Goal: Task Accomplishment & Management: Manage account settings

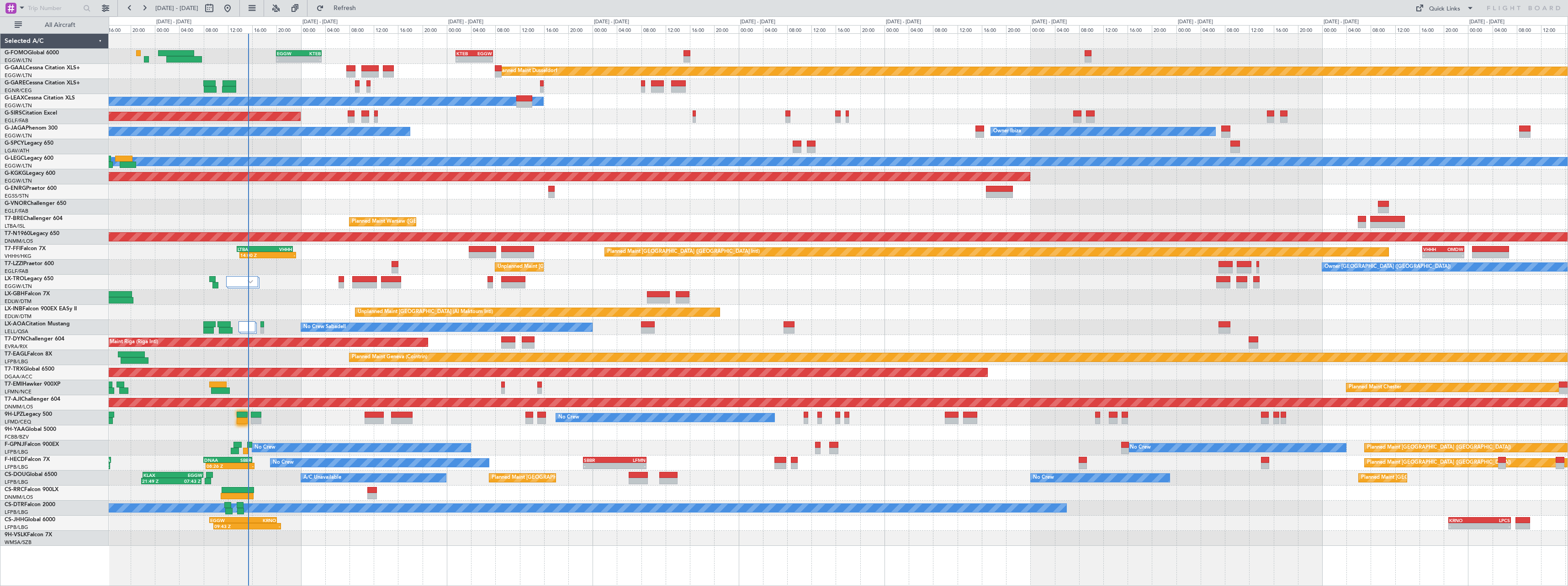
click at [543, 458] on div "- - EGGW 20:00 Z KTEB 03:25 Z - - KTEB 01:30 Z EGGW 07:40 Z Planned [GEOGRAPHIC…" at bounding box center [838, 290] width 1459 height 512
click at [248, 285] on div at bounding box center [242, 282] width 32 height 11
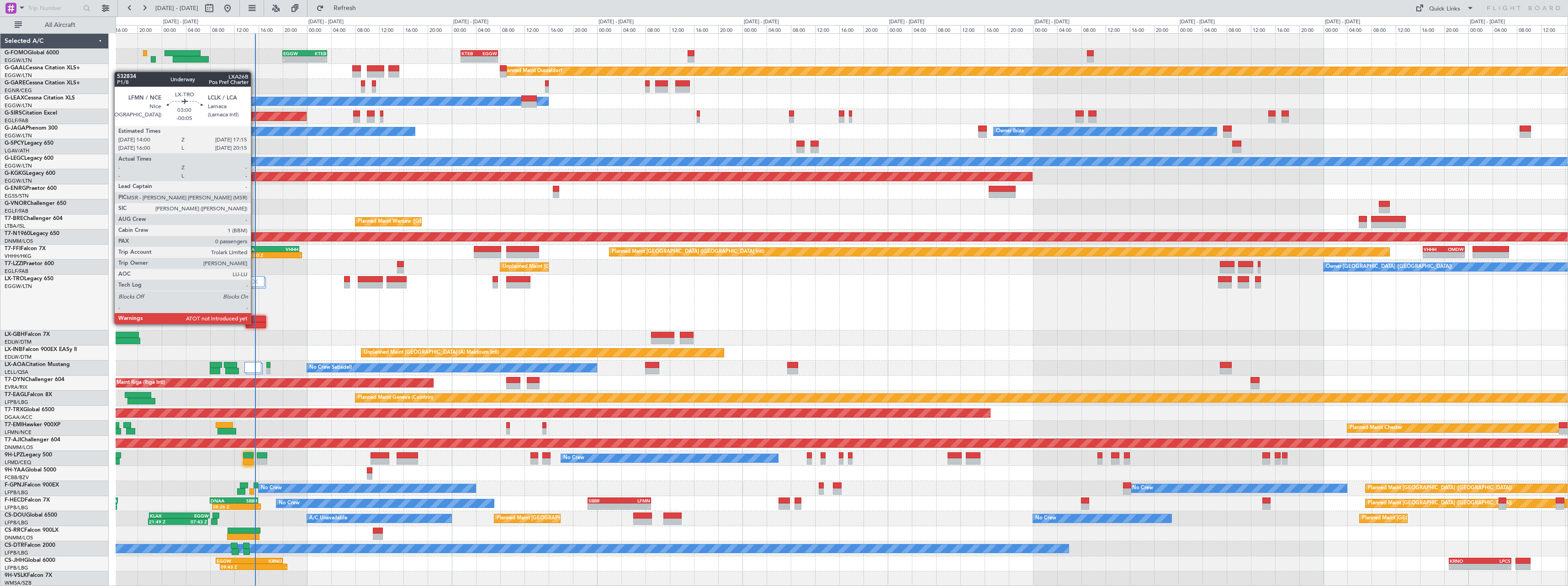
click at [255, 324] on div at bounding box center [255, 325] width 21 height 6
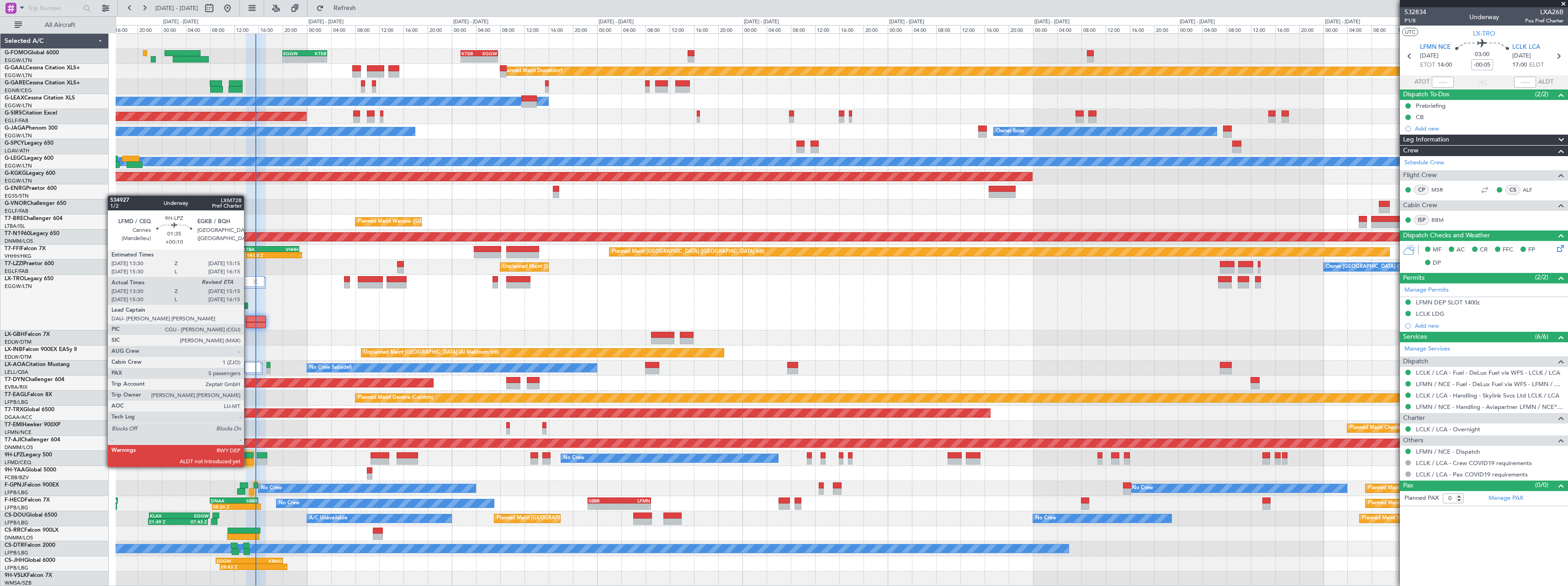
click at [248, 458] on div at bounding box center [248, 455] width 11 height 6
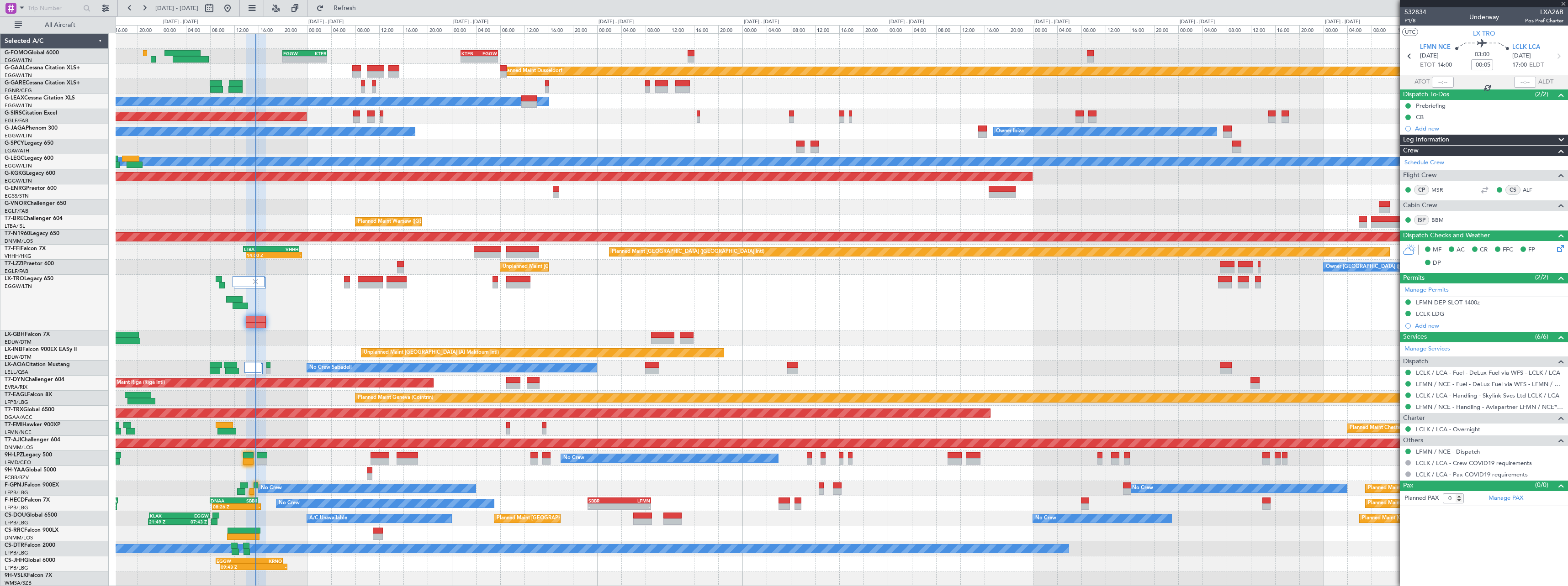
type input "+00:10"
type input "13:40"
type input "5"
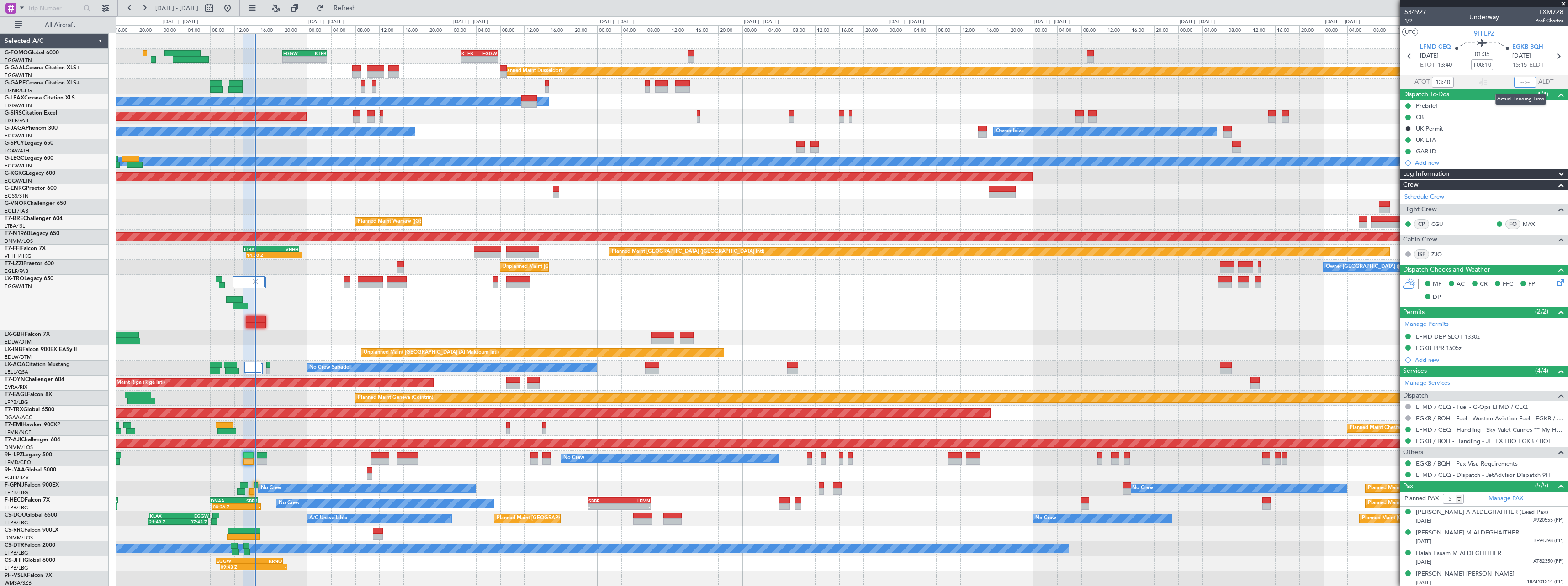
click at [1521, 86] on input "text" at bounding box center [1525, 82] width 22 height 11
type input "15:14"
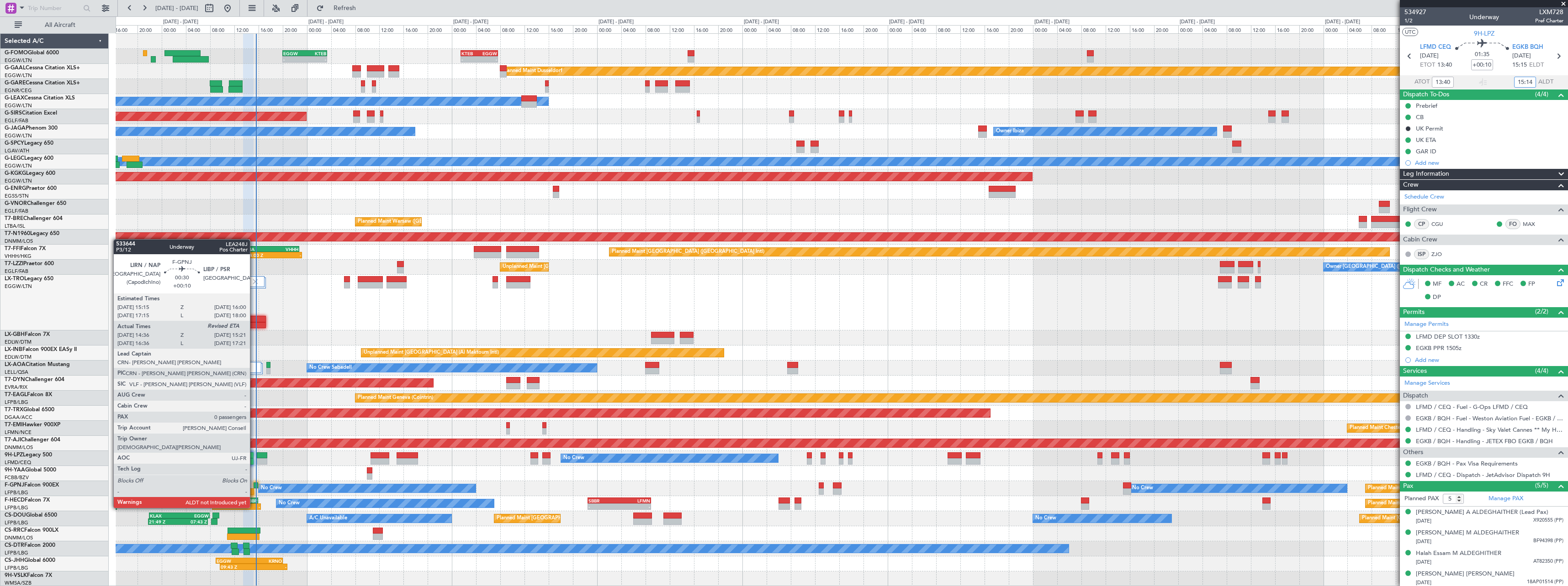
click at [254, 491] on div at bounding box center [252, 491] width 4 height 6
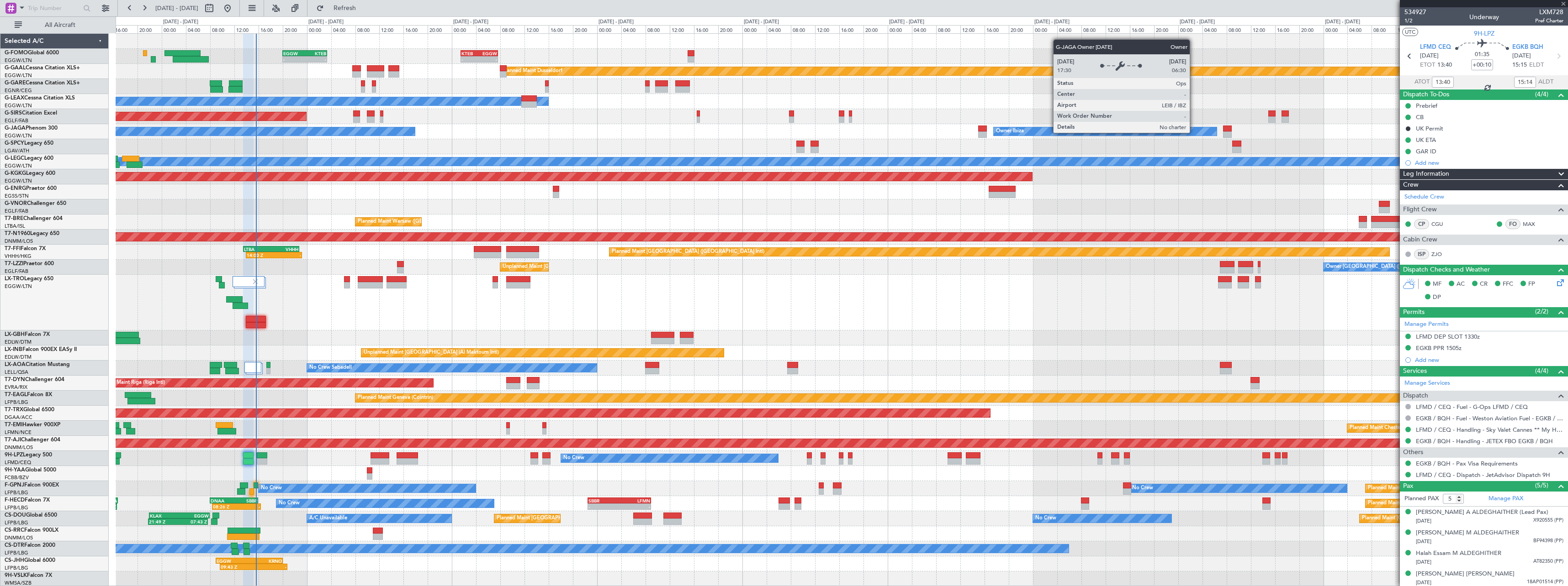
type input "14:46"
type input "0"
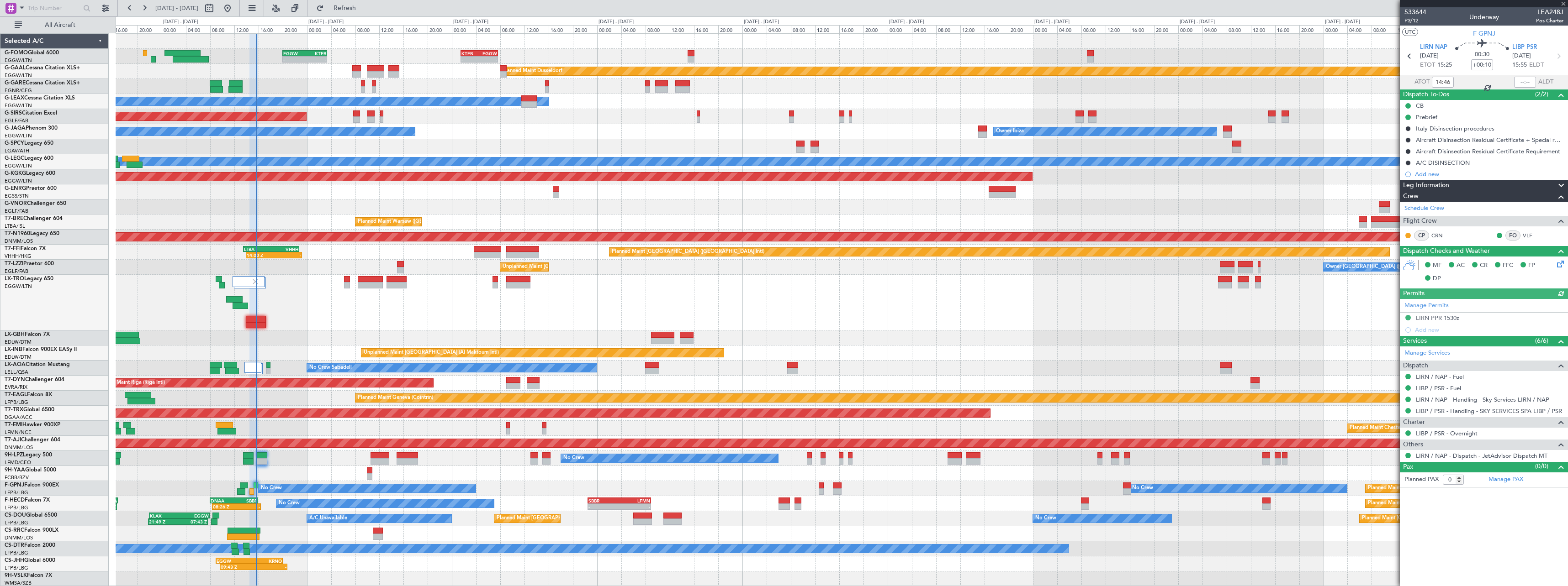
click at [1524, 84] on div at bounding box center [1525, 82] width 22 height 11
click at [1528, 84] on mat-tooltip-component "Estimated Landing Time" at bounding box center [1525, 81] width 72 height 24
click at [1527, 83] on div "Estimated Landing Time" at bounding box center [1525, 81] width 60 height 12
click at [1506, 66] on div "00:30 +00:10" at bounding box center [1482, 56] width 61 height 34
click at [1527, 80] on input "text" at bounding box center [1525, 82] width 22 height 11
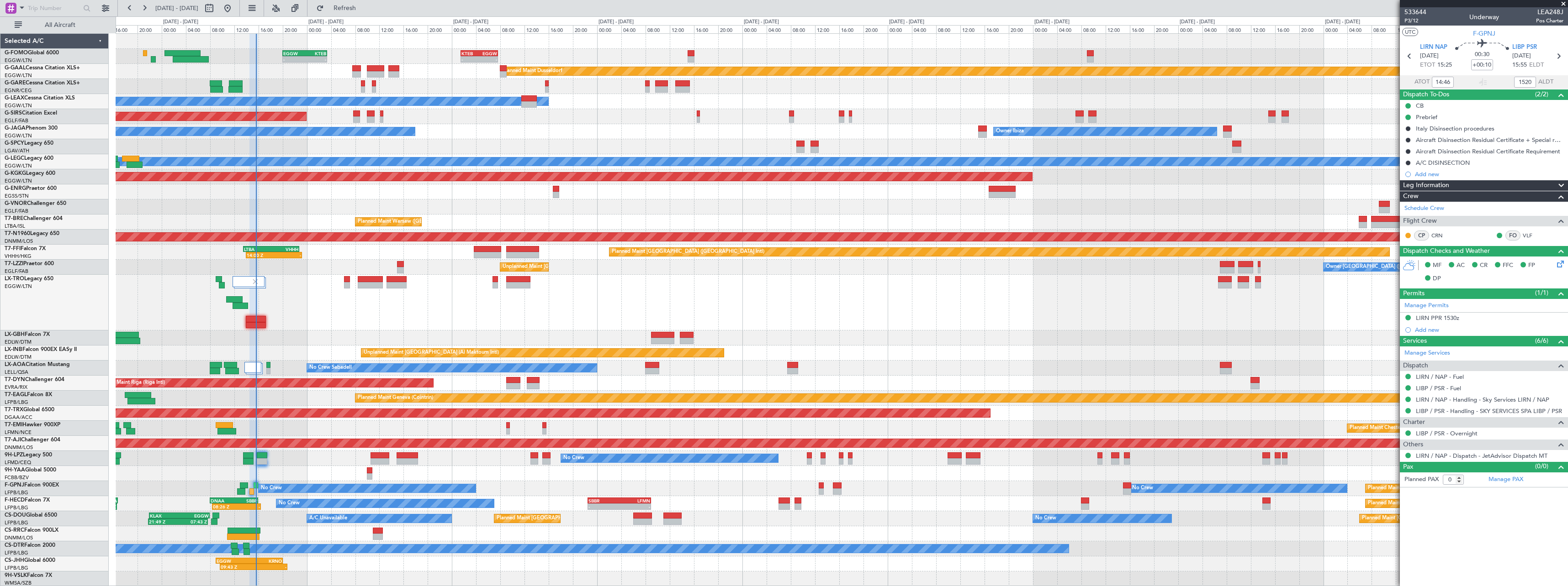
type input "15:20"
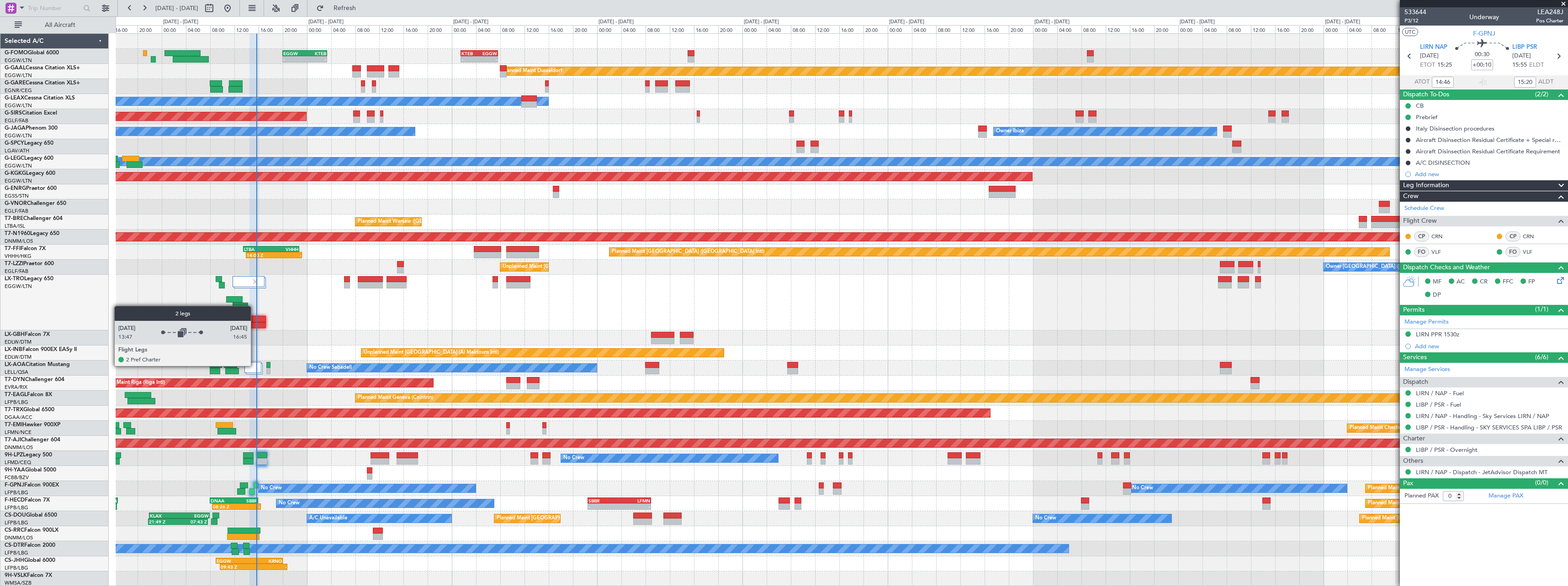
click at [255, 366] on div at bounding box center [253, 367] width 17 height 11
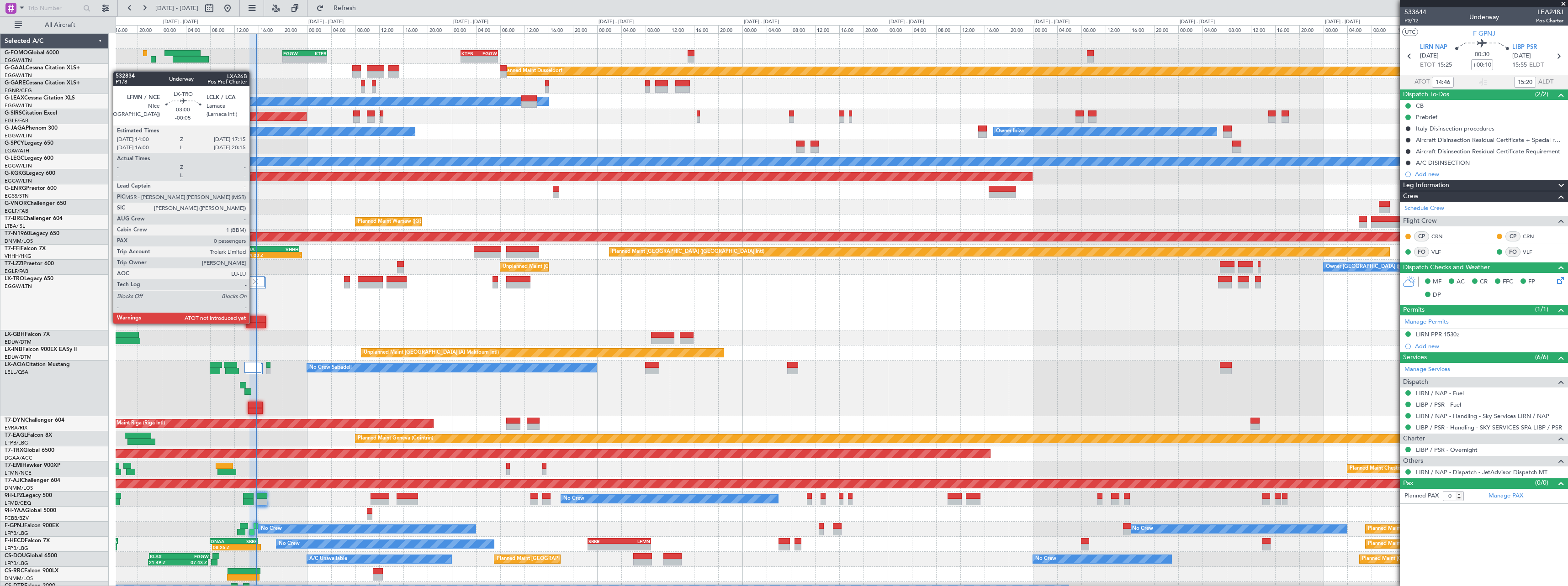
click at [253, 323] on div at bounding box center [255, 325] width 21 height 6
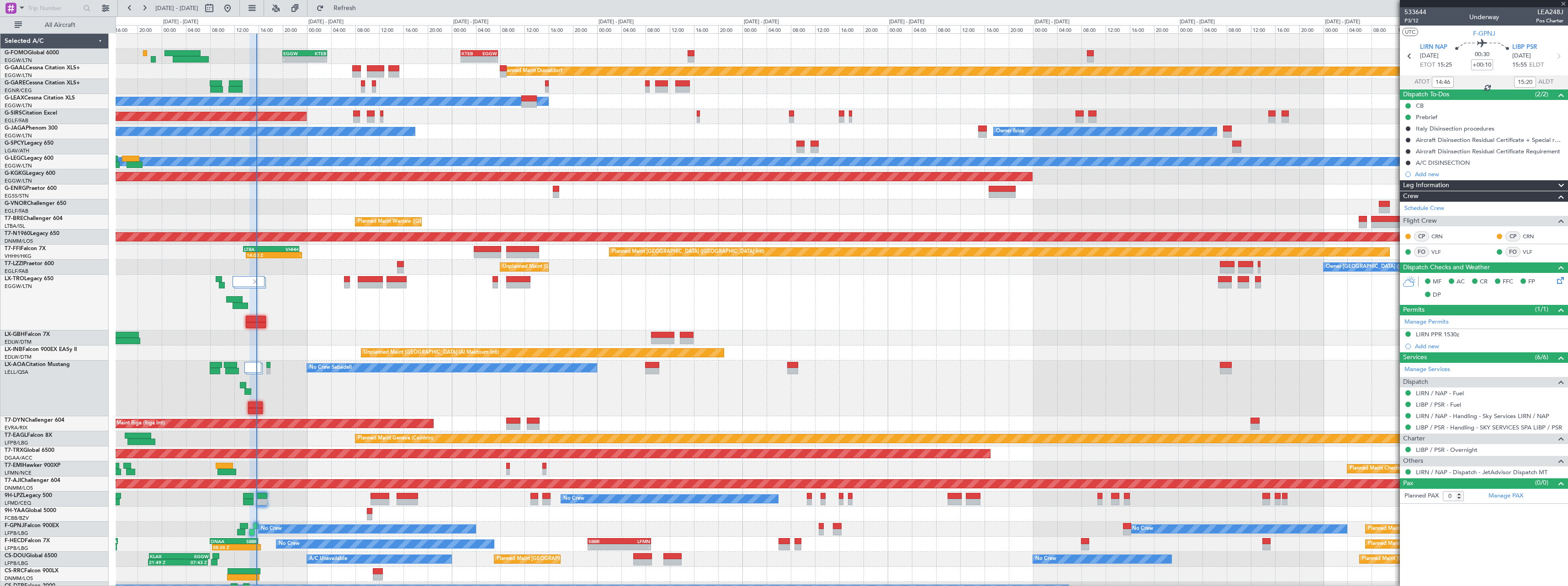
type input "-00:05"
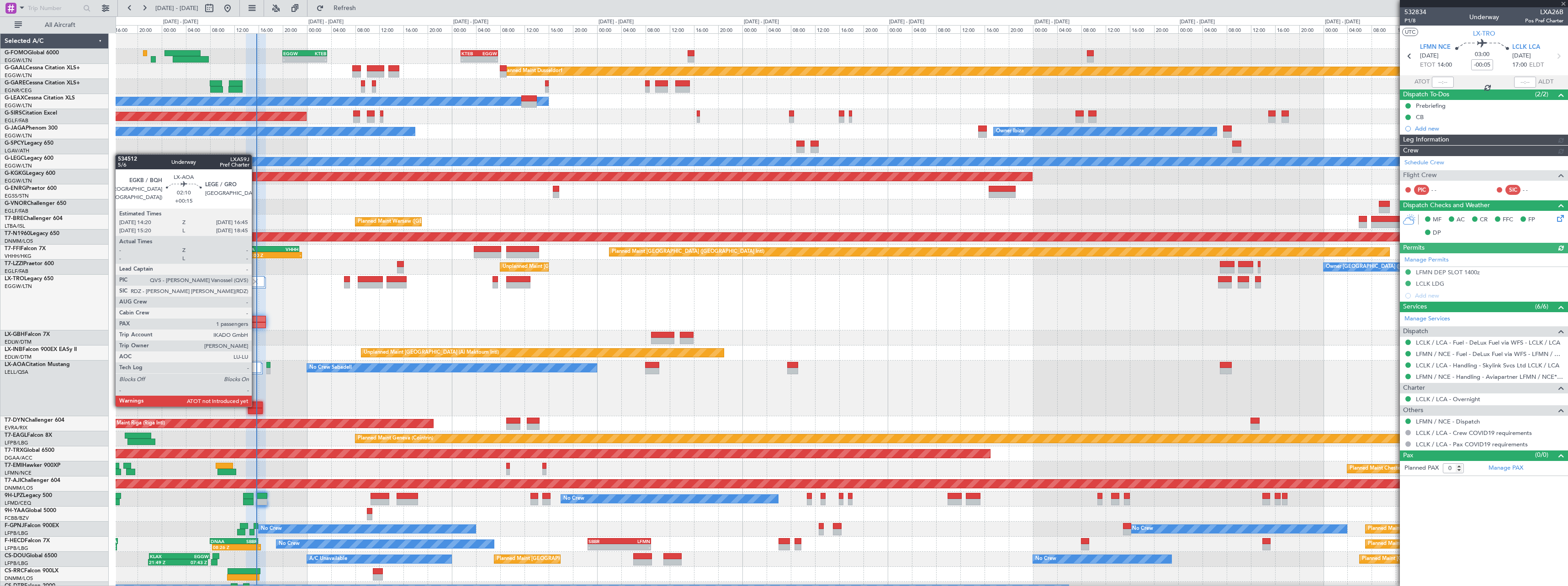
click at [256, 406] on div at bounding box center [255, 405] width 15 height 6
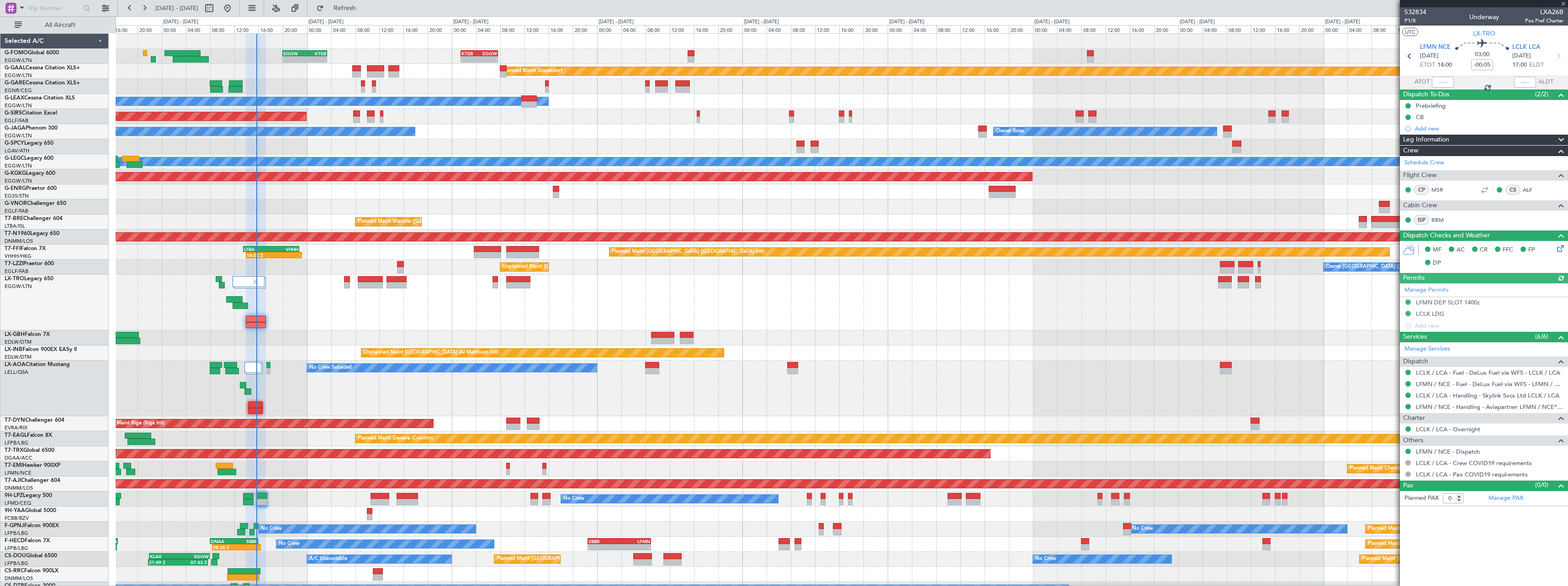
type input "+00:15"
type input "1"
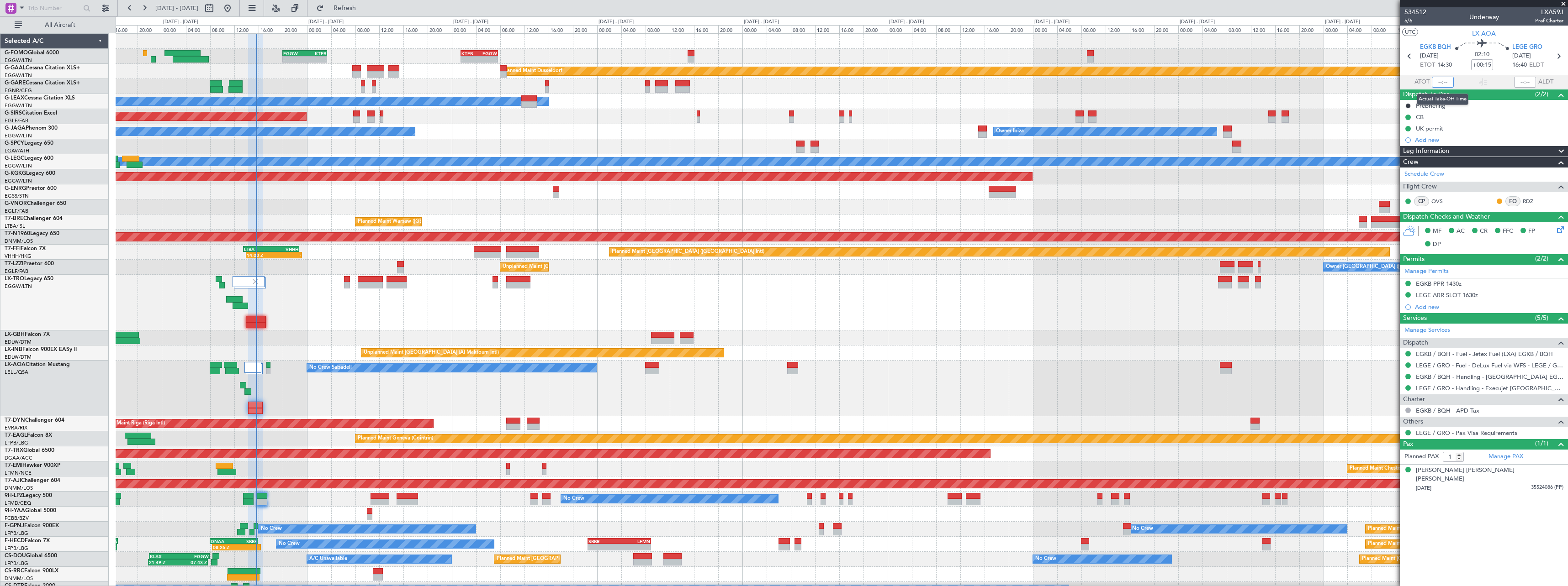
click at [1447, 83] on input "text" at bounding box center [1443, 82] width 22 height 11
type input "15:30"
click at [264, 388] on div "No Crew Sabadell No Crew Sabadell" at bounding box center [842, 389] width 1452 height 55
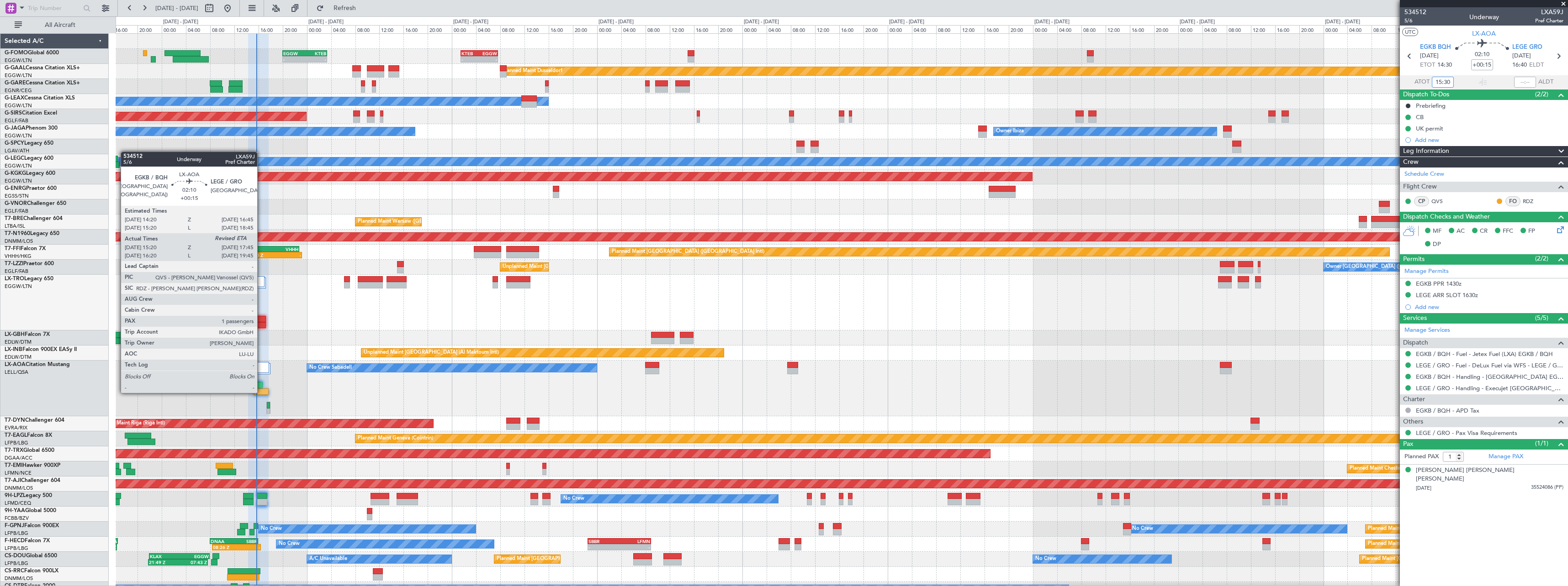
click at [261, 392] on div at bounding box center [261, 392] width 15 height 6
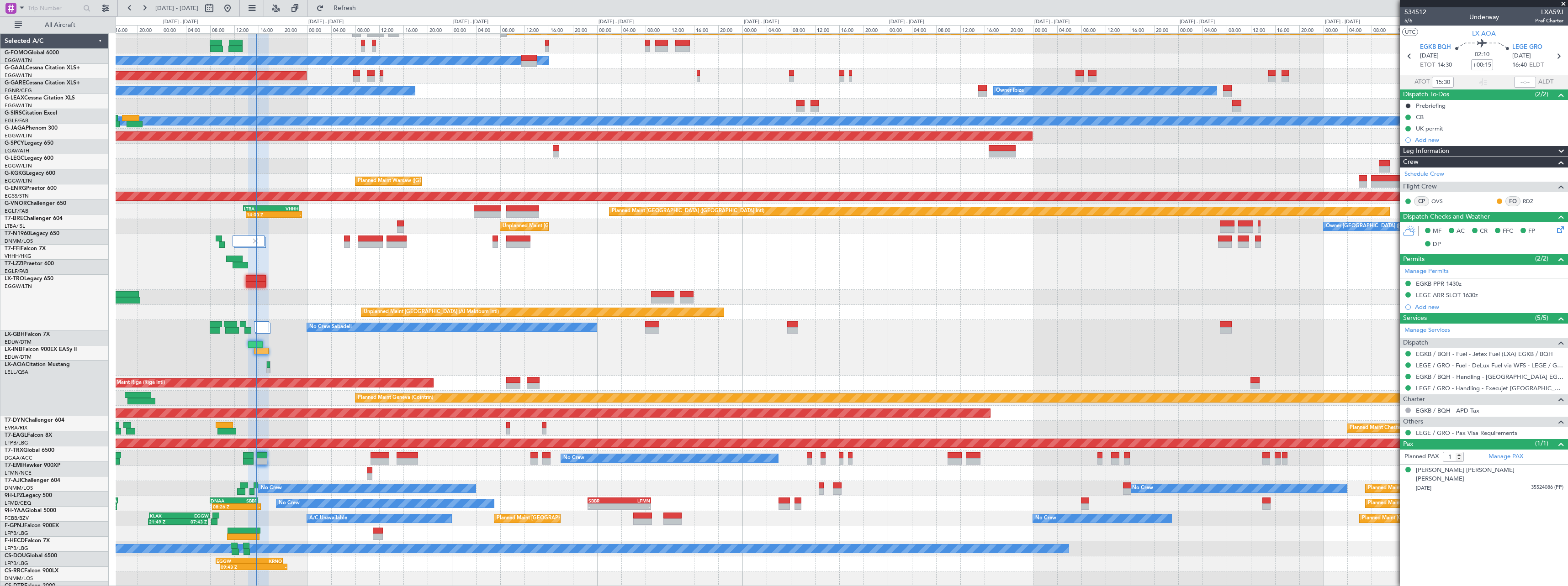
scroll to position [41, 0]
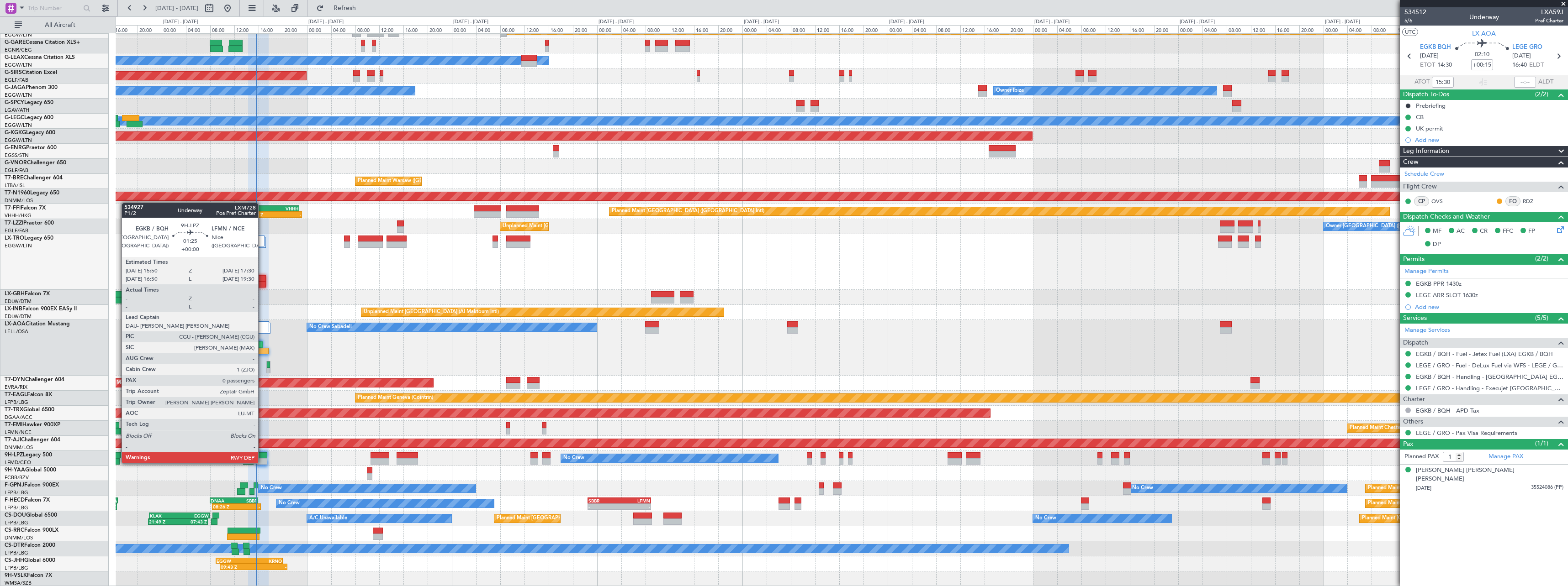
click at [262, 454] on div at bounding box center [262, 455] width 11 height 6
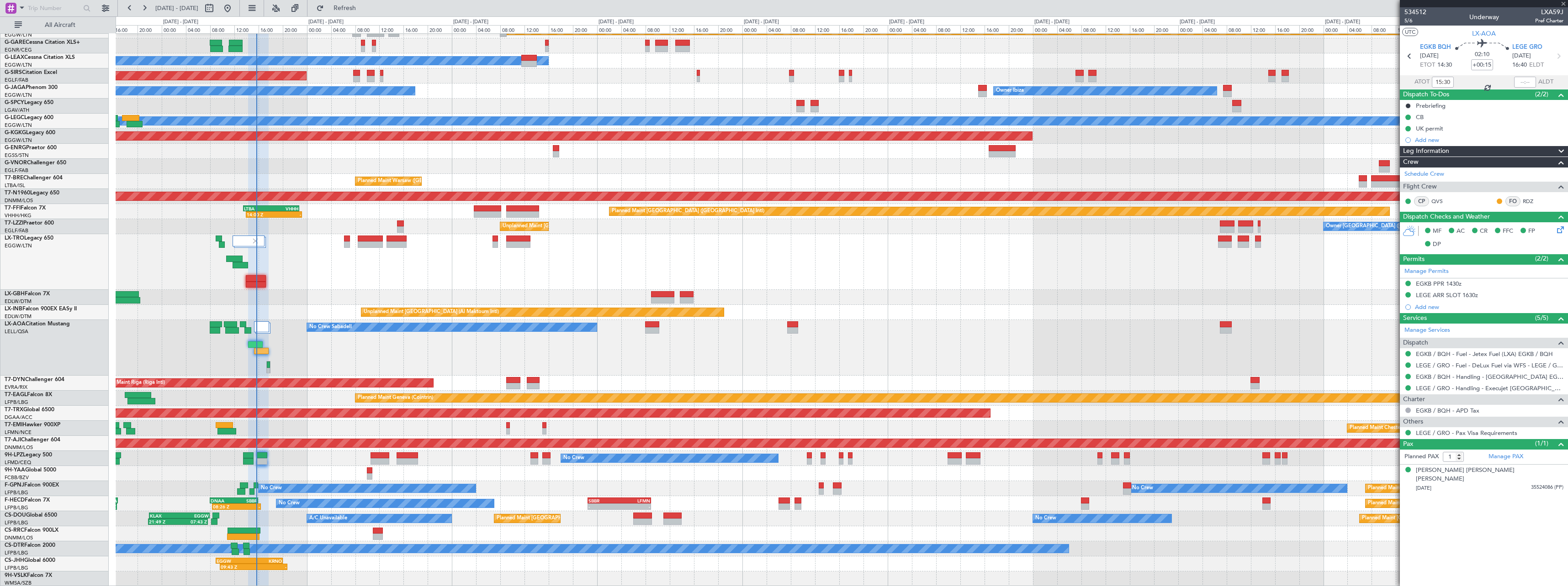
type input "0"
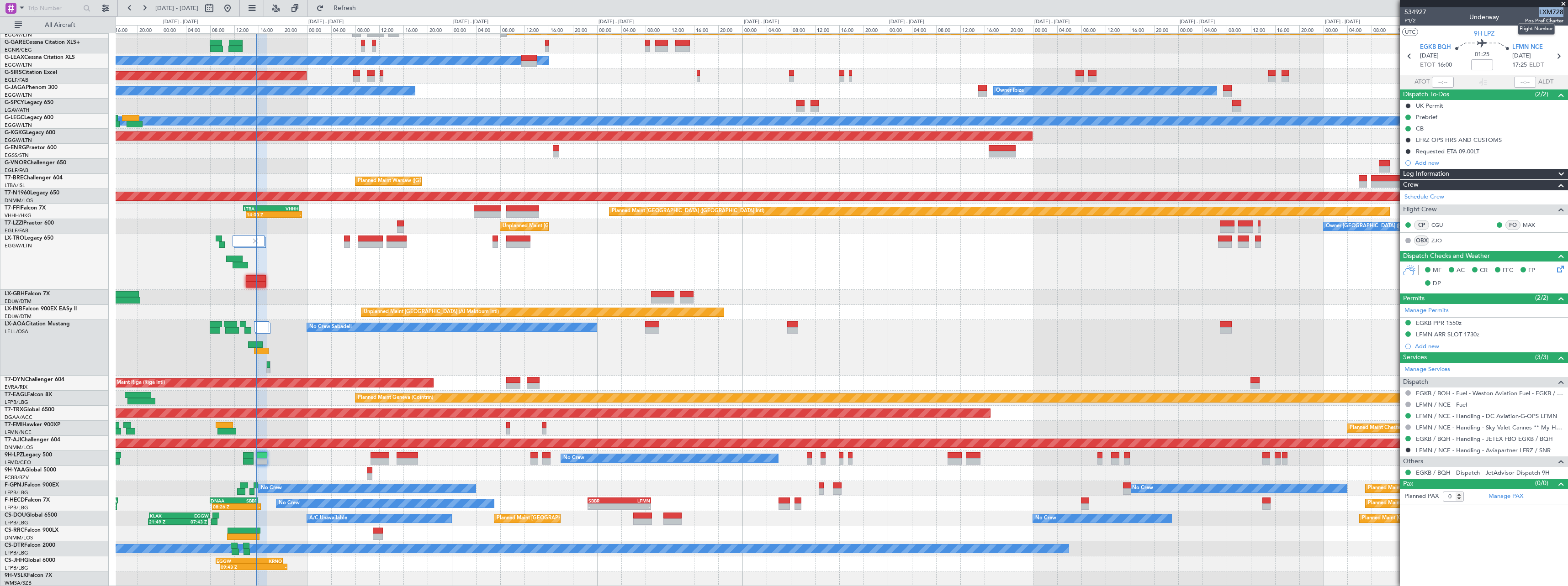
drag, startPoint x: 1540, startPoint y: 12, endPoint x: 1563, endPoint y: 14, distance: 23.1
click at [1563, 14] on span "LXM728" at bounding box center [1544, 12] width 38 height 10
copy span "LXM728"
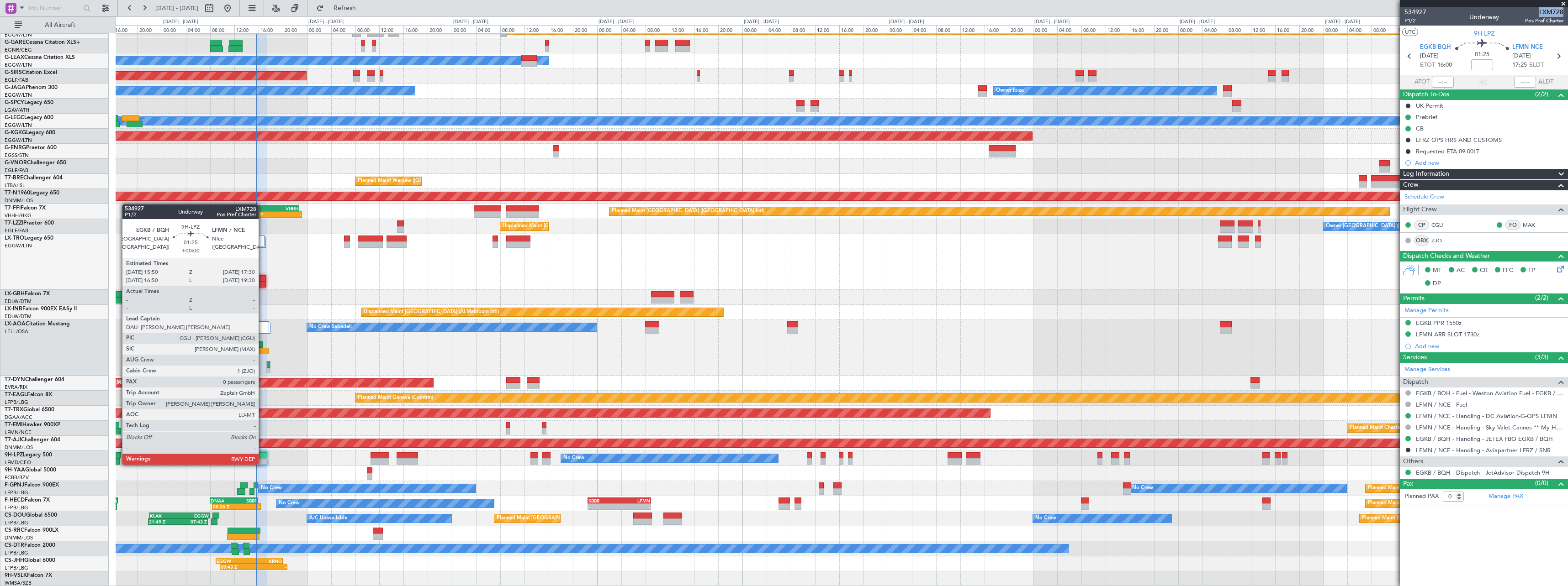
click at [263, 456] on div at bounding box center [262, 455] width 11 height 6
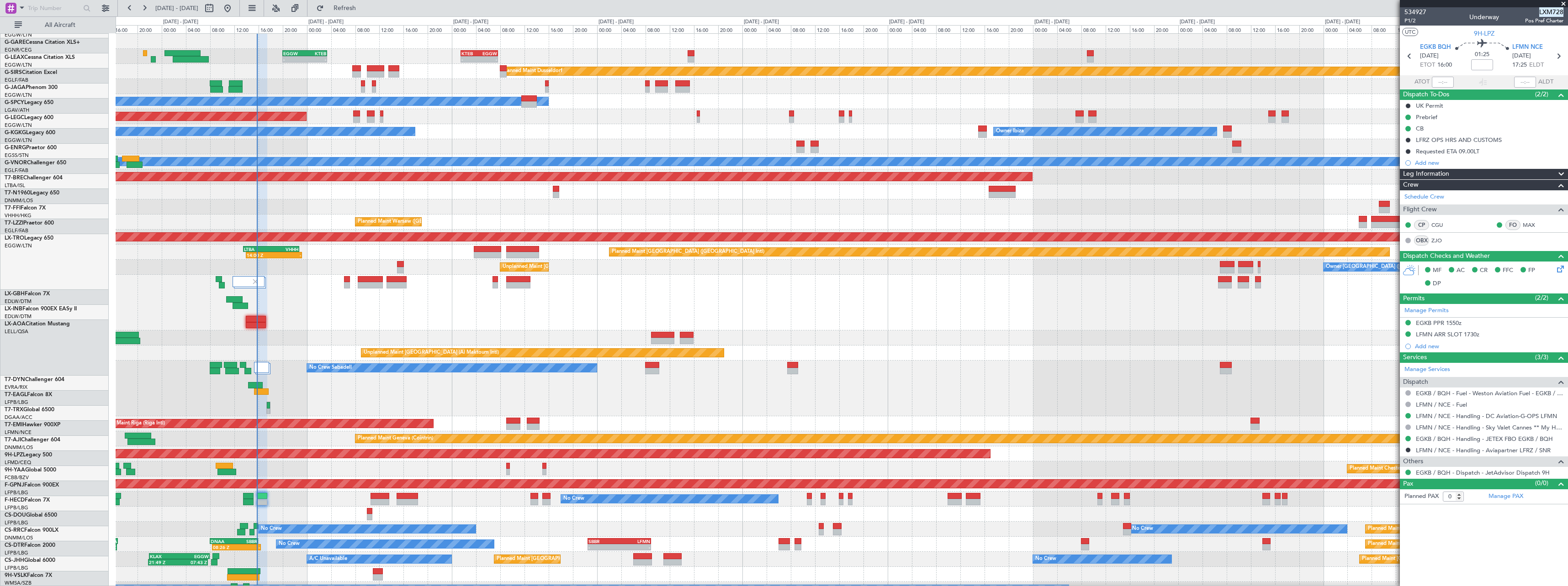
scroll to position [0, 0]
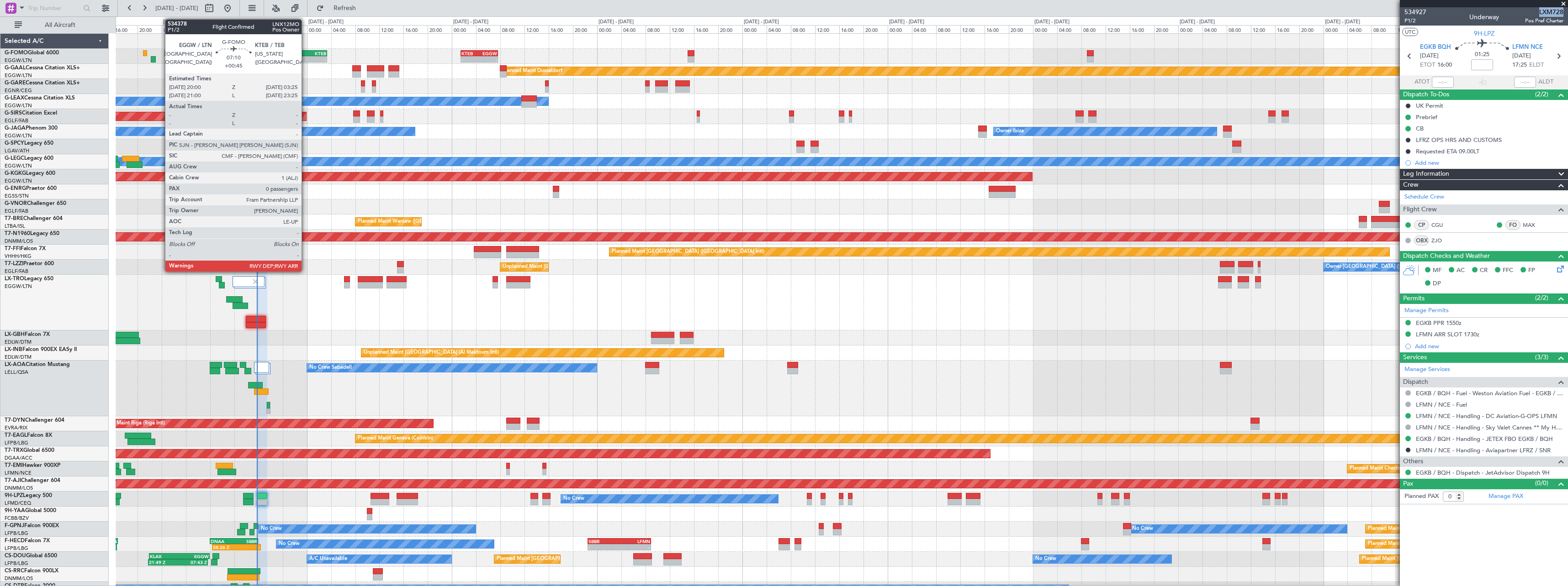
click at [306, 59] on div "-" at bounding box center [316, 59] width 21 height 5
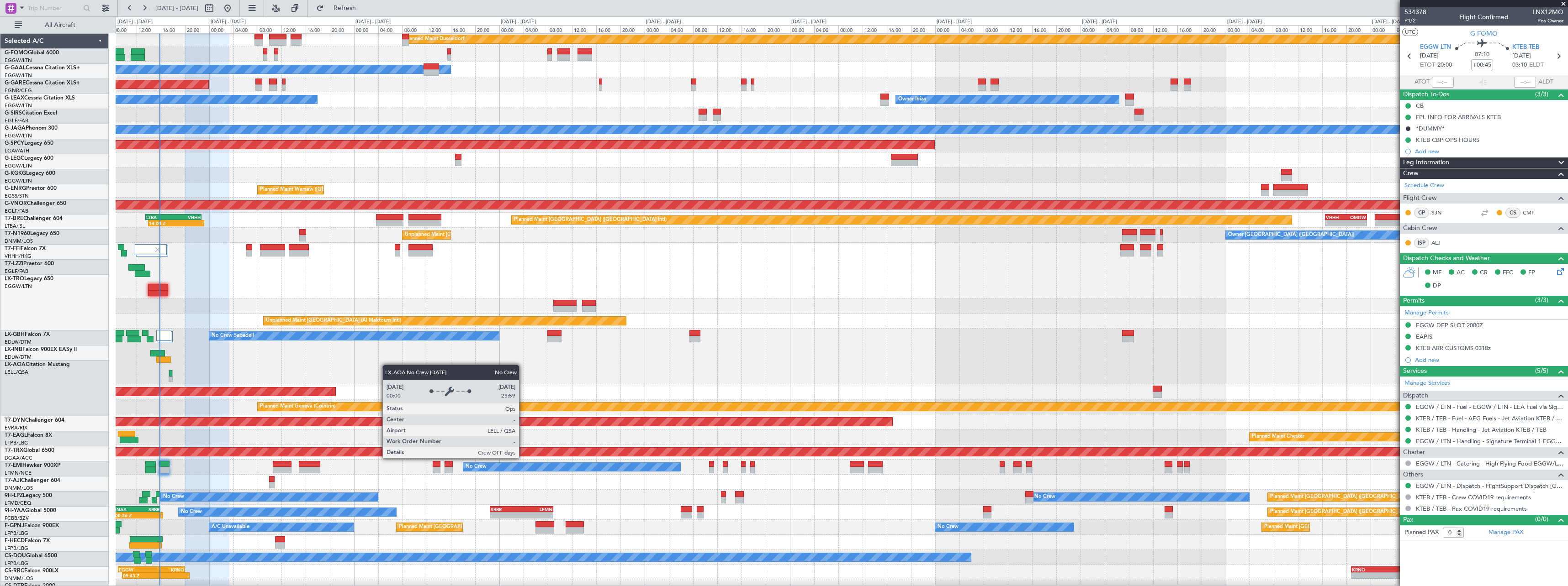
click at [377, 280] on div "- - EGGW 20:00 Z KTEB 03:25 Z - - KTEB 01:30 Z EGGW 07:40 Z Planned Maint Dusse…" at bounding box center [842, 299] width 1452 height 594
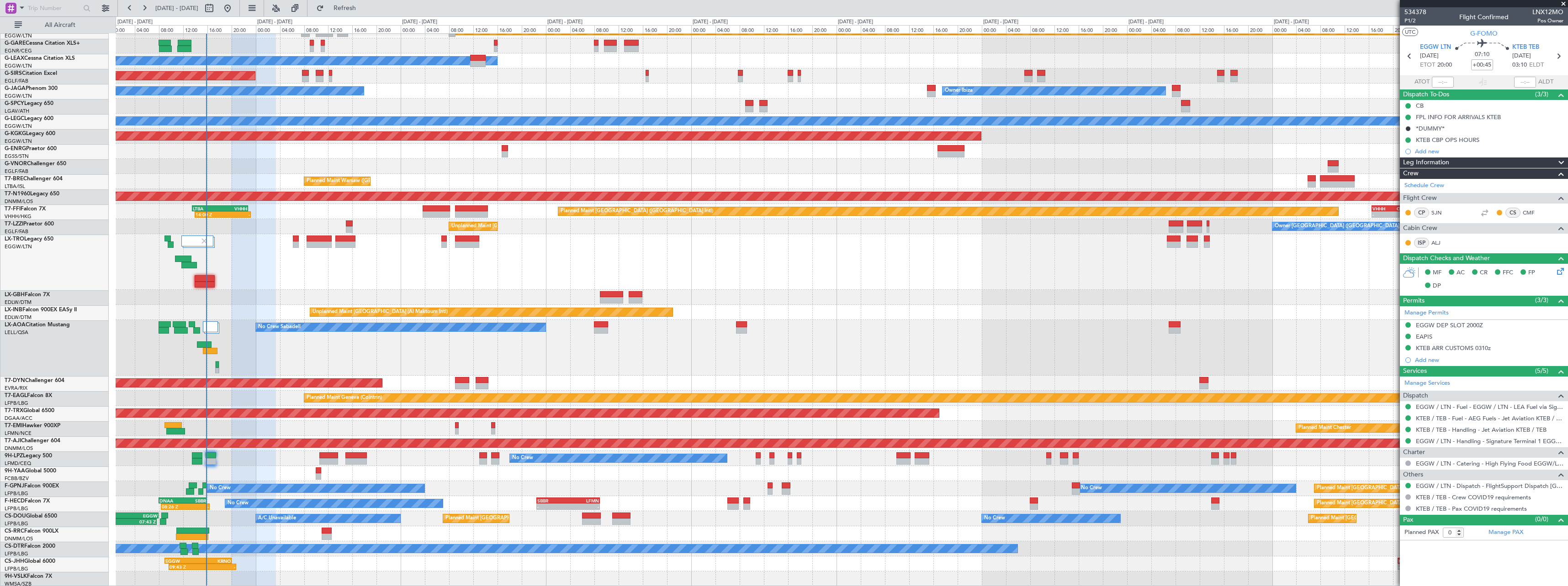
scroll to position [41, 0]
click at [420, 359] on div "No Crew Sabadell No Crew Sabadell" at bounding box center [842, 348] width 1452 height 55
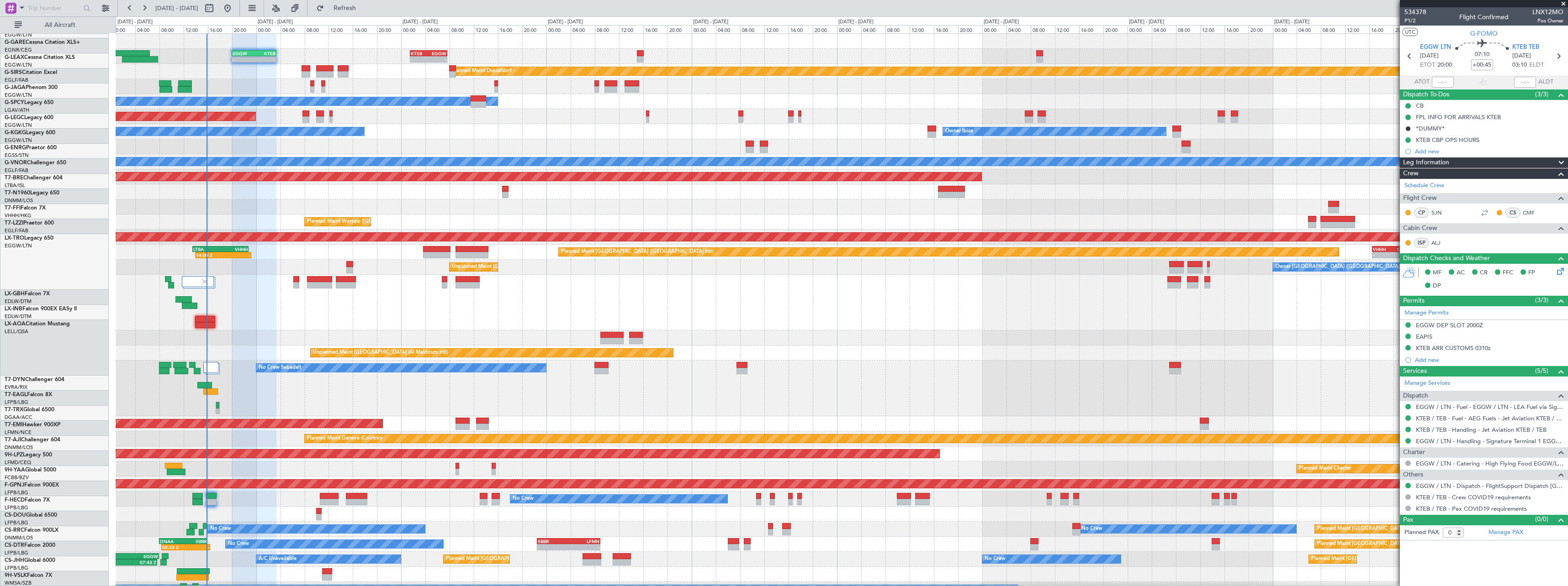
scroll to position [0, 0]
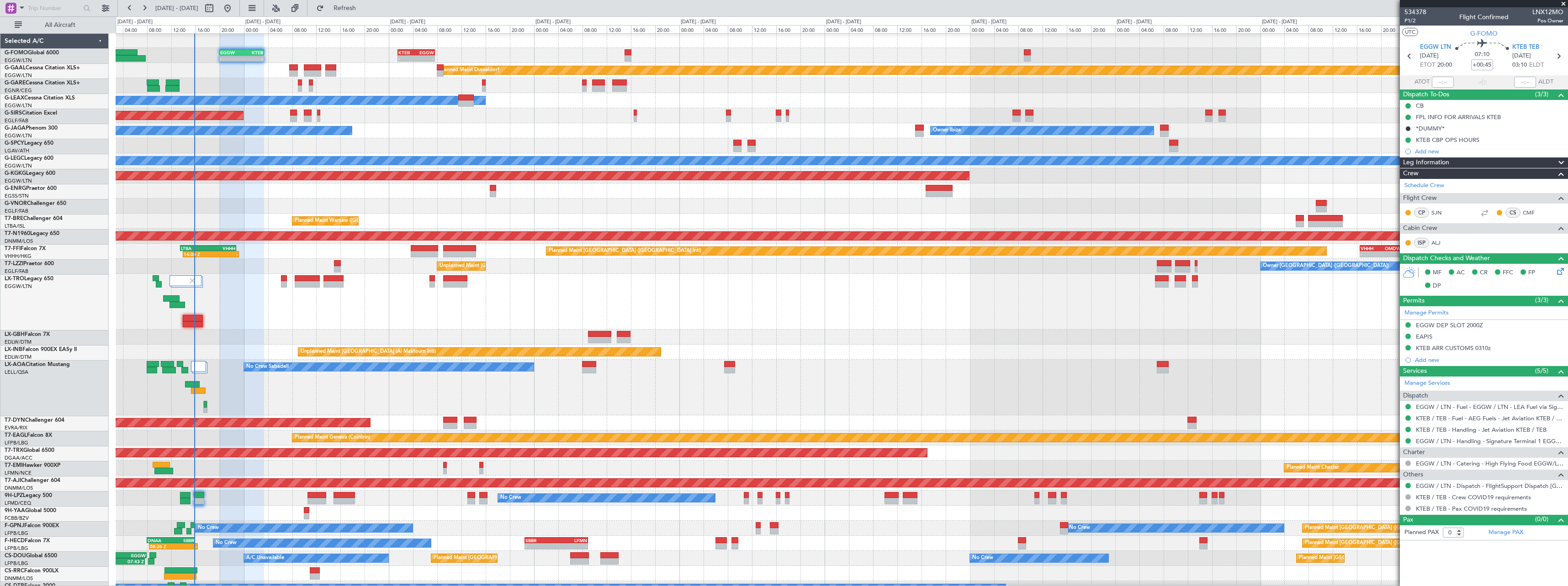
click at [537, 321] on div "Planned Maint [GEOGRAPHIC_DATA] ([GEOGRAPHIC_DATA])" at bounding box center [842, 301] width 1452 height 55
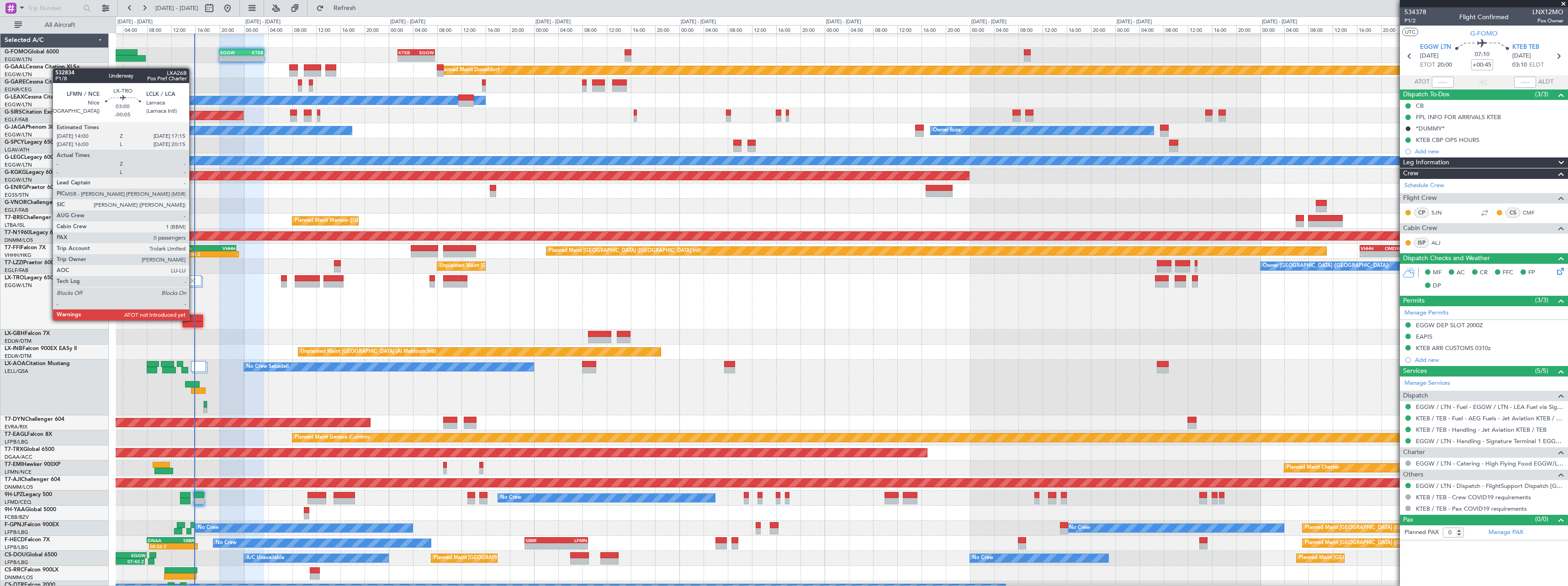
click at [194, 320] on div at bounding box center [193, 318] width 21 height 6
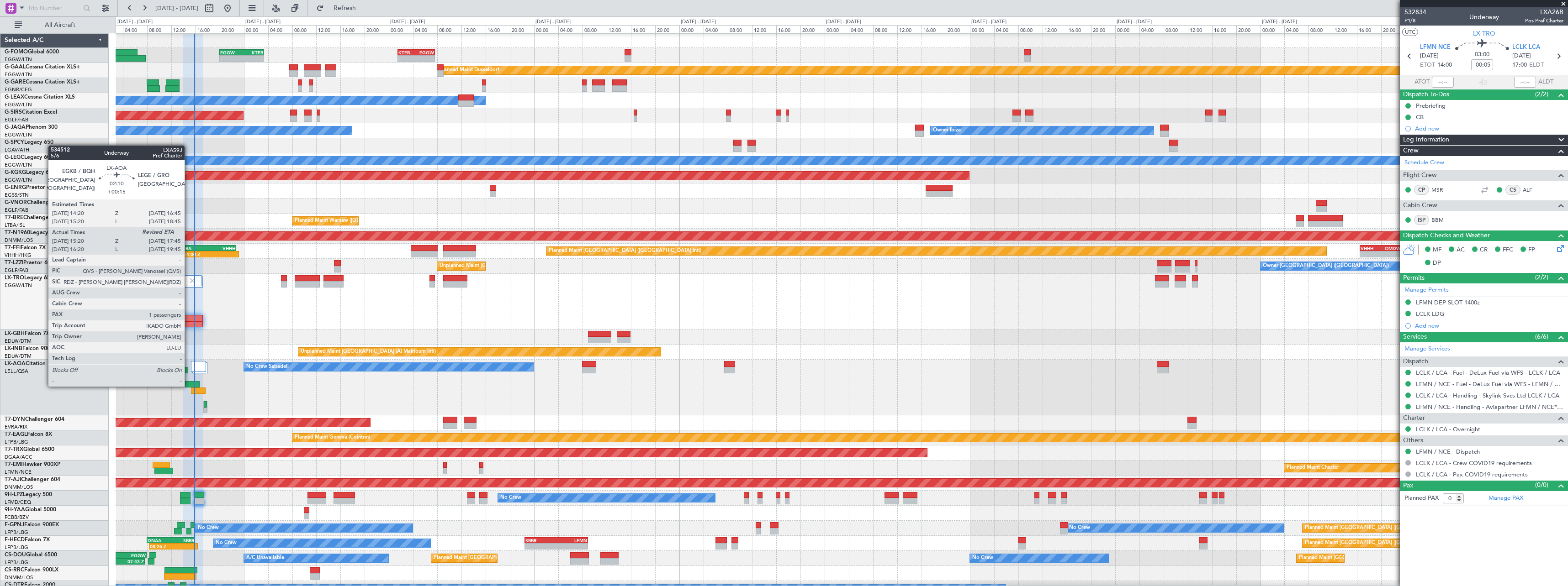
click at [188, 386] on div at bounding box center [192, 384] width 15 height 6
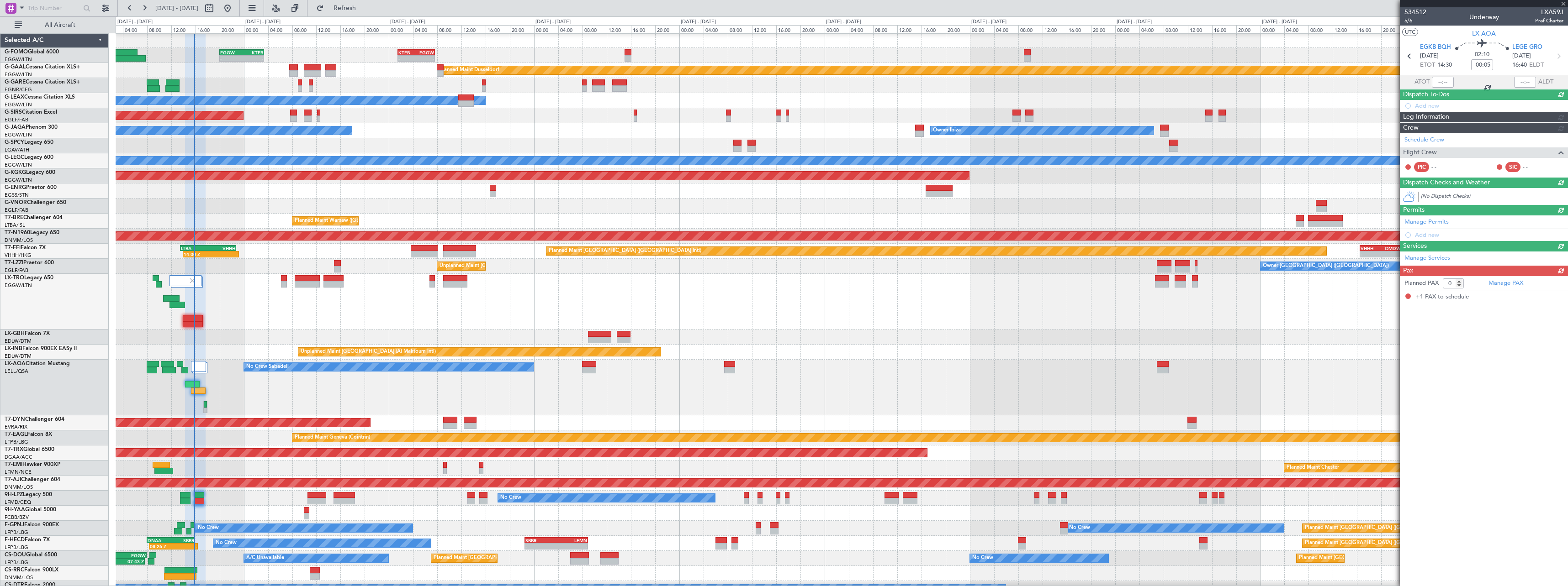
type input "+00:15"
type input "15:30"
type input "1"
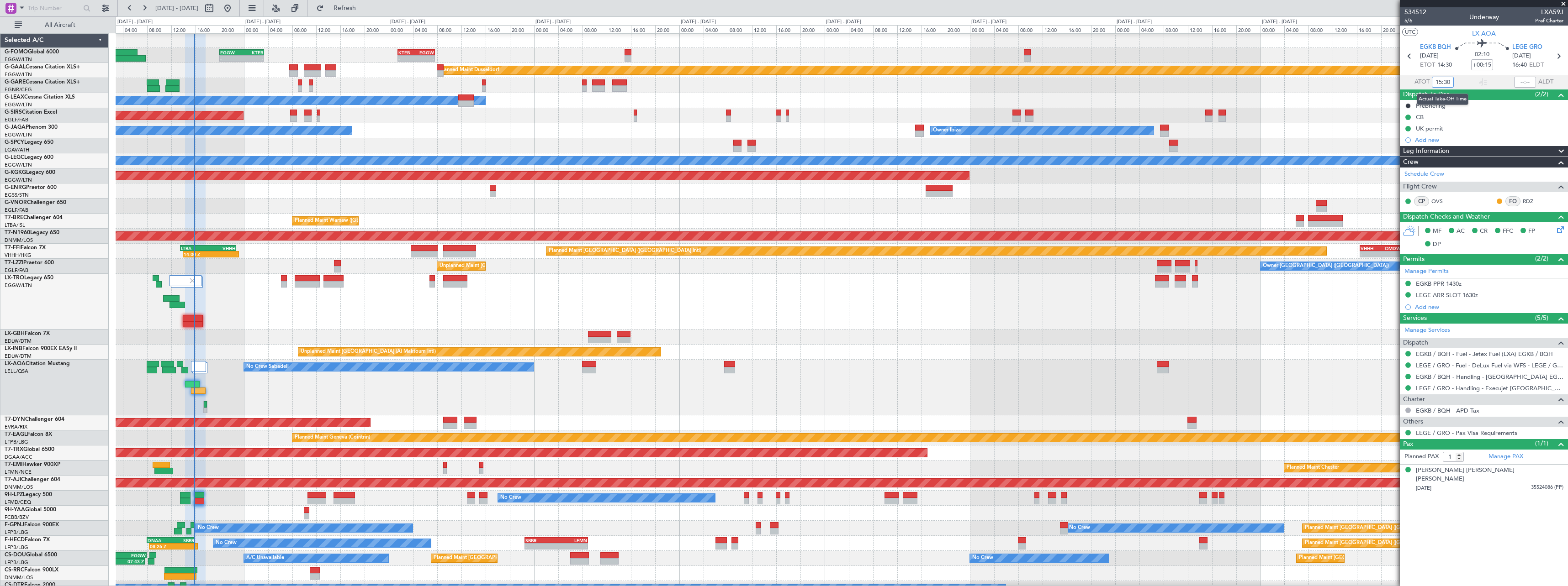
click at [1448, 84] on input "15:30" at bounding box center [1443, 82] width 22 height 11
click at [1447, 80] on input "15:30" at bounding box center [1443, 82] width 22 height 11
type input "15:50"
click at [1464, 82] on section "ATOT 15:50 ALDT" at bounding box center [1484, 81] width 168 height 13
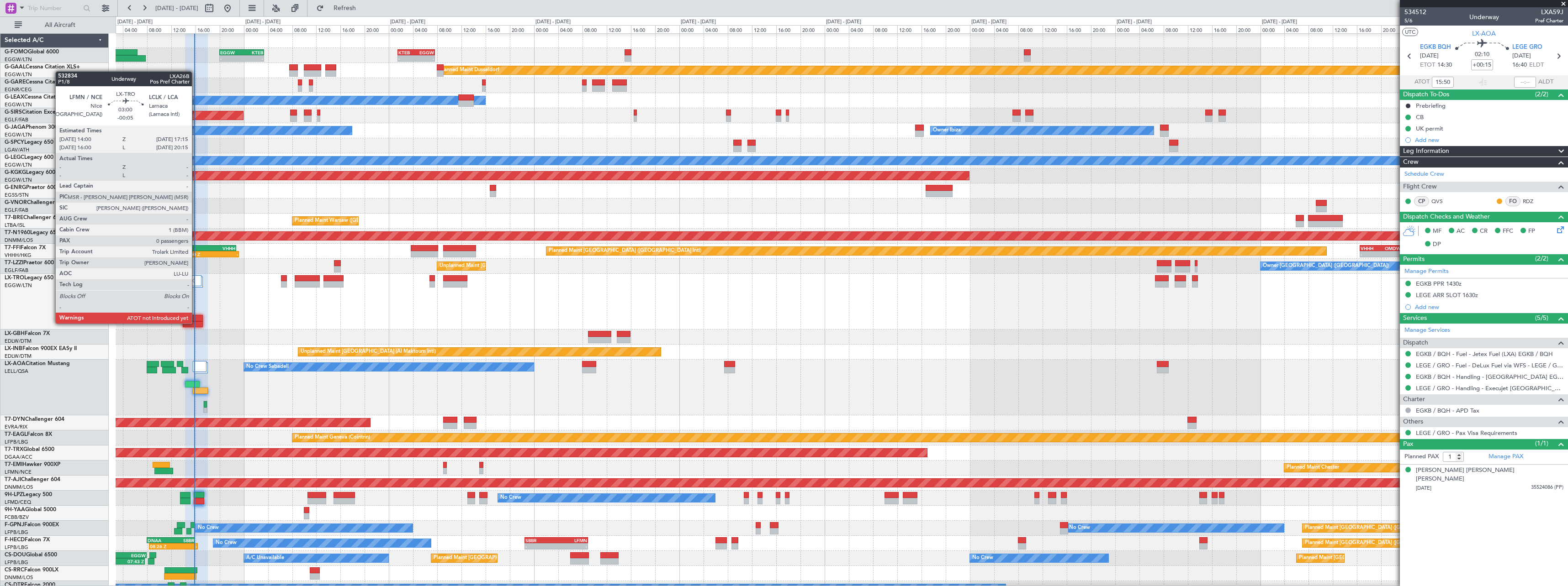
click at [196, 323] on div at bounding box center [193, 324] width 21 height 6
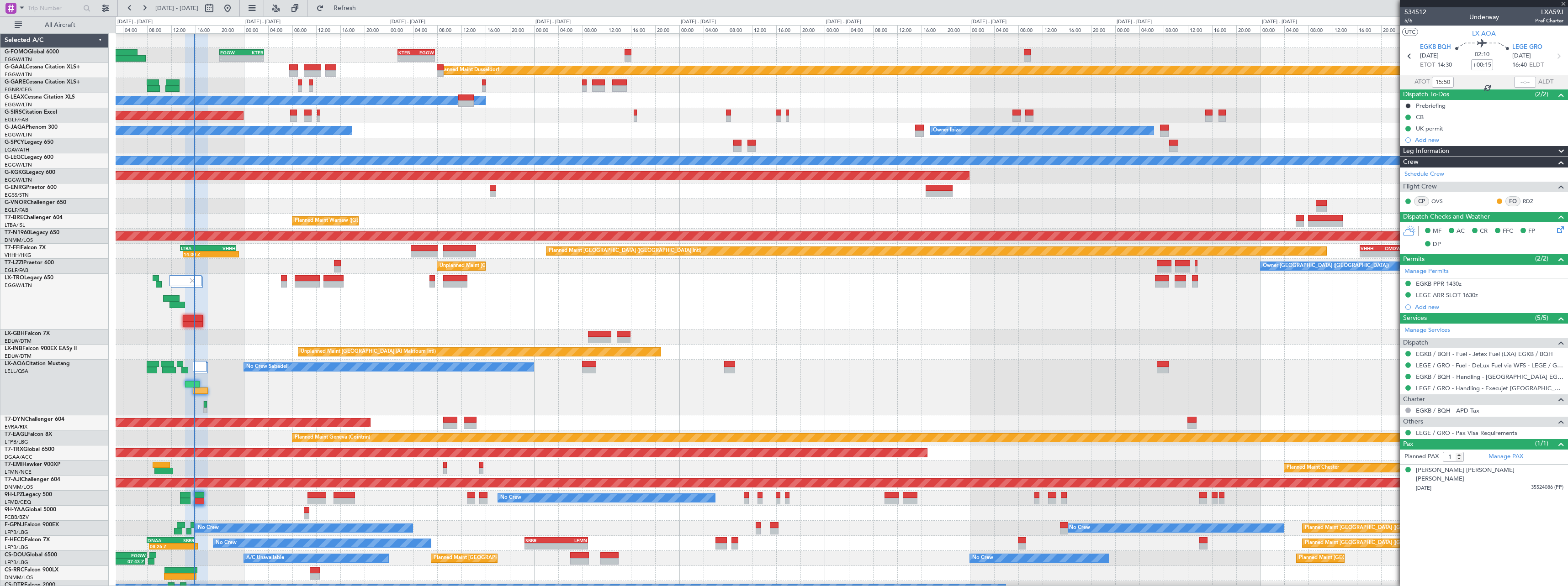
type input "-00:05"
type input "0"
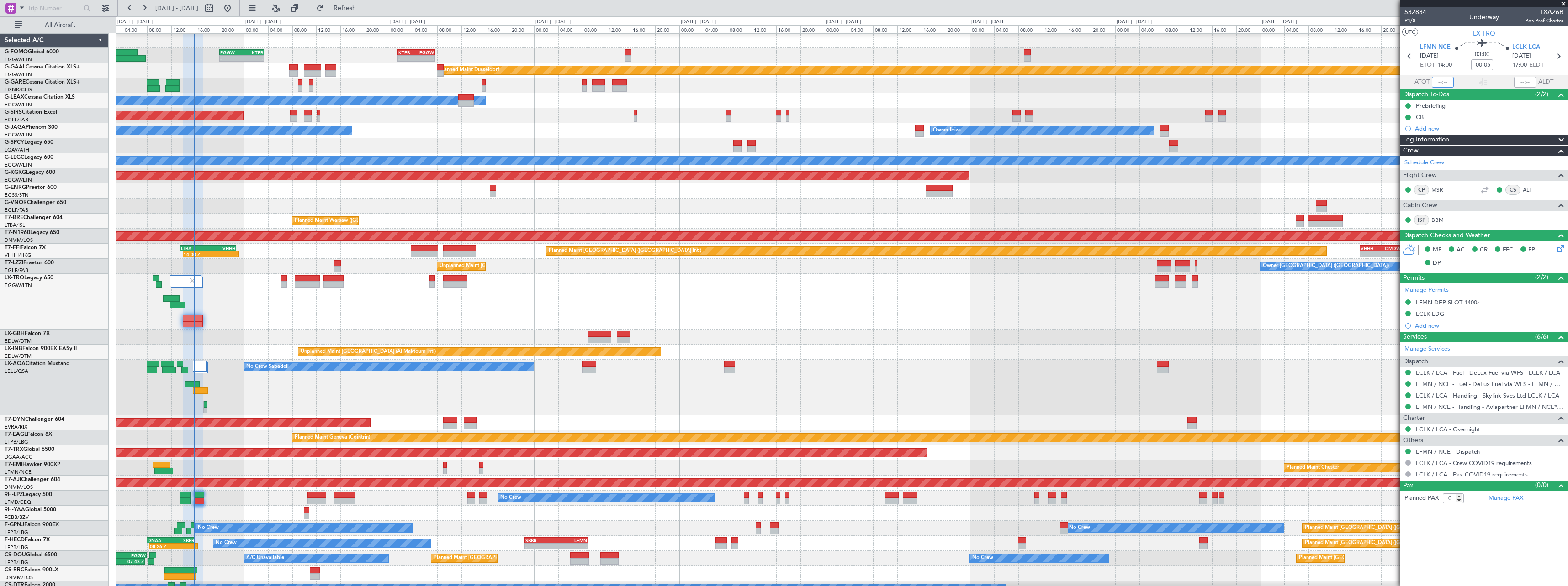
click at [1446, 85] on input "text" at bounding box center [1443, 82] width 22 height 11
click at [1462, 79] on section "ATOT 1549 ALDT" at bounding box center [1484, 81] width 168 height 13
type input "15:49"
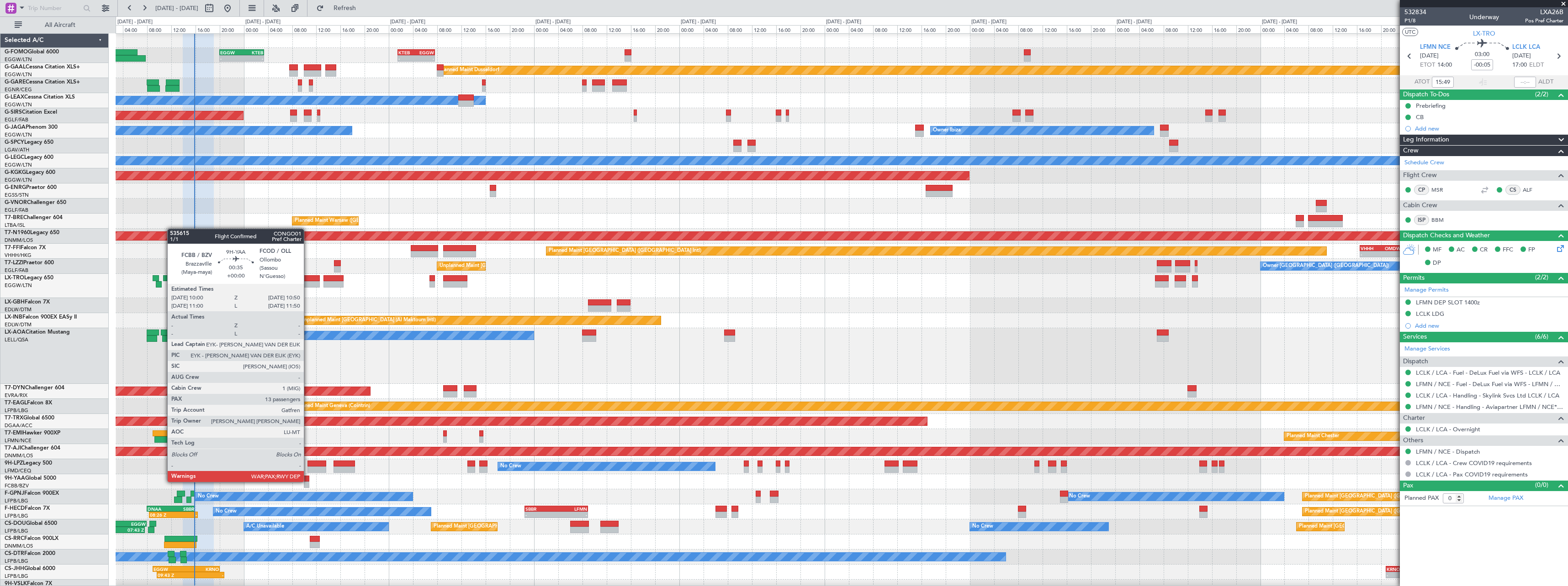
click at [308, 482] on div at bounding box center [306, 479] width 5 height 6
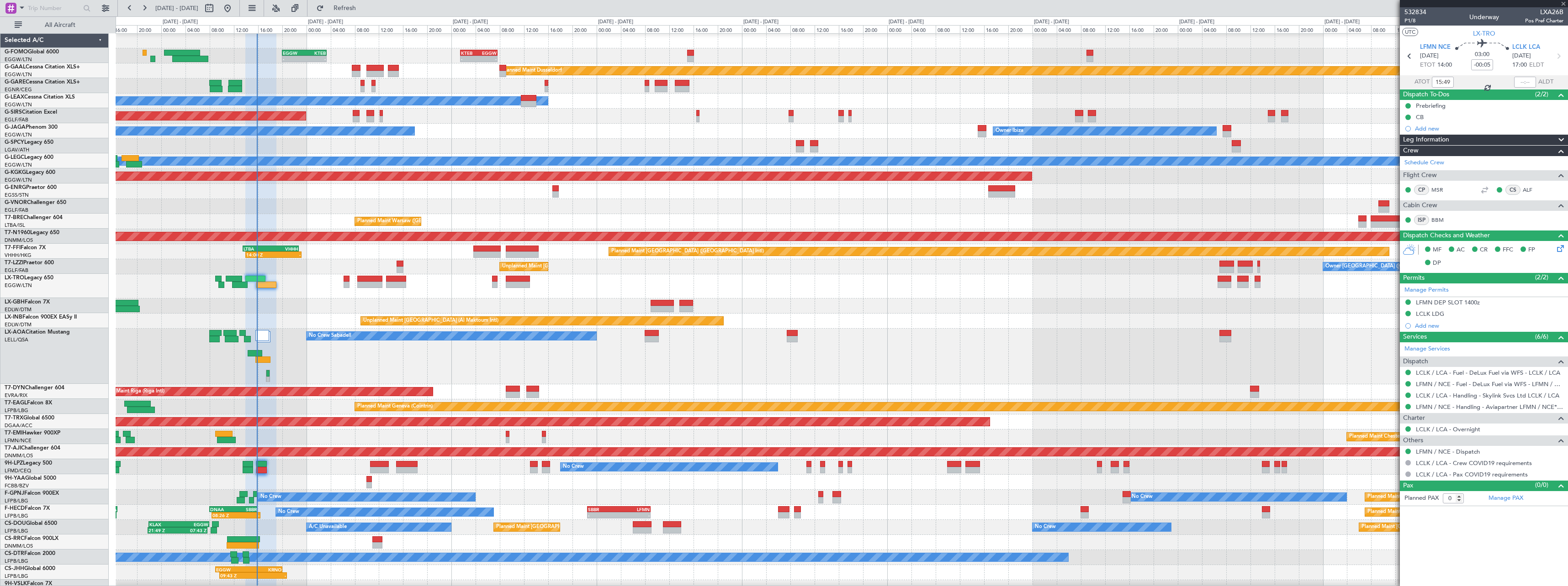
scroll to position [0, 0]
click at [628, 501] on div "No Crew No Crew Planned Maint Paris (Le Bourget) No Crew AOG Maint Hyères (Toul…" at bounding box center [842, 497] width 1452 height 15
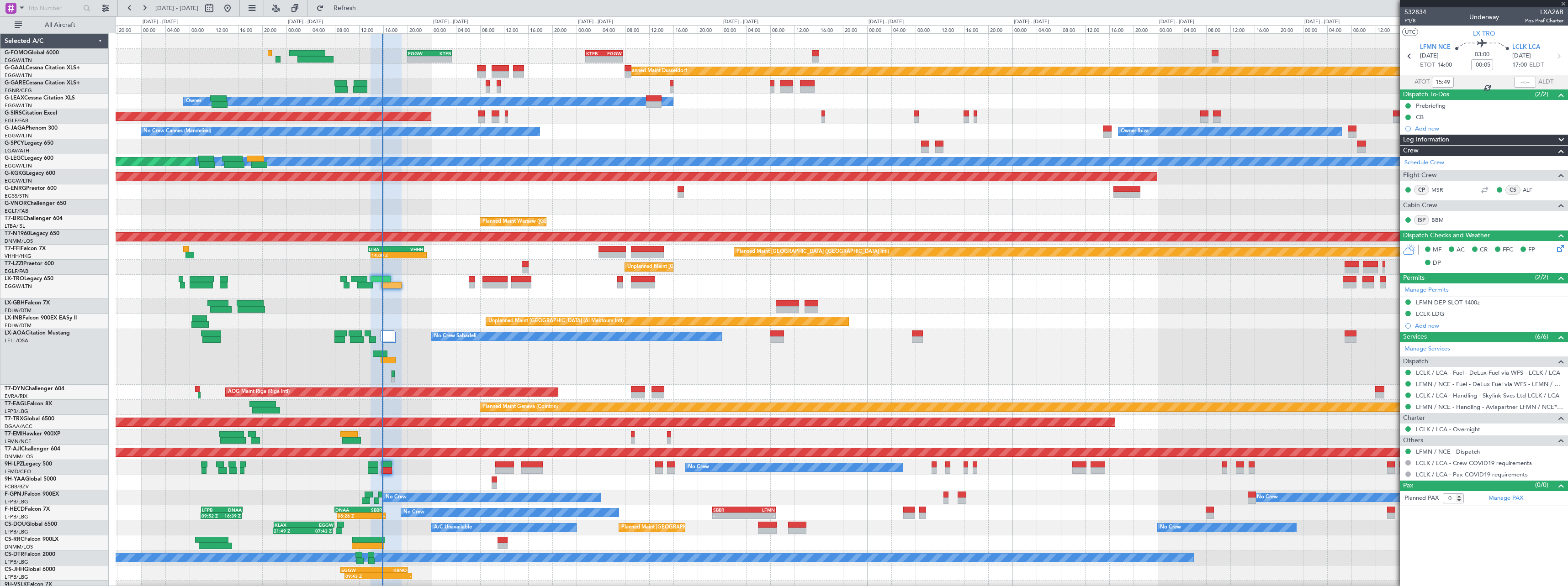
type input "13"
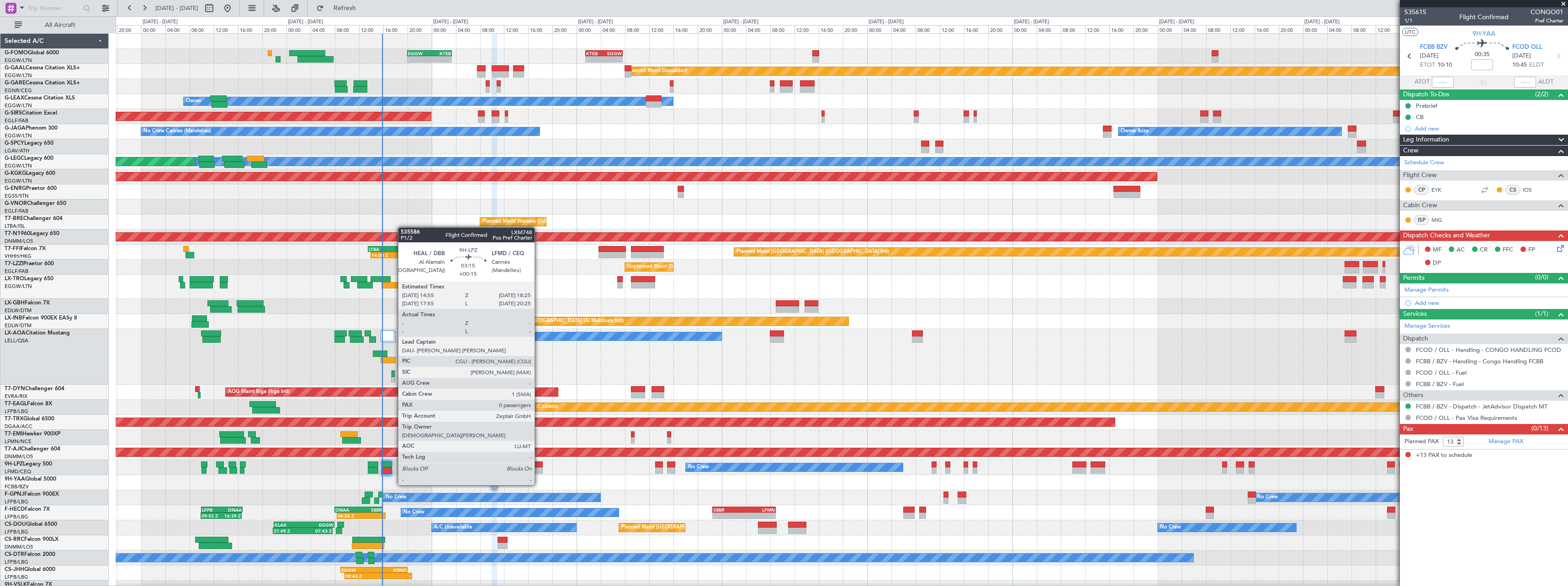
click at [539, 468] on div at bounding box center [532, 470] width 21 height 6
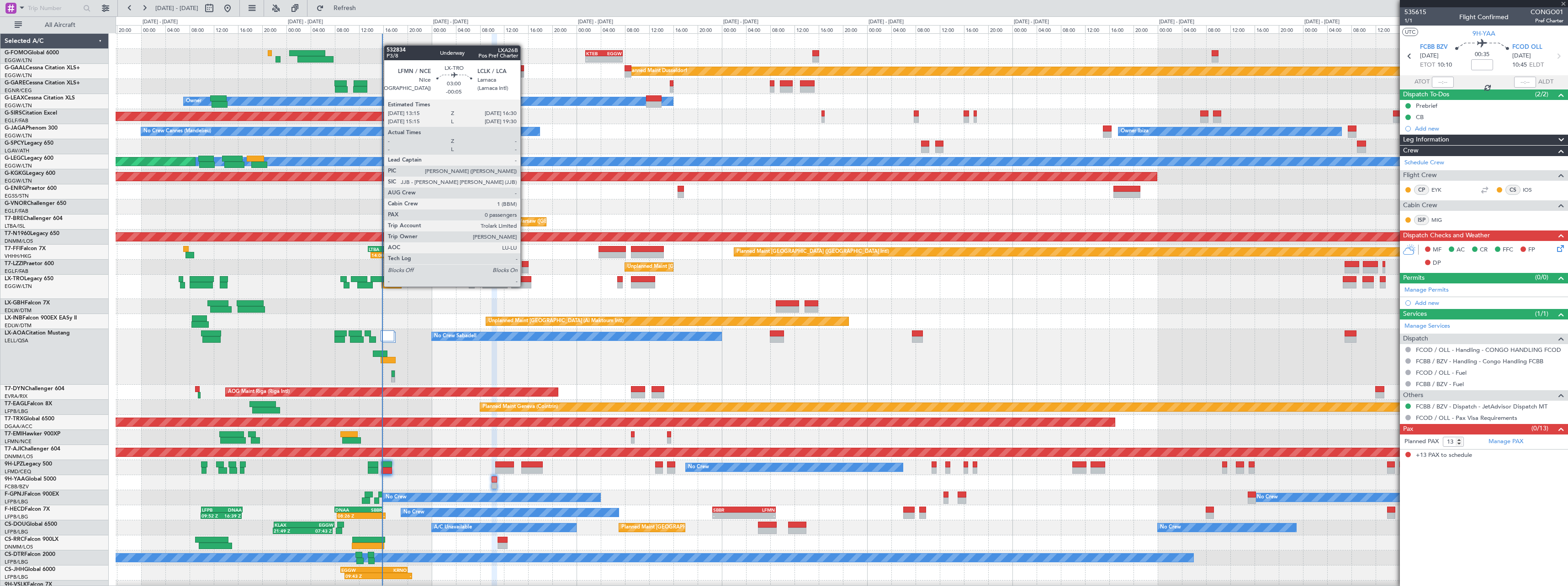
type input "+00:15"
type input "0"
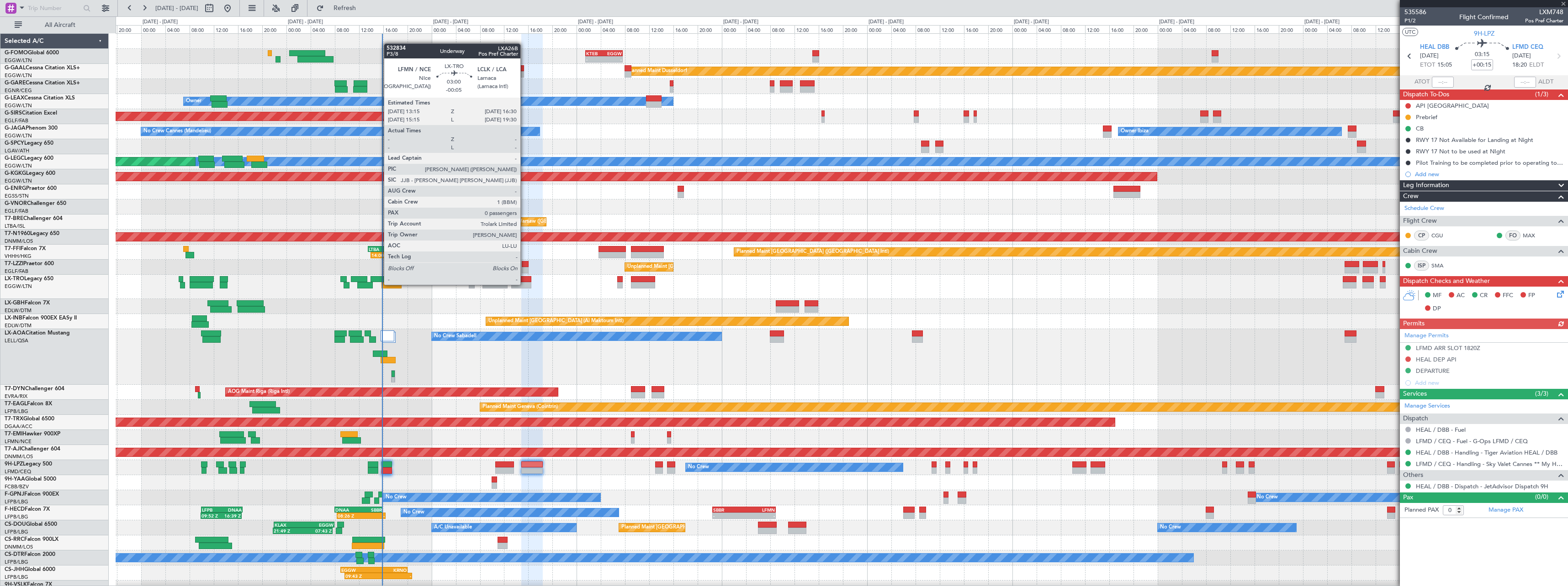
click at [525, 284] on div at bounding box center [521, 285] width 21 height 6
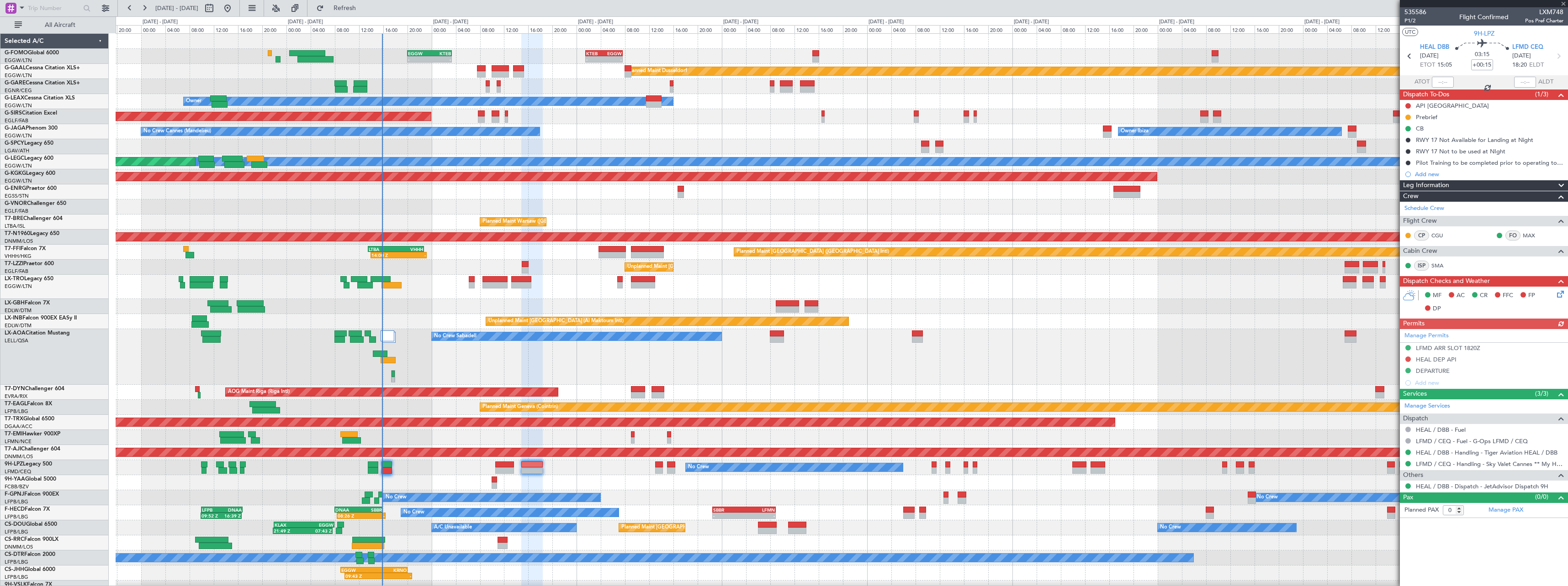
type input "-00:05"
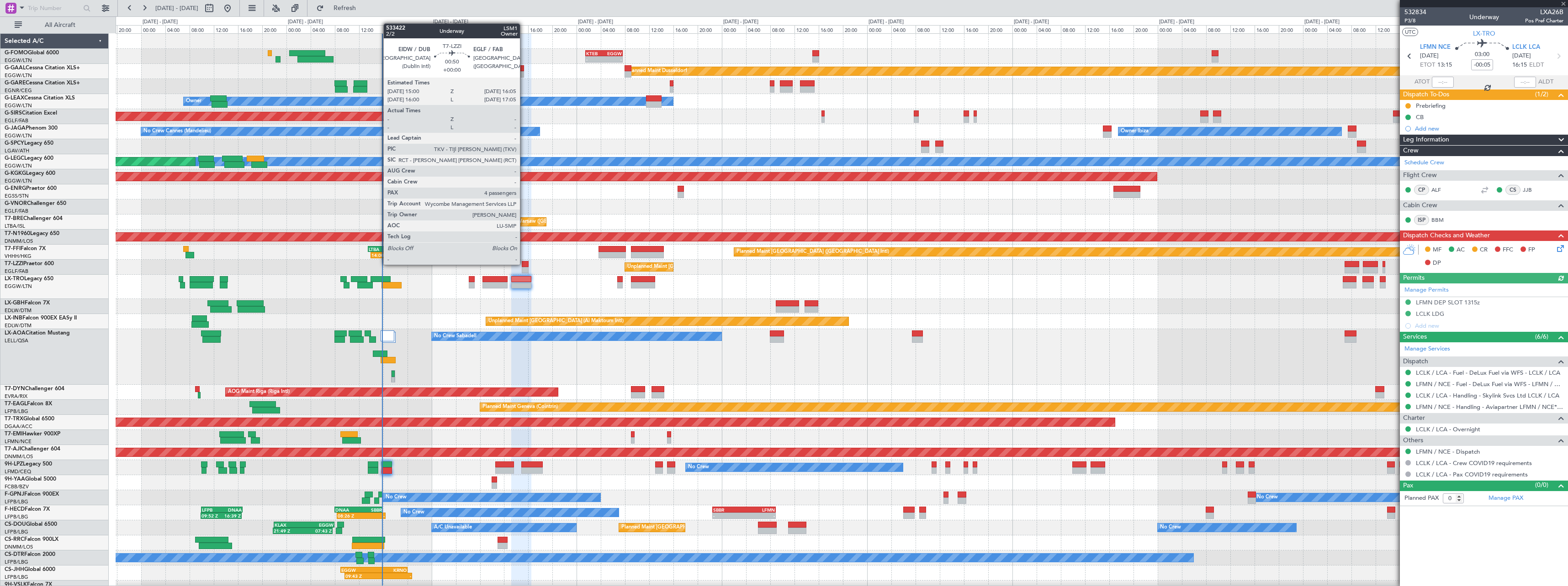
click at [524, 264] on div at bounding box center [526, 264] width 7 height 6
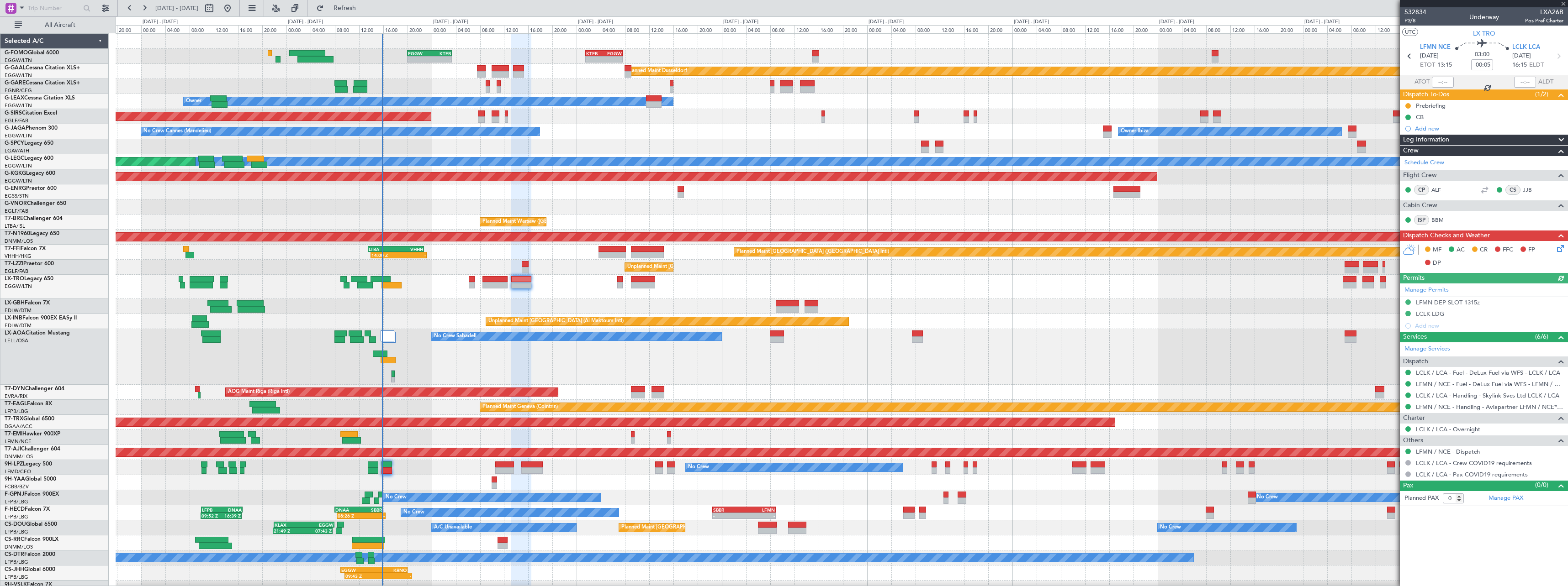
type input "4"
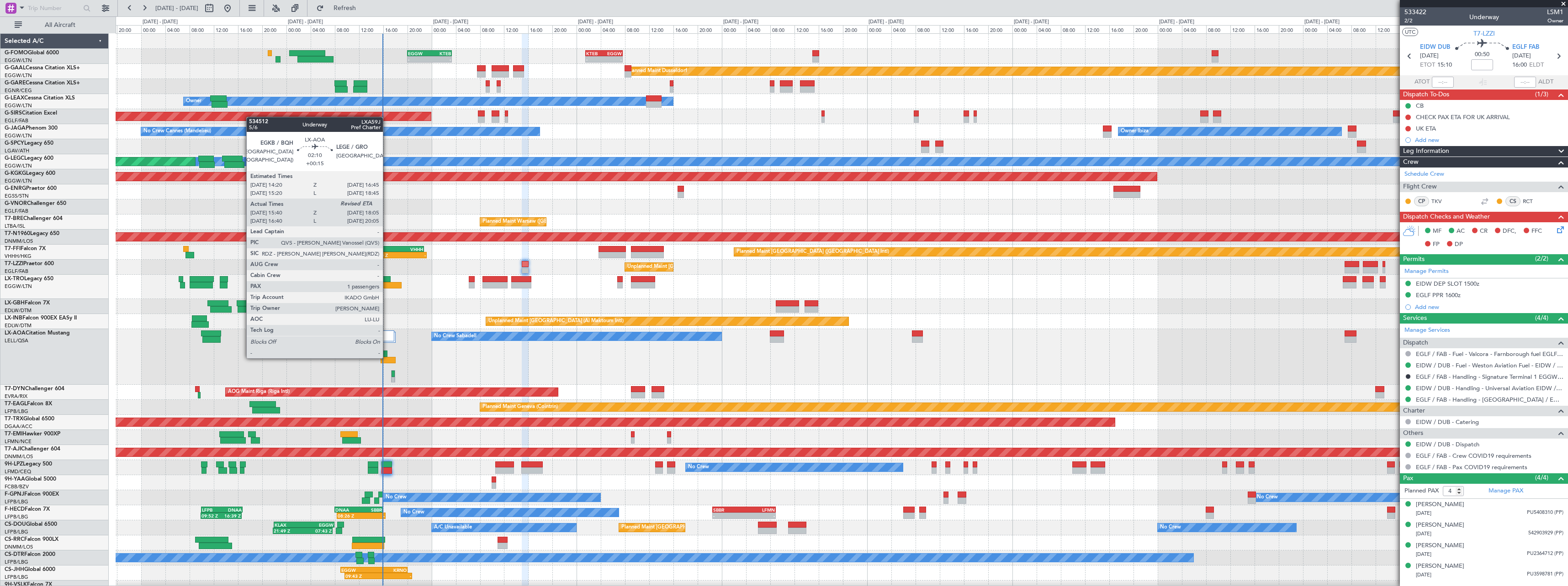
click at [387, 357] on div at bounding box center [388, 359] width 15 height 6
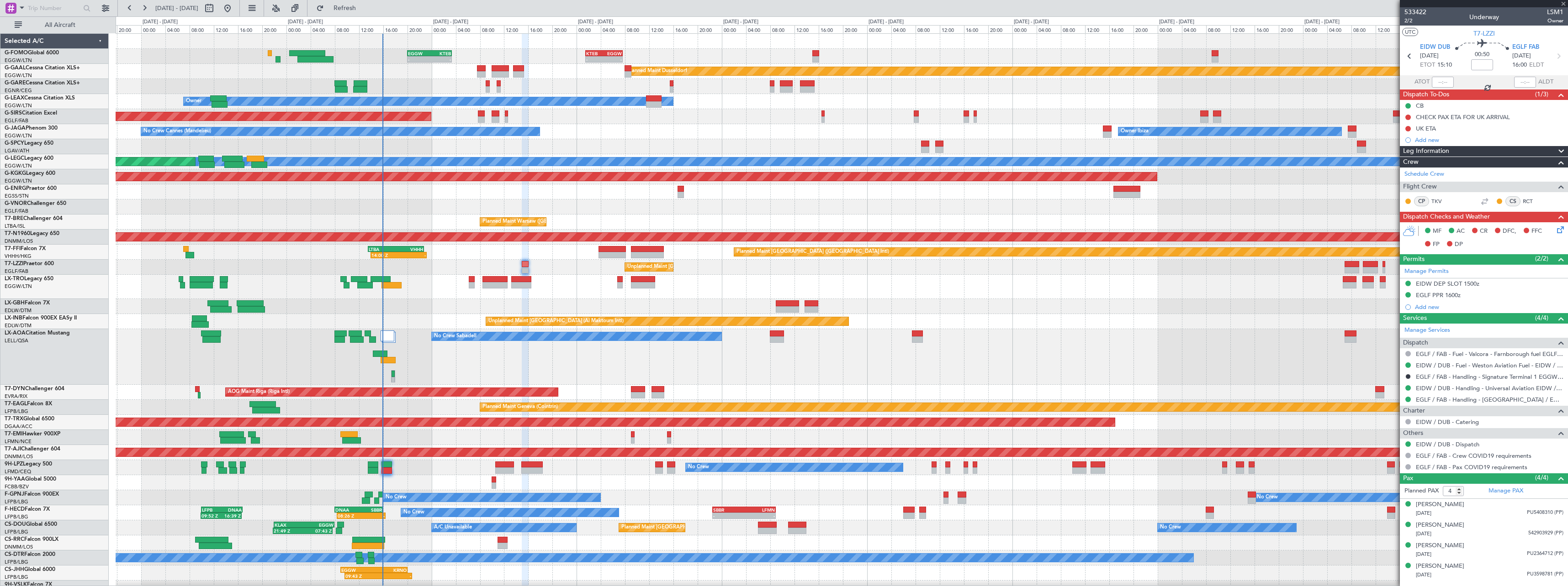
type input "+00:15"
type input "15:50"
type input "1"
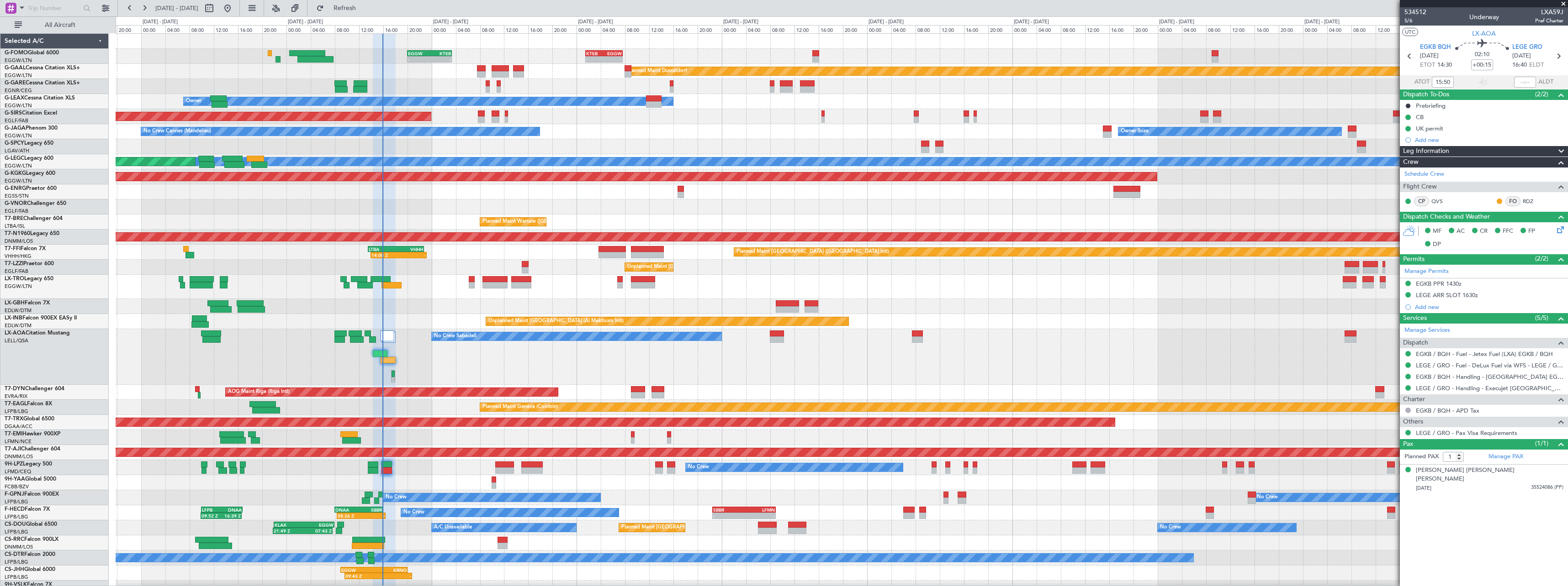
click at [1554, 12] on span "LXA59J" at bounding box center [1549, 12] width 29 height 10
copy span "LXA59J"
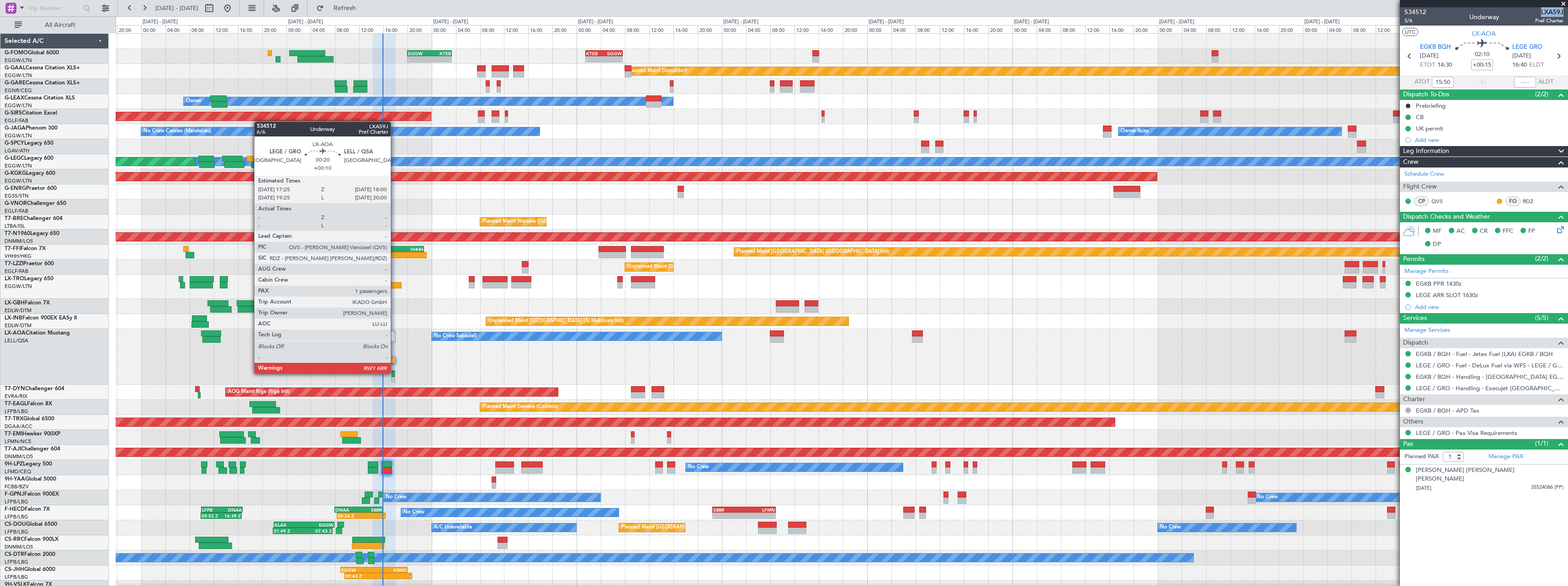
click at [394, 373] on div at bounding box center [393, 376] width 4 height 12
click at [392, 377] on div at bounding box center [393, 380] width 3 height 6
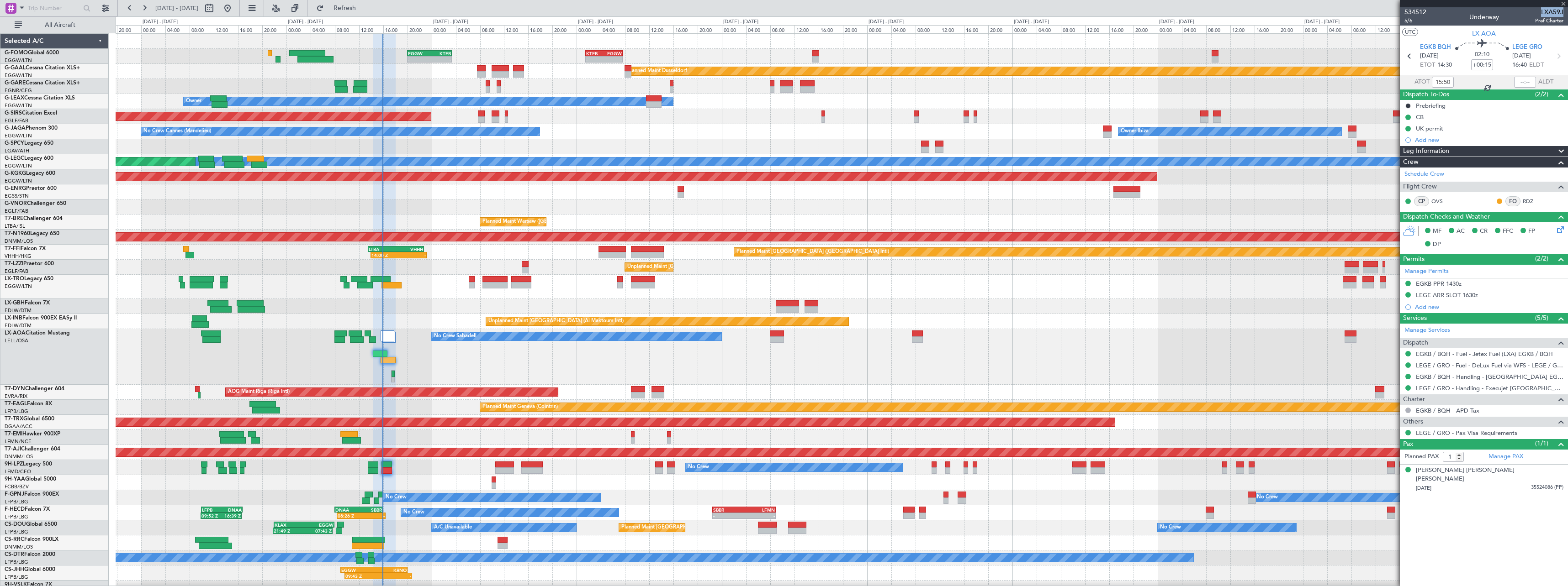
type input "+00:10"
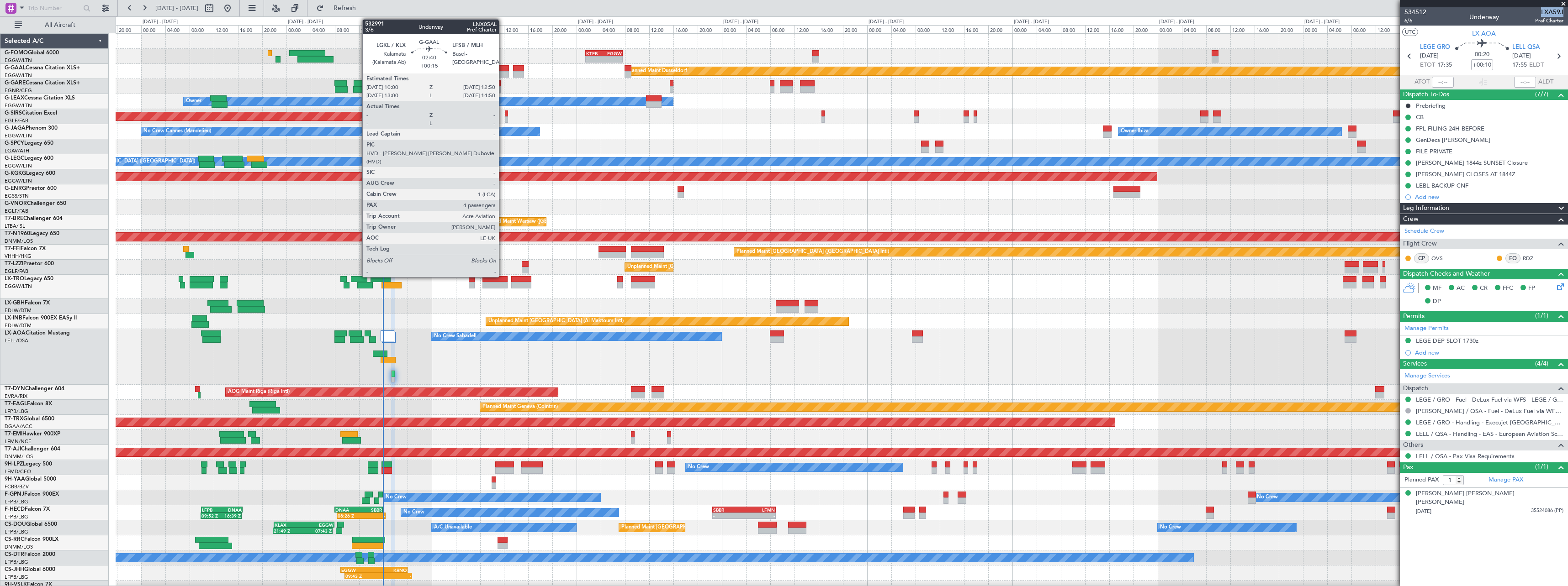
click at [503, 70] on div at bounding box center [500, 68] width 17 height 6
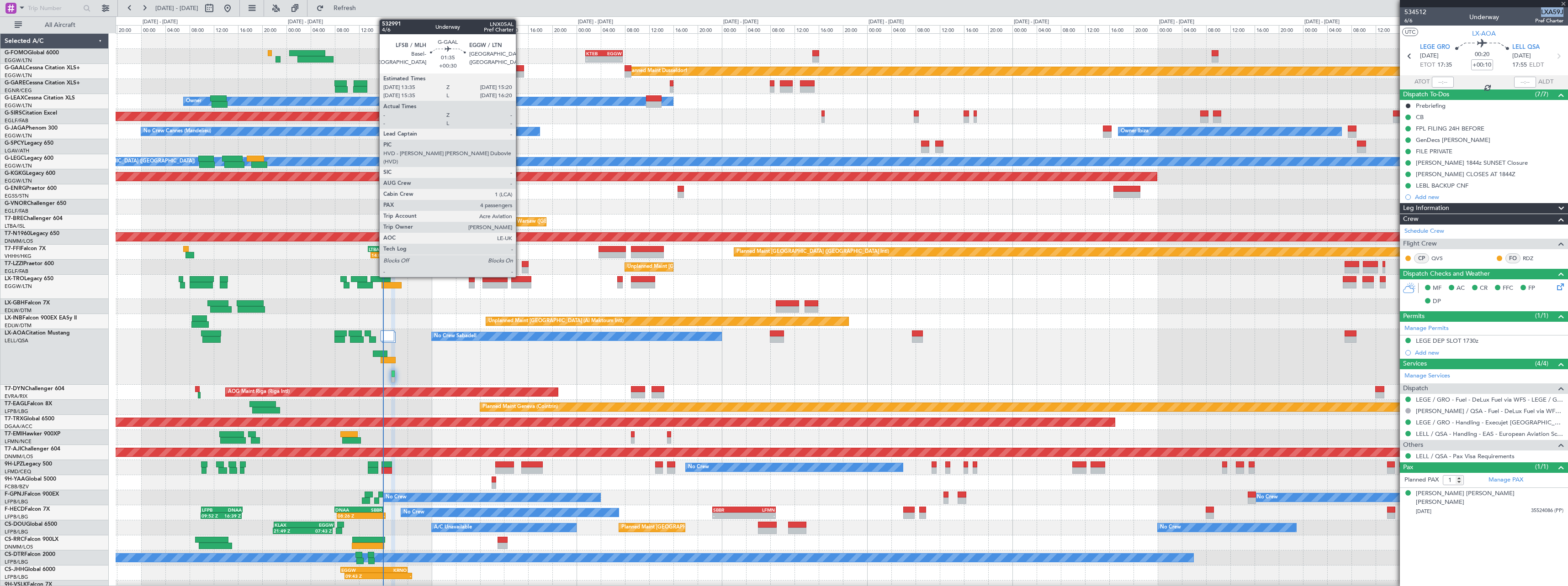
type input "+00:15"
type input "4"
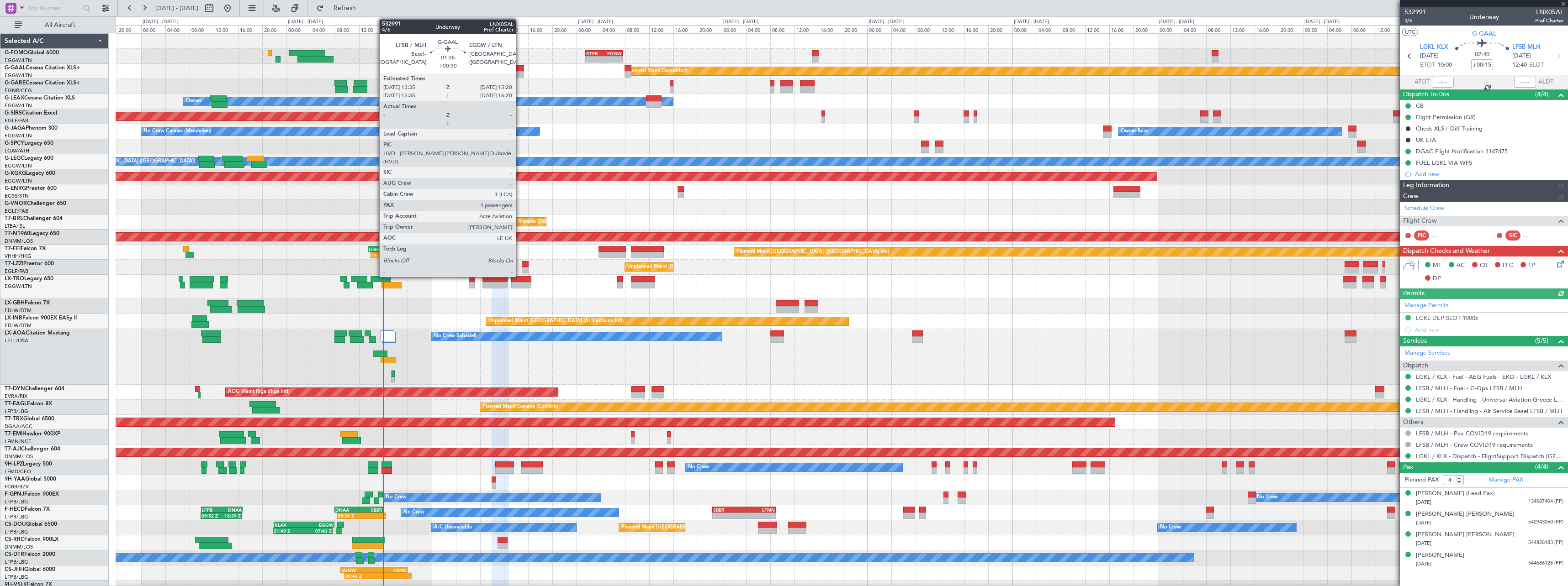
click at [520, 72] on div at bounding box center [519, 74] width 11 height 6
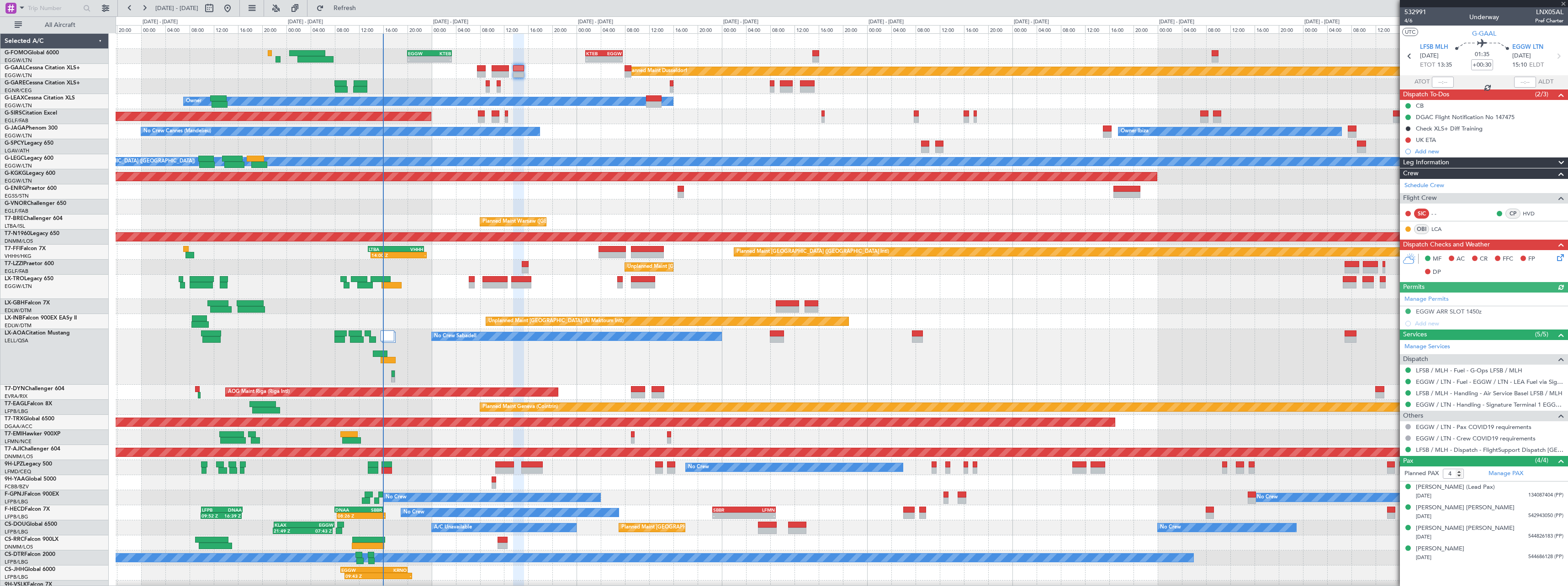
click at [502, 84] on div "Unplanned Maint [PERSON_NAME]" at bounding box center [842, 87] width 1452 height 15
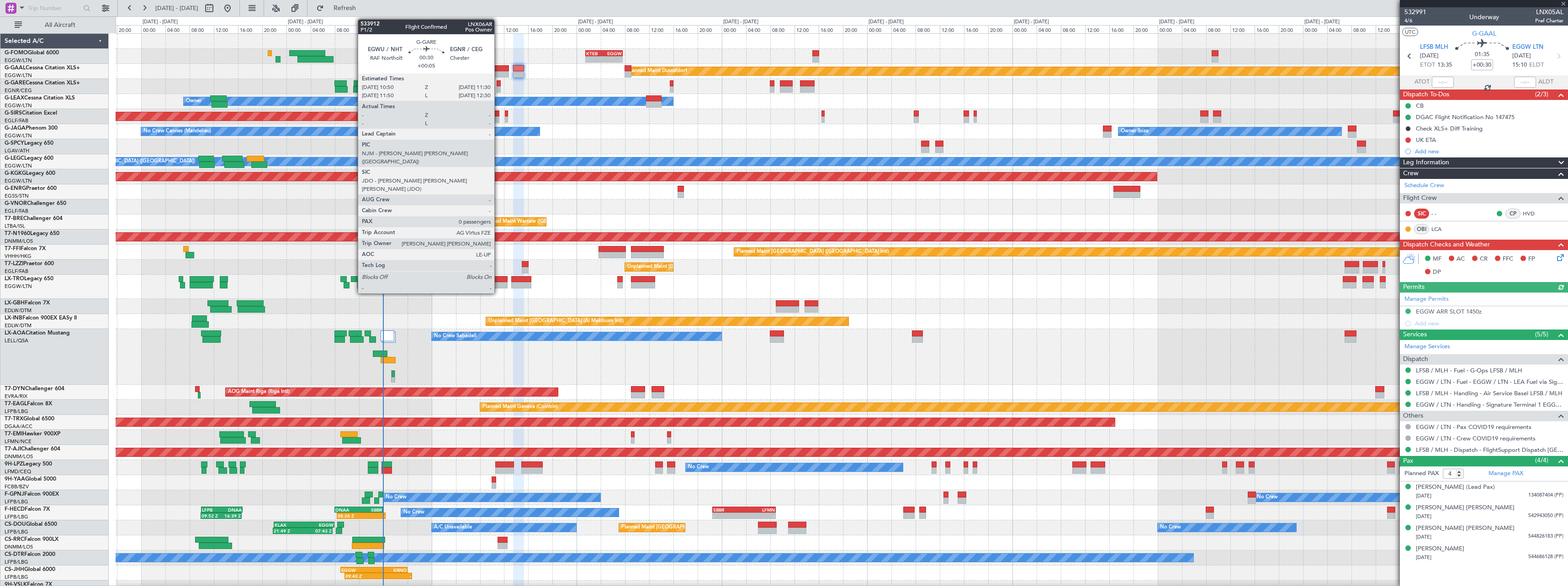
click at [499, 87] on div at bounding box center [499, 89] width 4 height 6
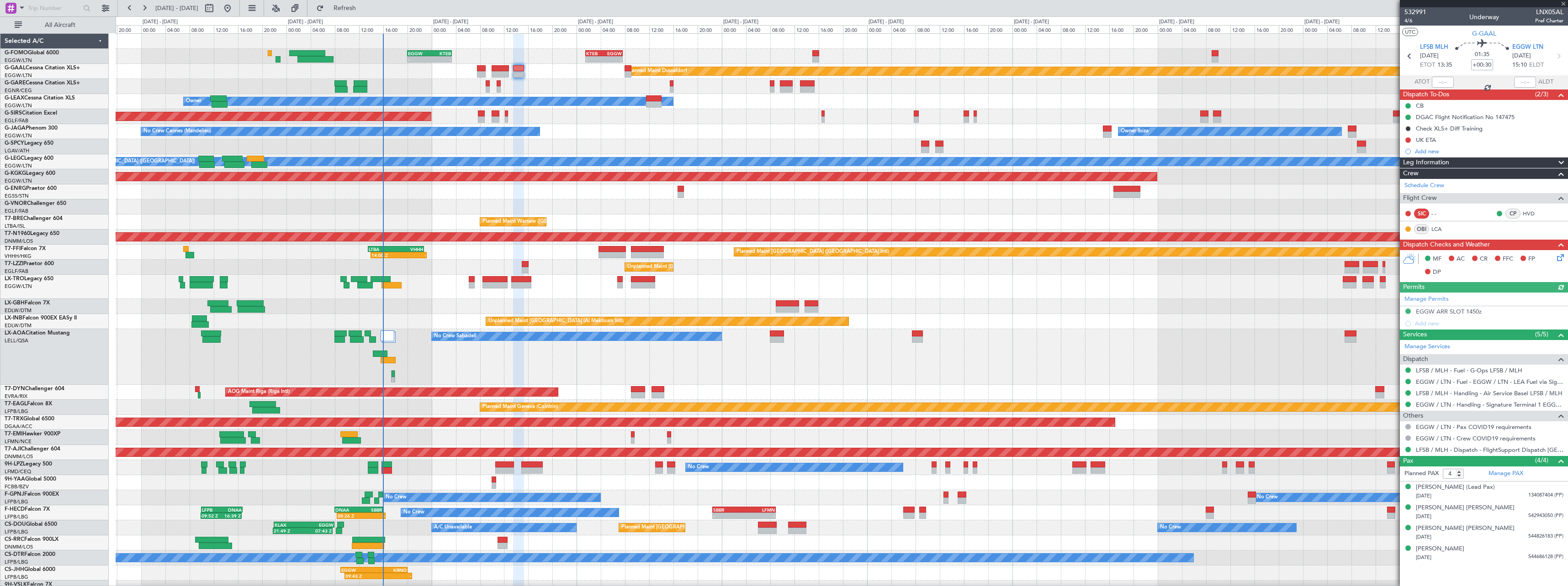
type input "+00:05"
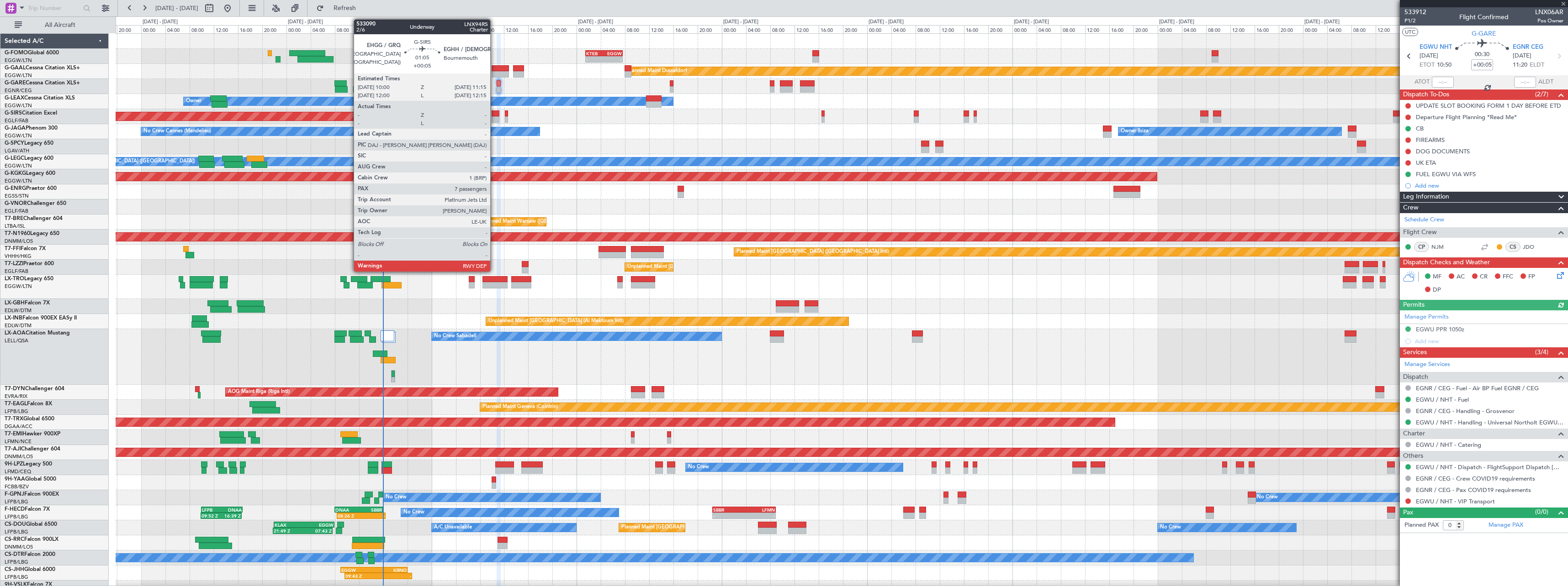
click at [494, 118] on div at bounding box center [495, 120] width 8 height 6
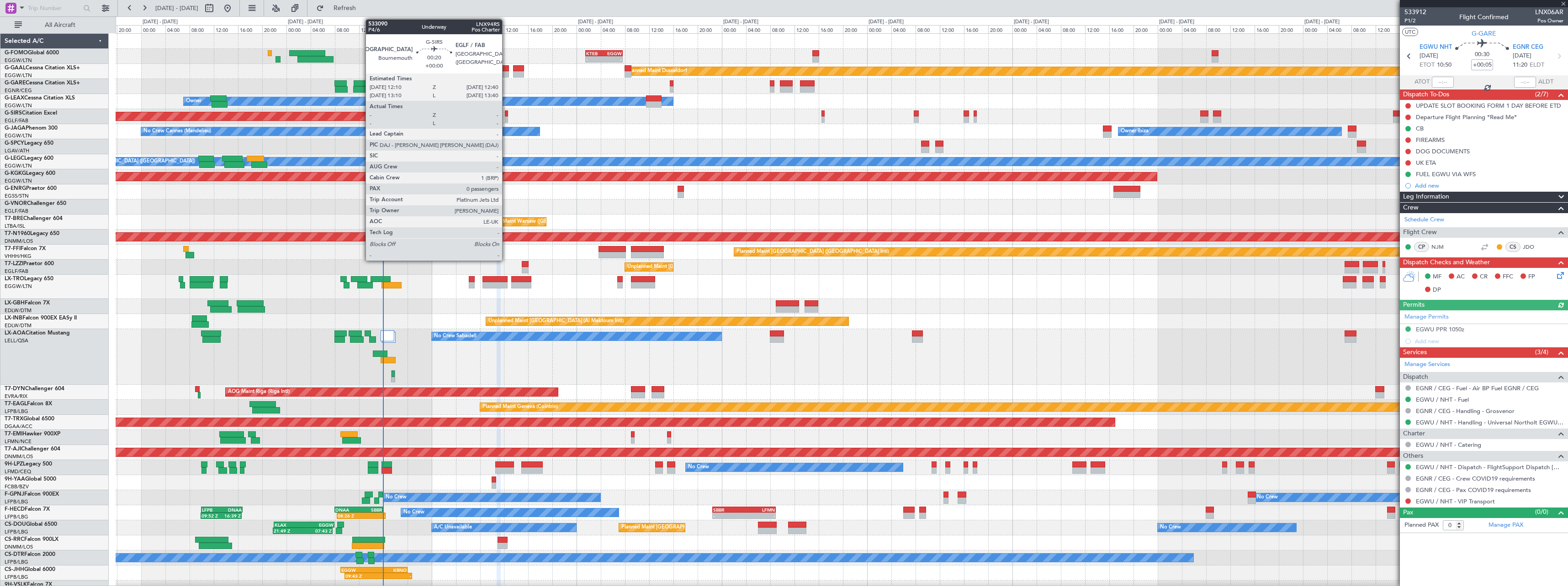
type input "7"
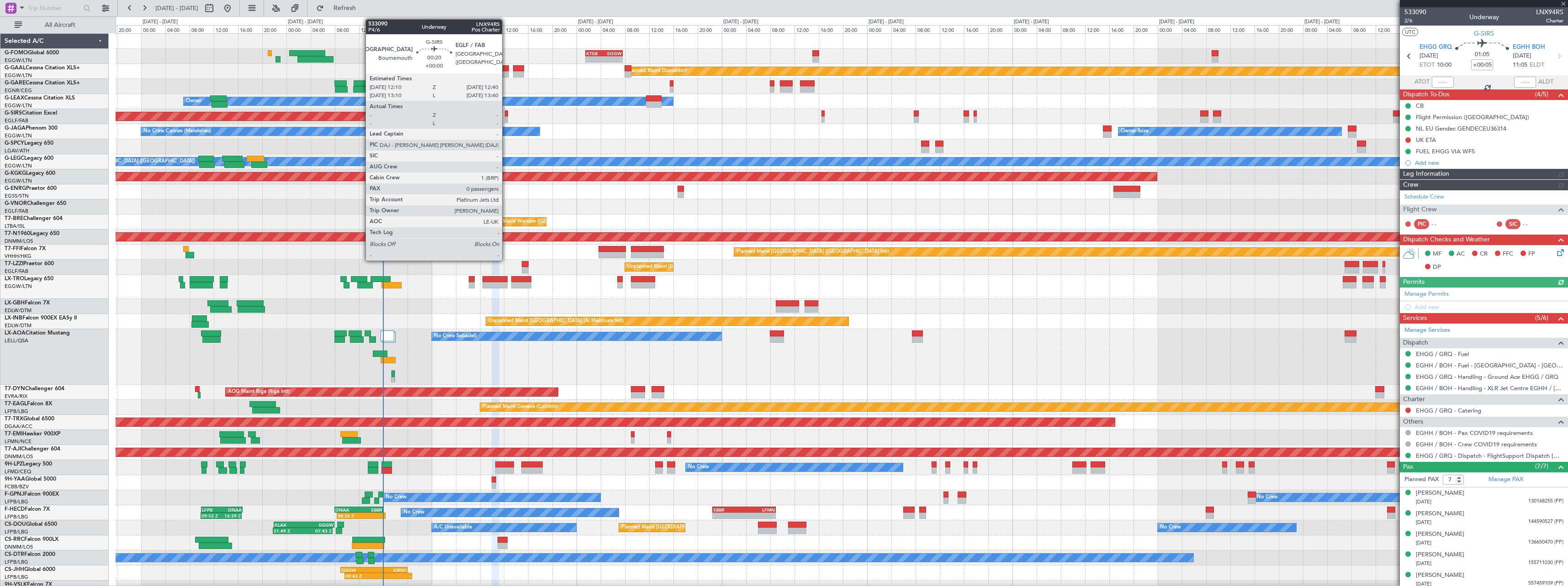
click at [506, 120] on div at bounding box center [507, 120] width 4 height 6
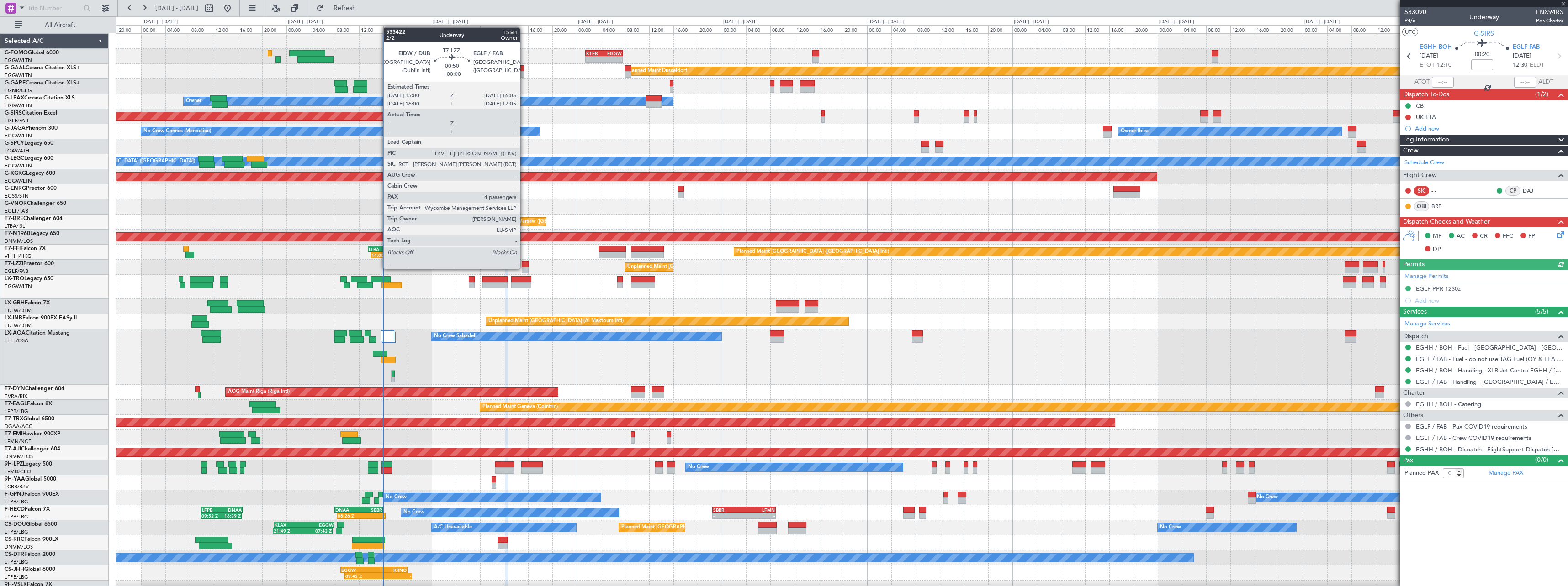
click at [524, 268] on div at bounding box center [526, 270] width 7 height 6
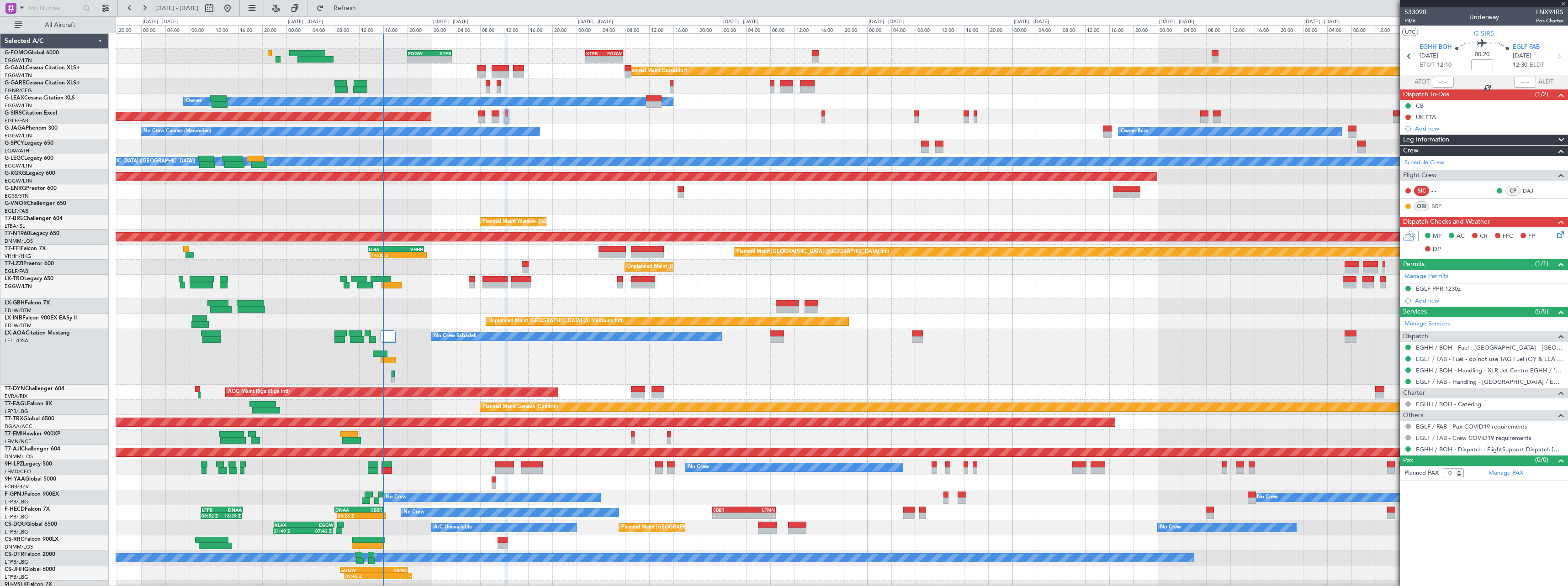
type input "4"
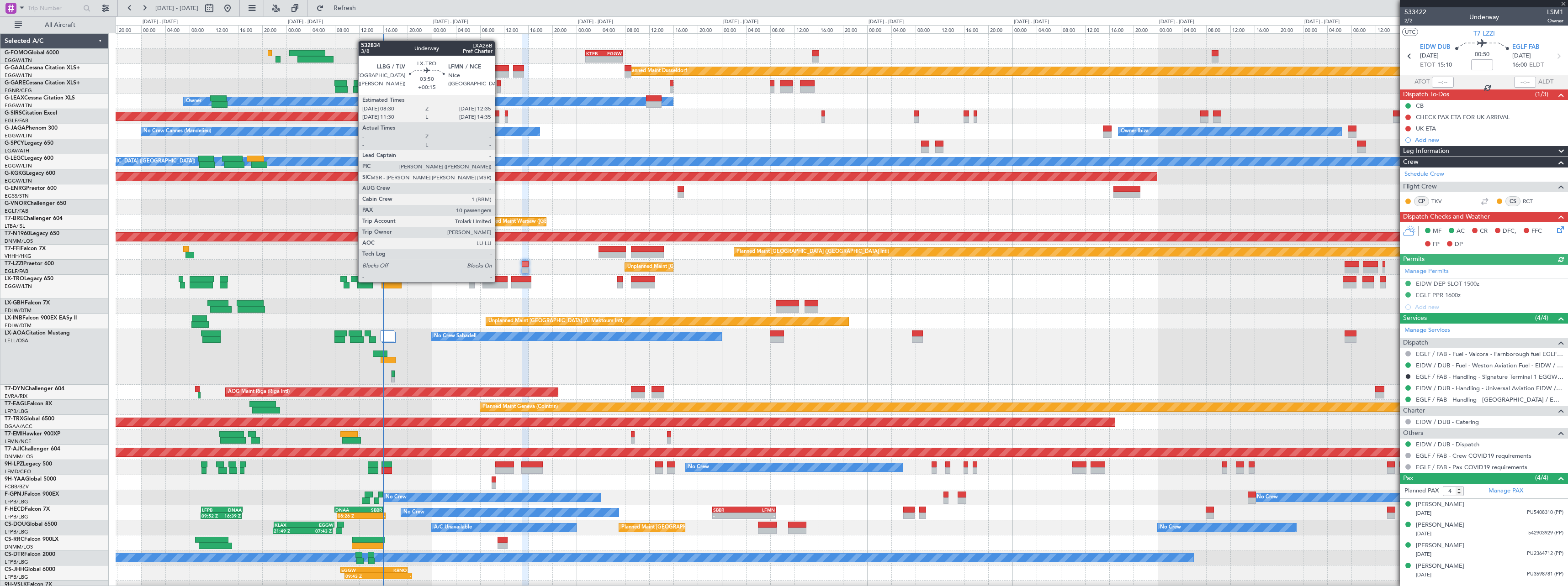
click at [499, 281] on div at bounding box center [495, 279] width 25 height 6
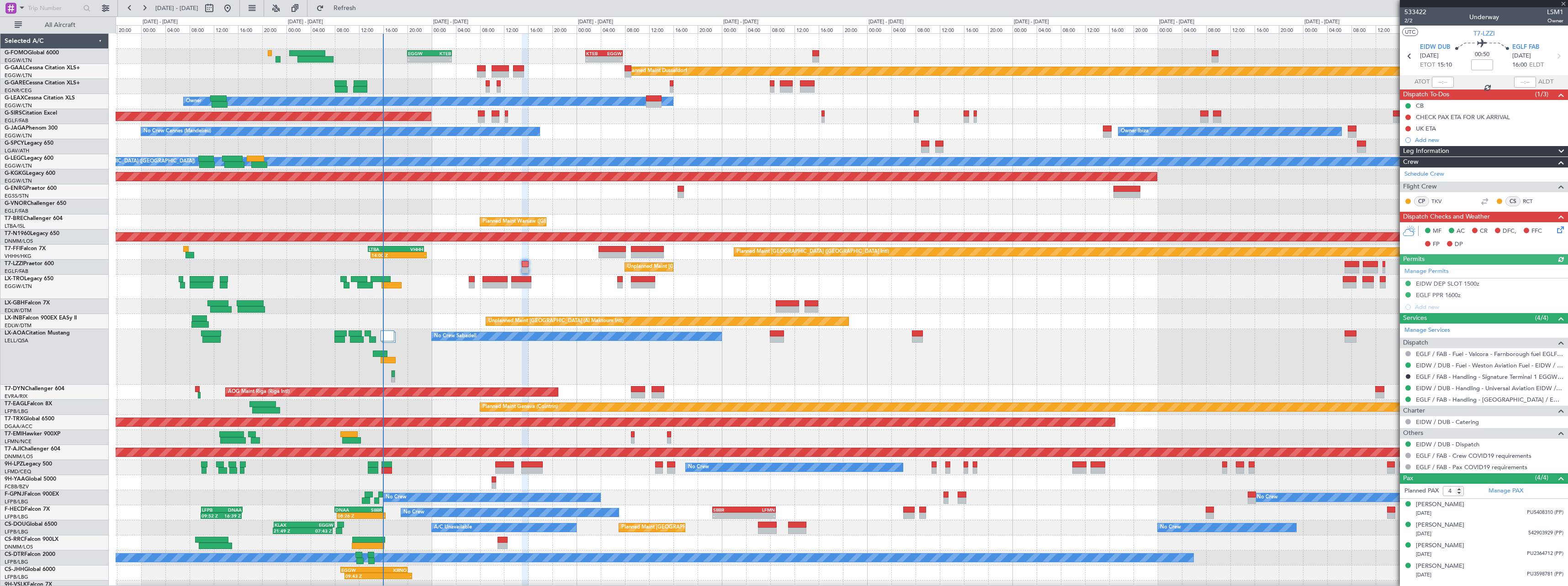
type input "+00:15"
type input "10"
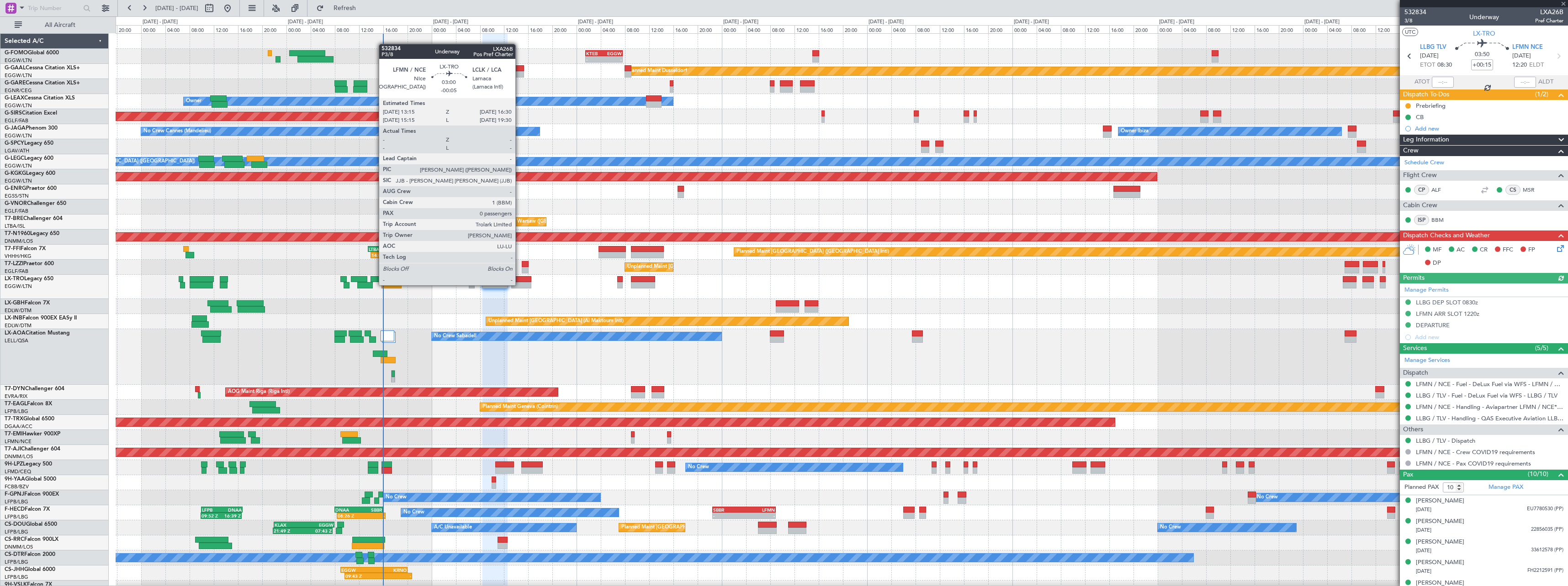
click at [520, 285] on div at bounding box center [521, 285] width 21 height 6
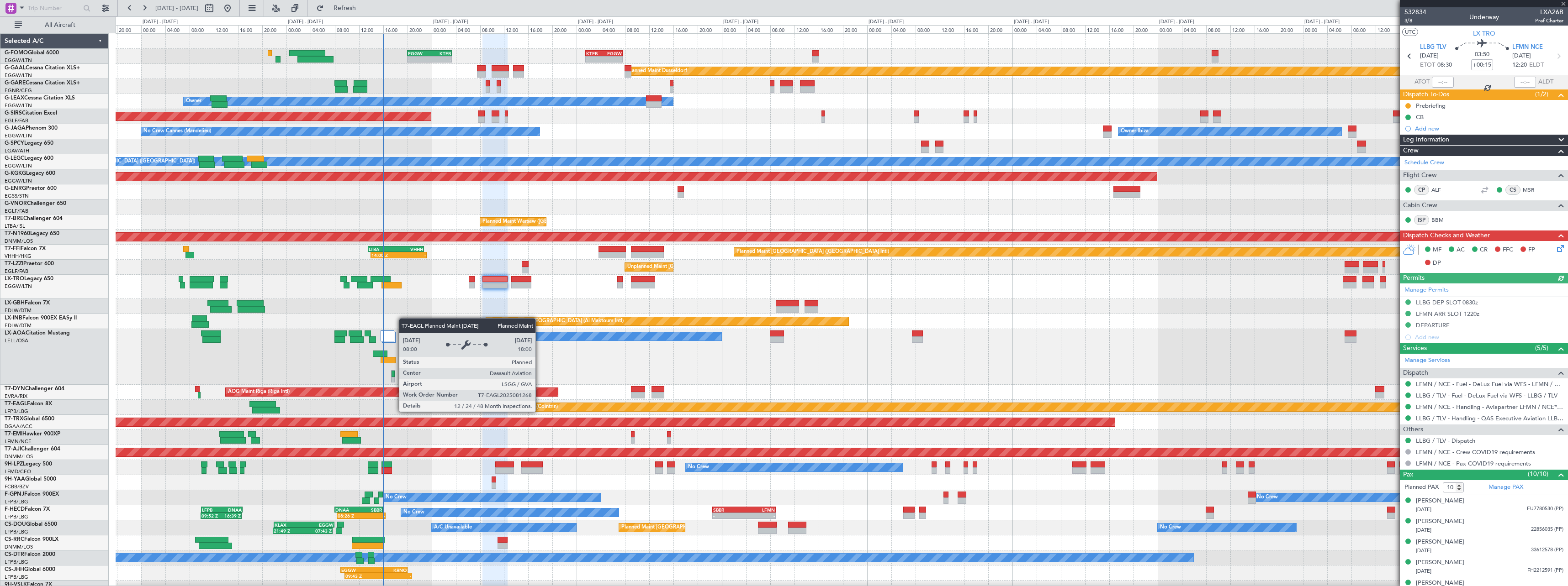
type input "-00:05"
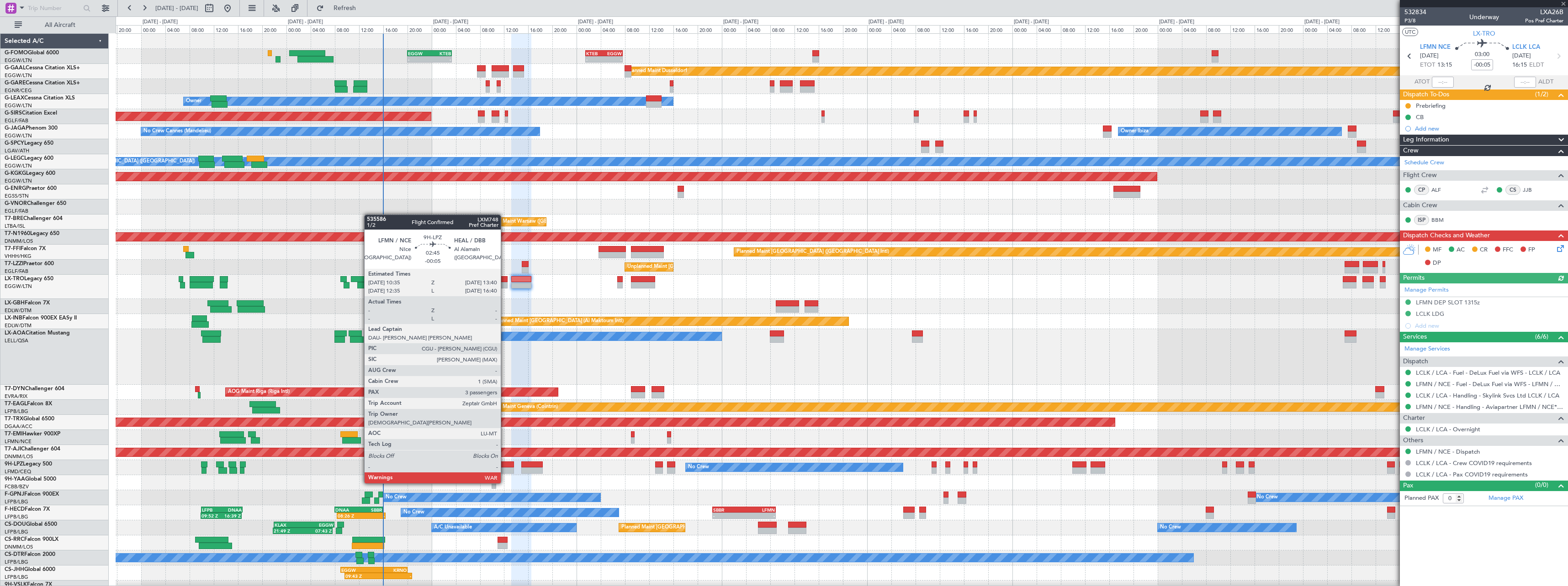
click at [505, 466] on div at bounding box center [504, 465] width 19 height 6
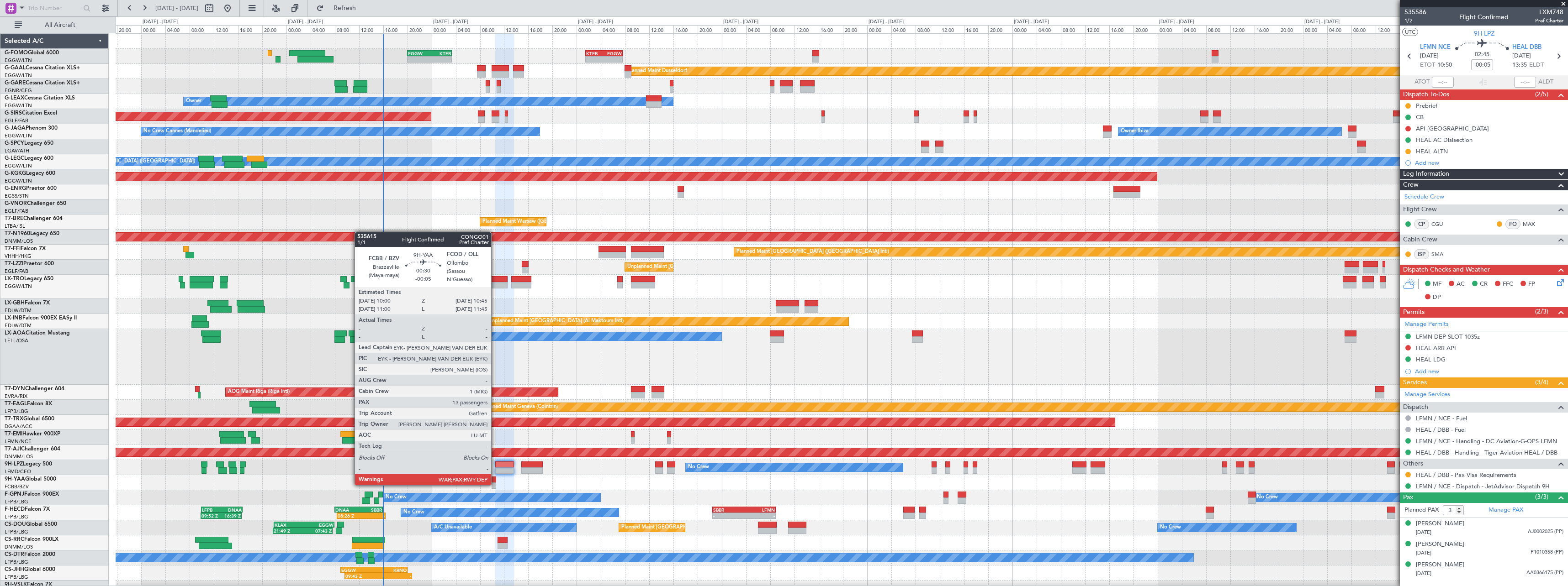
click at [495, 484] on div at bounding box center [494, 485] width 4 height 6
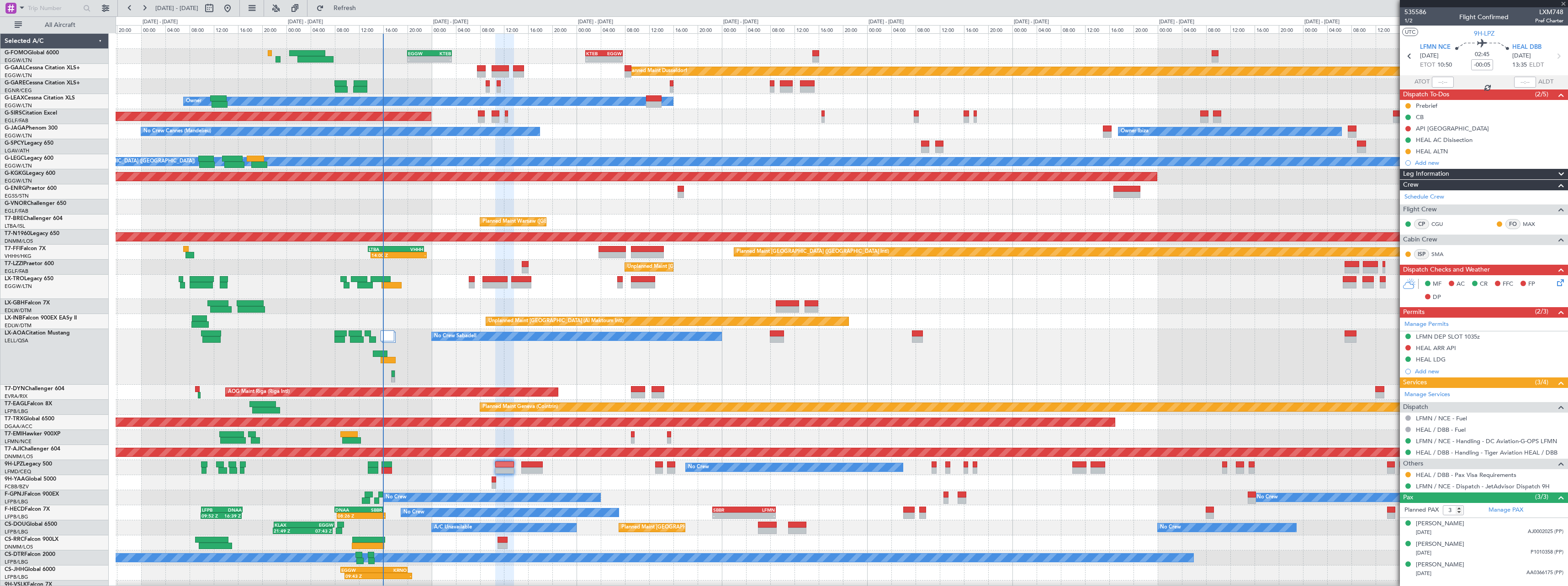
type input "13"
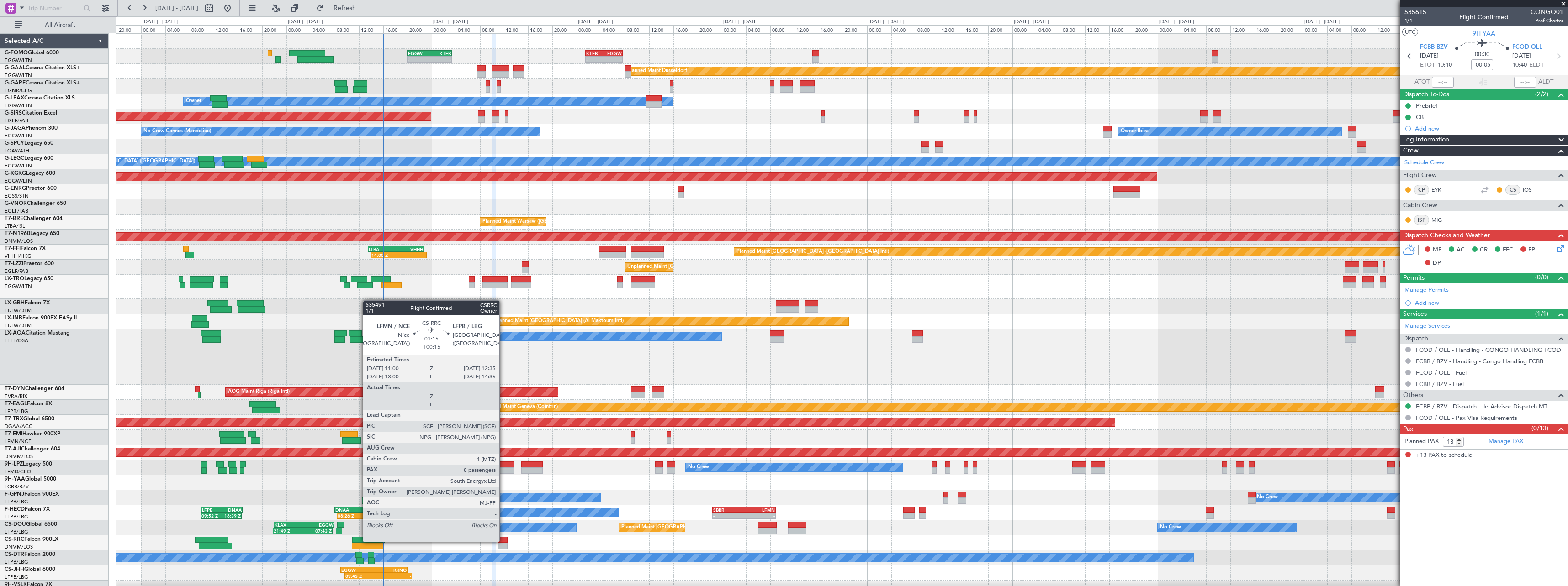
click at [503, 541] on div at bounding box center [502, 540] width 10 height 6
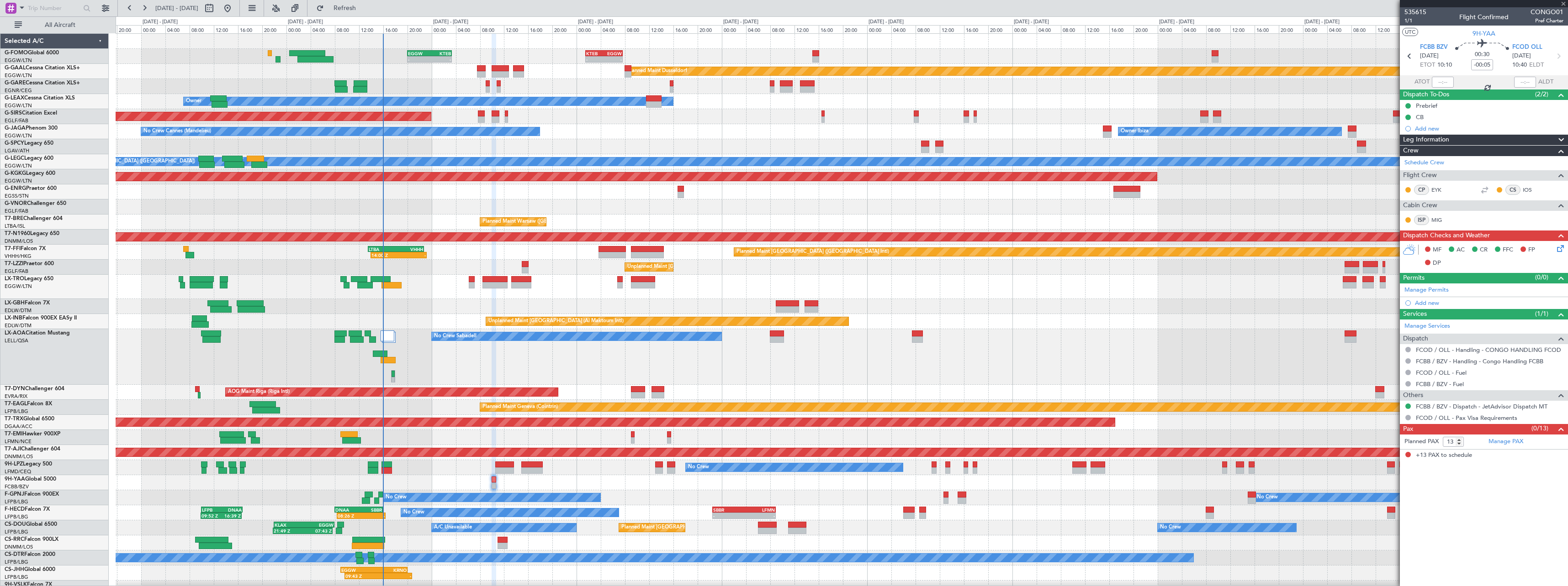
type input "+00:15"
type input "8"
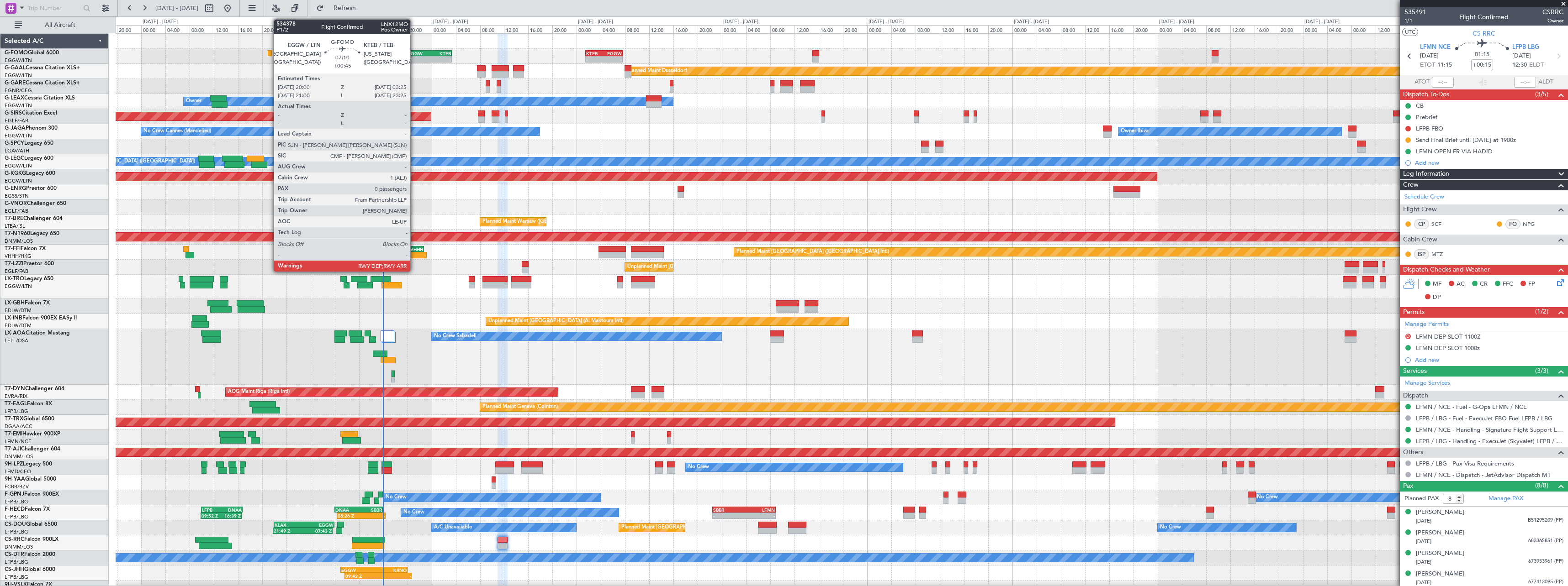
click at [414, 54] on div "EGGW" at bounding box center [419, 54] width 21 height 5
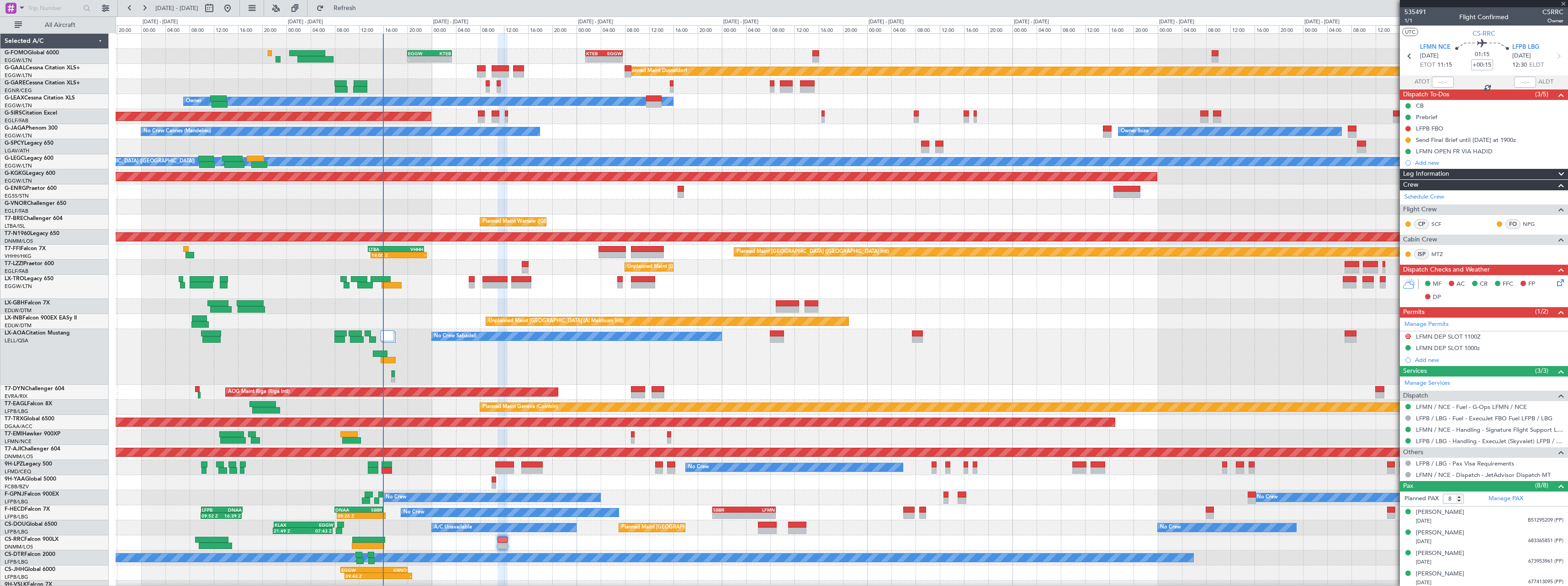
type input "+00:45"
type input "0"
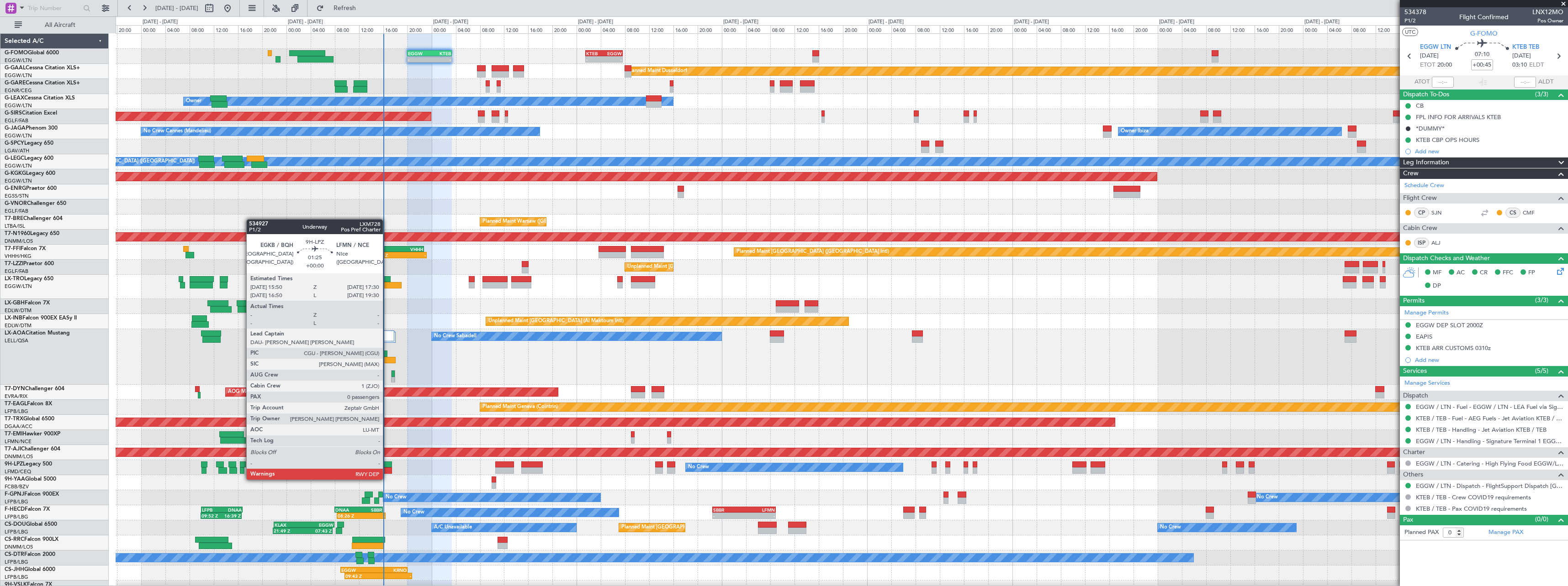
click at [387, 471] on div at bounding box center [387, 470] width 11 height 6
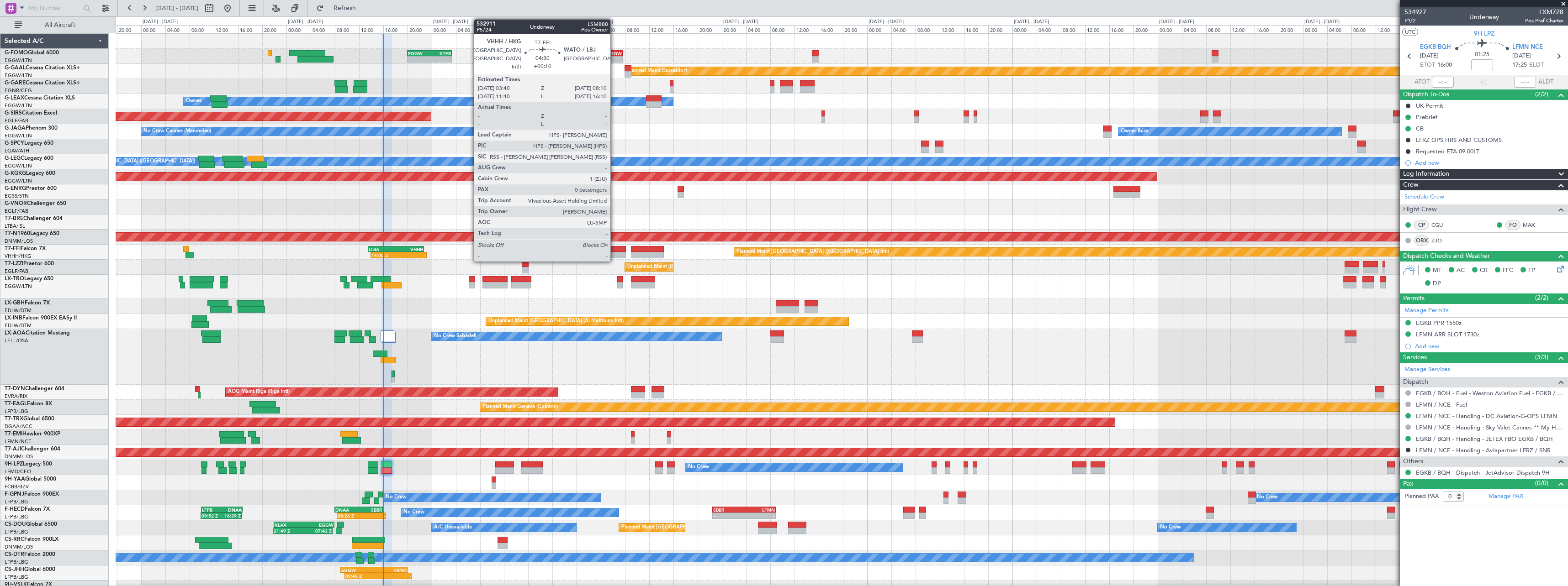
click at [615, 257] on div at bounding box center [612, 255] width 28 height 6
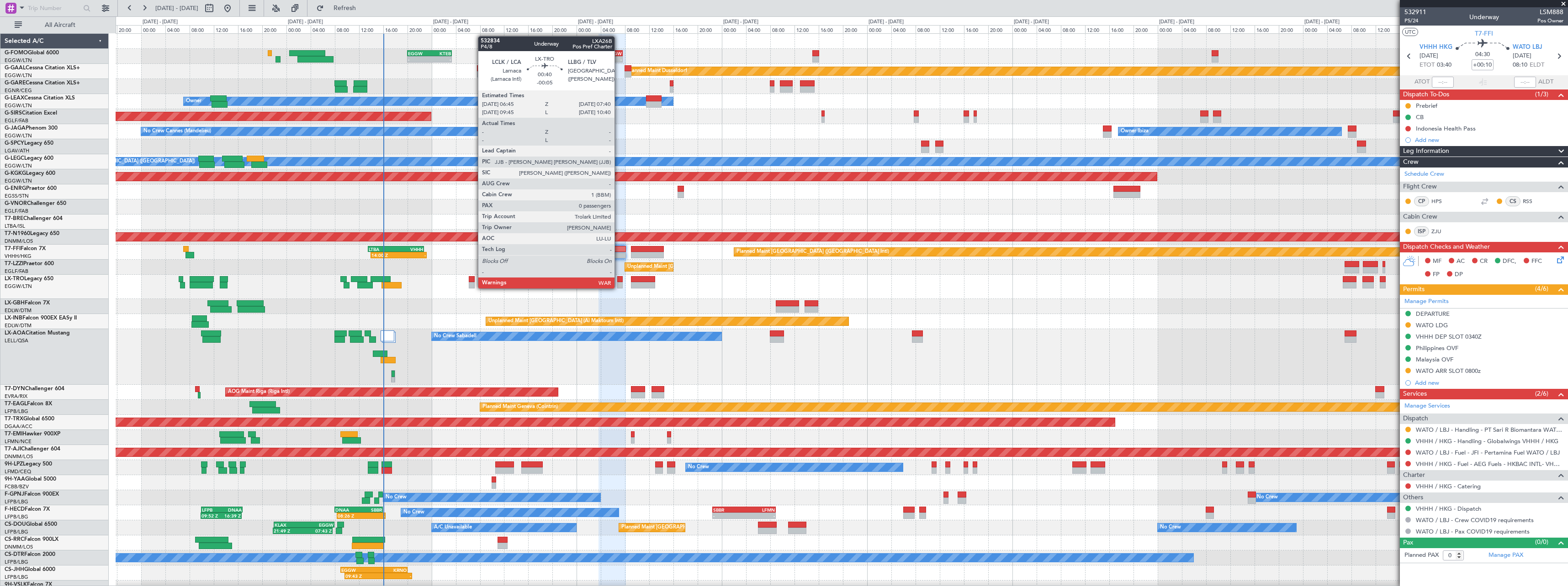
click at [618, 288] on div at bounding box center [620, 285] width 6 height 6
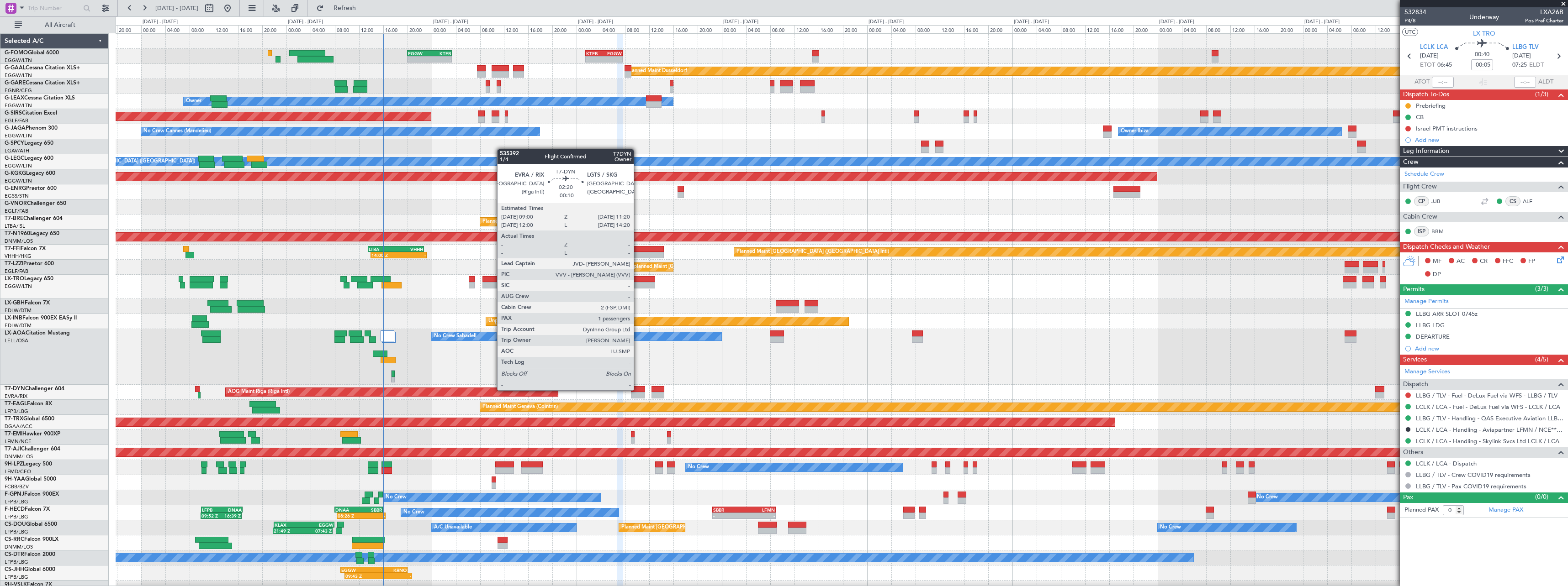
click at [638, 398] on div at bounding box center [638, 395] width 14 height 6
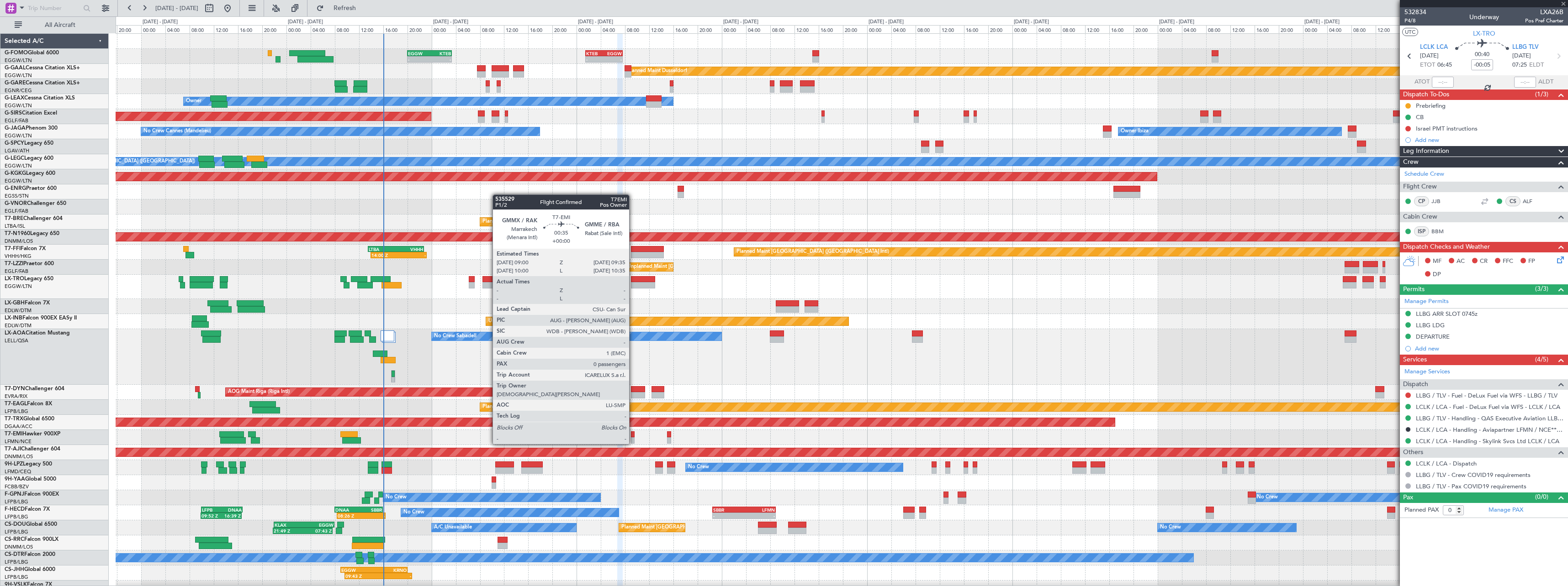
type input "-00:10"
type input "1"
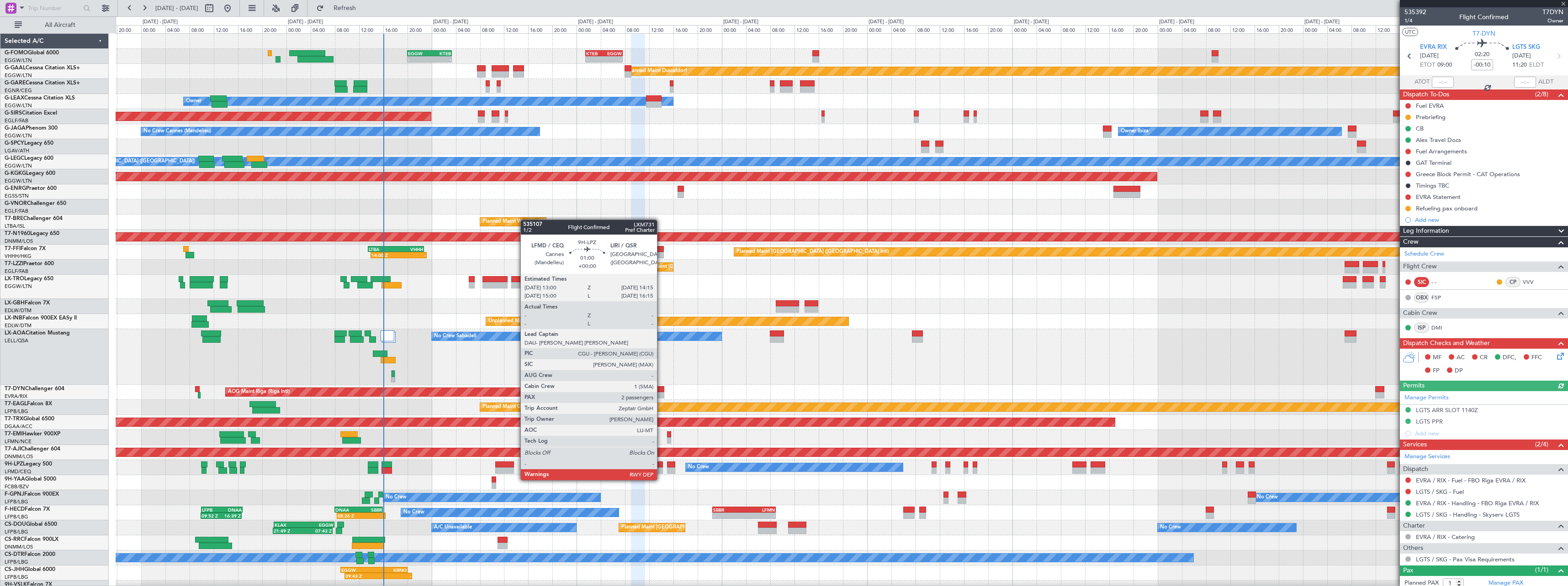
click at [661, 471] on div at bounding box center [659, 470] width 8 height 6
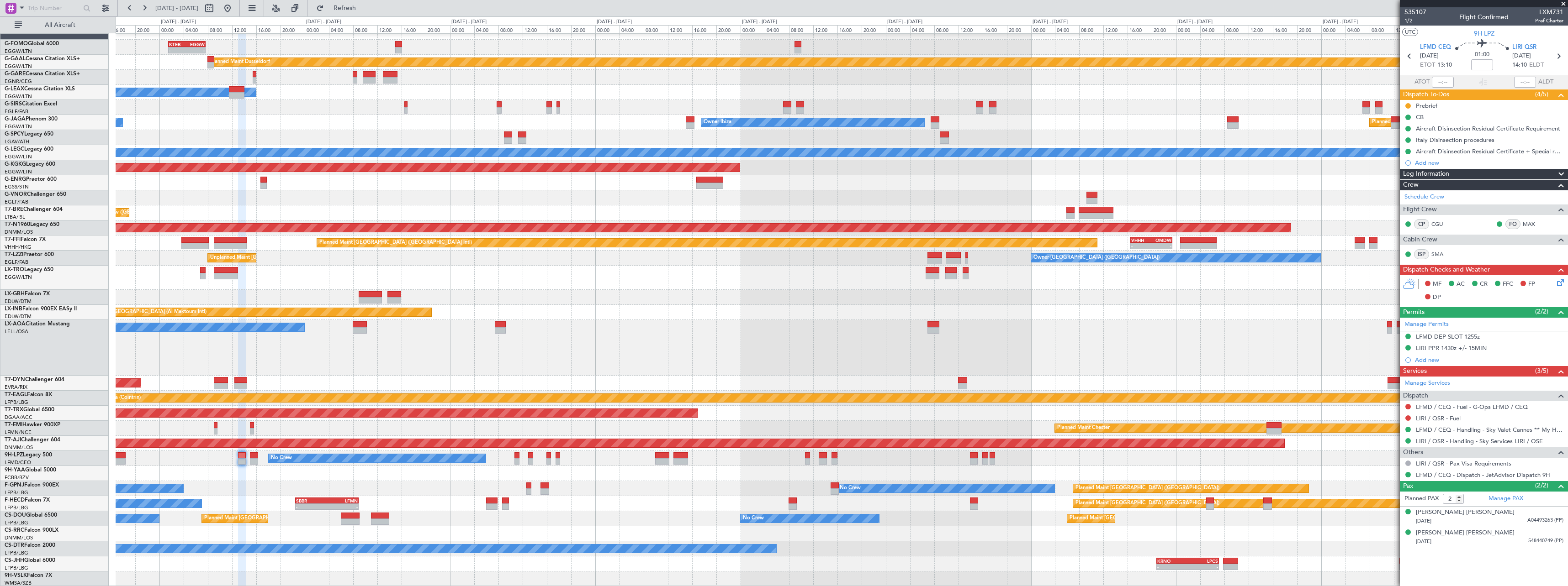
scroll to position [8, 0]
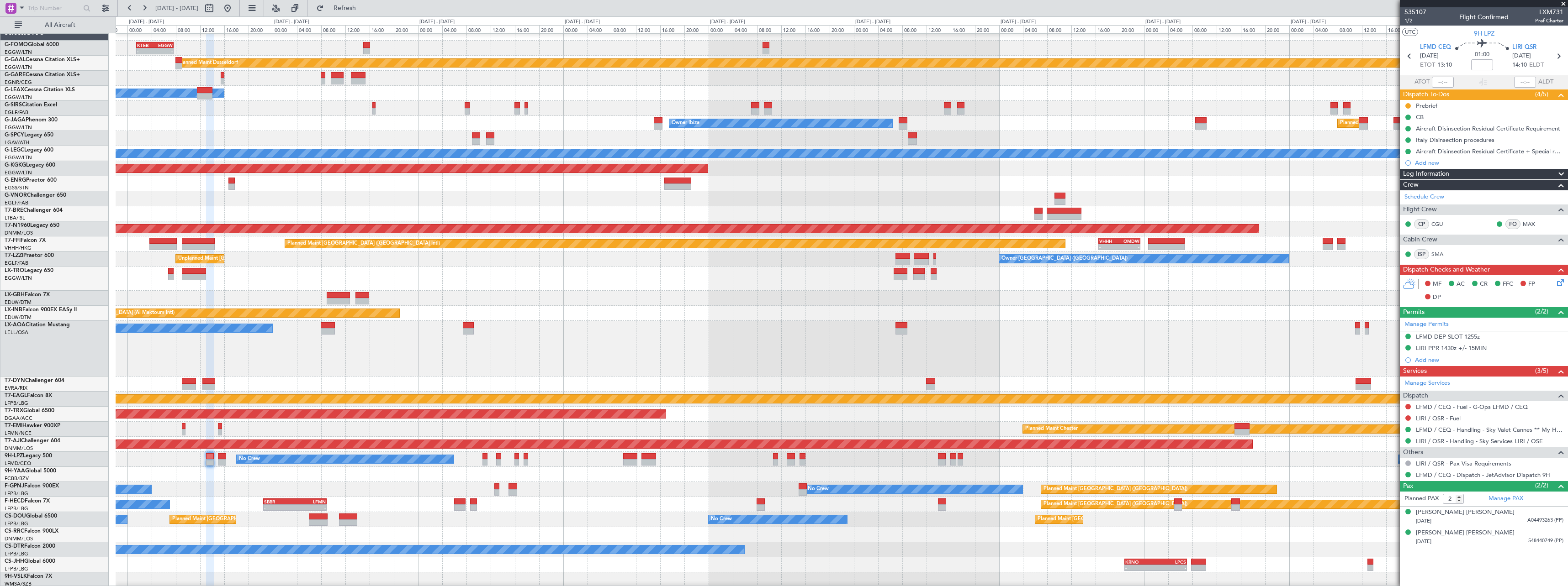
click at [731, 495] on div "No Crew No Crew Planned Maint Paris (Le Bourget) No Crew" at bounding box center [842, 490] width 1452 height 15
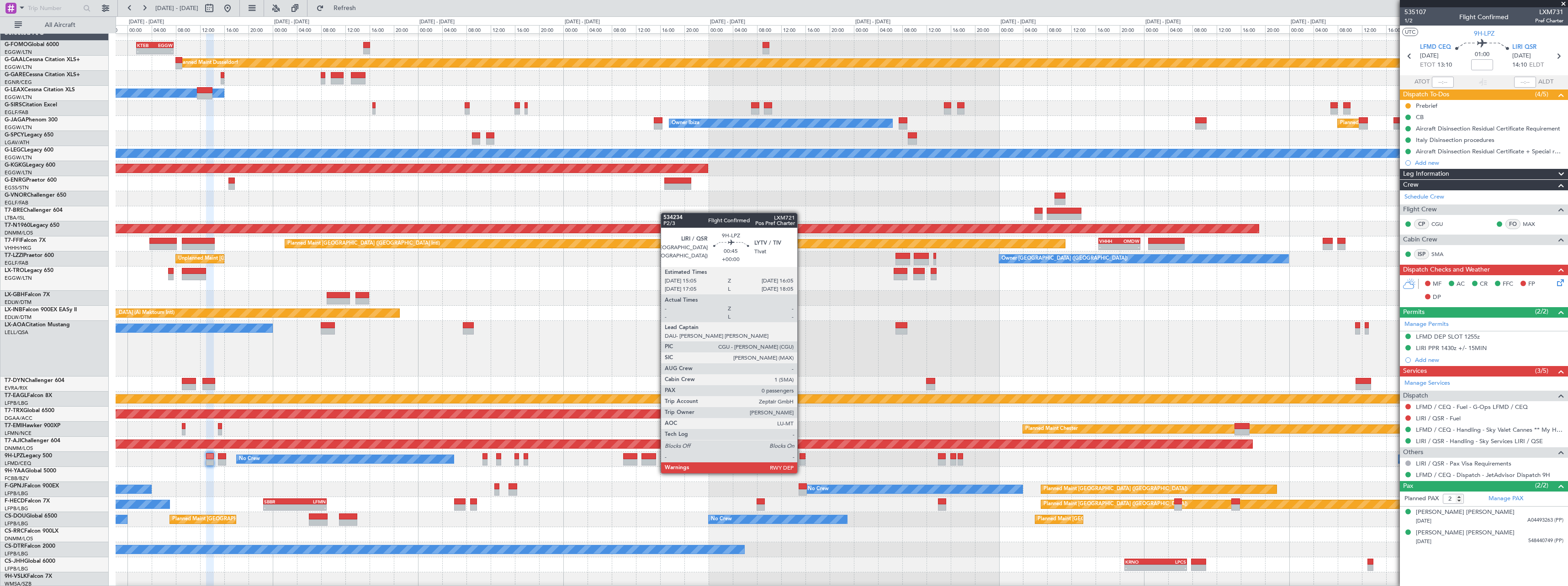
click at [801, 465] on div at bounding box center [802, 462] width 6 height 6
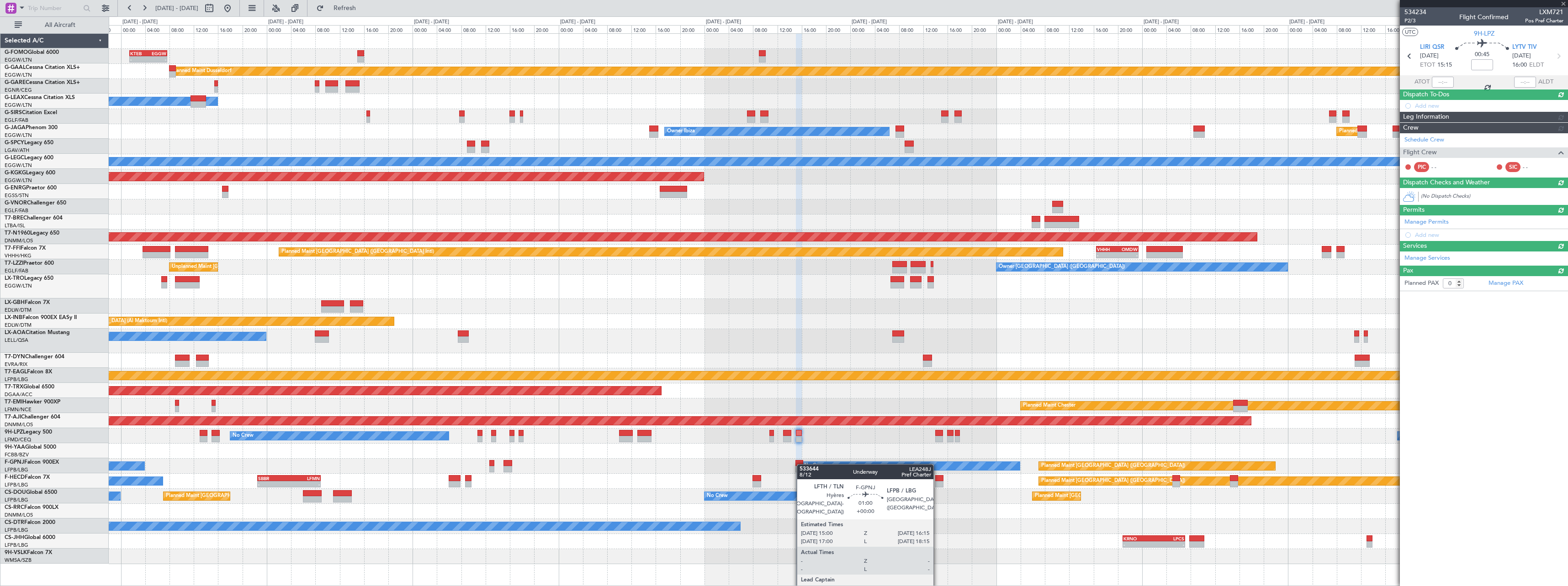
scroll to position [0, 0]
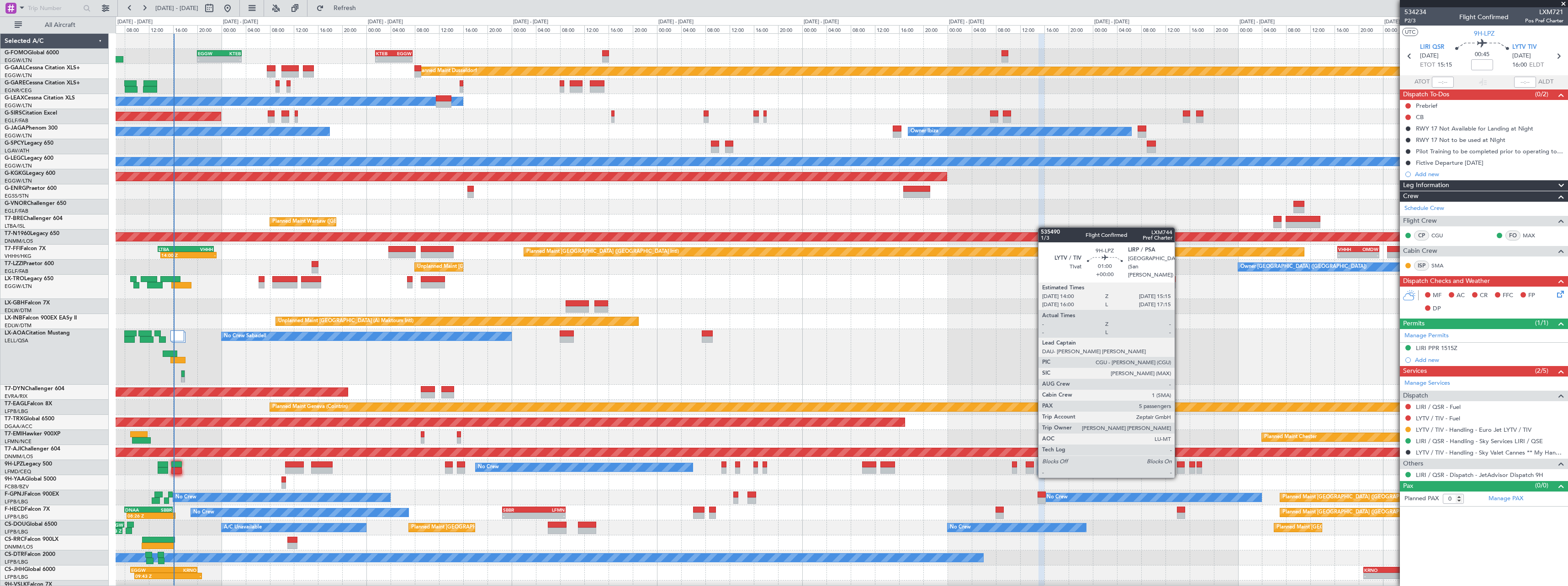
click at [1179, 468] on div at bounding box center [1181, 470] width 8 height 6
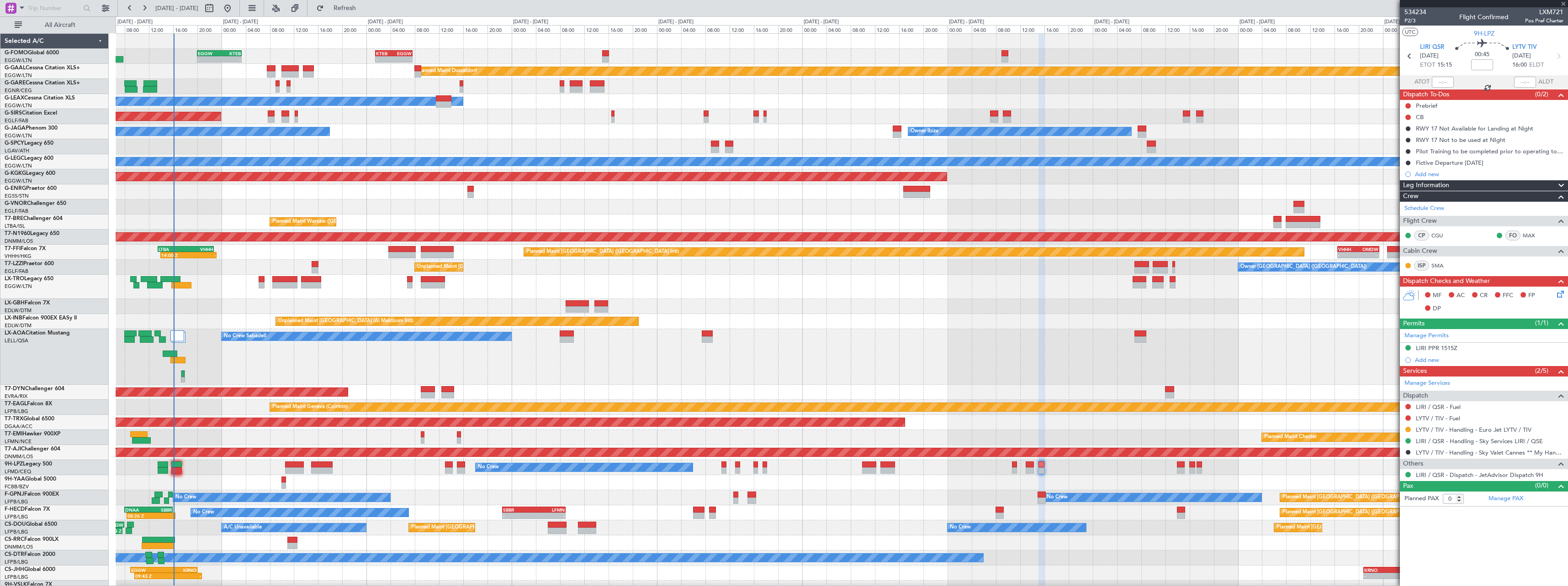
type input "5"
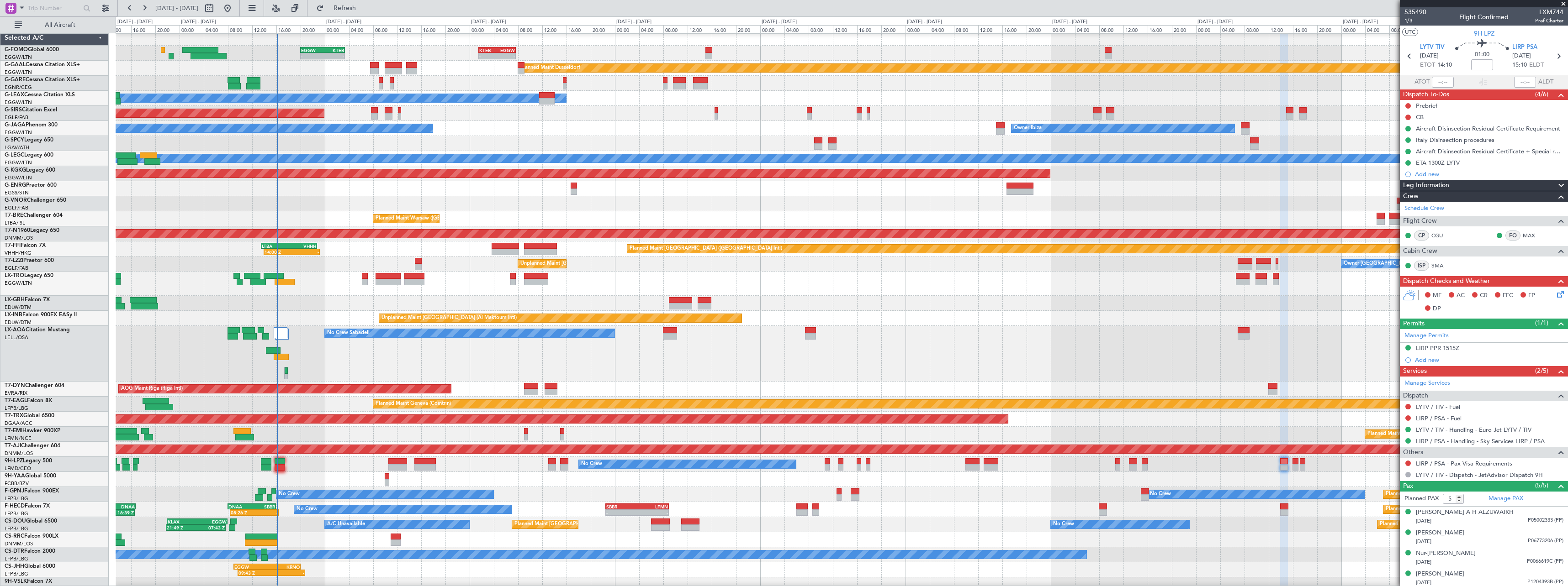
click at [350, 360] on div "No Crew Sabadell No Crew Sabadell" at bounding box center [842, 354] width 1452 height 55
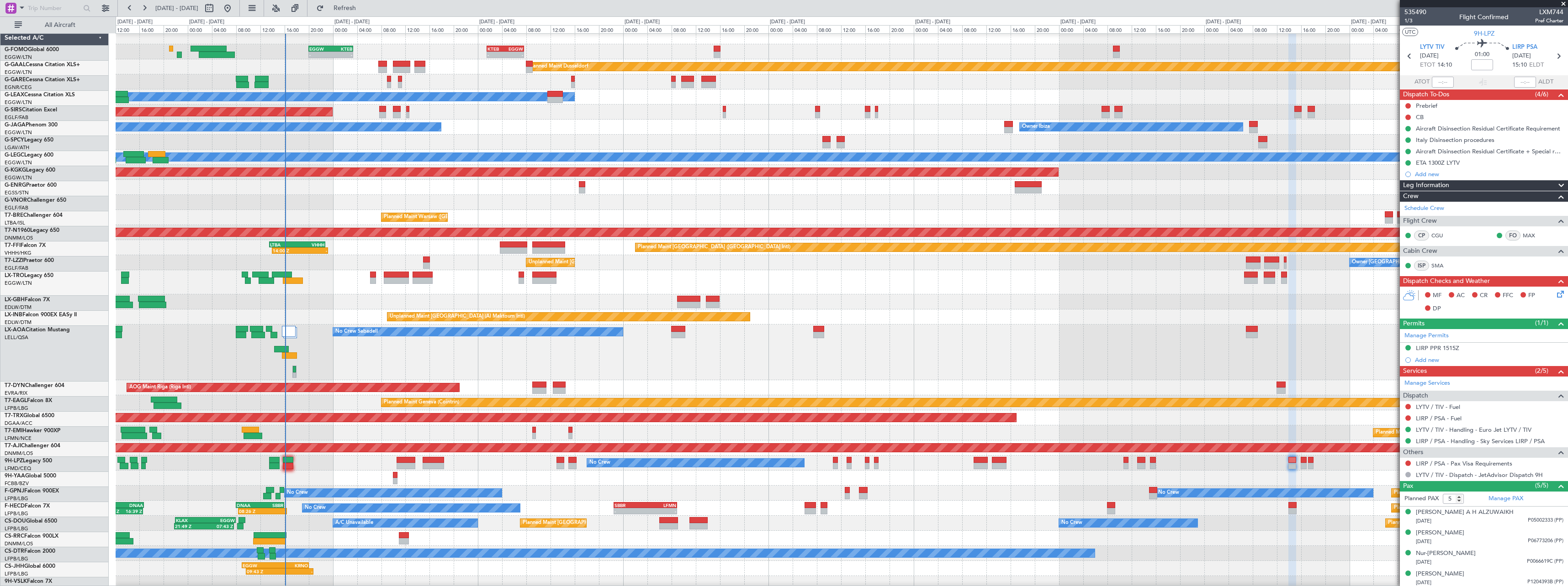
scroll to position [4, 0]
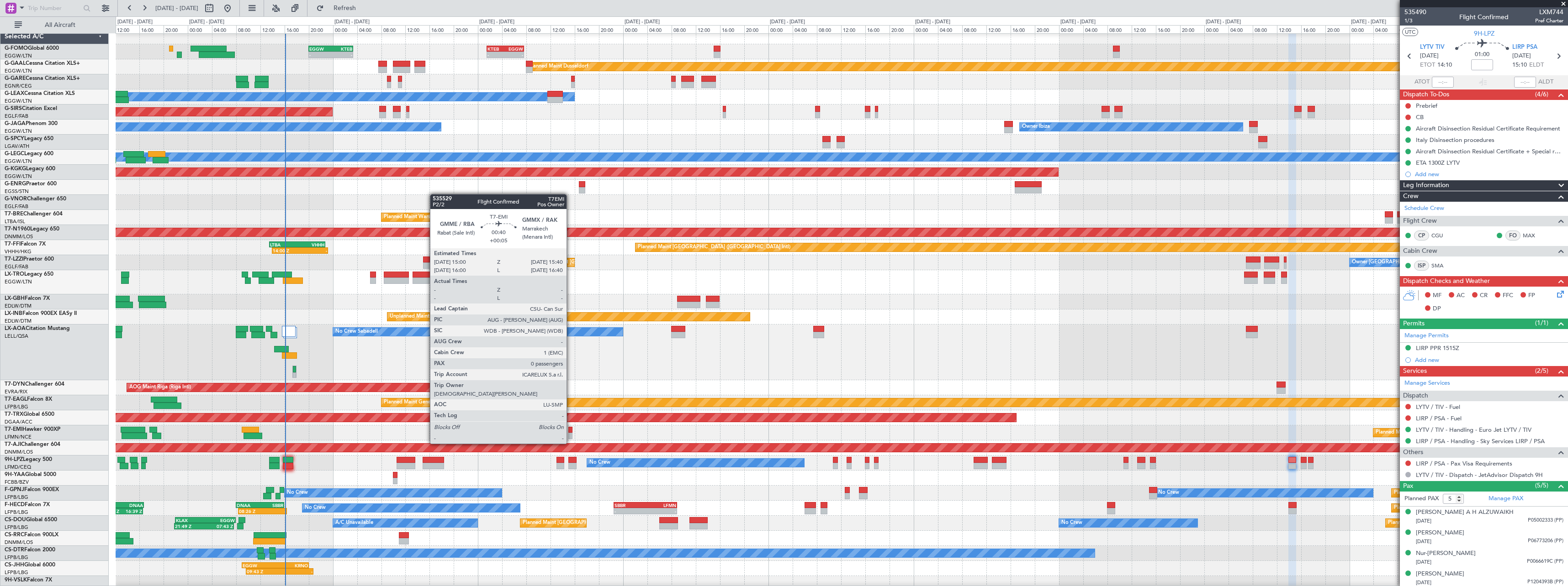
click at [571, 434] on div at bounding box center [570, 435] width 4 height 6
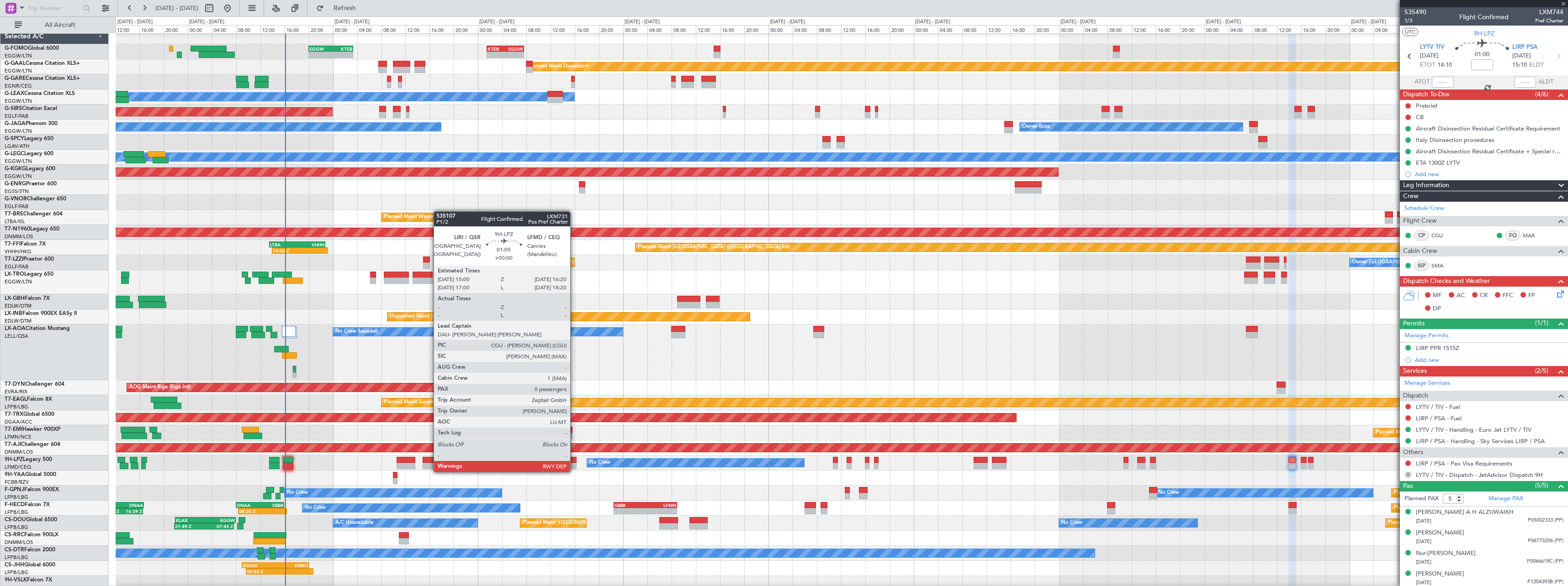
type input "+00:05"
type input "0"
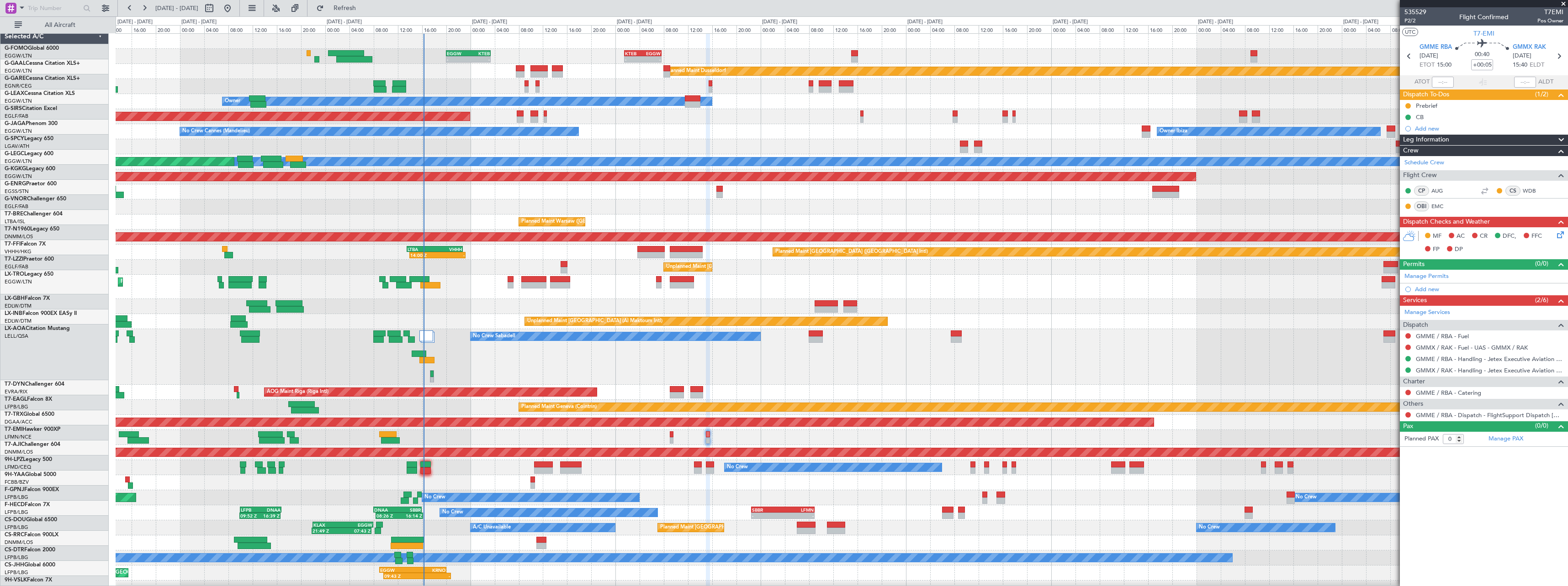
scroll to position [0, 0]
click at [445, 548] on div "Planned Maint [GEOGRAPHIC_DATA] ([GEOGRAPHIC_DATA])" at bounding box center [842, 543] width 1452 height 15
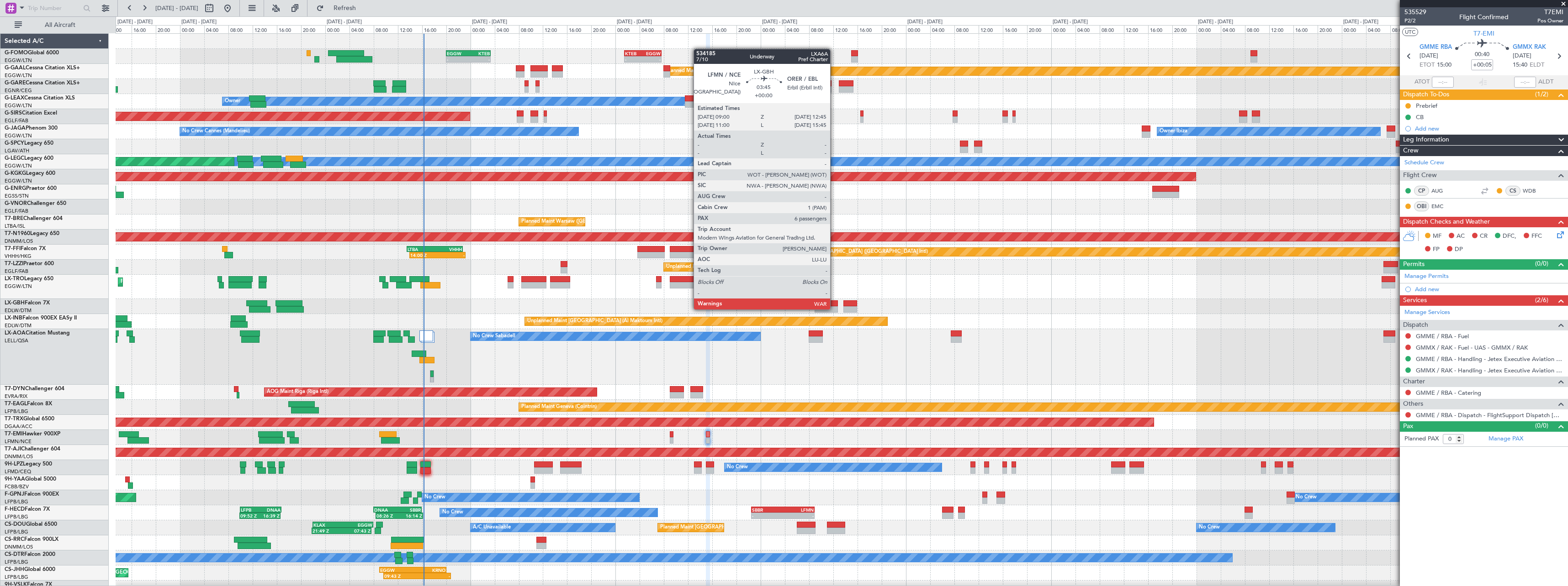
click at [834, 309] on div at bounding box center [826, 310] width 23 height 6
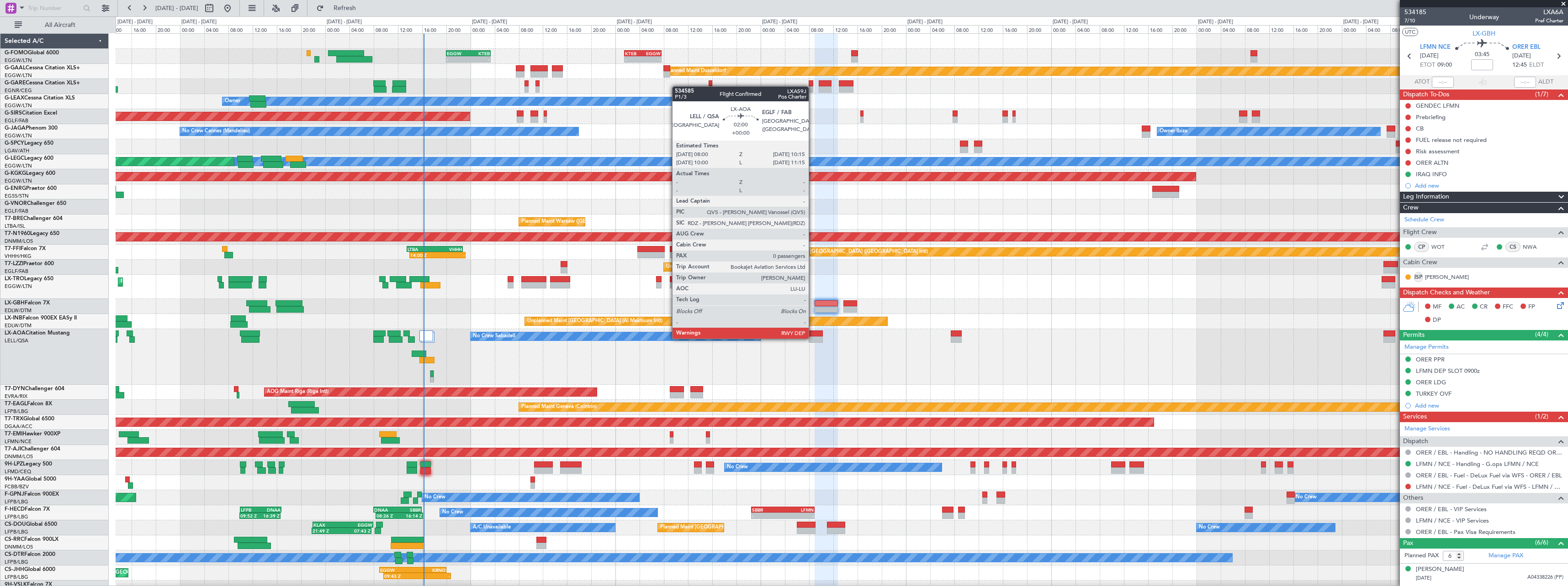
click at [813, 338] on div at bounding box center [815, 339] width 13 height 6
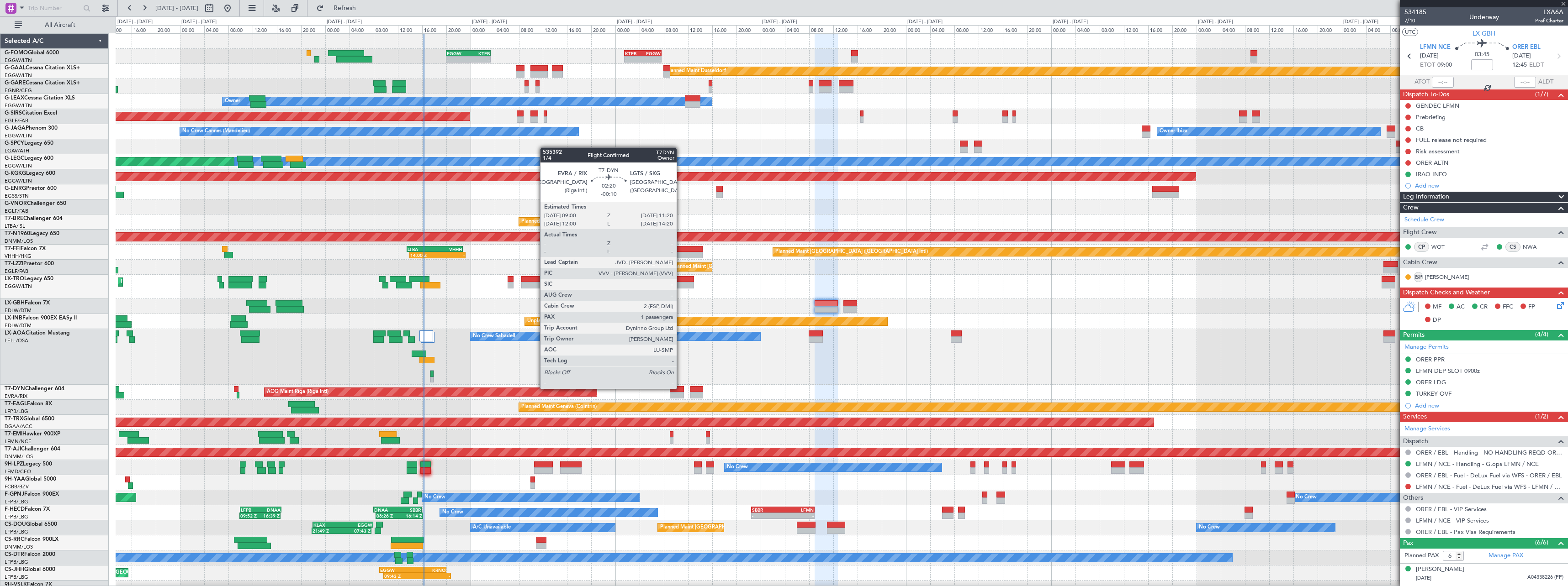
type input "0"
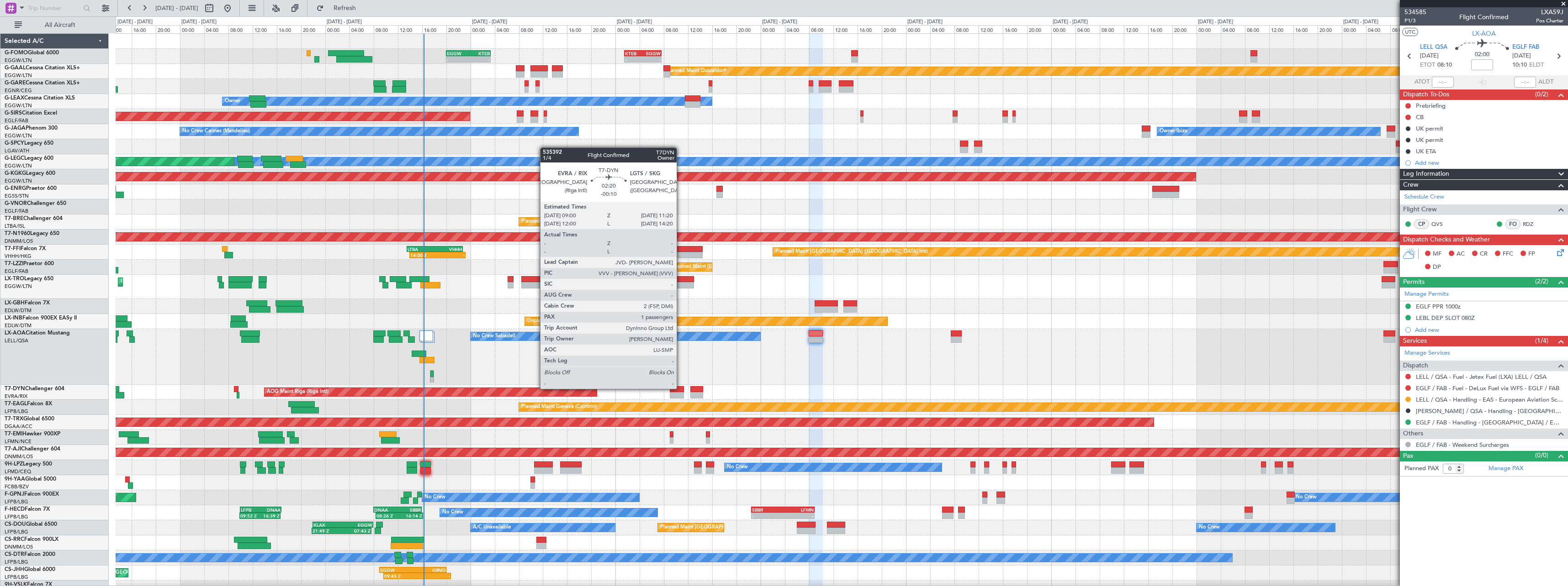
click at [681, 396] on div at bounding box center [677, 395] width 14 height 6
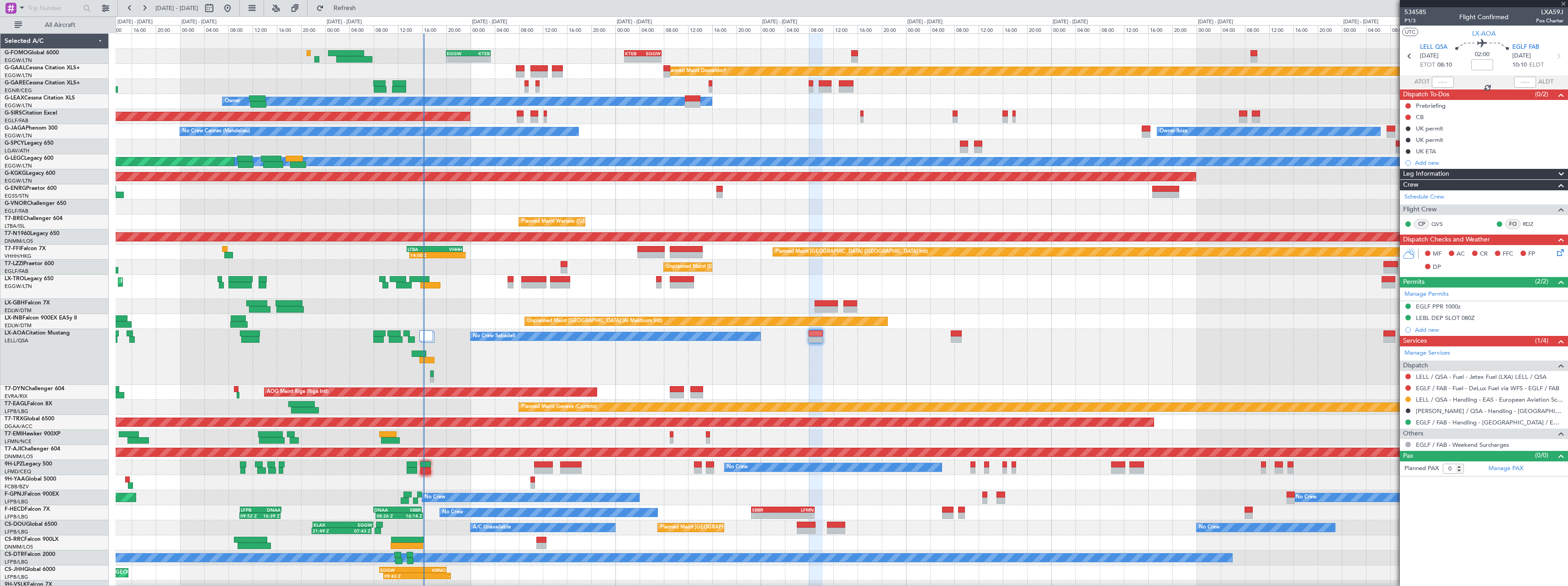
type input "-00:10"
type input "1"
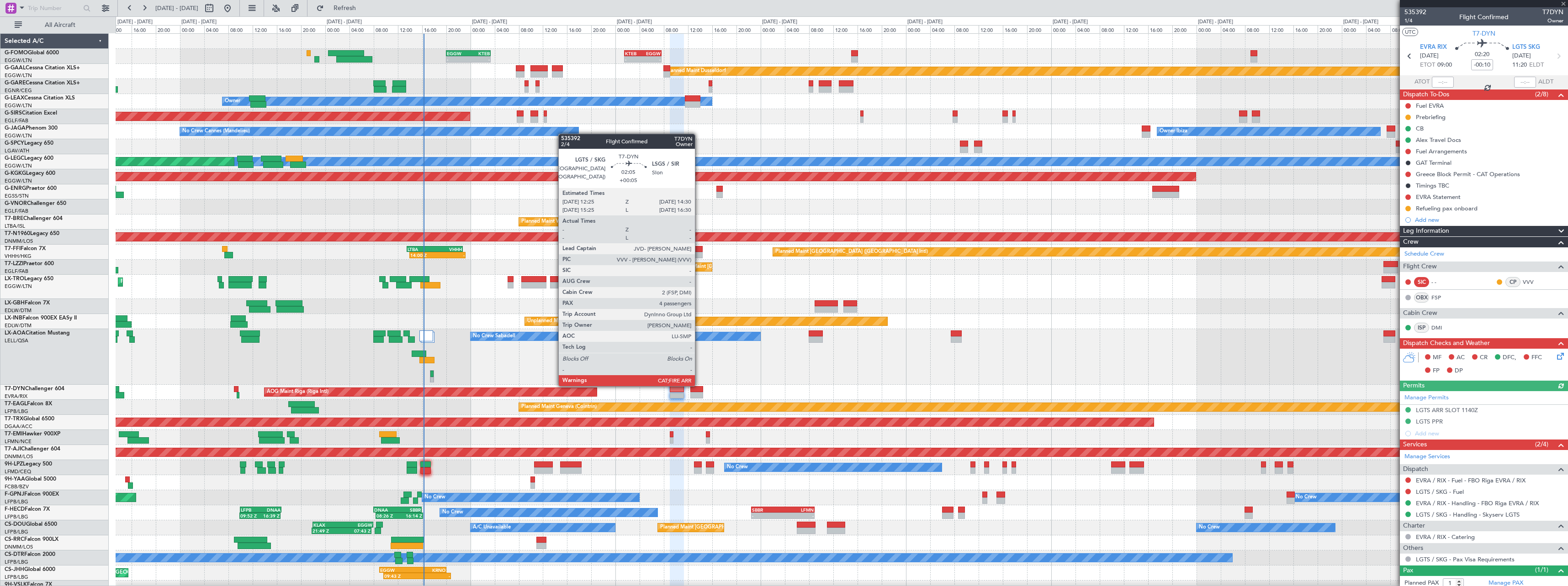
click at [699, 393] on div at bounding box center [697, 395] width 12 height 6
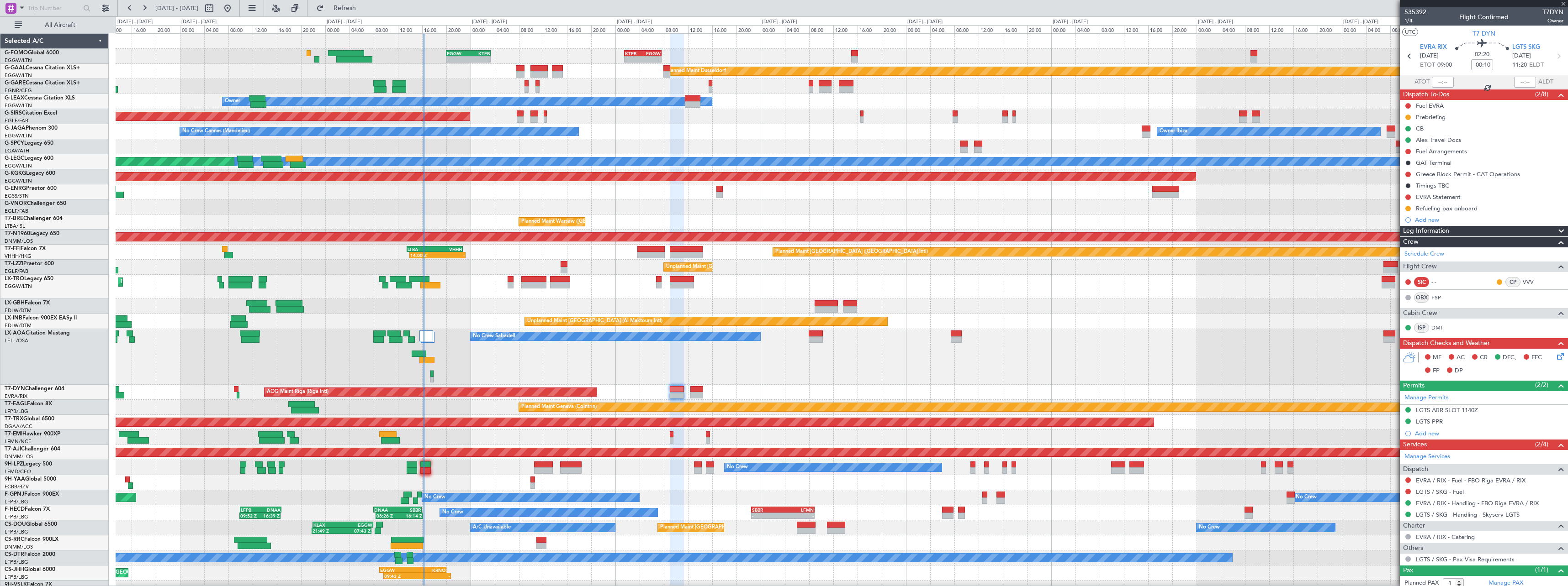
type input "+00:05"
type input "4"
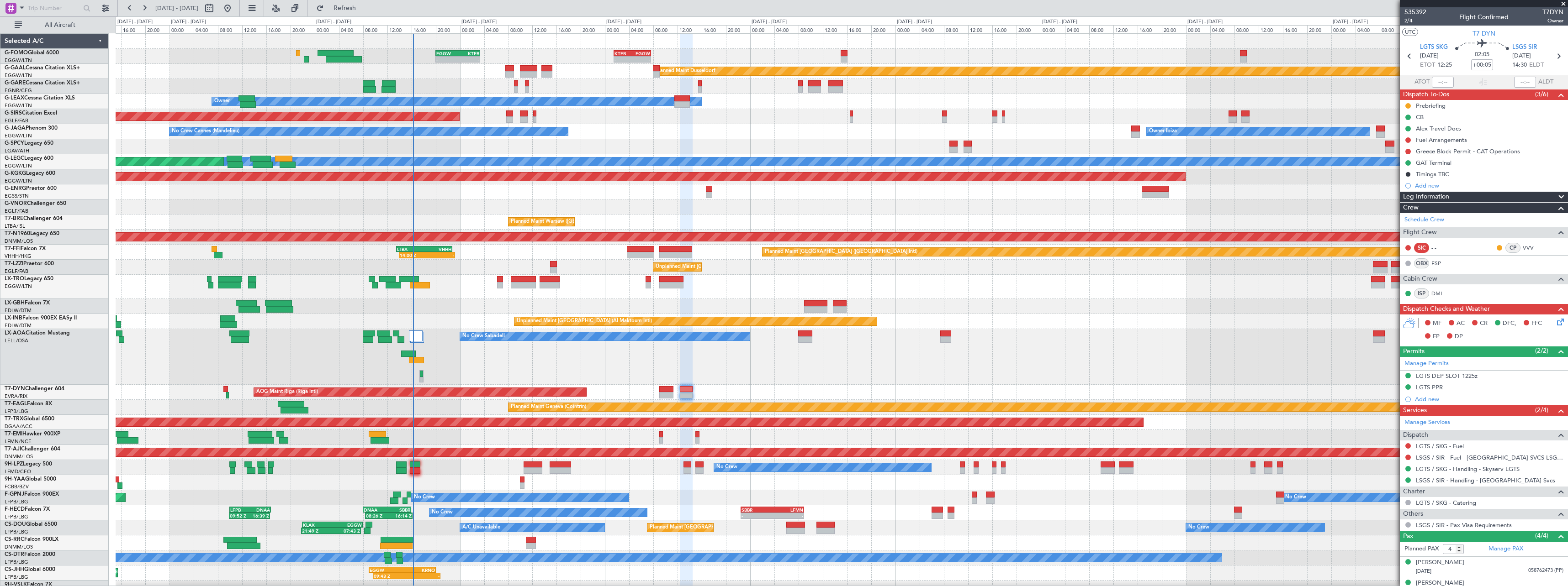
click at [1027, 388] on div "- - EGGW 20:00 Z KTEB 03:25 Z - - KTEB 01:30 Z EGGW 07:40 Z Planned Maint Dusse…" at bounding box center [842, 315] width 1452 height 562
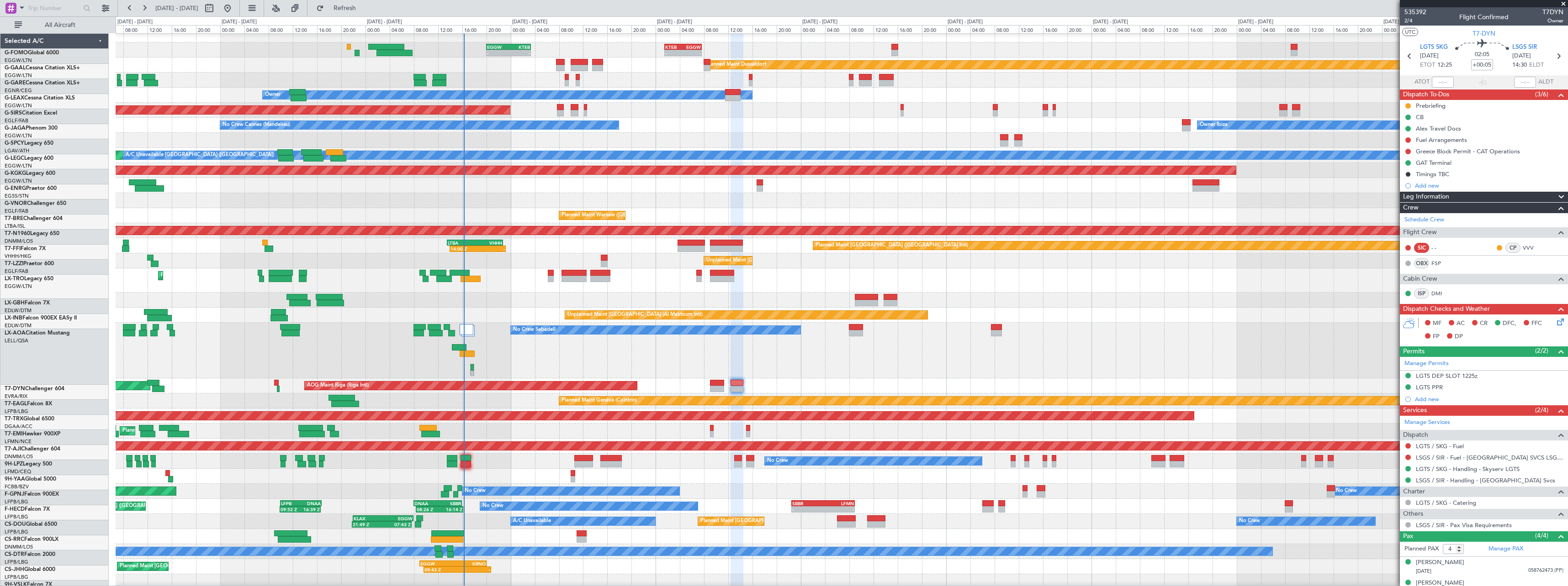
scroll to position [6, 0]
click at [521, 350] on div "No Crew Sabadell No Crew Sabadell" at bounding box center [842, 351] width 1452 height 55
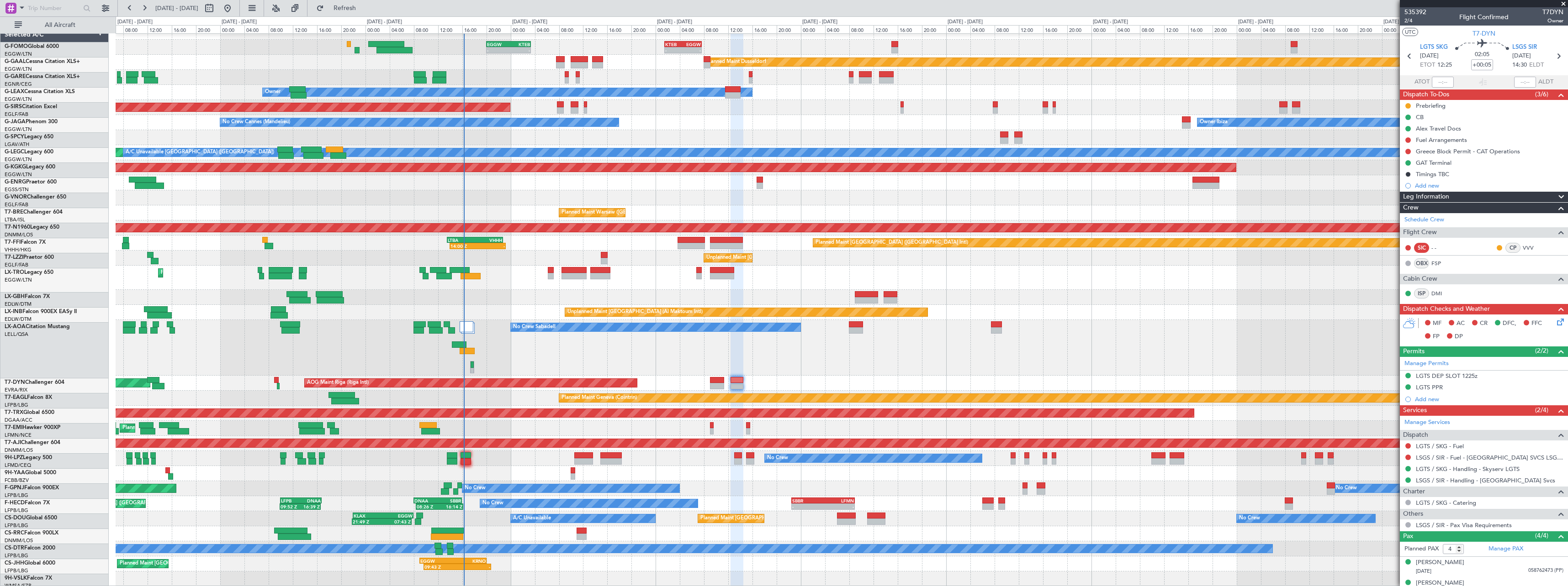
scroll to position [9, 0]
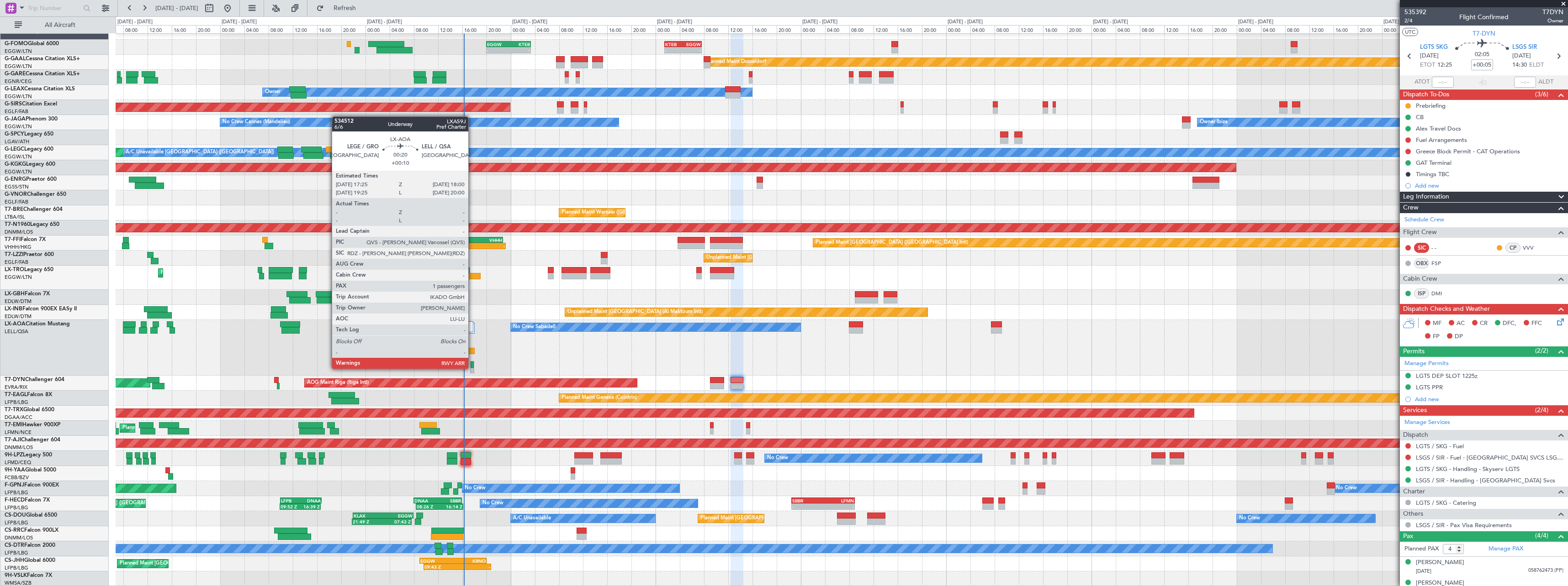
click at [472, 368] on div at bounding box center [471, 371] width 3 height 6
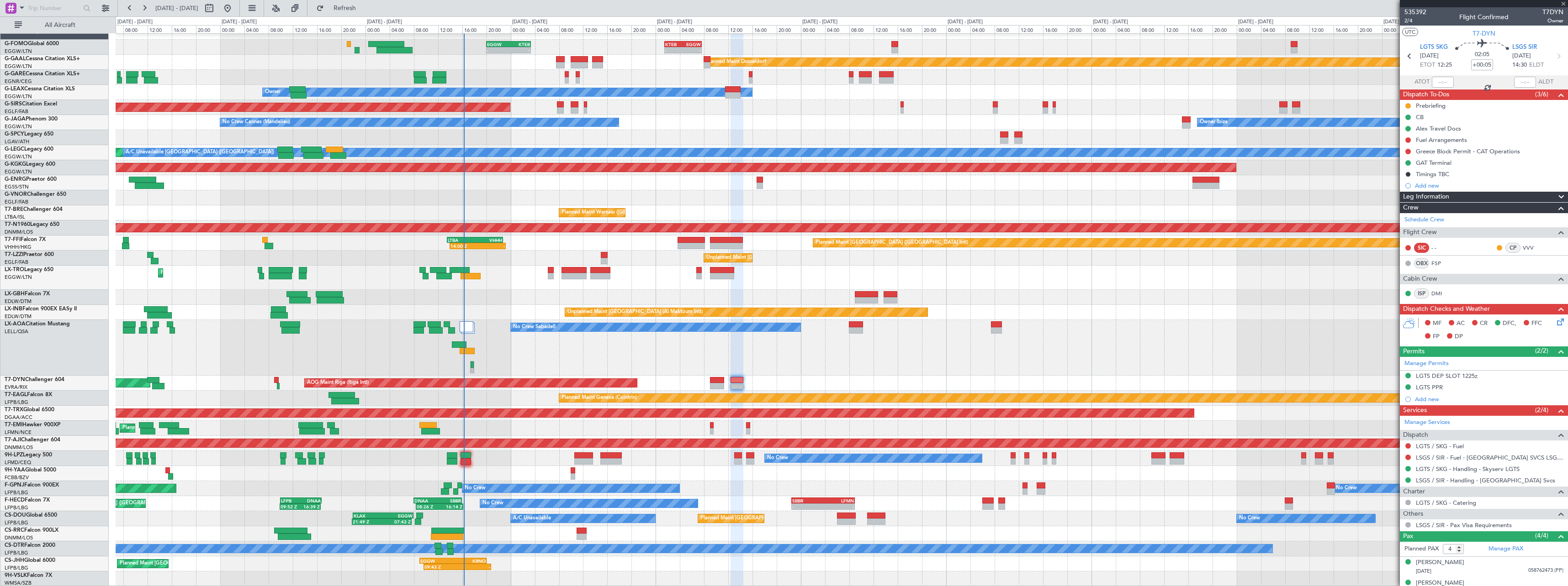
type input "+00:10"
type input "1"
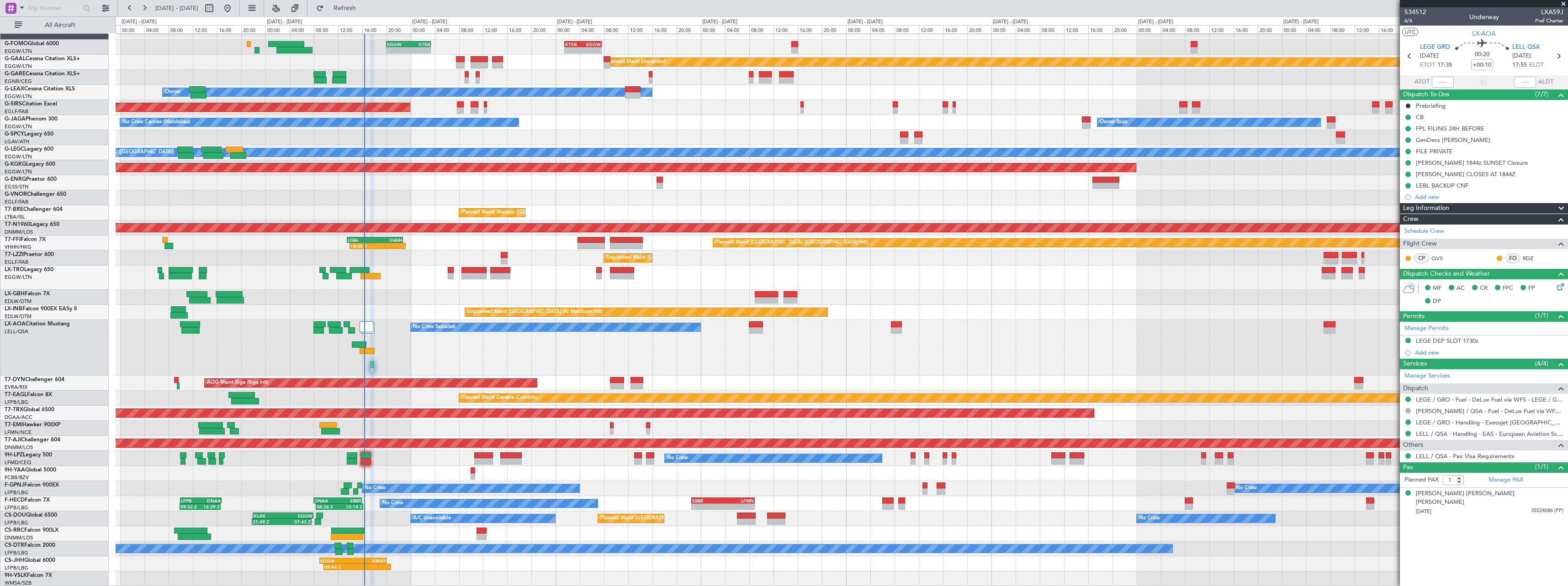
click at [713, 359] on div "No Crew Sabadell No Crew Sabadell" at bounding box center [842, 348] width 1452 height 55
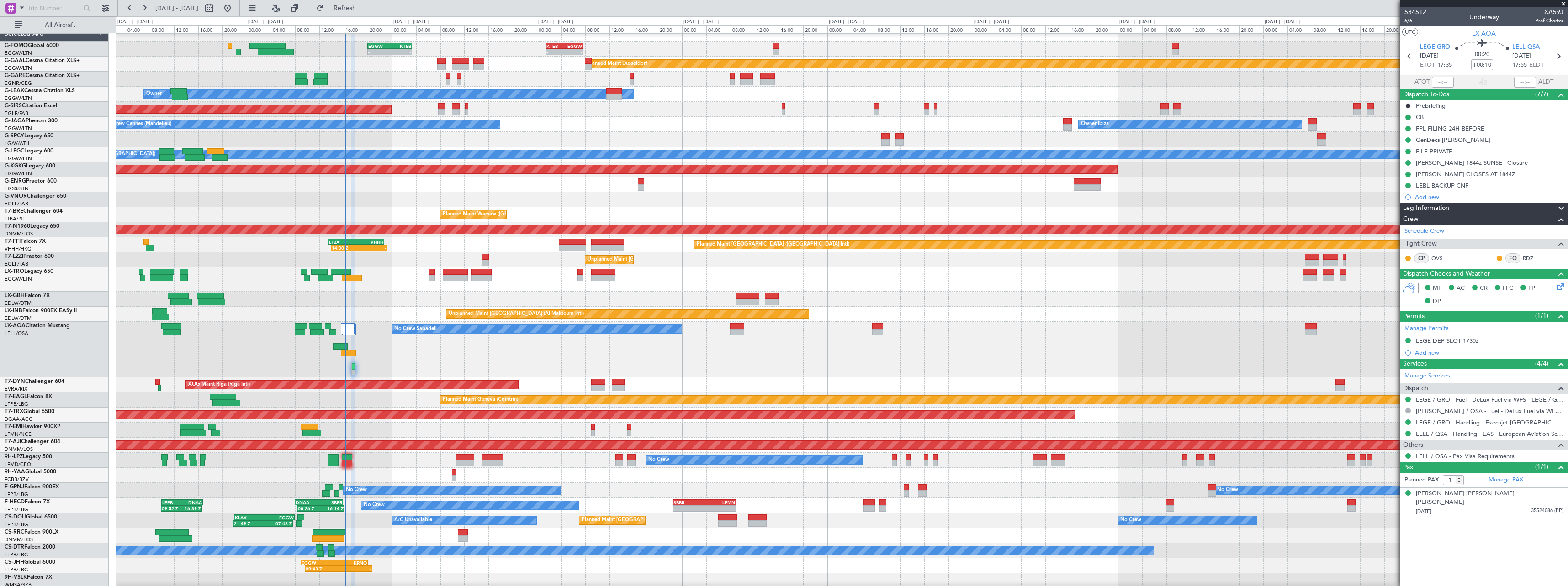
scroll to position [9, 0]
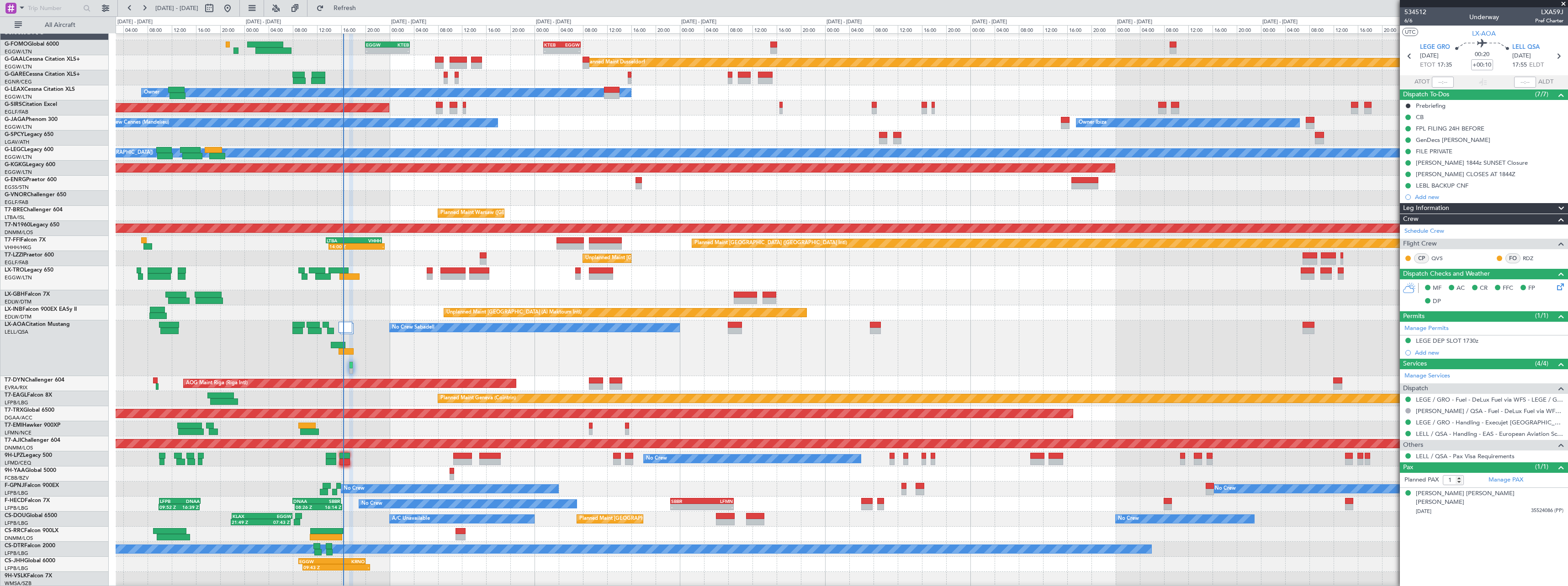
click at [679, 363] on div "No Crew Sabadell No Crew Sabadell" at bounding box center [842, 348] width 1452 height 55
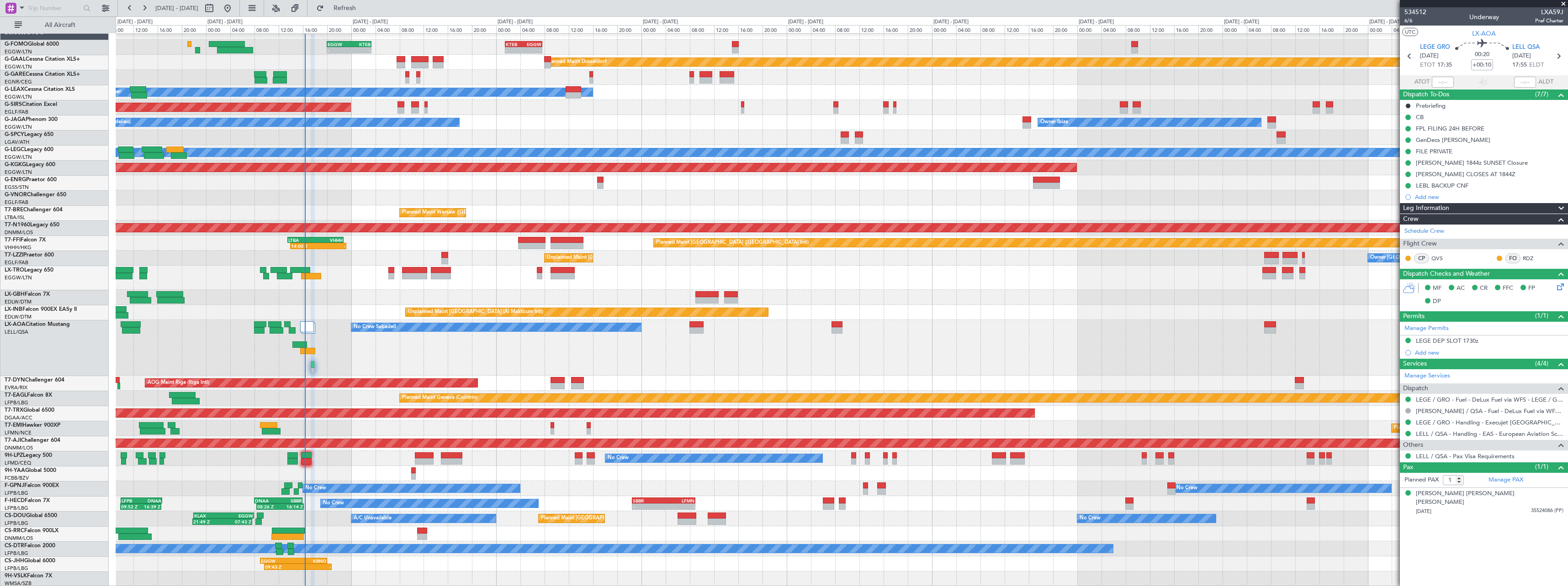
click at [472, 359] on div "No Crew Sabadell No Crew Sabadell" at bounding box center [842, 348] width 1452 height 55
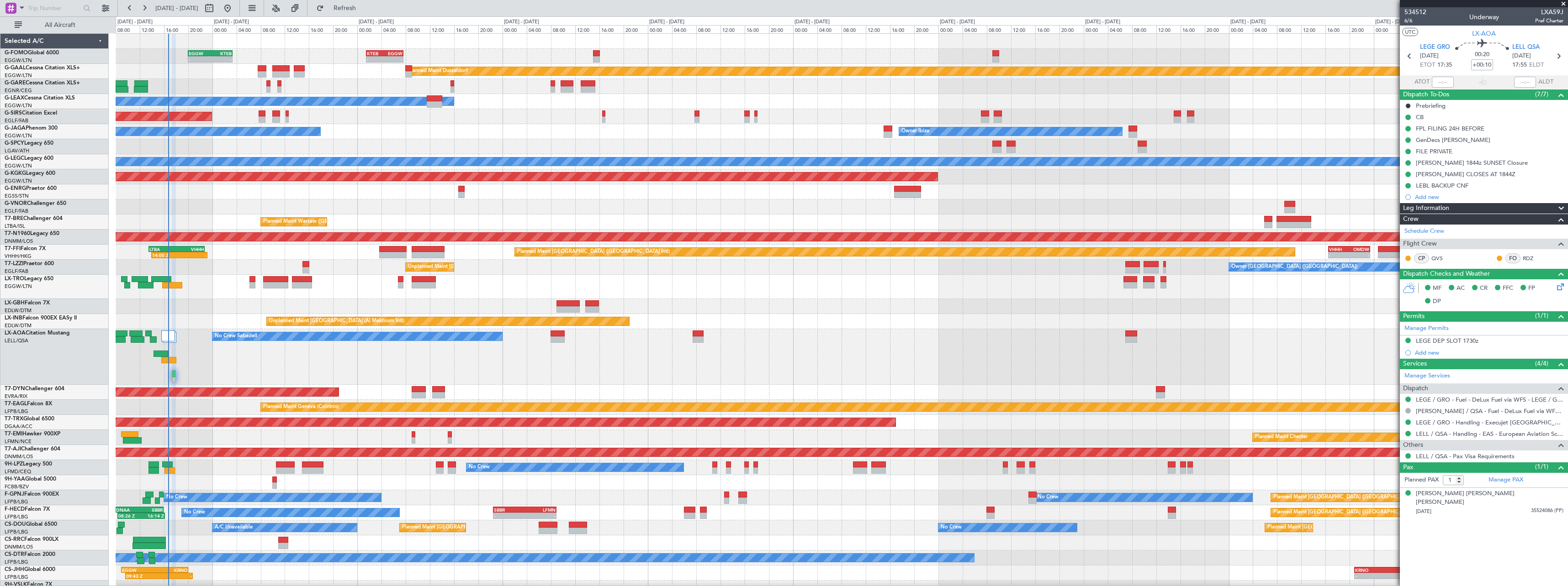
click at [560, 343] on div "- - EGGW 20:00 Z KTEB 03:25 Z - - KTEB 01:30 Z EGGW 07:40 Z Planned [GEOGRAPHIC…" at bounding box center [842, 315] width 1452 height 562
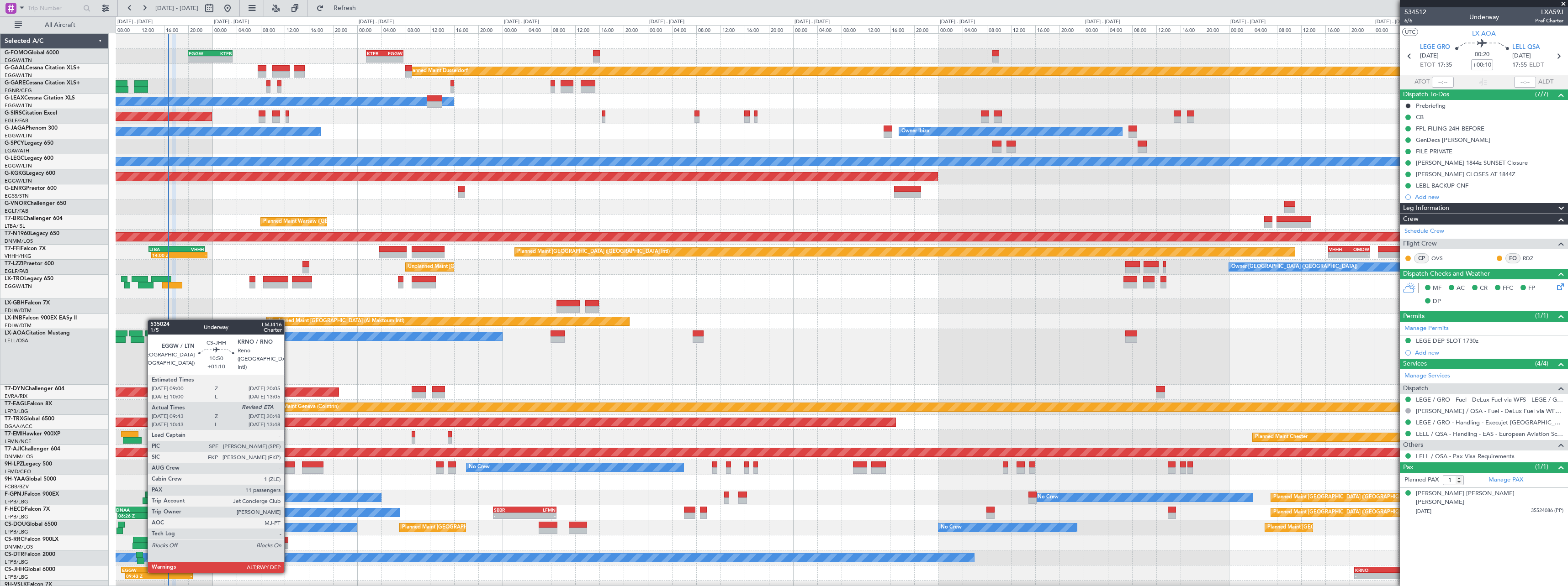
click at [144, 573] on div "EGGW" at bounding box center [138, 570] width 33 height 5
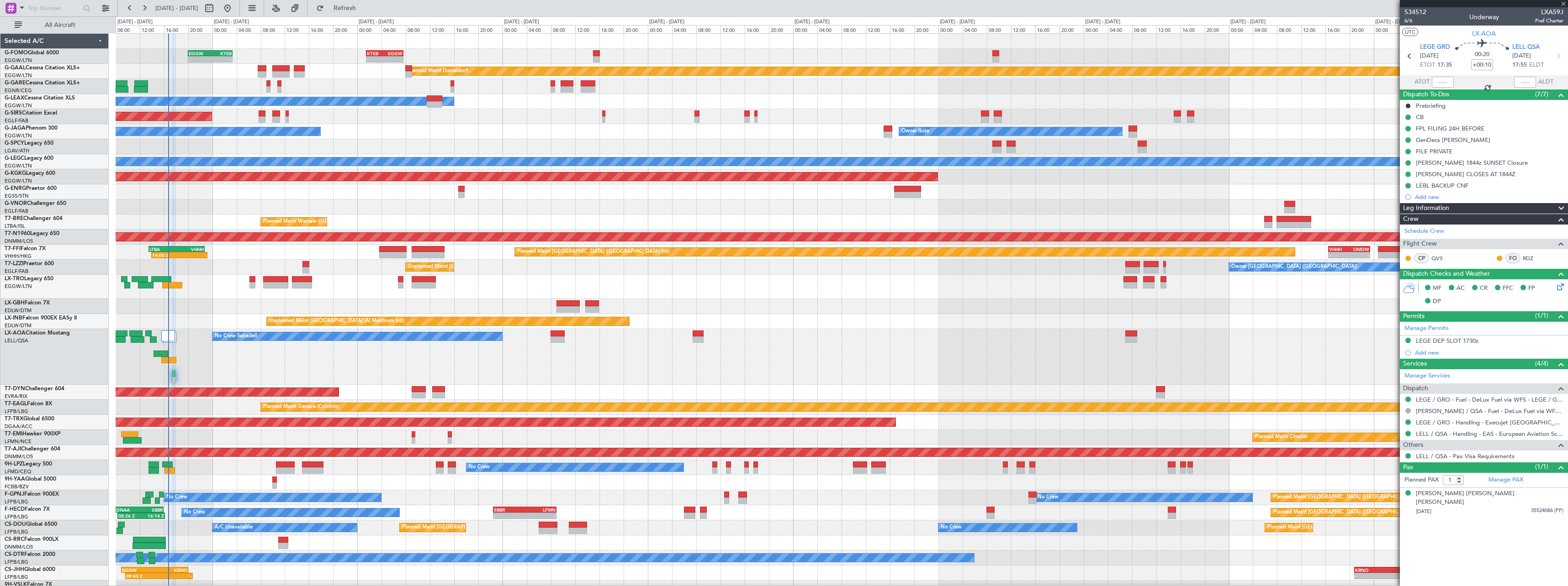
type input "+01:10"
type input "09:53"
type input "11"
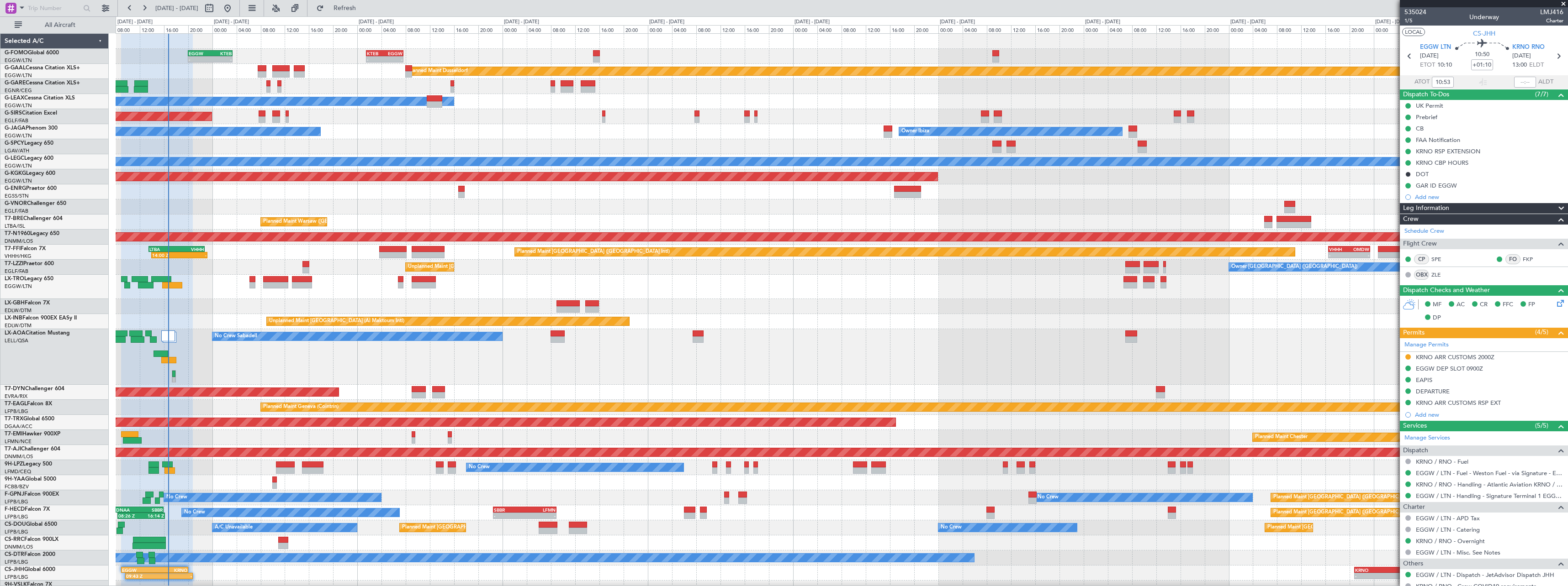
type input "09:53"
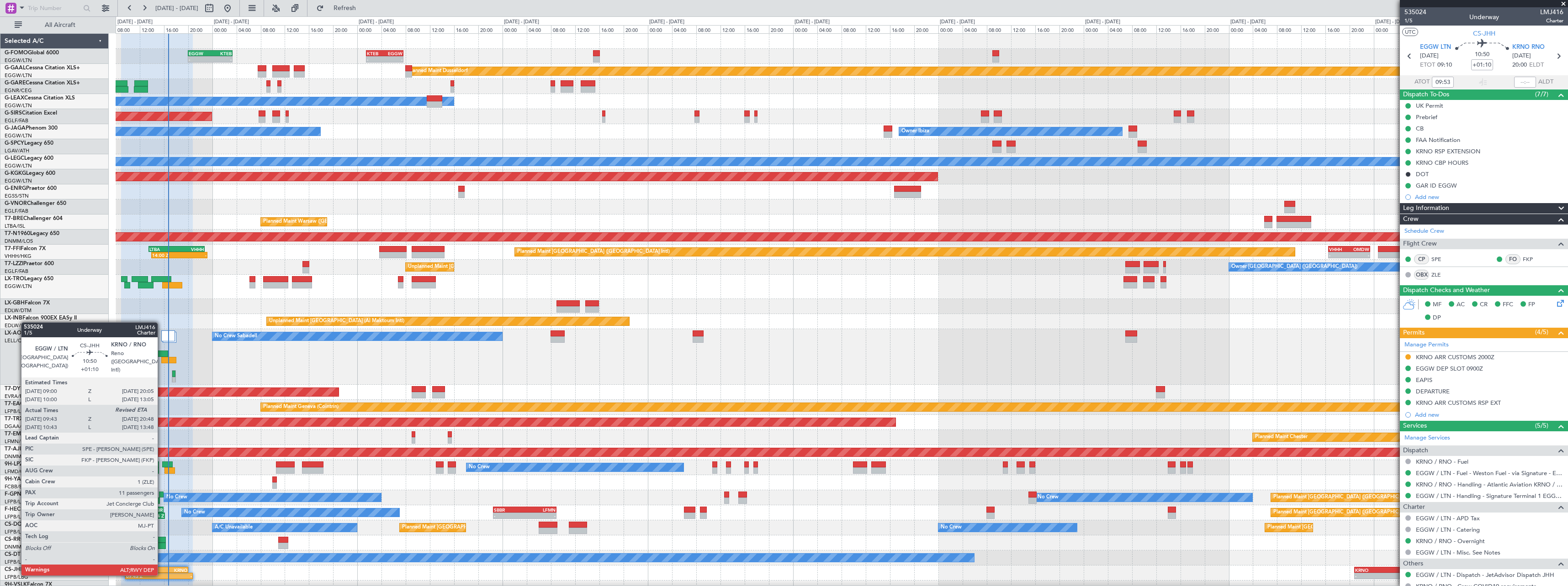
click at [162, 575] on div "-" at bounding box center [175, 576] width 33 height 5
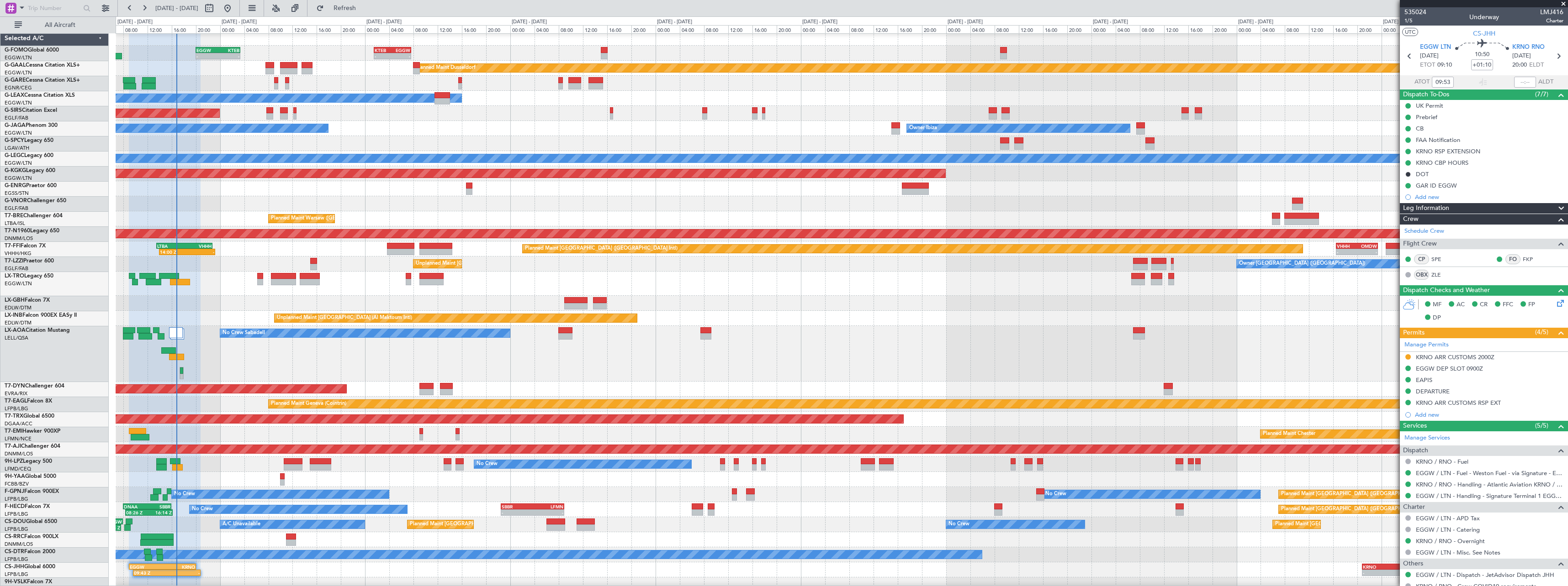
click at [248, 362] on div "No Crew Sabadell No Crew Sabadell" at bounding box center [842, 354] width 1452 height 55
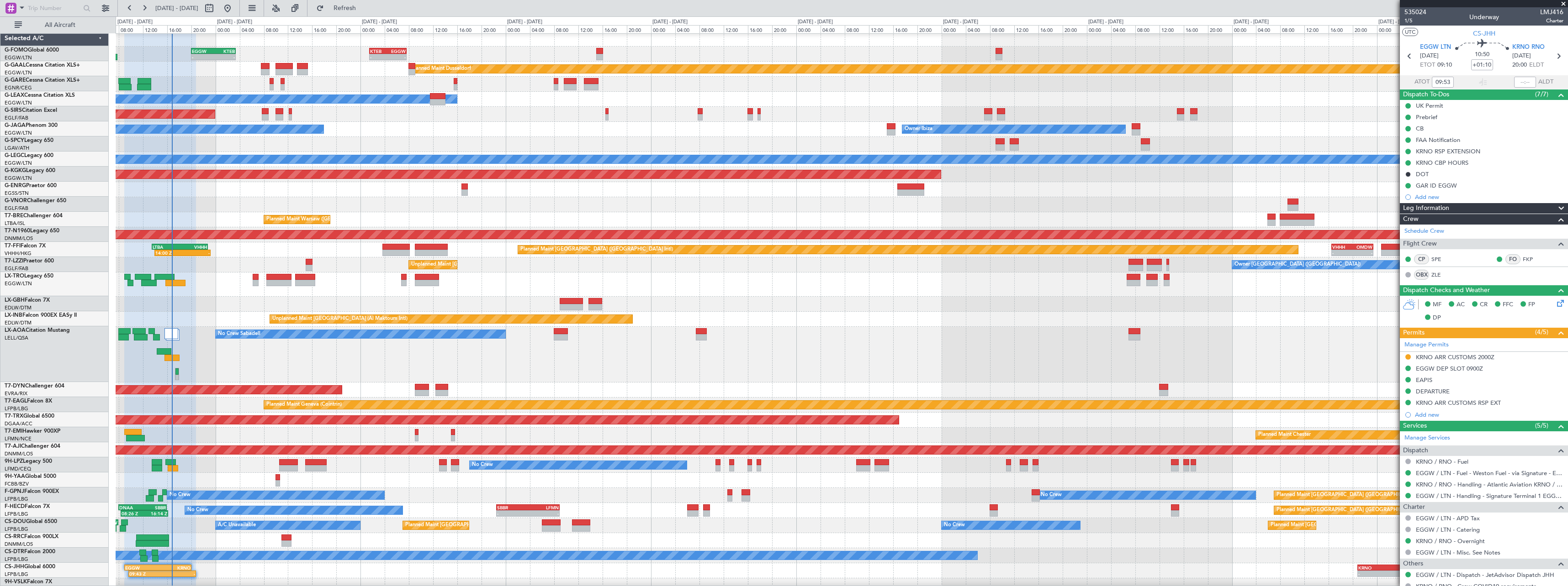
scroll to position [3, 0]
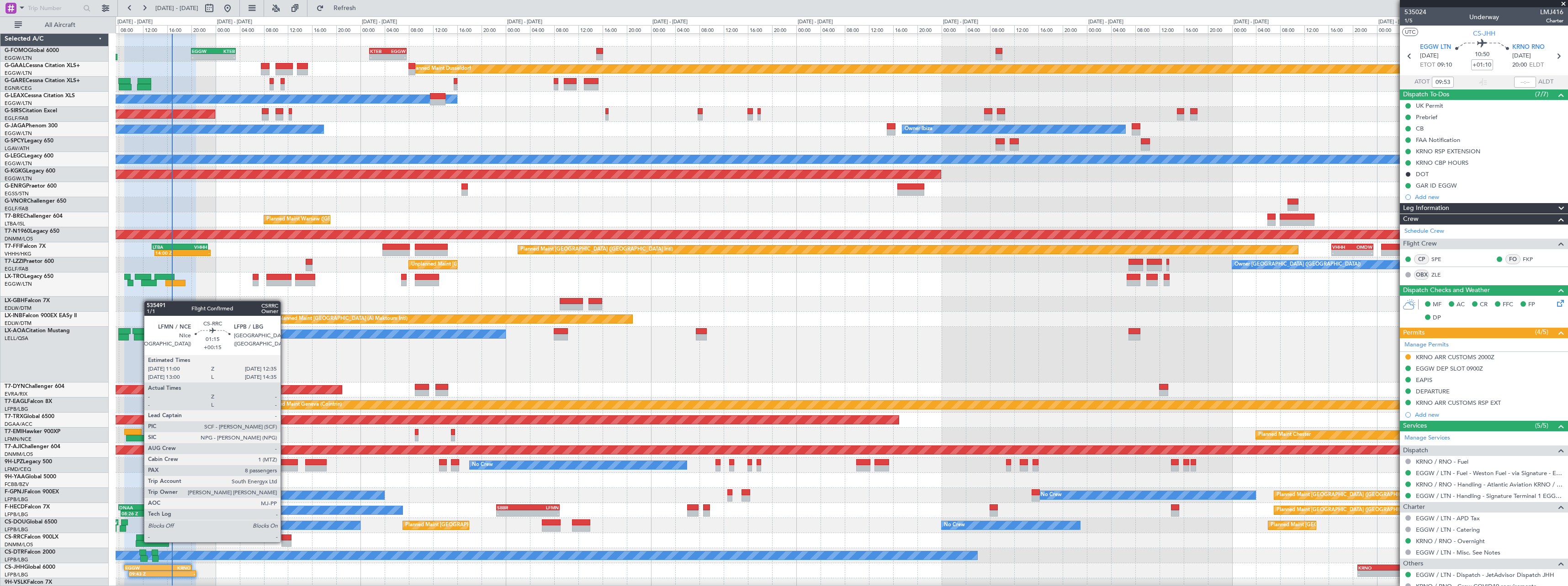
click at [285, 541] on div at bounding box center [286, 543] width 10 height 6
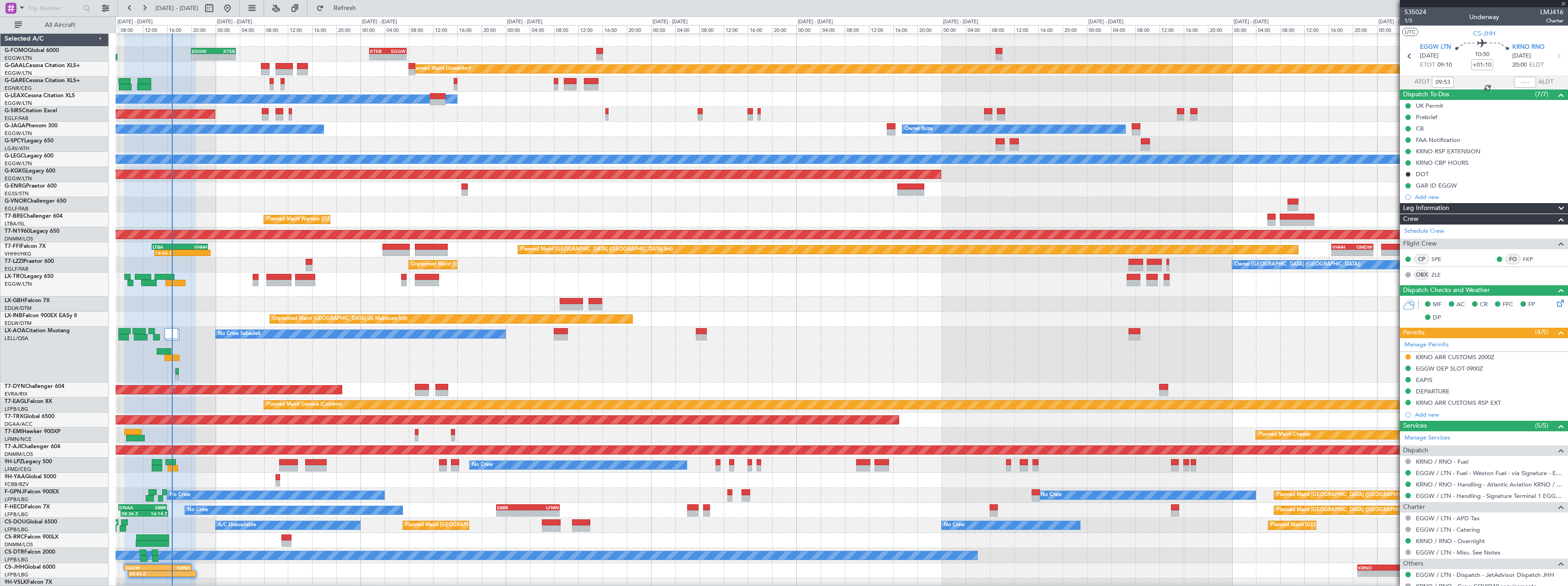
type input "+00:15"
type input "8"
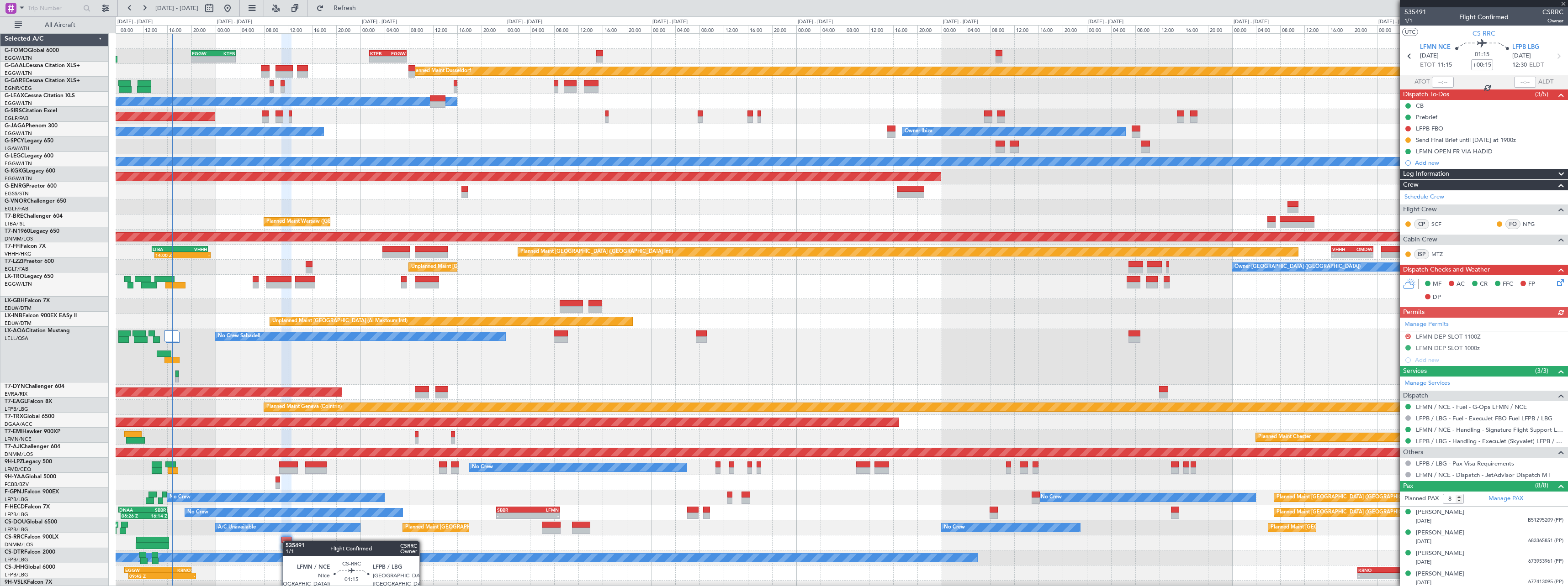
scroll to position [0, 0]
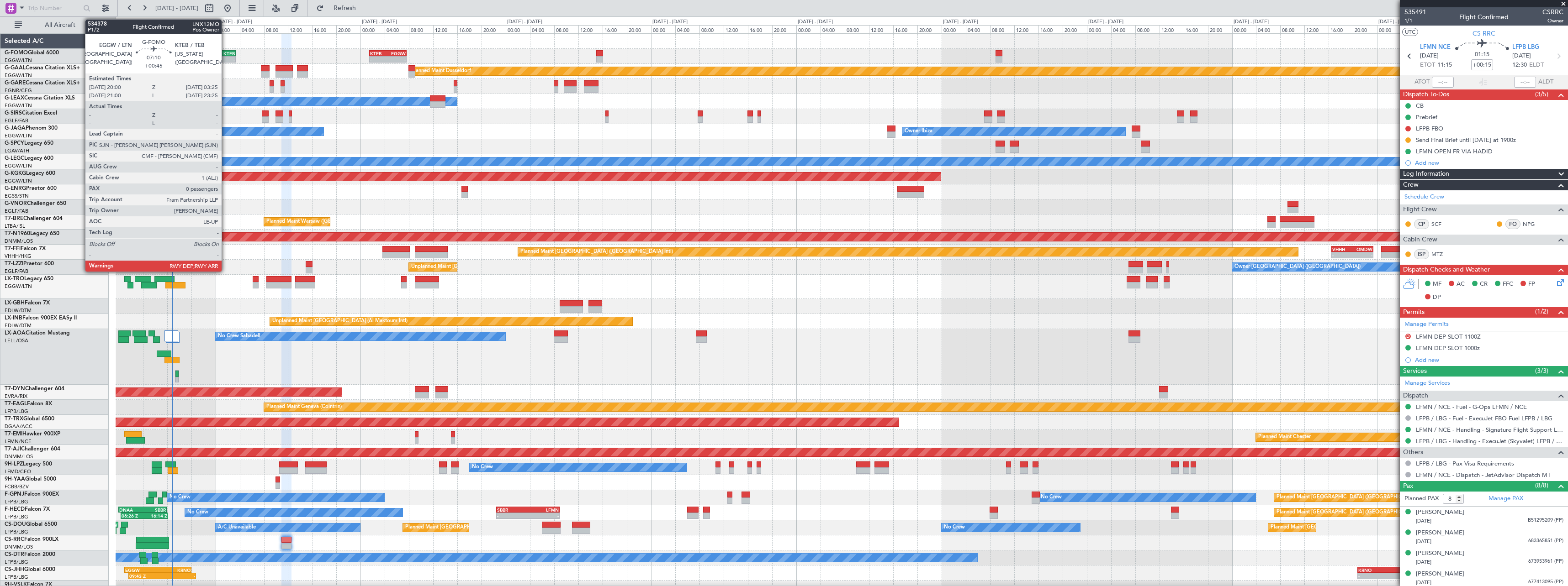
click at [226, 58] on div "-" at bounding box center [224, 59] width 21 height 5
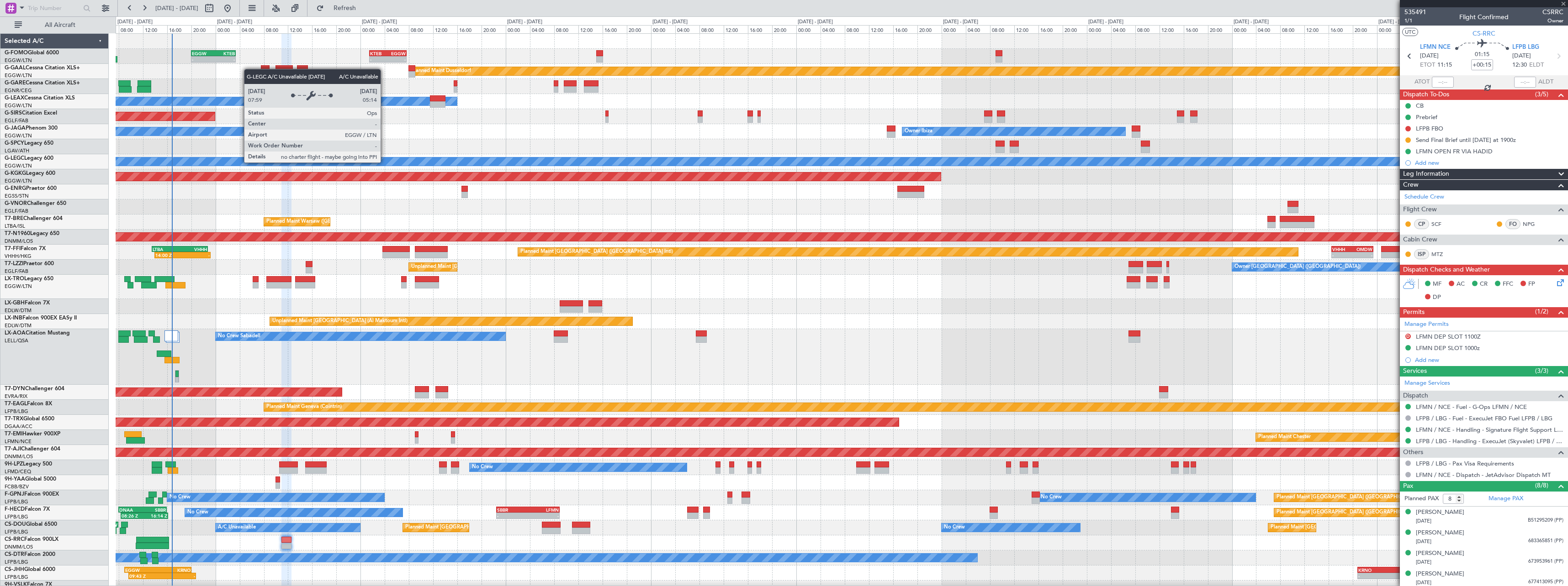
type input "+00:45"
type input "0"
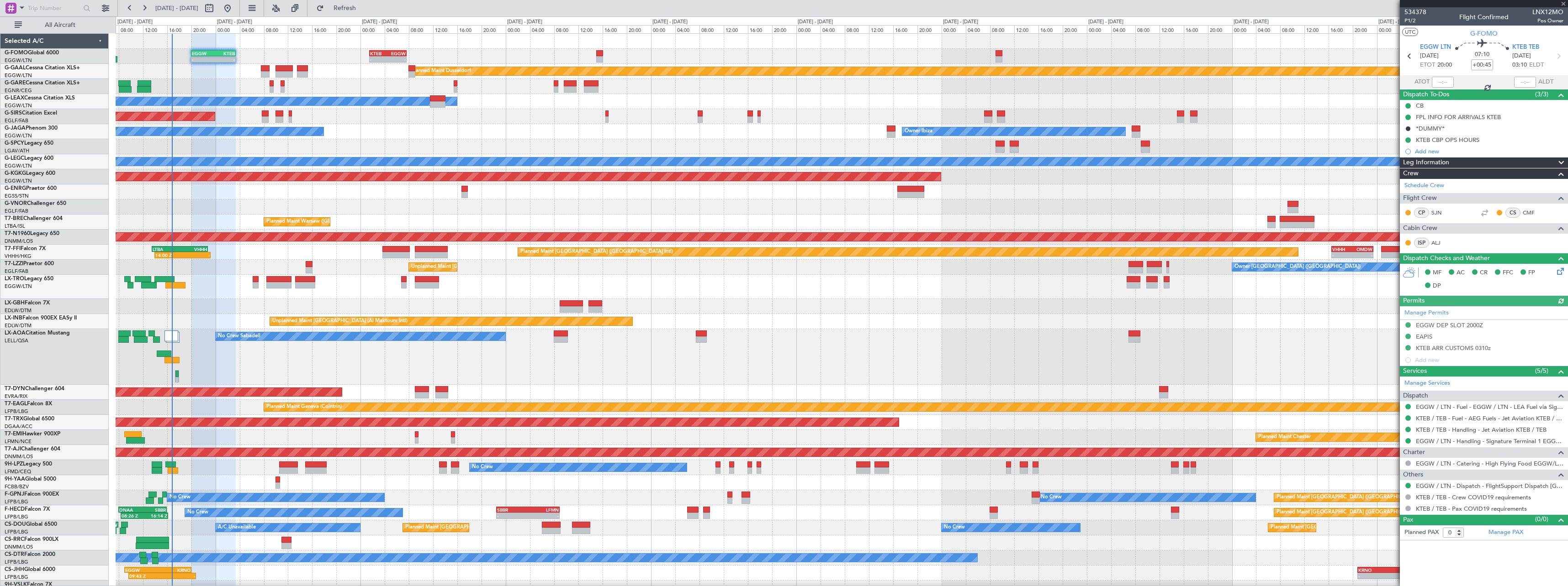
click at [1563, 161] on span at bounding box center [1561, 163] width 11 height 11
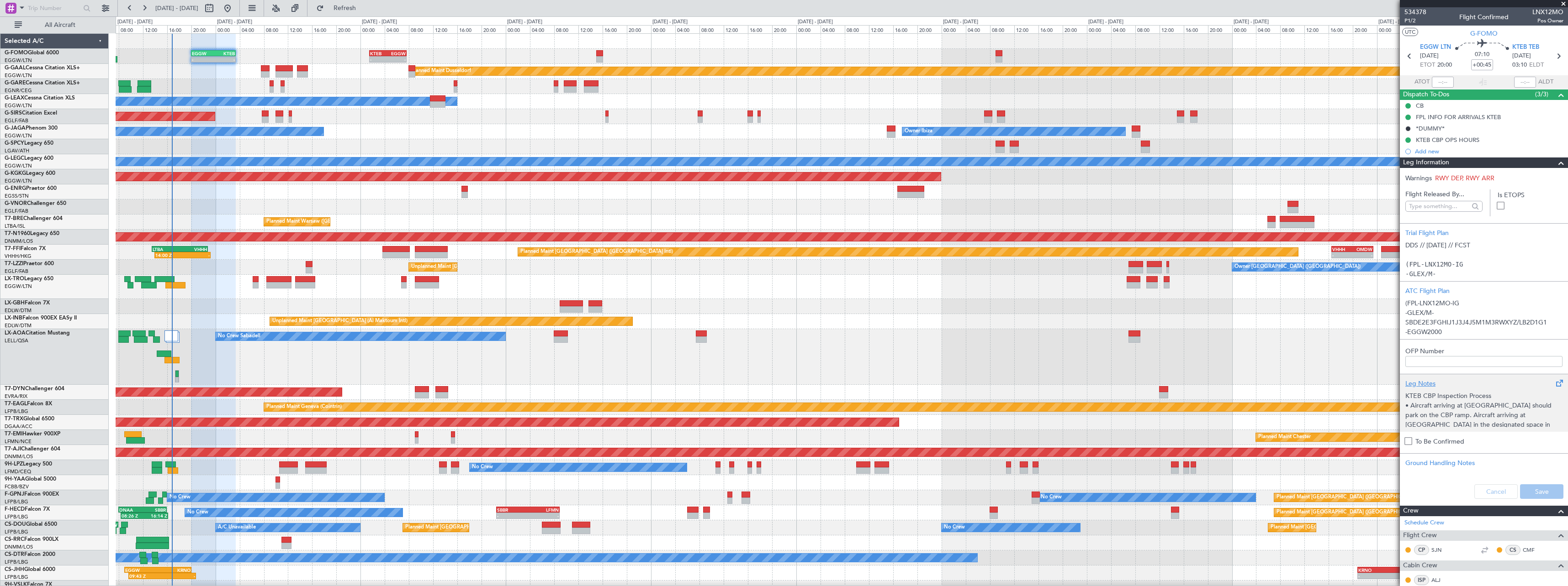
click at [1424, 383] on div "Leg Notes" at bounding box center [1484, 384] width 157 height 10
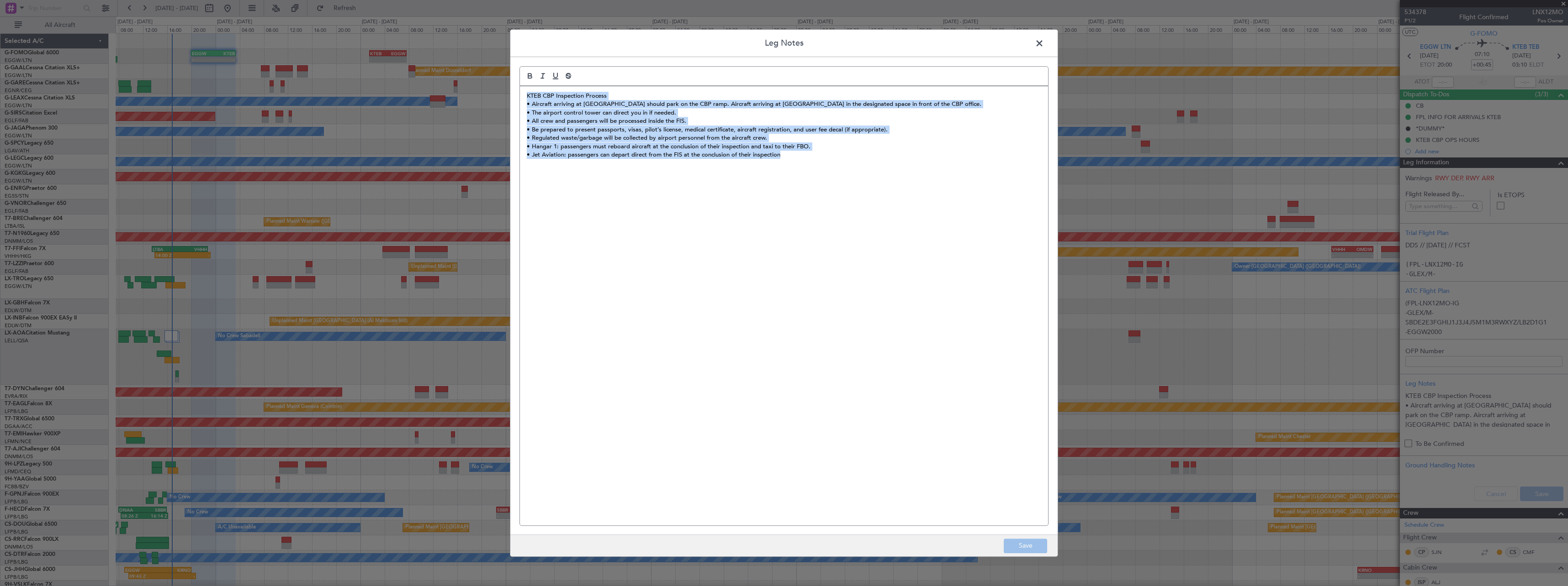
drag, startPoint x: 796, startPoint y: 160, endPoint x: 518, endPoint y: 91, distance: 286.4
click at [518, 91] on div "Leg Notes KTEB CBP Inspection Process • Aircraft arriving at Hangar 1 should pa…" at bounding box center [784, 293] width 548 height 528
copy div "KTEB CBP Inspection Process • Aircraft arriving at Hangar 1 should park on the …"
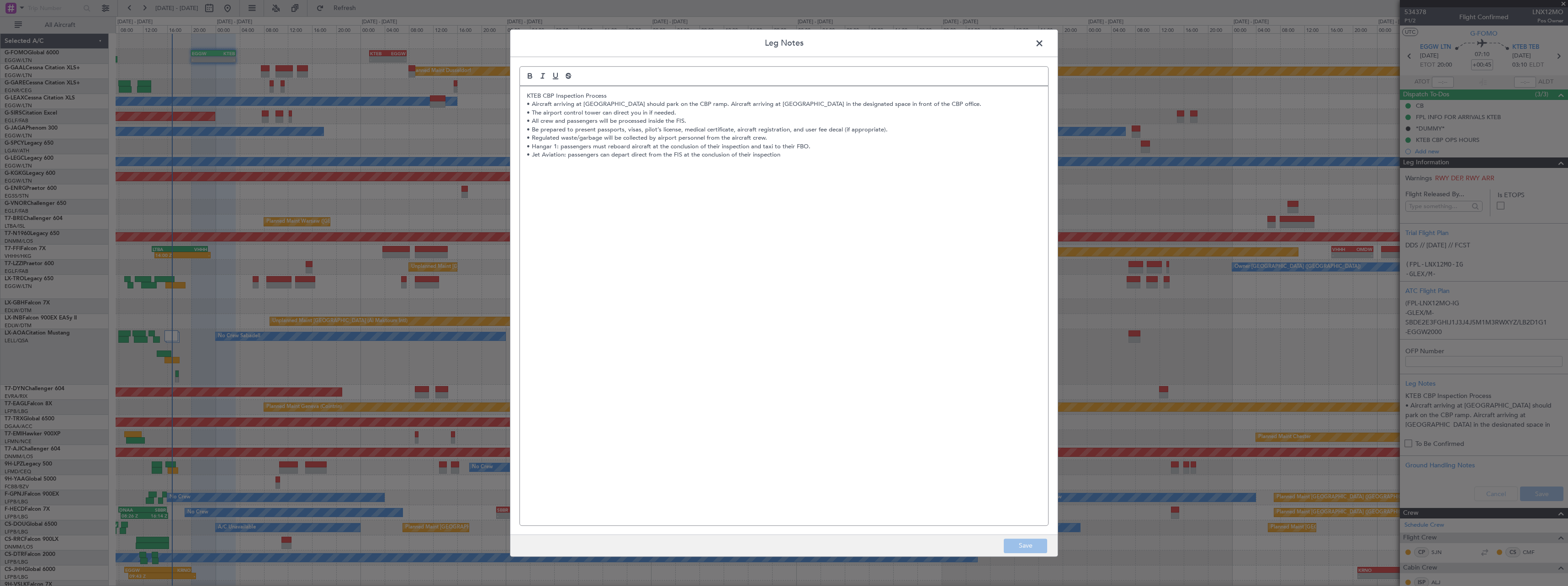
click at [1044, 43] on span at bounding box center [1044, 45] width 0 height 18
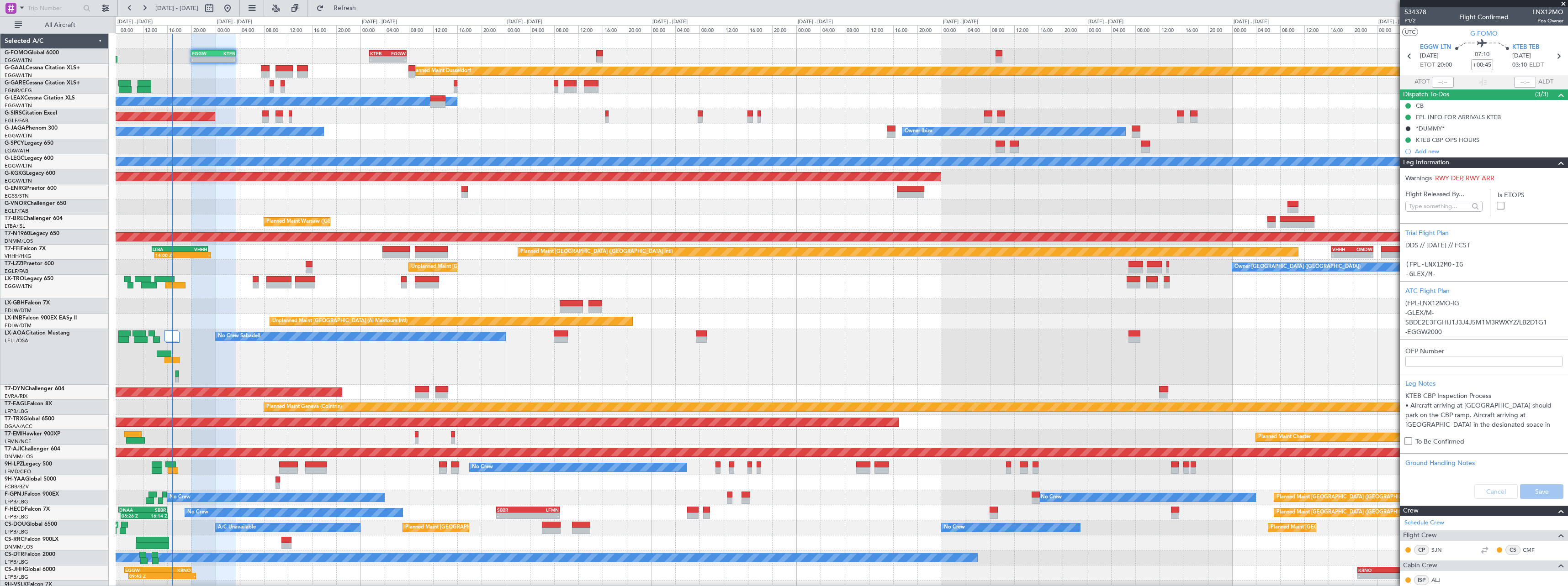
click at [1556, 167] on span at bounding box center [1561, 163] width 11 height 11
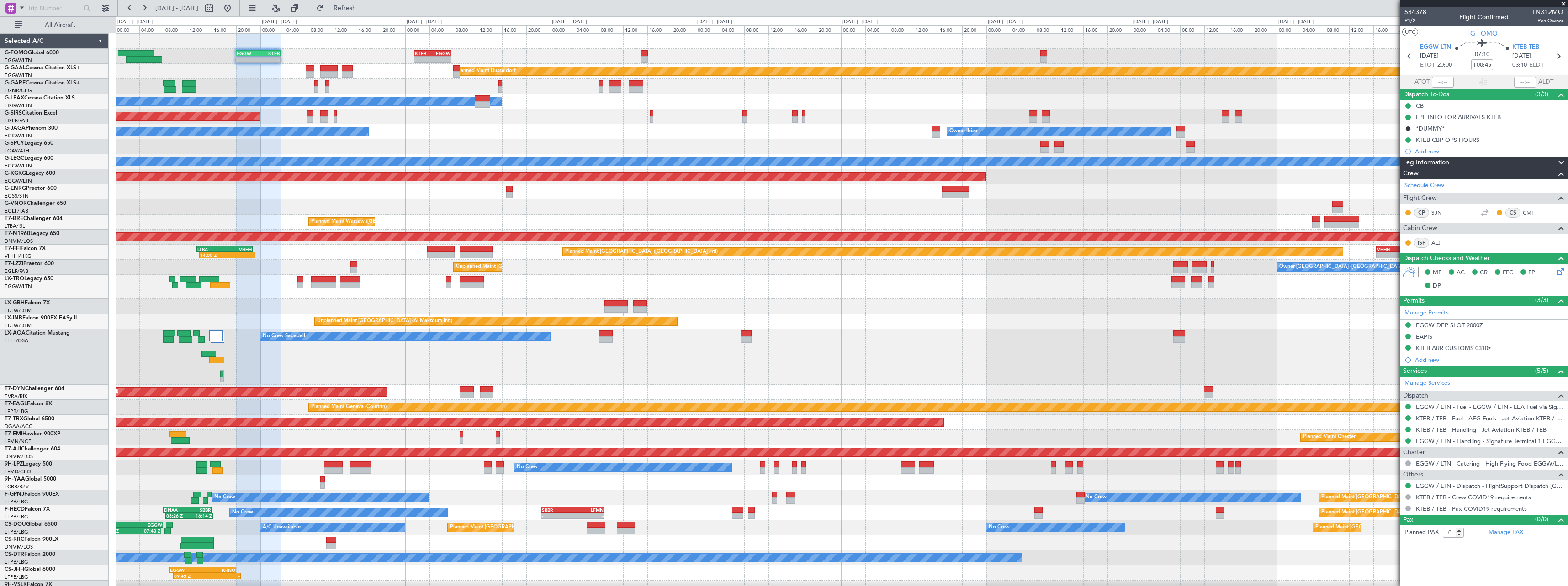
click at [278, 352] on div "No Crew Sabadell No Crew Sabadell" at bounding box center [842, 357] width 1452 height 55
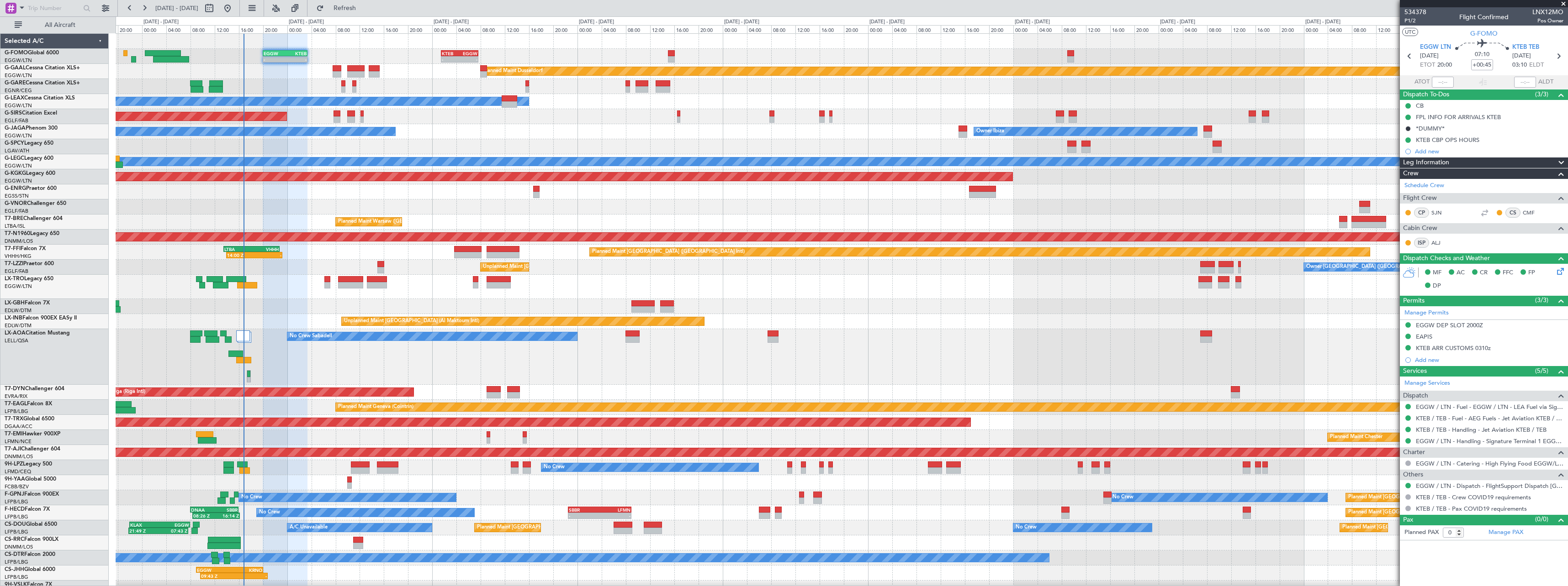
click at [349, 359] on div "No Crew Sabadell No Crew Sabadell" at bounding box center [842, 357] width 1452 height 55
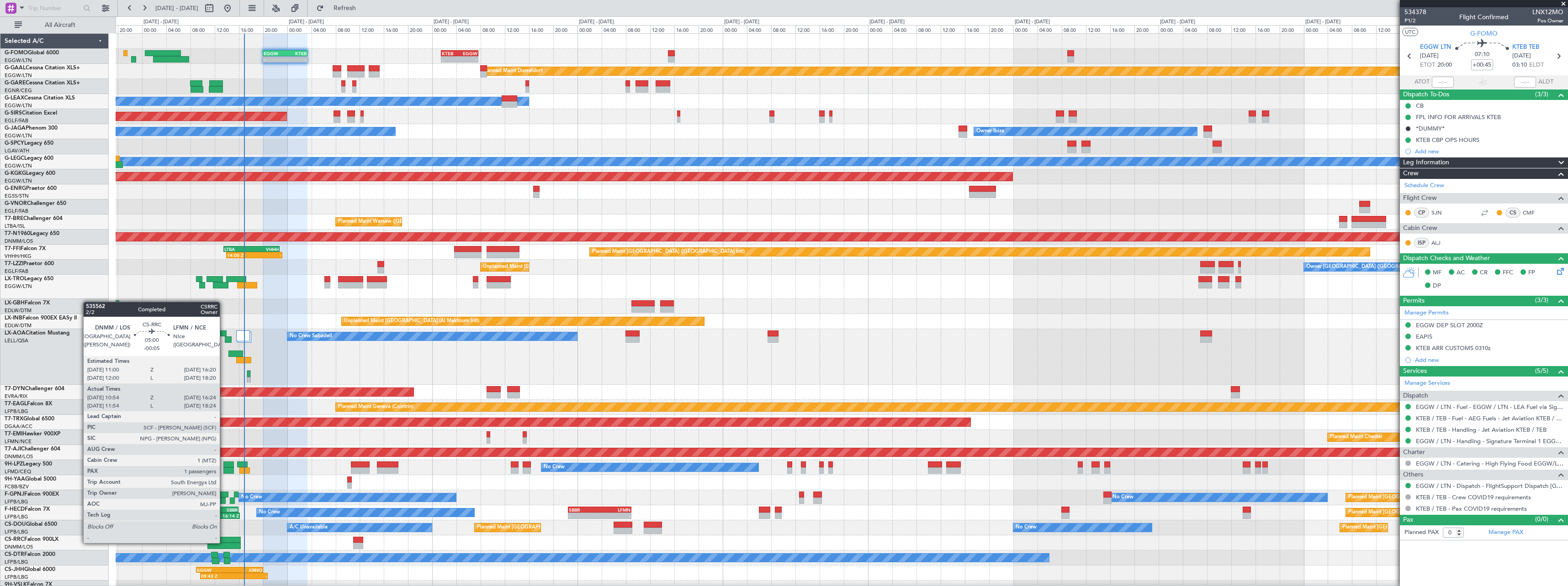
click at [224, 542] on div at bounding box center [224, 540] width 32 height 6
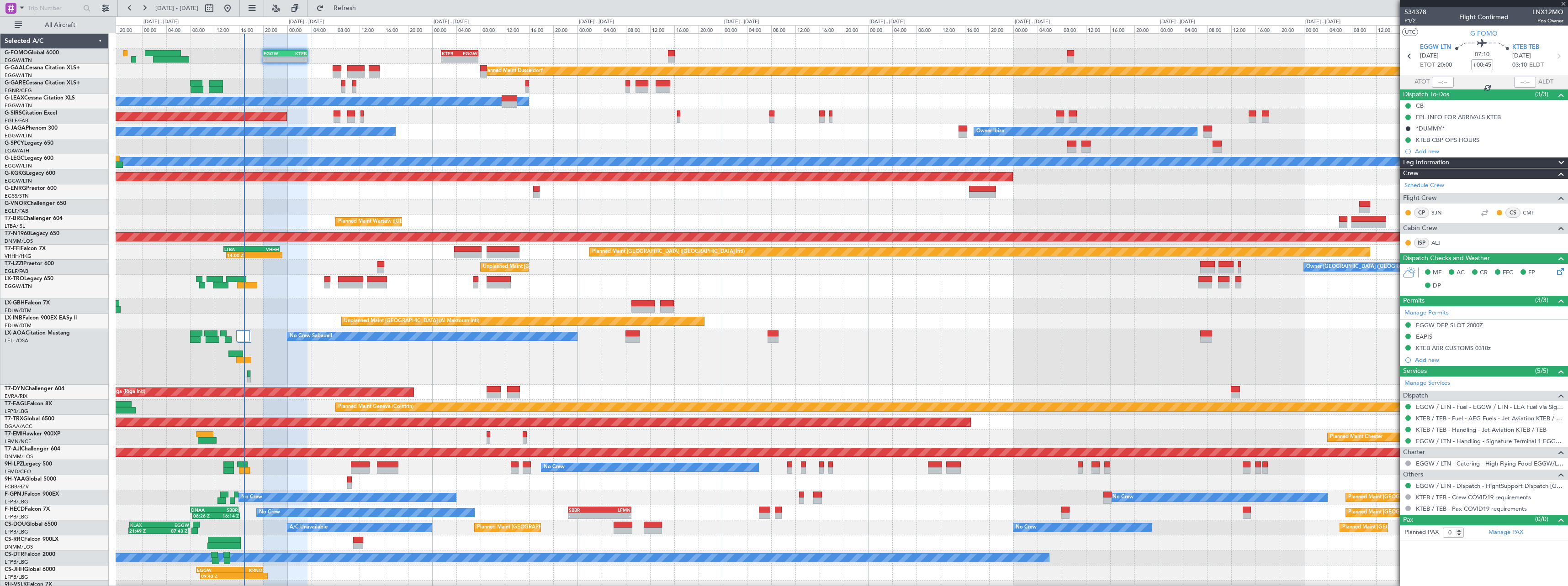
type input "-00:05"
type input "11:09"
type input "16:19"
type input "1"
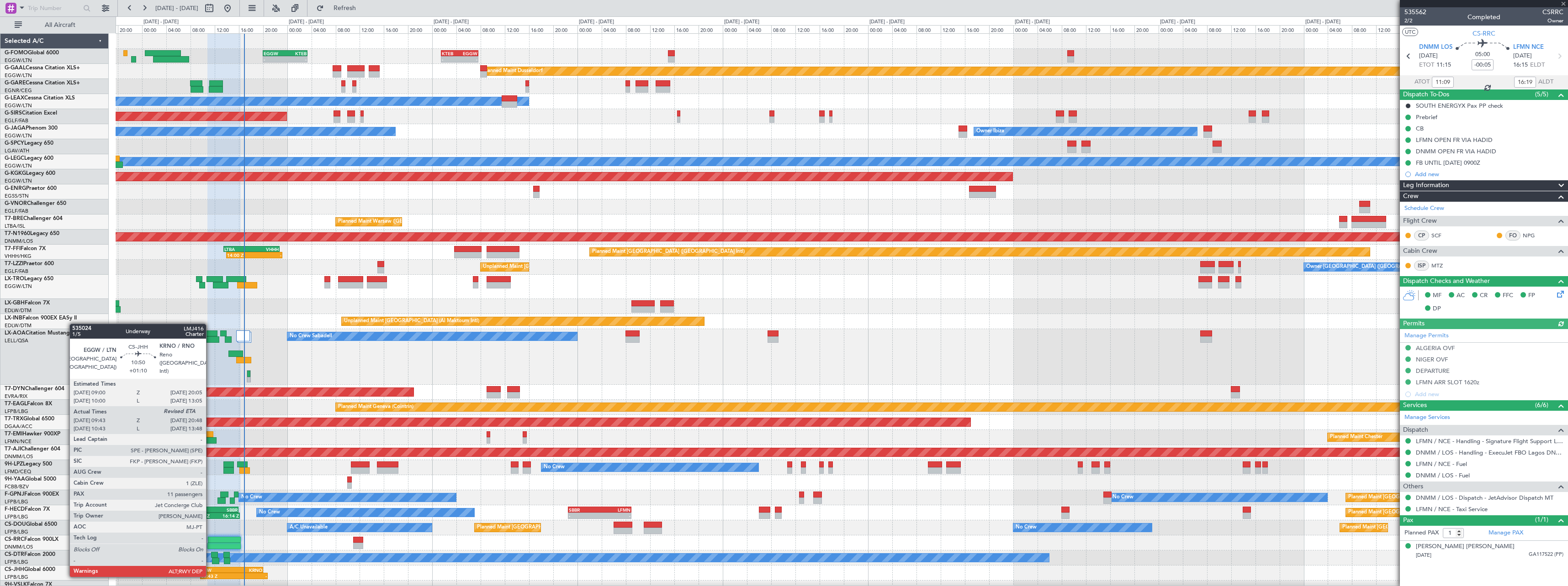
click at [211, 576] on div "09:43 Z" at bounding box center [217, 576] width 33 height 5
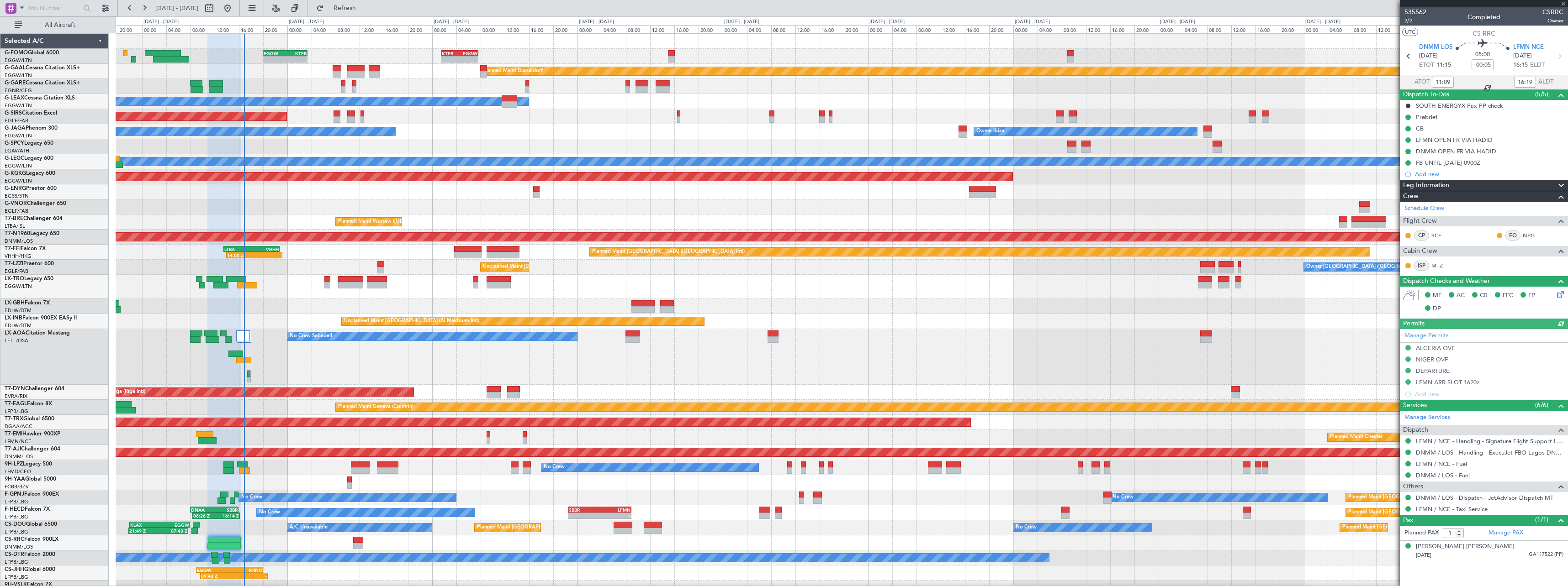
type input "+01:10"
type input "09:53"
type input "11"
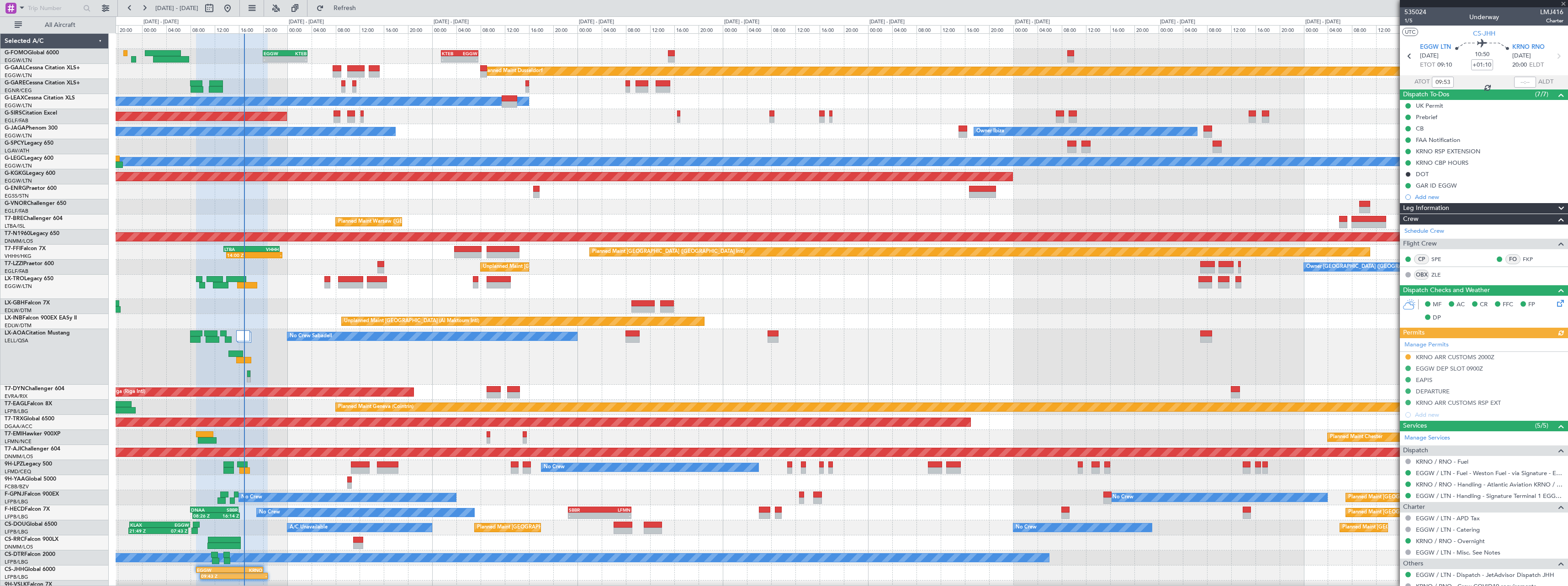
click at [1556, 205] on span at bounding box center [1561, 209] width 11 height 11
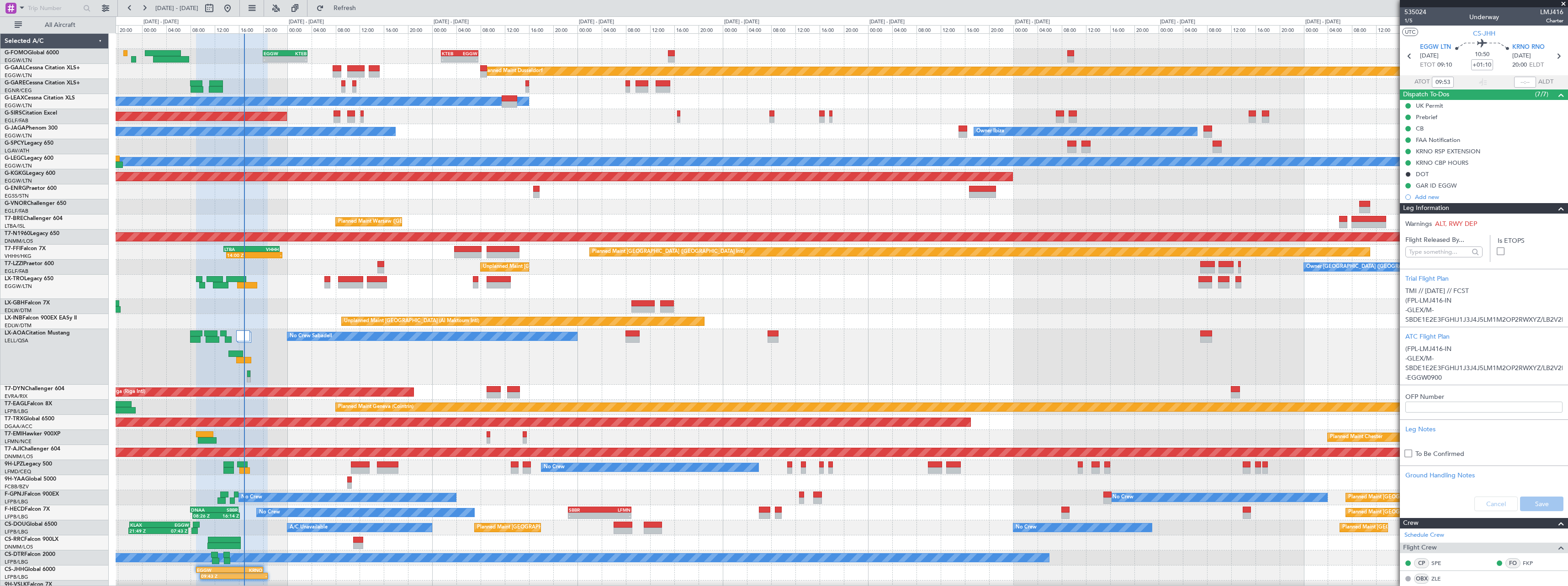
click at [1556, 208] on span at bounding box center [1561, 209] width 11 height 11
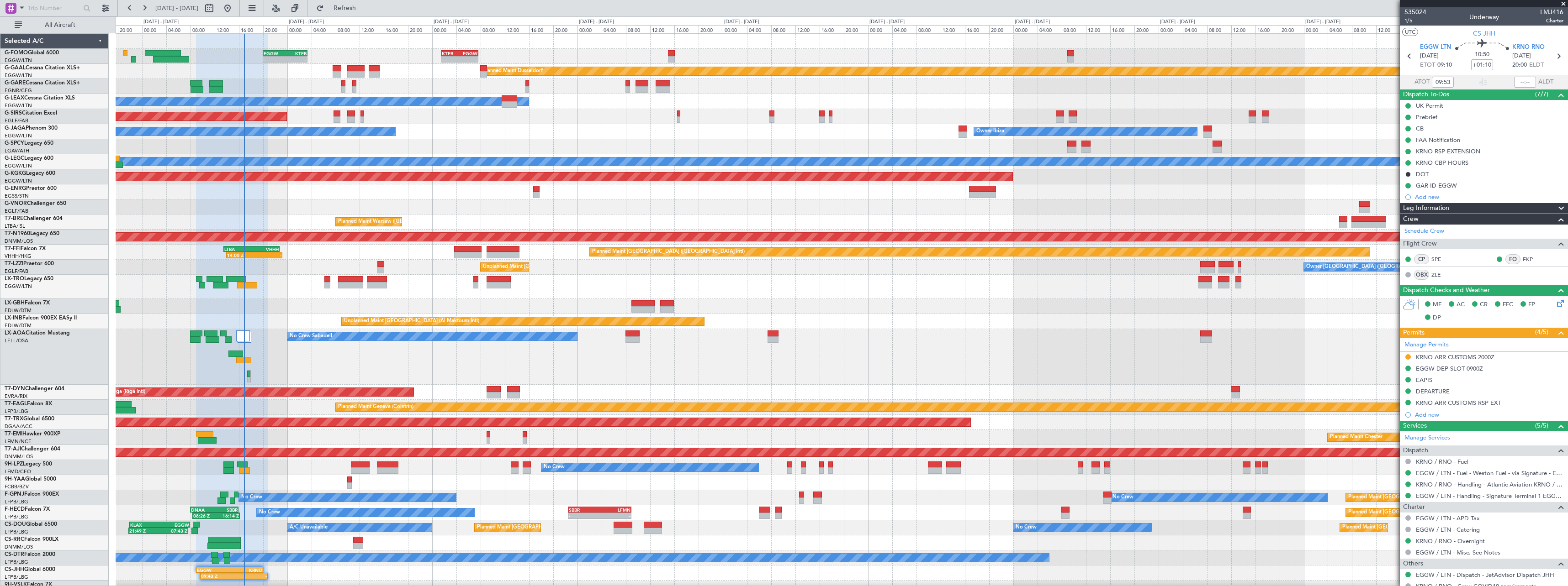
click at [559, 100] on div "Owner" at bounding box center [842, 101] width 1452 height 15
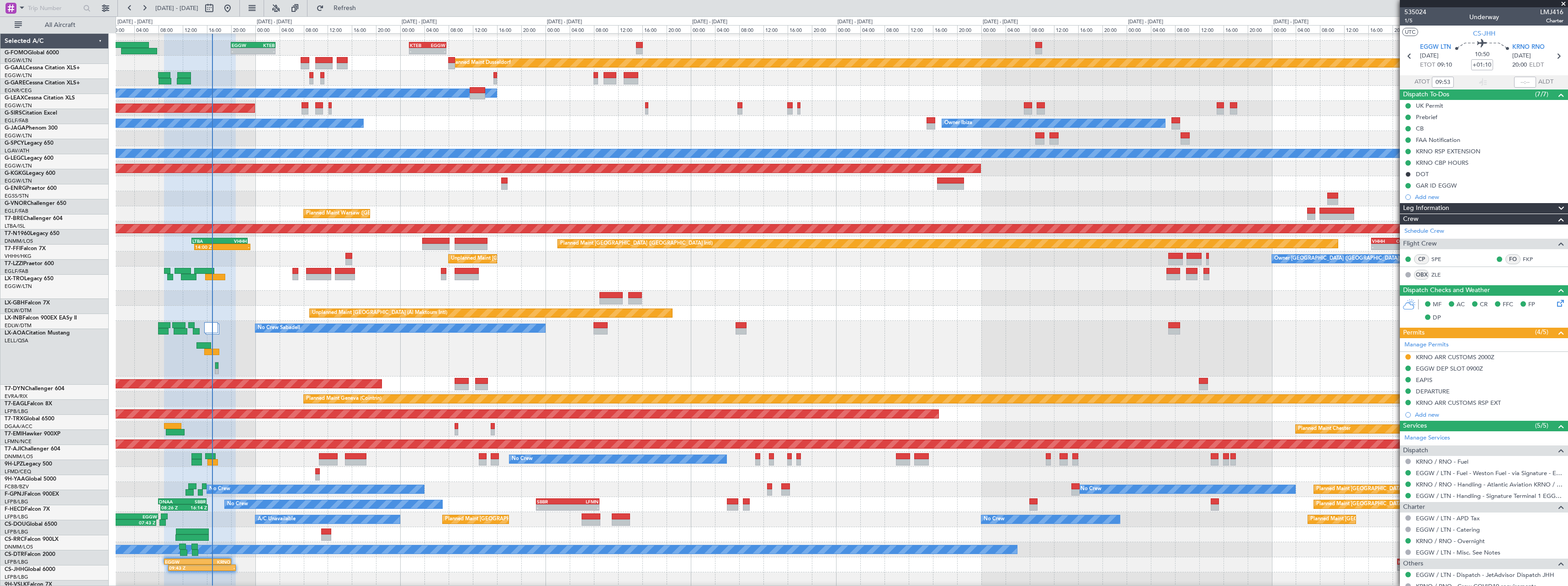
scroll to position [8, 0]
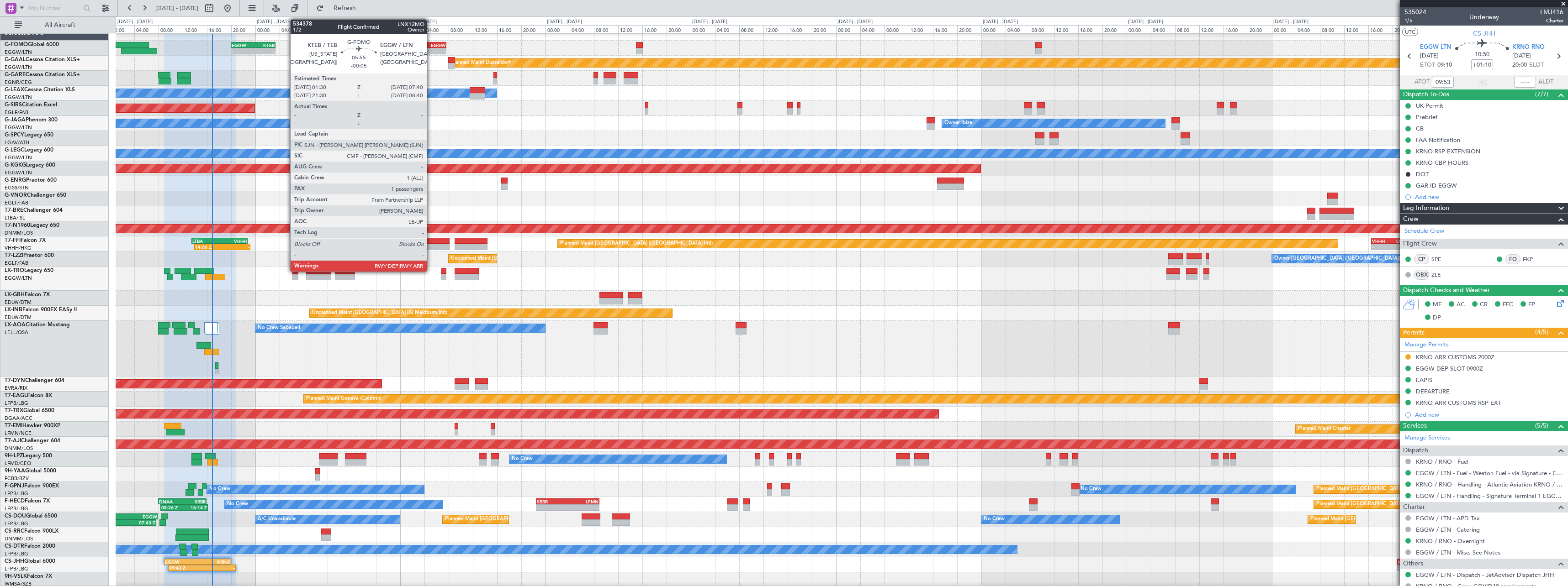
click at [431, 47] on div "KTEB 01:30 Z EGGW 07:40 Z" at bounding box center [427, 45] width 37 height 6
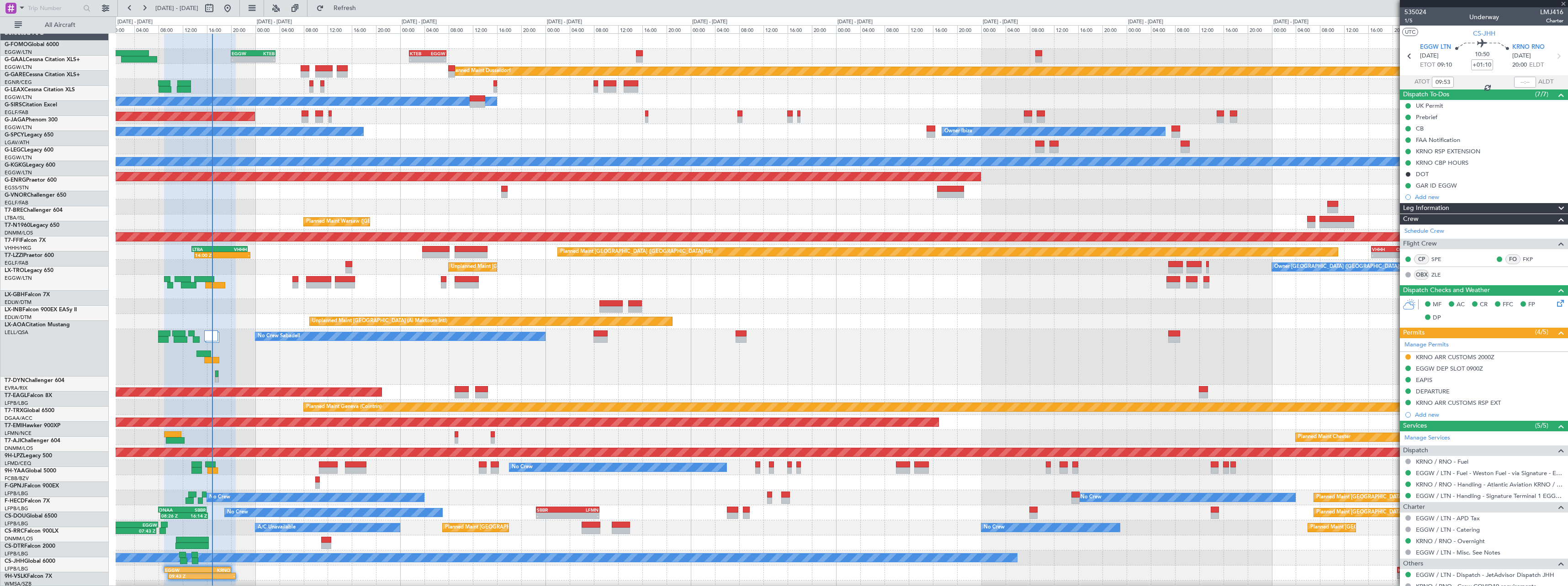
scroll to position [0, 0]
type input "-00:05"
type input "1"
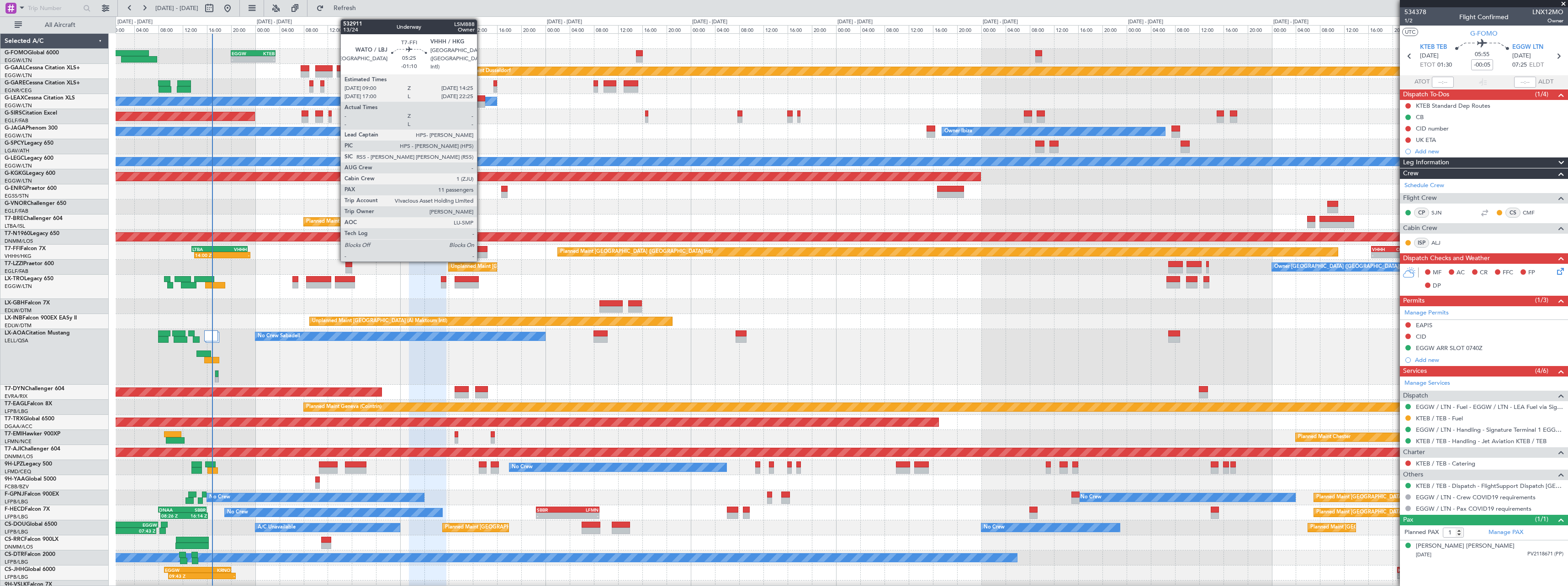
click at [481, 251] on div at bounding box center [470, 249] width 33 height 6
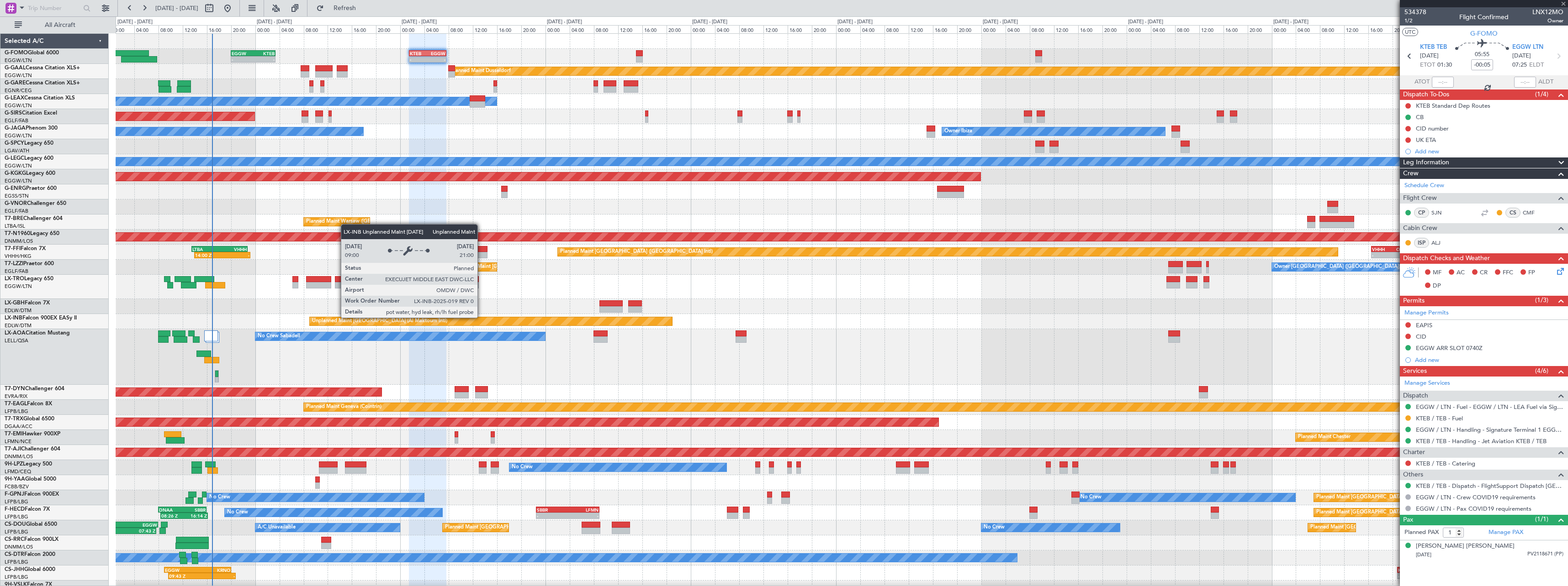
type input "-01:10"
type input "11"
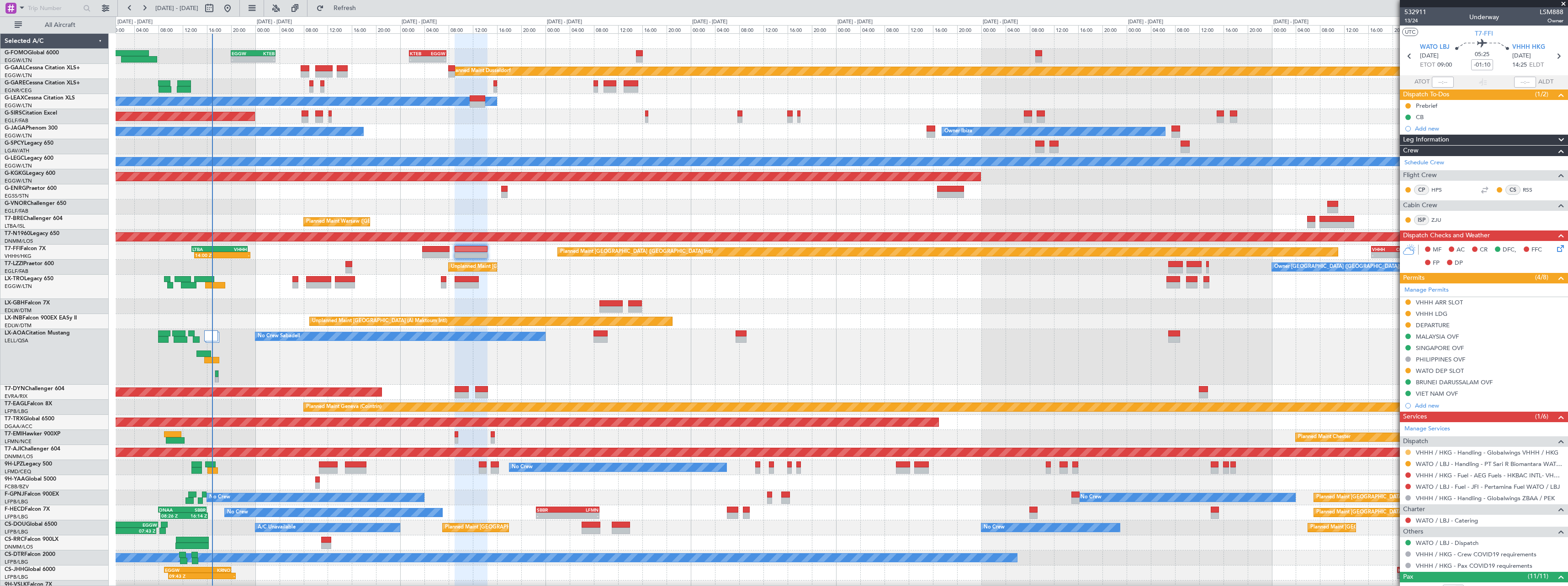
click at [1407, 450] on button at bounding box center [1408, 452] width 5 height 5
drag, startPoint x: 1384, startPoint y: 565, endPoint x: 1384, endPoint y: 558, distance: 7.0
click at [1384, 562] on span "Confirmed" at bounding box center [1382, 561] width 29 height 9
click at [1410, 463] on button at bounding box center [1408, 464] width 5 height 5
click at [1380, 576] on span "Confirmed" at bounding box center [1382, 573] width 29 height 9
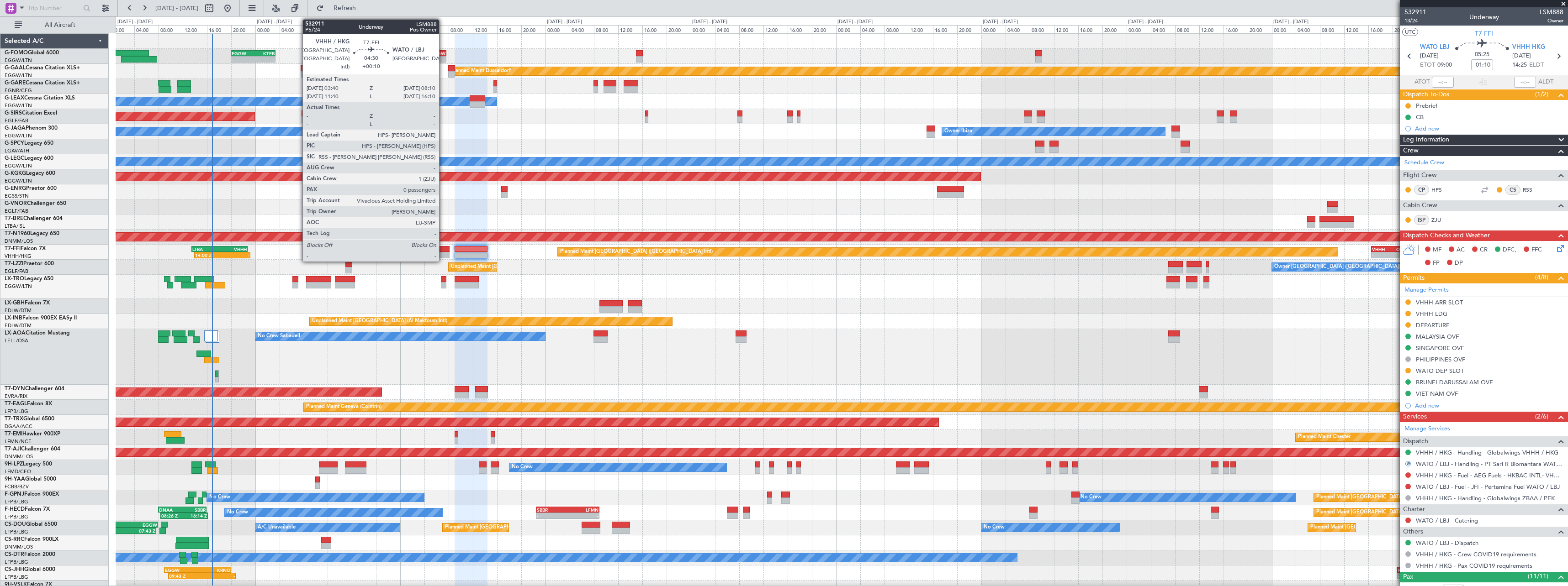
click at [444, 251] on div at bounding box center [436, 249] width 28 height 6
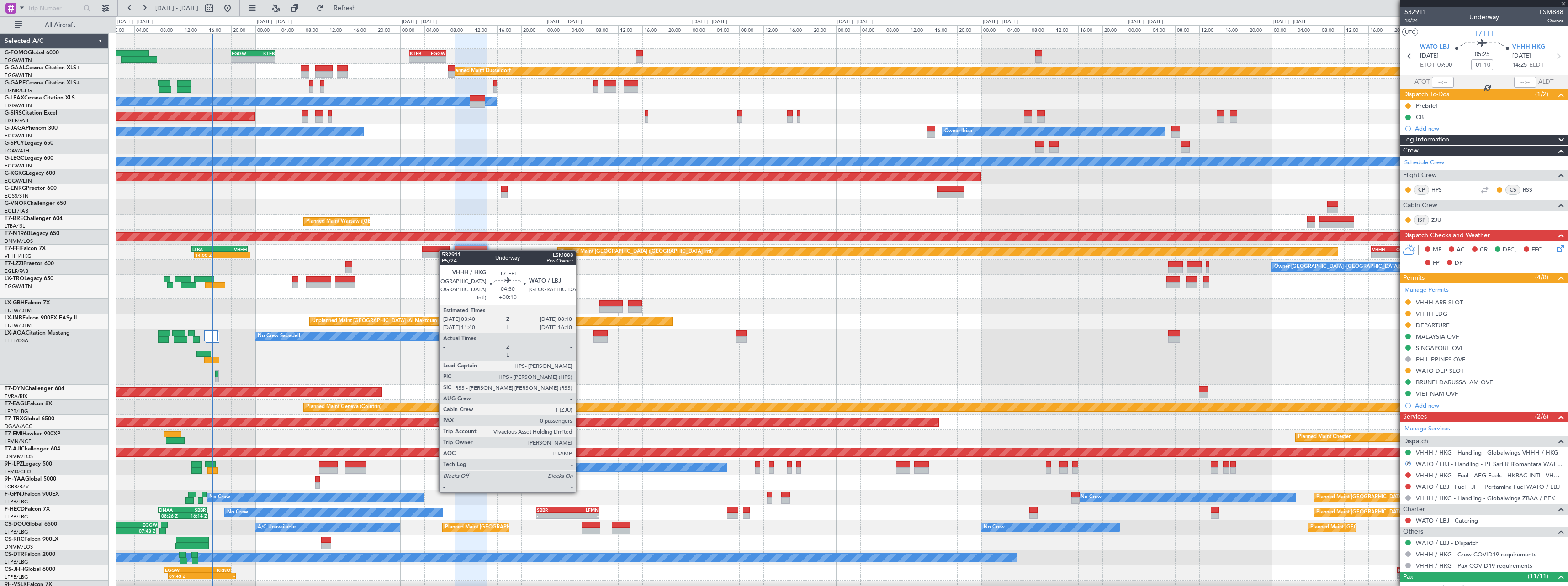
type input "+00:10"
type input "0"
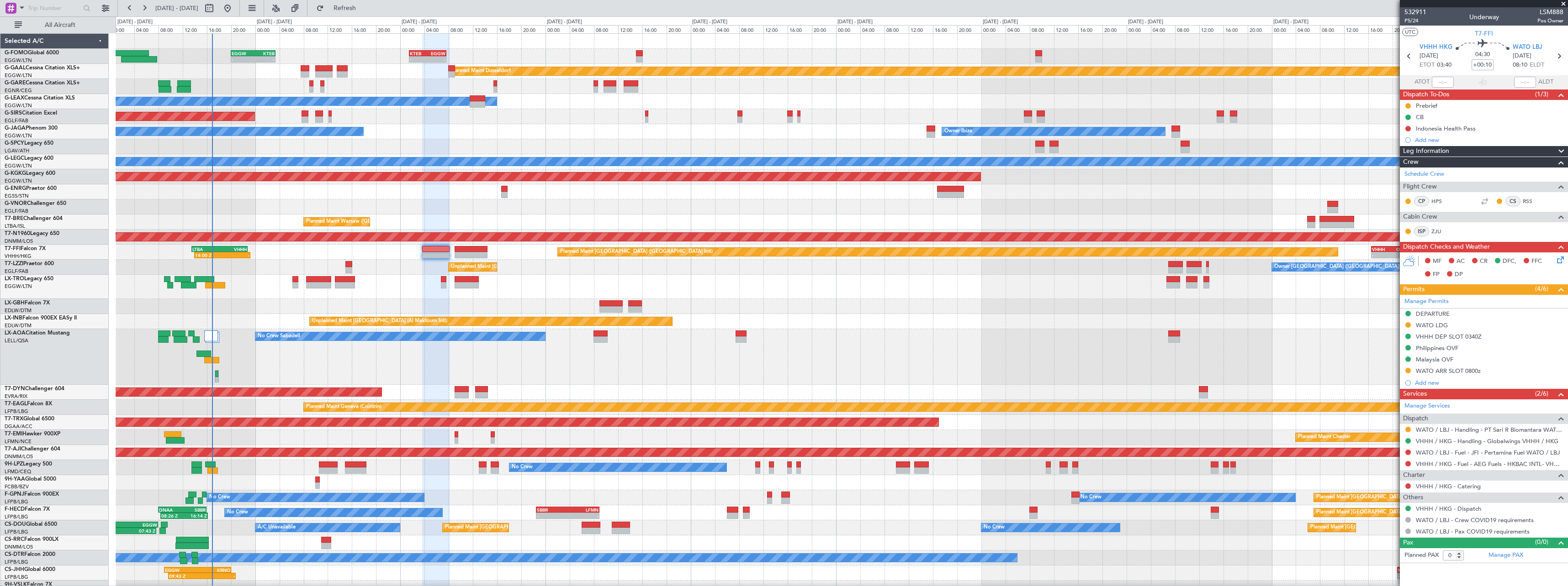
drag, startPoint x: 1410, startPoint y: 429, endPoint x: 1407, endPoint y: 442, distance: 13.3
click at [1410, 429] on button at bounding box center [1408, 430] width 5 height 5
click at [1390, 539] on span "Confirmed" at bounding box center [1382, 539] width 29 height 9
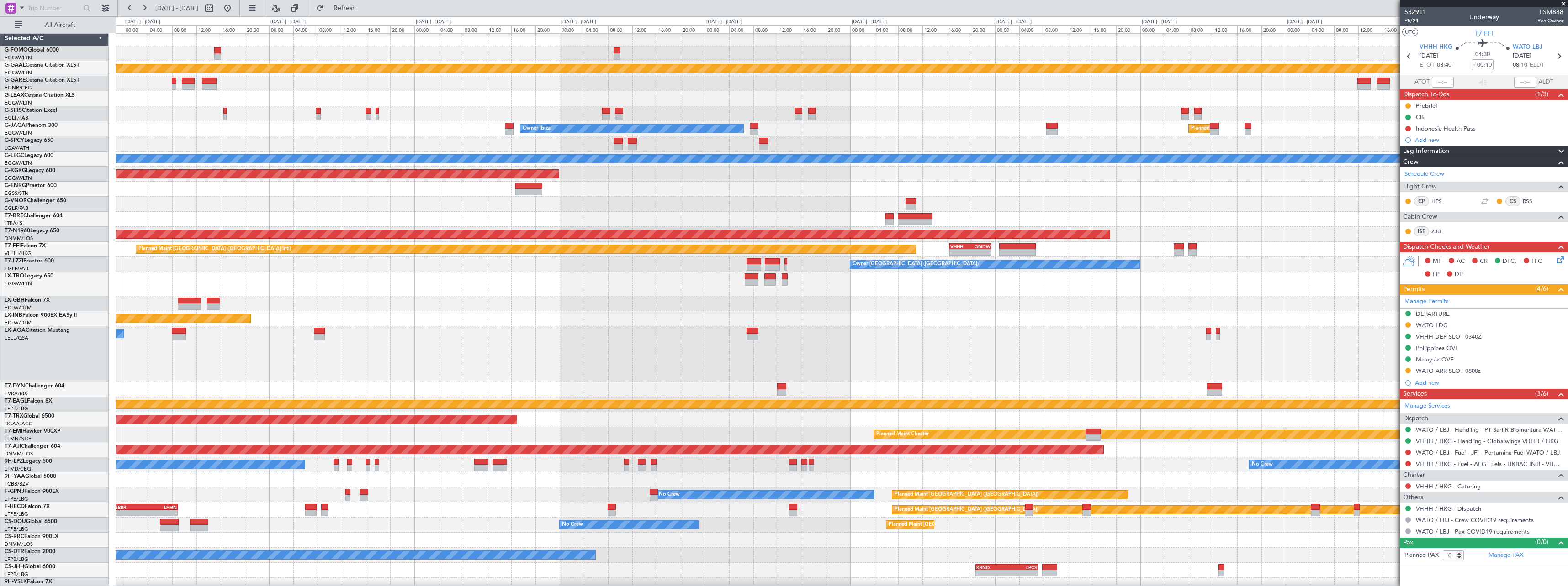
click at [737, 470] on div "No Crew No Crew" at bounding box center [842, 465] width 1452 height 15
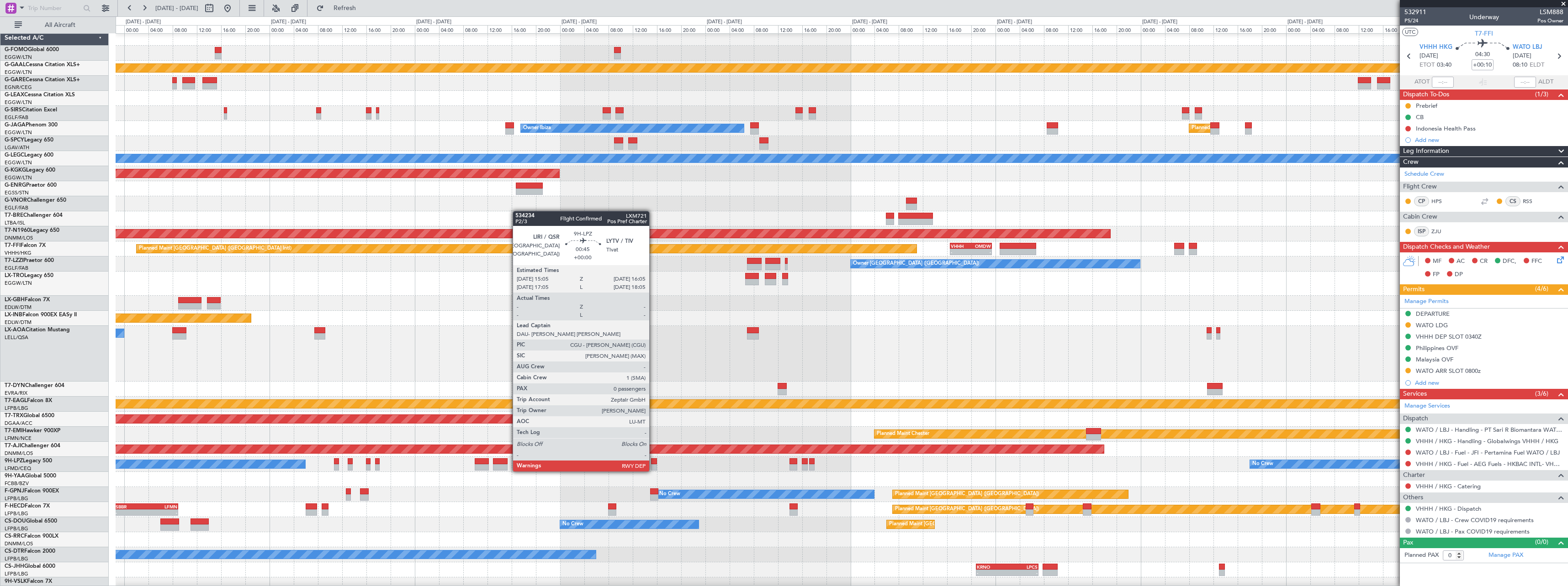
click at [653, 463] on div at bounding box center [654, 461] width 6 height 6
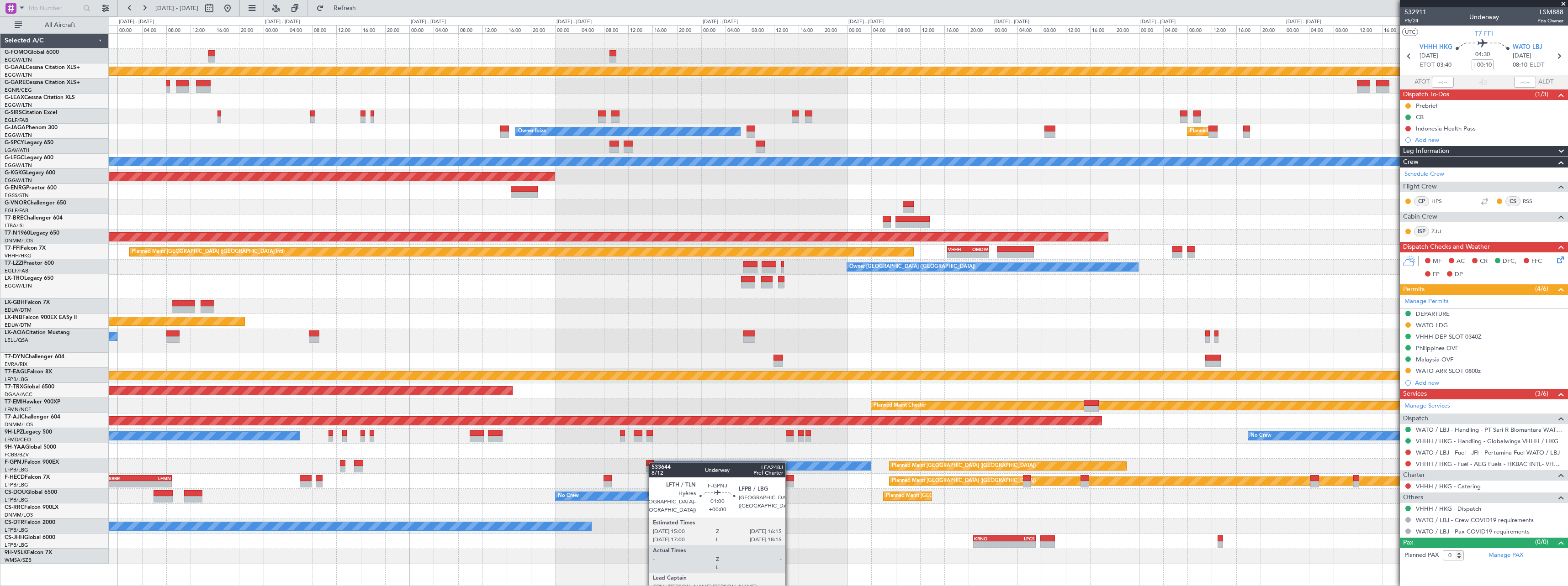
scroll to position [0, 0]
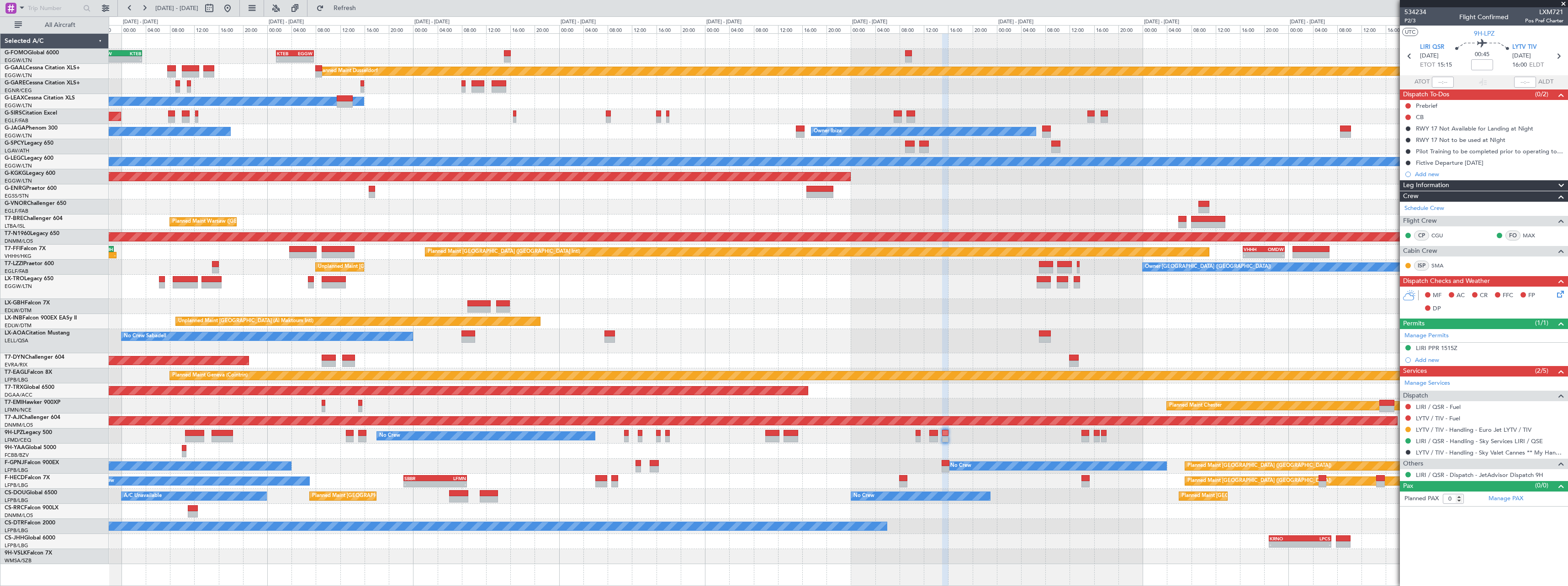
click at [706, 284] on div "Planned Maint [GEOGRAPHIC_DATA] ([GEOGRAPHIC_DATA])" at bounding box center [838, 286] width 1459 height 24
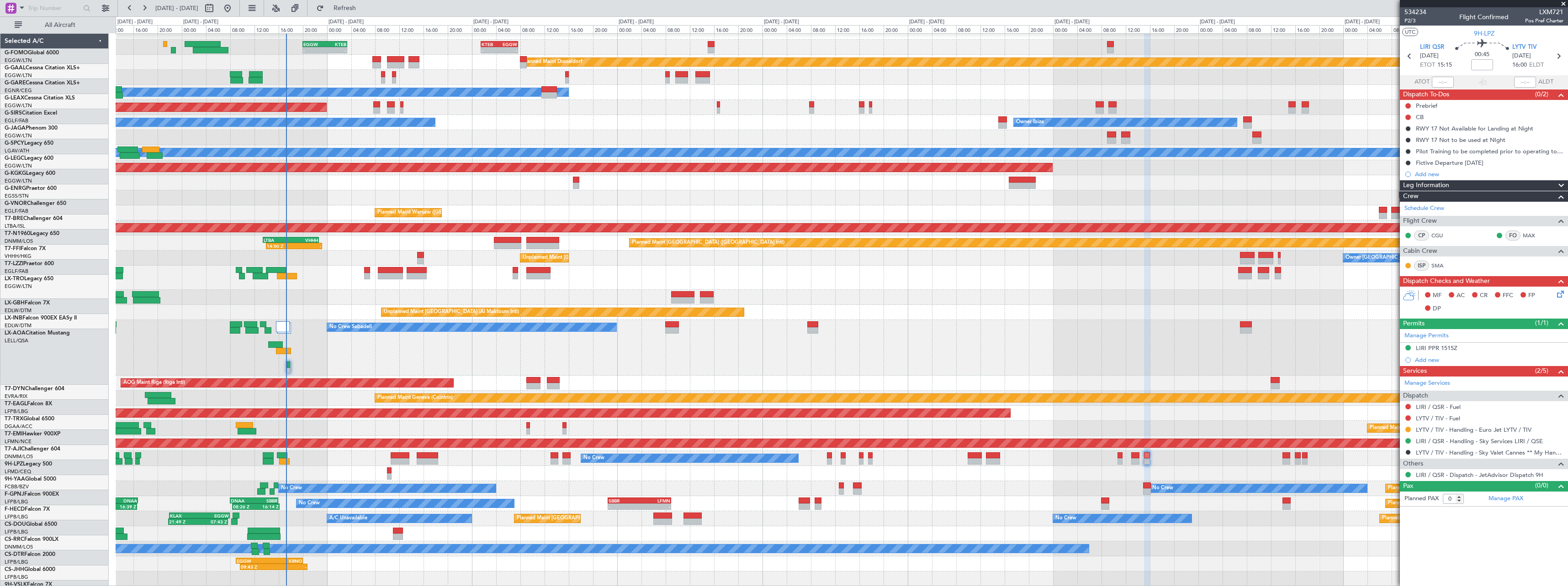
scroll to position [9, 0]
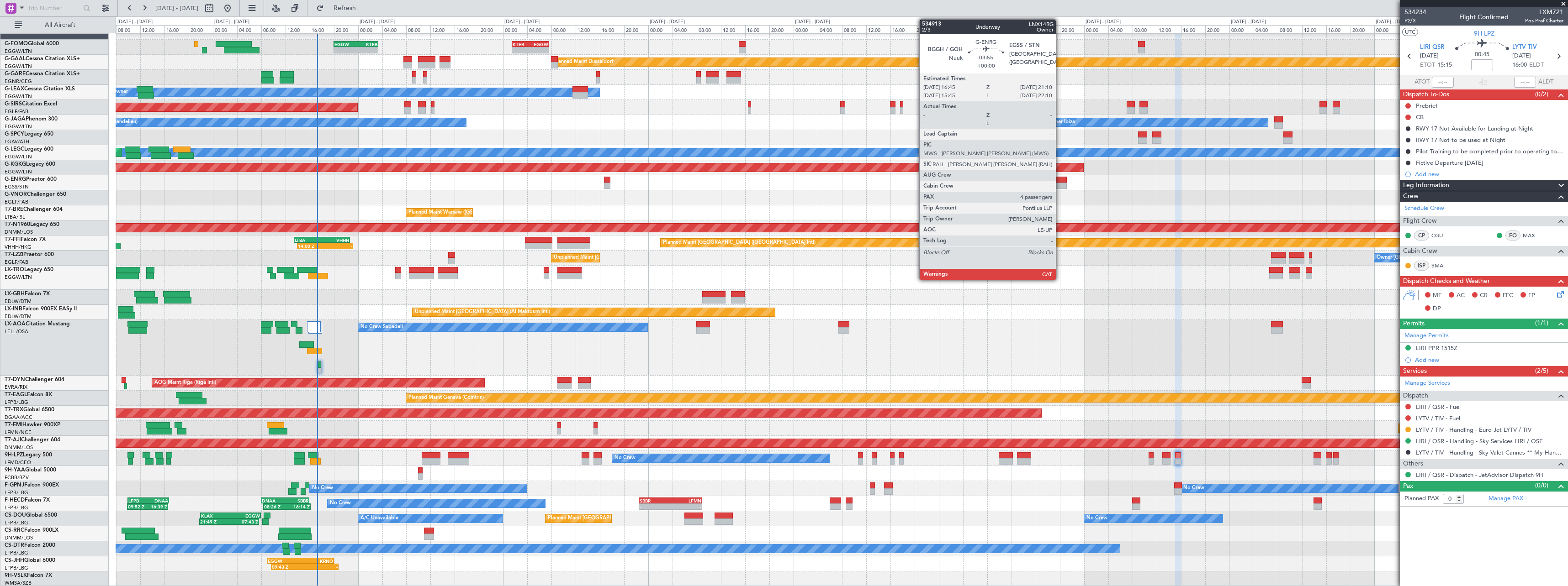
click at [1060, 186] on div at bounding box center [1053, 186] width 27 height 6
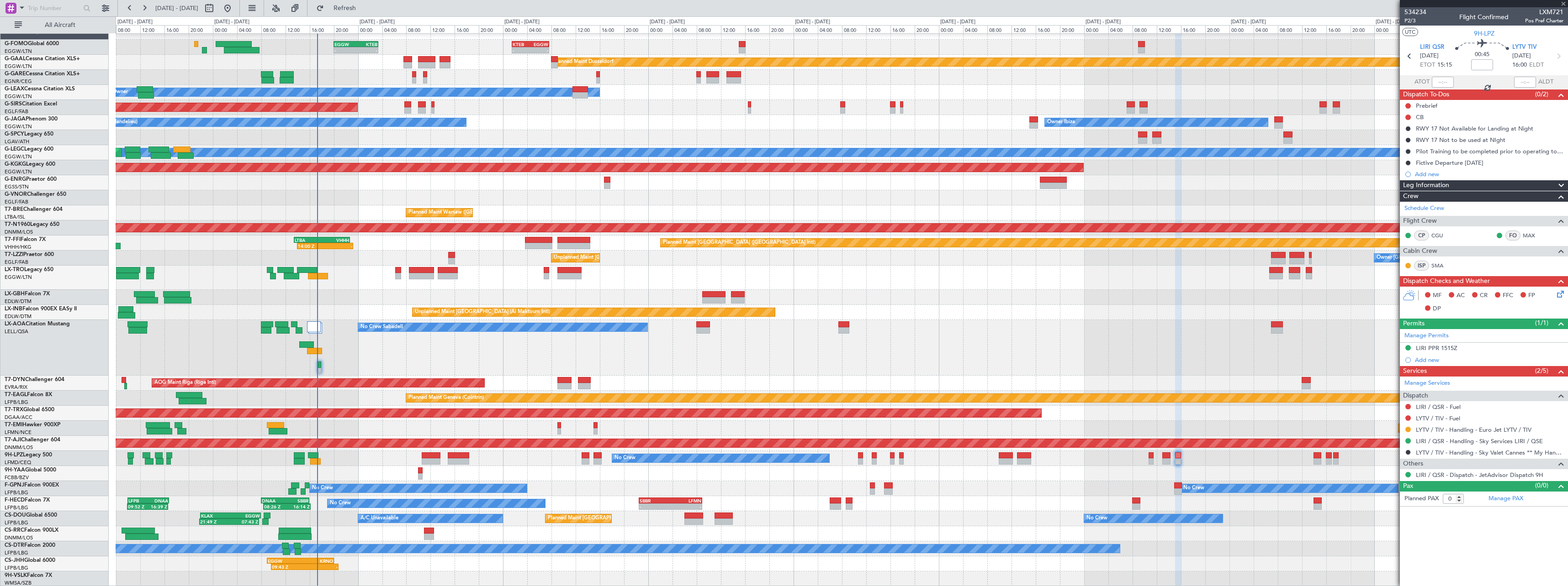
type input "4"
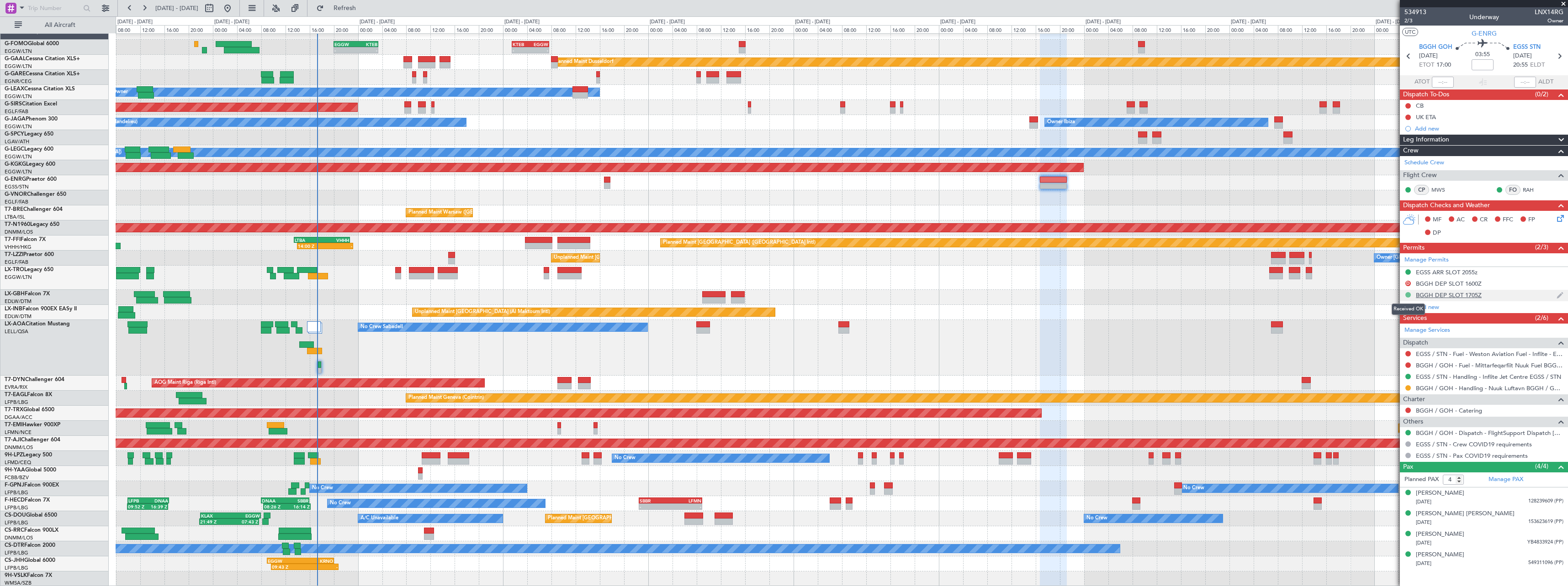
click at [1409, 296] on button at bounding box center [1408, 295] width 5 height 5
click at [1399, 335] on li "Requested" at bounding box center [1408, 334] width 105 height 13
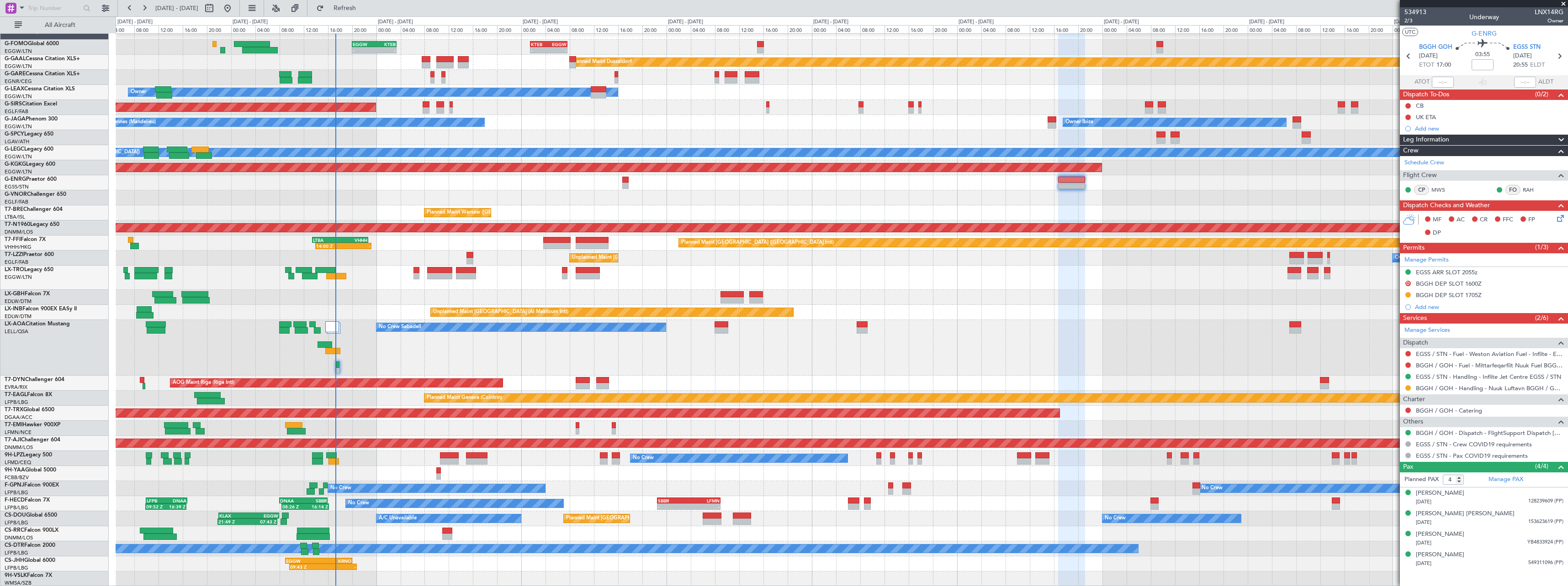
click at [533, 189] on div "- - EGGW 20:00 Z KTEB 03:25 Z - - KTEB 01:30 Z EGGW 07:40 Z Planned Maint Dusse…" at bounding box center [842, 306] width 1452 height 562
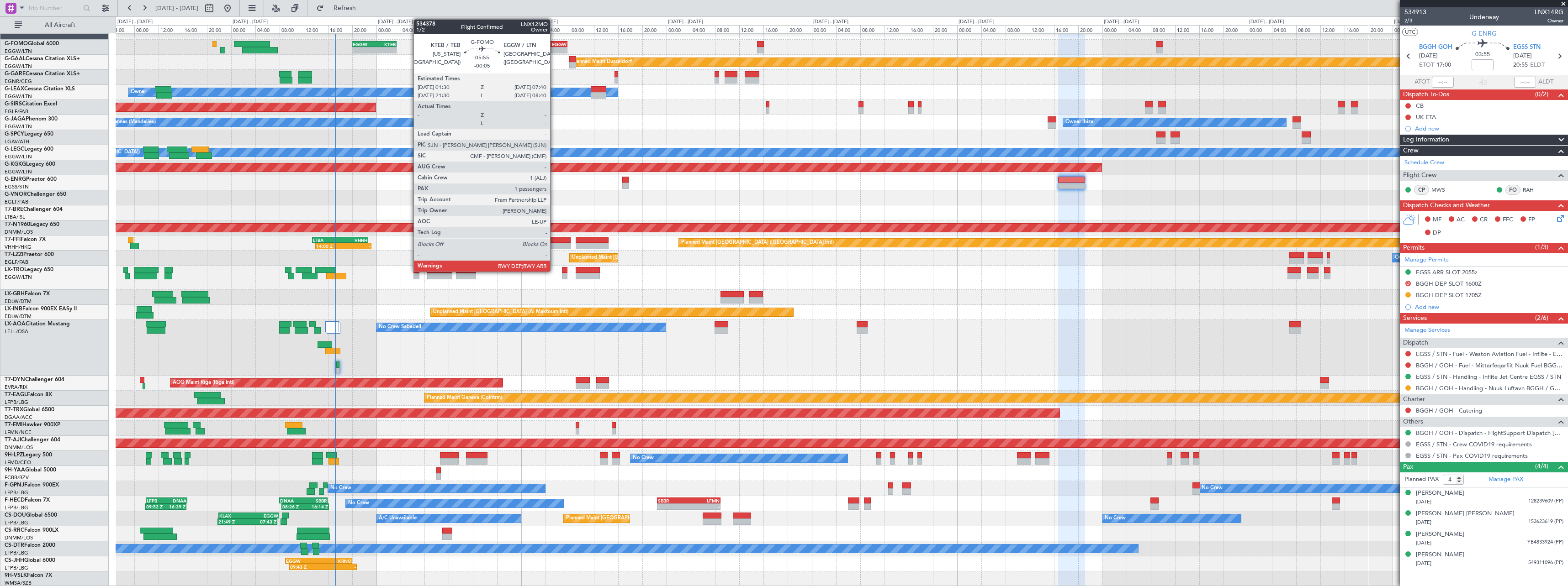
click at [554, 45] on div "EGGW" at bounding box center [558, 45] width 18 height 5
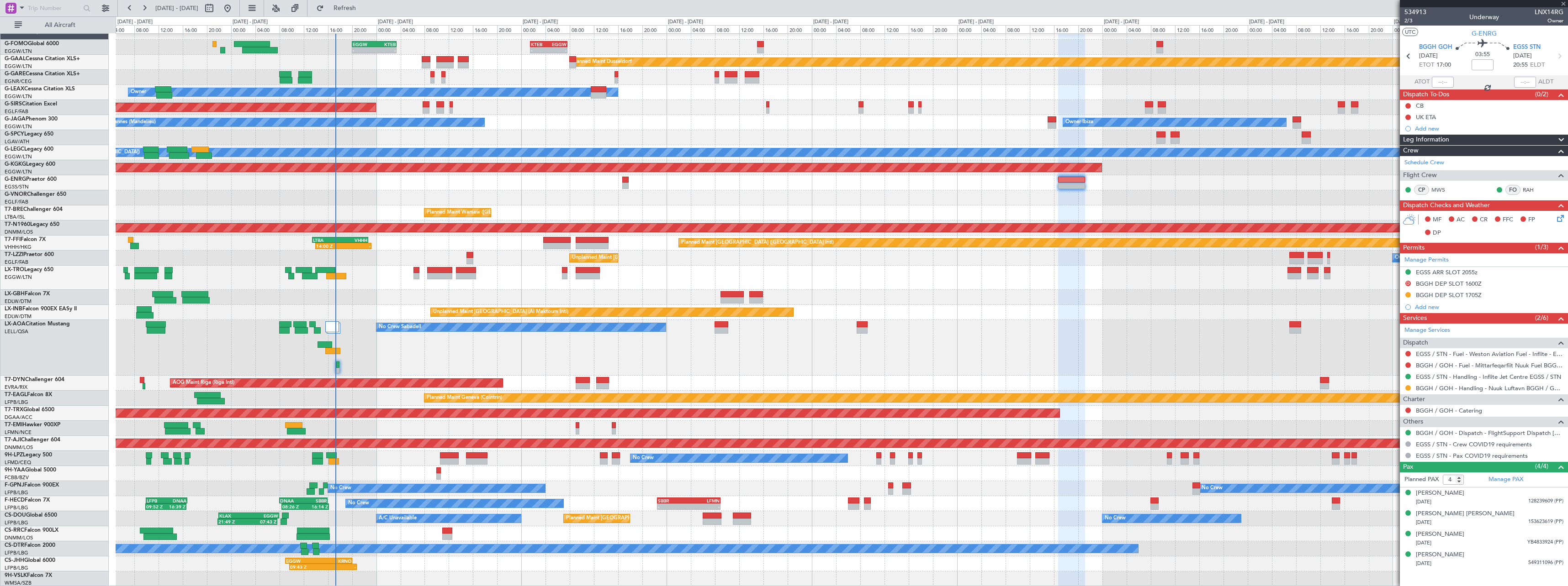
type input "-00:05"
type input "1"
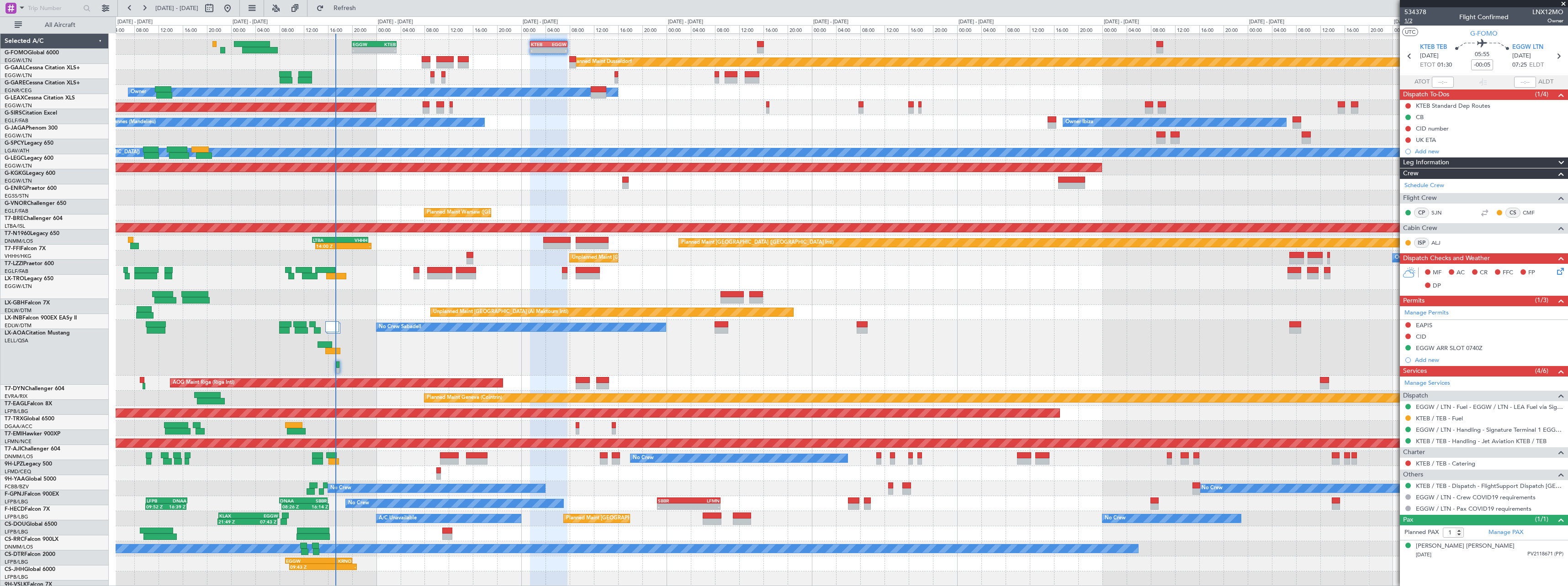
scroll to position [9, 0]
click at [1407, 21] on span "1/2" at bounding box center [1415, 21] width 22 height 8
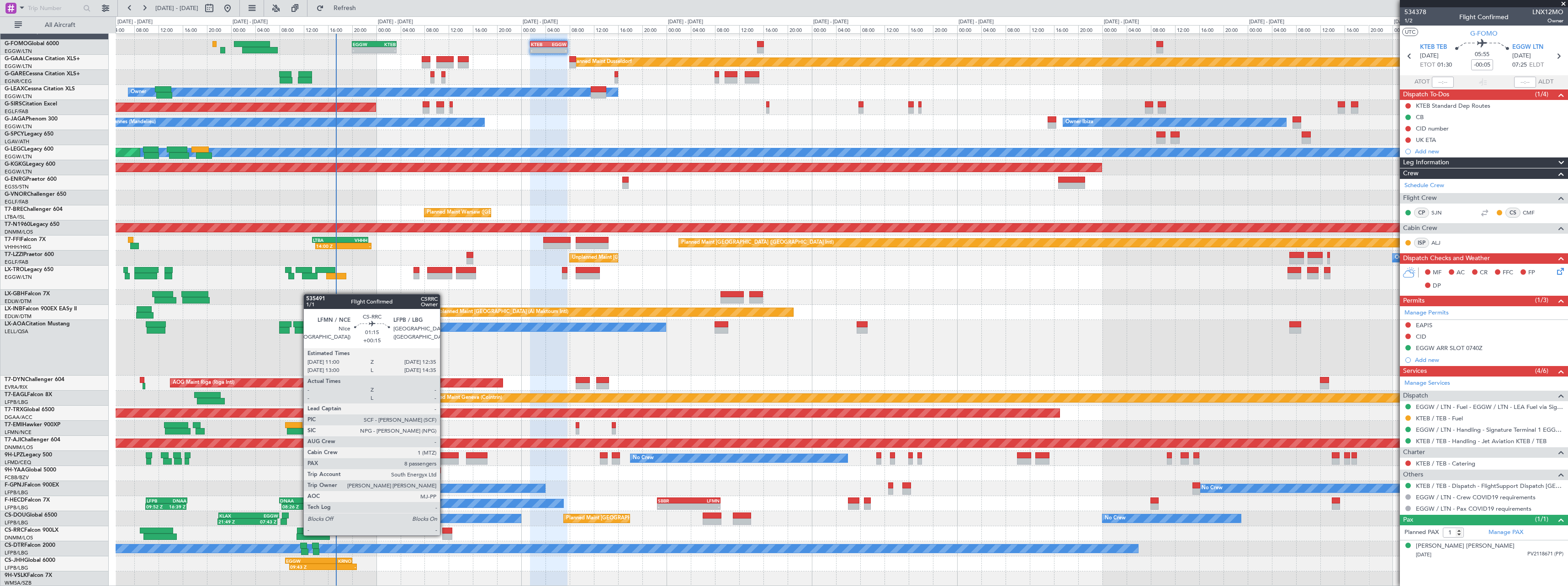
click at [444, 535] on div at bounding box center [447, 537] width 10 height 6
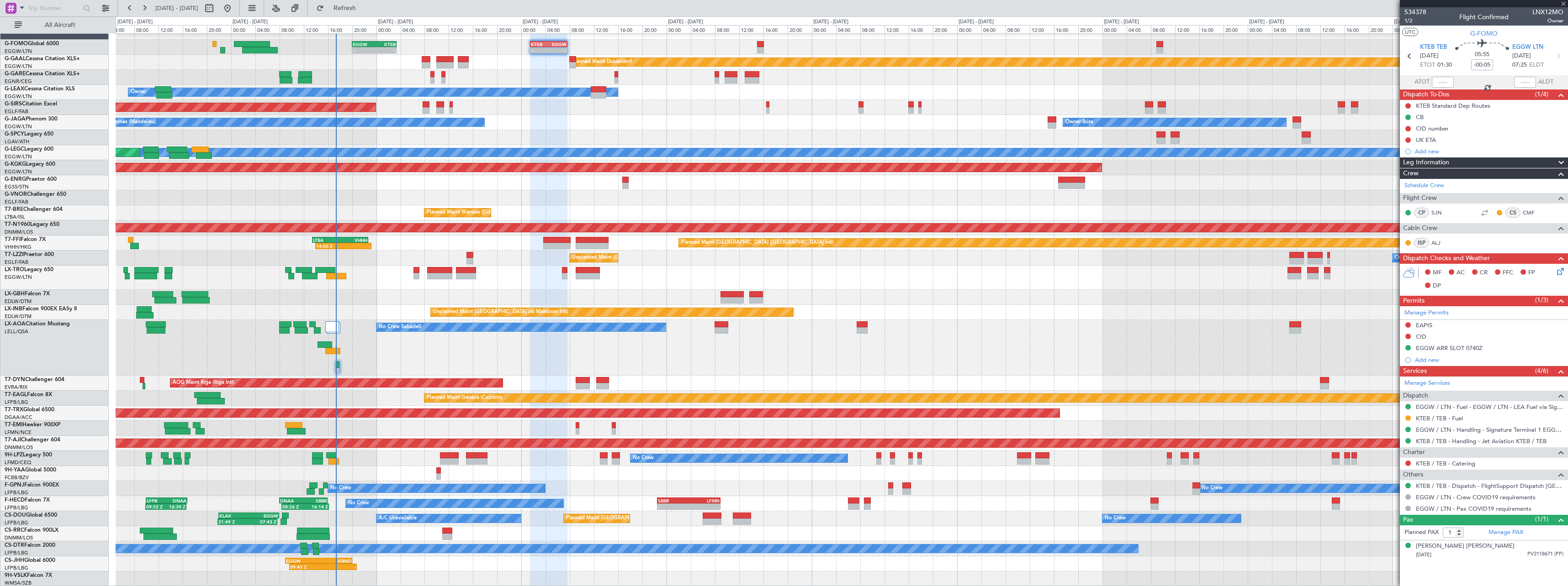
type input "+00:15"
type input "8"
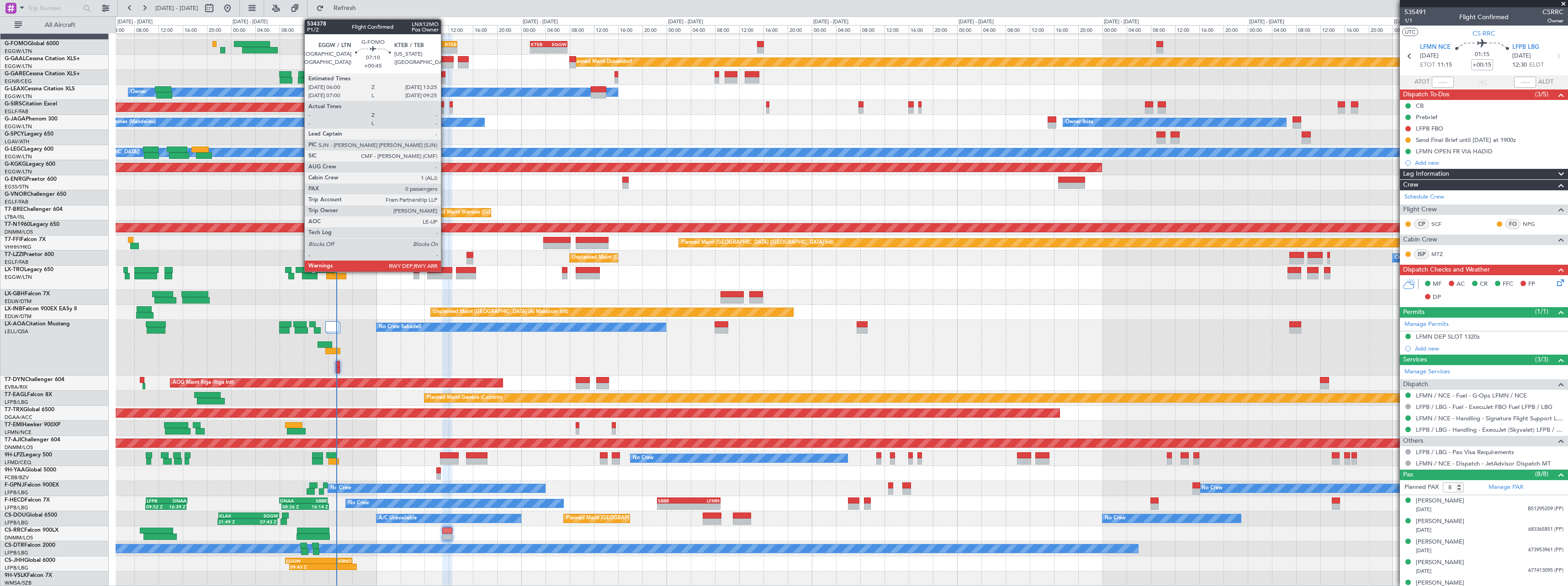
click at [445, 44] on div "KTEB" at bounding box center [445, 45] width 21 height 5
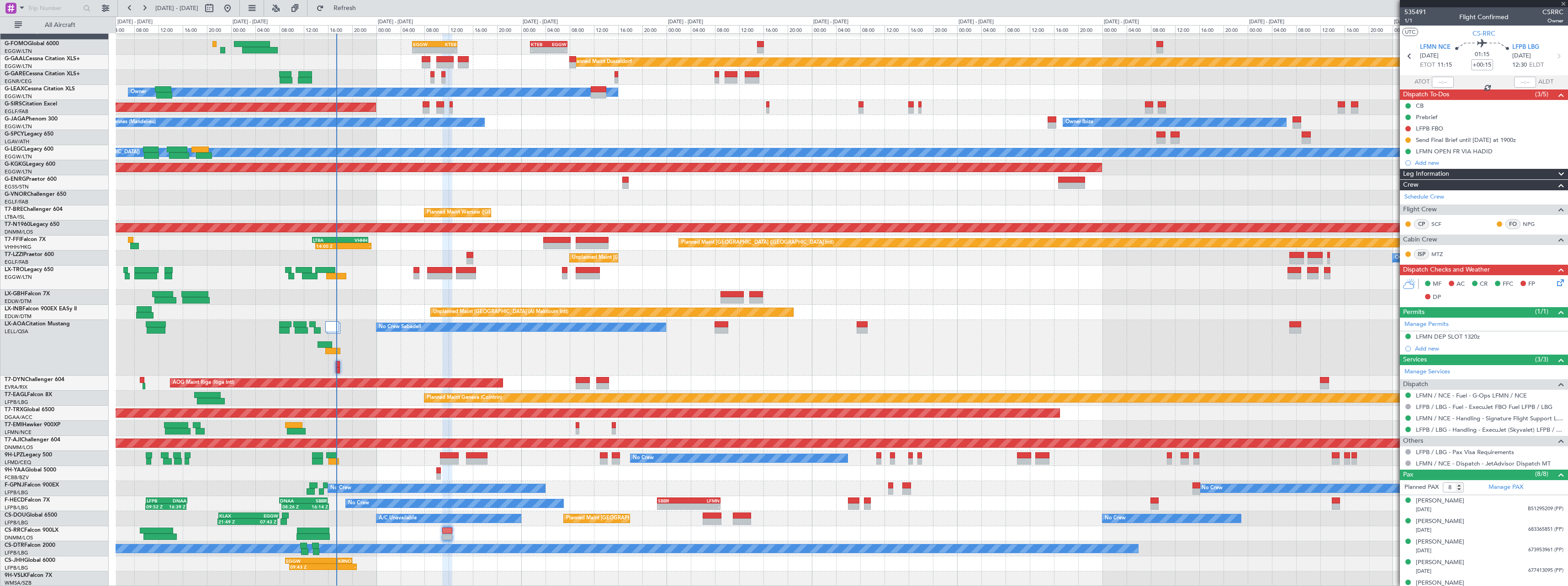
type input "+00:45"
type input "0"
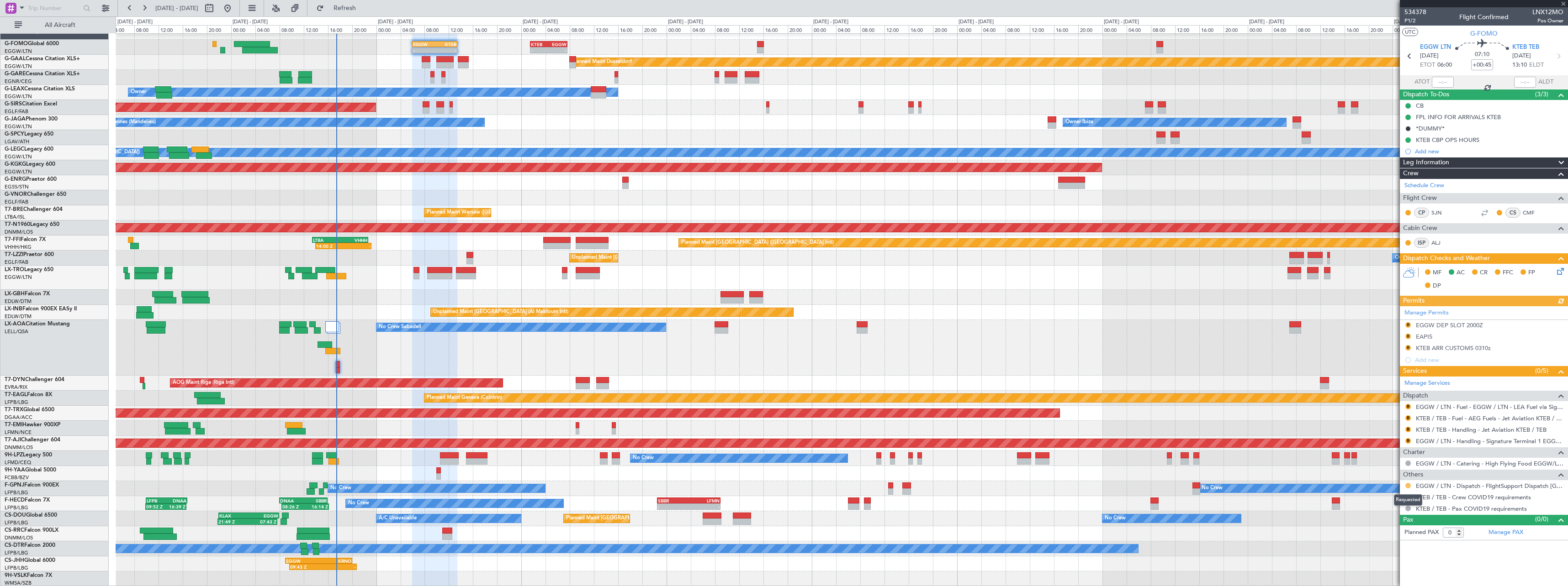
click at [1407, 485] on button at bounding box center [1408, 486] width 5 height 5
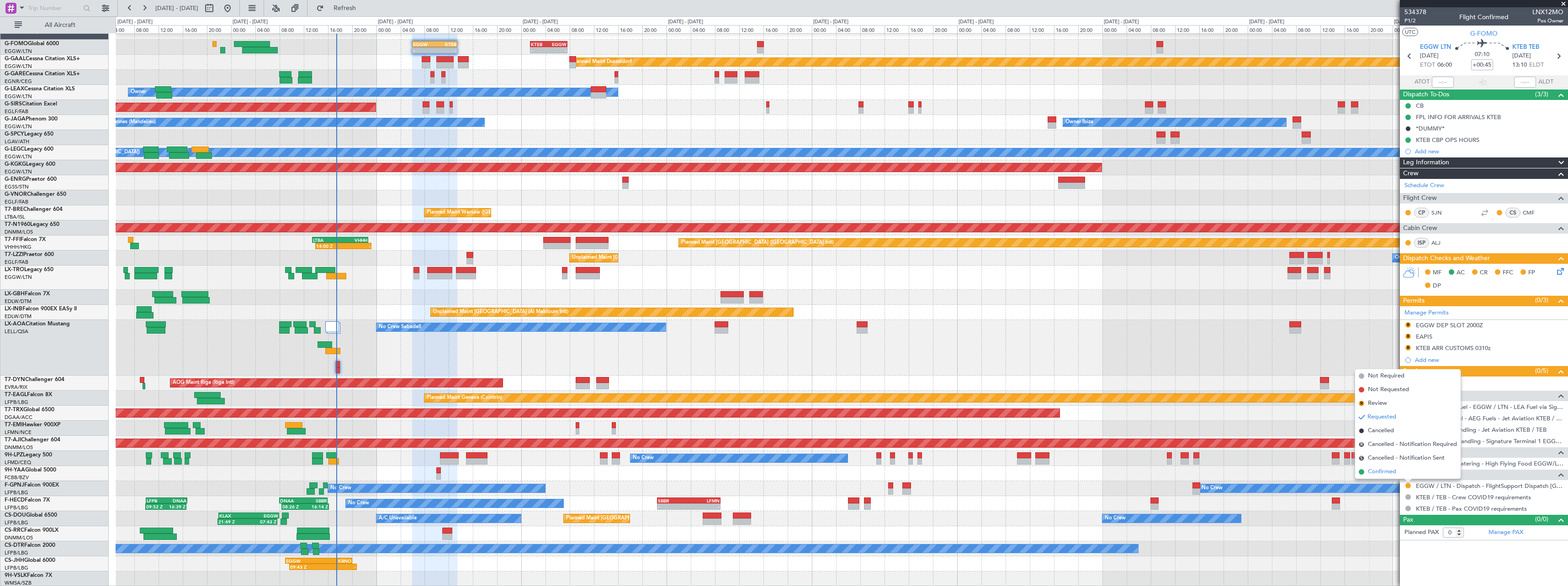
click at [1384, 476] on span "Confirmed" at bounding box center [1382, 472] width 29 height 9
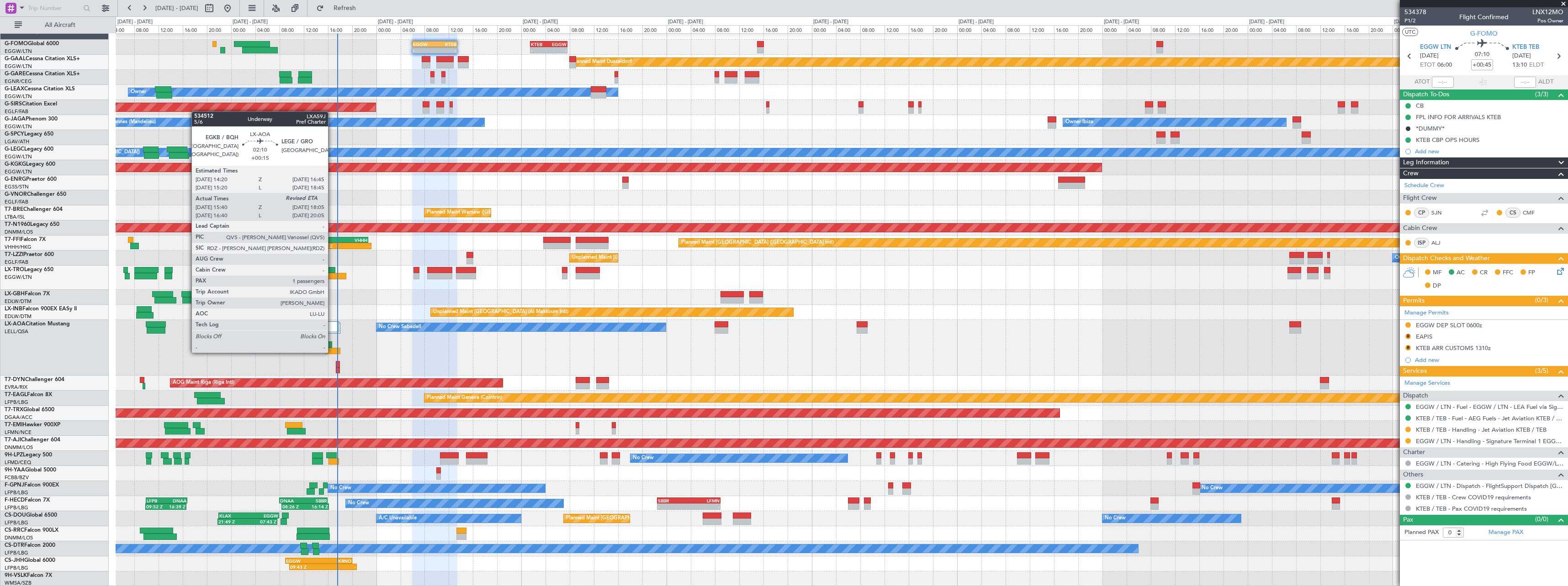
click at [332, 352] on div at bounding box center [333, 351] width 15 height 6
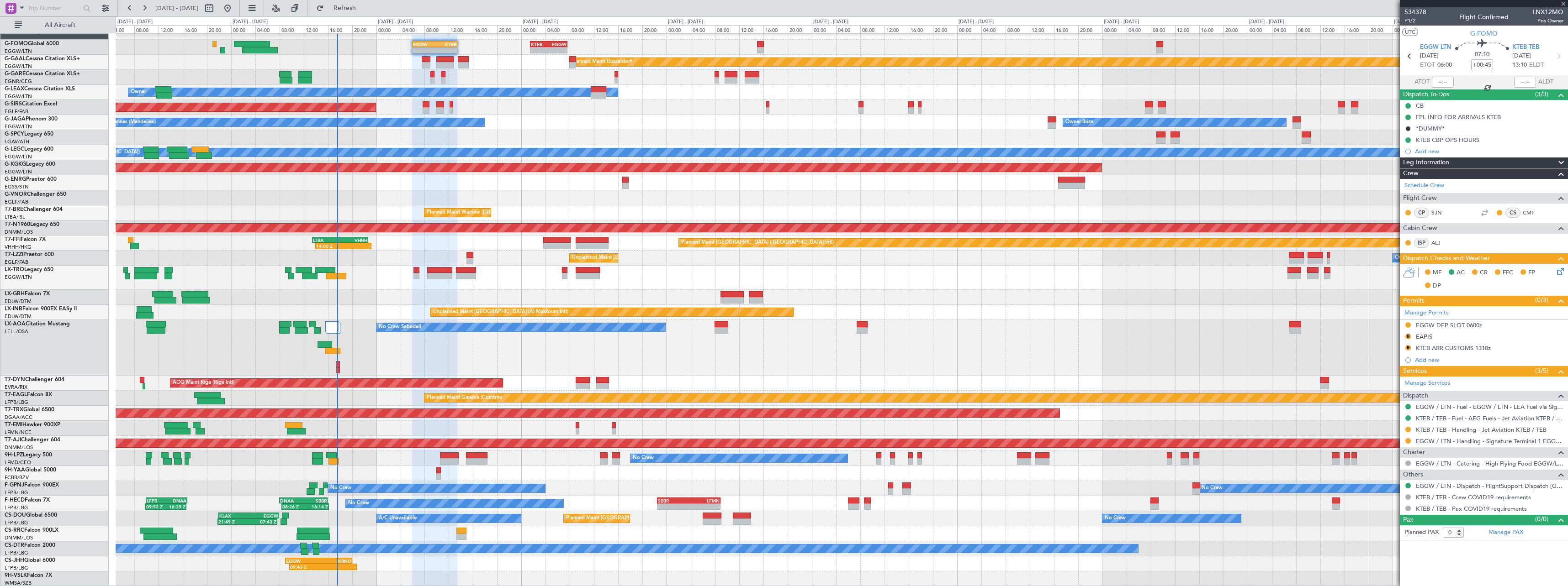
type input "+00:15"
type input "15:50"
type input "1"
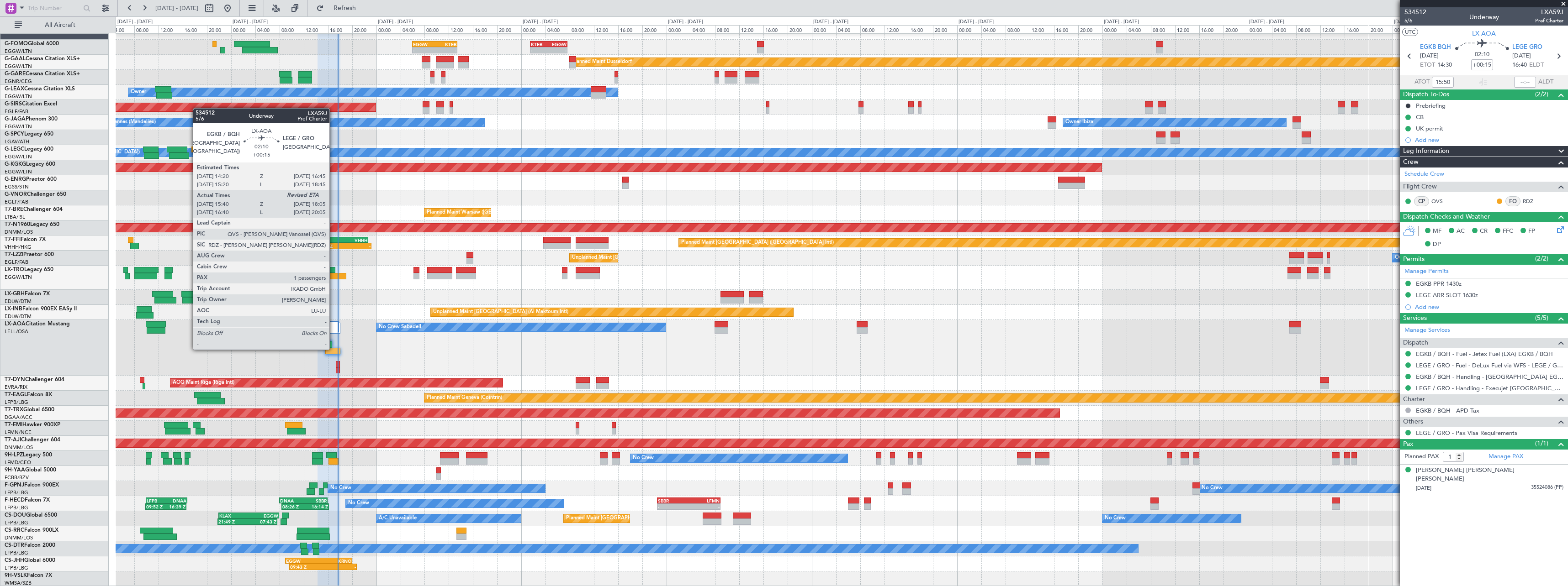
click at [334, 349] on div at bounding box center [333, 351] width 15 height 6
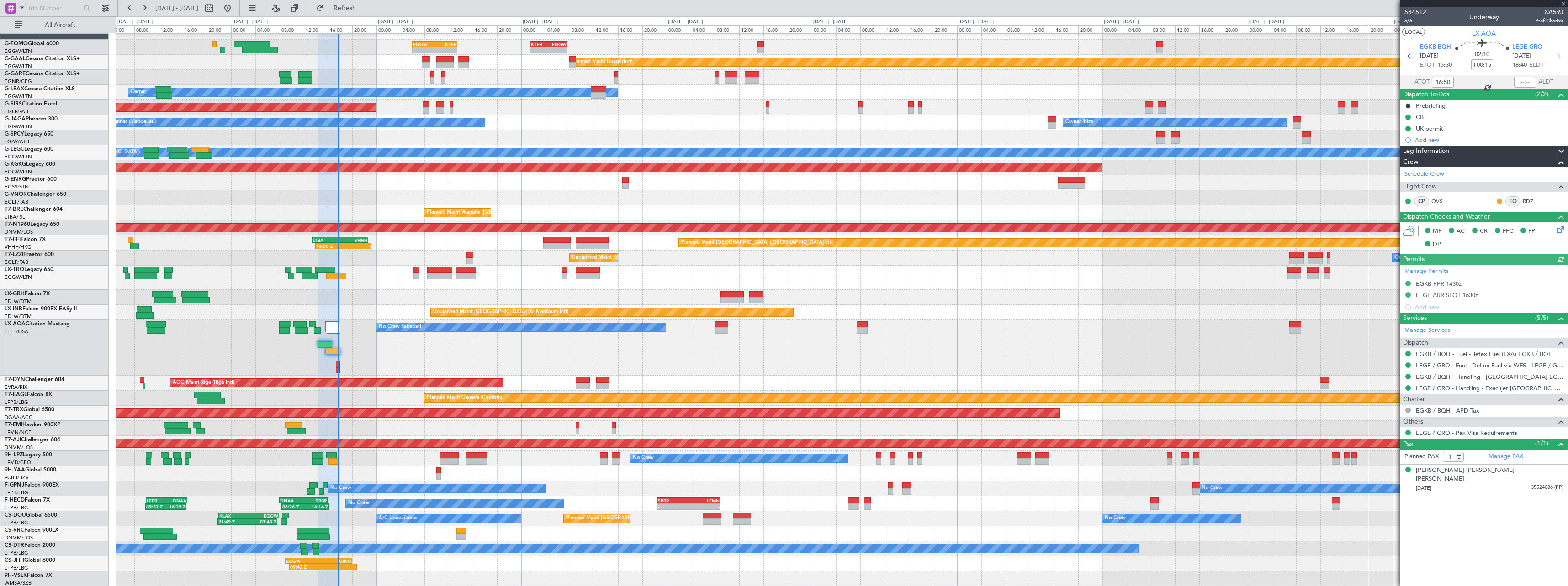
type input "15:50"
click at [1410, 21] on span "5/6" at bounding box center [1415, 21] width 22 height 8
click at [364, 9] on span "Refresh" at bounding box center [344, 8] width 38 height 6
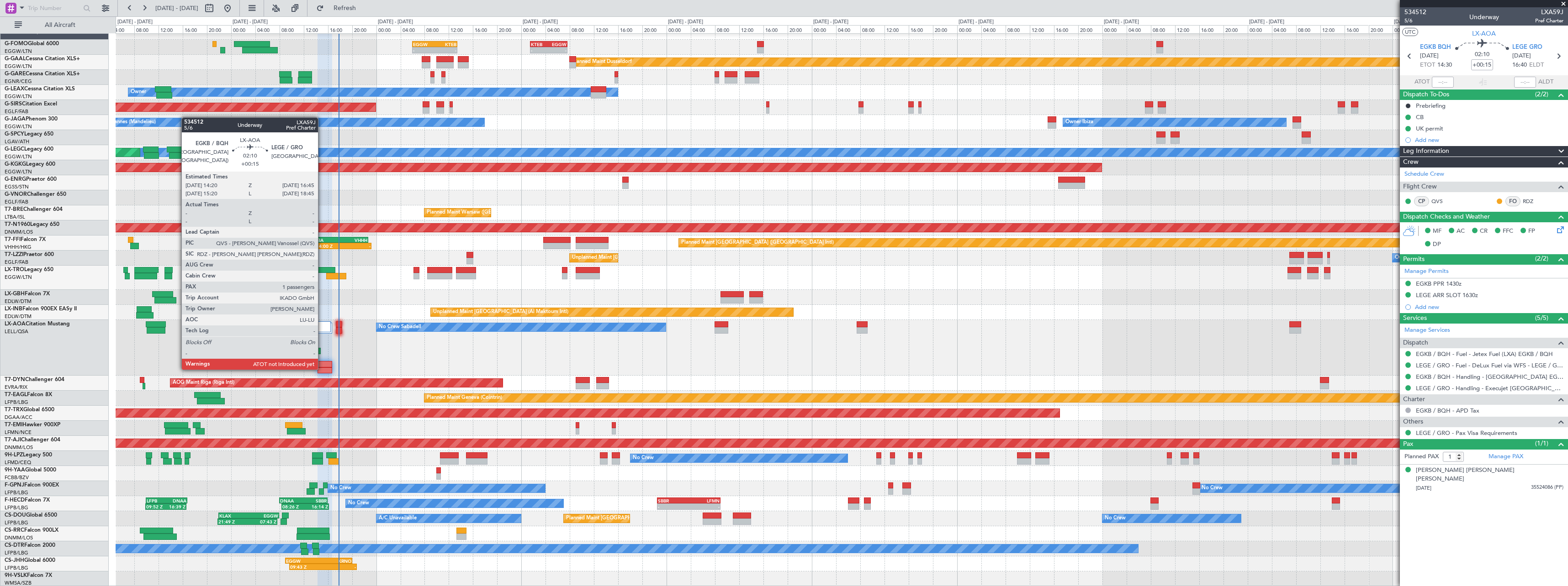
click at [322, 369] on div at bounding box center [325, 370] width 15 height 6
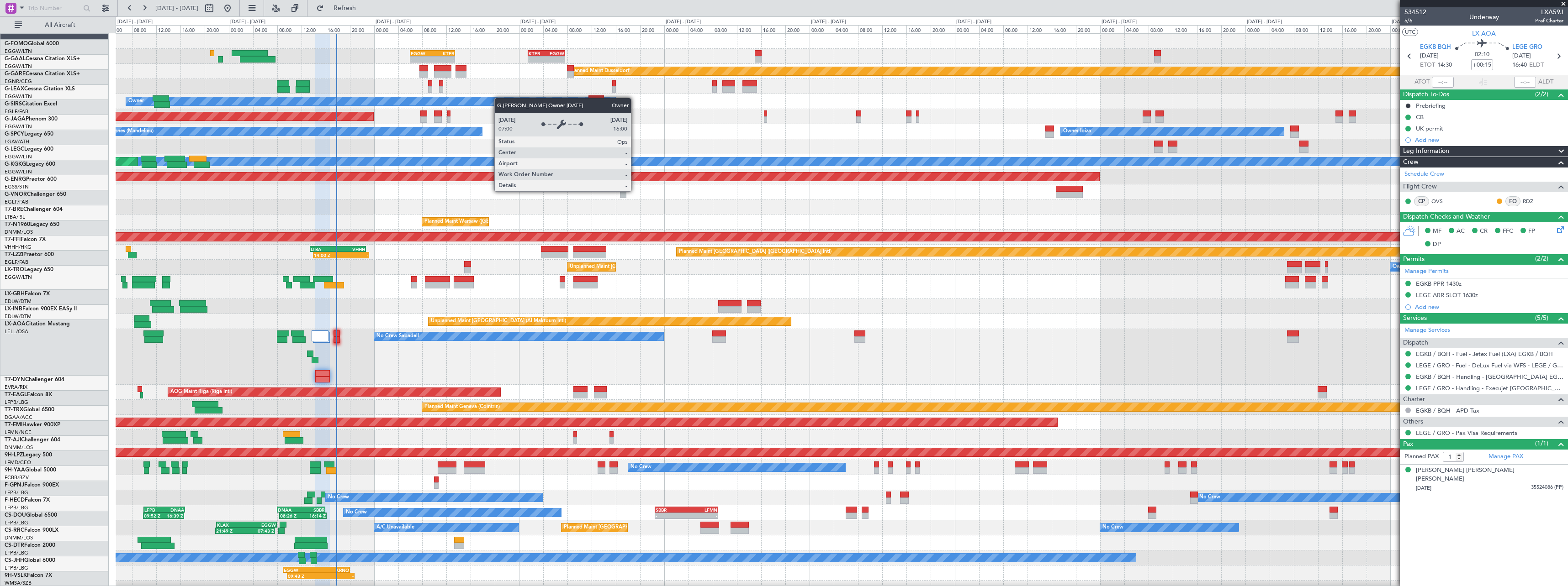
click at [500, 95] on div "- - EGGW 06:00 Z KTEB 13:25 Z - - KTEB 01:30 Z EGGW 07:40 Z Planned Maint Dusse…" at bounding box center [842, 315] width 1452 height 562
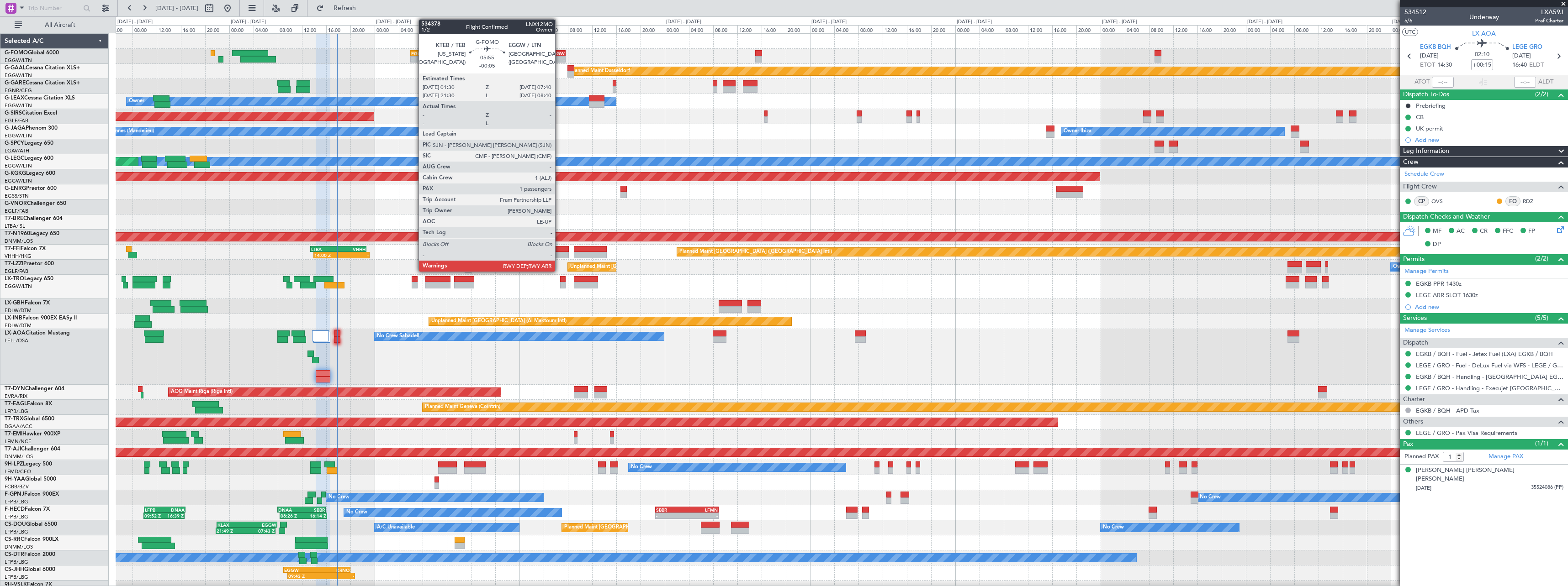
click at [559, 54] on div "EGGW" at bounding box center [556, 54] width 18 height 5
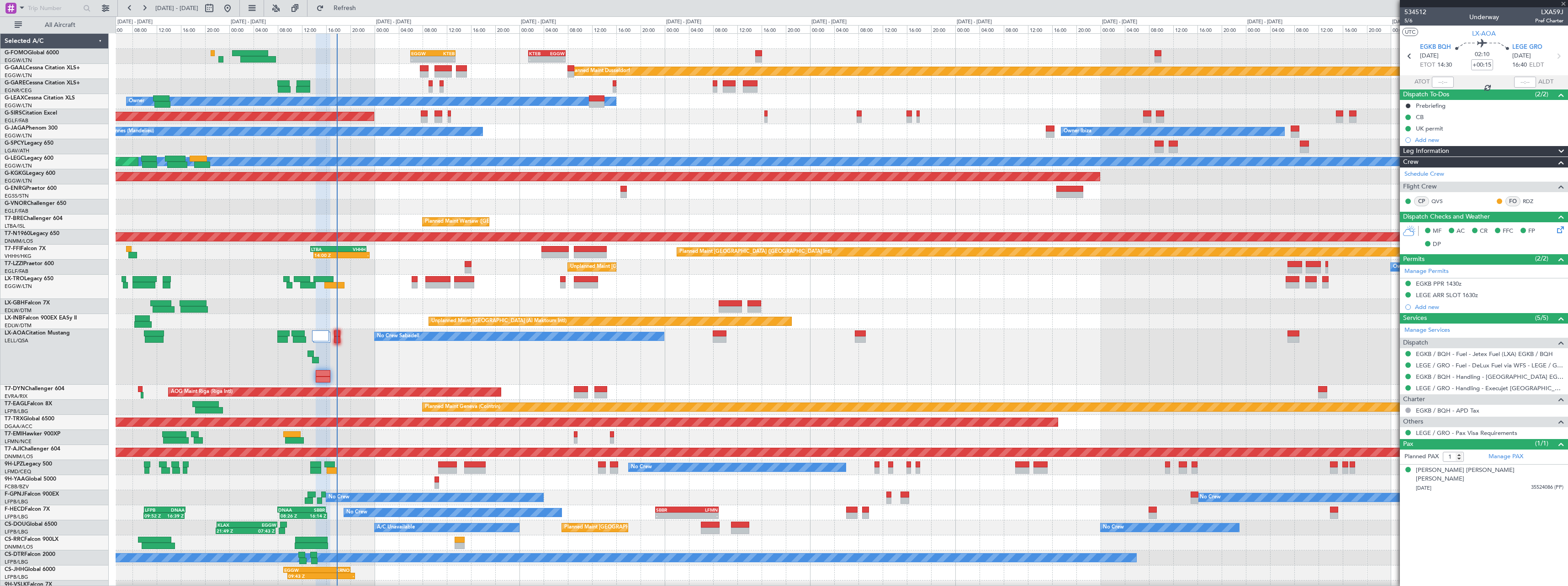
type input "-00:05"
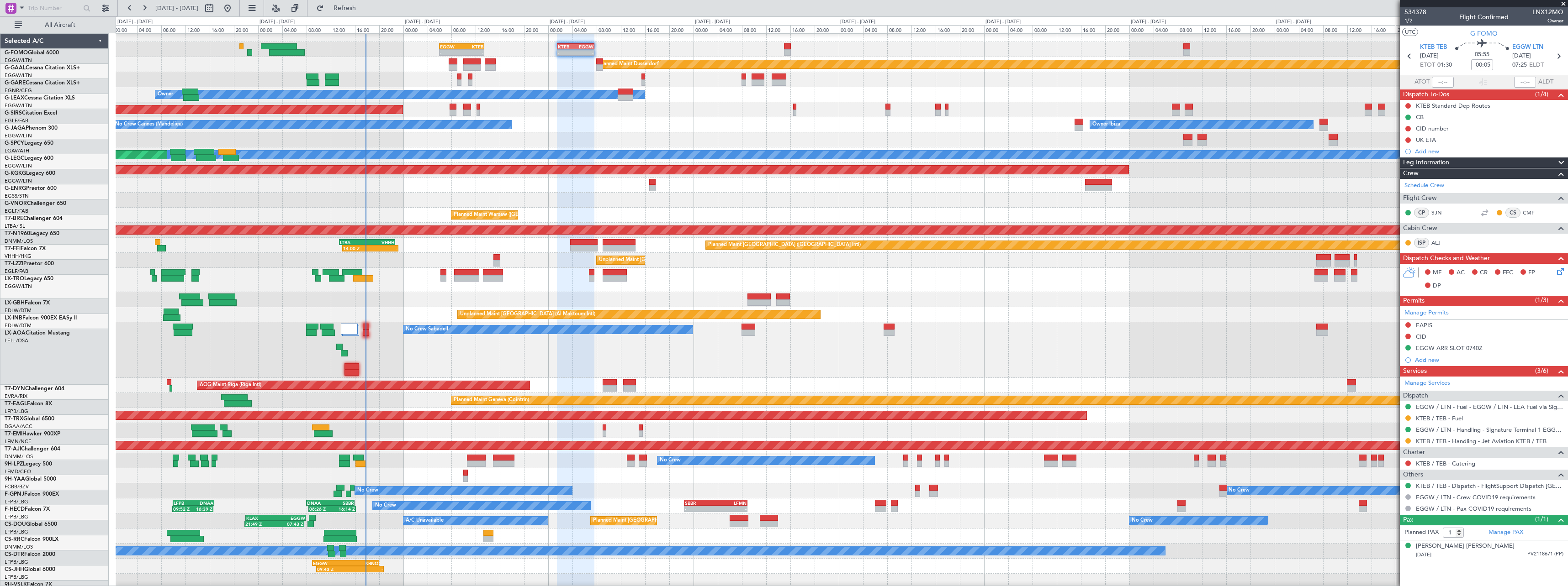
scroll to position [7, 0]
click at [983, 330] on div "No Crew Sabadell No Crew Sabadell" at bounding box center [842, 350] width 1452 height 55
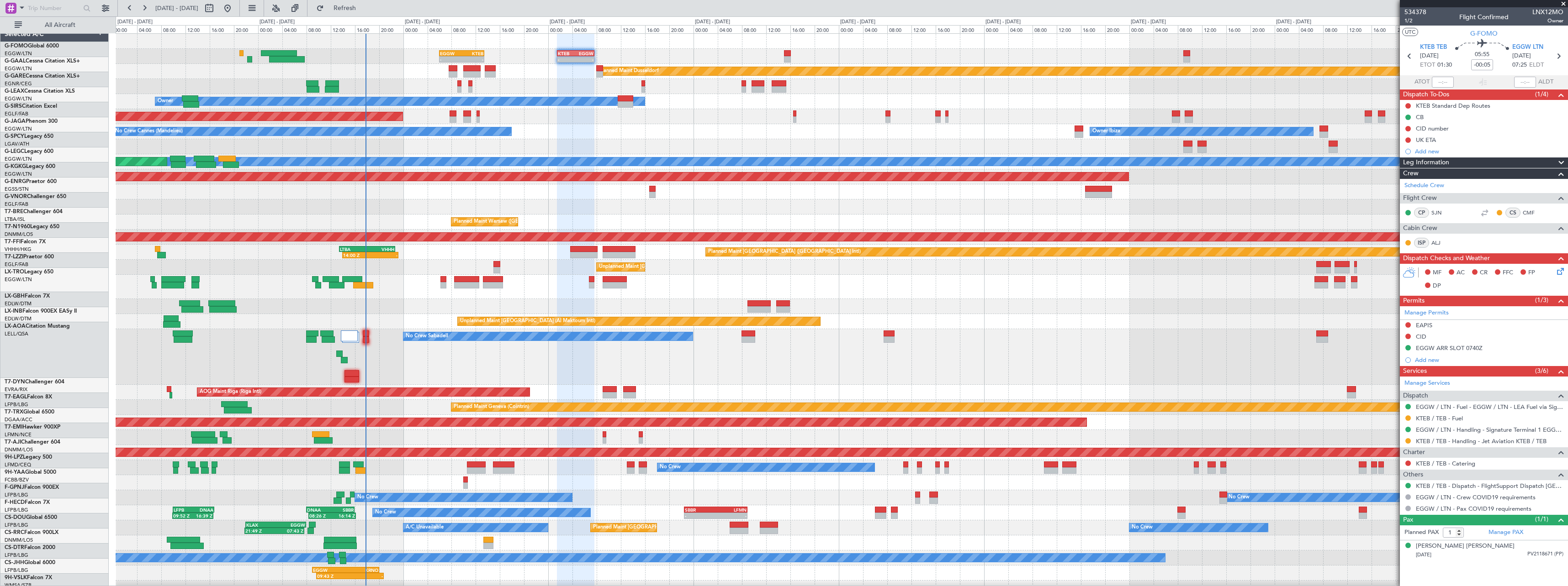
scroll to position [0, 0]
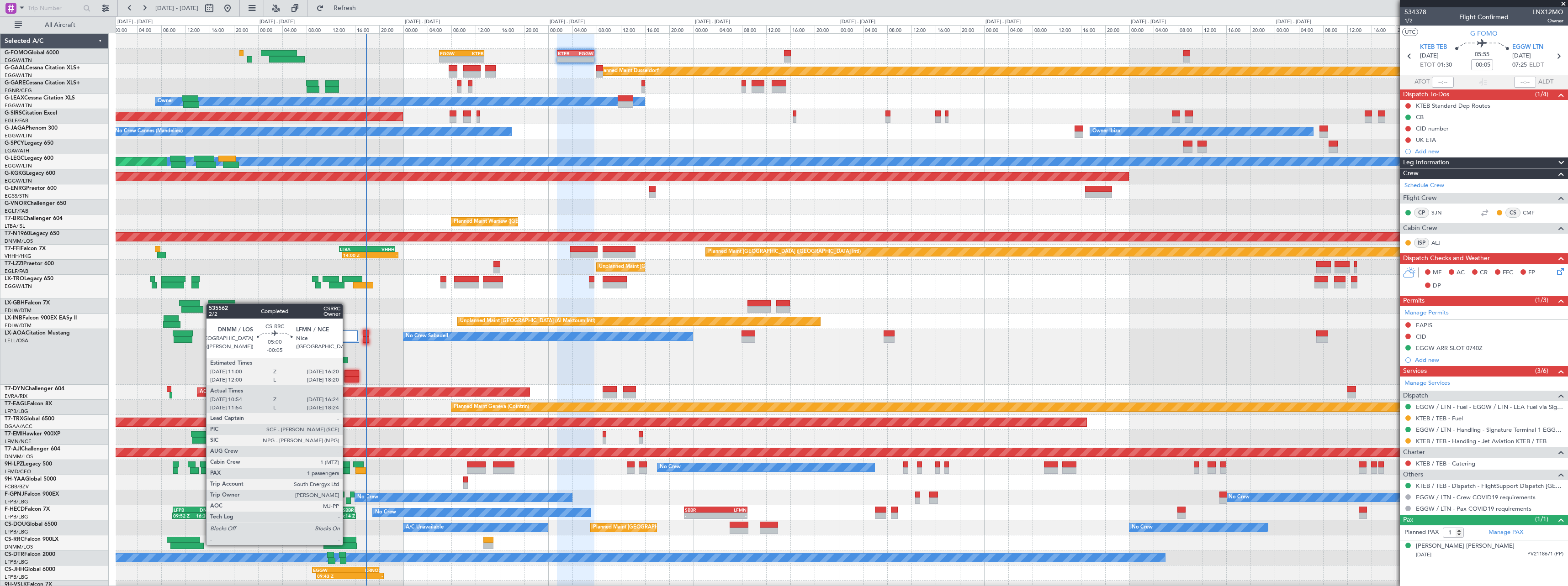
click at [347, 544] on div at bounding box center [340, 546] width 33 height 6
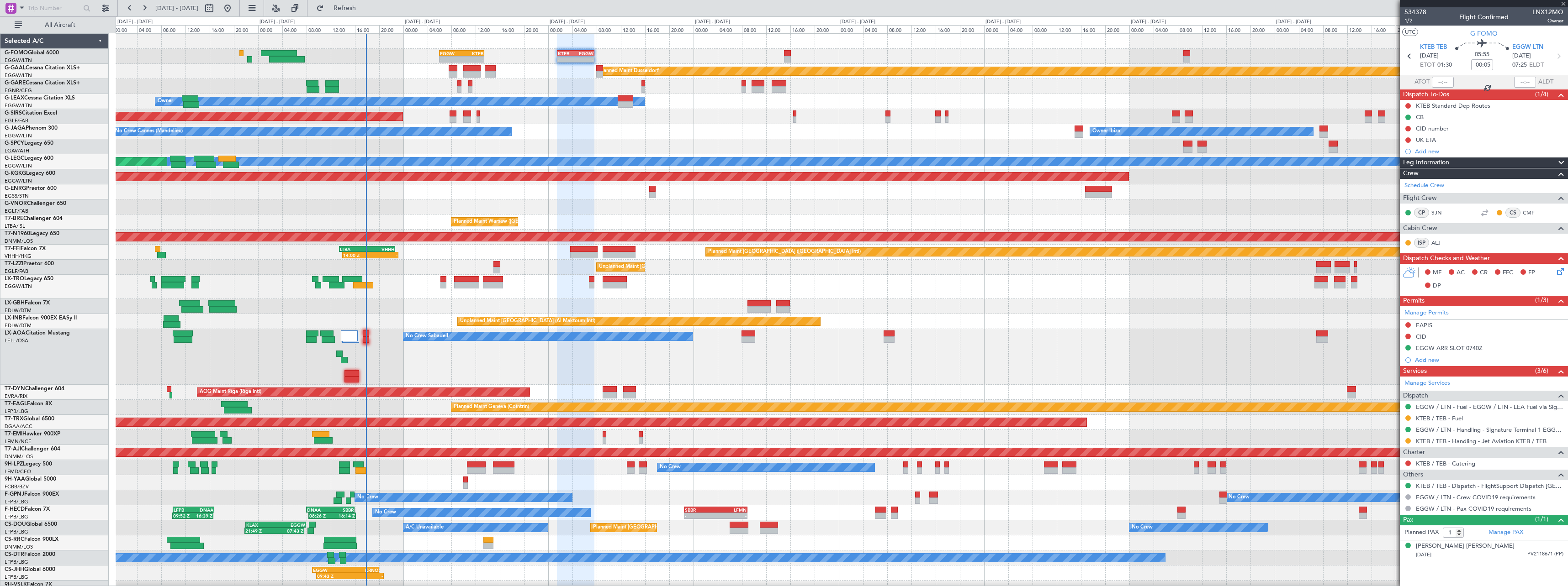
type input "11:09"
type input "16:19"
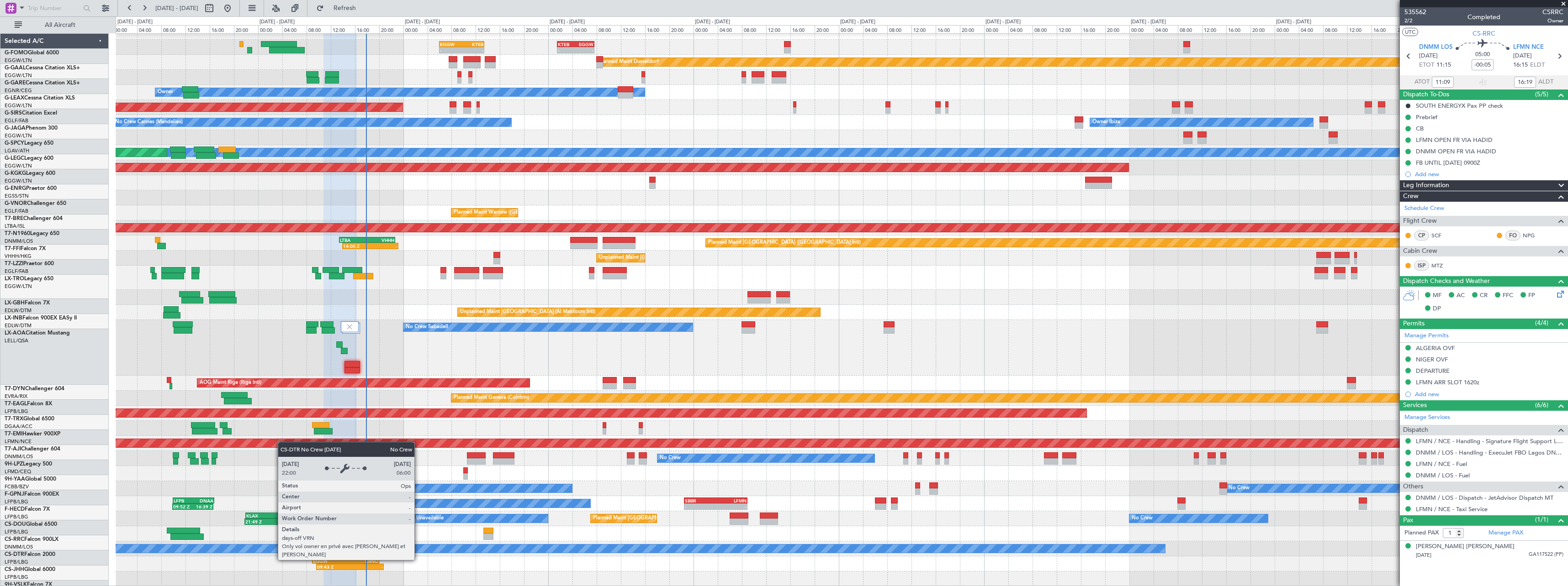
scroll to position [9, 0]
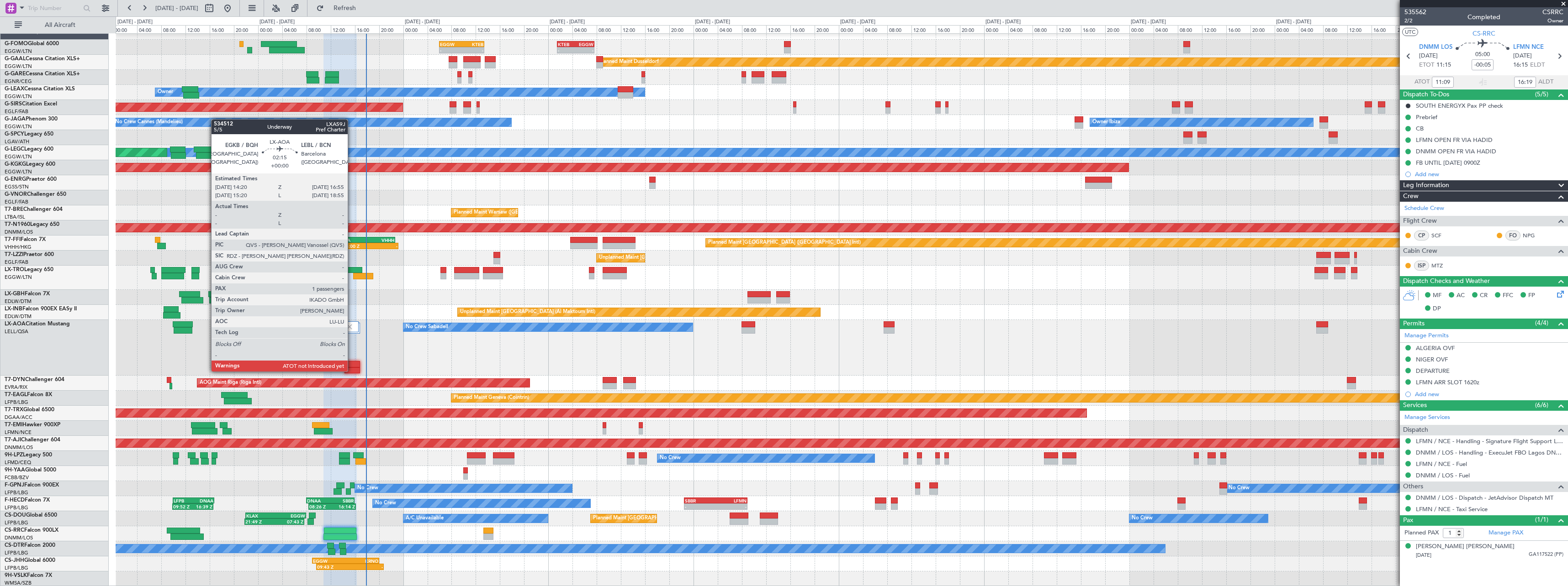
click at [352, 371] on div at bounding box center [353, 370] width 16 height 6
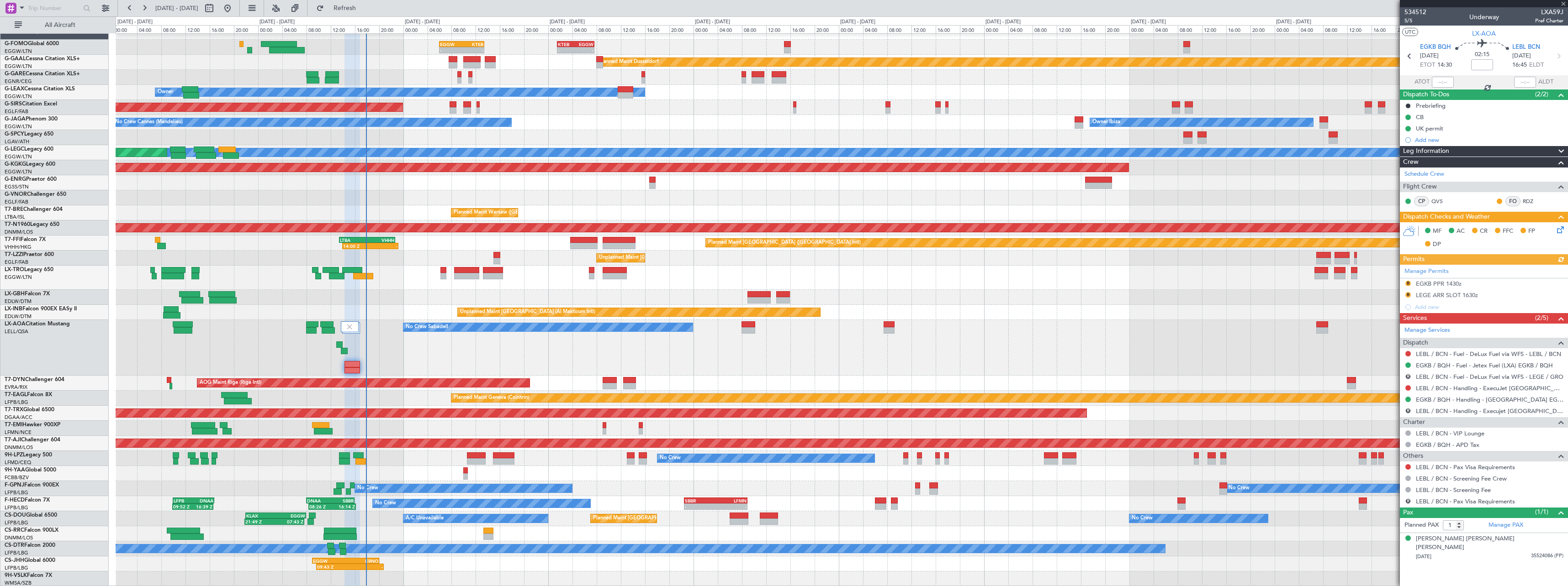
click at [1445, 83] on div at bounding box center [1443, 82] width 22 height 11
click at [1443, 82] on input "text" at bounding box center [1443, 82] width 22 height 11
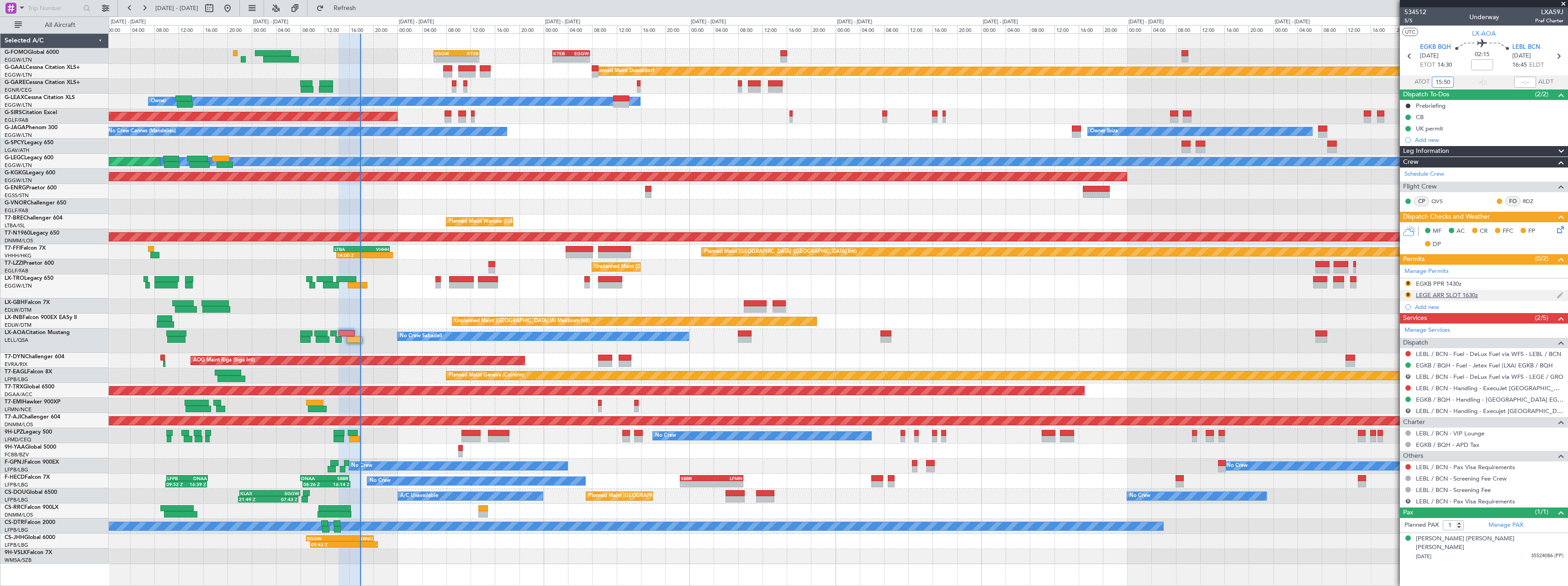
scroll to position [0, 0]
click at [1407, 283] on button "R" at bounding box center [1408, 284] width 5 height 5
click at [1380, 396] on span "Received OK" at bounding box center [1385, 392] width 35 height 9
click at [1410, 294] on button "R" at bounding box center [1408, 295] width 5 height 5
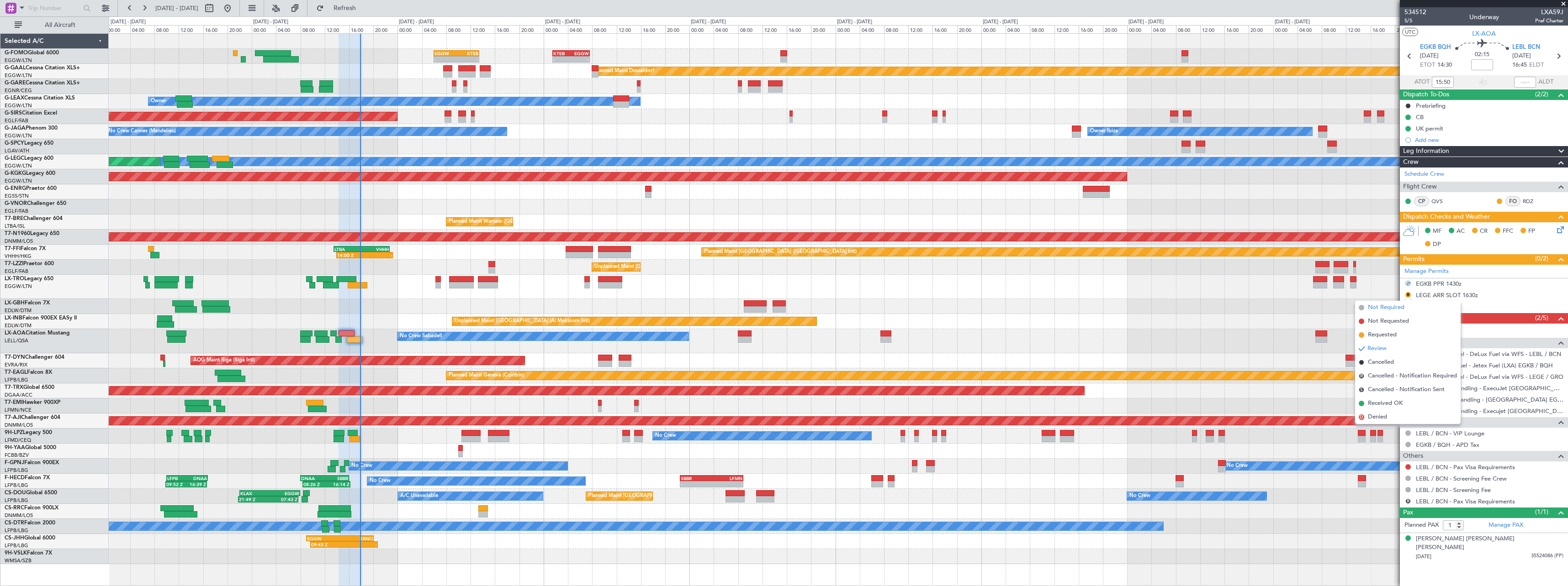
click at [1378, 309] on span "Not Required" at bounding box center [1386, 308] width 37 height 9
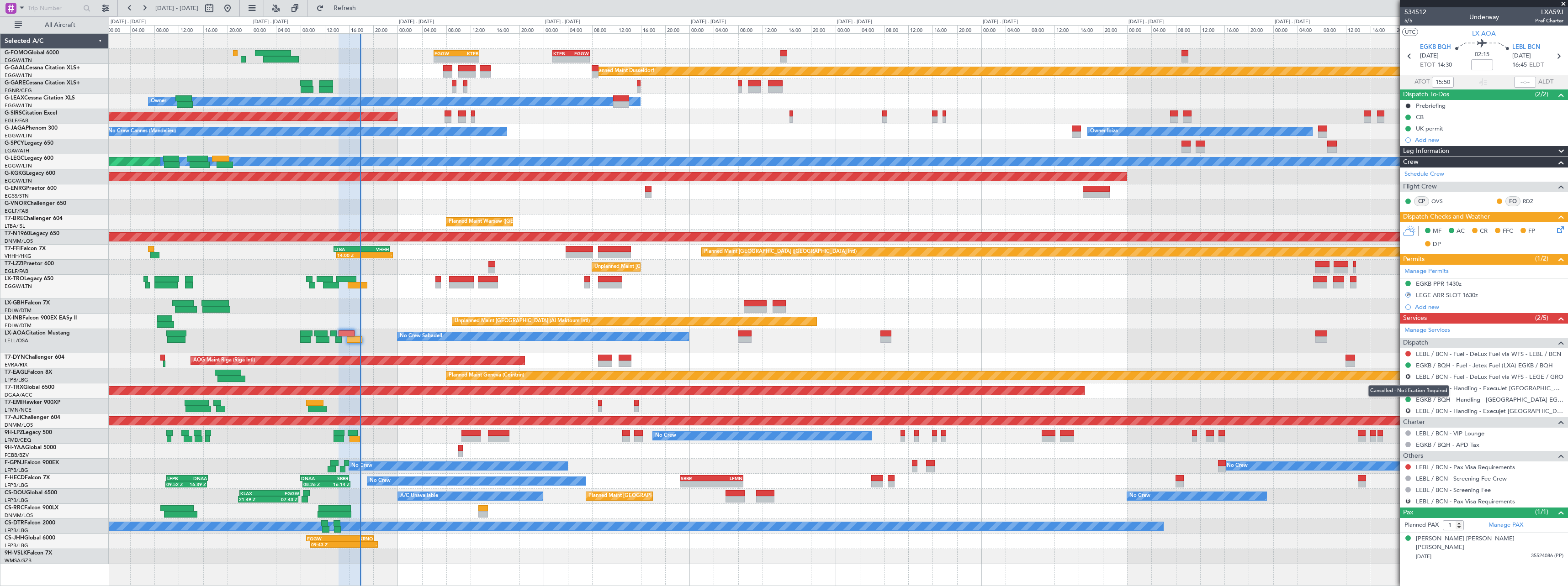
click at [1409, 378] on button "R" at bounding box center [1408, 376] width 5 height 5
click at [1384, 390] on span "Not Required" at bounding box center [1387, 390] width 37 height 9
click at [1409, 352] on button at bounding box center [1408, 354] width 5 height 5
click at [1370, 364] on span "Not Required" at bounding box center [1386, 367] width 37 height 9
click at [1409, 411] on button "R" at bounding box center [1408, 411] width 5 height 5
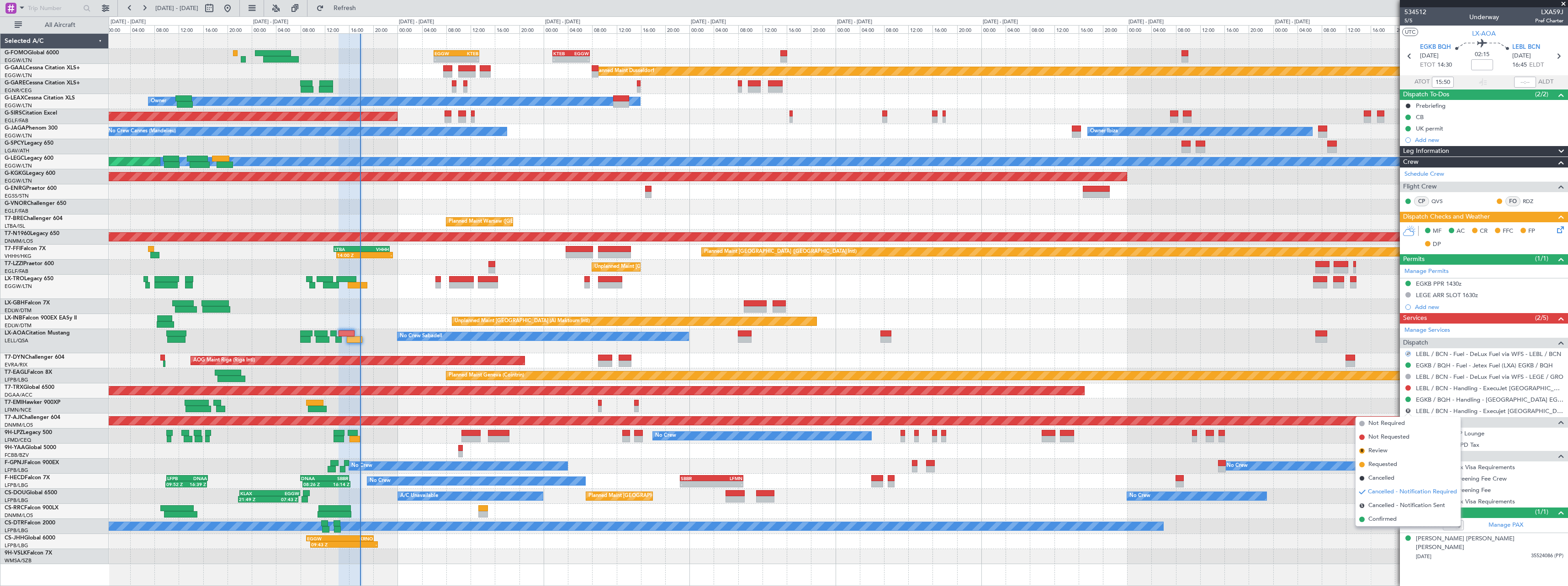
click at [1370, 423] on div "Cancelled - Notification Required" at bounding box center [1409, 425] width 81 height 12
click at [1410, 466] on button at bounding box center [1408, 467] width 5 height 5
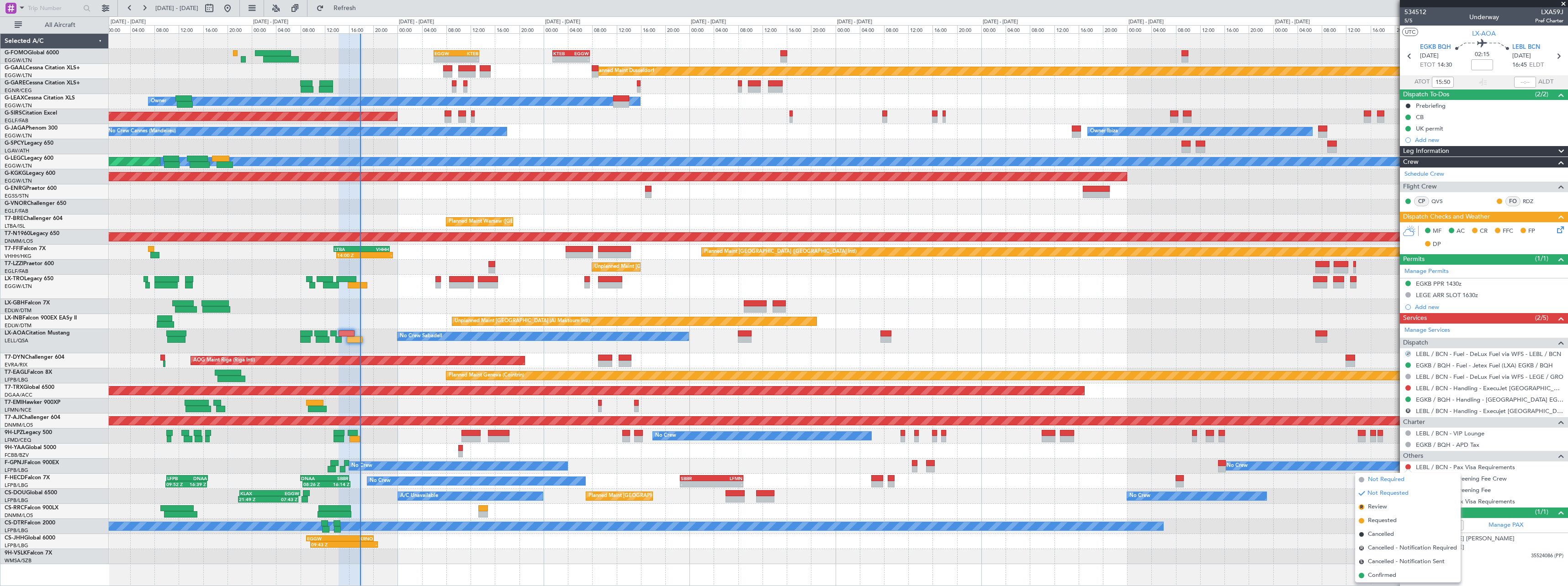
click at [1373, 482] on span "Not Required" at bounding box center [1386, 480] width 37 height 9
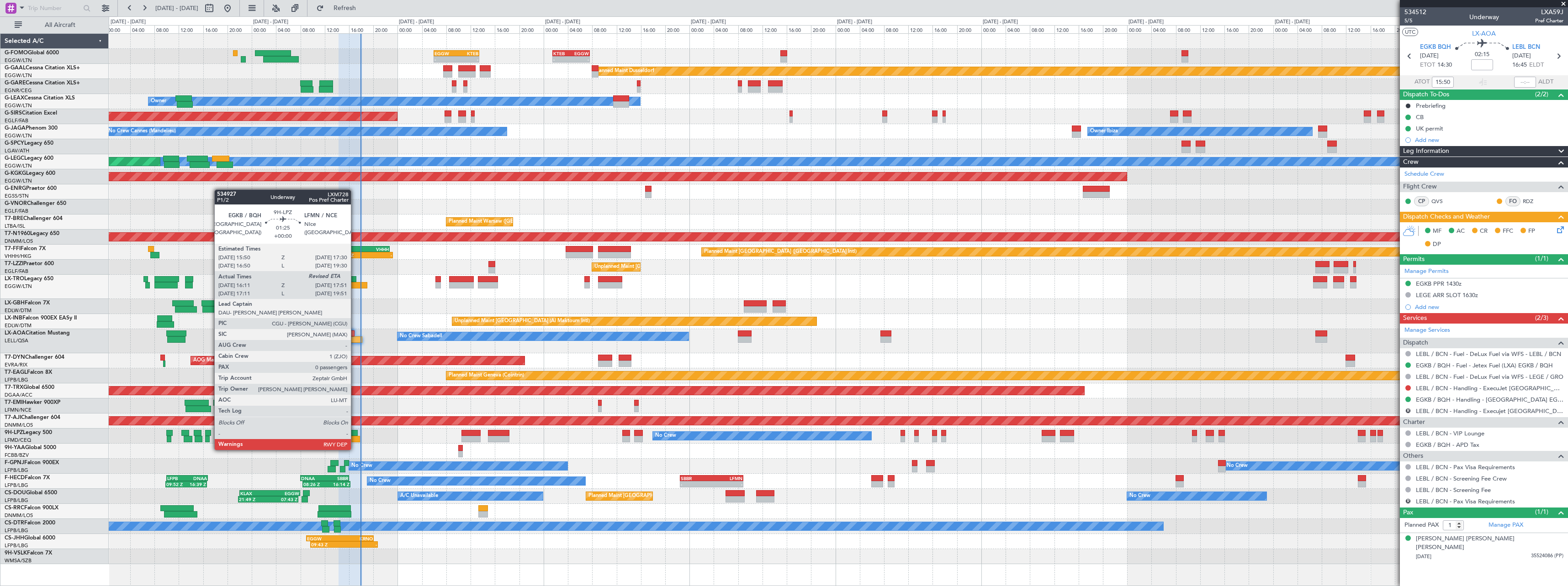
click at [355, 442] on div at bounding box center [355, 439] width 11 height 6
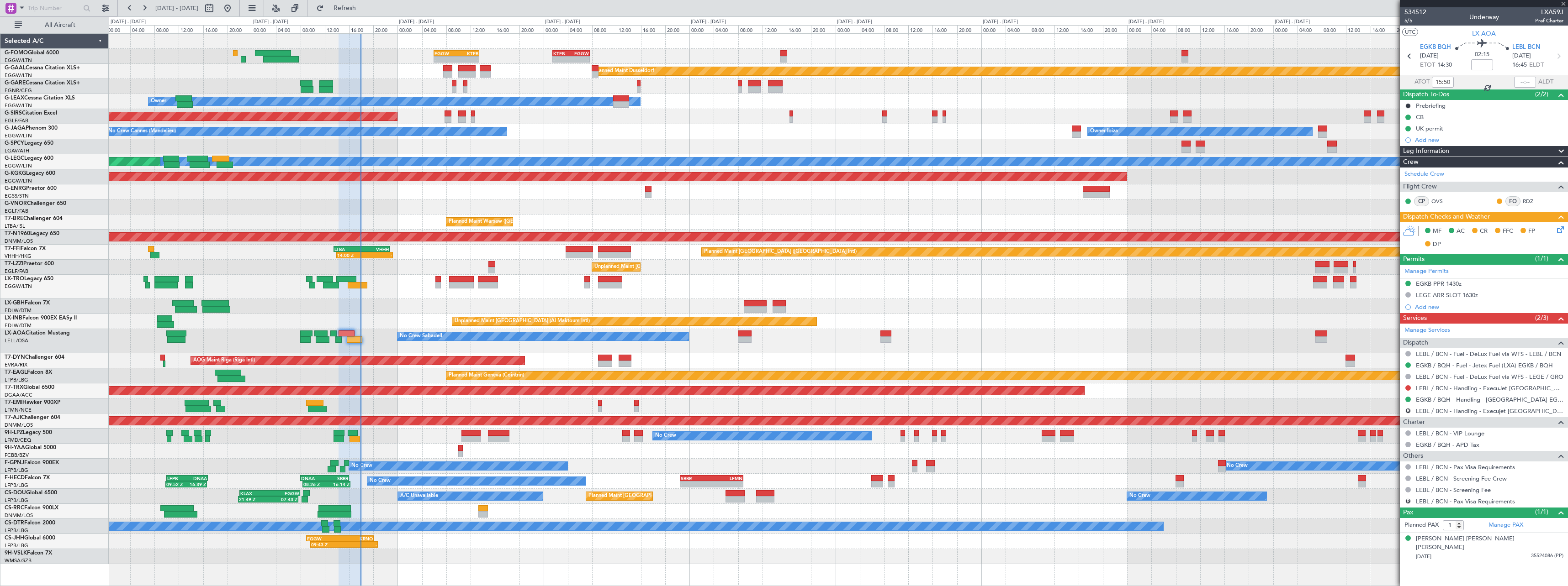
type input "16:21"
type input "0"
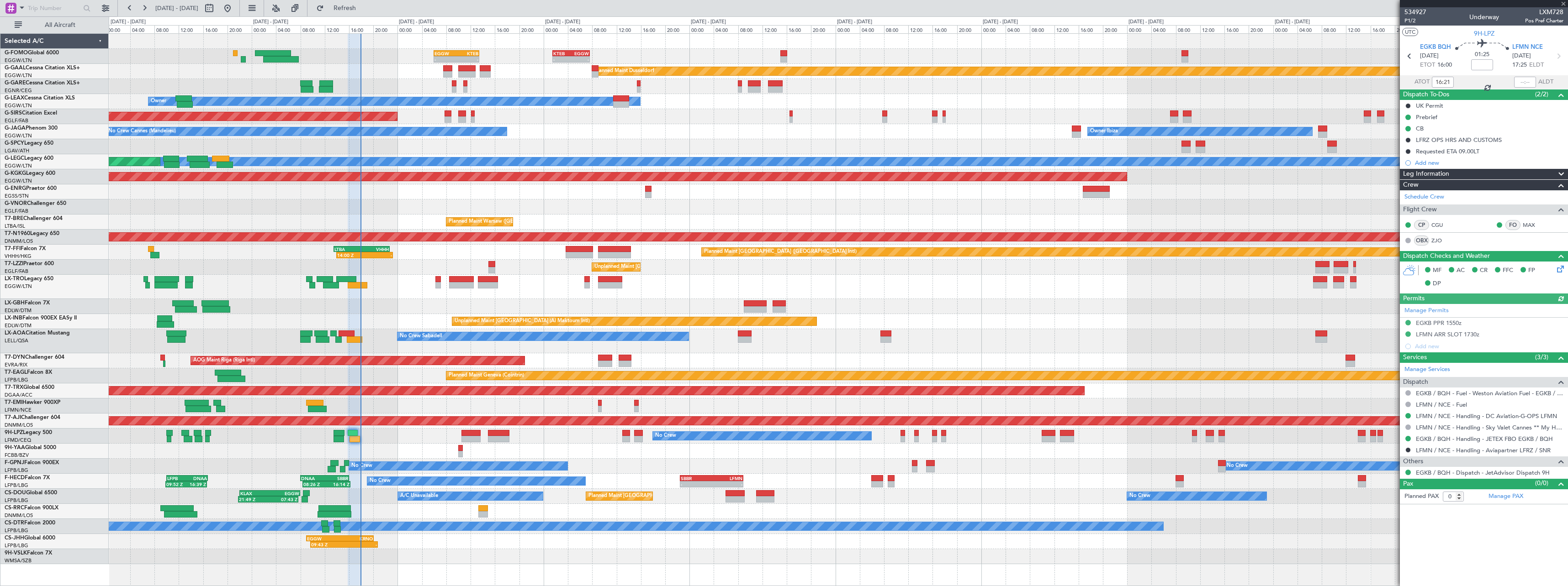
click at [1527, 84] on div at bounding box center [1525, 82] width 22 height 11
click at [1530, 81] on div at bounding box center [1525, 82] width 22 height 11
click at [1527, 83] on div at bounding box center [1525, 82] width 22 height 11
click at [1527, 83] on input "text" at bounding box center [1525, 82] width 22 height 11
click at [1217, 334] on div "No Crew Sabadell No Crew Sabadell" at bounding box center [838, 341] width 1459 height 24
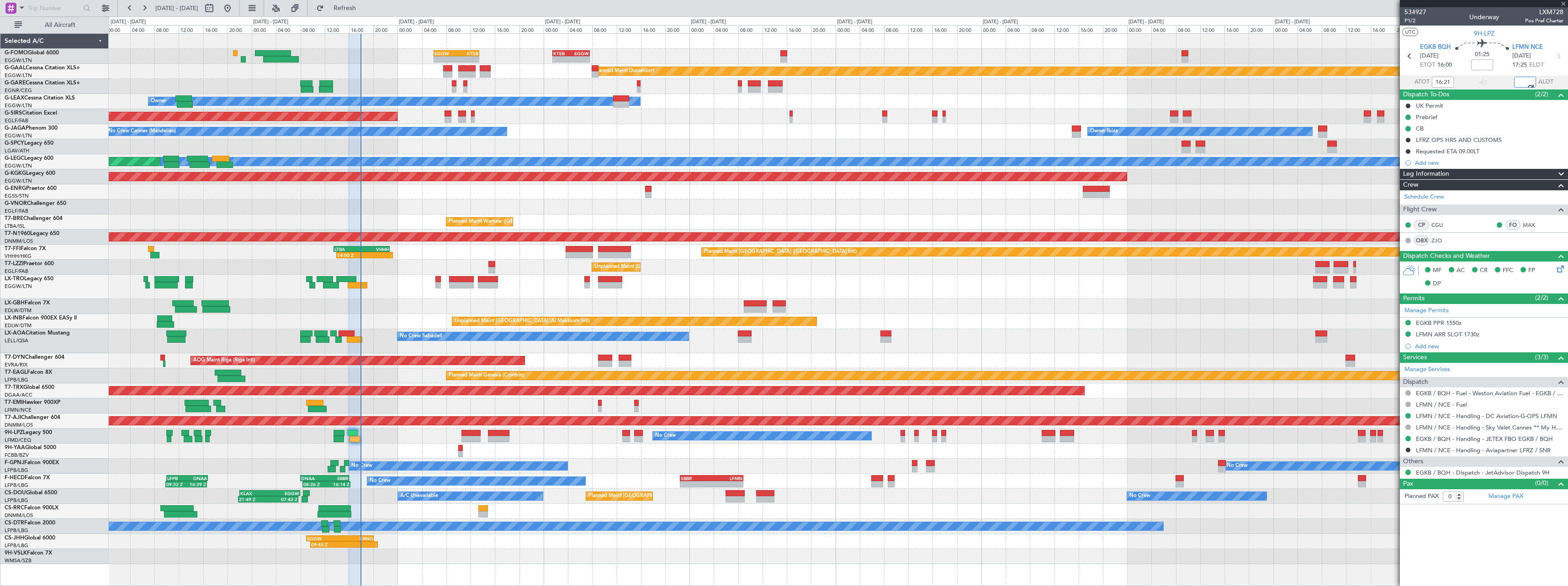
type input "17:54"
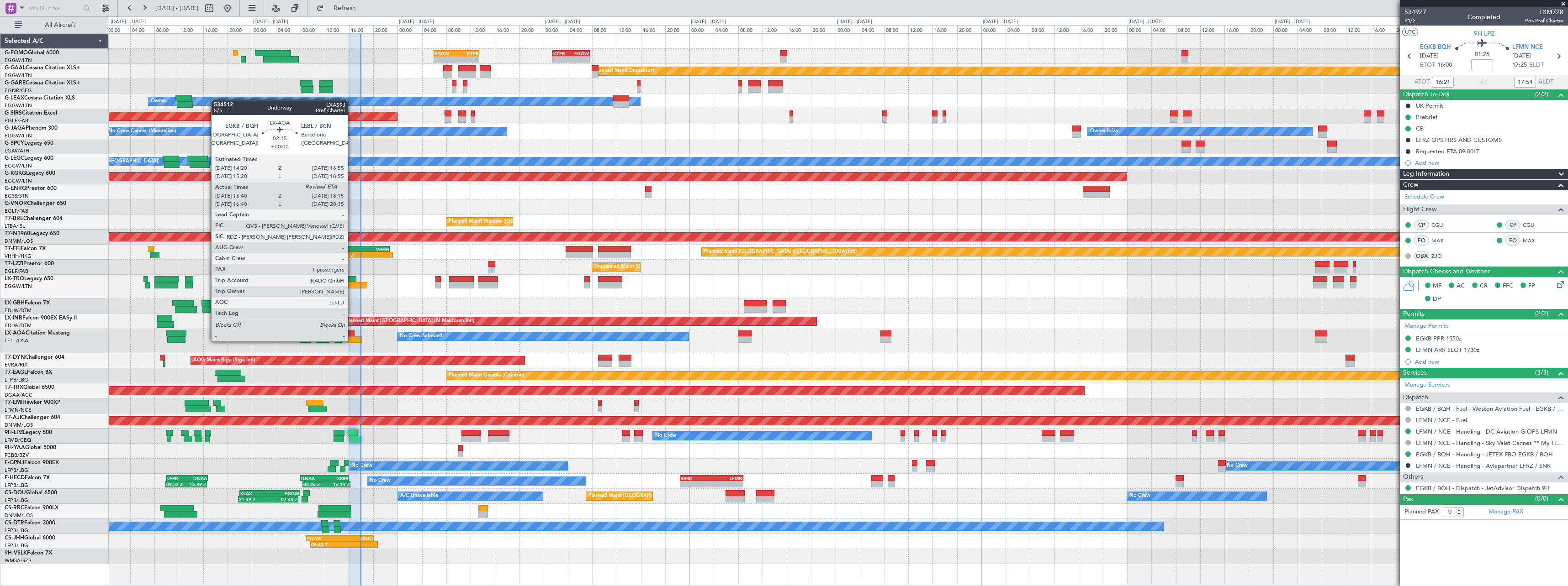
click at [352, 341] on div at bounding box center [355, 339] width 16 height 6
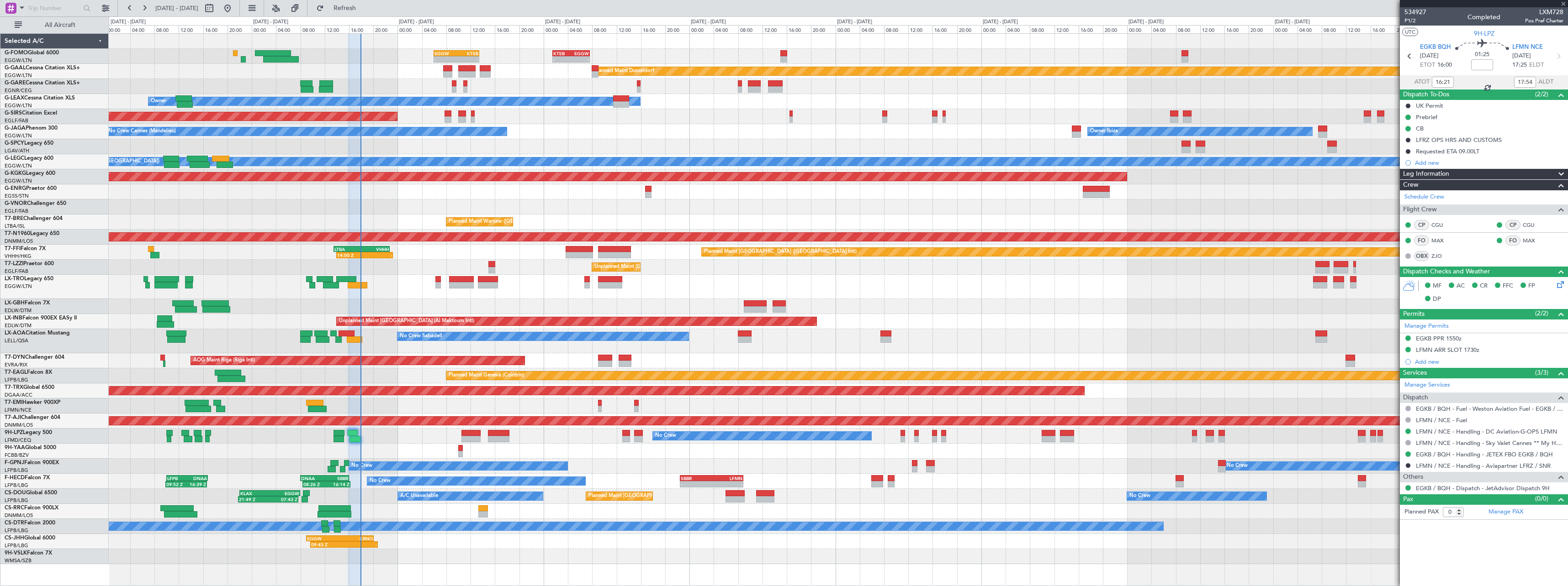
type input "15:50"
type input "1"
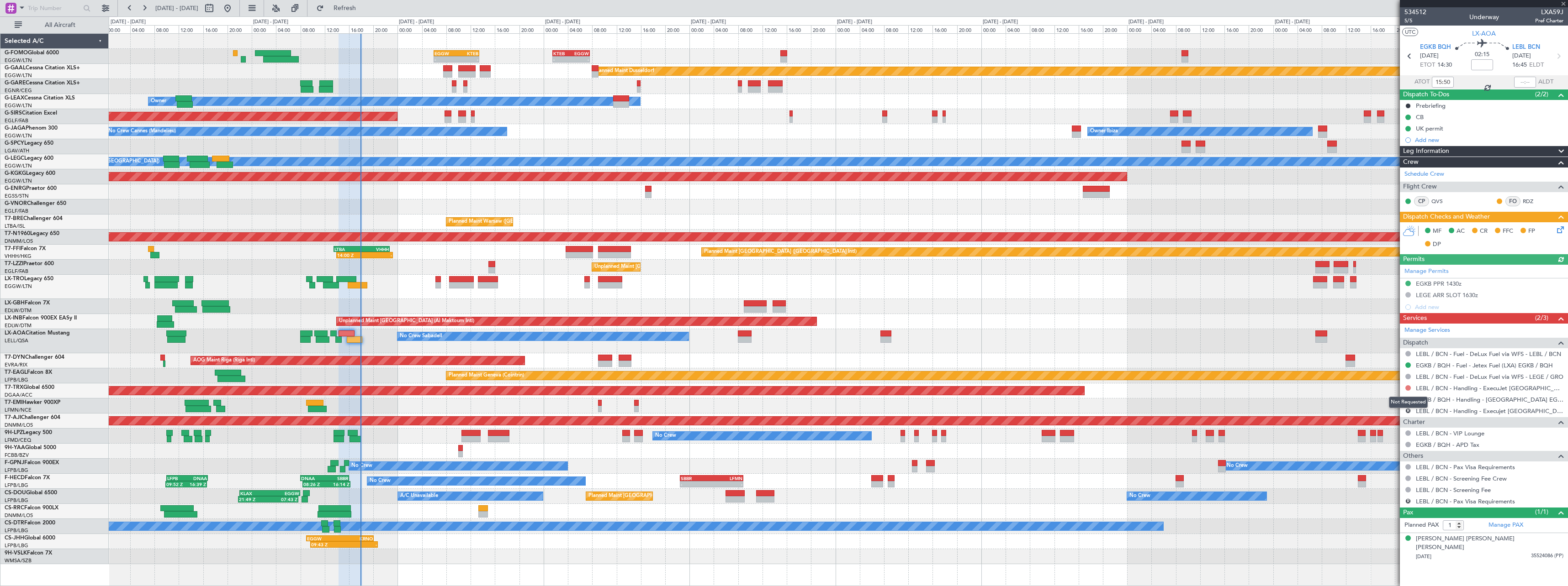
click at [1406, 386] on button at bounding box center [1408, 388] width 5 height 5
click at [1391, 502] on li "Confirmed" at bounding box center [1408, 496] width 105 height 13
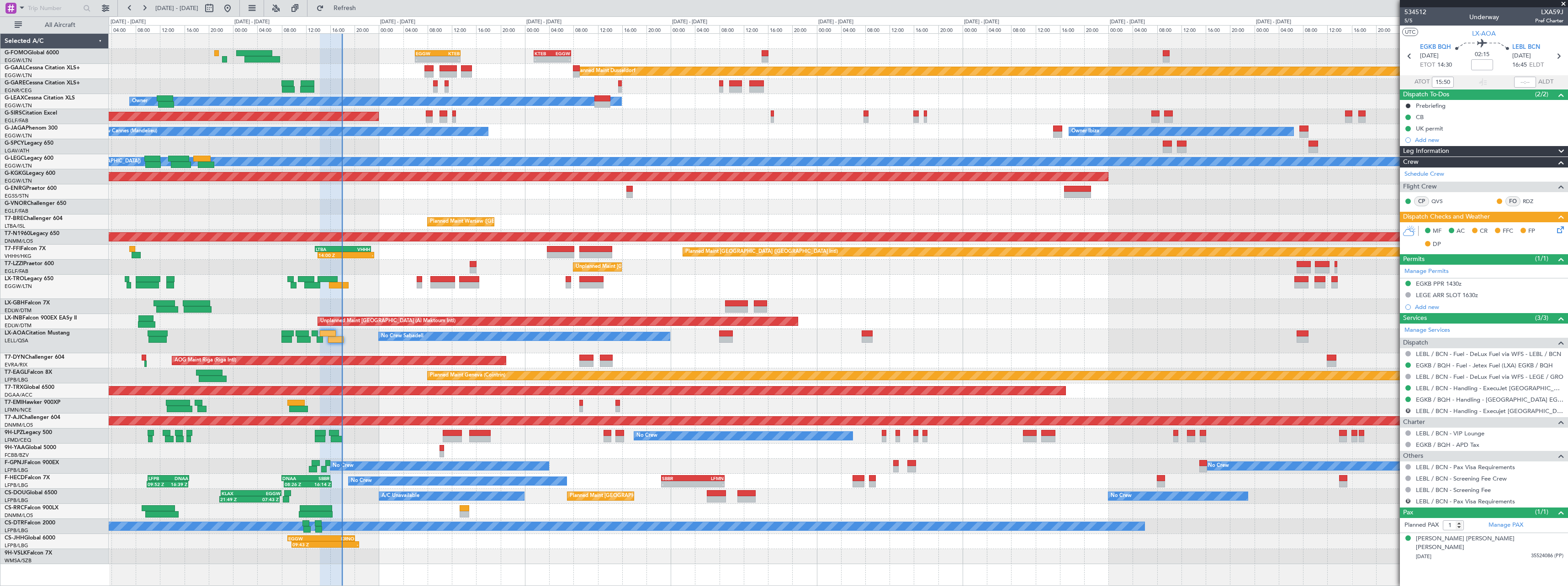
click at [504, 508] on div "Planned Maint [GEOGRAPHIC_DATA] ([GEOGRAPHIC_DATA])" at bounding box center [838, 511] width 1459 height 15
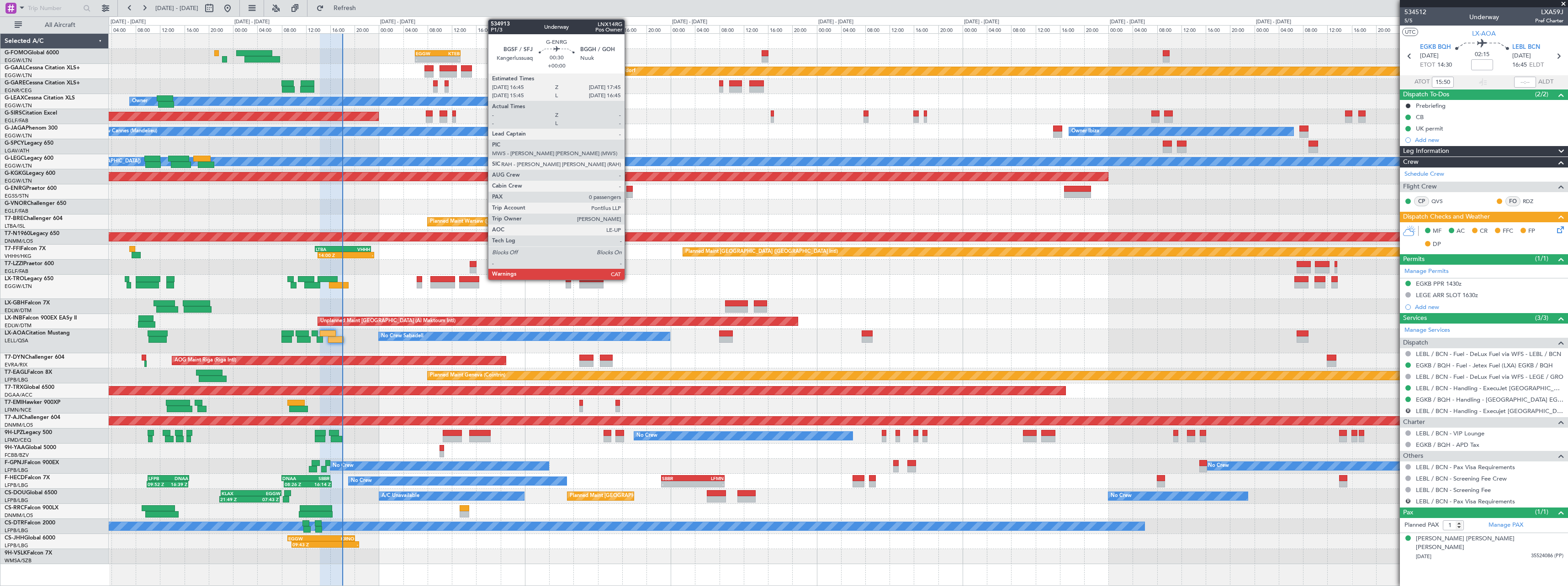
click at [629, 193] on div at bounding box center [629, 194] width 6 height 6
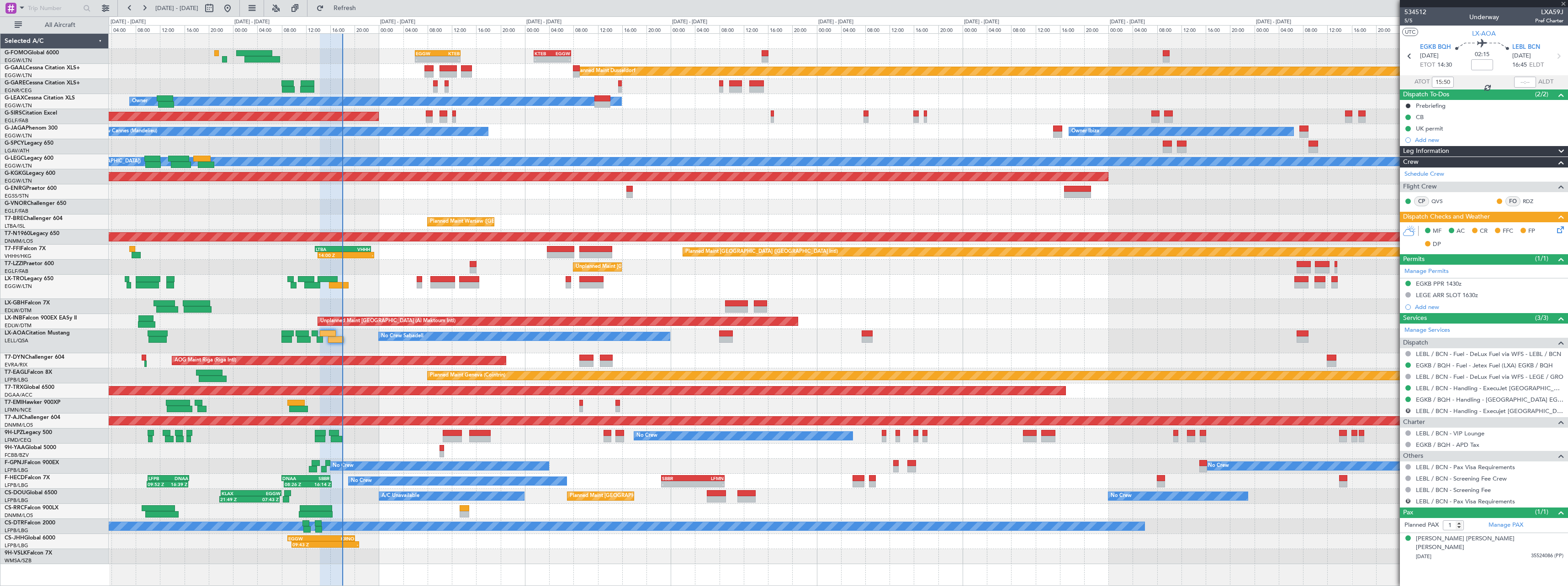
type input "0"
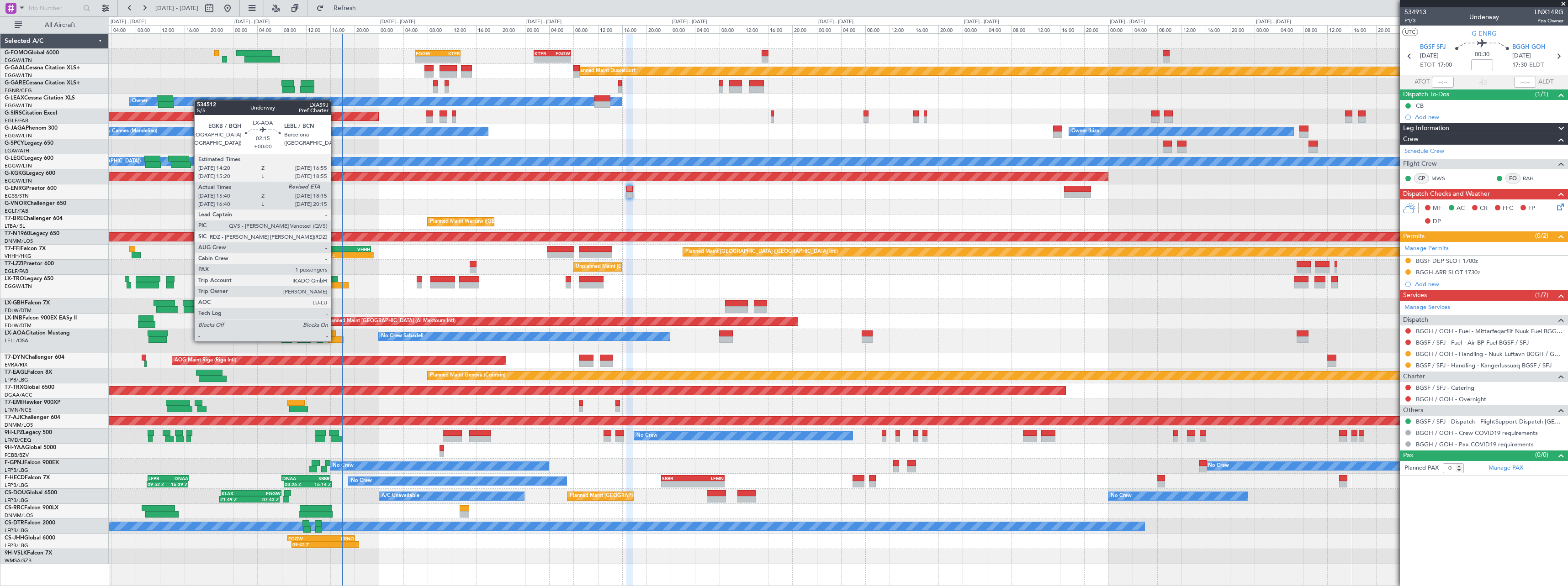
click at [335, 341] on div at bounding box center [336, 339] width 16 height 6
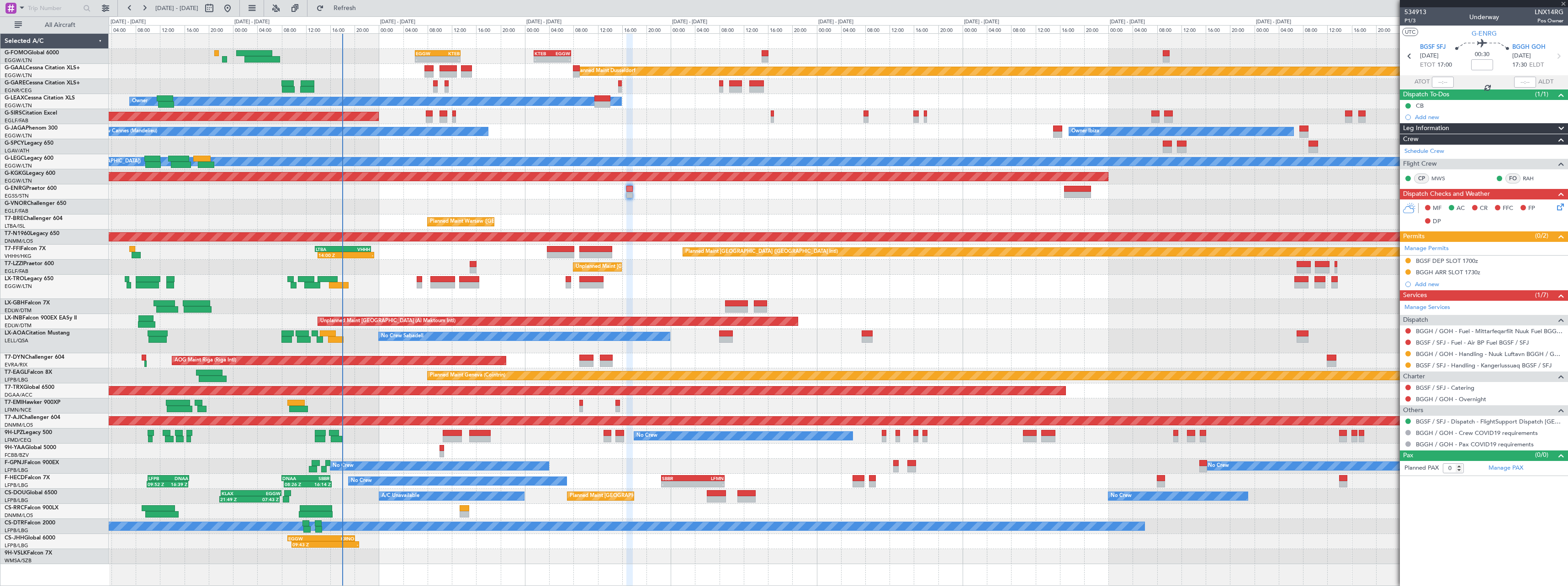
type input "15:50"
type input "1"
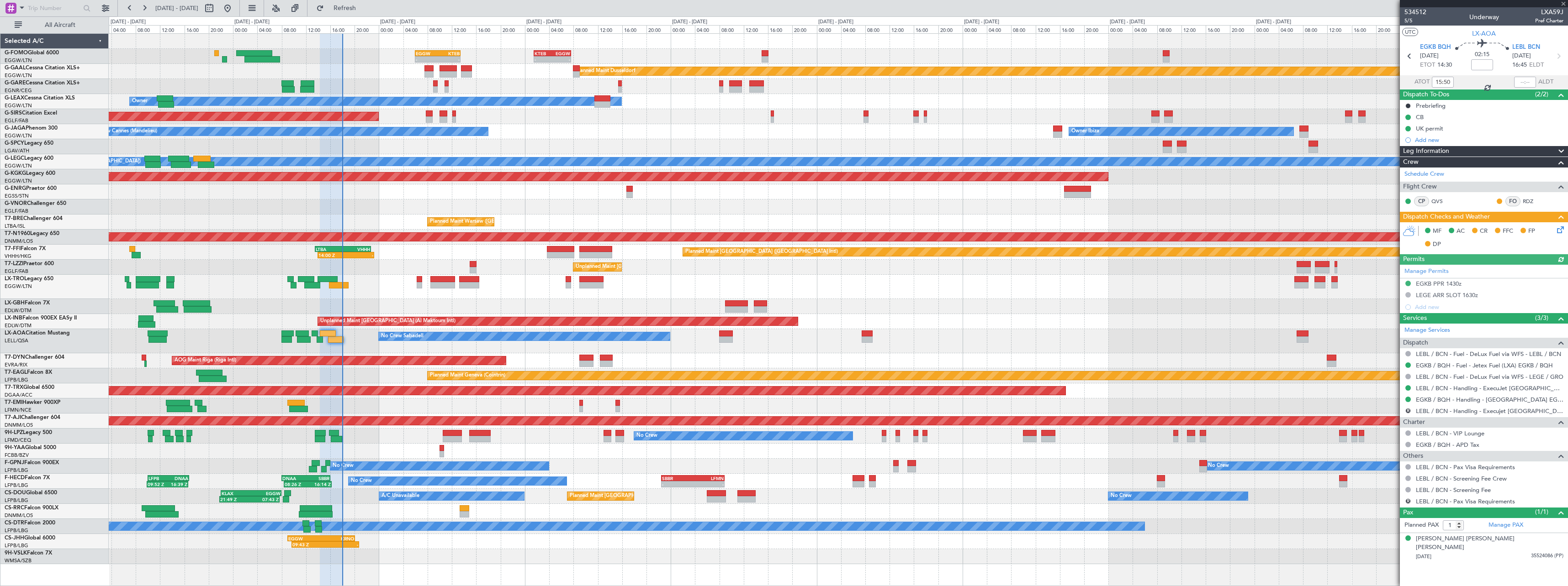
click at [1563, 232] on icon at bounding box center [1559, 228] width 7 height 7
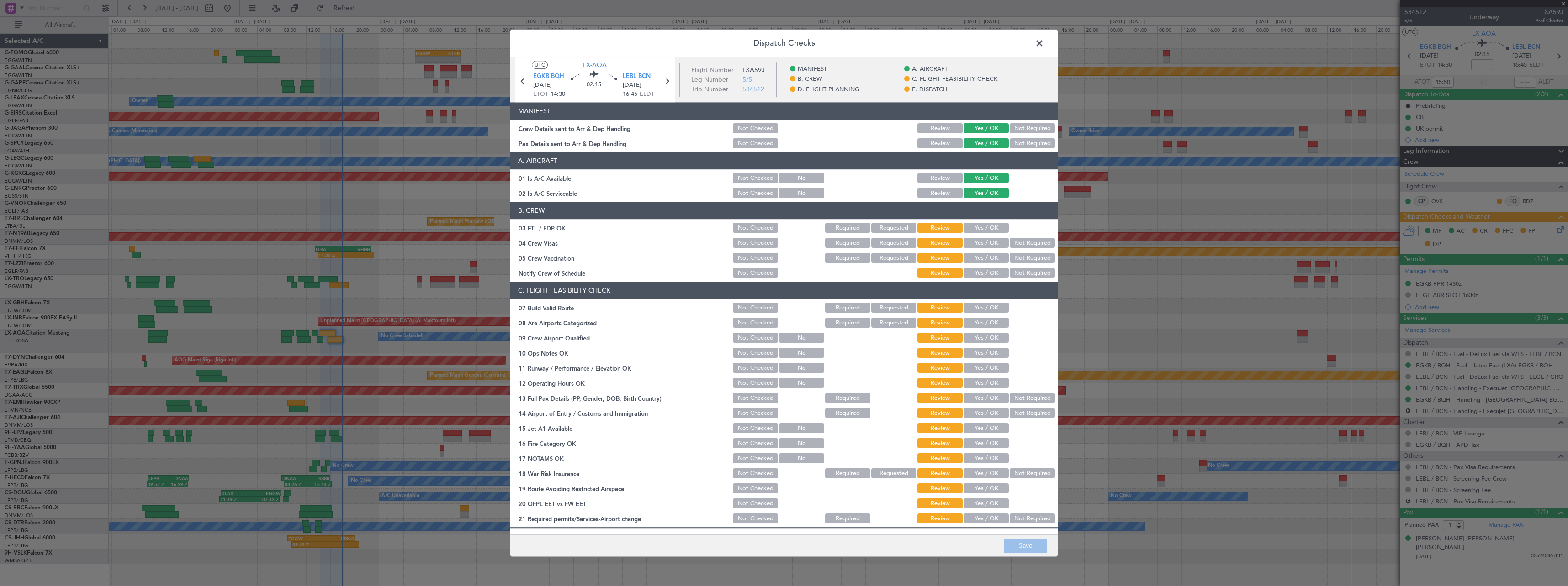
click at [976, 227] on div "Yes / OK" at bounding box center [985, 228] width 46 height 12
click at [979, 231] on button "Yes / OK" at bounding box center [986, 227] width 46 height 10
click at [1019, 244] on button "Not Required" at bounding box center [1033, 243] width 46 height 10
click at [1019, 256] on button "Not Required" at bounding box center [1033, 258] width 46 height 10
click at [990, 271] on button "Yes / OK" at bounding box center [986, 273] width 46 height 10
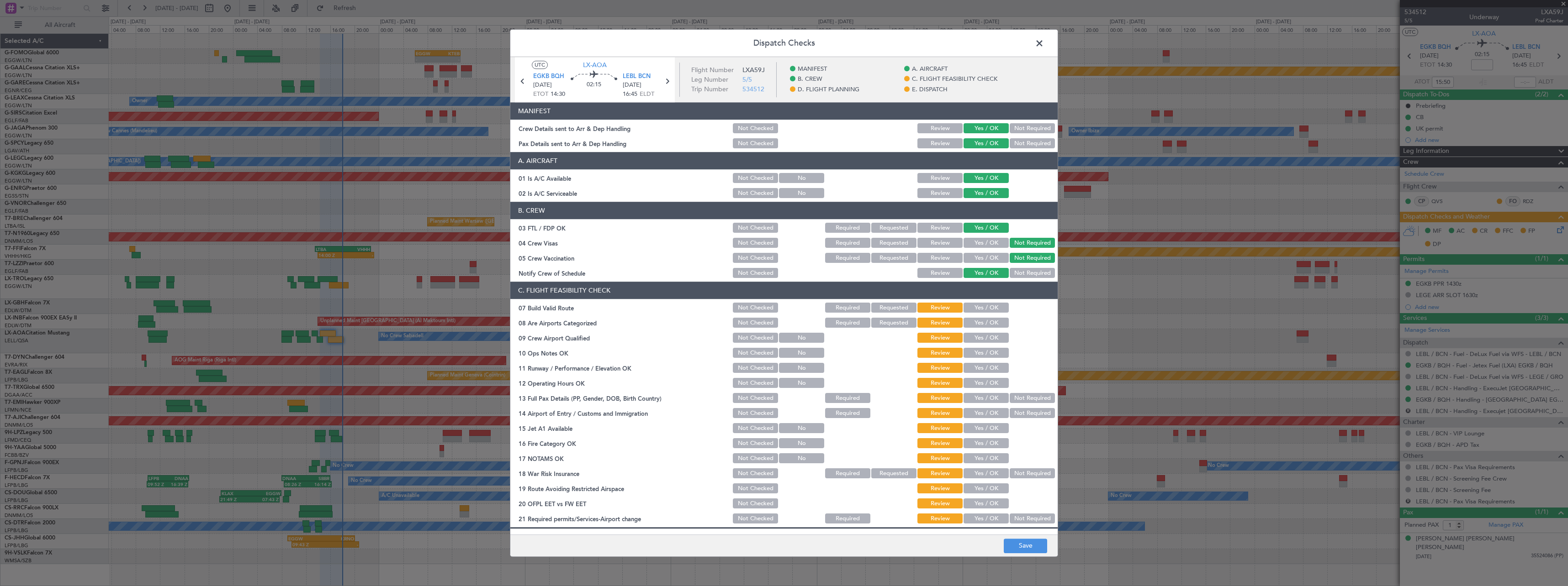
drag, startPoint x: 986, startPoint y: 305, endPoint x: 983, endPoint y: 328, distance: 23.2
click at [986, 307] on button "Yes / OK" at bounding box center [986, 308] width 46 height 10
click at [983, 327] on button "Yes / OK" at bounding box center [986, 323] width 46 height 10
click at [983, 334] on button "Yes / OK" at bounding box center [986, 338] width 46 height 10
click at [982, 353] on button "Yes / OK" at bounding box center [986, 353] width 46 height 10
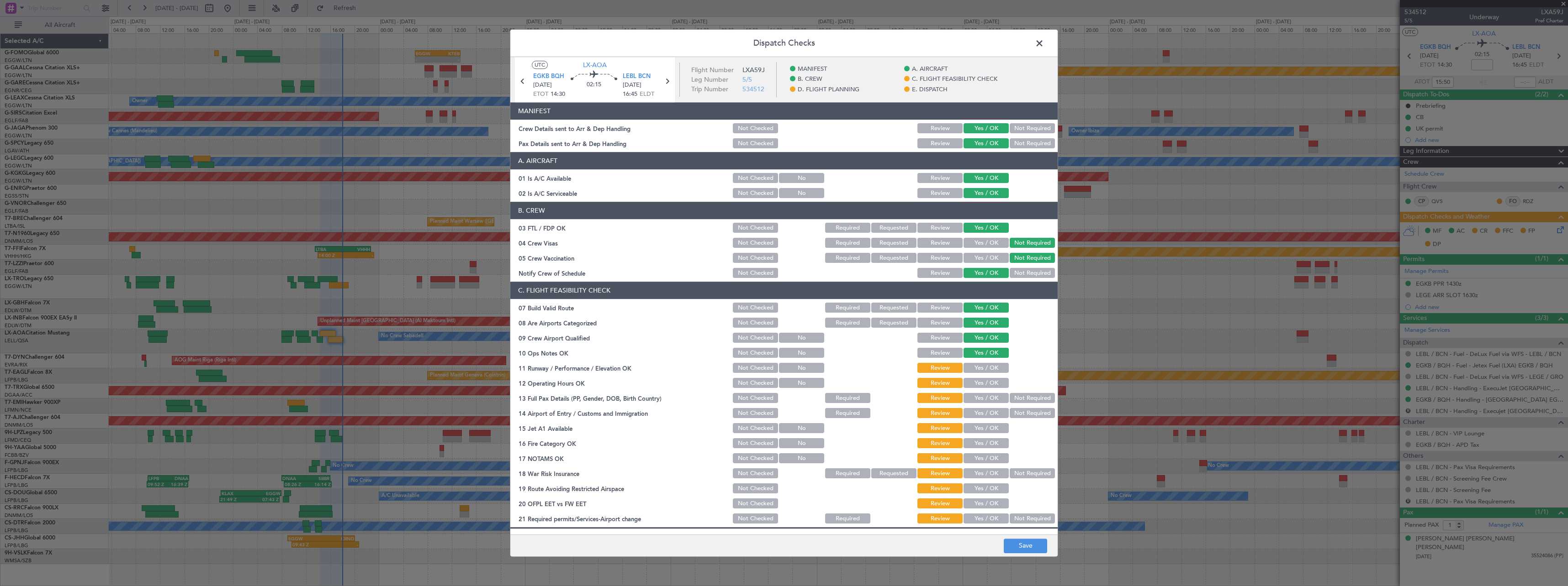
drag, startPoint x: 983, startPoint y: 369, endPoint x: 983, endPoint y: 374, distance: 5.0
click at [983, 369] on button "Yes / OK" at bounding box center [986, 368] width 46 height 10
click at [986, 384] on button "Yes / OK" at bounding box center [986, 383] width 46 height 10
click at [986, 401] on button "Yes / OK" at bounding box center [986, 398] width 46 height 10
drag, startPoint x: 988, startPoint y: 420, endPoint x: 988, endPoint y: 425, distance: 5.0
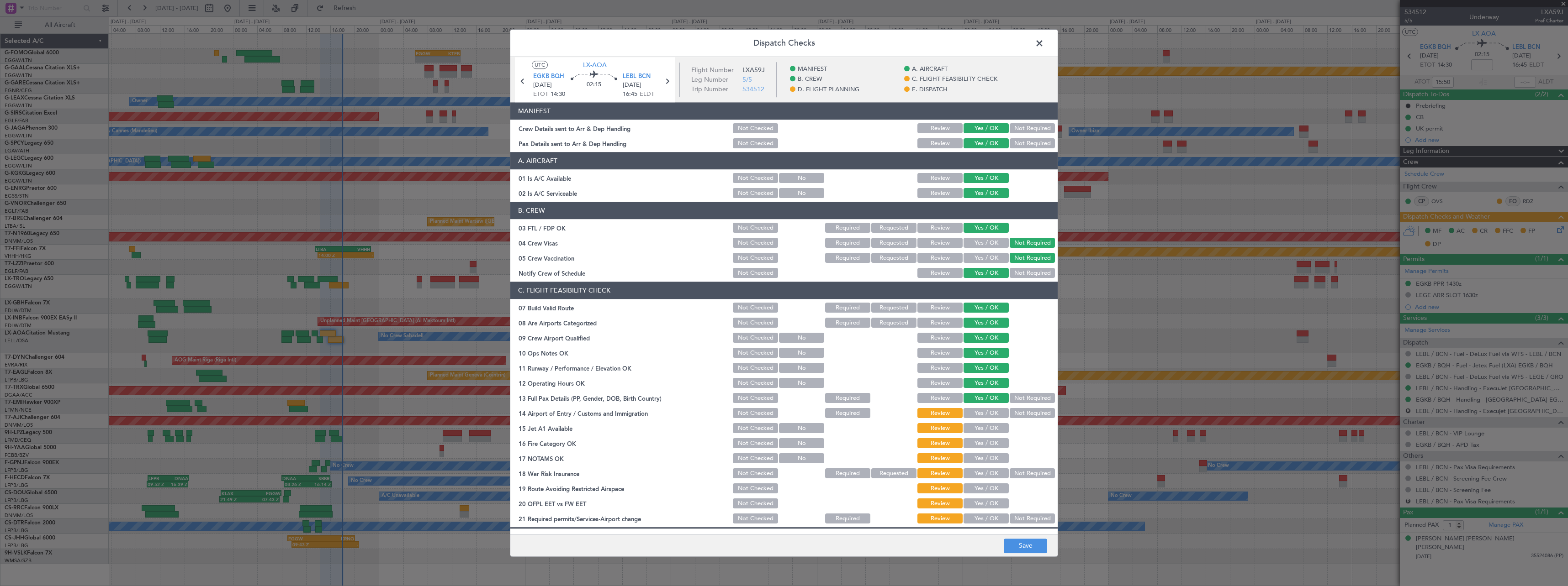
click at [988, 421] on section "C. FLIGHT FEASIBILITY CHECK 07 Build Valid Route Not Checked Required Requested…" at bounding box center [784, 403] width 547 height 243
click at [992, 413] on button "Yes / OK" at bounding box center [986, 413] width 46 height 10
click at [990, 429] on button "Yes / OK" at bounding box center [986, 428] width 46 height 10
drag, startPoint x: 990, startPoint y: 445, endPoint x: 989, endPoint y: 458, distance: 13.0
click at [990, 446] on button "Yes / OK" at bounding box center [986, 443] width 46 height 10
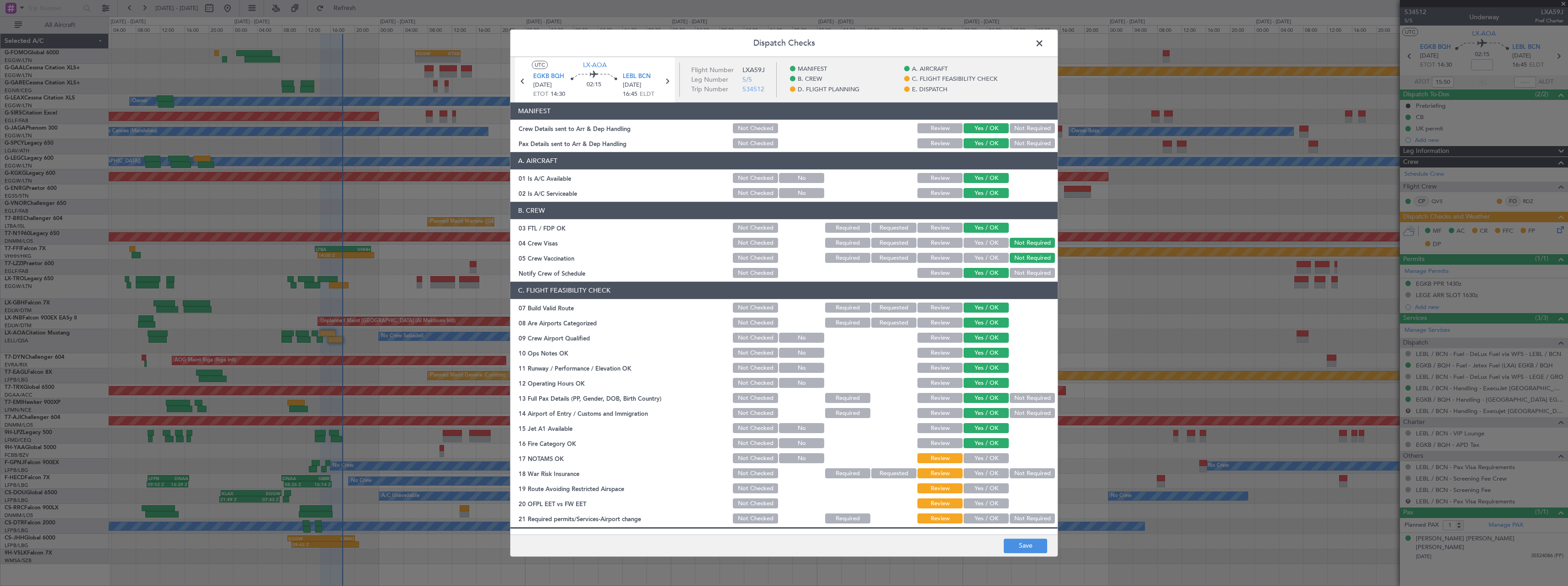
click at [988, 464] on button "Yes / OK" at bounding box center [986, 458] width 46 height 10
click at [1021, 479] on div "Not Required" at bounding box center [1032, 474] width 46 height 12
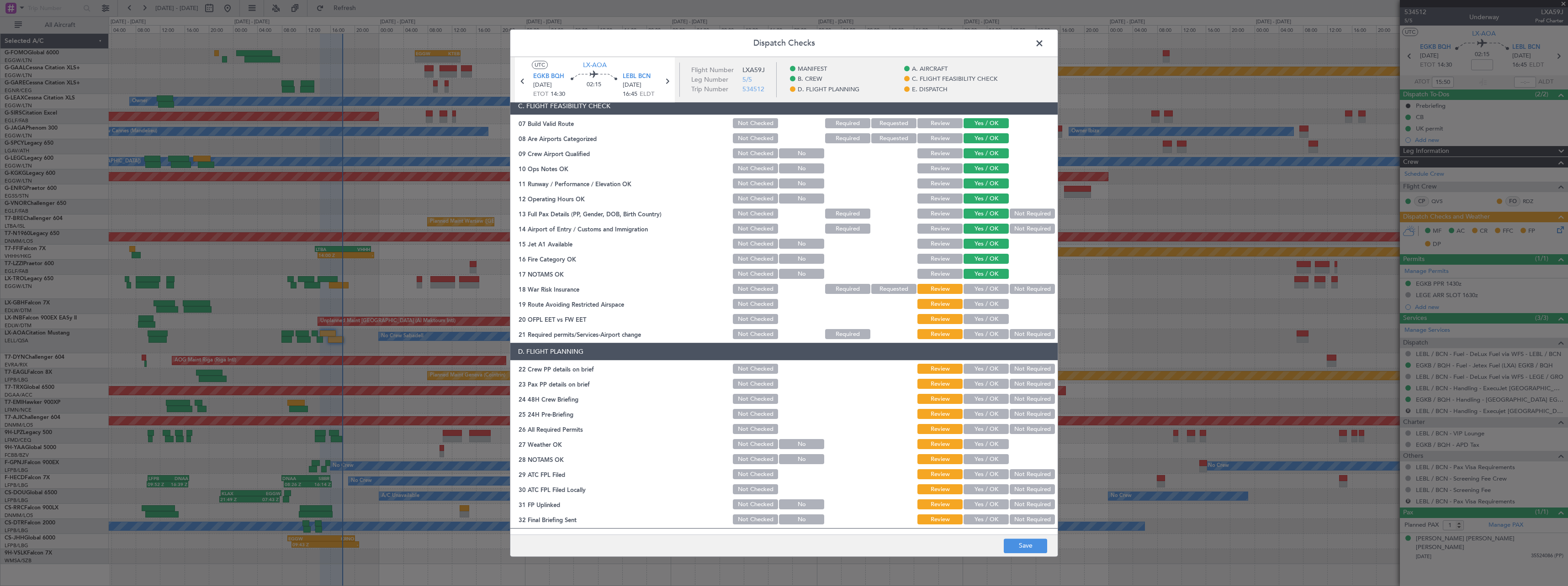
scroll to position [228, 0]
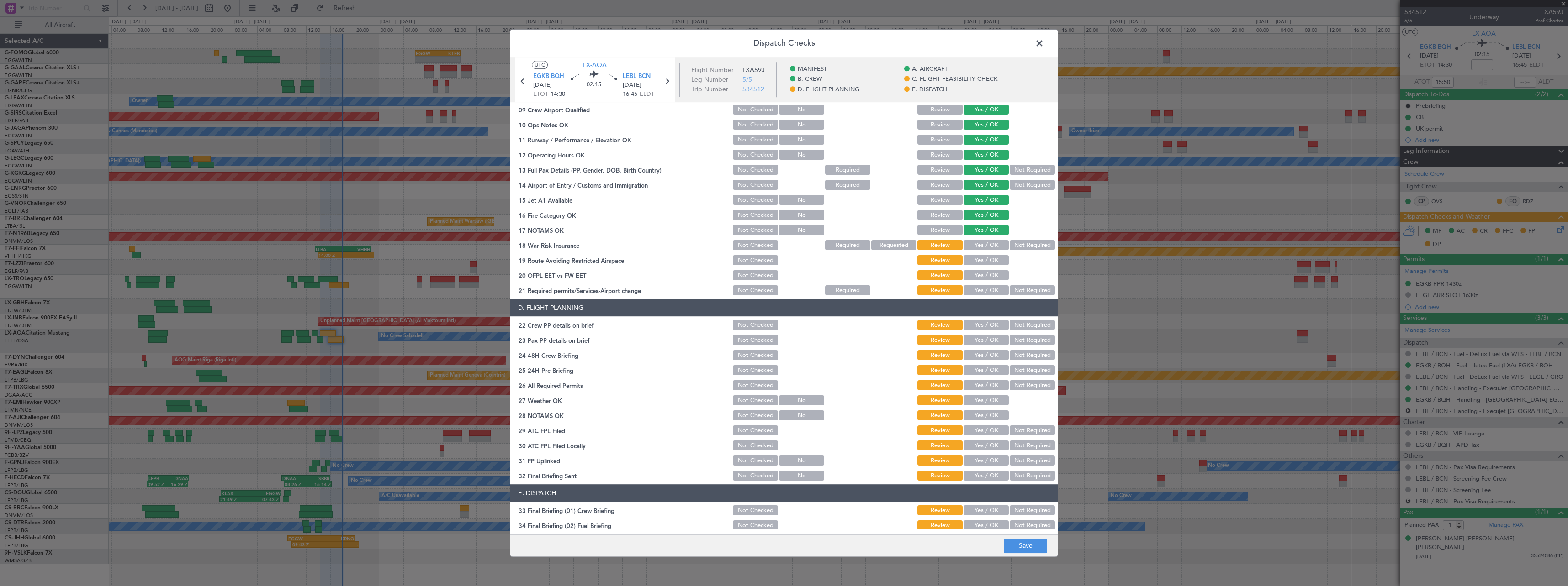
drag, startPoint x: 980, startPoint y: 264, endPoint x: 980, endPoint y: 271, distance: 7.0
click at [980, 264] on button "Yes / OK" at bounding box center [986, 260] width 46 height 10
drag, startPoint x: 981, startPoint y: 273, endPoint x: 981, endPoint y: 286, distance: 13.0
click at [981, 281] on div "Yes / OK" at bounding box center [985, 276] width 46 height 12
drag, startPoint x: 980, startPoint y: 288, endPoint x: 993, endPoint y: 285, distance: 13.3
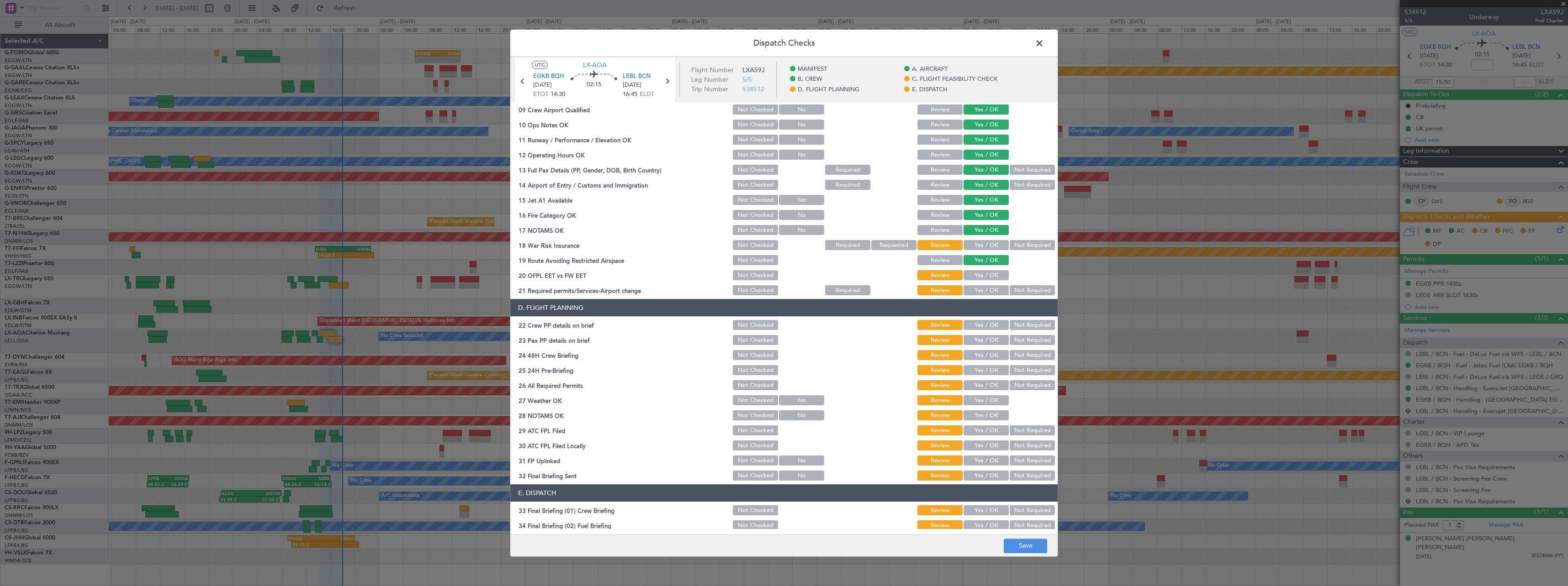
click at [981, 291] on button "Yes / OK" at bounding box center [986, 291] width 46 height 10
drag, startPoint x: 1019, startPoint y: 244, endPoint x: 1008, endPoint y: 260, distance: 19.4
click at [1018, 247] on button "Not Required" at bounding box center [1033, 245] width 46 height 10
click at [977, 273] on button "Yes / OK" at bounding box center [986, 276] width 46 height 10
drag, startPoint x: 985, startPoint y: 322, endPoint x: 985, endPoint y: 333, distance: 11.0
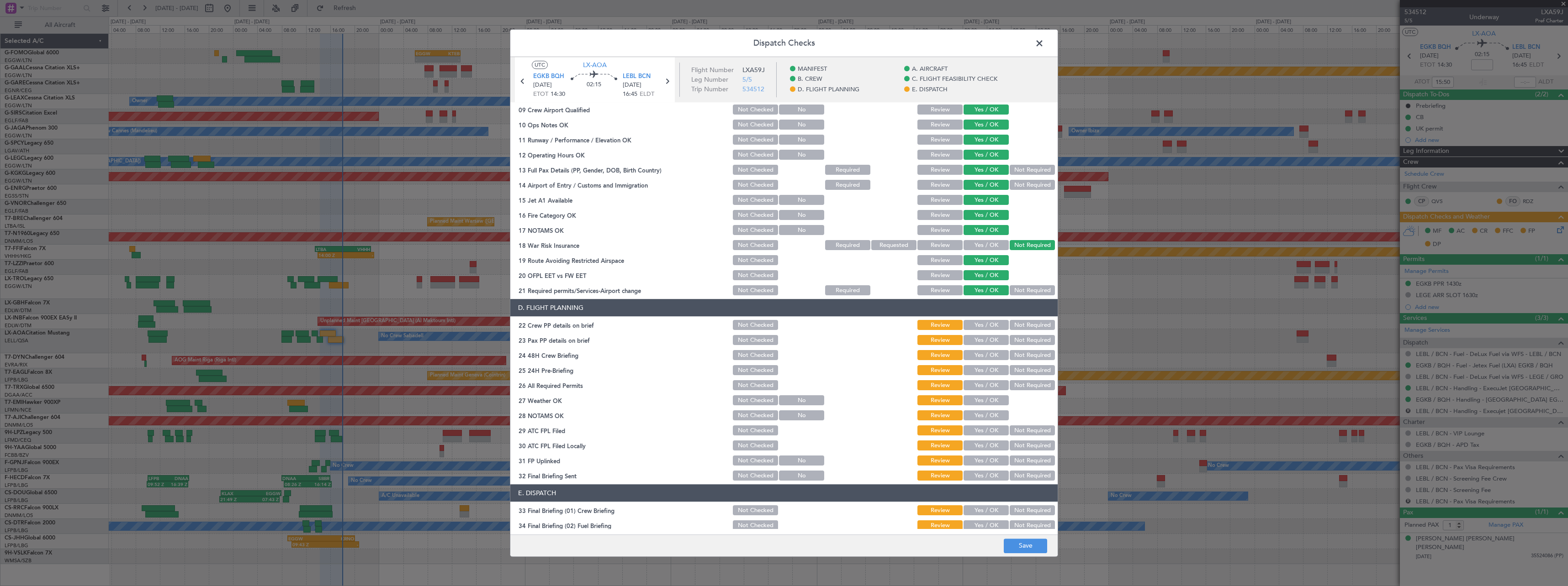
click at [985, 322] on button "Yes / OK" at bounding box center [986, 325] width 46 height 10
click at [985, 338] on button "Yes / OK" at bounding box center [986, 340] width 46 height 10
drag, startPoint x: 985, startPoint y: 354, endPoint x: 998, endPoint y: 359, distance: 13.9
click at [989, 356] on button "Yes / OK" at bounding box center [986, 355] width 46 height 10
click at [1040, 366] on div "Not Required" at bounding box center [1032, 371] width 46 height 12
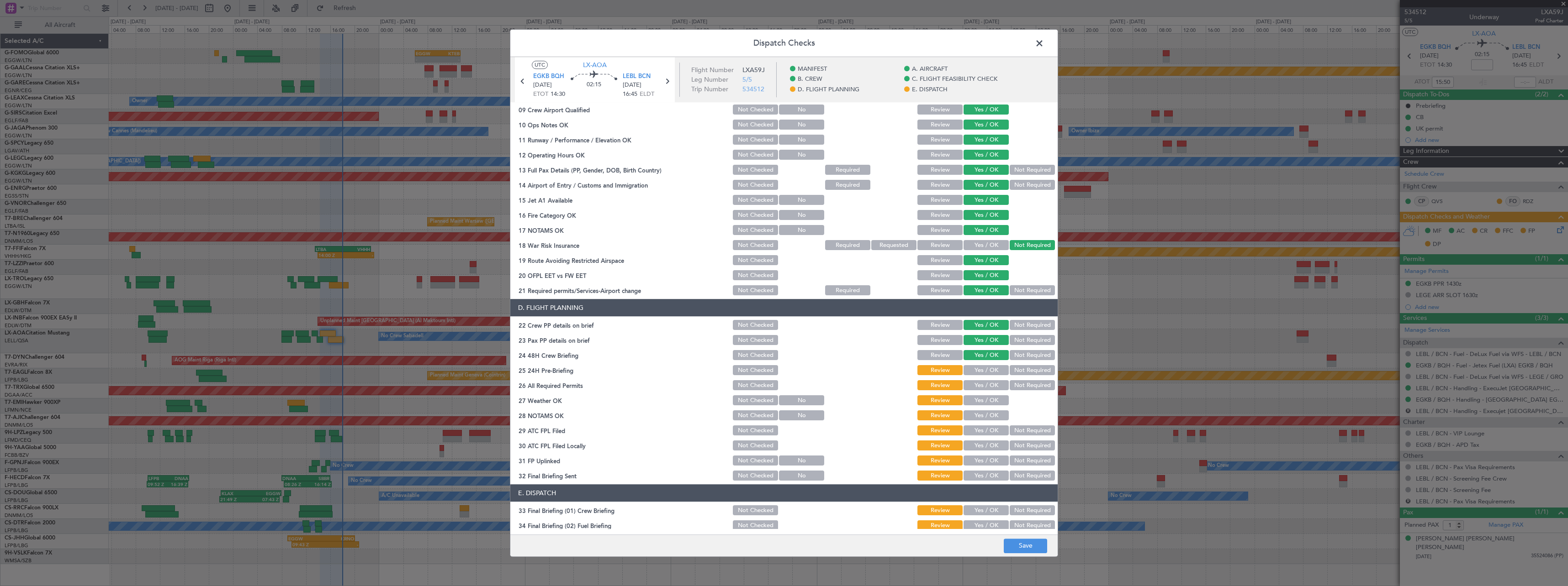
click at [1035, 370] on button "Not Required" at bounding box center [1033, 370] width 46 height 10
drag, startPoint x: 984, startPoint y: 382, endPoint x: 981, endPoint y: 401, distance: 19.2
click at [984, 384] on button "Yes / OK" at bounding box center [986, 385] width 46 height 10
click at [981, 401] on button "Yes / OK" at bounding box center [986, 400] width 46 height 10
click at [981, 413] on button "Yes / OK" at bounding box center [986, 416] width 46 height 10
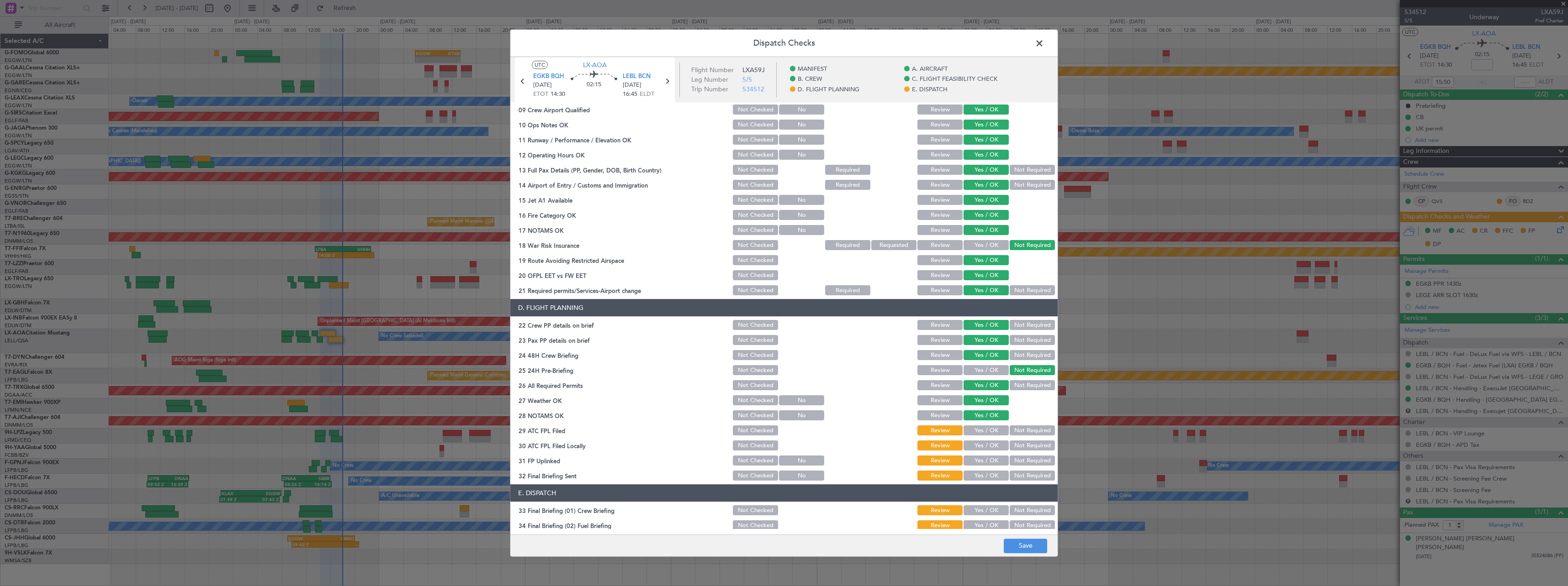
click at [983, 434] on button "Yes / OK" at bounding box center [986, 431] width 46 height 10
drag, startPoint x: 1028, startPoint y: 442, endPoint x: 1026, endPoint y: 449, distance: 7.3
click at [1027, 443] on button "Not Required" at bounding box center [1033, 446] width 46 height 10
drag, startPoint x: 1026, startPoint y: 454, endPoint x: 1028, endPoint y: 461, distance: 7.3
click at [1027, 458] on section "D. FLIGHT PLANNING 22 Crew PP details on brief Not Checked Review Yes / OK Not …" at bounding box center [784, 391] width 547 height 183
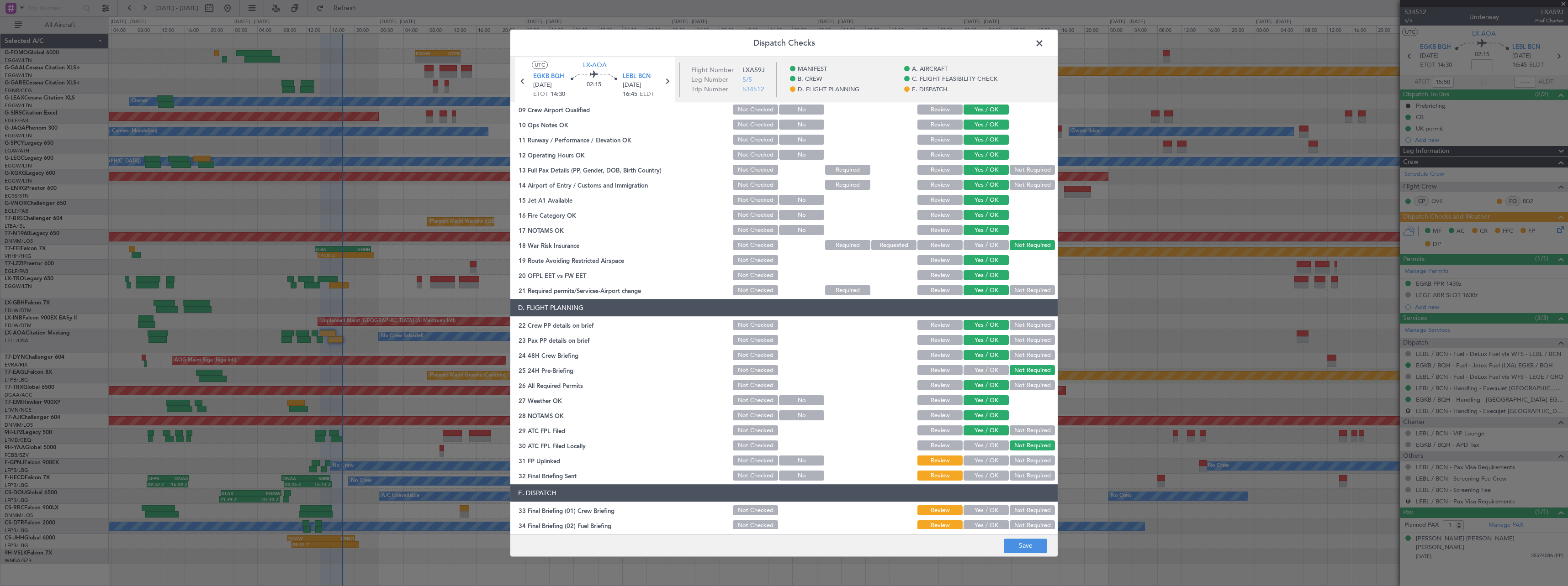
drag, startPoint x: 1029, startPoint y: 466, endPoint x: 1032, endPoint y: 474, distance: 8.5
click at [1029, 466] on button "Not Required" at bounding box center [1033, 461] width 46 height 10
click at [1032, 477] on button "Not Required" at bounding box center [1033, 475] width 46 height 10
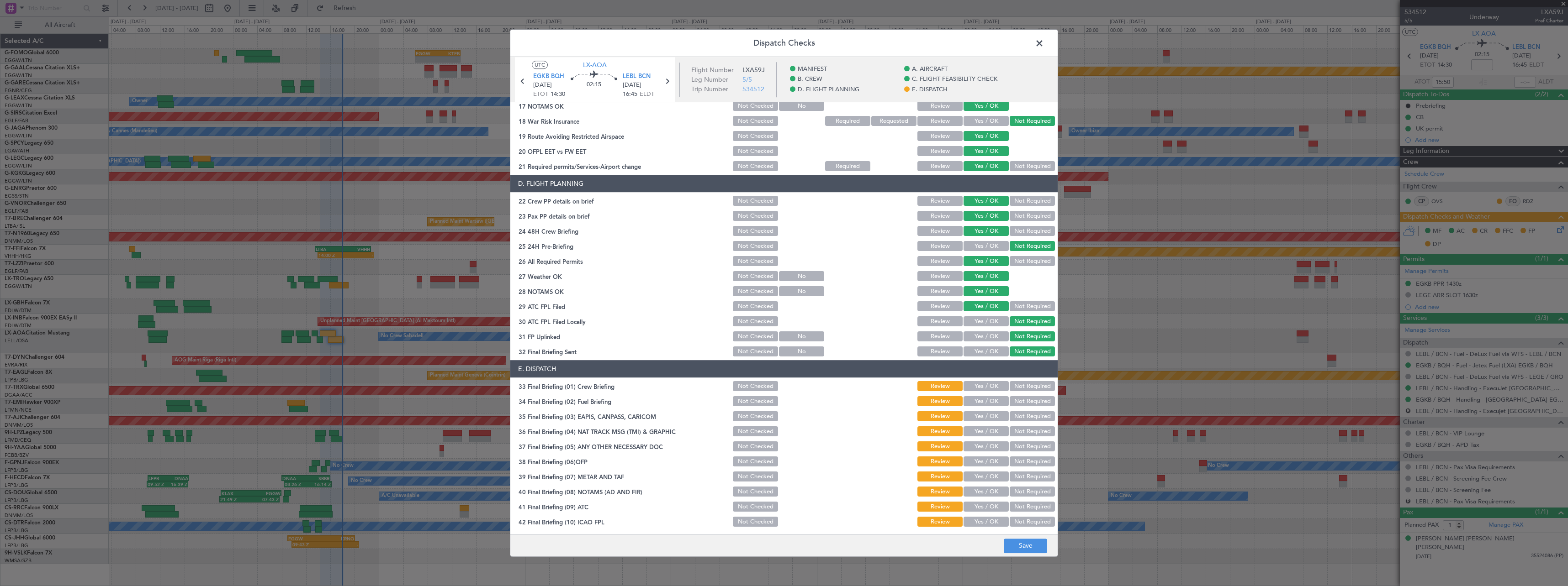
scroll to position [384, 0]
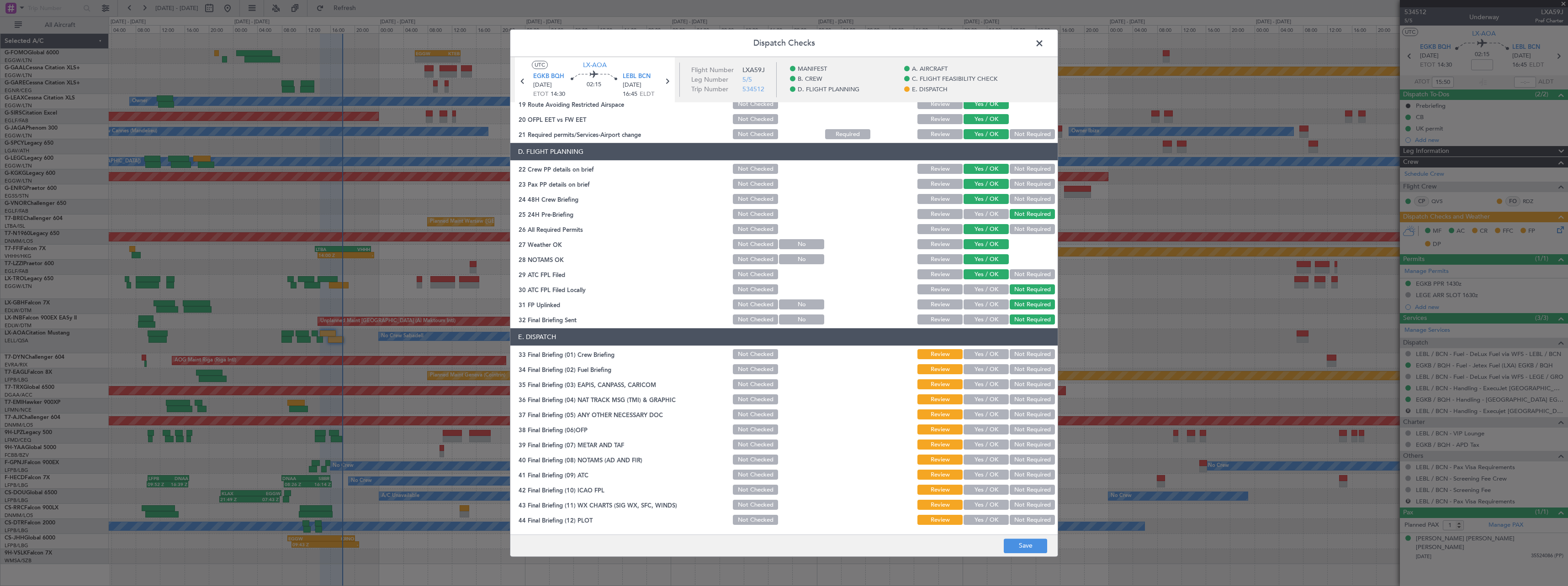
click at [989, 353] on button "Yes / OK" at bounding box center [986, 354] width 46 height 10
drag, startPoint x: 989, startPoint y: 374, endPoint x: 1008, endPoint y: 376, distance: 19.1
click at [990, 374] on button "Yes / OK" at bounding box center [986, 369] width 46 height 10
drag, startPoint x: 1026, startPoint y: 376, endPoint x: 1024, endPoint y: 397, distance: 21.1
click at [1026, 377] on section "E. DISPATCH 33 Final Briefing (01) Crew Briefing Not Checked Review Yes / OK No…" at bounding box center [784, 428] width 547 height 198
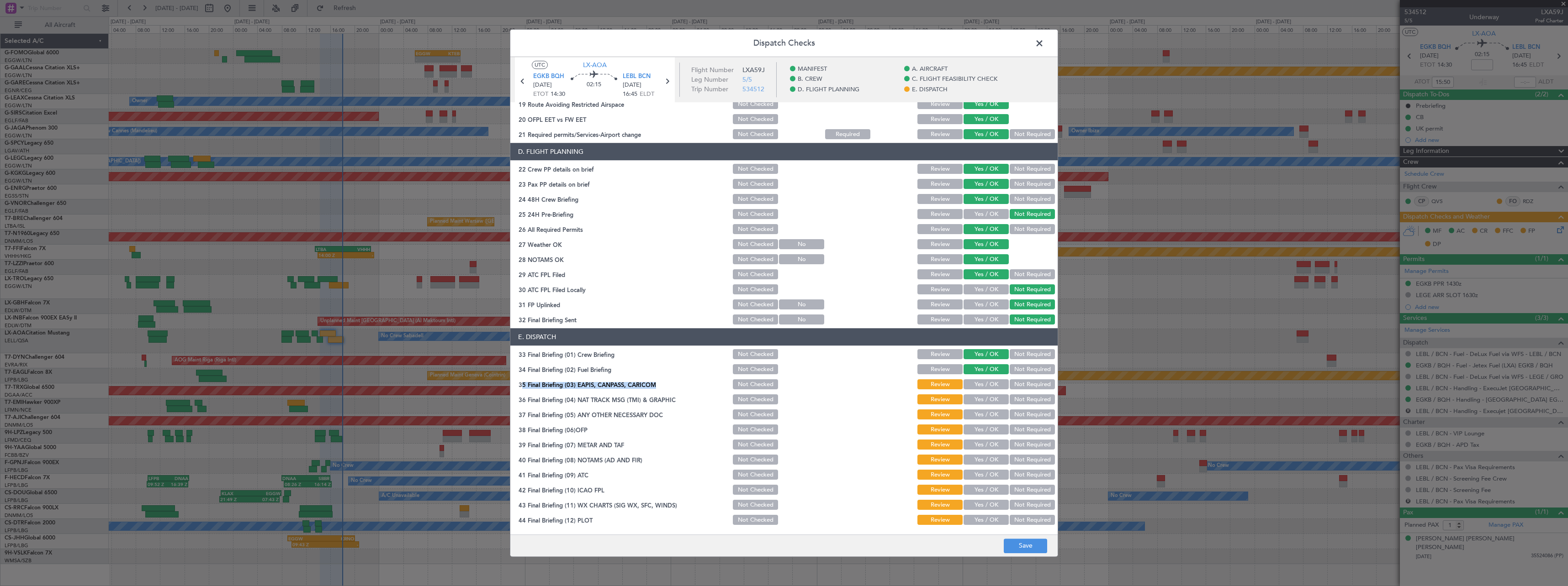
drag, startPoint x: 1023, startPoint y: 386, endPoint x: 1023, endPoint y: 402, distance: 16.0
click at [1023, 386] on button "Not Required" at bounding box center [1033, 384] width 46 height 10
click at [1023, 402] on button "Not Required" at bounding box center [1033, 400] width 46 height 10
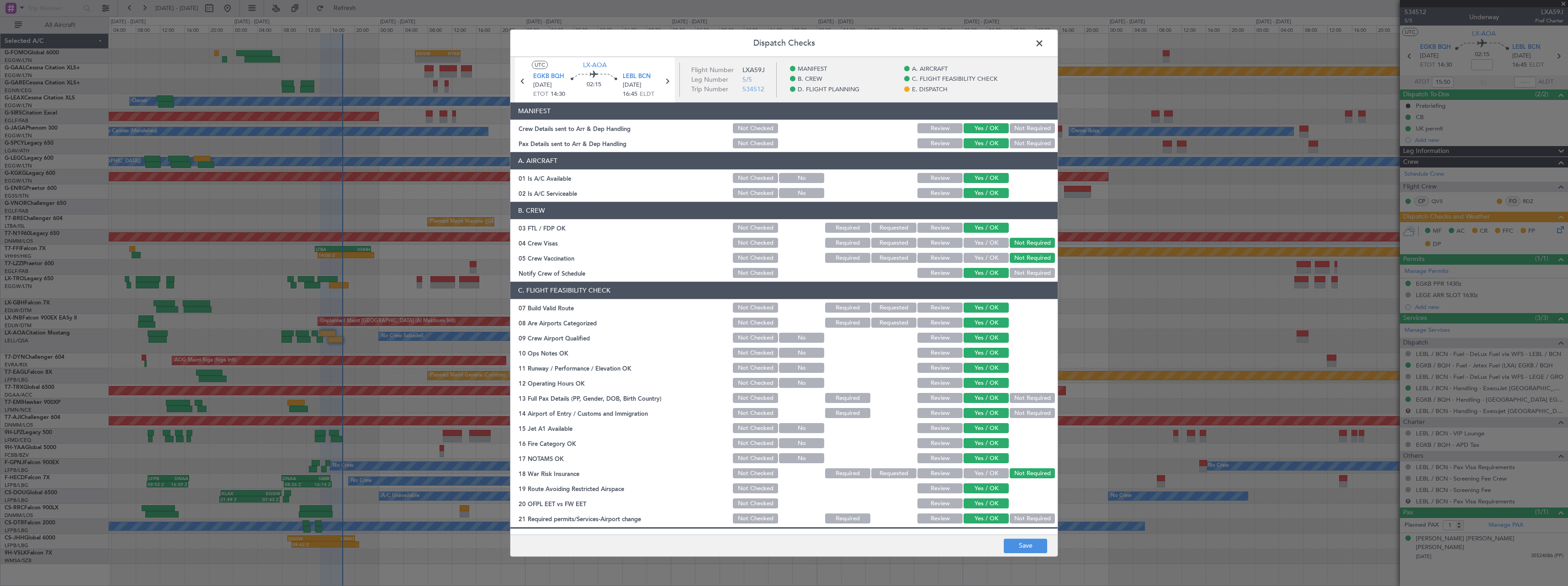
scroll to position [384, 0]
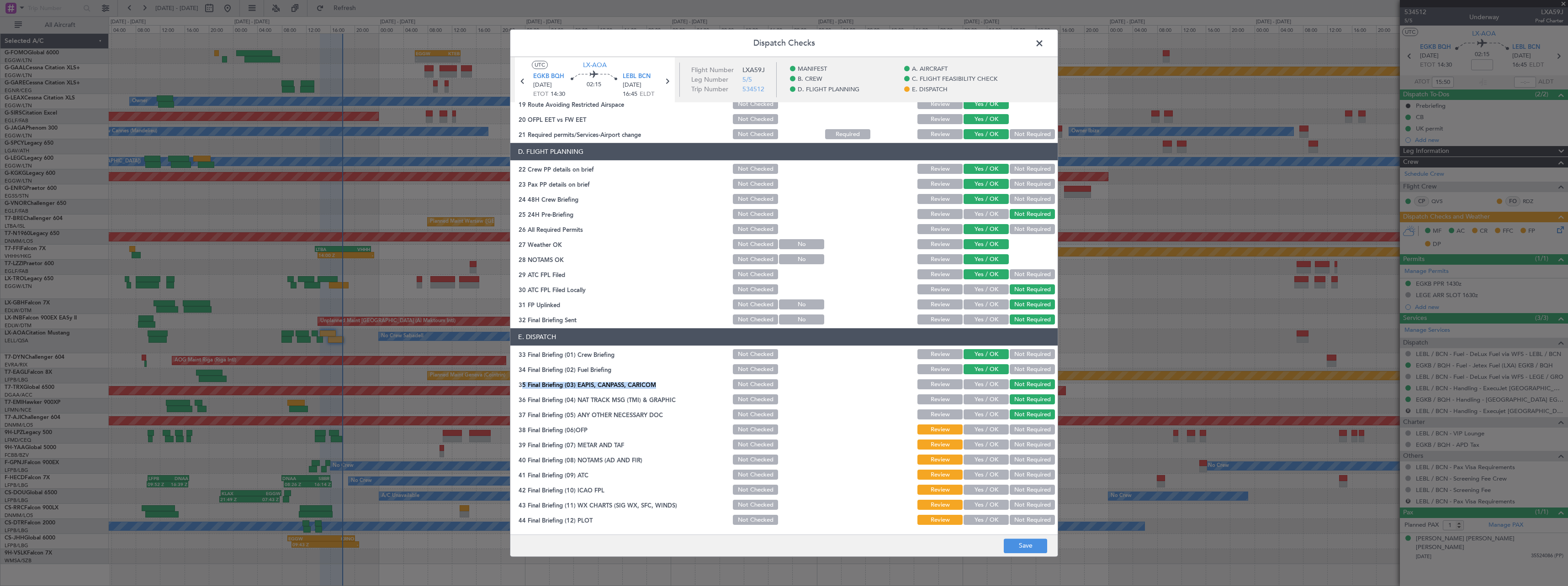
click at [973, 430] on button "Yes / OK" at bounding box center [986, 430] width 46 height 10
click at [976, 444] on button "Yes / OK" at bounding box center [986, 445] width 46 height 10
click at [979, 458] on button "Yes / OK" at bounding box center [986, 459] width 46 height 10
drag, startPoint x: 979, startPoint y: 468, endPoint x: 978, endPoint y: 476, distance: 8.1
click at [979, 471] on section "E. DISPATCH 33 Final Briefing (01) Crew Briefing Not Checked Review Yes / OK No…" at bounding box center [784, 428] width 547 height 198
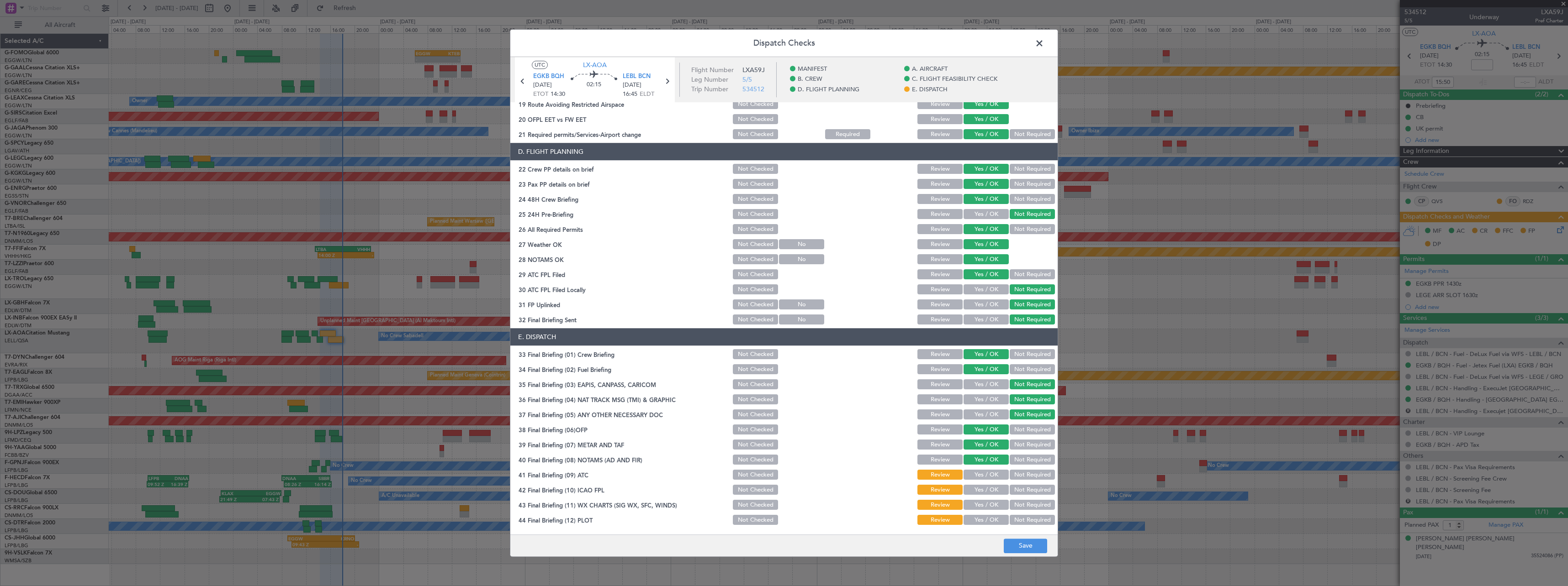
drag, startPoint x: 979, startPoint y: 478, endPoint x: 979, endPoint y: 486, distance: 8.0
click at [979, 480] on button "Yes / OK" at bounding box center [986, 475] width 46 height 10
drag, startPoint x: 979, startPoint y: 488, endPoint x: 981, endPoint y: 496, distance: 8.2
click at [980, 491] on button "Yes / OK" at bounding box center [986, 490] width 46 height 10
drag, startPoint x: 983, startPoint y: 505, endPoint x: 985, endPoint y: 511, distance: 6.3
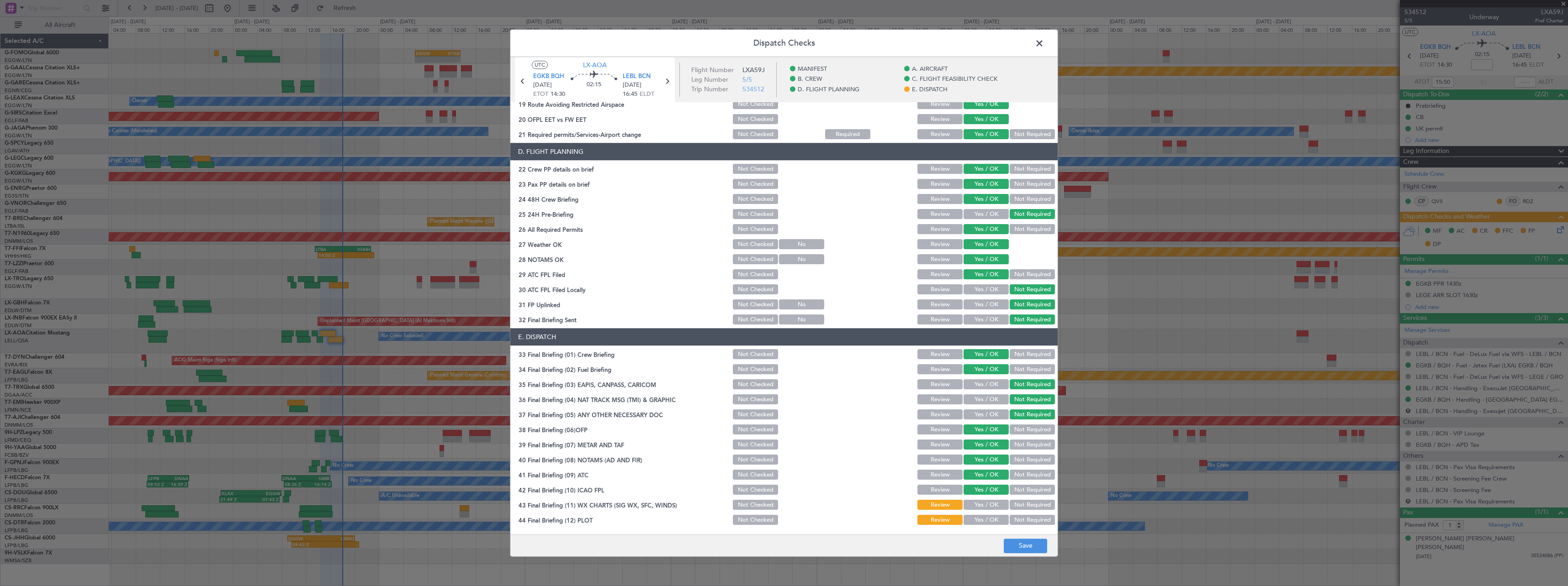
click at [983, 508] on button "Yes / OK" at bounding box center [986, 505] width 46 height 10
click at [986, 519] on button "Yes / OK" at bounding box center [986, 520] width 46 height 10
click at [1018, 547] on button "Save" at bounding box center [1025, 546] width 44 height 14
click at [1044, 45] on span at bounding box center [1044, 45] width 0 height 18
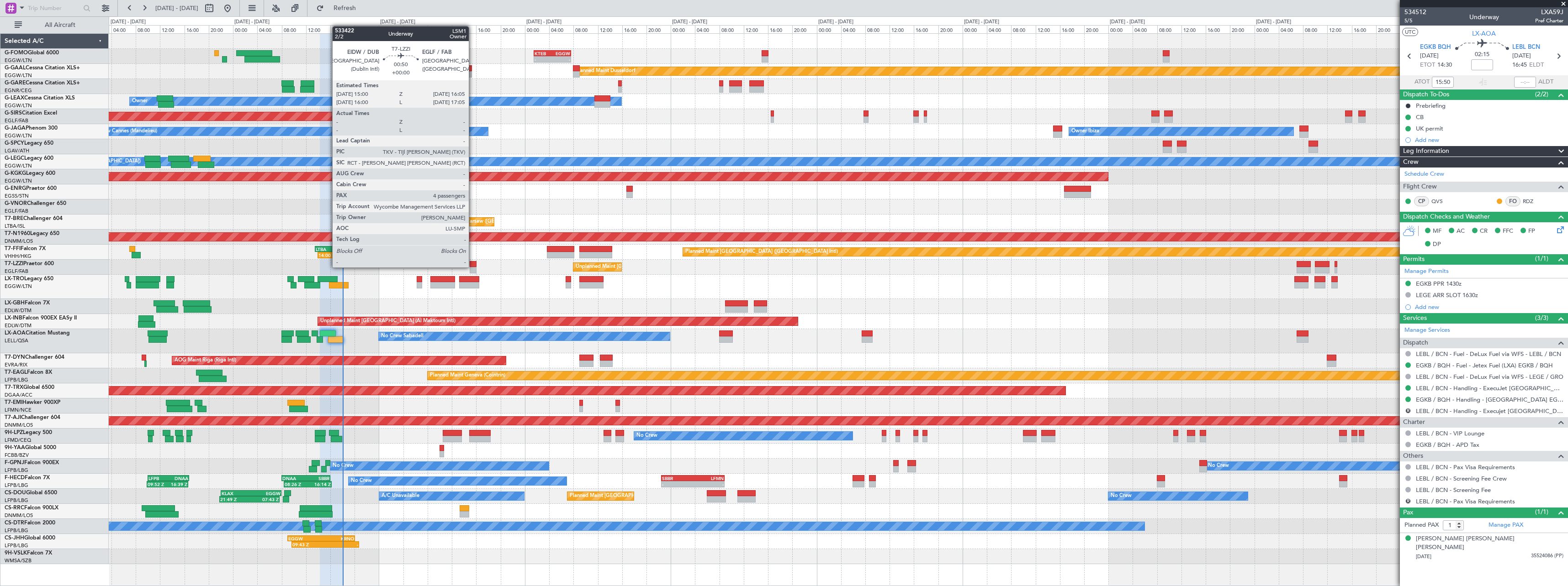
click at [473, 267] on div at bounding box center [473, 264] width 7 height 6
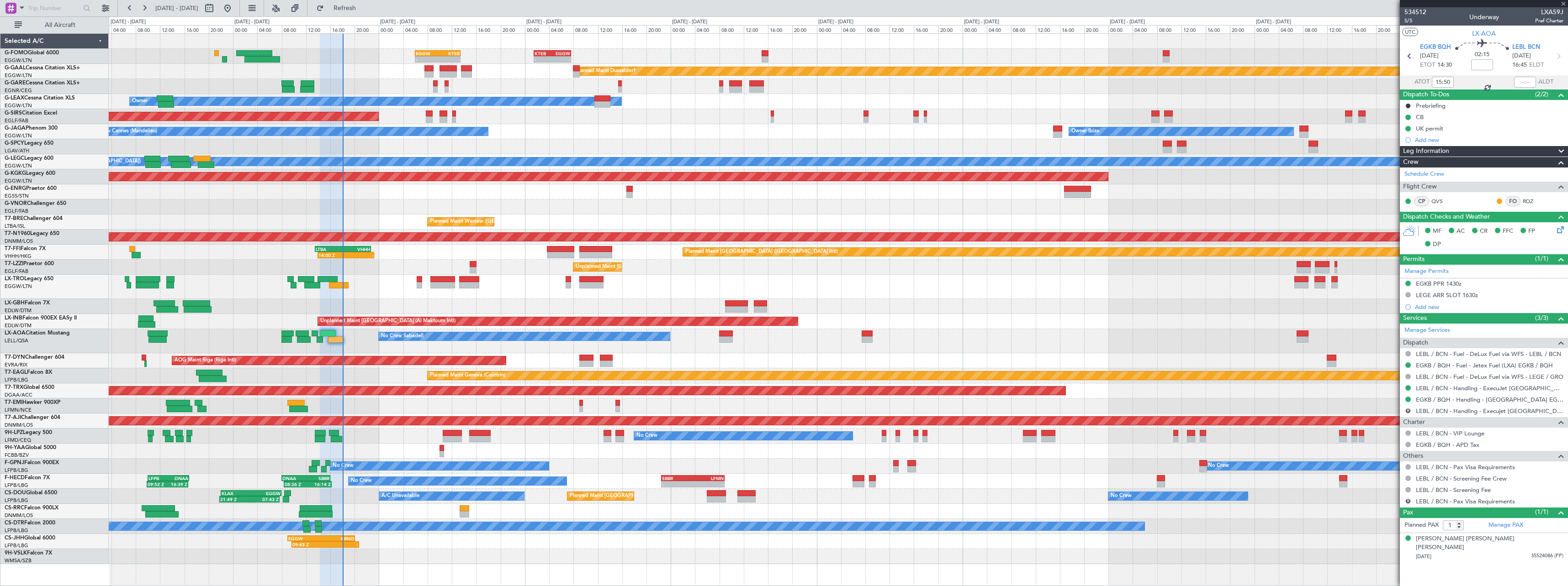
type input "4"
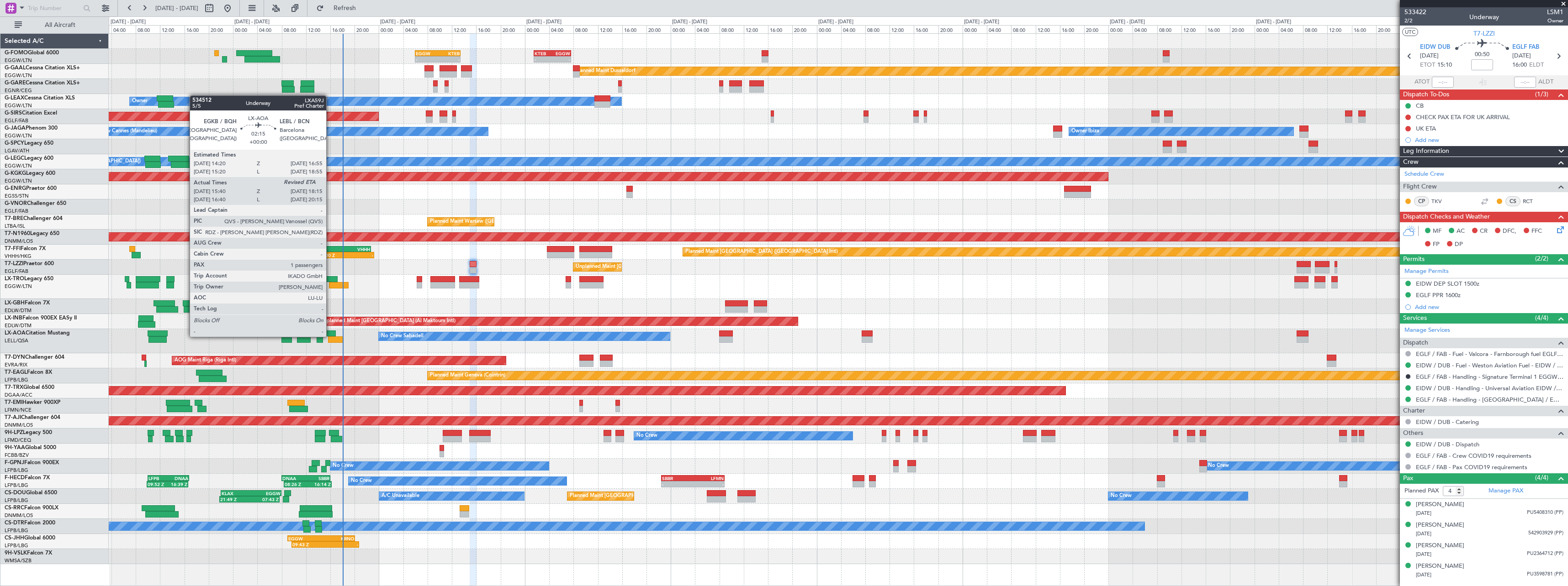
click at [330, 336] on div at bounding box center [328, 334] width 16 height 6
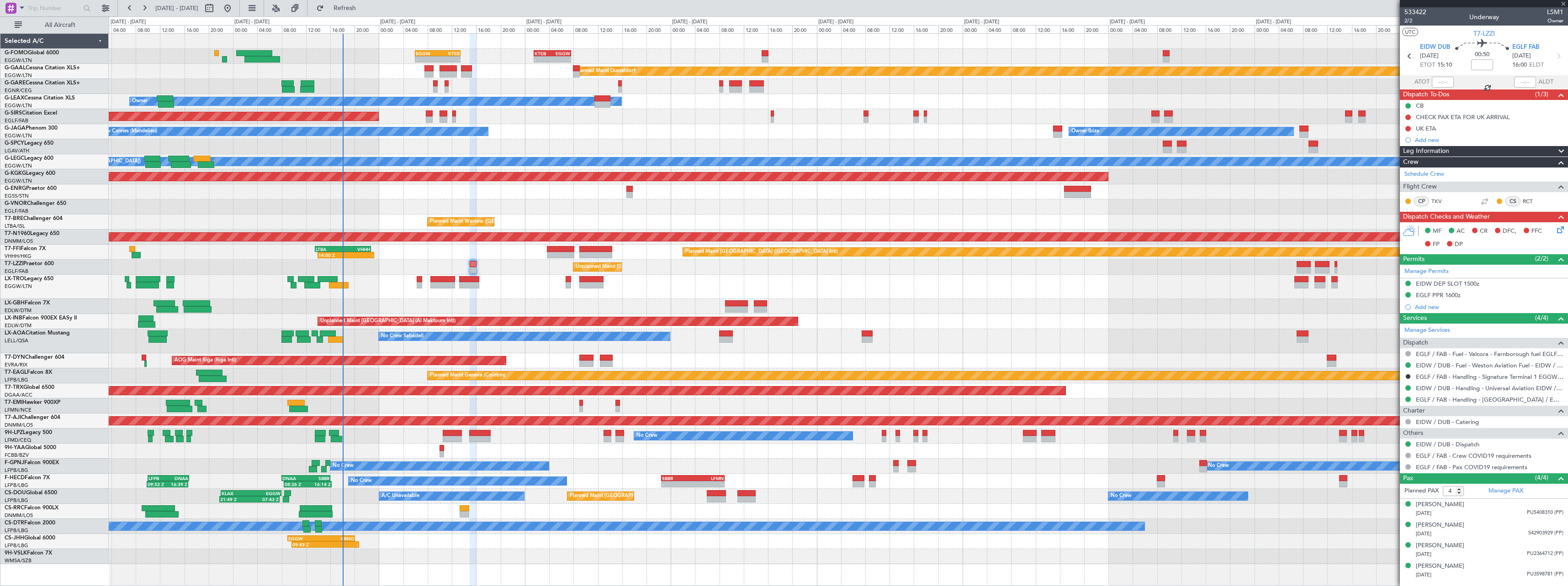
type input "15:50"
type input "1"
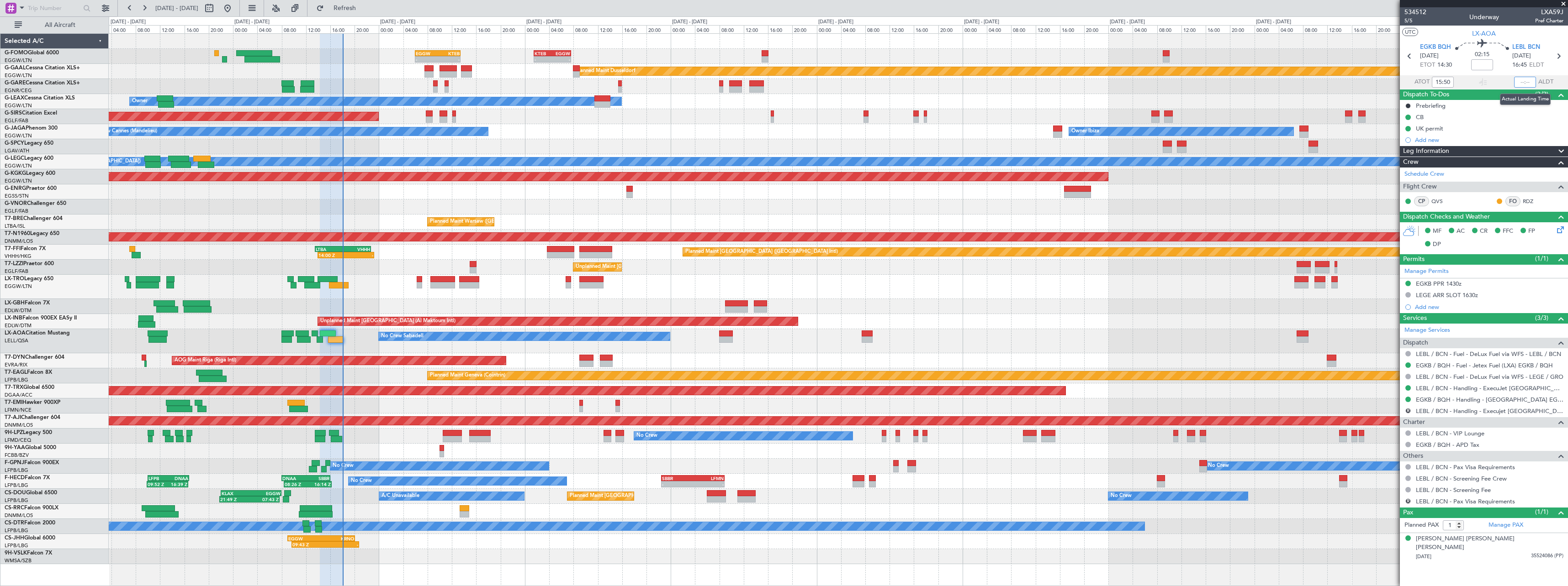
click at [1521, 85] on input "text" at bounding box center [1525, 82] width 22 height 11
click at [1499, 82] on section "ATOT 15:50 1803 ALDT" at bounding box center [1484, 81] width 168 height 13
type input "18:03"
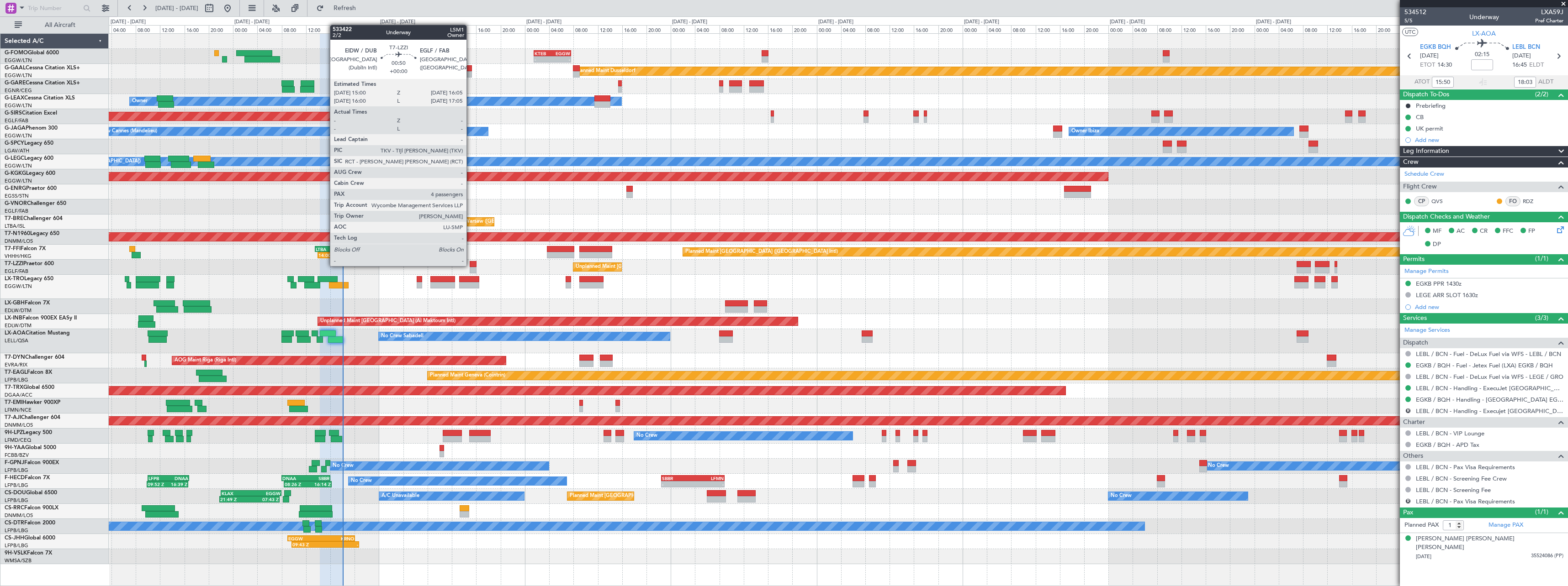
click at [471, 265] on div at bounding box center [473, 264] width 7 height 6
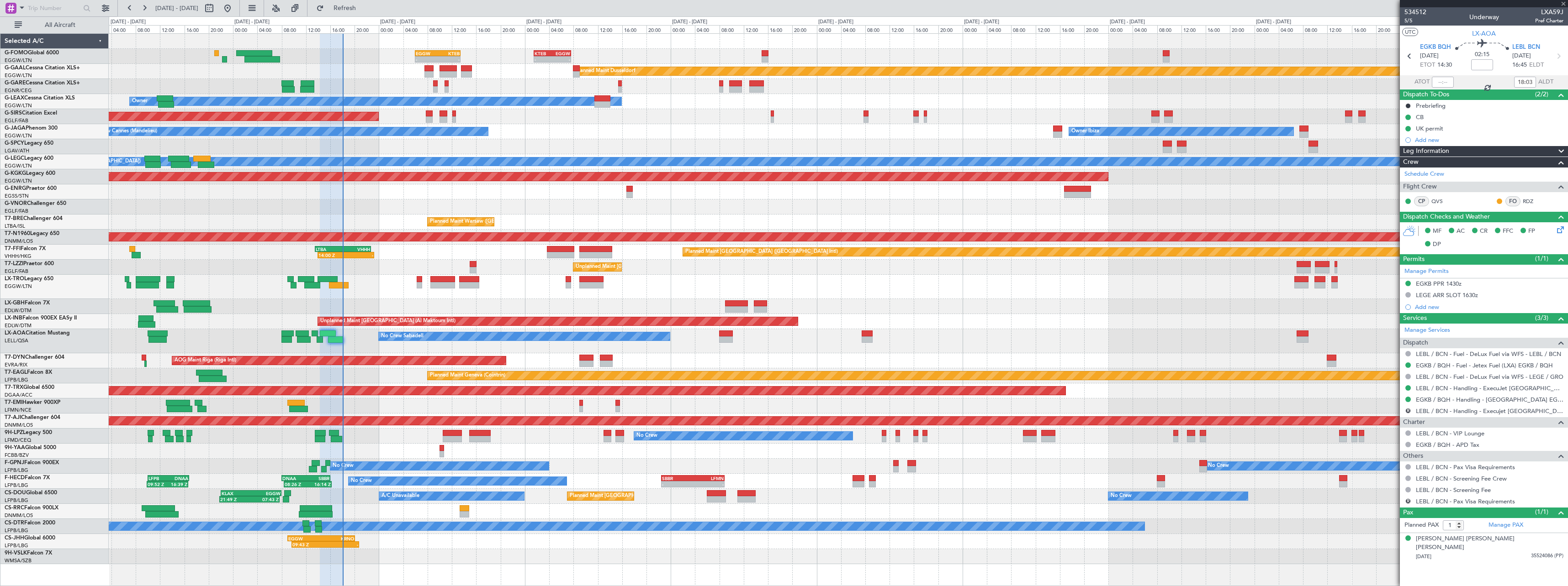
type input "4"
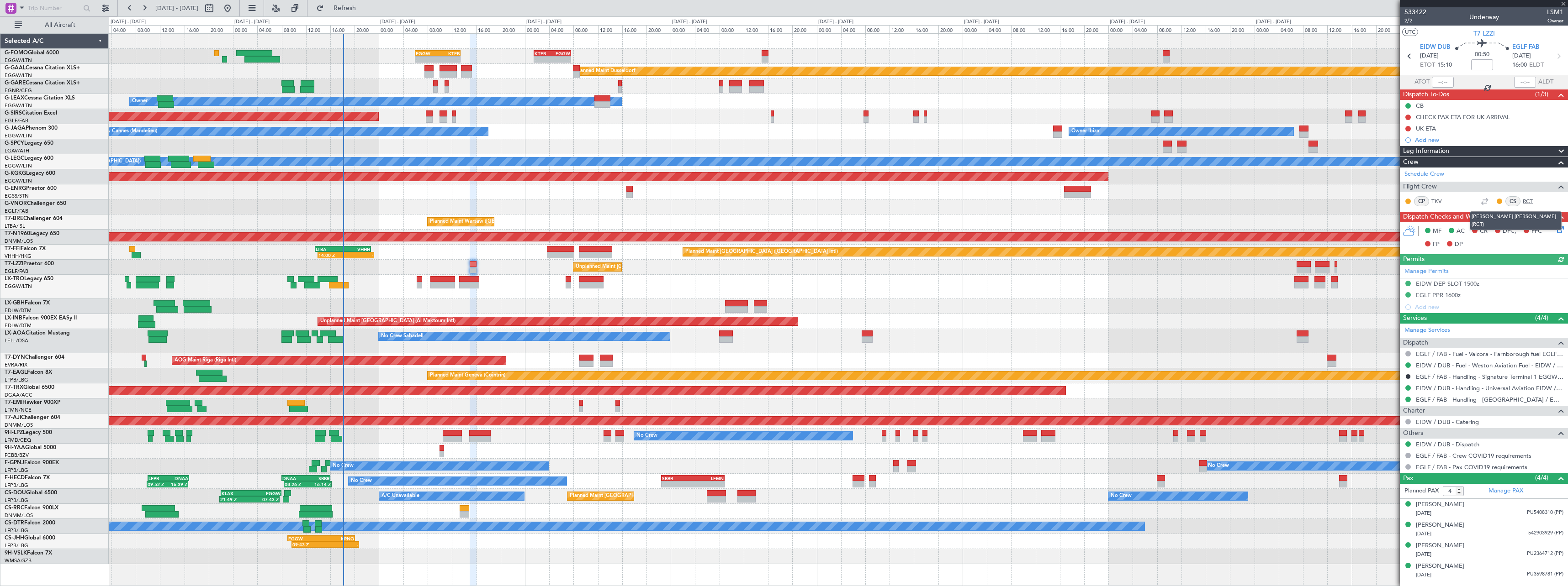
click at [1530, 202] on link "RCT" at bounding box center [1533, 201] width 21 height 8
click at [1439, 201] on link "TKV" at bounding box center [1441, 201] width 21 height 8
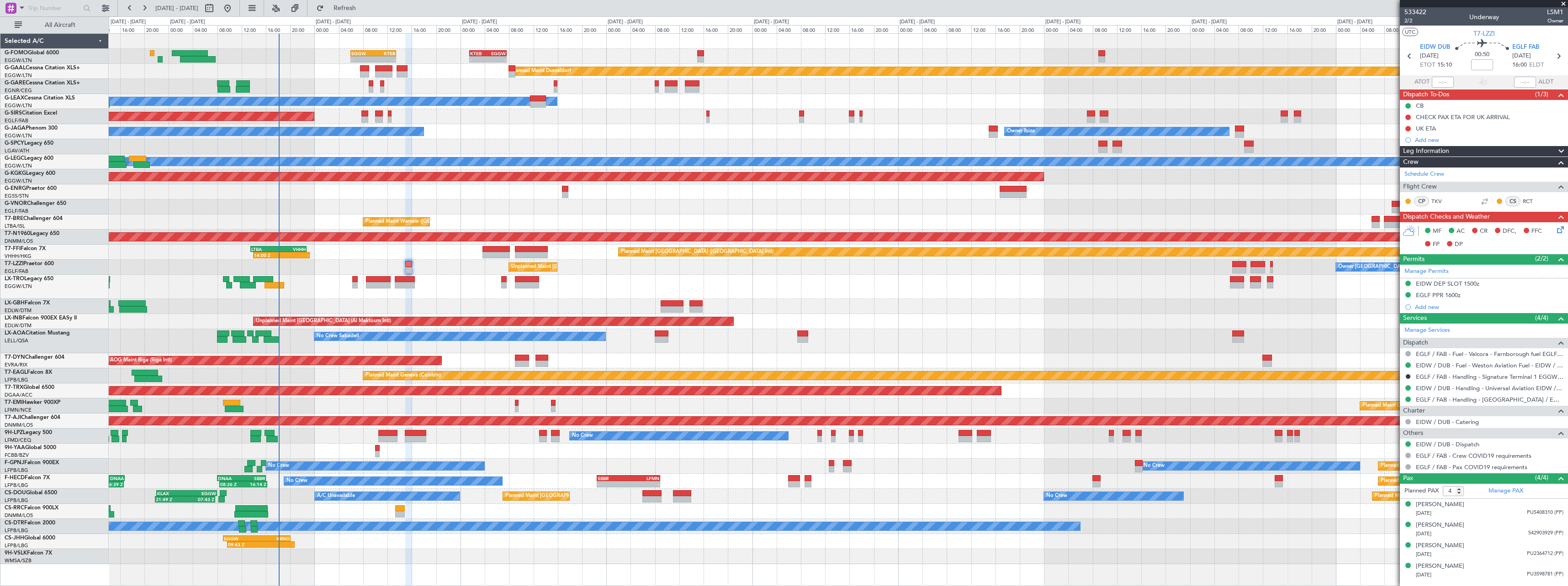
click at [459, 283] on div "Planned Maint [GEOGRAPHIC_DATA] ([GEOGRAPHIC_DATA])" at bounding box center [838, 286] width 1459 height 24
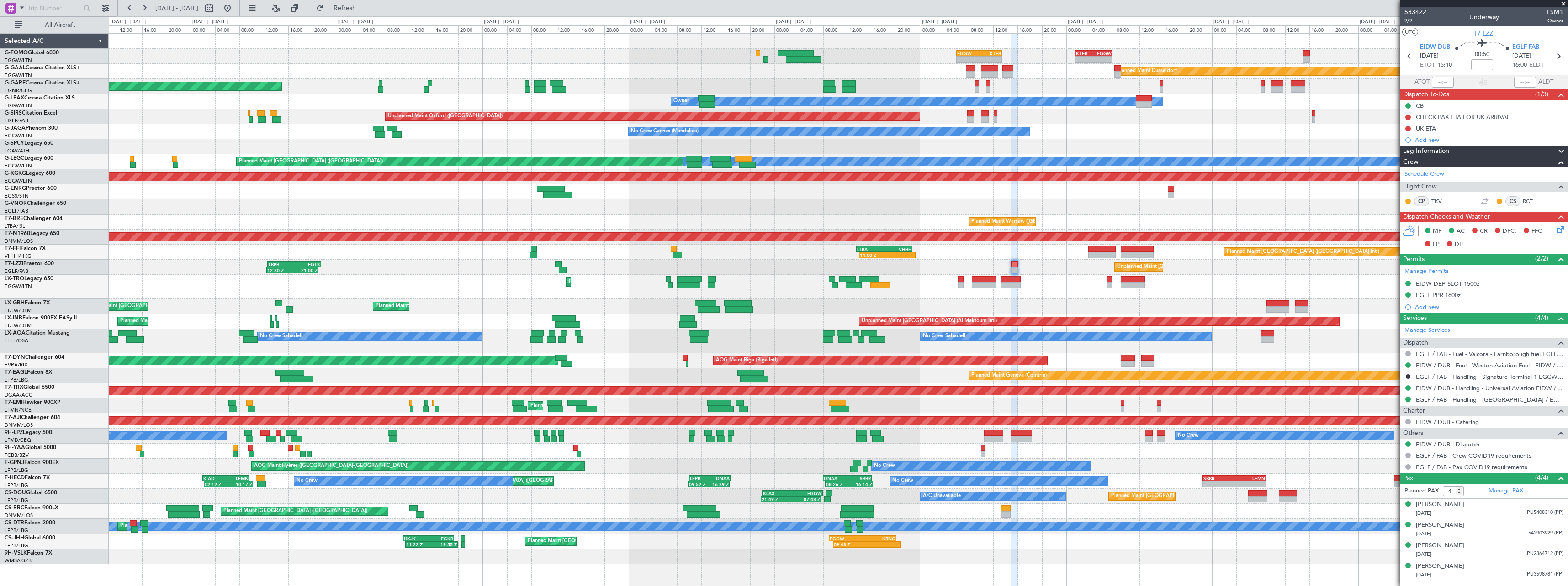
click at [959, 297] on div "Planned Maint [GEOGRAPHIC_DATA] ([GEOGRAPHIC_DATA])" at bounding box center [838, 286] width 1459 height 24
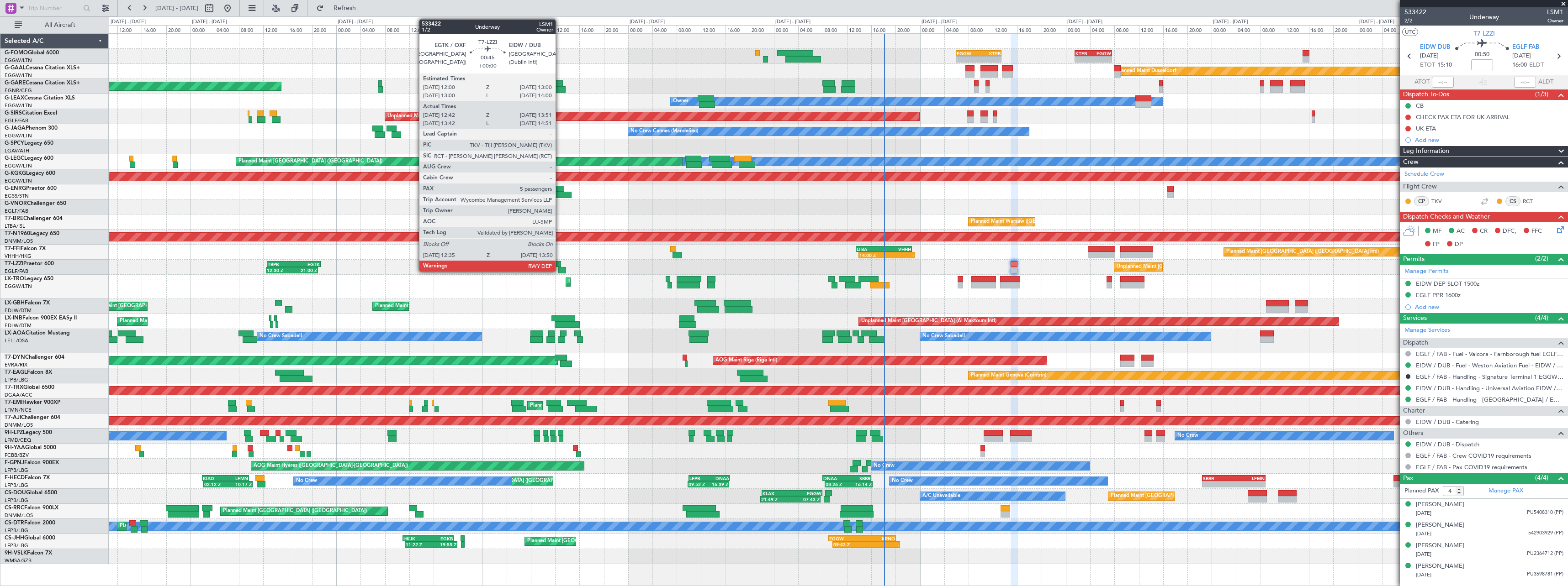
click at [560, 268] on div at bounding box center [562, 270] width 8 height 6
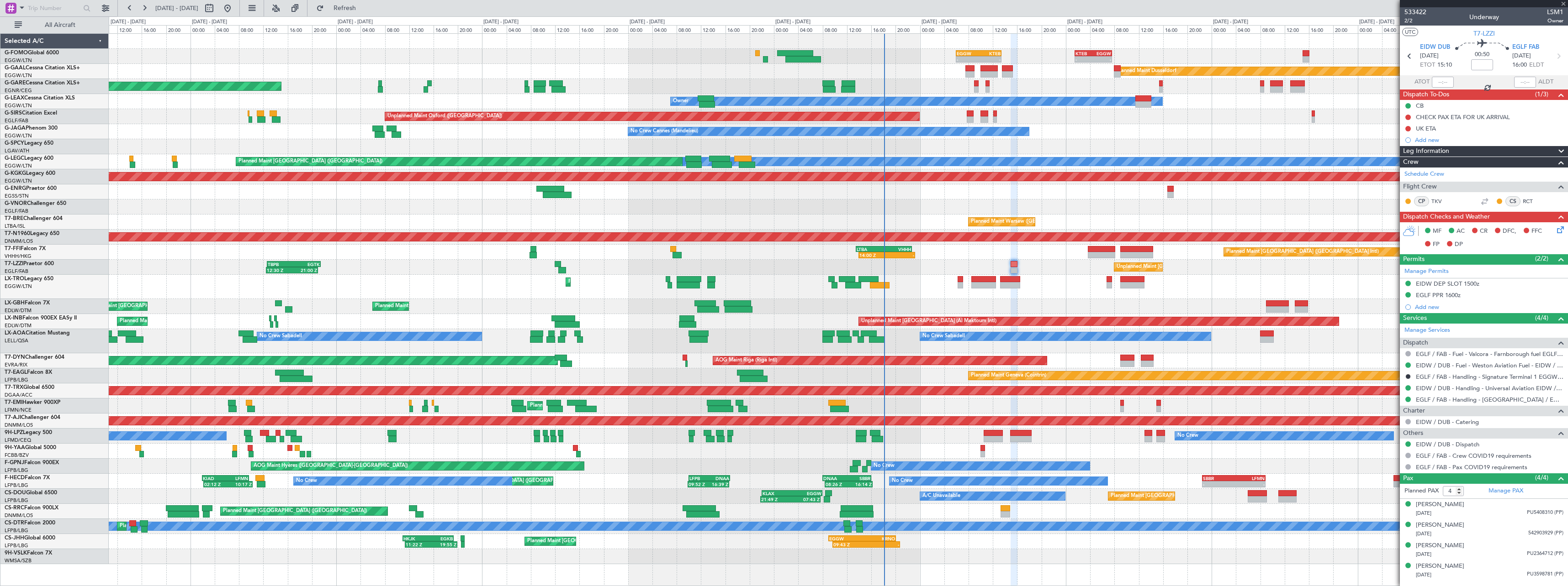
type input "12:52"
type input "13:46"
type input "5"
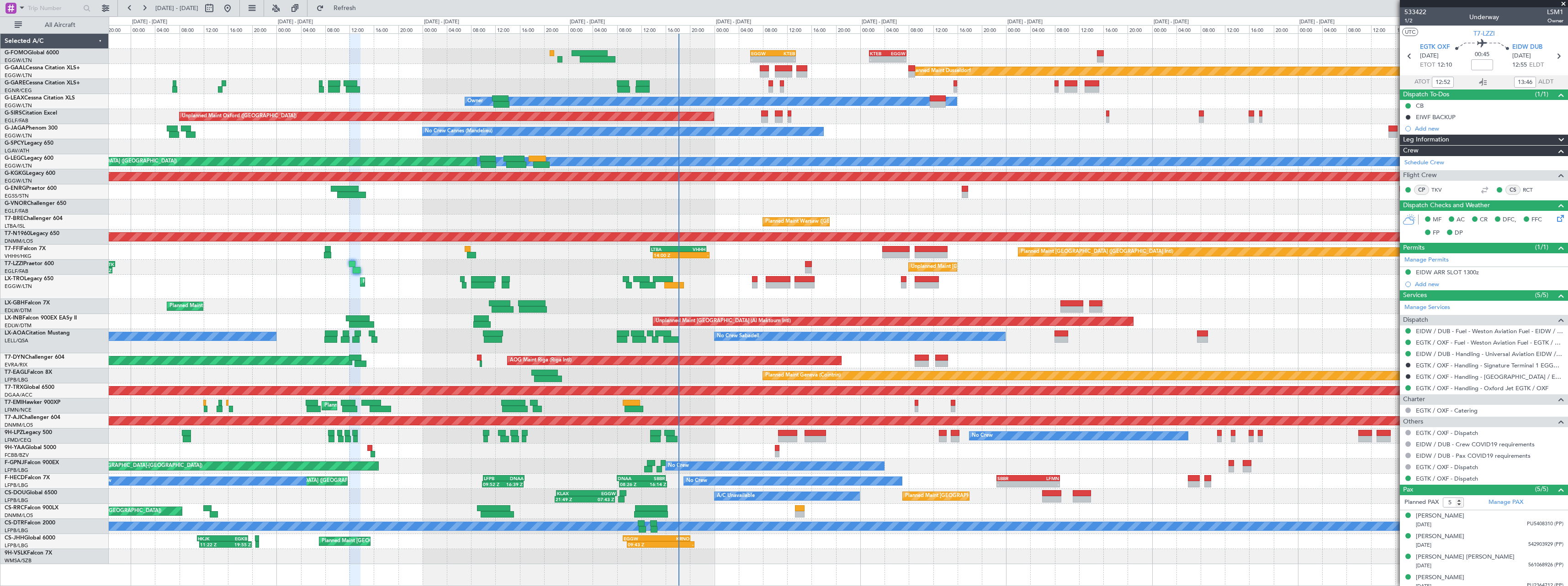
click at [1002, 355] on div "Planned Maint Basel-Mulhouse AOG Maint Riga (Riga Intl)" at bounding box center [838, 360] width 1459 height 15
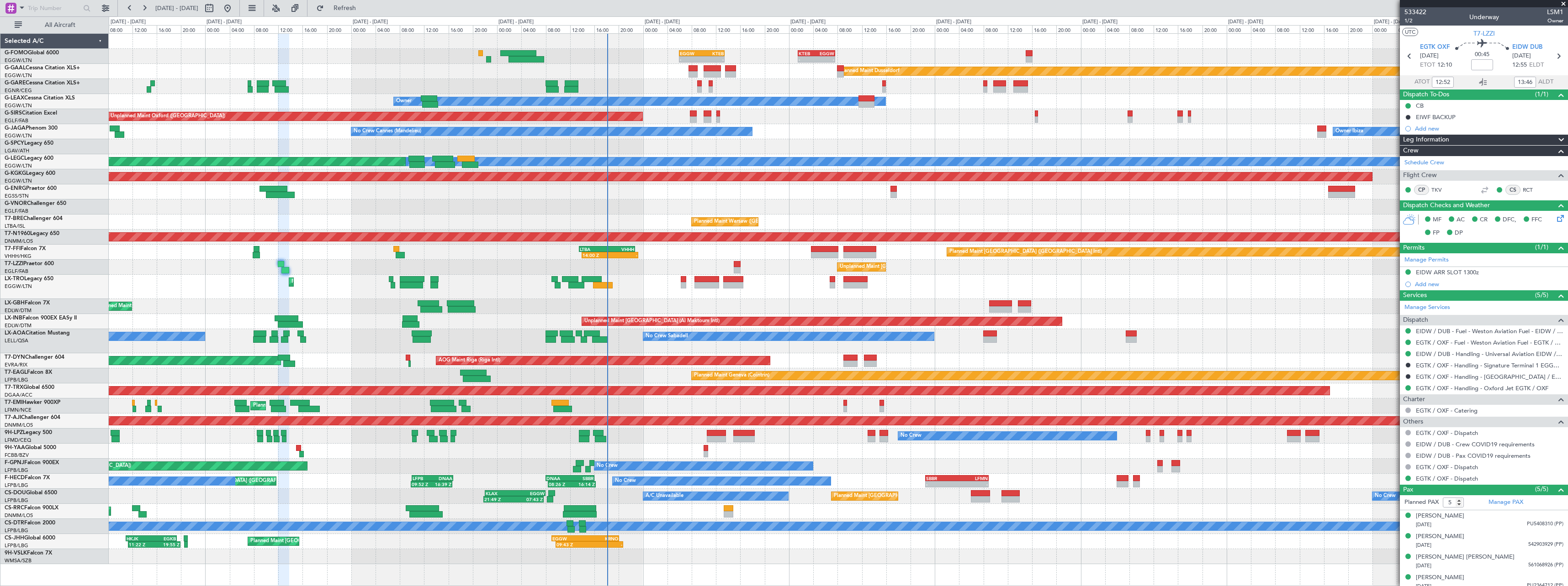
click at [784, 296] on div "Planned Maint [GEOGRAPHIC_DATA] ([GEOGRAPHIC_DATA])" at bounding box center [838, 286] width 1459 height 24
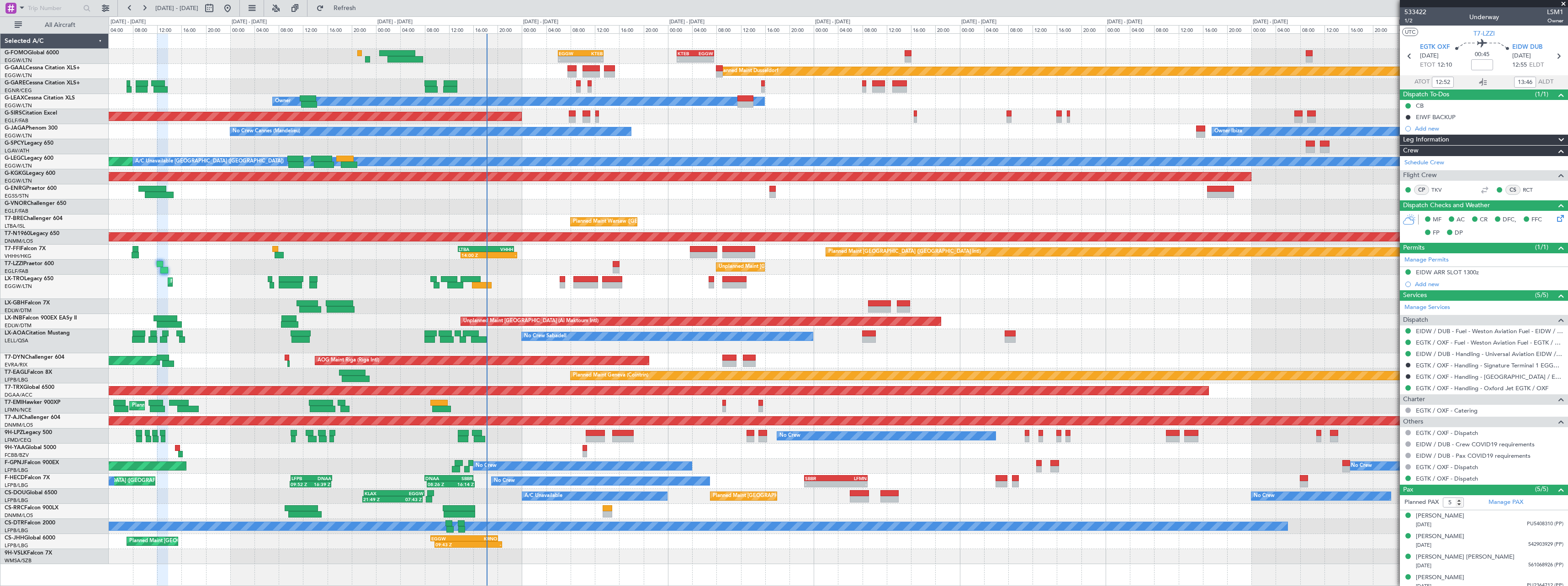
click at [543, 262] on div "Unplanned Maint London (Farnborough) Owner London (Farnborough) TBPB 12:40 Z EG…" at bounding box center [838, 267] width 1459 height 15
click at [775, 196] on div at bounding box center [838, 192] width 1459 height 15
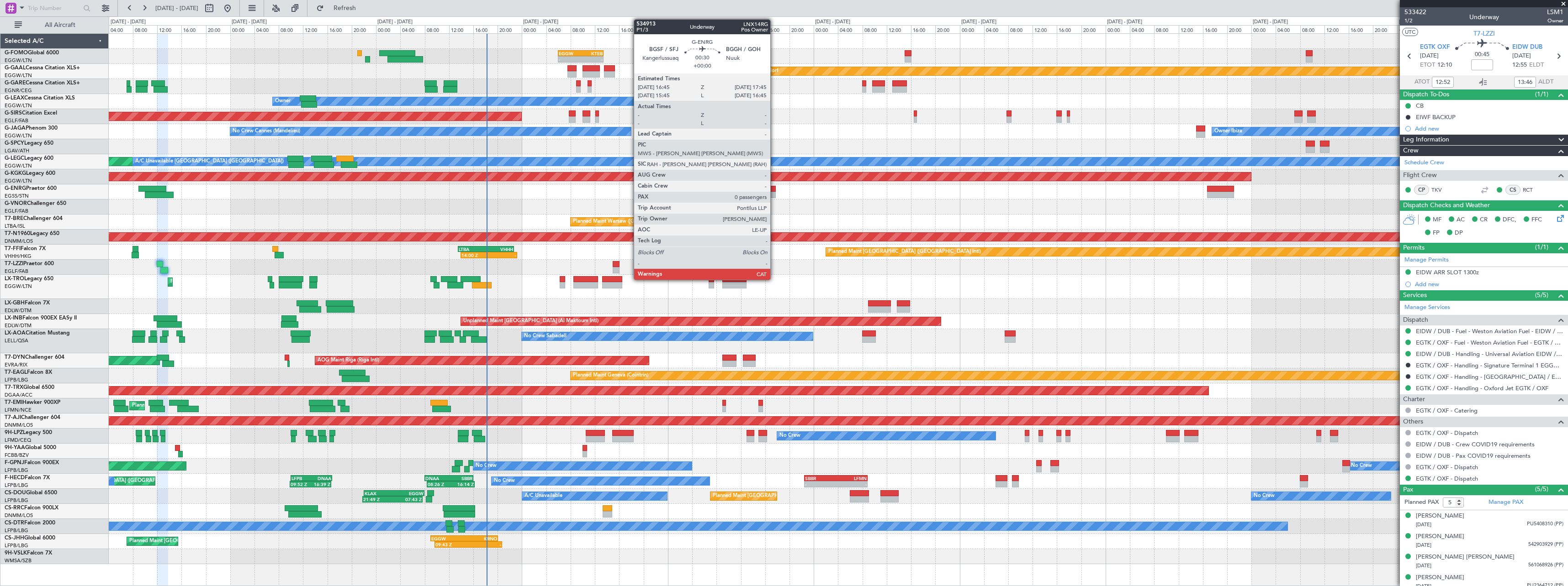
click at [775, 195] on div at bounding box center [772, 194] width 6 height 6
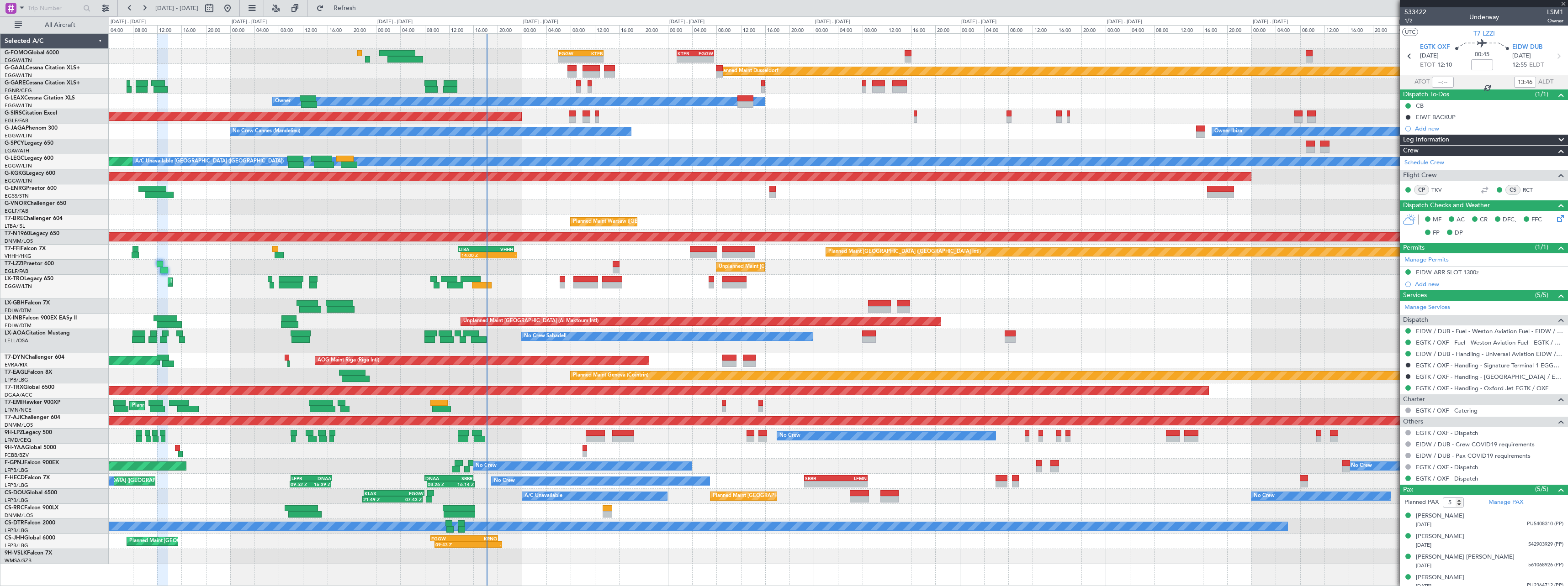
type input "0"
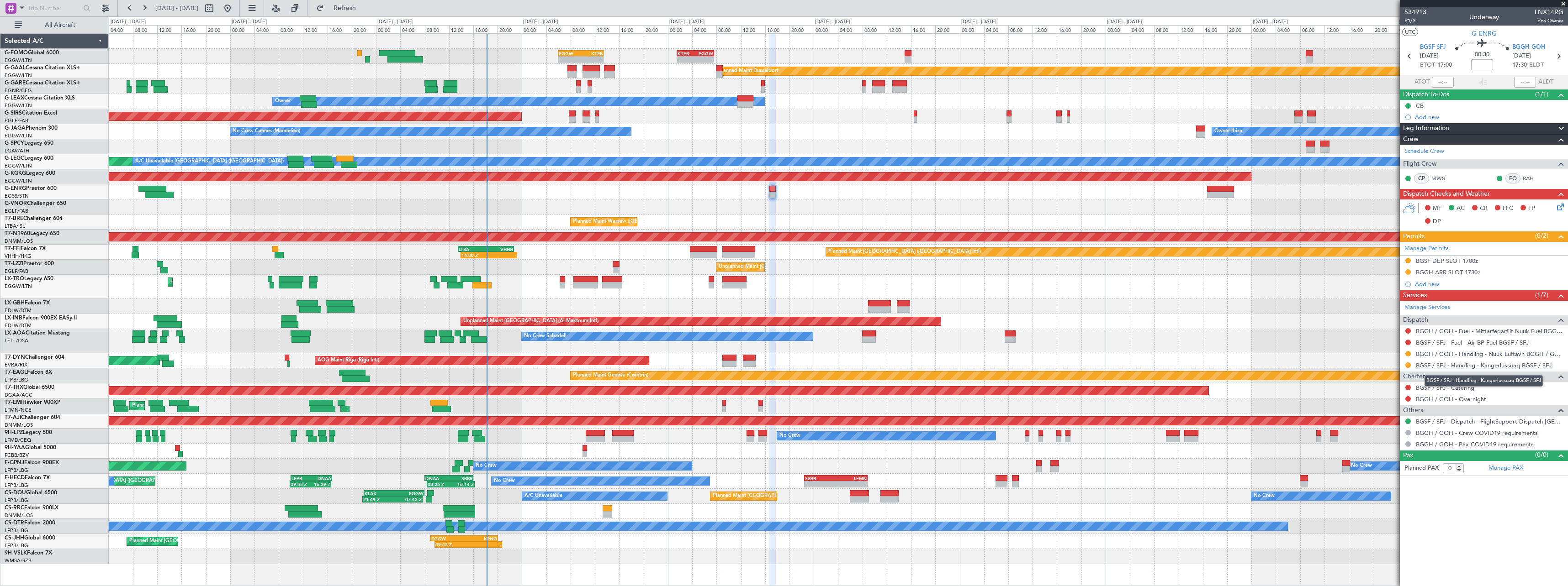
click at [1472, 367] on link "BGSF / SFJ - Handling - Kangerlussuaq BGSF / SFJ" at bounding box center [1484, 366] width 136 height 8
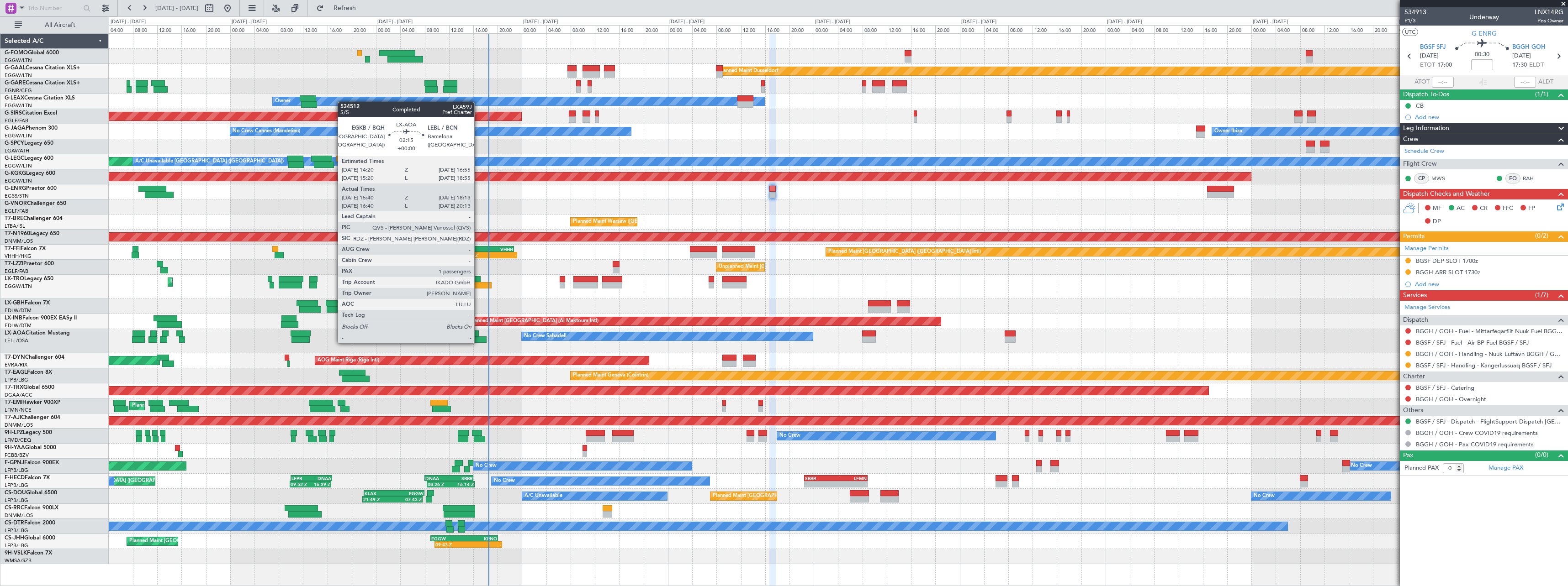
click at [478, 343] on div at bounding box center [478, 339] width 15 height 6
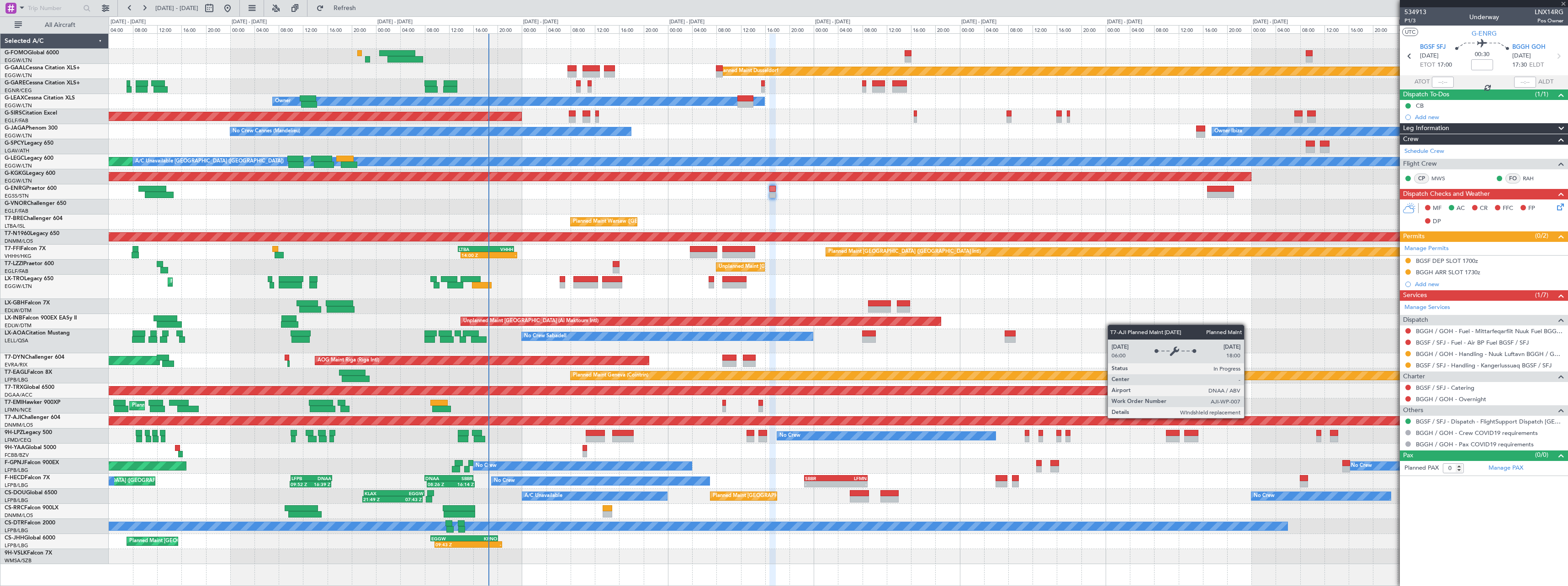
type input "15:50"
type input "18:03"
type input "1"
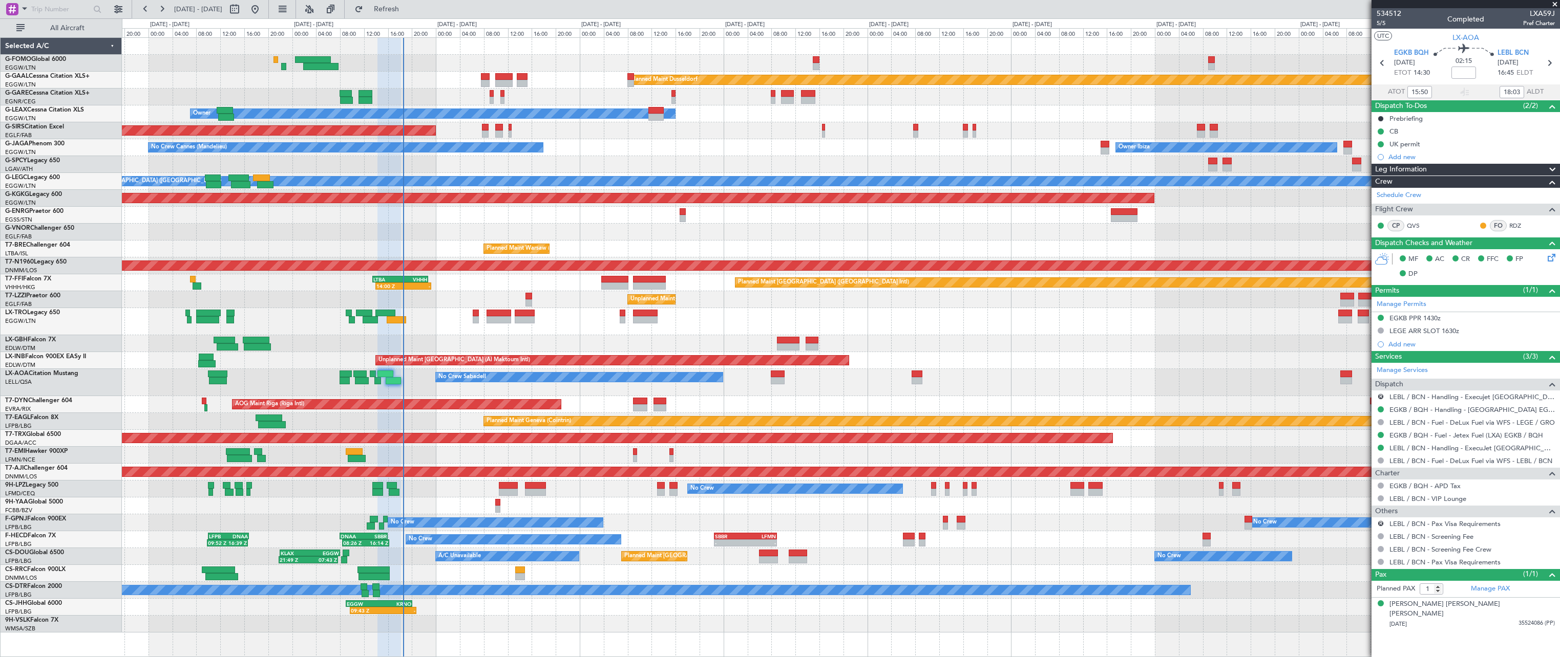
click at [566, 334] on div "Planned Maint Dusseldorf Unplanned Maint Chester Owner Unplanned Maint Oxford (…" at bounding box center [840, 335] width 1437 height 595
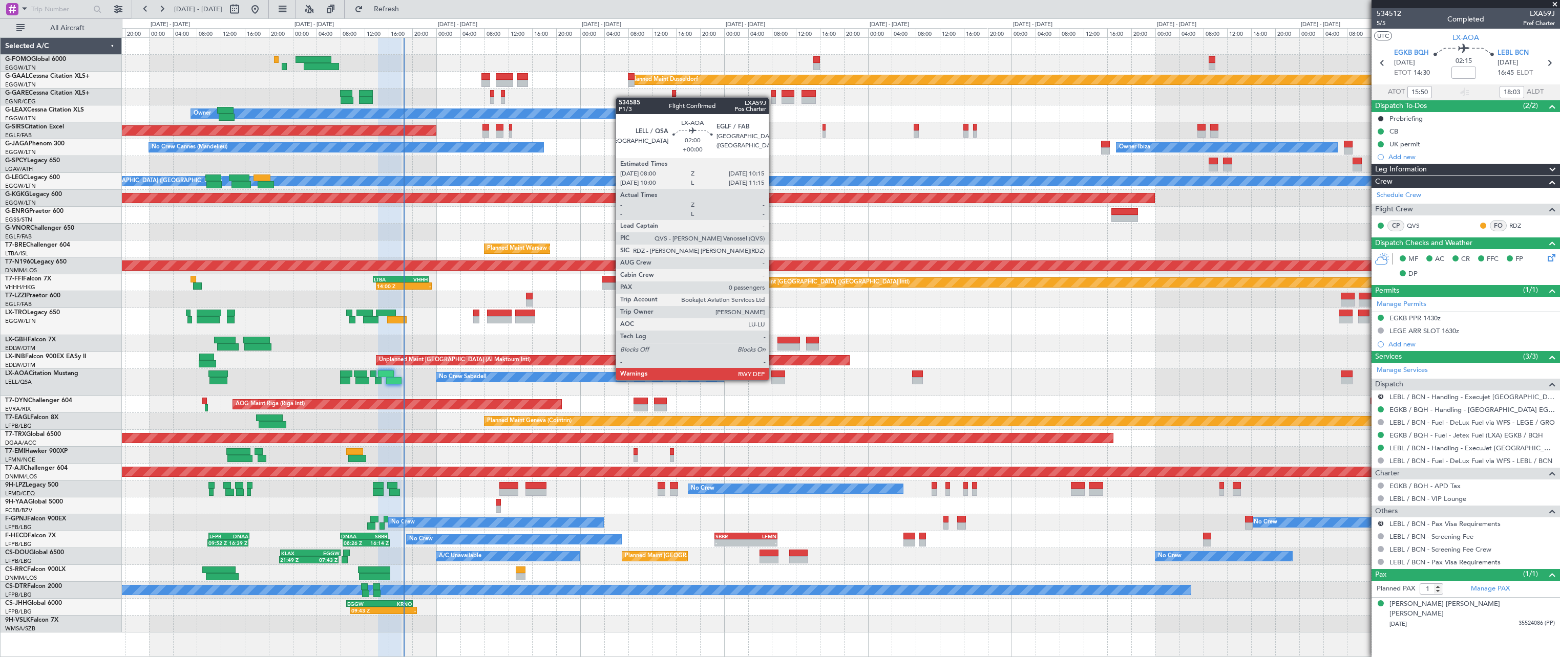
click at [773, 379] on div at bounding box center [778, 380] width 14 height 7
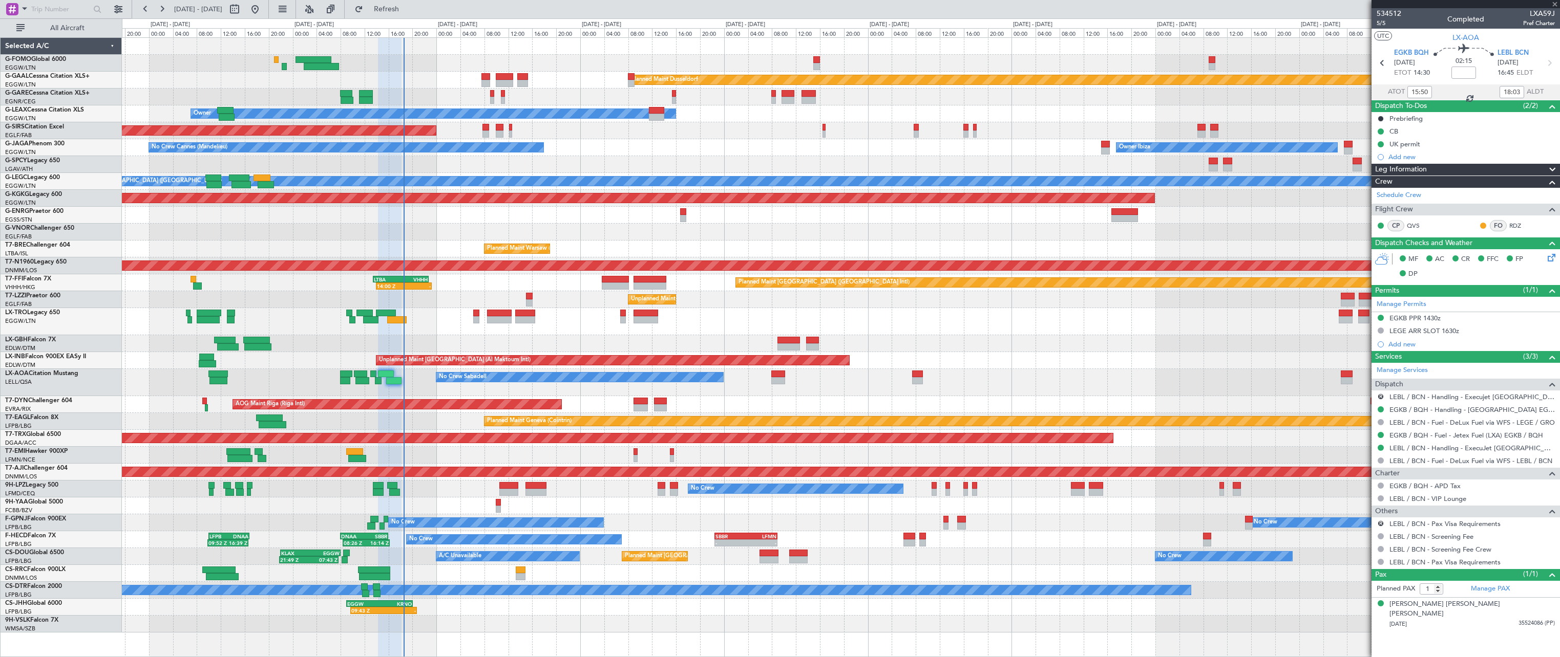
type input "0"
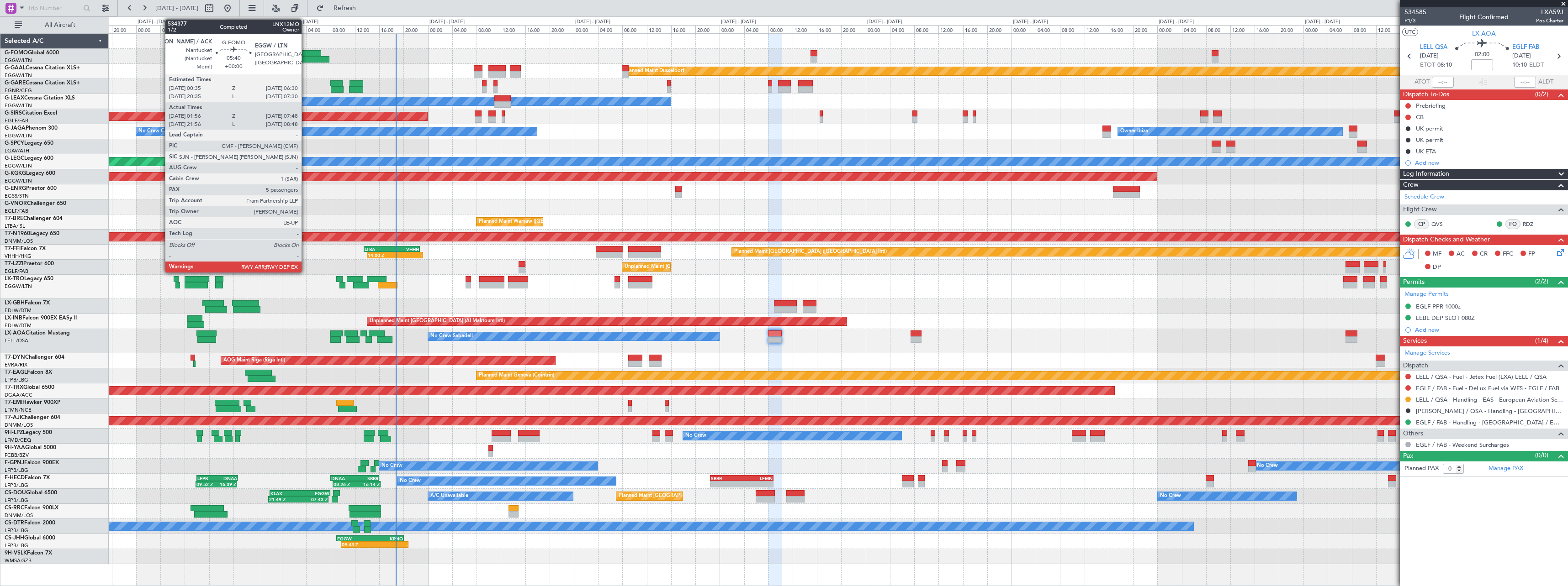
click at [306, 60] on div at bounding box center [311, 59] width 36 height 6
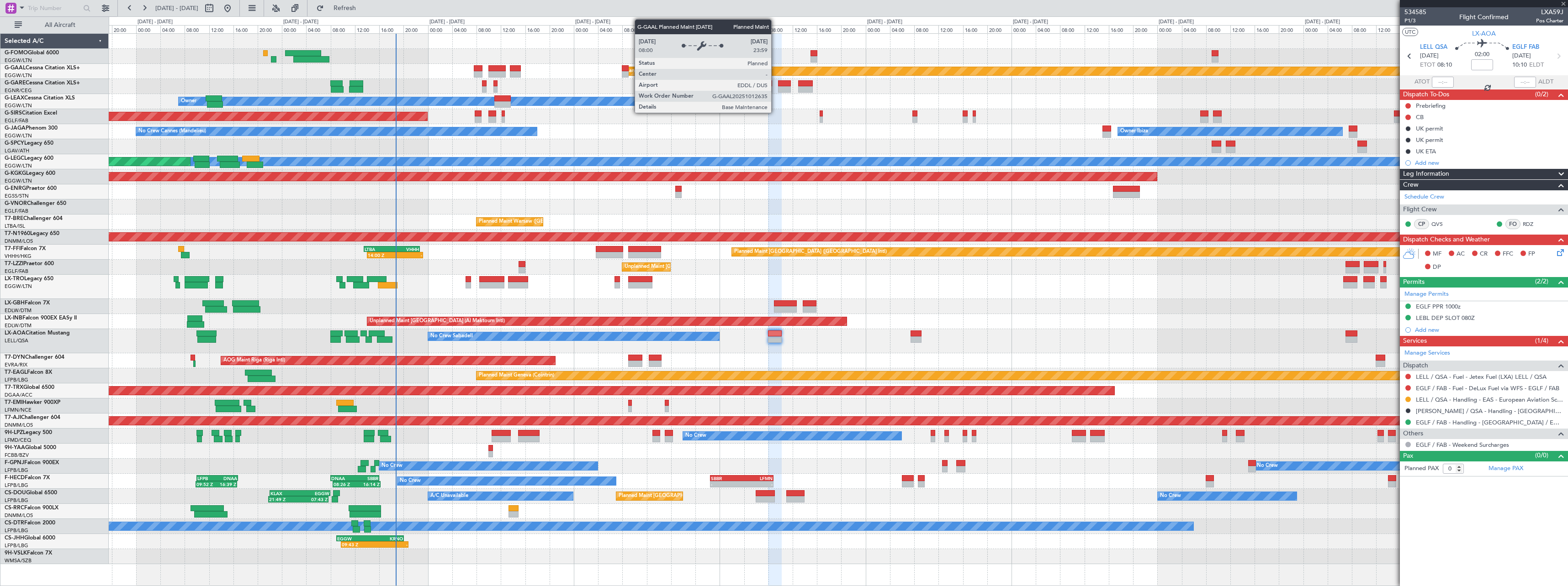
type input "01:56"
type input "07:33"
type input "5"
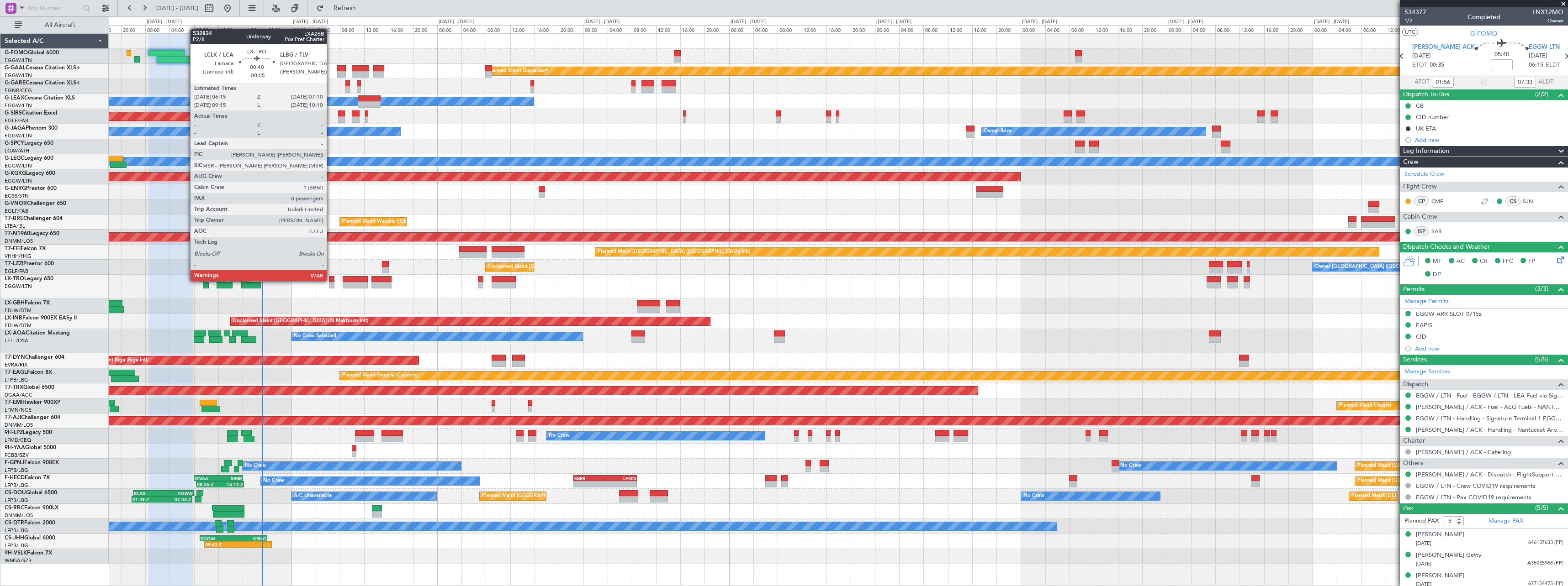
click at [331, 280] on div at bounding box center [332, 279] width 6 height 6
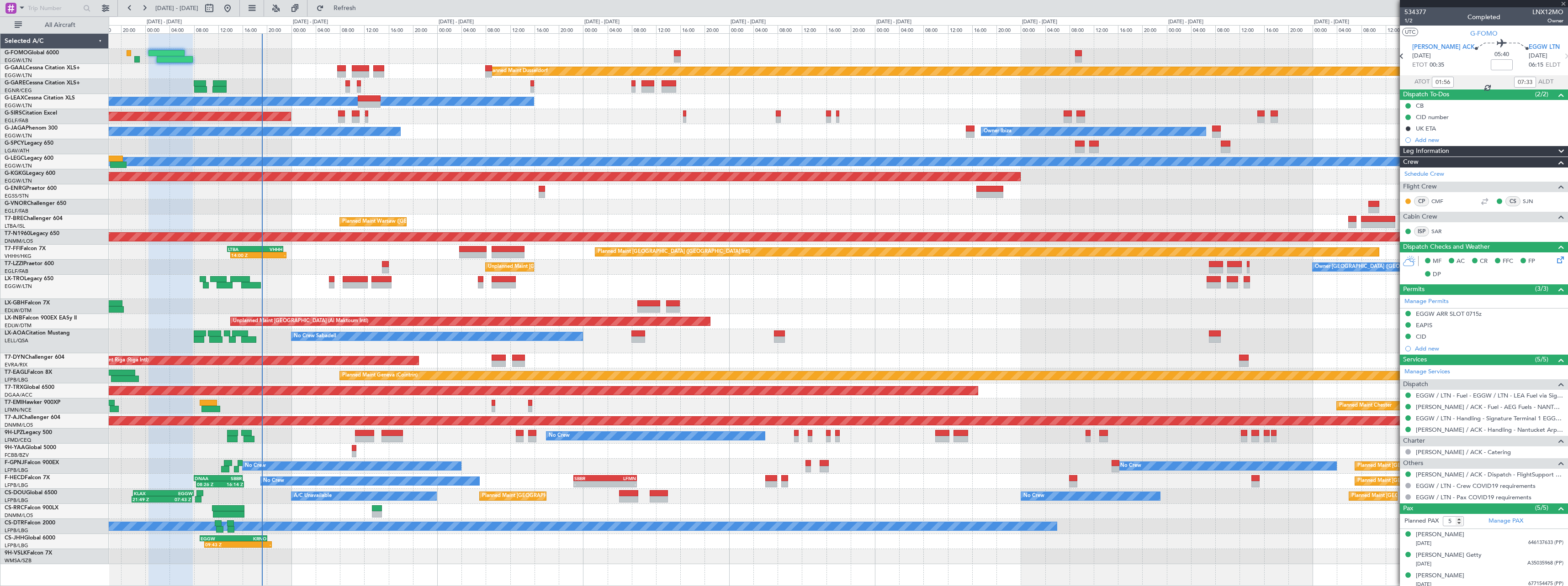
type input "-00:05"
type input "0"
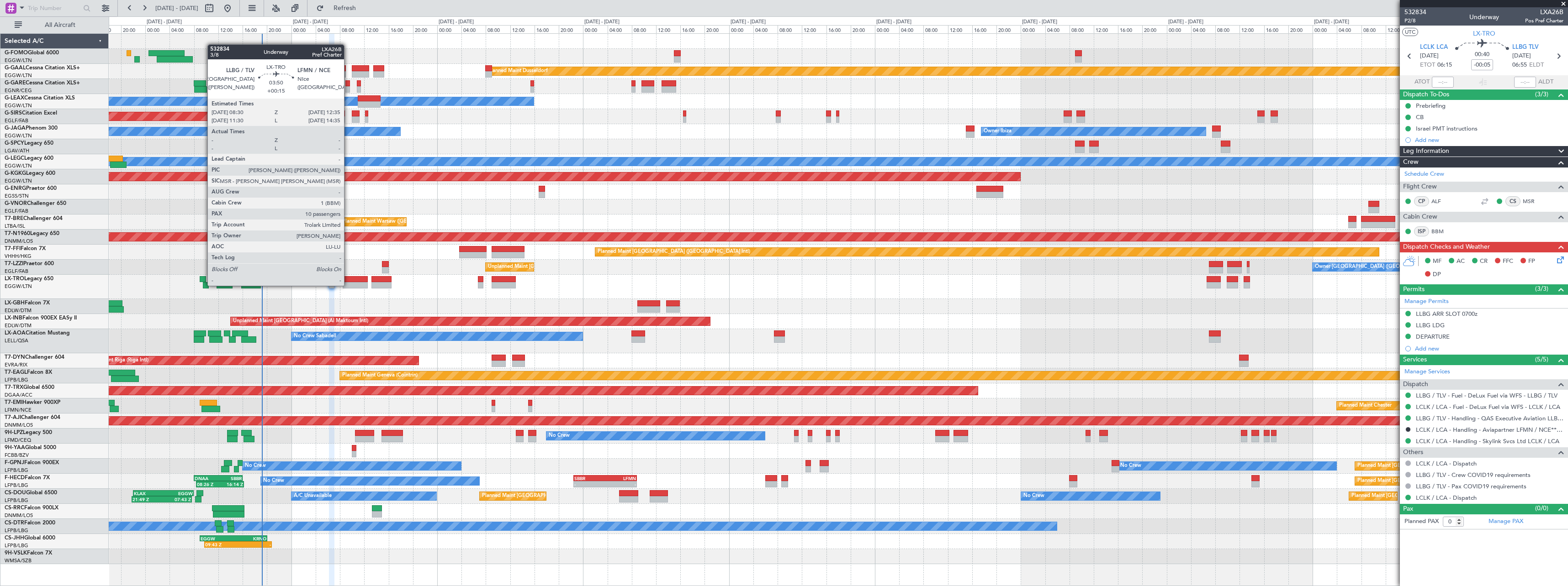
click at [348, 285] on div at bounding box center [355, 285] width 25 height 6
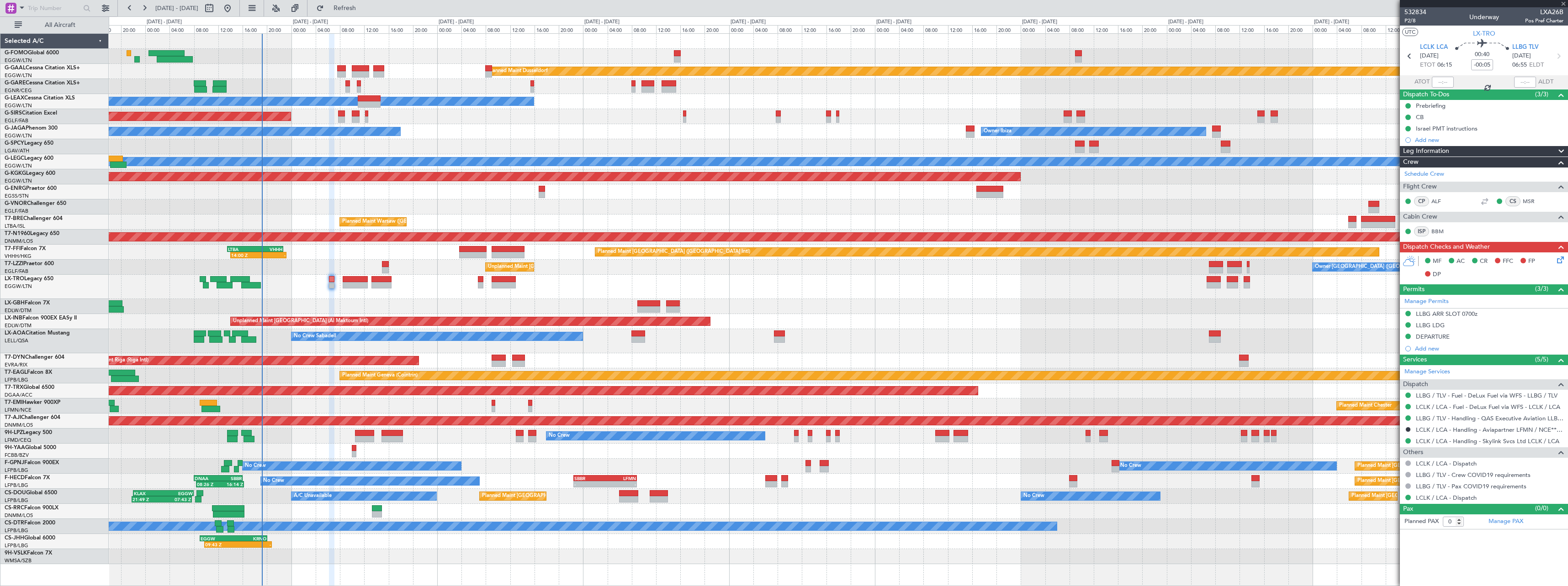
type input "+00:15"
type input "10"
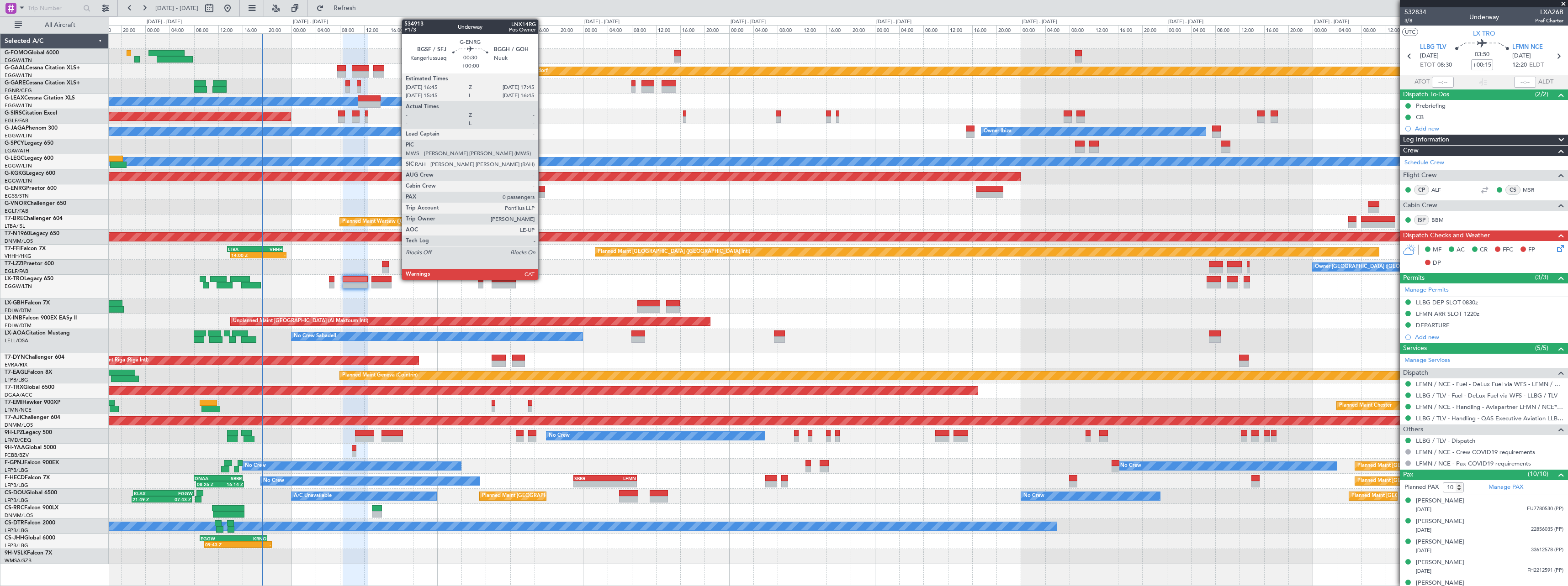
click at [543, 191] on div at bounding box center [542, 188] width 6 height 6
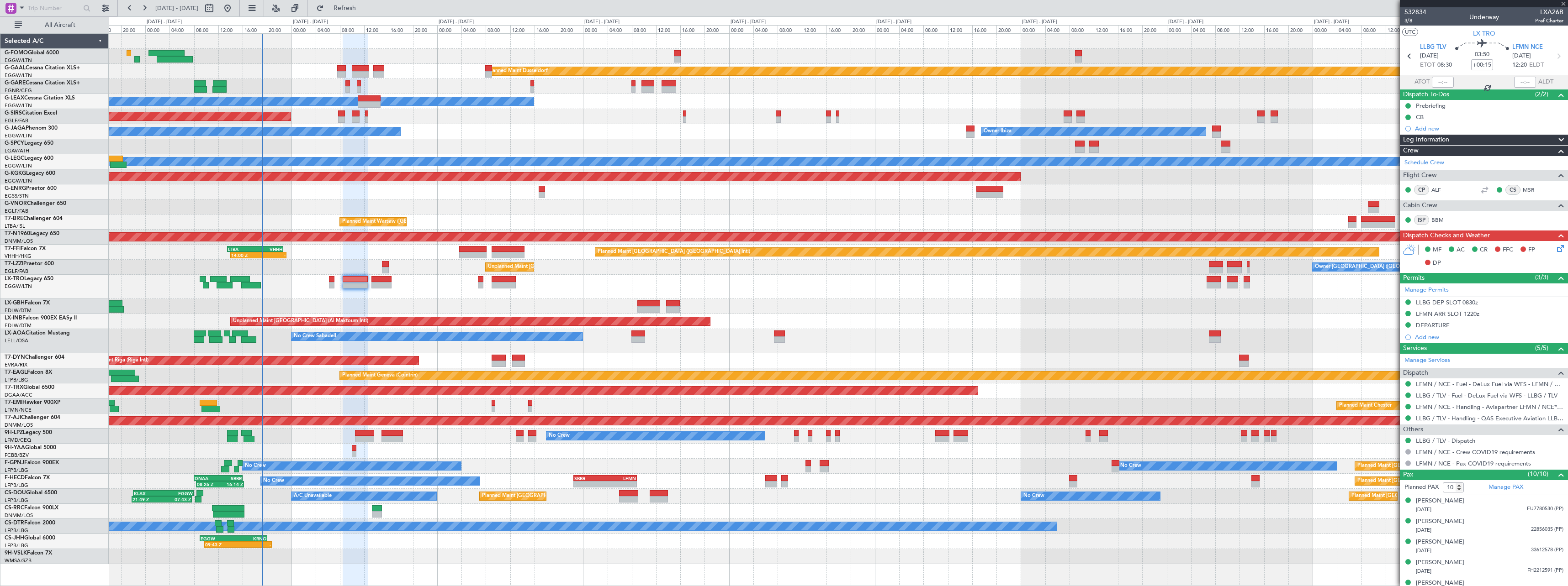
type input "0"
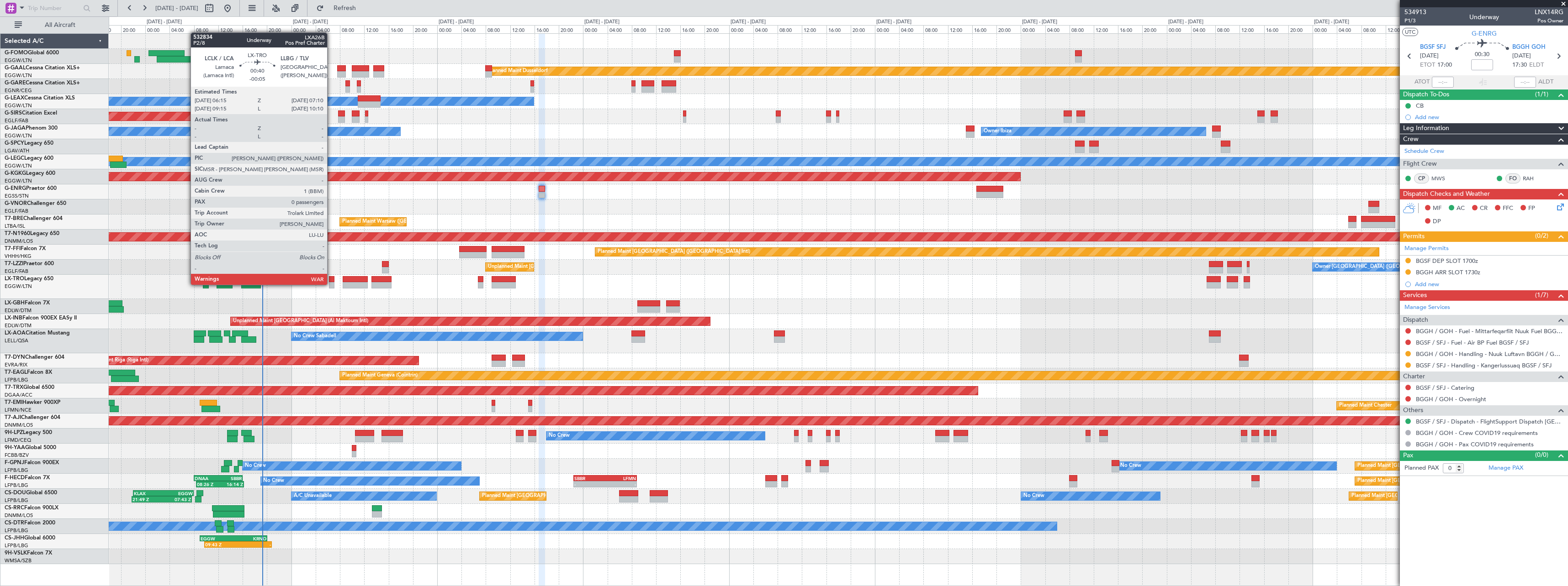
click at [331, 284] on div at bounding box center [332, 285] width 6 height 6
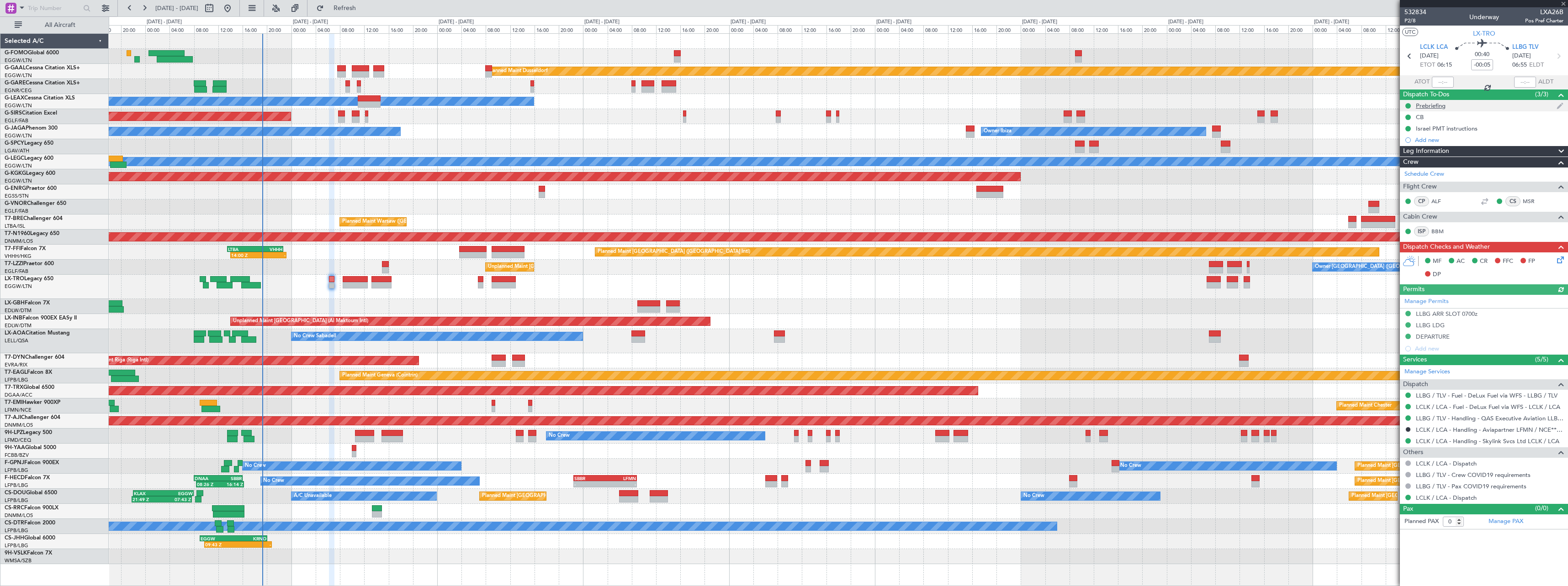
click at [1431, 103] on div "Prebriefing" at bounding box center [1431, 105] width 29 height 8
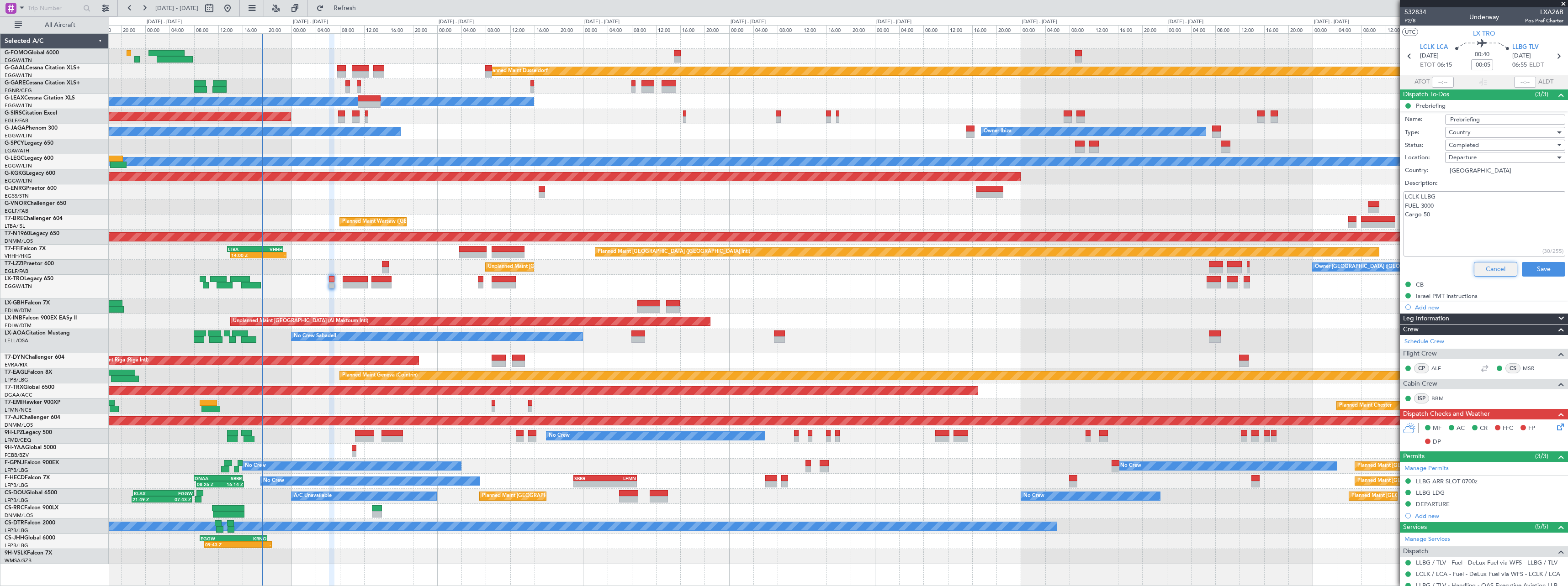
click at [1489, 274] on button "Cancel" at bounding box center [1496, 269] width 44 height 14
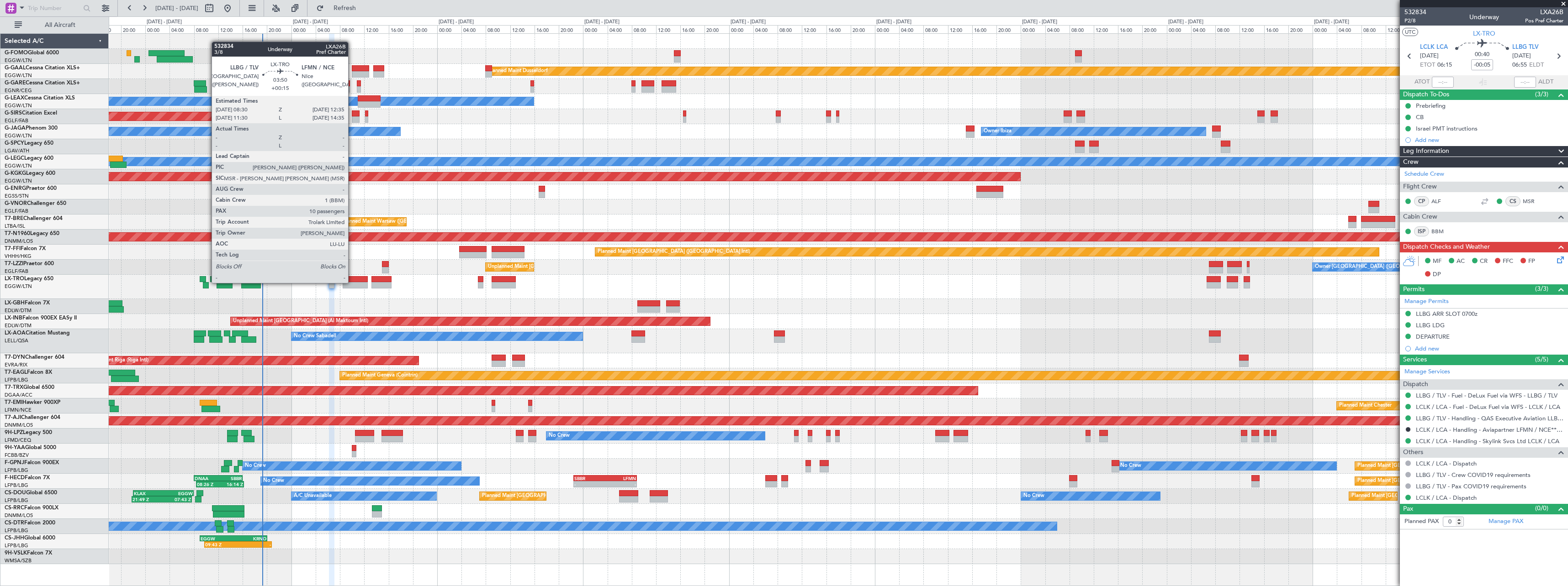
click at [353, 282] on div at bounding box center [355, 285] width 25 height 6
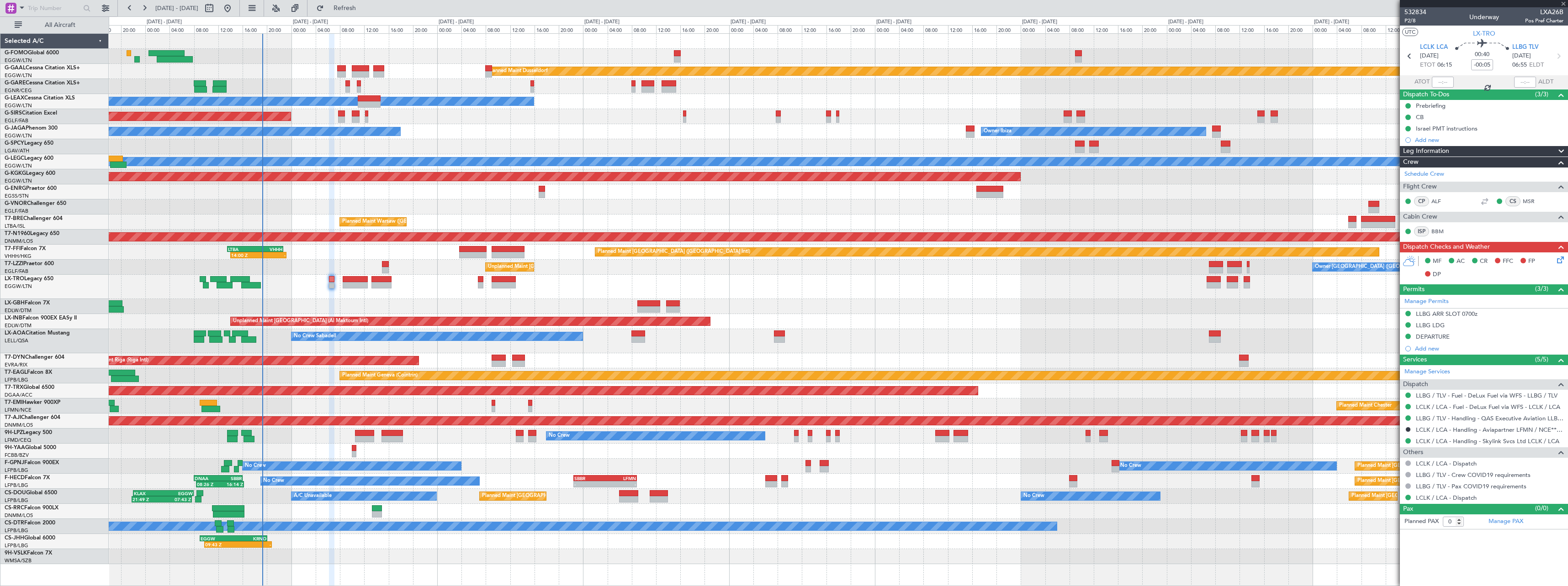
type input "+00:15"
type input "10"
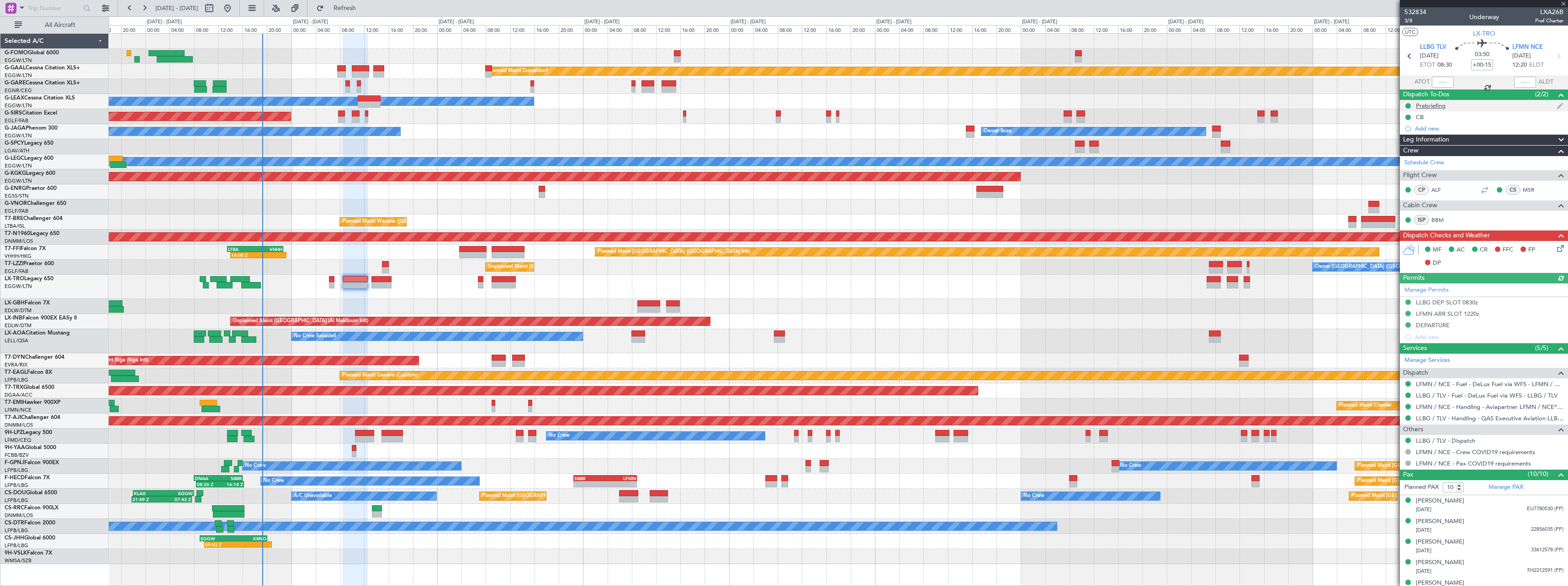
click at [1435, 104] on div "Prebriefing" at bounding box center [1431, 105] width 29 height 8
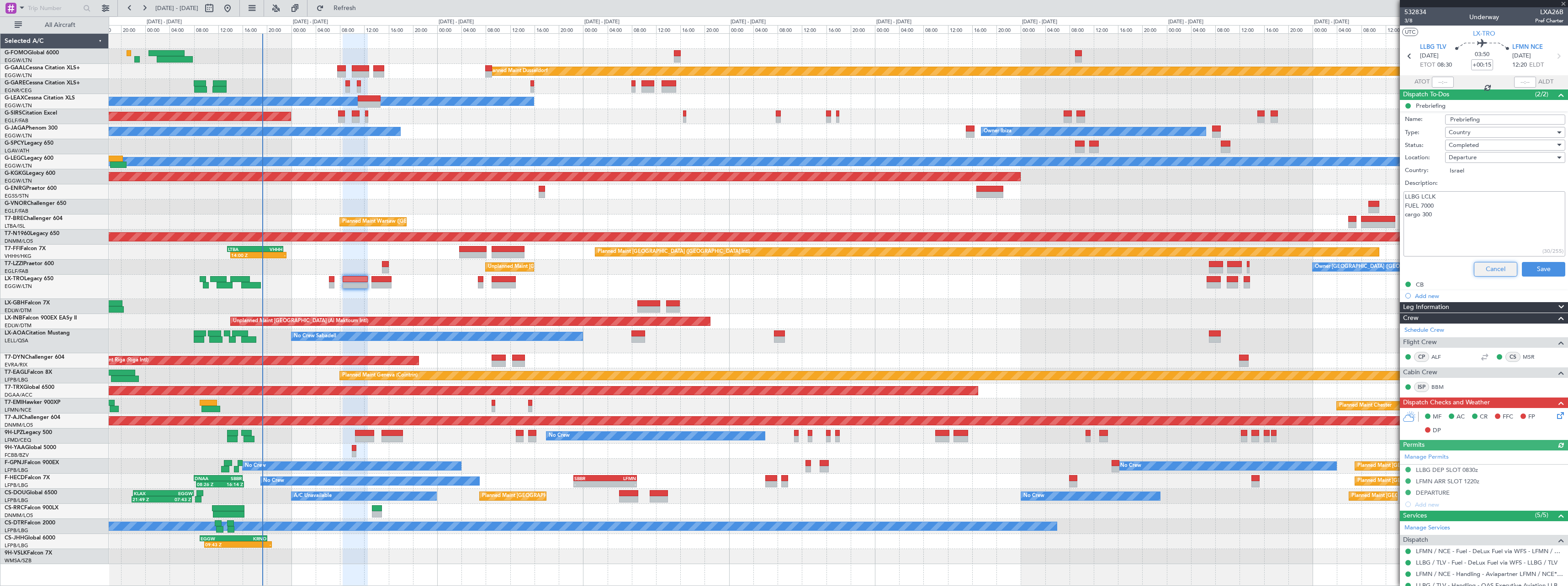
click at [1476, 272] on button "Cancel" at bounding box center [1496, 269] width 44 height 14
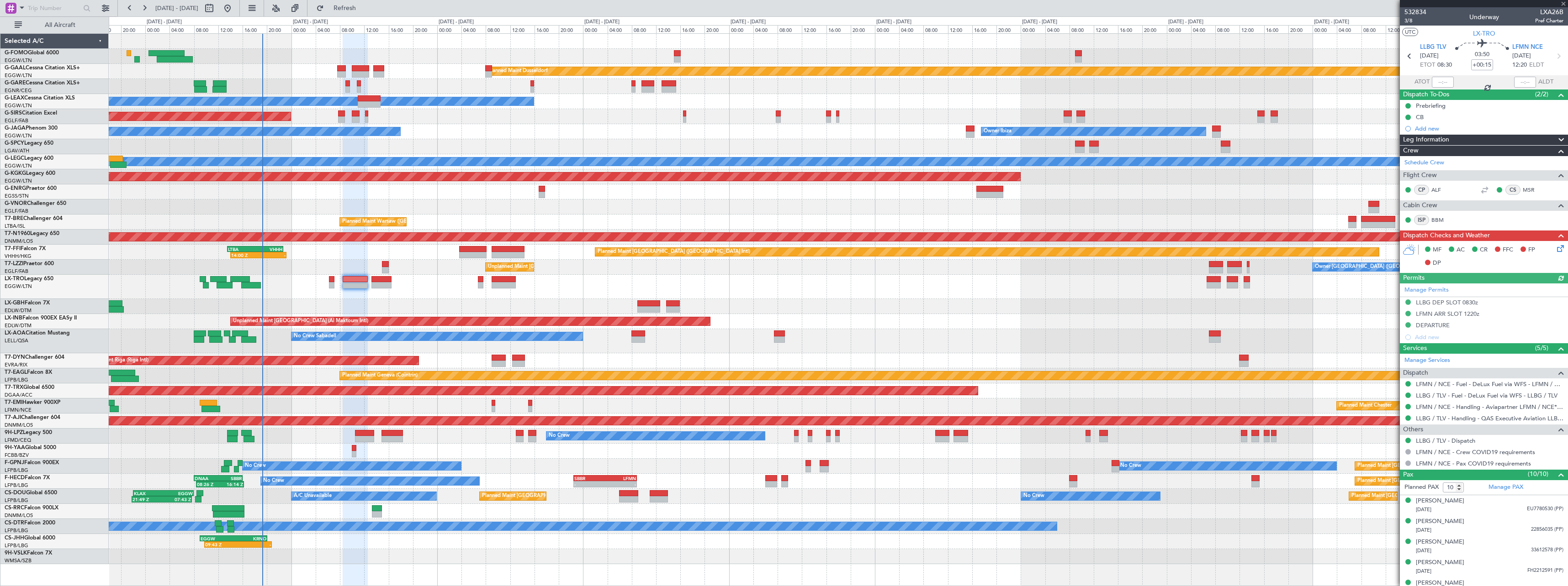
type input "1"
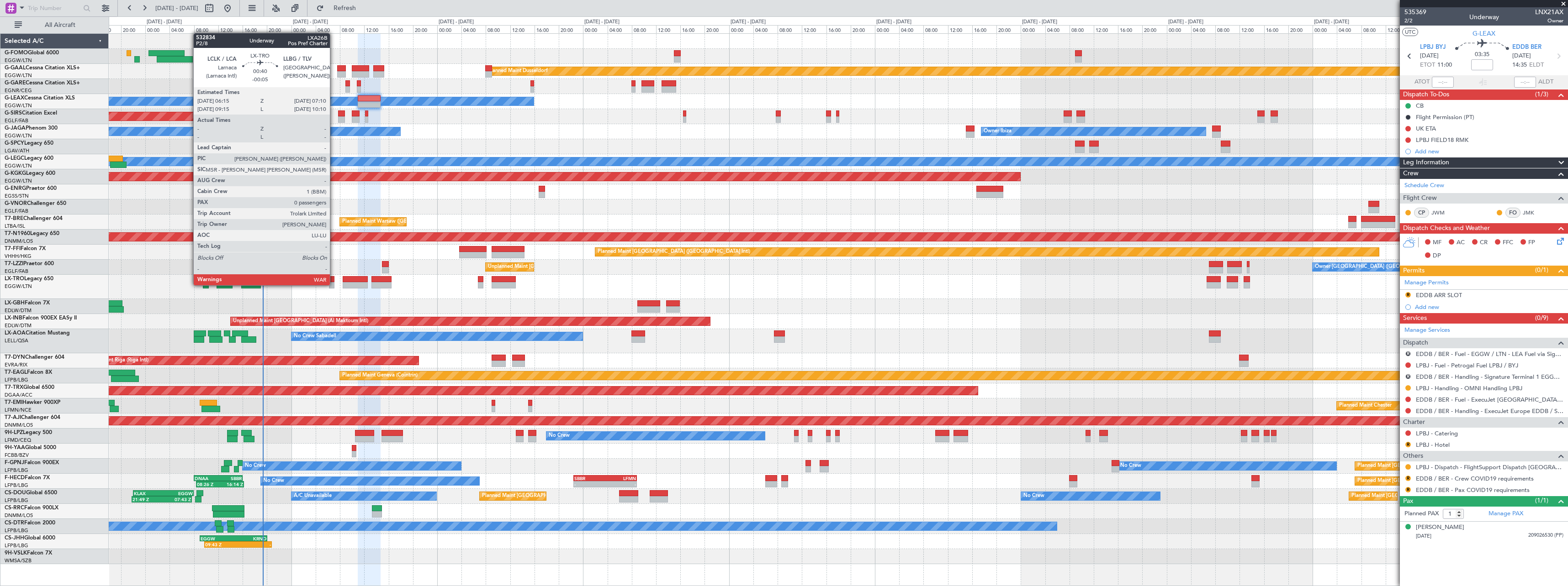
click at [334, 285] on div at bounding box center [332, 285] width 6 height 6
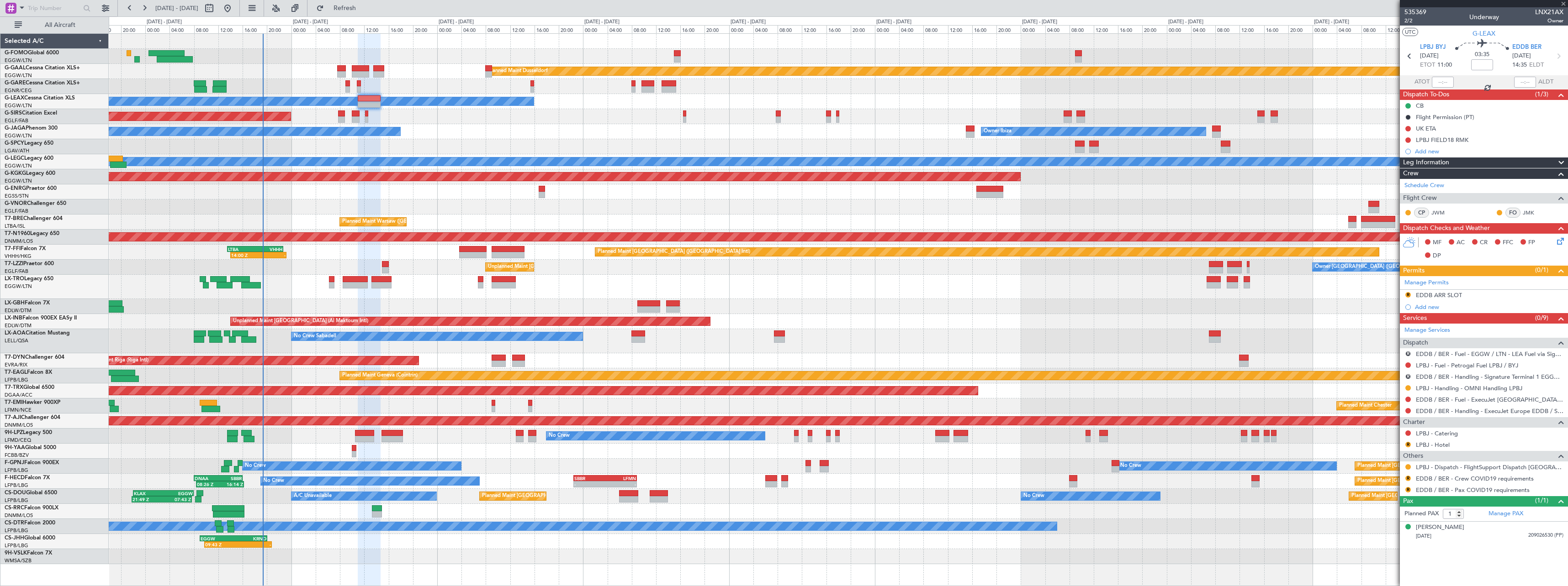
type input "-00:05"
type input "0"
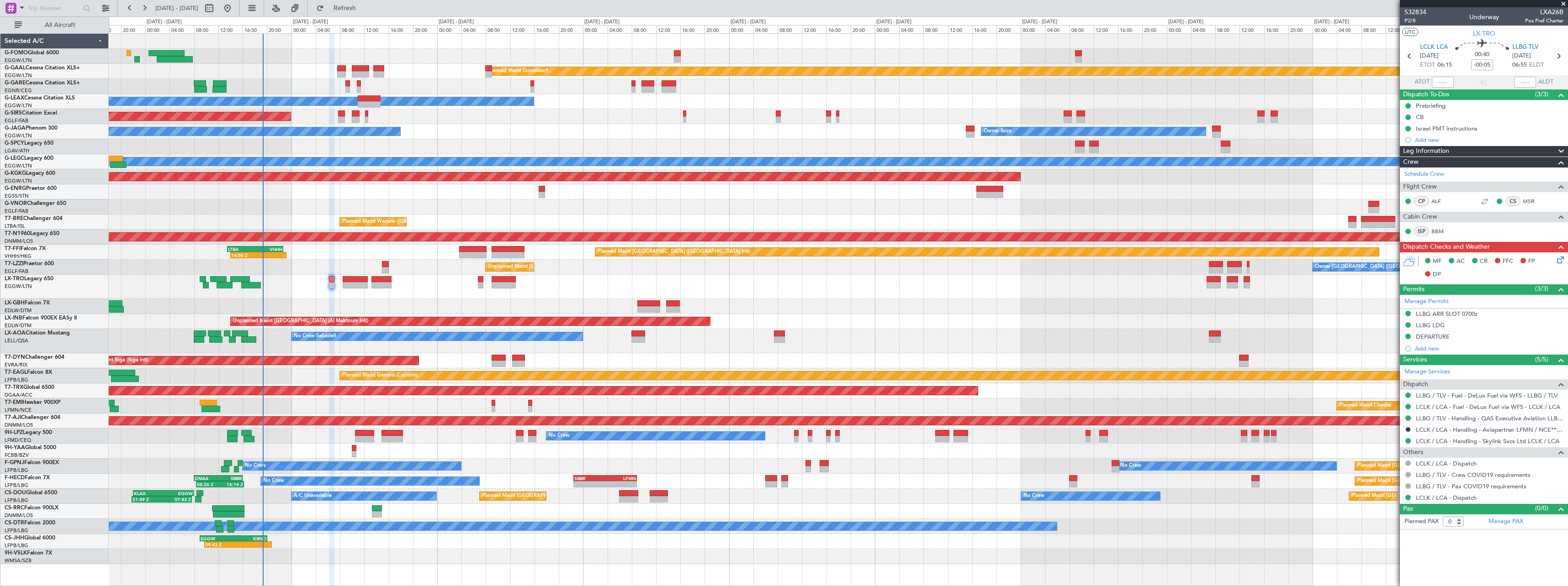
click at [420, 451] on div at bounding box center [838, 451] width 1459 height 15
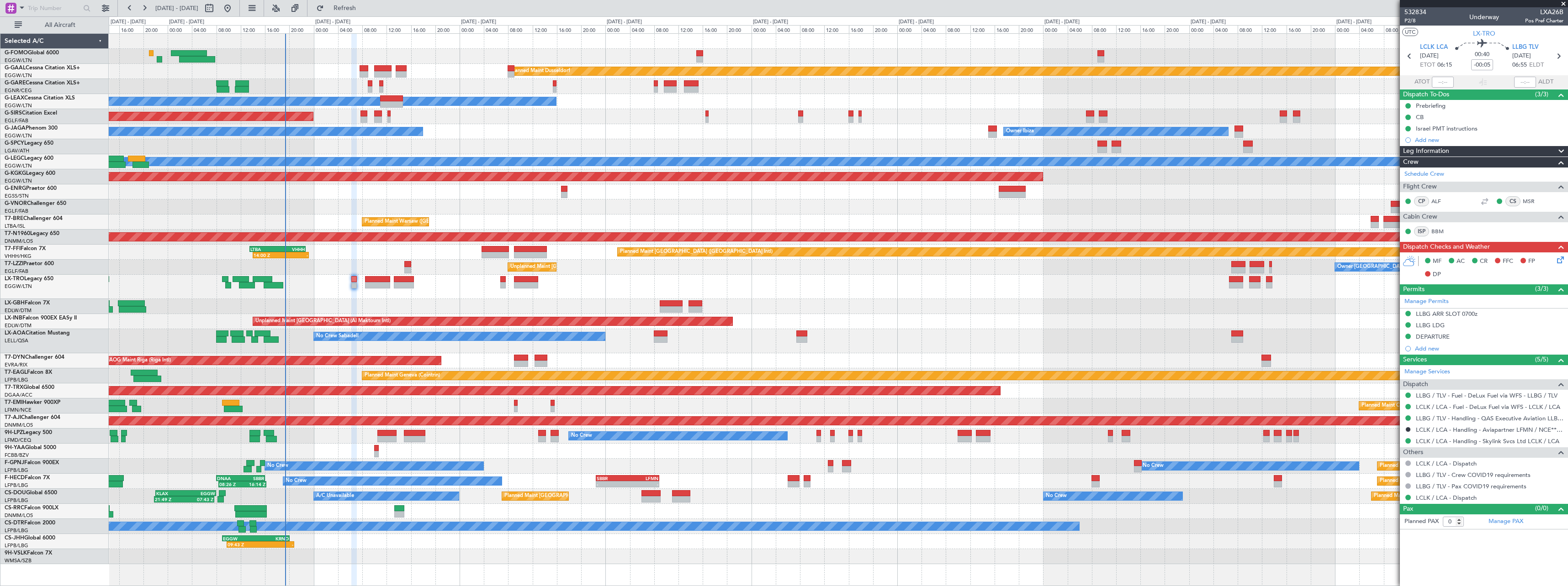
click at [441, 300] on div "Planned Maint Nice ([GEOGRAPHIC_DATA])" at bounding box center [838, 306] width 1459 height 15
click at [426, 305] on div "Planned Maint Nice ([GEOGRAPHIC_DATA])" at bounding box center [838, 306] width 1459 height 15
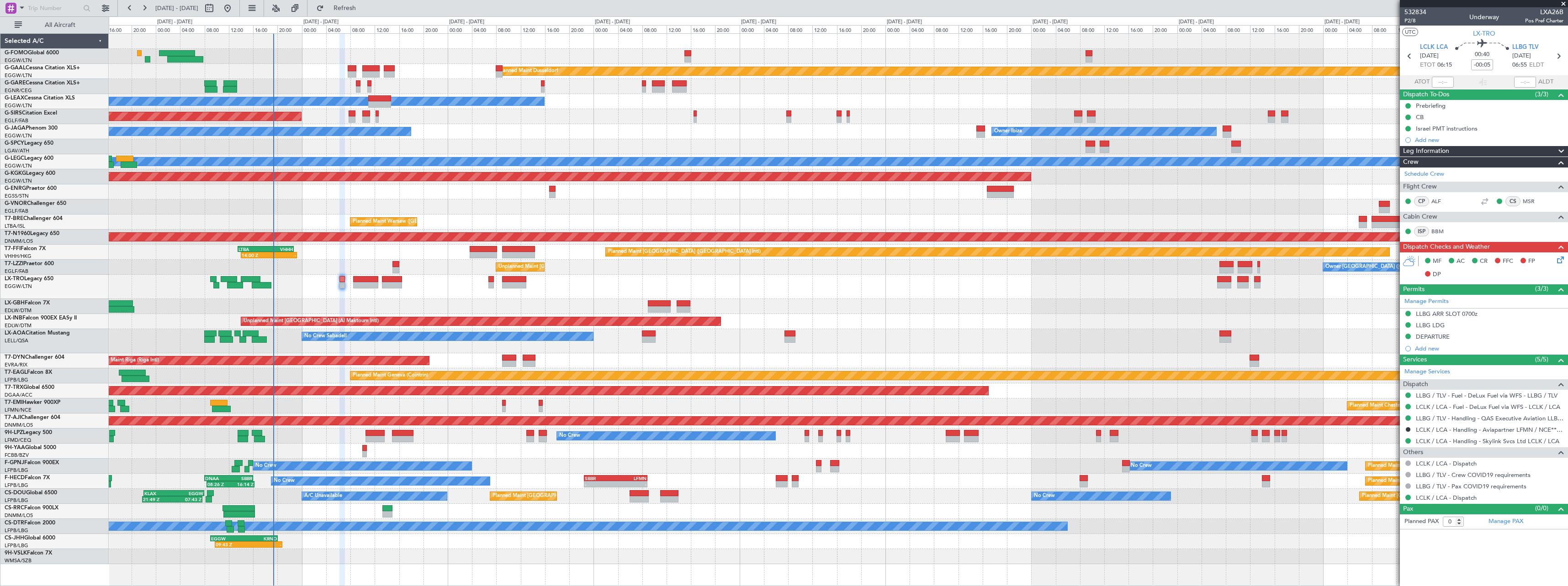
click at [502, 304] on div "Planned Maint Nice ([GEOGRAPHIC_DATA])" at bounding box center [838, 306] width 1459 height 15
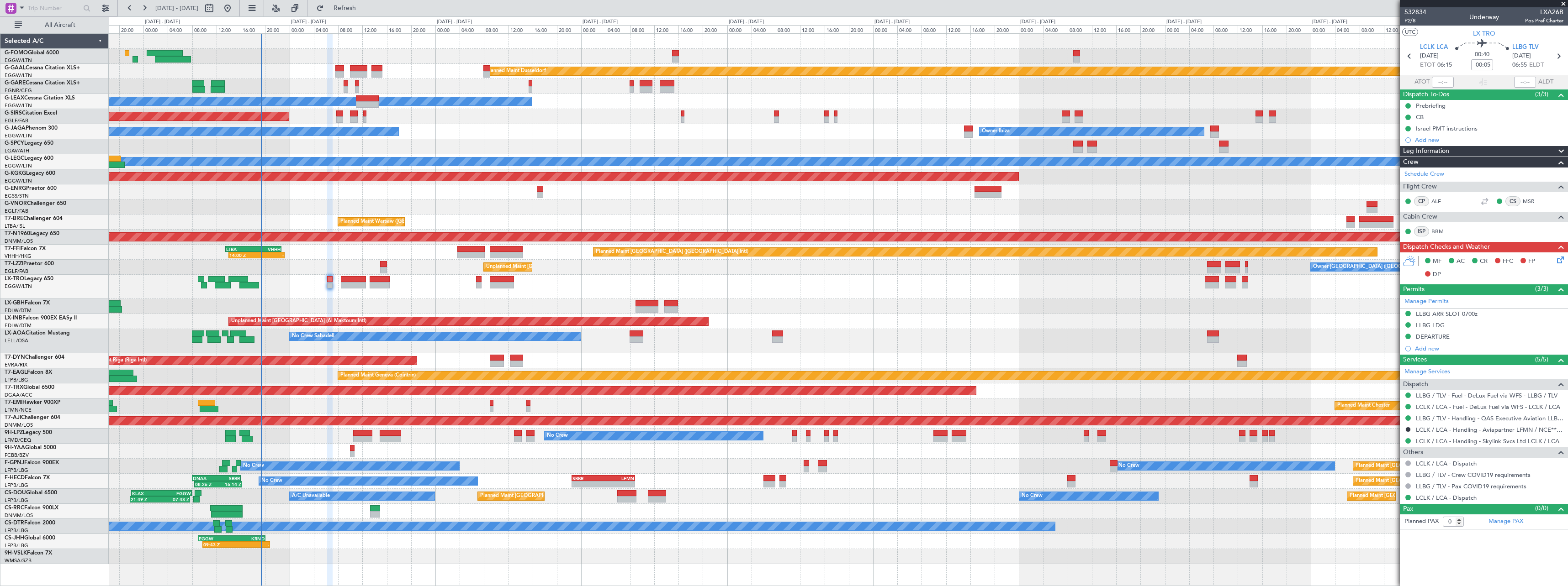
click at [424, 286] on div "Planned Maint [GEOGRAPHIC_DATA] ([GEOGRAPHIC_DATA])" at bounding box center [838, 286] width 1459 height 24
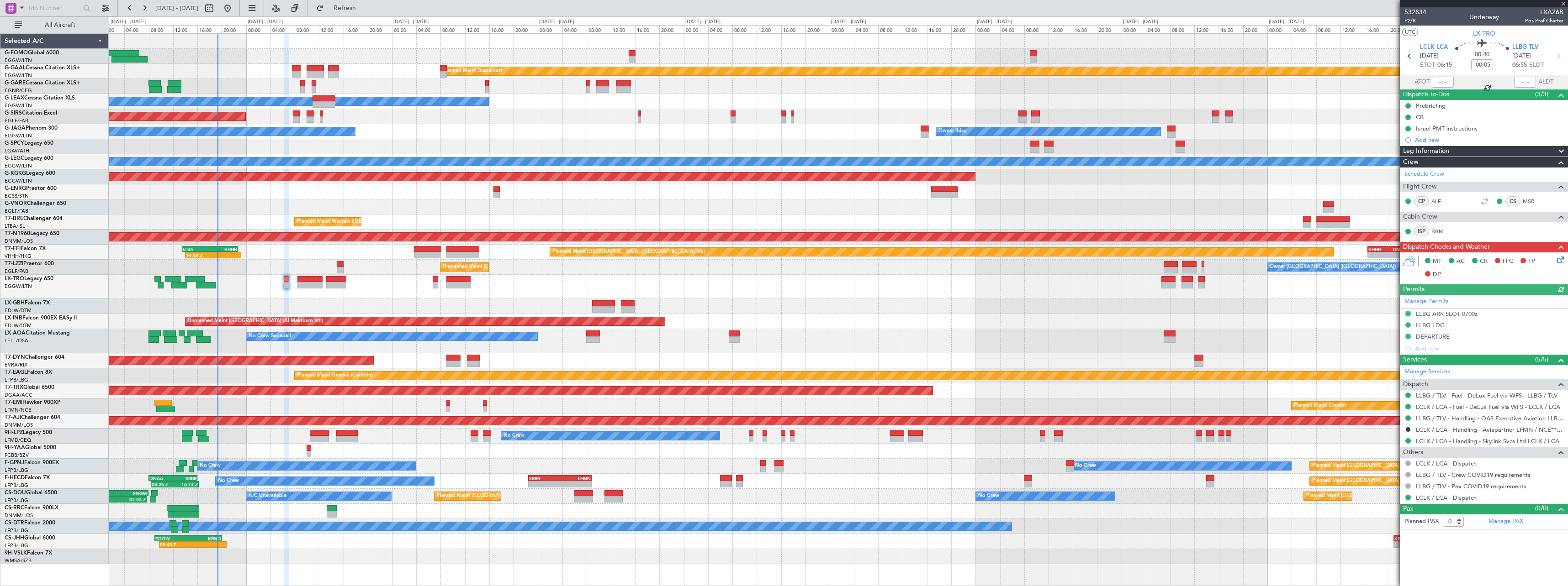
click at [414, 297] on div "Planned Maint [GEOGRAPHIC_DATA] ([GEOGRAPHIC_DATA])" at bounding box center [838, 286] width 1459 height 24
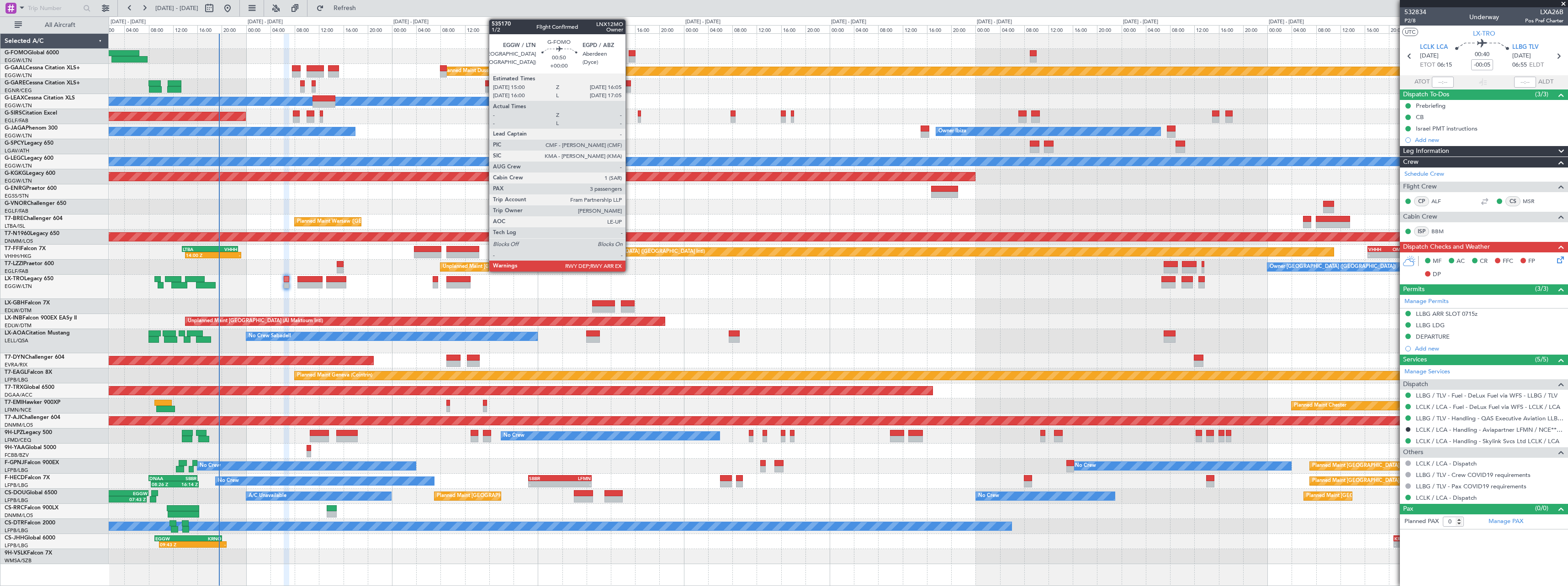
click at [631, 53] on div at bounding box center [633, 53] width 7 height 6
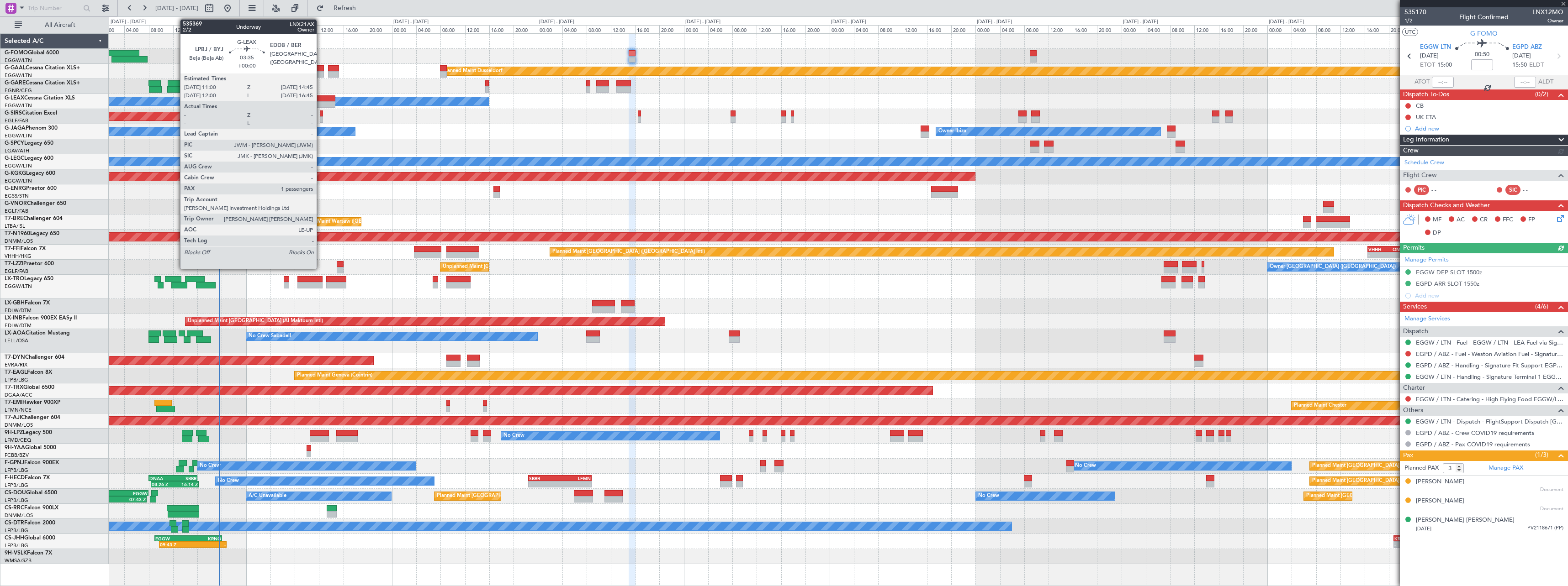
click at [320, 100] on div at bounding box center [324, 98] width 23 height 6
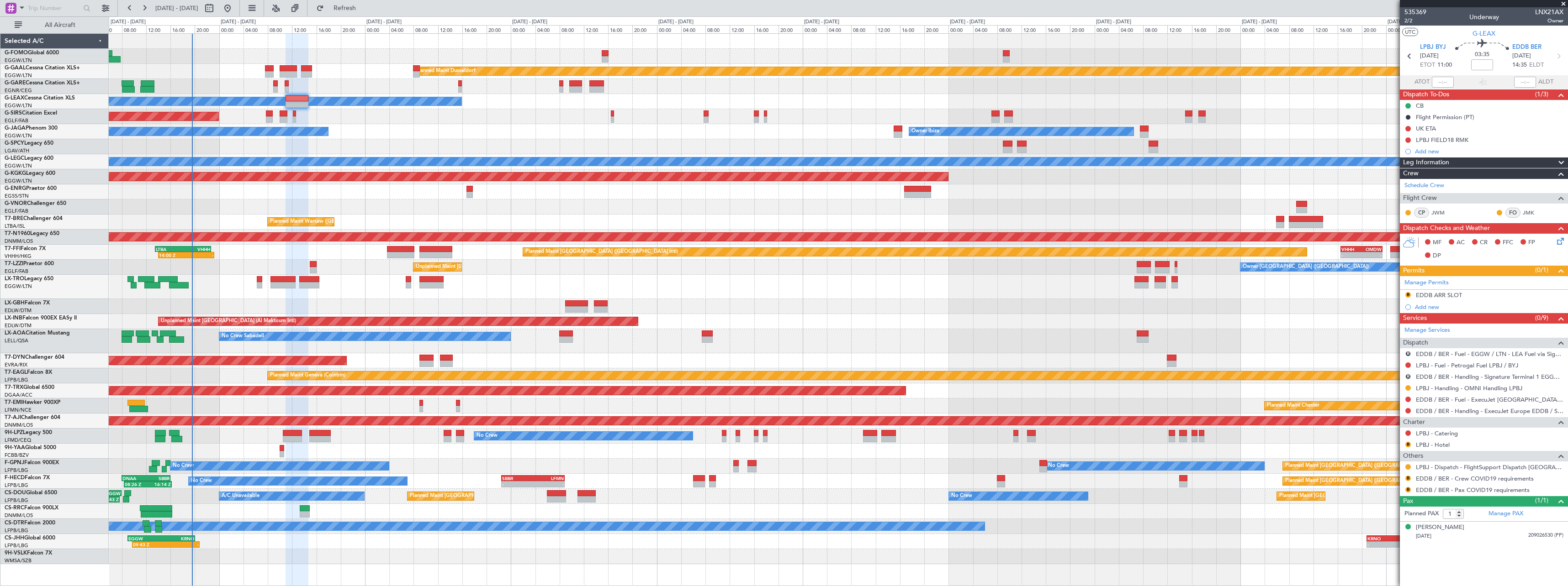
click at [707, 368] on div "Planned Maint Dusseldorf Owner Unplanned Maint [GEOGRAPHIC_DATA] ([GEOGRAPHIC_D…" at bounding box center [838, 299] width 1459 height 531
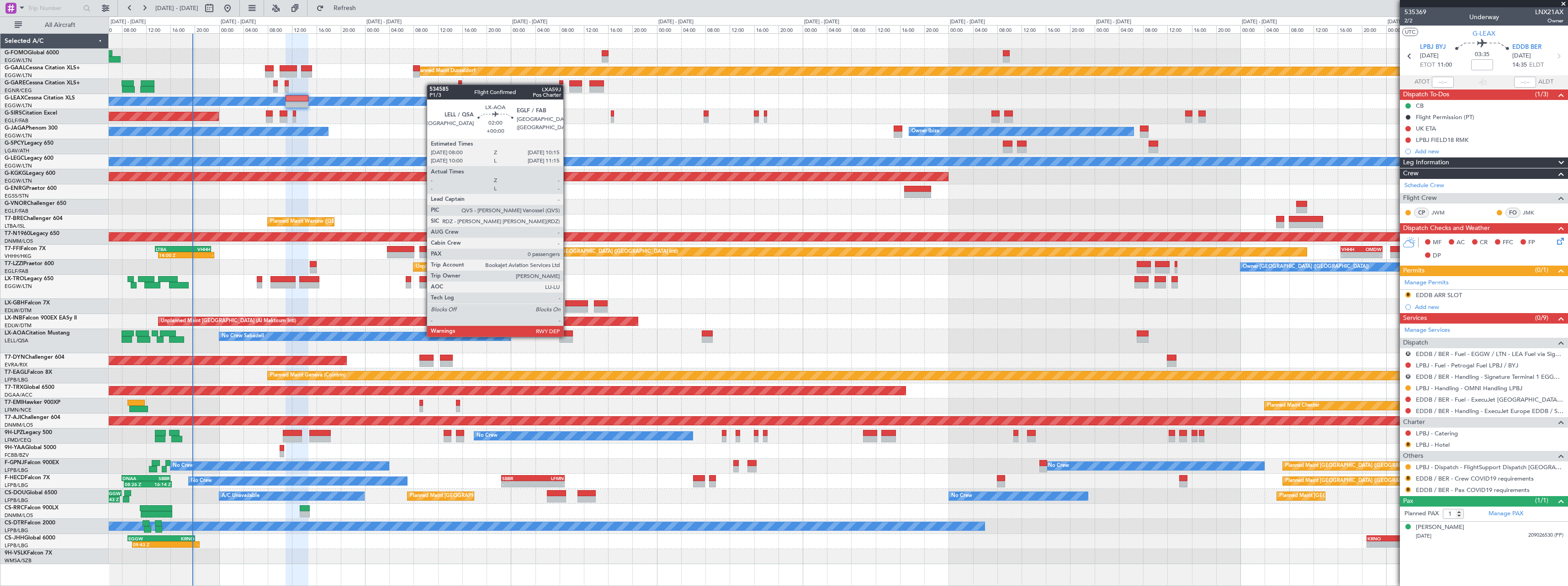
click at [568, 336] on div at bounding box center [566, 334] width 13 height 6
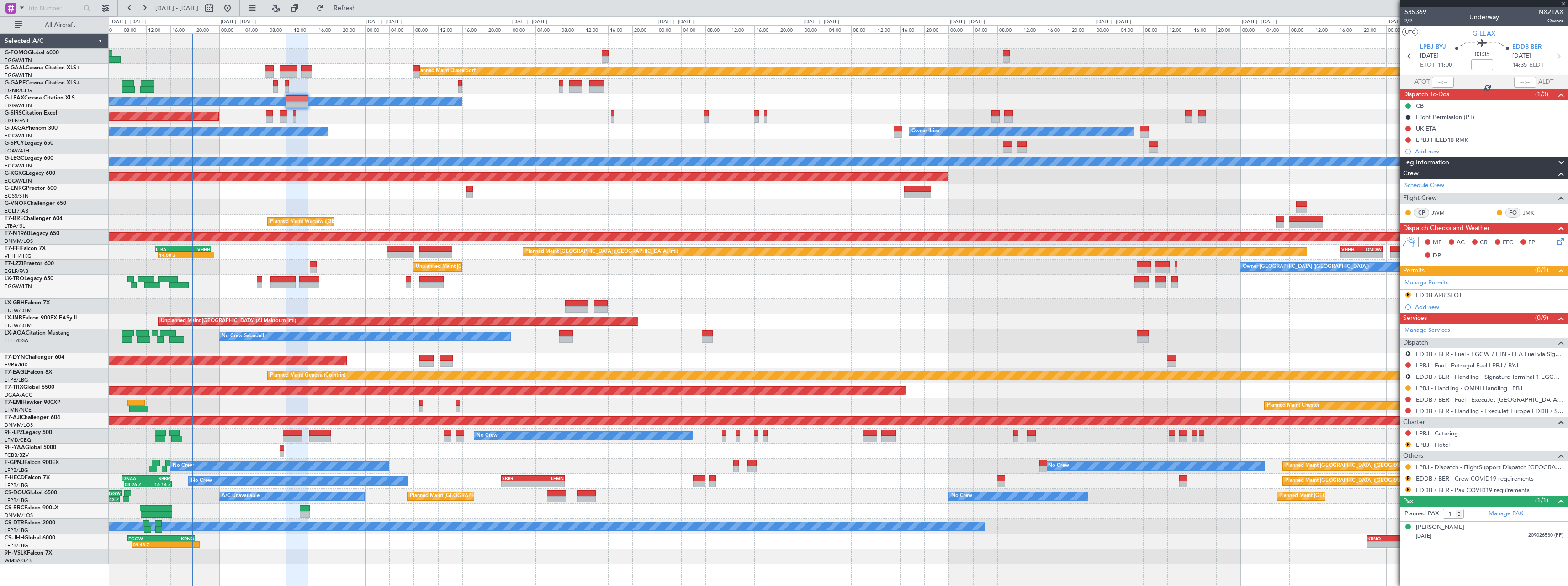
type input "0"
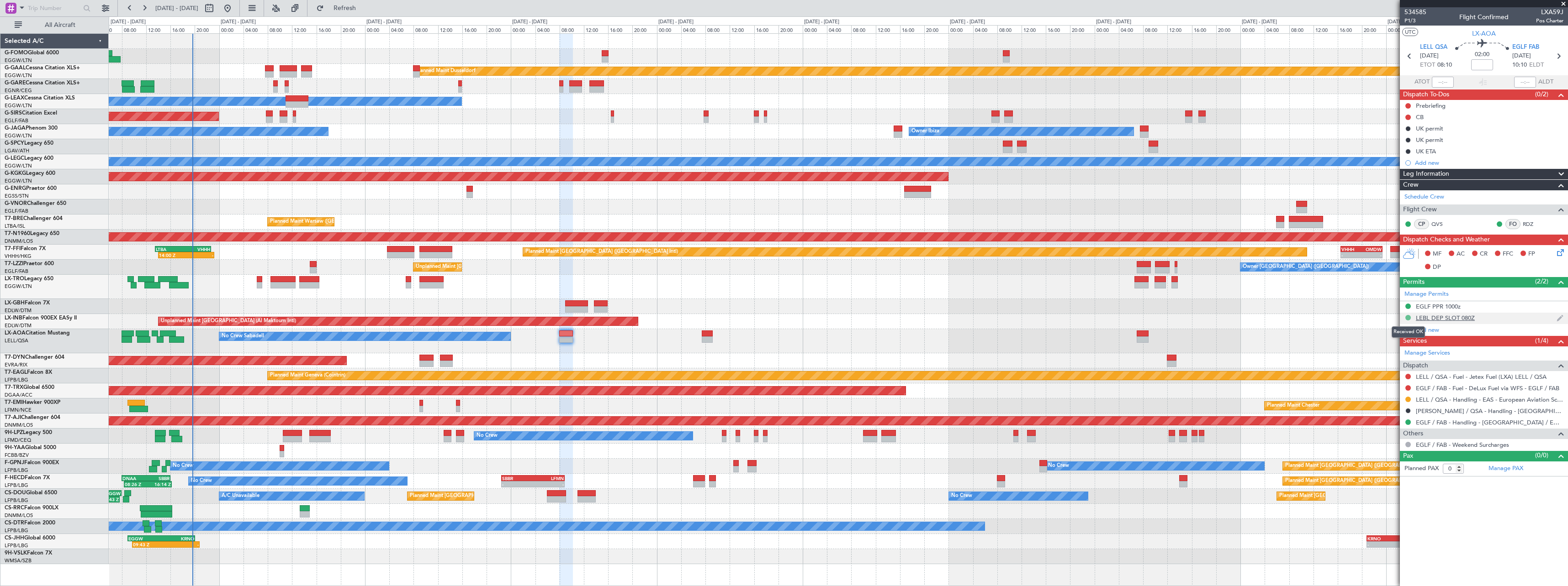
click at [1408, 318] on button at bounding box center [1408, 318] width 5 height 5
click at [1393, 358] on span "Requested" at bounding box center [1382, 358] width 29 height 9
click at [1409, 400] on button at bounding box center [1408, 400] width 5 height 5
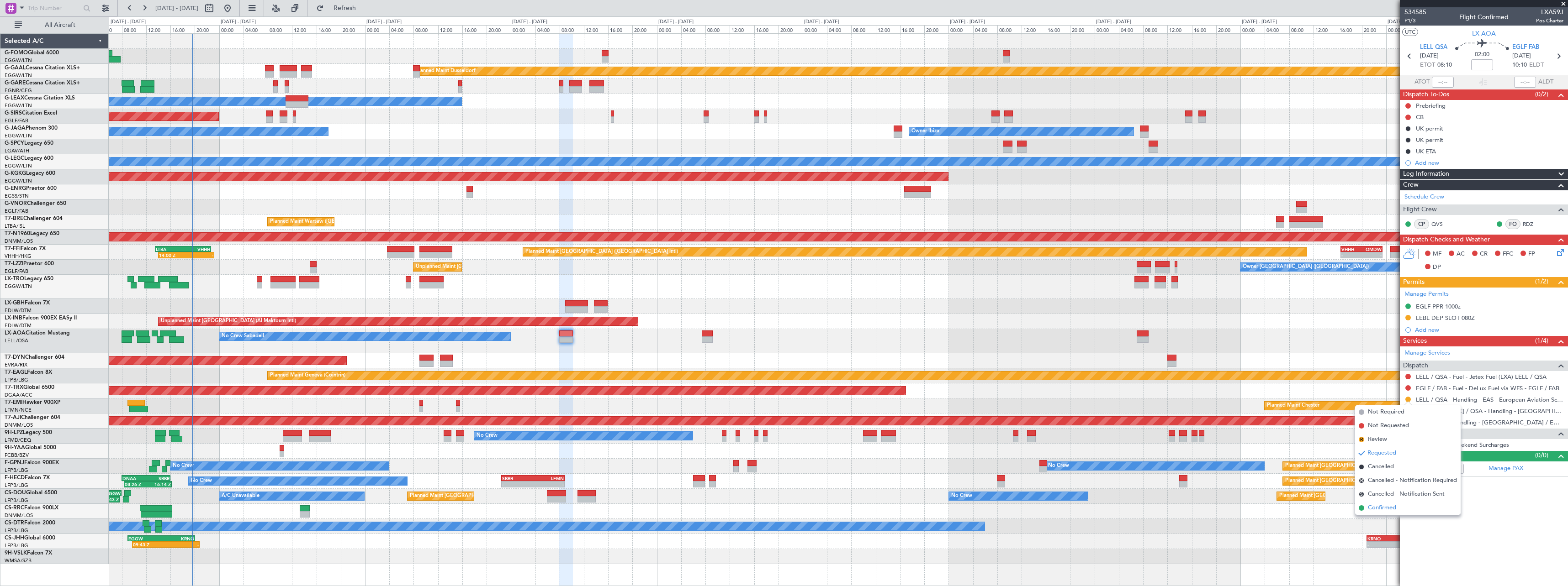
click at [1380, 509] on span "Confirmed" at bounding box center [1382, 508] width 29 height 9
click at [1408, 400] on button at bounding box center [1408, 400] width 5 height 5
click at [1381, 457] on span "Requested" at bounding box center [1382, 453] width 29 height 9
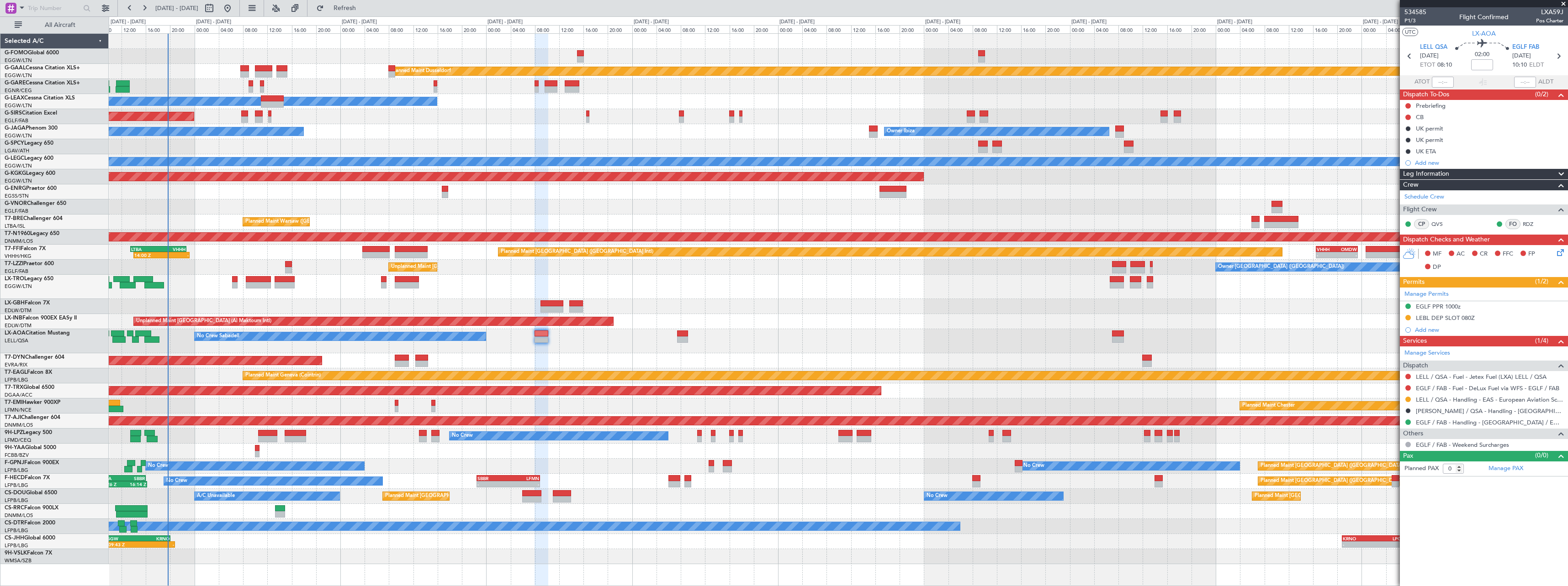
click at [193, 543] on div "09:43 Z - EGGW 09:00 Z KRNO 20:05 Z - - KRNO 20:50 Z LPCS 07:05 Z Planned Maint…" at bounding box center [838, 541] width 1459 height 15
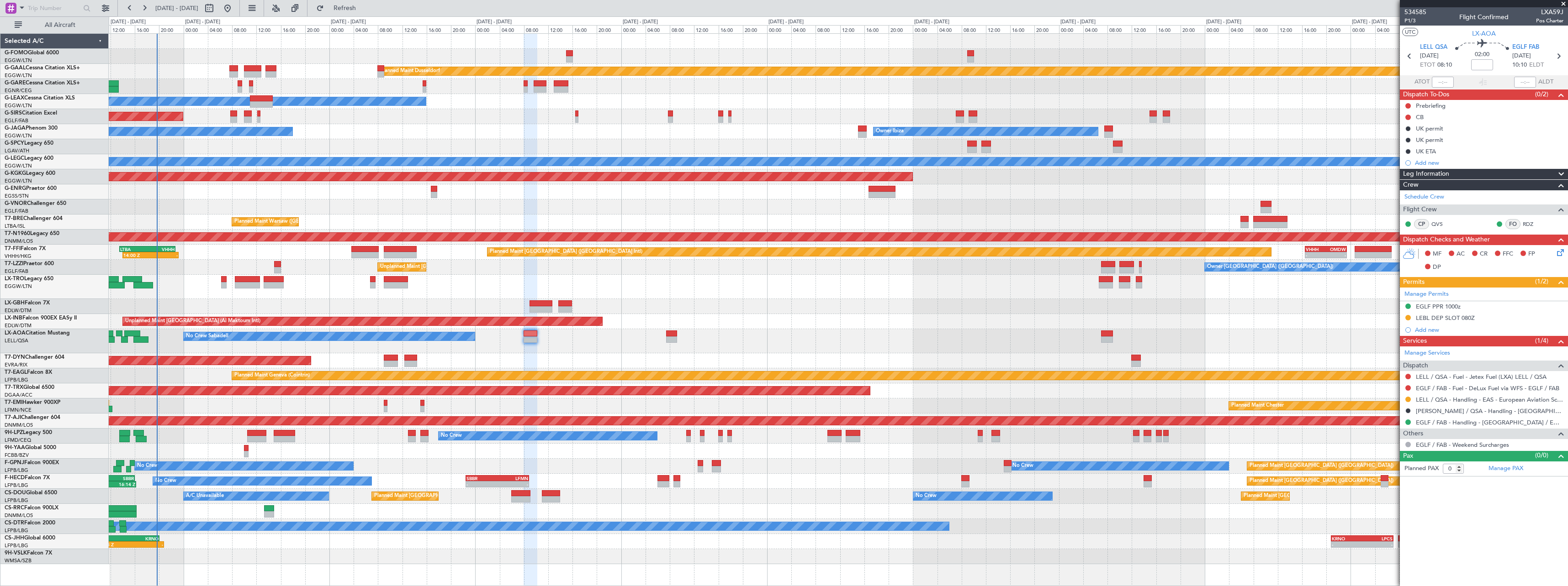
click at [403, 571] on div "Planned Maint Dusseldorf Owner Unplanned Maint [GEOGRAPHIC_DATA] ([GEOGRAPHIC_D…" at bounding box center [838, 310] width 1459 height 553
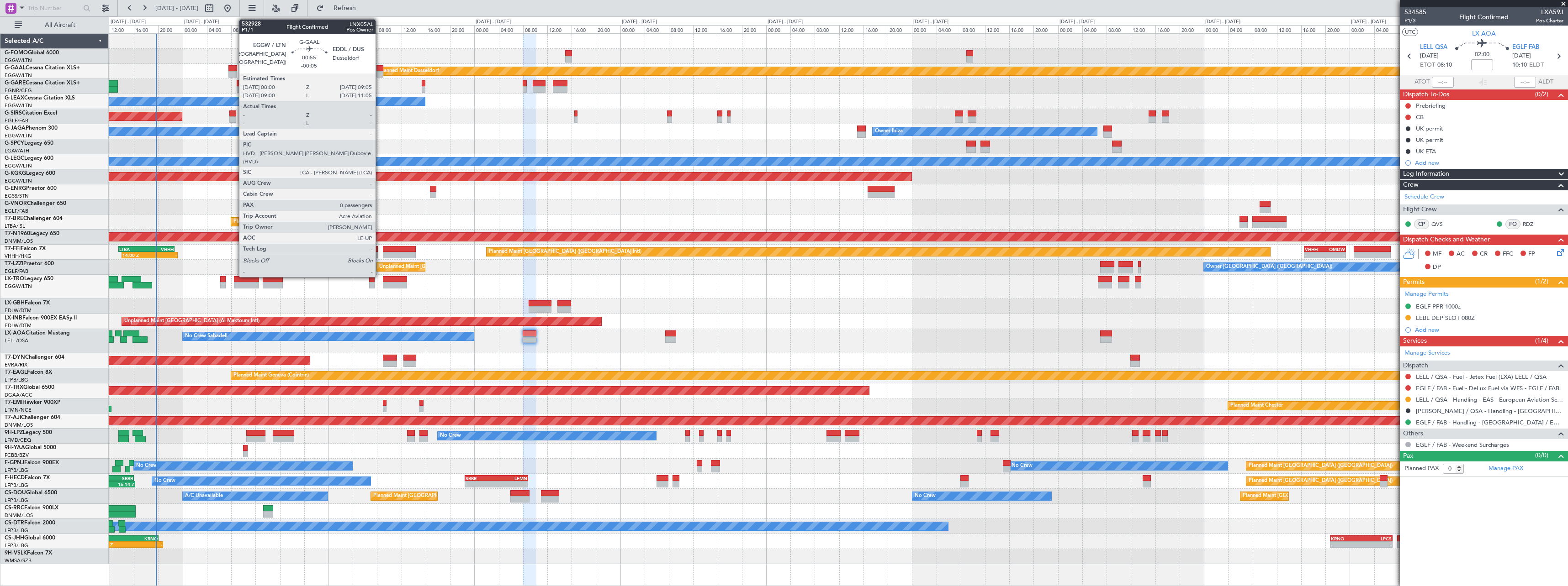
click at [379, 69] on div at bounding box center [380, 68] width 7 height 6
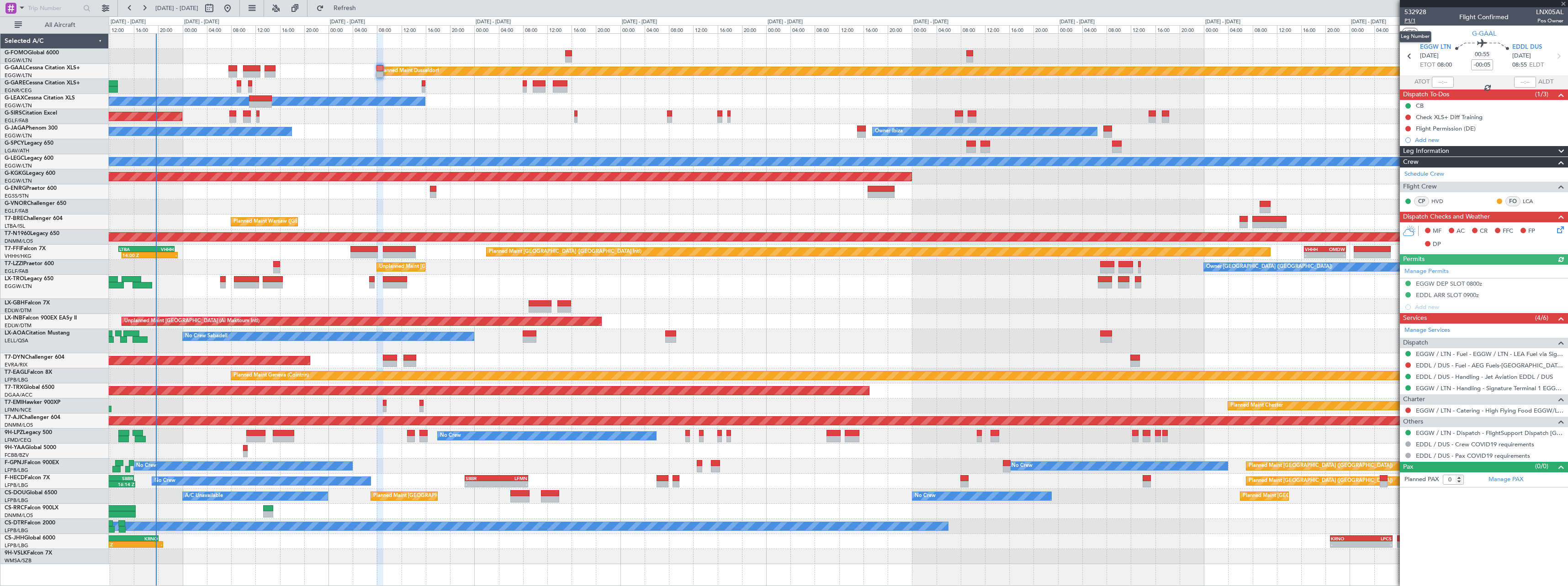
click at [1415, 21] on span "P1/1" at bounding box center [1415, 21] width 22 height 8
click at [1408, 366] on button at bounding box center [1408, 366] width 5 height 5
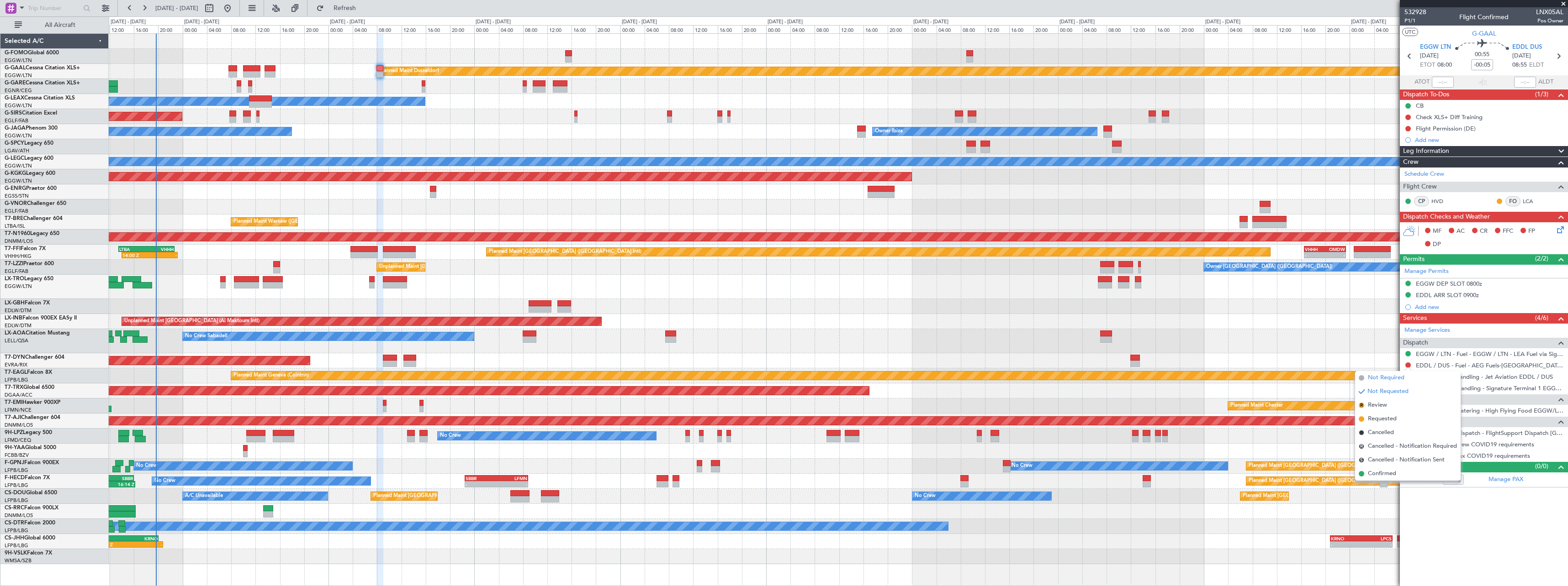
click at [1396, 381] on span "Not Required" at bounding box center [1386, 378] width 37 height 9
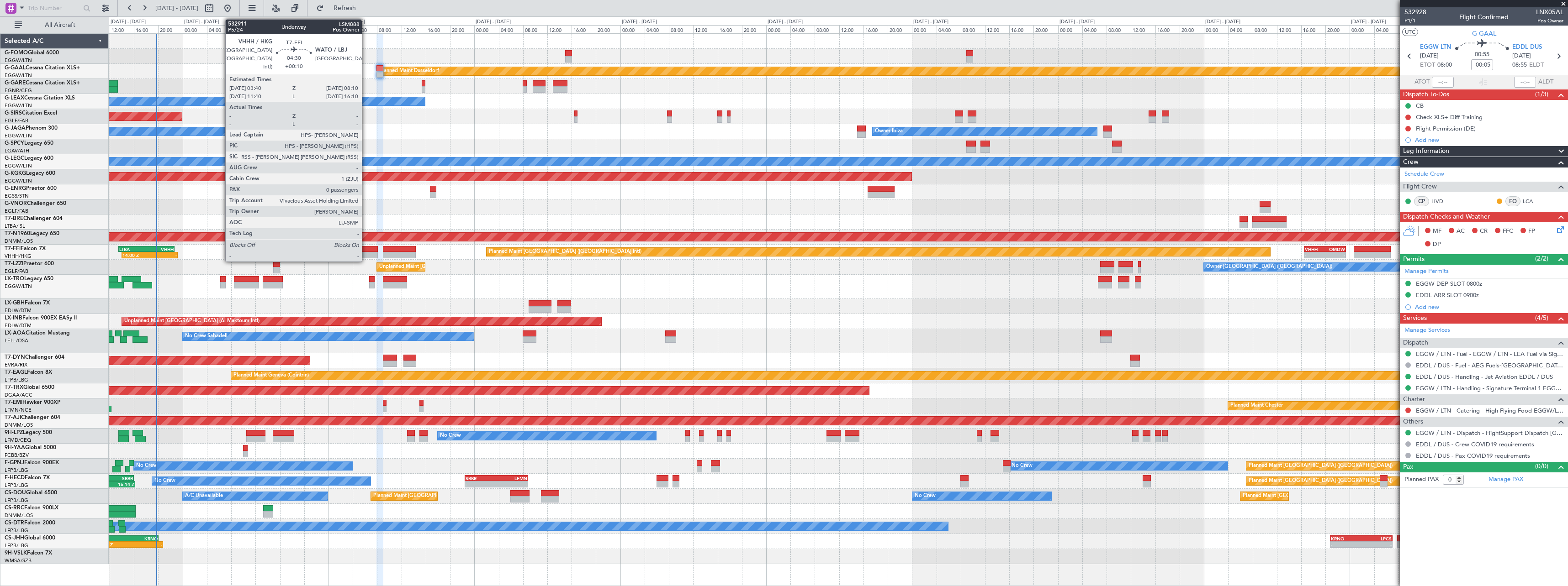
click at [366, 252] on div at bounding box center [364, 255] width 28 height 6
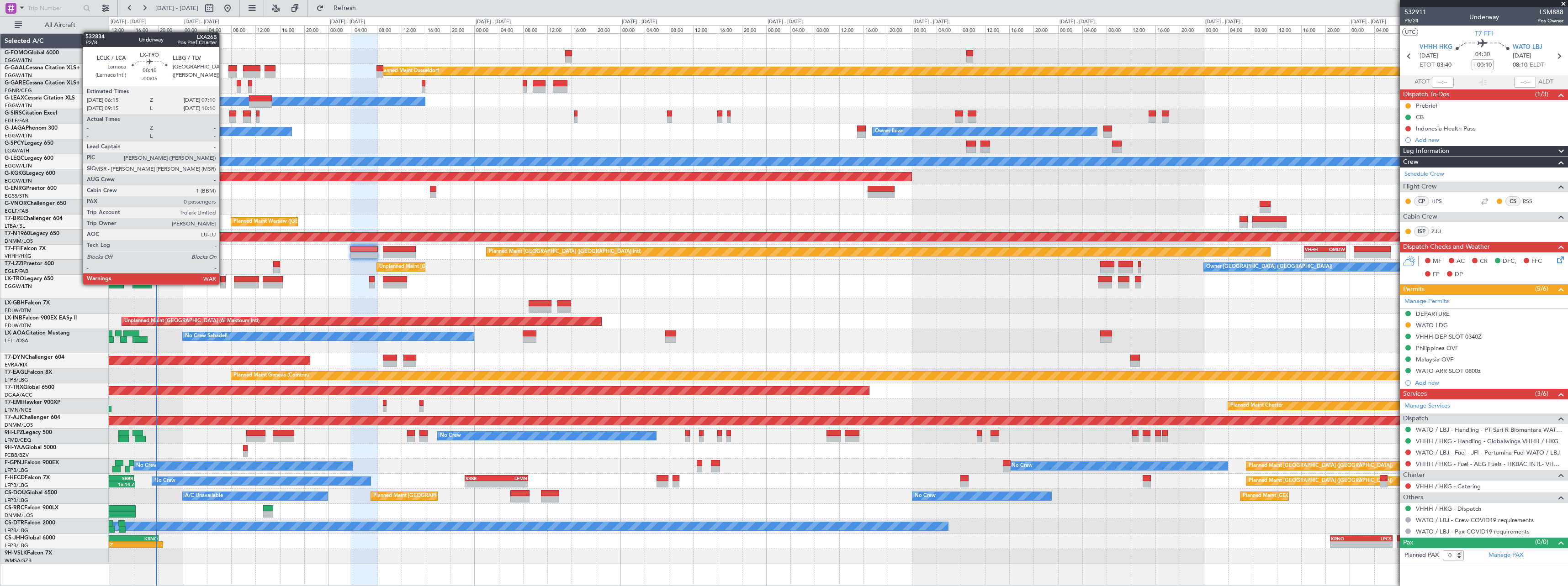
click at [224, 284] on div at bounding box center [223, 285] width 6 height 6
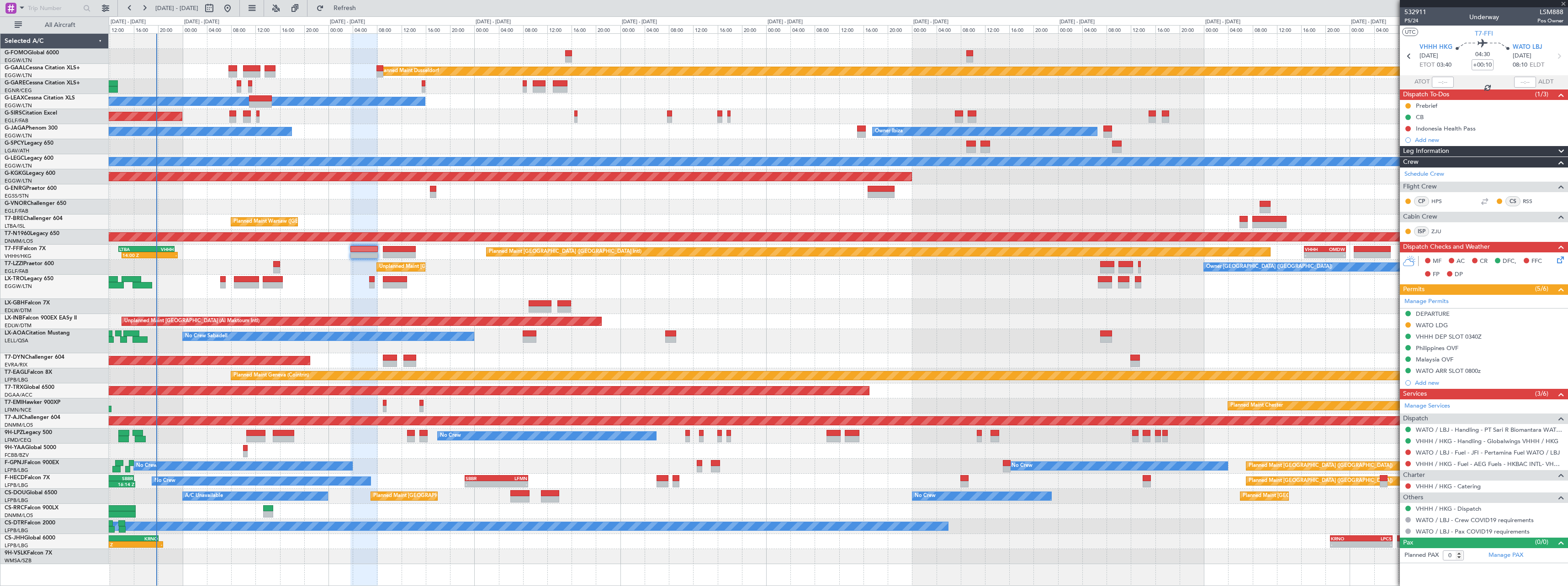
type input "-00:05"
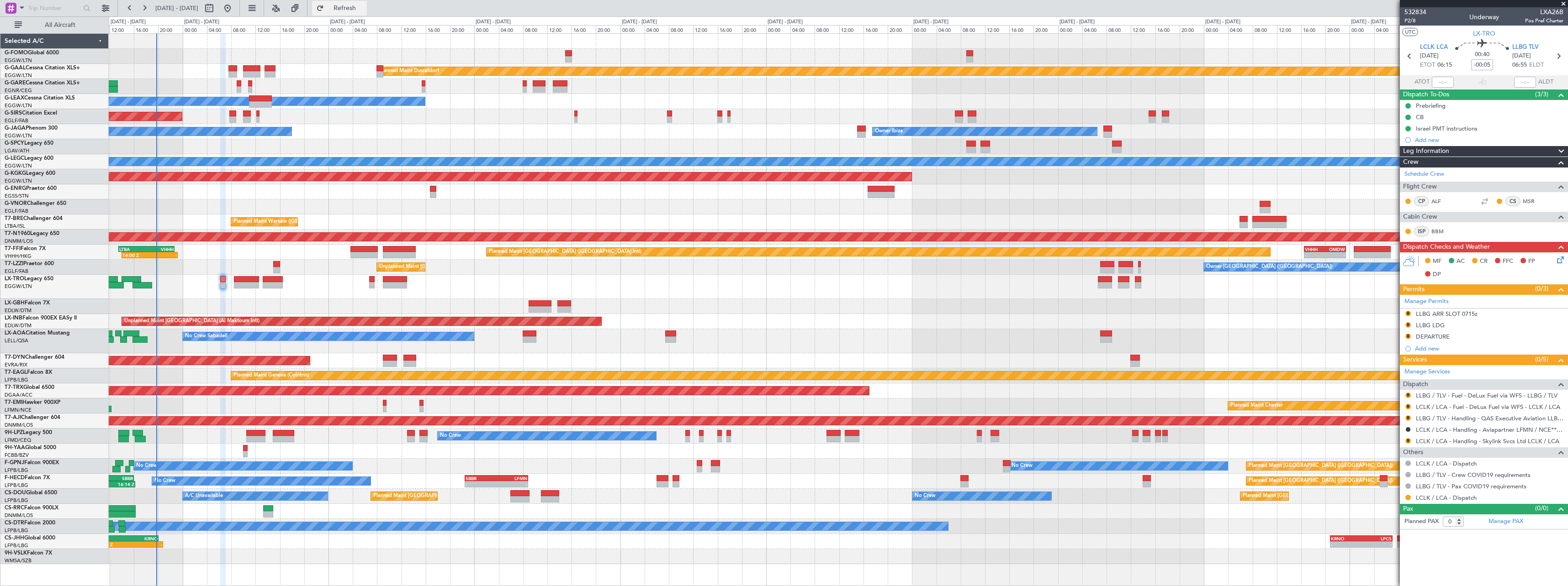
click at [364, 8] on span "Refresh" at bounding box center [344, 8] width 38 height 6
click at [1410, 395] on button "R" at bounding box center [1408, 395] width 5 height 5
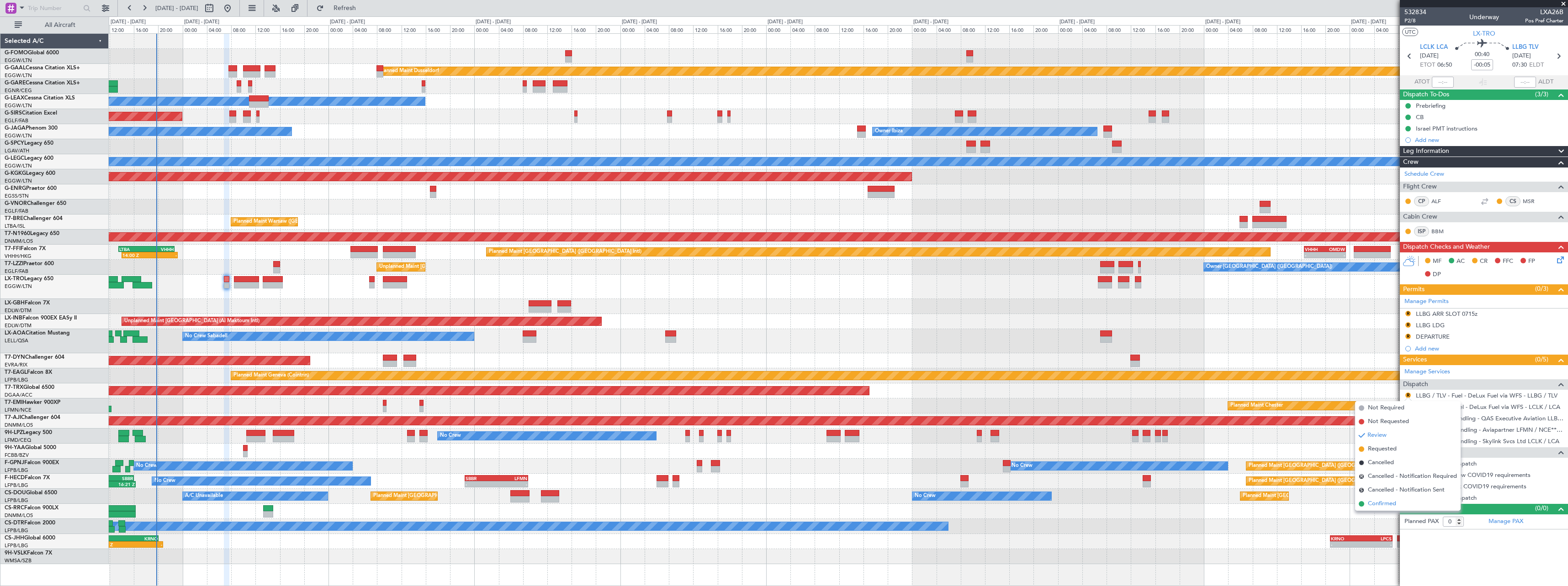
click at [1381, 503] on span "Confirmed" at bounding box center [1382, 504] width 29 height 9
drag, startPoint x: 0, startPoint y: 0, endPoint x: 1409, endPoint y: 406, distance: 1466.3
click at [1409, 406] on button "R" at bounding box center [1408, 407] width 5 height 5
click at [1395, 517] on span "Confirmed" at bounding box center [1382, 516] width 29 height 9
click at [1410, 418] on button "R" at bounding box center [1408, 418] width 5 height 5
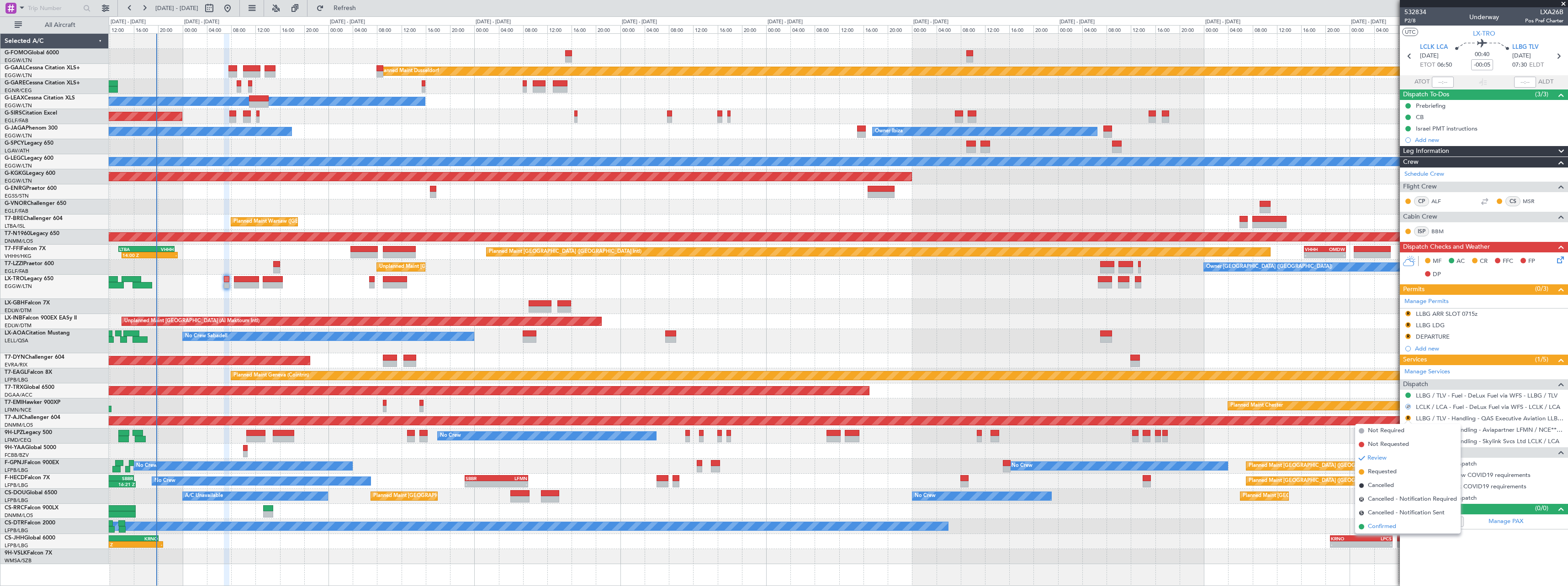
click at [1390, 527] on span "Confirmed" at bounding box center [1382, 527] width 29 height 9
click at [1409, 442] on button "R" at bounding box center [1408, 442] width 5 height 5
click at [1376, 553] on span "Confirmed" at bounding box center [1382, 549] width 29 height 9
click at [1407, 497] on button at bounding box center [1408, 498] width 5 height 5
click at [1380, 484] on span "Confirmed" at bounding box center [1382, 484] width 29 height 9
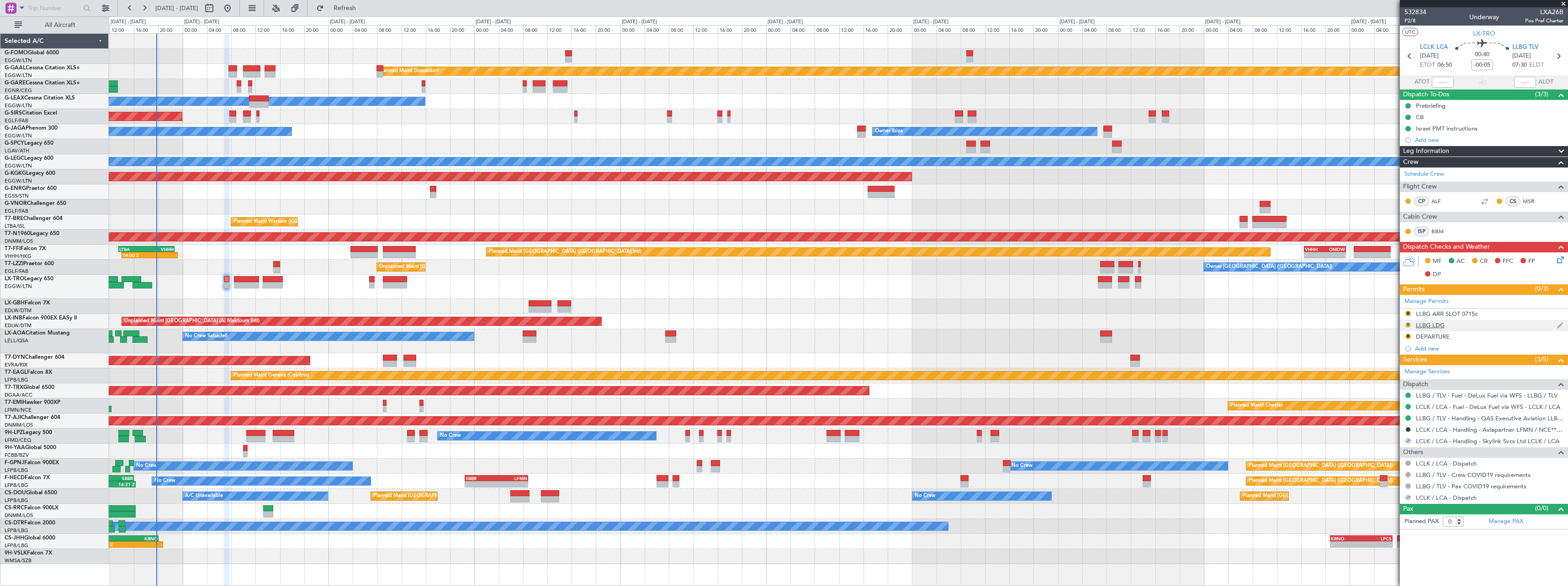
click at [1407, 324] on button "R" at bounding box center [1408, 325] width 5 height 5
click at [1391, 433] on span "Received OK" at bounding box center [1385, 433] width 35 height 9
click at [1409, 336] on button "R" at bounding box center [1408, 336] width 5 height 5
click at [1401, 448] on span "Received OK" at bounding box center [1385, 445] width 35 height 9
drag, startPoint x: 1456, startPoint y: 313, endPoint x: 1462, endPoint y: 317, distance: 7.2
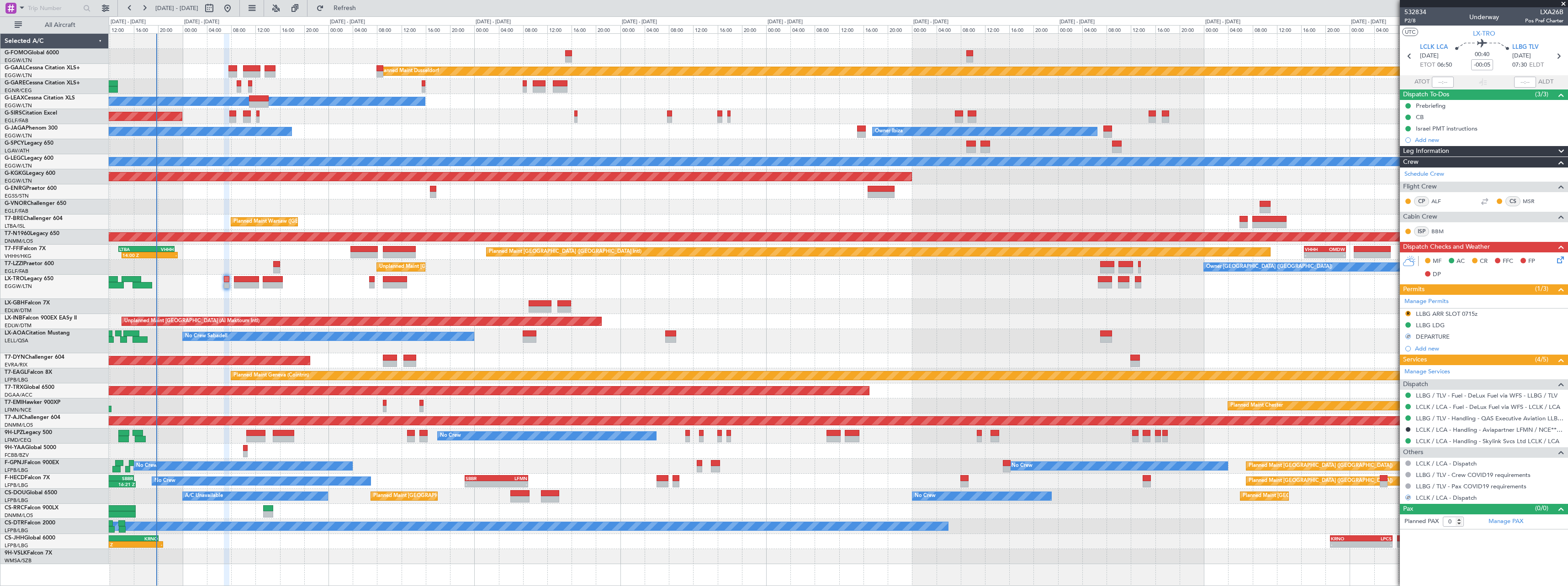
click at [1456, 313] on div "LLBG ARR SLOT 0715z" at bounding box center [1447, 314] width 62 height 8
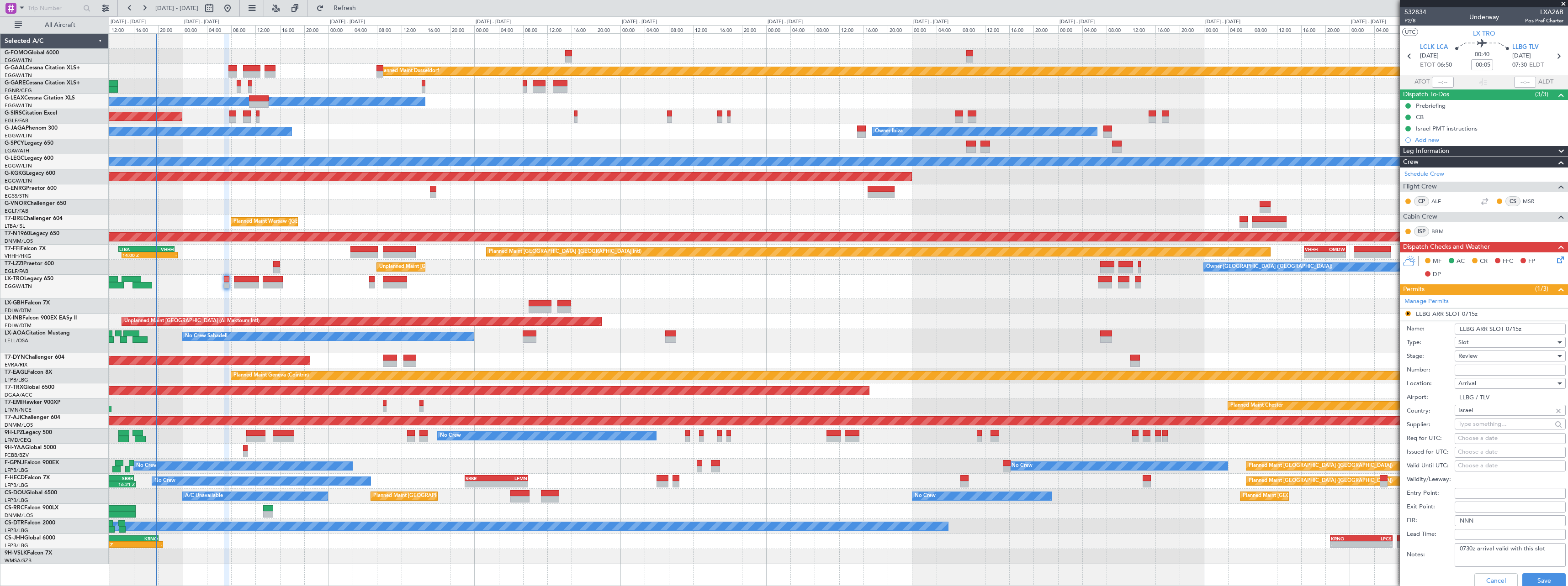
click at [1518, 329] on input "LLBG ARR SLOT 0715z" at bounding box center [1510, 329] width 111 height 11
type input "LLBG ARR SLOT 0730z"
click at [1501, 356] on div "Review" at bounding box center [1506, 356] width 97 height 13
click at [1501, 429] on span "Received OK" at bounding box center [1507, 429] width 96 height 13
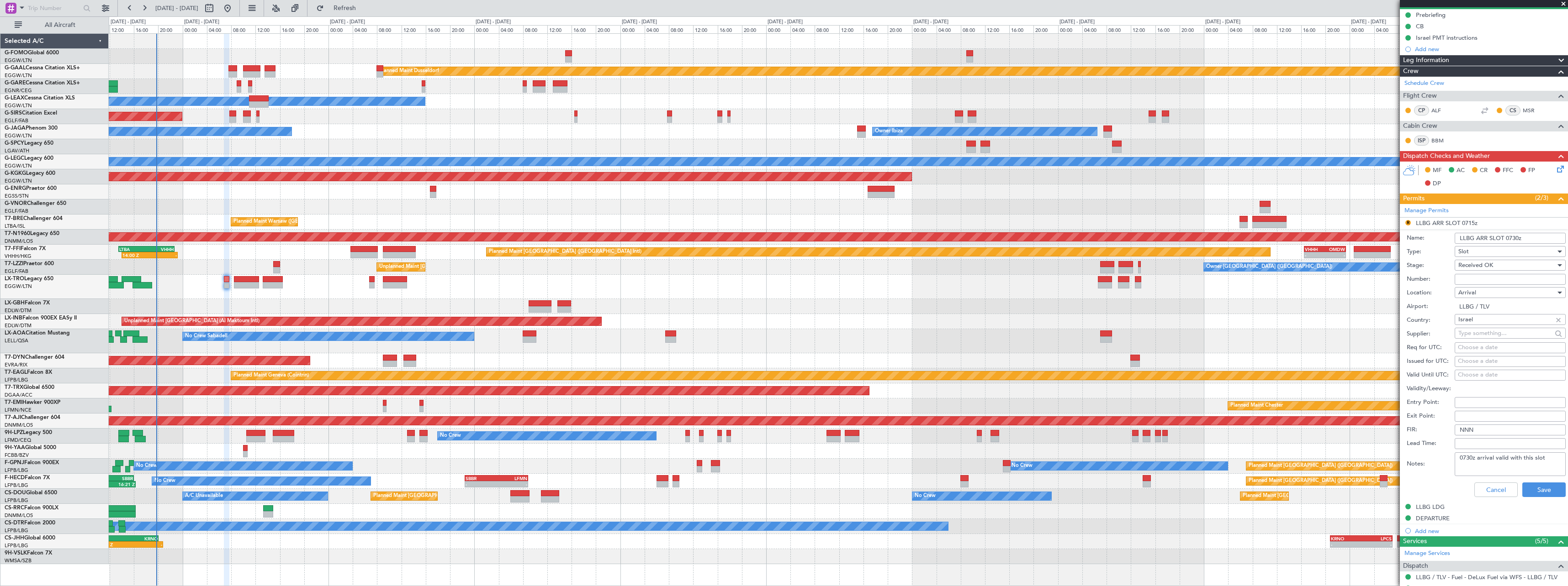
scroll to position [137, 0]
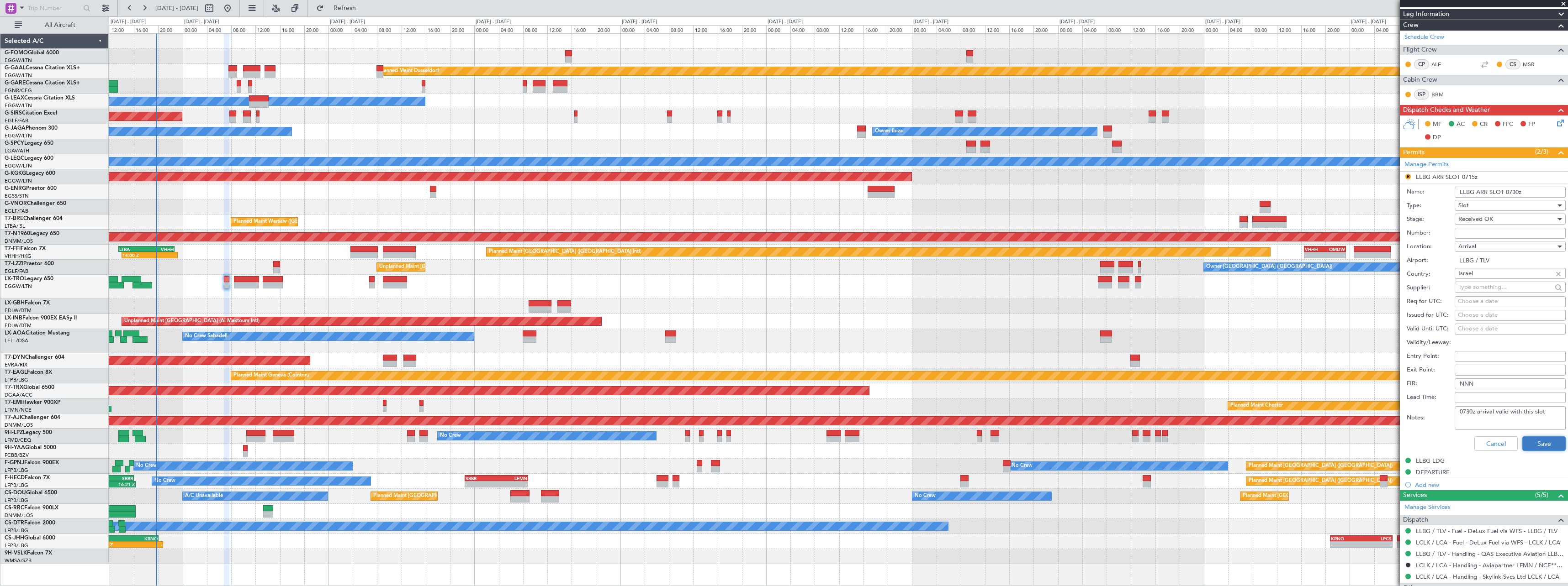
click at [1556, 446] on button "Save" at bounding box center [1544, 443] width 44 height 14
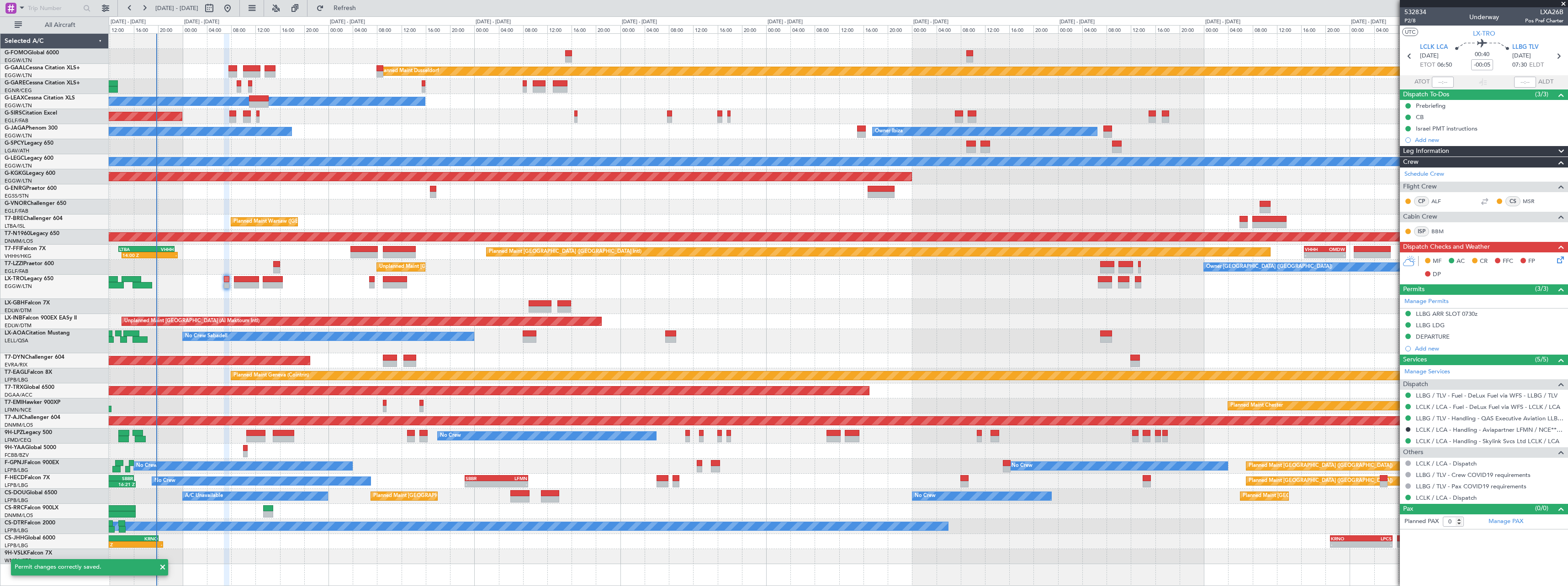
scroll to position [0, 0]
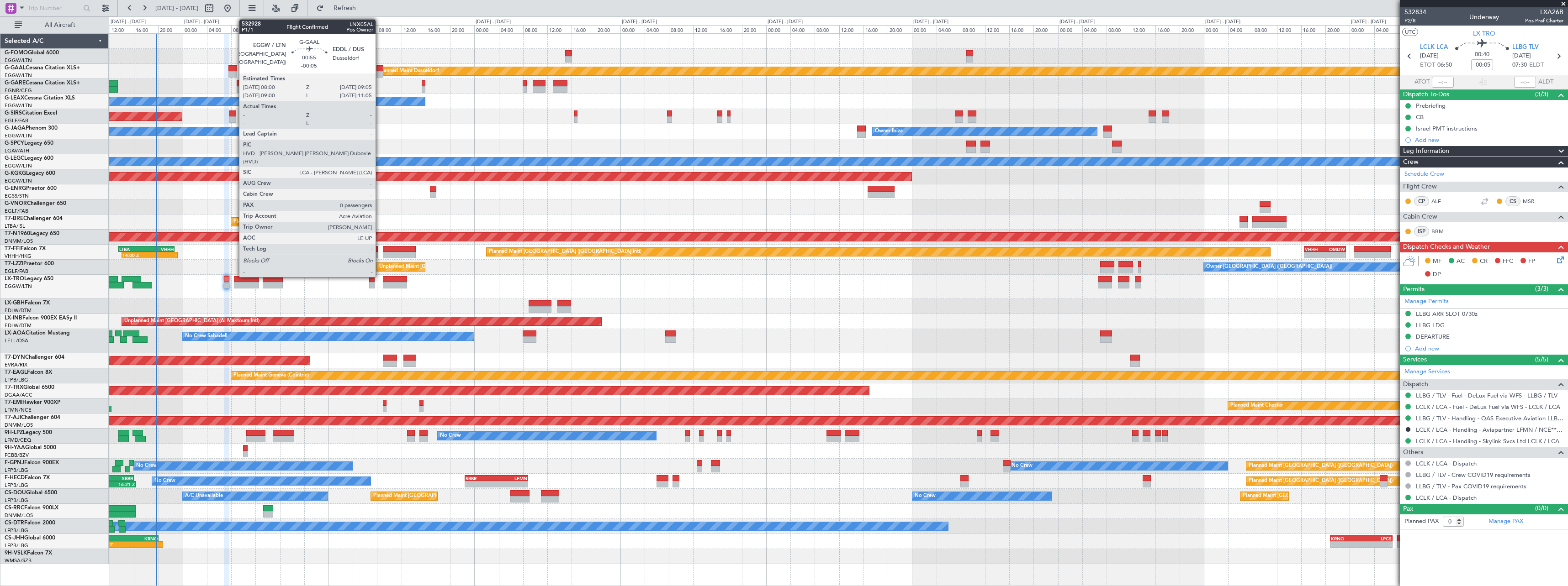
click at [381, 74] on div at bounding box center [380, 74] width 7 height 6
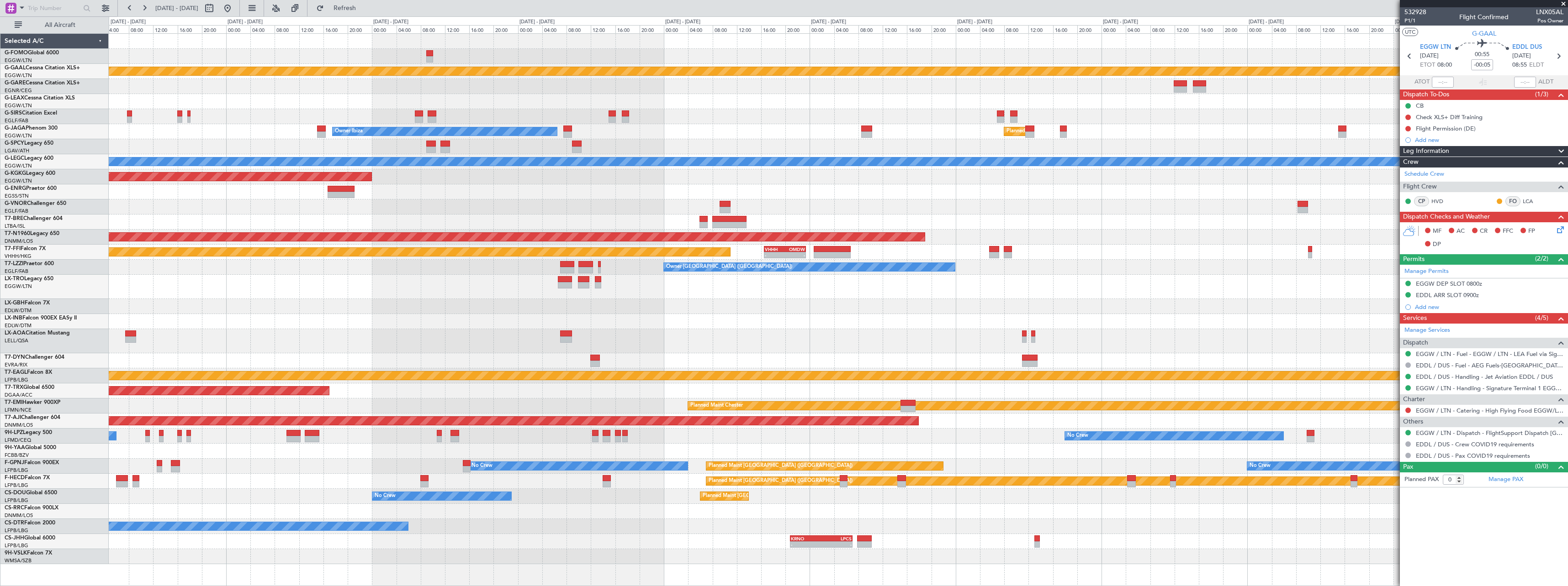
click at [851, 280] on div "Planned Maint Dusseldorf" at bounding box center [838, 286] width 1459 height 24
click at [295, 309] on div "Planned Maint Dusseldorf Owner Planned Maint London (Luton) Owner Ibiza No Crew…" at bounding box center [838, 299] width 1459 height 531
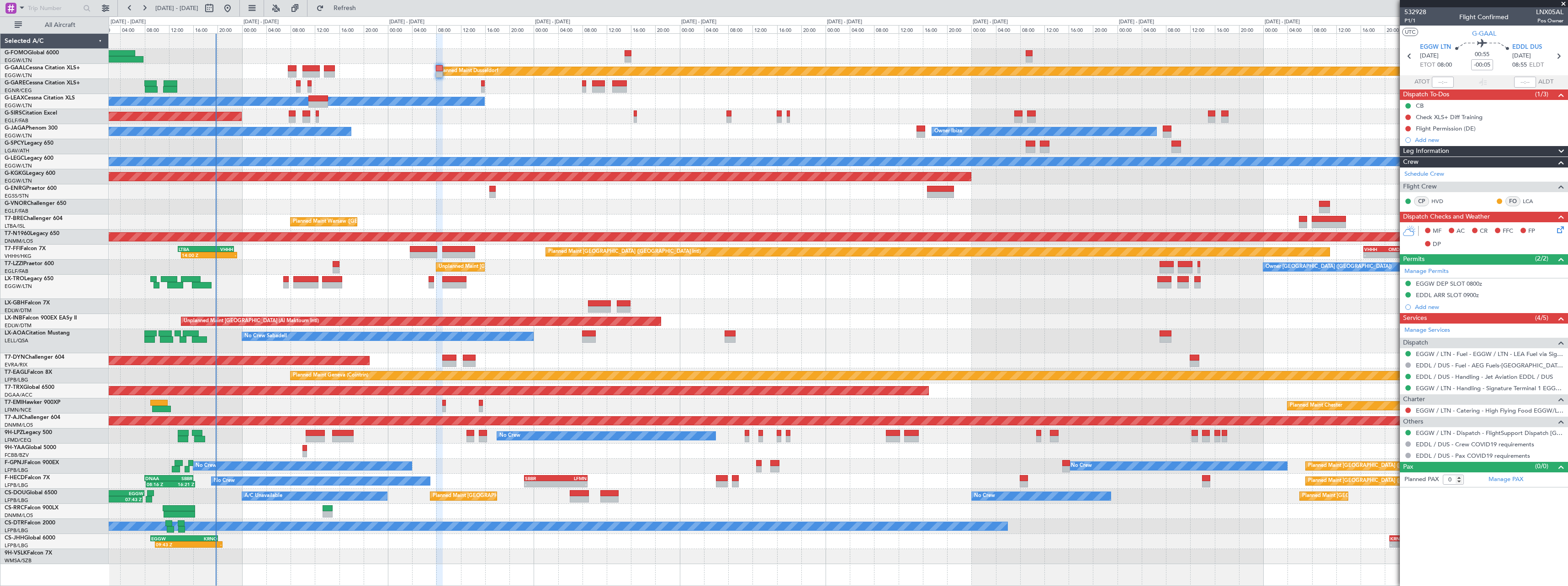
click at [874, 307] on div at bounding box center [838, 306] width 1459 height 15
click at [872, 307] on div at bounding box center [838, 306] width 1459 height 15
click at [1560, 230] on icon at bounding box center [1559, 228] width 7 height 7
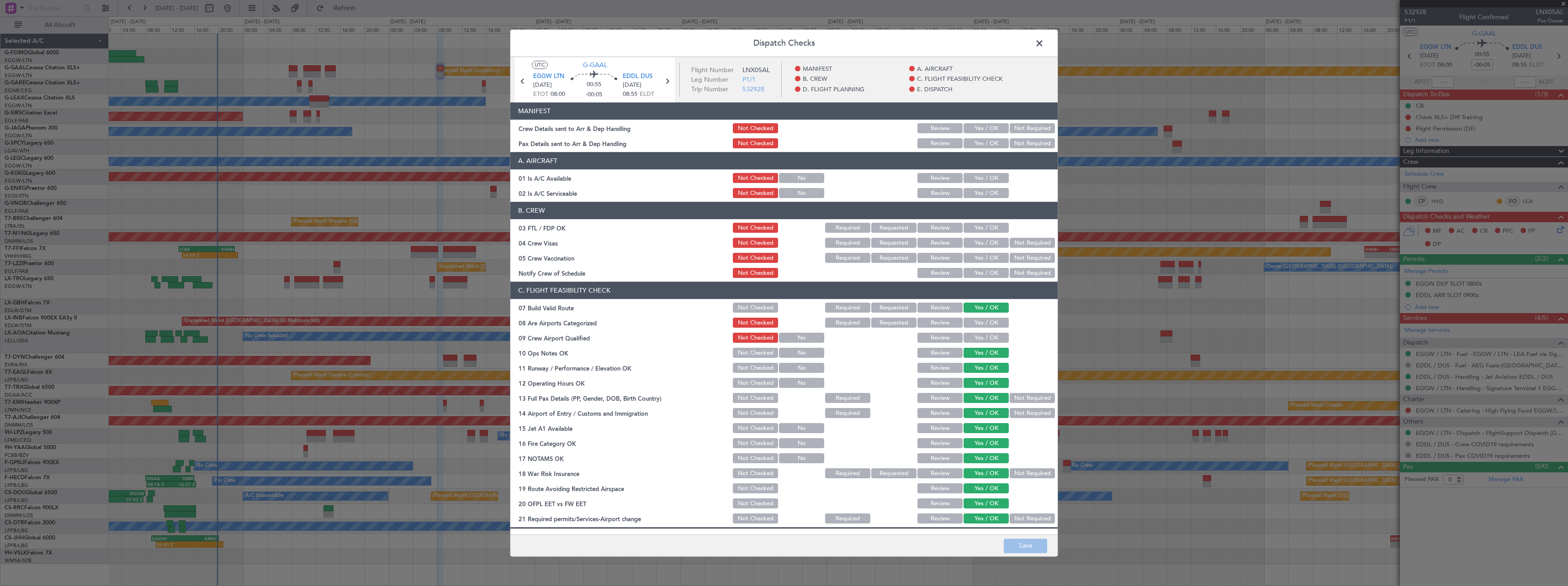
drag, startPoint x: 991, startPoint y: 129, endPoint x: 987, endPoint y: 142, distance: 13.6
click at [991, 130] on button "Yes / OK" at bounding box center [986, 128] width 46 height 10
click at [987, 142] on button "Yes / OK" at bounding box center [986, 144] width 46 height 10
click at [1024, 549] on button "Save" at bounding box center [1025, 546] width 44 height 14
click at [1044, 42] on span at bounding box center [1044, 45] width 0 height 18
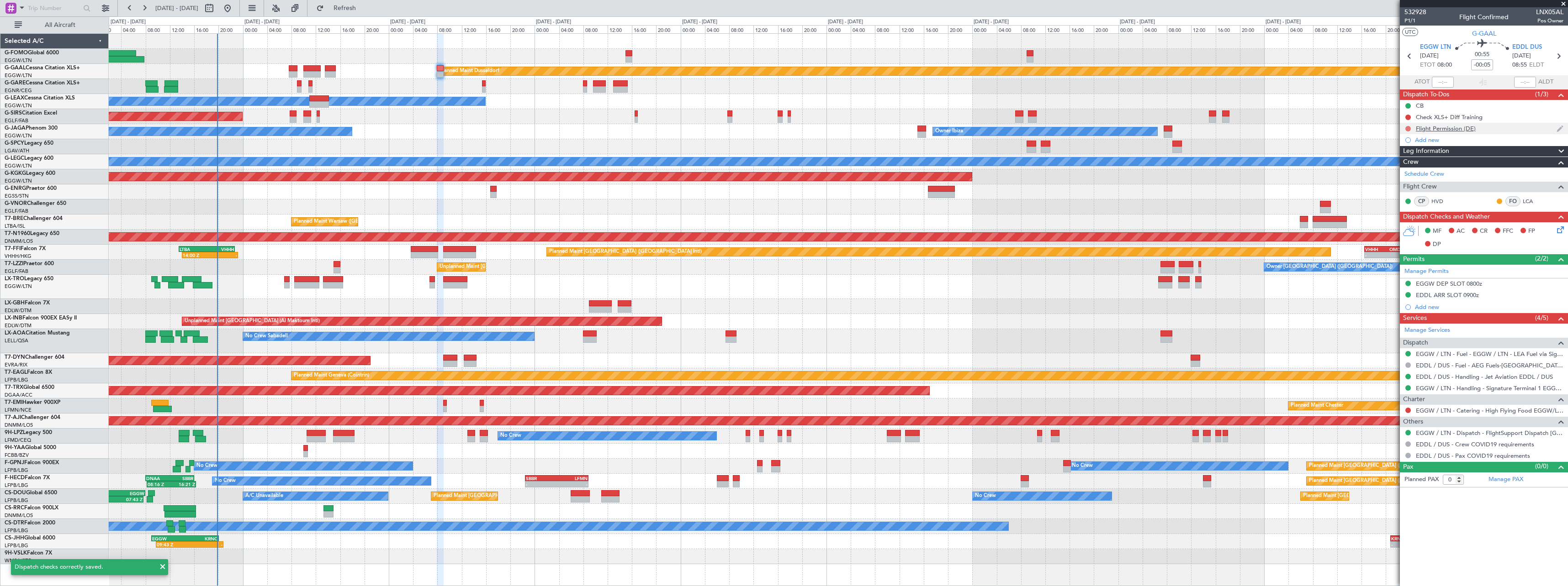
click at [1409, 128] on button at bounding box center [1408, 128] width 5 height 5
click at [1405, 183] on span "Cancelled" at bounding box center [1410, 183] width 26 height 9
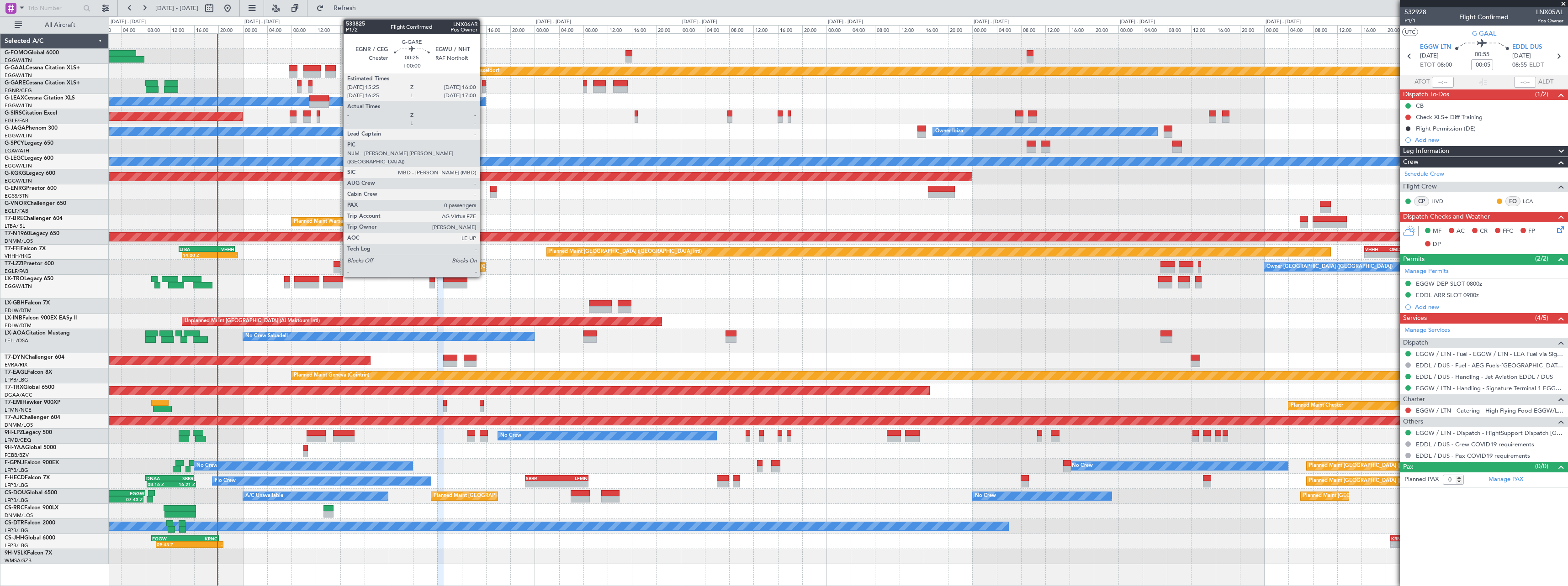
click at [484, 87] on div at bounding box center [484, 89] width 4 height 6
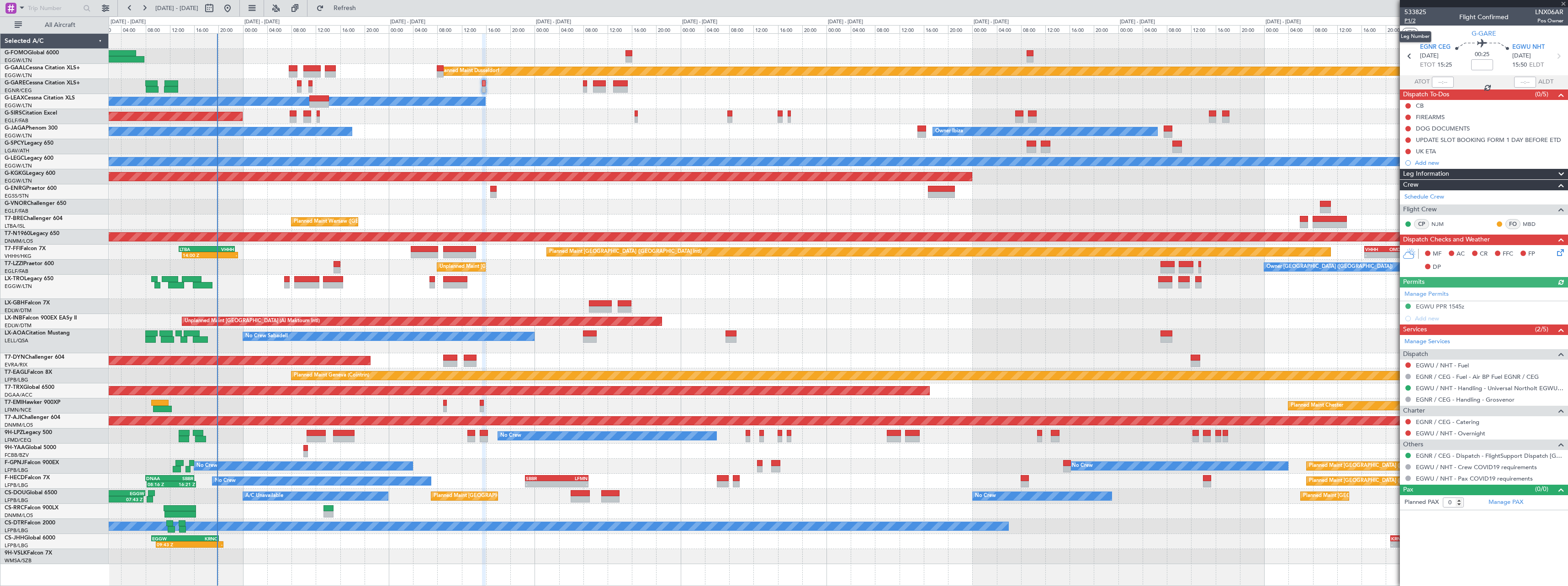
click at [1414, 17] on span "P1/2" at bounding box center [1415, 21] width 22 height 8
click at [1562, 254] on icon at bounding box center [1559, 252] width 7 height 7
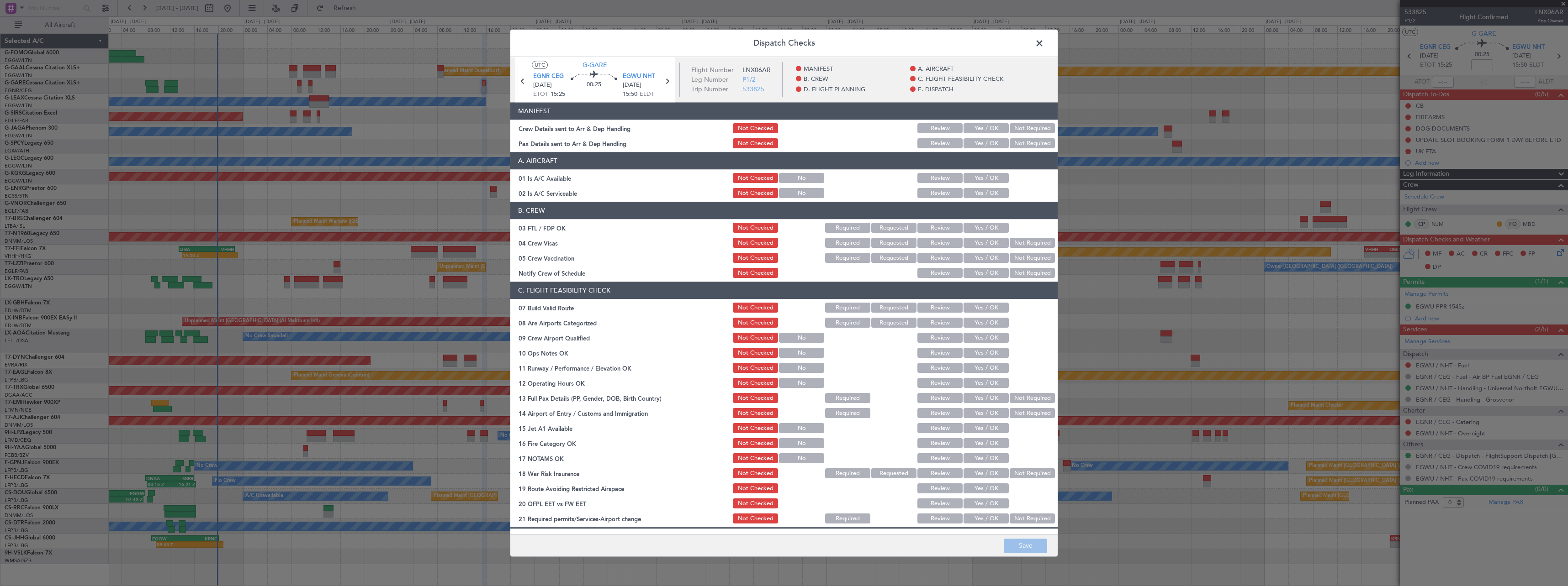
click at [987, 125] on button "Yes / OK" at bounding box center [986, 128] width 46 height 10
click at [985, 142] on button "Yes / OK" at bounding box center [986, 144] width 46 height 10
click at [1028, 545] on button "Save" at bounding box center [1025, 546] width 44 height 14
click at [1044, 41] on span at bounding box center [1044, 45] width 0 height 18
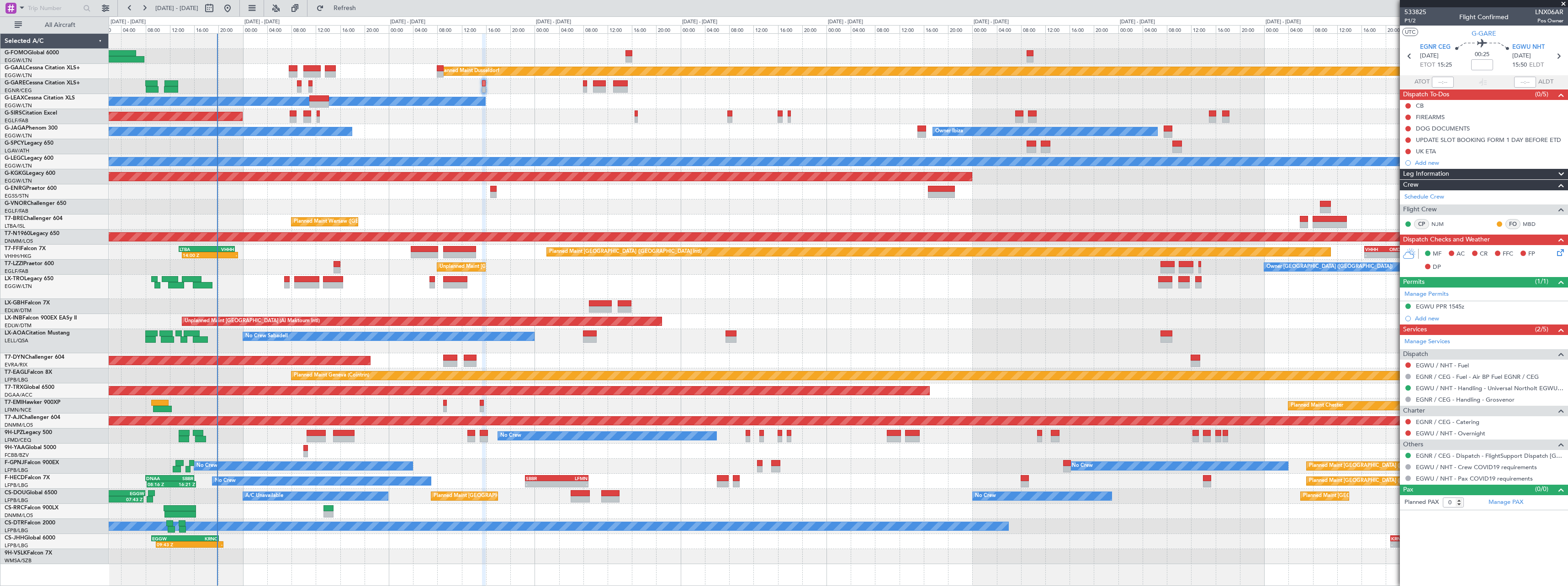
click at [1563, 252] on icon at bounding box center [1559, 252] width 7 height 7
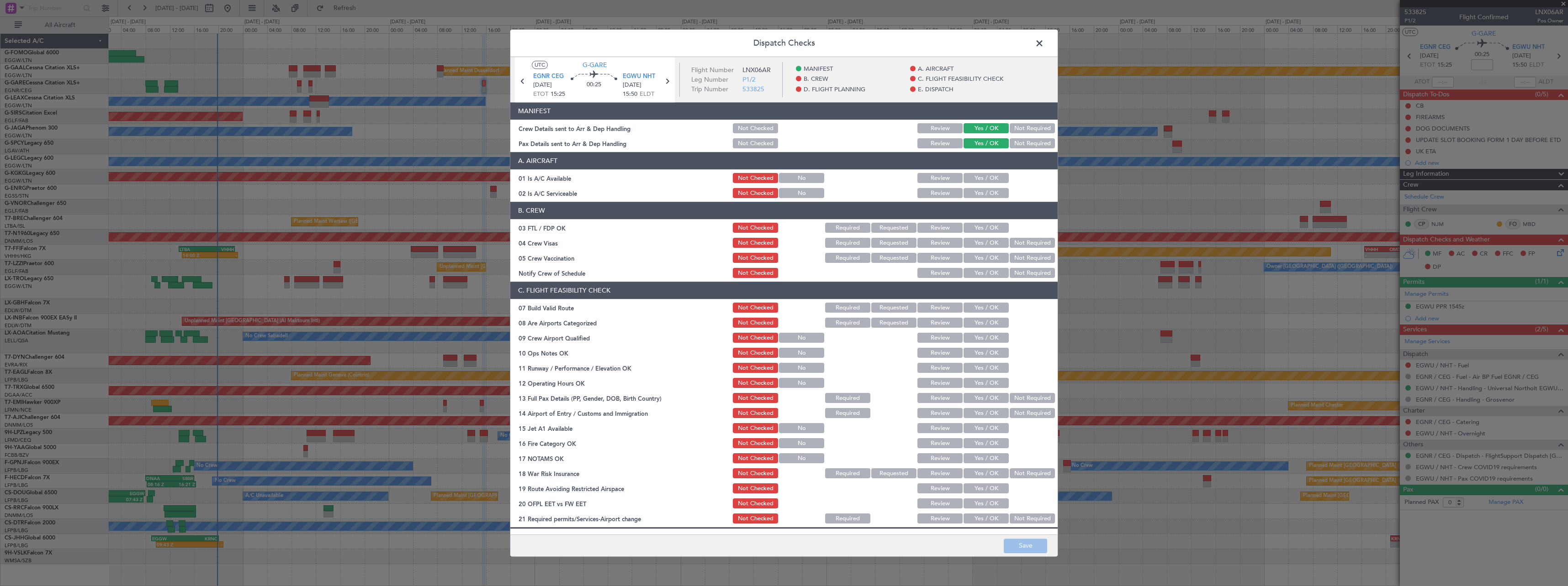
click at [1044, 43] on span at bounding box center [1044, 45] width 0 height 18
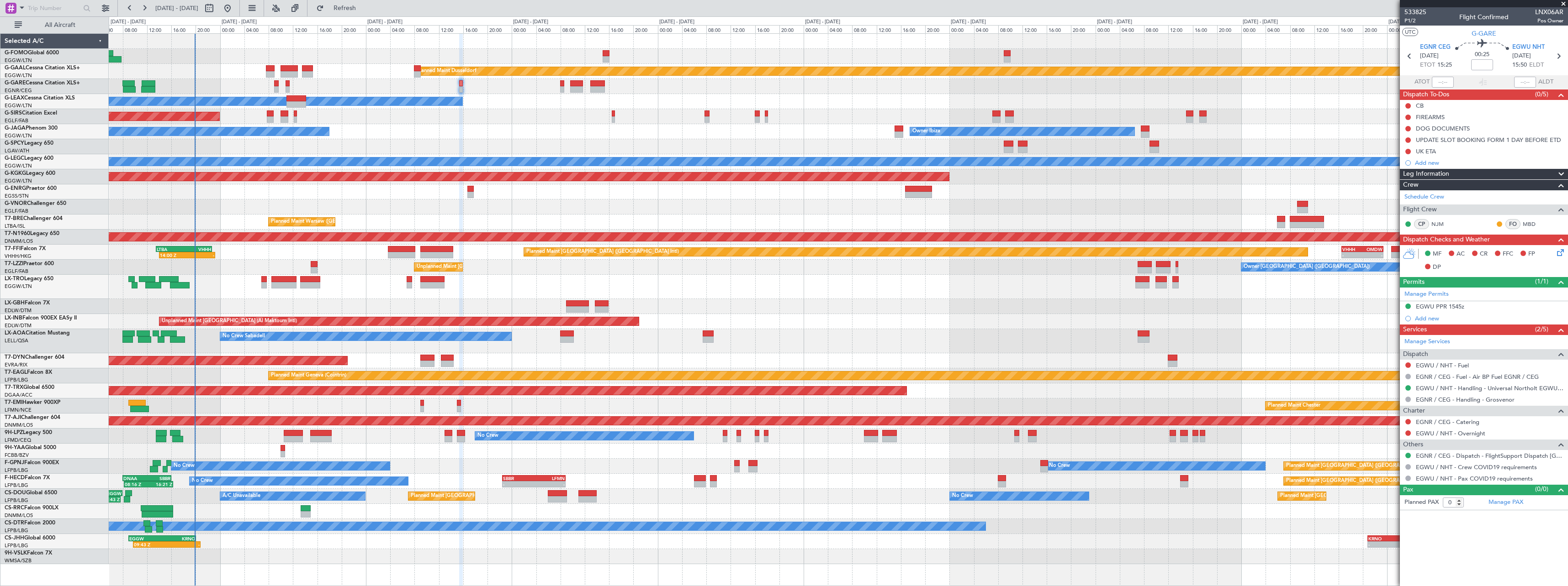
click at [314, 303] on div at bounding box center [838, 306] width 1459 height 15
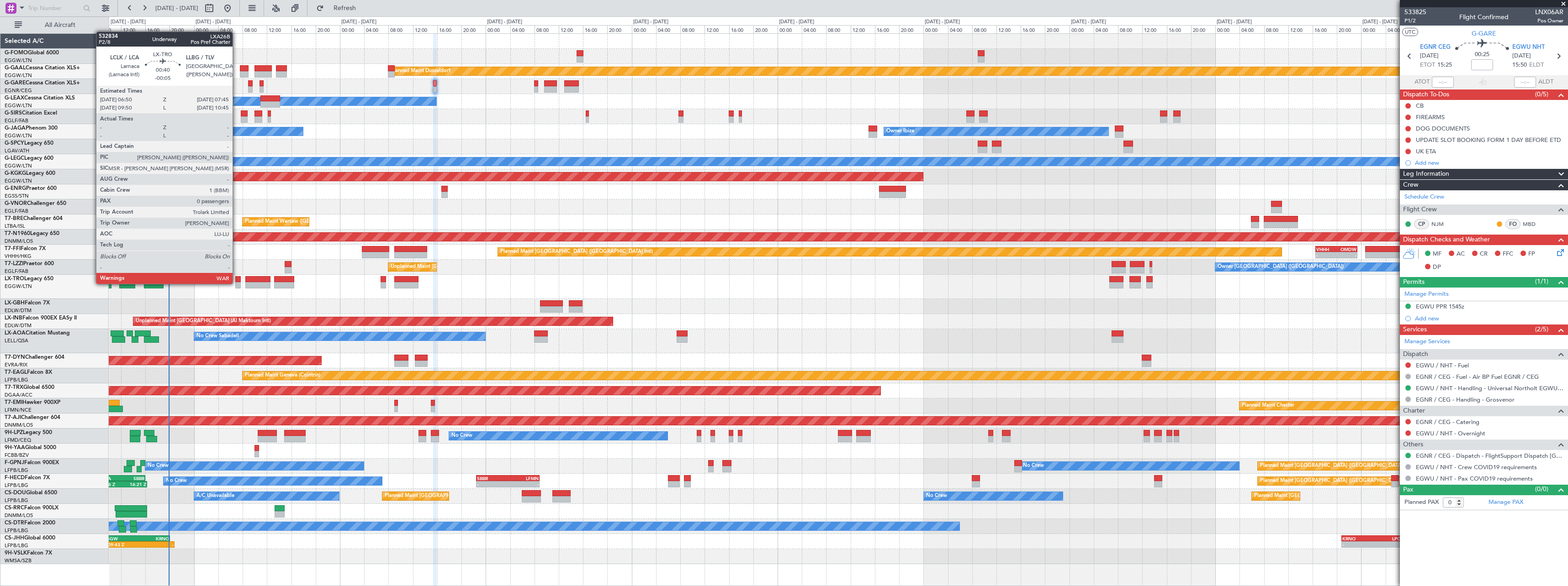
click at [236, 283] on div at bounding box center [238, 285] width 6 height 6
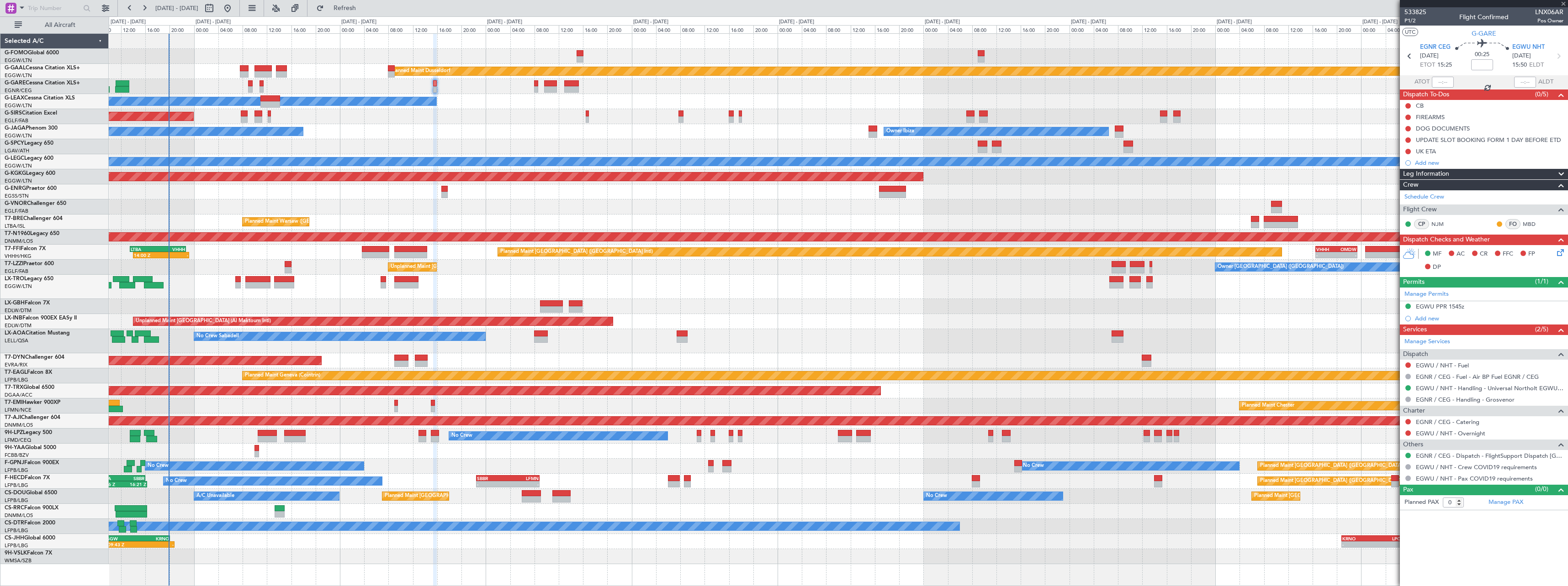
type input "-00:05"
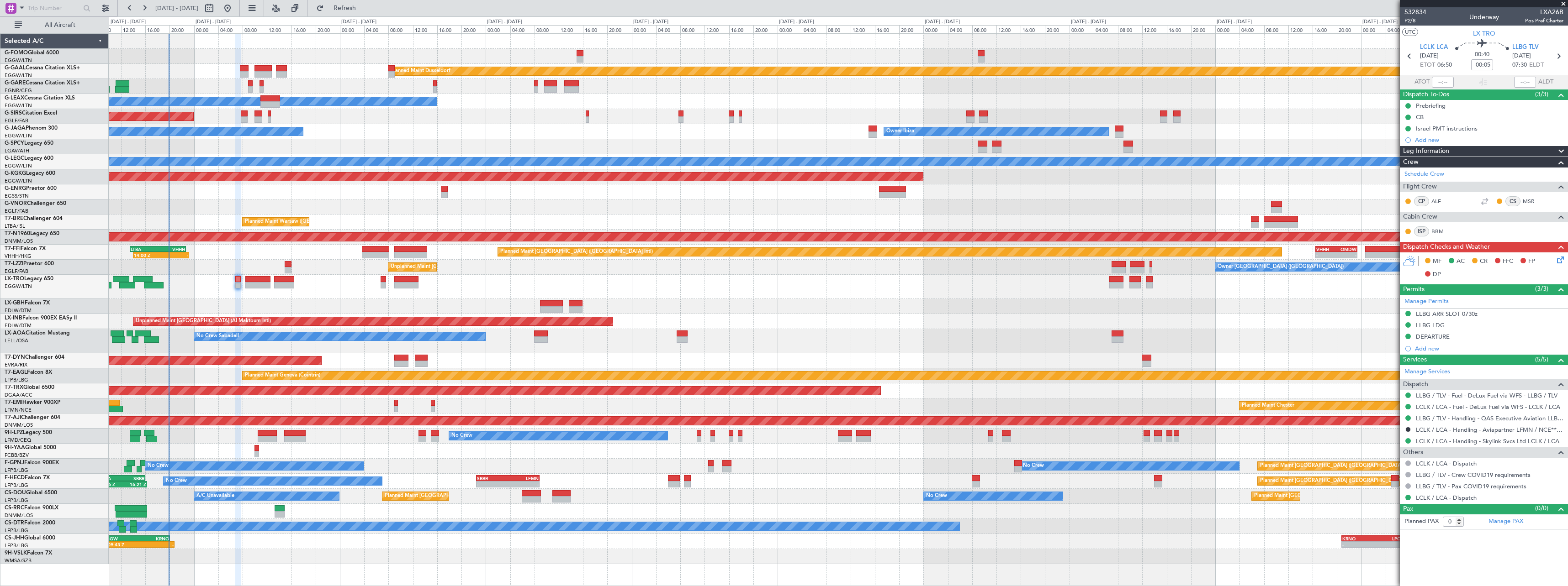
click at [304, 312] on div at bounding box center [838, 306] width 1459 height 15
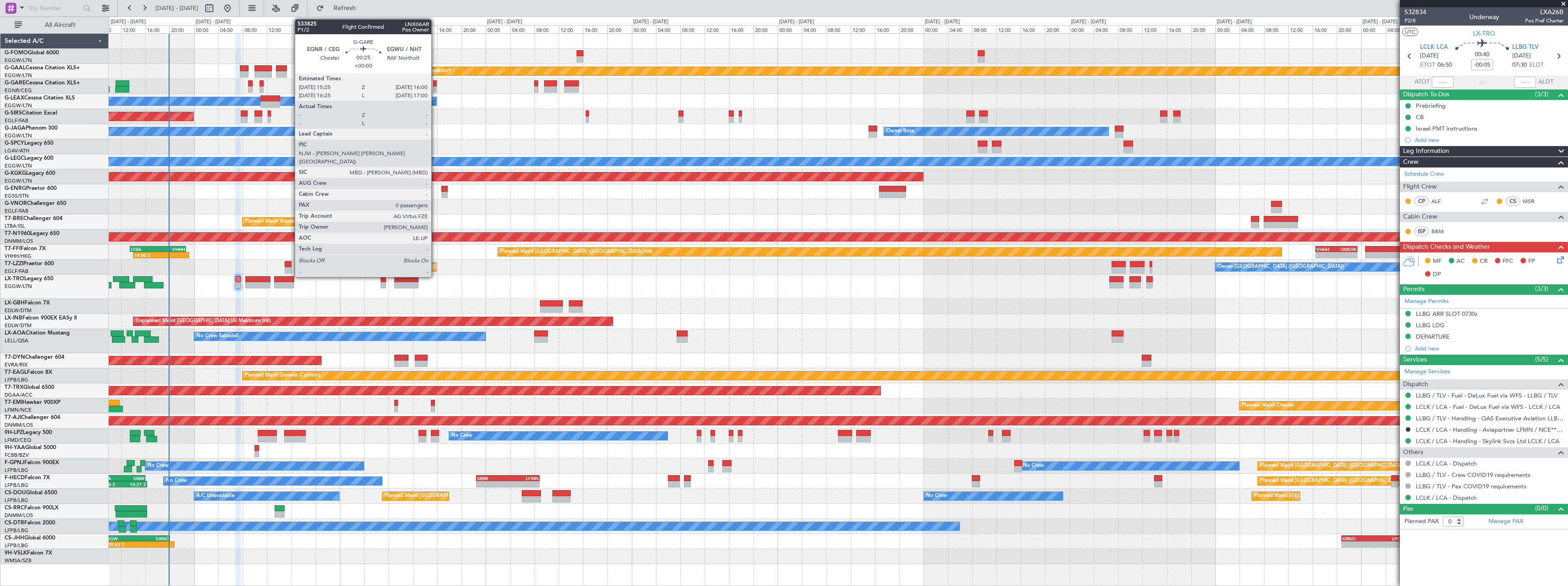
click at [436, 87] on div at bounding box center [435, 89] width 4 height 6
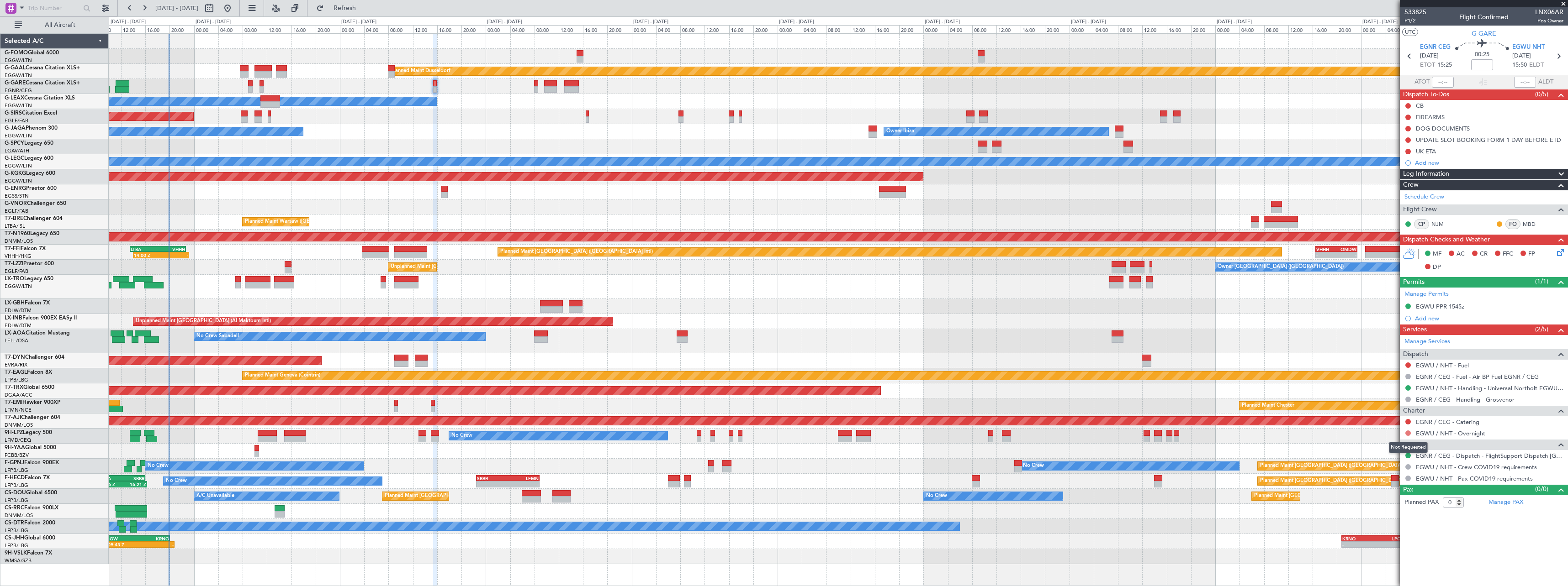
click at [1409, 433] on button at bounding box center [1408, 433] width 5 height 5
drag, startPoint x: 1380, startPoint y: 540, endPoint x: 1415, endPoint y: 483, distance: 66.9
click at [1380, 540] on span "Confirmed" at bounding box center [1382, 542] width 29 height 9
click at [1457, 365] on link "EGWU / NHT - Fuel" at bounding box center [1442, 366] width 53 height 8
drag, startPoint x: 1563, startPoint y: 174, endPoint x: 1547, endPoint y: 178, distance: 16.5
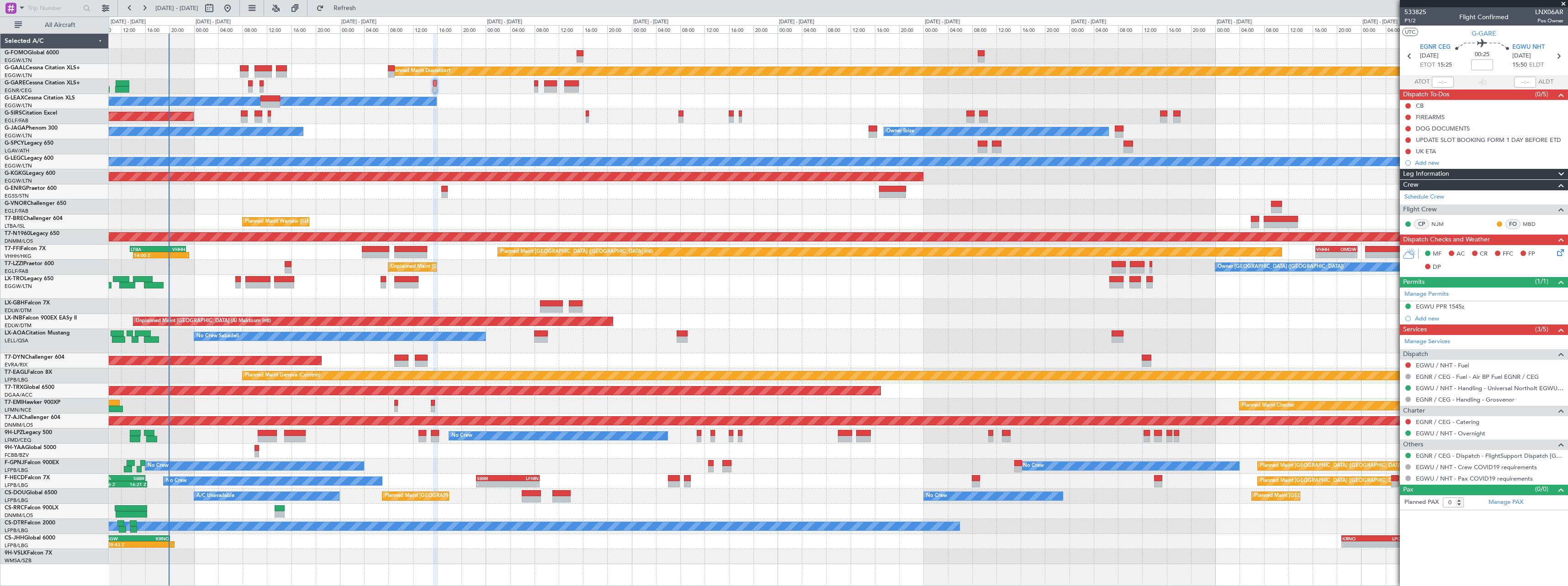
click at [1563, 174] on span at bounding box center [1561, 174] width 11 height 11
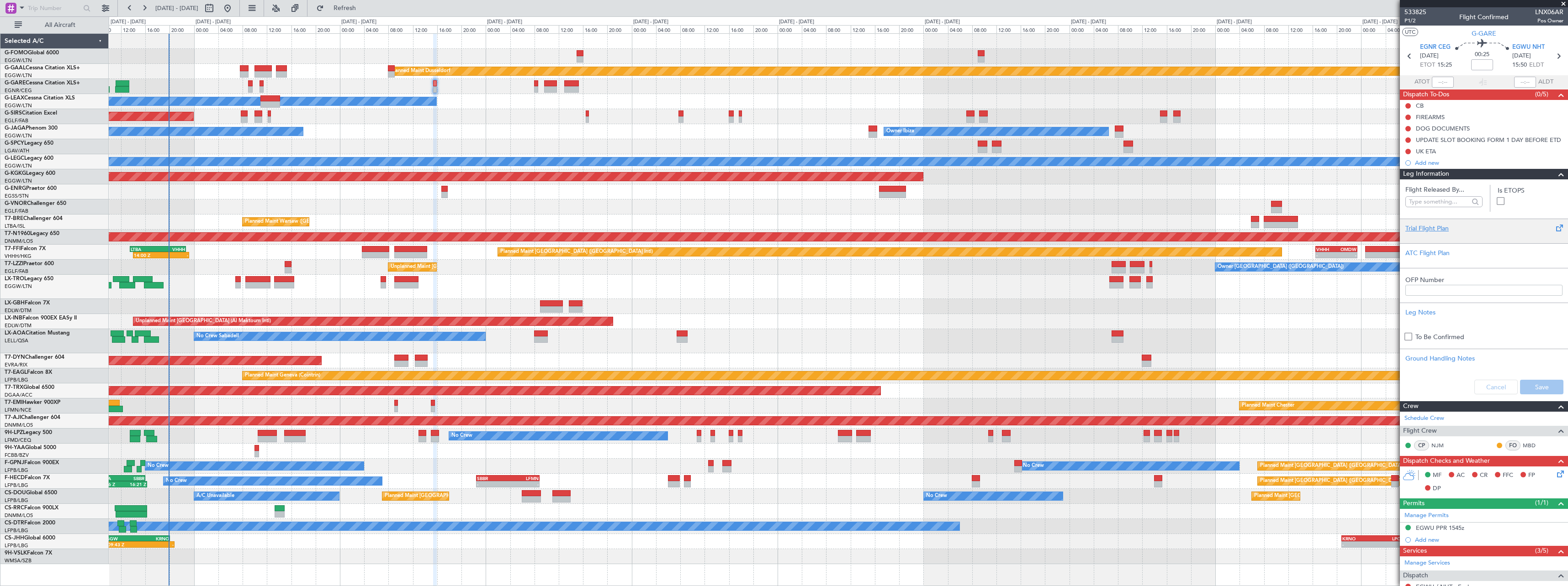
click at [1423, 230] on div "Trial Flight Plan" at bounding box center [1484, 228] width 157 height 10
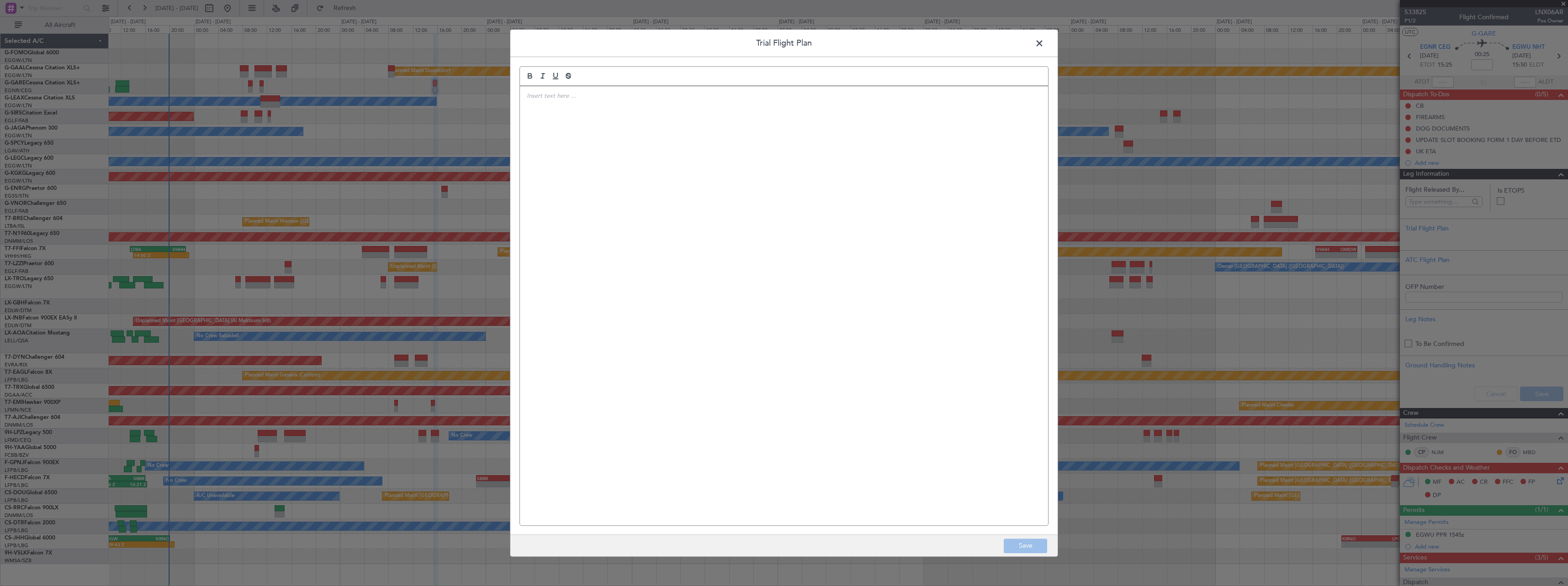
click at [636, 213] on div at bounding box center [784, 306] width 528 height 440
click at [1041, 546] on button "Save" at bounding box center [1025, 546] width 44 height 14
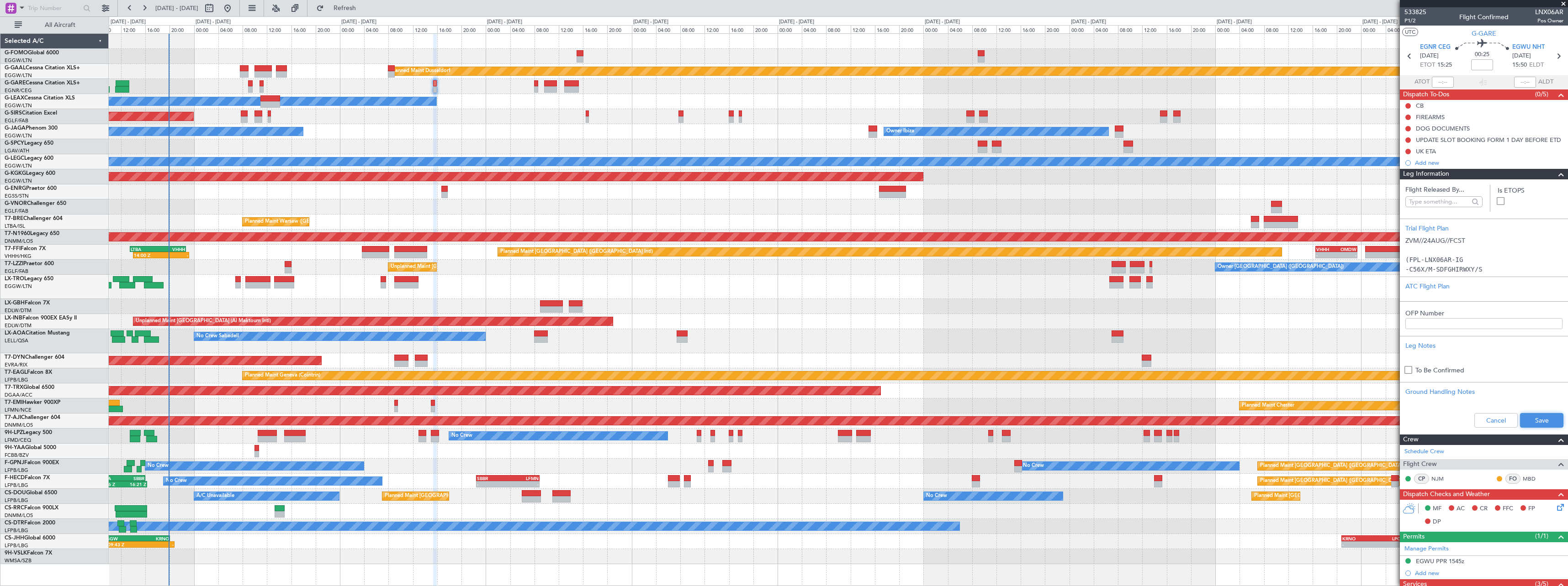
click at [1543, 421] on button "Save" at bounding box center [1542, 420] width 44 height 14
click at [1556, 177] on span at bounding box center [1561, 174] width 11 height 11
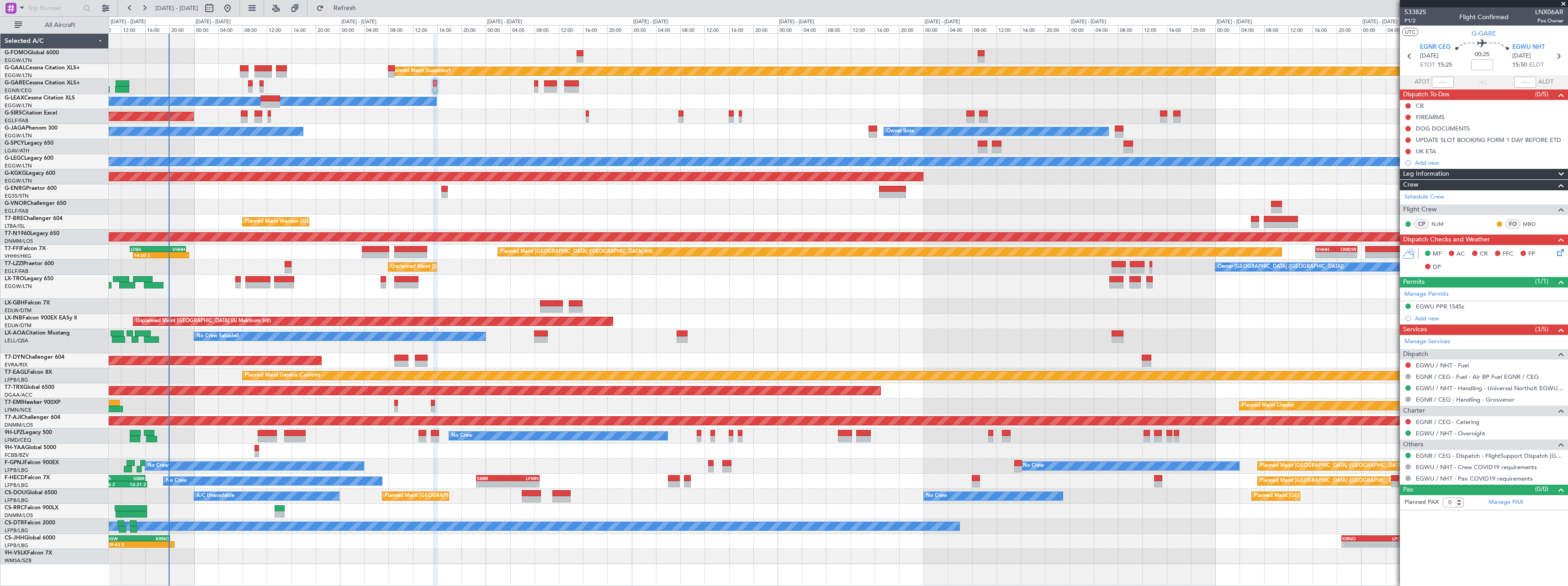
click at [668, 212] on div at bounding box center [838, 207] width 1459 height 15
click at [447, 193] on div at bounding box center [838, 192] width 1459 height 15
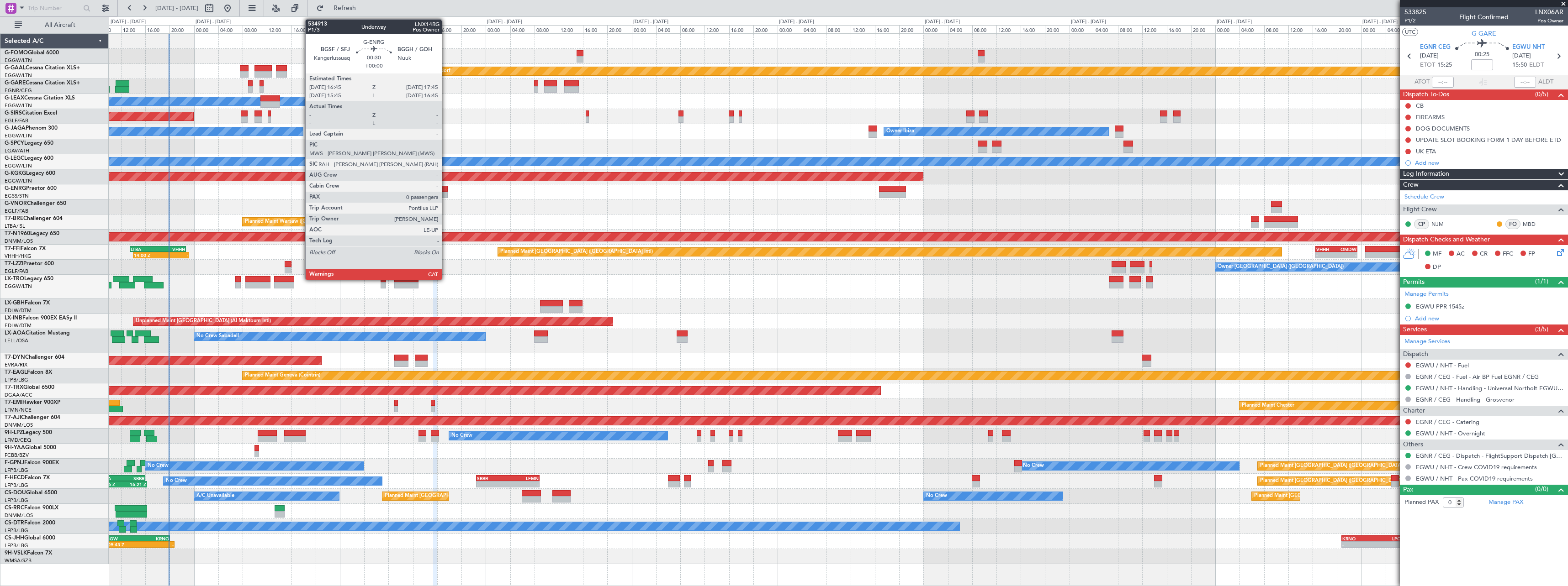
click at [446, 193] on div at bounding box center [444, 194] width 6 height 6
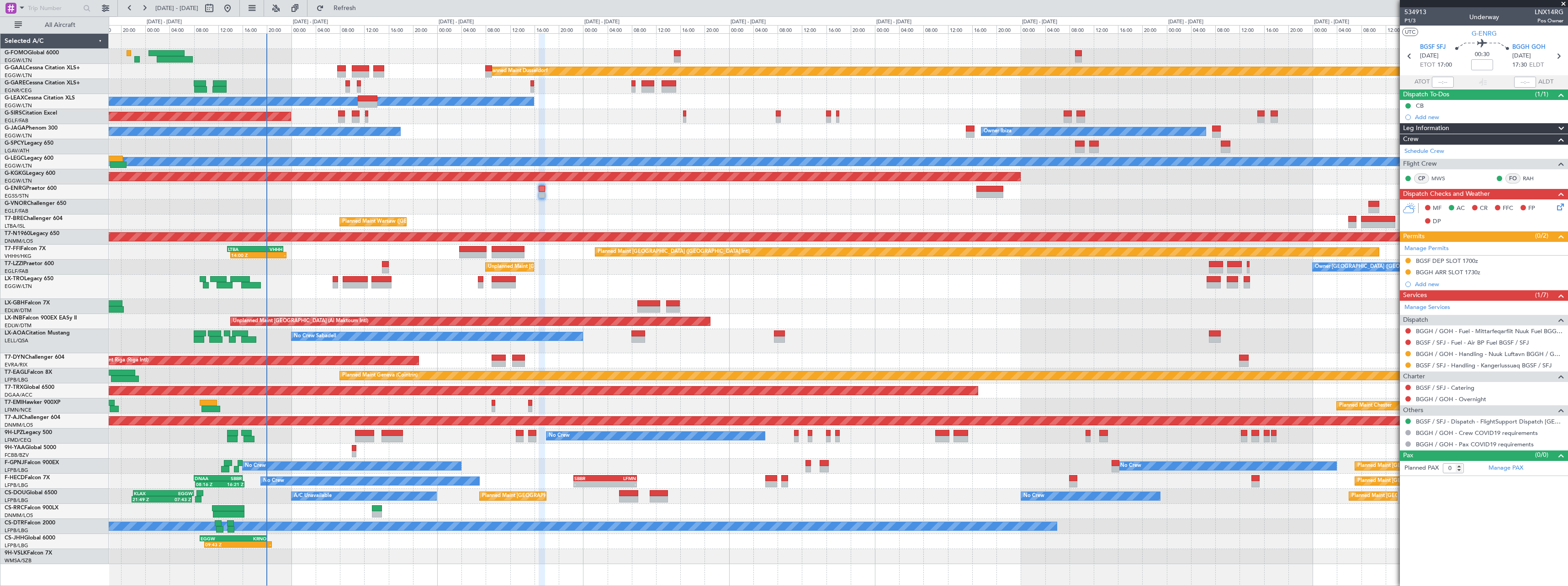
click at [624, 299] on div "Planned Maint [GEOGRAPHIC_DATA] ([GEOGRAPHIC_DATA])" at bounding box center [838, 286] width 1459 height 24
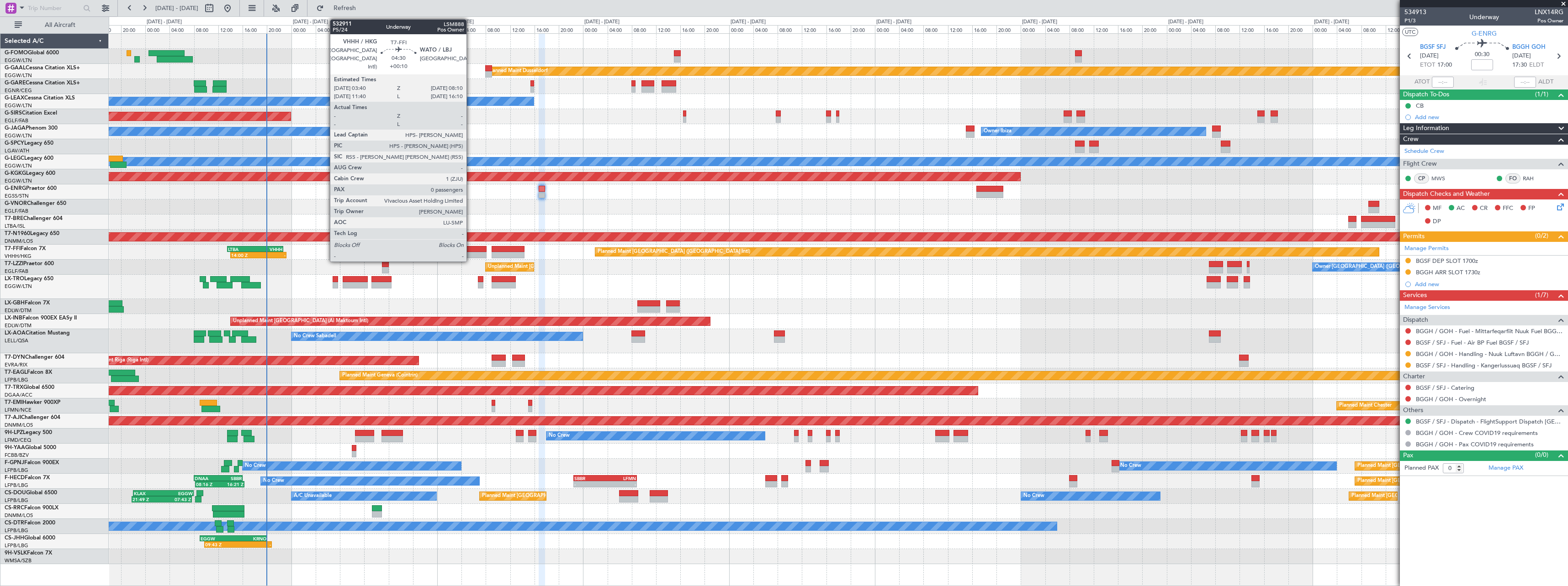
click at [470, 252] on div at bounding box center [473, 249] width 28 height 6
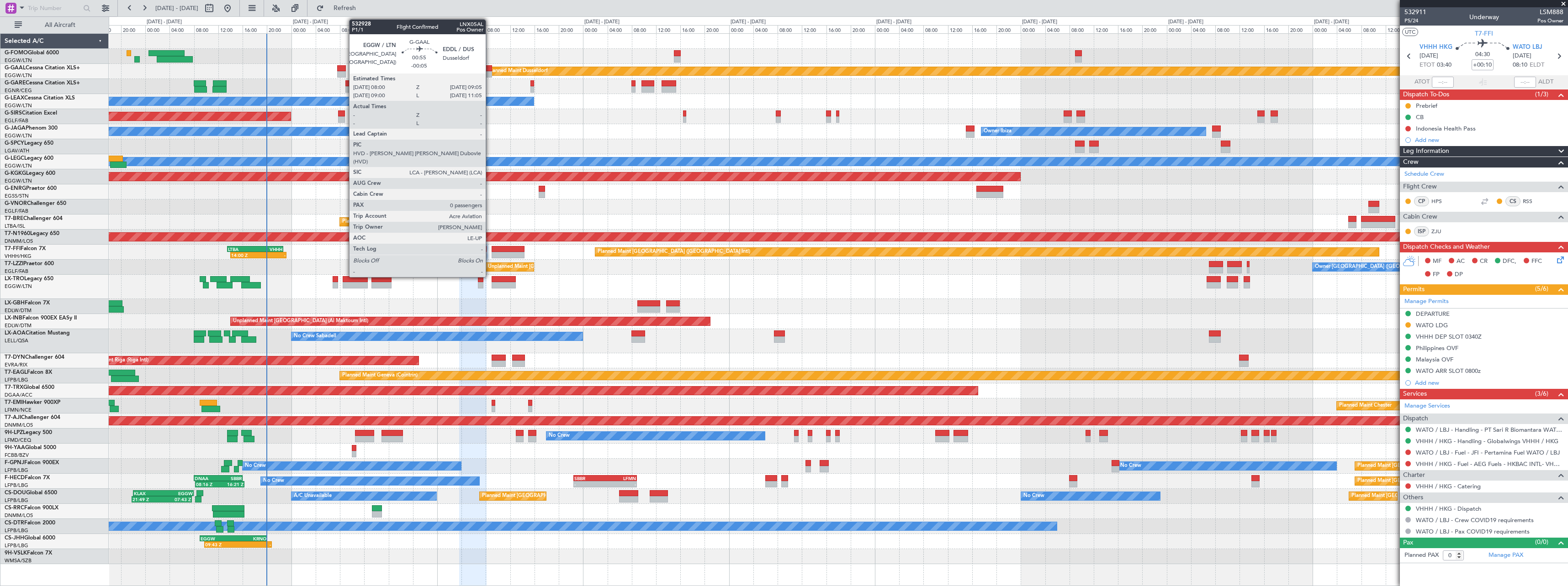
click at [490, 71] on div at bounding box center [489, 74] width 7 height 6
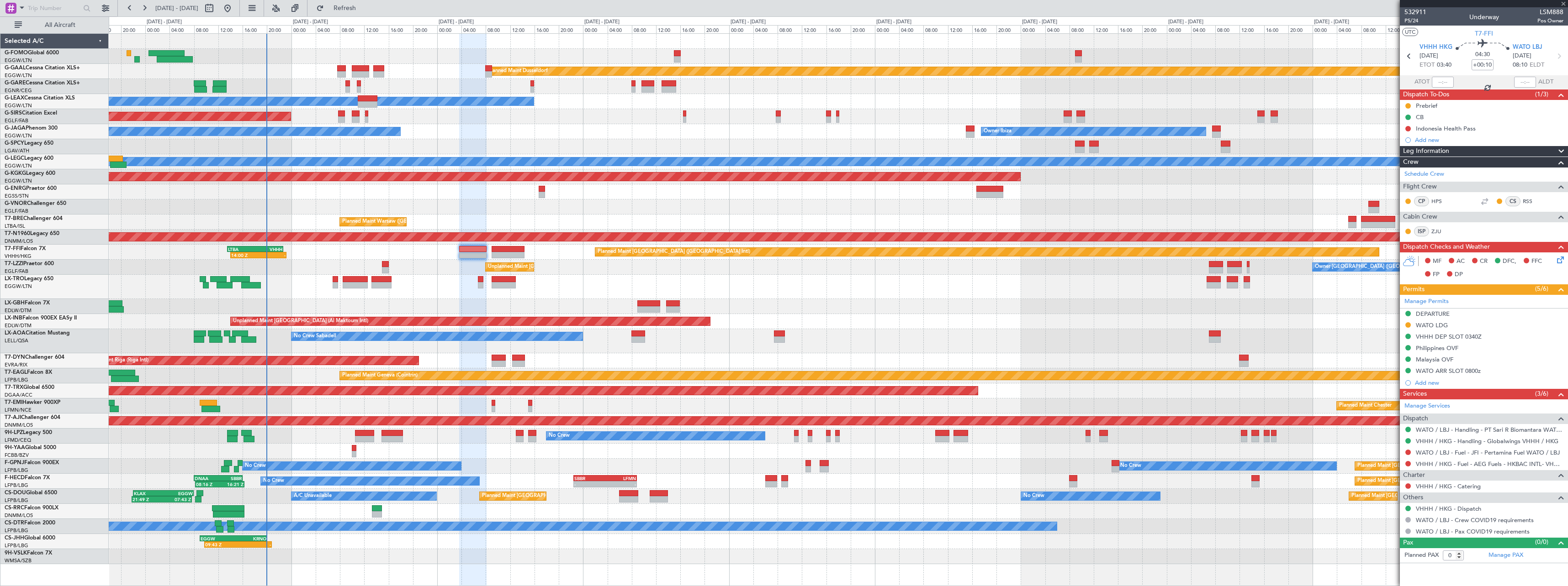
type input "-00:05"
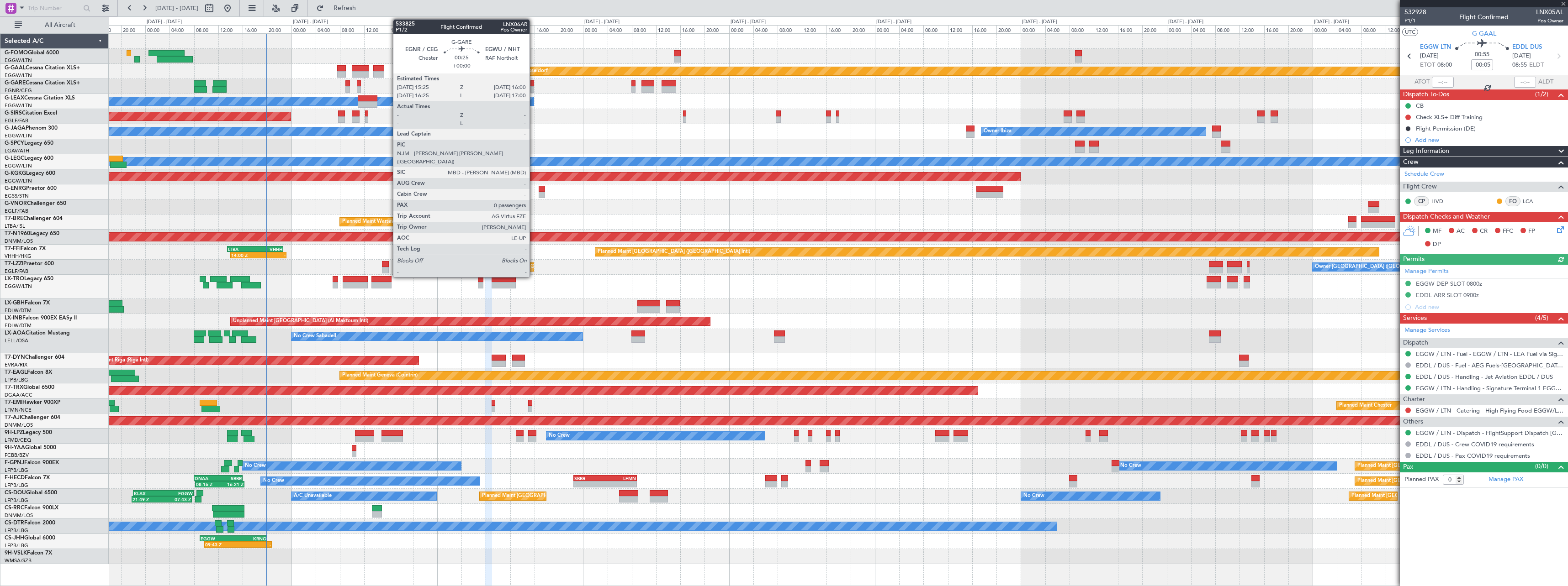
click at [534, 84] on div at bounding box center [532, 83] width 4 height 6
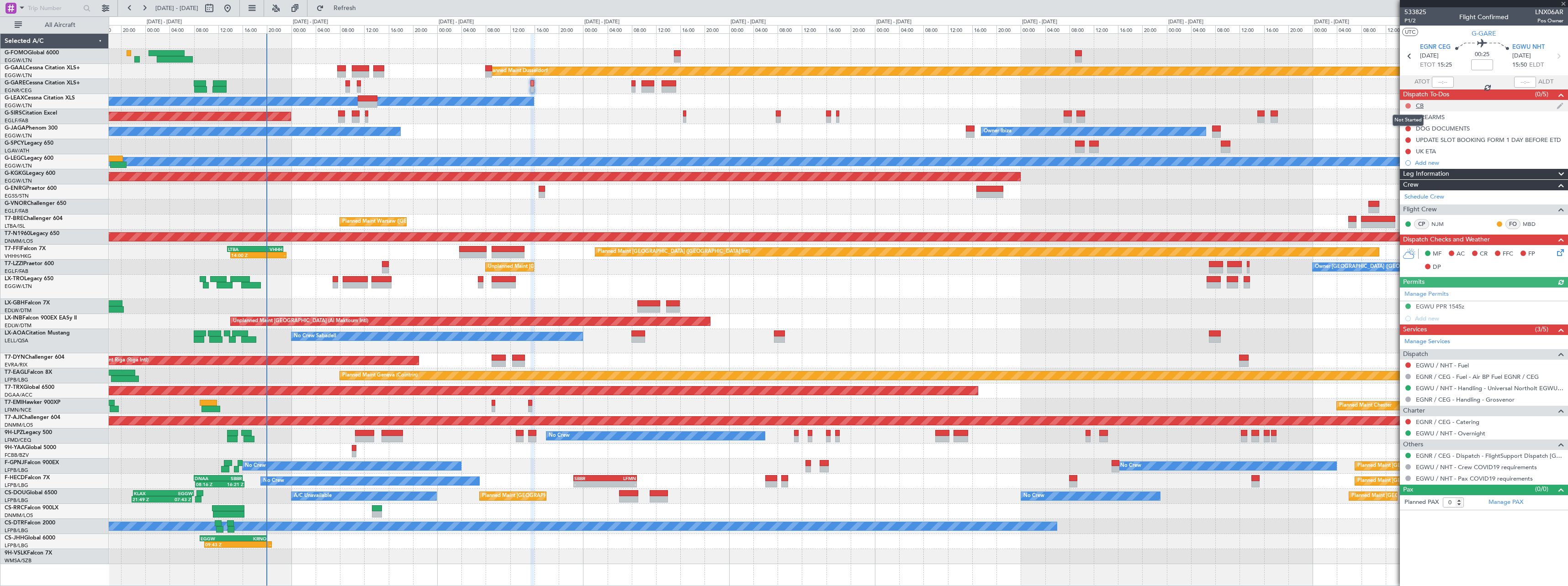
click at [1407, 106] on button at bounding box center [1408, 106] width 5 height 5
click at [1404, 146] on span "Completed" at bounding box center [1413, 146] width 30 height 9
click at [1559, 253] on icon at bounding box center [1559, 252] width 7 height 7
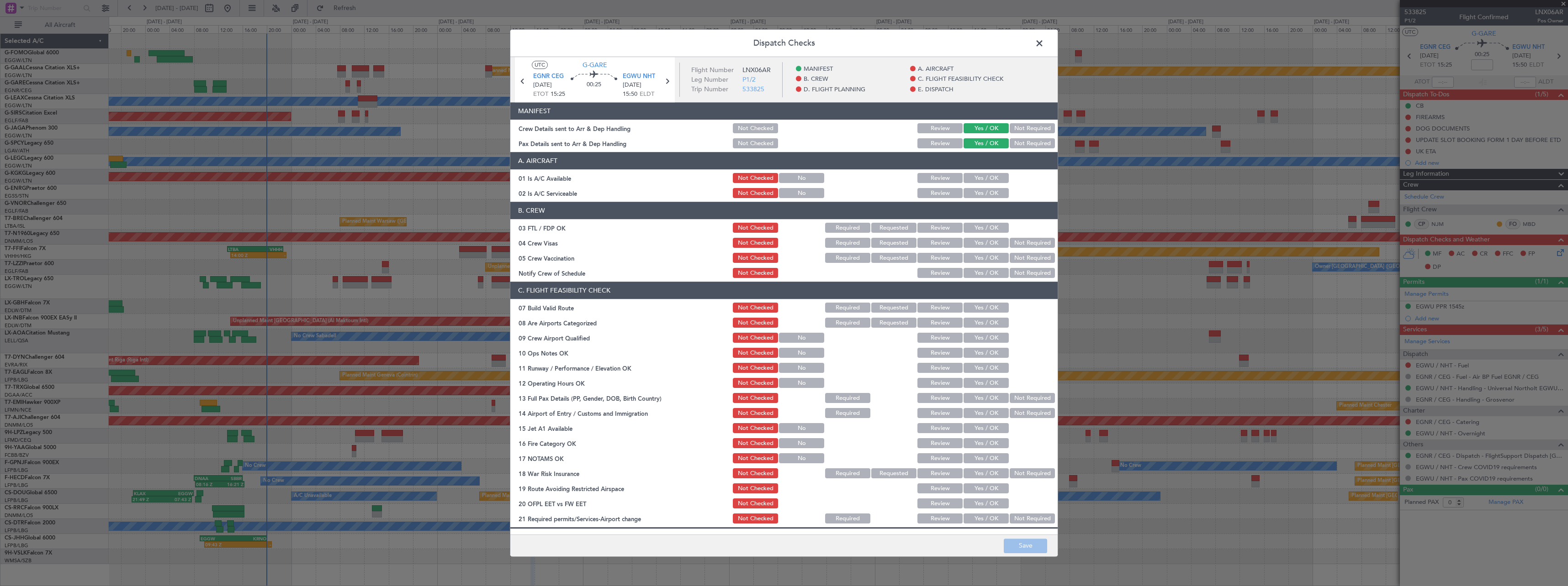
drag, startPoint x: 991, startPoint y: 301, endPoint x: 986, endPoint y: 312, distance: 12.1
click at [991, 304] on section "C. FLIGHT FEASIBILITY CHECK 07 Build Valid Route Not Checked Required Requested…" at bounding box center [784, 403] width 547 height 243
click at [983, 304] on button "Yes / OK" at bounding box center [986, 308] width 46 height 10
click at [976, 351] on button "Yes / OK" at bounding box center [986, 353] width 46 height 10
click at [977, 367] on button "Yes / OK" at bounding box center [986, 368] width 46 height 10
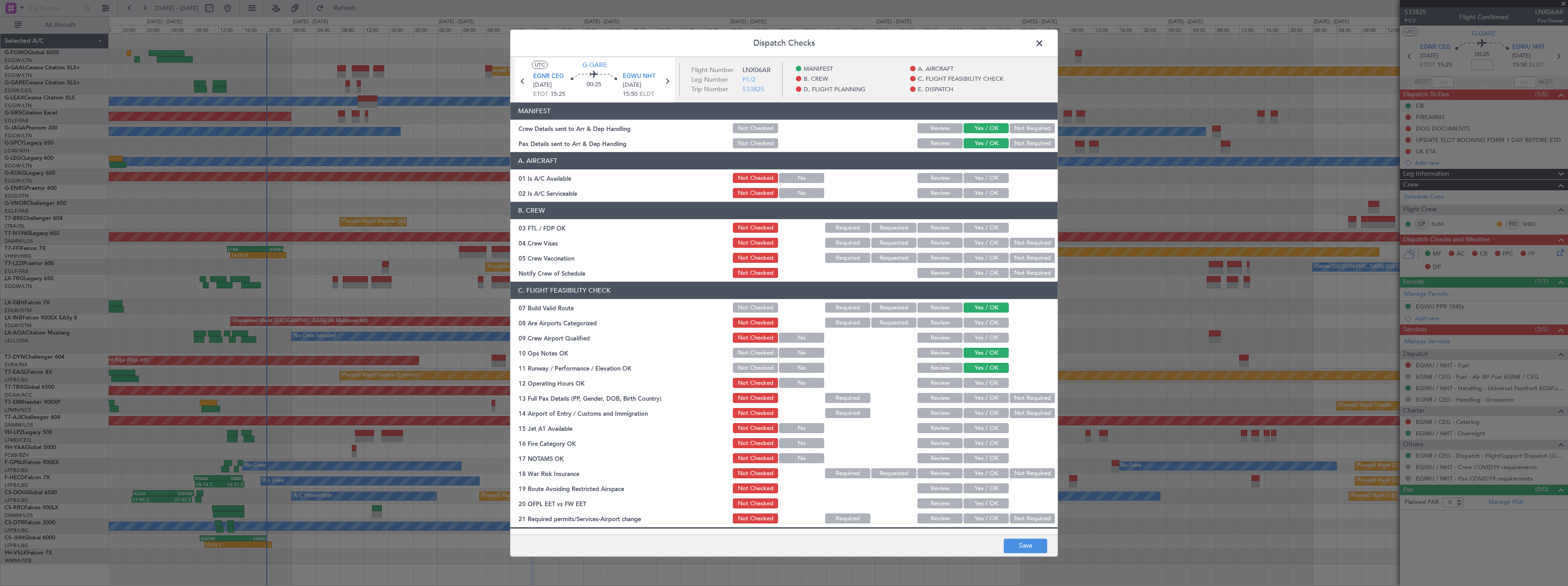
drag, startPoint x: 979, startPoint y: 379, endPoint x: 979, endPoint y: 388, distance: 9.0
click at [979, 380] on button "Yes / OK" at bounding box center [986, 383] width 46 height 10
click at [983, 398] on button "Yes / OK" at bounding box center [986, 398] width 46 height 10
click at [983, 414] on button "Yes / OK" at bounding box center [986, 413] width 46 height 10
click at [985, 436] on section "C. FLIGHT FEASIBILITY CHECK 07 Build Valid Route Not Checked Required Requested…" at bounding box center [784, 403] width 547 height 243
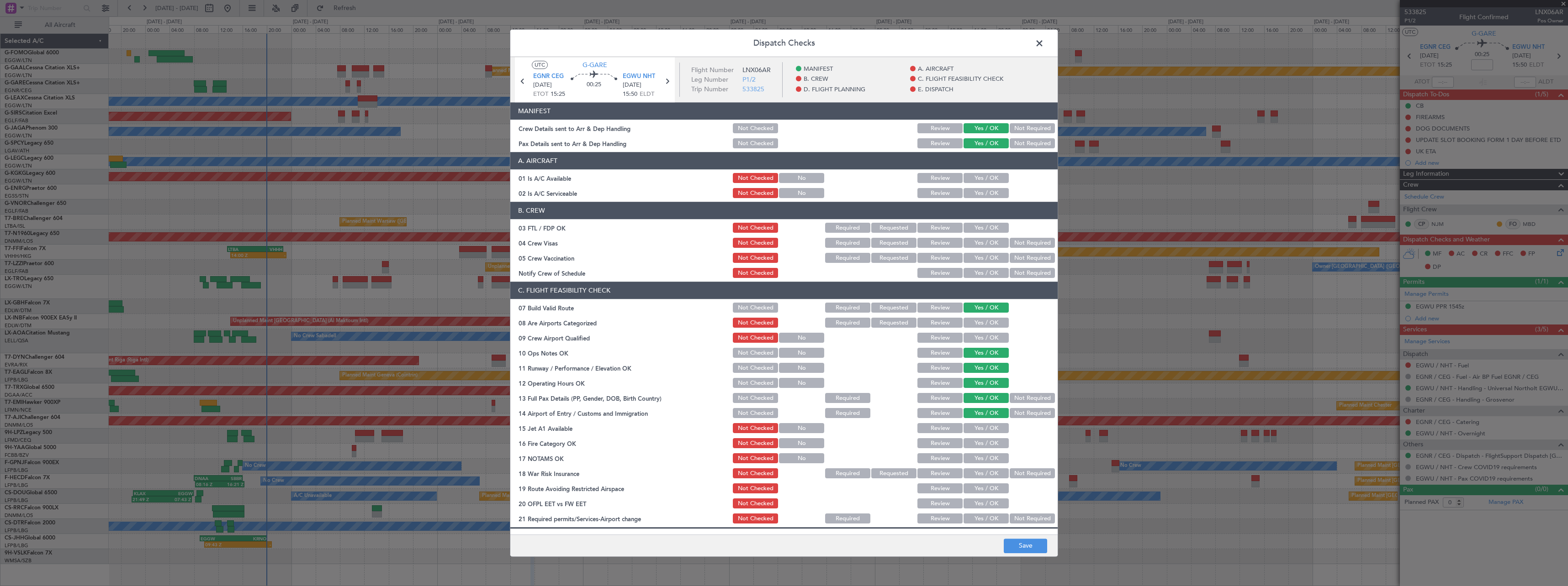
click at [986, 428] on button "Yes / OK" at bounding box center [986, 428] width 46 height 10
drag, startPoint x: 986, startPoint y: 444, endPoint x: 985, endPoint y: 460, distance: 16.0
click at [986, 445] on button "Yes / OK" at bounding box center [986, 443] width 46 height 10
click at [985, 460] on button "Yes / OK" at bounding box center [986, 458] width 46 height 10
drag, startPoint x: 1011, startPoint y: 476, endPoint x: 1005, endPoint y: 487, distance: 12.5
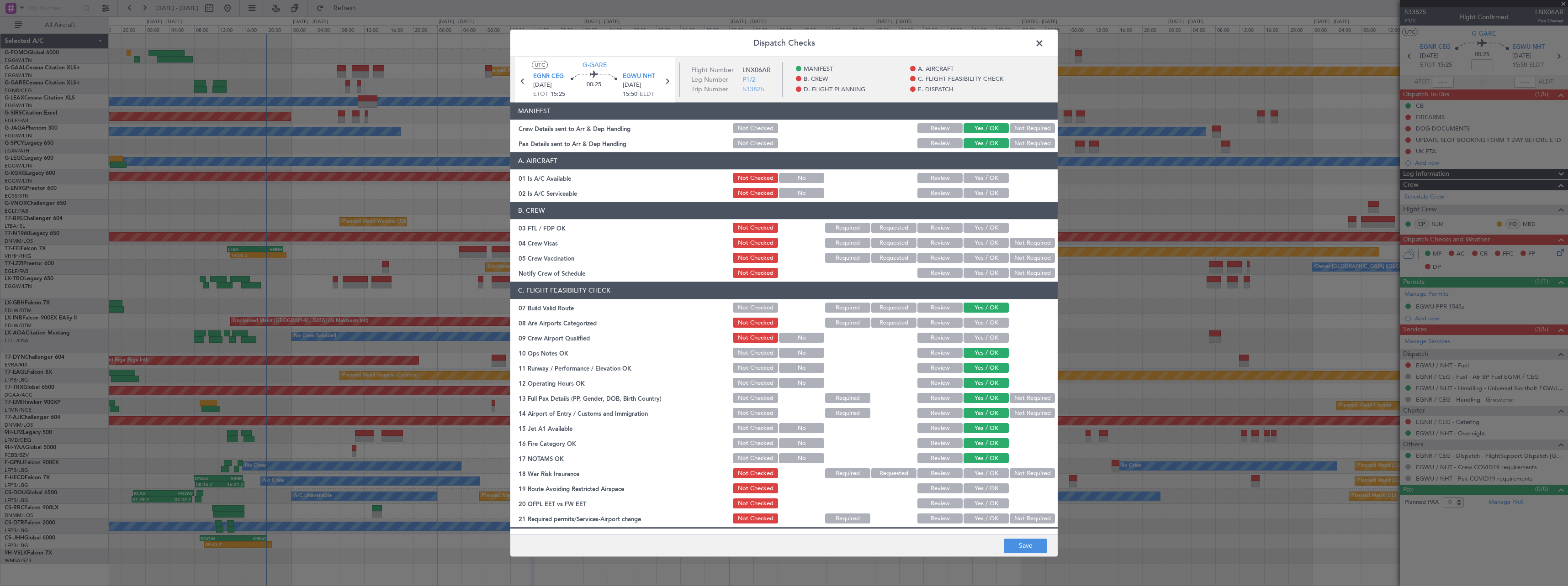
click at [1011, 477] on button "Not Required" at bounding box center [1033, 474] width 46 height 10
click at [983, 483] on div "Yes / OK" at bounding box center [985, 489] width 46 height 12
drag, startPoint x: 984, startPoint y: 487, endPoint x: 987, endPoint y: 499, distance: 12.4
click at [984, 487] on button "Yes / OK" at bounding box center [986, 489] width 46 height 10
drag, startPoint x: 987, startPoint y: 499, endPoint x: 985, endPoint y: 508, distance: 9.2
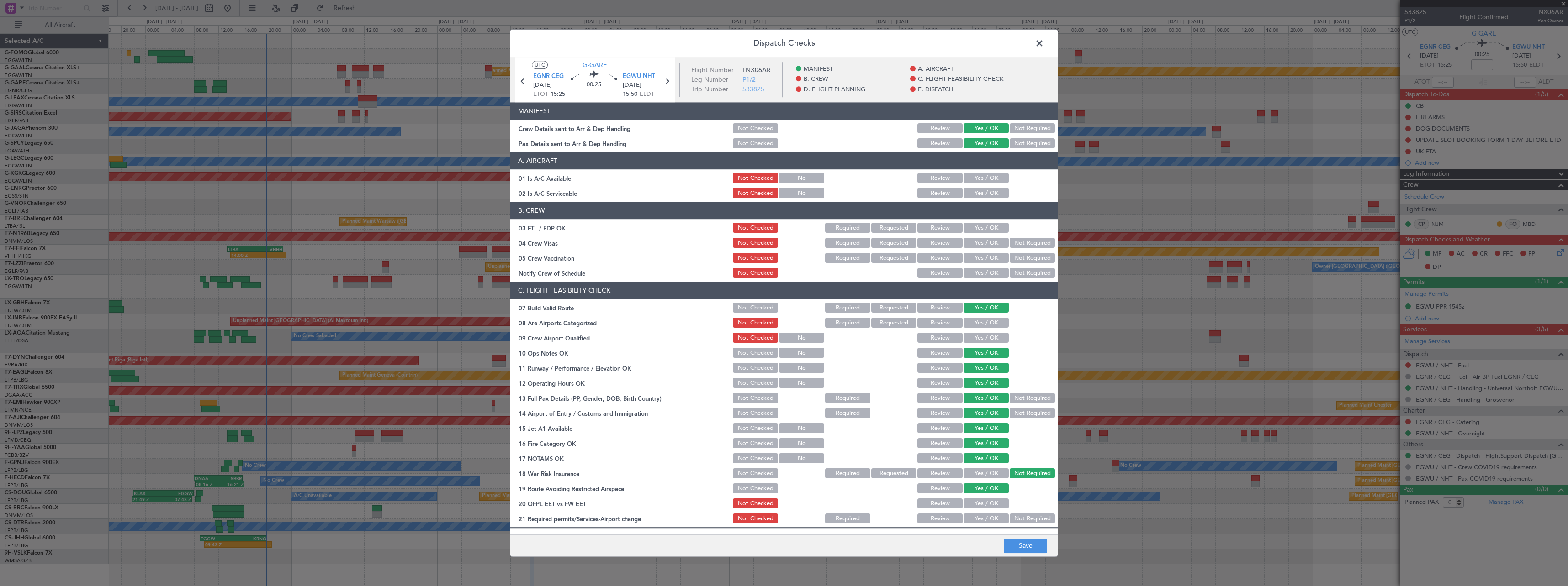
click at [987, 501] on button "Yes / OK" at bounding box center [986, 504] width 46 height 10
click at [985, 521] on button "Yes / OK" at bounding box center [986, 519] width 46 height 10
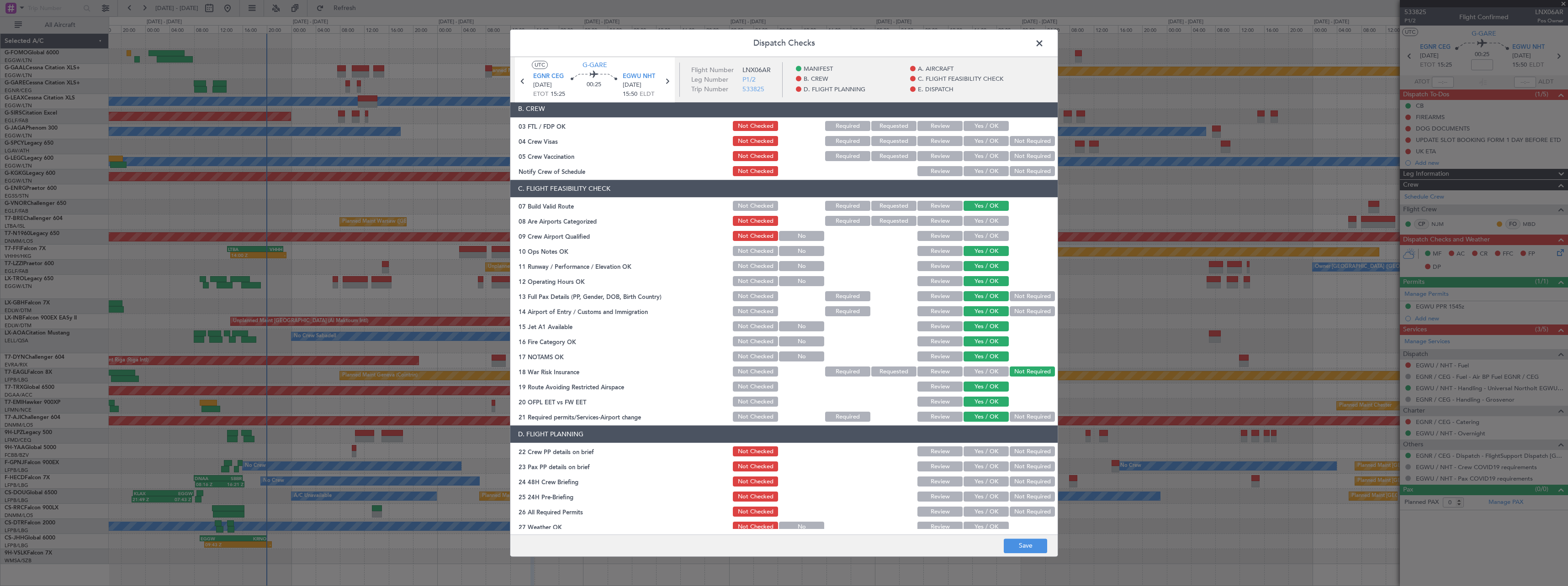
scroll to position [183, 0]
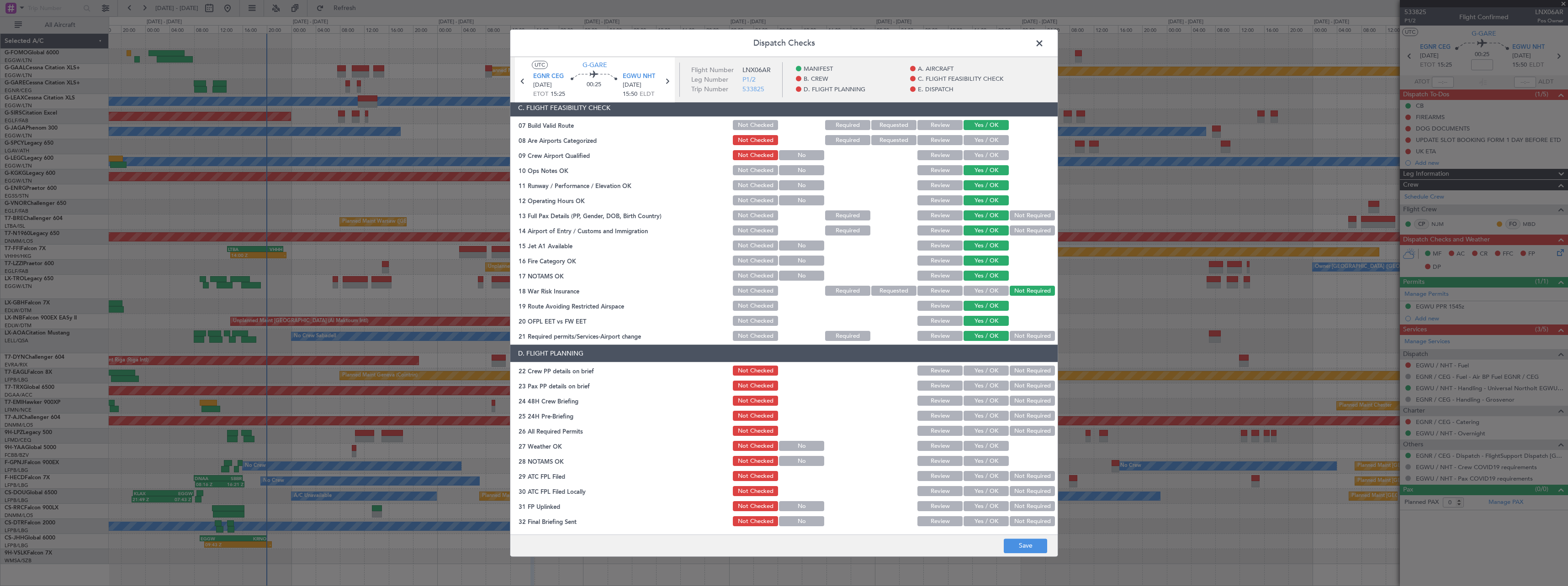
click at [978, 367] on div "Yes / OK" at bounding box center [985, 371] width 46 height 12
click at [983, 375] on button "Yes / OK" at bounding box center [986, 371] width 46 height 10
drag, startPoint x: 983, startPoint y: 387, endPoint x: 983, endPoint y: 411, distance: 24.0
click at [983, 388] on button "Yes / OK" at bounding box center [986, 386] width 46 height 10
click at [985, 403] on button "Yes / OK" at bounding box center [986, 400] width 46 height 10
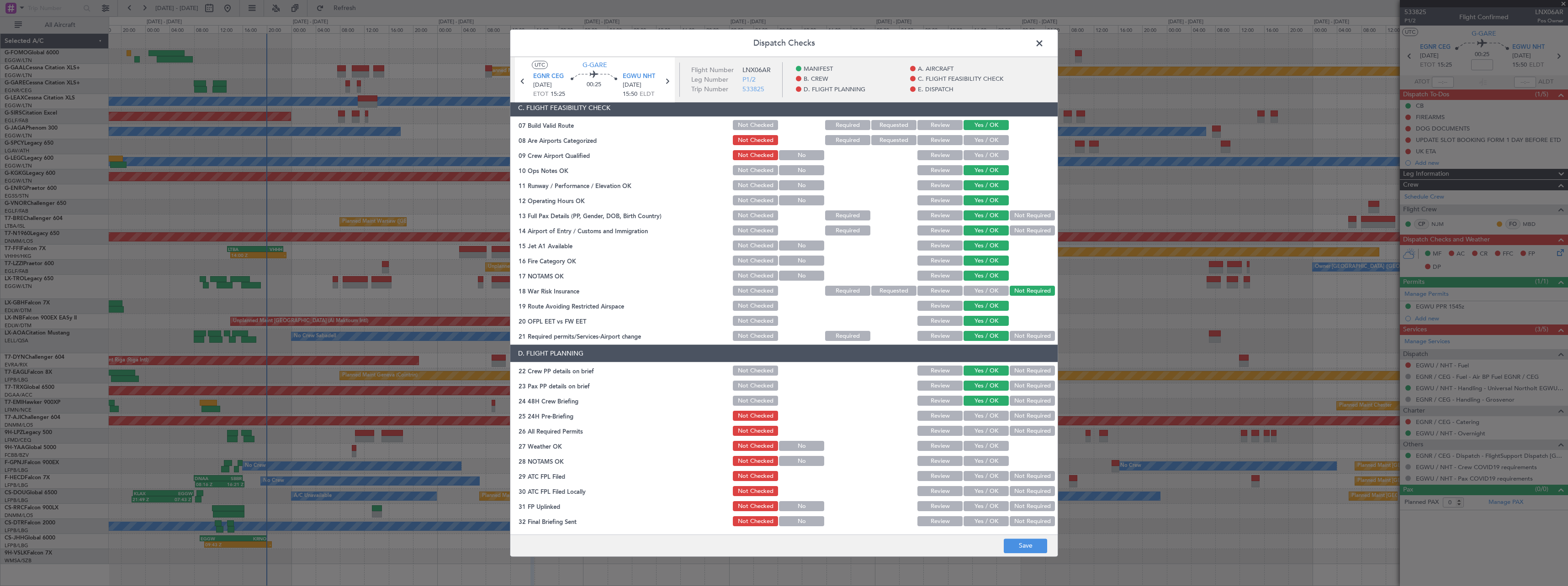
click at [1011, 417] on button "Not Required" at bounding box center [1033, 416] width 46 height 10
drag, startPoint x: 1030, startPoint y: 552, endPoint x: 1029, endPoint y: 541, distance: 11.0
click at [1029, 549] on button "Save" at bounding box center [1025, 546] width 44 height 14
click at [1044, 41] on span at bounding box center [1044, 45] width 0 height 18
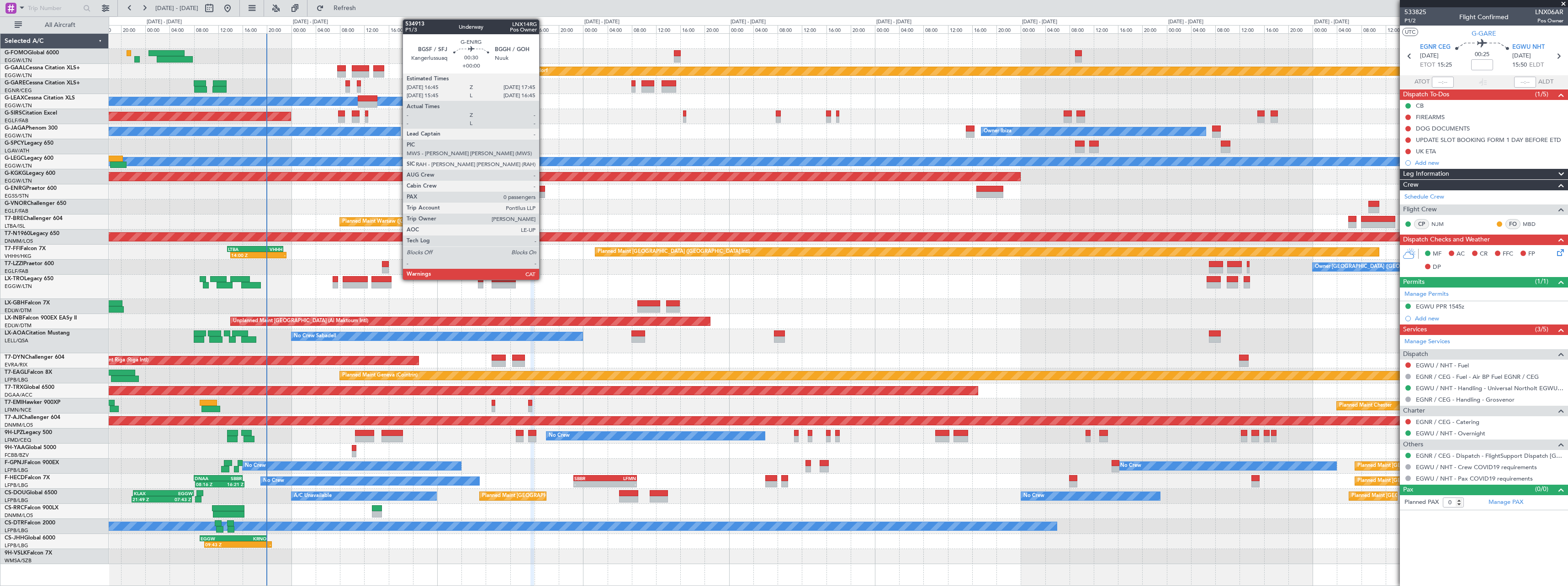
click at [543, 194] on div at bounding box center [542, 194] width 6 height 6
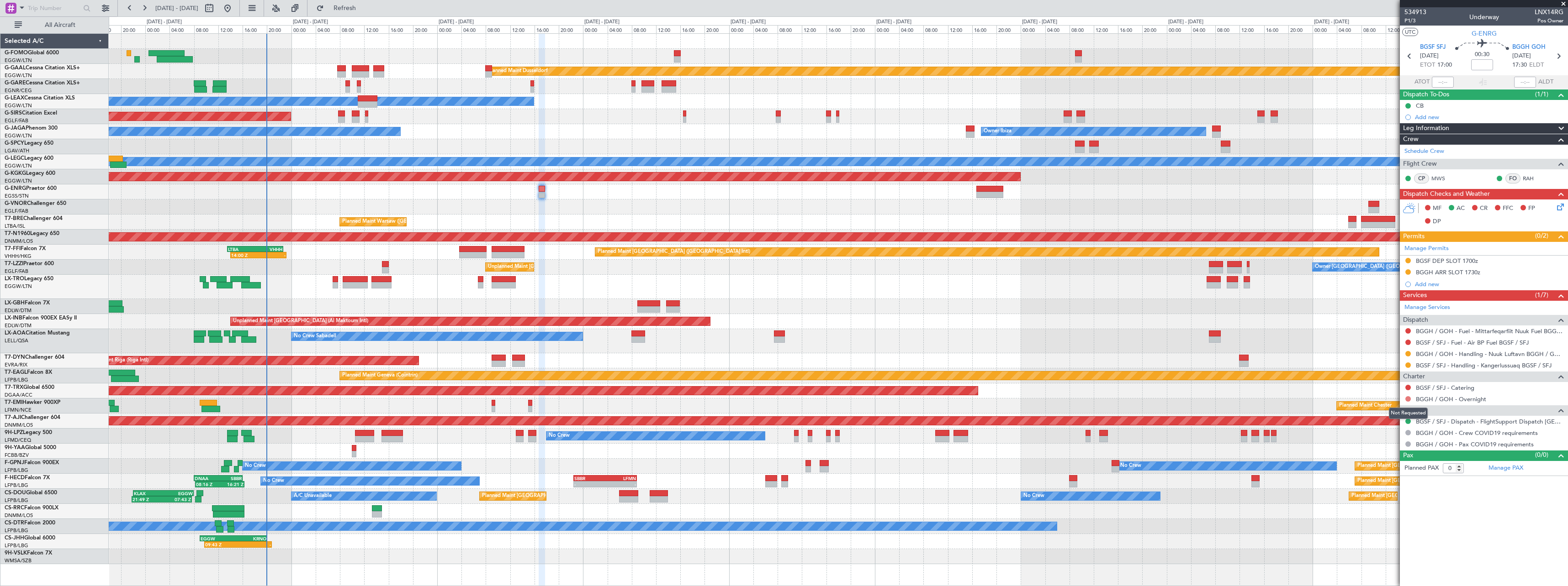
click at [1408, 400] on button at bounding box center [1408, 399] width 5 height 5
click at [1382, 415] on span "Not Required" at bounding box center [1386, 412] width 37 height 9
click at [1414, 21] on span "P1/3" at bounding box center [1415, 21] width 22 height 8
click at [1454, 364] on link "BGSF / SFJ - Handling - Kangerlussuaq BGSF / SFJ" at bounding box center [1484, 366] width 136 height 8
click at [1563, 208] on icon at bounding box center [1559, 205] width 7 height 7
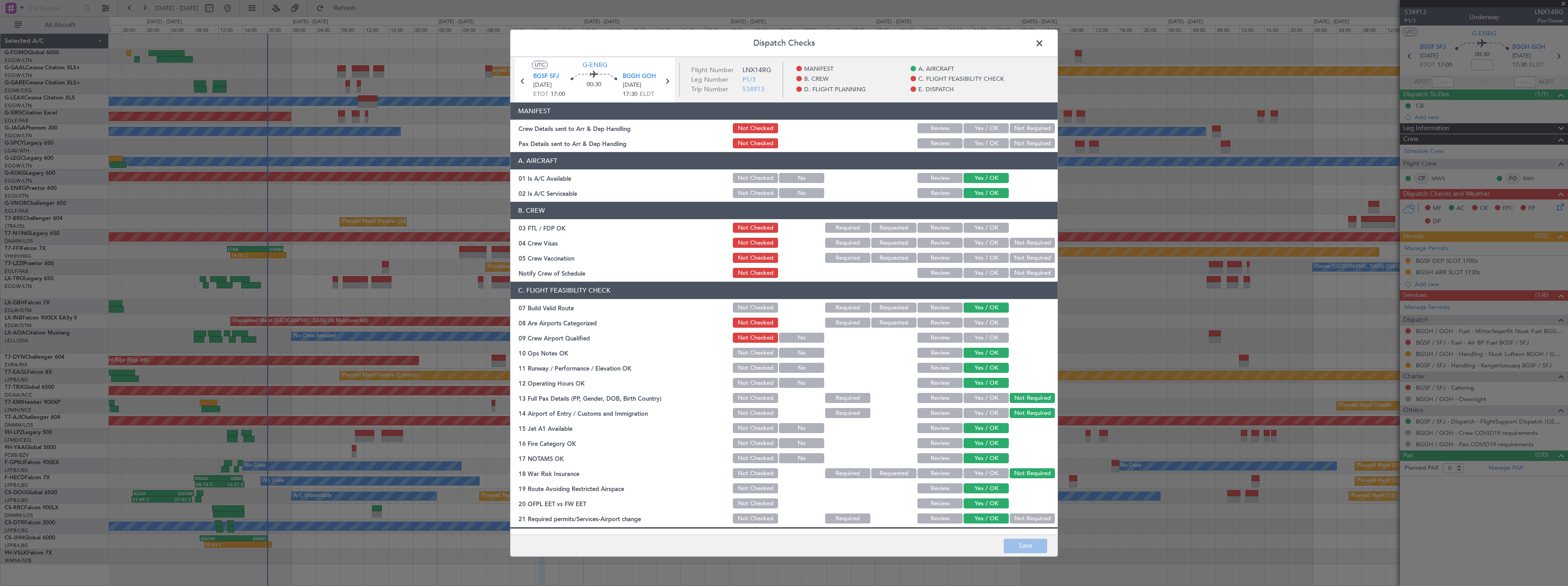
click at [985, 127] on button "Yes / OK" at bounding box center [986, 128] width 46 height 10
click at [984, 141] on button "Yes / OK" at bounding box center [986, 144] width 46 height 10
click at [1026, 549] on button "Save" at bounding box center [1025, 546] width 44 height 14
click at [1044, 43] on span at bounding box center [1044, 45] width 0 height 18
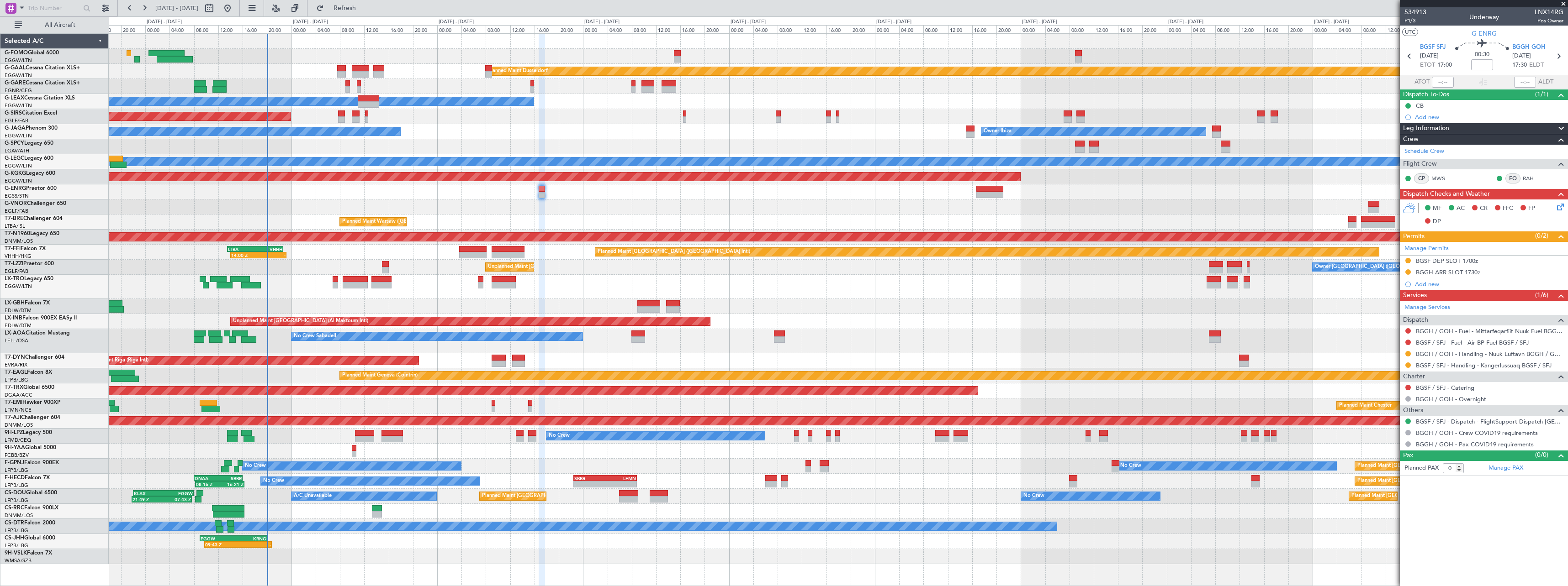
click at [990, 201] on div at bounding box center [838, 207] width 1459 height 15
click at [991, 199] on div at bounding box center [838, 192] width 1459 height 15
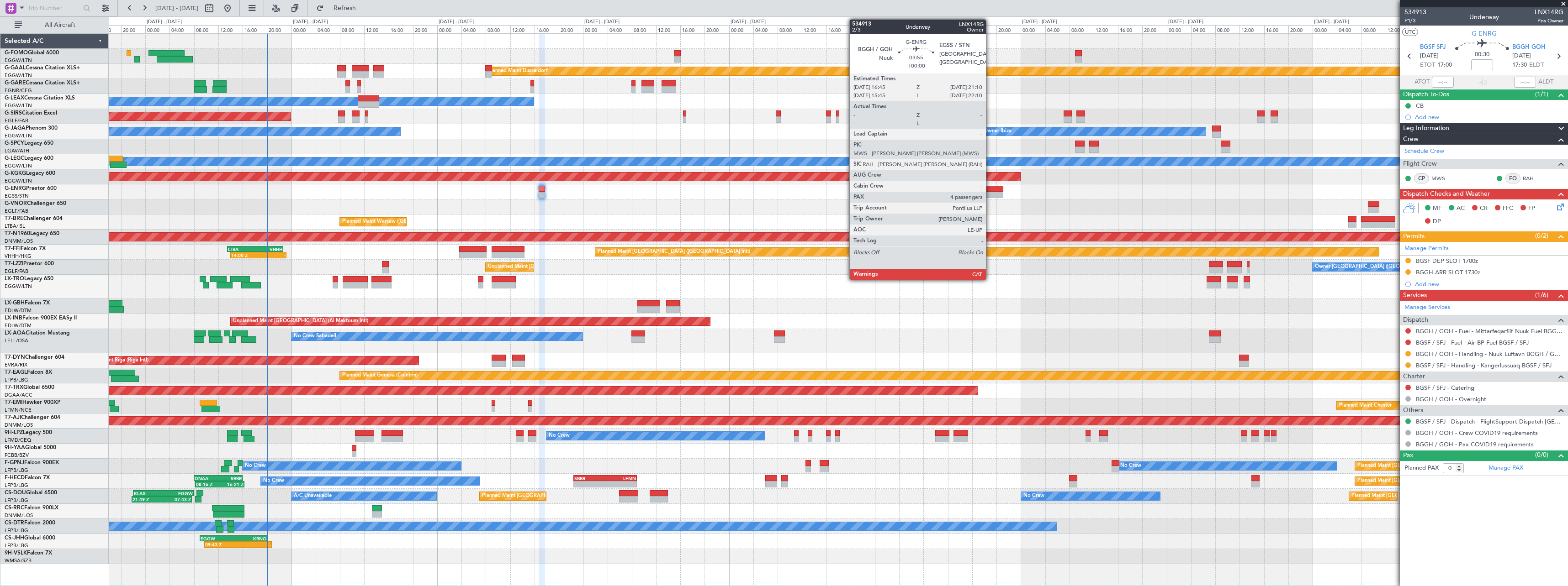
click at [991, 197] on div at bounding box center [990, 194] width 27 height 6
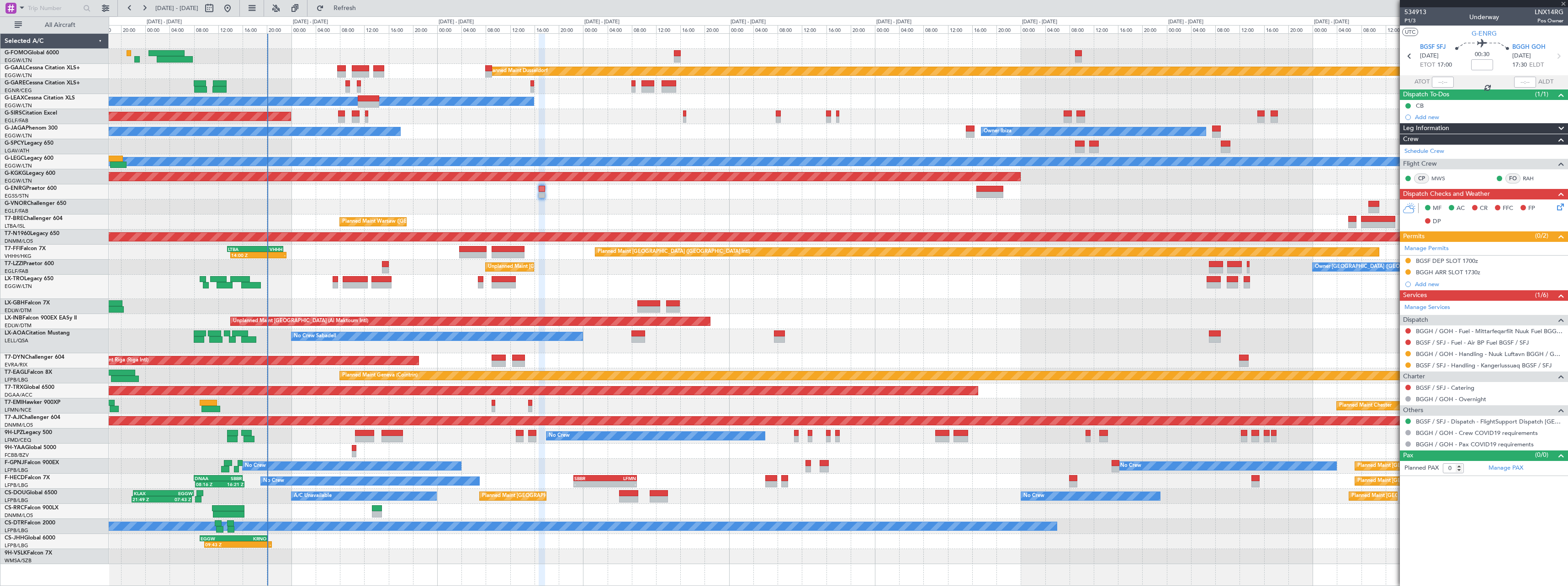
type input "4"
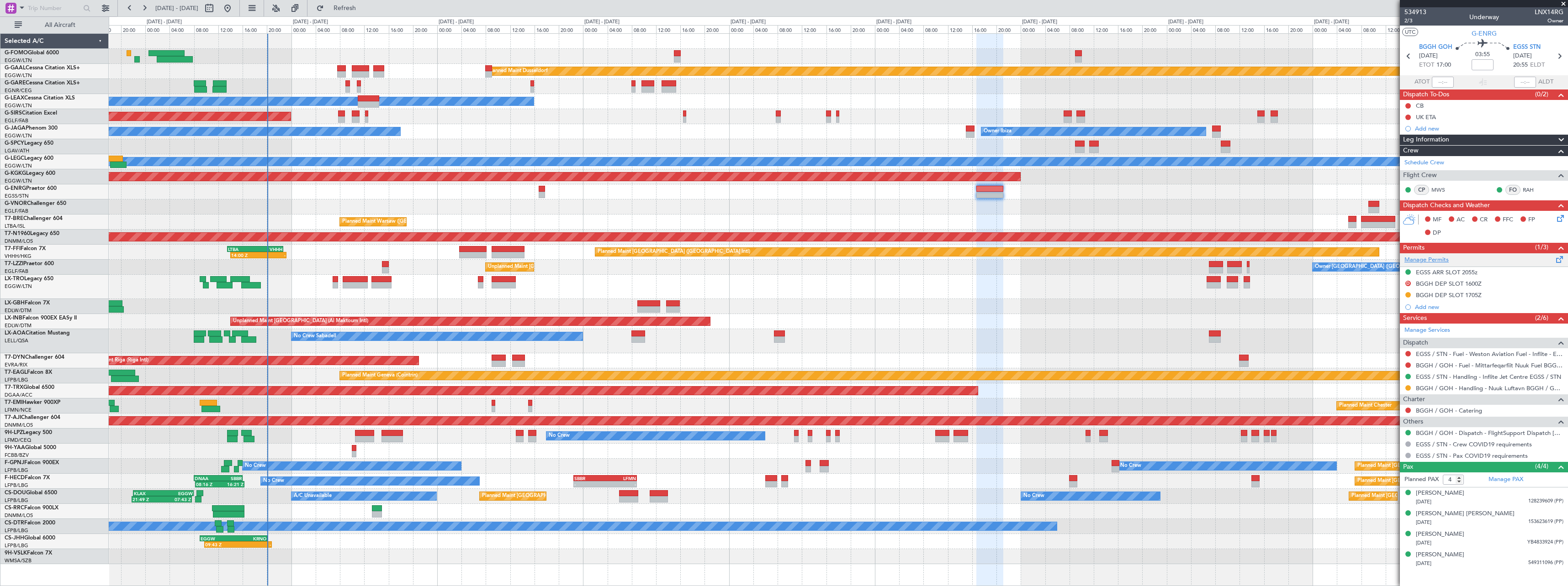
click at [1437, 258] on link "Manage Permits" at bounding box center [1427, 260] width 45 height 9
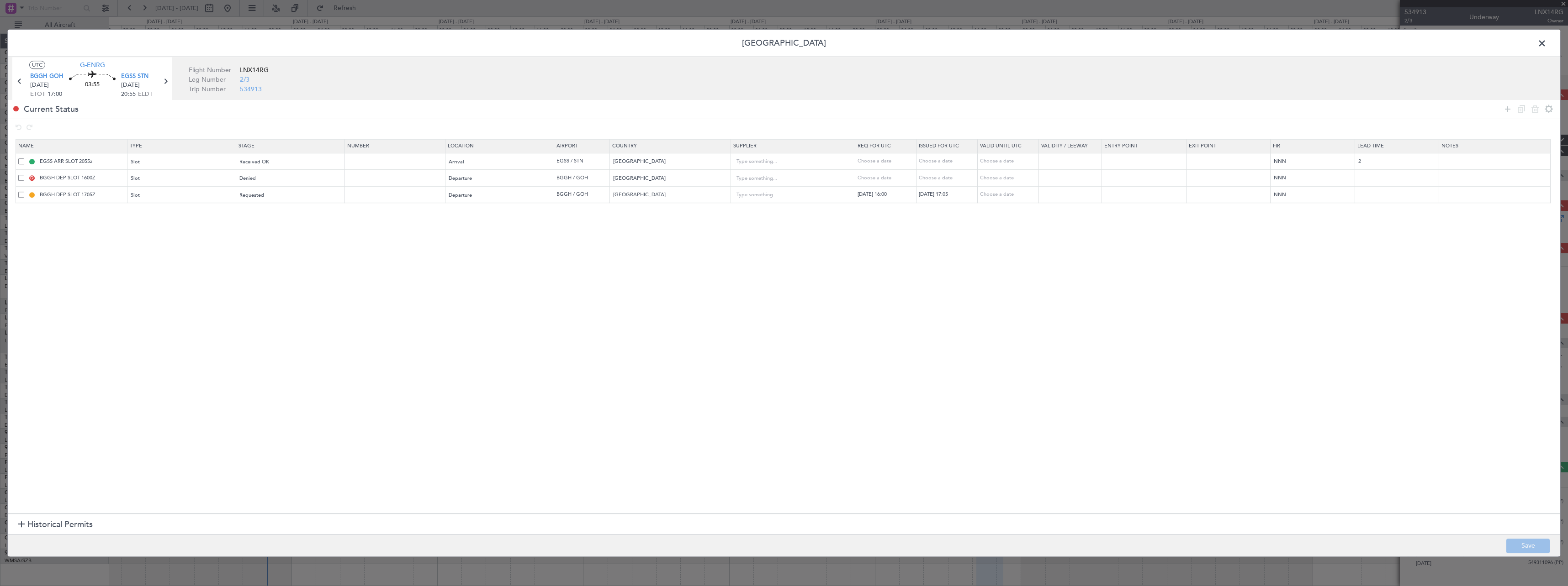
click at [23, 179] on span at bounding box center [21, 177] width 6 height 6
click at [25, 175] on input "checkbox" at bounding box center [25, 175] width 0 height 0
click at [1534, 104] on icon at bounding box center [1535, 109] width 11 height 11
type input "BGGH DEP SLOT 1705Z"
click at [1540, 545] on button "Save" at bounding box center [1528, 546] width 44 height 14
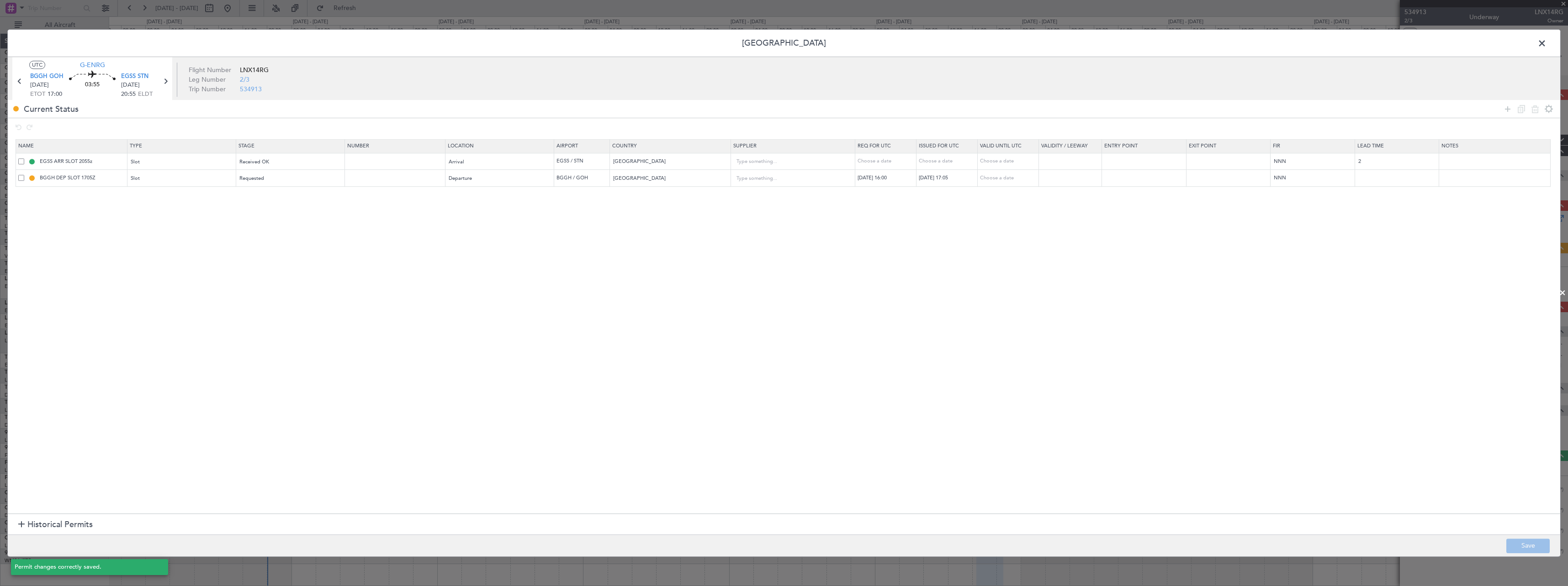
click at [1547, 50] on span at bounding box center [1547, 45] width 0 height 18
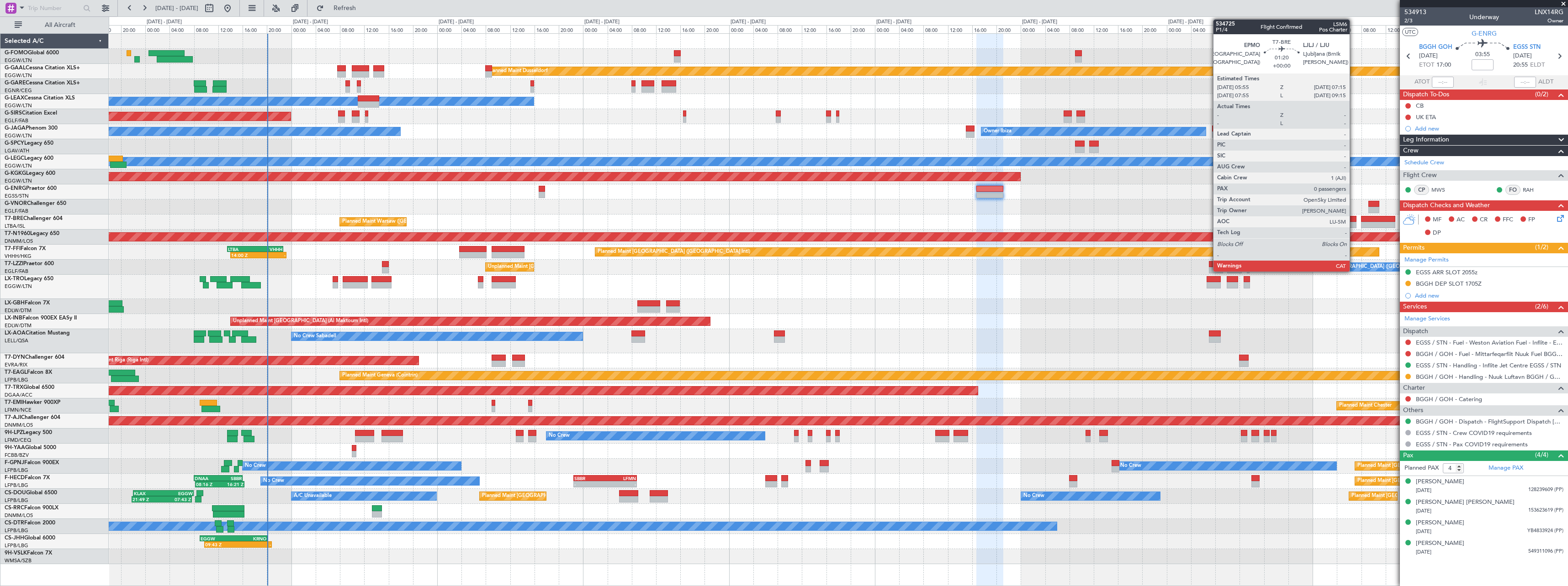
click at [1354, 222] on div at bounding box center [1352, 225] width 8 height 6
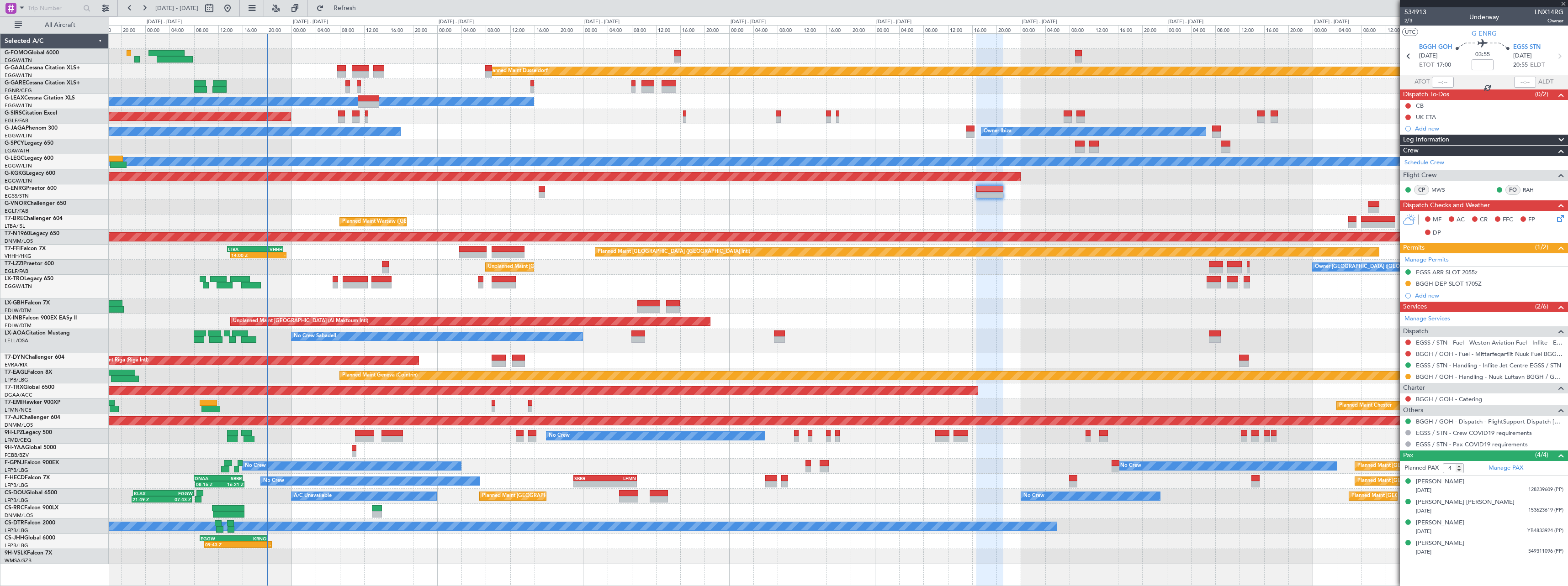
type input "0"
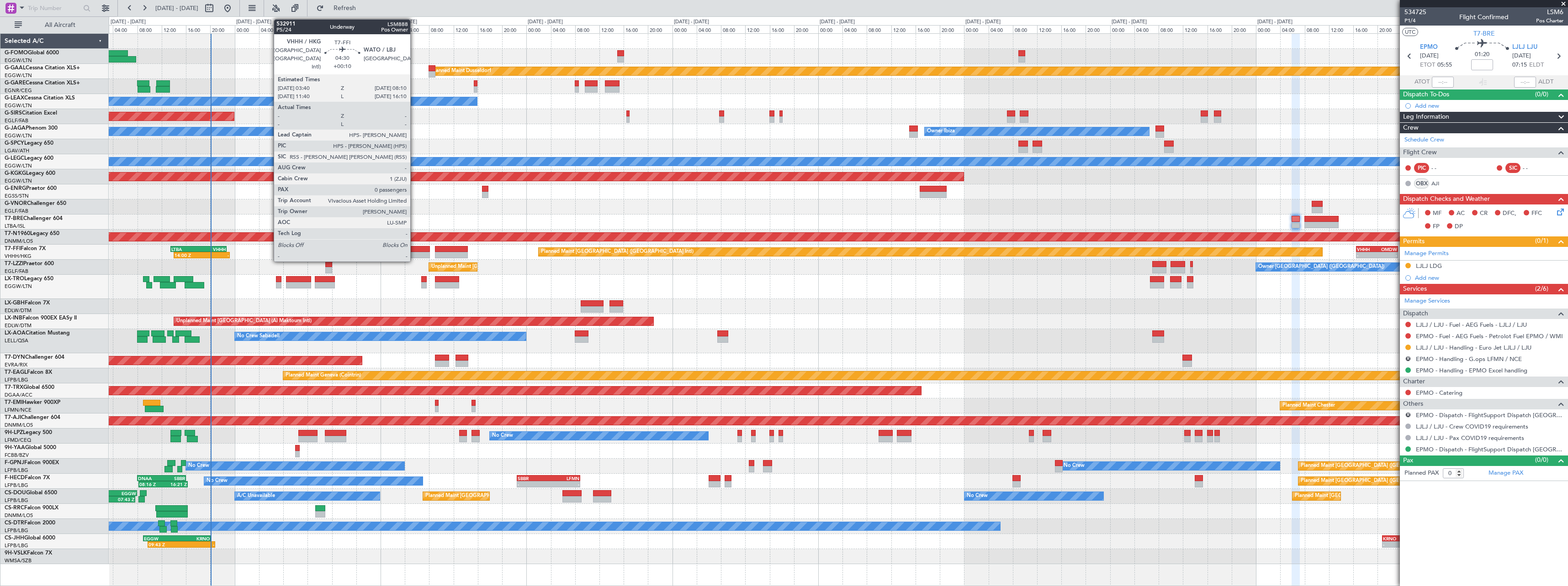
click at [414, 251] on div at bounding box center [416, 249] width 28 height 6
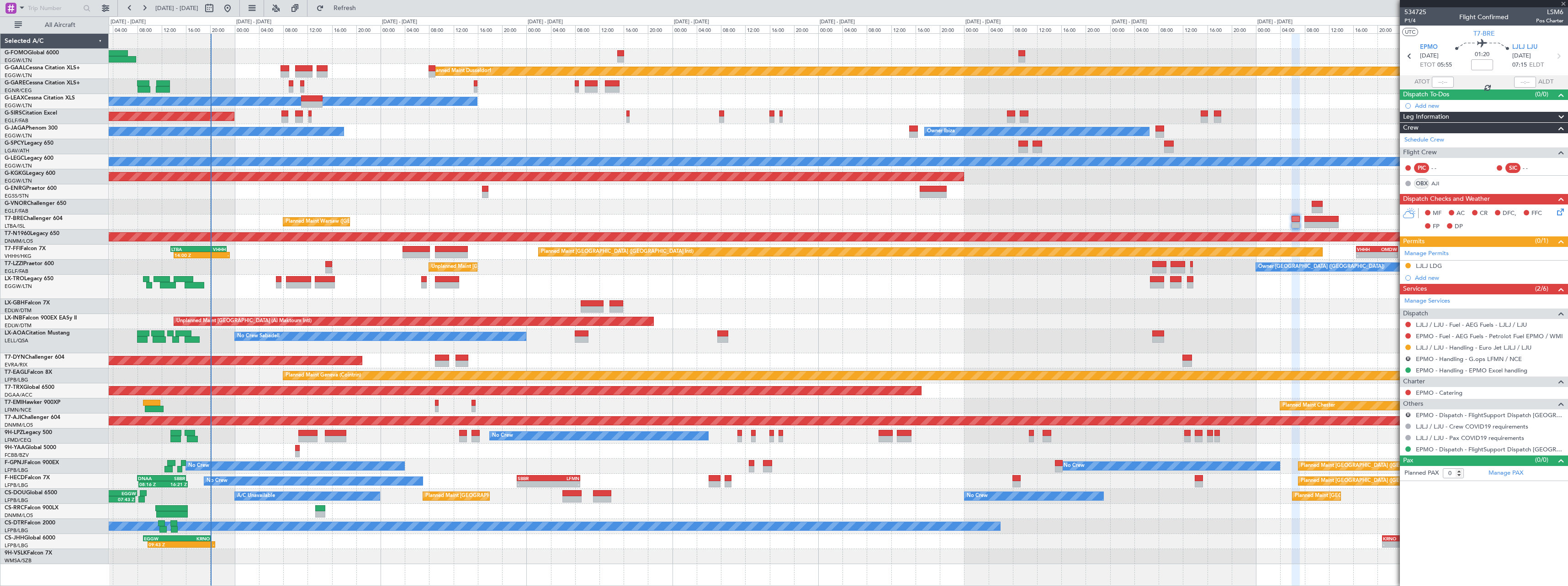
type input "+00:10"
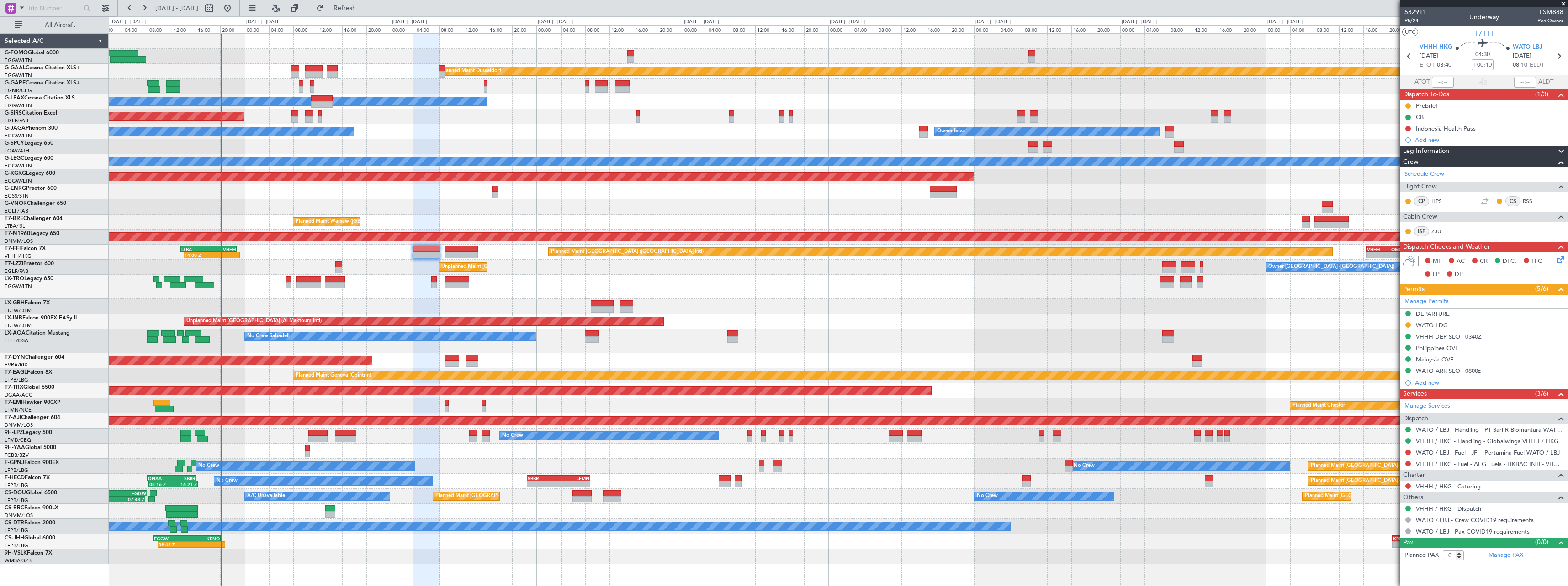
click at [1375, 292] on div "Planned Maint Dusseldorf Owner Unplanned Maint Oxford (Kidlington) Owner Ibiza …" at bounding box center [838, 299] width 1459 height 531
click at [1416, 22] on span "P5/24" at bounding box center [1415, 21] width 22 height 8
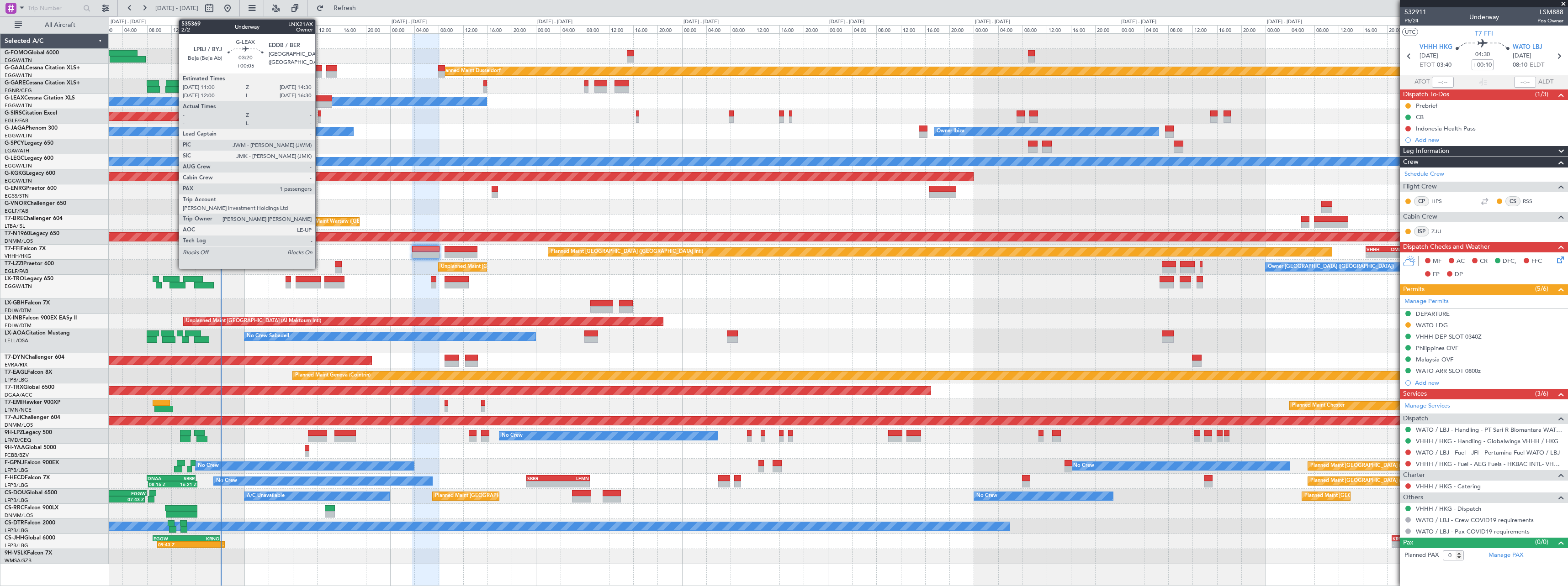
click at [319, 103] on div at bounding box center [321, 104] width 21 height 6
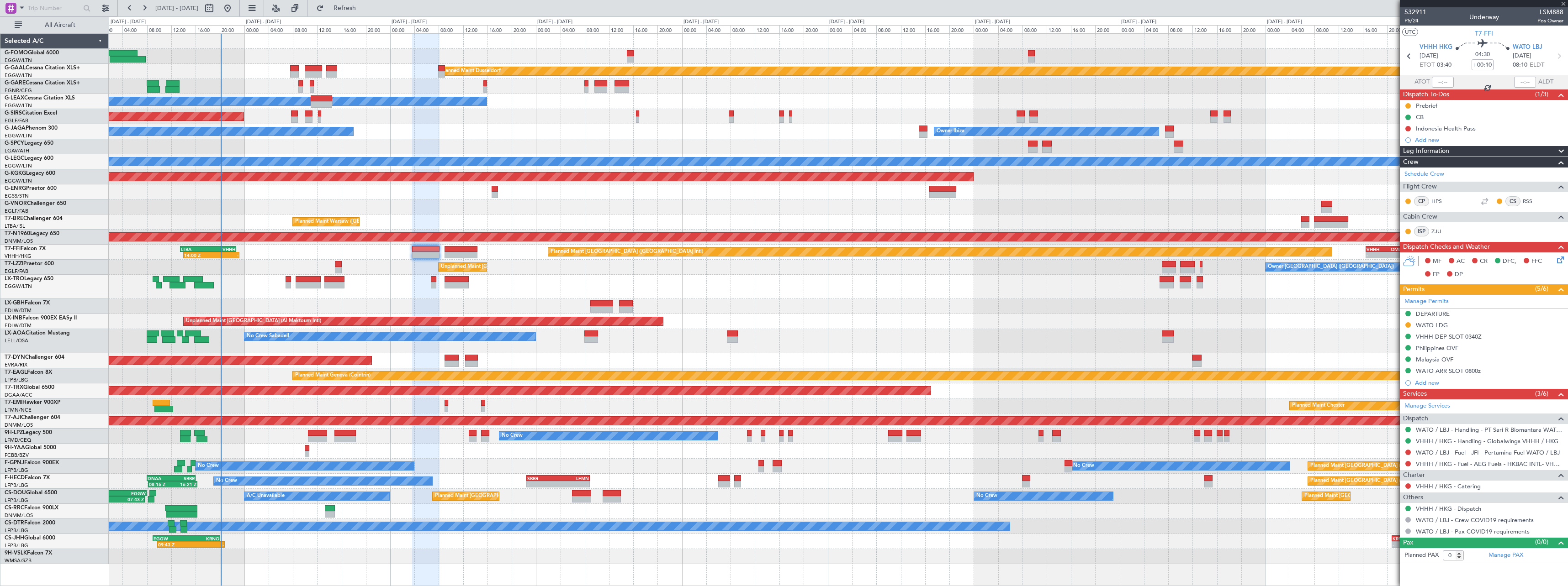
type input "+00:05"
type input "1"
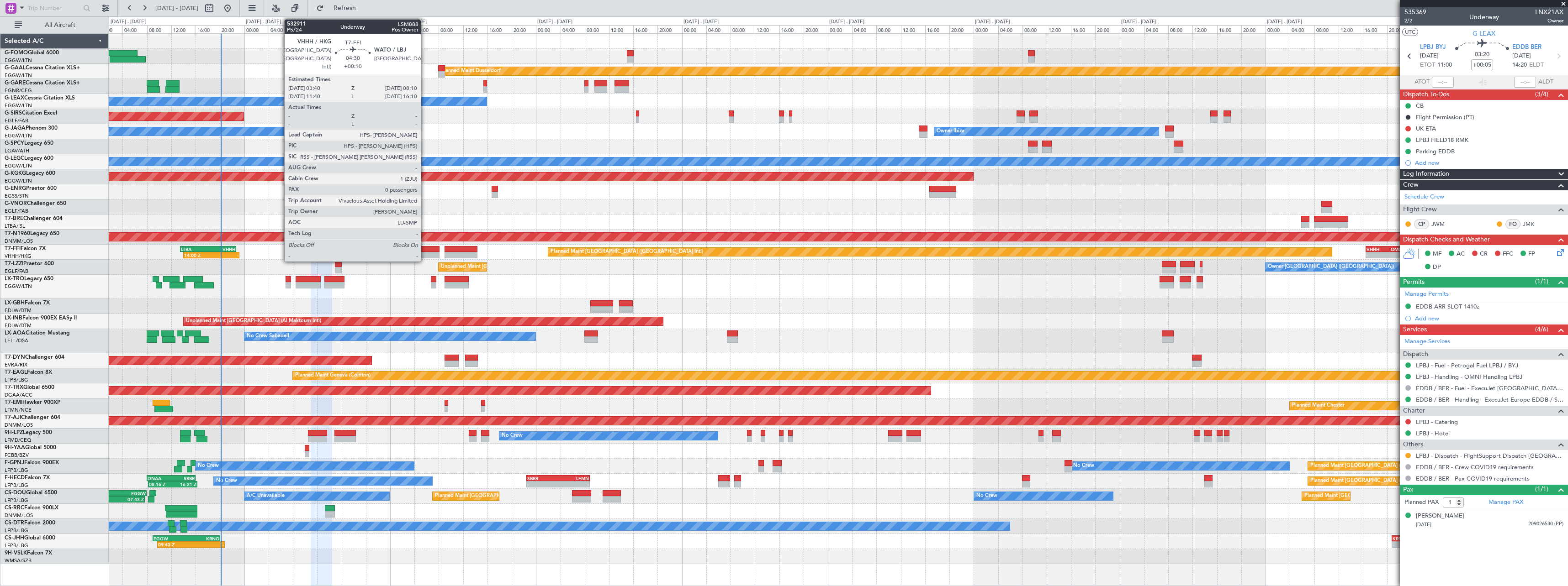
click at [425, 253] on div at bounding box center [426, 255] width 28 height 6
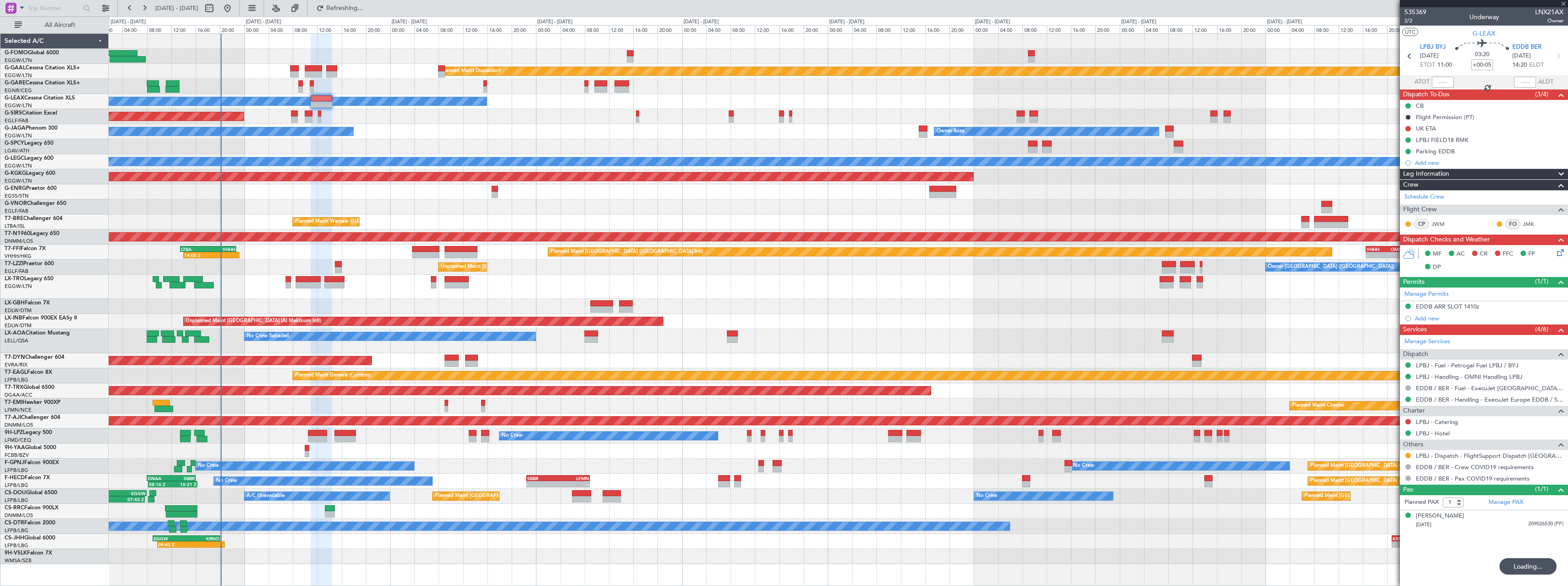
type input "+00:10"
type input "0"
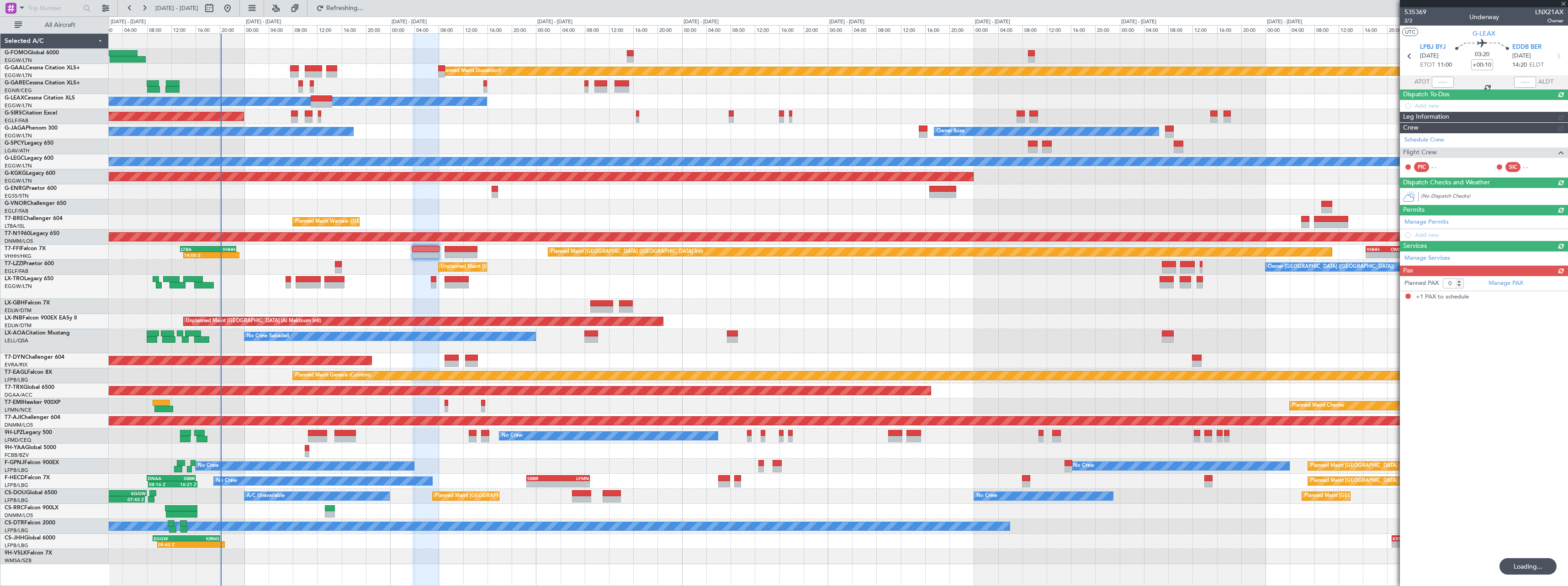
type input "+00:05"
type input "1"
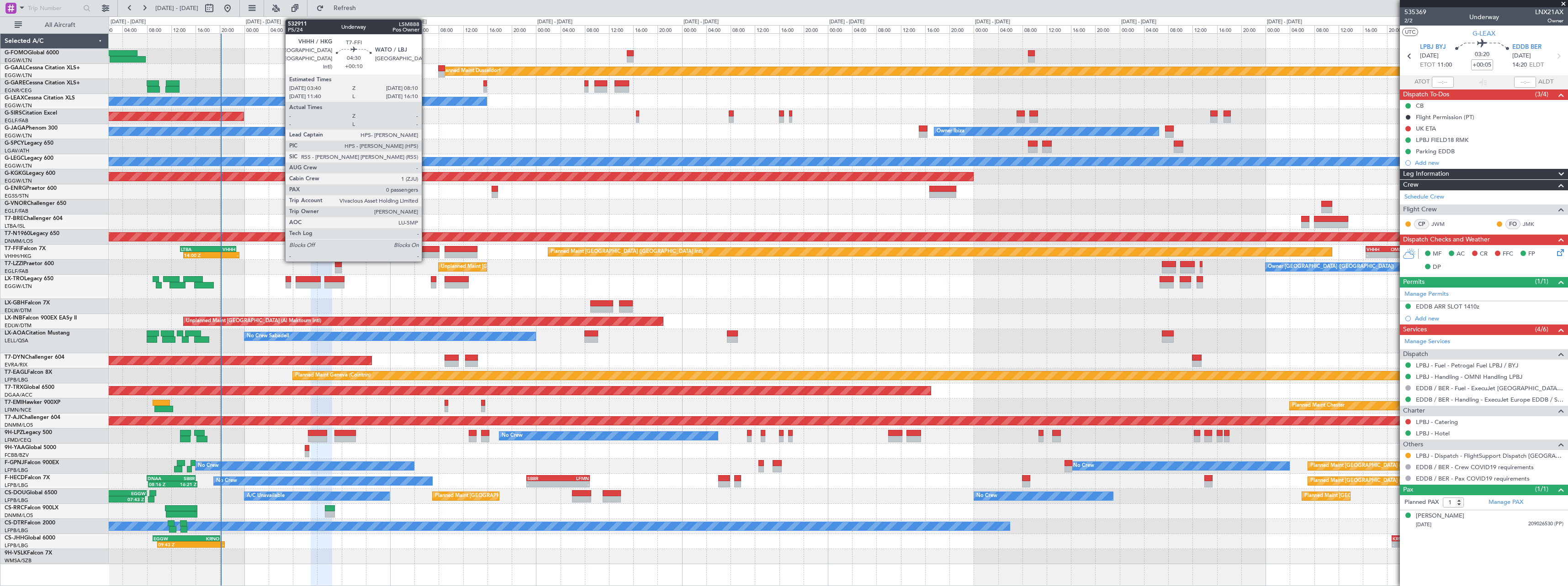
click at [427, 249] on div at bounding box center [426, 249] width 28 height 6
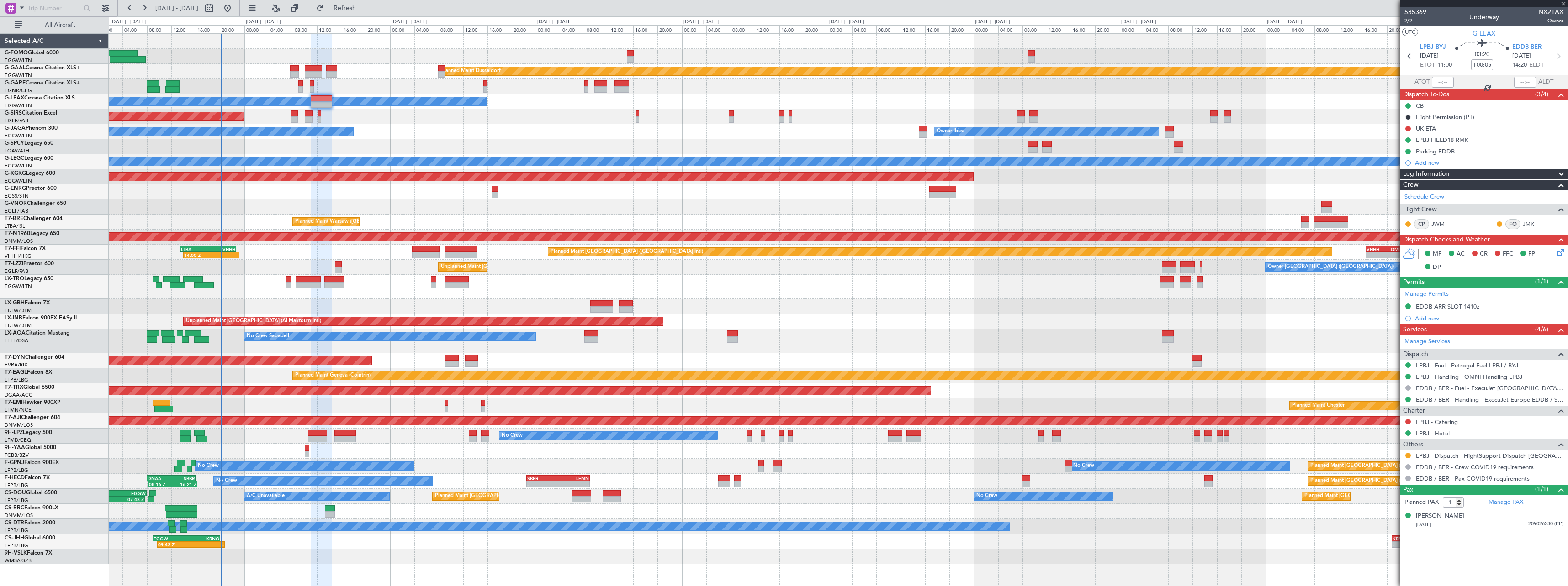
type input "+00:10"
type input "0"
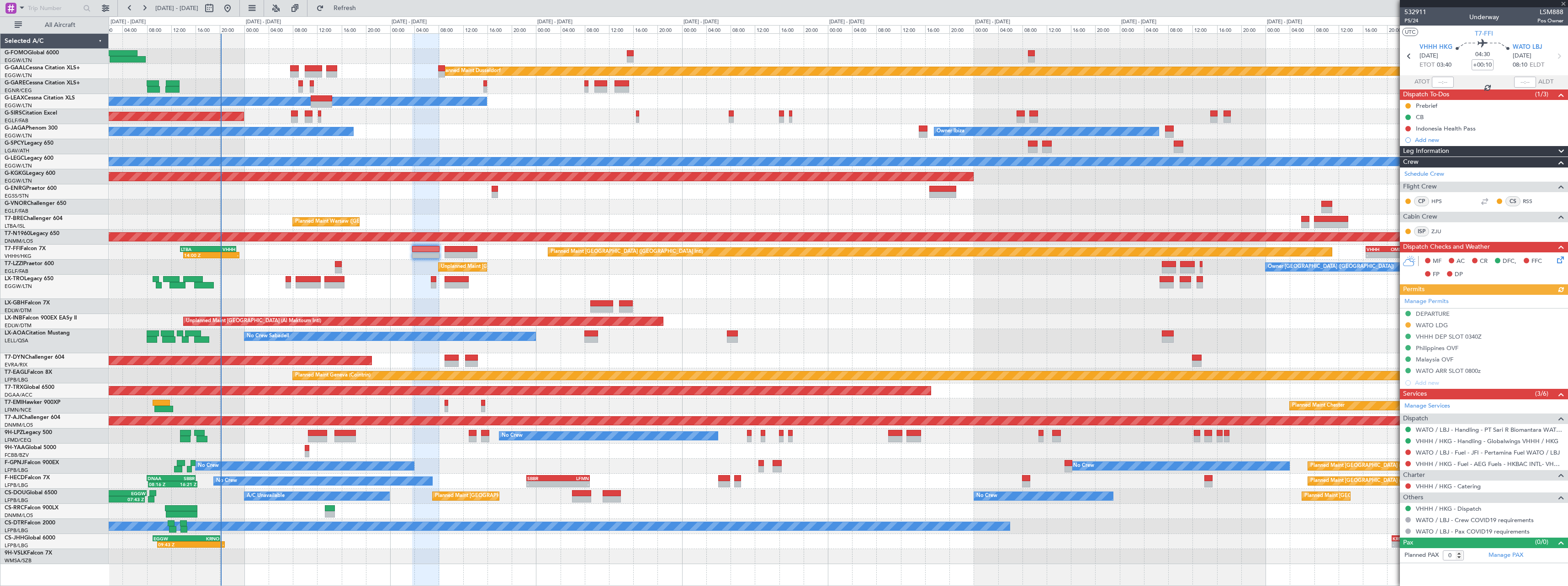
click at [1561, 261] on icon at bounding box center [1559, 259] width 7 height 7
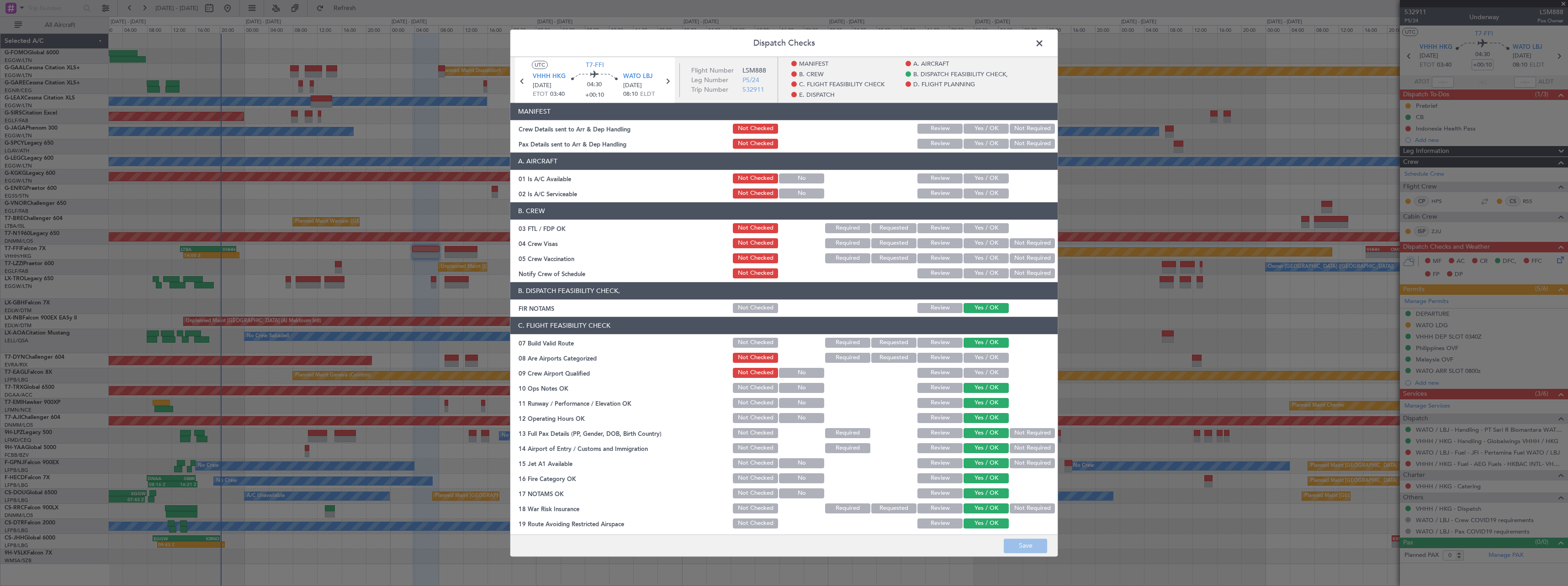
drag, startPoint x: 984, startPoint y: 125, endPoint x: 985, endPoint y: 144, distance: 19.0
click at [985, 126] on button "Yes / OK" at bounding box center [986, 128] width 46 height 10
click at [985, 144] on button "Yes / OK" at bounding box center [986, 144] width 46 height 10
click at [1041, 543] on button "Save" at bounding box center [1025, 546] width 44 height 14
click at [1044, 40] on span at bounding box center [1044, 45] width 0 height 18
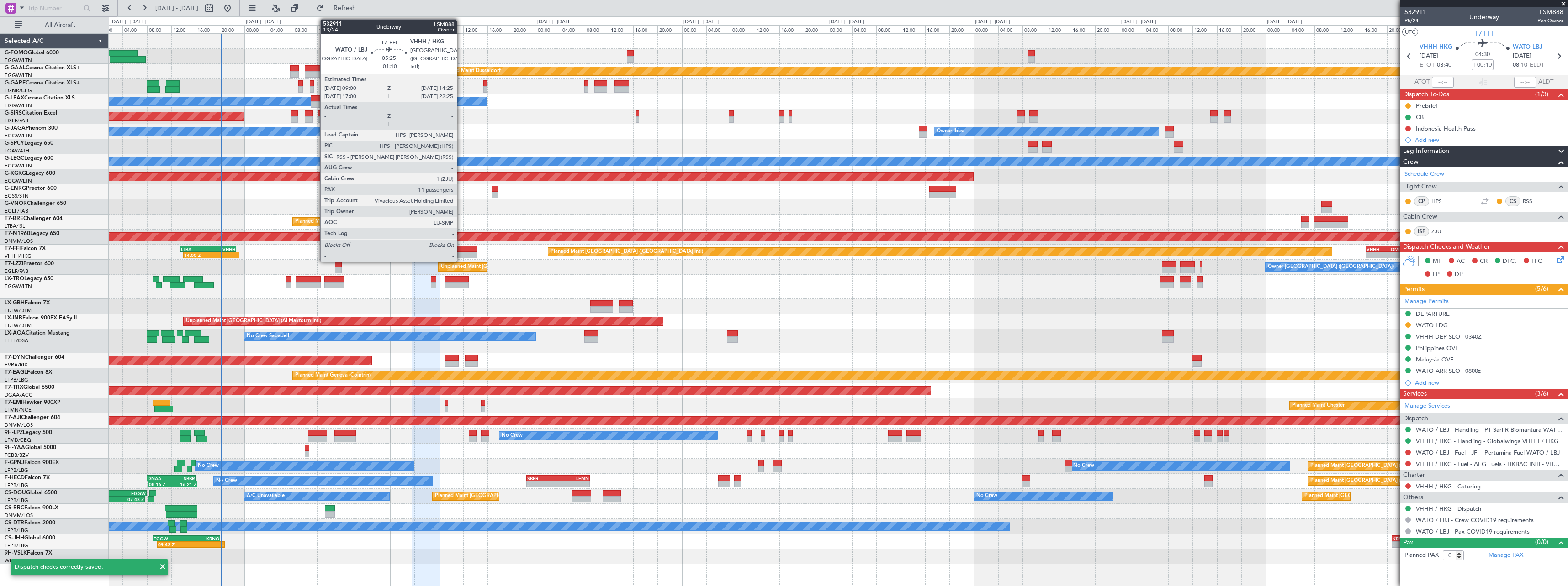
click at [461, 246] on div at bounding box center [460, 249] width 33 height 6
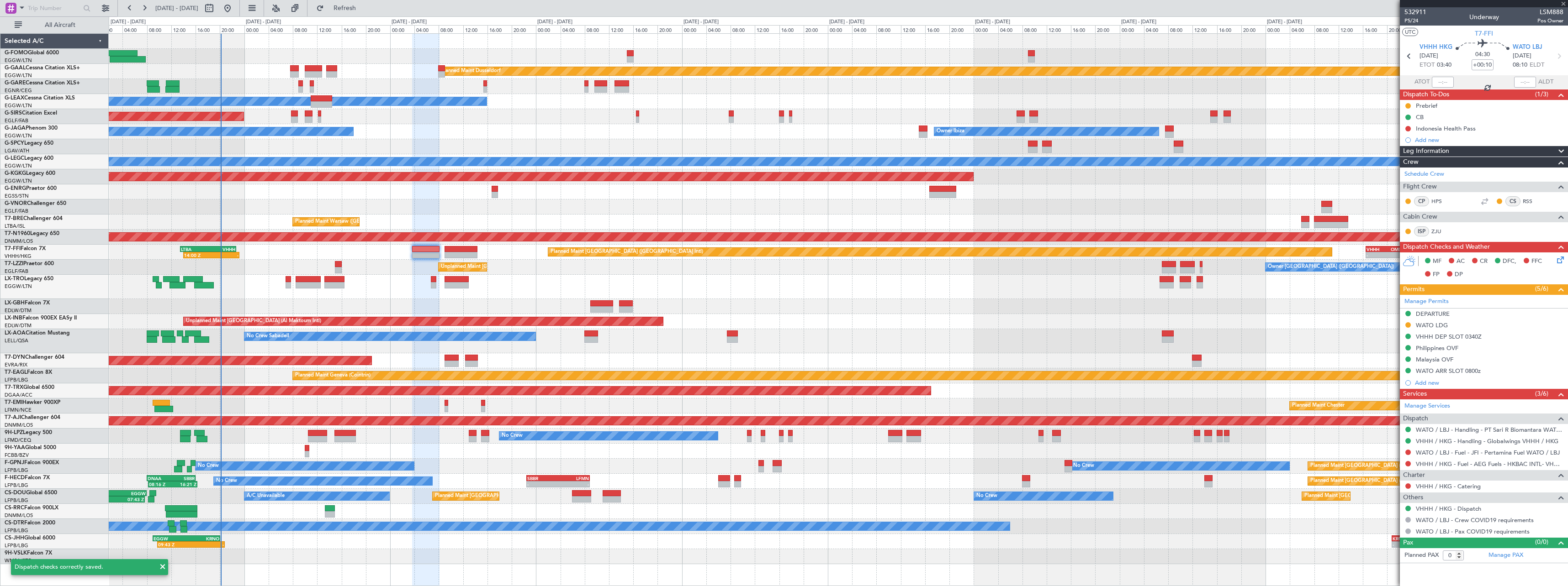
type input "-01:10"
type input "11"
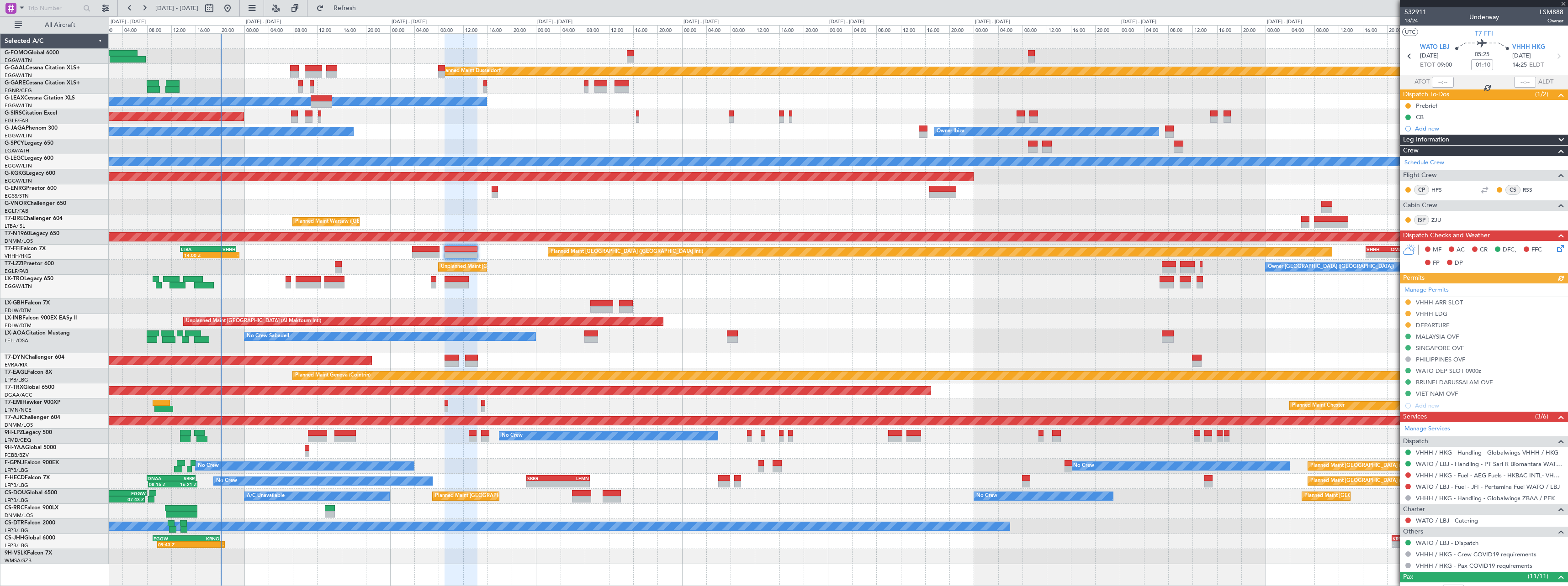
click at [1556, 251] on icon at bounding box center [1559, 247] width 7 height 7
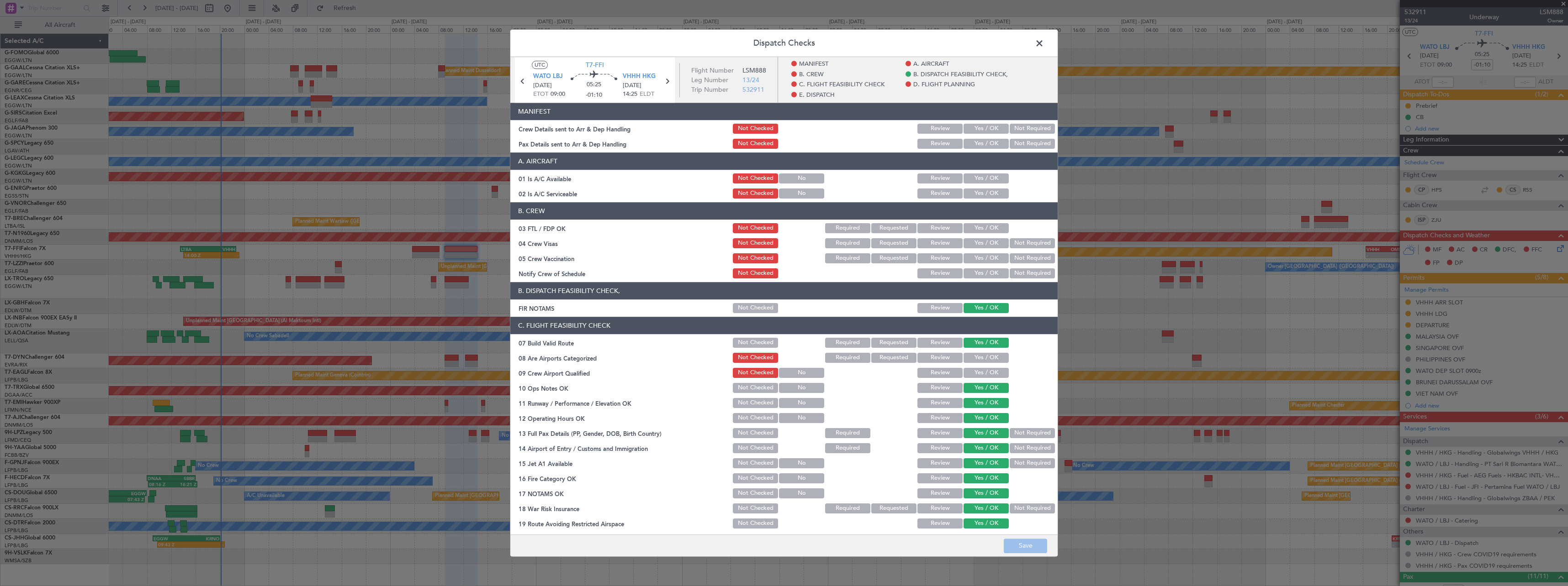
click at [990, 128] on button "Yes / OK" at bounding box center [986, 128] width 46 height 10
click at [989, 134] on button "Yes / OK" at bounding box center [986, 128] width 46 height 10
click at [983, 143] on button "Yes / OK" at bounding box center [986, 144] width 46 height 10
click at [1029, 546] on button "Save" at bounding box center [1025, 546] width 44 height 14
click at [1044, 40] on span at bounding box center [1044, 45] width 0 height 18
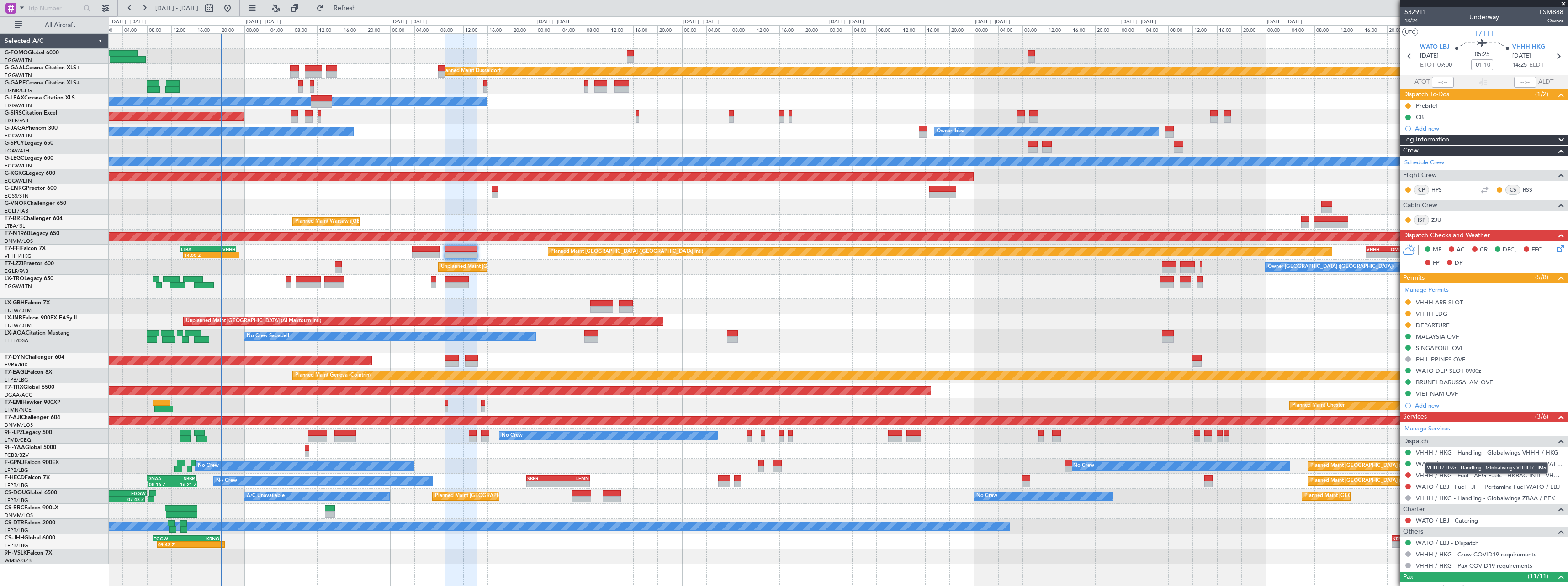
click at [1482, 453] on link "VHHH / HKG - Handling - Globalwings VHHH / HKG" at bounding box center [1488, 452] width 143 height 8
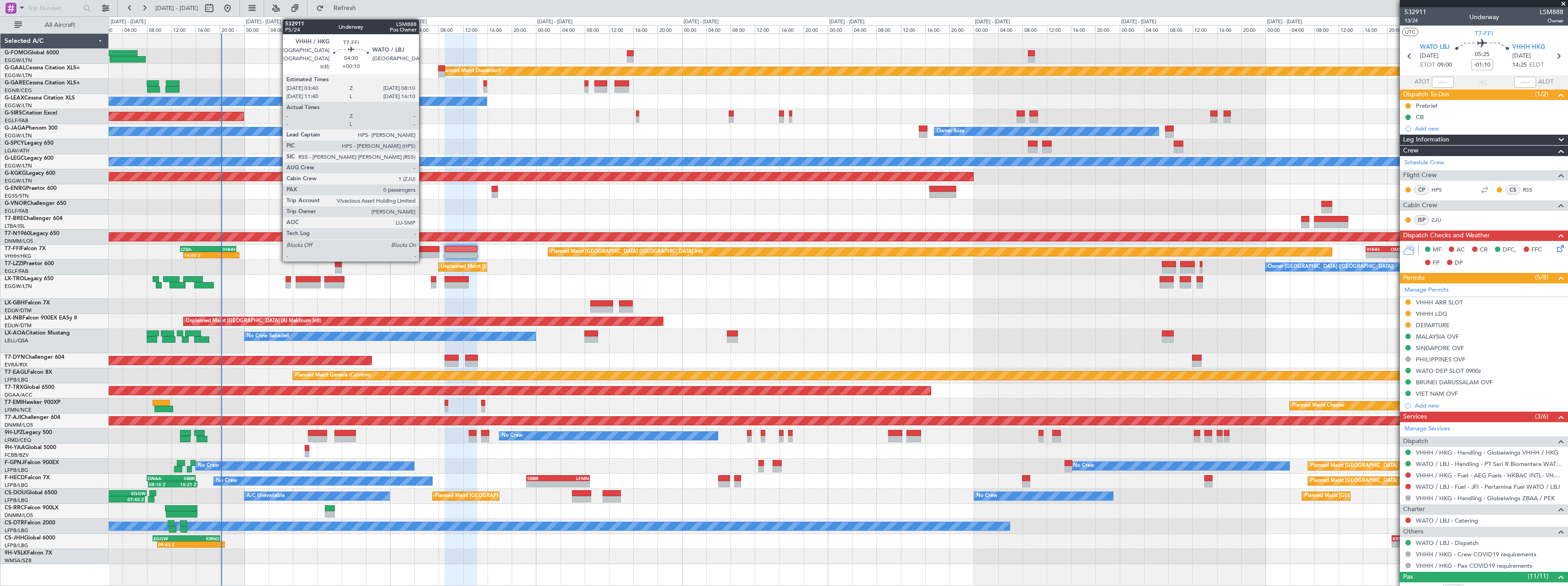
click at [424, 251] on div at bounding box center [426, 249] width 28 height 6
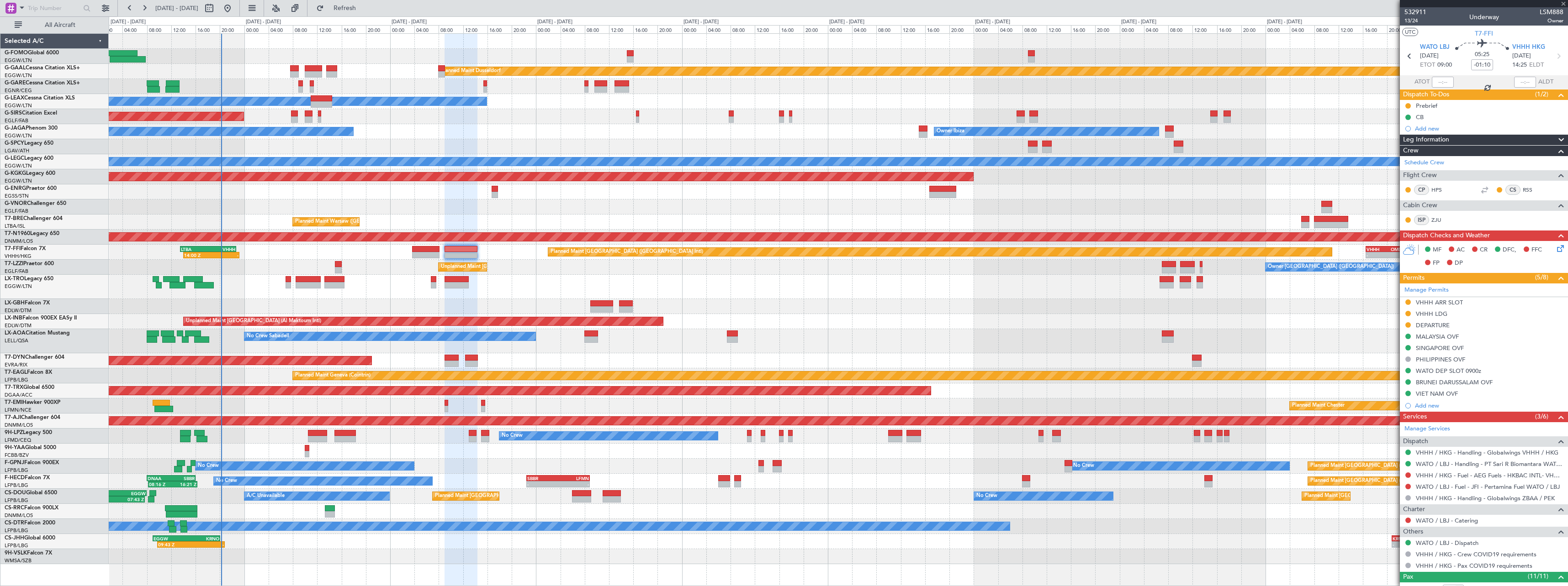
type input "+00:10"
type input "0"
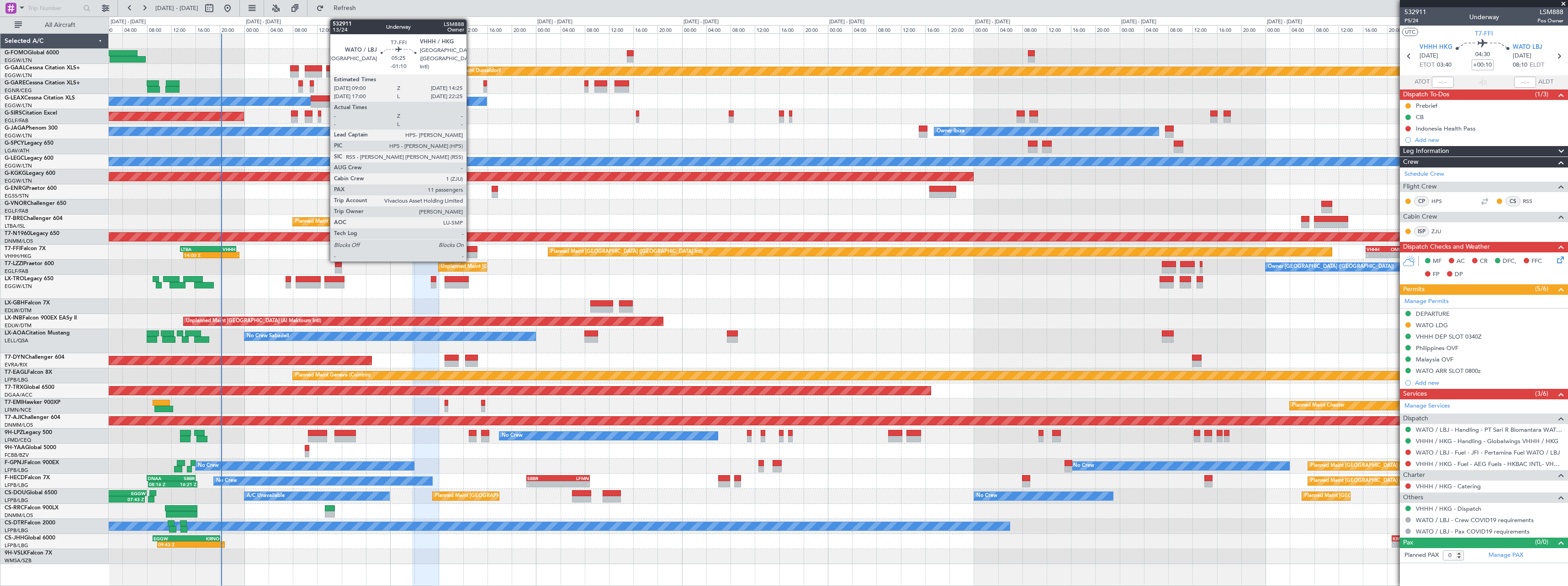
click at [466, 251] on div at bounding box center [460, 249] width 33 height 6
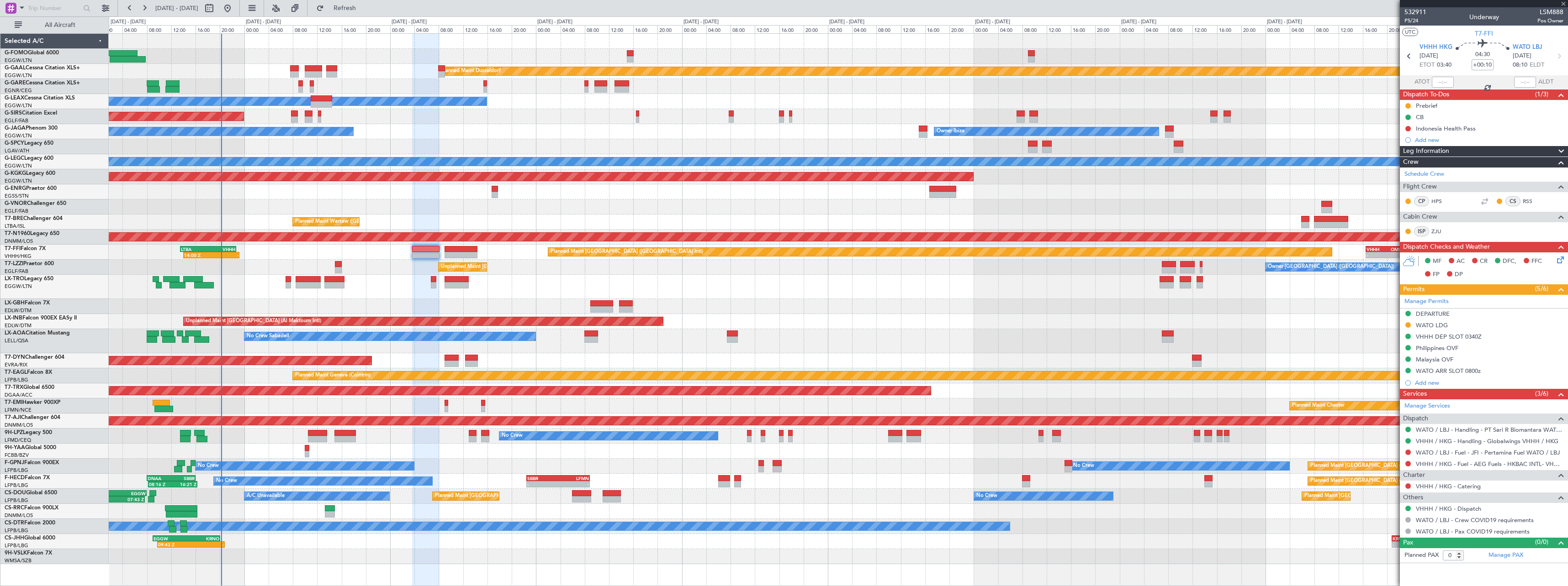
type input "-01:10"
type input "11"
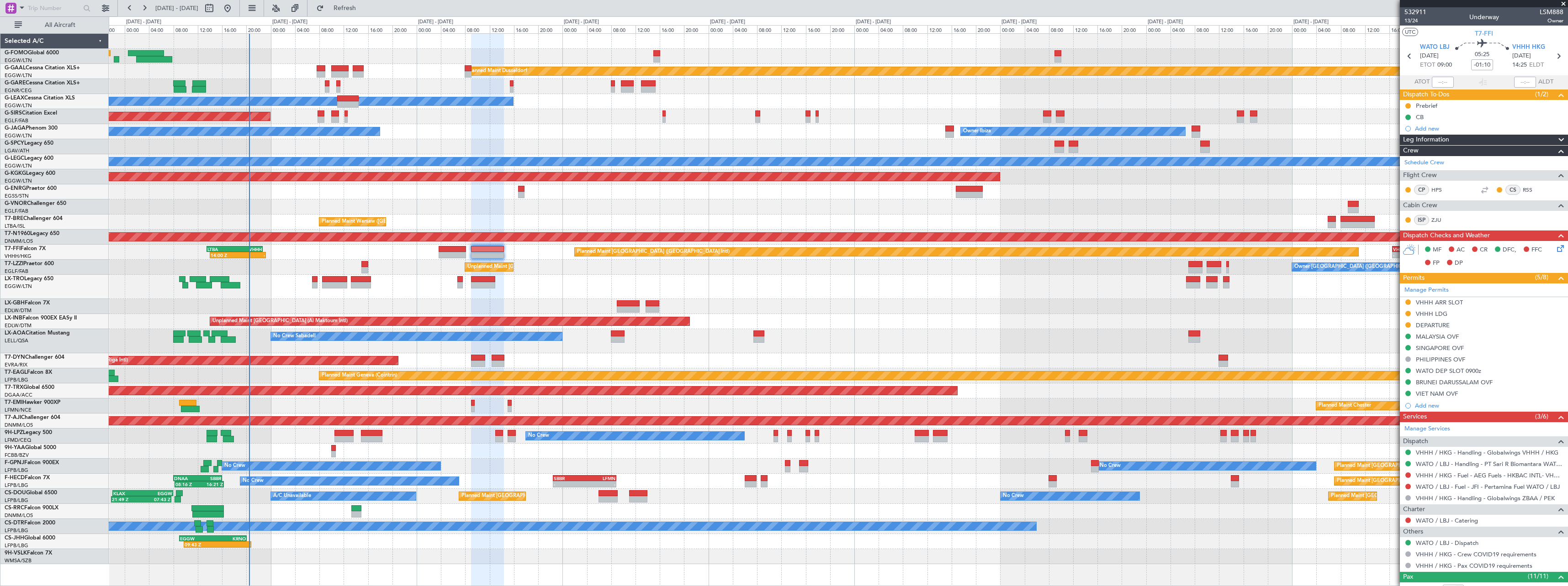
click at [362, 306] on div "Planned Maint Nice ([GEOGRAPHIC_DATA])" at bounding box center [838, 306] width 1459 height 15
click at [345, 301] on div "Planned Maint Nice ([GEOGRAPHIC_DATA])" at bounding box center [838, 306] width 1459 height 15
click at [1497, 485] on link "WATO / LBJ - Fuel - JFI - Pertamina Fuel WATO / LBJ" at bounding box center [1488, 487] width 144 height 8
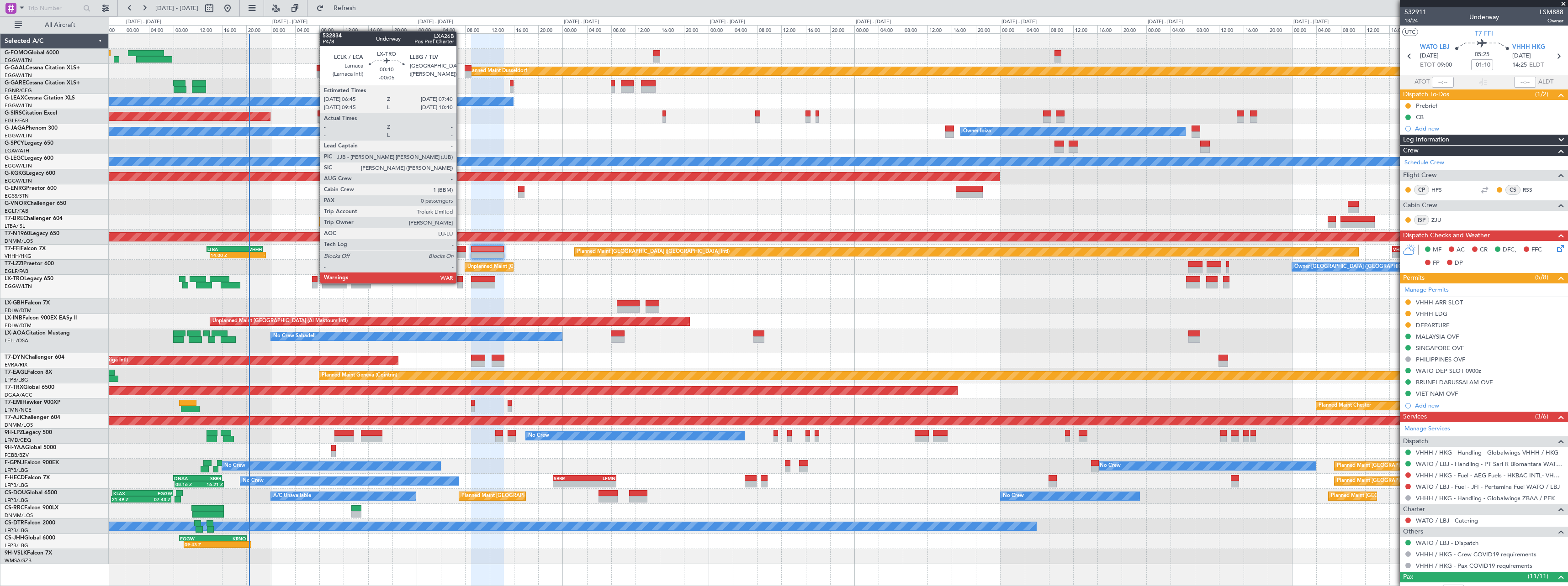
click at [460, 283] on div at bounding box center [460, 285] width 6 height 6
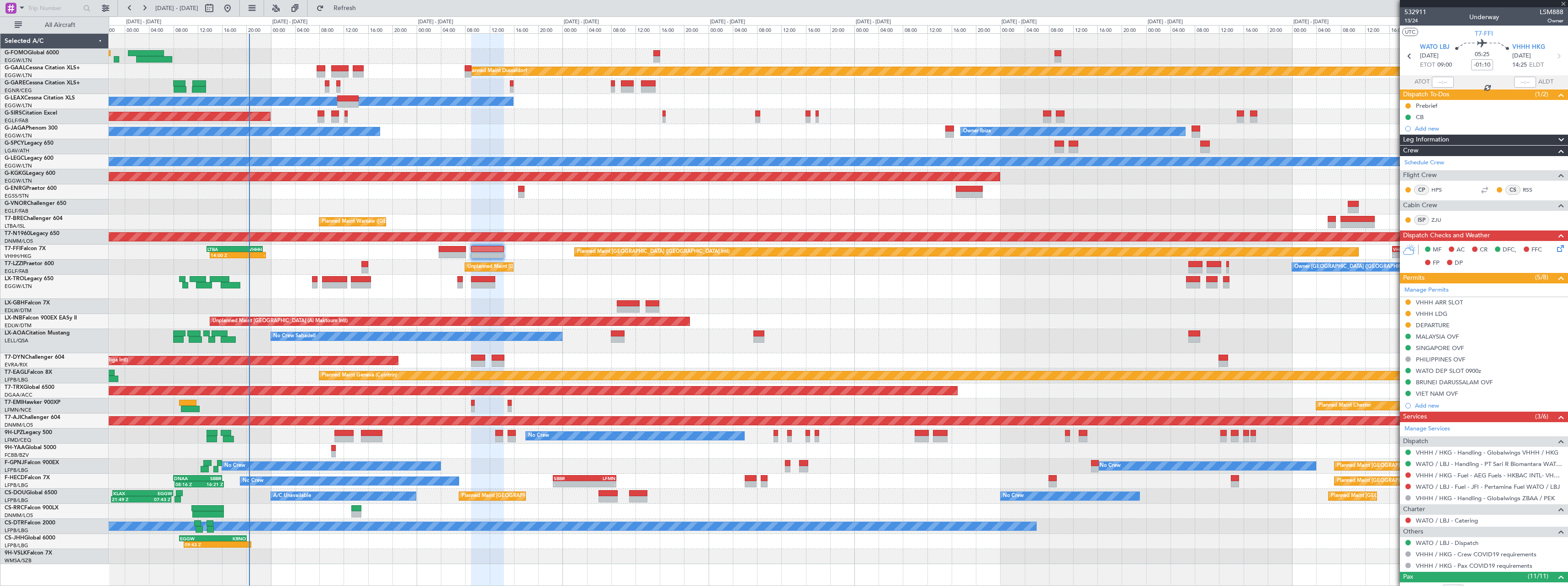
type input "-00:05"
type input "0"
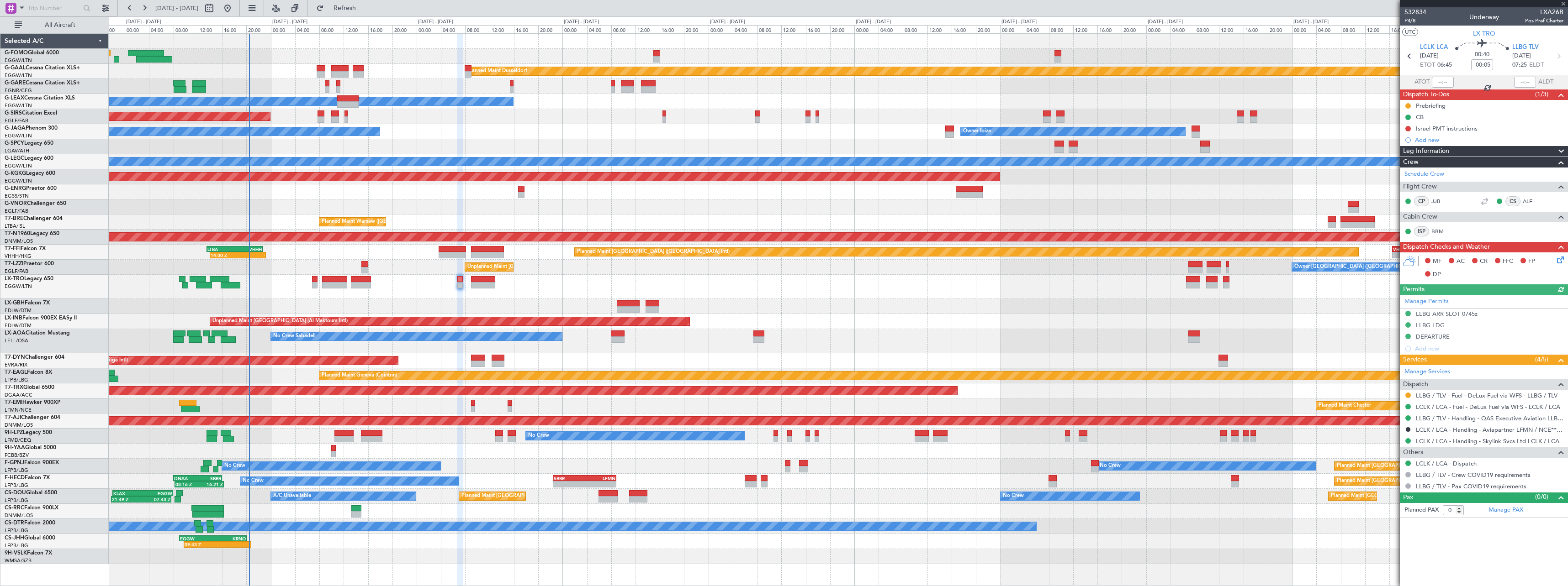
click at [1407, 24] on span "P4/8" at bounding box center [1415, 21] width 22 height 8
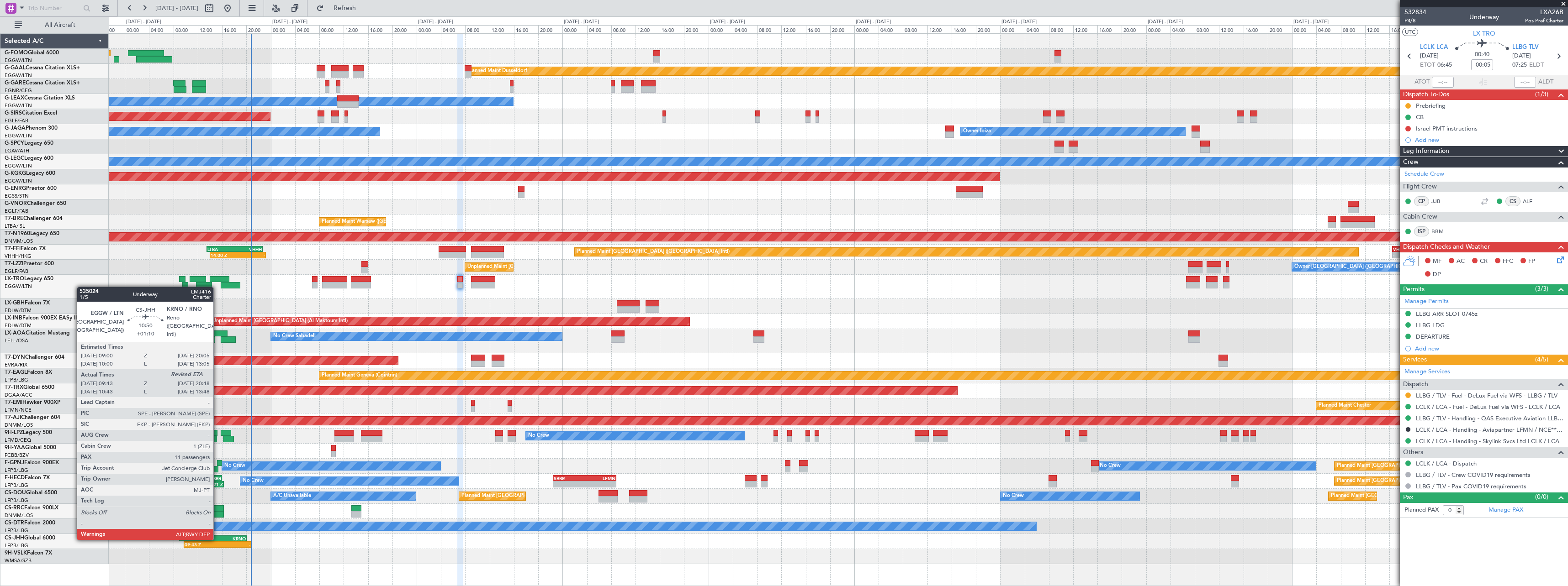
click at [218, 540] on div "KRNO" at bounding box center [229, 539] width 33 height 5
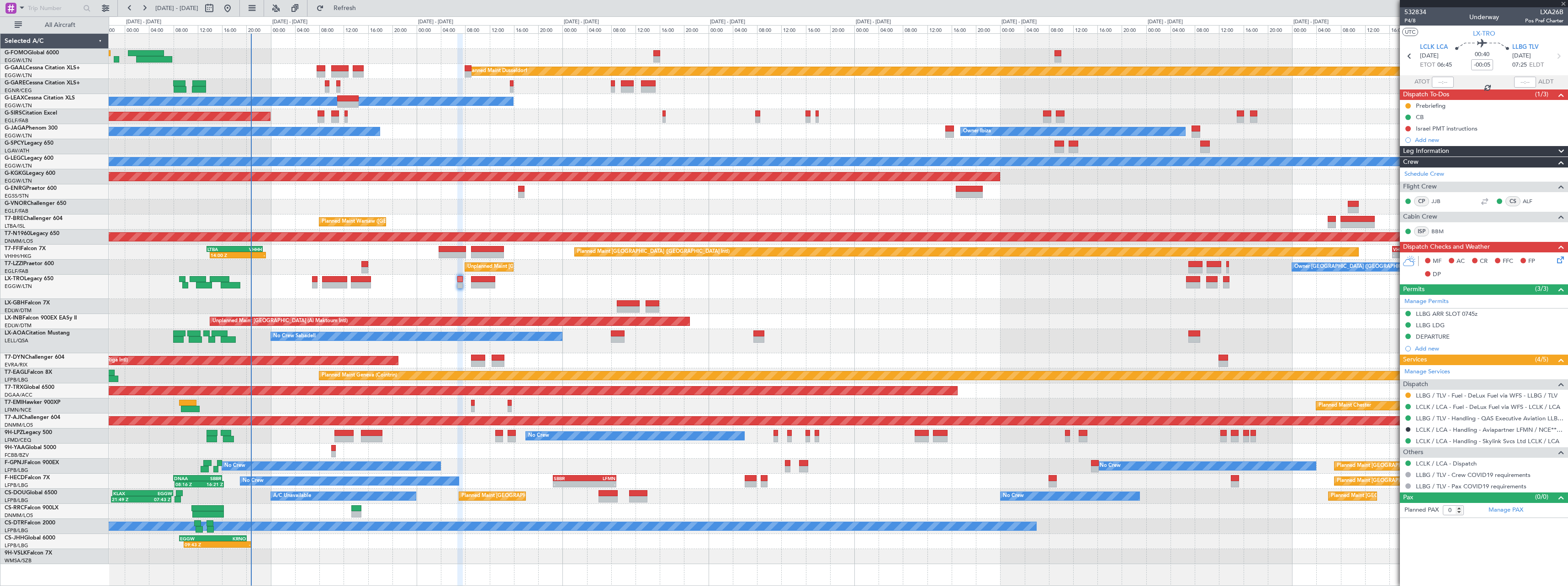
type input "+01:10"
type input "09:53"
type input "11"
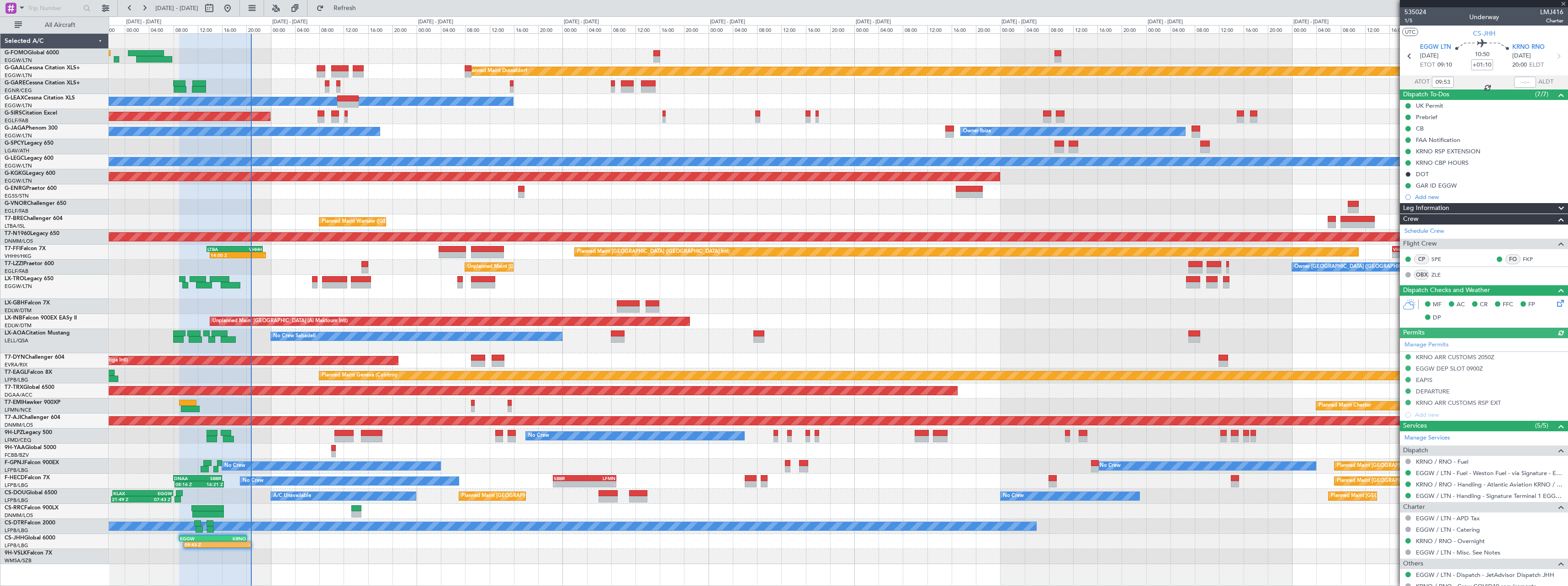
click at [1527, 85] on div at bounding box center [1525, 82] width 22 height 11
click at [1524, 82] on input "text" at bounding box center [1525, 82] width 22 height 11
type input "20:45"
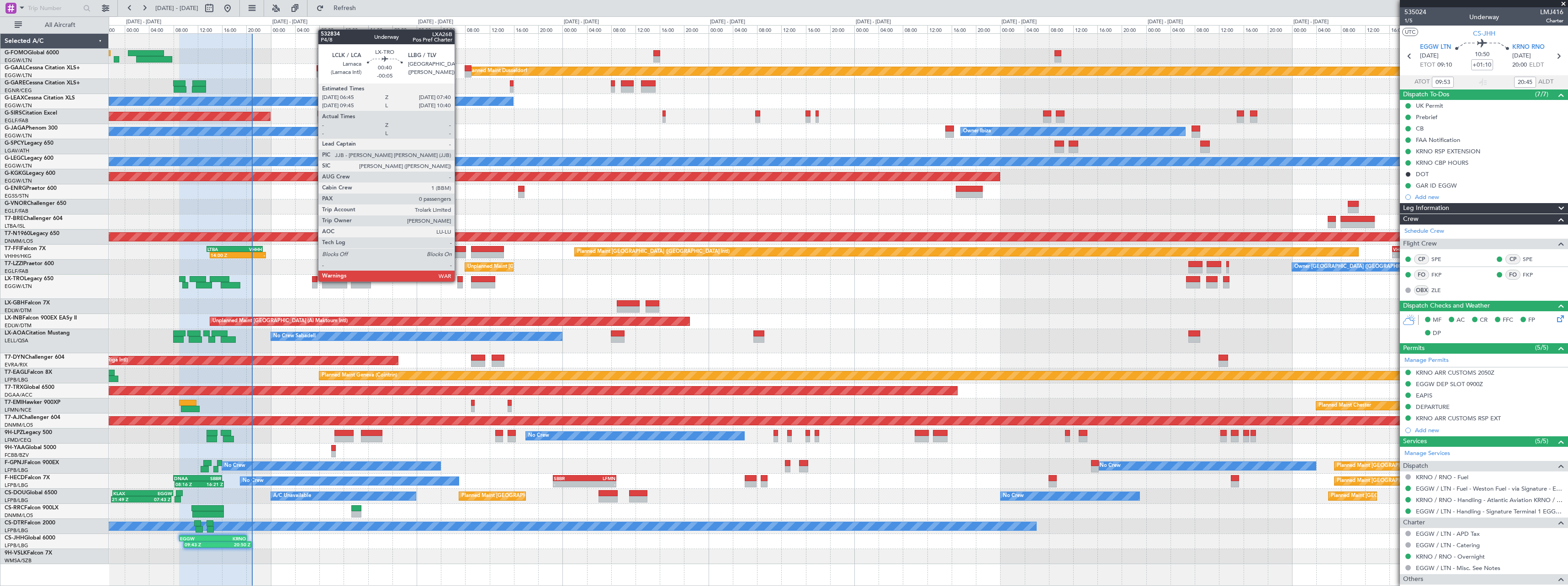
click at [460, 281] on div at bounding box center [460, 279] width 6 height 6
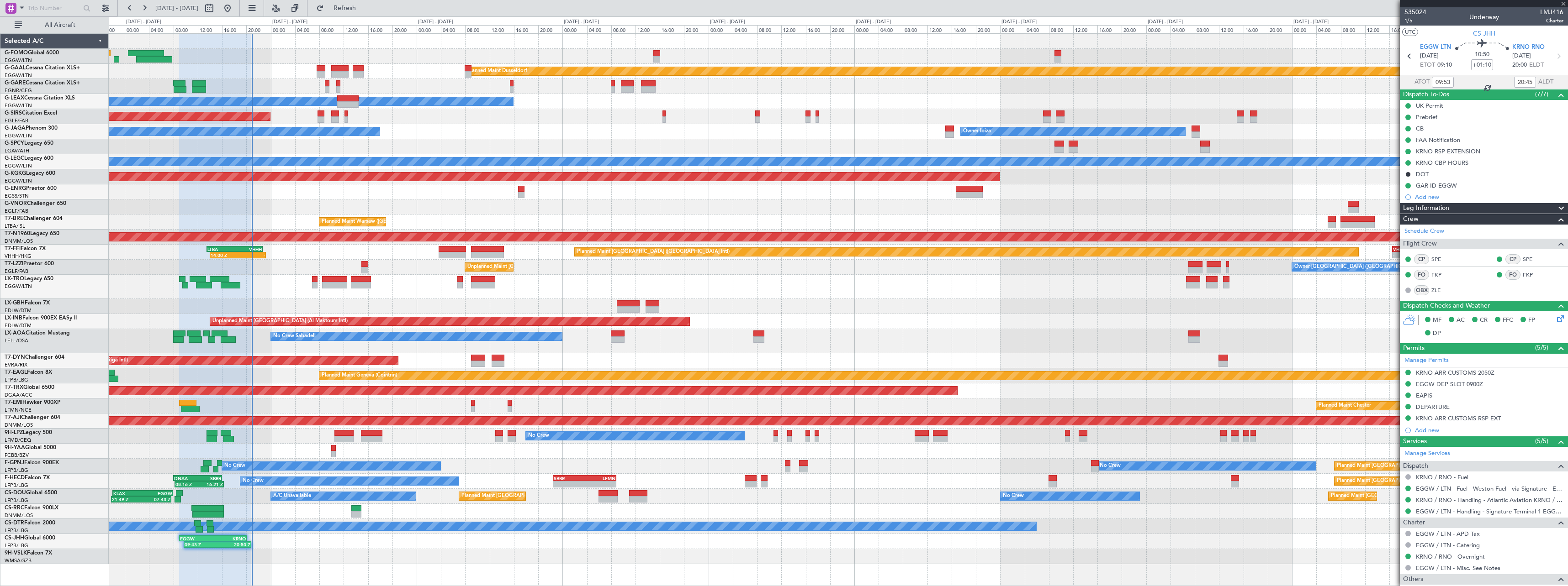
type input "-00:05"
type input "0"
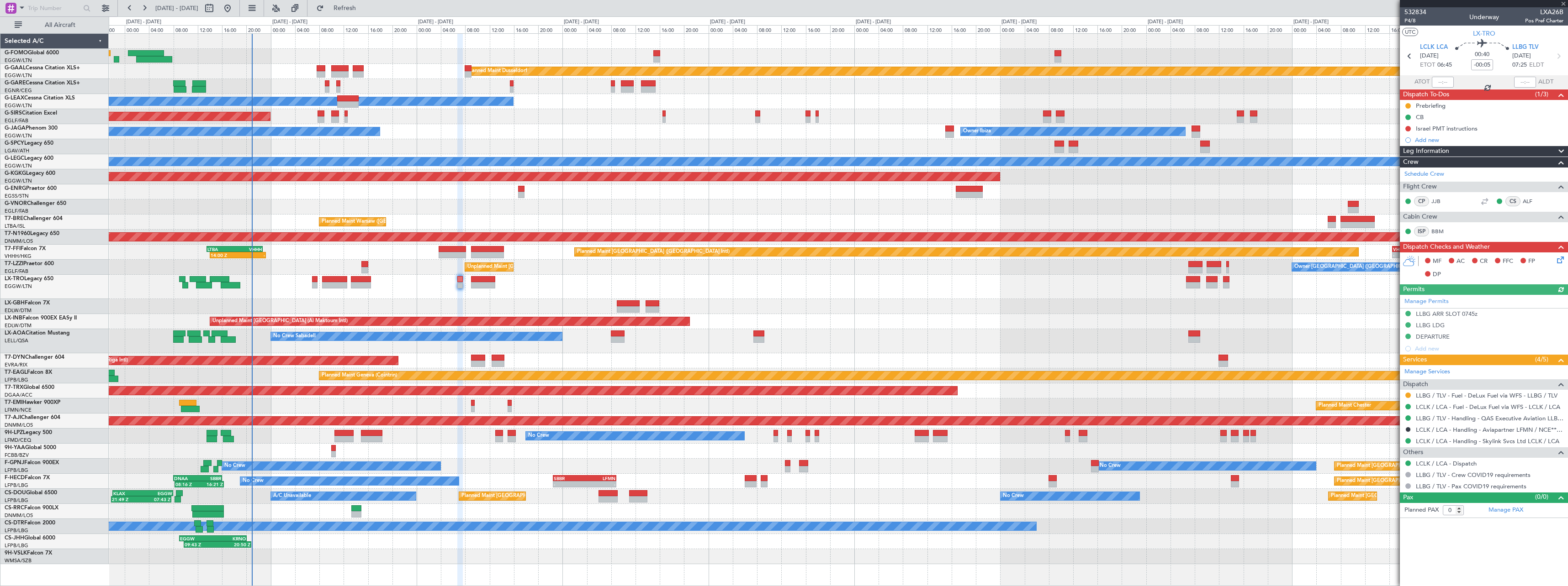
click at [1561, 260] on icon at bounding box center [1559, 259] width 7 height 7
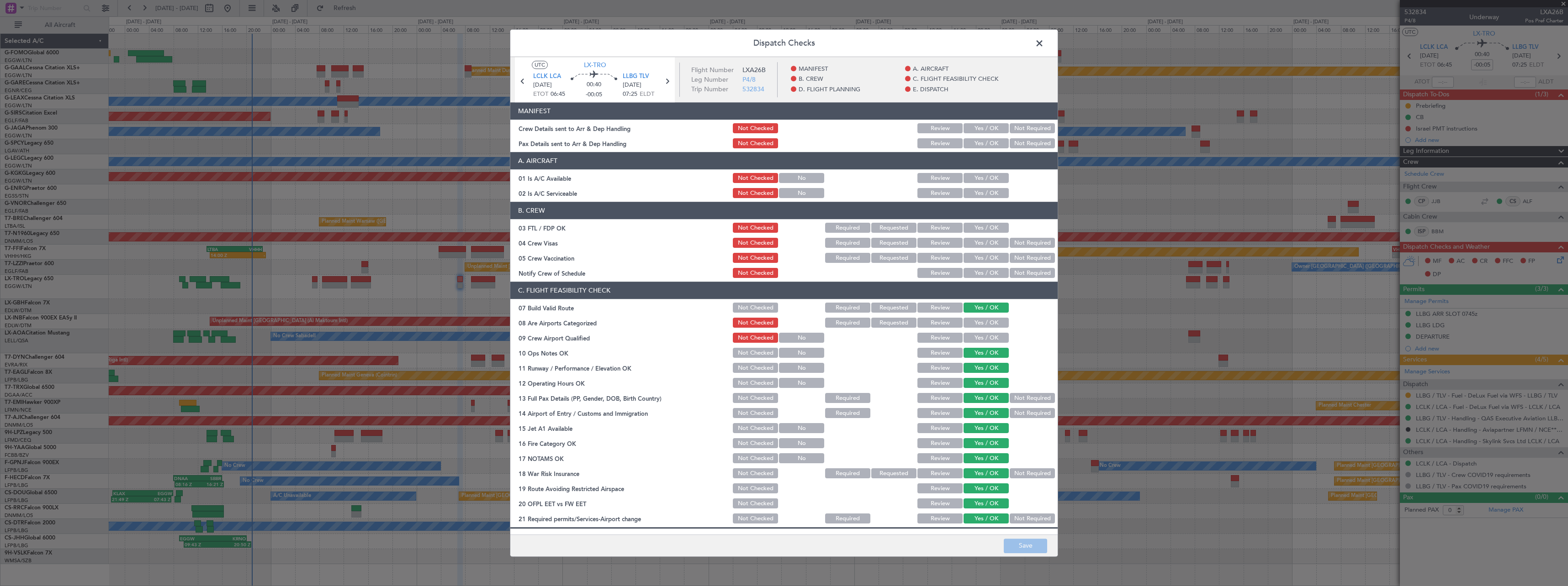
click at [989, 125] on button "Yes / OK" at bounding box center [986, 128] width 46 height 10
click at [991, 146] on button "Yes / OK" at bounding box center [986, 144] width 46 height 10
click at [1025, 542] on button "Save" at bounding box center [1025, 546] width 44 height 14
click at [1044, 41] on span at bounding box center [1044, 45] width 0 height 18
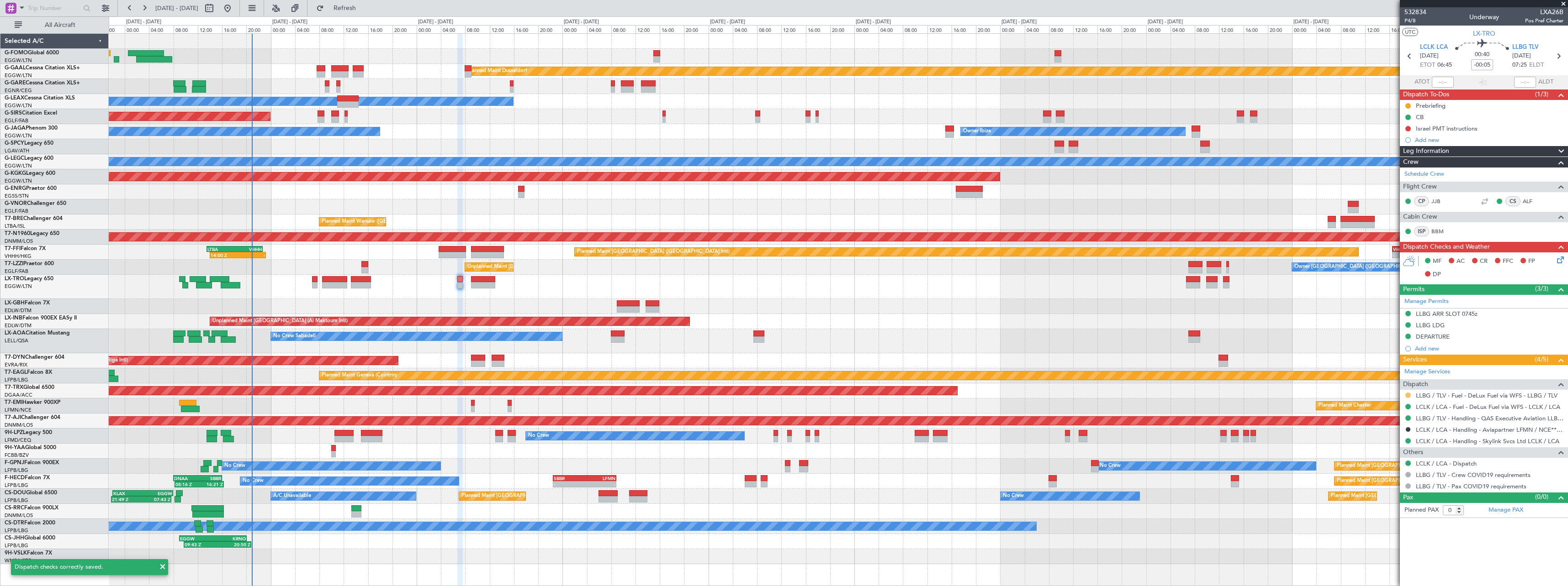
click at [1408, 394] on button at bounding box center [1408, 395] width 5 height 5
click at [1369, 508] on span "Confirmed" at bounding box center [1382, 504] width 29 height 9
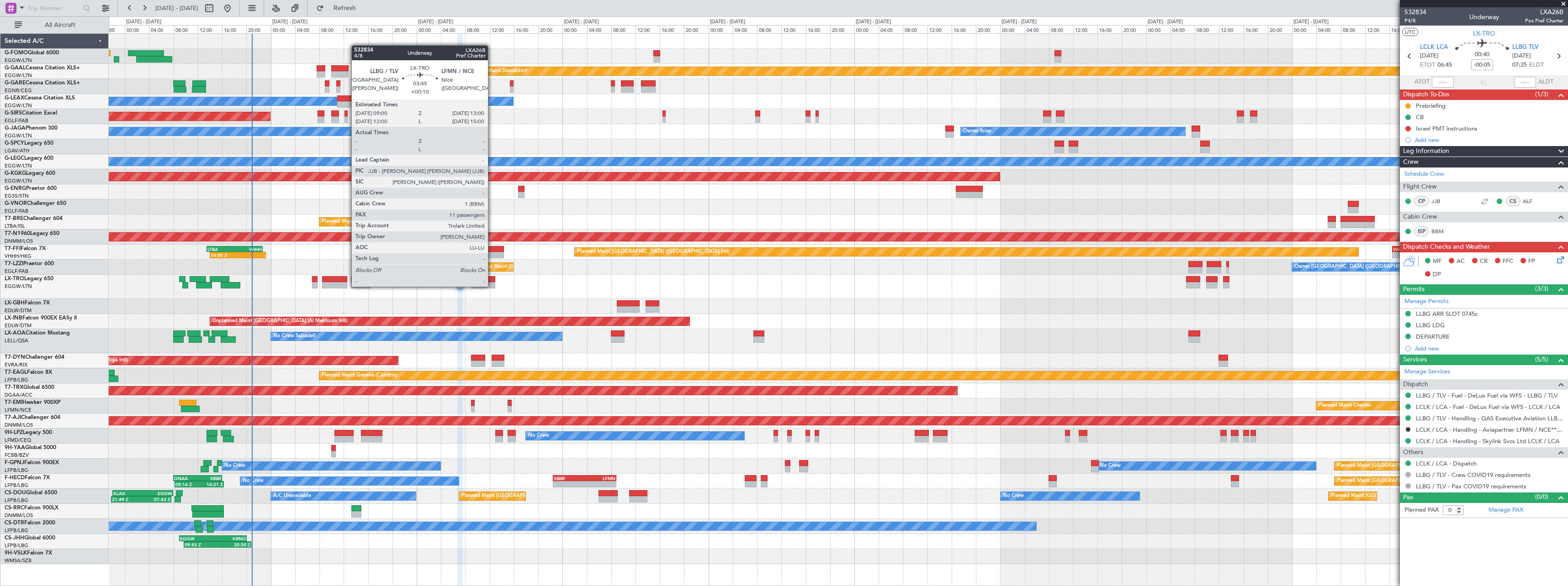
click at [492, 286] on div at bounding box center [484, 285] width 25 height 6
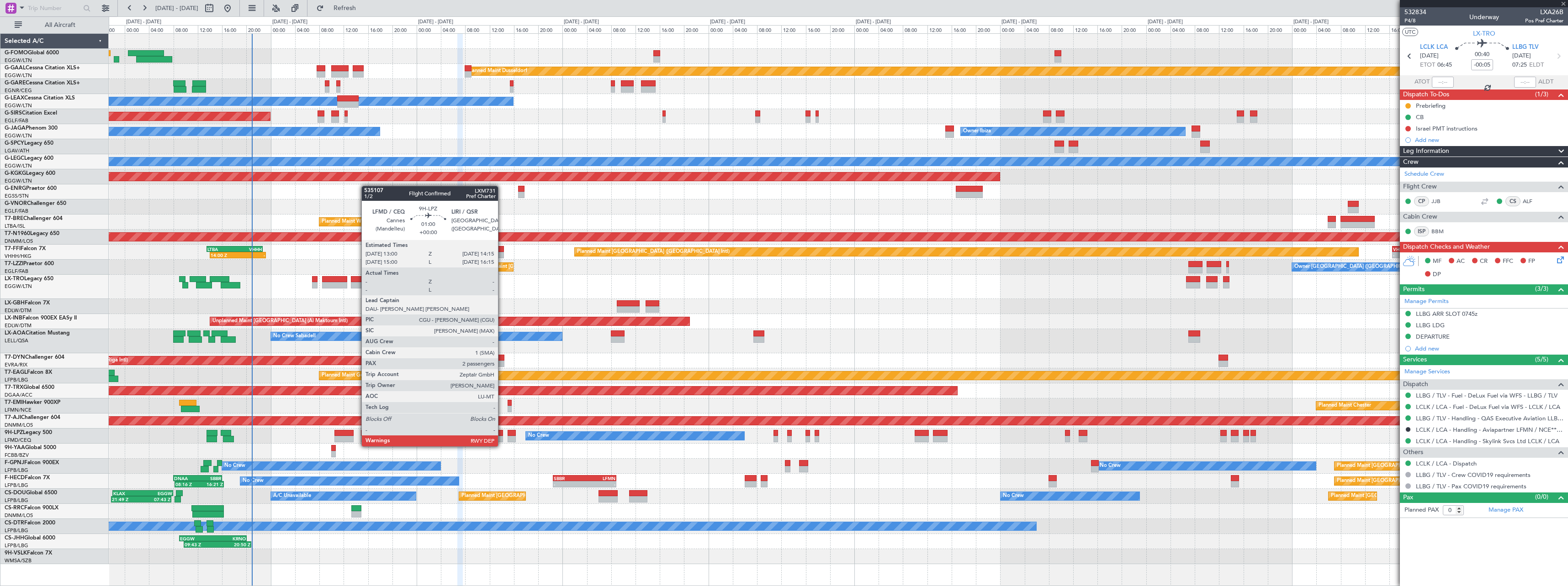
type input "+00:10"
type input "11"
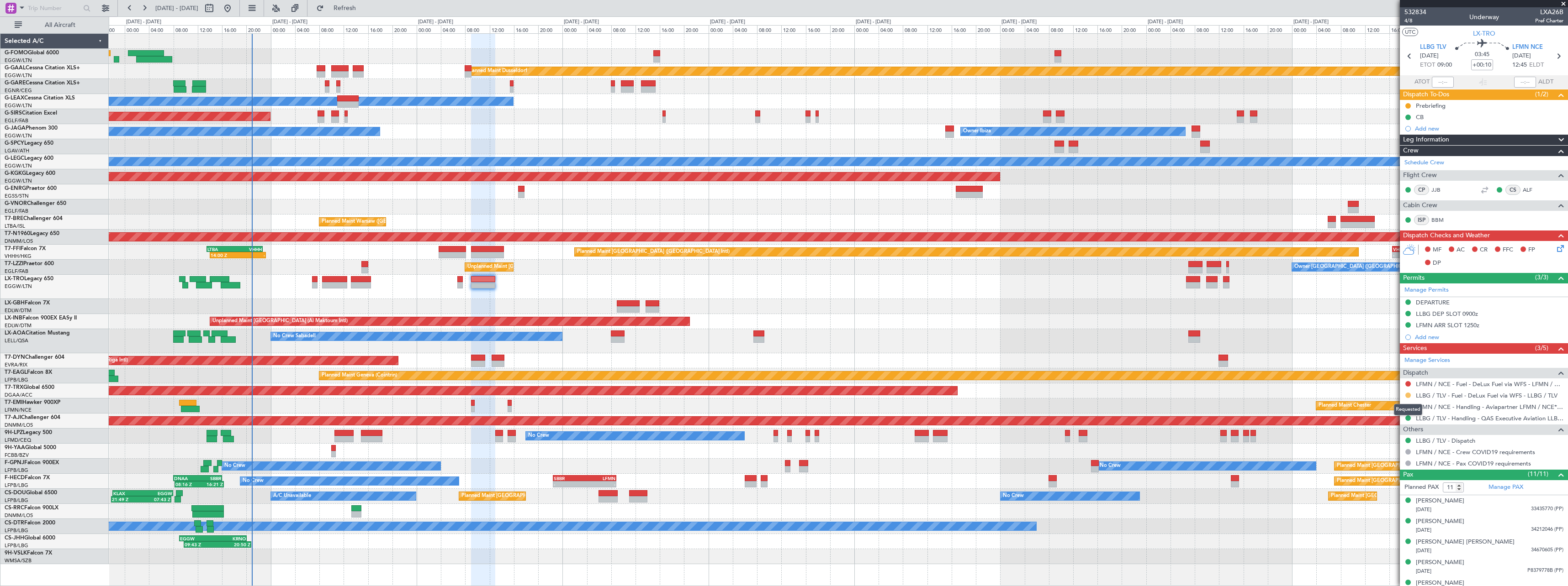
click at [1410, 396] on button at bounding box center [1408, 395] width 5 height 5
drag, startPoint x: 1393, startPoint y: 508, endPoint x: 1400, endPoint y: 481, distance: 27.9
click at [1393, 508] on span "Confirmed" at bounding box center [1382, 504] width 29 height 9
click at [1409, 384] on button at bounding box center [1408, 384] width 5 height 5
click at [1373, 399] on span "Not Required" at bounding box center [1386, 397] width 37 height 9
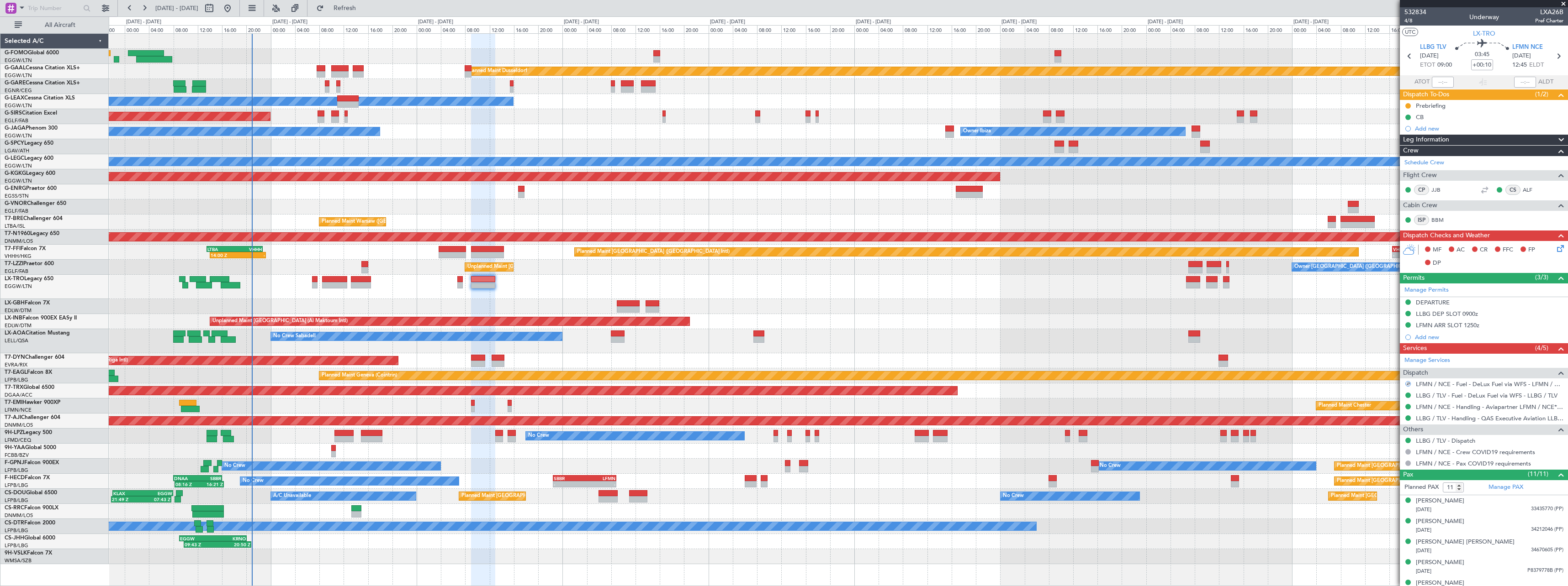
click at [1558, 246] on icon at bounding box center [1559, 247] width 7 height 7
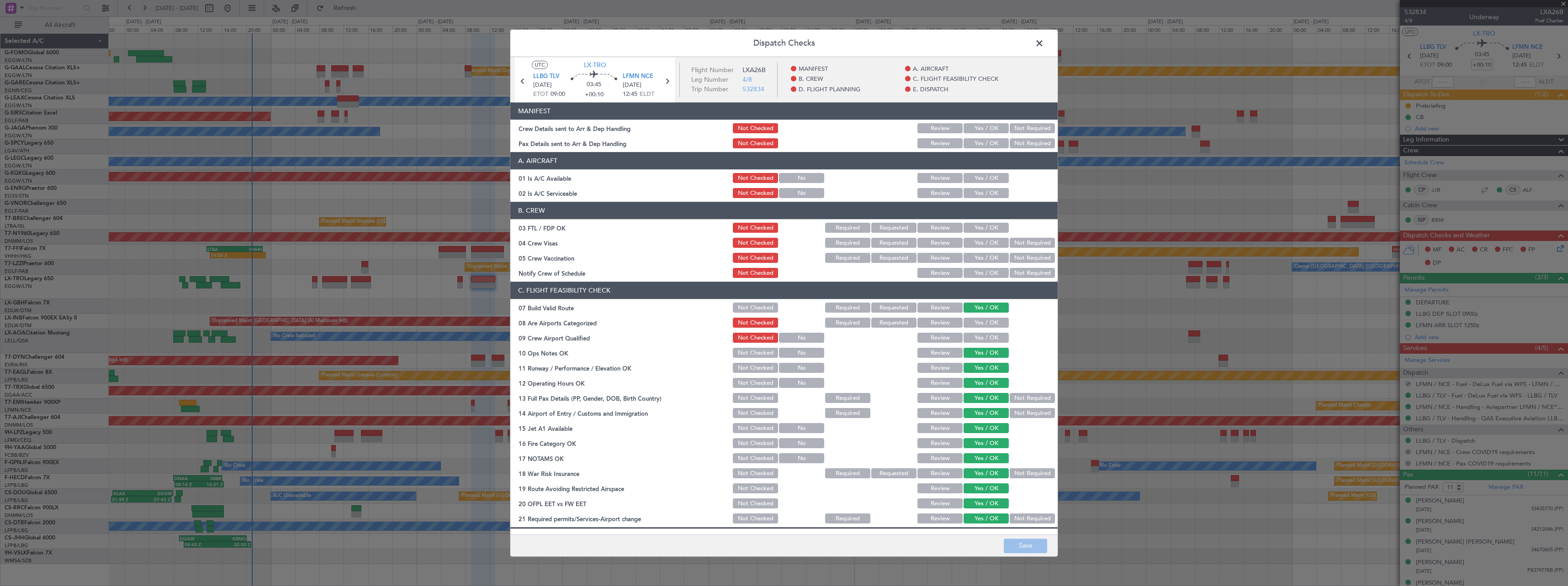
drag, startPoint x: 970, startPoint y: 124, endPoint x: 973, endPoint y: 140, distance: 16.3
click at [970, 124] on button "Yes / OK" at bounding box center [986, 128] width 46 height 10
click at [975, 142] on button "Yes / OK" at bounding box center [986, 144] width 46 height 10
click at [1032, 545] on button "Save" at bounding box center [1025, 546] width 44 height 14
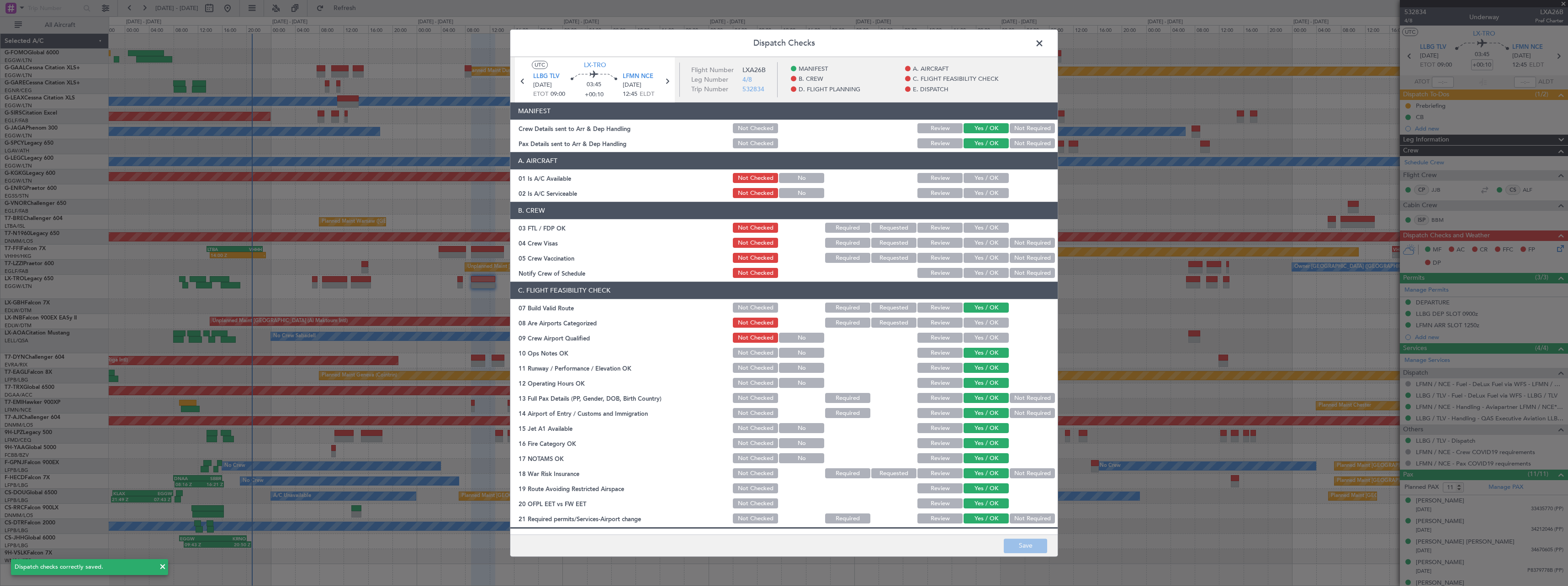
click at [1044, 45] on span at bounding box center [1044, 45] width 0 height 18
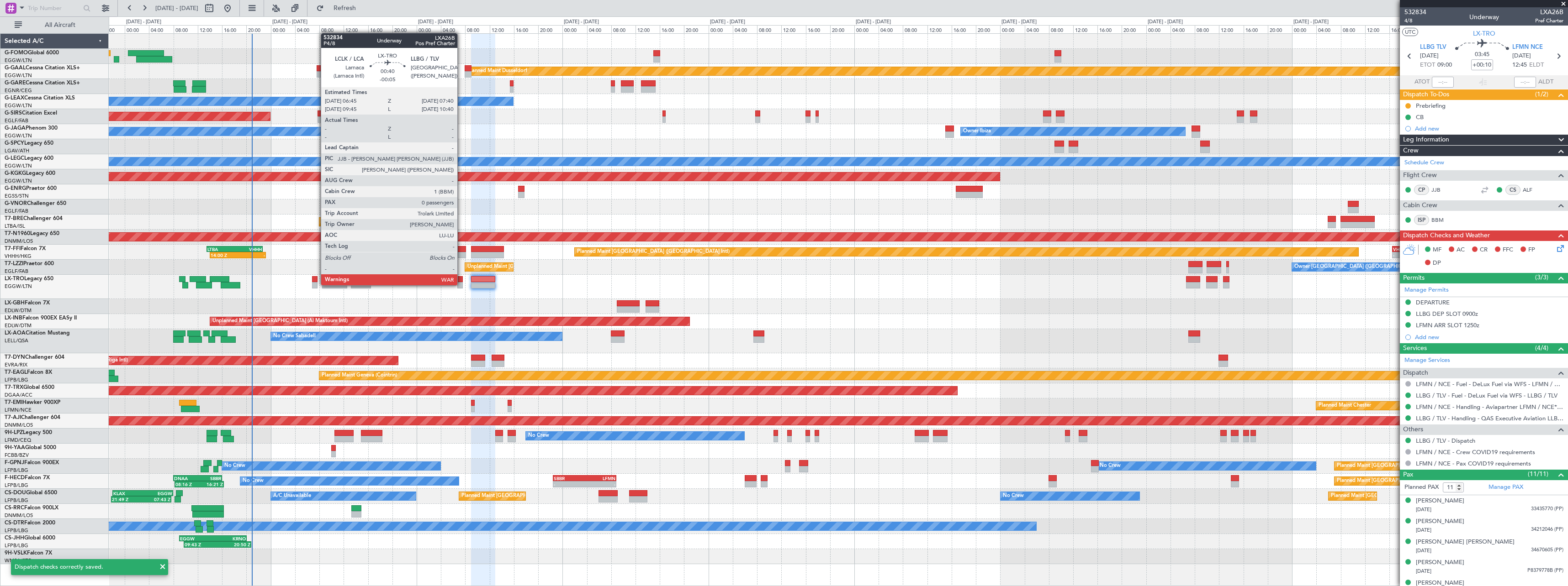
click at [461, 285] on div at bounding box center [460, 285] width 6 height 6
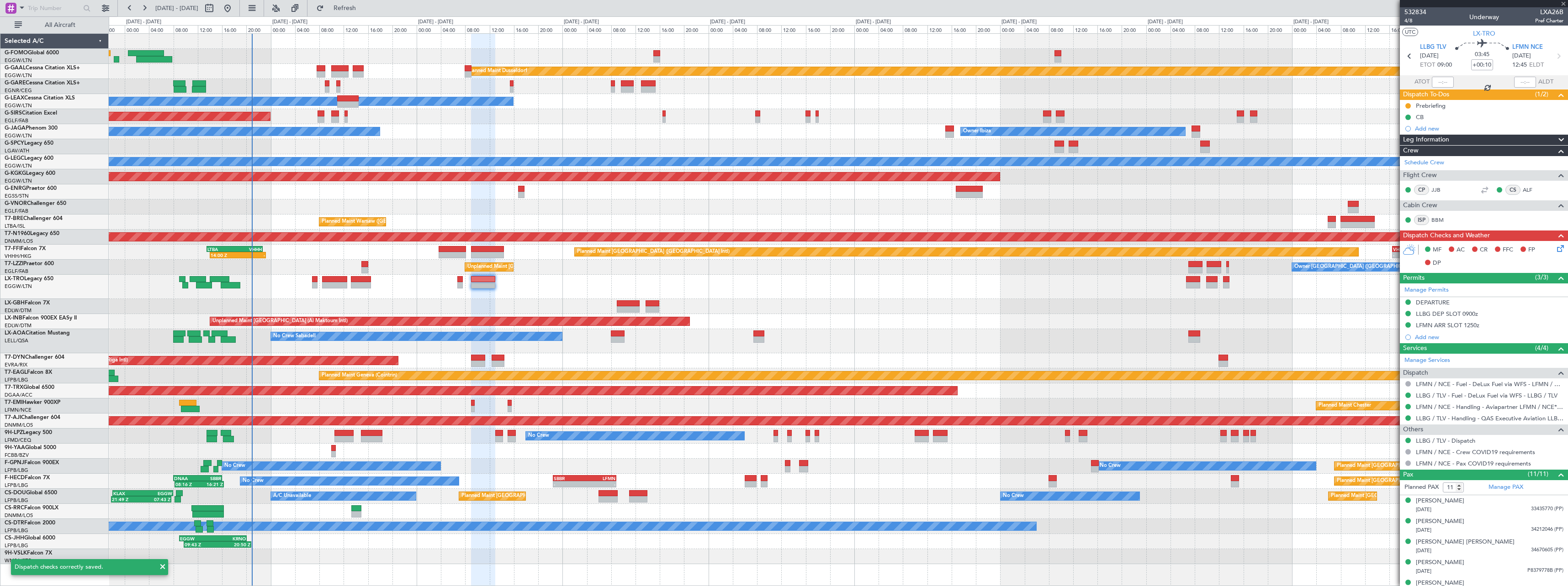
type input "-00:05"
type input "0"
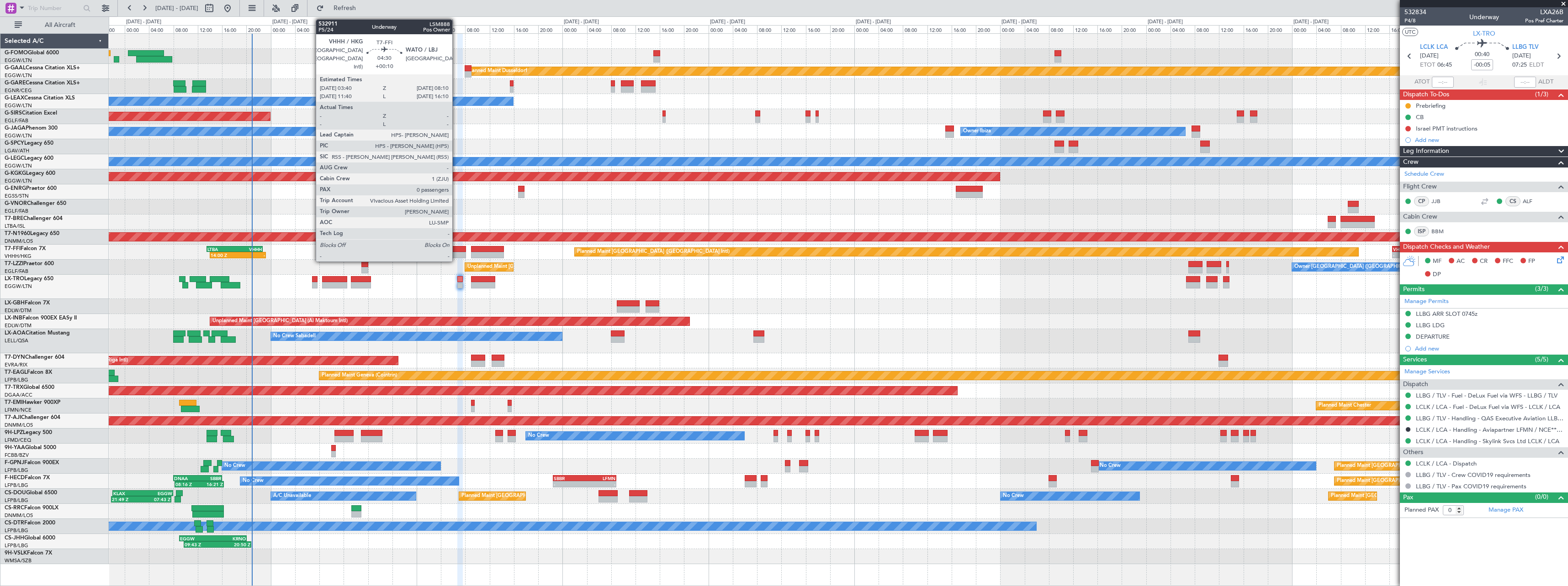
click at [457, 256] on div at bounding box center [452, 255] width 28 height 6
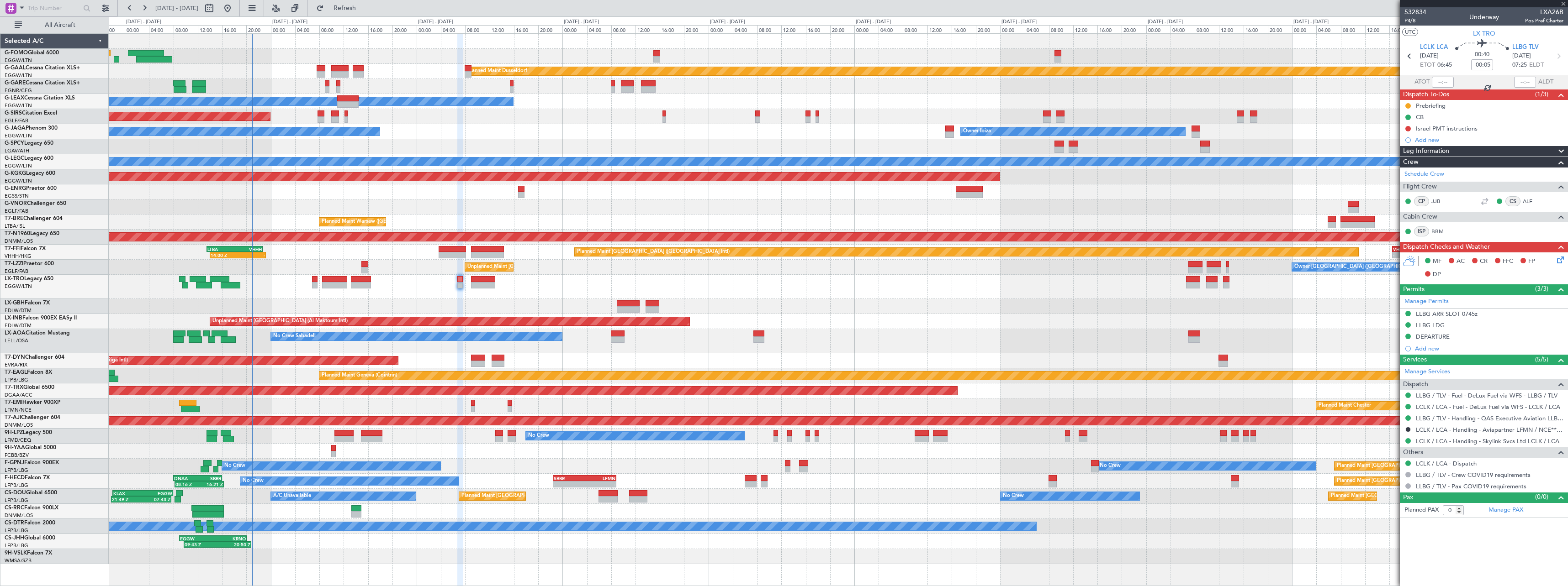
type input "+00:10"
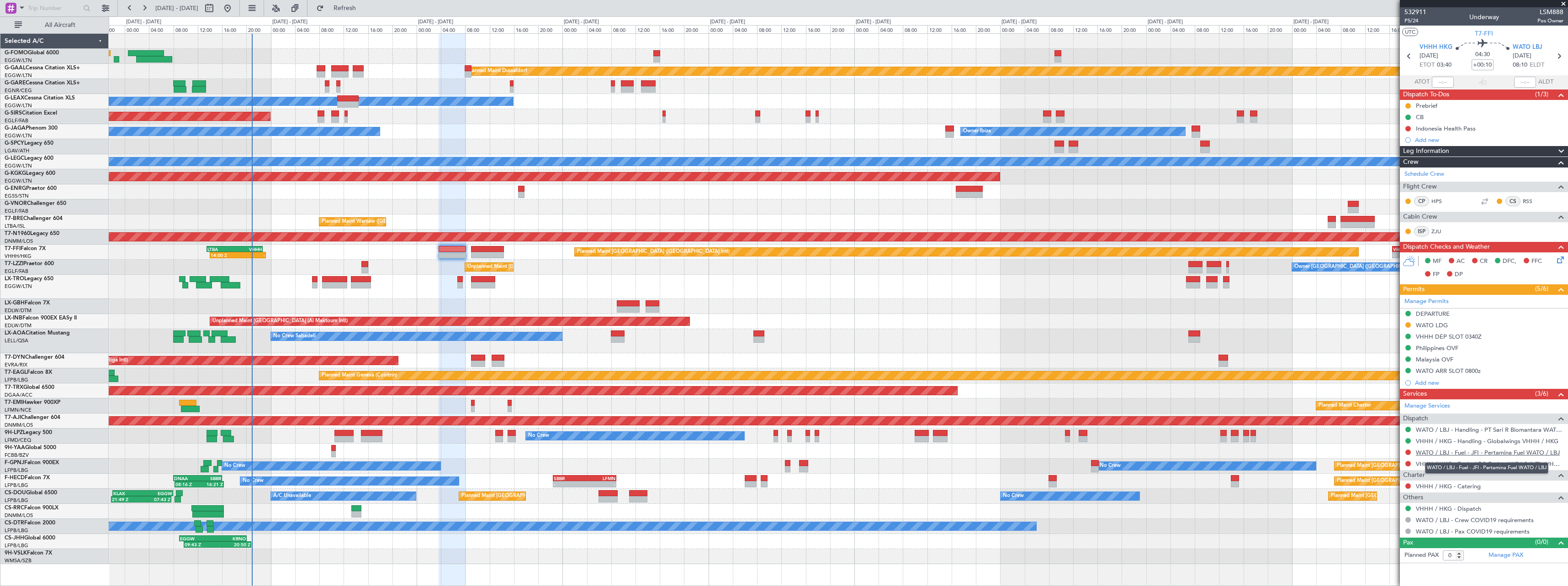
click at [1512, 453] on link "WATO / LBJ - Fuel - JFI - Pertamina Fuel WATO / LBJ" at bounding box center [1488, 452] width 144 height 8
click at [1512, 465] on link "VHHH / HKG - Fuel - AEG Fuels - HKBAC INTL- VHHH / HKG" at bounding box center [1489, 464] width 147 height 8
click at [1454, 452] on link "WATO / LBJ - Fuel - JFI - Pertamina Fuel WATO / LBJ" at bounding box center [1488, 452] width 144 height 8
click at [364, 10] on span "Refresh" at bounding box center [344, 8] width 38 height 6
click at [1408, 464] on button at bounding box center [1408, 464] width 5 height 5
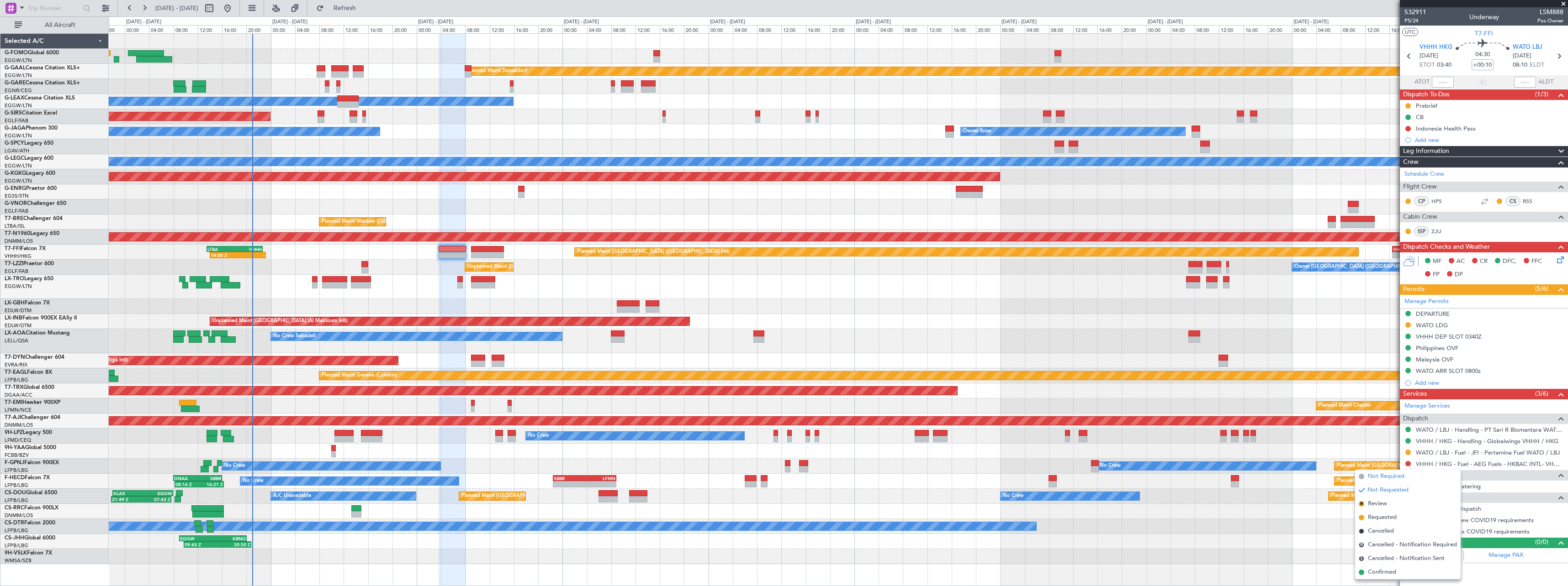
click at [1392, 481] on span "Not Required" at bounding box center [1386, 476] width 37 height 9
drag, startPoint x: 1430, startPoint y: 137, endPoint x: 1435, endPoint y: 145, distance: 9.4
click at [1430, 137] on div "Add new" at bounding box center [1489, 140] width 148 height 8
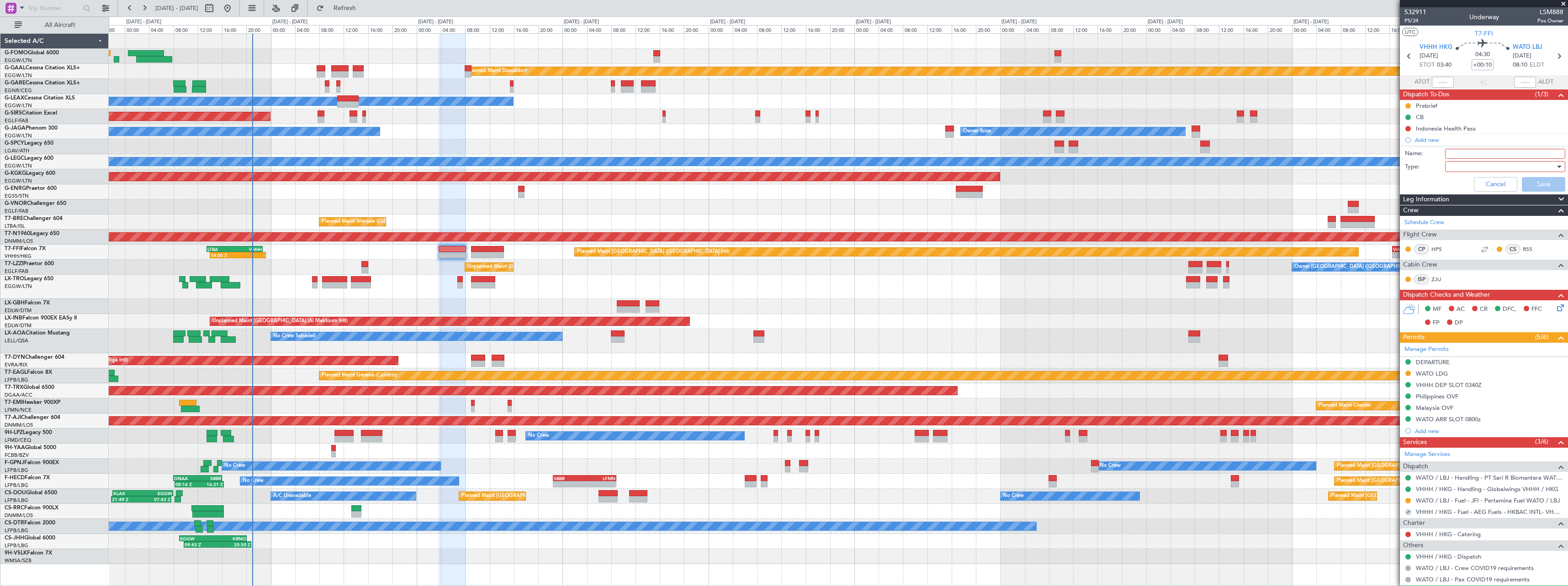
click at [1467, 156] on input "Name:" at bounding box center [1506, 153] width 120 height 10
type input "VHHH fuel via handler"
click at [1513, 167] on div at bounding box center [1502, 166] width 106 height 13
click at [1508, 180] on span "Generic" at bounding box center [1501, 185] width 107 height 13
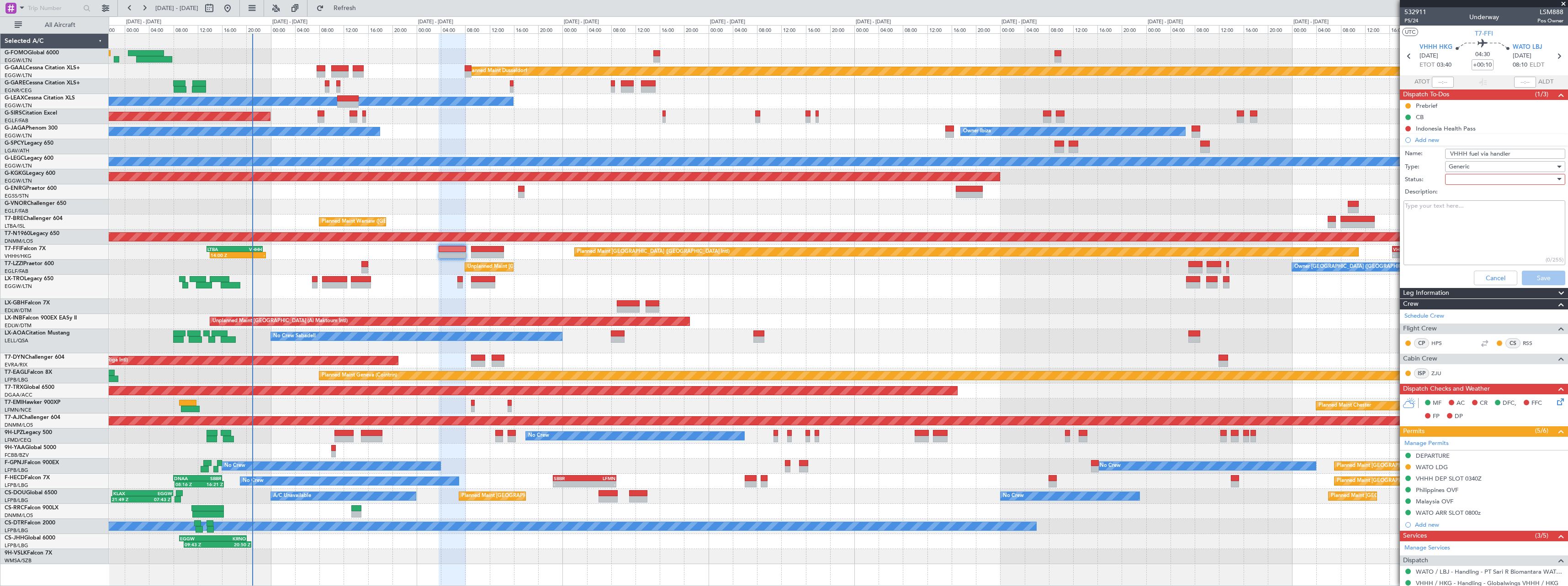
click at [1507, 173] on div at bounding box center [1502, 179] width 106 height 13
click at [1497, 217] on span "In Progress" at bounding box center [1501, 210] width 107 height 13
click at [1531, 284] on button "Save" at bounding box center [1544, 278] width 44 height 14
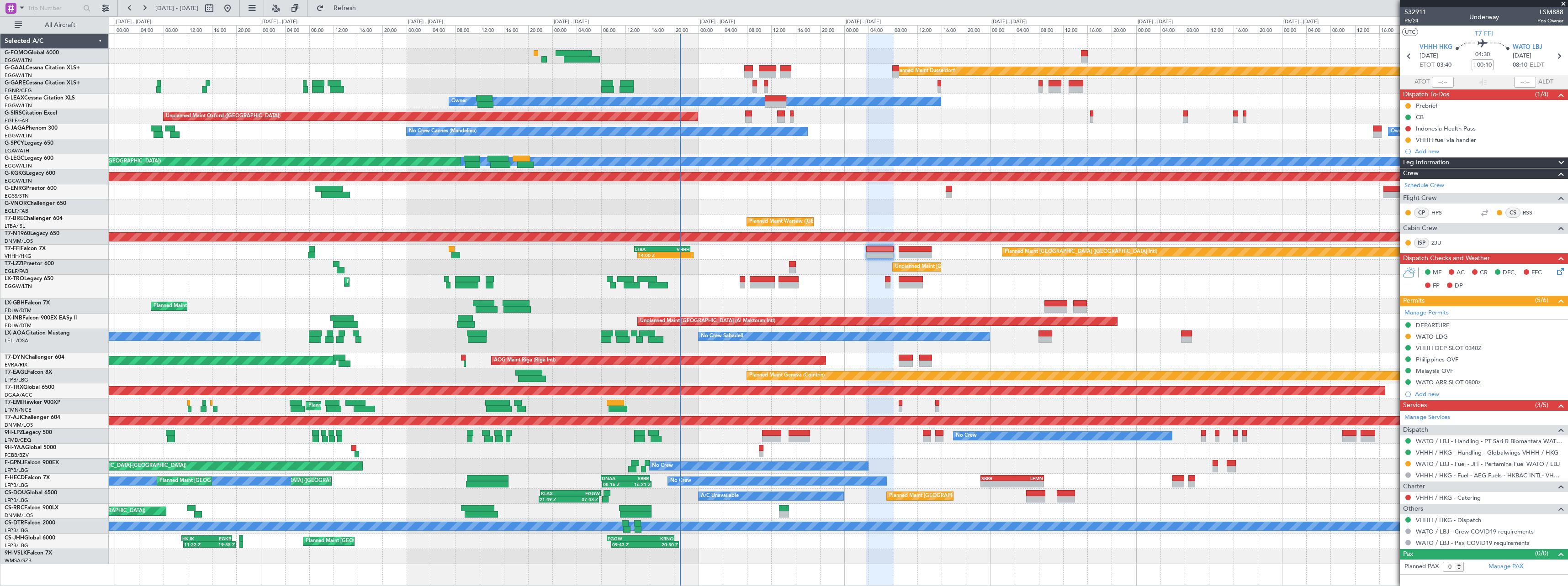
click at [669, 250] on div "Planned Maint Dusseldorf Unplanned Maint Chester Owner Owner Unplanned Maint Ox…" at bounding box center [838, 299] width 1459 height 531
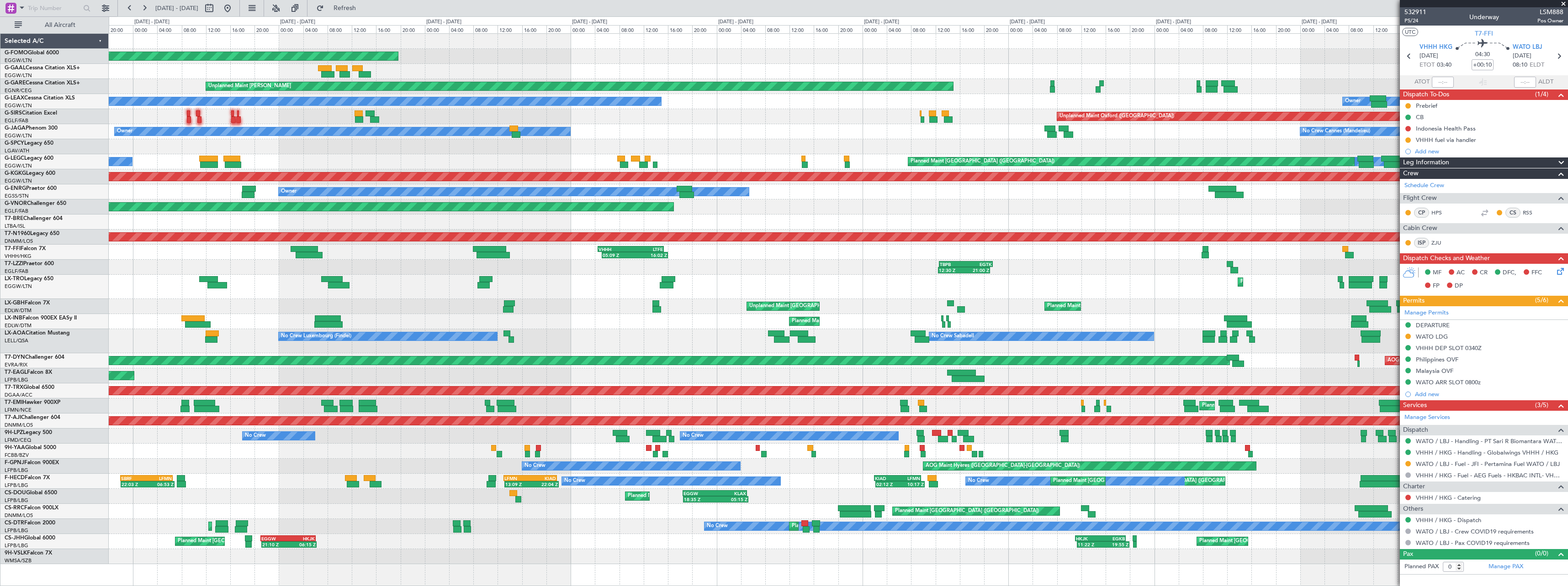
click at [1119, 194] on div "Planned Maint Windsor Locks (Bradley Intl) Planned Maint Planned Maint Dusseldo…" at bounding box center [838, 299] width 1459 height 531
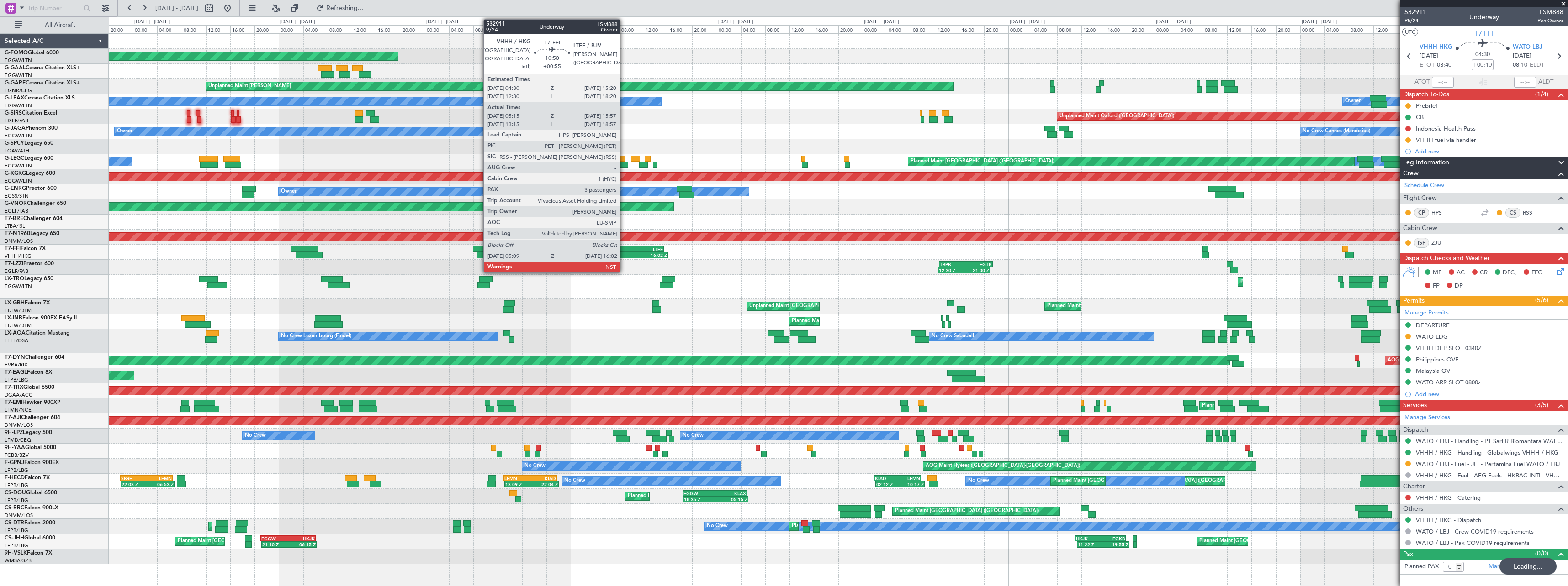
click at [625, 253] on div "05:09 Z" at bounding box center [618, 255] width 32 height 5
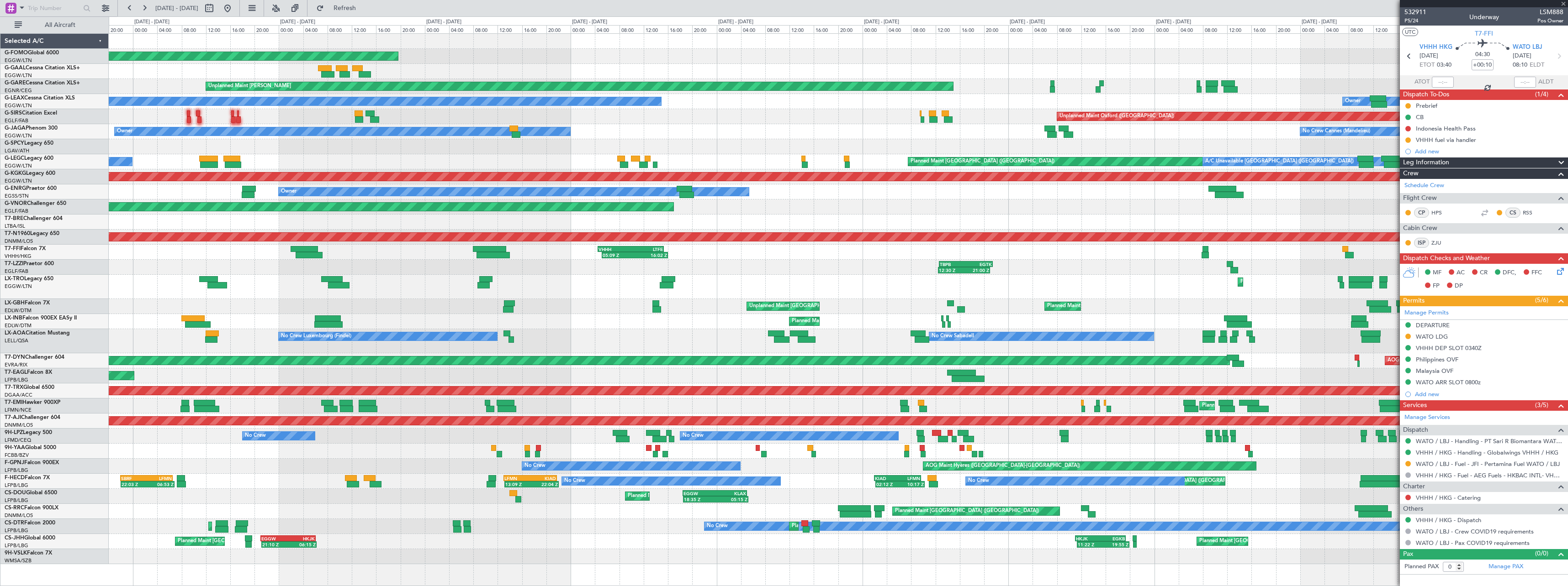
type input "+00:55"
type input "05:15"
type input "15:57"
type input "3"
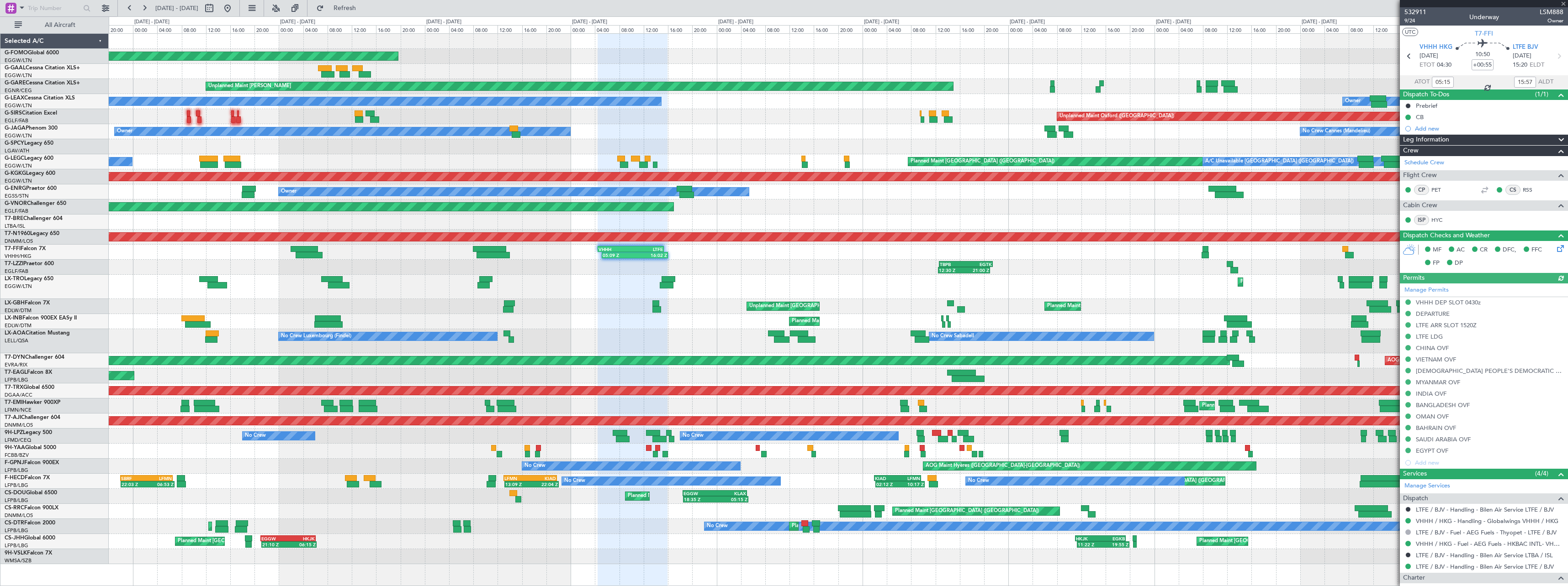
click at [1556, 141] on span at bounding box center [1561, 140] width 11 height 11
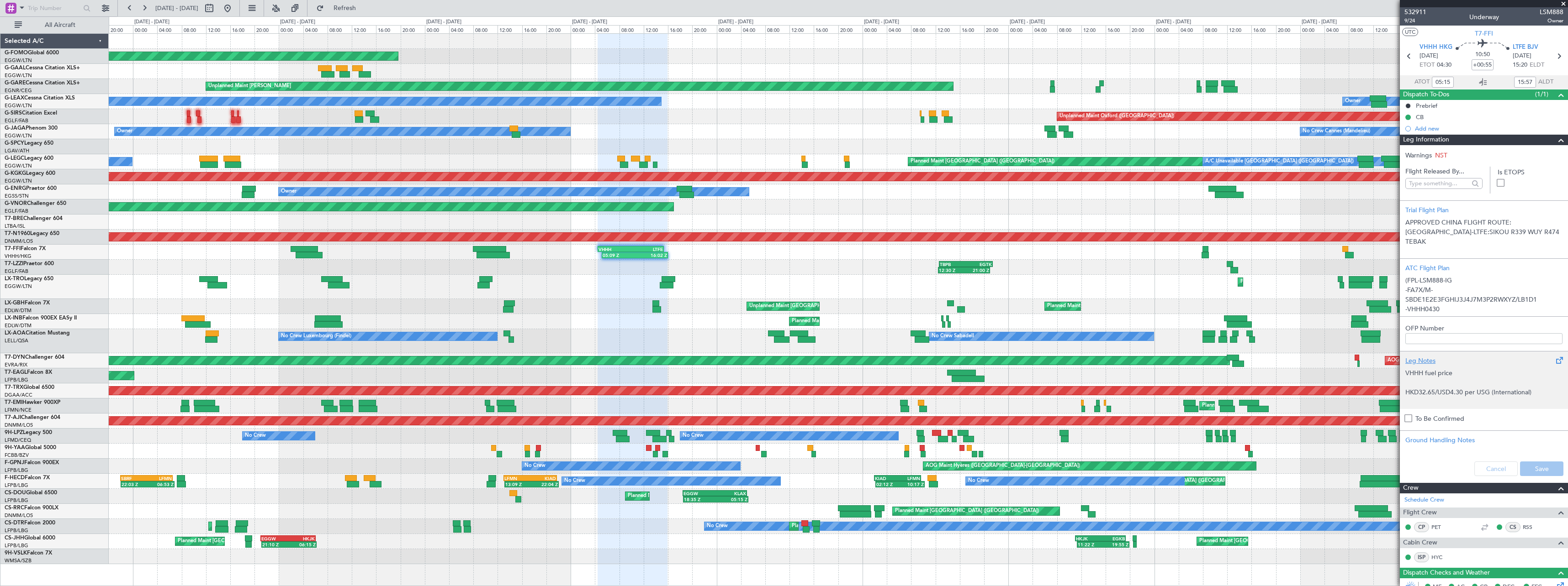
click at [1427, 356] on div "Leg Notes" at bounding box center [1484, 360] width 157 height 10
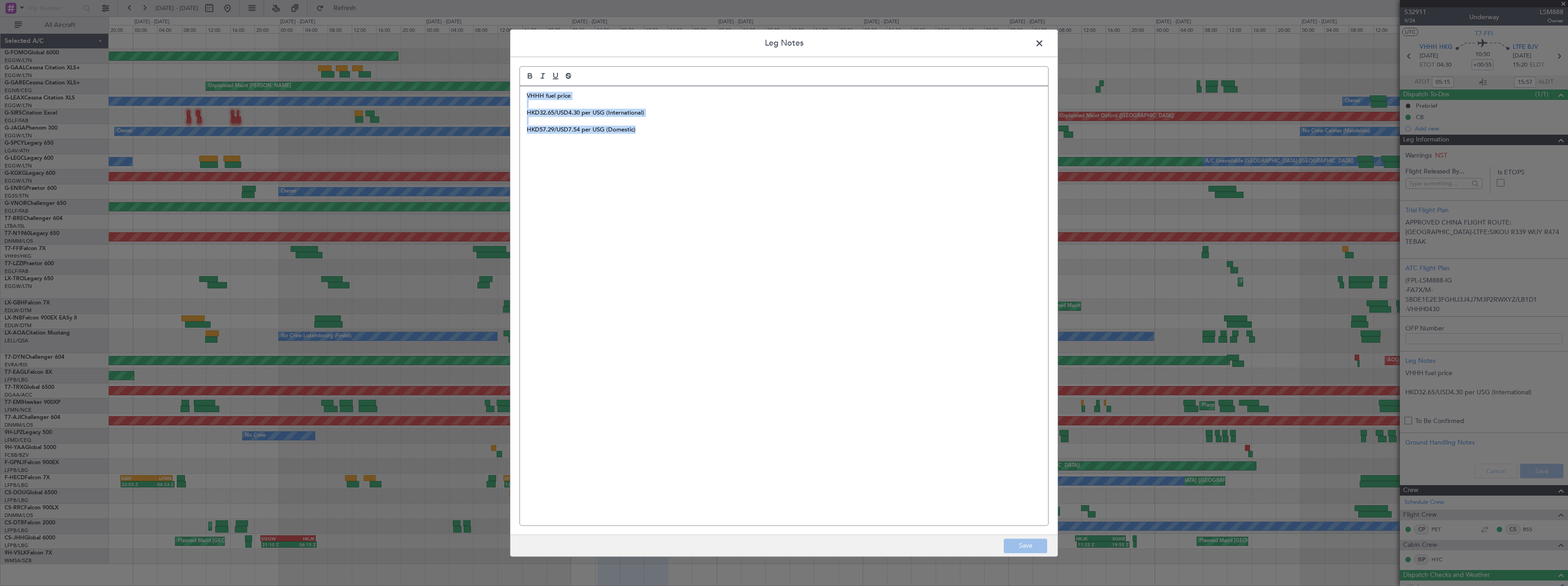
drag, startPoint x: 657, startPoint y: 135, endPoint x: 488, endPoint y: 82, distance: 177.1
click at [488, 82] on div "Leg Notes VHHH fuel price HKD32.65/USD4.30 per USG (International) HKD57.29/USD…" at bounding box center [784, 293] width 1568 height 586
copy div "VHHH fuel price HKD32.65/USD4.30 per USG (International) HKD57.29/USD7.54 per U…"
click at [1044, 43] on span at bounding box center [1044, 45] width 0 height 18
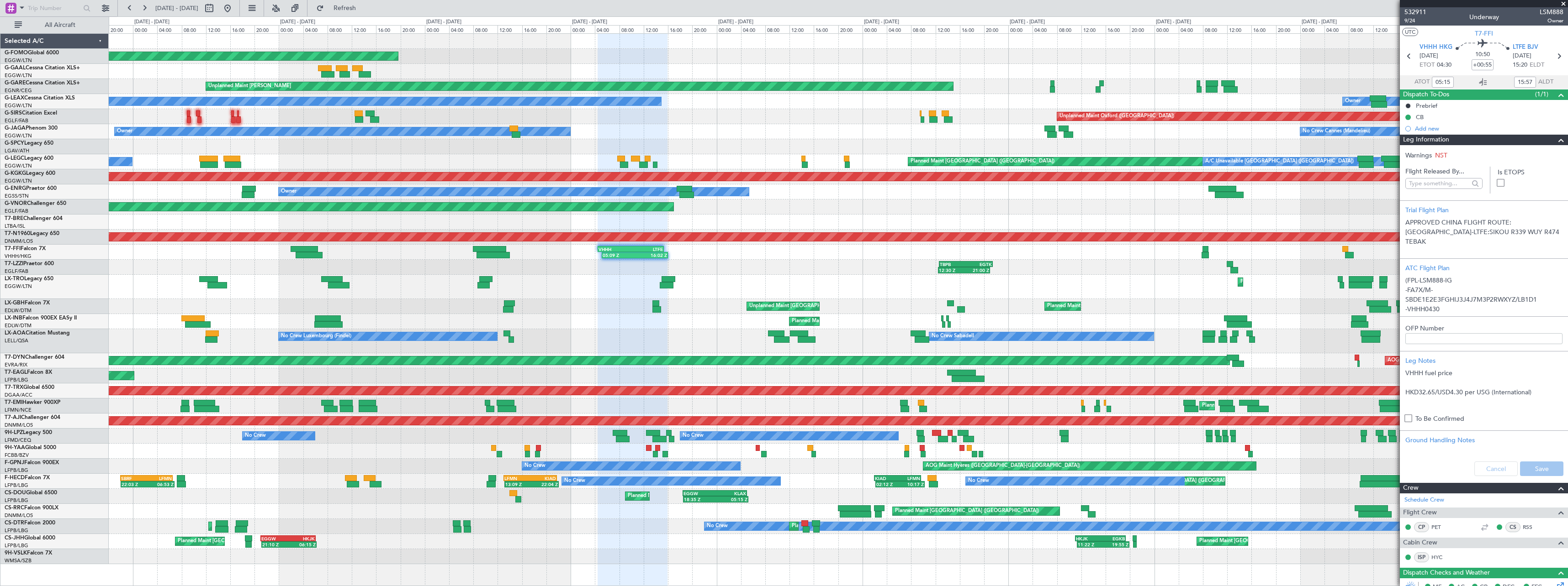
click at [1561, 136] on div "Leg Information" at bounding box center [1484, 140] width 168 height 11
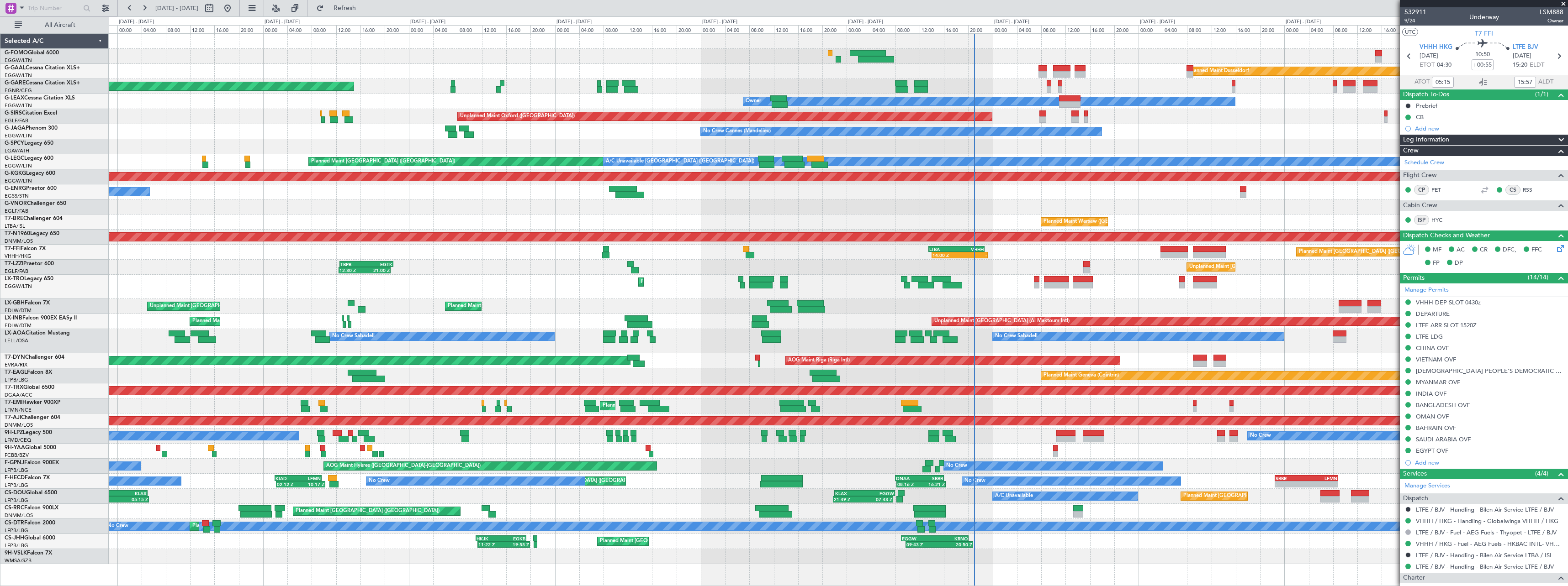
click at [44, 305] on div "Planned Maint Windsor Locks (Bradley Intl) Planned Maint Dusseldorf Unplanned M…" at bounding box center [784, 301] width 1568 height 570
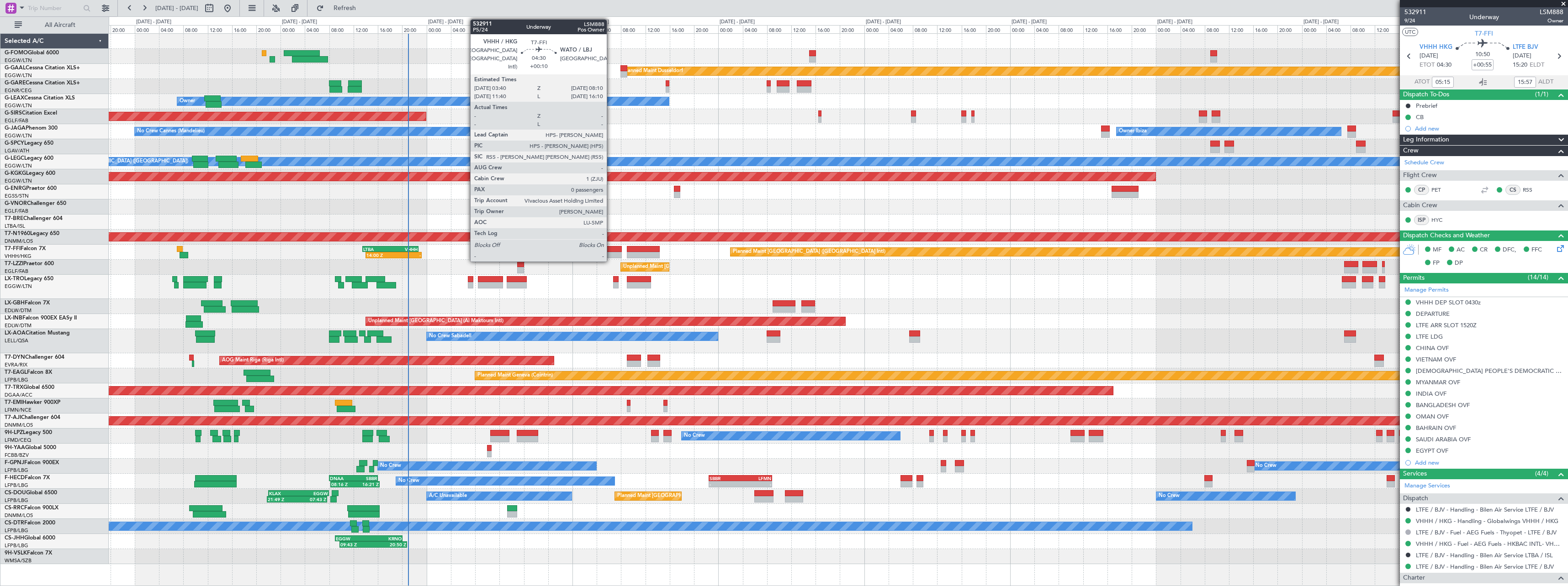
click at [611, 254] on div at bounding box center [608, 255] width 28 height 6
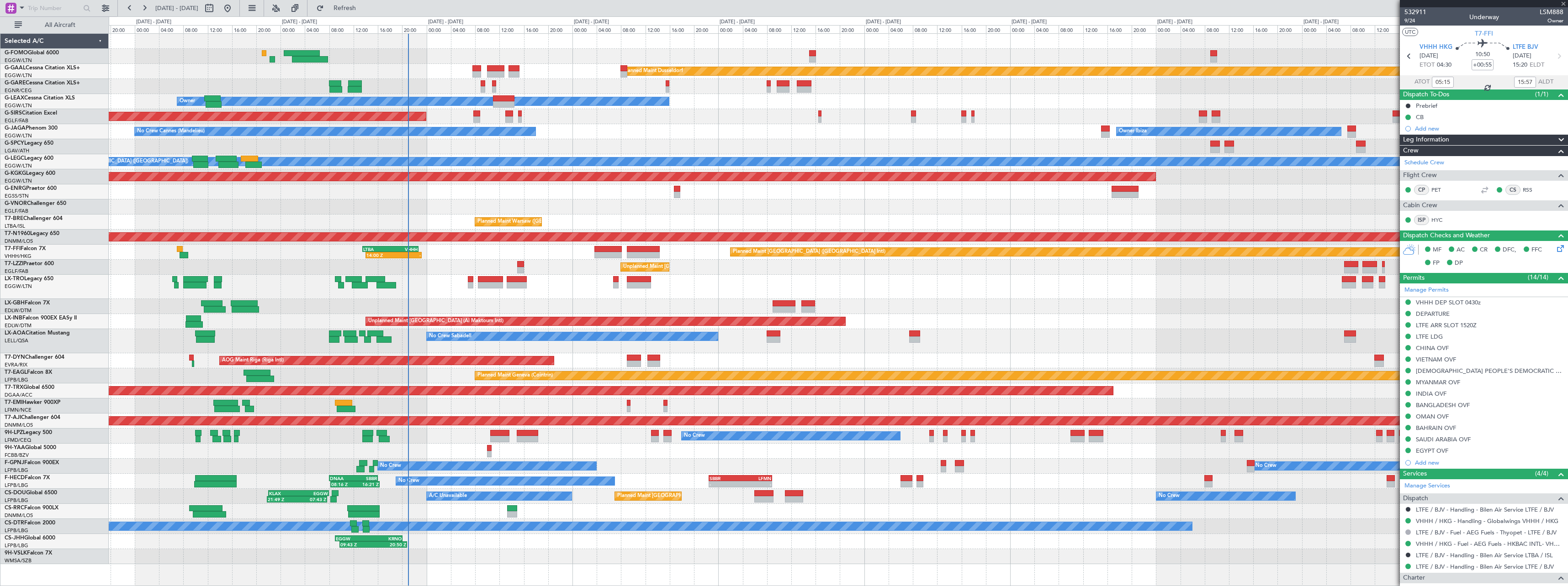
type input "+00:10"
type input "0"
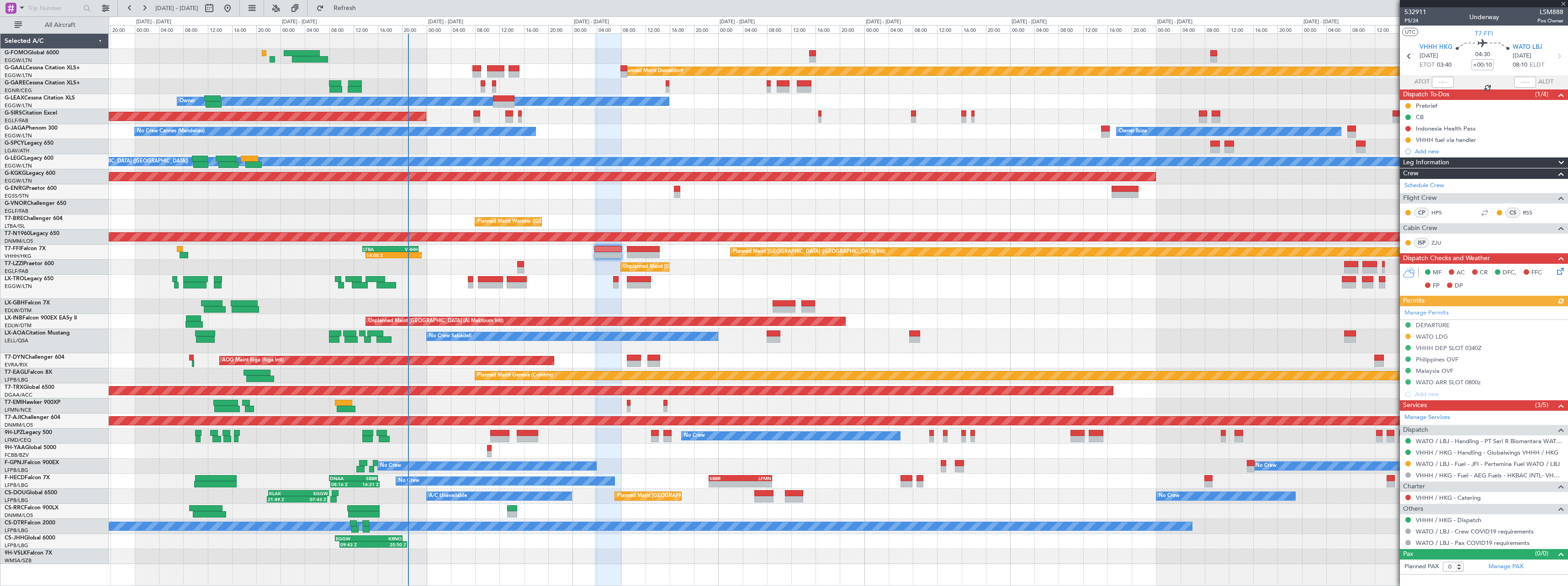
click at [1561, 160] on span at bounding box center [1561, 163] width 11 height 11
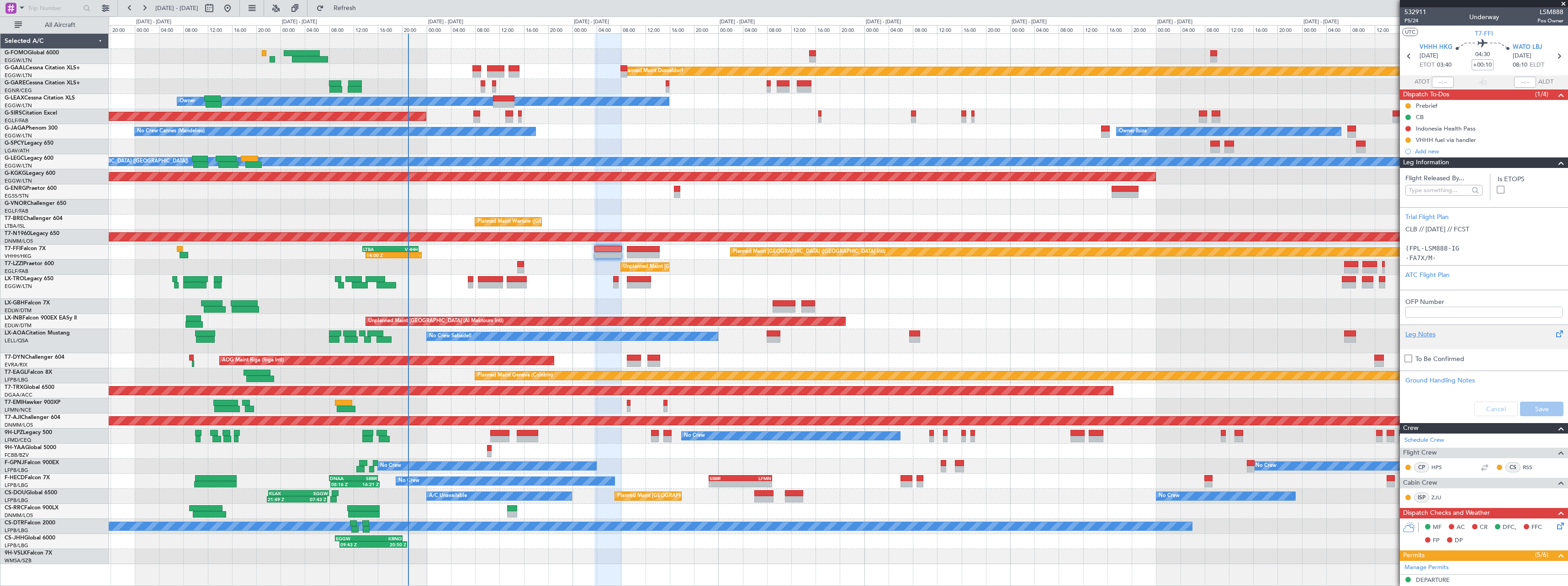
click at [1427, 332] on div "Leg Notes" at bounding box center [1484, 334] width 157 height 10
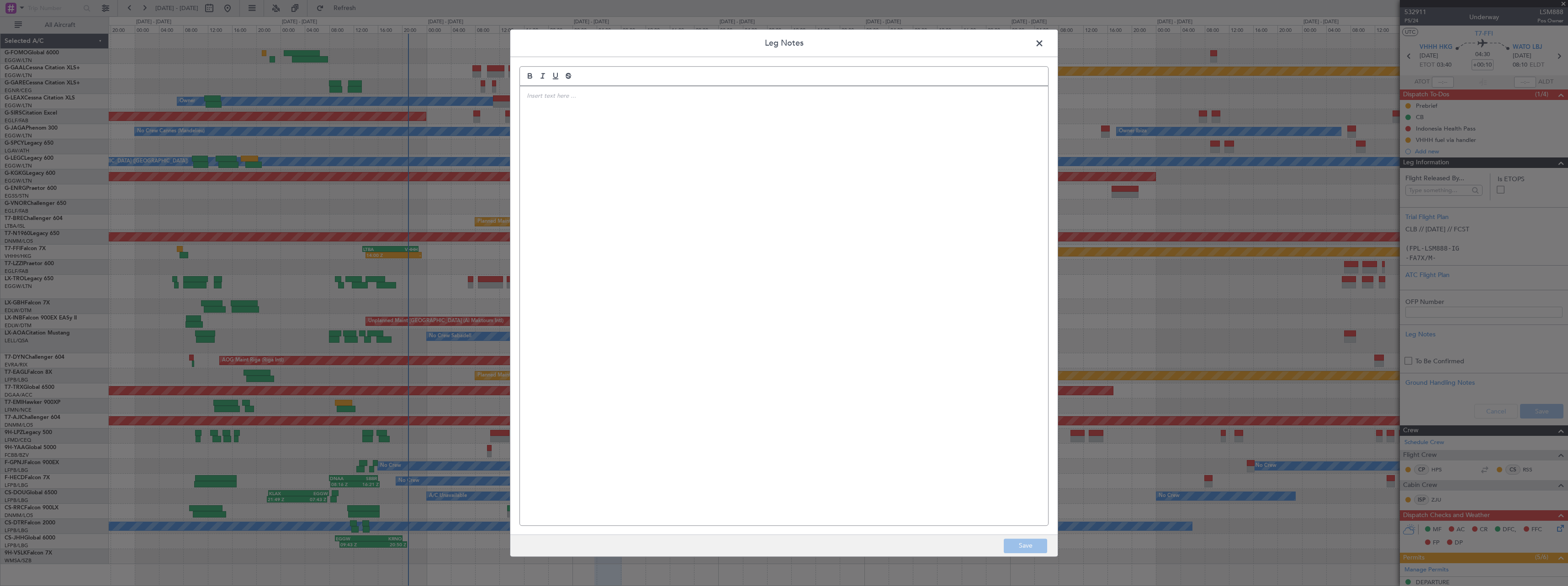
click at [728, 227] on div at bounding box center [784, 306] width 528 height 440
drag, startPoint x: 1013, startPoint y: 546, endPoint x: 1025, endPoint y: 546, distance: 12.0
click at [1016, 546] on button "Save" at bounding box center [1025, 546] width 44 height 14
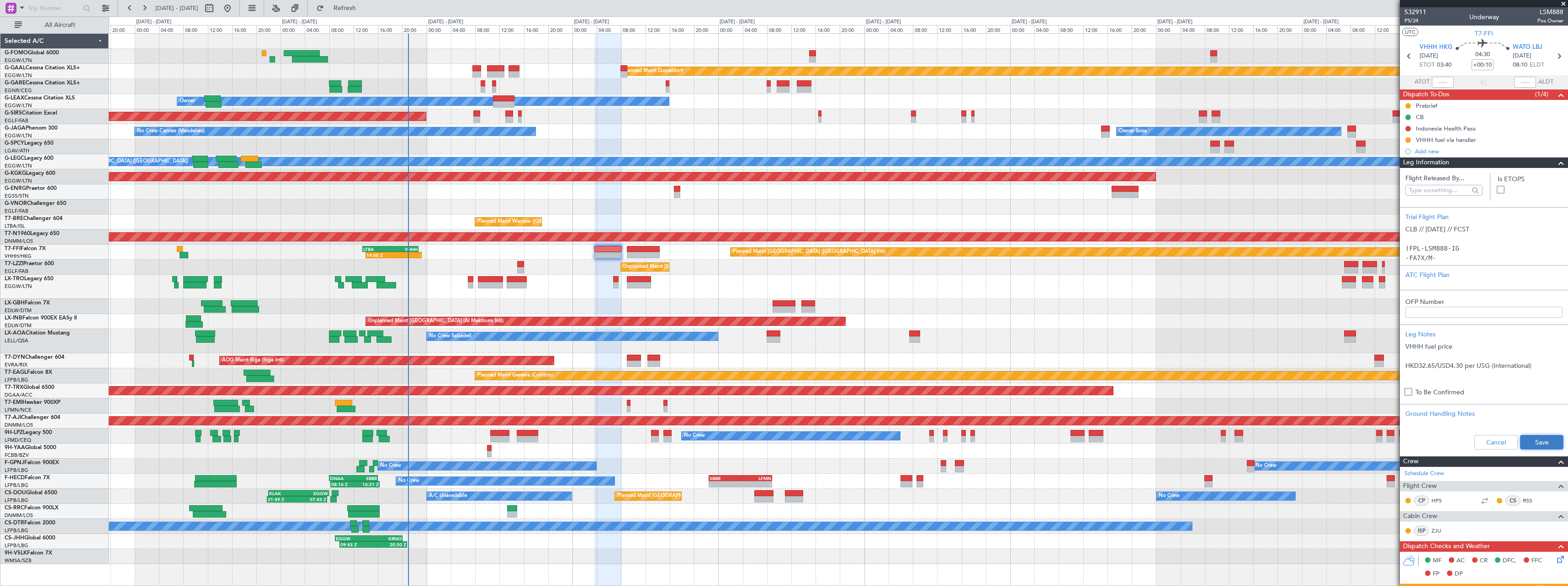
click at [1546, 441] on button "Save" at bounding box center [1542, 442] width 44 height 14
click at [1558, 168] on span at bounding box center [1561, 163] width 11 height 11
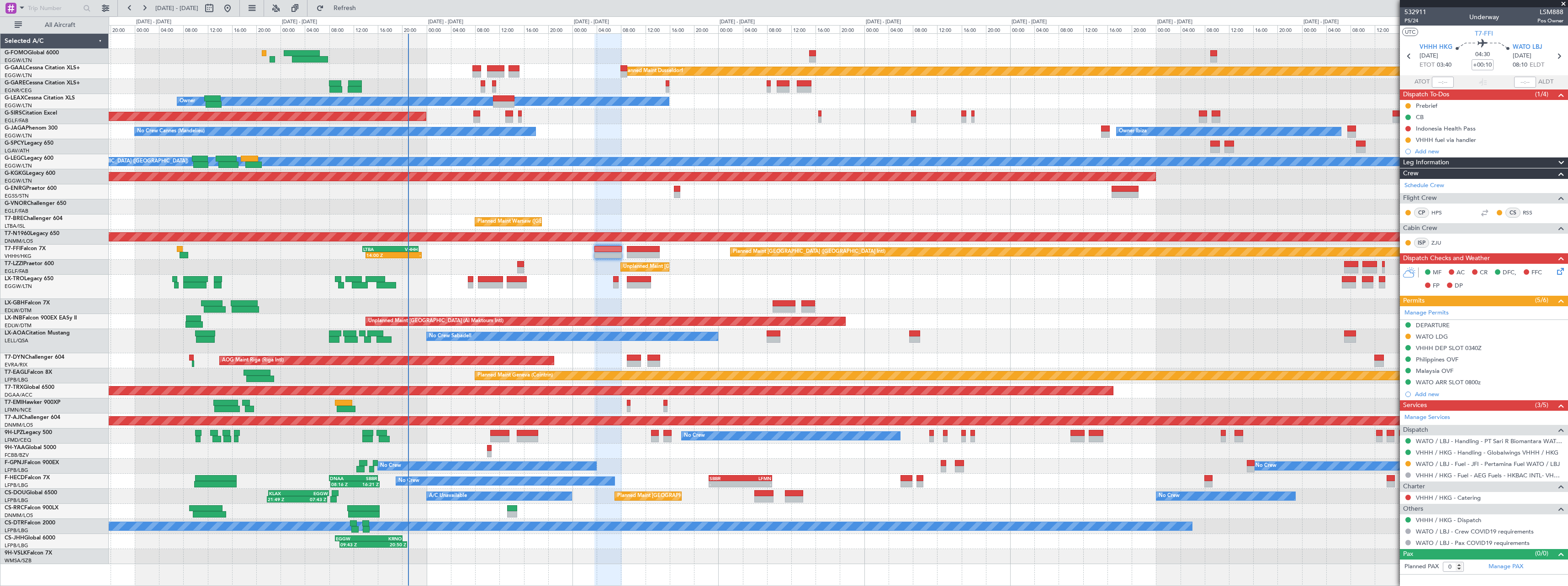
click at [1560, 162] on span at bounding box center [1561, 163] width 11 height 11
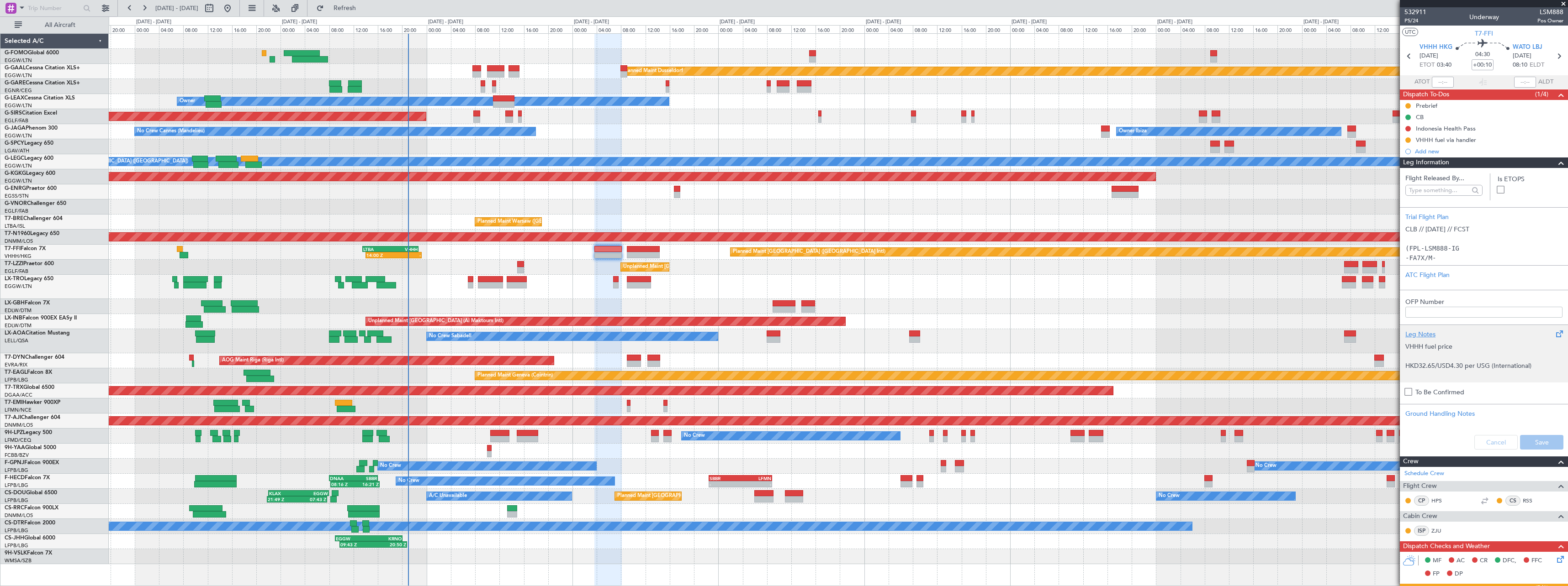
click at [1430, 334] on div "Leg Notes" at bounding box center [1484, 334] width 157 height 10
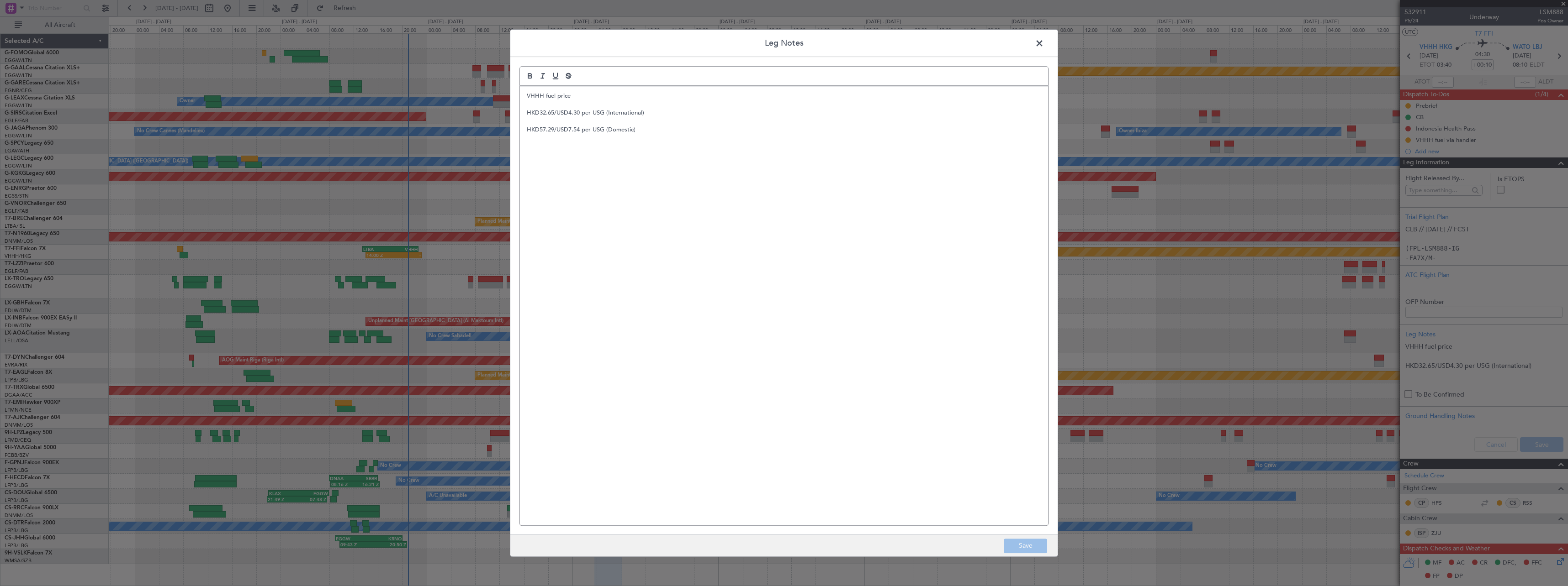
drag, startPoint x: 545, startPoint y: 96, endPoint x: 543, endPoint y: 128, distance: 32.1
click at [544, 98] on p "VHHH fuel price" at bounding box center [784, 95] width 515 height 8
click at [612, 109] on p at bounding box center [784, 112] width 515 height 8
click at [610, 107] on p "fuel price" at bounding box center [784, 104] width 515 height 8
click at [626, 95] on p "VHHH fuel arranged with handler:" at bounding box center [784, 95] width 515 height 8
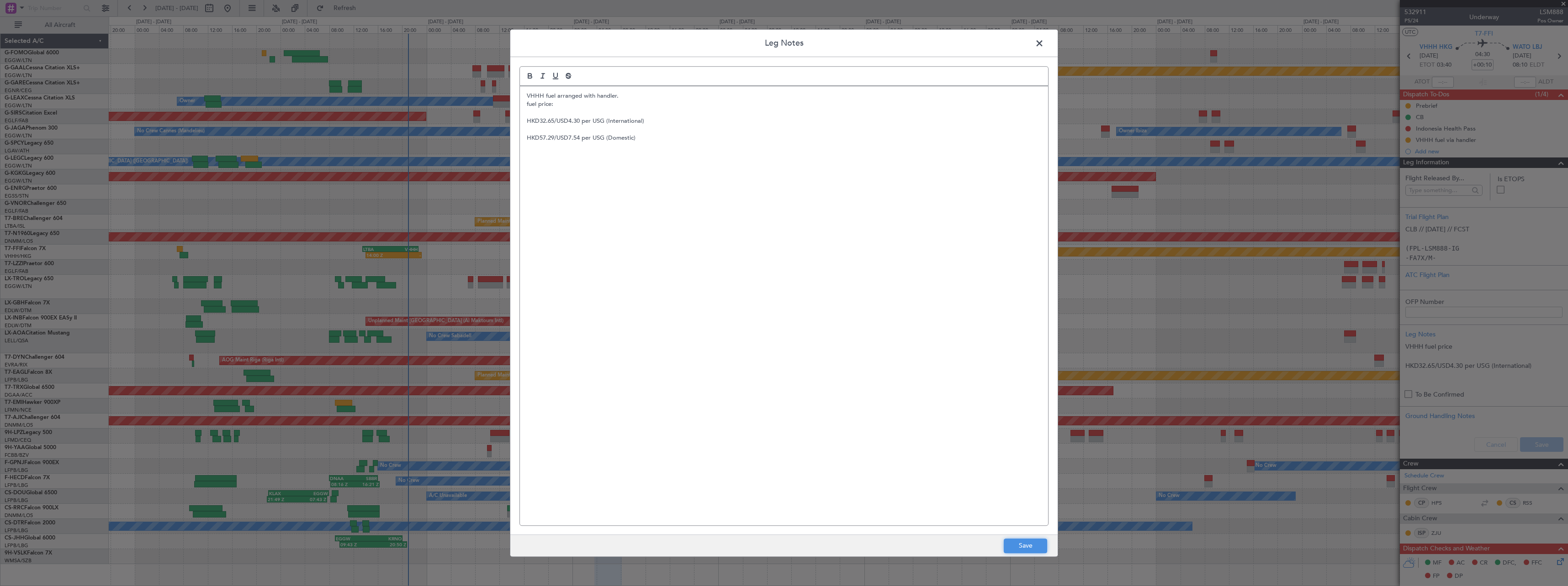
click at [1032, 546] on button "Save" at bounding box center [1025, 546] width 44 height 14
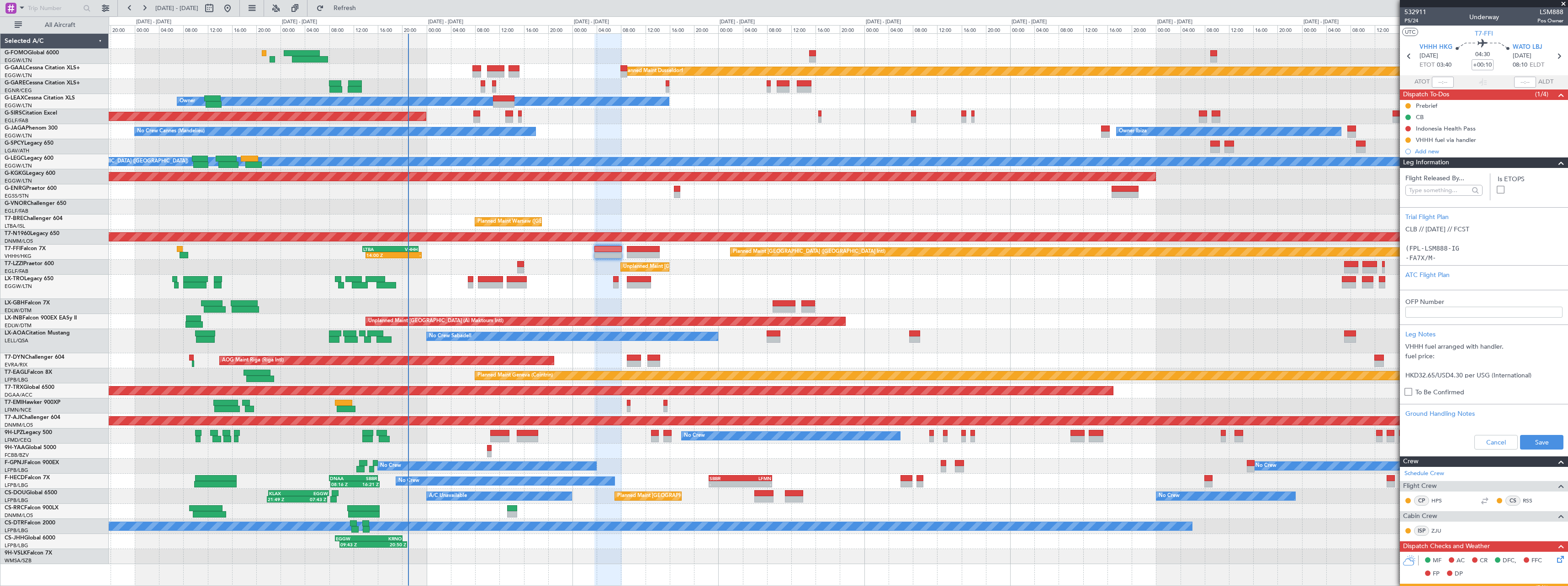
click at [1532, 433] on div "Cancel Save" at bounding box center [1484, 442] width 168 height 28
click at [1559, 162] on span at bounding box center [1561, 163] width 11 height 11
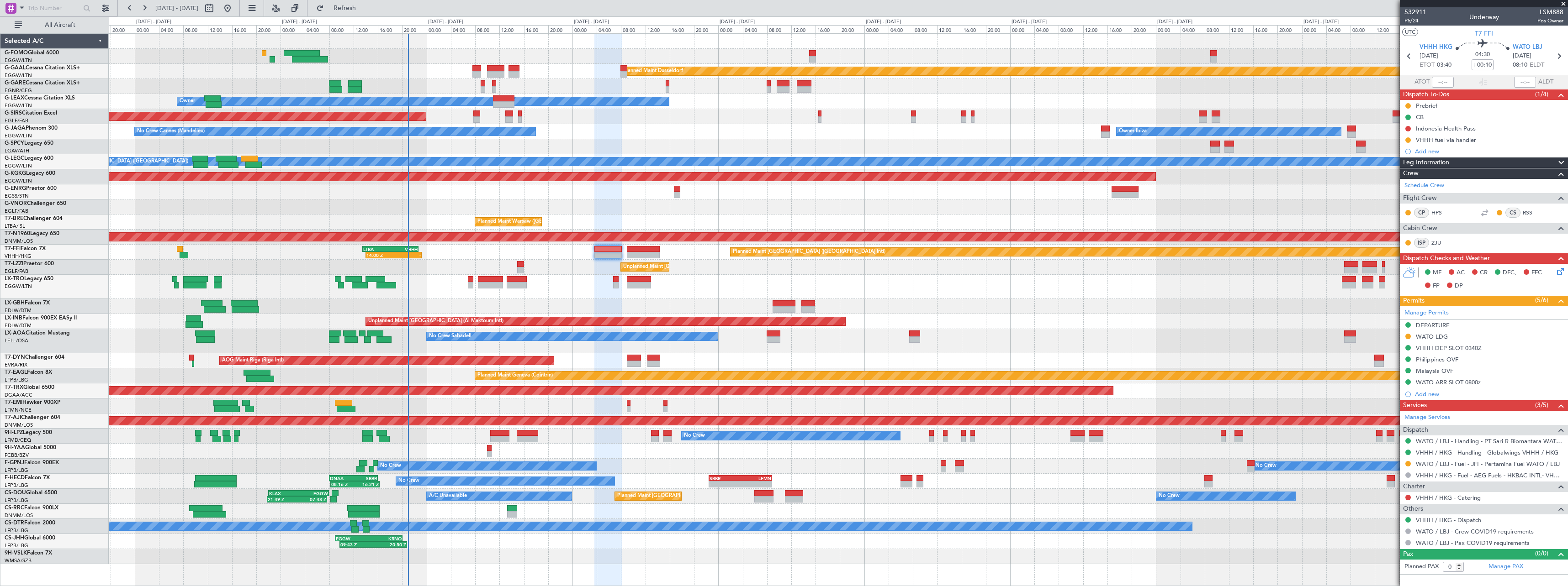
click at [1559, 162] on span at bounding box center [1561, 163] width 11 height 11
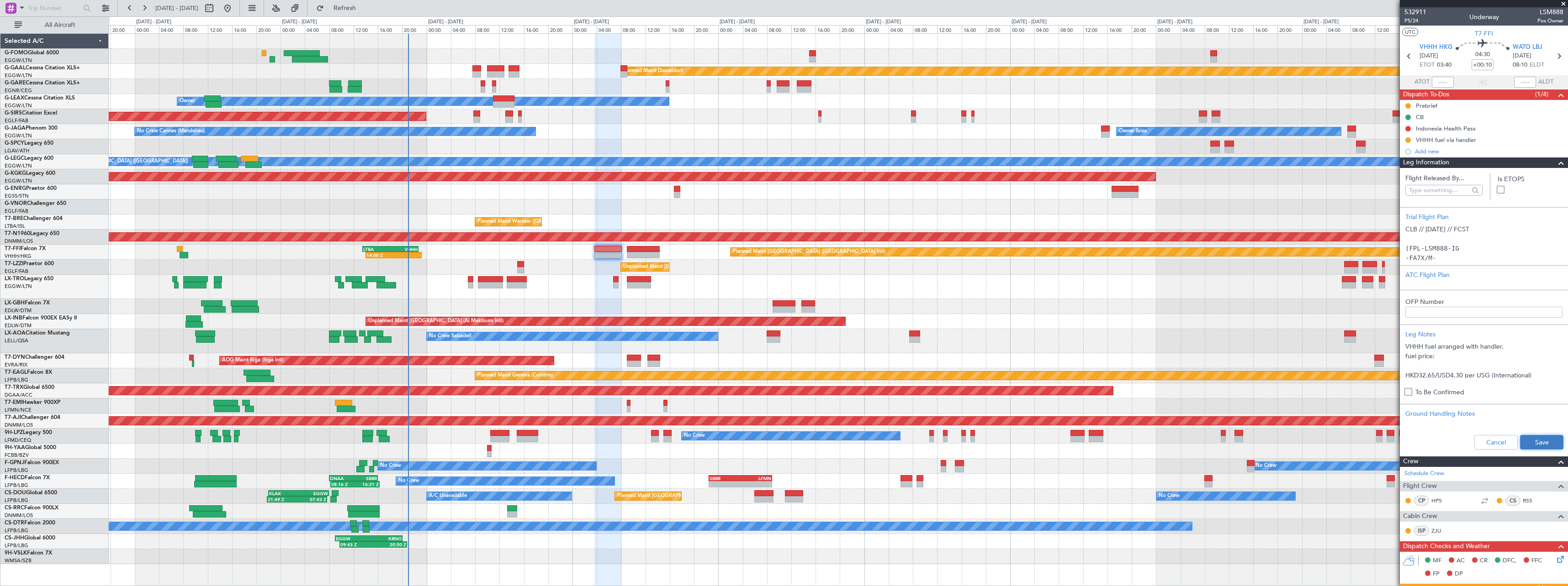
click at [1534, 442] on button "Save" at bounding box center [1542, 442] width 44 height 14
click at [1556, 163] on span at bounding box center [1561, 163] width 11 height 11
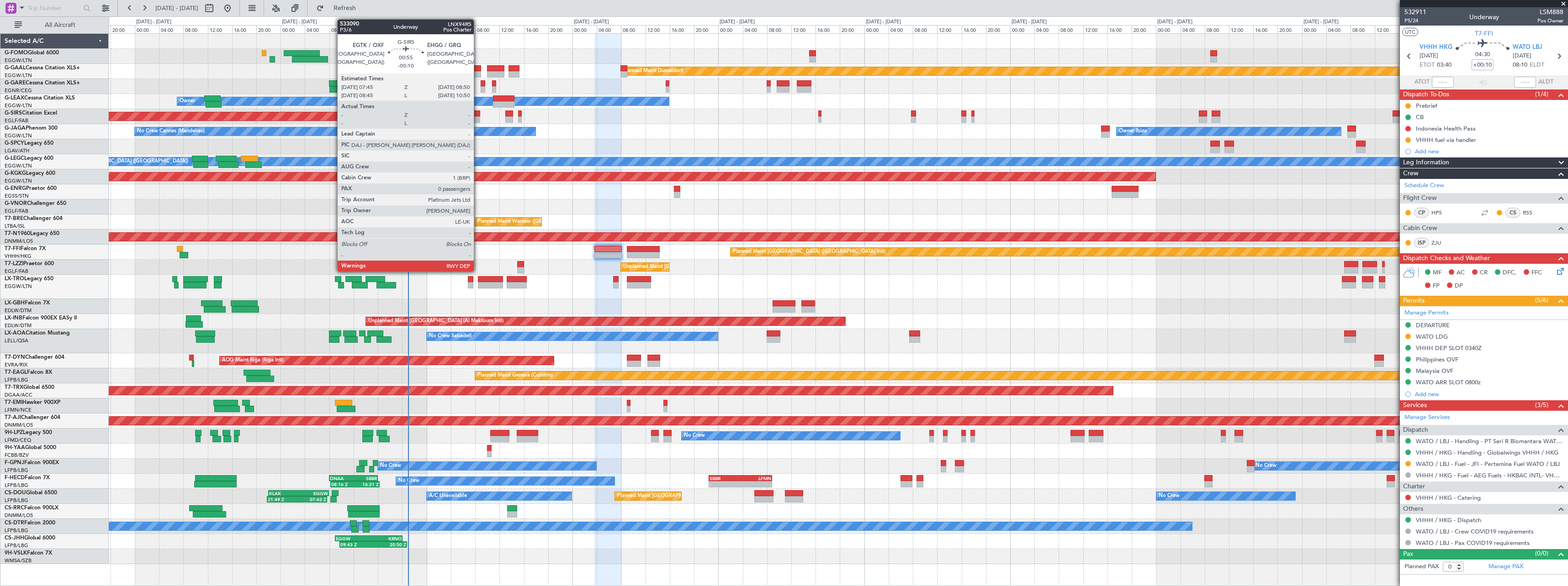
click at [478, 116] on div at bounding box center [477, 113] width 7 height 6
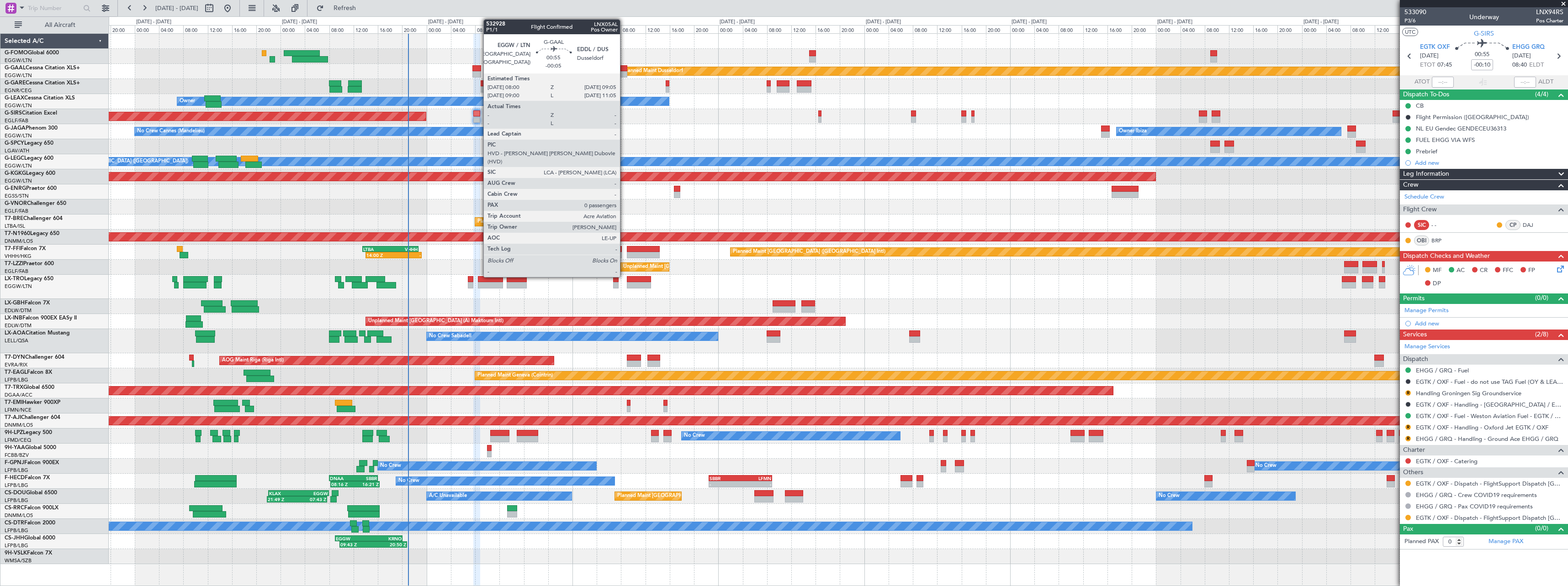
click at [624, 75] on div at bounding box center [624, 74] width 7 height 6
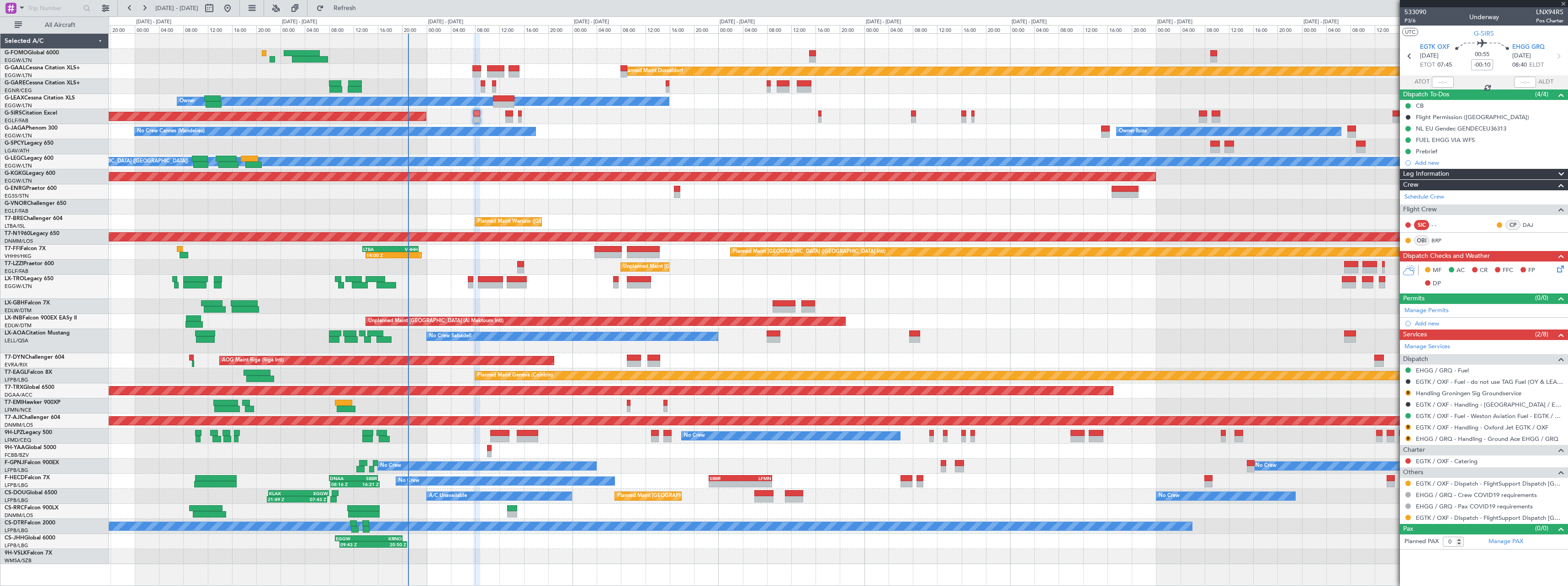
type input "-00:05"
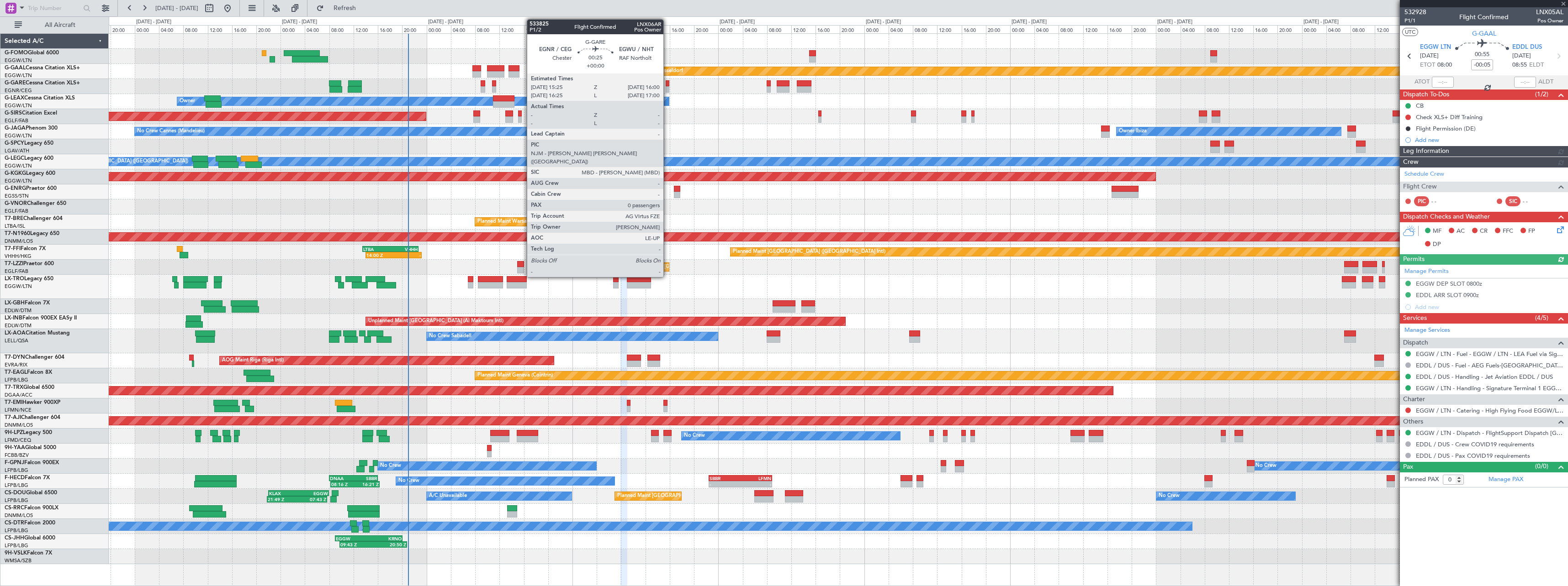
click at [668, 87] on div at bounding box center [668, 89] width 4 height 6
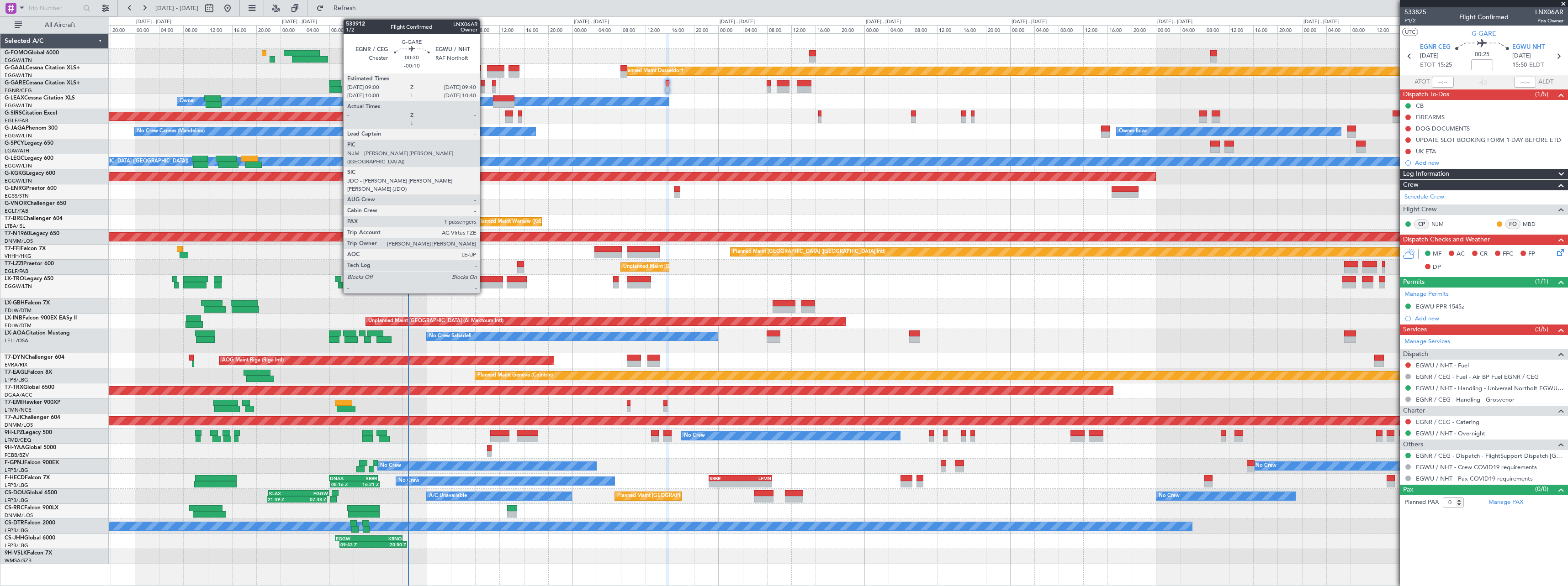
click at [484, 83] on div at bounding box center [483, 83] width 4 height 6
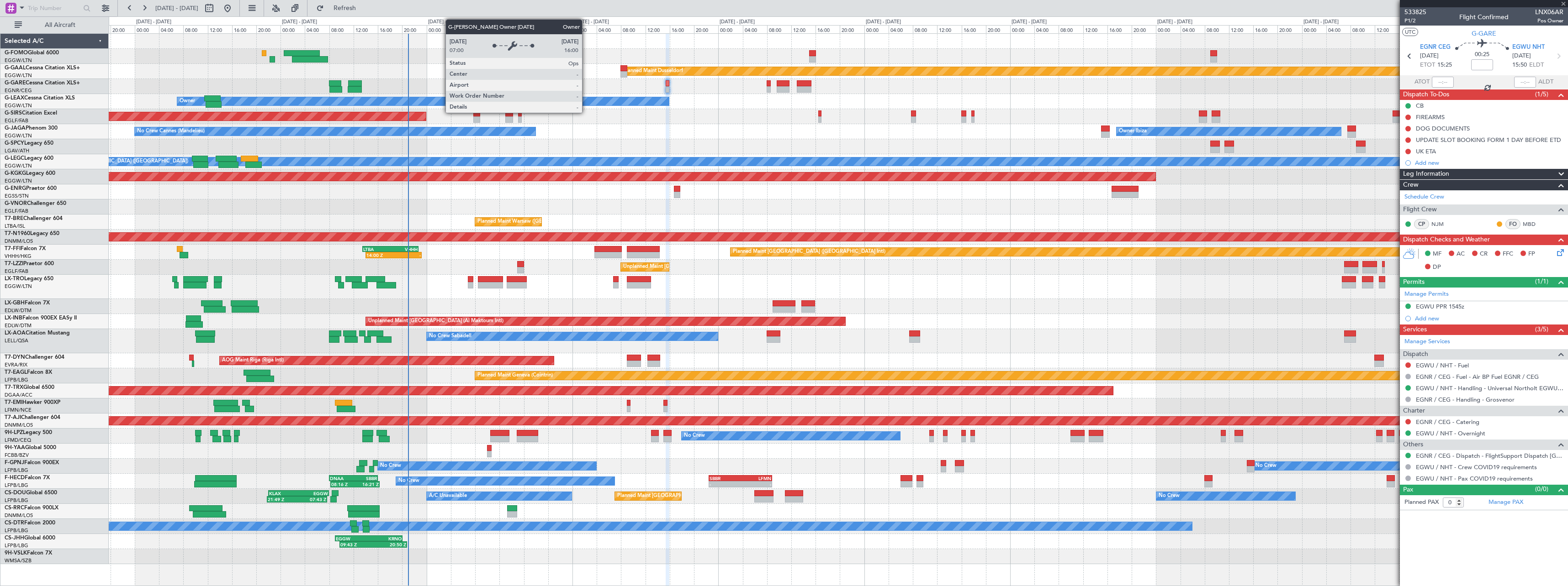
type input "-00:10"
type input "1"
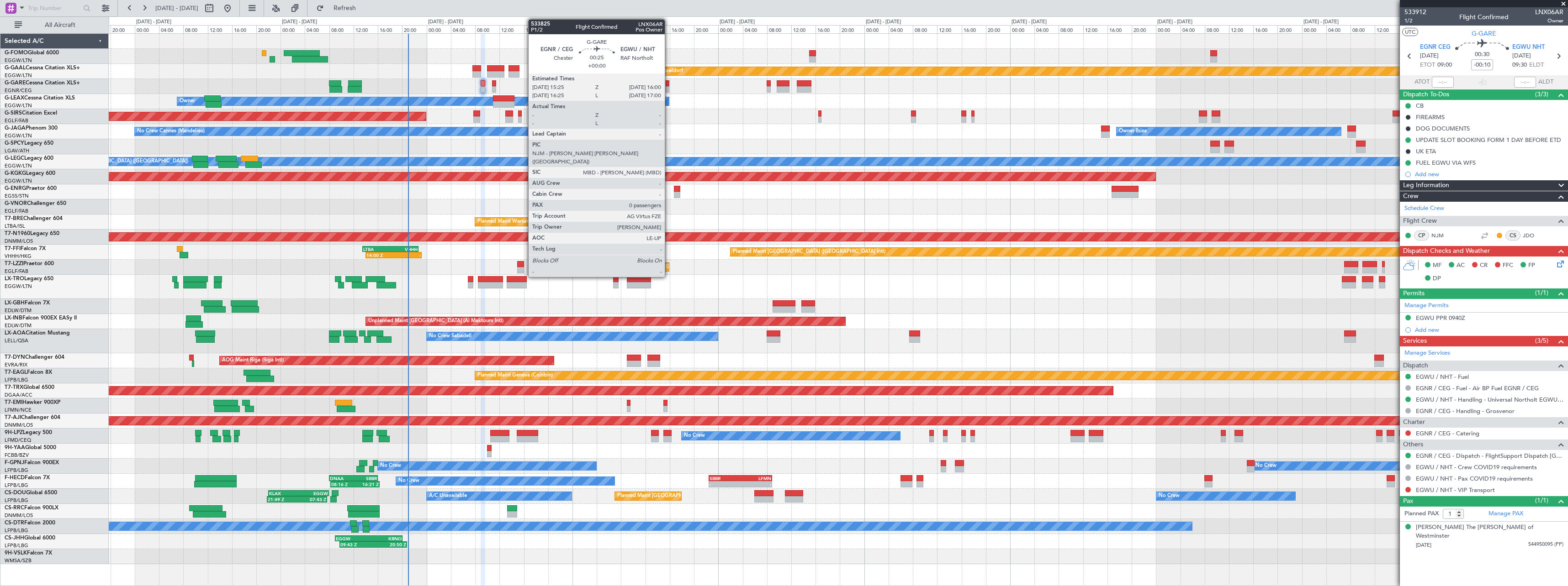
click at [669, 88] on div at bounding box center [668, 89] width 4 height 6
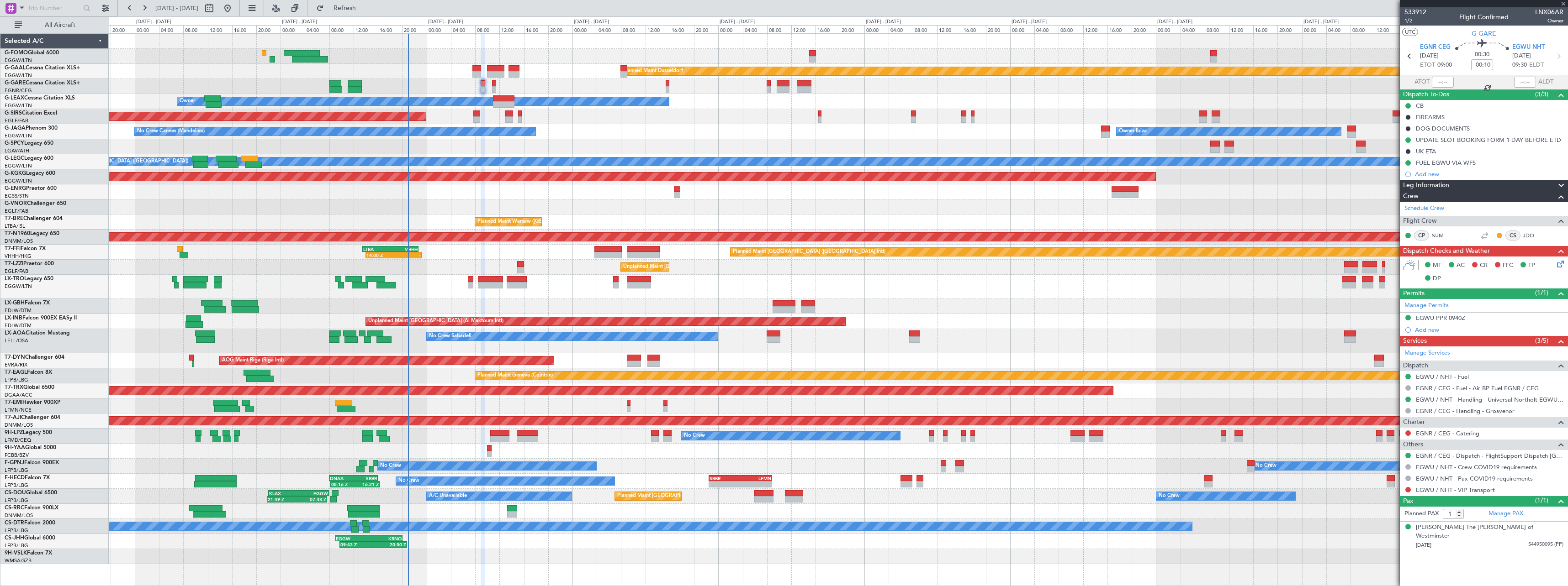
type input "0"
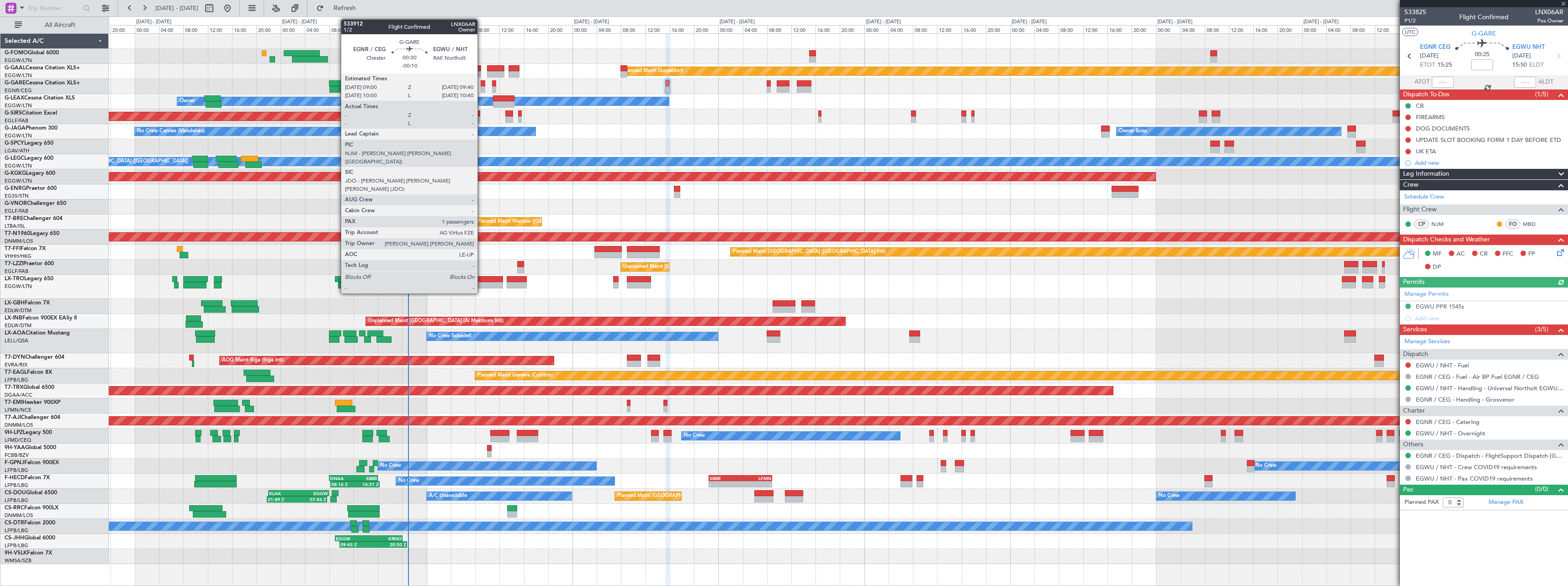
click at [482, 88] on div at bounding box center [483, 89] width 4 height 6
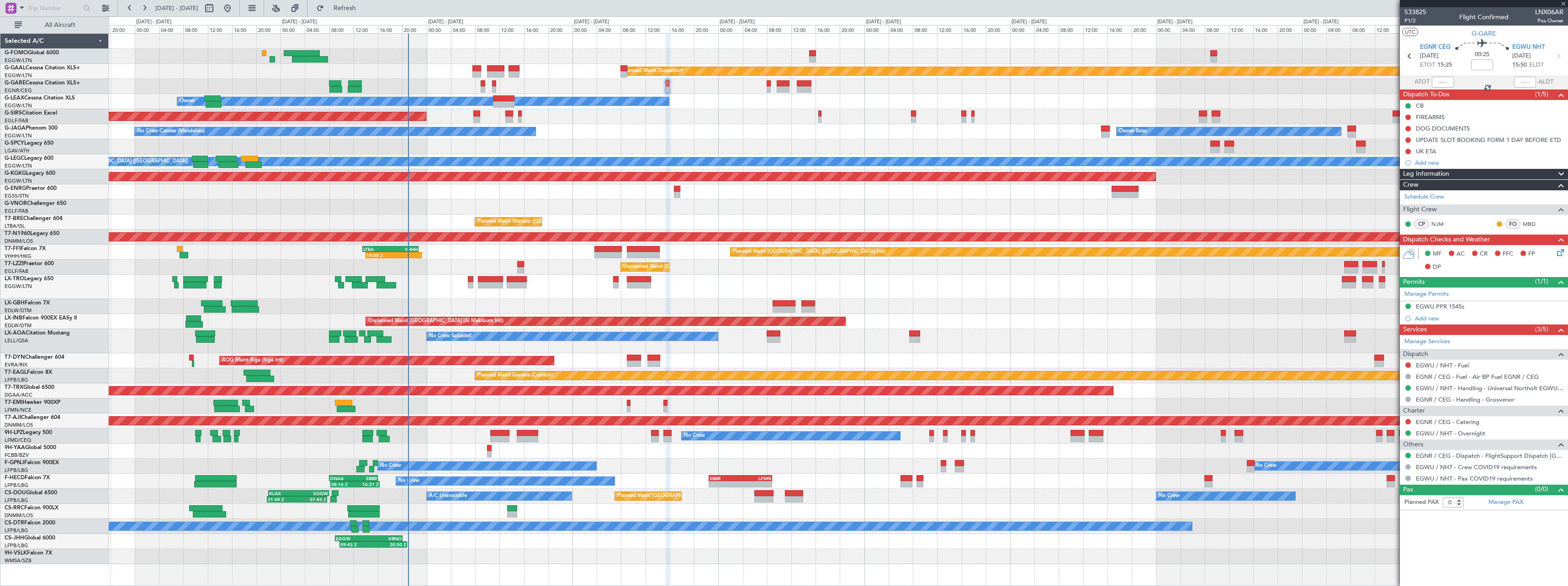
type input "-00:10"
type input "1"
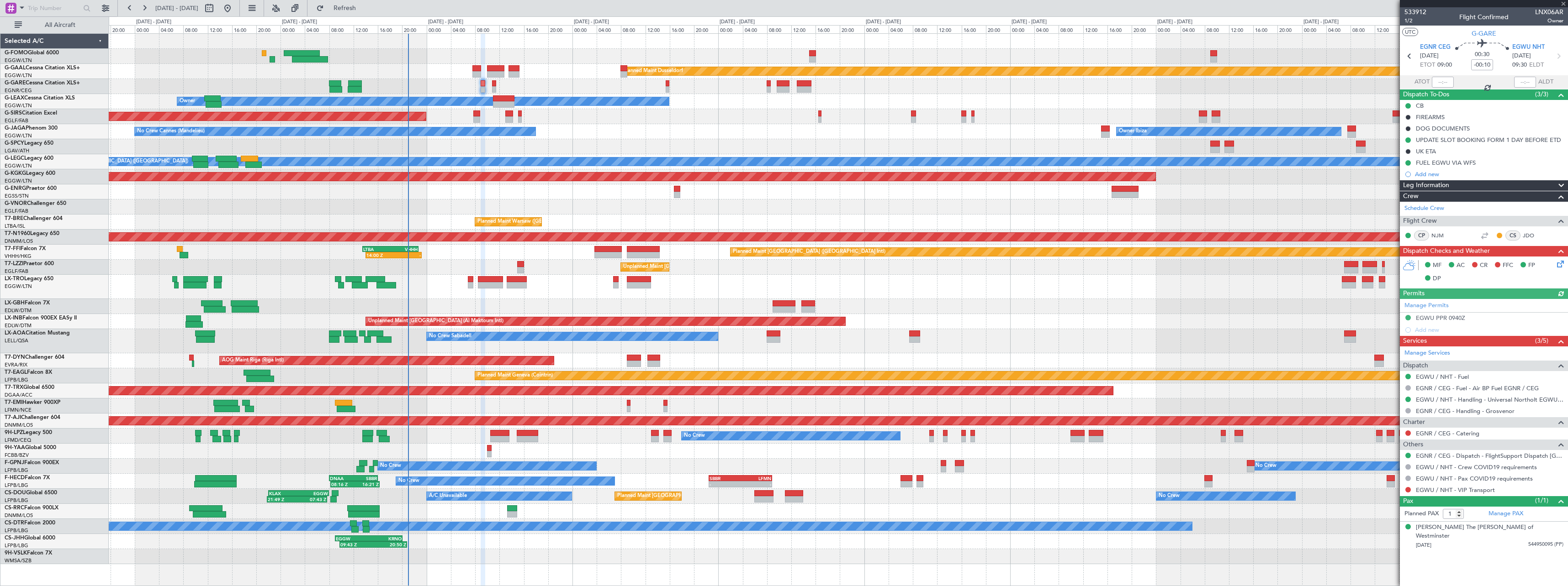
click at [1448, 165] on div "FUEL EGWU VIA WFS" at bounding box center [1446, 162] width 60 height 8
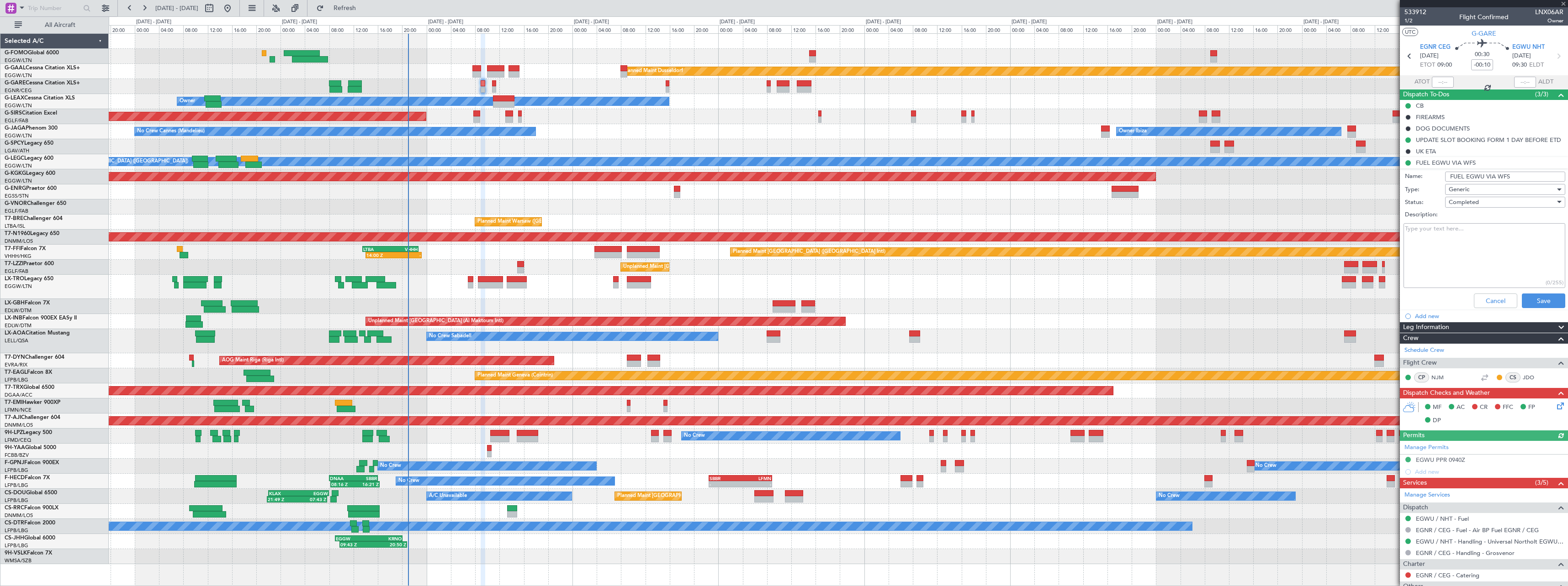
drag, startPoint x: 1499, startPoint y: 177, endPoint x: 1345, endPoint y: 175, distance: 154.0
click at [1345, 175] on fb-app "[DATE] - [DATE] Refresh Quick Links All Aircraft Planned [GEOGRAPHIC_DATA] Unpl…" at bounding box center [784, 297] width 1568 height 580
drag, startPoint x: 1489, startPoint y: 302, endPoint x: 946, endPoint y: 245, distance: 546.0
click at [1474, 302] on button "Cancel" at bounding box center [1496, 301] width 44 height 14
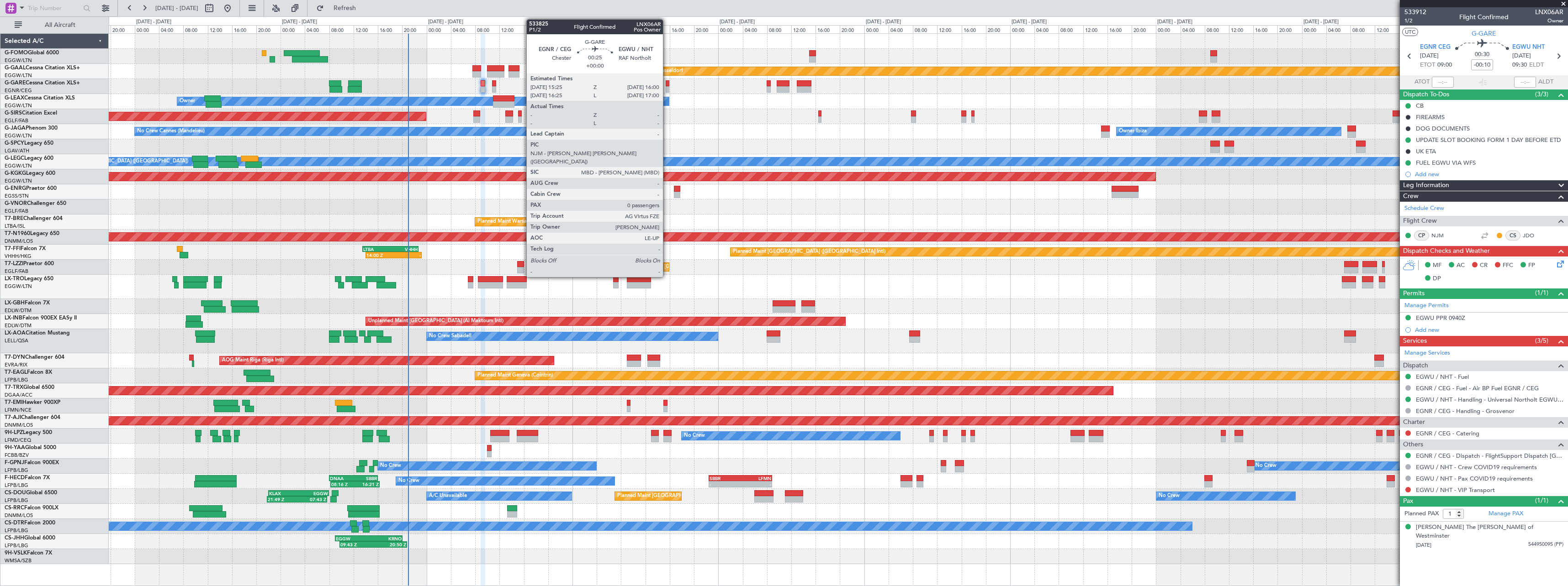
click at [668, 86] on div at bounding box center [668, 83] width 4 height 6
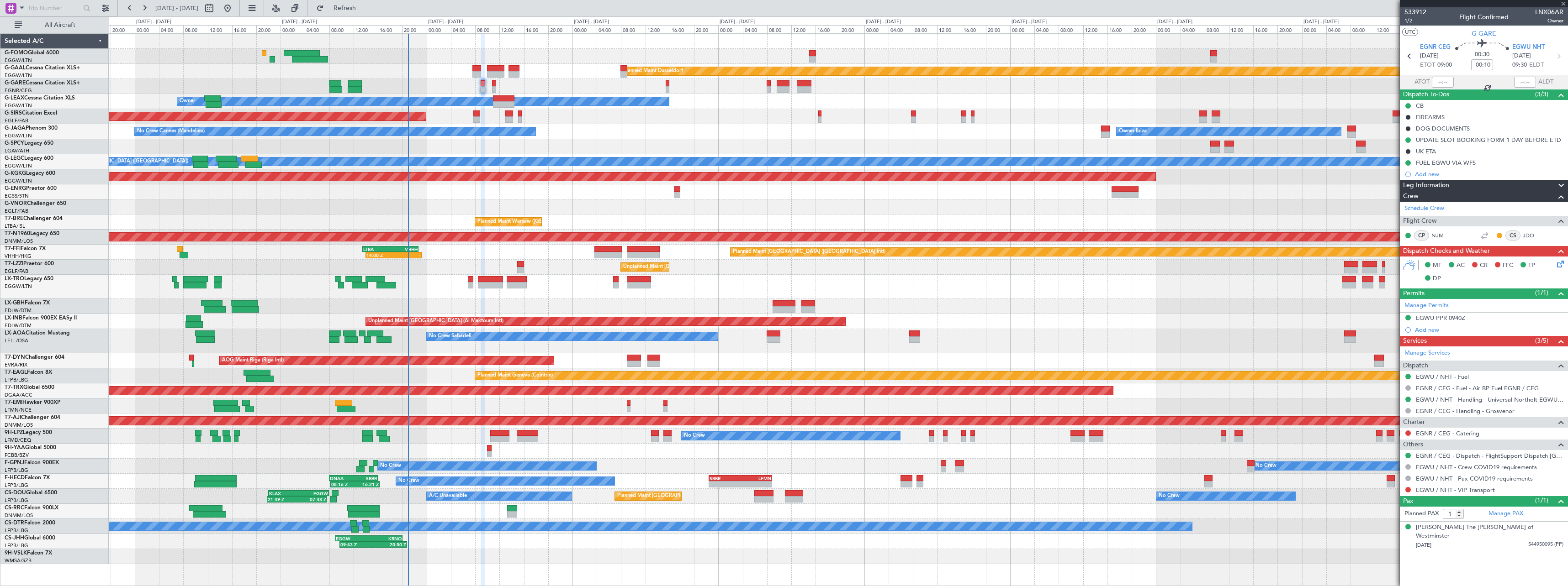
type input "0"
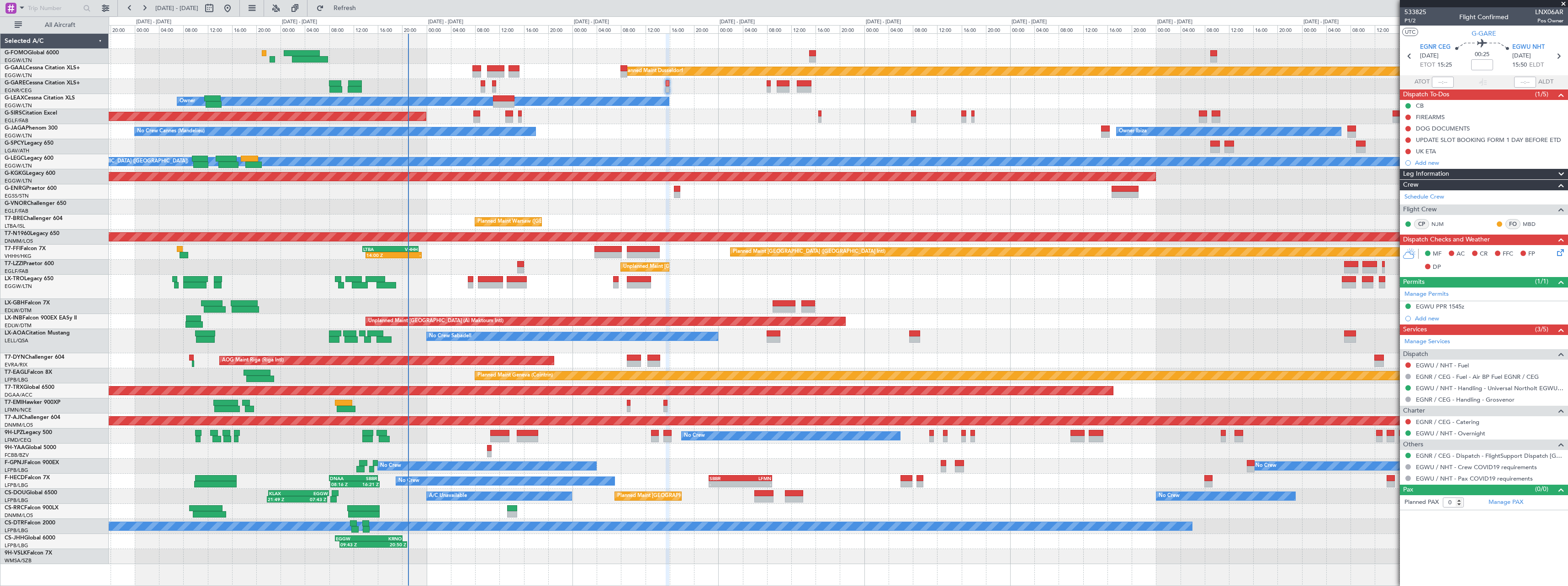
click at [1436, 161] on div "Add new" at bounding box center [1489, 162] width 148 height 8
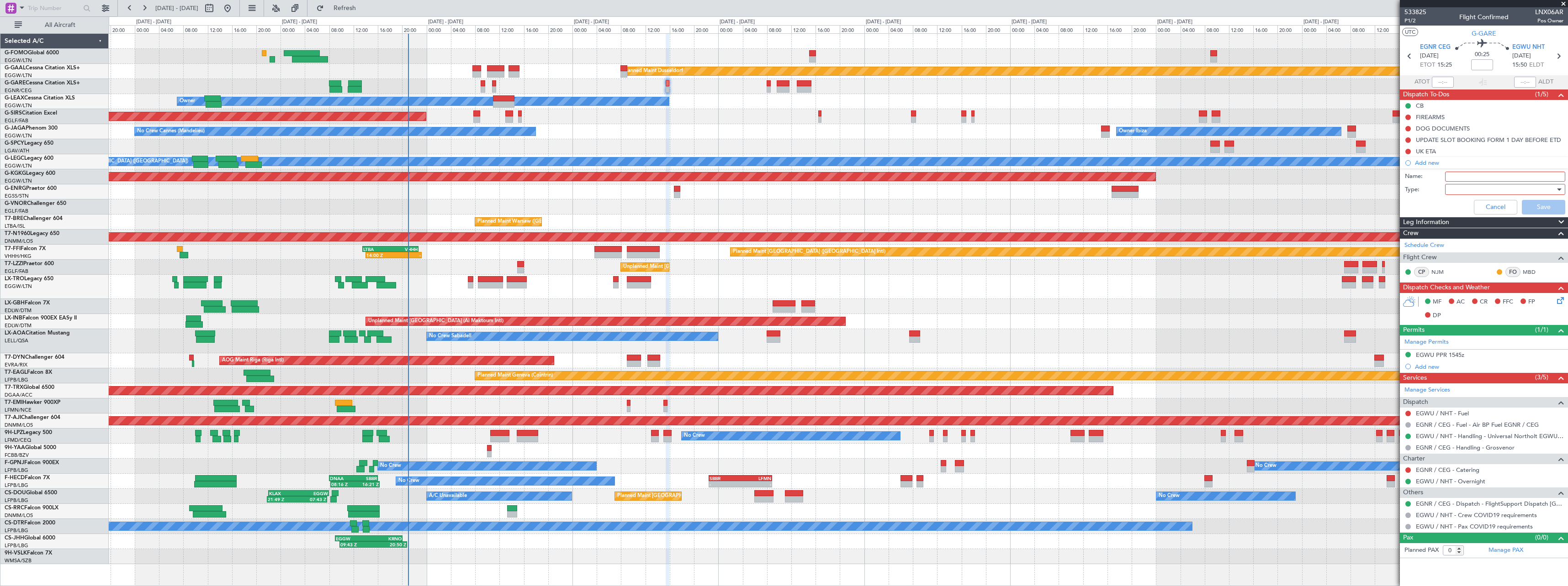
click at [1474, 178] on input "Name:" at bounding box center [1506, 177] width 120 height 10
paste input "FUEL EGWU VIA WFS"
type input "FUEL EGWU VIA WFS"
click at [1473, 194] on div at bounding box center [1502, 189] width 106 height 13
click at [1479, 214] on span "Generic" at bounding box center [1500, 208] width 112 height 13
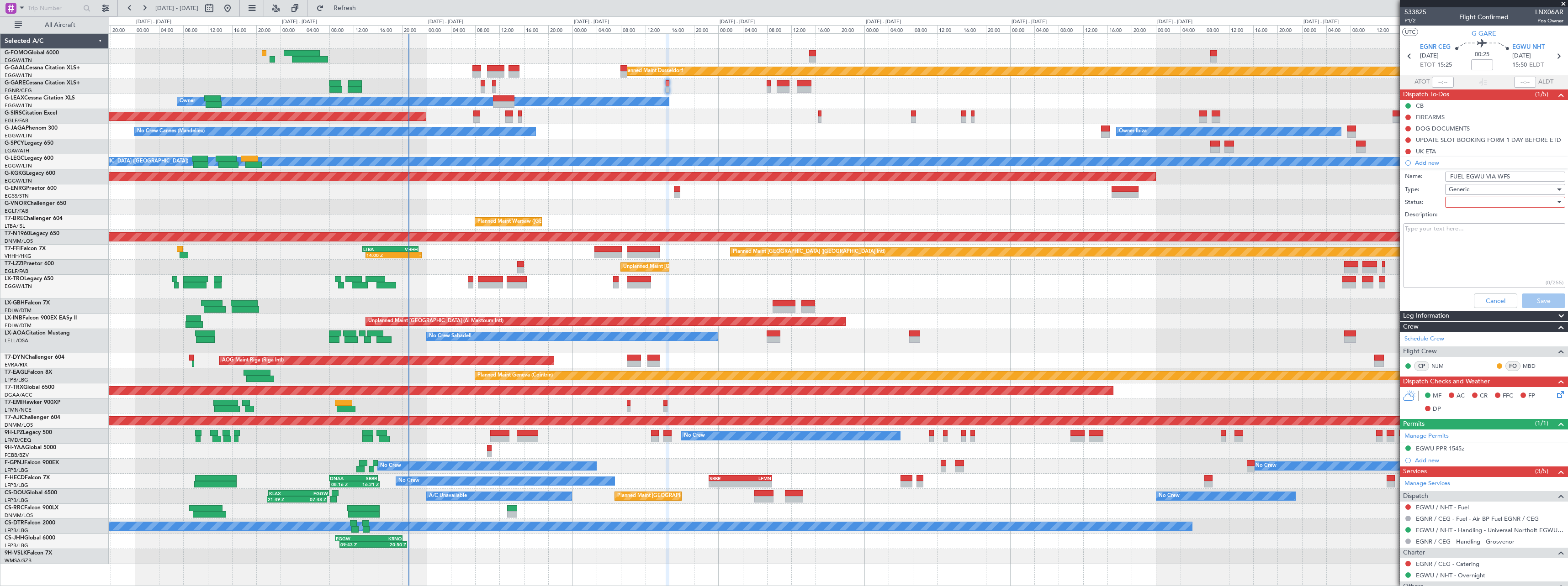
click at [1477, 206] on div at bounding box center [1502, 202] width 106 height 13
click at [1481, 232] on span "In Progress" at bounding box center [1501, 234] width 107 height 13
click at [1536, 301] on button "Save" at bounding box center [1544, 301] width 44 height 14
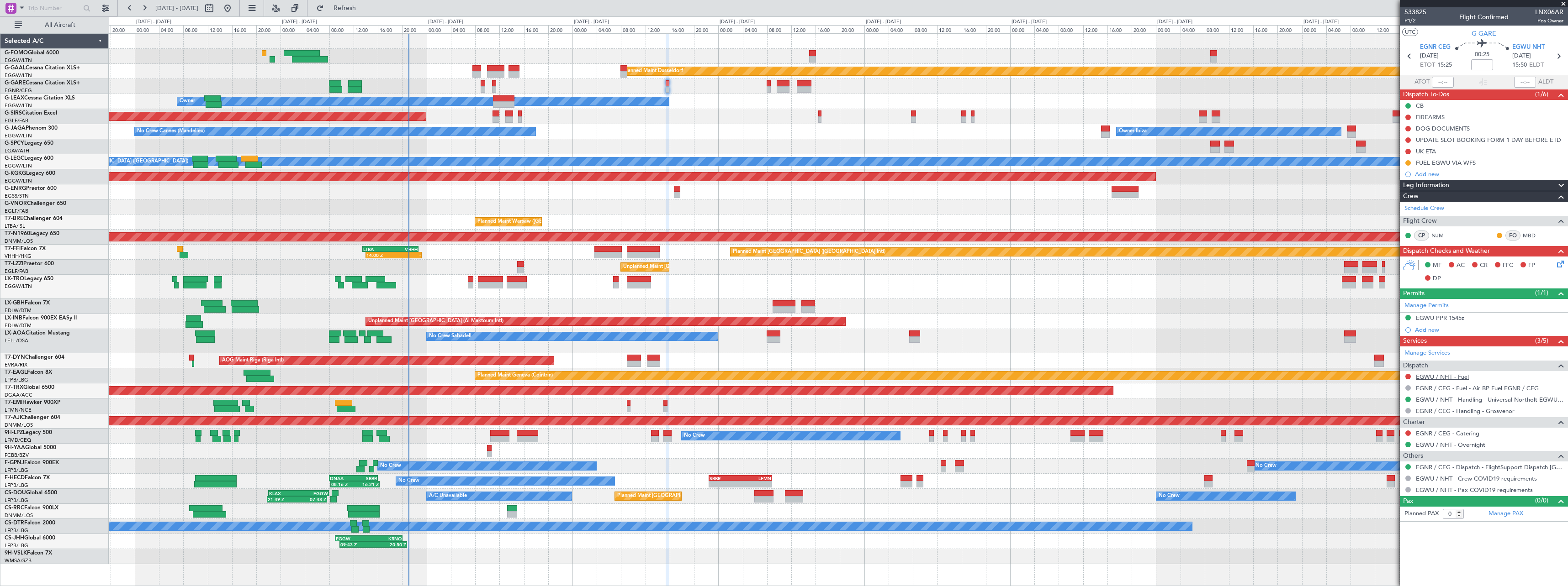
click at [1443, 377] on link "EGWU / NHT - Fuel" at bounding box center [1442, 376] width 53 height 8
click at [1408, 378] on button at bounding box center [1408, 376] width 5 height 5
click at [1384, 391] on span "Not Required" at bounding box center [1386, 390] width 37 height 9
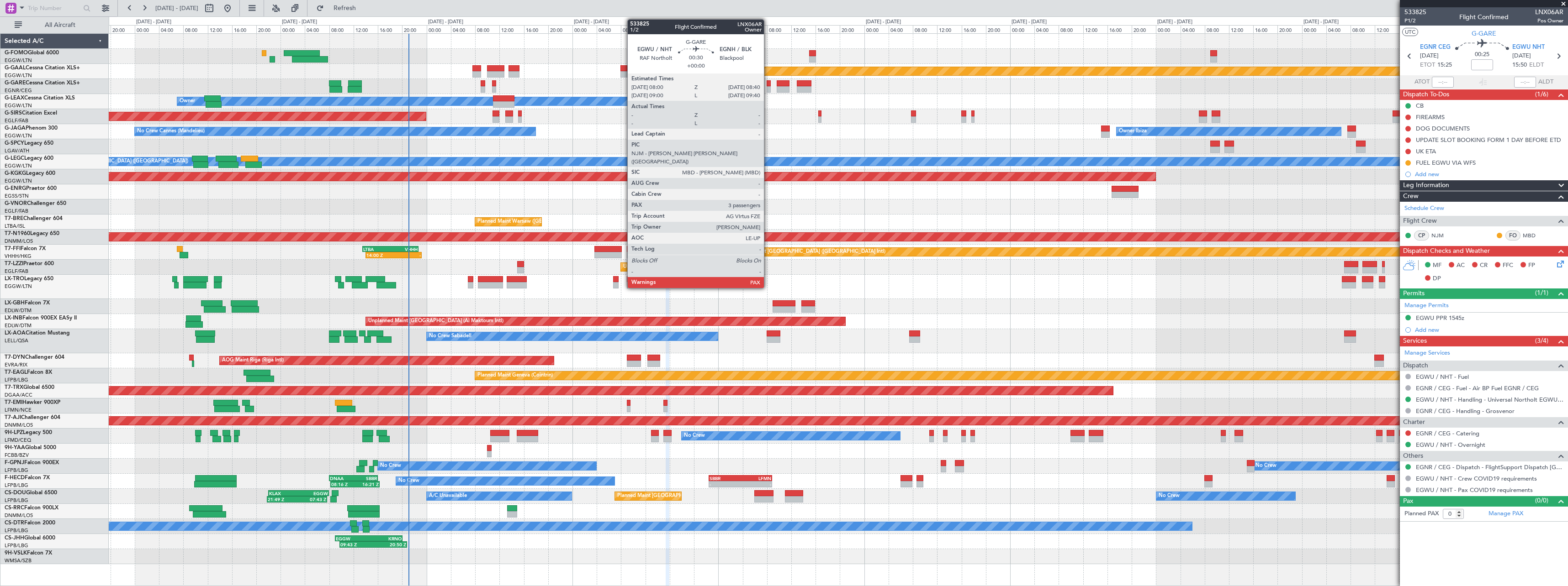
click at [768, 87] on div at bounding box center [768, 89] width 4 height 6
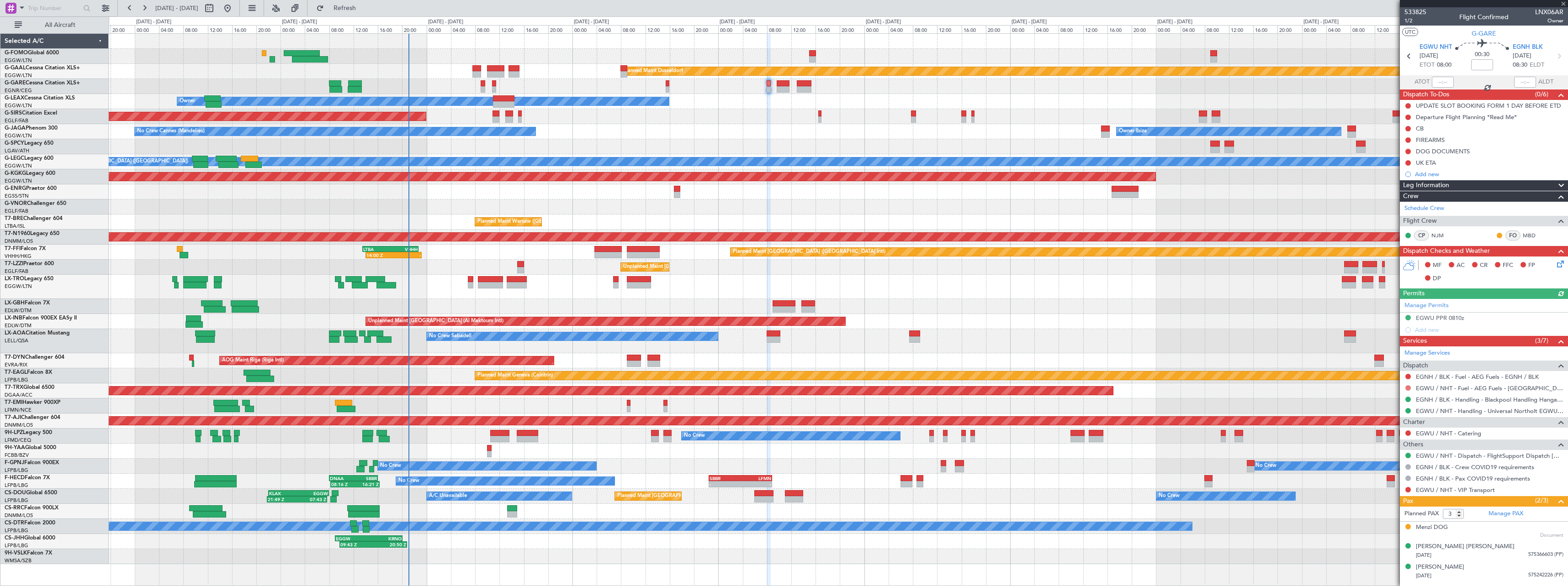
click at [1408, 386] on button at bounding box center [1408, 388] width 5 height 5
click at [1388, 401] on span "Not Required" at bounding box center [1386, 400] width 37 height 9
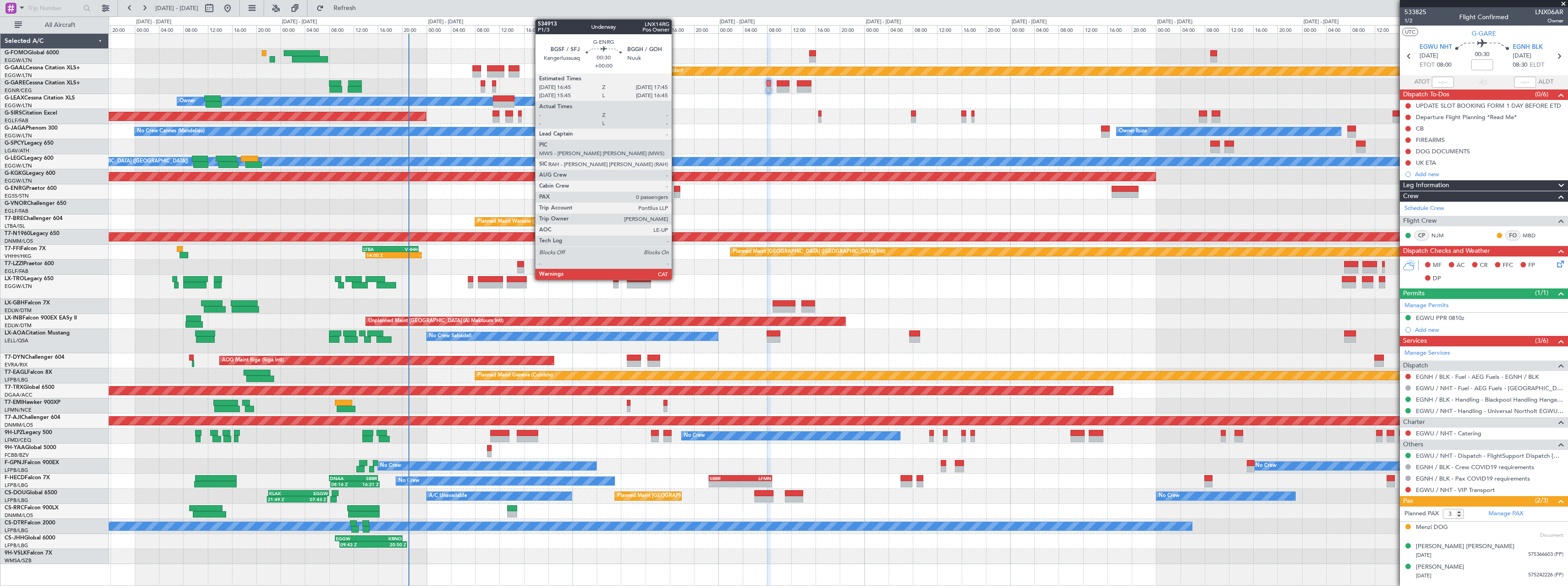
click at [676, 193] on div at bounding box center [676, 194] width 6 height 6
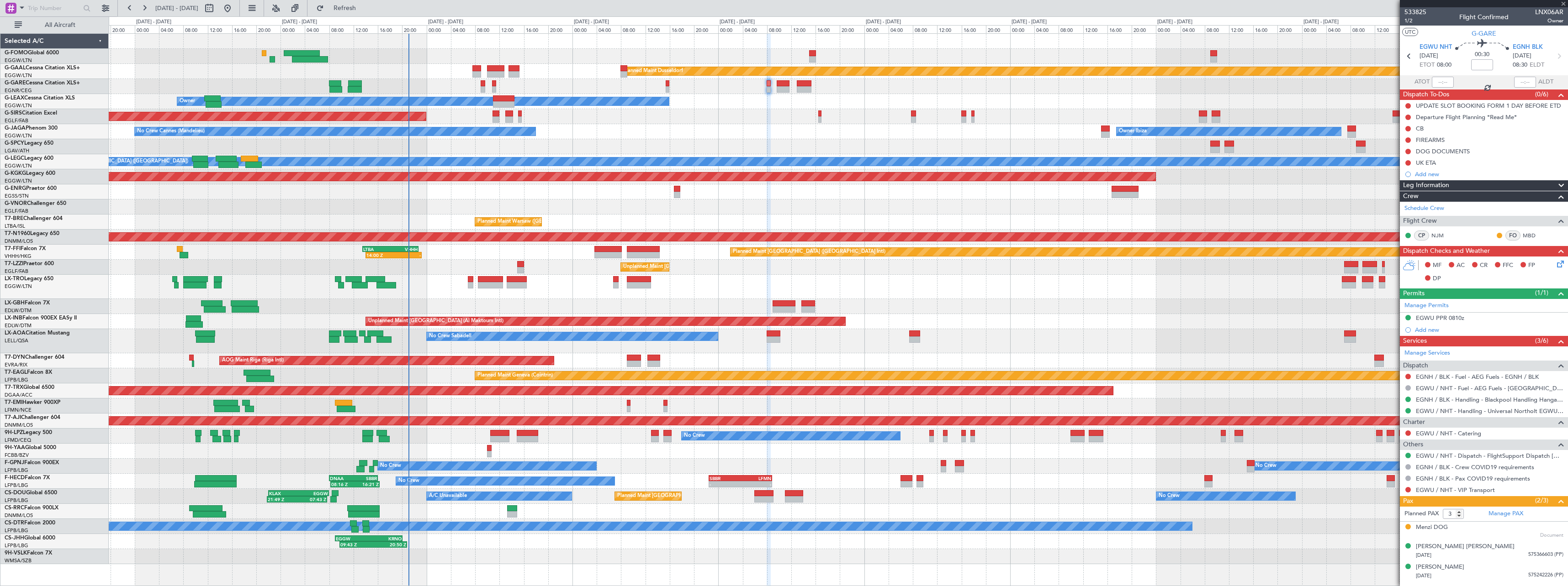
type input "0"
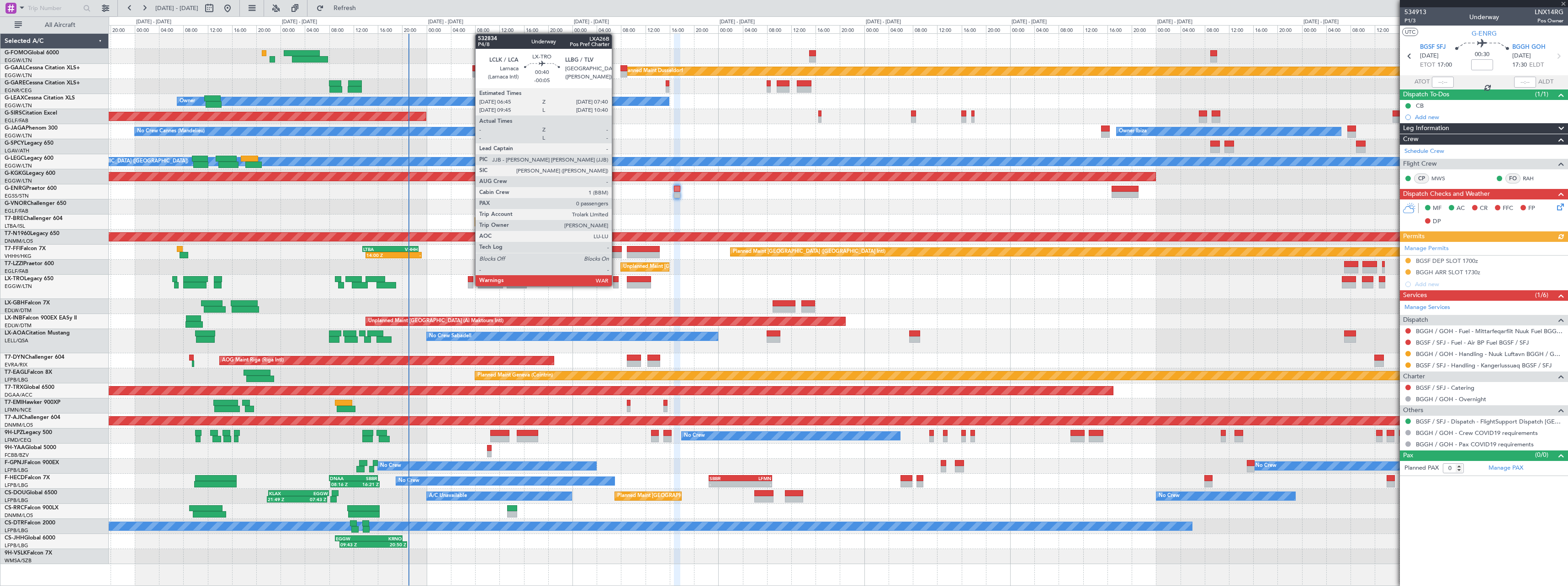
click at [617, 286] on div at bounding box center [616, 285] width 6 height 6
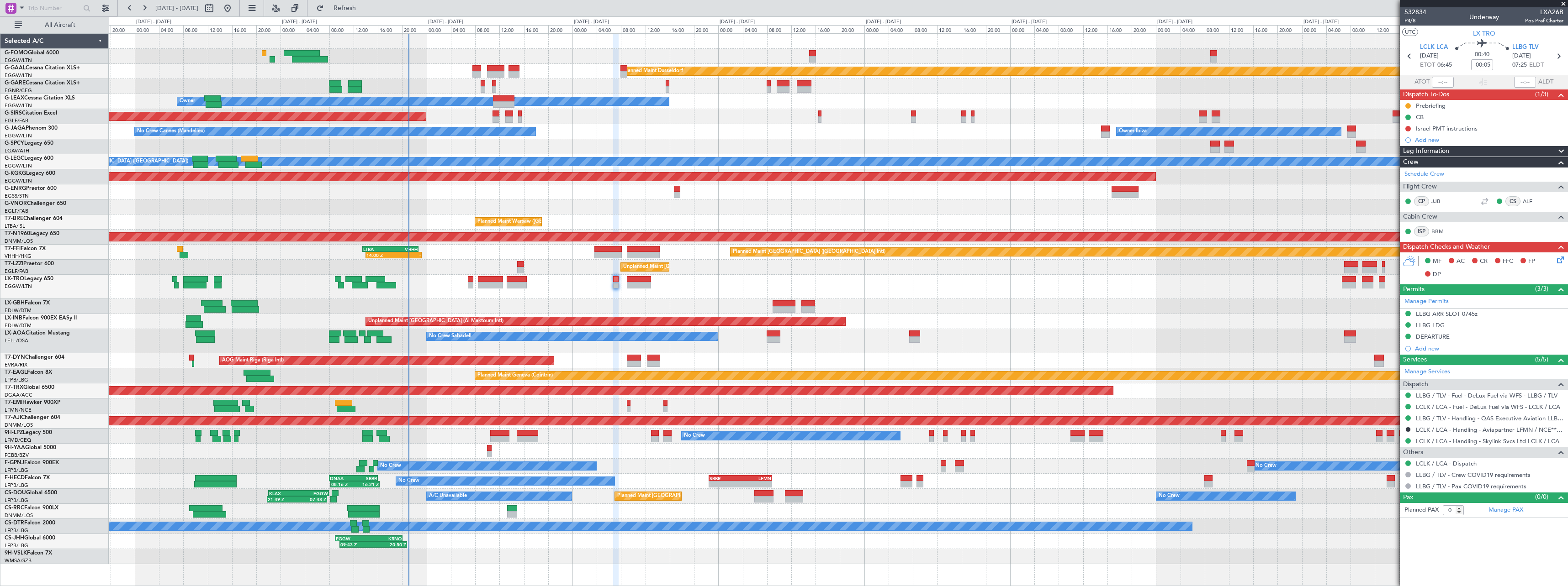
click at [637, 276] on div "Planned Maint Dusseldorf Unplanned Maint [PERSON_NAME] Owner Unplanned Maint [G…" at bounding box center [838, 299] width 1459 height 531
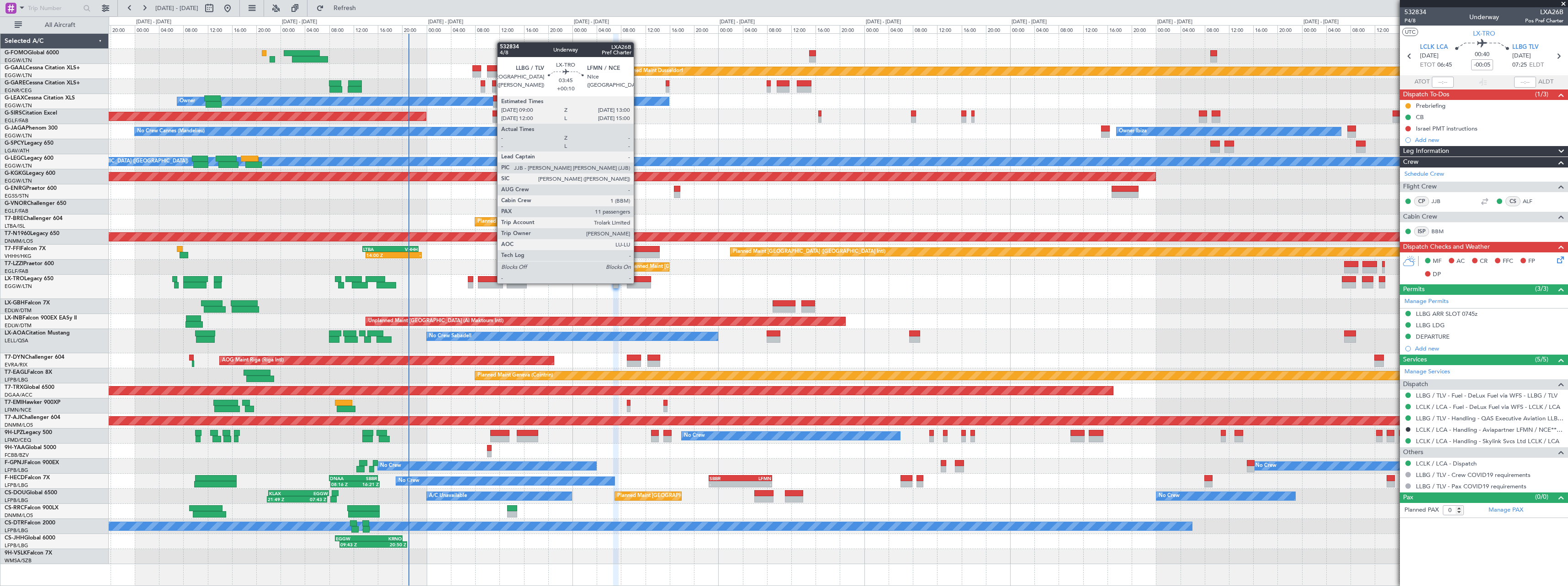
click at [638, 282] on div at bounding box center [640, 285] width 25 height 6
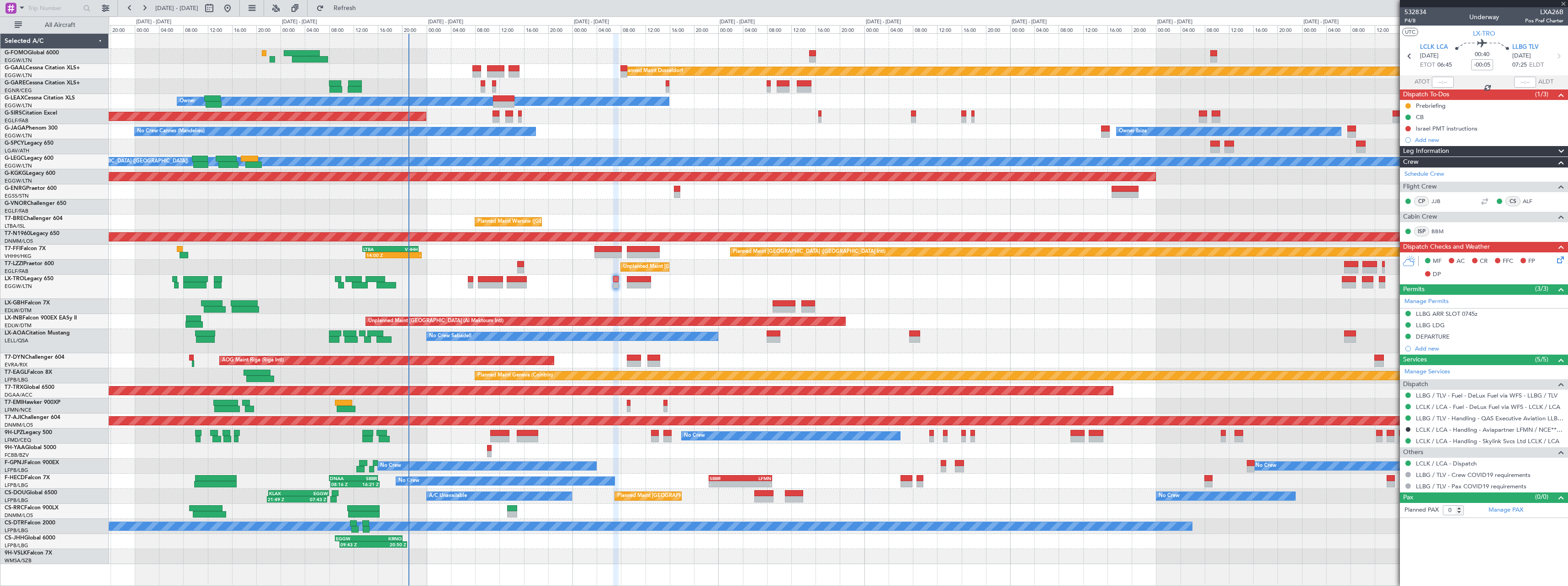
type input "+00:10"
type input "11"
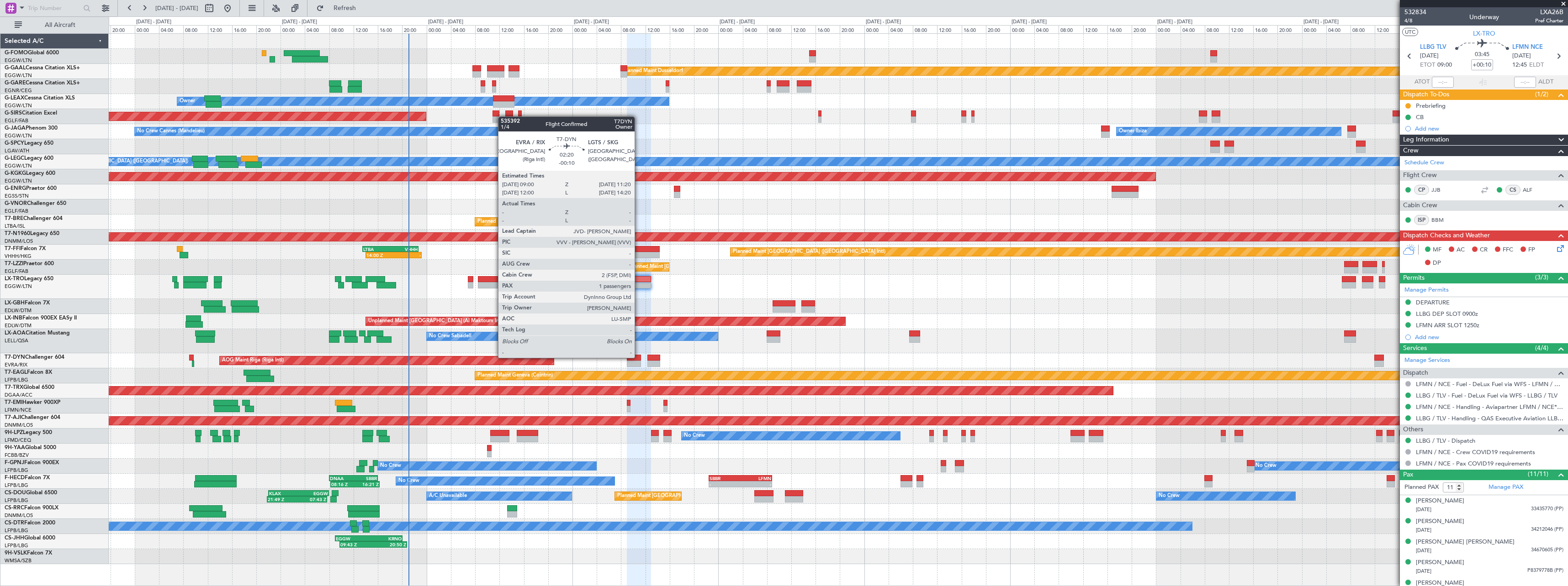
click at [639, 366] on div at bounding box center [635, 364] width 14 height 6
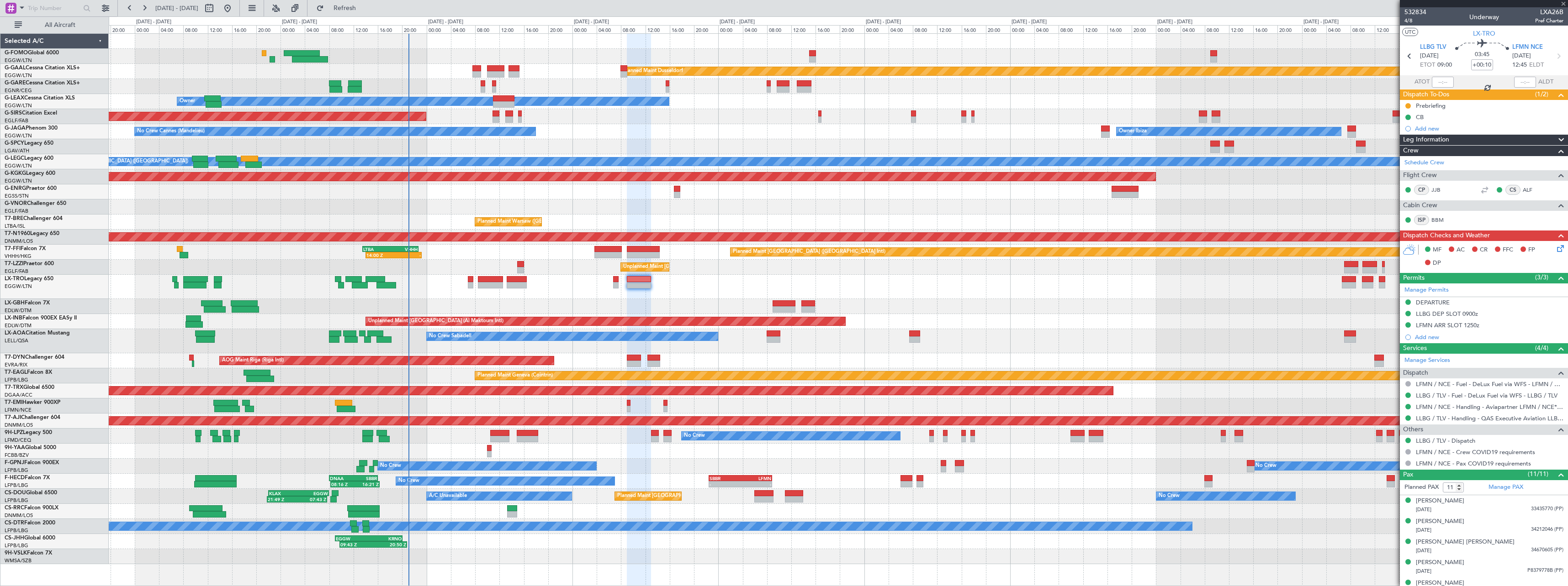
type input "-00:10"
type input "1"
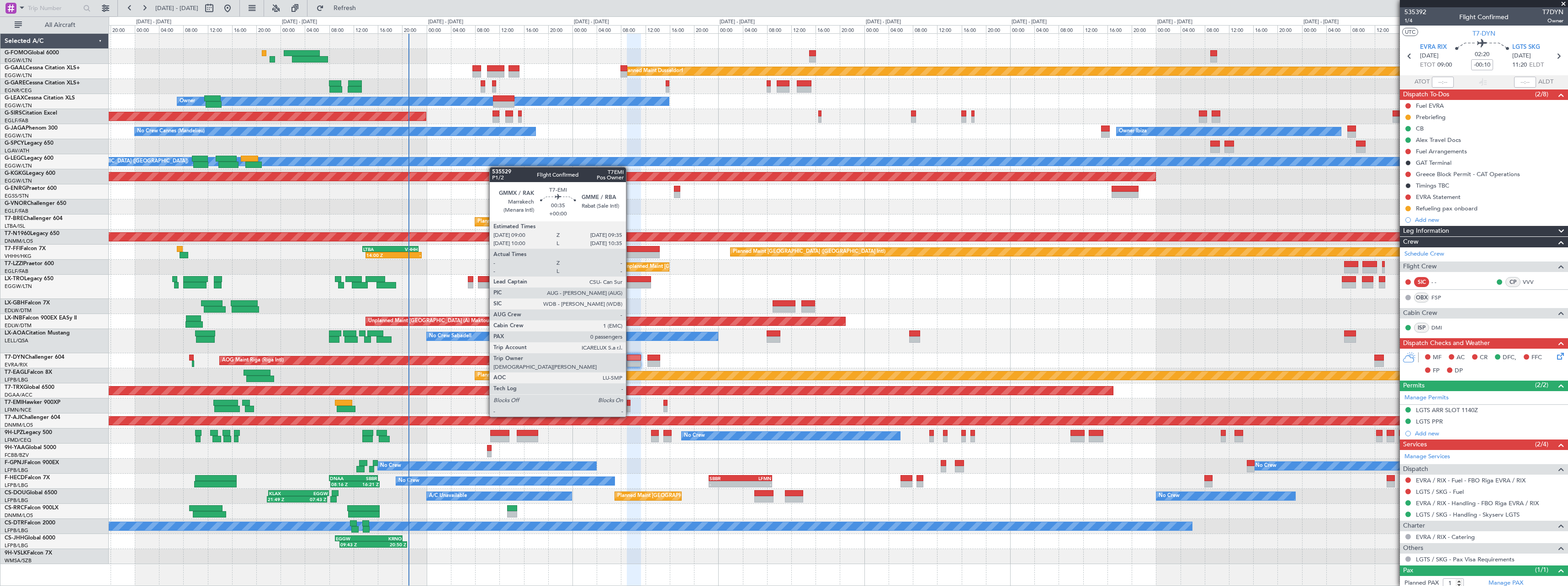
click at [630, 408] on div at bounding box center [629, 409] width 4 height 6
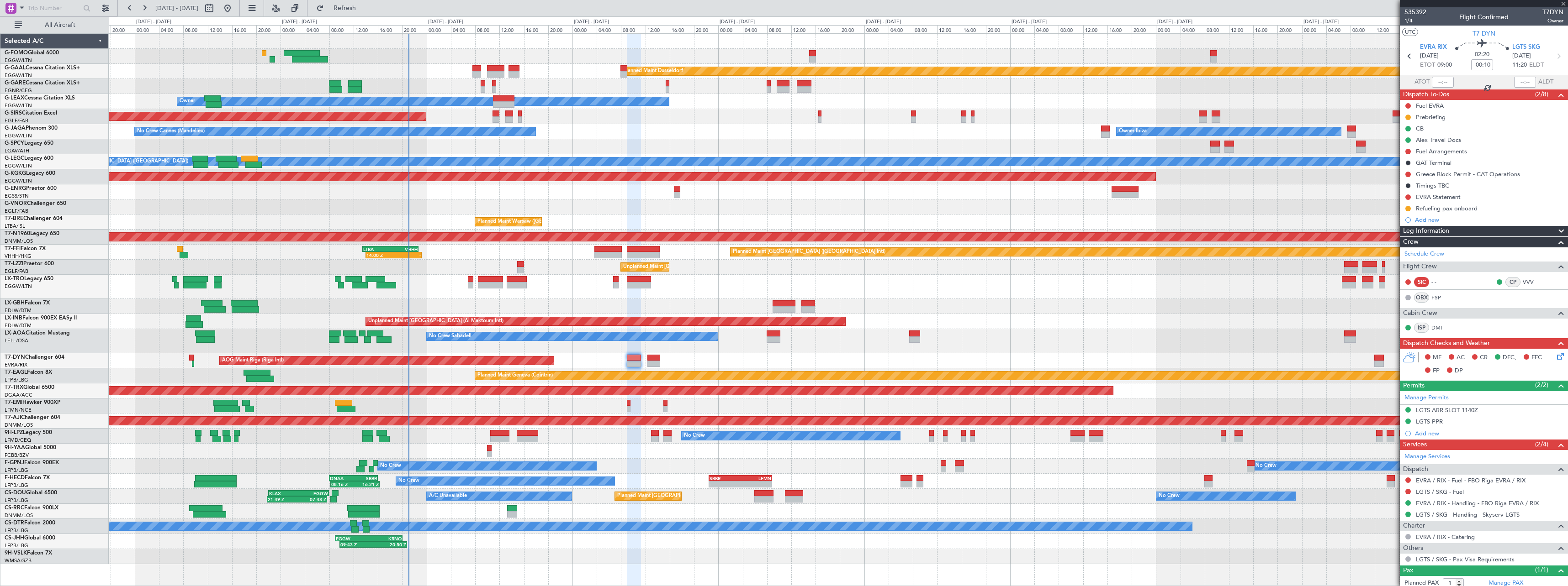
type input "0"
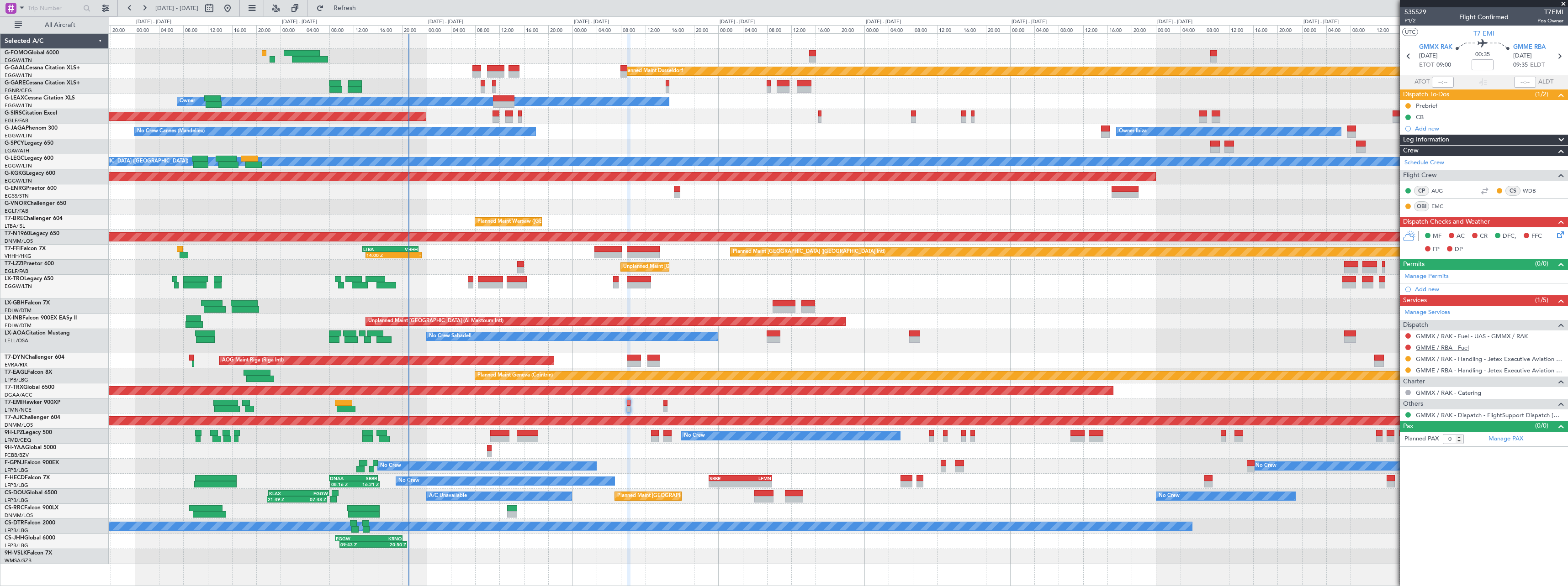
click at [1443, 351] on link "GMME / RBA - Fuel" at bounding box center [1442, 348] width 53 height 8
click at [1476, 335] on link "GMMX / RAK - Fuel - UAS - GMMX / RAK" at bounding box center [1472, 336] width 112 height 8
click at [1409, 347] on button at bounding box center [1408, 348] width 5 height 5
click at [1395, 359] on span "Not Required" at bounding box center [1386, 360] width 37 height 9
click at [361, 11] on span "Refresh" at bounding box center [344, 8] width 38 height 6
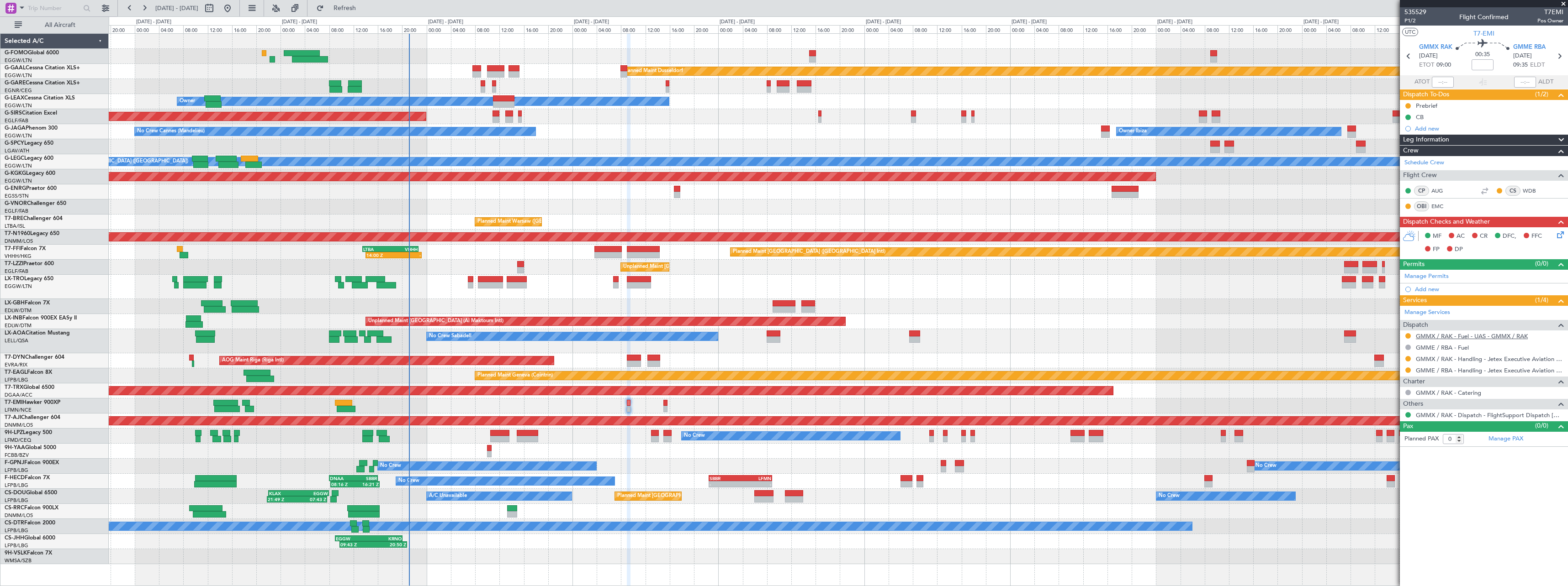
click at [1451, 334] on link "GMMX / RAK - Fuel - UAS - GMMX / RAK" at bounding box center [1472, 336] width 112 height 8
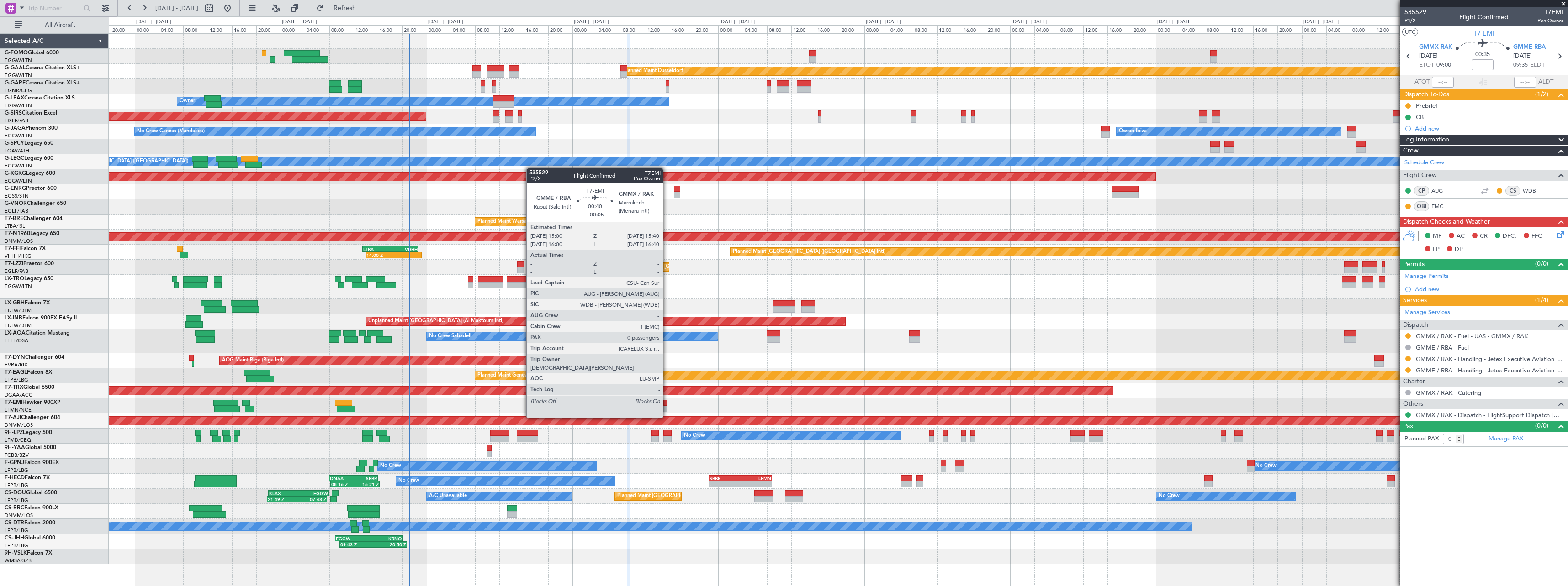
click at [667, 409] on div at bounding box center [665, 409] width 4 height 6
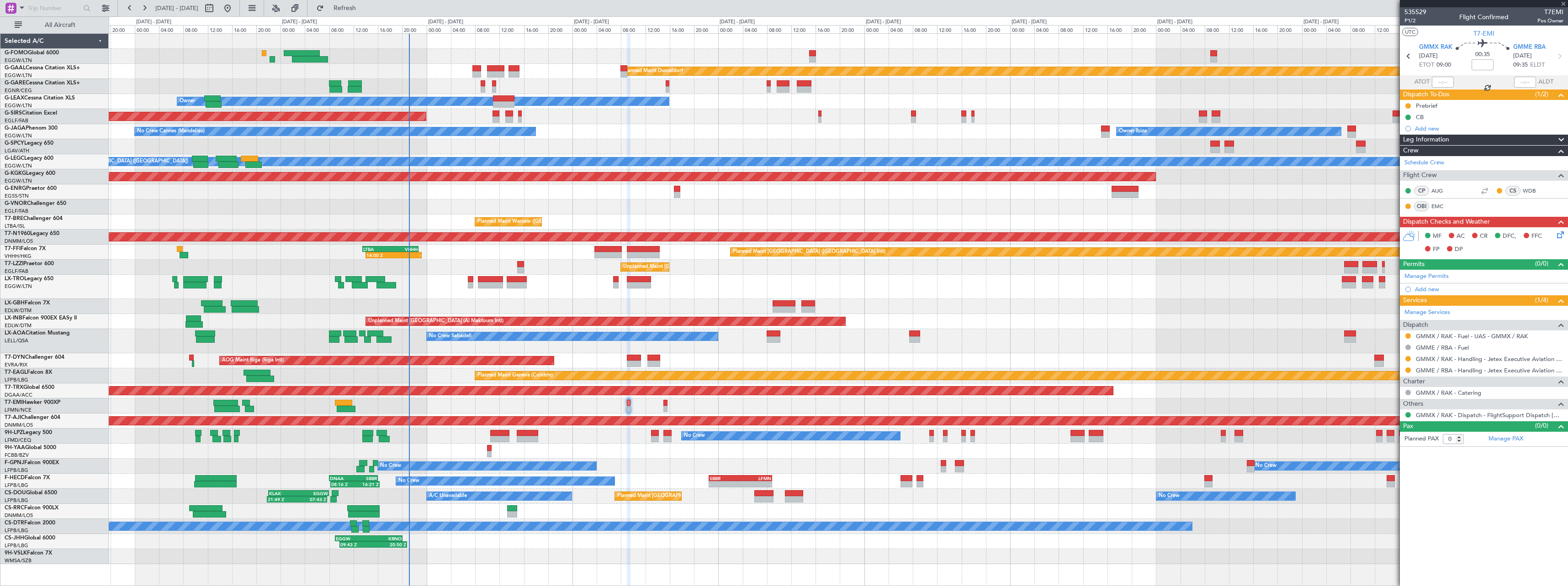
type input "+00:05"
click at [1408, 334] on button at bounding box center [1408, 336] width 5 height 5
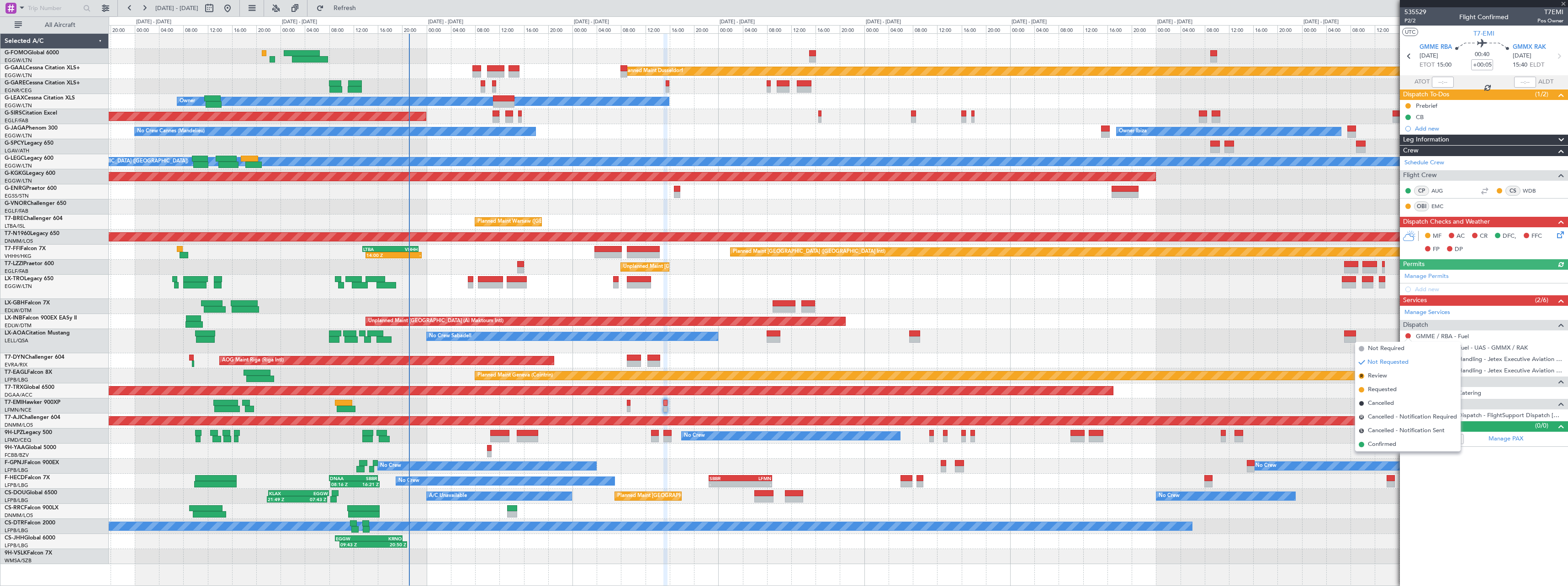
click at [1373, 350] on span "Not Required" at bounding box center [1386, 349] width 37 height 9
click at [1406, 413] on button at bounding box center [1408, 415] width 5 height 5
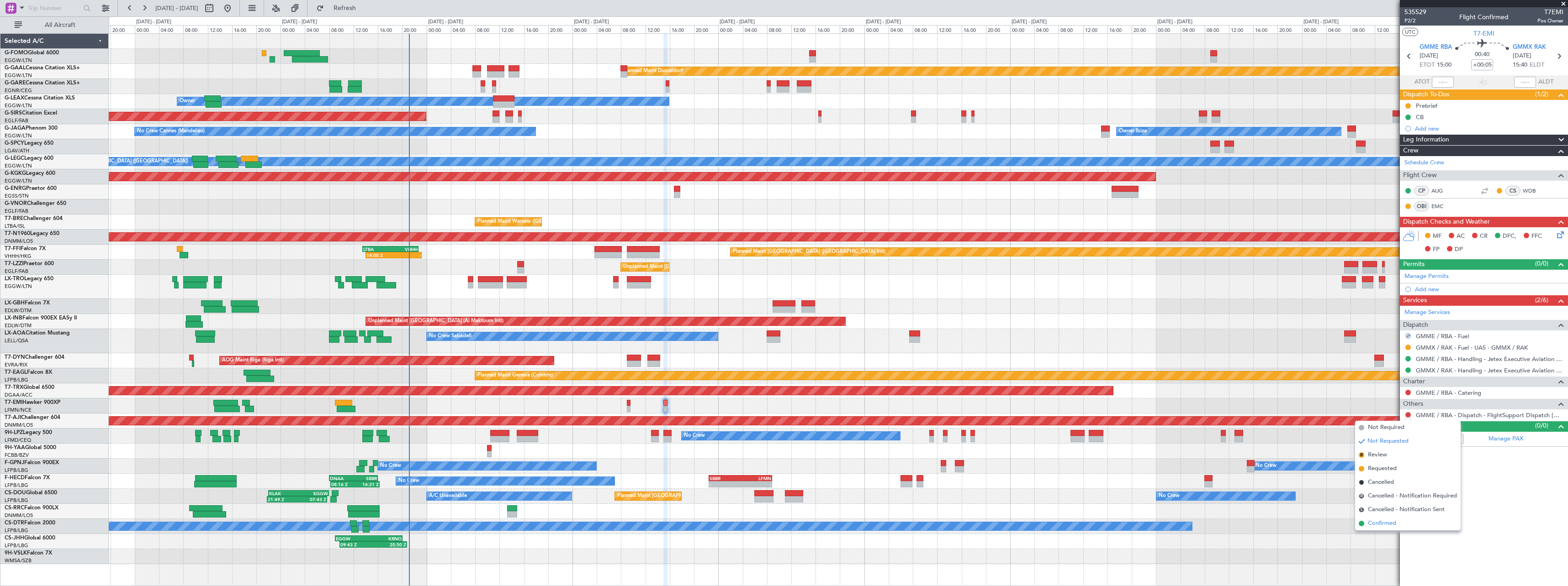
click at [1376, 524] on span "Confirmed" at bounding box center [1382, 524] width 29 height 9
click at [1409, 392] on button at bounding box center [1408, 392] width 5 height 5
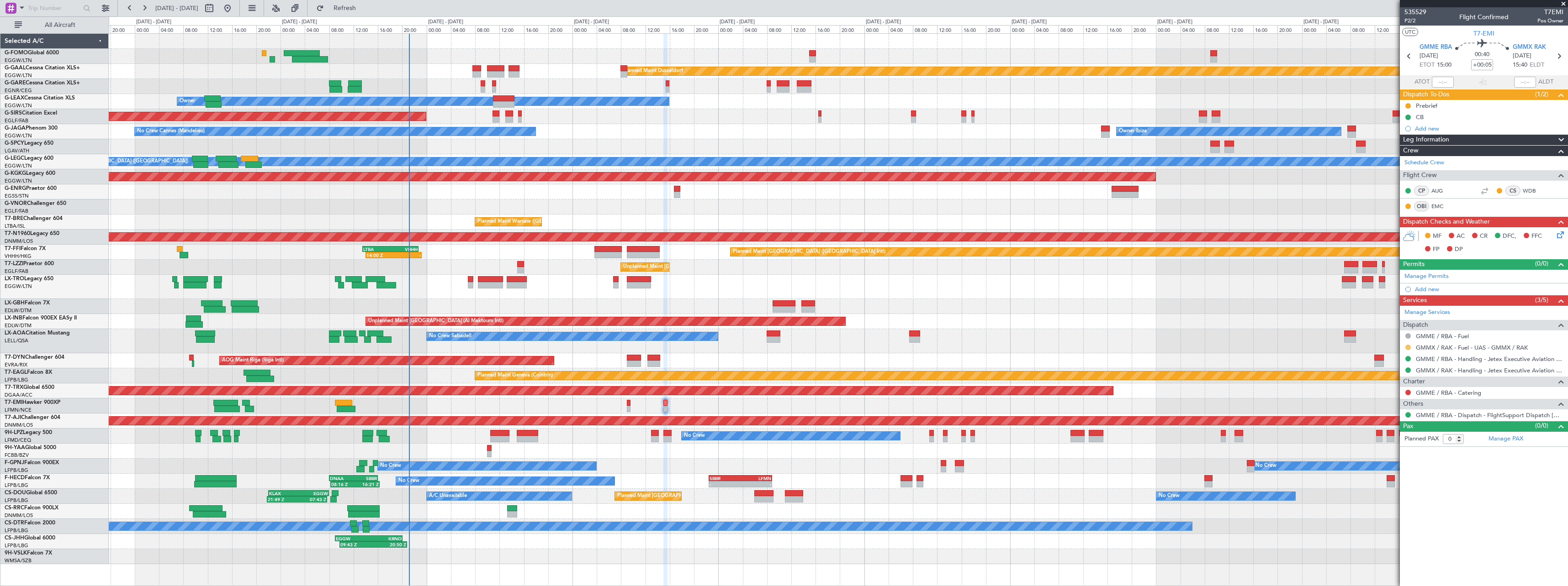
click at [1409, 347] on button at bounding box center [1408, 348] width 5 height 5
click at [1375, 359] on span "Not Required" at bounding box center [1386, 360] width 37 height 9
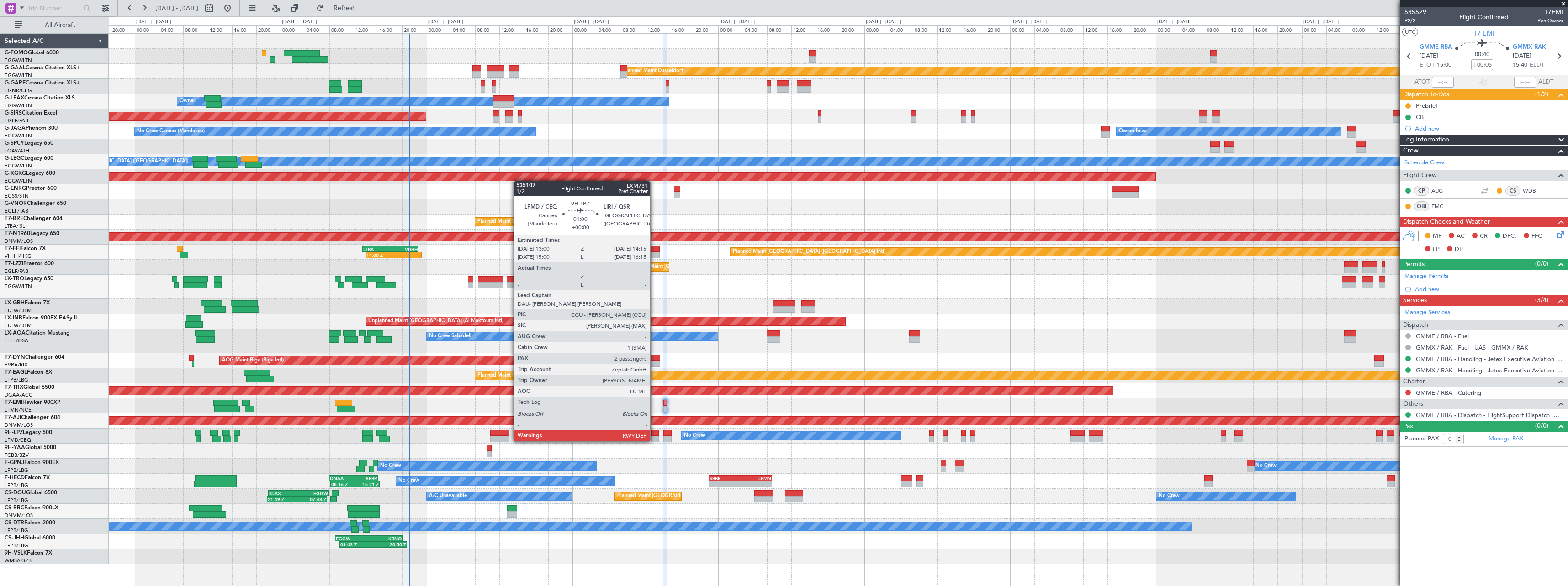
click at [654, 433] on div at bounding box center [655, 433] width 8 height 6
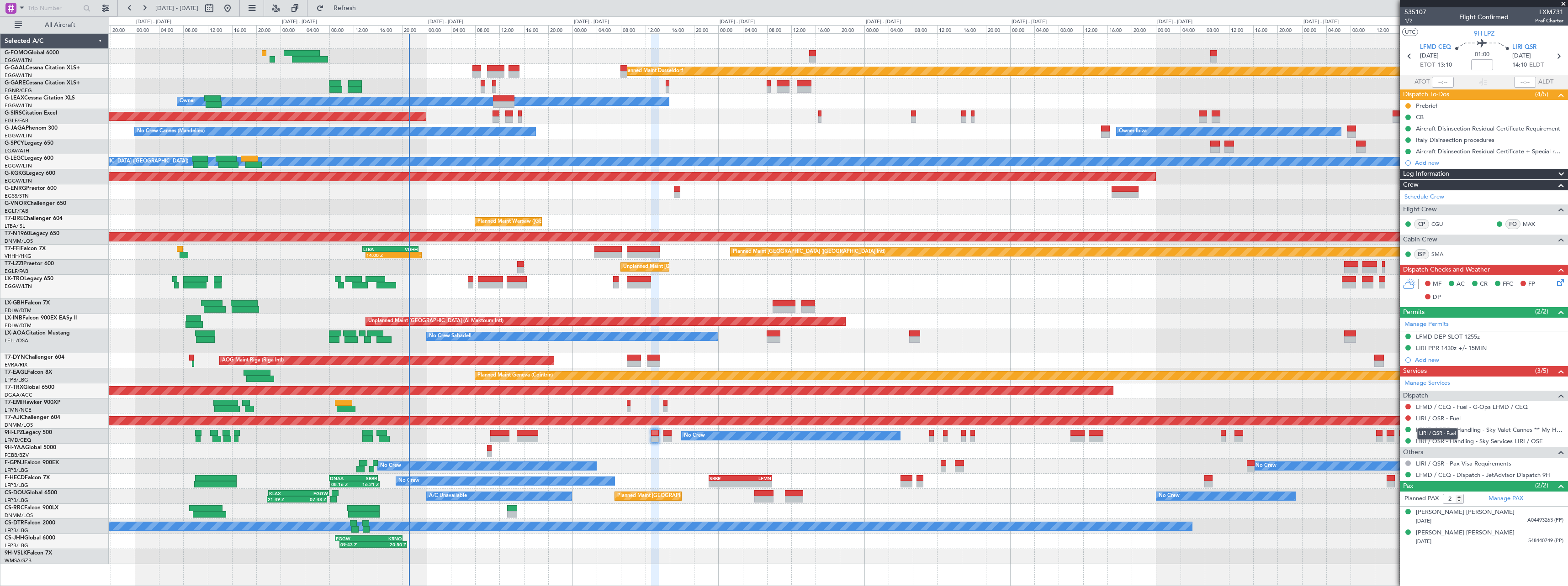
click at [1445, 420] on link "LIRI / QSR - Fuel" at bounding box center [1439, 418] width 45 height 8
click at [1409, 406] on button at bounding box center [1408, 407] width 5 height 5
drag, startPoint x: 1390, startPoint y: 419, endPoint x: 1407, endPoint y: 419, distance: 17.0
click at [1390, 419] on span "Not Required" at bounding box center [1386, 419] width 37 height 9
click at [1408, 417] on button at bounding box center [1408, 418] width 5 height 5
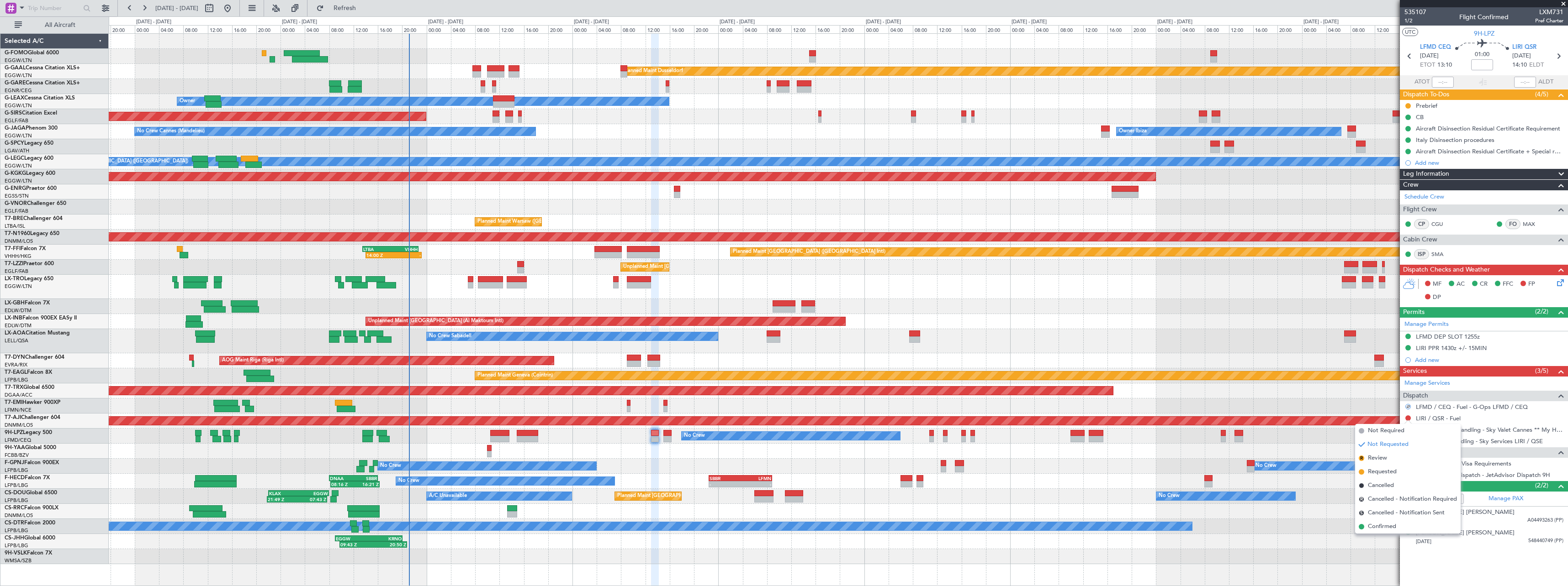
drag, startPoint x: 1377, startPoint y: 431, endPoint x: 1250, endPoint y: 431, distance: 127.0
click at [1376, 431] on span "Not Required" at bounding box center [1386, 431] width 37 height 9
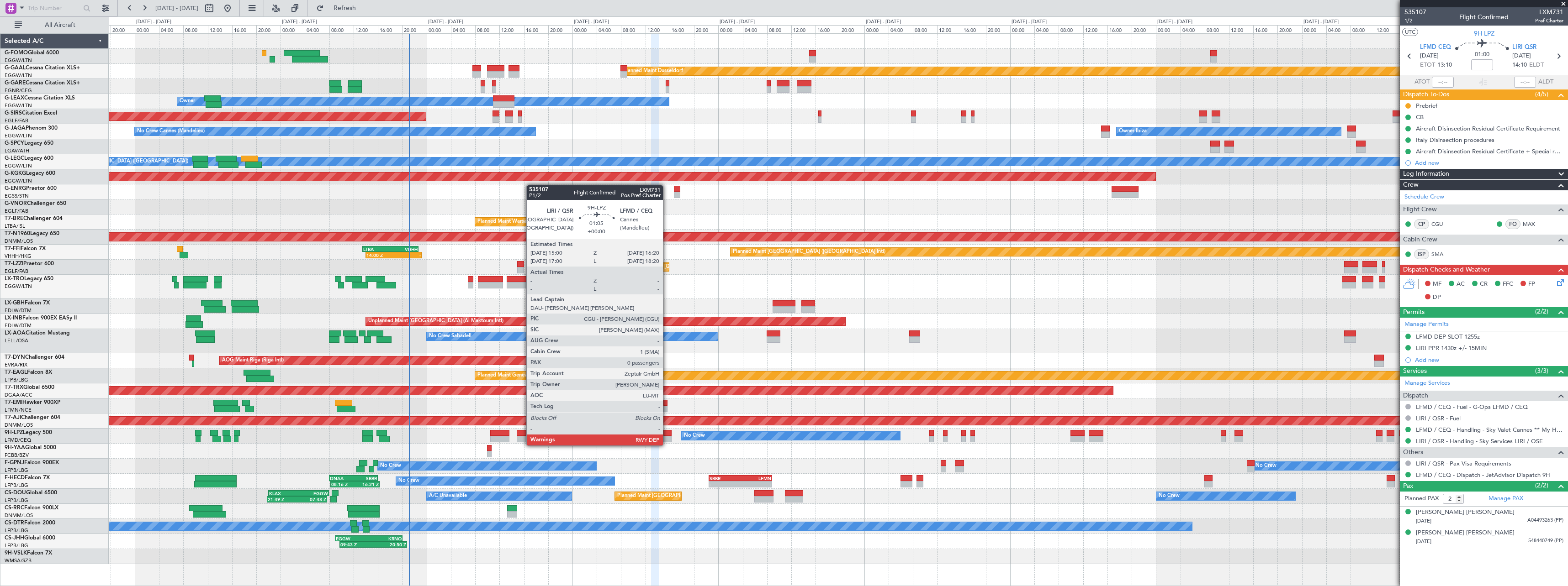
click at [668, 436] on div at bounding box center [667, 439] width 8 height 6
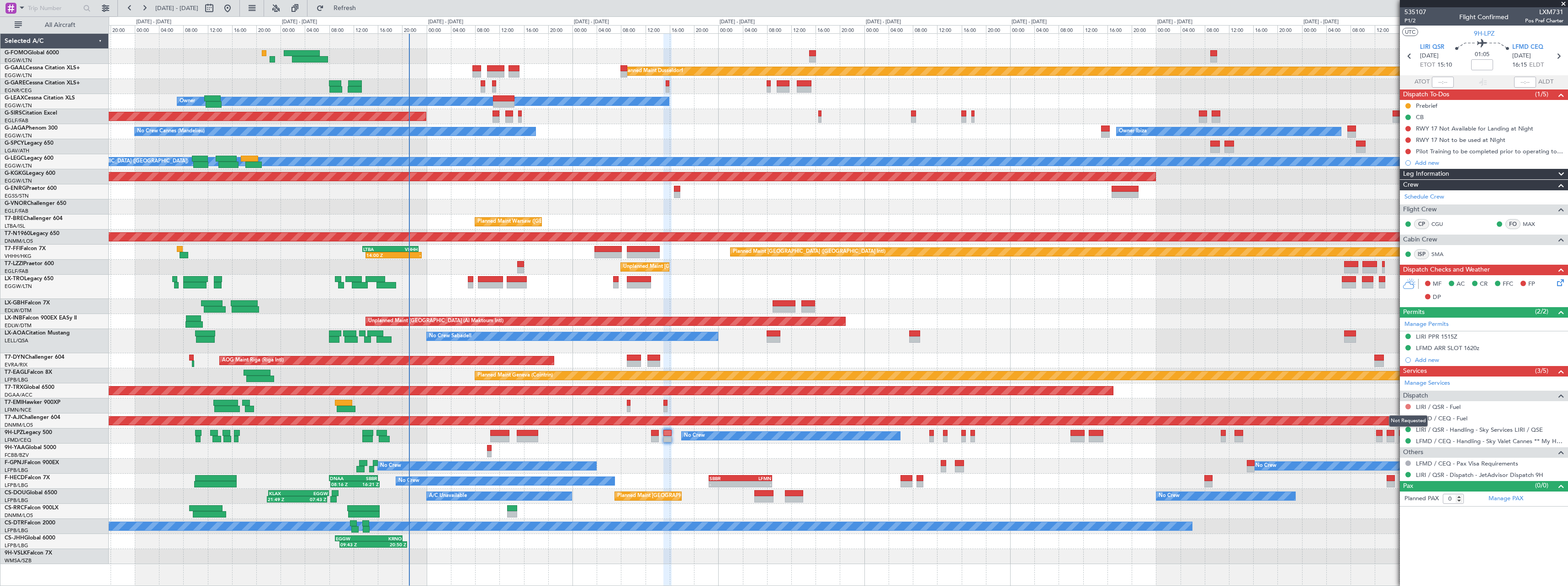
click at [1406, 406] on button at bounding box center [1408, 407] width 5 height 5
drag, startPoint x: 1374, startPoint y: 420, endPoint x: 1394, endPoint y: 422, distance: 20.1
click at [1375, 421] on span "Not Required" at bounding box center [1386, 419] width 37 height 9
click at [1407, 417] on button at bounding box center [1408, 418] width 5 height 5
click at [1377, 429] on span "Not Required" at bounding box center [1386, 431] width 37 height 9
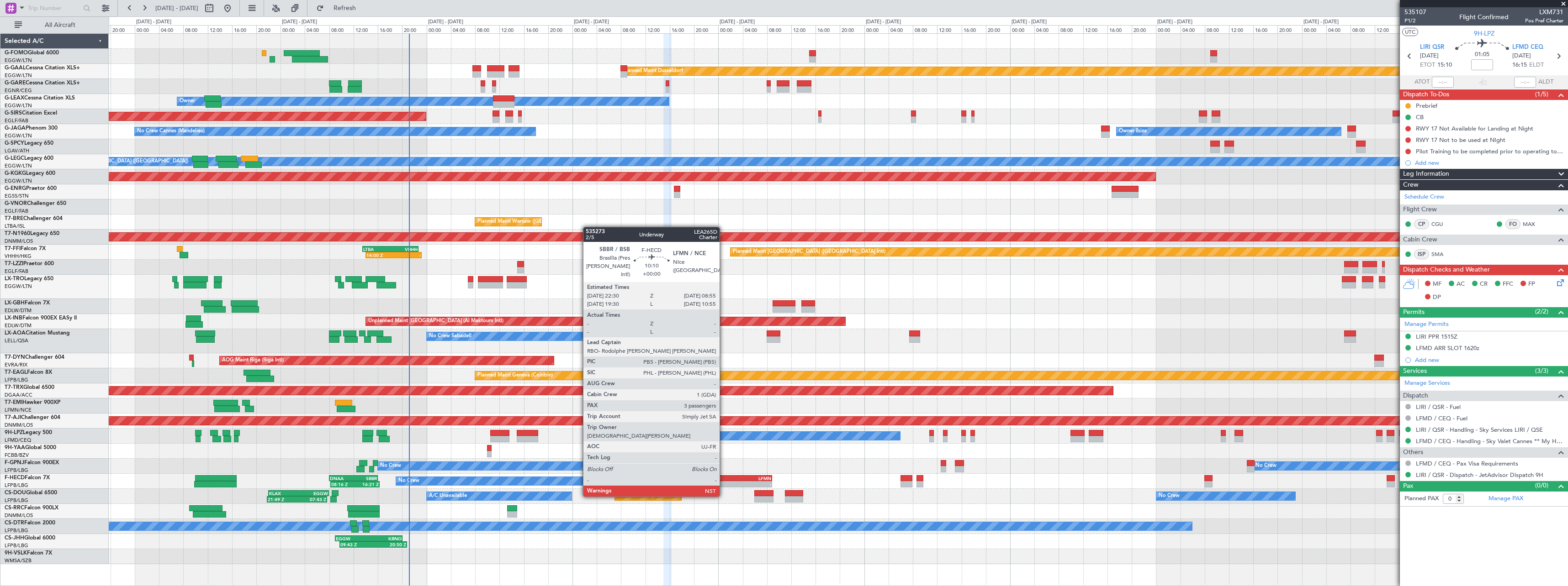
click at [725, 480] on div "SBBR" at bounding box center [725, 479] width 31 height 5
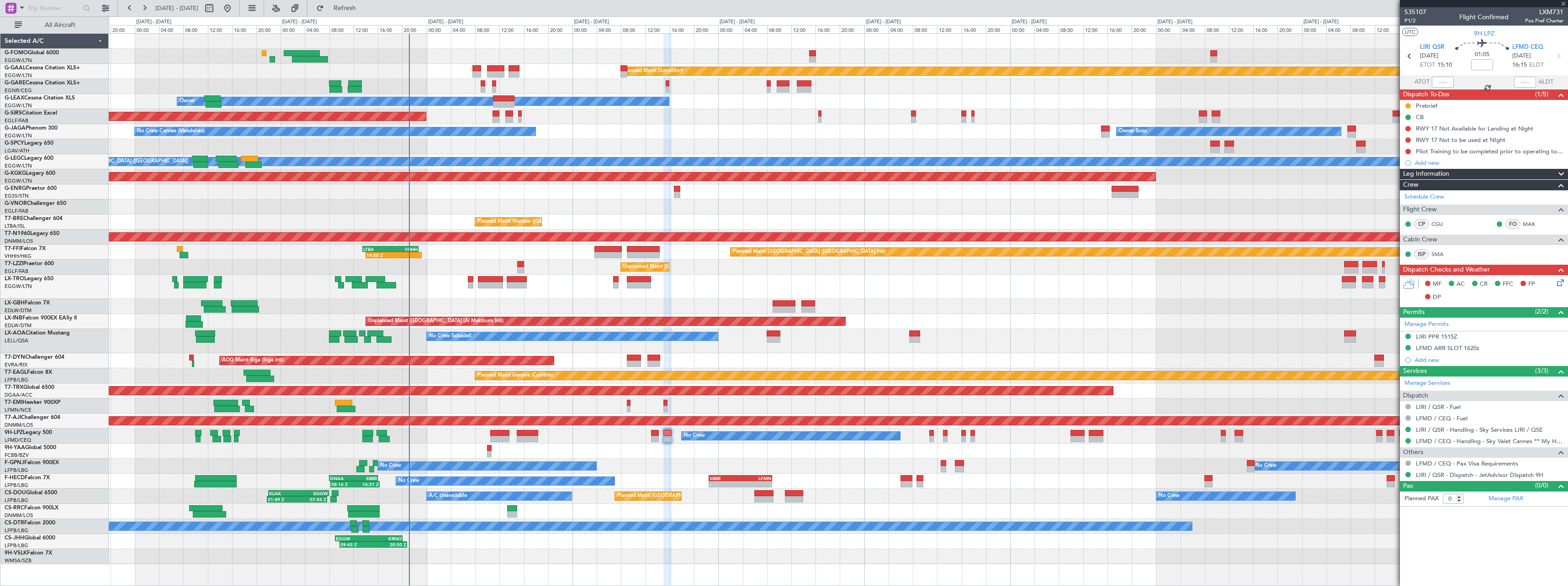
type input "3"
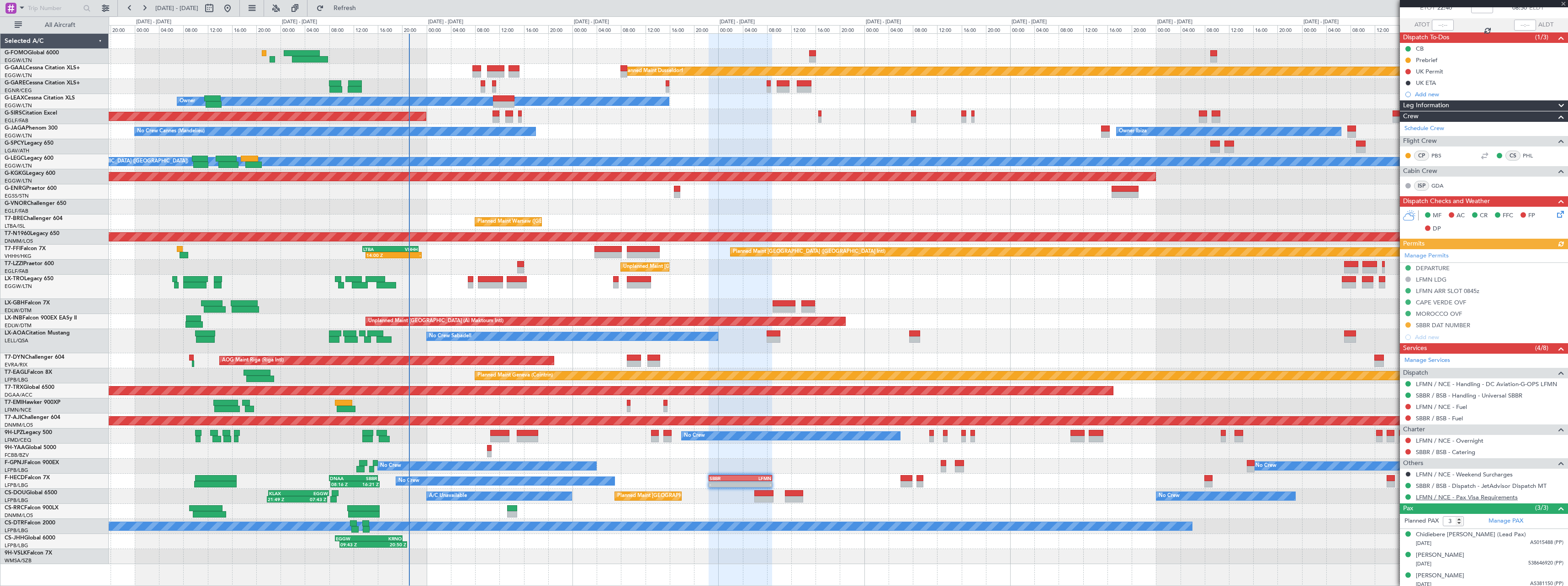
scroll to position [62, 0]
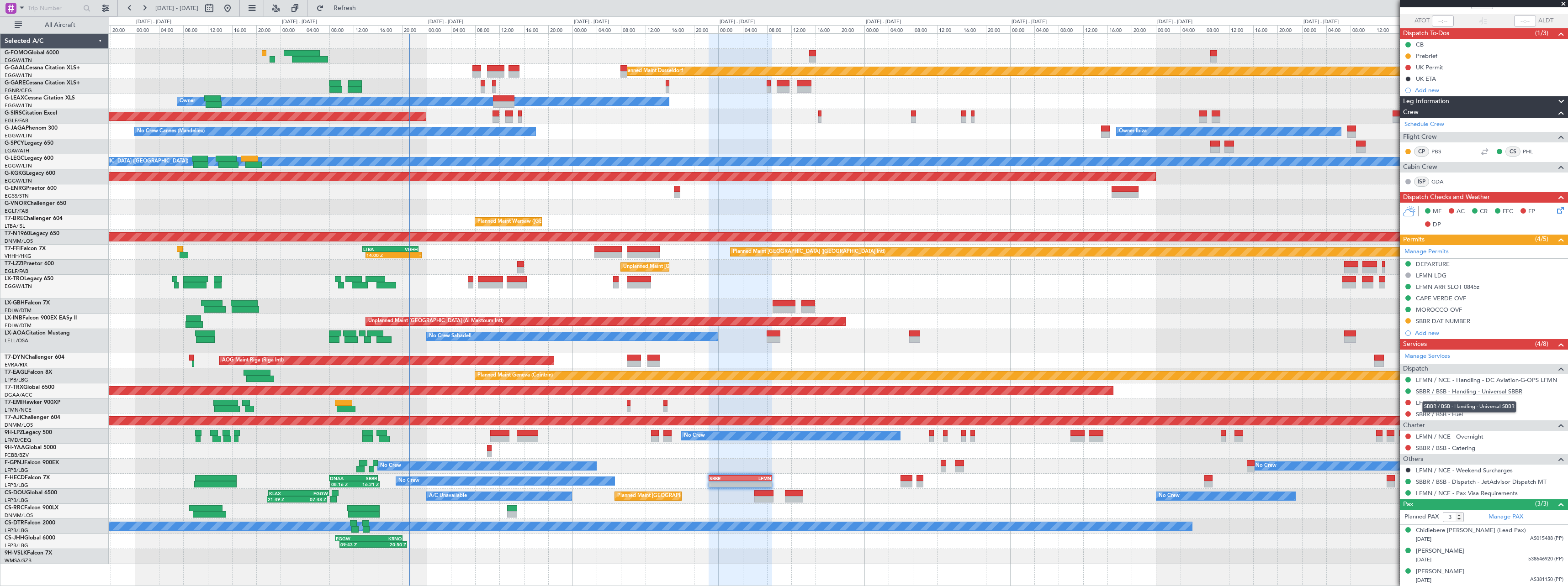
click at [1513, 392] on link "SBBR / BSB - Handling - Universal SBBR" at bounding box center [1469, 392] width 106 height 8
click at [1436, 92] on div "Add new" at bounding box center [1485, 90] width 140 height 8
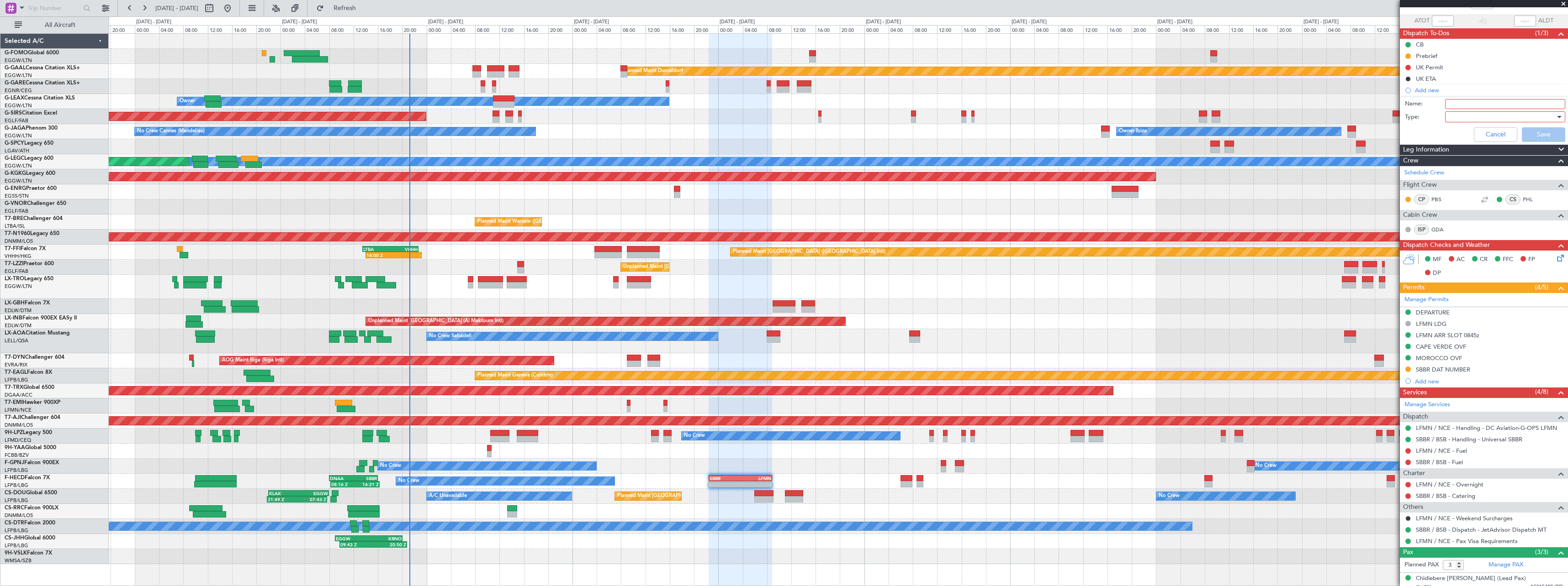
click at [1484, 103] on input "Name:" at bounding box center [1506, 103] width 120 height 10
type input "SBBR FUEL VIA HADID"
click at [1454, 117] on div at bounding box center [1502, 116] width 106 height 13
click at [1461, 129] on span "Generic" at bounding box center [1501, 135] width 107 height 13
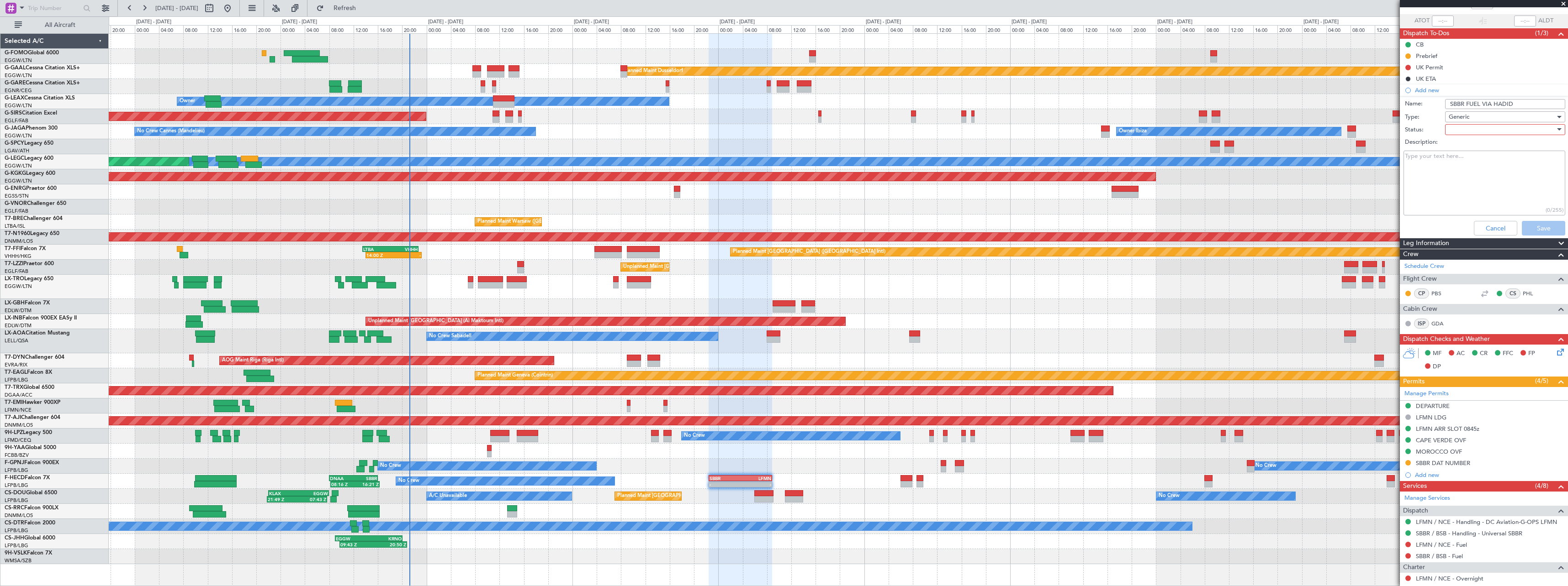
click at [1461, 129] on div at bounding box center [1502, 129] width 106 height 13
click at [1486, 165] on span "In Progress" at bounding box center [1501, 161] width 107 height 13
drag, startPoint x: 1534, startPoint y: 224, endPoint x: 1519, endPoint y: 287, distance: 64.8
click at [1535, 224] on button "Save" at bounding box center [1544, 228] width 44 height 14
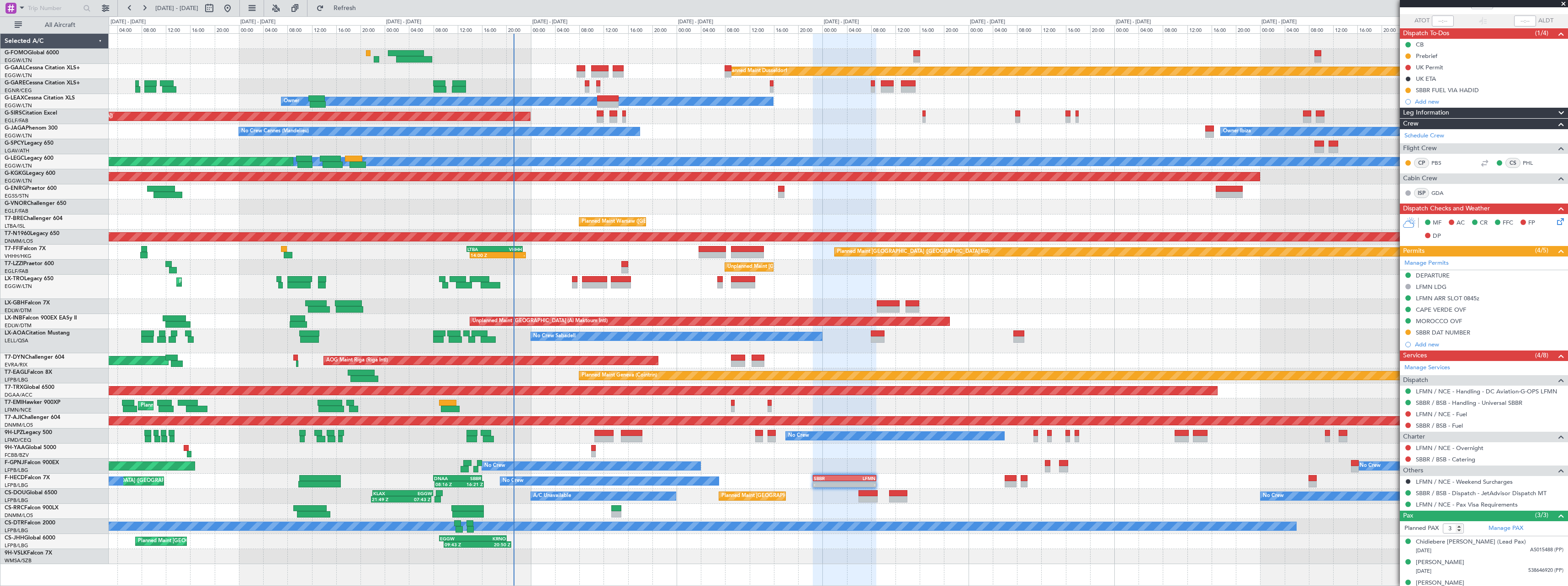
click at [738, 512] on div "Planned Maint [GEOGRAPHIC_DATA] ([GEOGRAPHIC_DATA])" at bounding box center [838, 511] width 1459 height 15
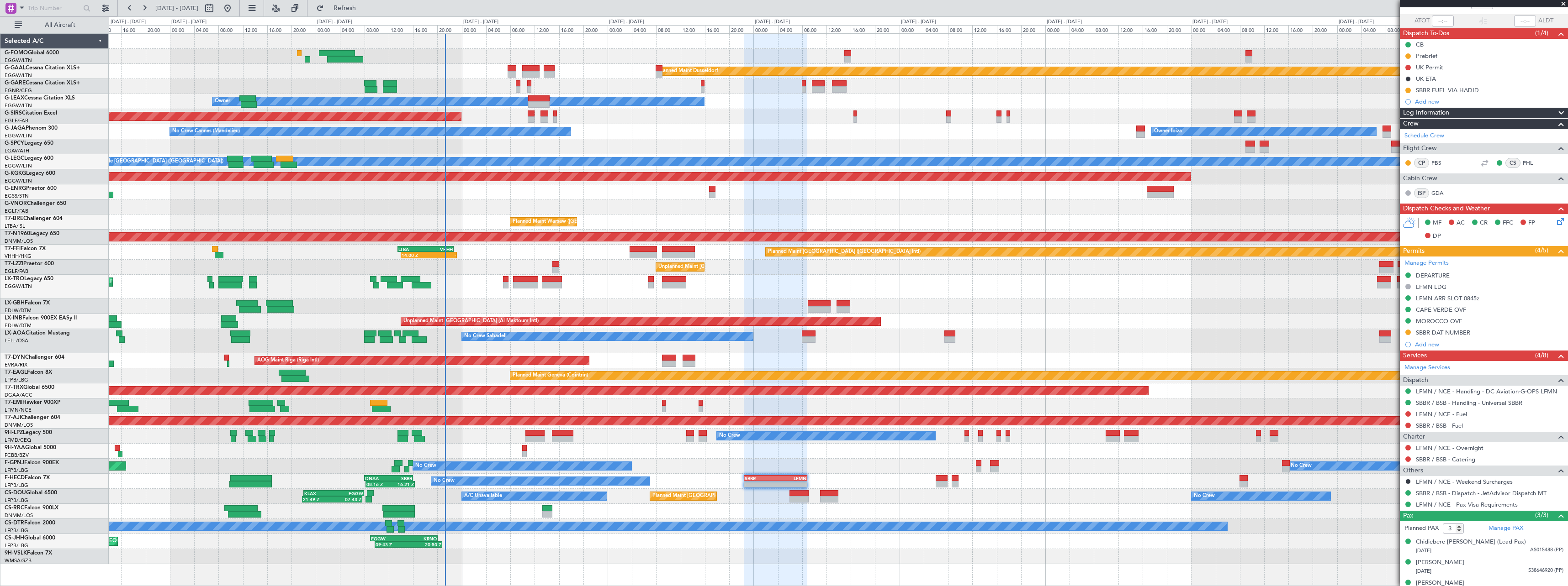
click at [864, 343] on div "No Crew Sabadell No Crew Sabadell" at bounding box center [838, 341] width 1459 height 24
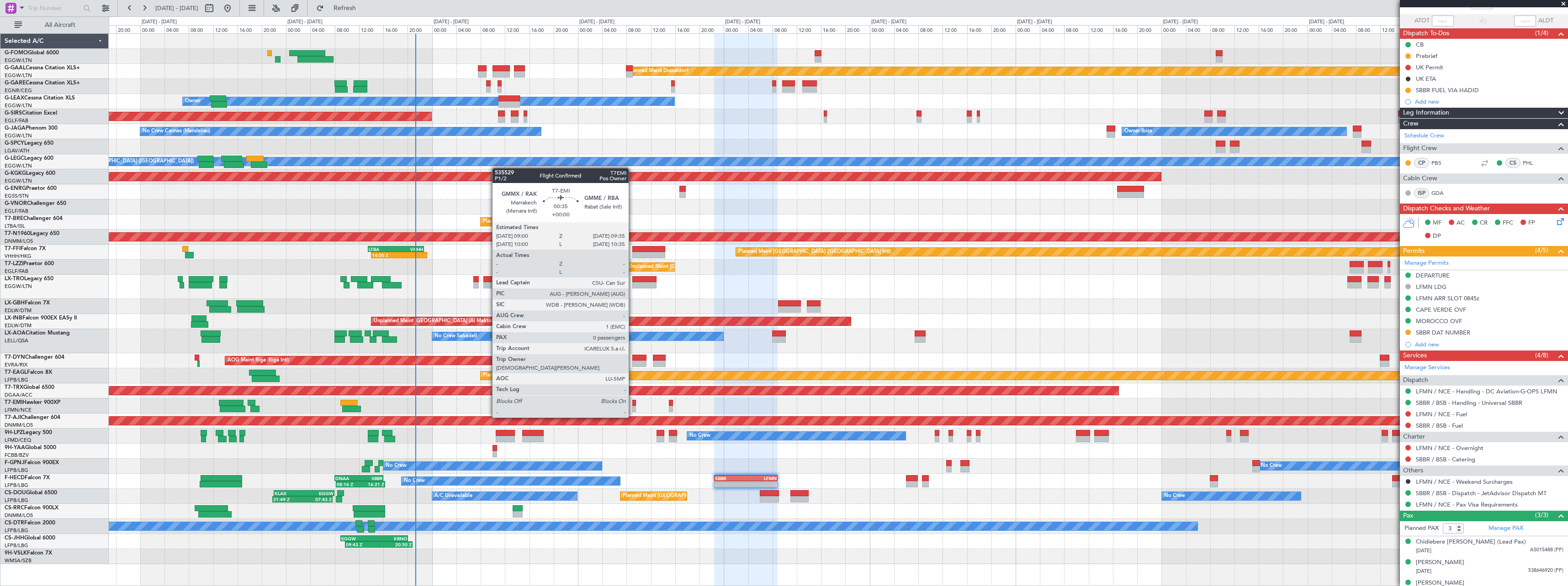
click at [633, 409] on div at bounding box center [635, 409] width 4 height 6
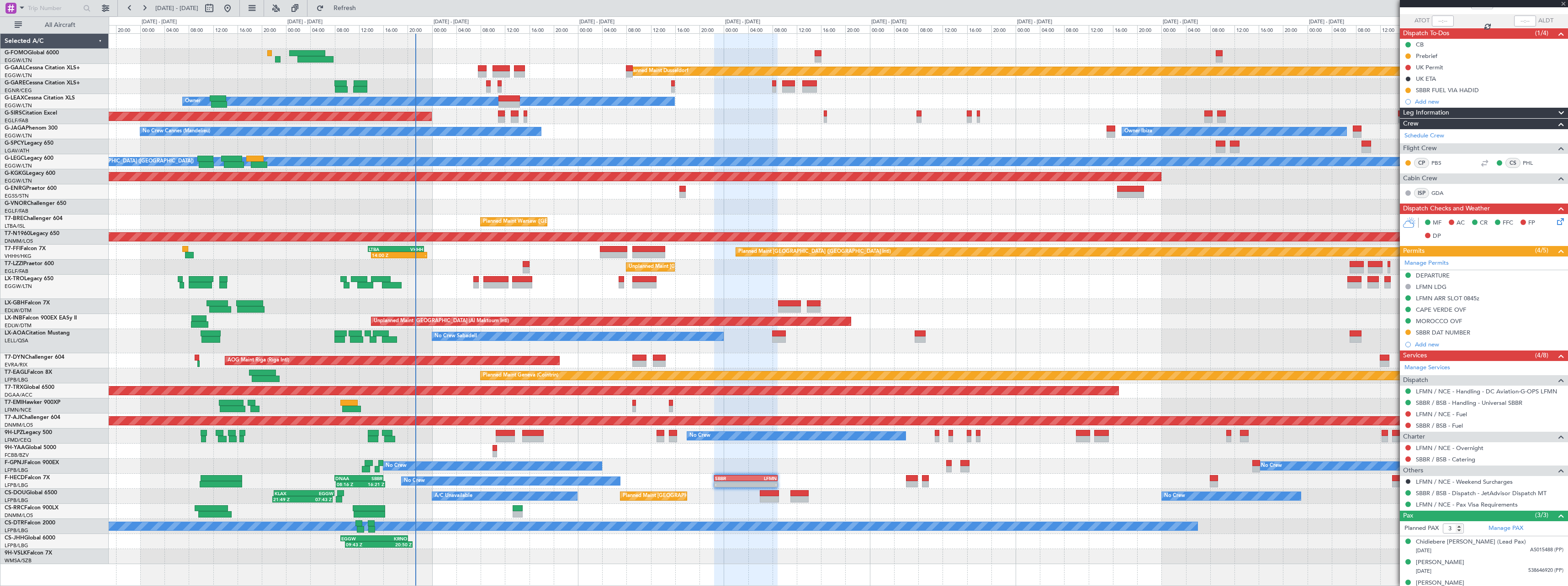
type input "0"
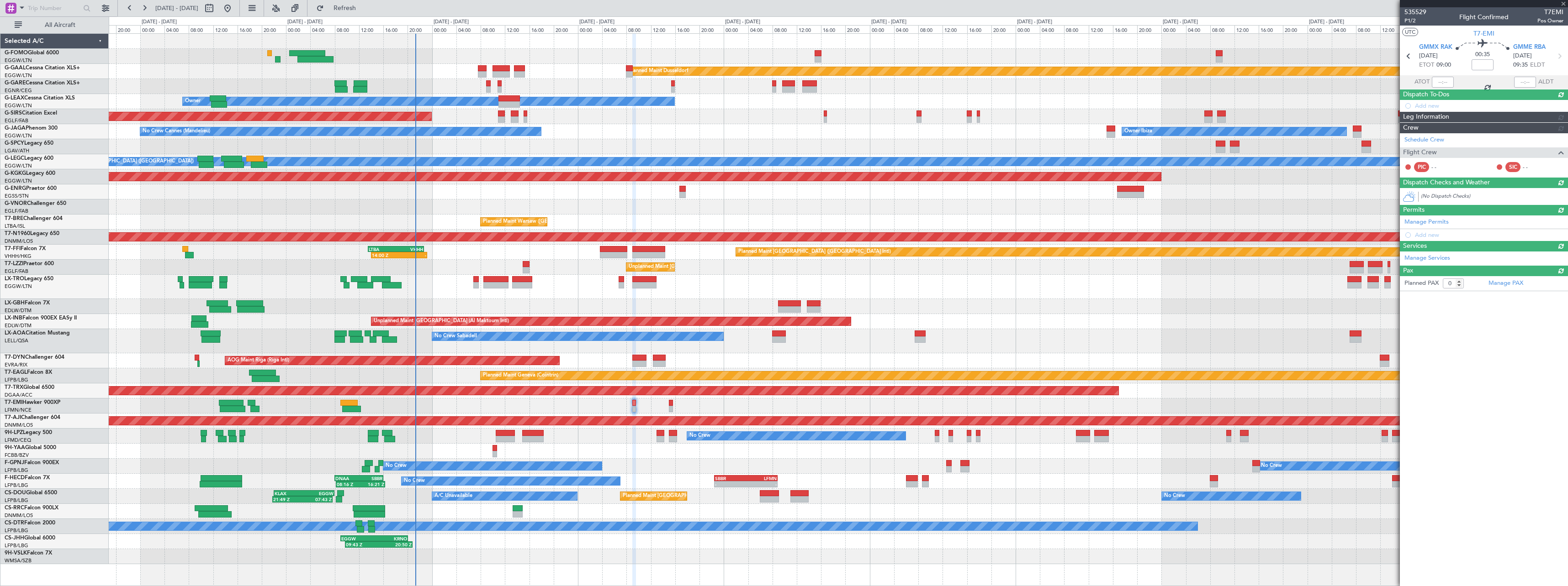
scroll to position [0, 0]
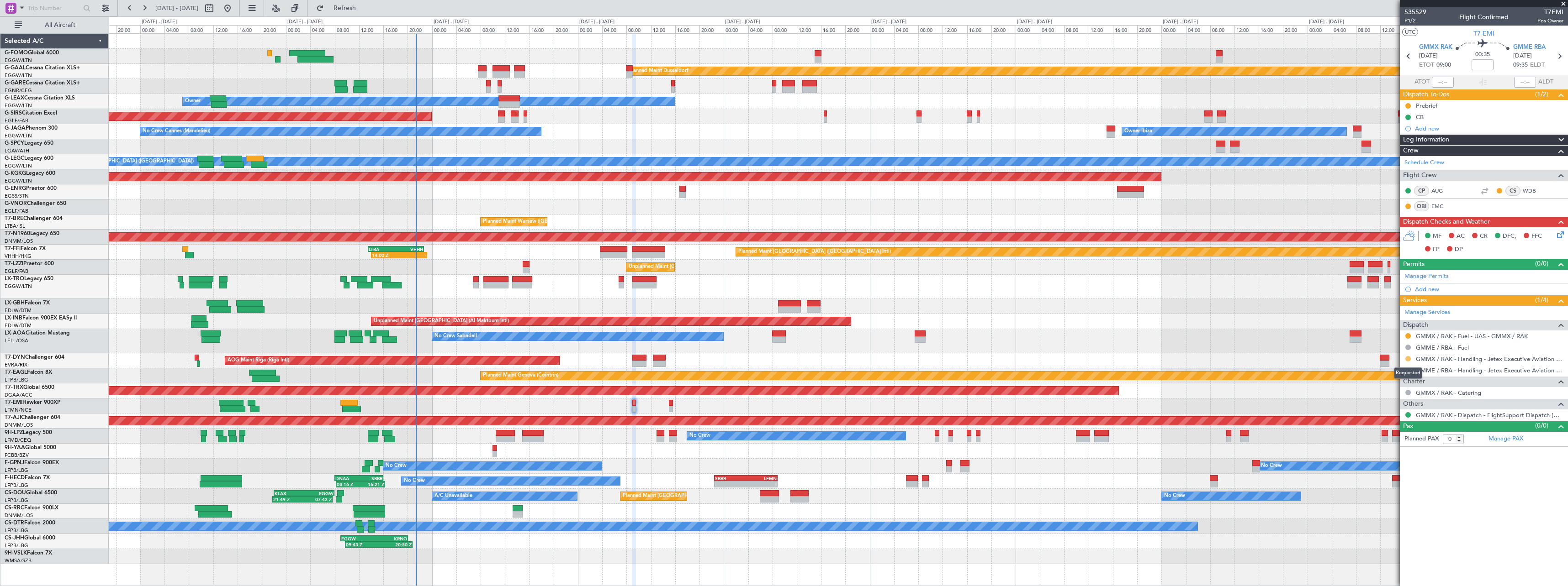
click at [1406, 359] on button at bounding box center [1408, 359] width 5 height 5
click at [1380, 466] on span "Confirmed" at bounding box center [1382, 467] width 29 height 9
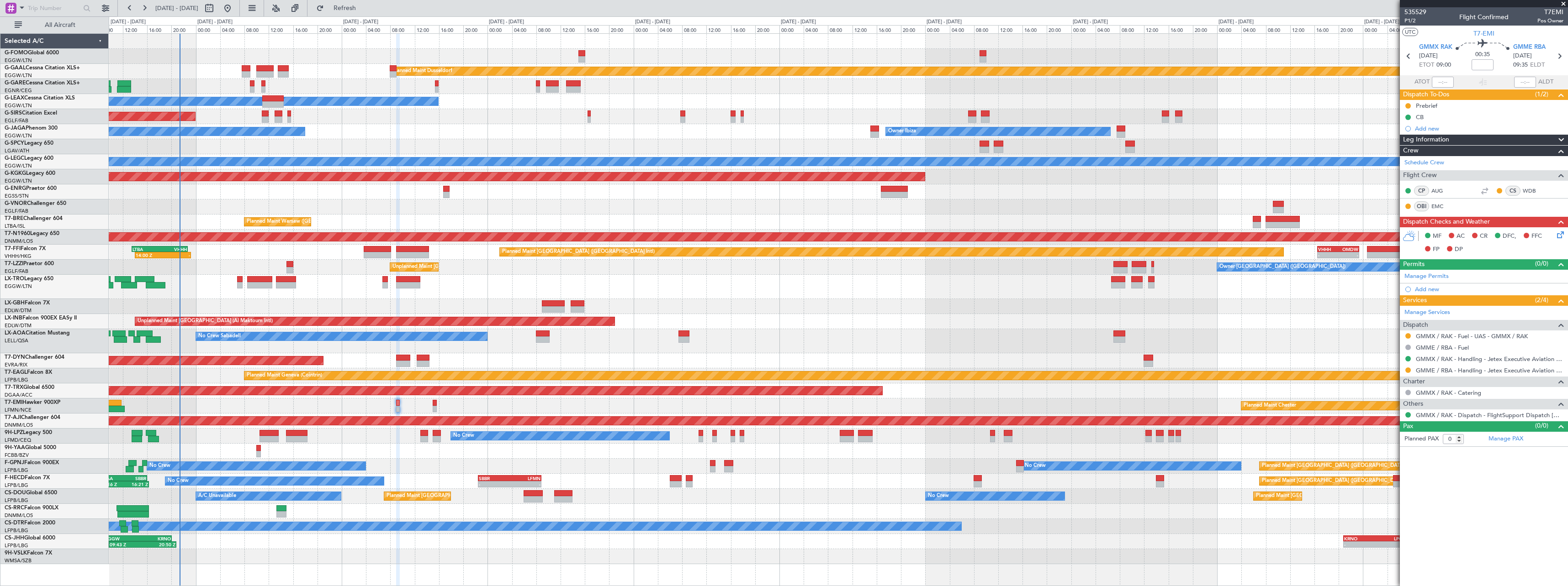
click at [396, 555] on div at bounding box center [838, 557] width 1459 height 15
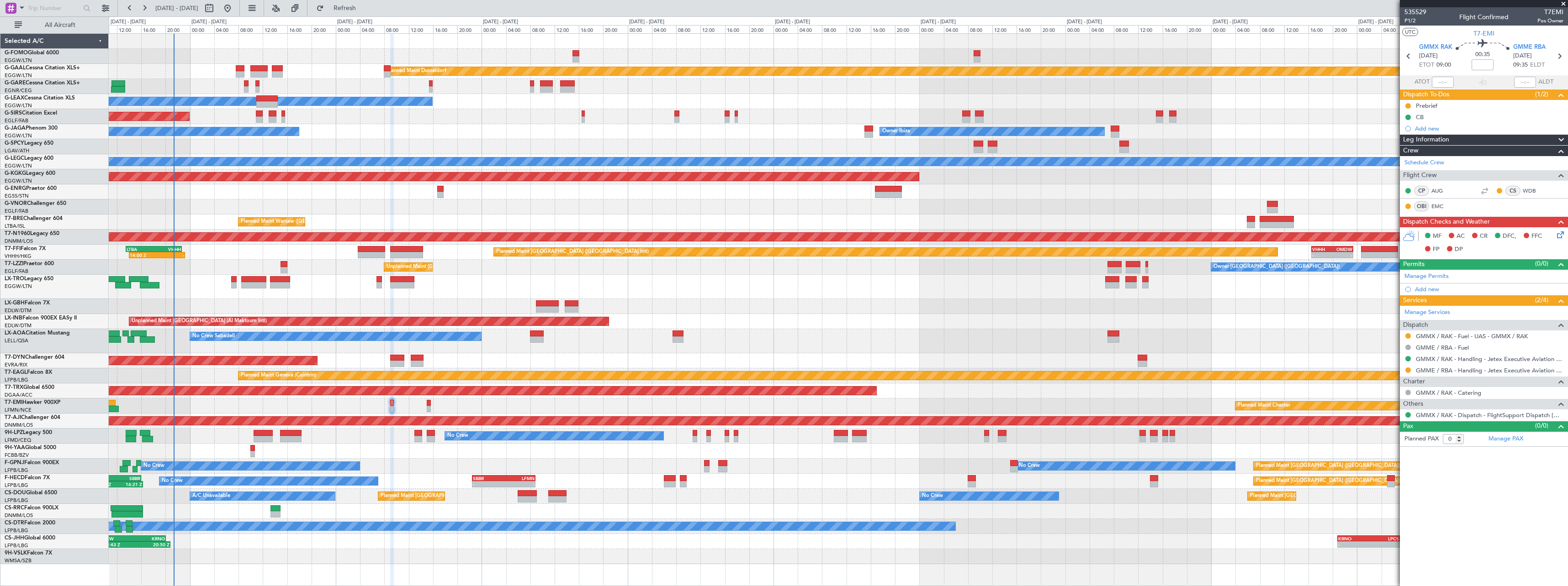
click at [635, 329] on div "Planned Maint Dusseldorf Owner Unplanned Maint Oxford (Kidlington) No Crew Cann…" at bounding box center [838, 299] width 1459 height 531
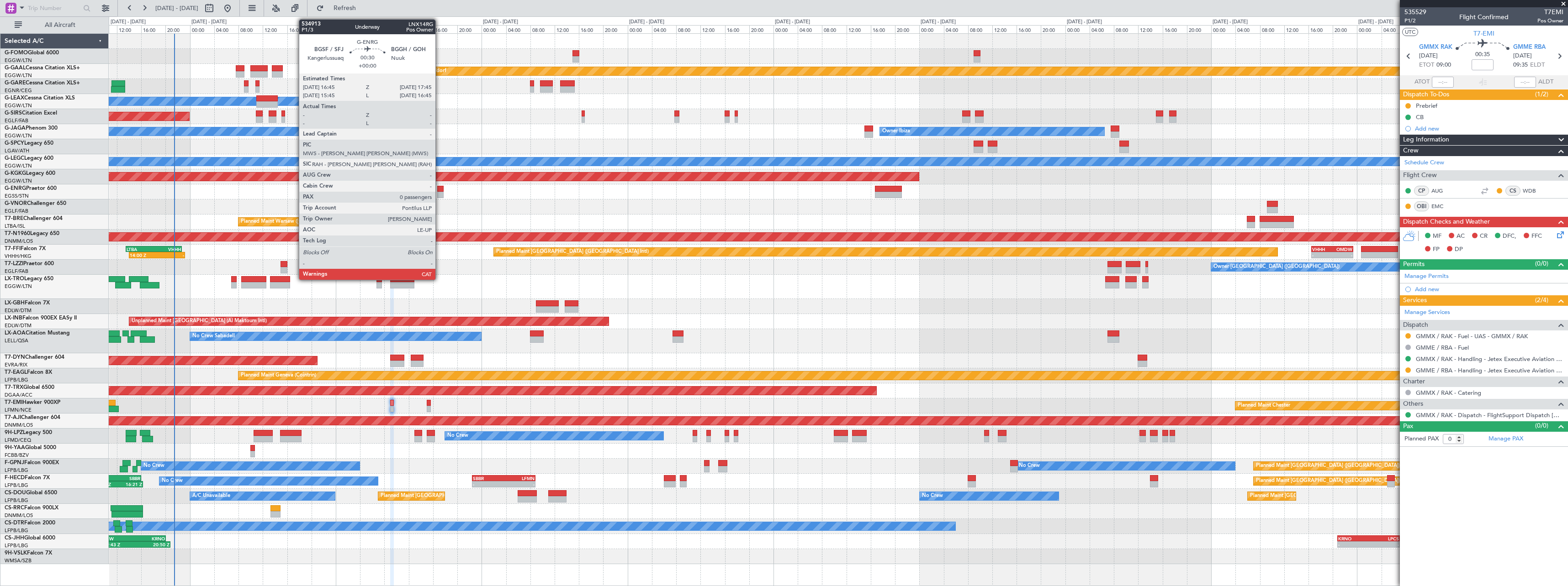
click at [439, 194] on div at bounding box center [440, 194] width 6 height 6
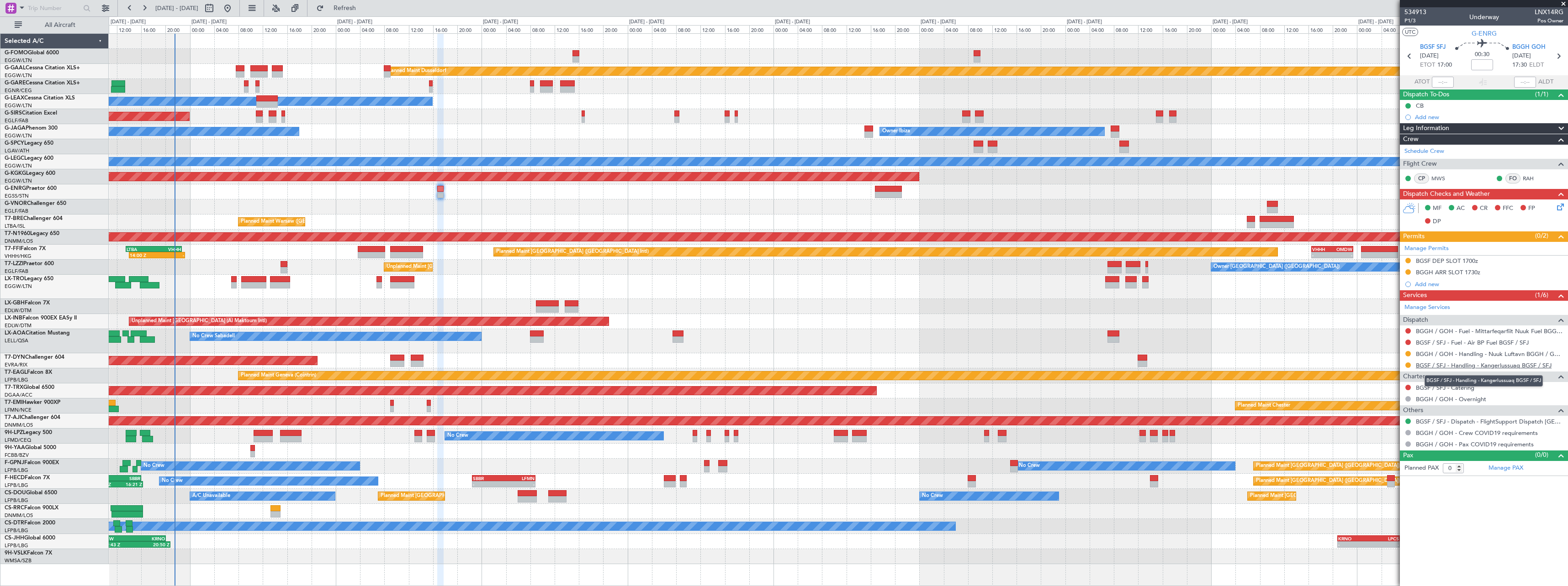
click at [1502, 363] on link "BGSF / SFJ - Handling - Kangerlussuaq BGSF / SFJ" at bounding box center [1484, 366] width 136 height 8
click at [1495, 364] on link "BGSF / SFJ - Handling - Kangerlussuaq BGSF / SFJ" at bounding box center [1484, 366] width 136 height 8
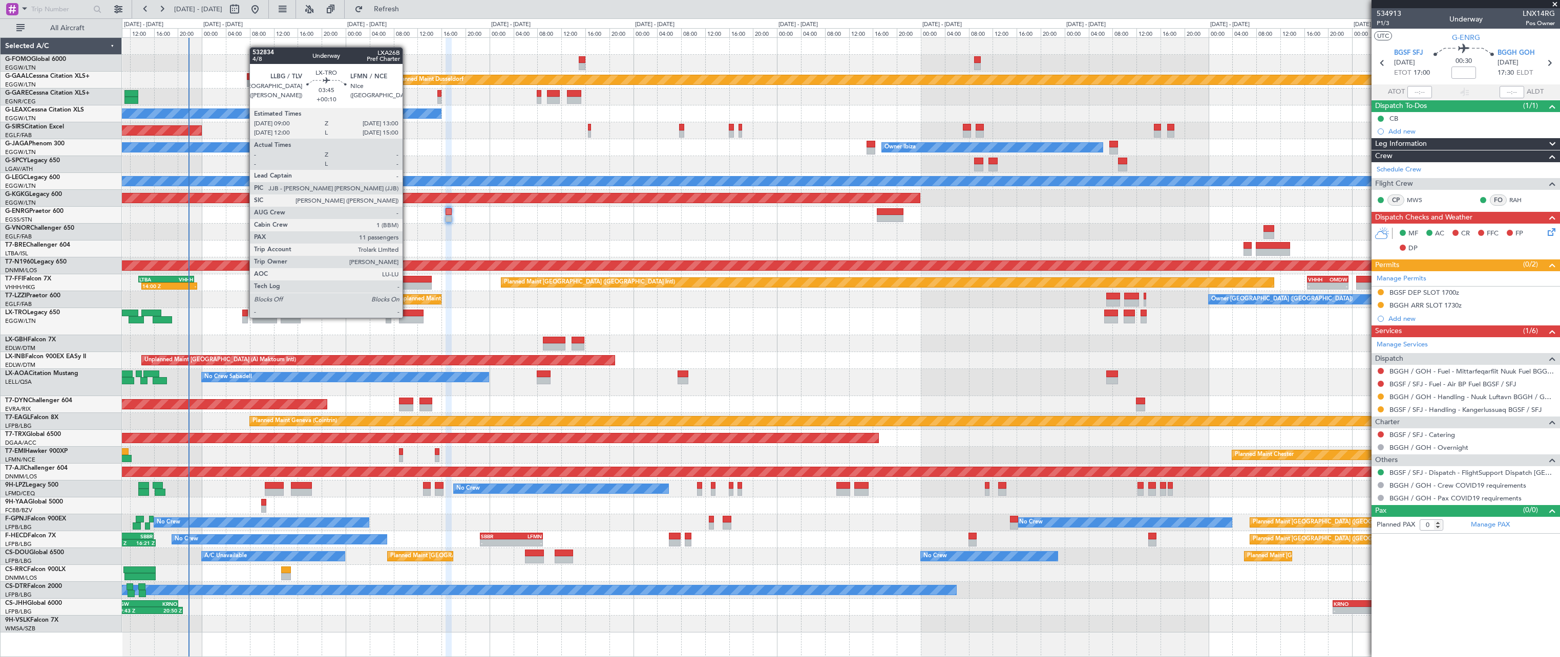
click at [407, 317] on div at bounding box center [411, 319] width 24 height 7
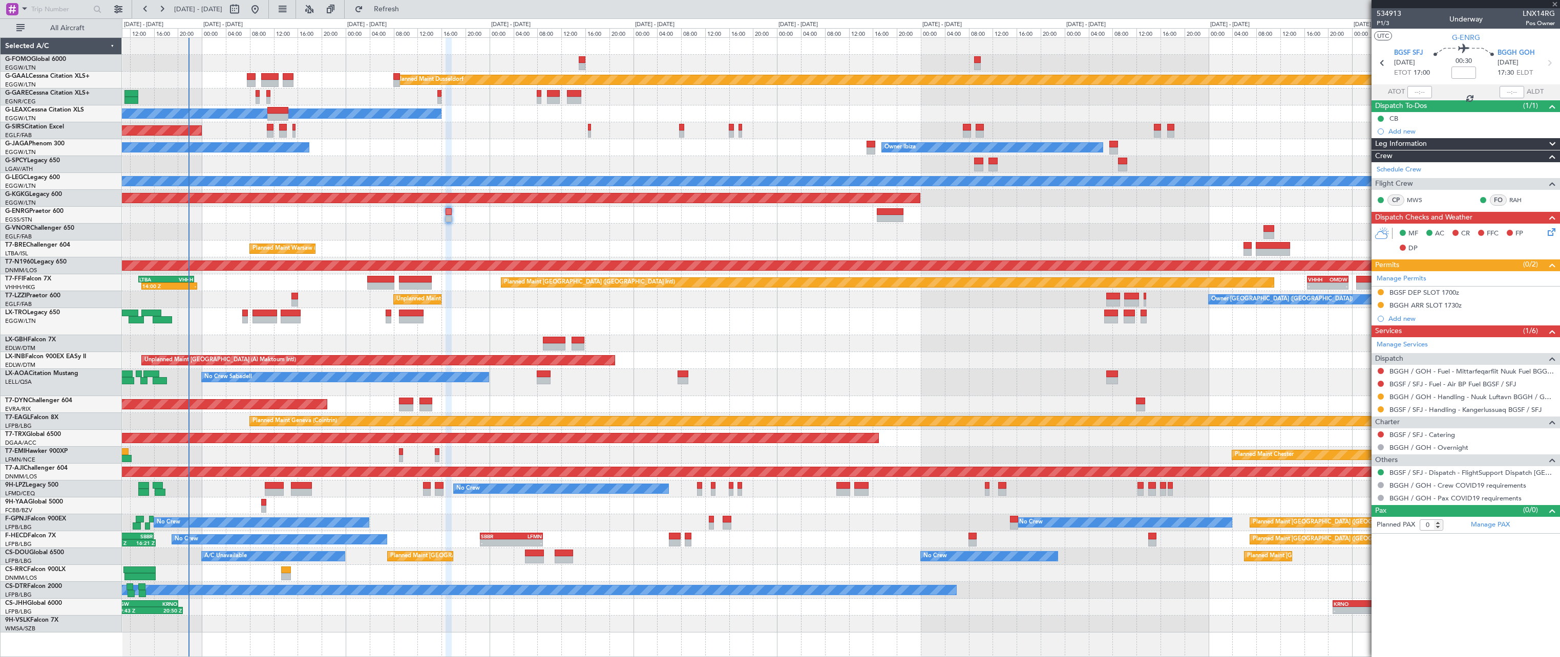
type input "+00:10"
type input "11"
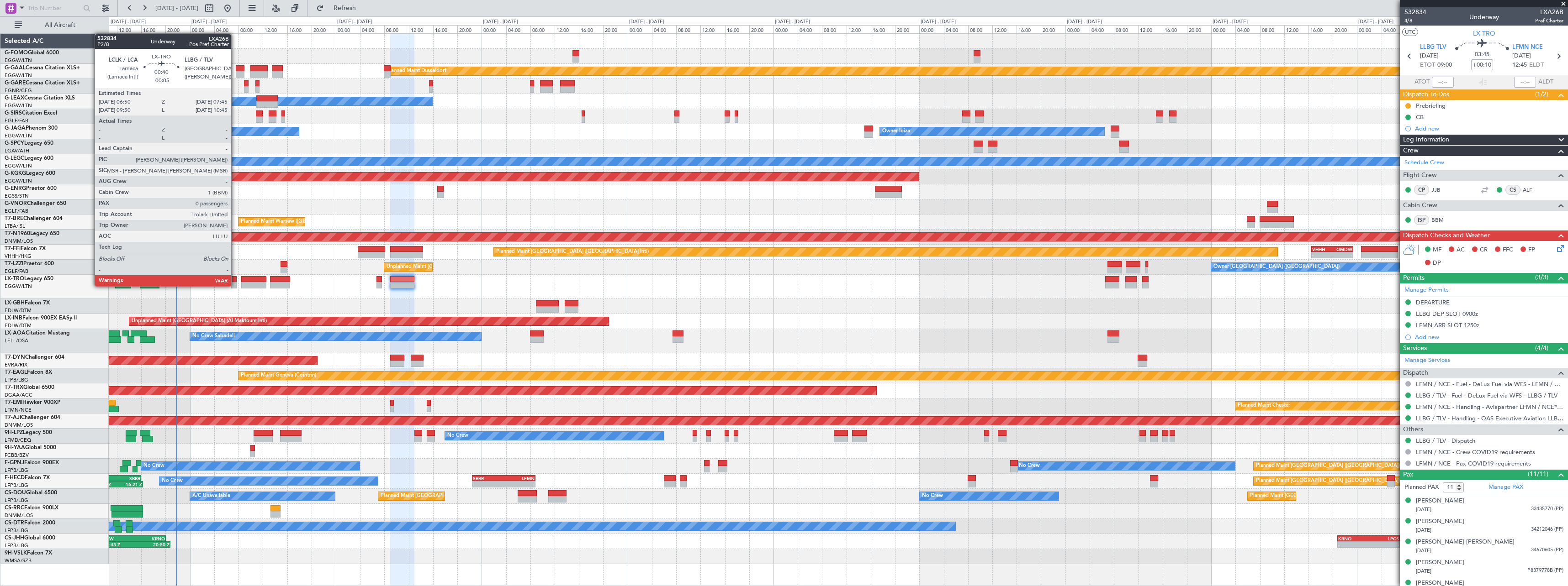
click at [236, 285] on div at bounding box center [234, 285] width 6 height 6
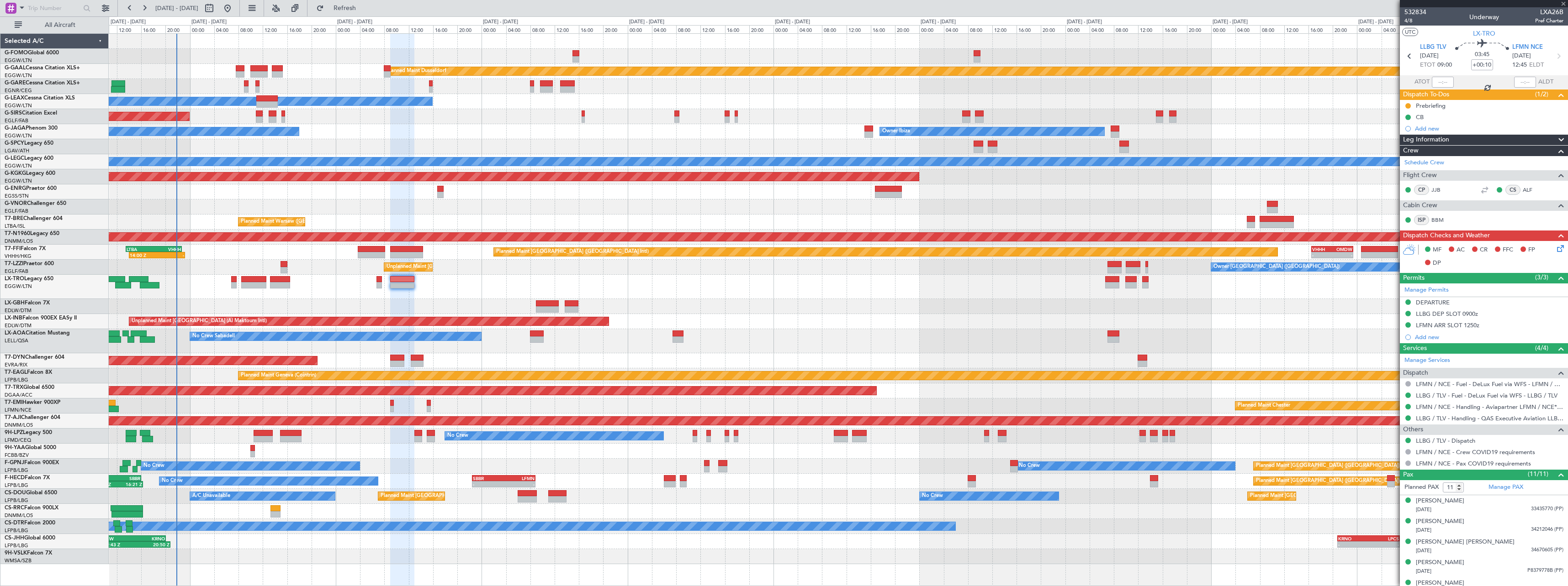
type input "-00:05"
type input "0"
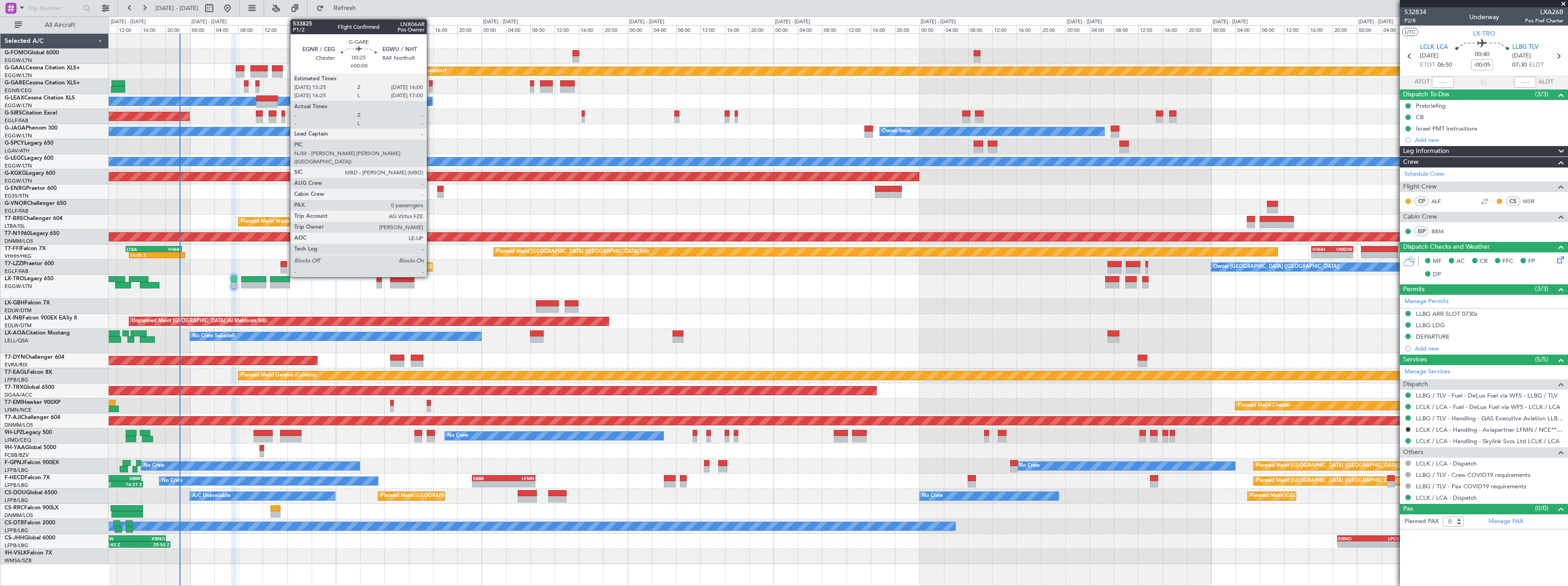
click at [431, 87] on div at bounding box center [431, 89] width 4 height 6
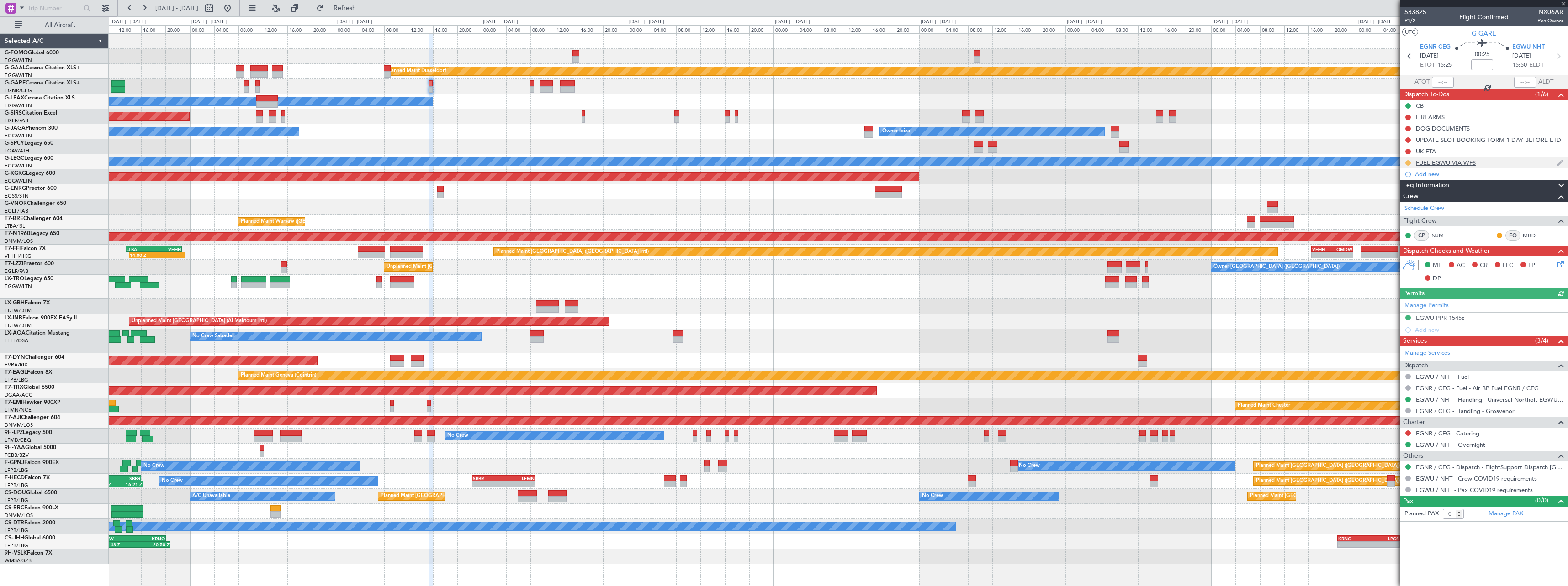
click at [1407, 162] on button at bounding box center [1408, 163] width 5 height 5
click at [1412, 203] on span "Completed" at bounding box center [1412, 203] width 30 height 9
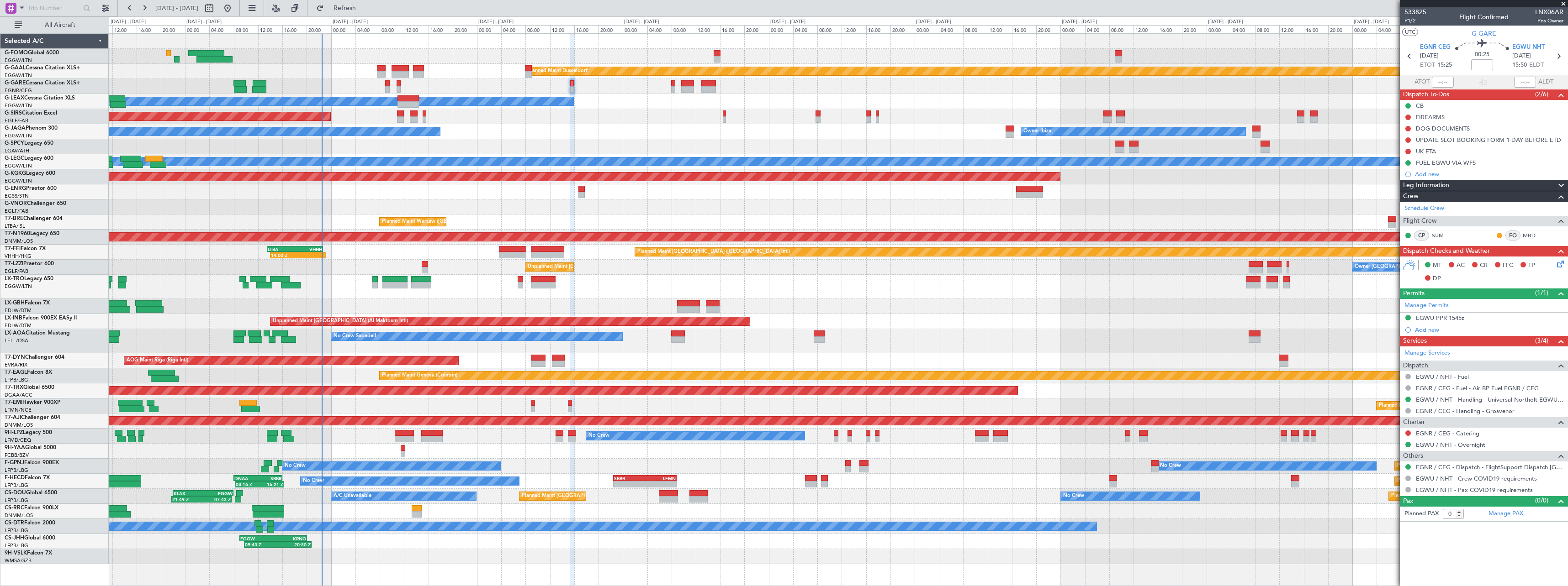
click at [908, 316] on div "Planned Maint Dusseldorf Owner Unplanned Maint Oxford (Kidlington) Owner Ibiza …" at bounding box center [838, 299] width 1459 height 531
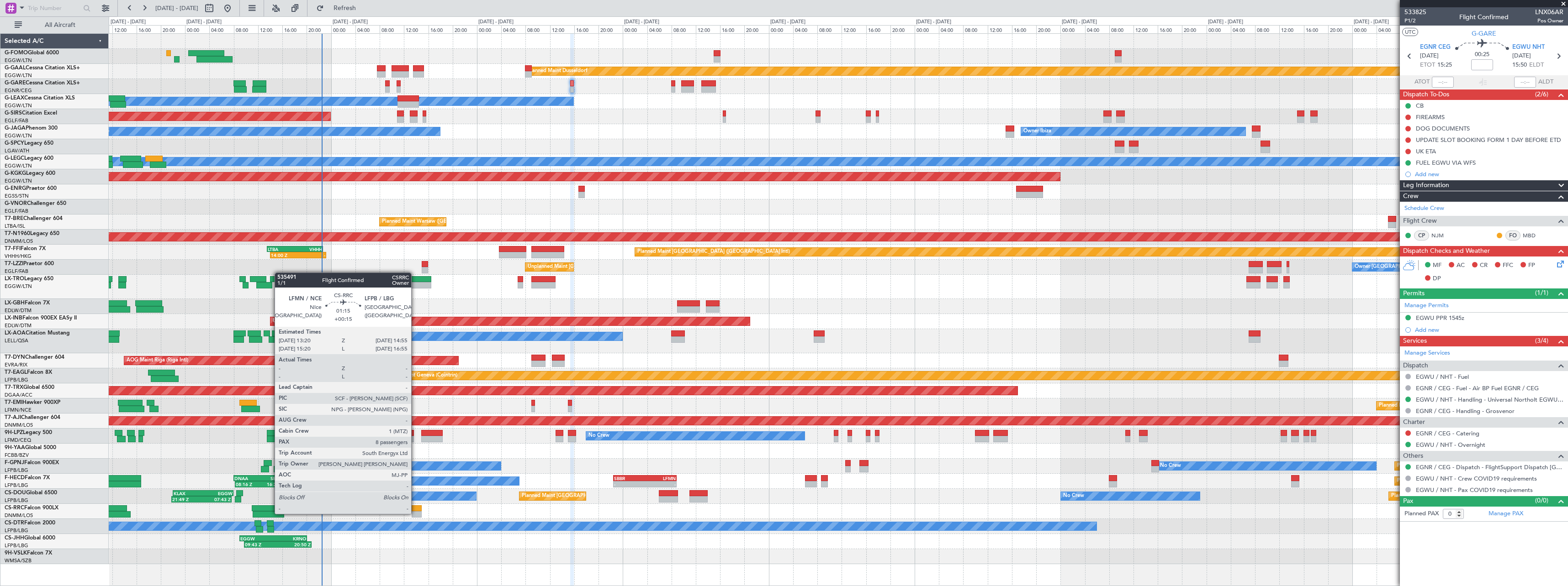
click at [415, 514] on div at bounding box center [416, 514] width 10 height 6
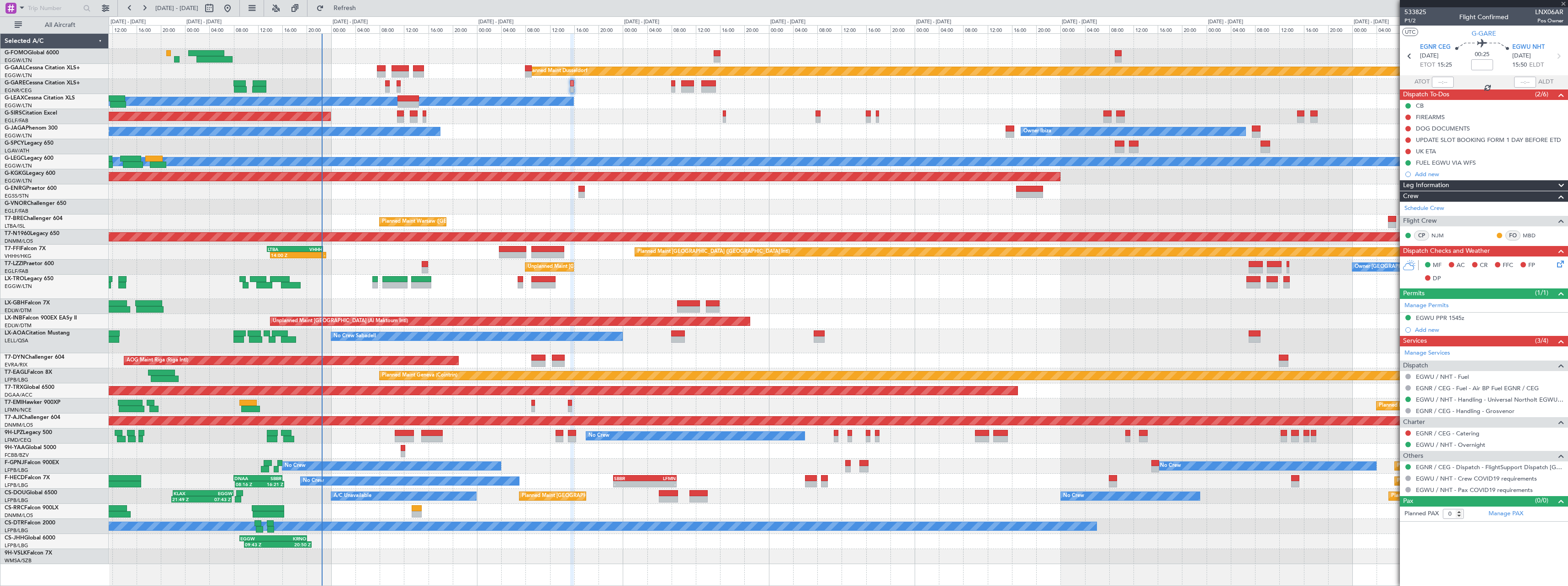
type input "+00:15"
type input "8"
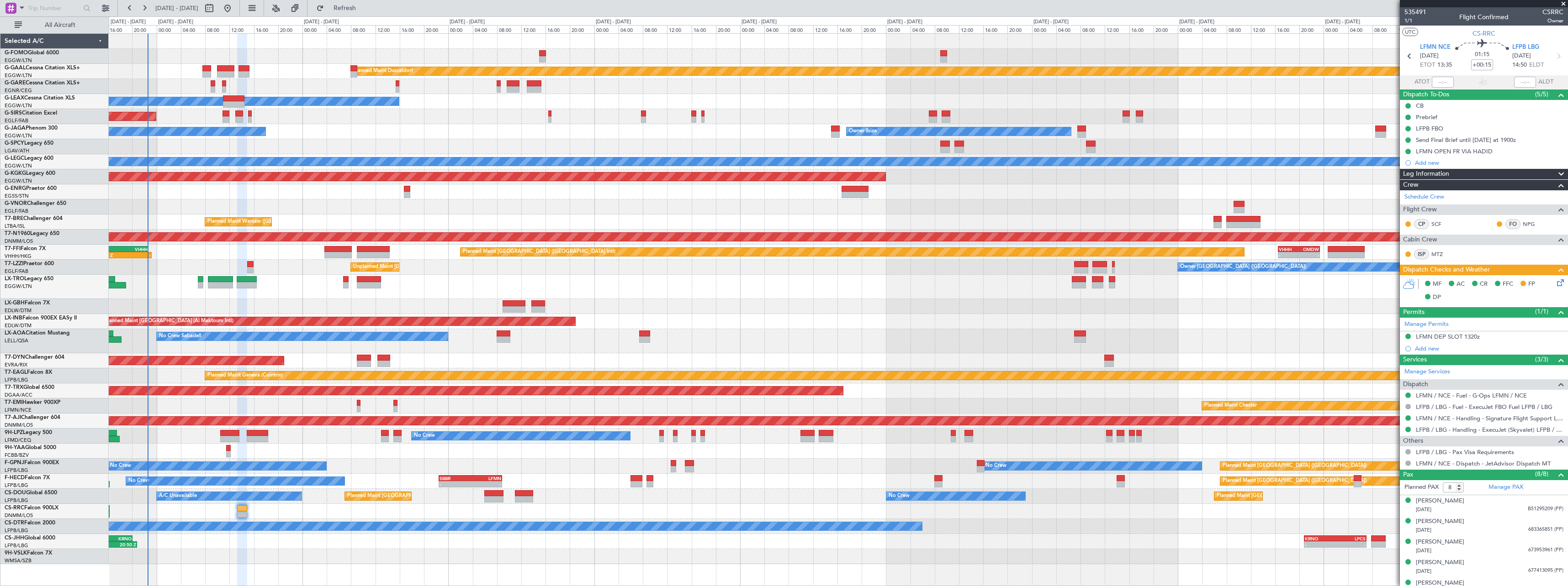
click at [700, 342] on div "Planned Maint Dusseldorf Owner Unplanned Maint Oxford (Kidlington) Owner Ibiza …" at bounding box center [838, 299] width 1459 height 531
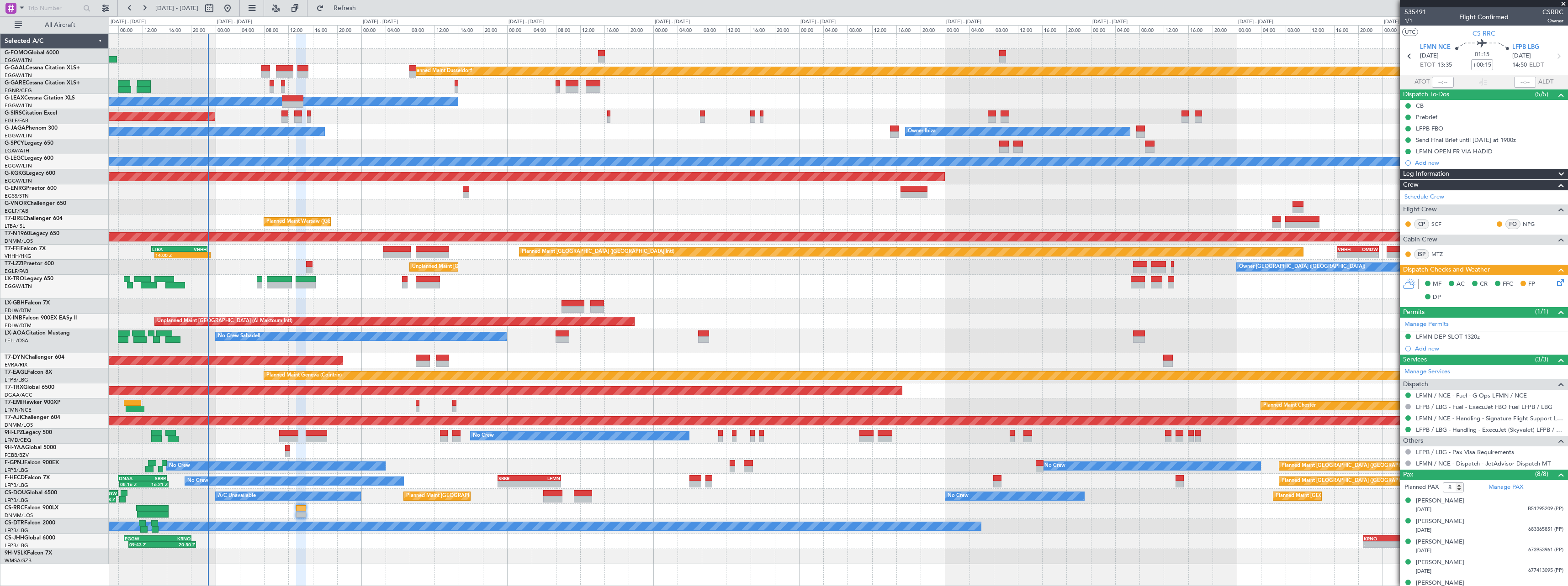
click at [212, 270] on div "Owner London (Farnborough) Unplanned Maint London (Farnborough)" at bounding box center [838, 267] width 1459 height 15
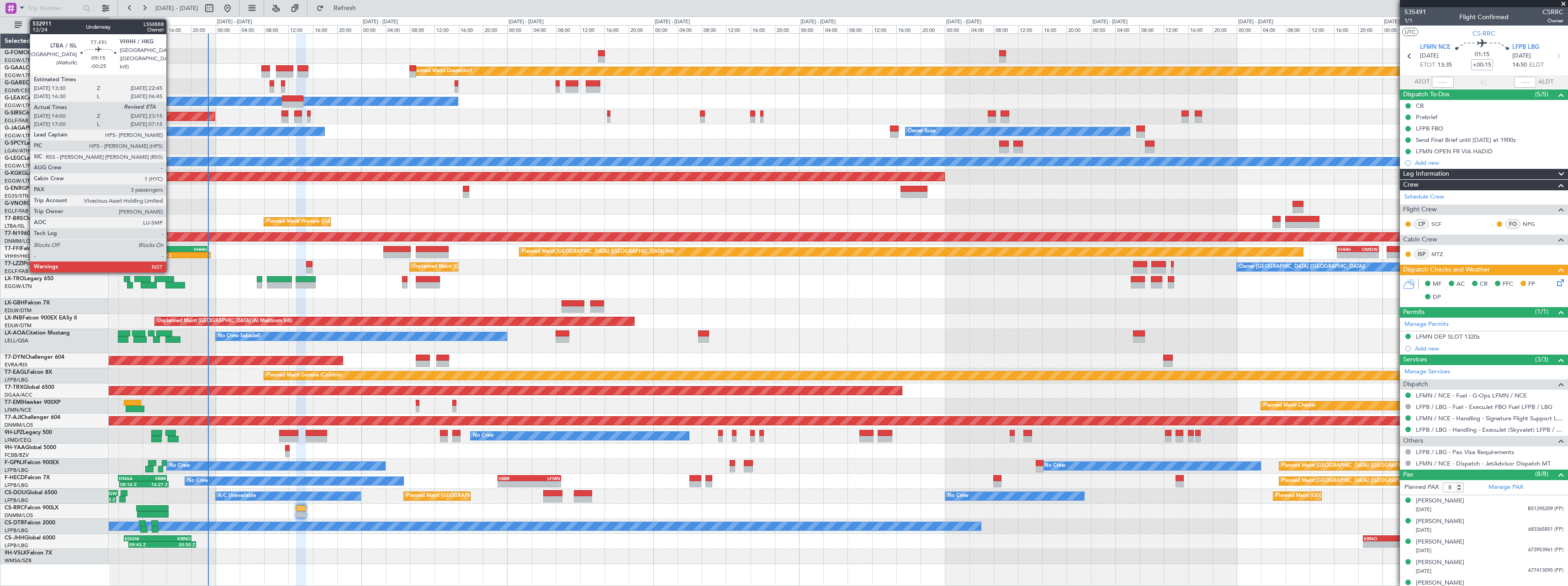
click at [170, 250] on div "LTBA" at bounding box center [166, 249] width 28 height 5
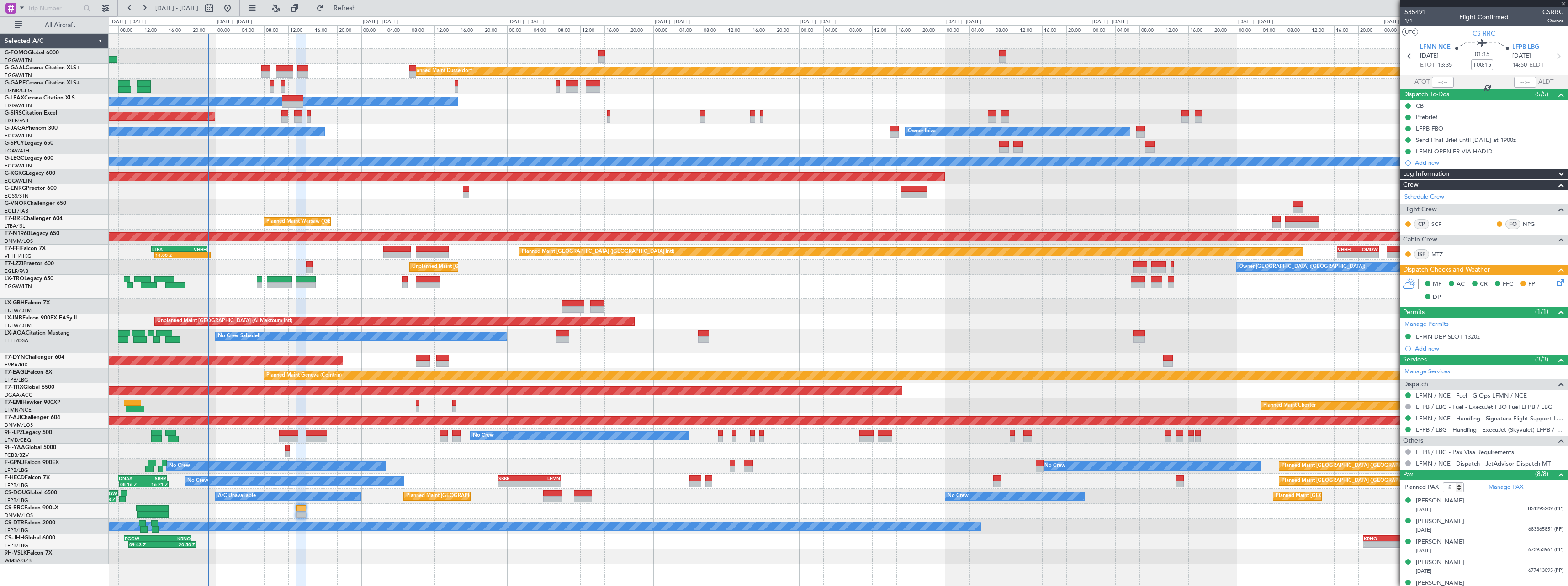
type input "-00:25"
type input "14:00"
type input "3"
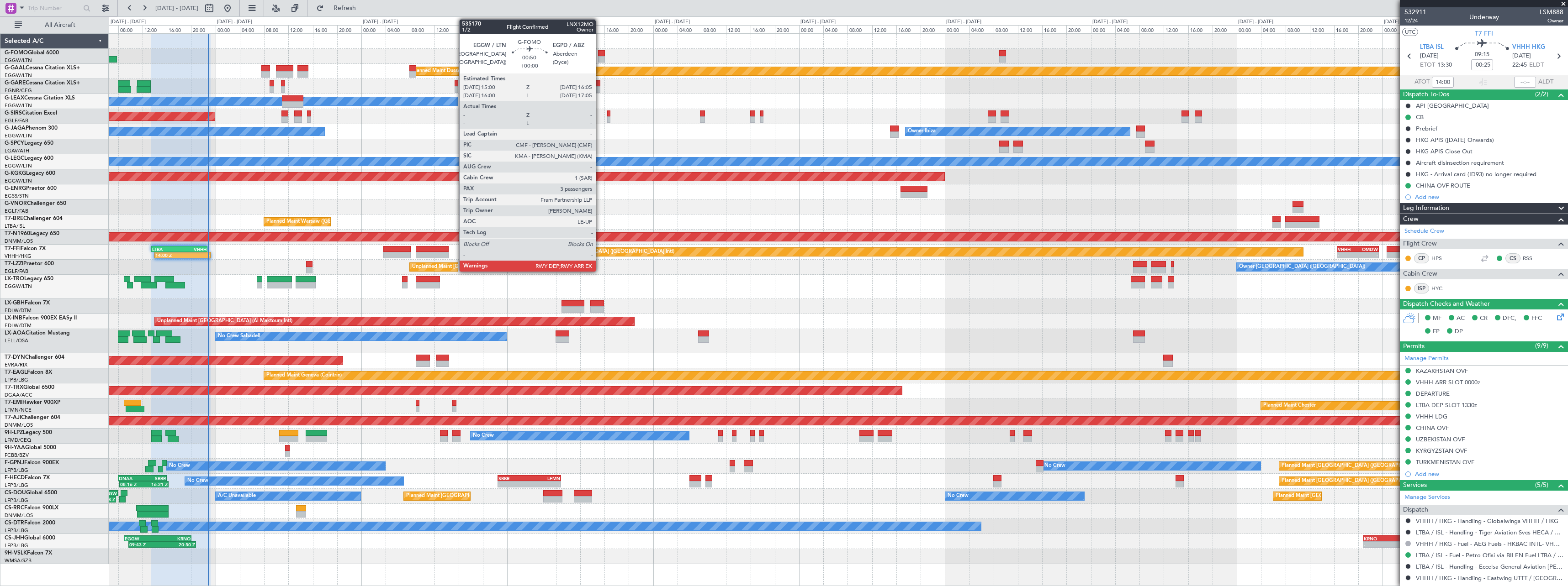
click at [600, 58] on div at bounding box center [601, 59] width 7 height 6
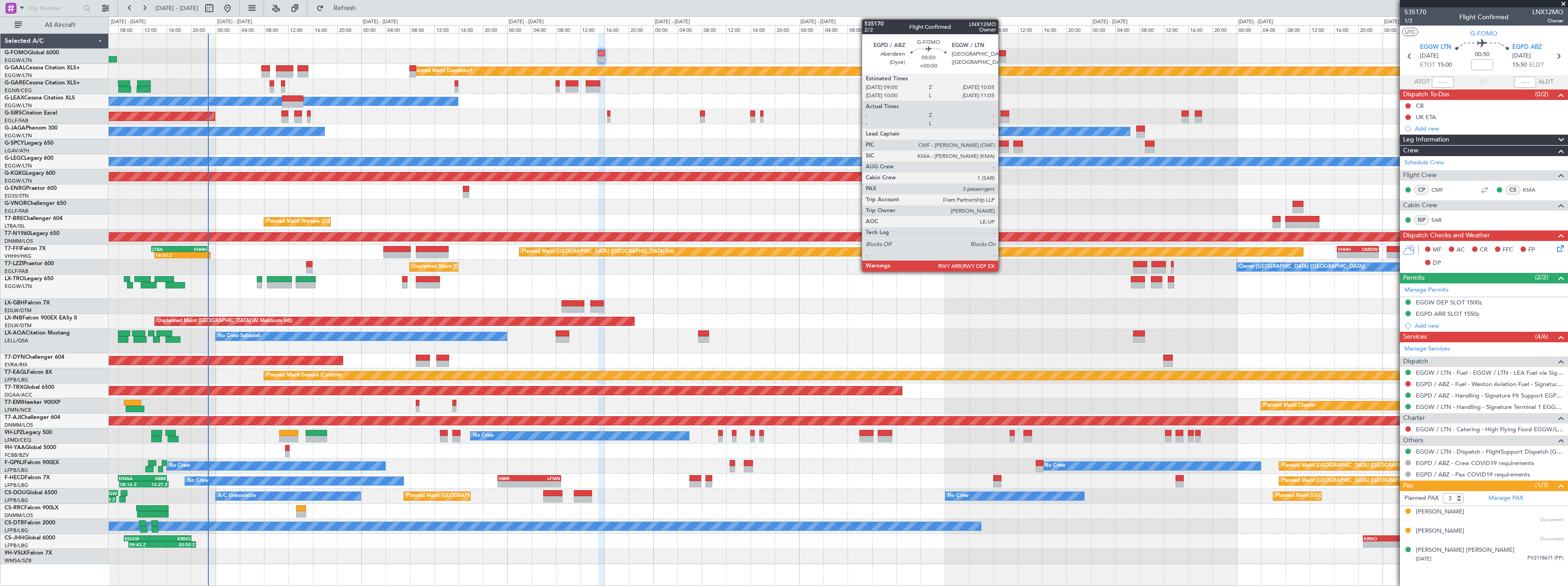
click at [1003, 55] on div at bounding box center [1003, 53] width 7 height 6
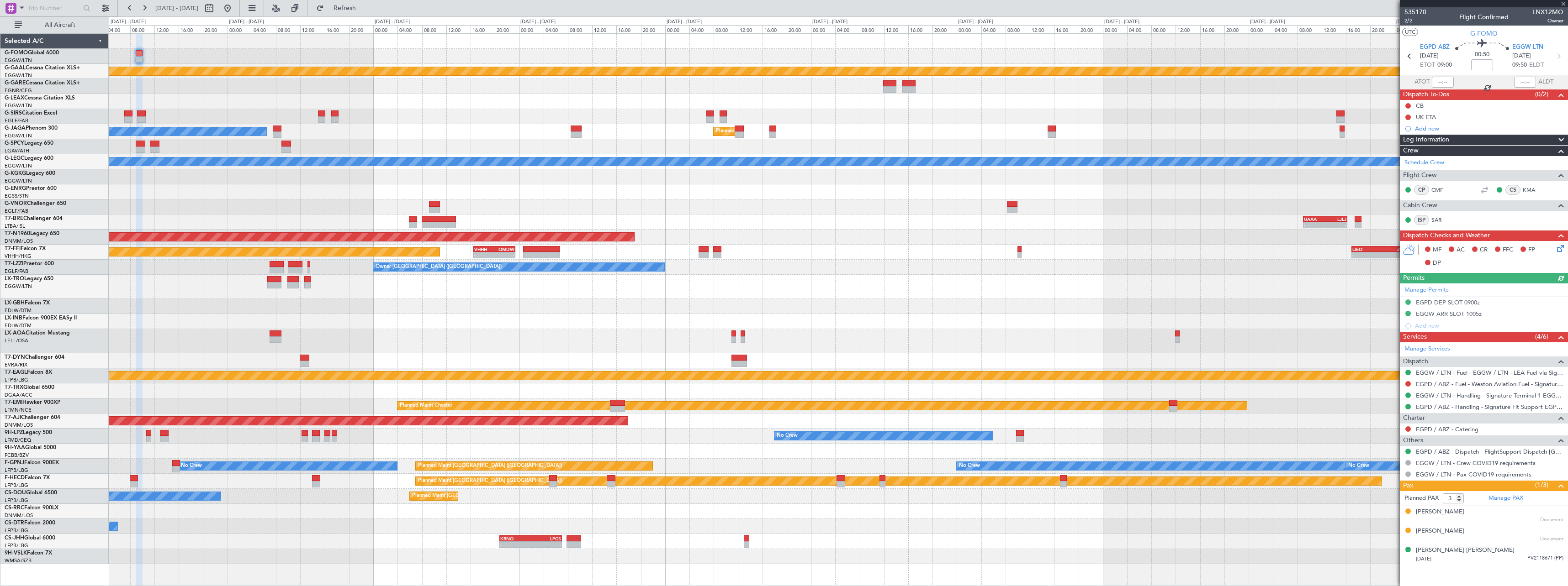
click at [303, 39] on div at bounding box center [838, 41] width 1459 height 15
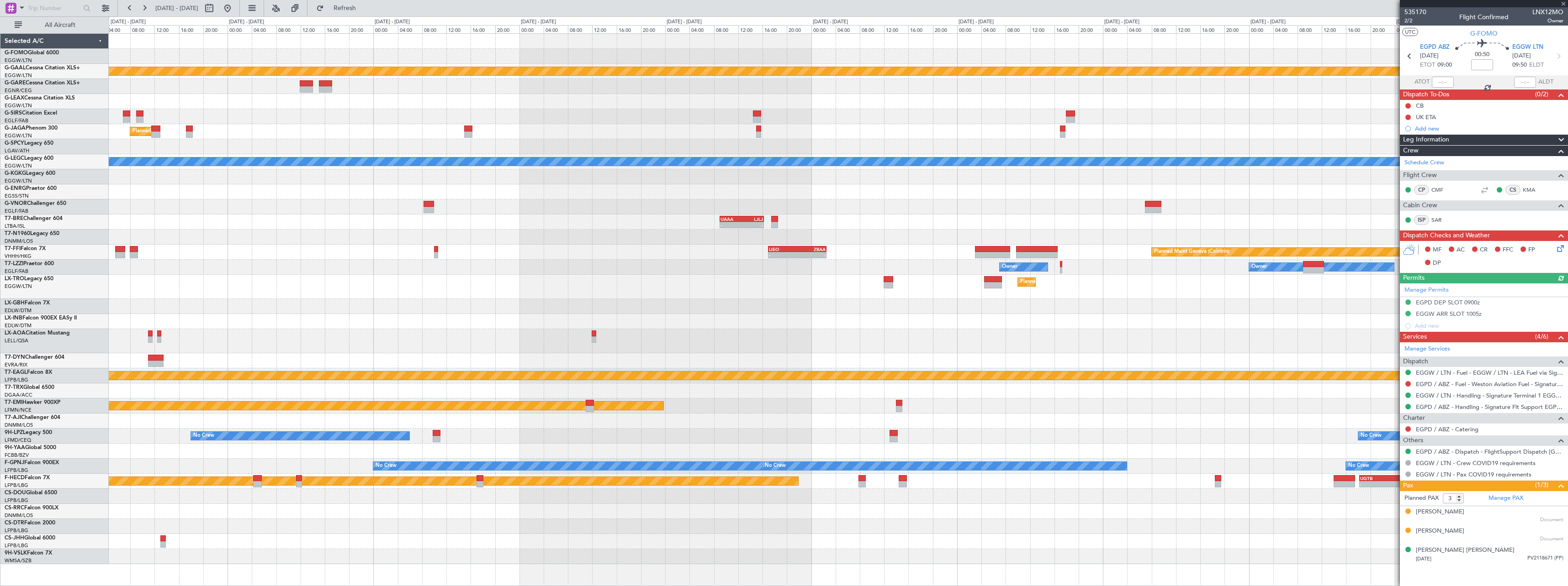
click at [559, 118] on div "- - EGGW 13:30 Z KTEB 20:25 Z Planned Maint Dusseldorf Planned Maint London (Lu…" at bounding box center [838, 299] width 1459 height 531
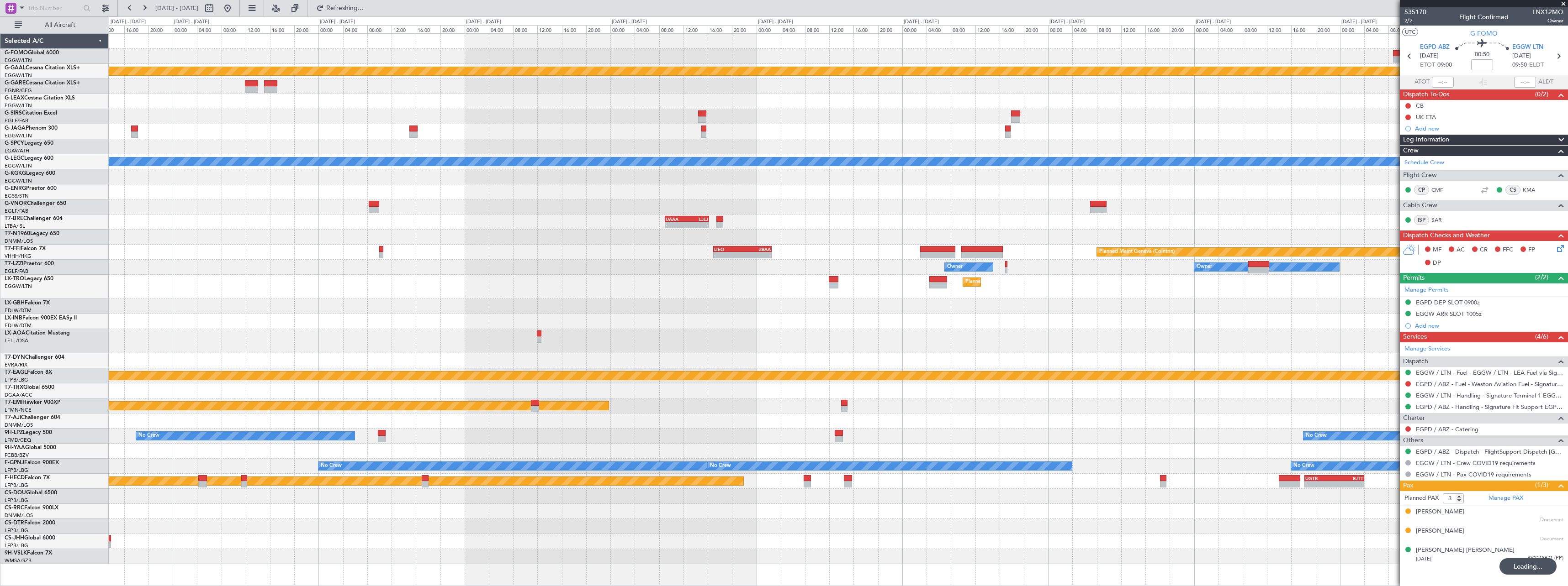
click at [507, 84] on div "- - EGGW 13:30 Z KTEB 20:25 Z Planned Maint Dusseldorf Planned Maint London (Lu…" at bounding box center [838, 299] width 1459 height 531
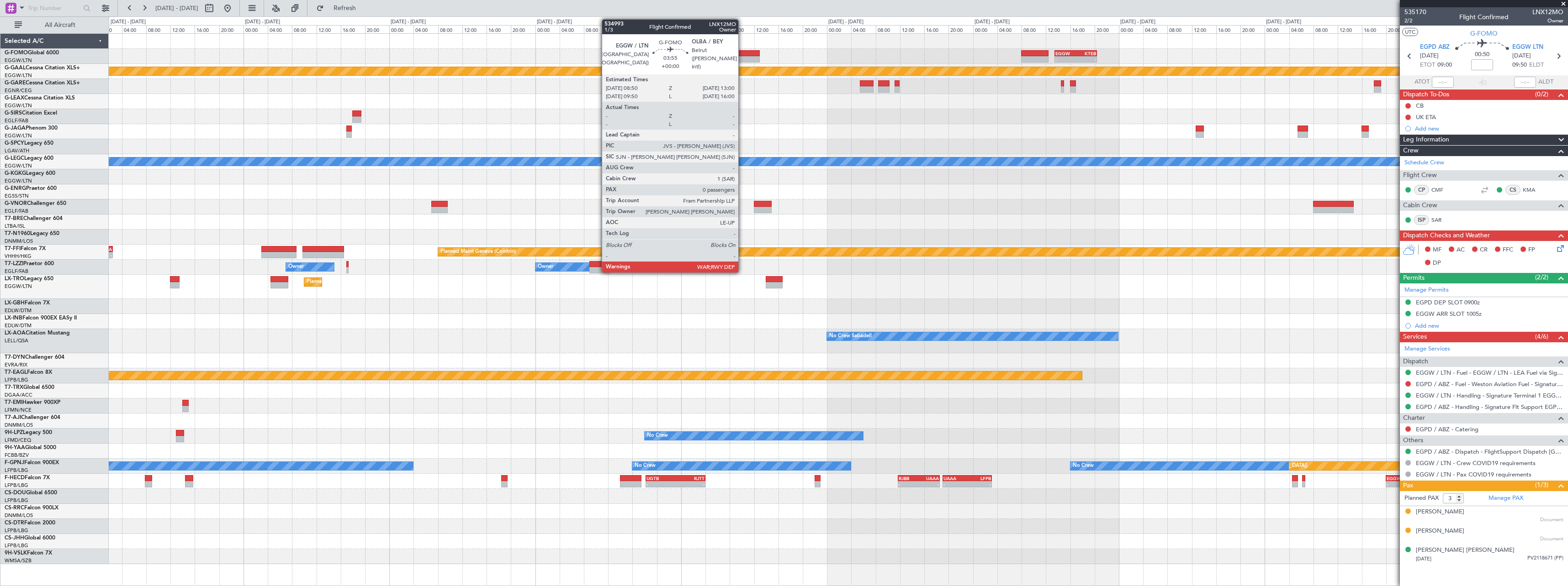
click at [743, 53] on div at bounding box center [747, 53] width 26 height 6
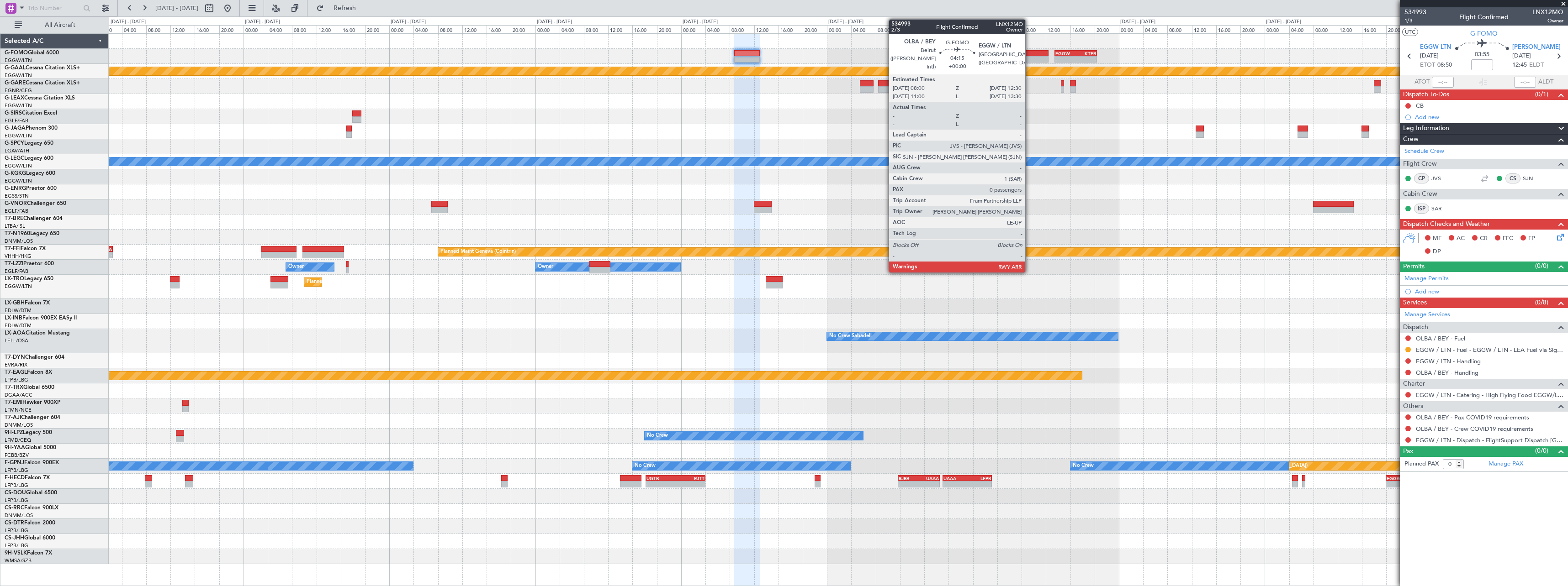
click at [1030, 56] on div at bounding box center [1034, 59] width 28 height 6
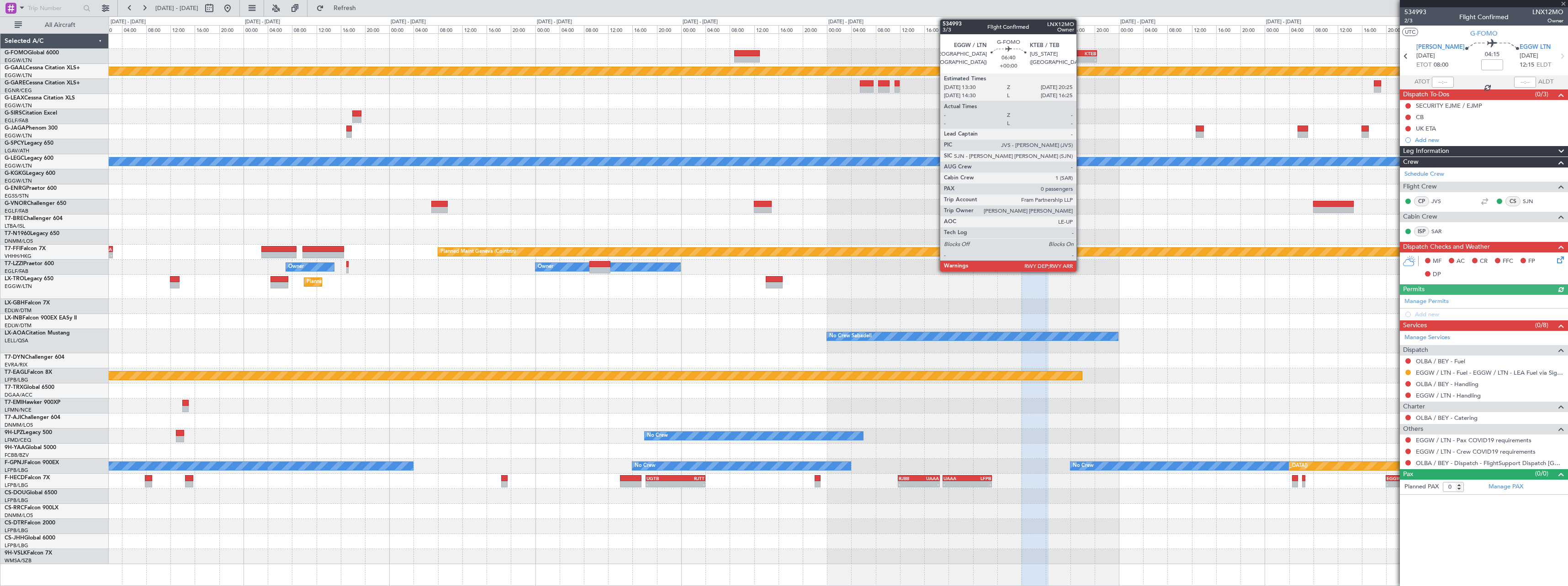
click at [1081, 56] on div "-" at bounding box center [1086, 59] width 21 height 5
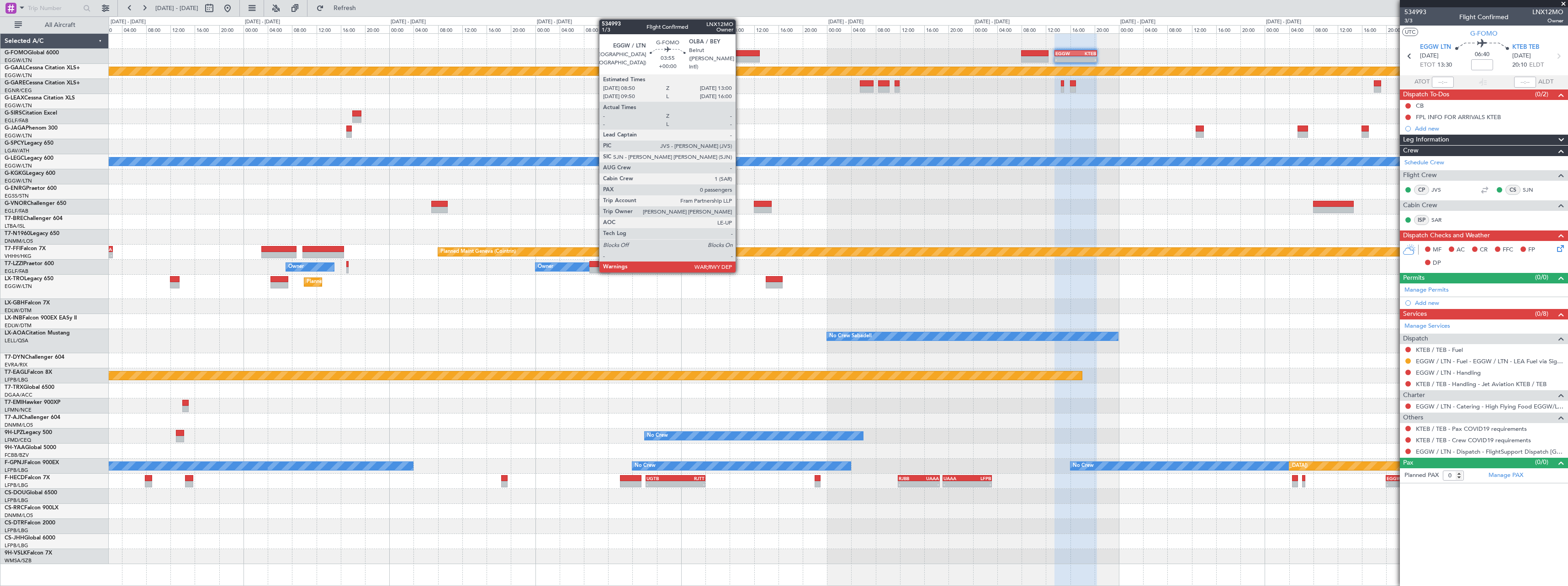
click at [741, 53] on div at bounding box center [747, 53] width 26 height 6
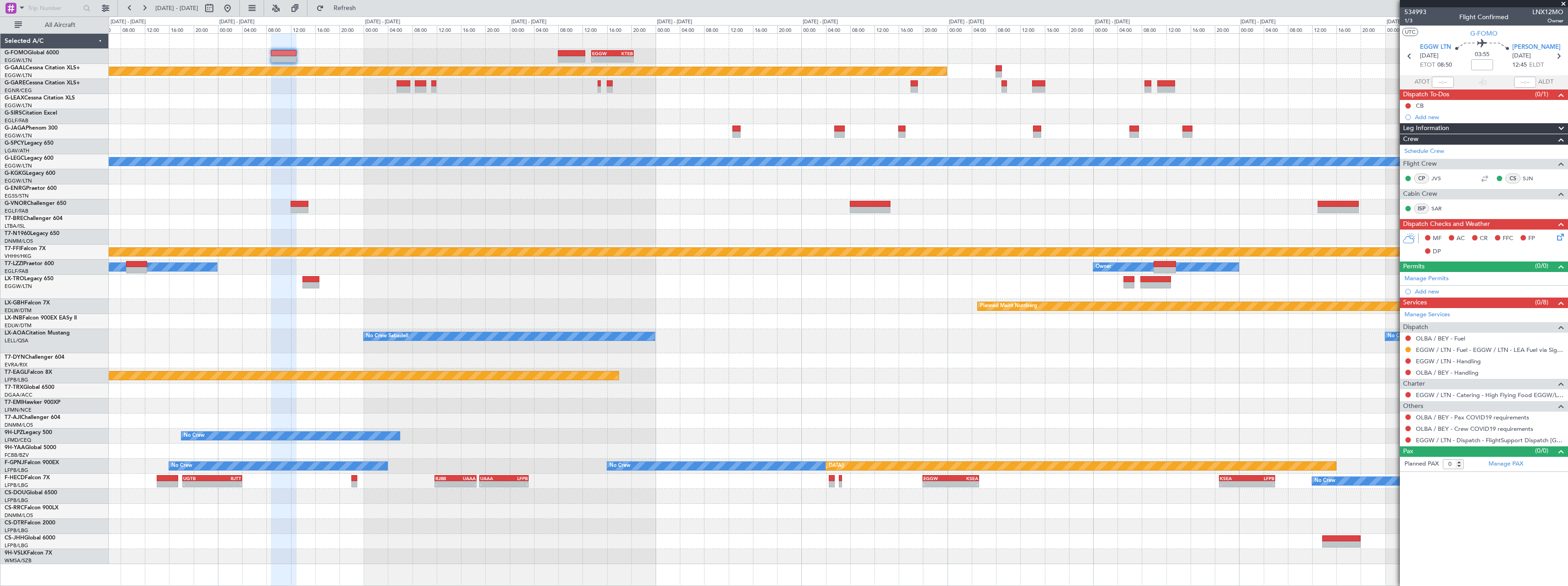
click at [1439, 95] on fb-app "08 Sep 2025 - 18 Sep 2025 Refresh Quick Links All Aircraft - - EGGW 13:30 Z KTE…" at bounding box center [784, 297] width 1568 height 580
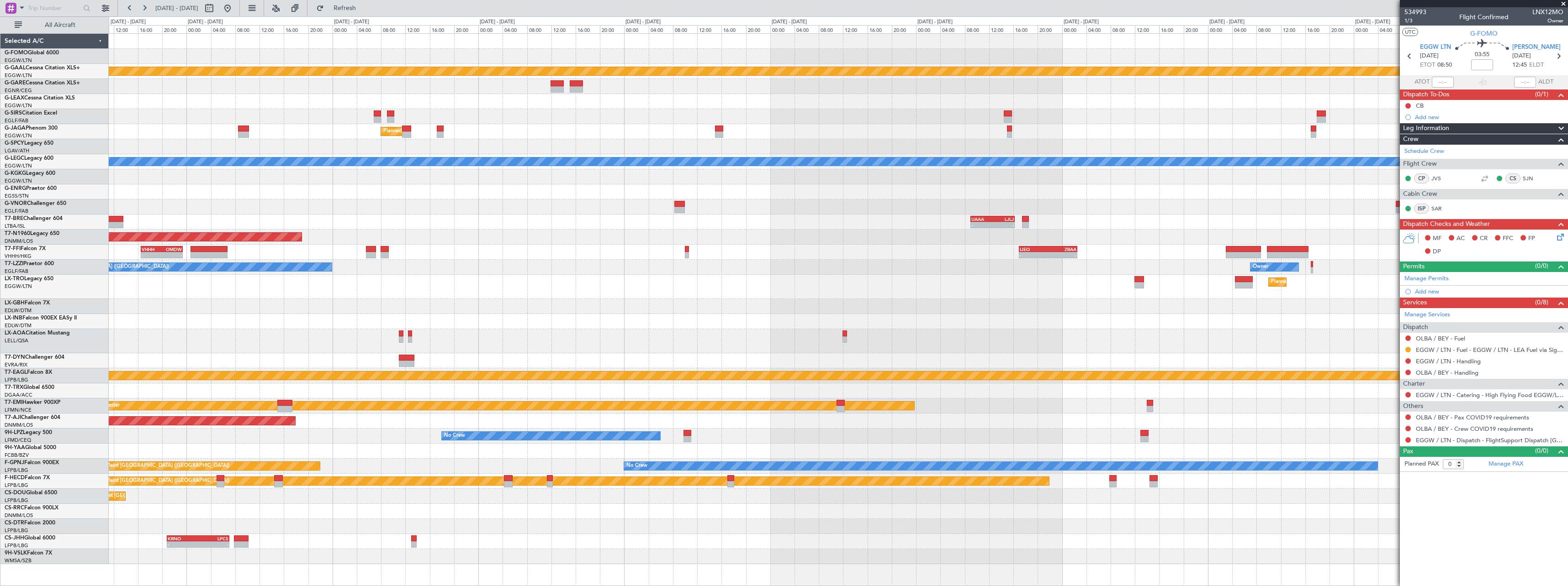
click at [1568, 122] on html "08 Sep 2025 - 18 Sep 2025 Refresh Quick Links All Aircraft Planned Maint Dussel…" at bounding box center [784, 293] width 1568 height 586
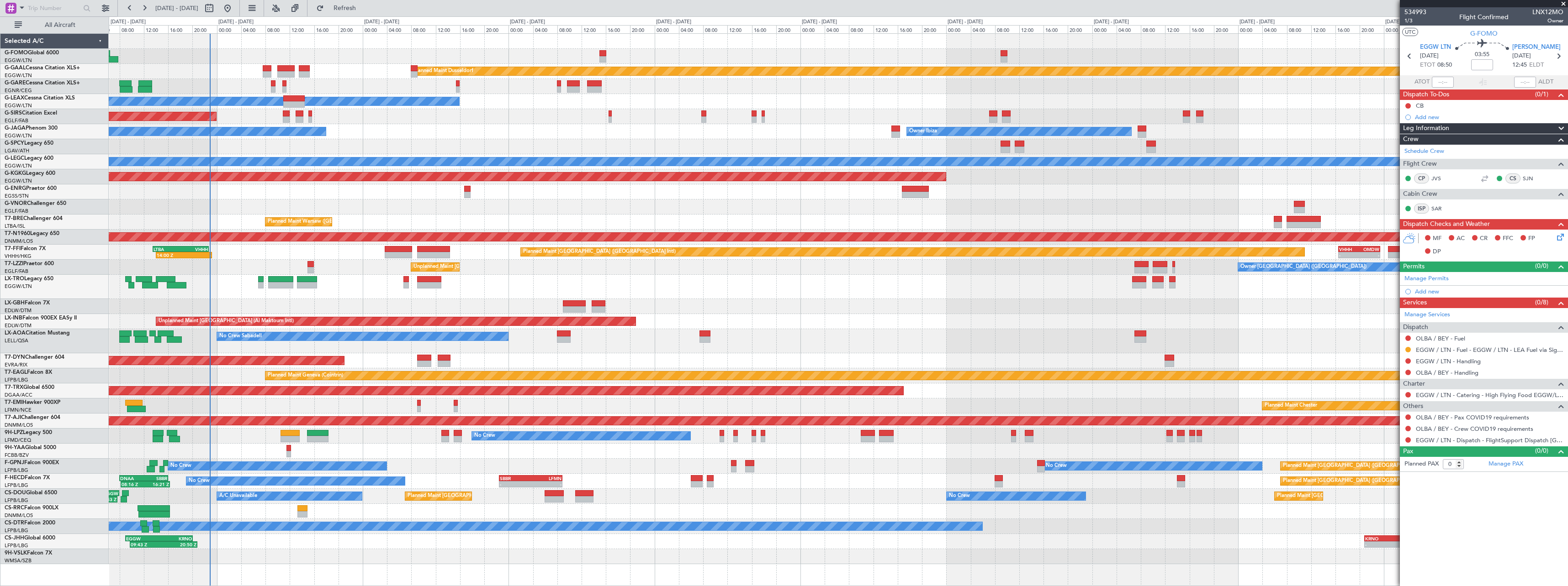
click at [1568, 73] on html "08 Sep 2025 - 18 Sep 2025 Refresh Quick Links All Aircraft Planned Maint Dussel…" at bounding box center [784, 293] width 1568 height 586
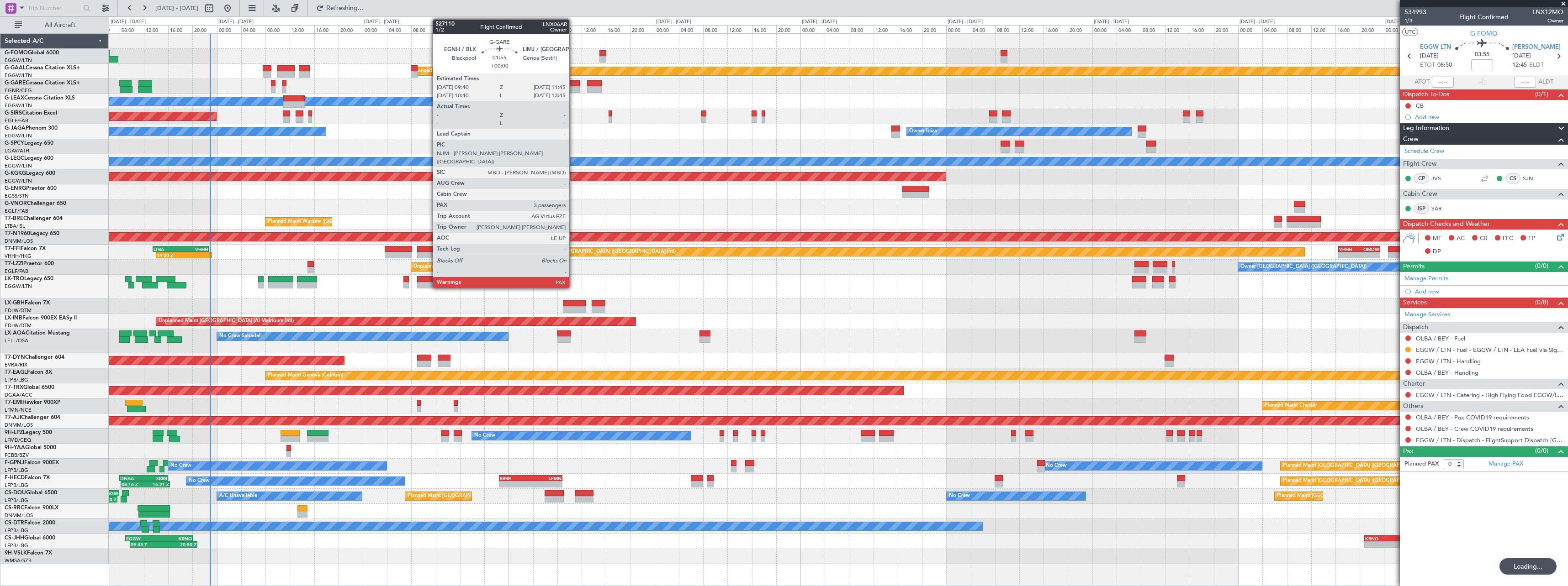
click at [574, 88] on div at bounding box center [573, 89] width 12 height 6
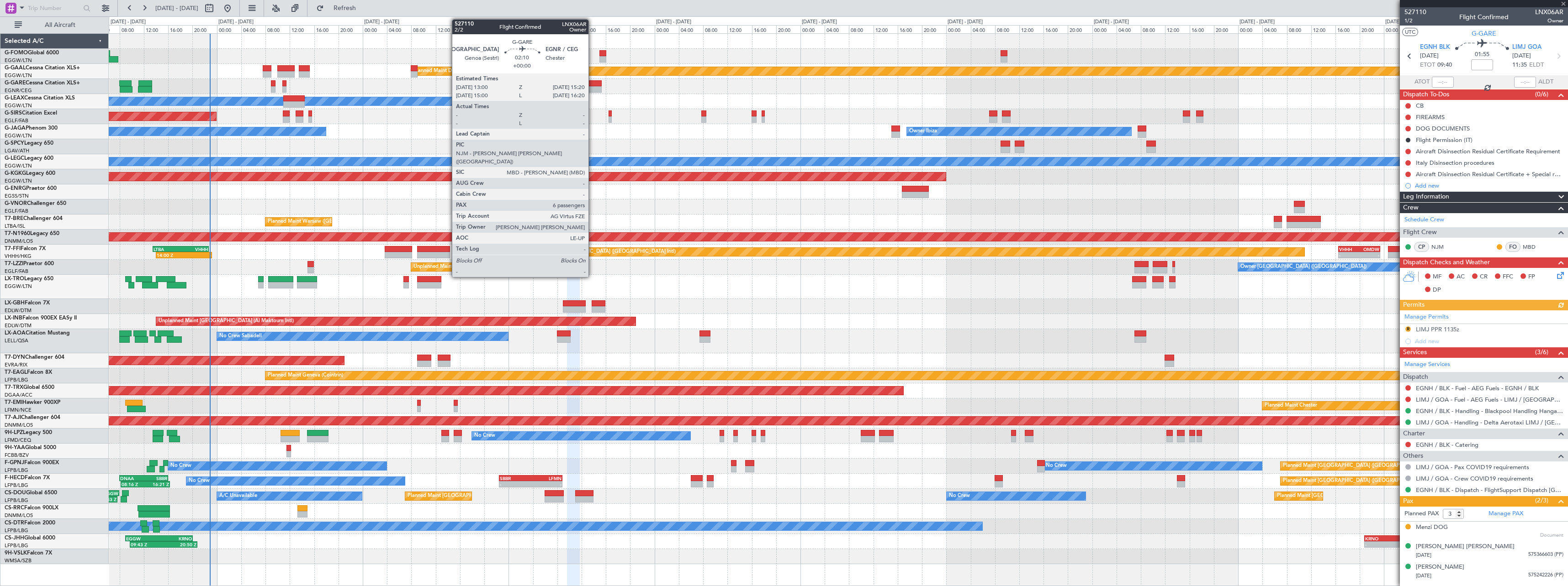
click at [593, 86] on div at bounding box center [594, 83] width 14 height 6
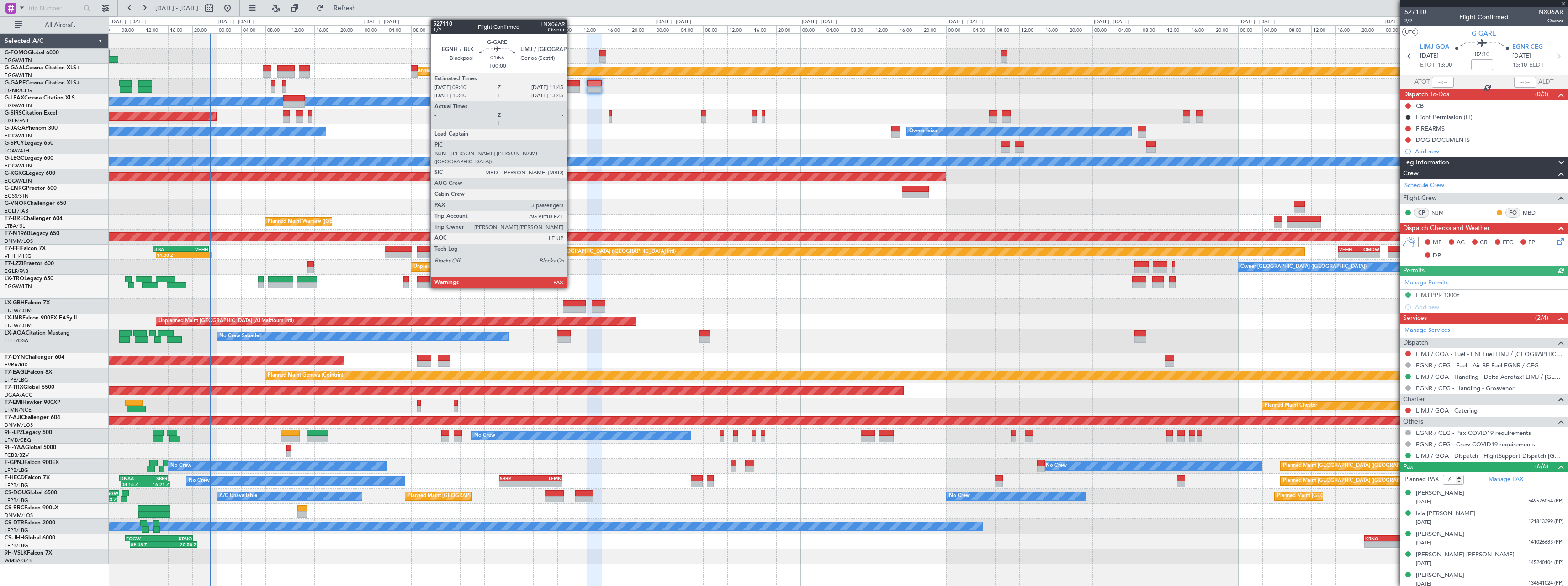
click at [572, 88] on div at bounding box center [573, 89] width 12 height 6
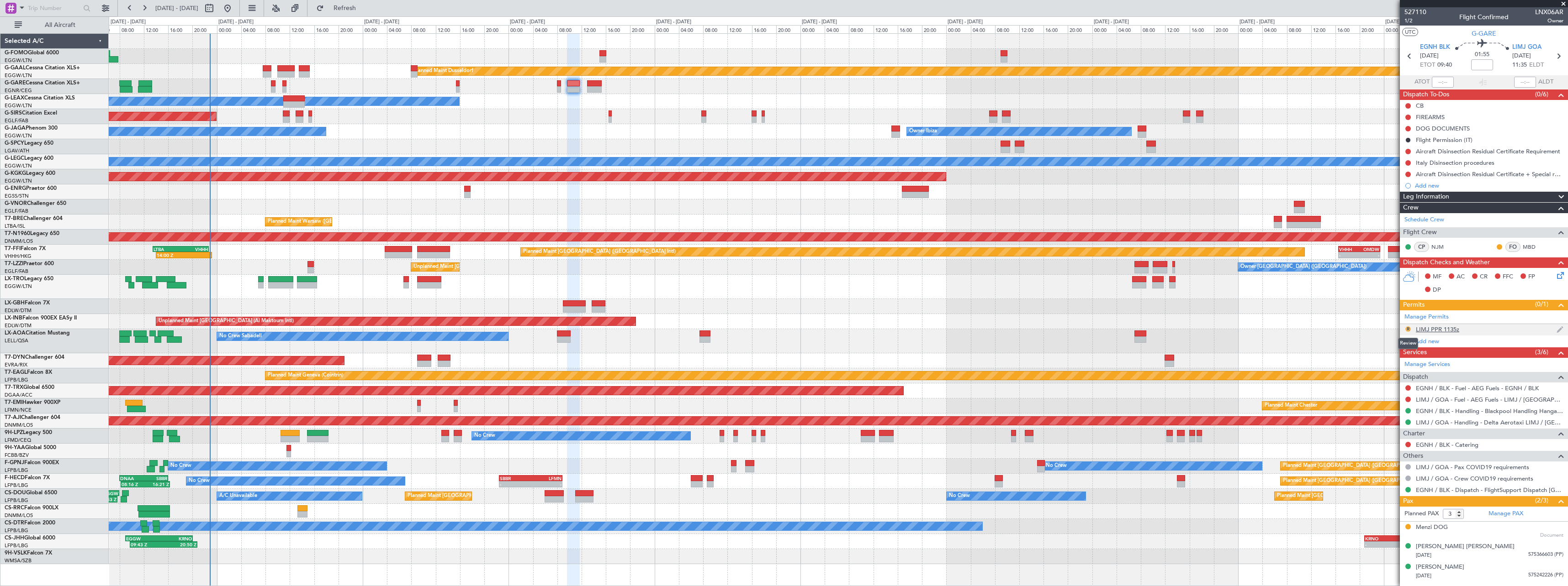
click at [1409, 329] on button "R" at bounding box center [1408, 329] width 5 height 5
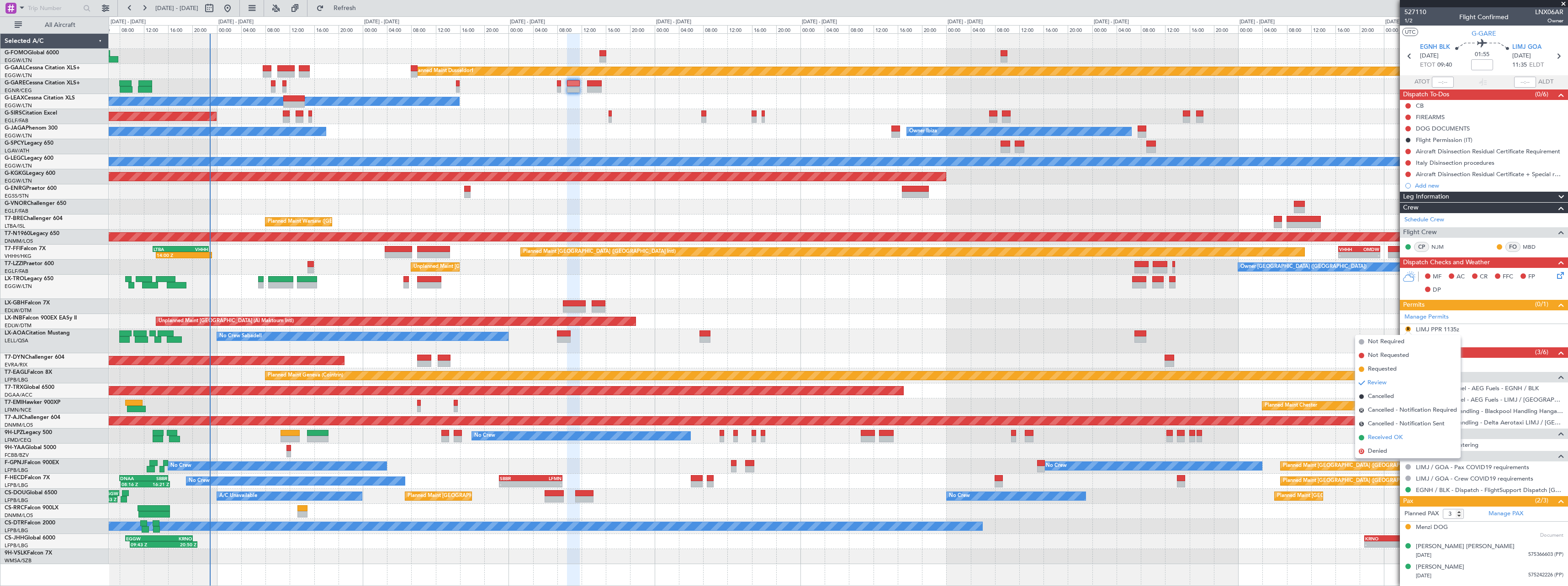
click at [1406, 443] on li "Received OK" at bounding box center [1408, 437] width 105 height 13
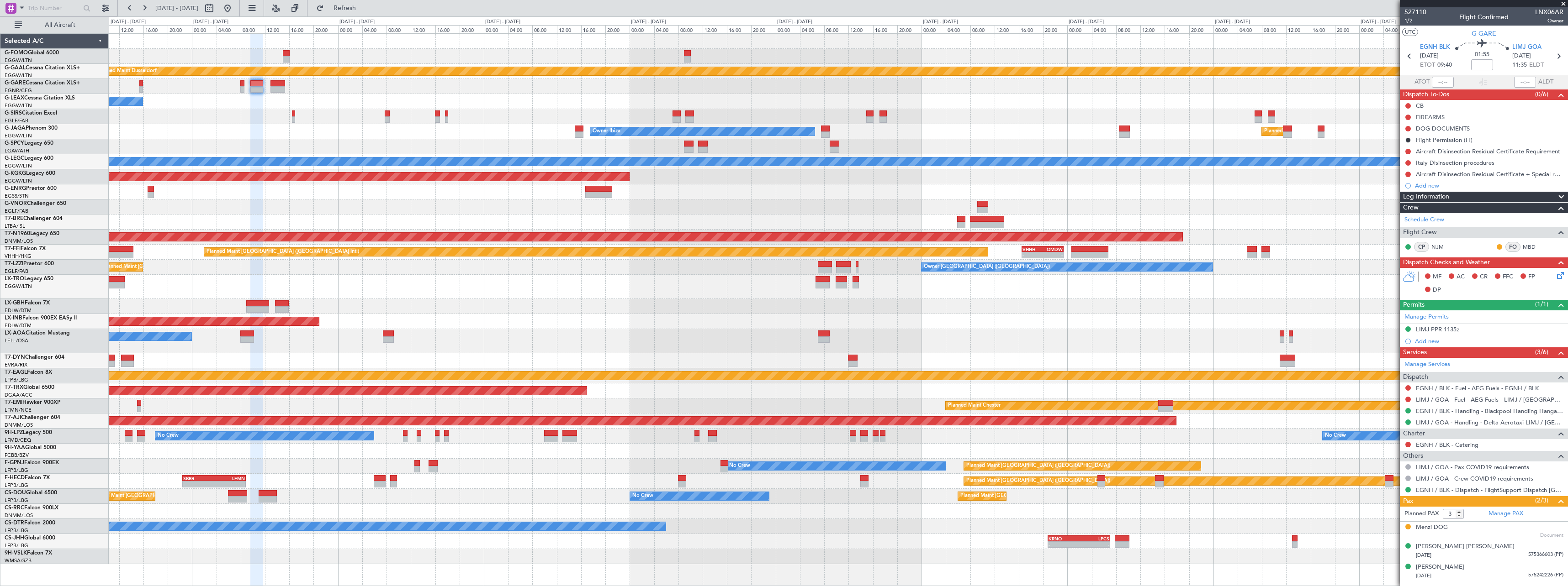
click at [392, 135] on div "Planned Maint Dusseldorf Owner Unplanned Maint Oxford (Kidlington) Owner Ibiza …" at bounding box center [838, 299] width 1459 height 531
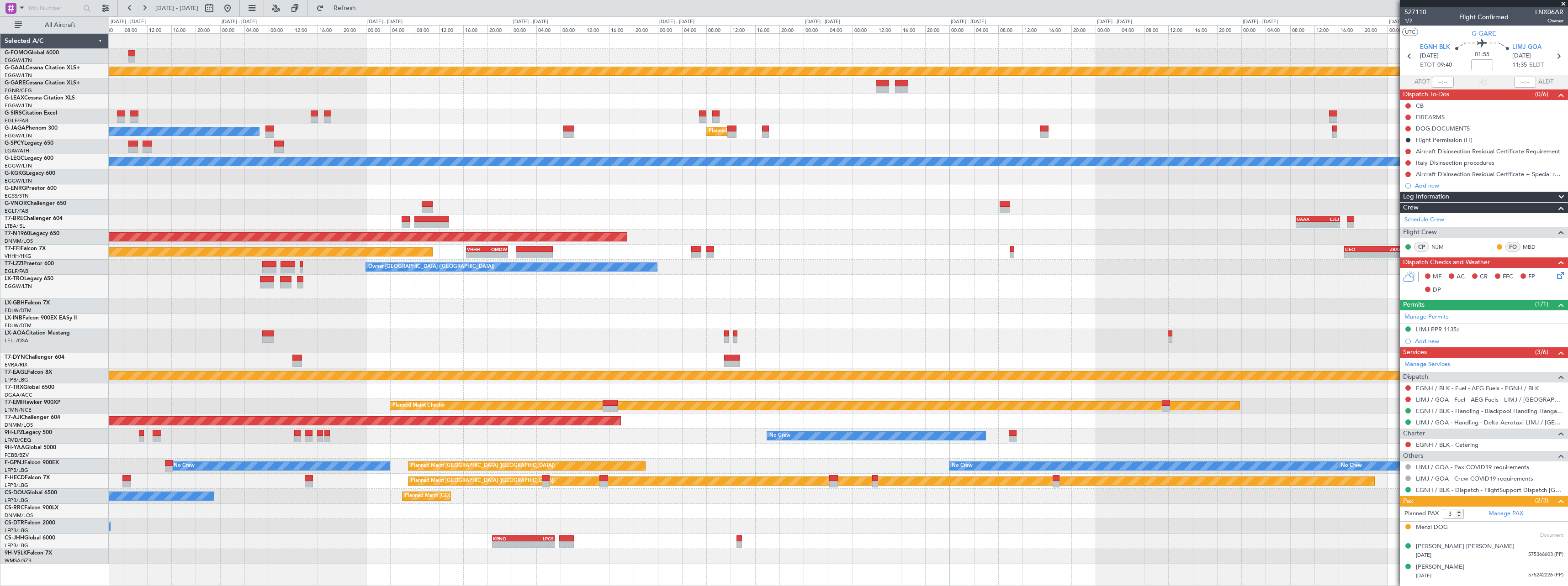
click at [827, 85] on div at bounding box center [838, 87] width 1459 height 15
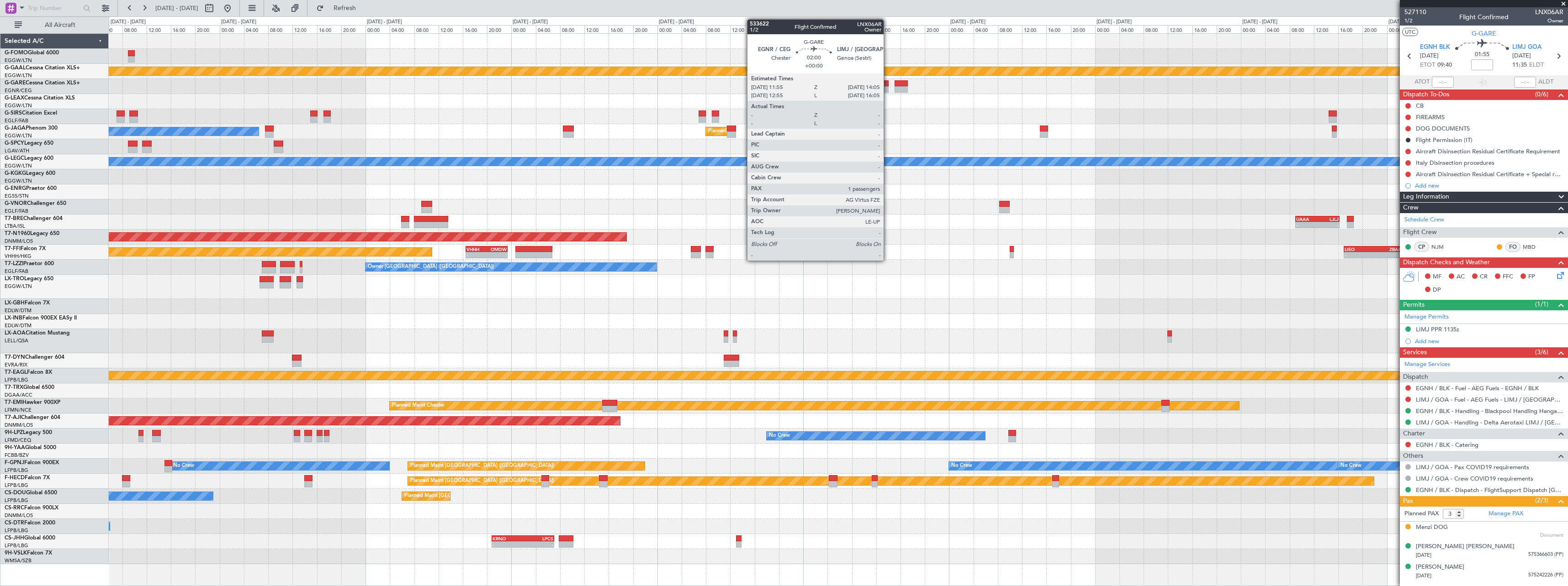
click at [888, 88] on div at bounding box center [882, 89] width 13 height 6
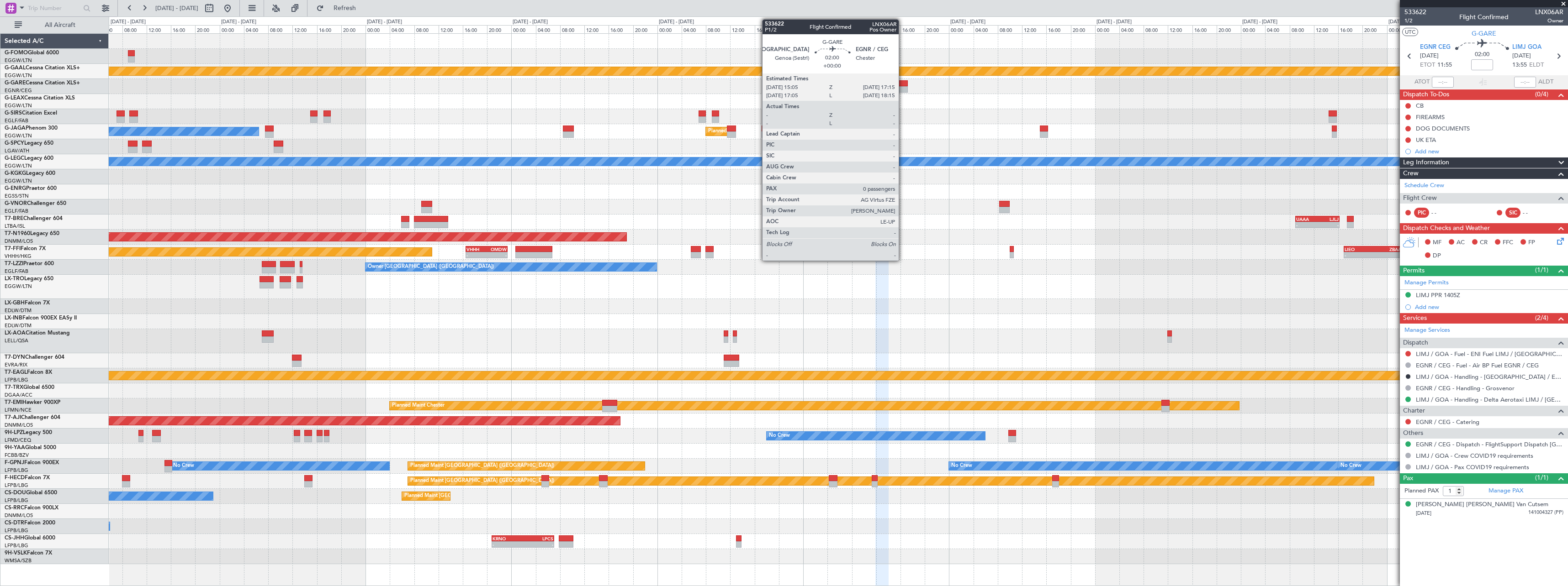
click at [903, 89] on div at bounding box center [901, 89] width 13 height 6
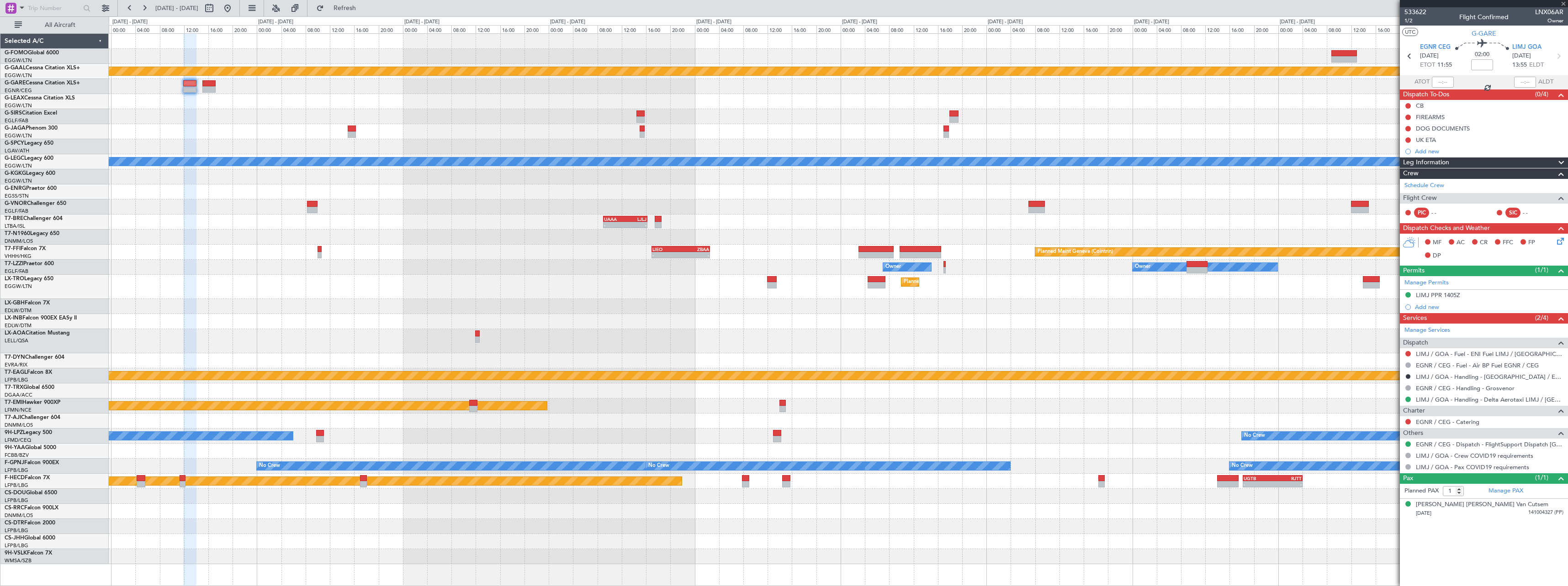
click at [512, 81] on div at bounding box center [838, 87] width 1459 height 15
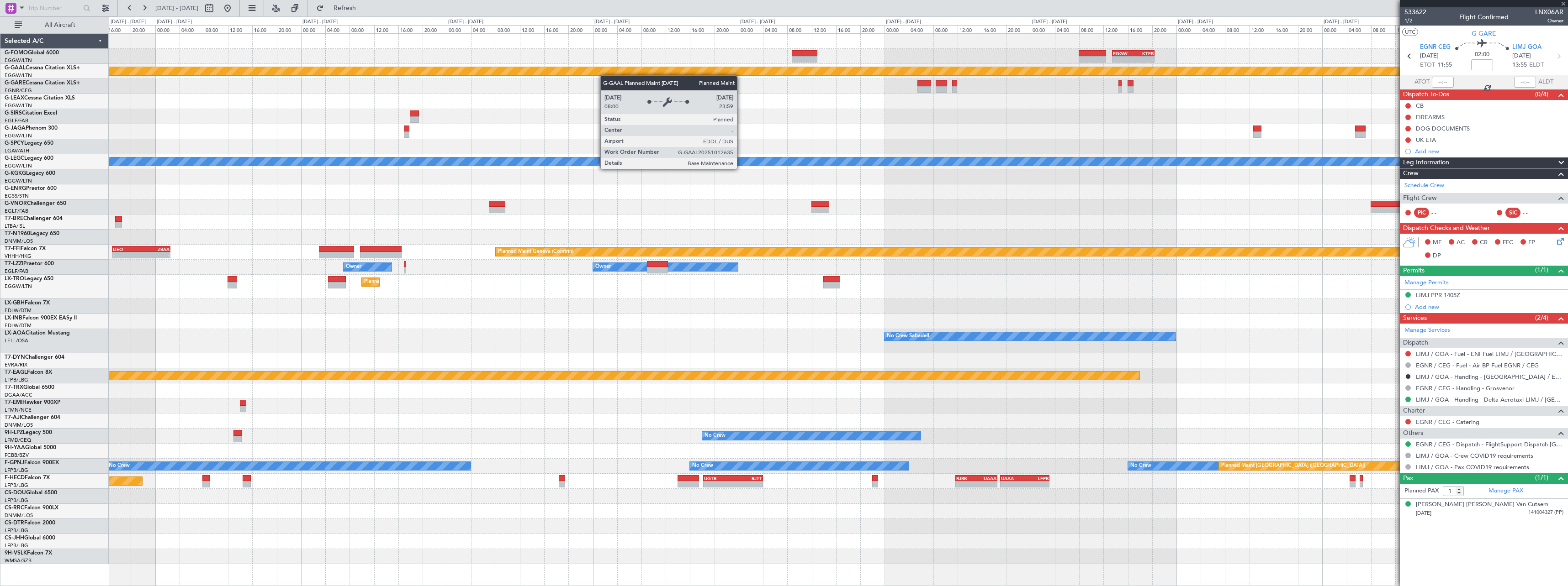
click at [477, 66] on div "- - EGGW 13:30 Z KTEB 20:25 Z Planned Maint Dusseldorf A/C Unavailable London (…" at bounding box center [838, 299] width 1459 height 531
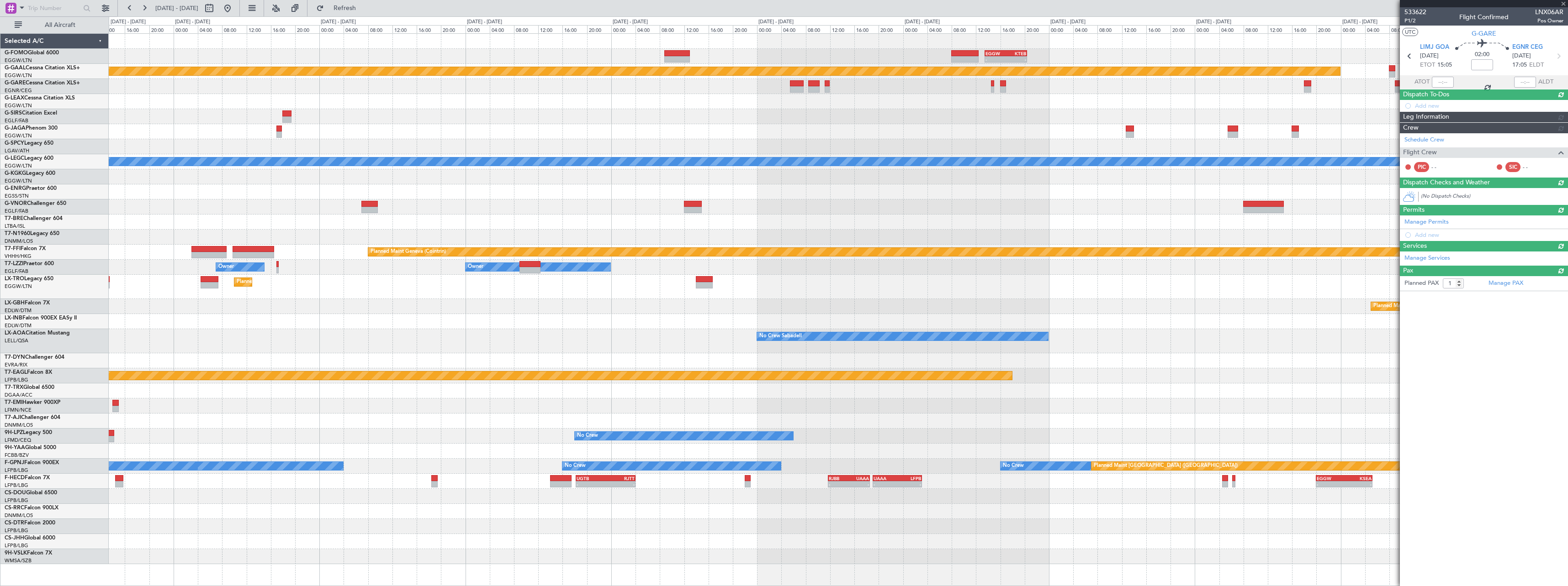
type input "0"
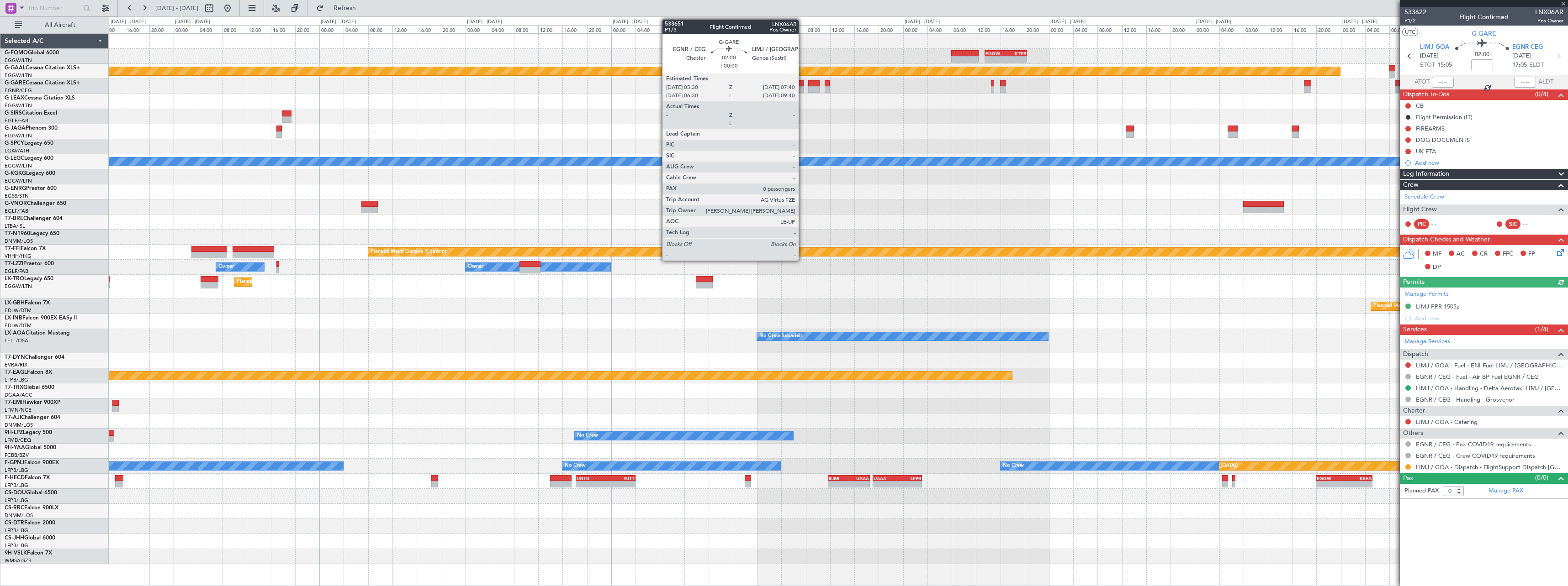
click at [803, 88] on div at bounding box center [796, 89] width 13 height 6
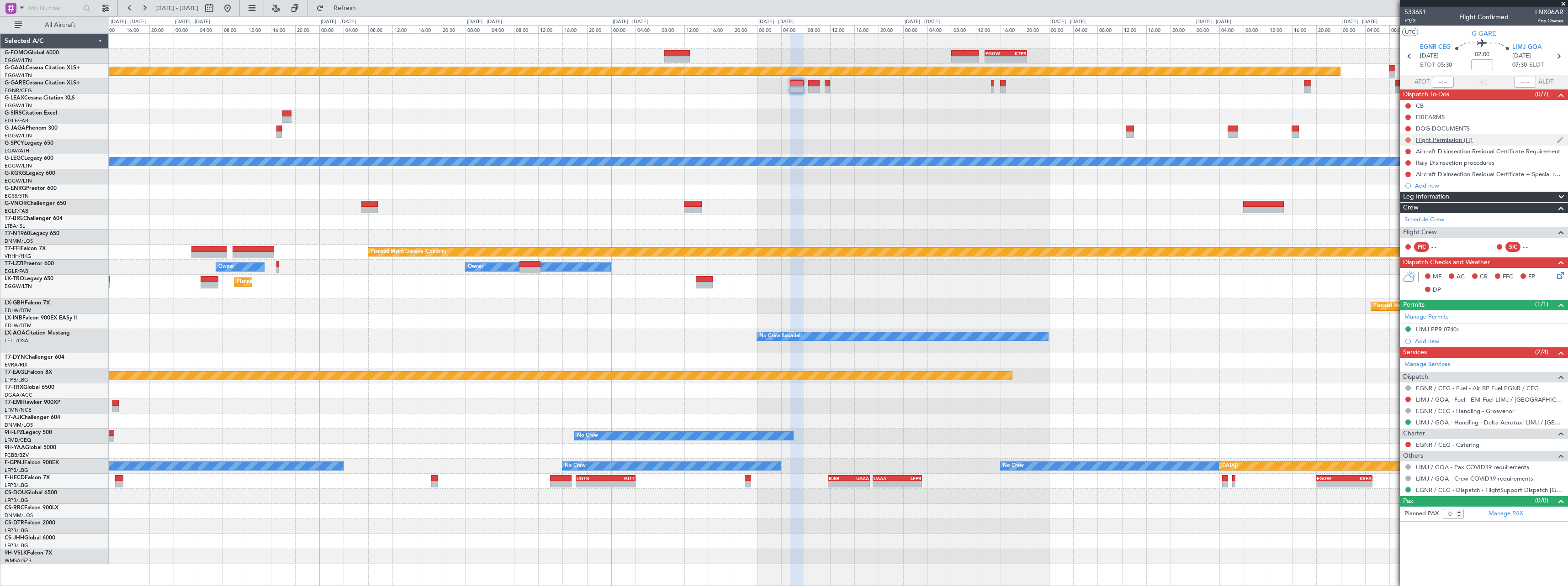
click at [1406, 139] on button at bounding box center [1408, 140] width 5 height 5
click at [1410, 193] on span "Cancelled" at bounding box center [1410, 194] width 26 height 9
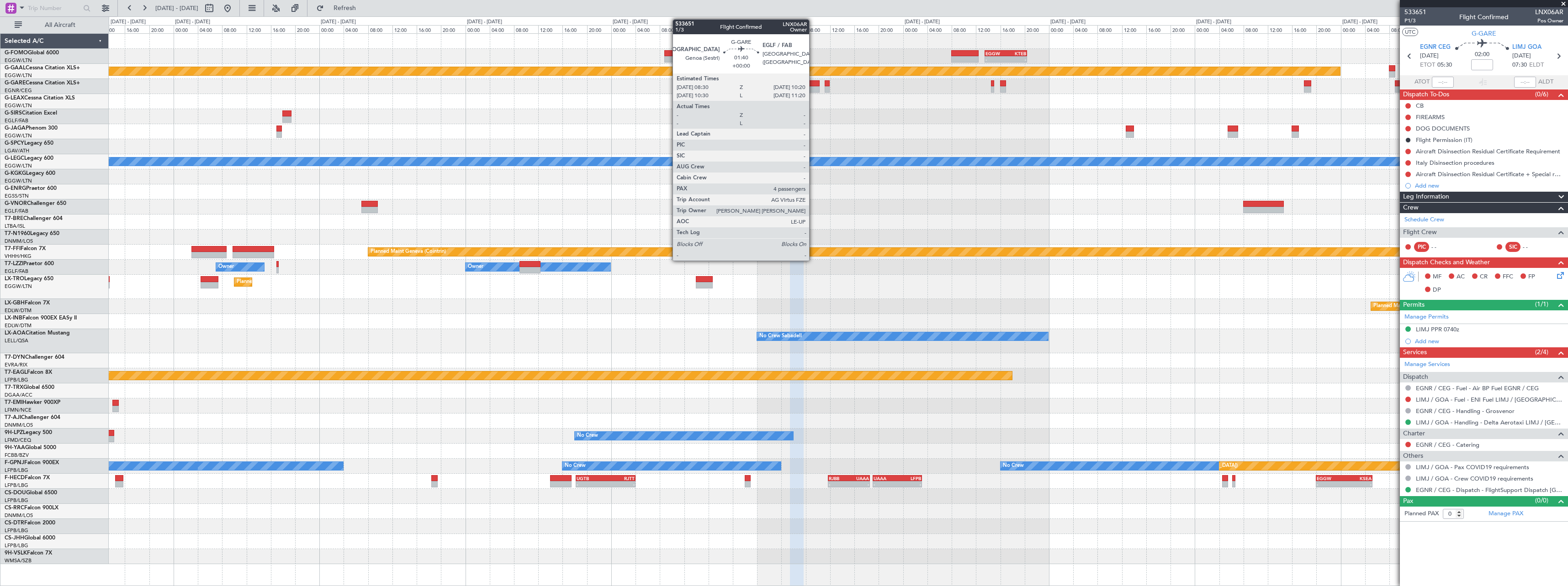
click at [814, 86] on div at bounding box center [814, 83] width 12 height 6
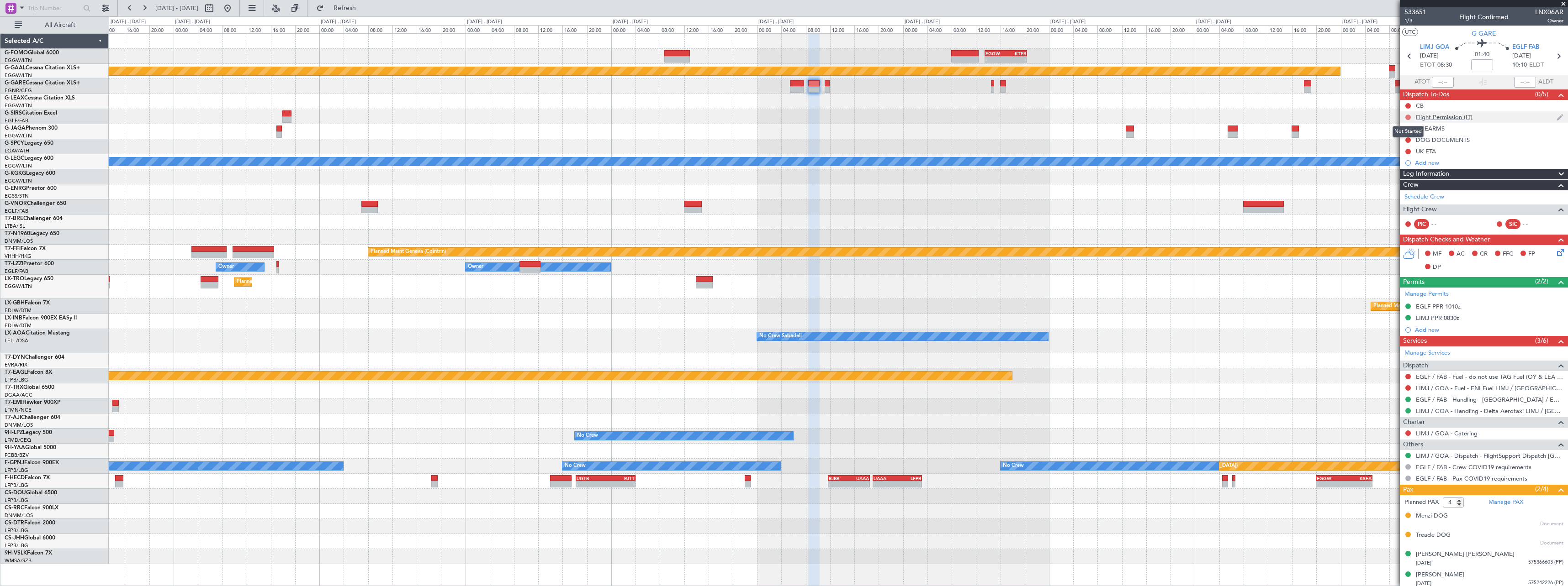
click at [1408, 116] on button at bounding box center [1408, 118] width 5 height 5
click at [1404, 176] on span "Cancelled" at bounding box center [1410, 171] width 26 height 9
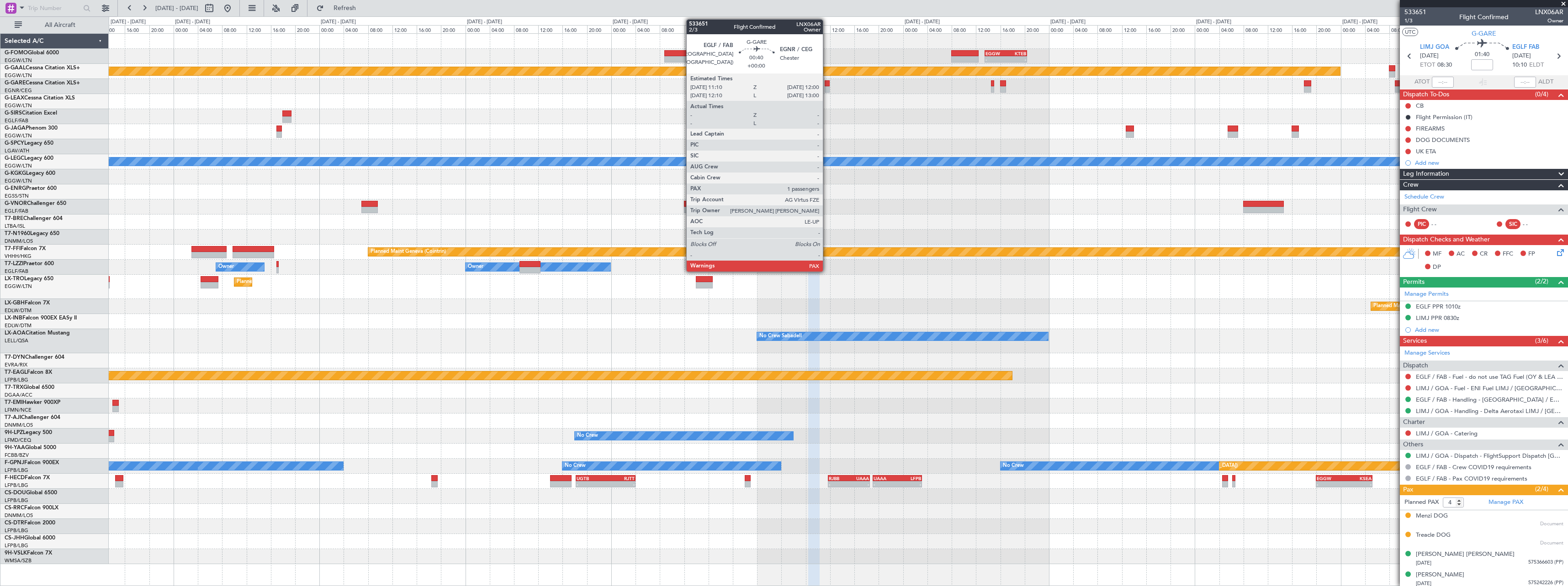
click at [827, 87] on div at bounding box center [827, 89] width 5 height 6
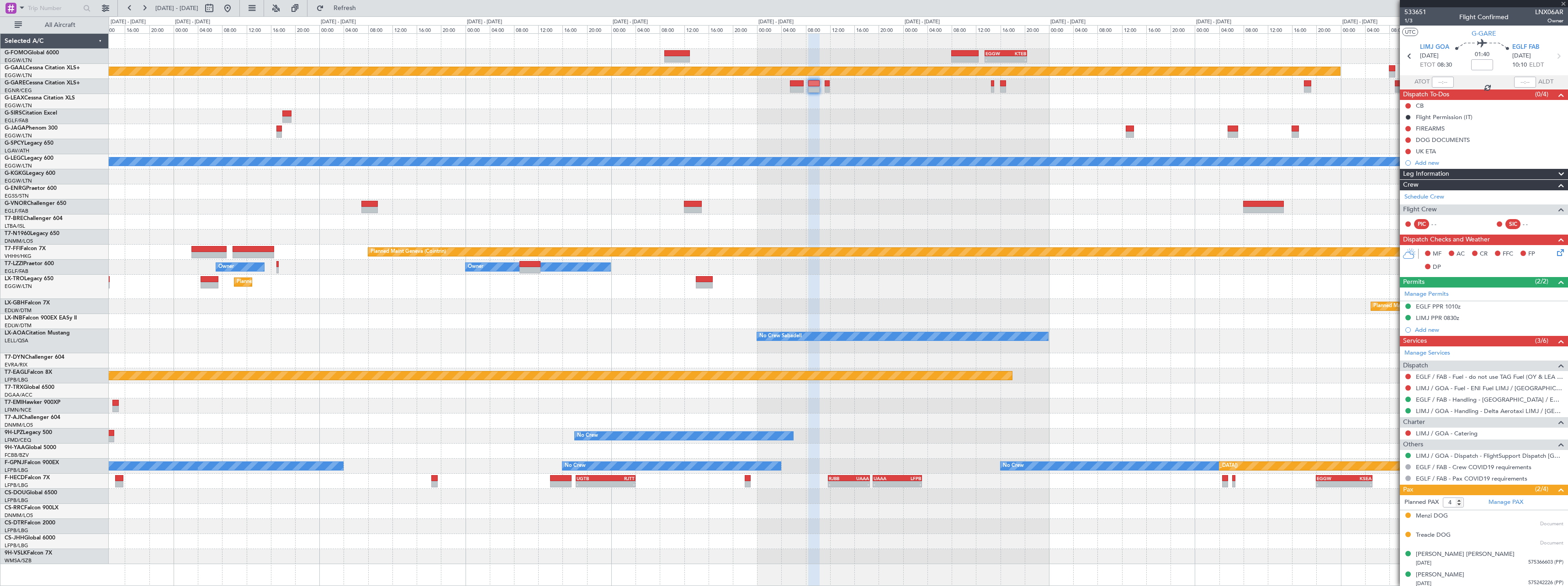
type input "1"
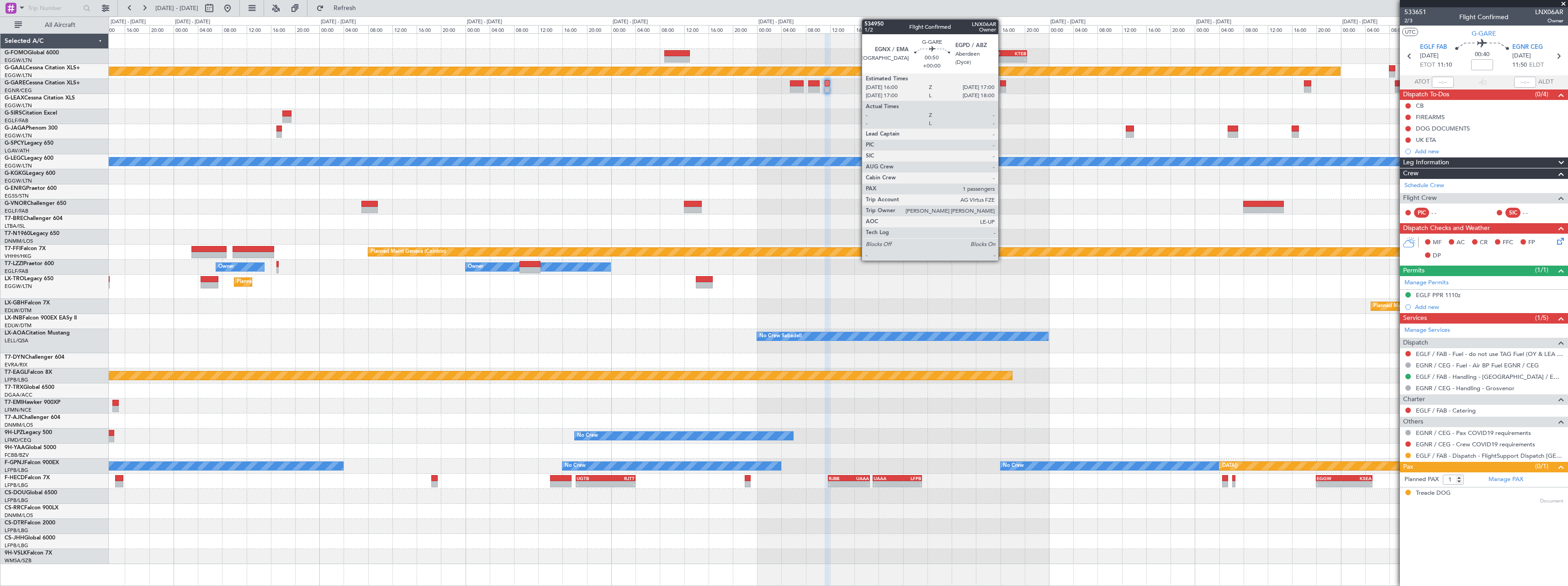
click at [1002, 87] on div at bounding box center [1003, 89] width 6 height 6
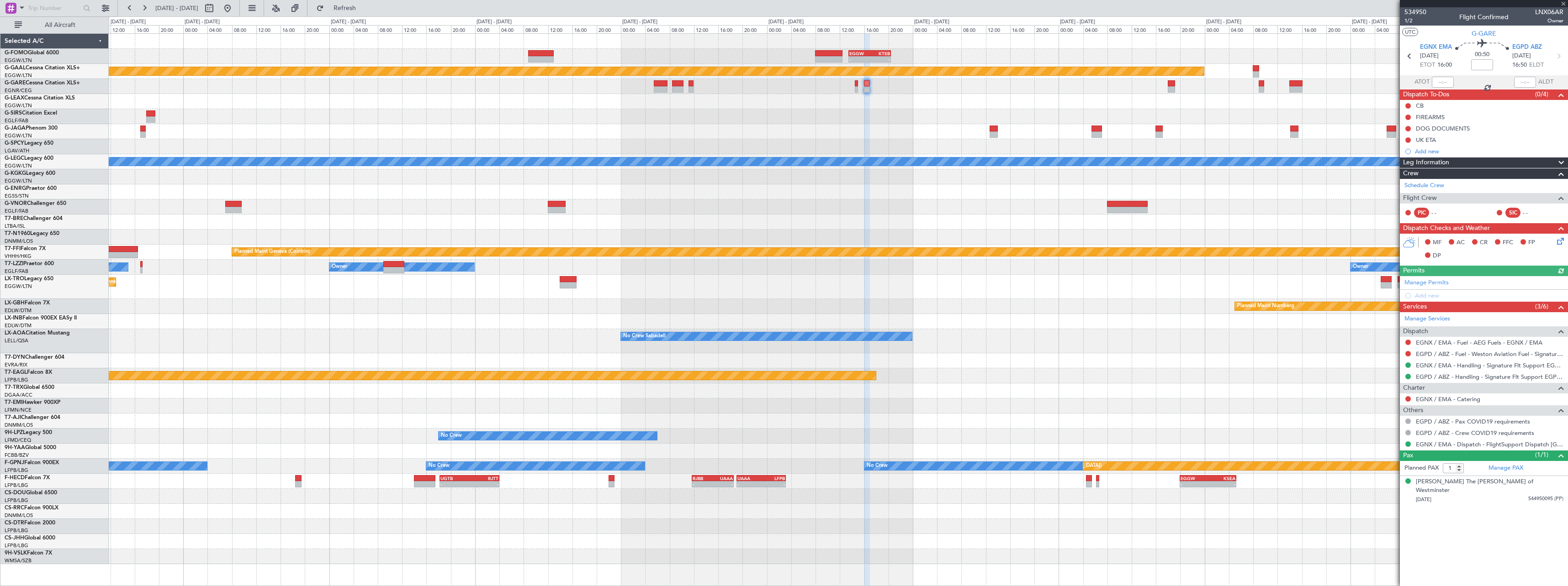
click at [1568, 126] on html "[DATE] - [DATE] Refresh Quick Links All Aircraft - - EGGW 13:30 Z KTEB 20:25 Z …" at bounding box center [784, 293] width 1568 height 586
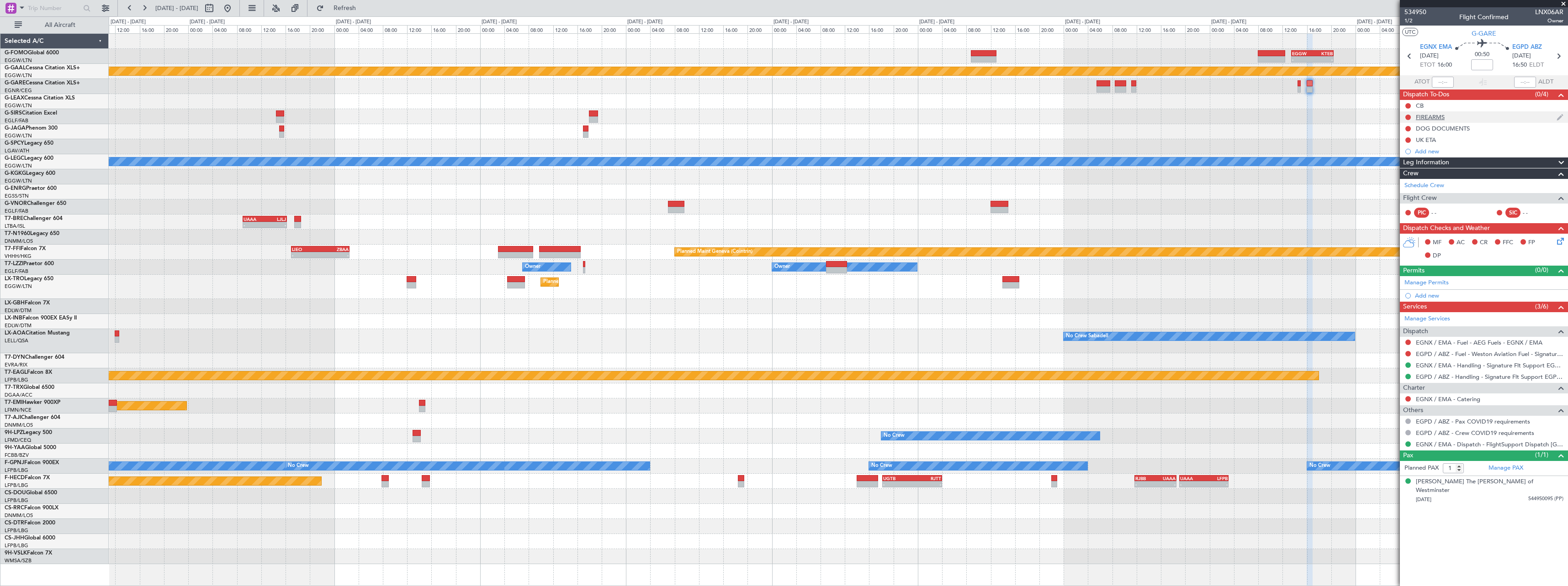
click at [1400, 112] on fb-app "[DATE] - [DATE] Refresh Quick Links All Aircraft - - EGGW 13:30 Z KTEB 20:25 Z …" at bounding box center [784, 297] width 1568 height 580
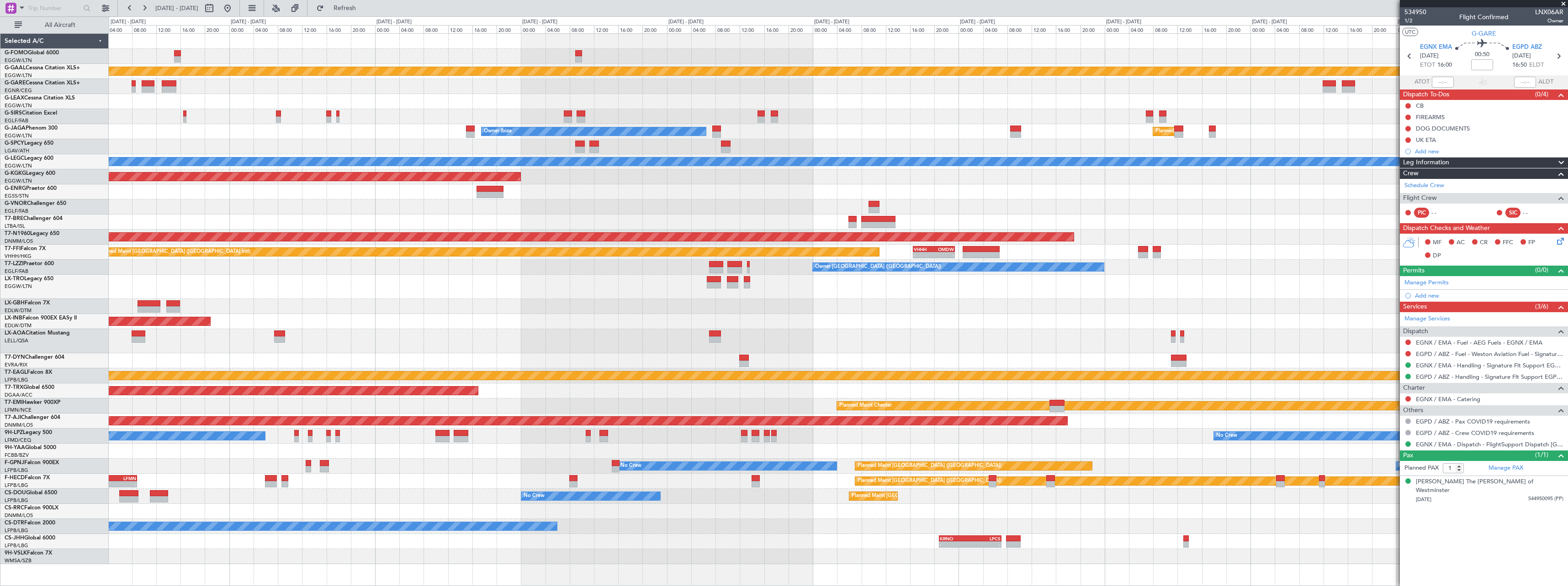
click at [1455, 134] on fb-app "[DATE] - [DATE] Refresh Quick Links All Aircraft Planned [GEOGRAPHIC_DATA] Owne…" at bounding box center [784, 297] width 1568 height 580
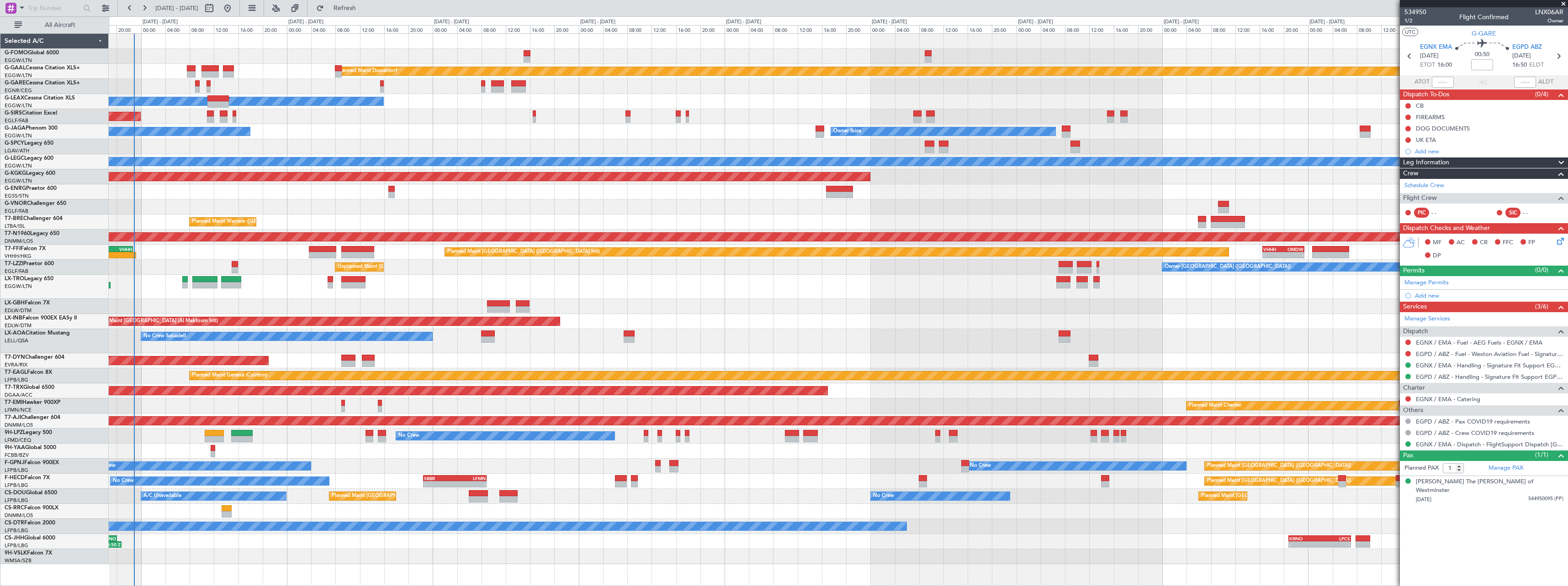
click at [801, 184] on div "Planned Maint Dusseldorf Owner Unplanned Maint [GEOGRAPHIC_DATA] ([GEOGRAPHIC_D…" at bounding box center [838, 299] width 1459 height 531
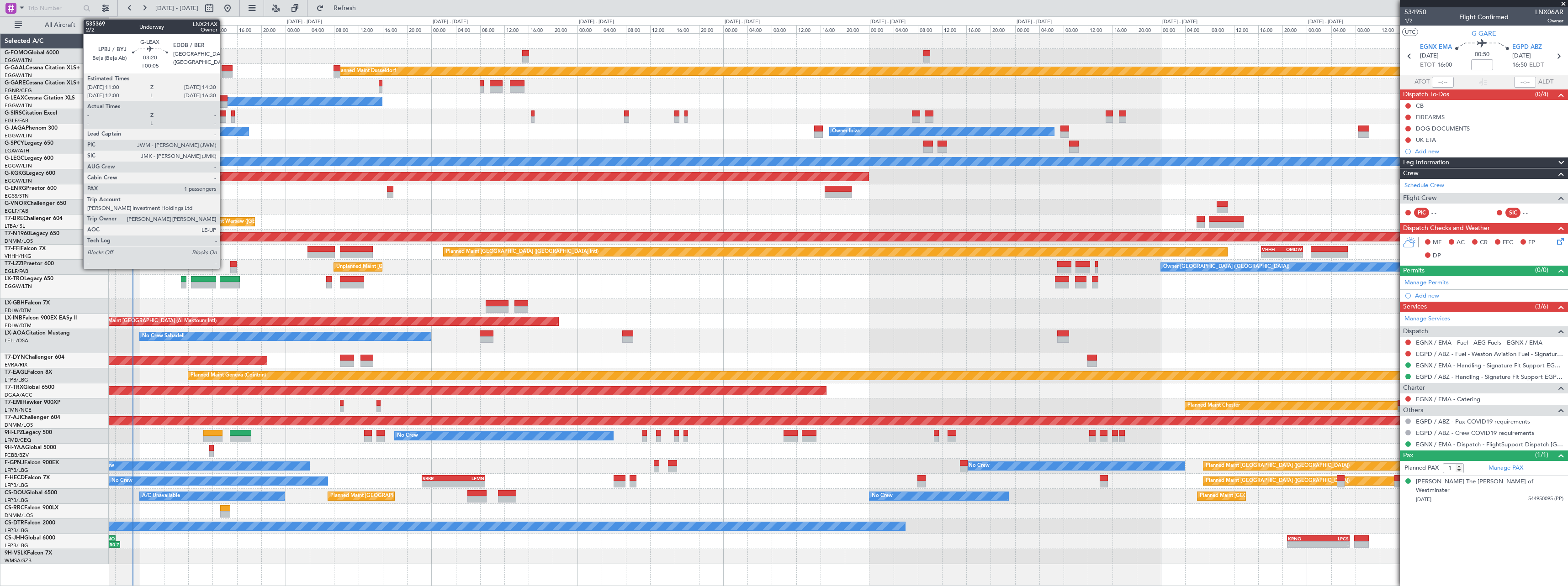
click at [224, 101] on div at bounding box center [217, 98] width 21 height 6
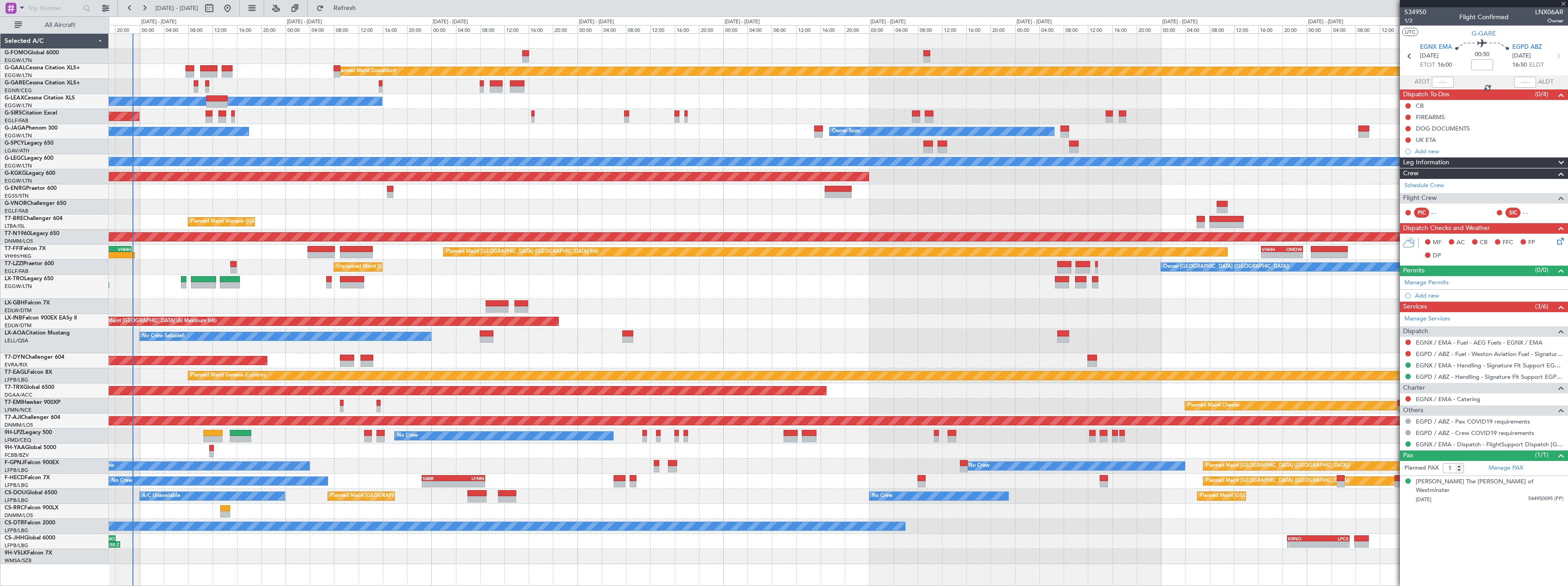
type input "+00:05"
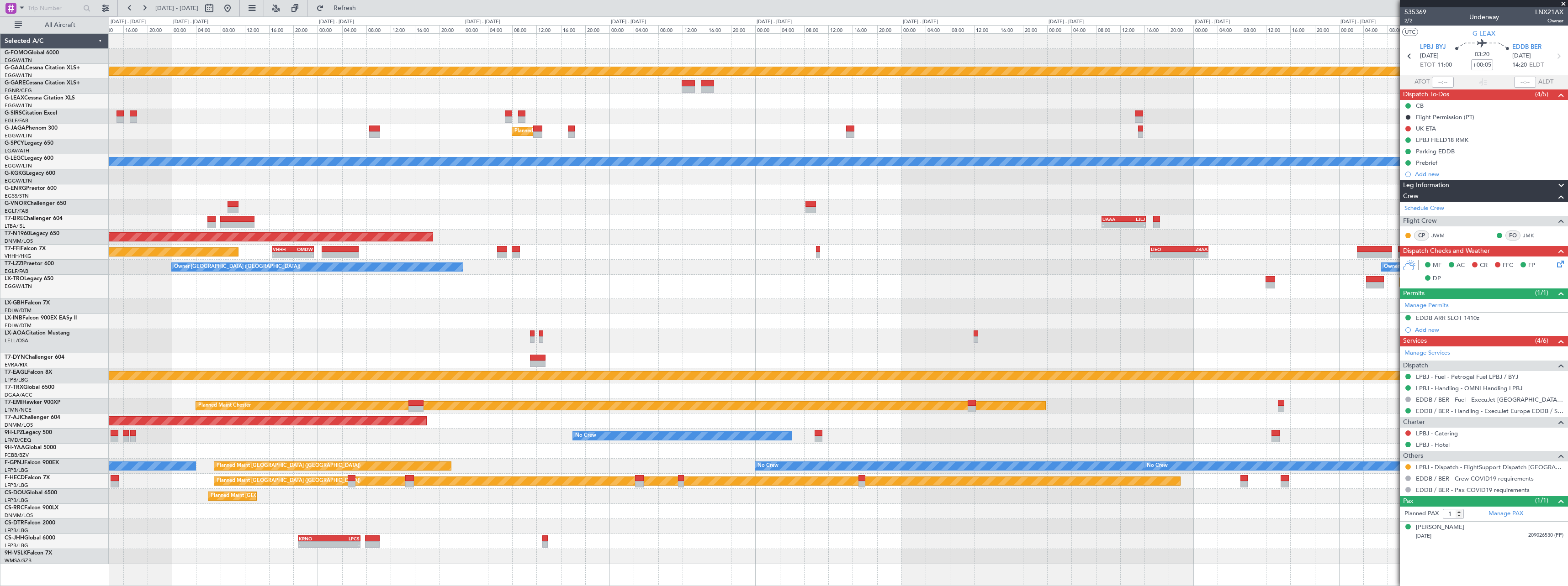
click at [37, 109] on div "Planned Maint Dusseldorf Planned Maint [GEOGRAPHIC_DATA] ([GEOGRAPHIC_DATA]) Ow…" at bounding box center [784, 301] width 1568 height 570
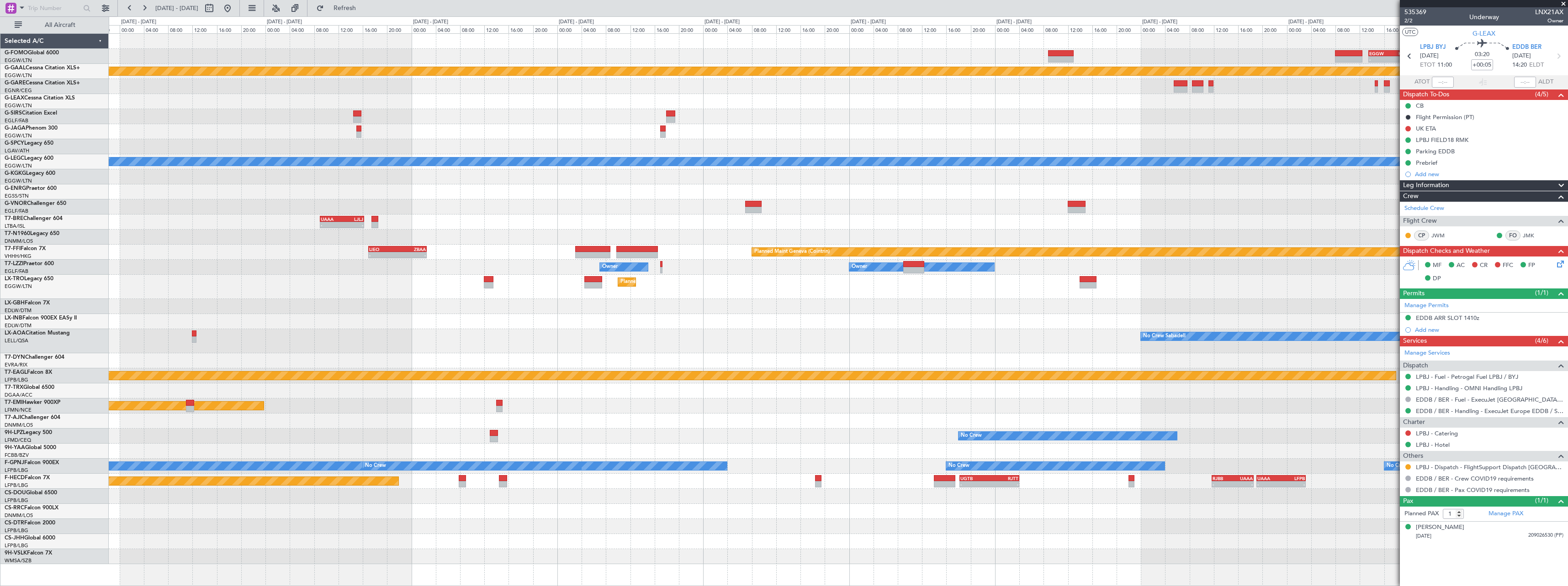
click at [0, 87] on html "[DATE] - [DATE] Refresh Quick Links All Aircraft - - EGGW 13:30 Z KTEB 20:25 Z …" at bounding box center [784, 293] width 1568 height 586
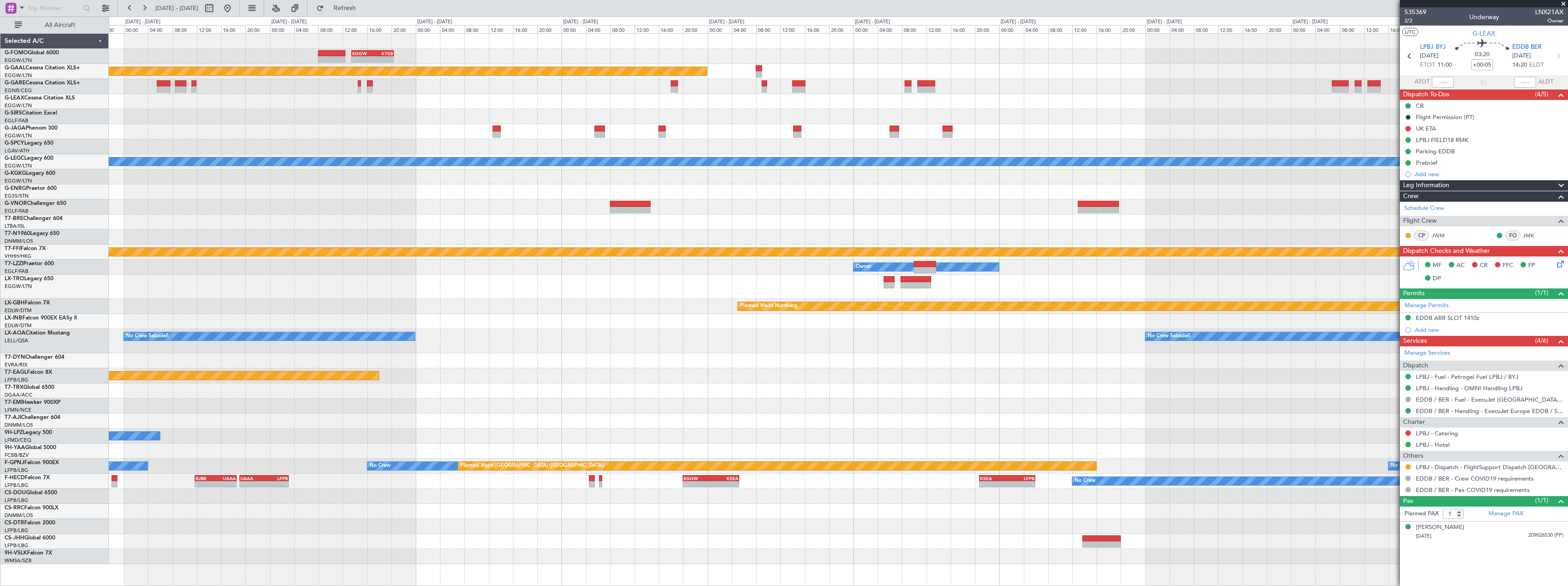
click at [1112, 75] on div "- - EGGW 13:30 Z KTEB 20:25 Z Planned [GEOGRAPHIC_DATA] A/C Unavailable [GEOGRA…" at bounding box center [838, 299] width 1459 height 531
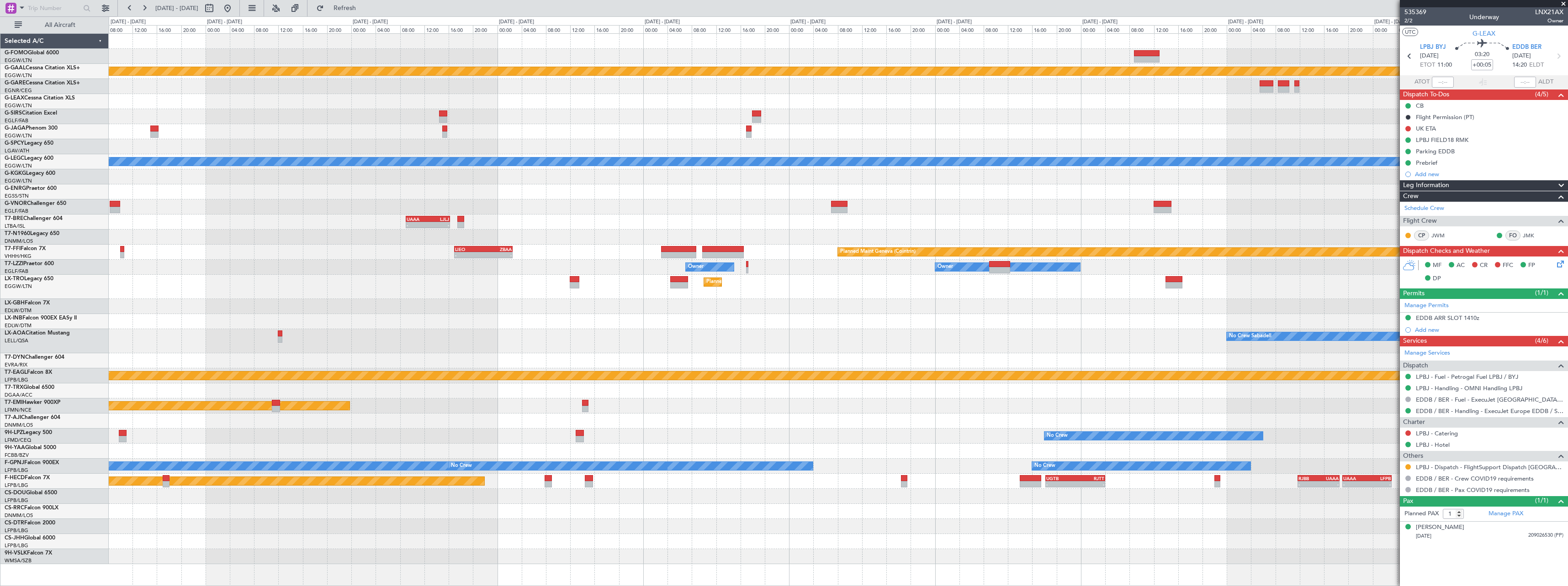
click at [1241, 74] on div "- - EGGW 13:30 Z KTEB 20:25 Z Planned [GEOGRAPHIC_DATA] Planned Maint [GEOGRAPH…" at bounding box center [838, 299] width 1459 height 531
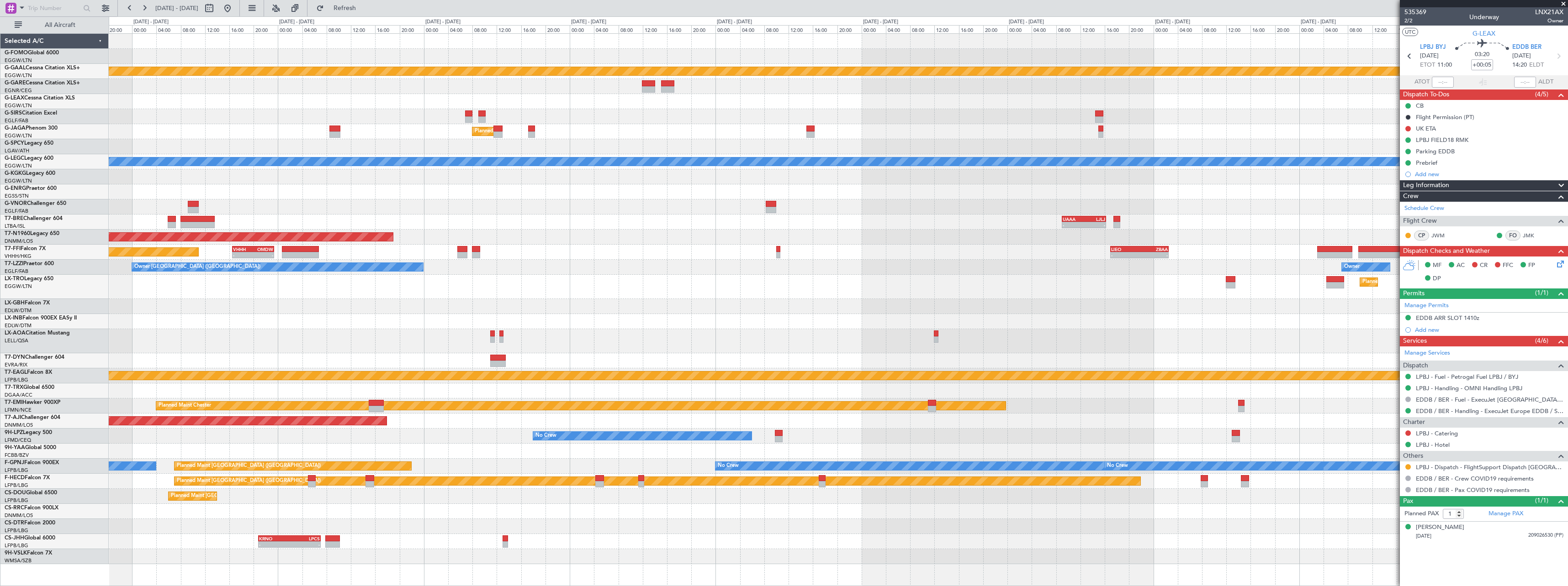
click at [1298, 80] on div at bounding box center [838, 87] width 1459 height 15
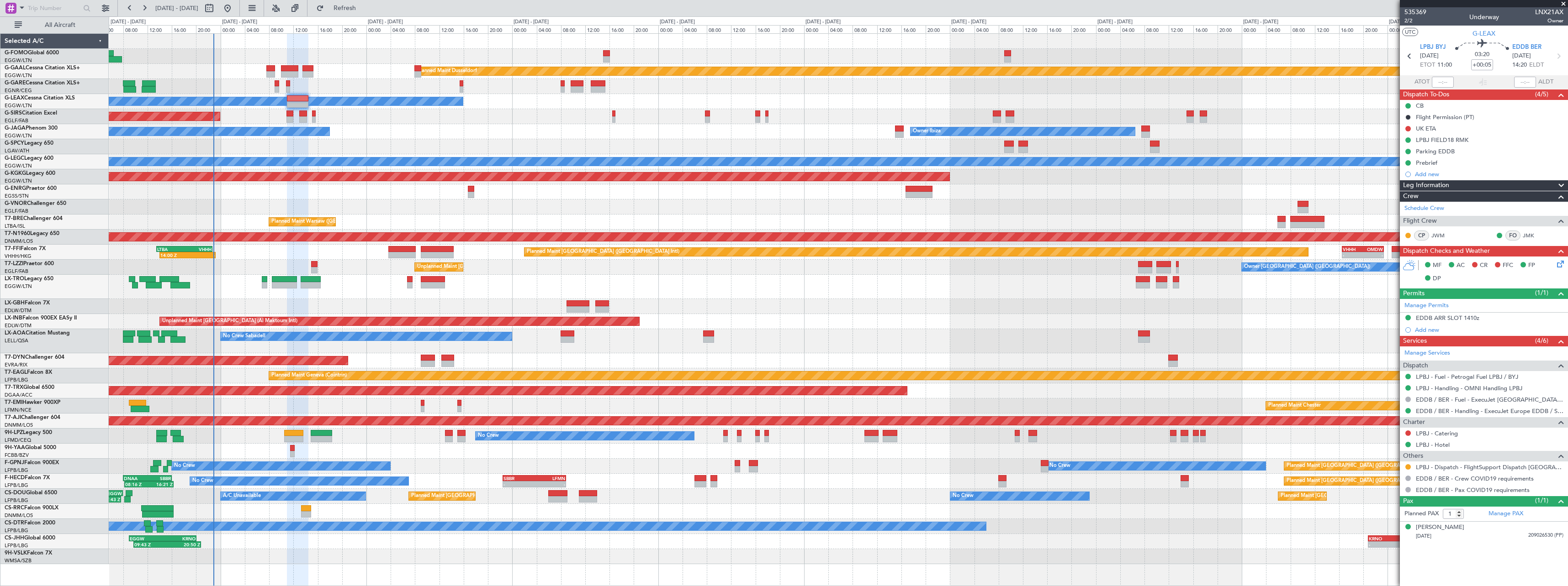
click at [1393, 80] on div "Planned Maint Dusseldorf Owner Unplanned Maint [GEOGRAPHIC_DATA] ([GEOGRAPHIC_D…" at bounding box center [838, 299] width 1459 height 531
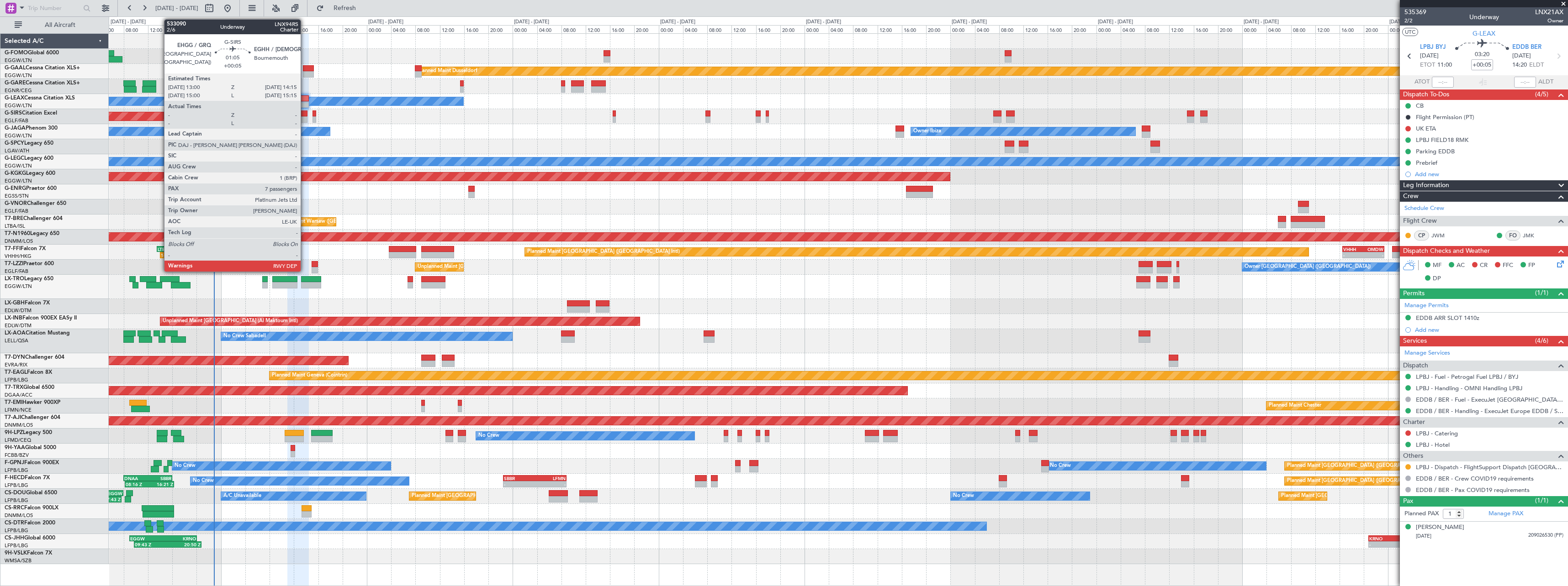
click at [305, 112] on div at bounding box center [303, 113] width 8 height 6
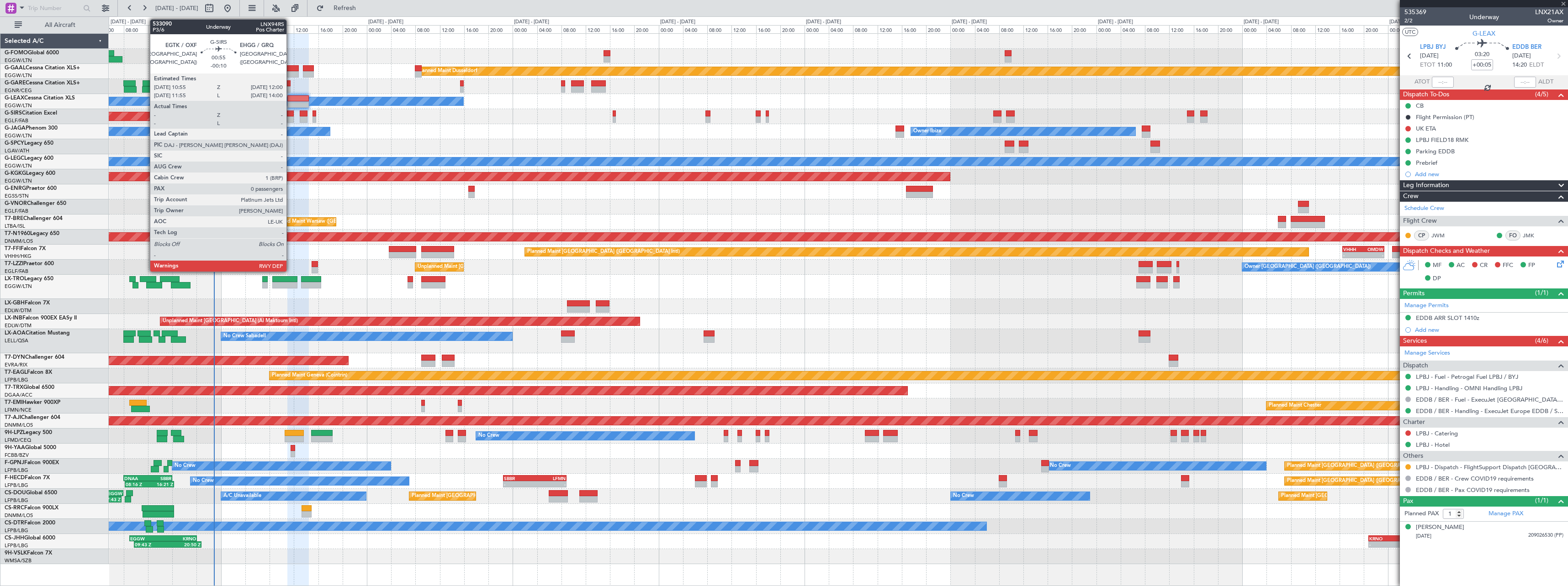
type input "7"
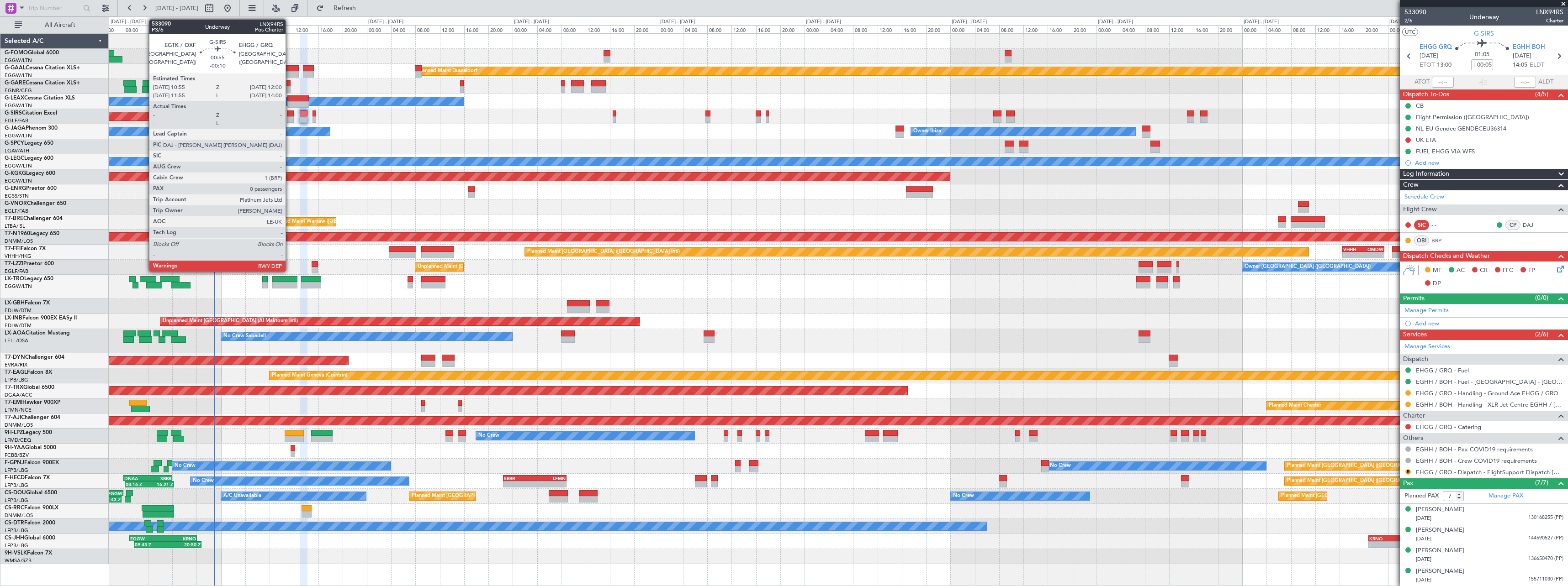
click at [290, 121] on div at bounding box center [291, 120] width 7 height 6
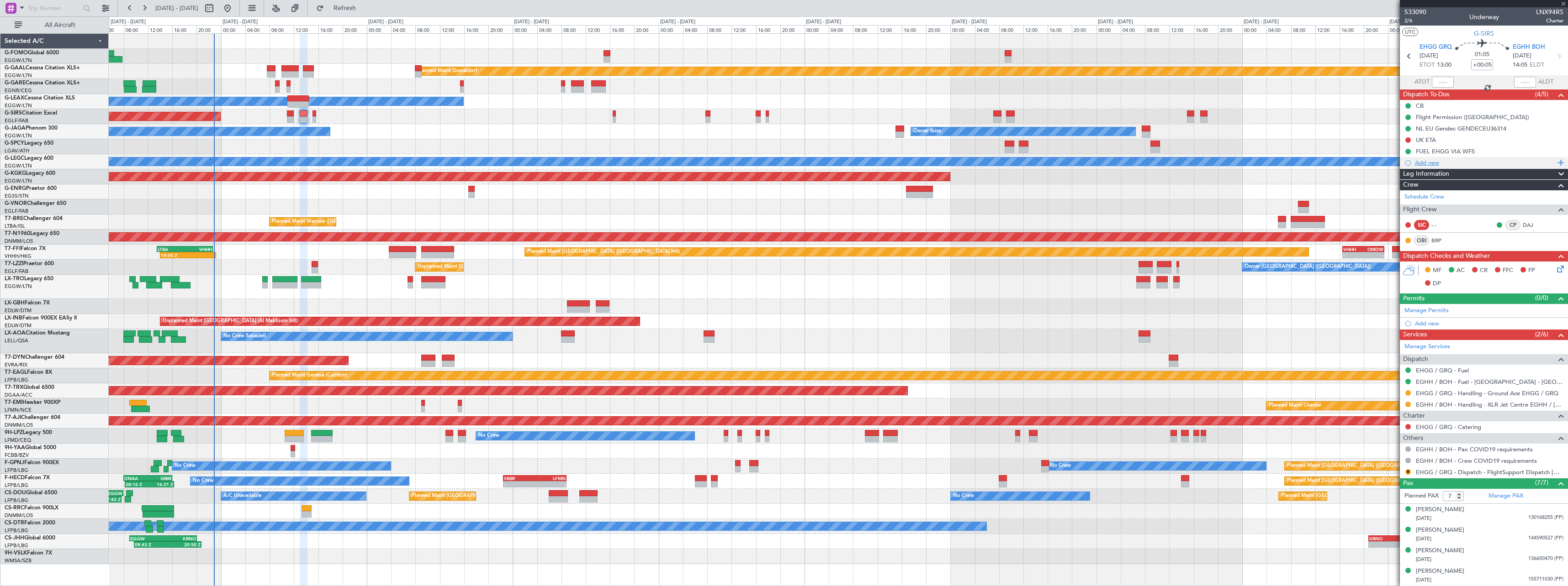
type input "-00:10"
type input "0"
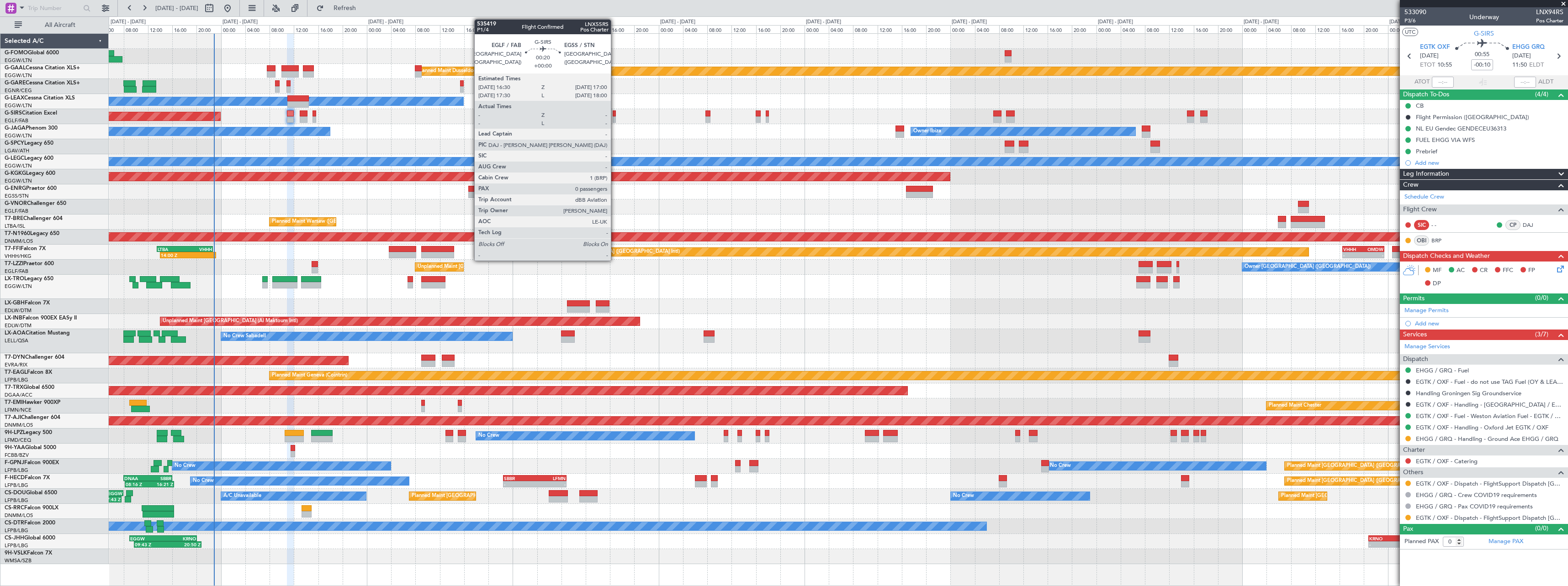
click at [616, 115] on div at bounding box center [615, 113] width 4 height 6
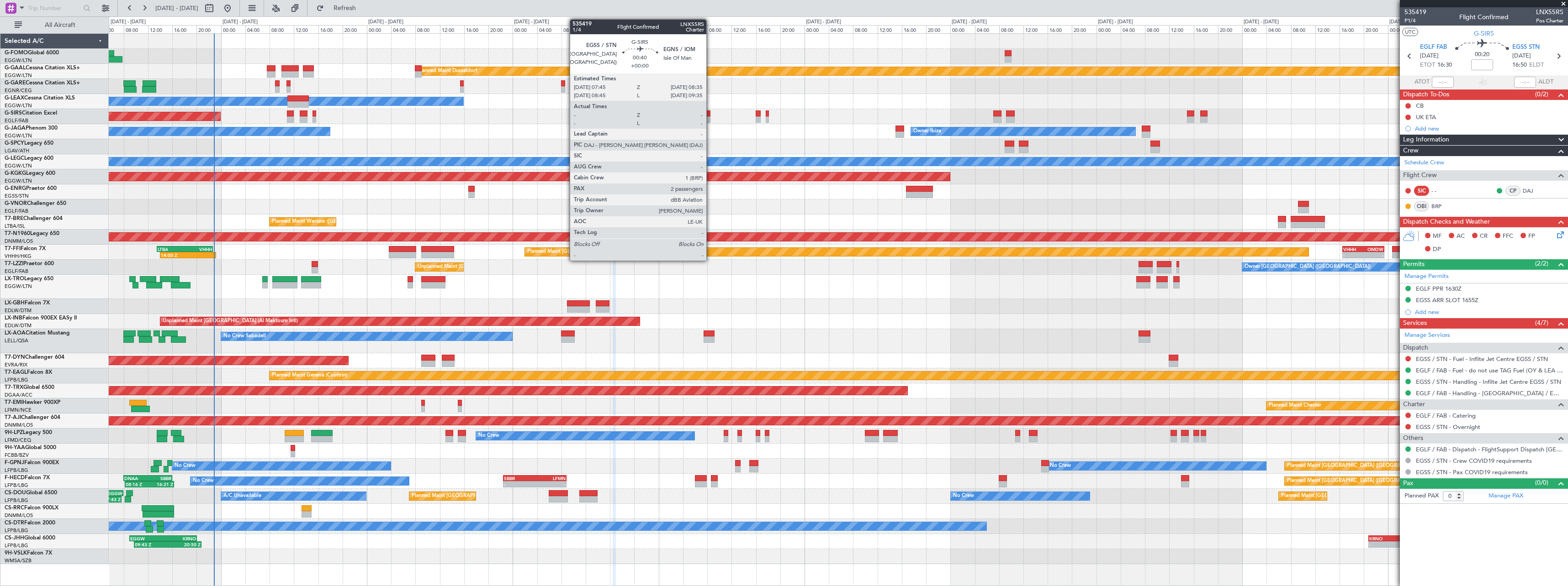
click at [710, 119] on div at bounding box center [709, 120] width 5 height 6
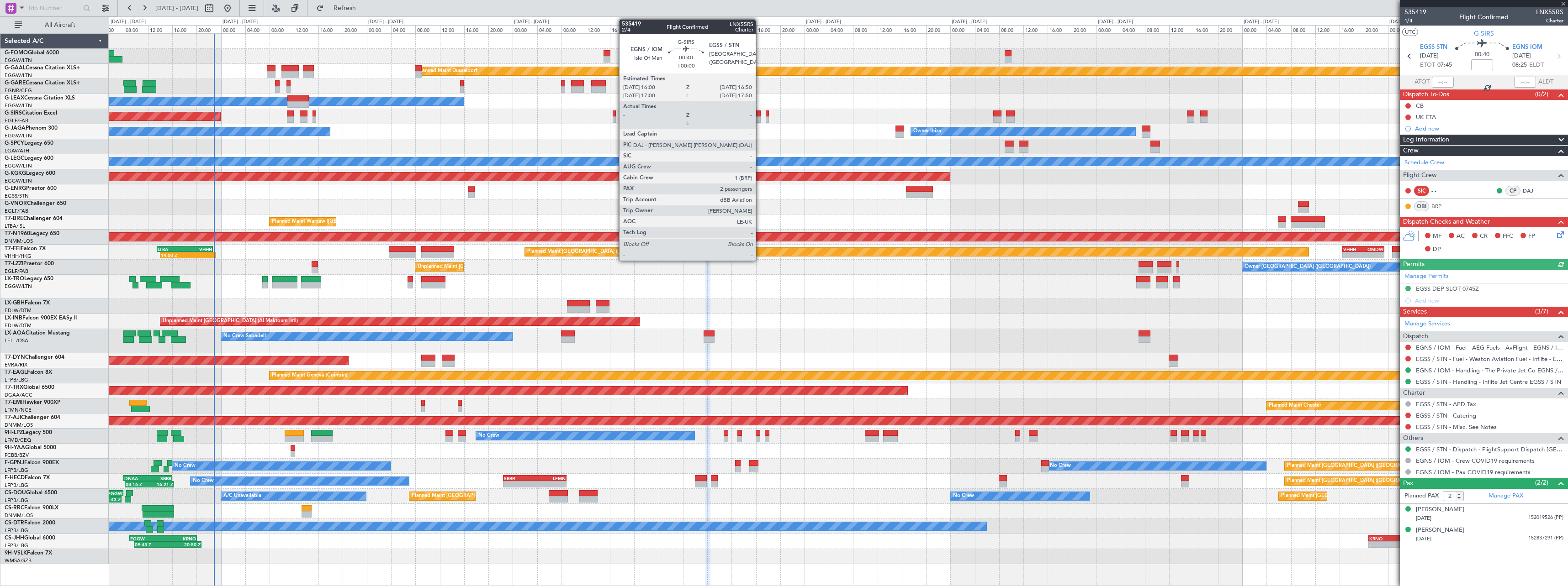
click at [760, 120] on div at bounding box center [759, 120] width 5 height 6
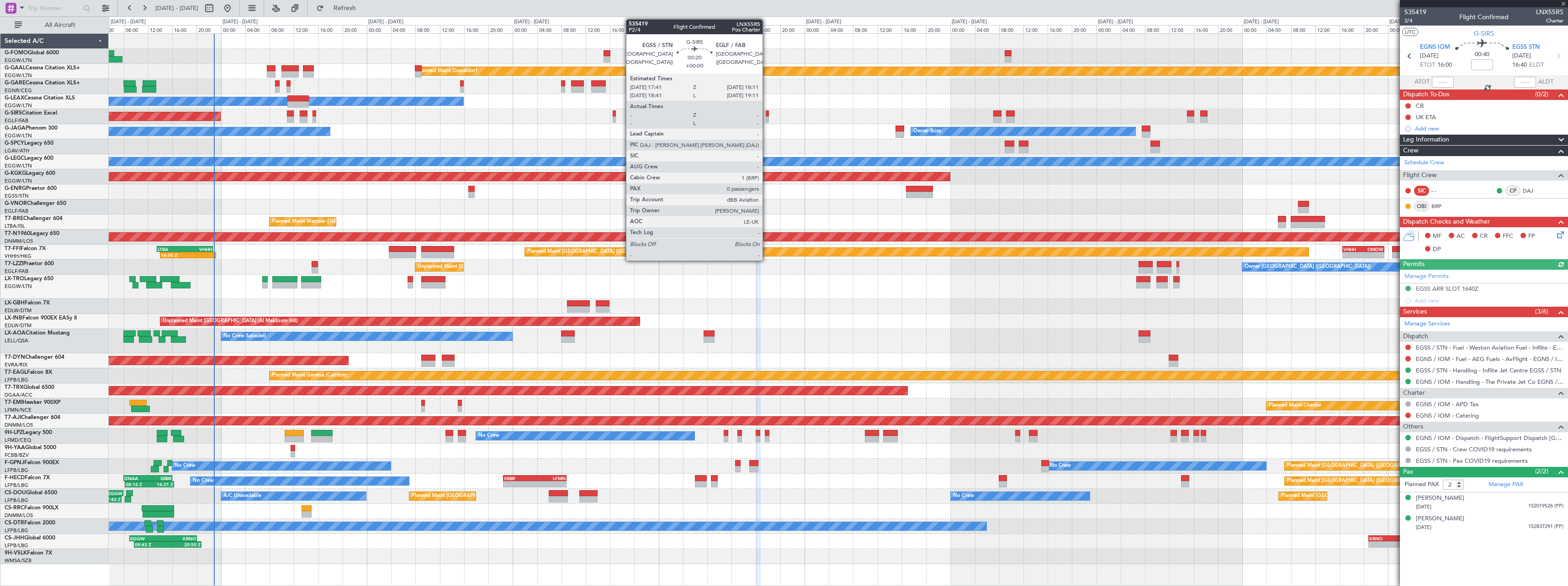
click at [767, 117] on div at bounding box center [767, 120] width 4 height 6
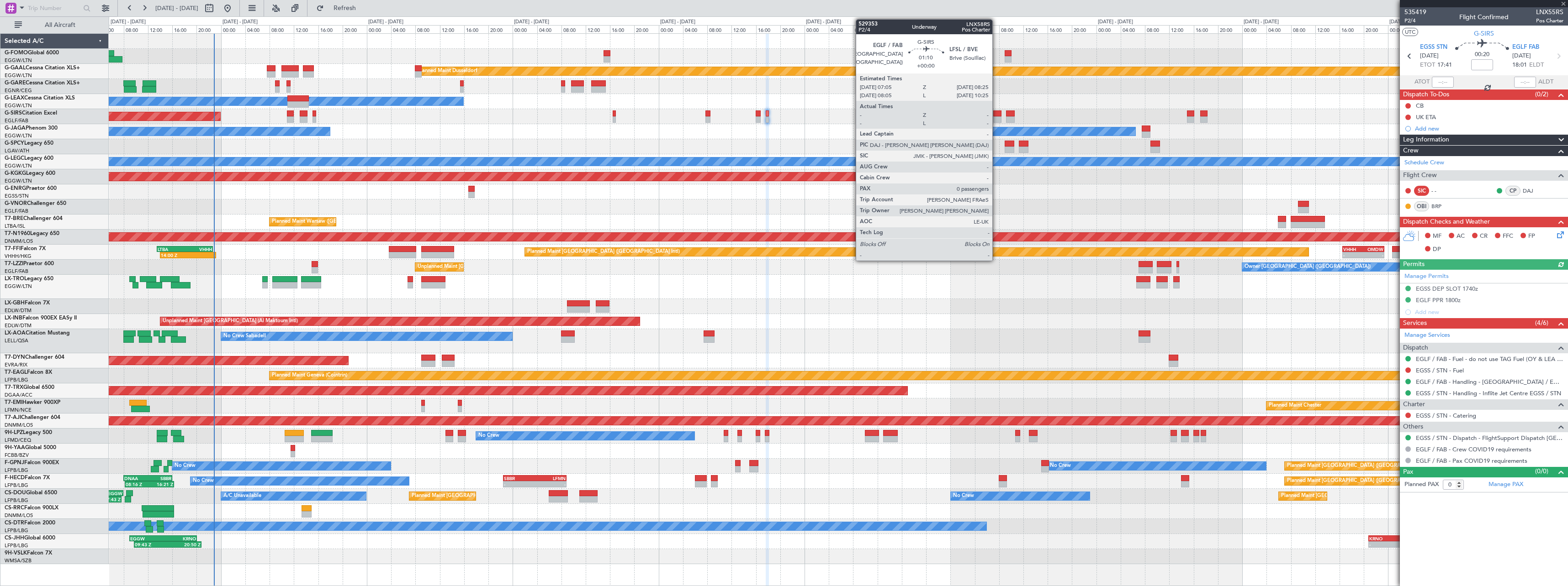
click at [997, 118] on div at bounding box center [997, 120] width 8 height 6
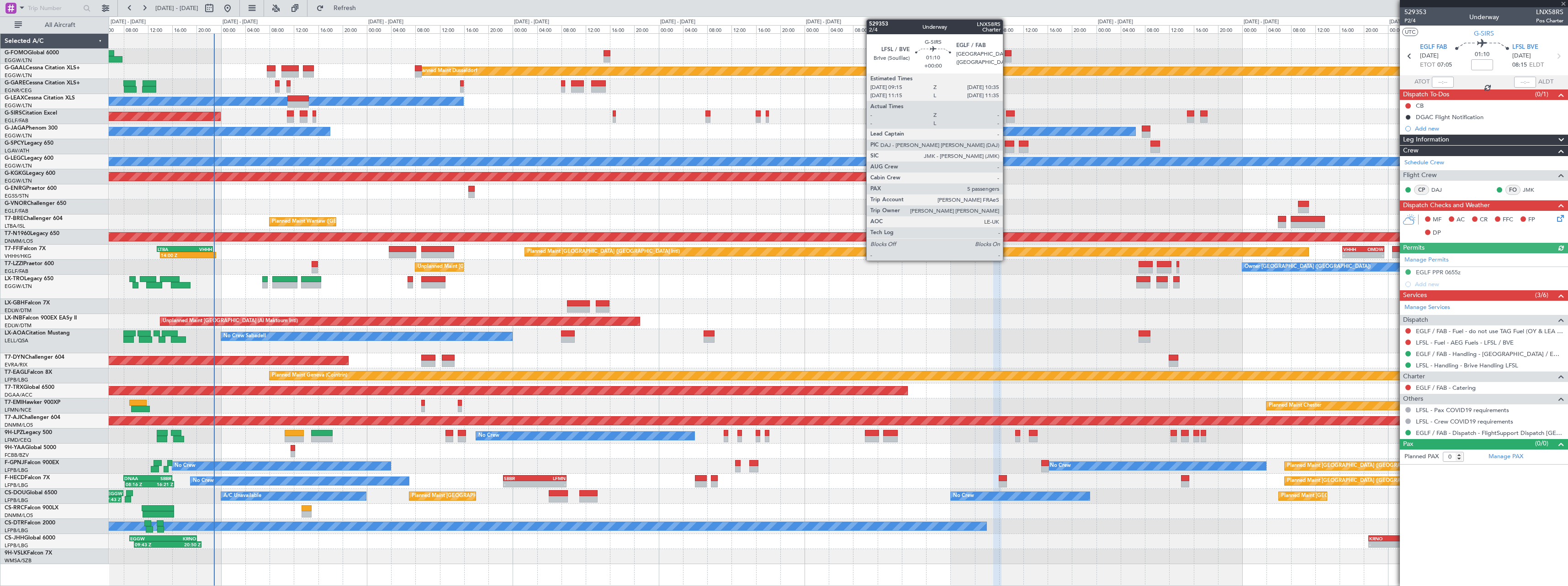
click at [1008, 116] on div at bounding box center [1009, 113] width 8 height 6
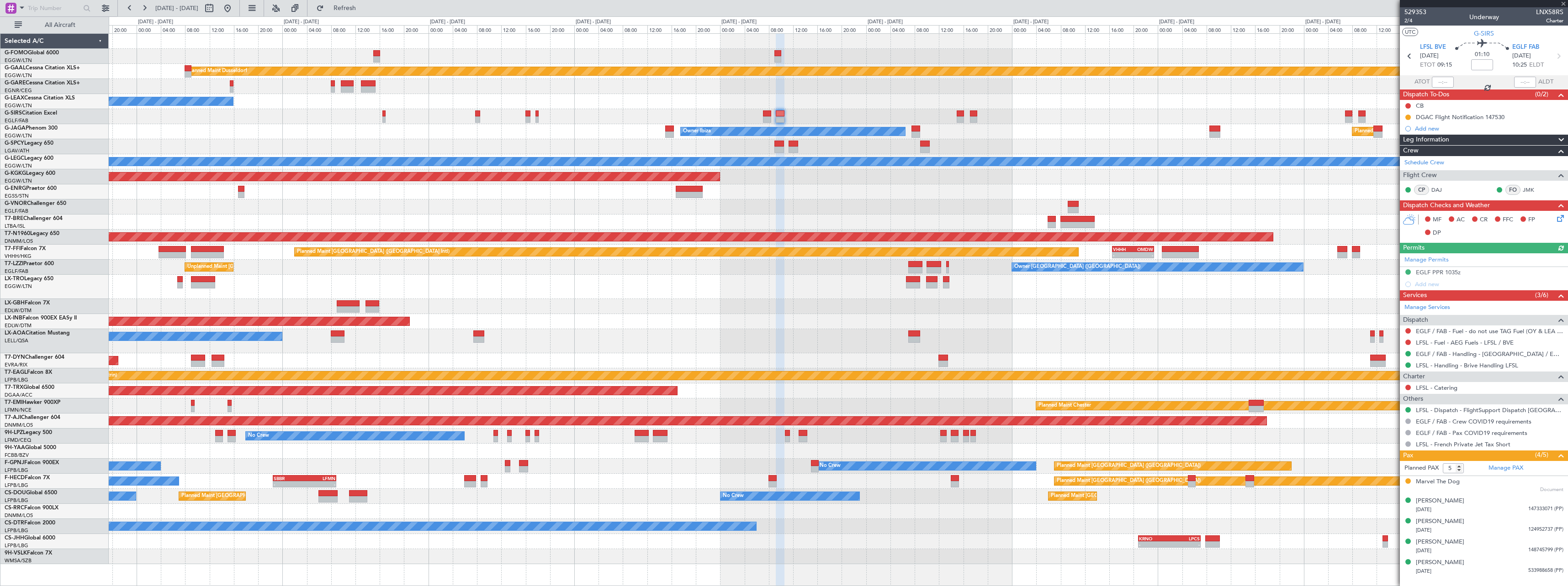
click at [1000, 128] on div "Planned Maint Dusseldorf Owner Unplanned Maint Oxford (Kidlington) Owner Ibiza …" at bounding box center [838, 299] width 1459 height 531
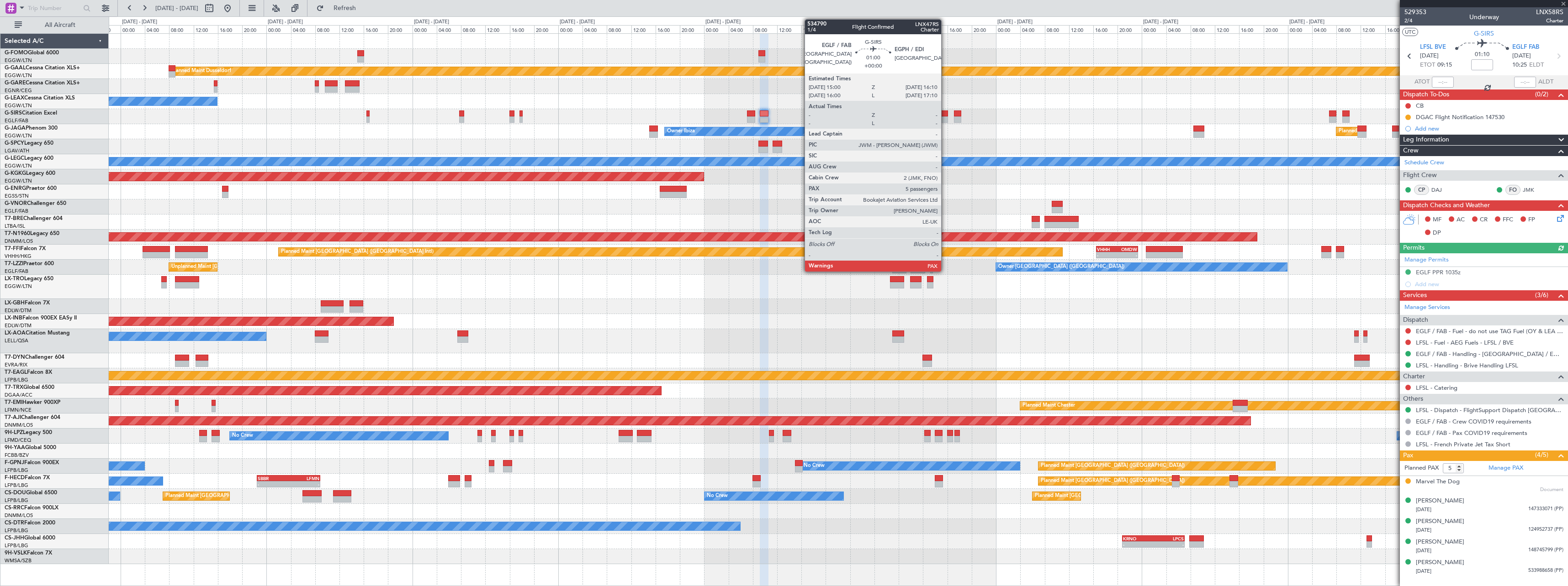
click at [945, 118] on div at bounding box center [944, 120] width 7 height 6
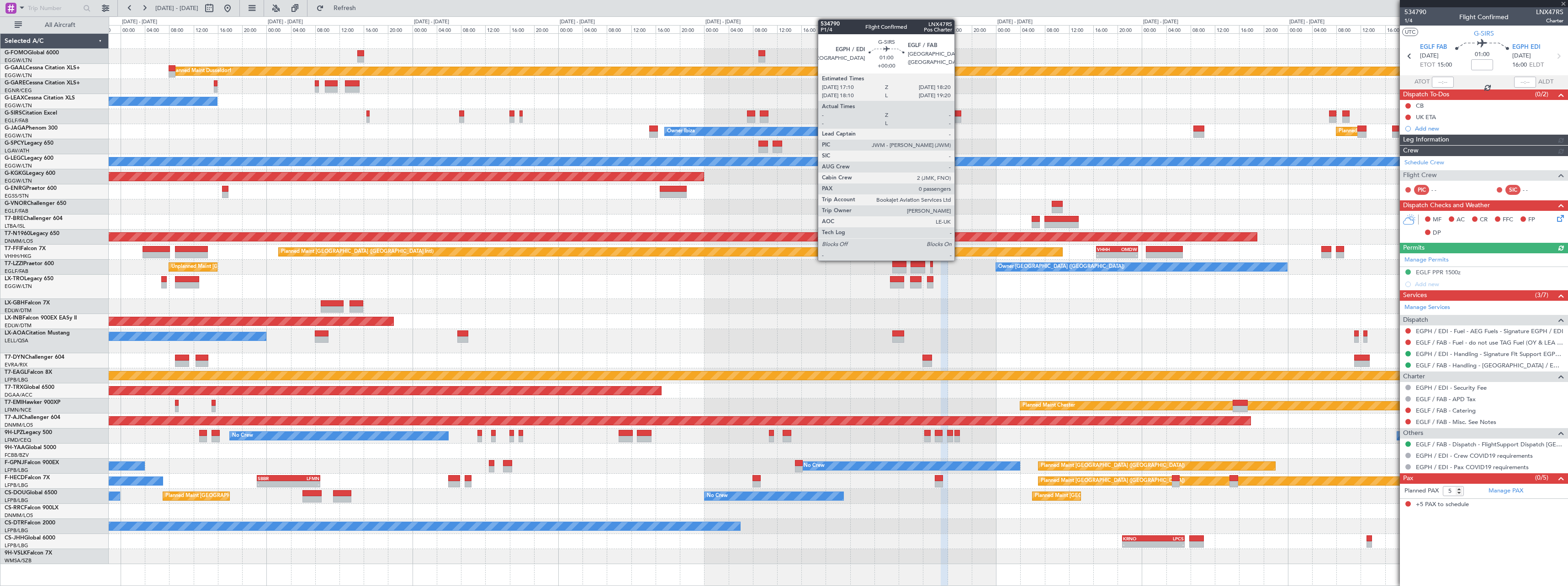
click at [958, 118] on div at bounding box center [958, 120] width 7 height 6
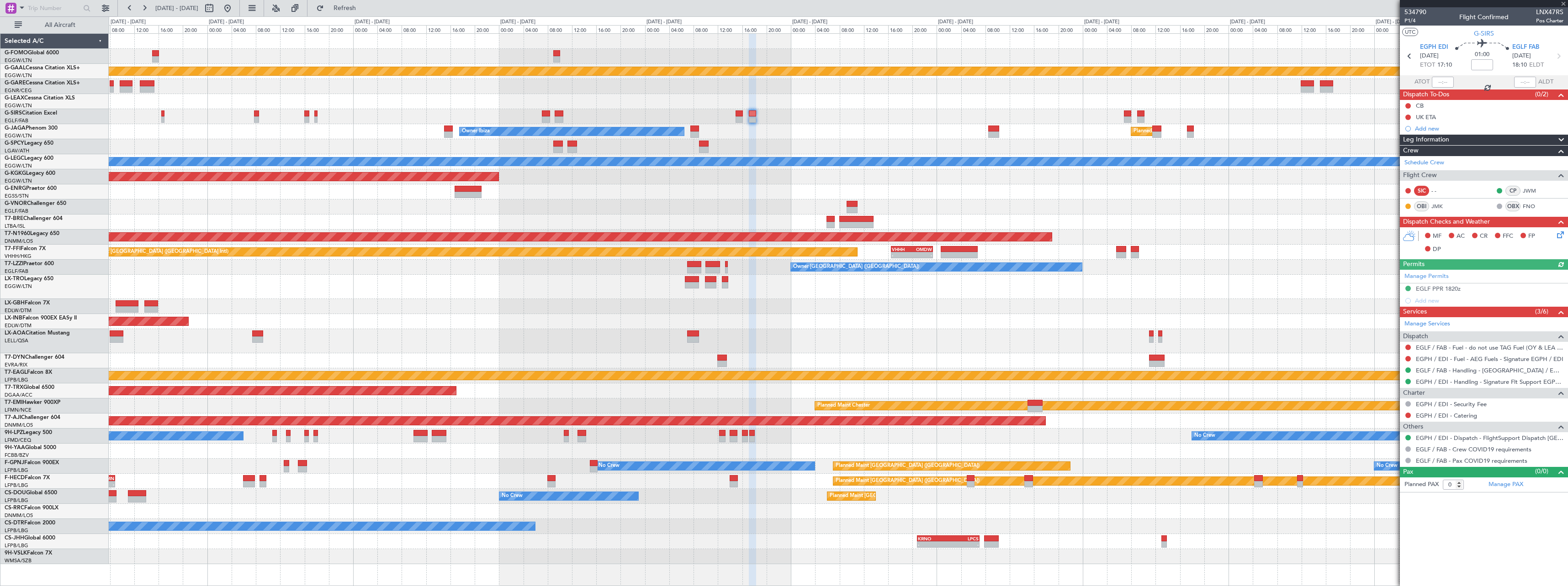
click at [987, 125] on div "Planned Maint London (Luton) Owner Ibiza No Crew Cannes (Mandelieu)" at bounding box center [838, 131] width 1459 height 15
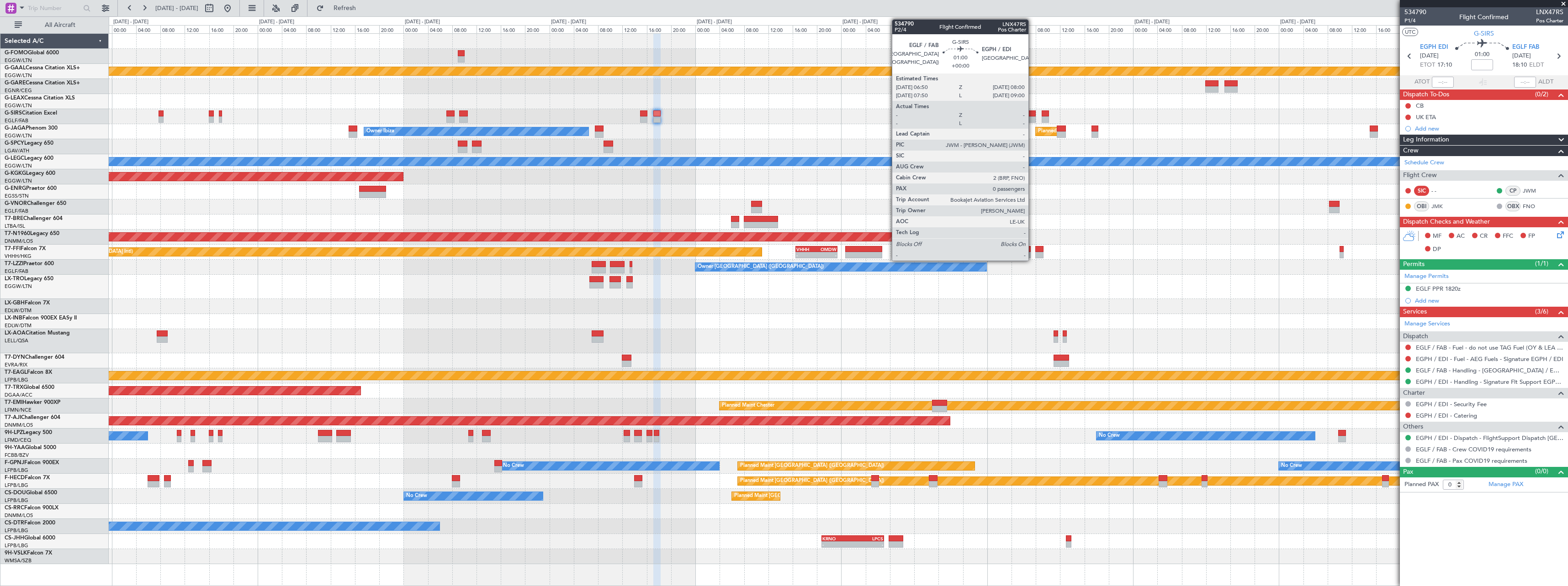
click at [1033, 111] on div at bounding box center [1033, 113] width 7 height 6
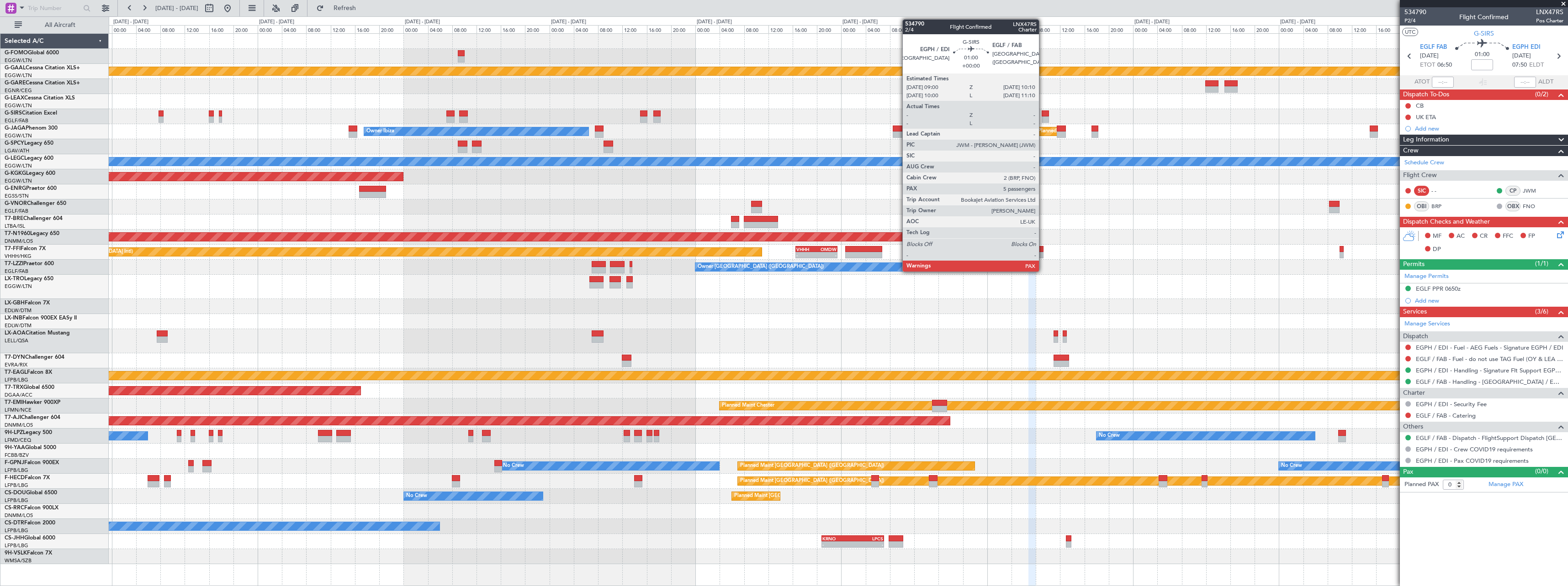
click at [1044, 113] on div at bounding box center [1045, 113] width 7 height 6
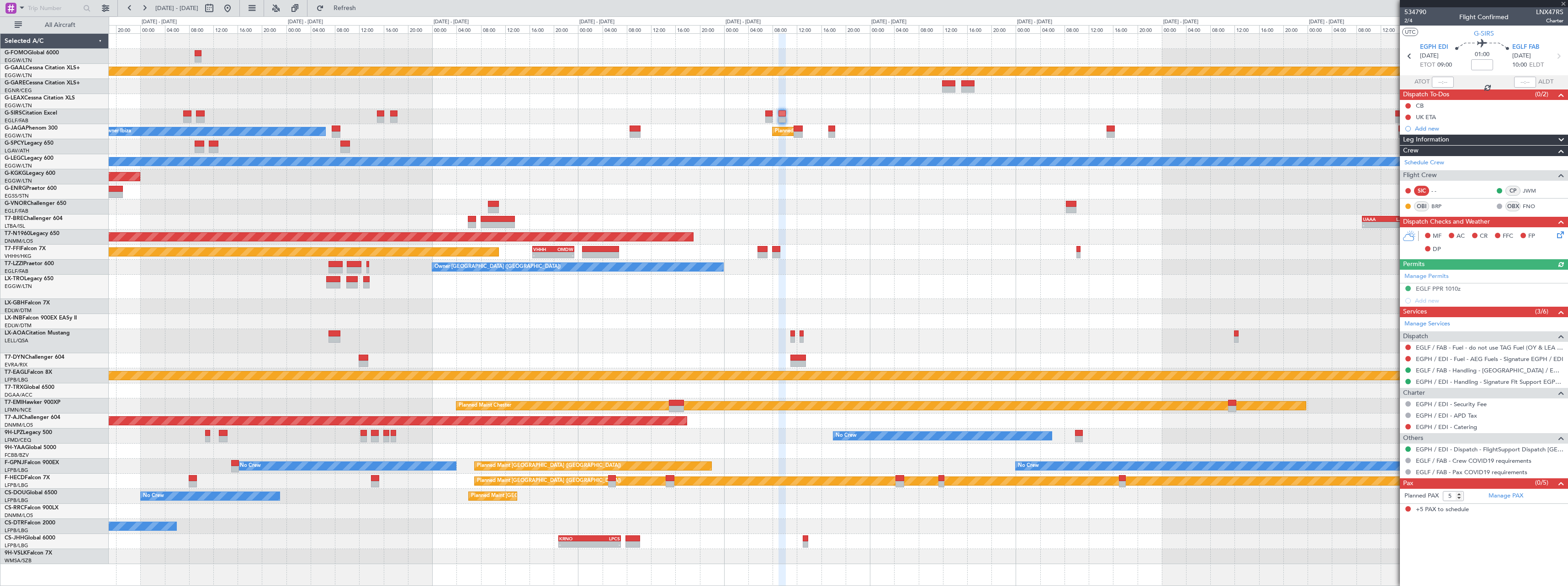
click at [790, 237] on div "Planned Maint [GEOGRAPHIC_DATA] ([GEOGRAPHIC_DATA])" at bounding box center [838, 237] width 1459 height 15
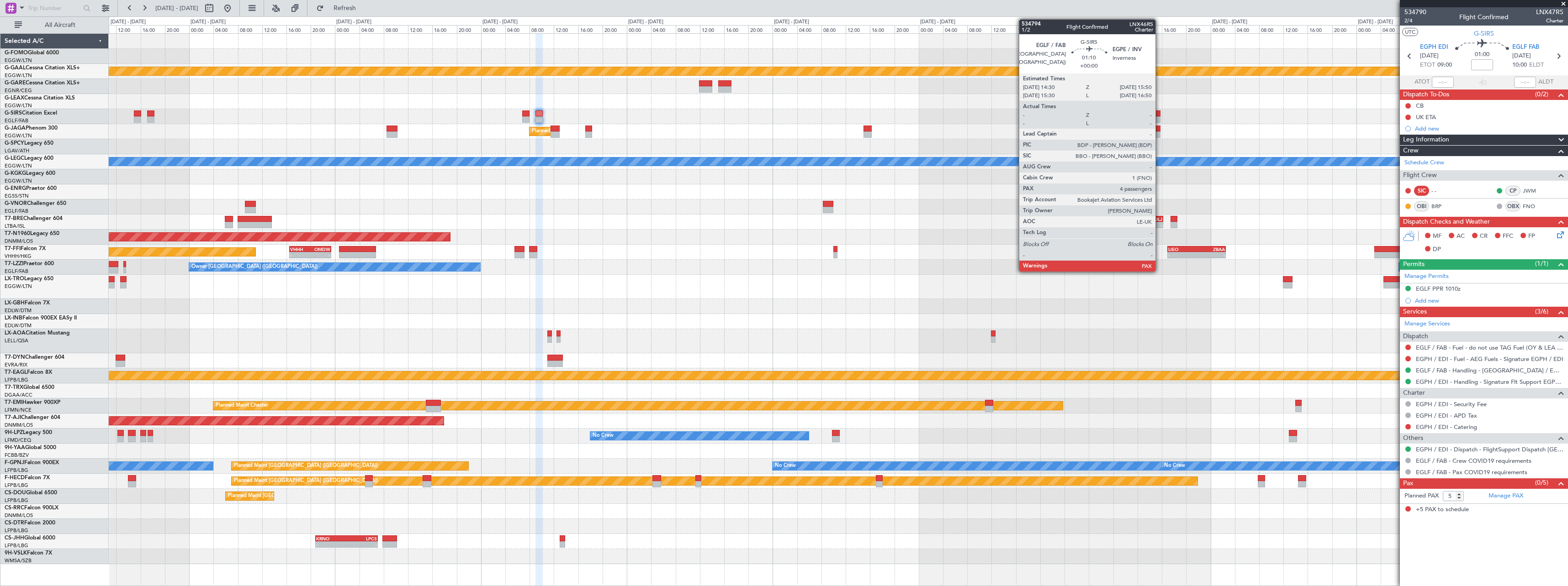
click at [1160, 120] on div at bounding box center [1156, 120] width 8 height 6
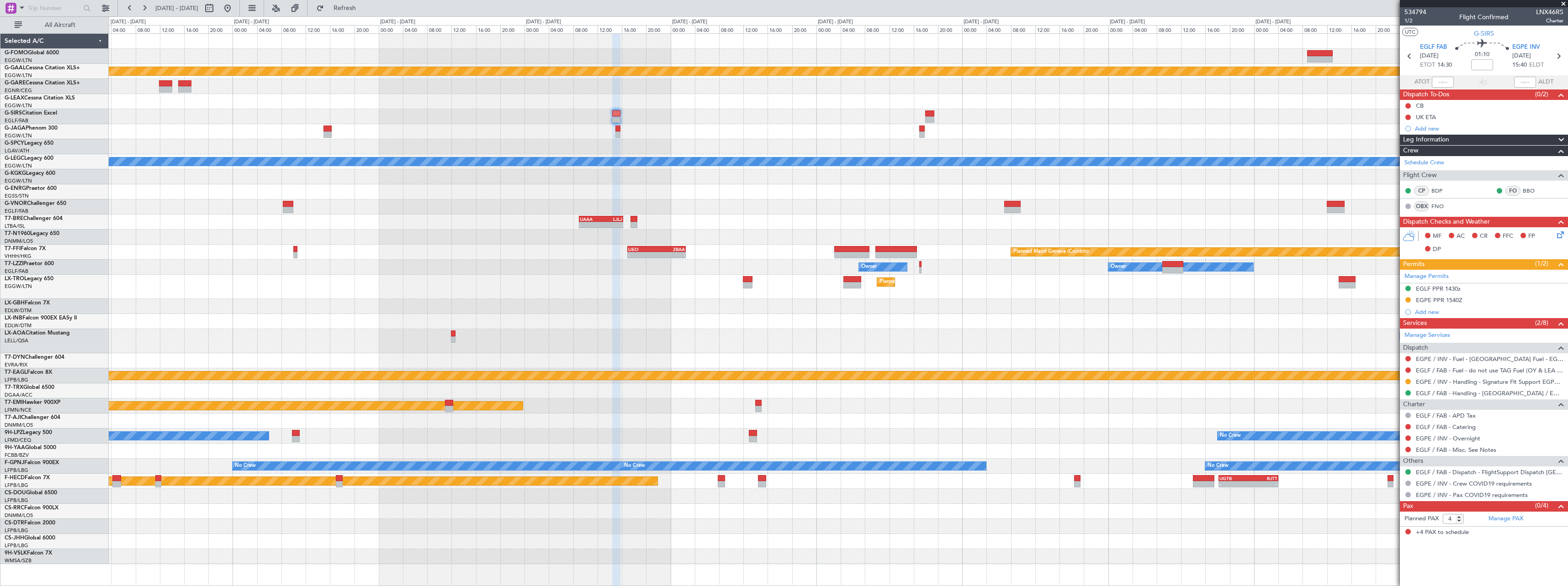
click at [675, 144] on div "- - EGGW 13:30 Z KTEB 20:25 Z Planned Maint Dusseldorf Planned Maint London (Lu…" at bounding box center [838, 299] width 1459 height 531
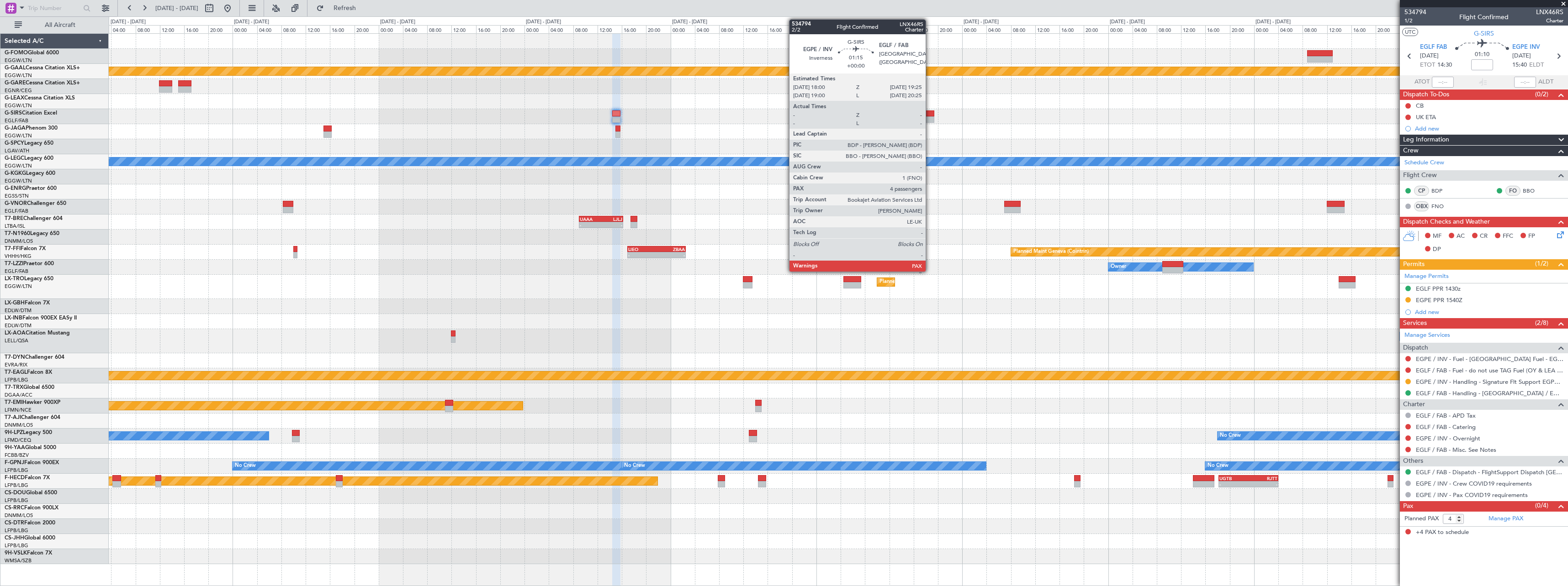
click at [931, 113] on div at bounding box center [930, 113] width 9 height 6
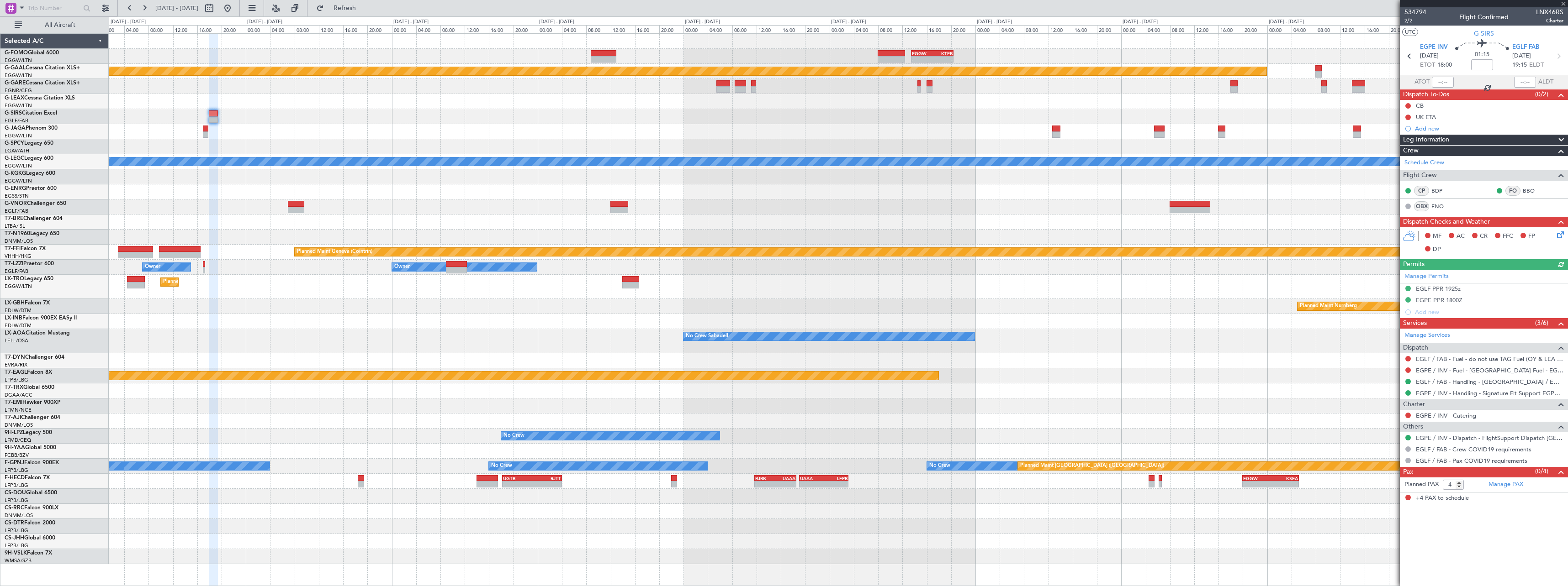
click at [562, 128] on div "- - EGGW 13:30 Z KTEB 20:25 Z Planned [GEOGRAPHIC_DATA] A/C Unavailable [GEOGRA…" at bounding box center [838, 299] width 1459 height 531
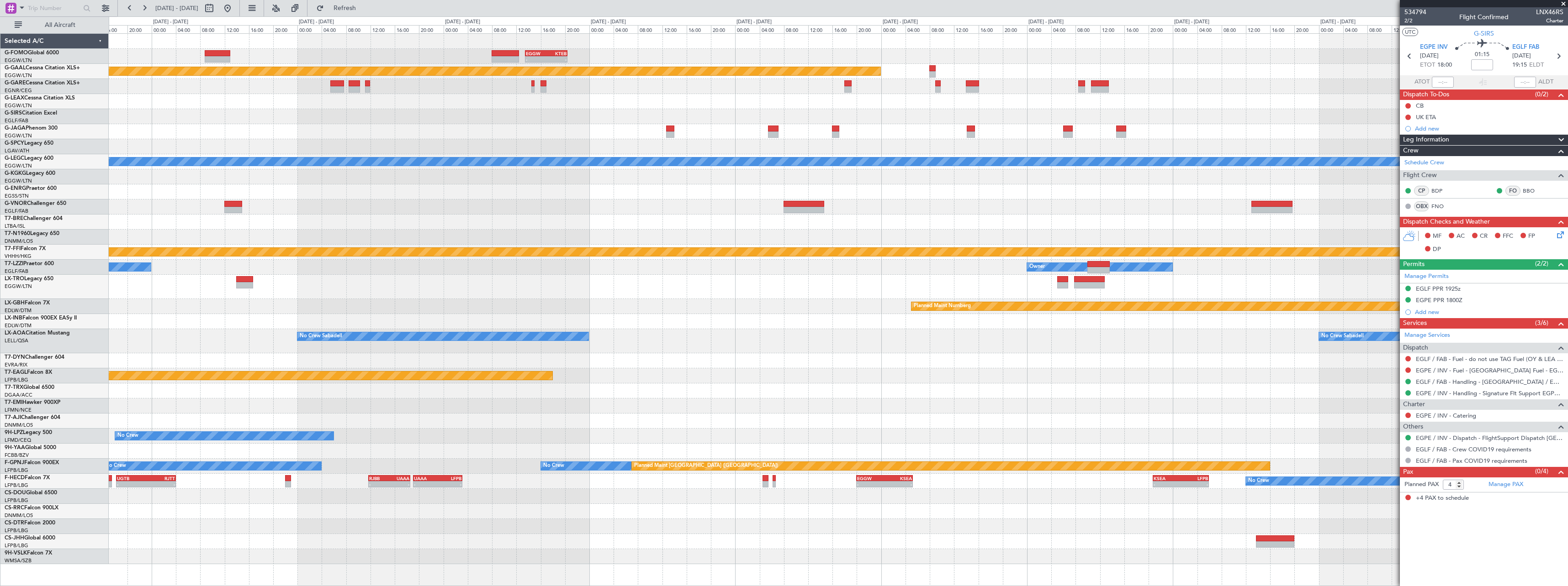
click at [844, 119] on div at bounding box center [838, 116] width 1459 height 15
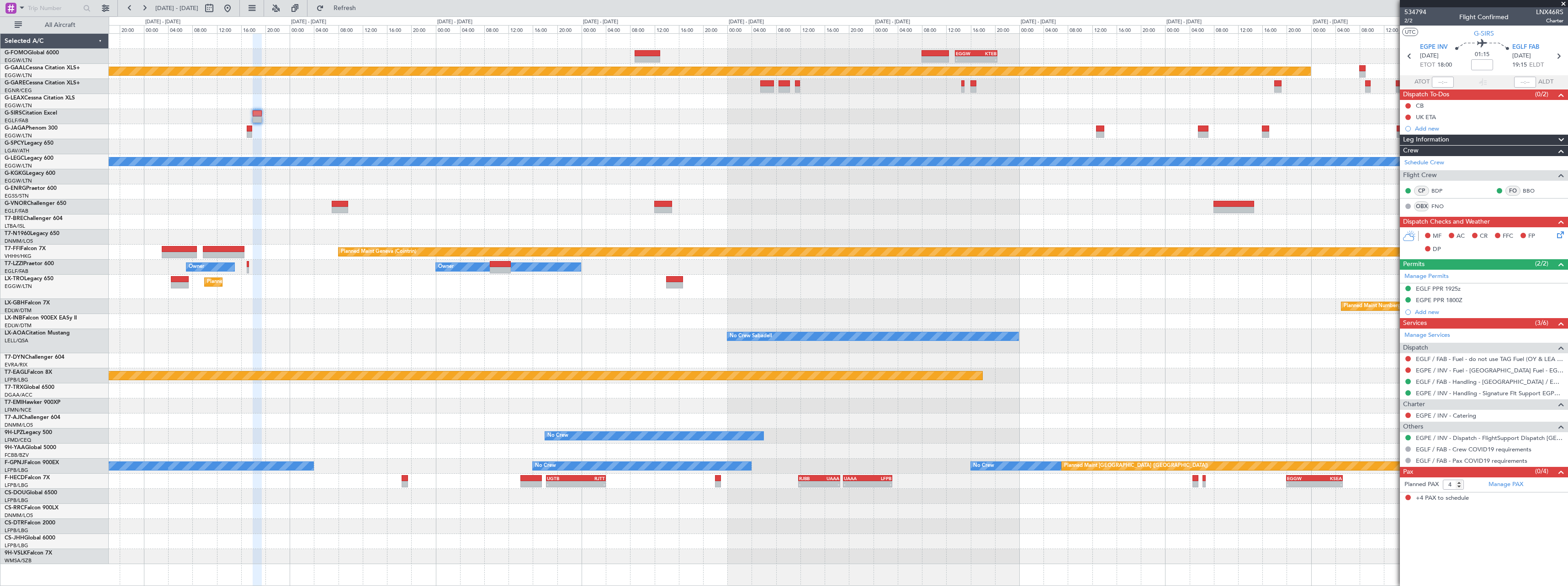
click at [914, 114] on div "- - EGGW 13:30 Z KTEB 20:25 Z Planned Maint Dusseldorf A/C Unavailable London (…" at bounding box center [838, 299] width 1459 height 531
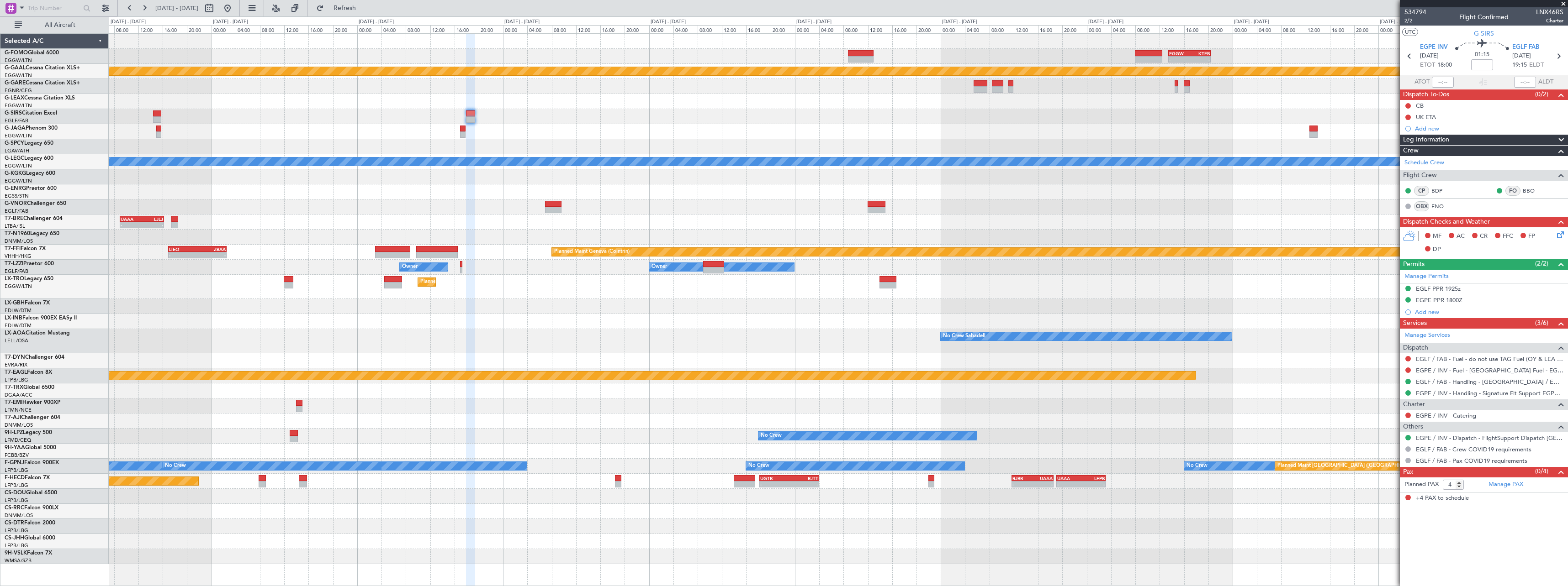
click at [1022, 117] on div at bounding box center [838, 116] width 1459 height 15
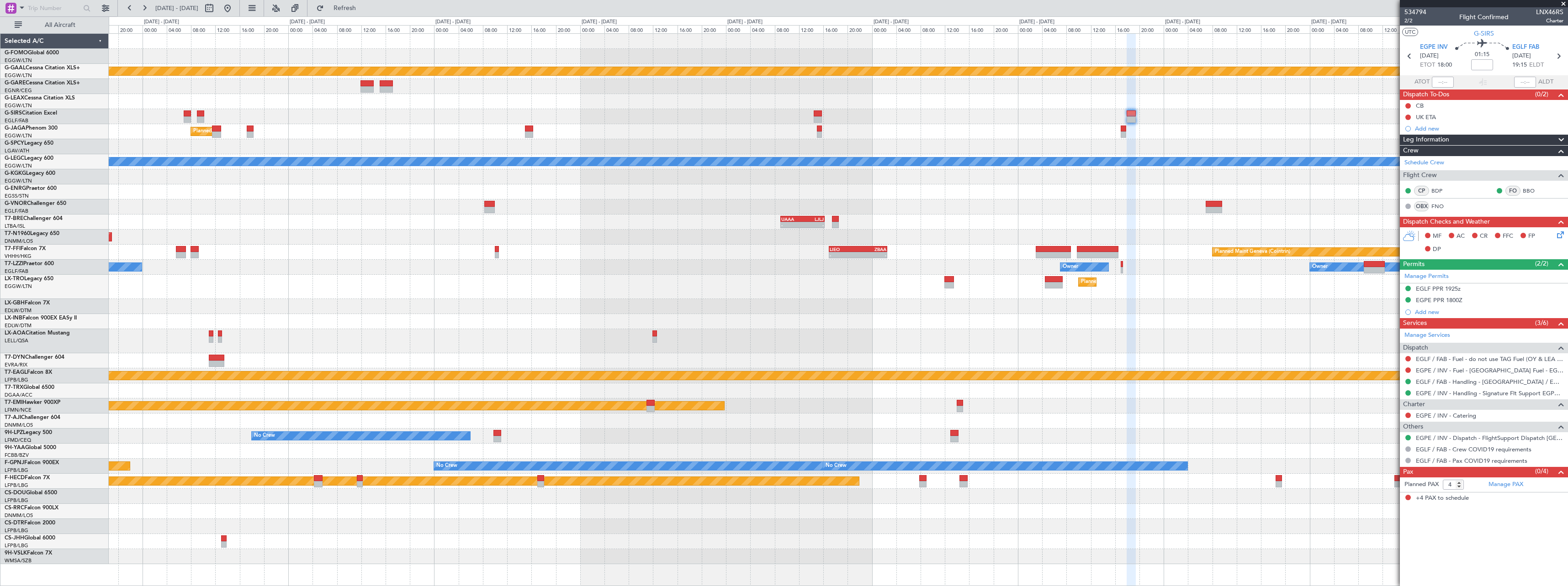
click at [781, 120] on div at bounding box center [838, 116] width 1459 height 15
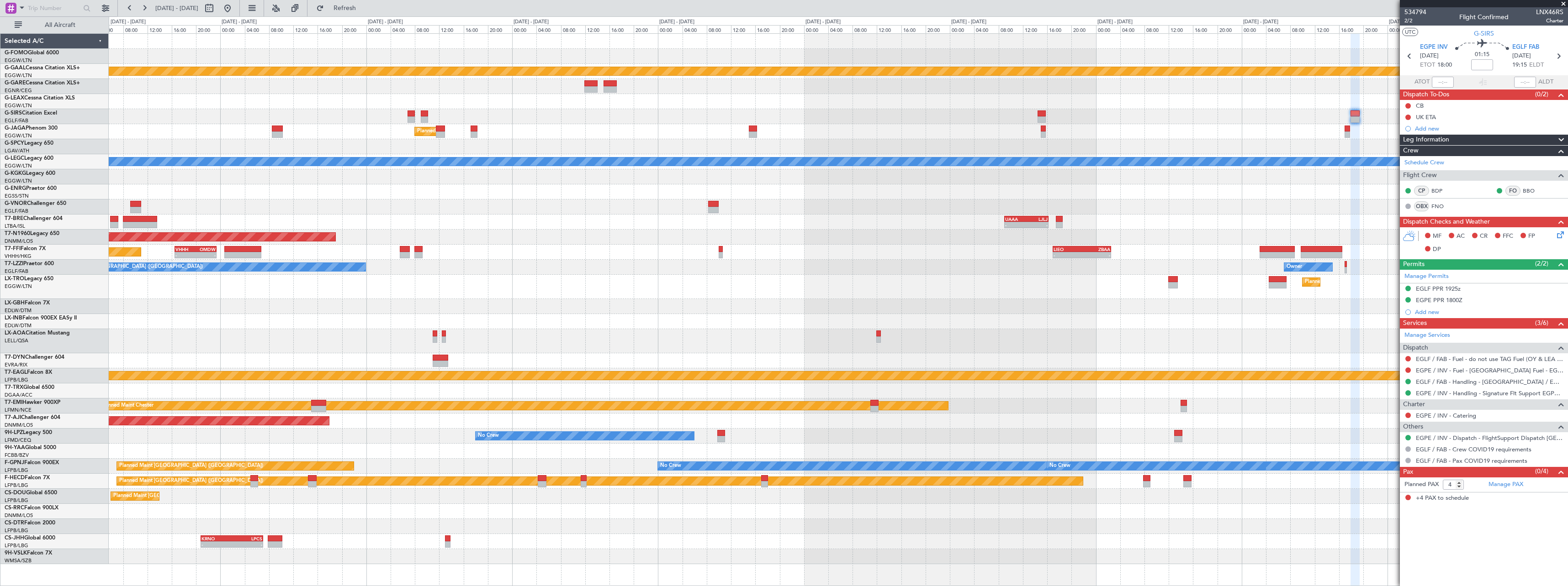
click at [828, 120] on div at bounding box center [838, 116] width 1459 height 15
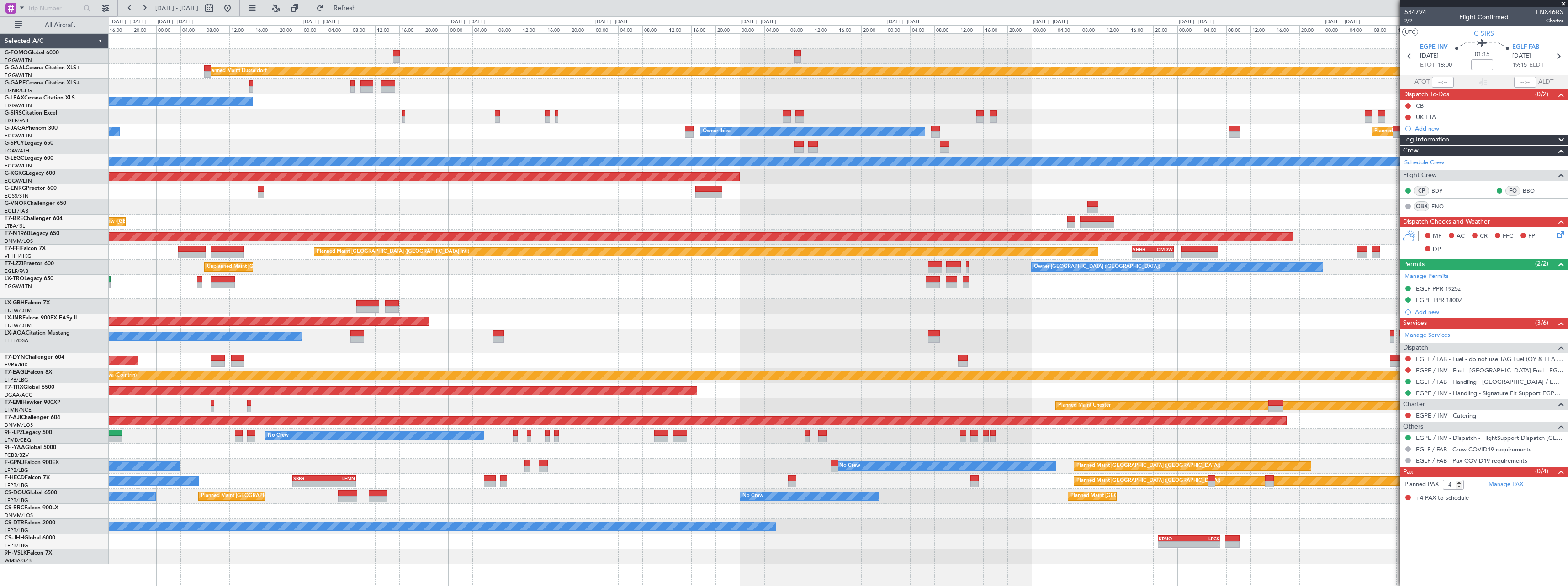
click at [1346, 116] on div "Planned Maint Dusseldorf Owner Unplanned Maint Oxford (Kidlington) Planned Main…" at bounding box center [838, 299] width 1459 height 531
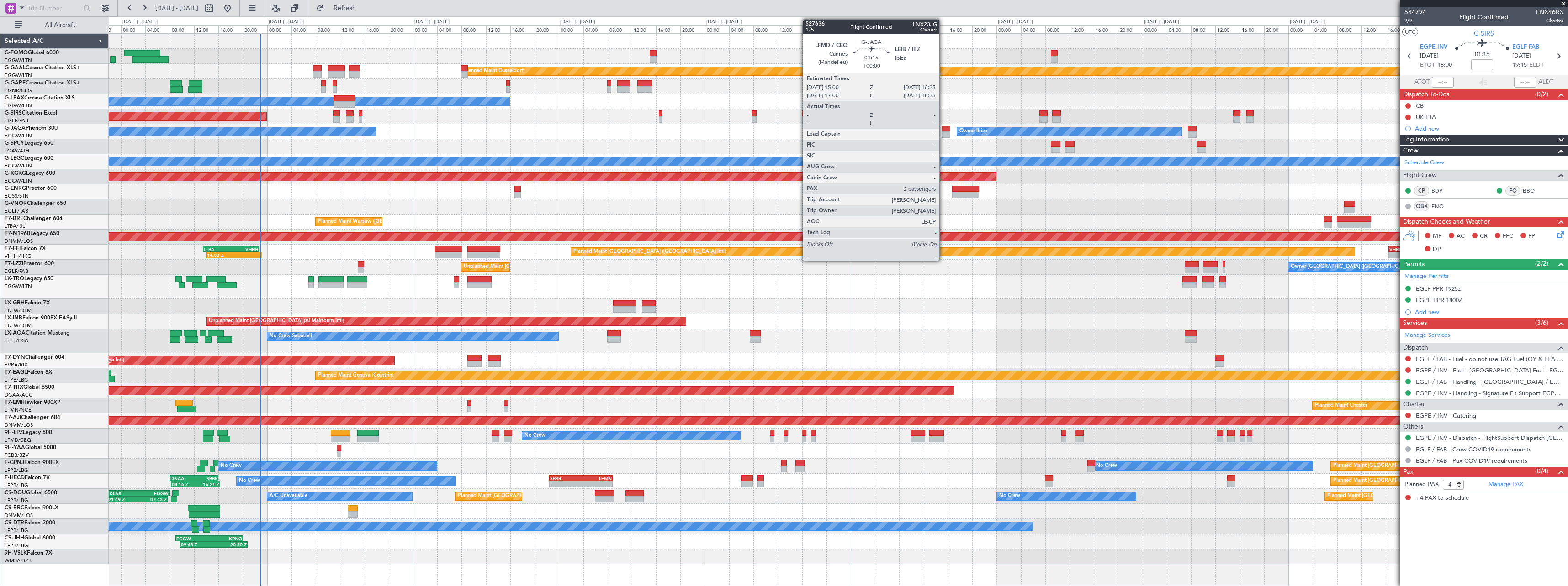
click at [943, 134] on div at bounding box center [946, 134] width 9 height 6
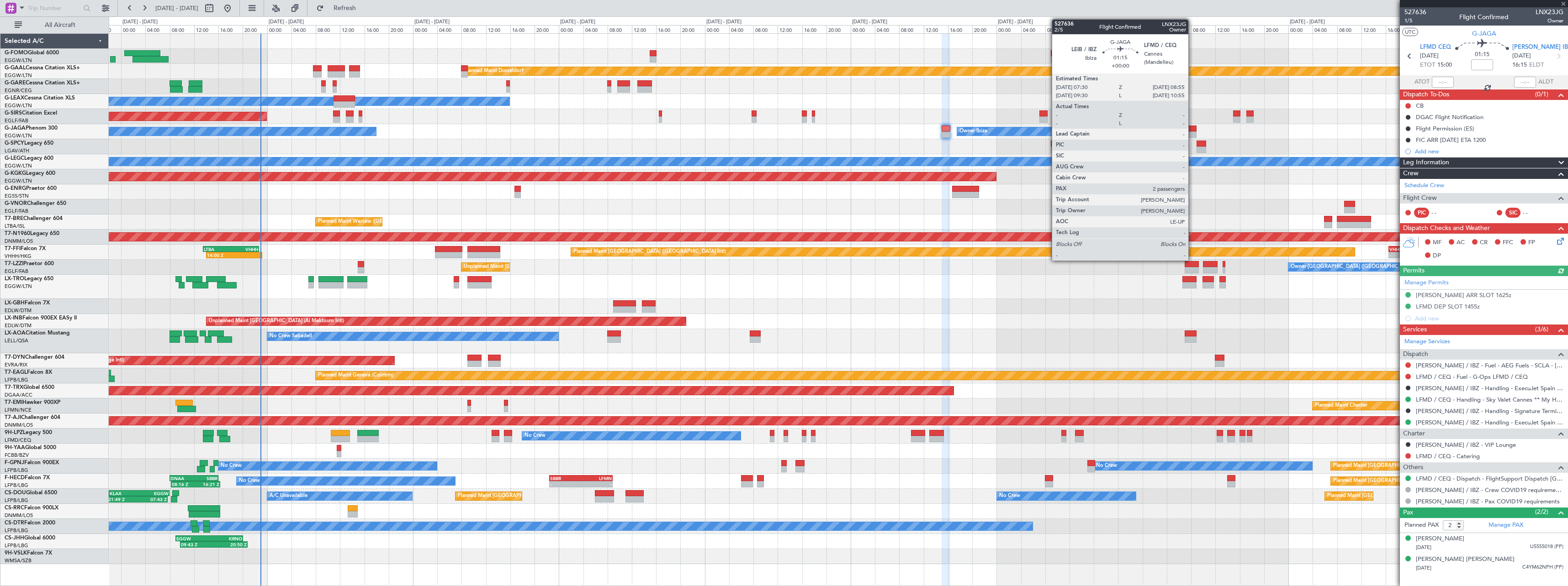
click at [1192, 131] on div at bounding box center [1192, 134] width 9 height 6
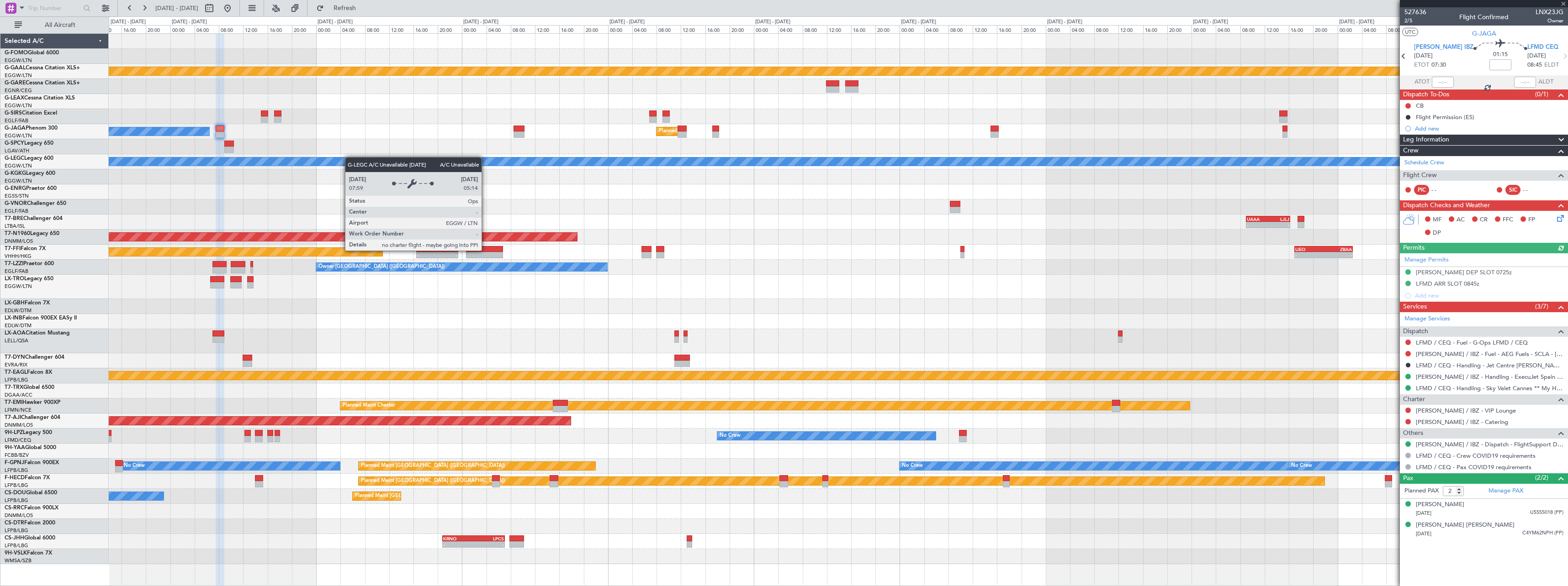
click at [352, 157] on div "Planned Maint Dusseldorf Owner Ibiza Planned Maint London (Luton) A/C Unavailab…" at bounding box center [838, 299] width 1459 height 531
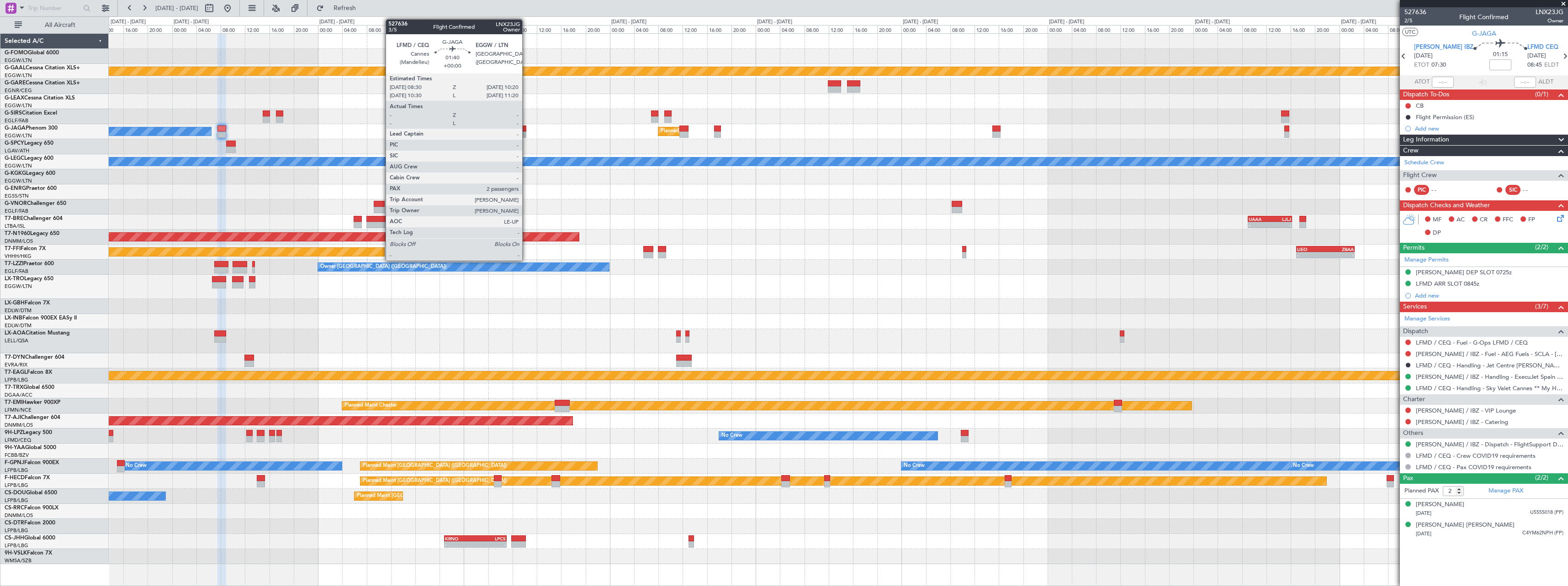
click at [527, 132] on div at bounding box center [521, 134] width 12 height 6
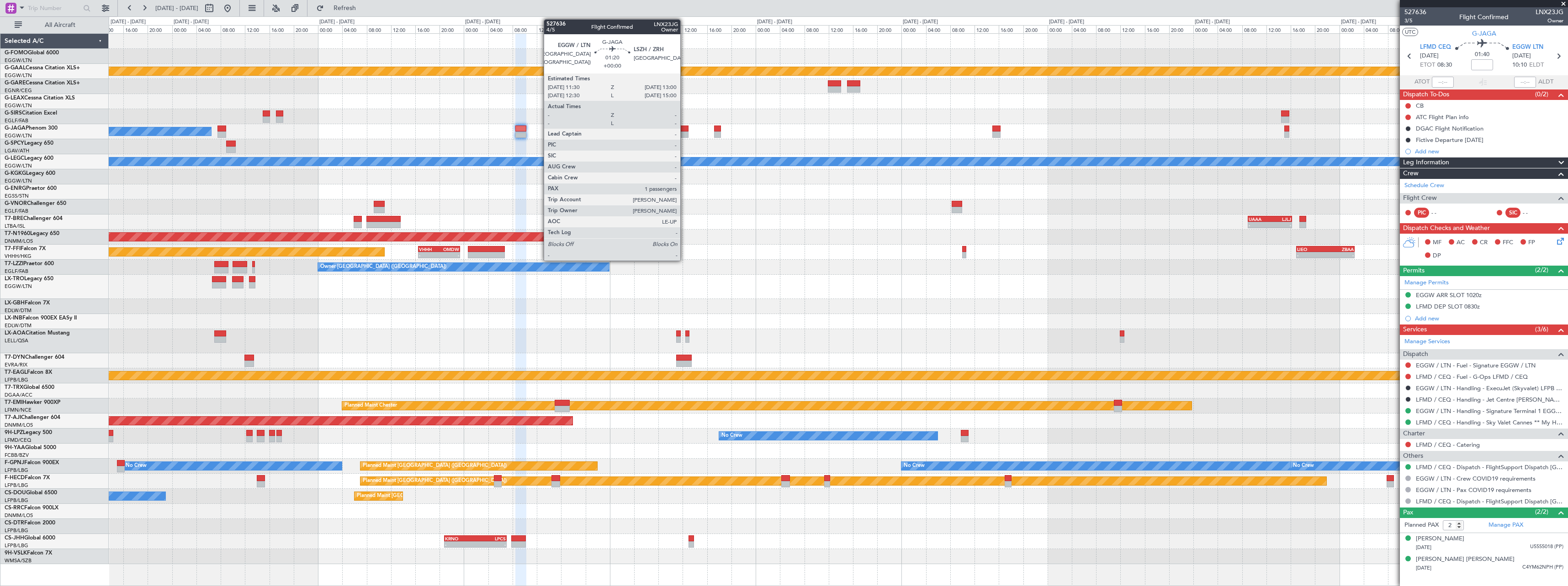
click at [684, 131] on div at bounding box center [684, 128] width 9 height 6
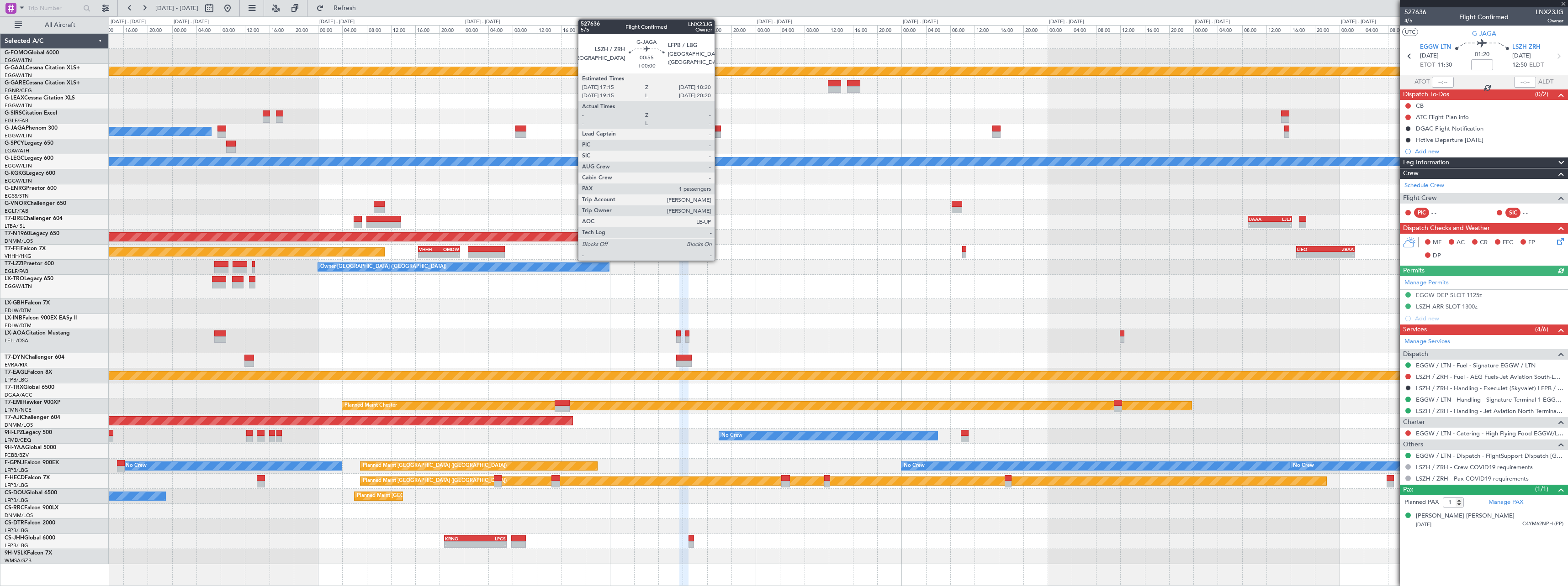
click at [719, 130] on div at bounding box center [718, 128] width 7 height 6
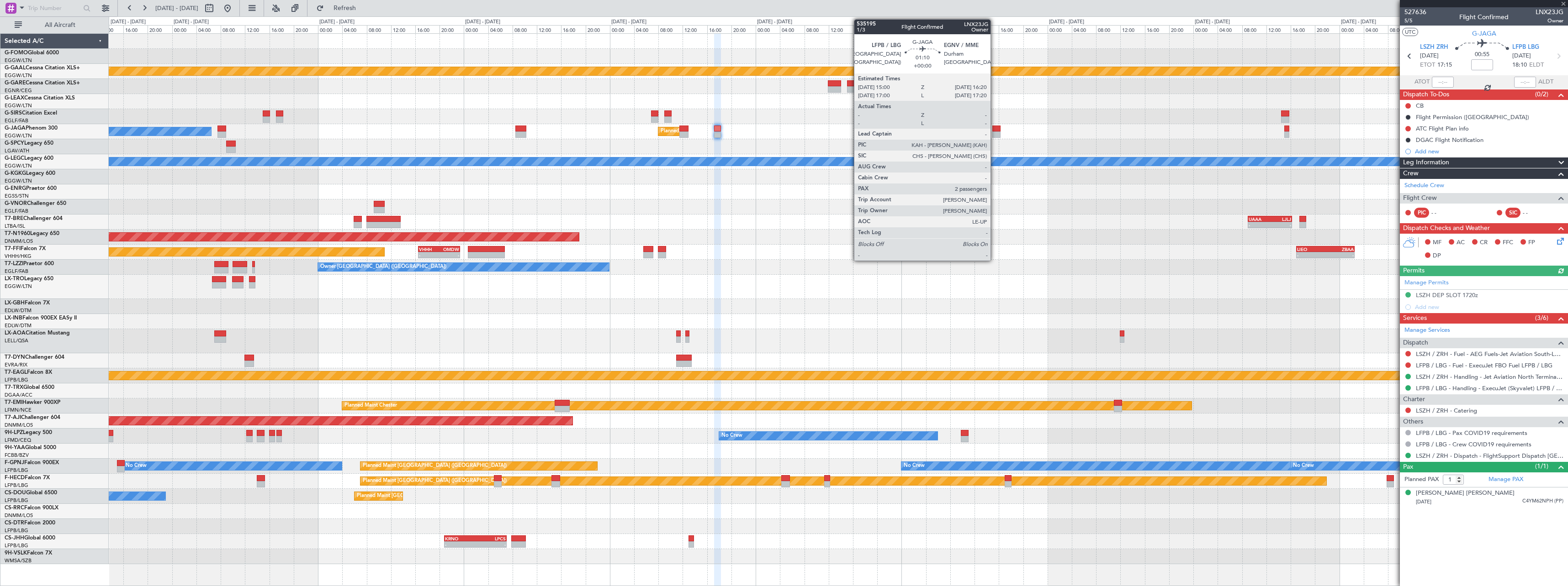
click at [995, 132] on div at bounding box center [996, 134] width 8 height 6
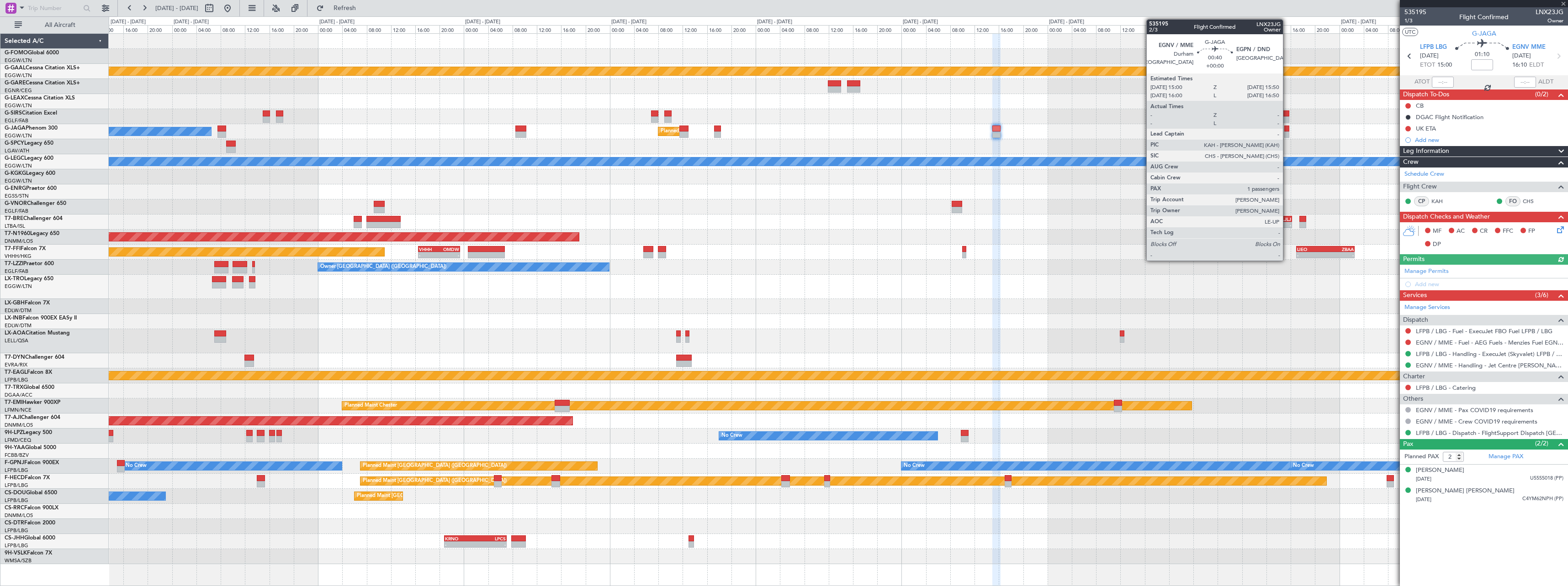
click at [1287, 134] on div at bounding box center [1287, 134] width 5 height 6
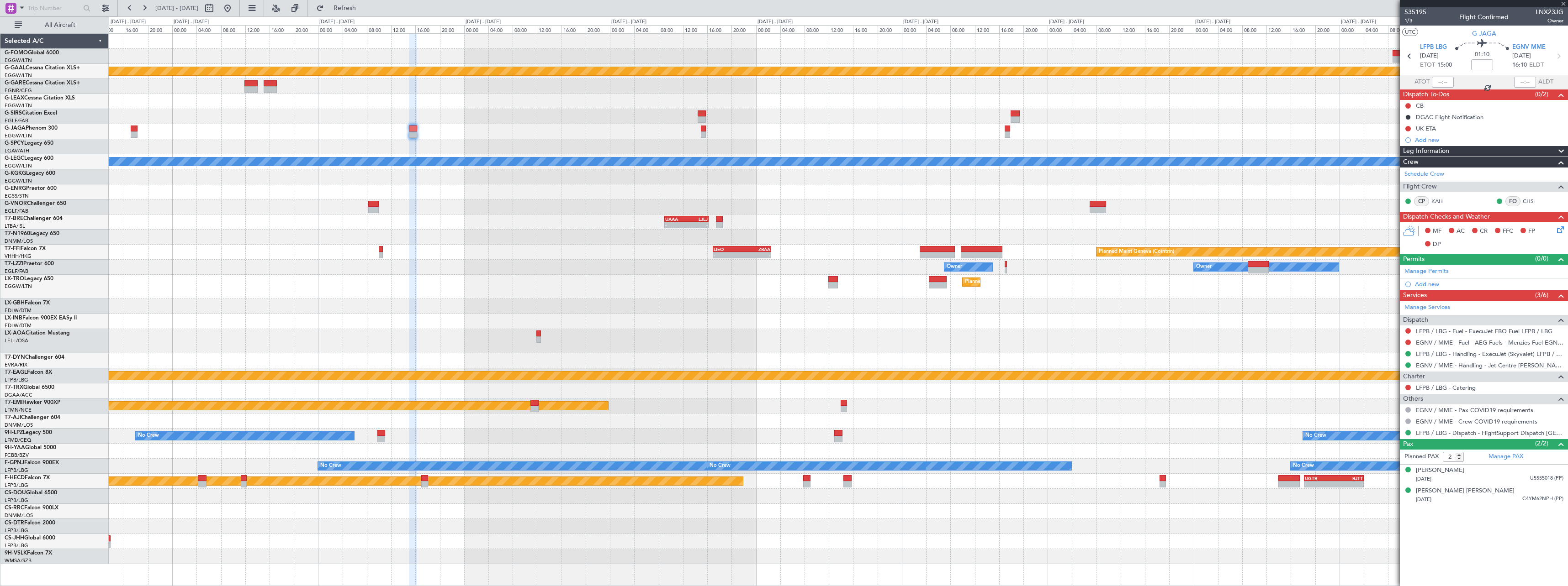
click at [752, 136] on div "Planned Maint [GEOGRAPHIC_DATA] ([GEOGRAPHIC_DATA])" at bounding box center [838, 131] width 1459 height 15
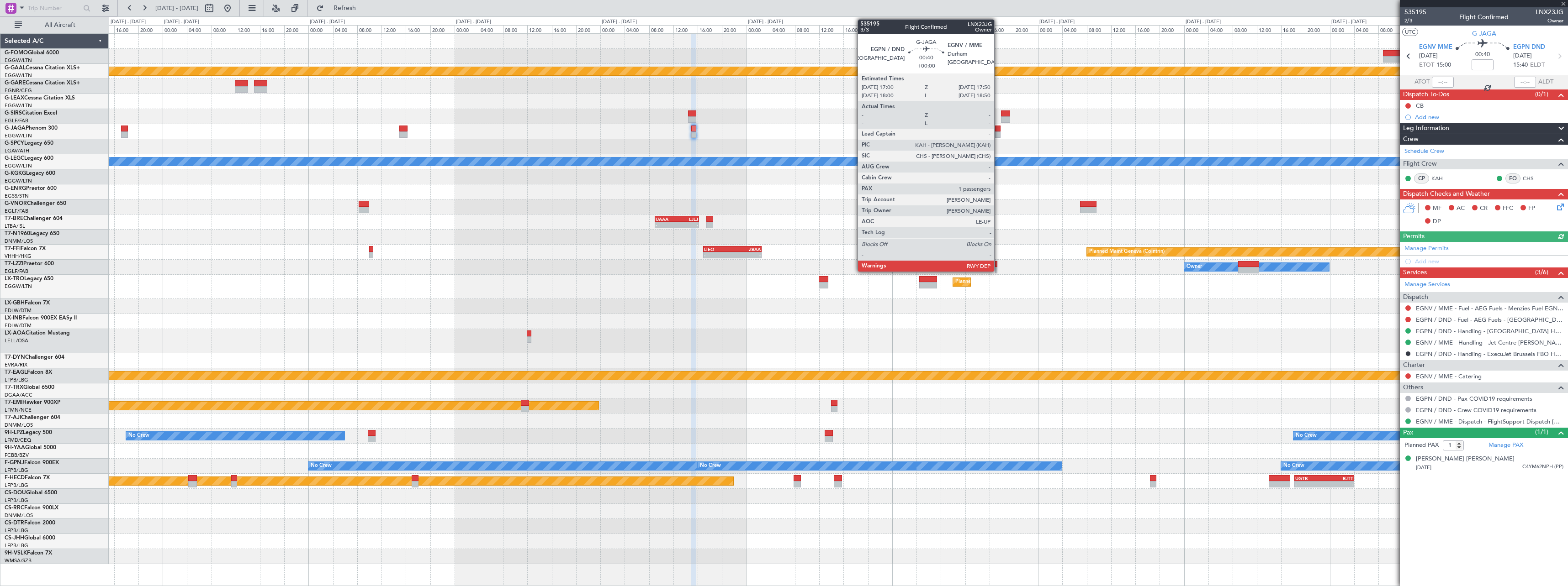
click at [999, 133] on div at bounding box center [998, 134] width 5 height 6
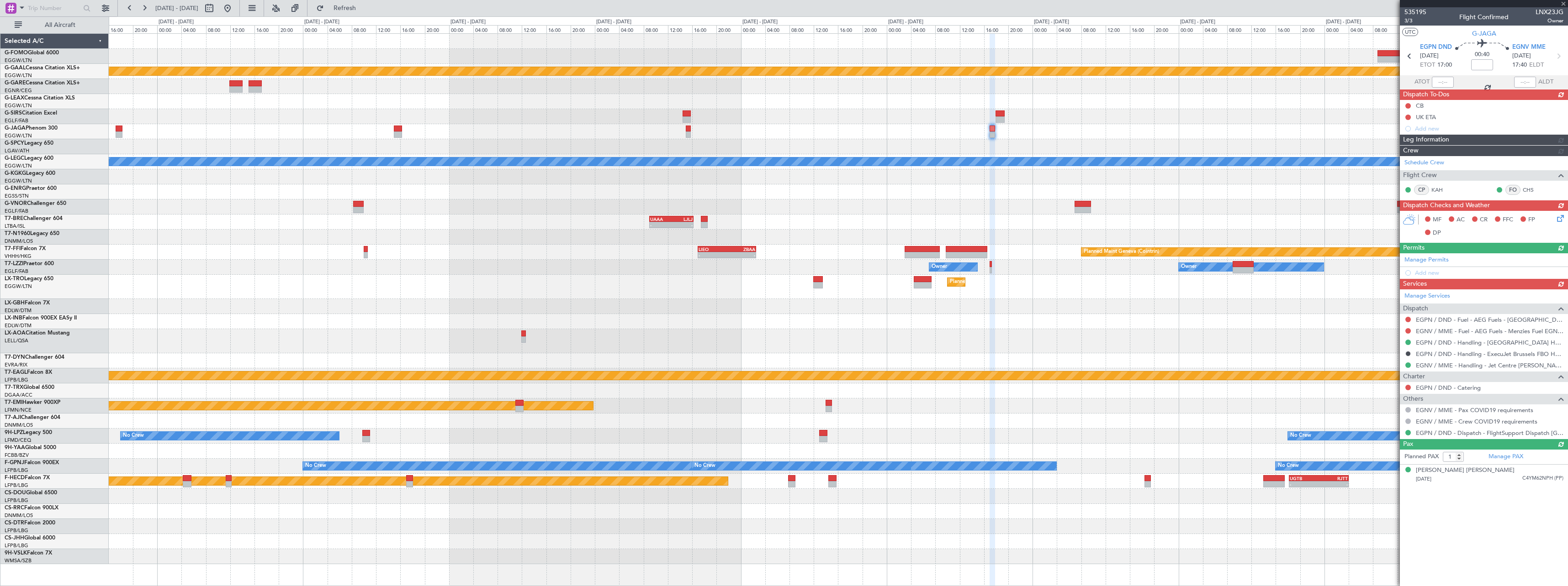
click at [1112, 128] on div "Planned Maint [GEOGRAPHIC_DATA] ([GEOGRAPHIC_DATA])" at bounding box center [838, 131] width 1459 height 15
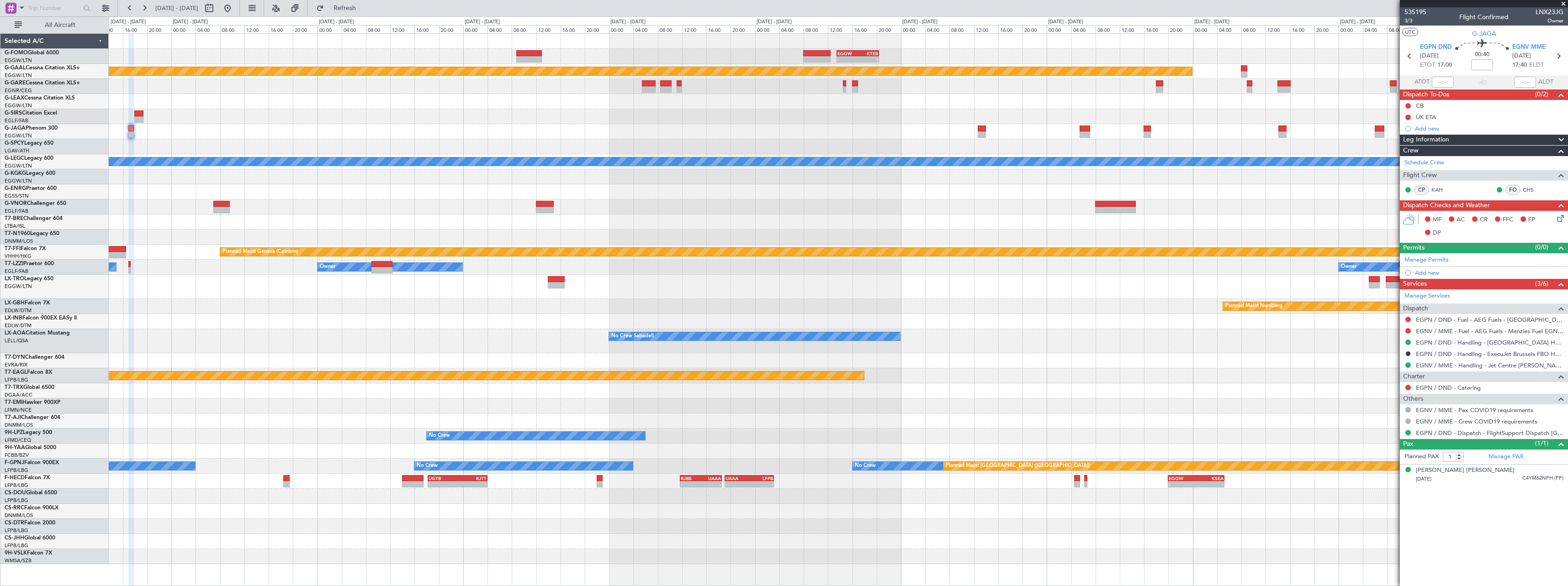
click at [901, 143] on div at bounding box center [838, 146] width 1459 height 15
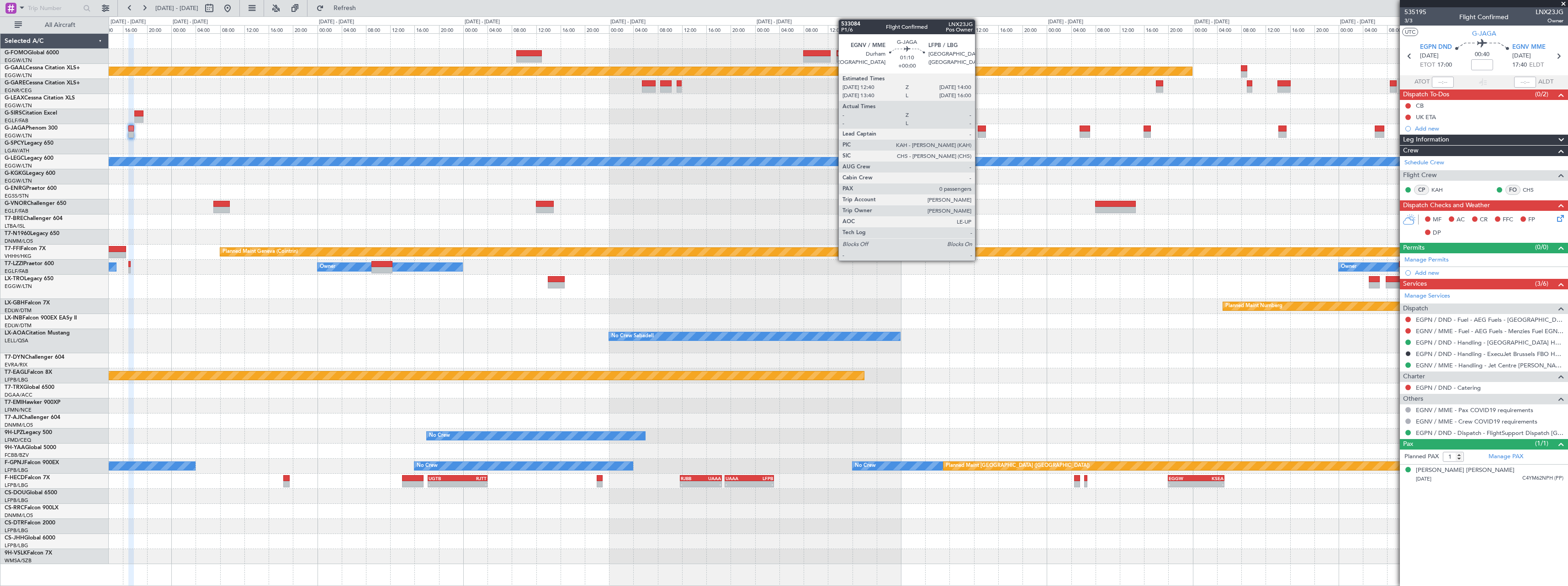
click at [979, 136] on div at bounding box center [982, 134] width 8 height 6
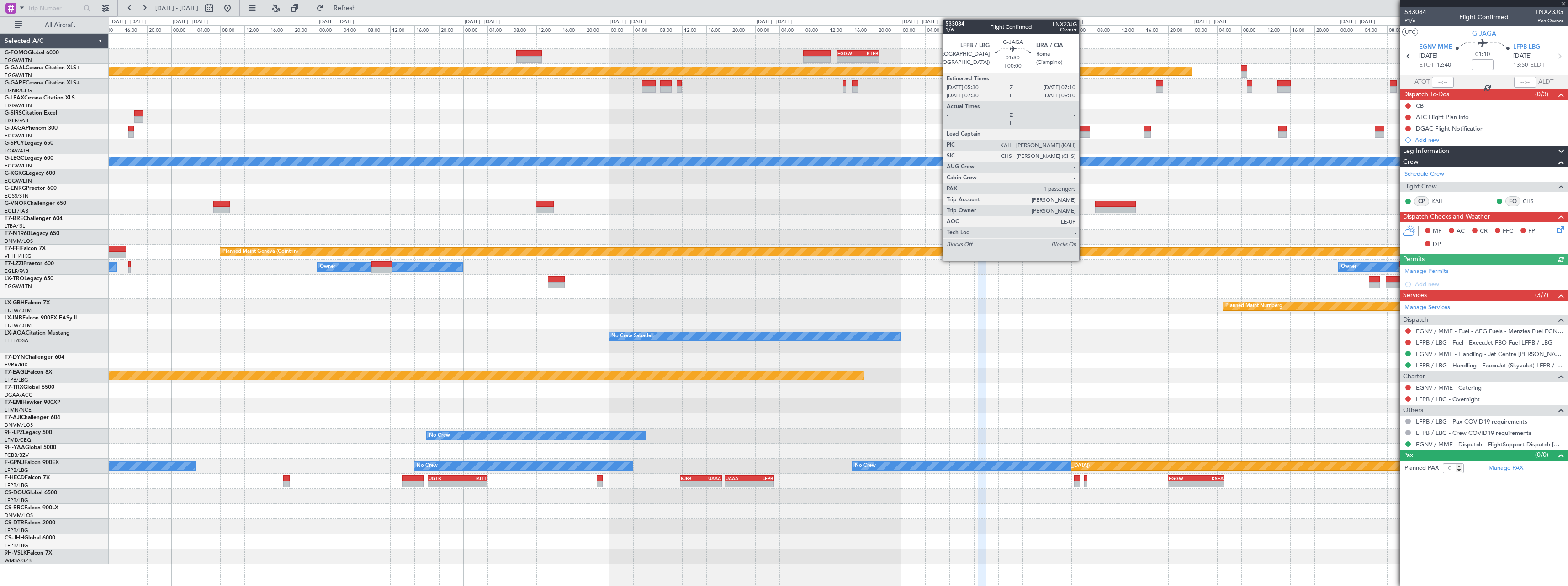
click at [1083, 132] on div at bounding box center [1085, 134] width 11 height 6
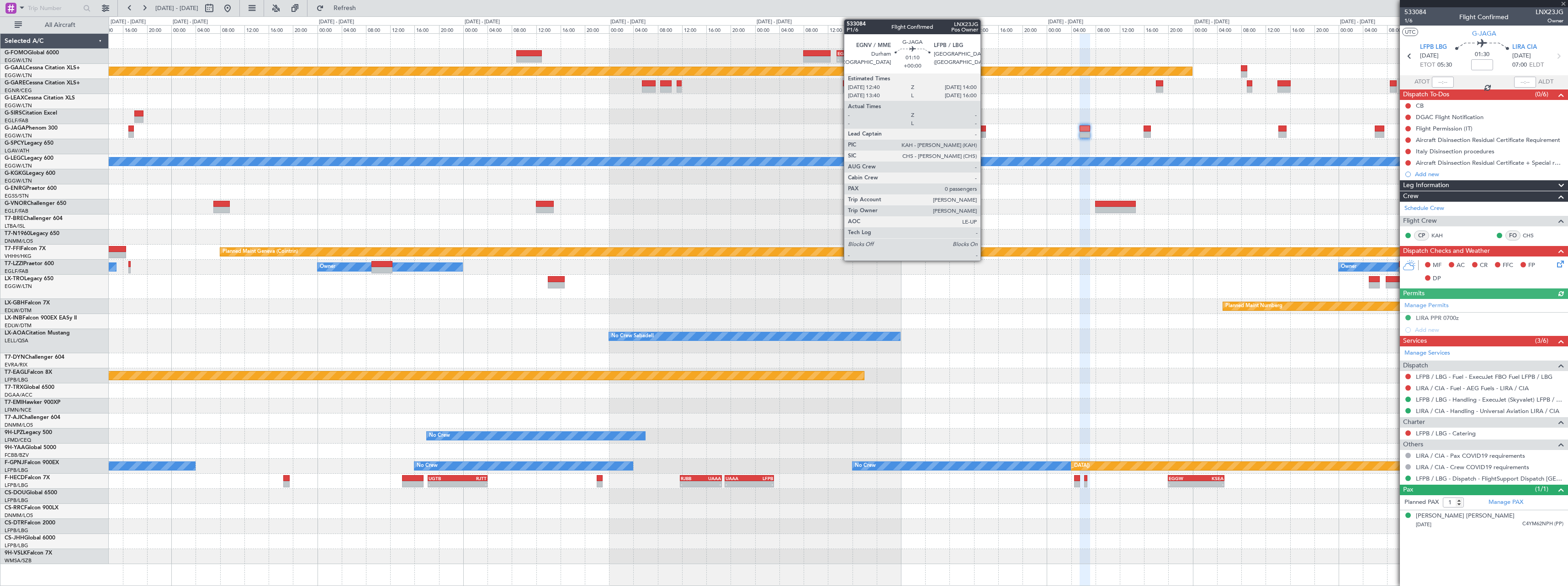
click at [984, 137] on div at bounding box center [982, 134] width 8 height 6
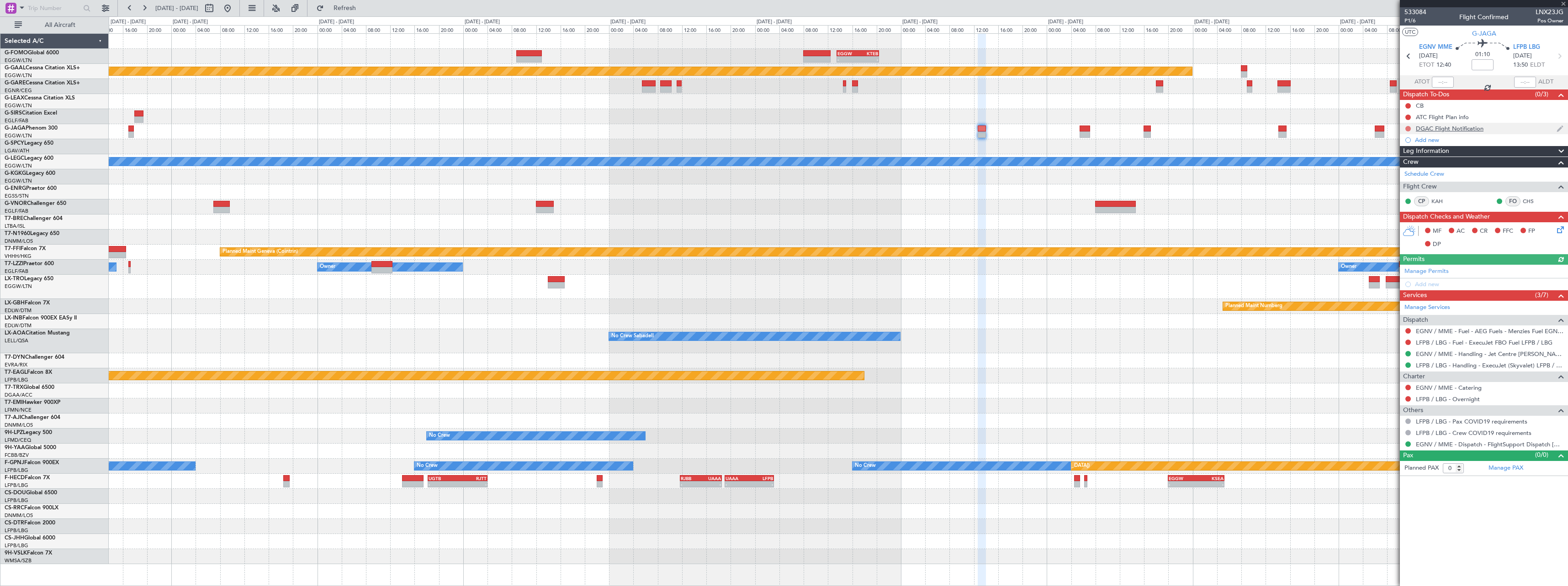
click at [1409, 128] on button at bounding box center [1408, 128] width 5 height 5
drag, startPoint x: 1400, startPoint y: 182, endPoint x: 1289, endPoint y: 177, distance: 111.1
click at [1398, 182] on span "Cancelled" at bounding box center [1410, 183] width 26 height 9
click at [1408, 400] on button at bounding box center [1408, 399] width 5 height 5
click at [1377, 504] on span "Confirmed" at bounding box center [1382, 508] width 29 height 9
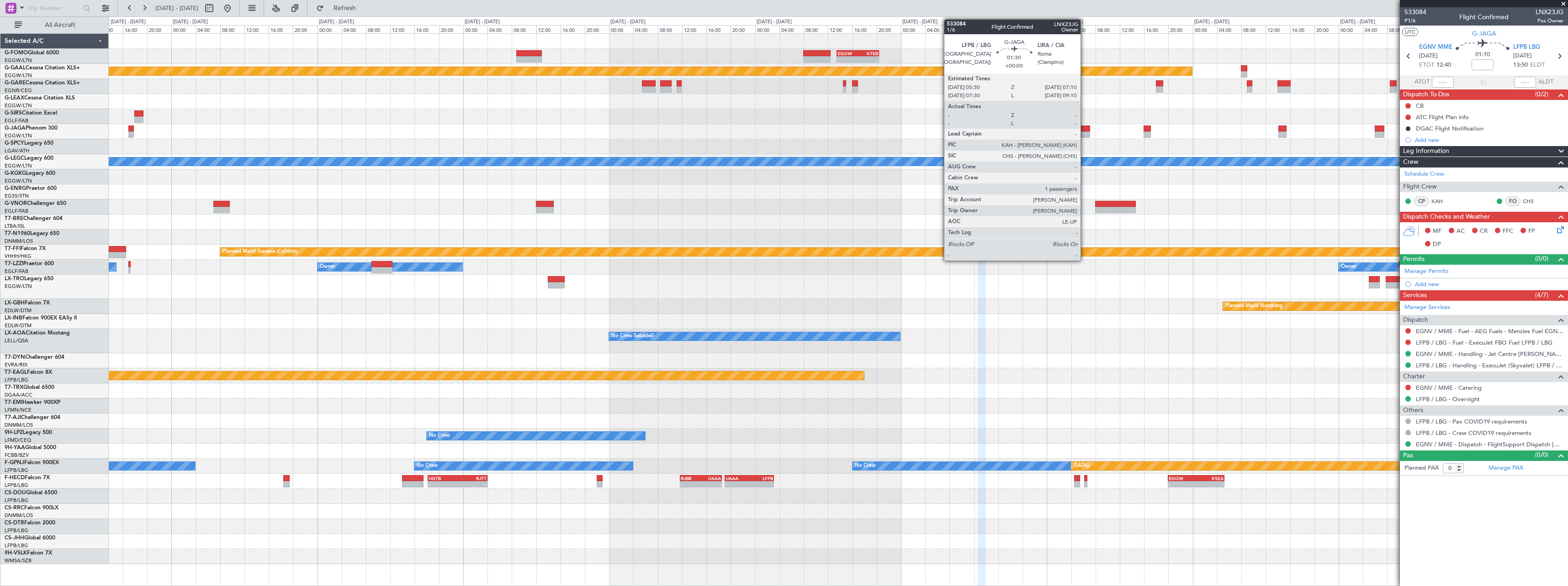
click at [1085, 128] on div at bounding box center [1085, 128] width 11 height 6
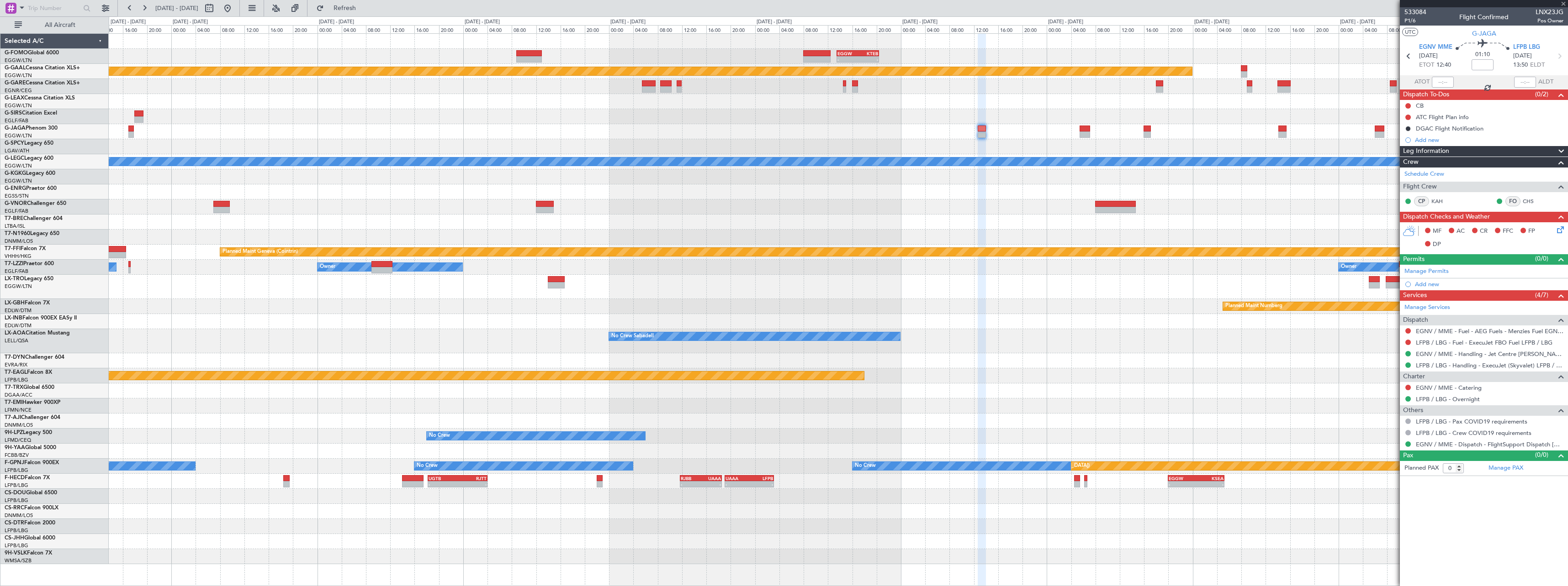
type input "1"
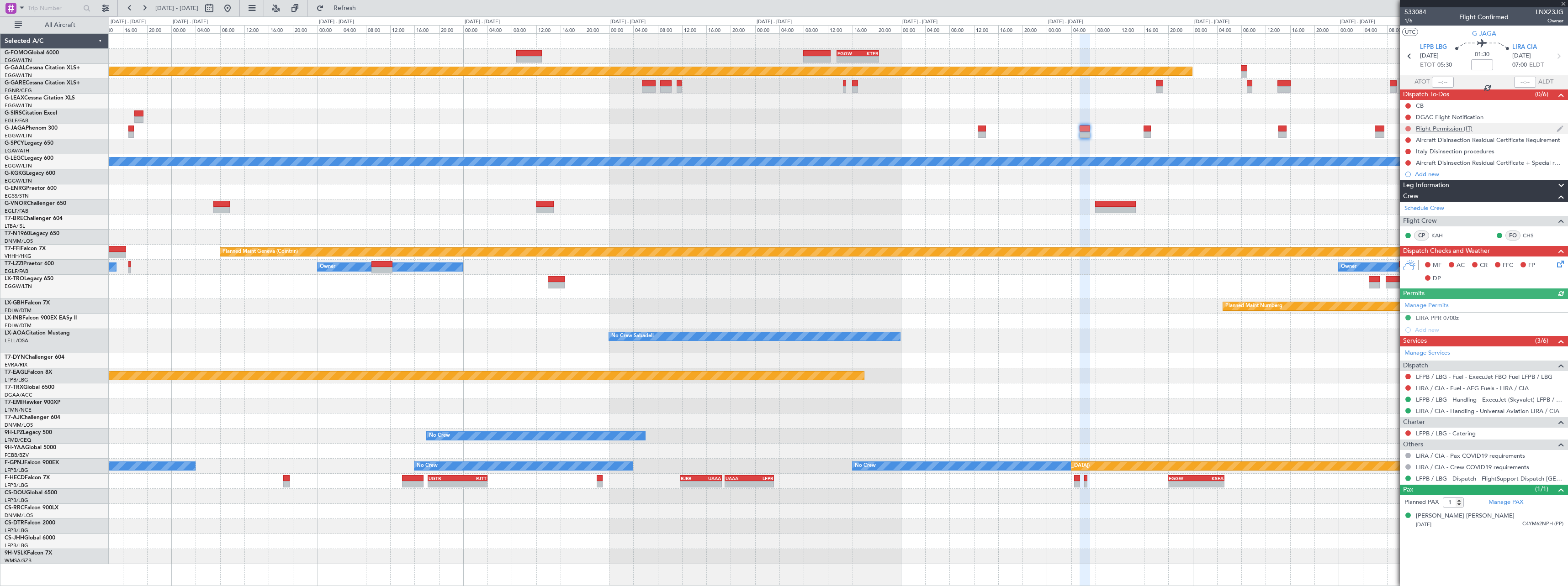
click at [1408, 128] on button at bounding box center [1408, 128] width 5 height 5
click at [1408, 188] on li "Cancelled" at bounding box center [1408, 182] width 48 height 13
click at [1410, 117] on button at bounding box center [1408, 118] width 5 height 5
click at [1405, 168] on span "Cancelled" at bounding box center [1410, 171] width 26 height 9
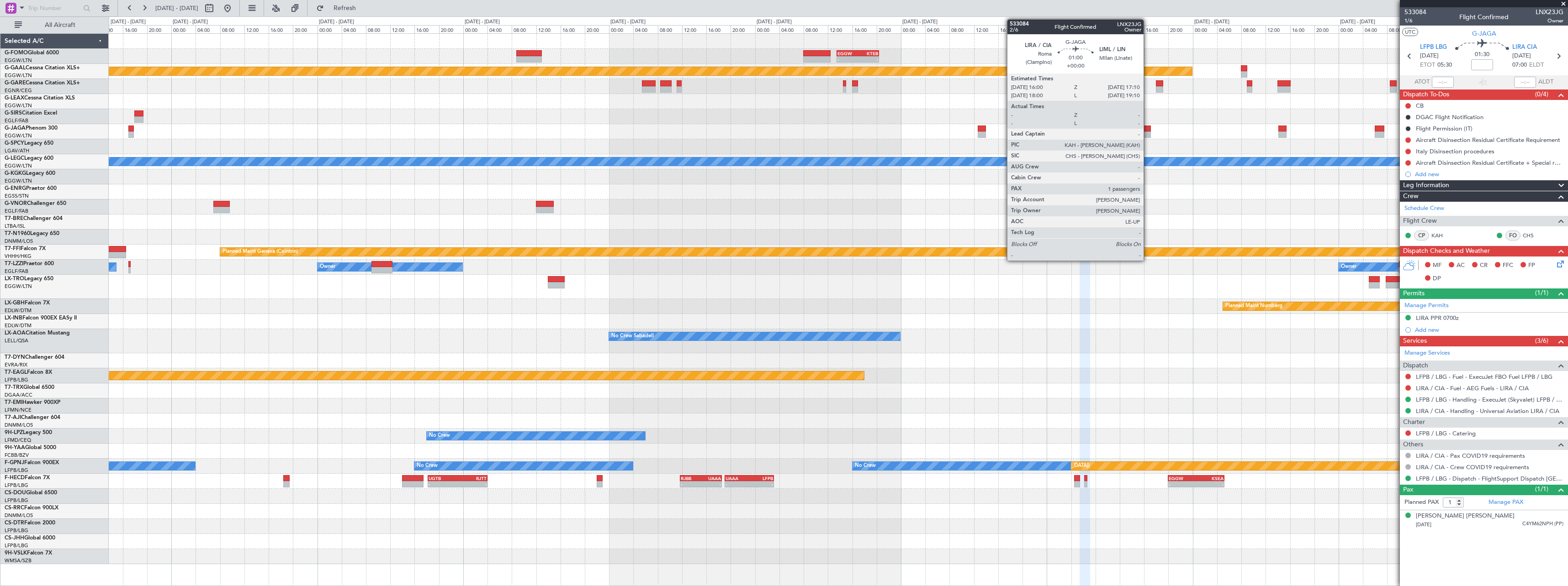
click at [1148, 130] on div at bounding box center [1148, 128] width 7 height 6
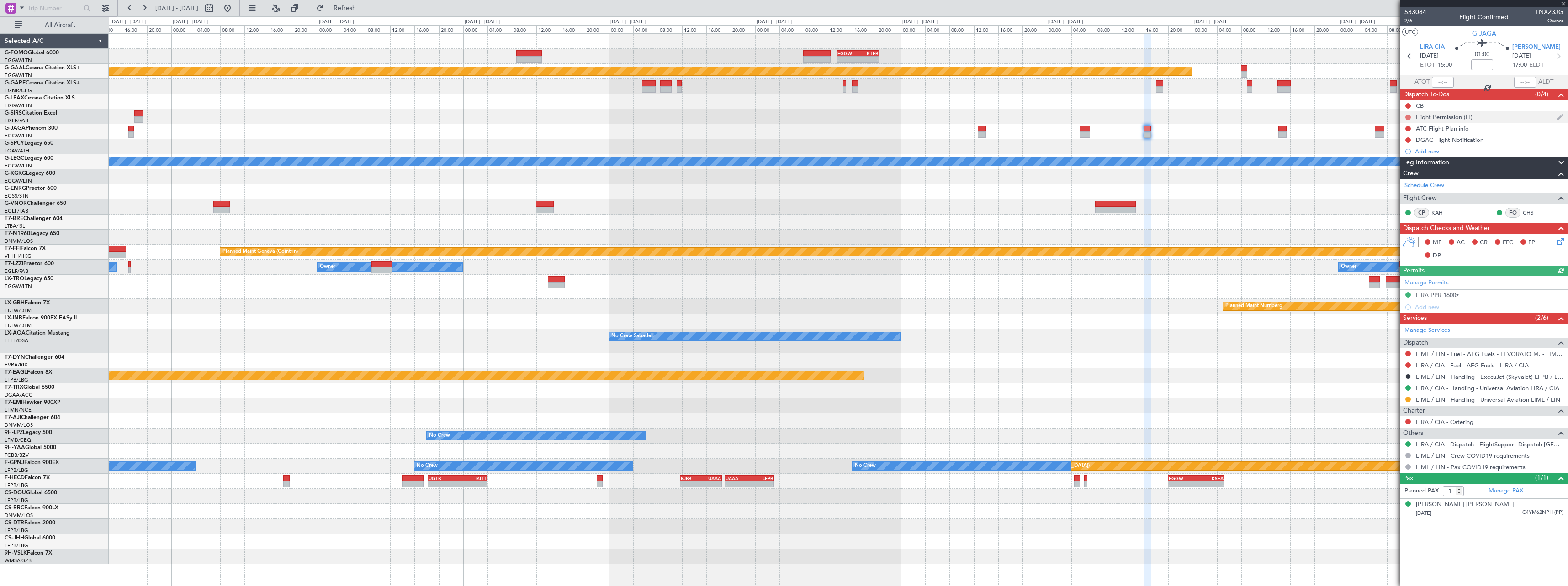
click at [1407, 116] on button at bounding box center [1408, 118] width 5 height 5
click at [1399, 172] on span "Cancelled" at bounding box center [1410, 171] width 26 height 9
click at [1407, 139] on button at bounding box center [1408, 140] width 5 height 5
click at [1404, 194] on span "Cancelled" at bounding box center [1410, 194] width 26 height 9
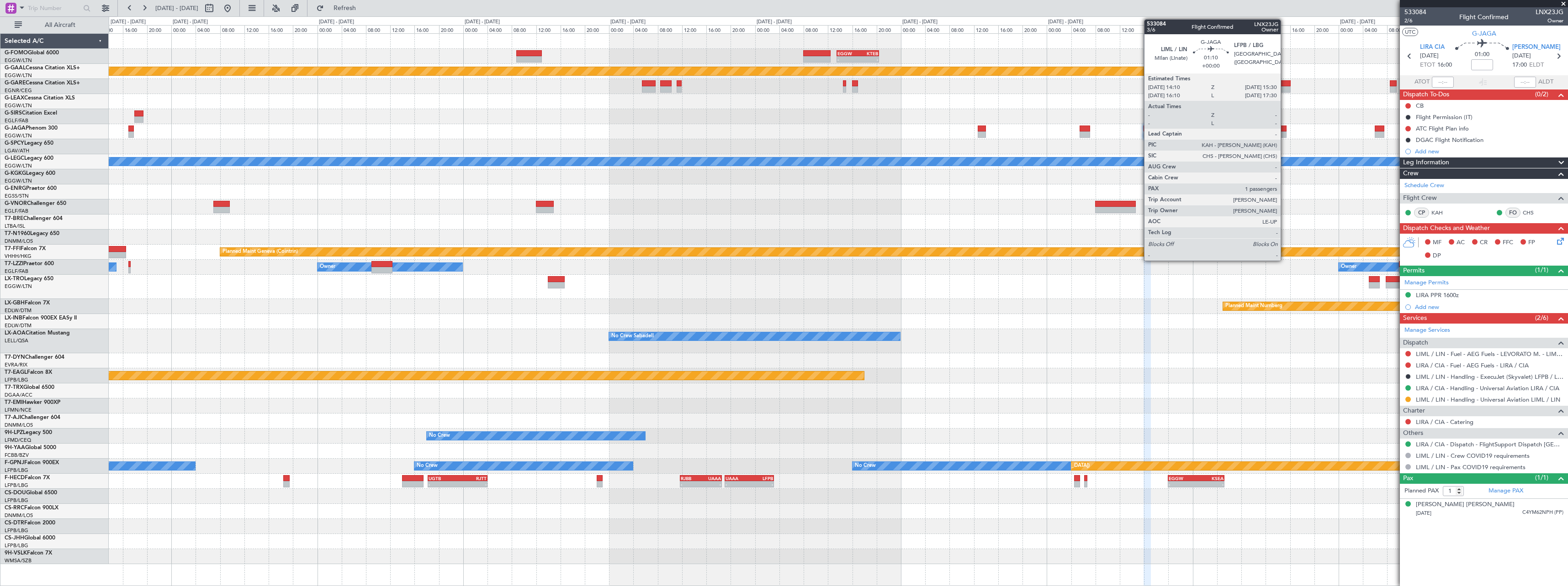
click at [1285, 133] on div at bounding box center [1282, 134] width 8 height 6
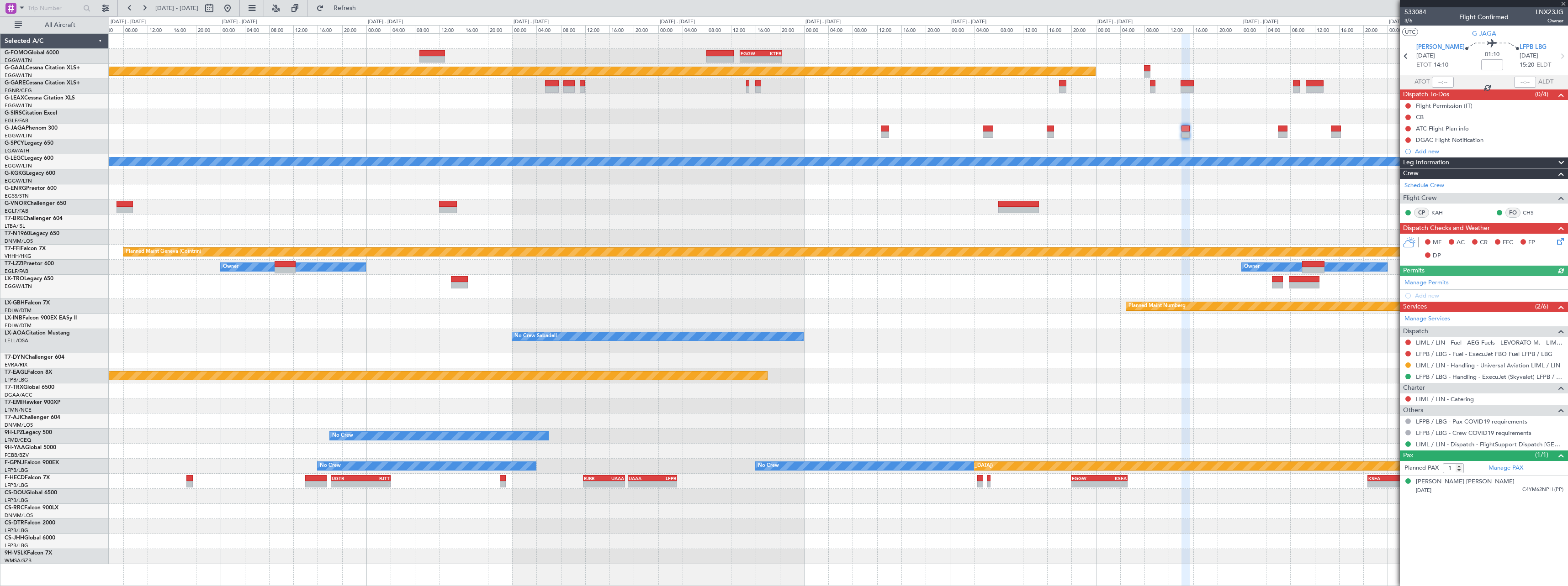
click at [1285, 137] on div "- - EGGW 13:30 Z KTEB 20:25 Z Planned Maint Dusseldorf A/C Unavailable London (…" at bounding box center [838, 299] width 1459 height 531
click at [1409, 105] on button at bounding box center [1408, 106] width 5 height 5
click at [1410, 161] on span "Cancelled" at bounding box center [1410, 160] width 26 height 9
click at [1406, 140] on button at bounding box center [1408, 140] width 5 height 5
click at [1396, 194] on li "Cancelled" at bounding box center [1408, 194] width 48 height 13
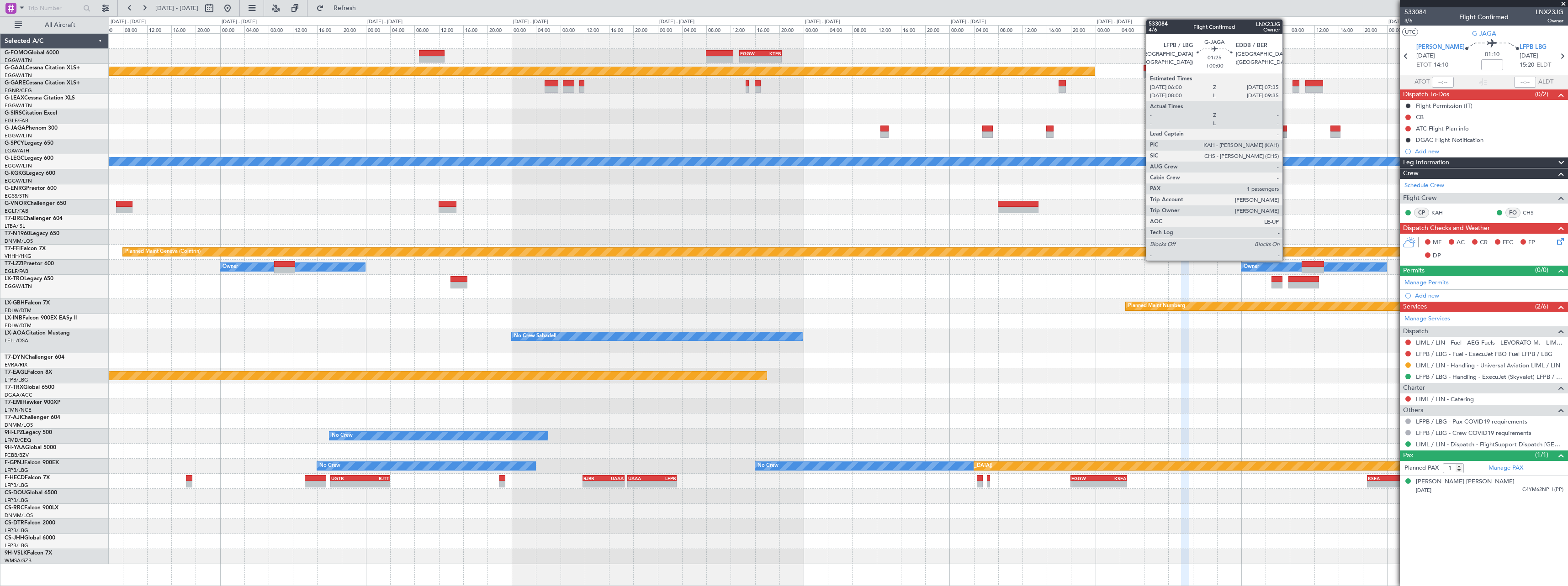
click at [1287, 136] on div at bounding box center [1282, 134] width 10 height 6
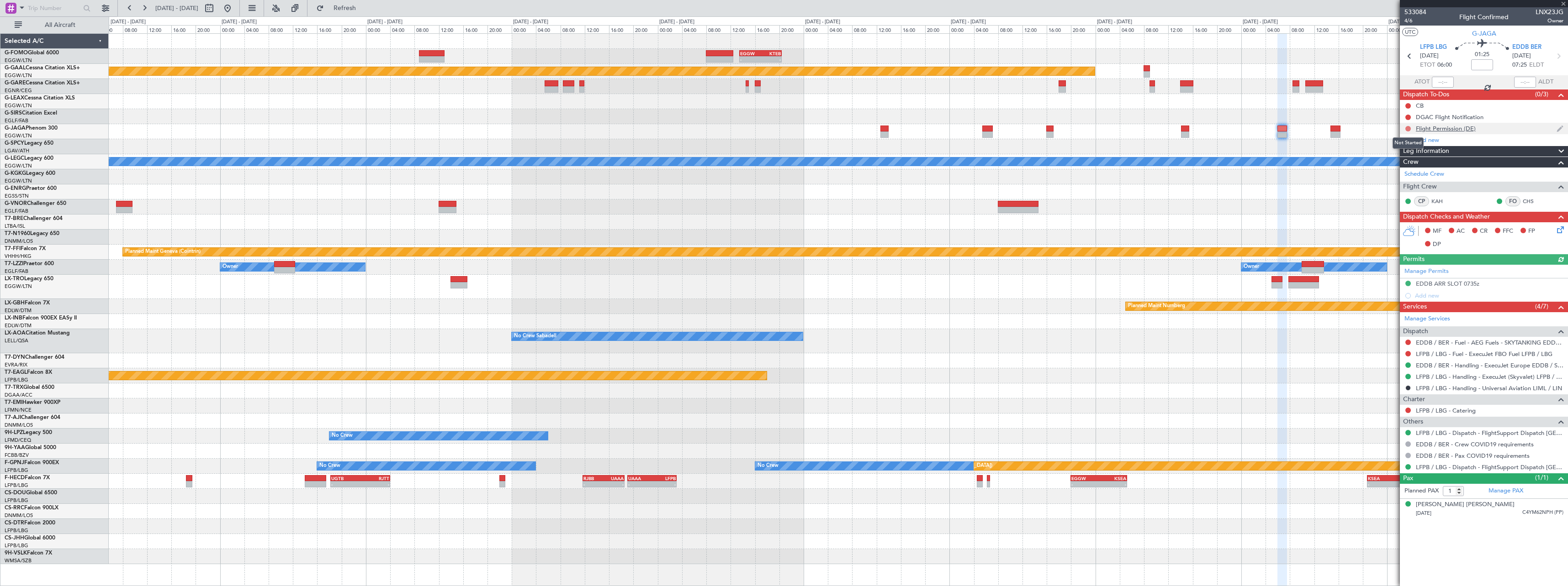
click at [1409, 129] on button at bounding box center [1408, 128] width 5 height 5
click at [1404, 185] on span "Cancelled" at bounding box center [1410, 183] width 26 height 9
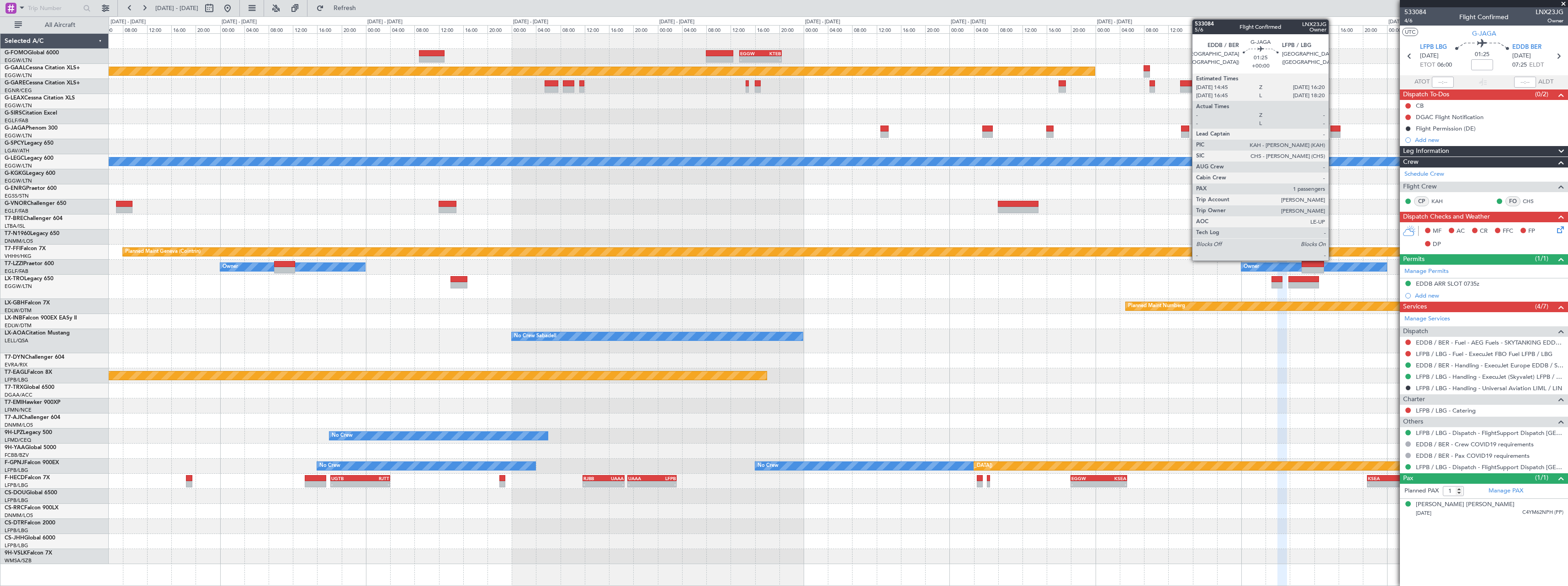
click at [1333, 127] on div at bounding box center [1335, 128] width 10 height 6
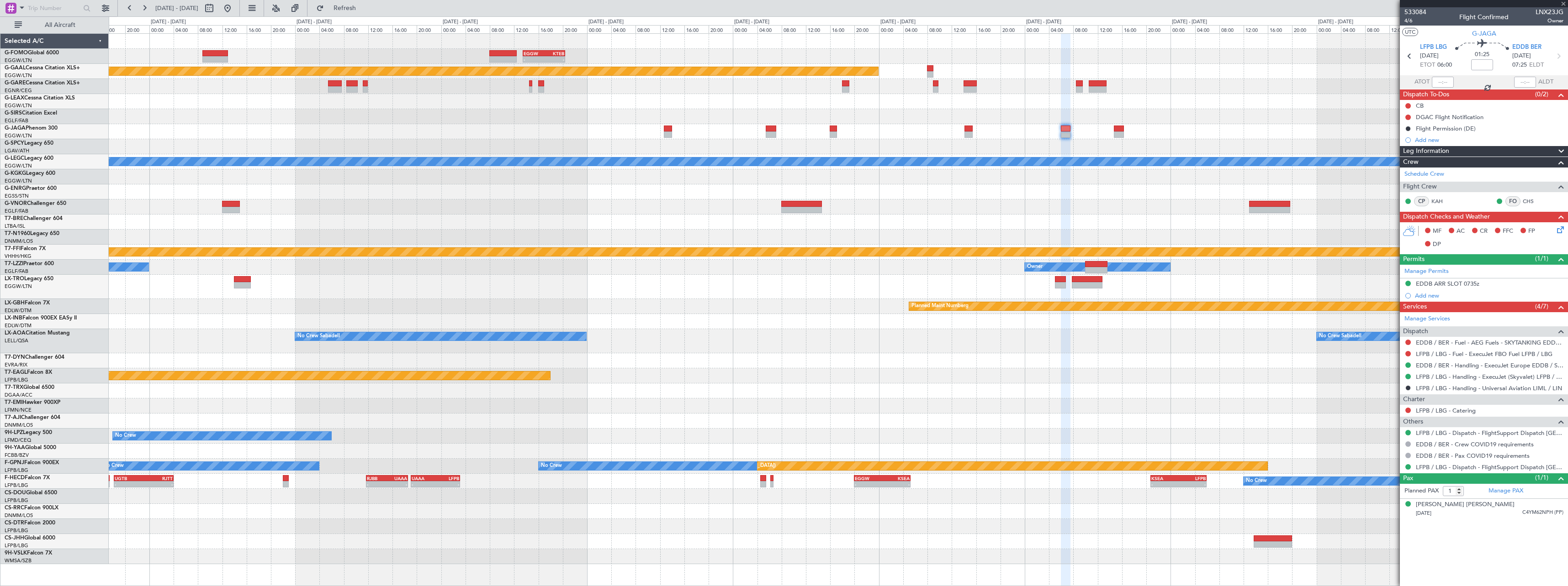
click at [1129, 87] on div at bounding box center [838, 87] width 1459 height 15
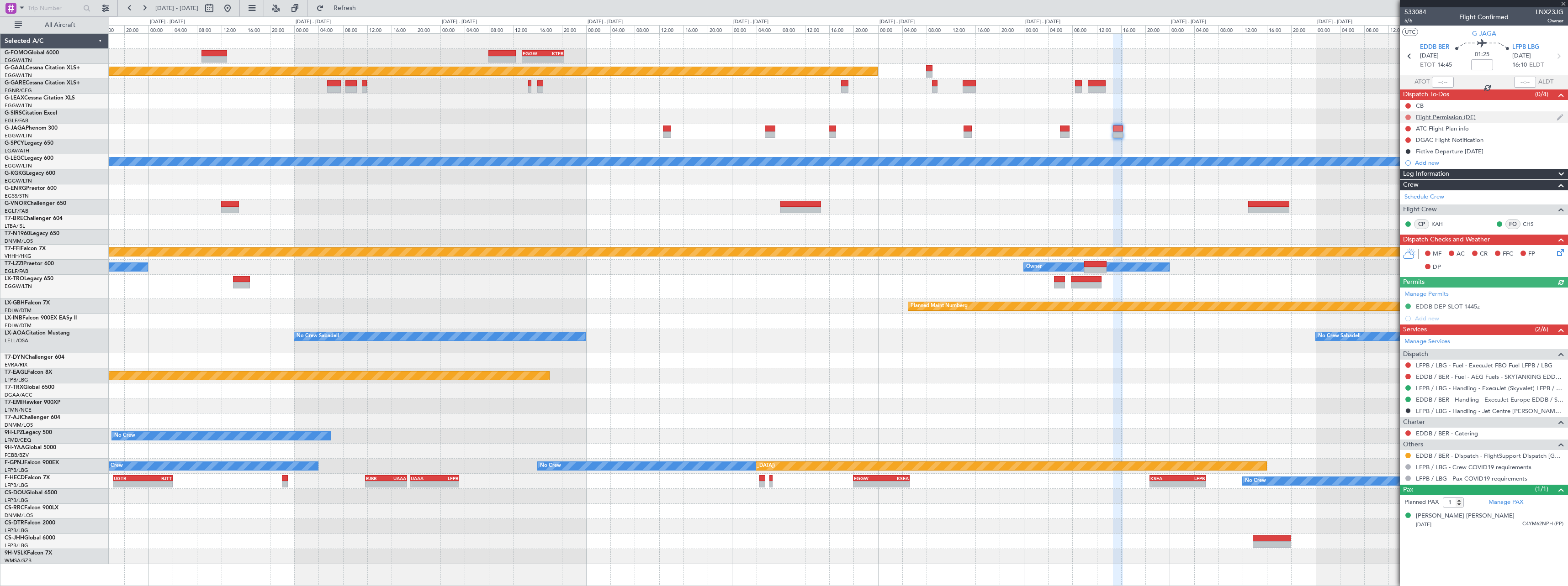
click at [1408, 119] on button at bounding box center [1408, 118] width 5 height 5
click at [1400, 170] on span "Cancelled" at bounding box center [1410, 171] width 26 height 9
click at [1407, 138] on button at bounding box center [1408, 140] width 5 height 5
click at [1405, 193] on span "Cancelled" at bounding box center [1410, 194] width 26 height 9
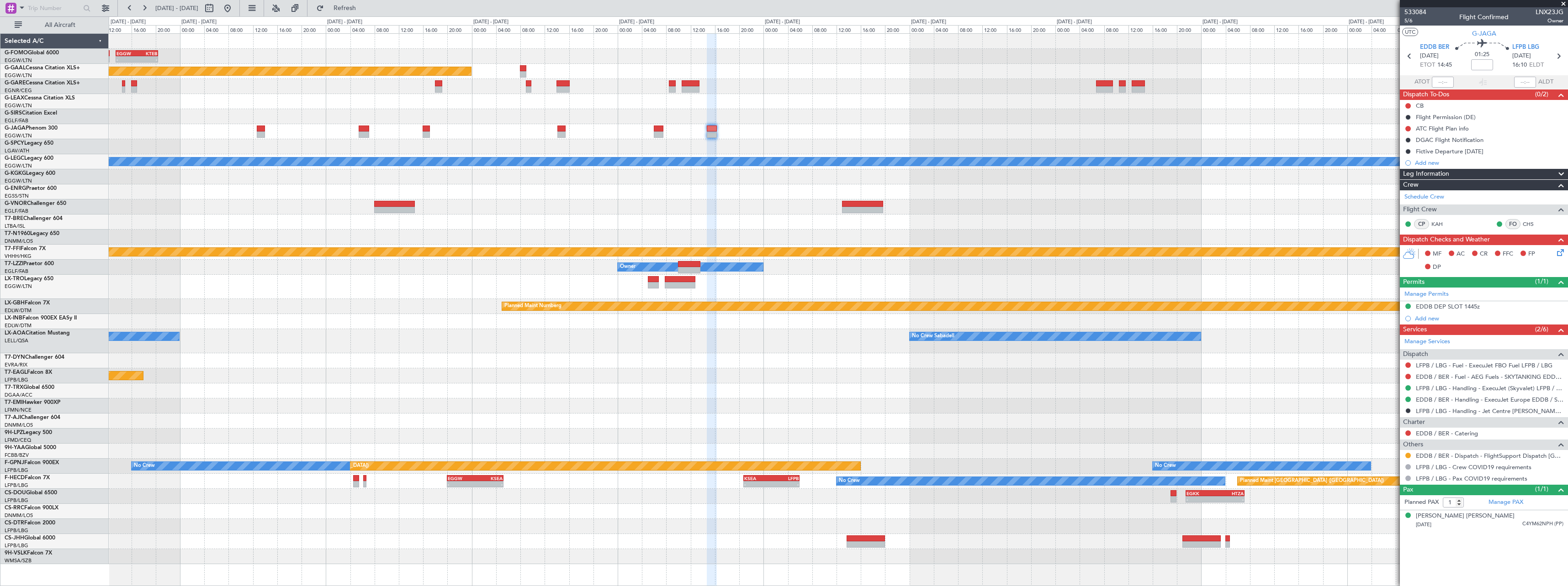
click at [947, 120] on div "- - EGGW 13:30 Z KTEB 20:25 Z Planned Maint Dusseldorf A/C Unavailable London (…" at bounding box center [838, 299] width 1459 height 531
click at [1407, 457] on button at bounding box center [1408, 456] width 5 height 5
click at [1385, 565] on span "Confirmed" at bounding box center [1382, 565] width 29 height 9
click at [1215, 167] on div "- - EGGW 13:30 Z KTEB 20:25 Z Planned Maint Dusseldorf A/C Unavailable London (…" at bounding box center [838, 299] width 1459 height 531
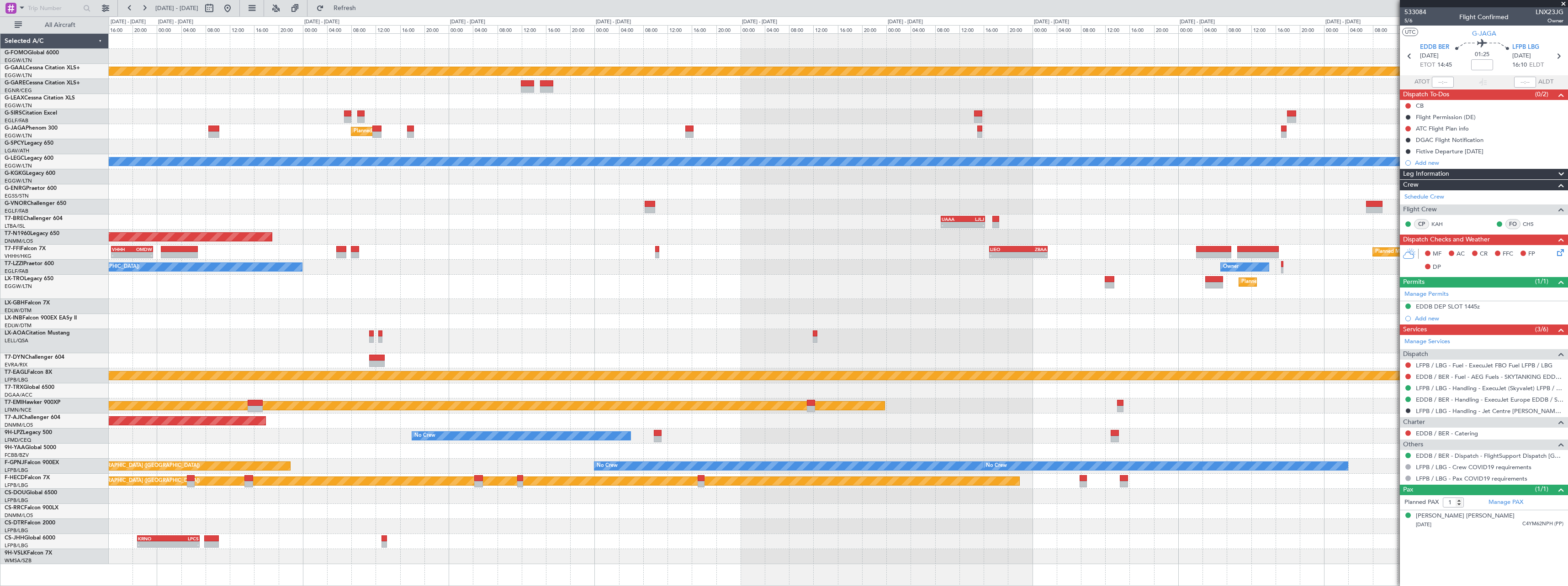
click at [1568, 189] on html "14 Sep 2025 - 24 Sep 2025 Refresh Quick Links All Aircraft Planned Maint Dussel…" at bounding box center [784, 293] width 1568 height 586
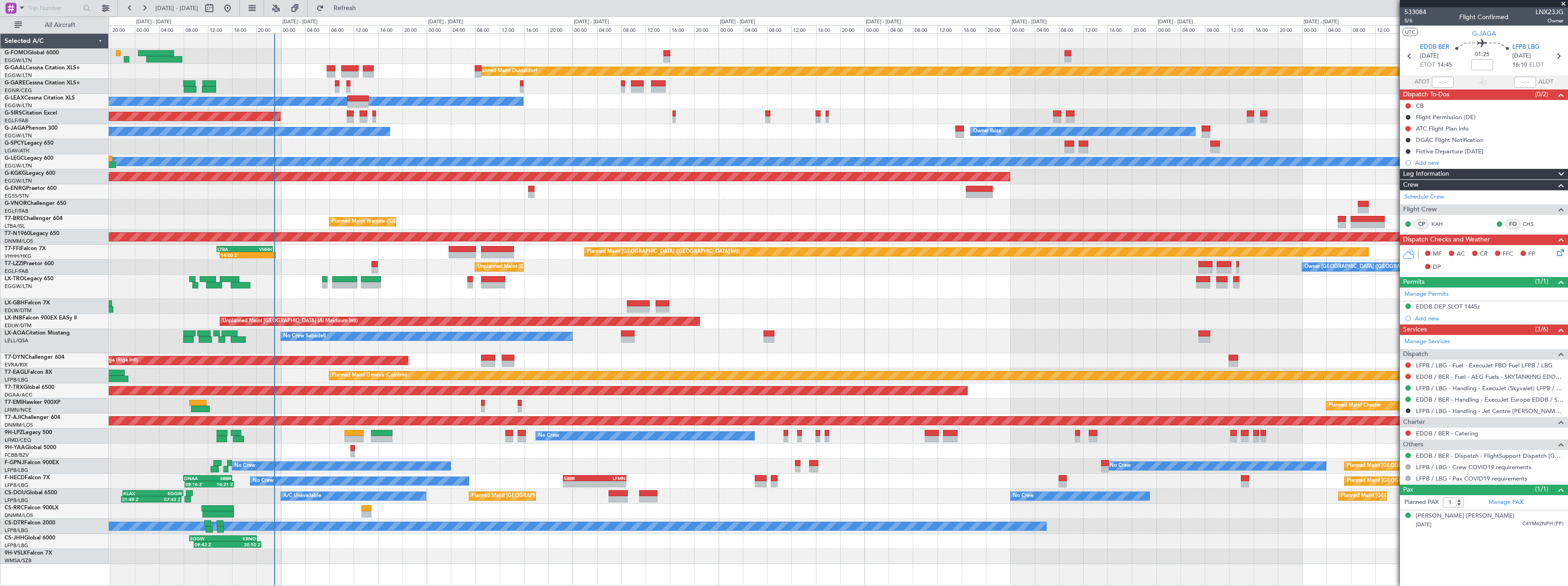
click at [980, 227] on div "Planned Maint Dusseldorf Owner Unplanned Maint Oxford (Kidlington) Owner Ibiza …" at bounding box center [838, 299] width 1459 height 531
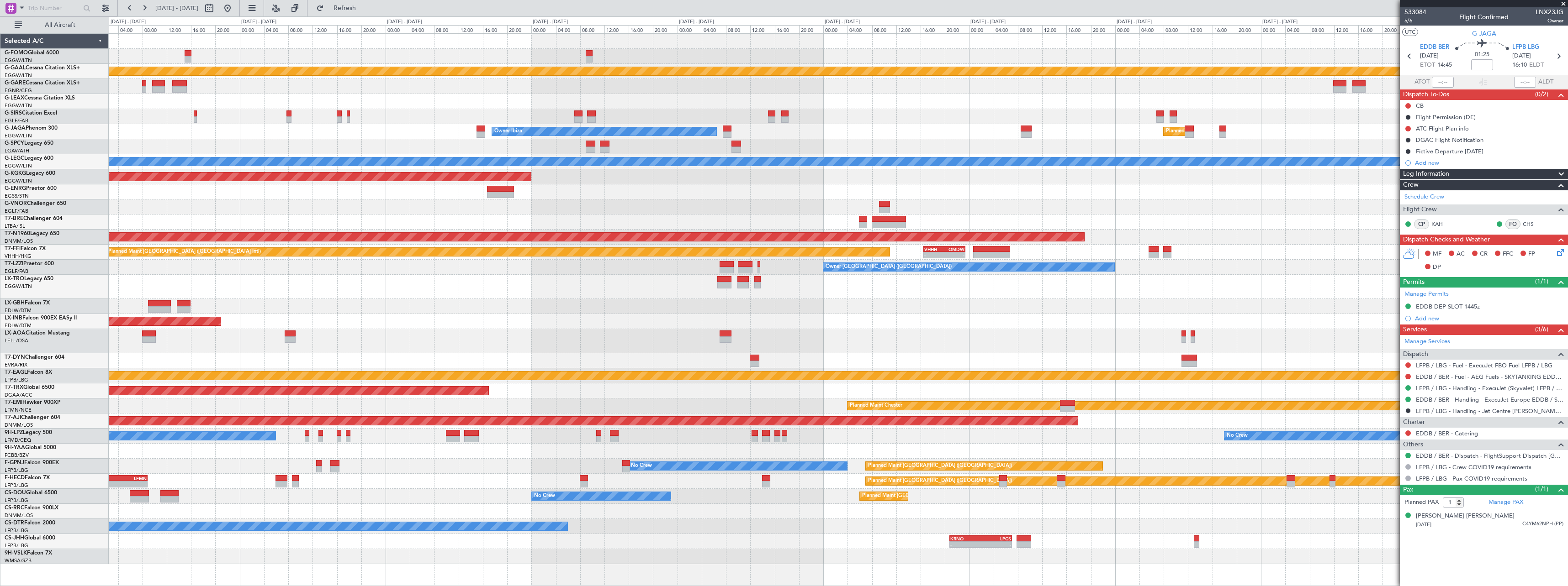
click at [696, 185] on div "Planned Maint Dusseldorf Owner Unplanned Maint [GEOGRAPHIC_DATA] ([GEOGRAPHIC_D…" at bounding box center [838, 299] width 1459 height 531
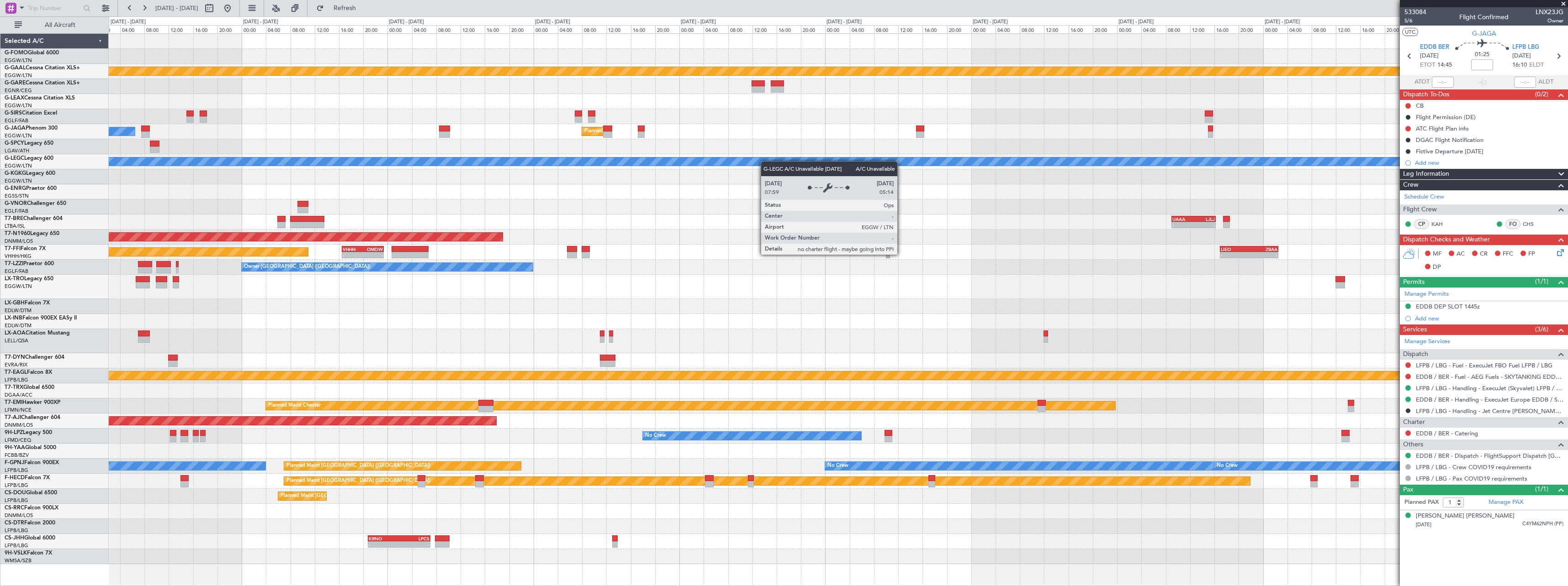
click at [633, 169] on div "Planned Maint Dusseldorf Owner Ibiza Planned Maint [GEOGRAPHIC_DATA] ([GEOGRAPH…" at bounding box center [838, 299] width 1459 height 531
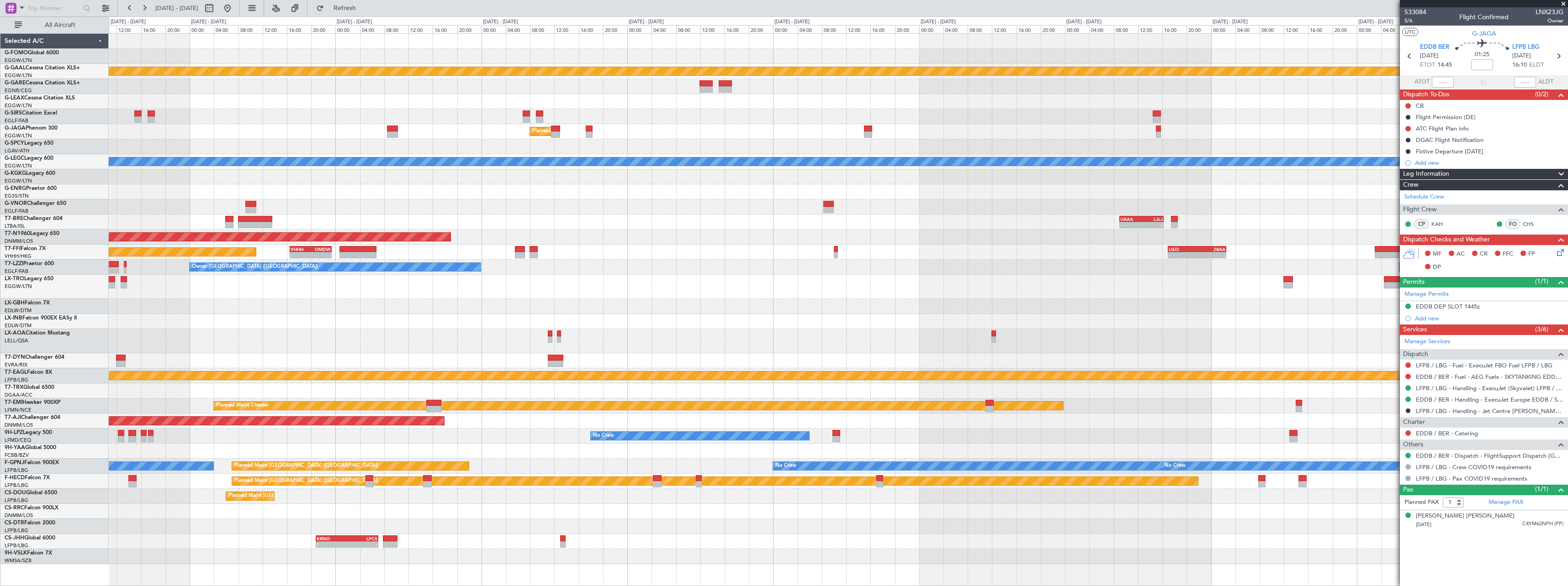
drag, startPoint x: 1414, startPoint y: 208, endPoint x: 601, endPoint y: 182, distance: 813.4
click at [563, 194] on fb-app "[DATE] - [DATE] Refresh Quick Links All Aircraft Planned [GEOGRAPHIC_DATA] Plan…" at bounding box center [784, 297] width 1568 height 580
click at [167, 176] on div "AOG Maint [GEOGRAPHIC_DATA] (Ataturk)" at bounding box center [838, 177] width 1459 height 15
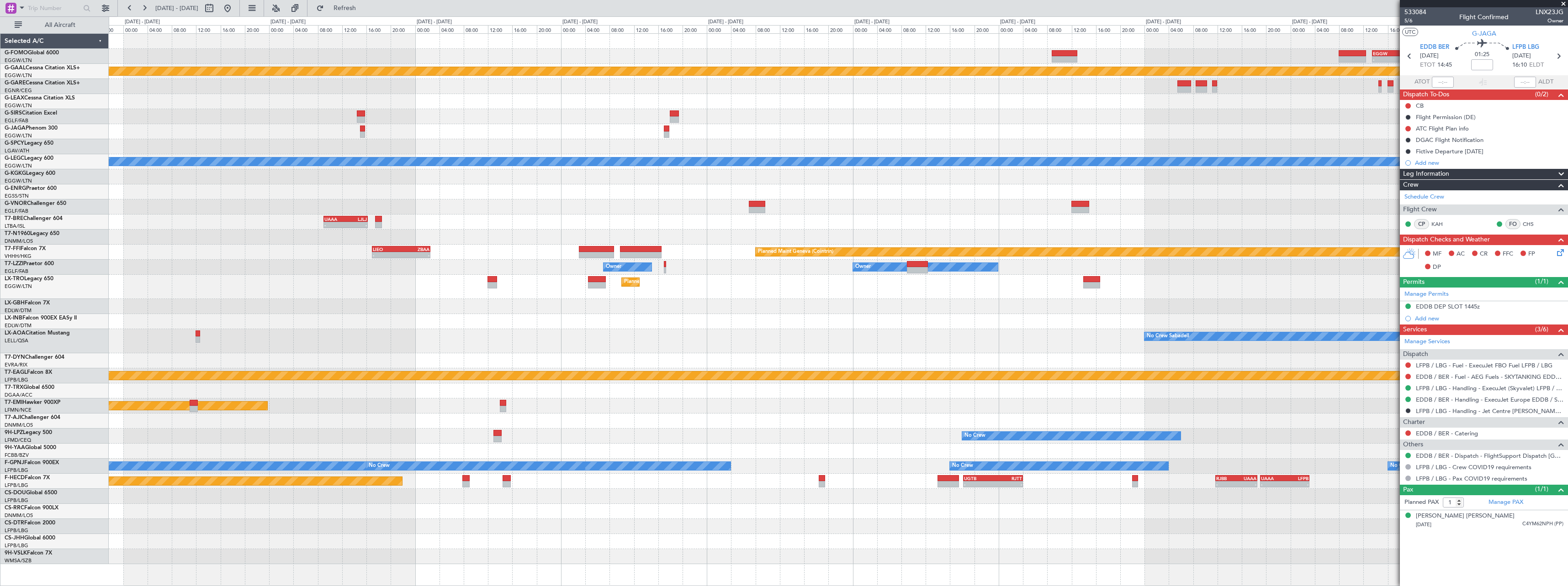
click at [168, 151] on div "- - EGGW 13:30 Z KTEB 20:25 Z Planned [GEOGRAPHIC_DATA] Planned Maint [GEOGRAPH…" at bounding box center [838, 299] width 1459 height 531
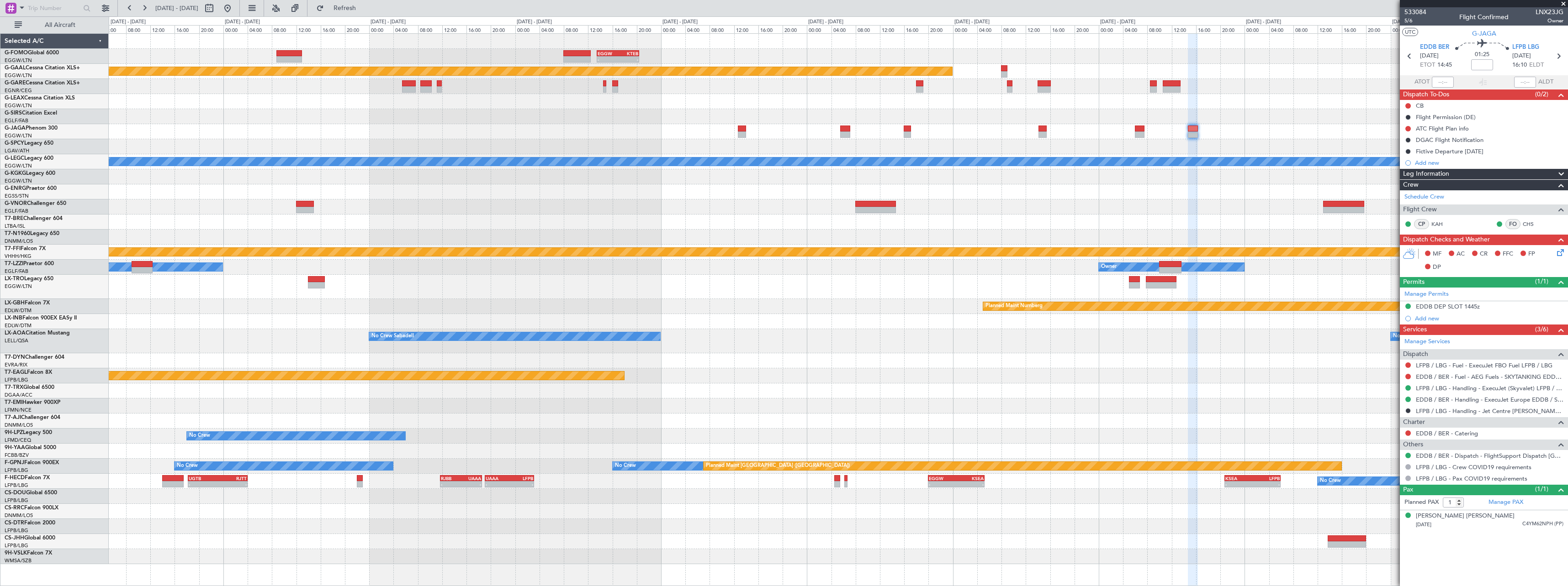
click at [405, 189] on div "- - EGGW 13:30 Z KTEB 20:25 Z Planned [GEOGRAPHIC_DATA] A/C Unavailable [GEOGRA…" at bounding box center [838, 299] width 1459 height 531
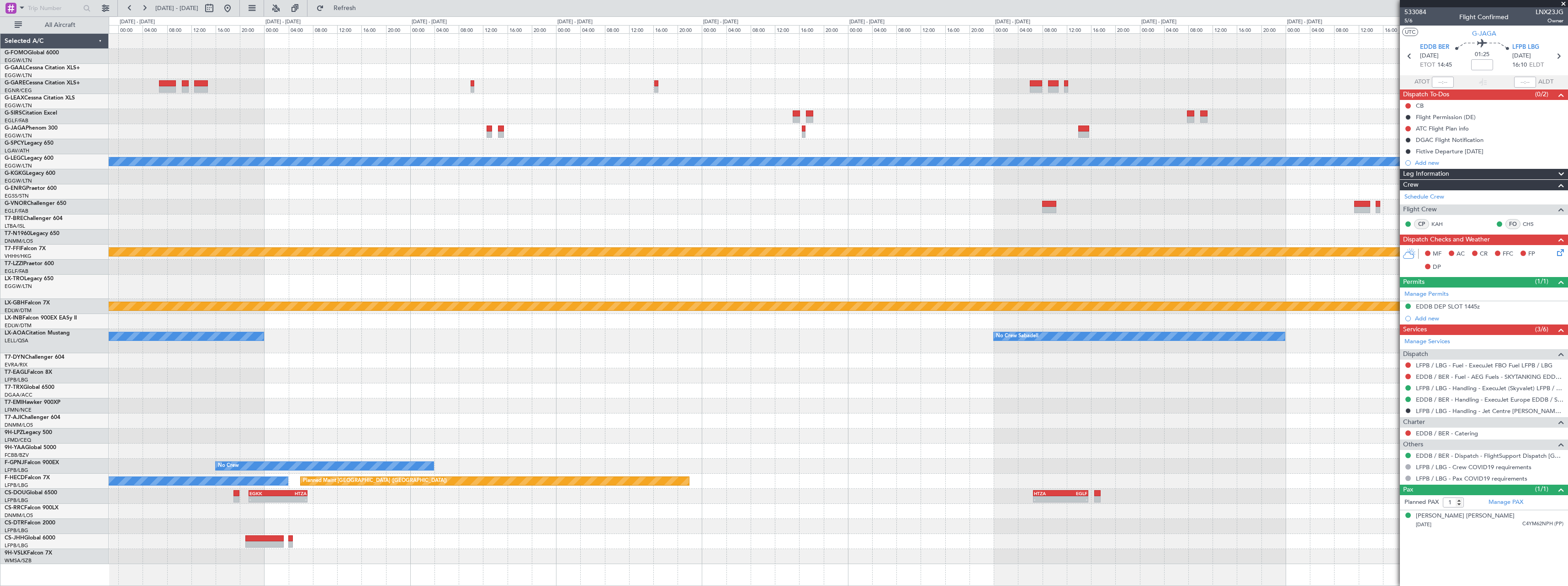
click at [134, 175] on div "A/C Unavailable [GEOGRAPHIC_DATA] ([GEOGRAPHIC_DATA]) Planned Maint Geneva ([GE…" at bounding box center [838, 299] width 1459 height 531
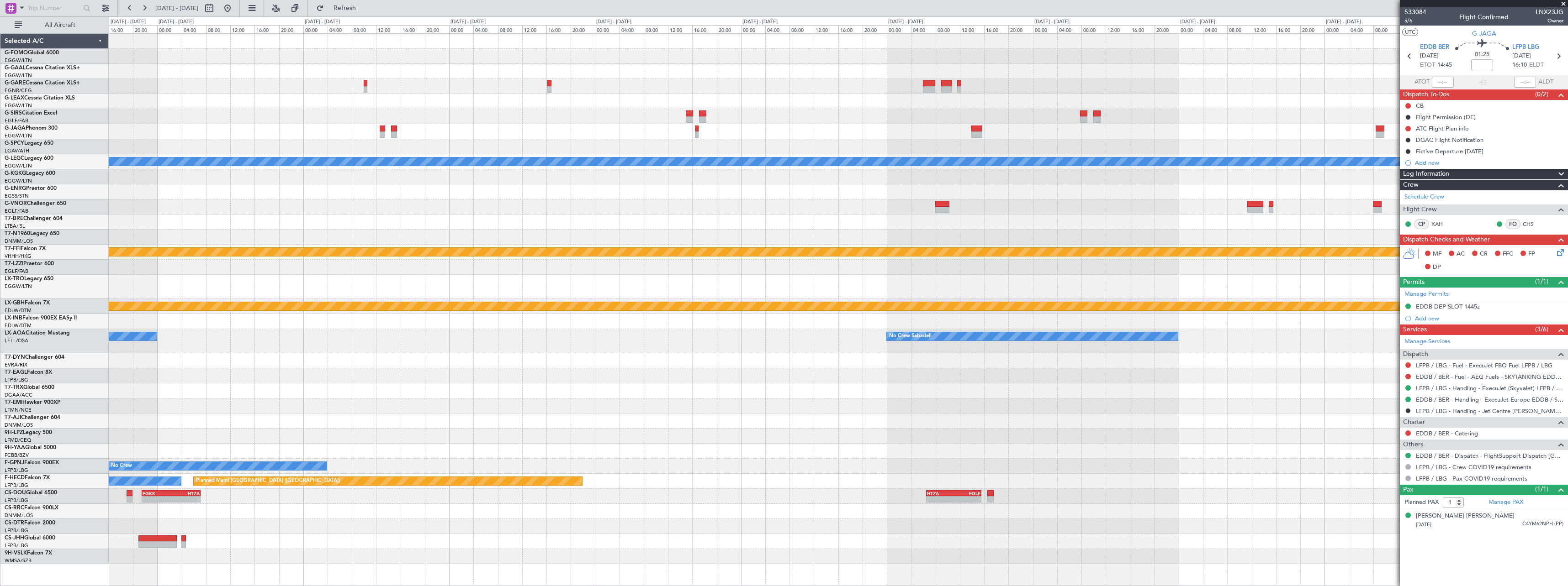
click at [1413, 122] on fb-app "[DATE] - [DATE] Refresh Quick Links All Aircraft A/C Unavailable [GEOGRAPHIC_DA…" at bounding box center [784, 297] width 1568 height 580
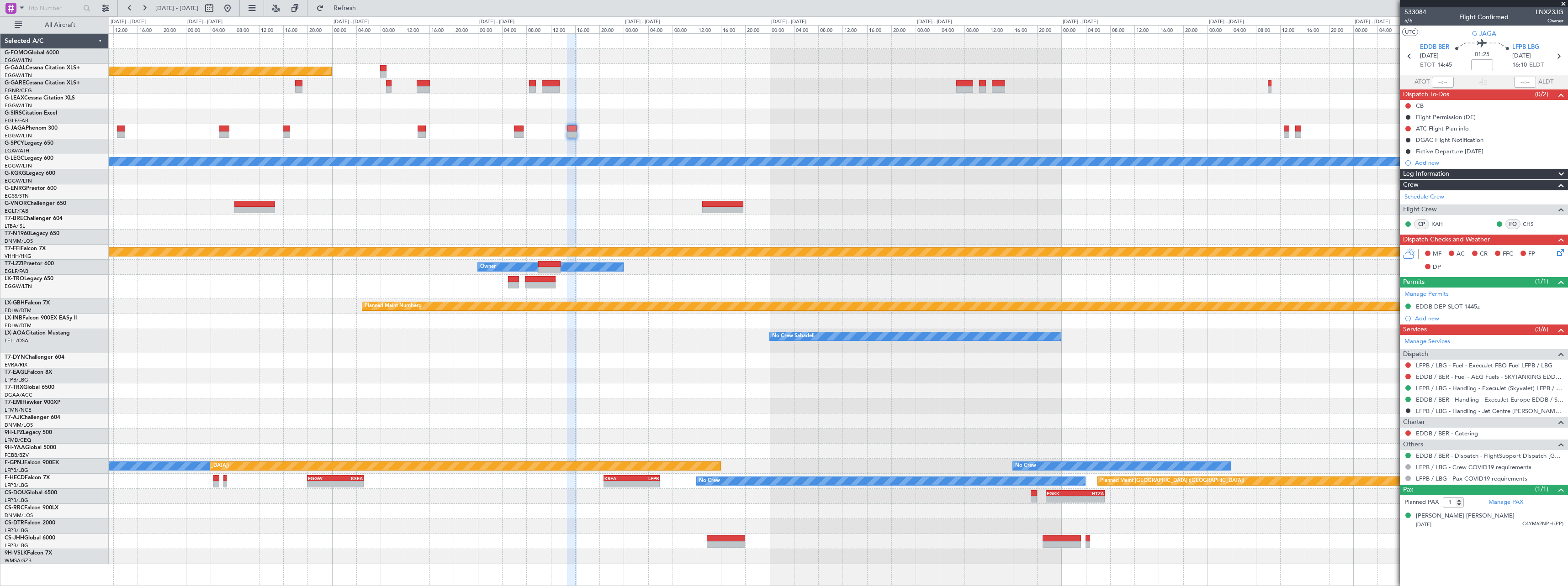
click at [1568, 127] on html "[DATE] - [DATE] Refresh Quick Links All Aircraft - - EGGW 13:30 Z KTEB 20:25 Z …" at bounding box center [784, 293] width 1568 height 586
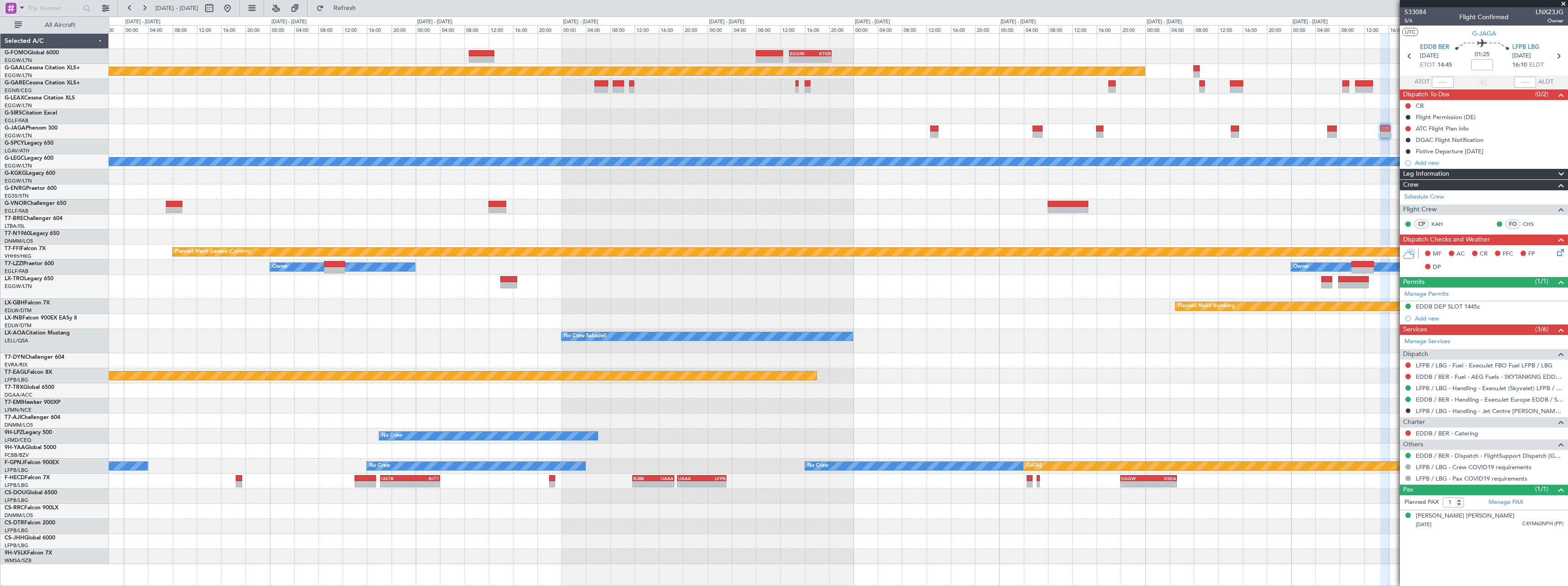
click at [1397, 166] on div "- - EGGW 13:30 Z KTEB 20:25 Z Planned [GEOGRAPHIC_DATA] A/C Unavailable [GEOGRA…" at bounding box center [838, 299] width 1459 height 531
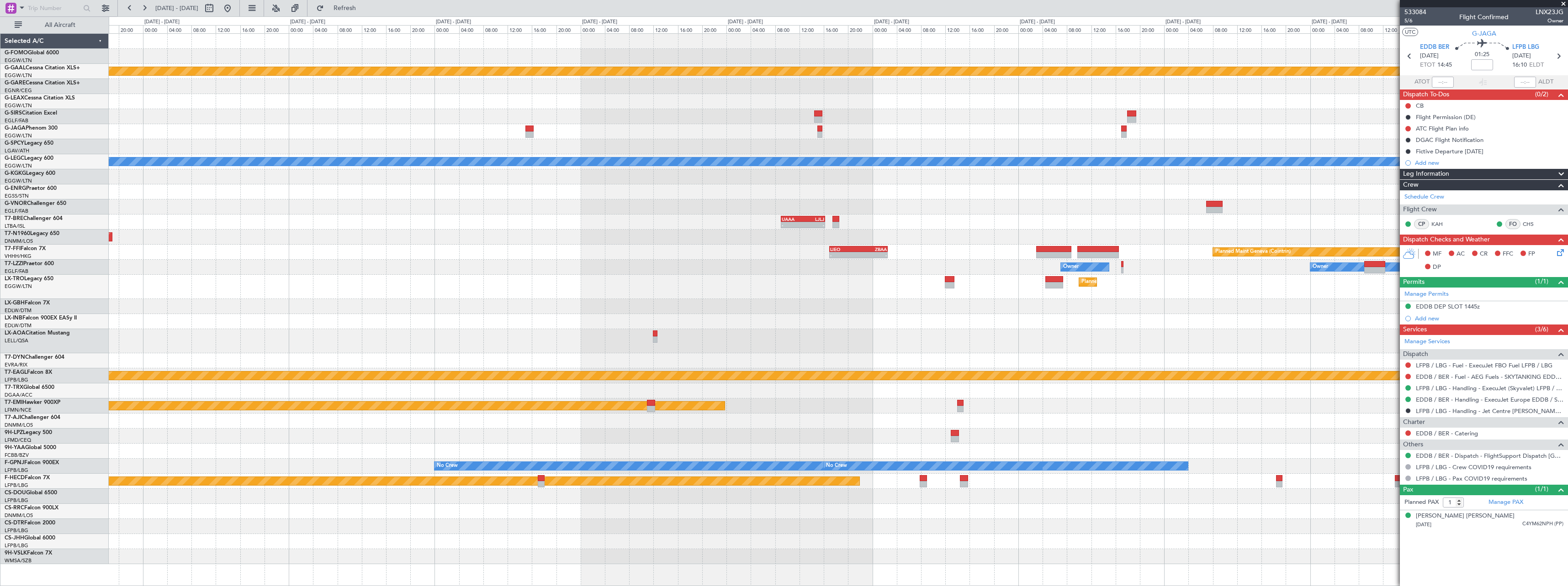
click at [1324, 167] on div "- - EGGW 13:30 Z KTEB 20:25 Z Planned [GEOGRAPHIC_DATA] A/C Unavailable [GEOGRA…" at bounding box center [838, 299] width 1459 height 531
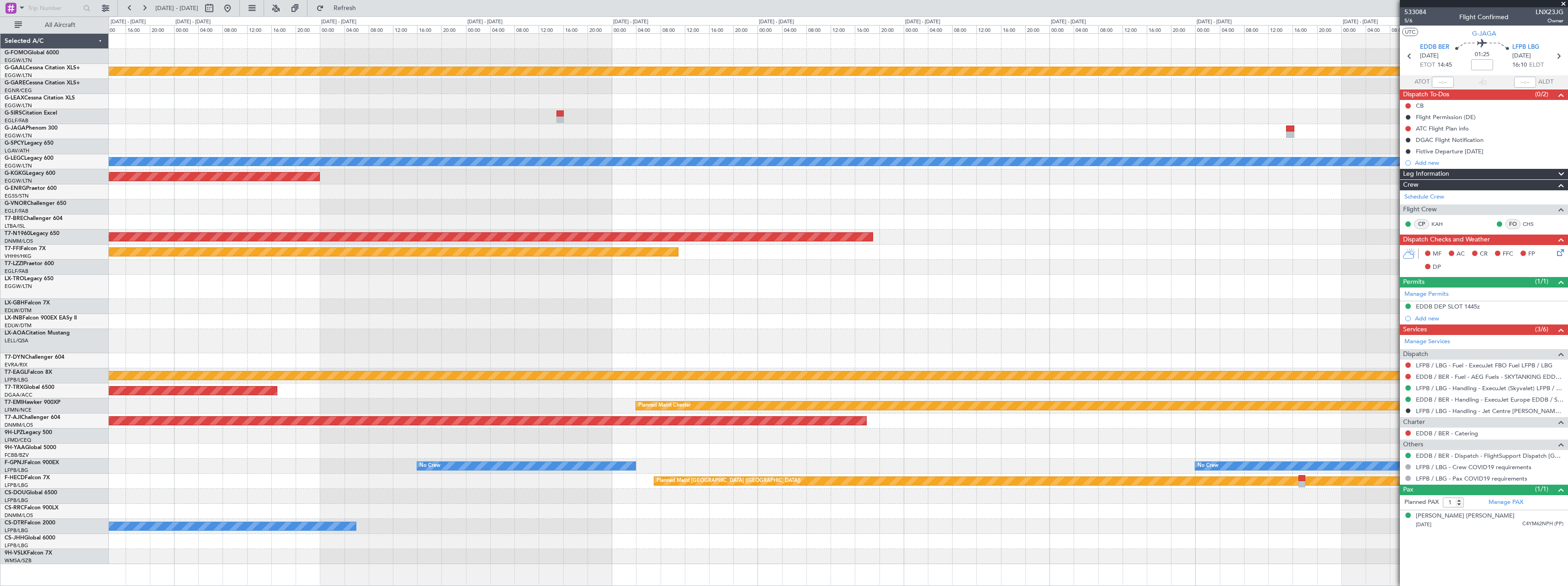
click at [1237, 189] on div "Planned Maint Dusseldorf Owner A/C Unavailable [GEOGRAPHIC_DATA] ([GEOGRAPHIC_D…" at bounding box center [838, 299] width 1459 height 531
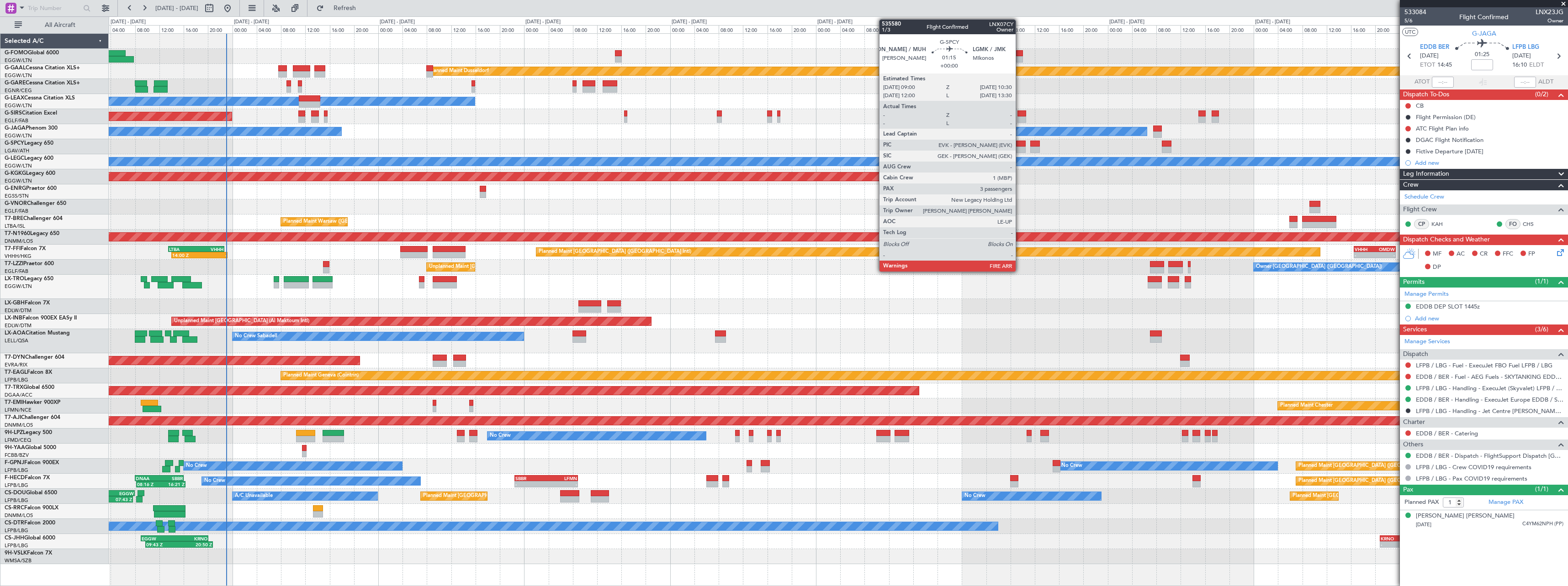
click at [1020, 148] on div at bounding box center [1021, 149] width 9 height 6
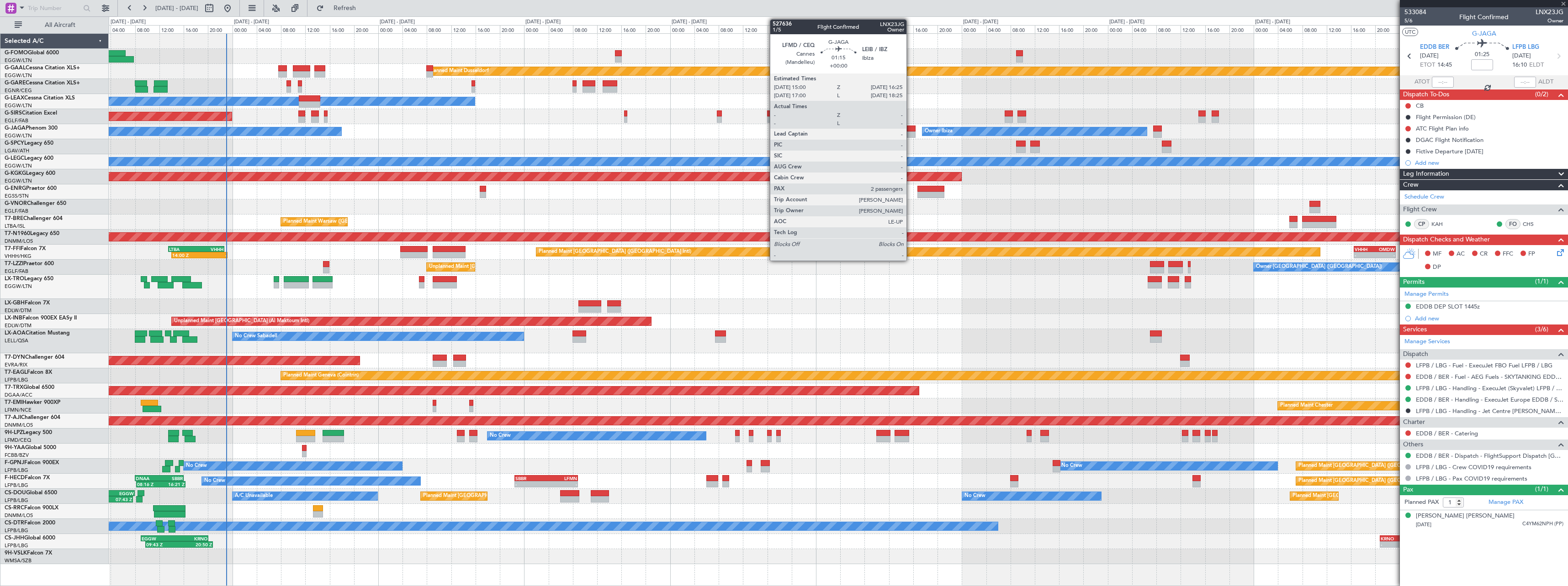
type input "3"
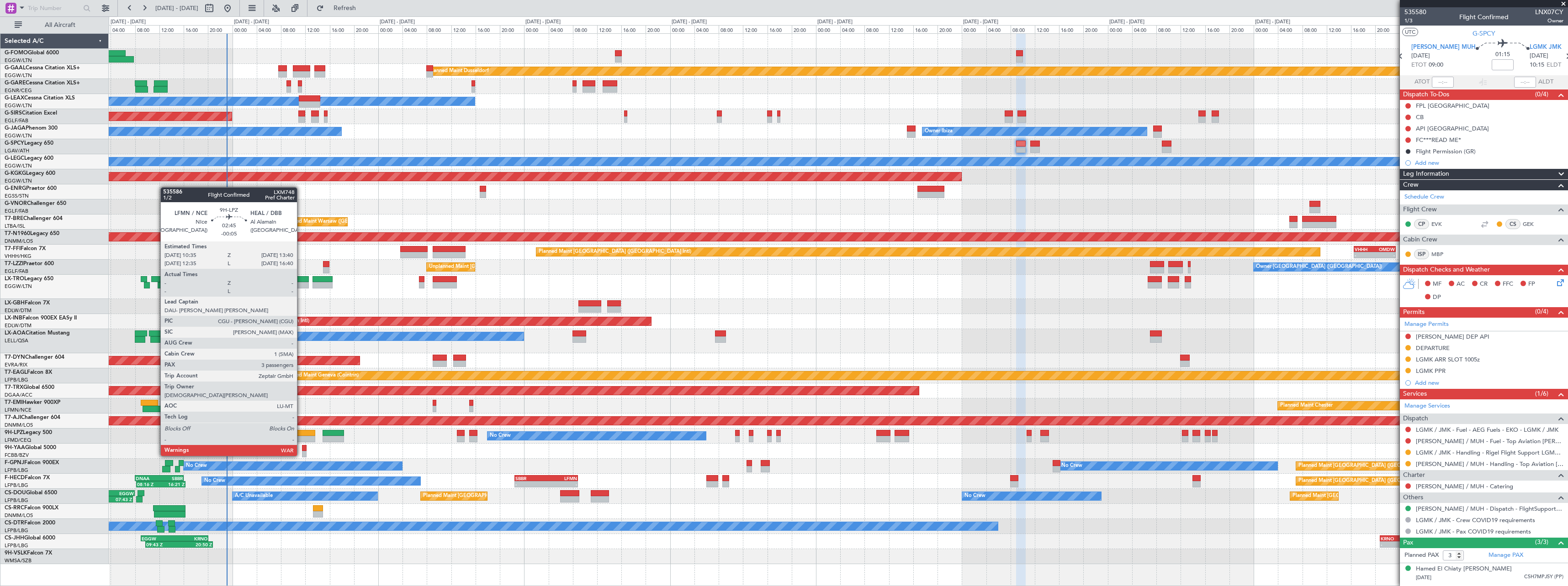
click at [301, 439] on div at bounding box center [306, 439] width 20 height 6
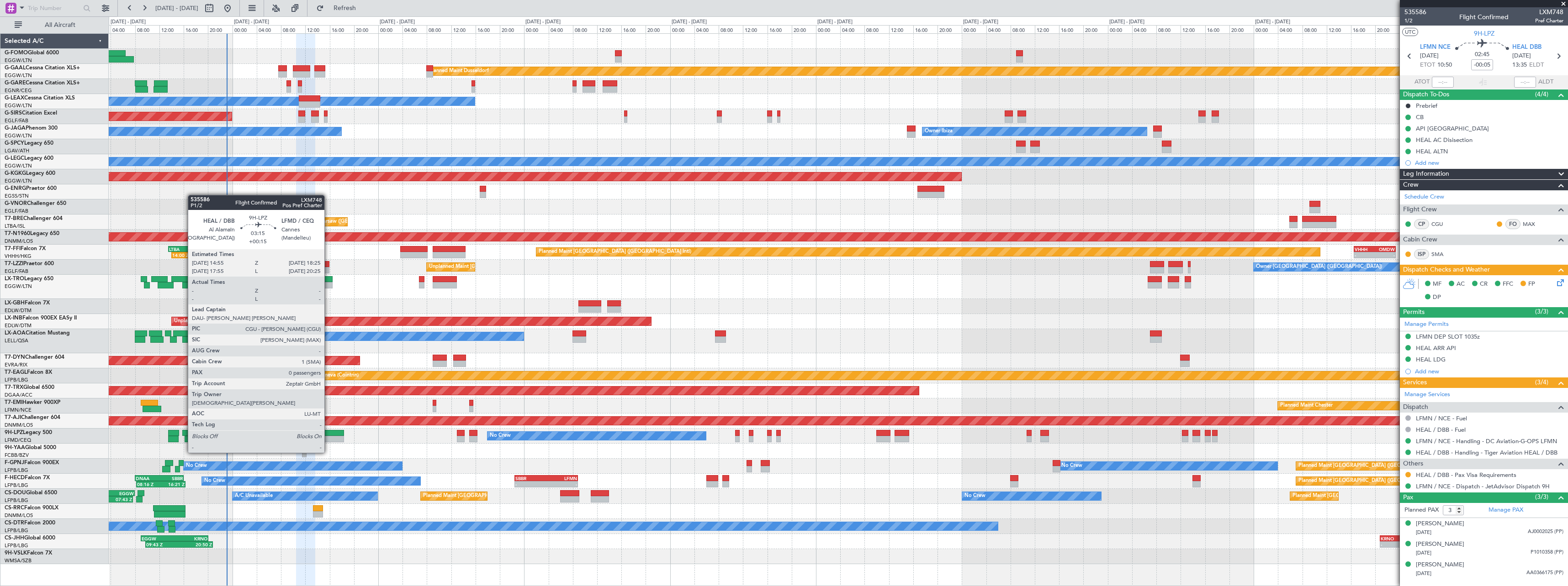
click at [328, 435] on div at bounding box center [333, 433] width 21 height 6
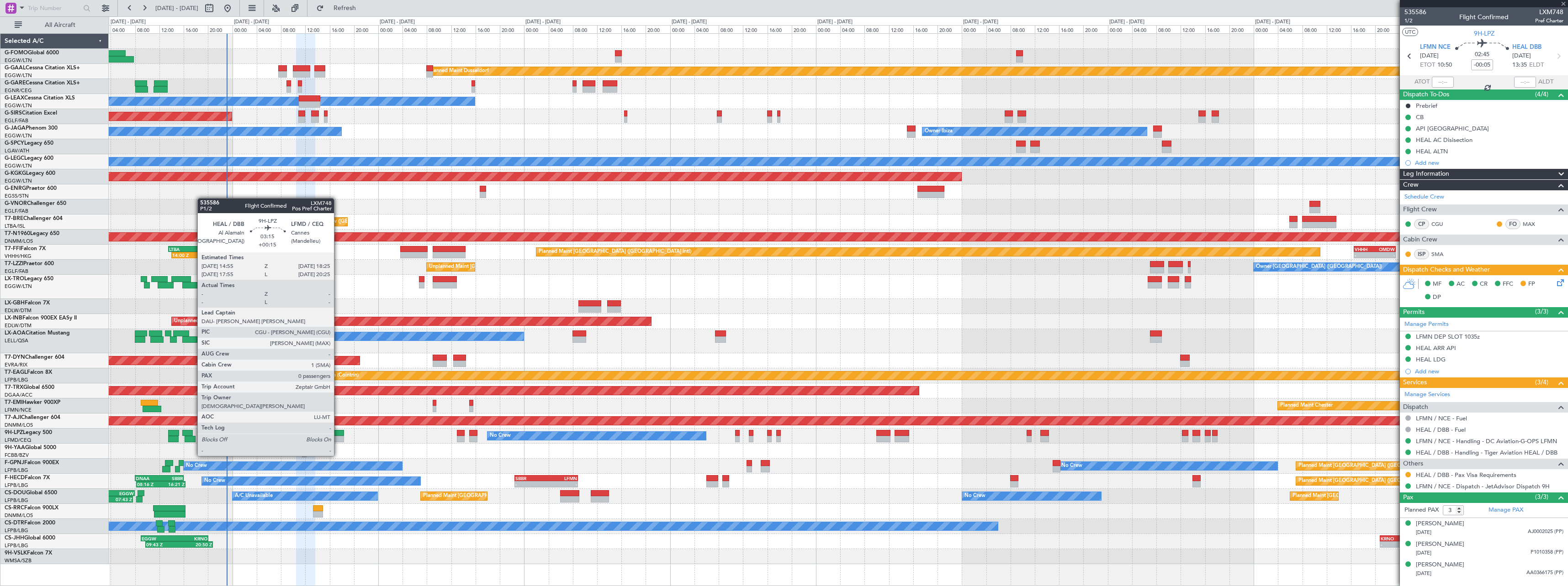
type input "+00:15"
type input "0"
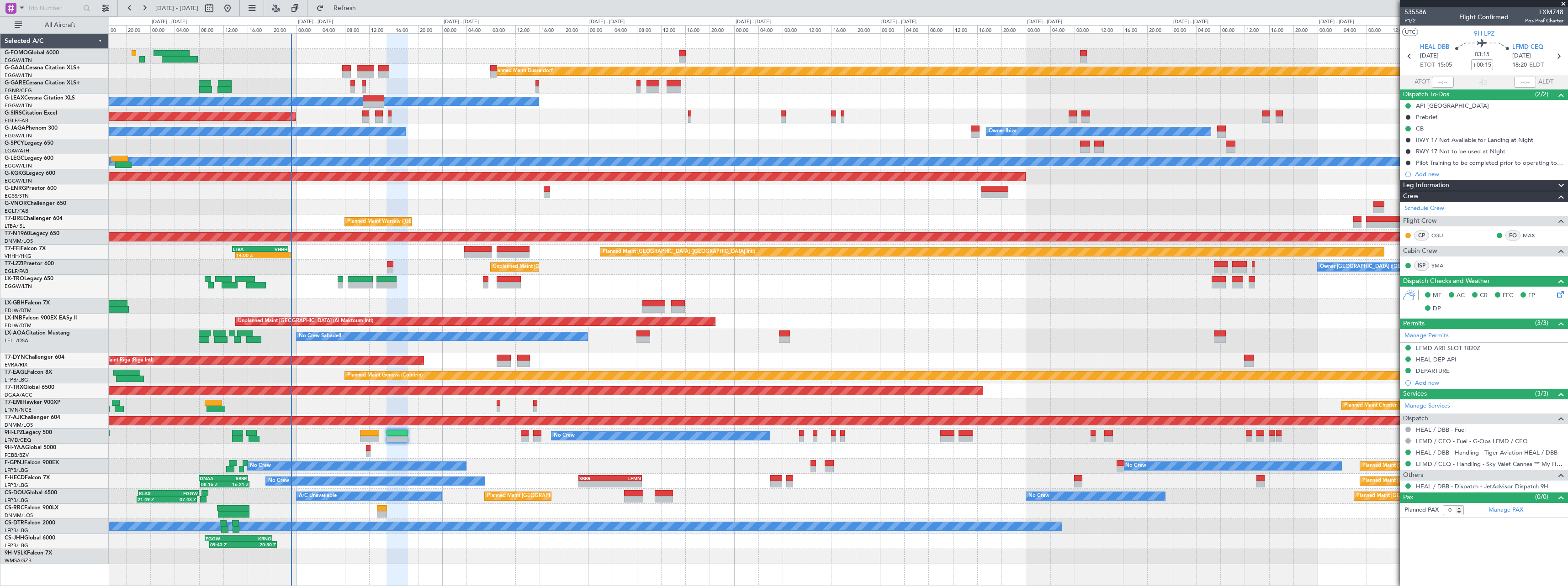
click at [592, 343] on div "No Crew Sabadell No Crew Sabadell" at bounding box center [838, 341] width 1459 height 24
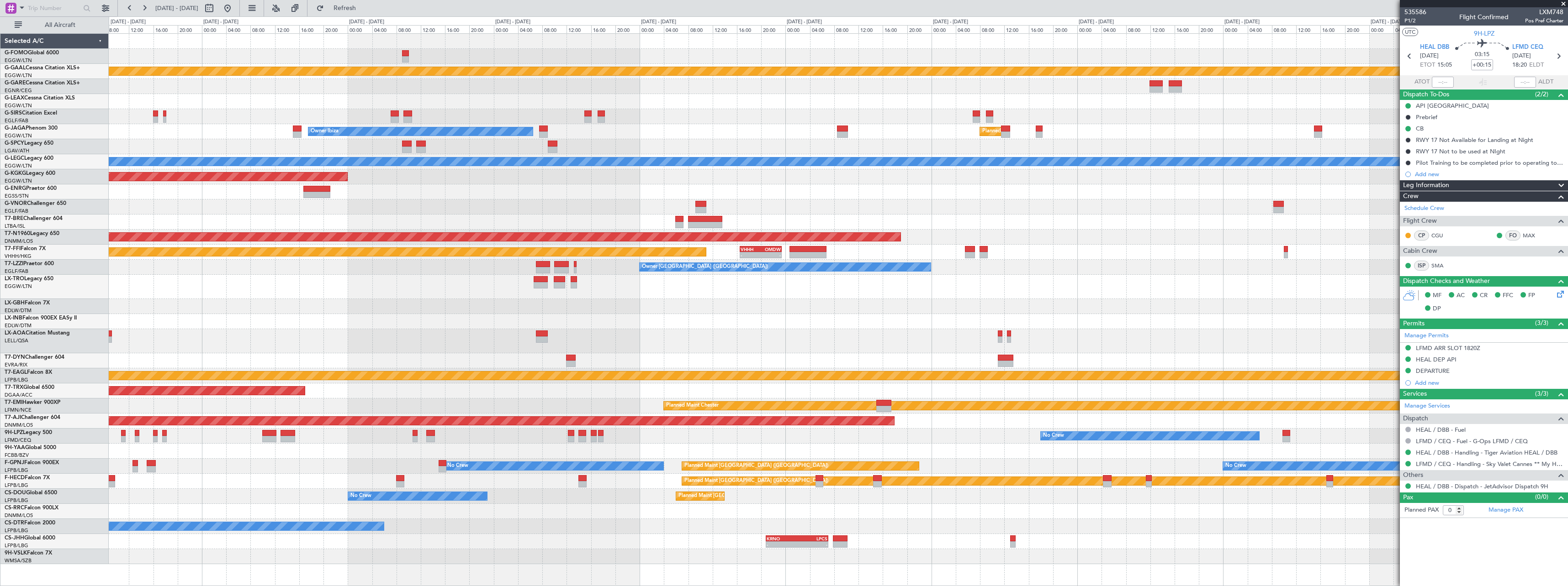
click at [563, 192] on div at bounding box center [838, 192] width 1459 height 15
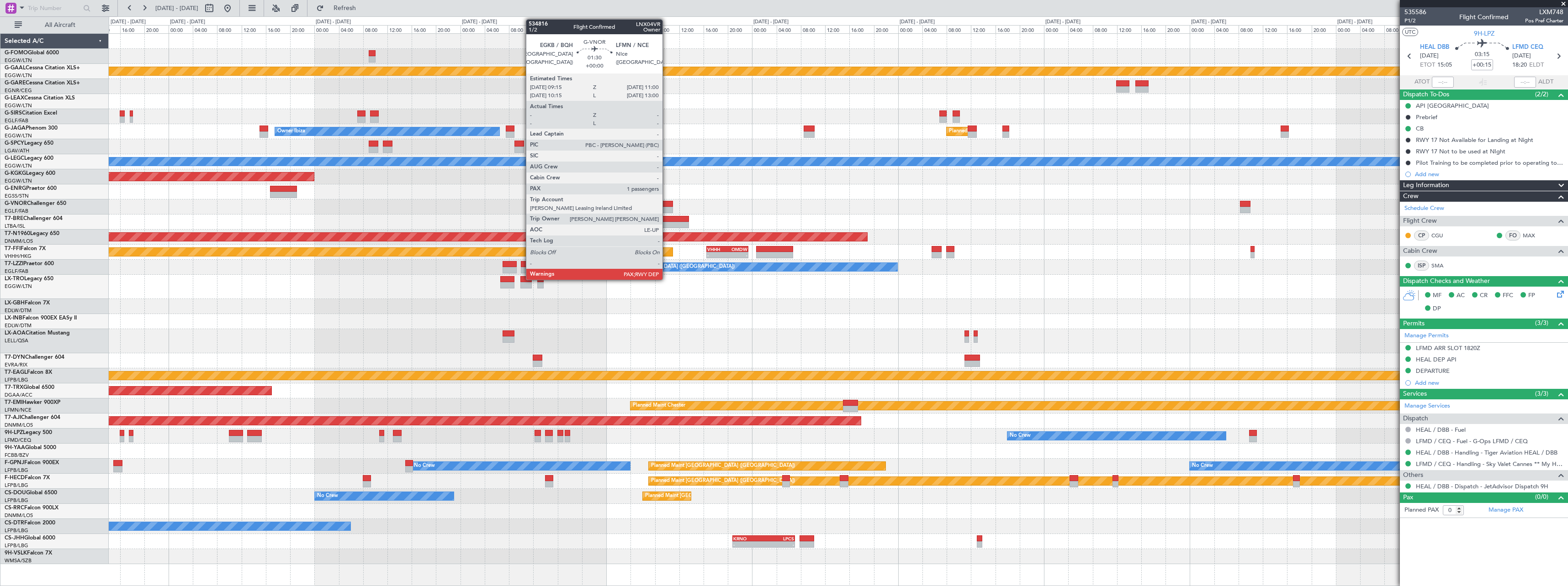
click at [667, 210] on div at bounding box center [668, 210] width 11 height 6
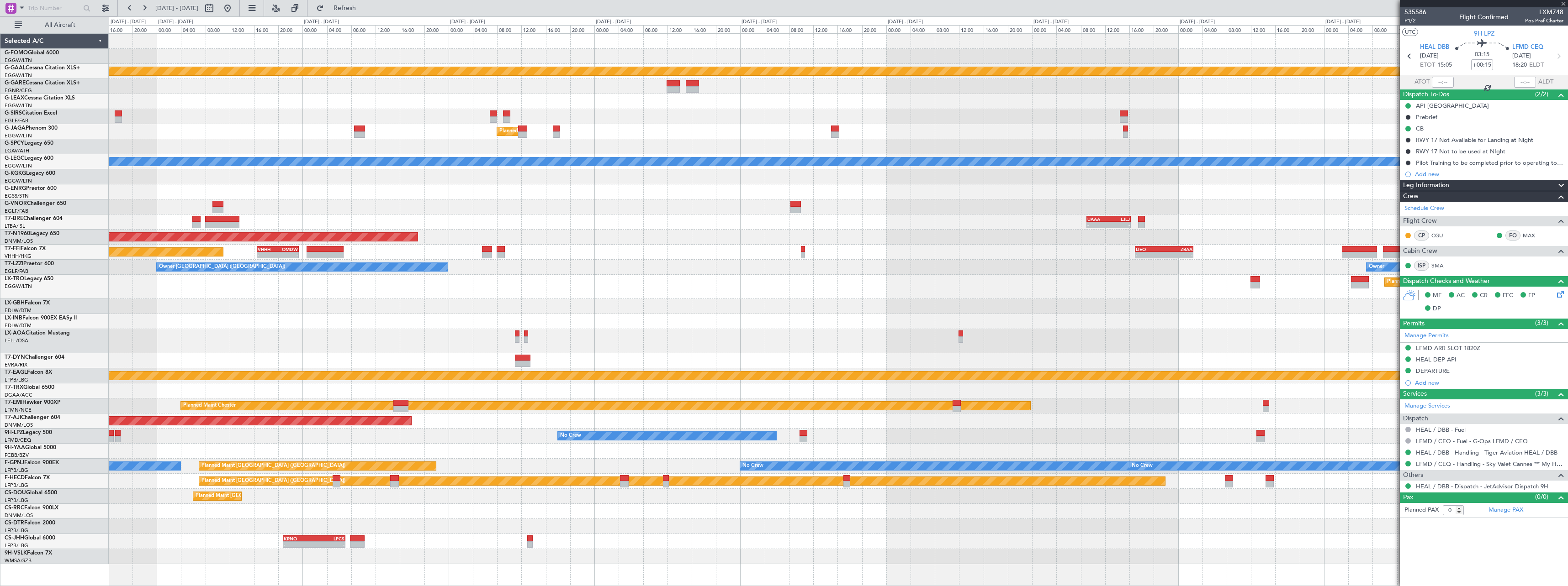
click at [685, 205] on div "Planned Maint Dusseldorf Planned Maint [GEOGRAPHIC_DATA] ([GEOGRAPHIC_DATA]) Ow…" at bounding box center [838, 299] width 1459 height 531
type input "5"
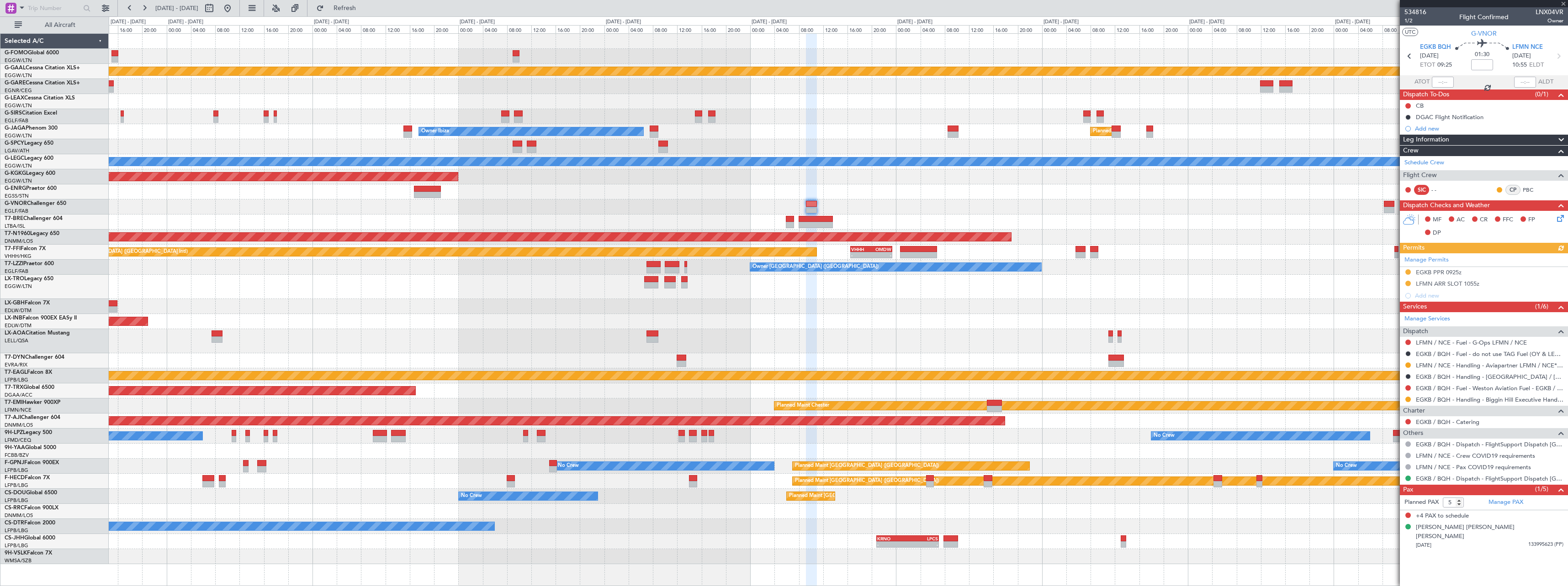
click at [1390, 228] on div "Planned Maint Warsaw ([GEOGRAPHIC_DATA]) - - UAAA 09:00 Z LJLJ 16:15 Z" at bounding box center [838, 222] width 1459 height 15
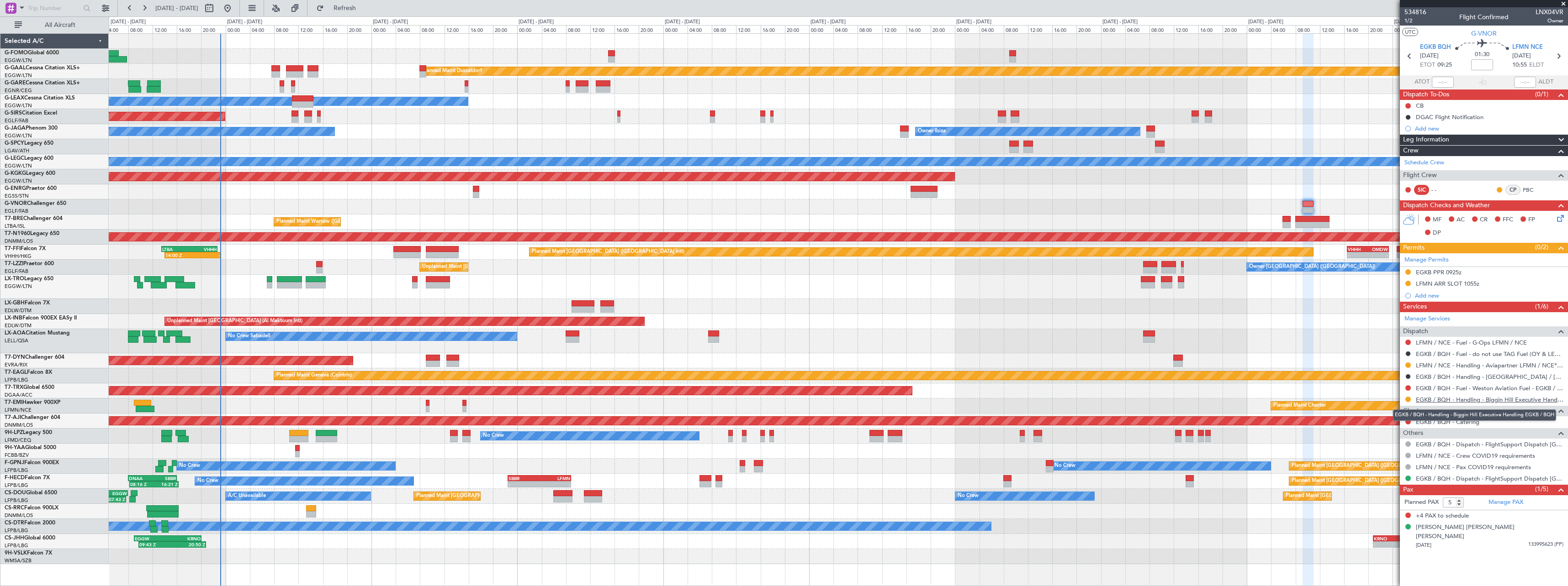
drag, startPoint x: 1486, startPoint y: 400, endPoint x: 1471, endPoint y: 400, distance: 15.0
click at [1486, 400] on link "EGKB / BQH - Handling - Biggin Hill Executive Handling EGKB / BQH" at bounding box center [1489, 400] width 147 height 8
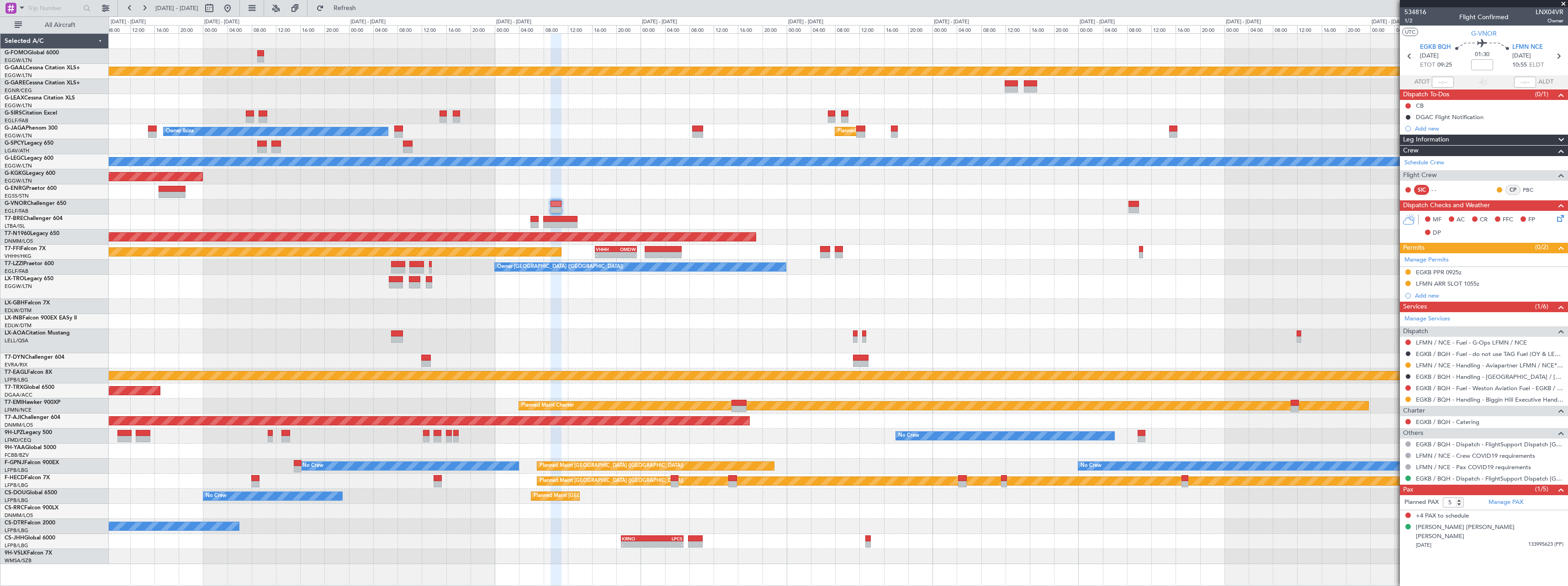
click at [431, 297] on div "Planned Maint Dusseldorf Owner Ibiza Planned Maint [GEOGRAPHIC_DATA] ([GEOGRAPH…" at bounding box center [838, 299] width 1459 height 531
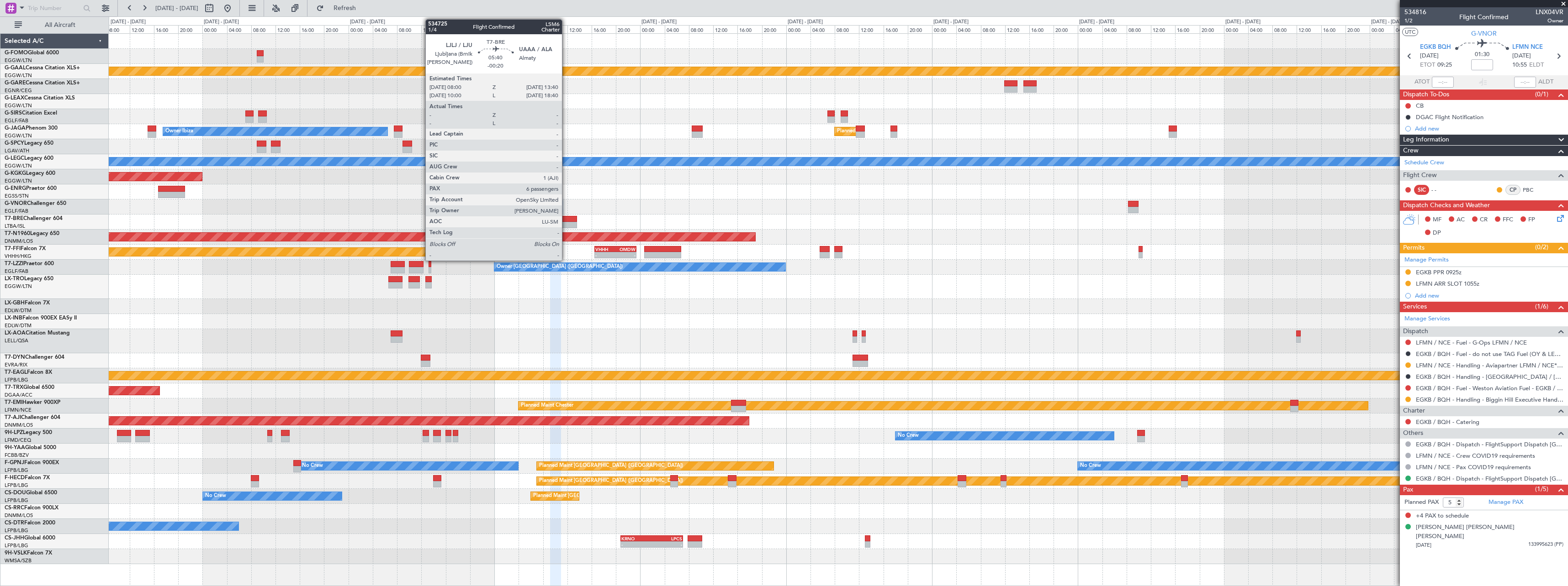
click at [566, 221] on div at bounding box center [560, 219] width 35 height 6
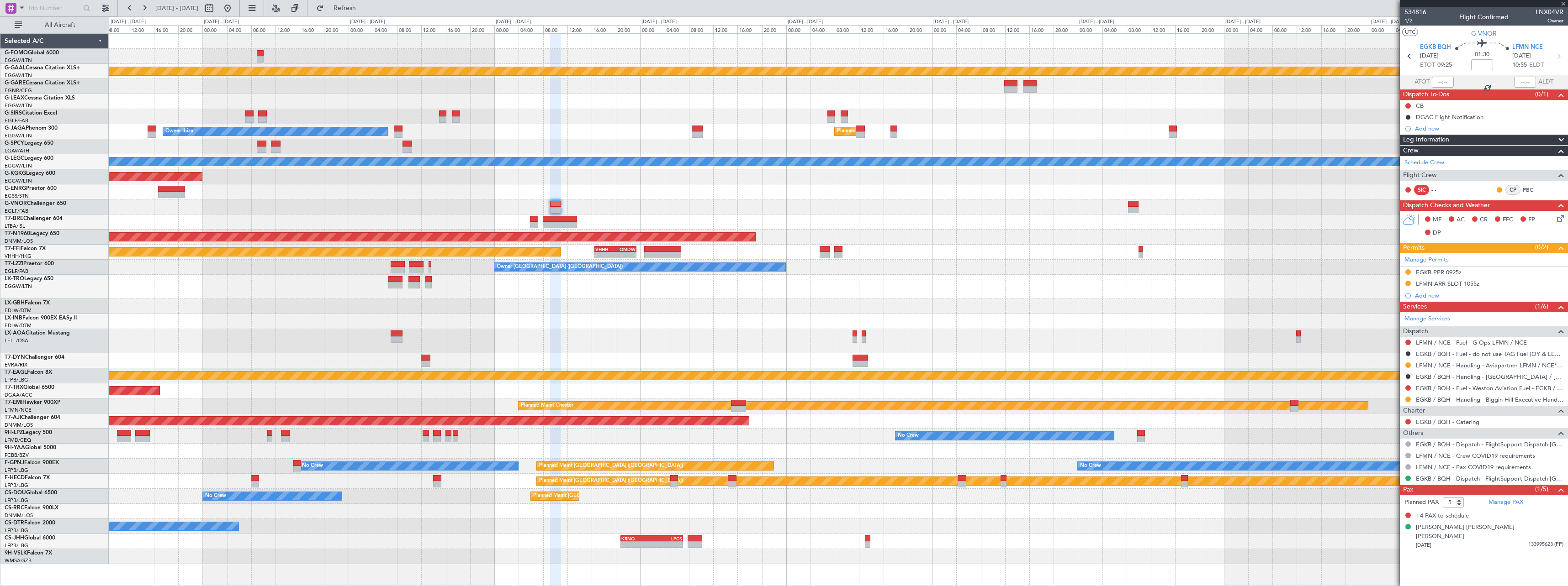
type input "-00:20"
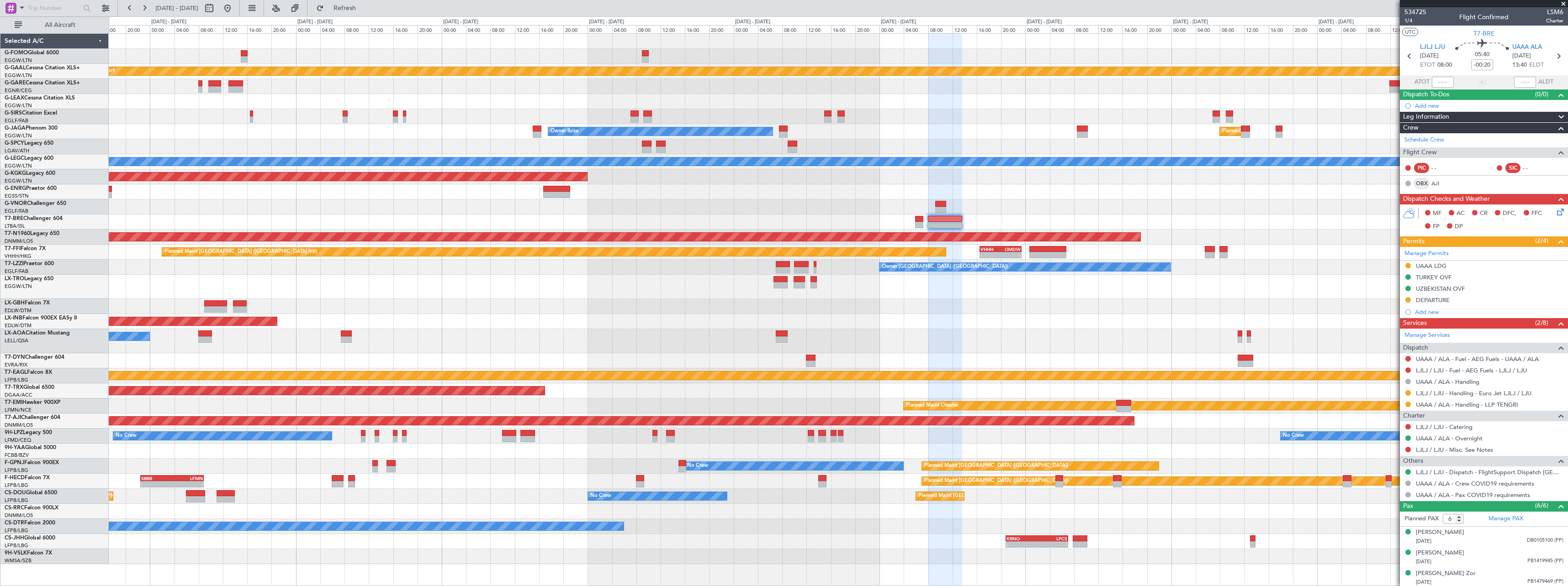
click at [1273, 250] on div "Planned Maint [GEOGRAPHIC_DATA] ([GEOGRAPHIC_DATA] Intl) - - VHHH 16:30 Z OMDW …" at bounding box center [838, 252] width 1459 height 15
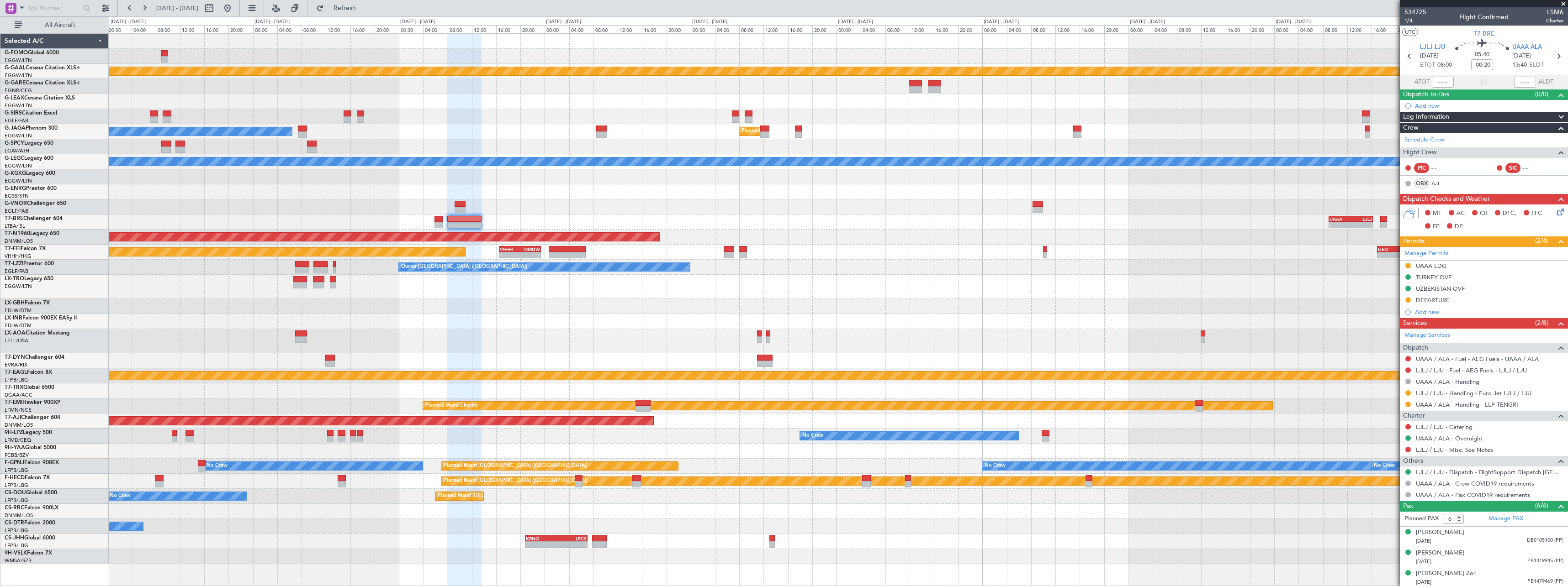
click at [323, 244] on div "Planned Maint [GEOGRAPHIC_DATA] ([GEOGRAPHIC_DATA])" at bounding box center [838, 237] width 1459 height 15
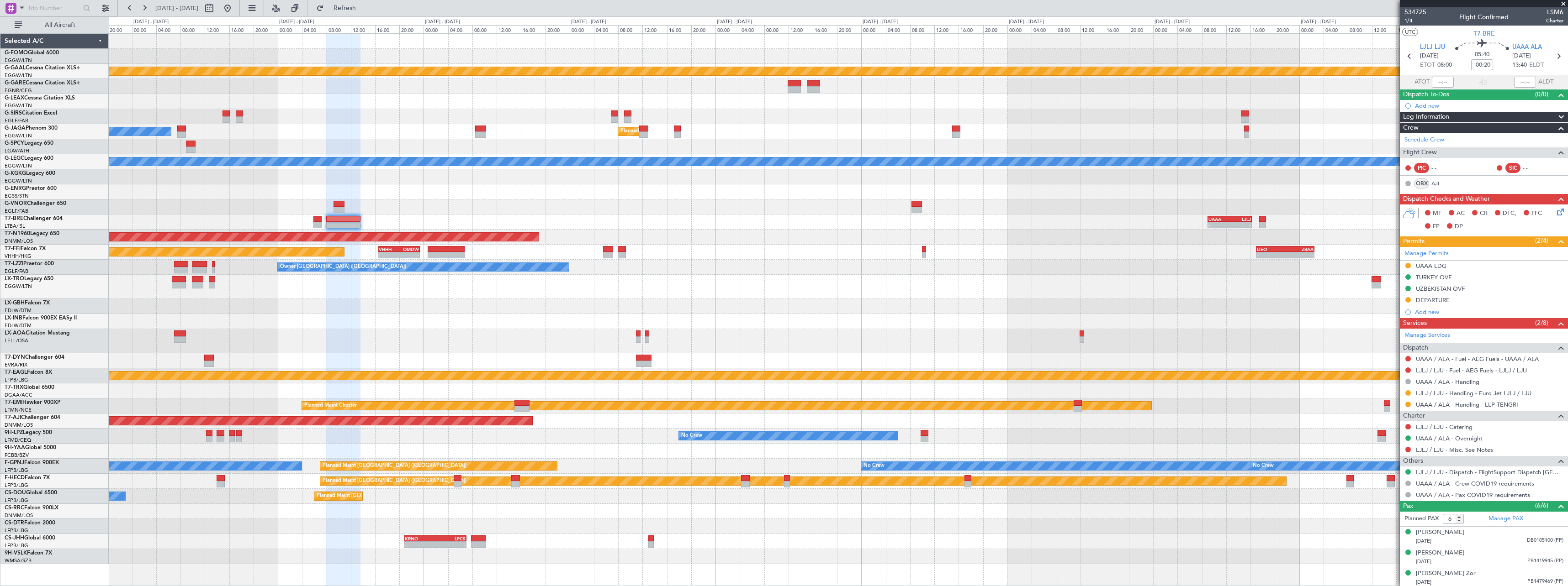
click at [1085, 193] on div "Planned Maint Dusseldorf Planned Maint [GEOGRAPHIC_DATA] ([GEOGRAPHIC_DATA]) Ow…" at bounding box center [838, 299] width 1459 height 531
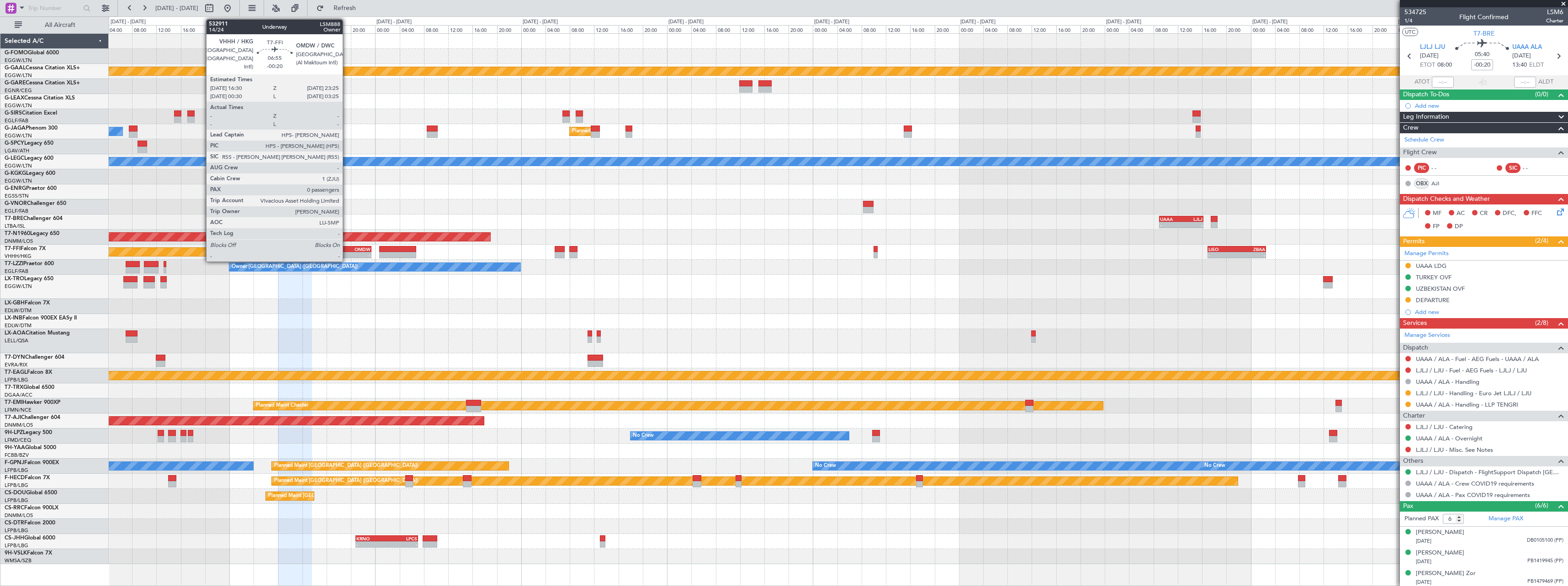
click at [347, 251] on div "VHHH" at bounding box center [340, 249] width 21 height 5
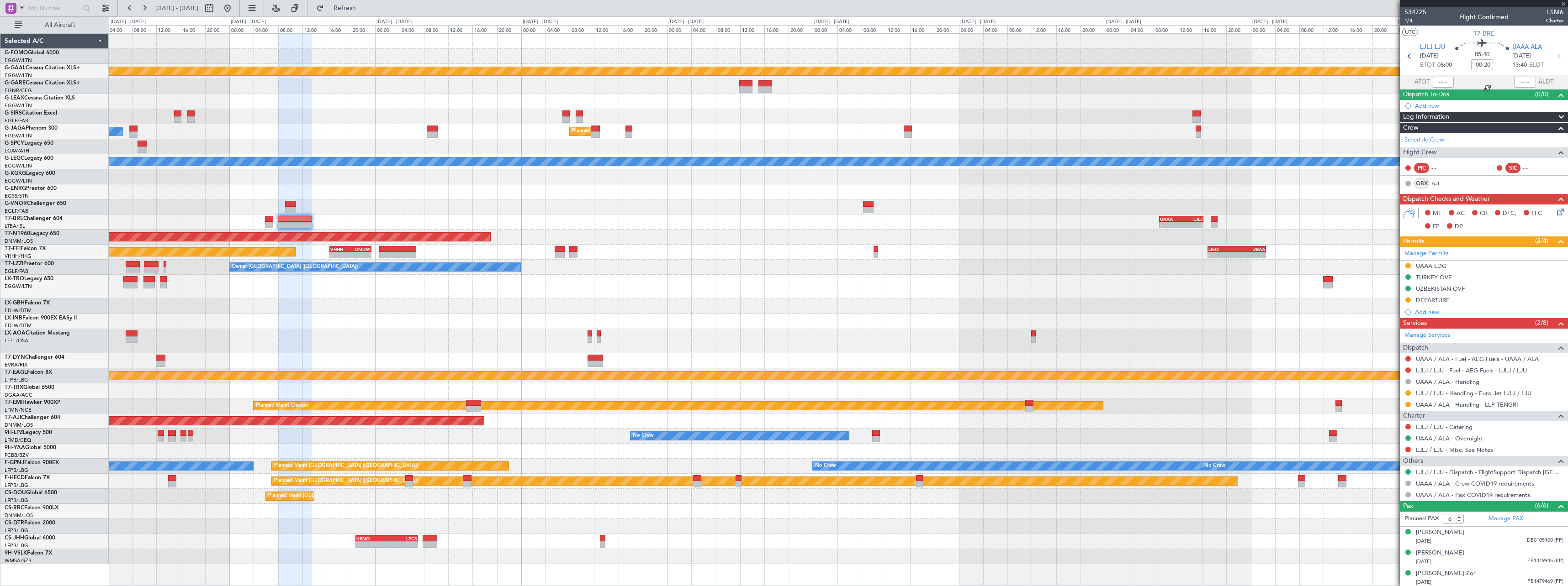
type input "0"
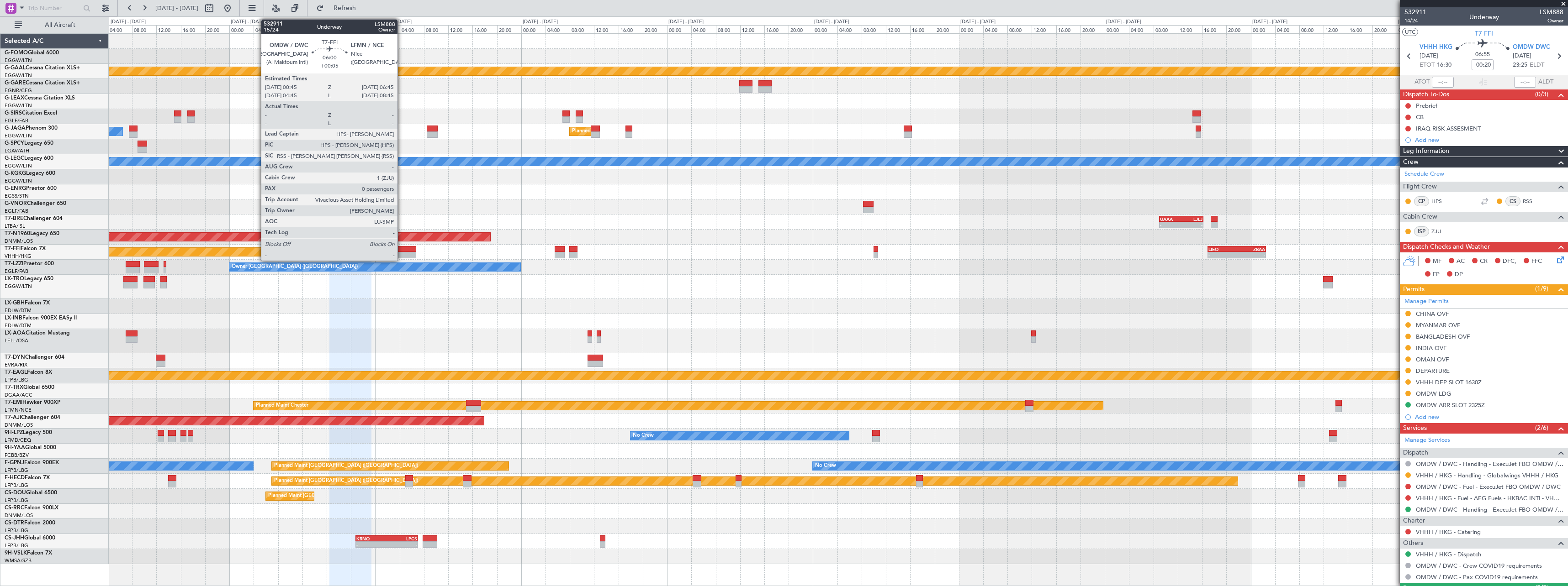
click at [402, 248] on div at bounding box center [397, 249] width 37 height 6
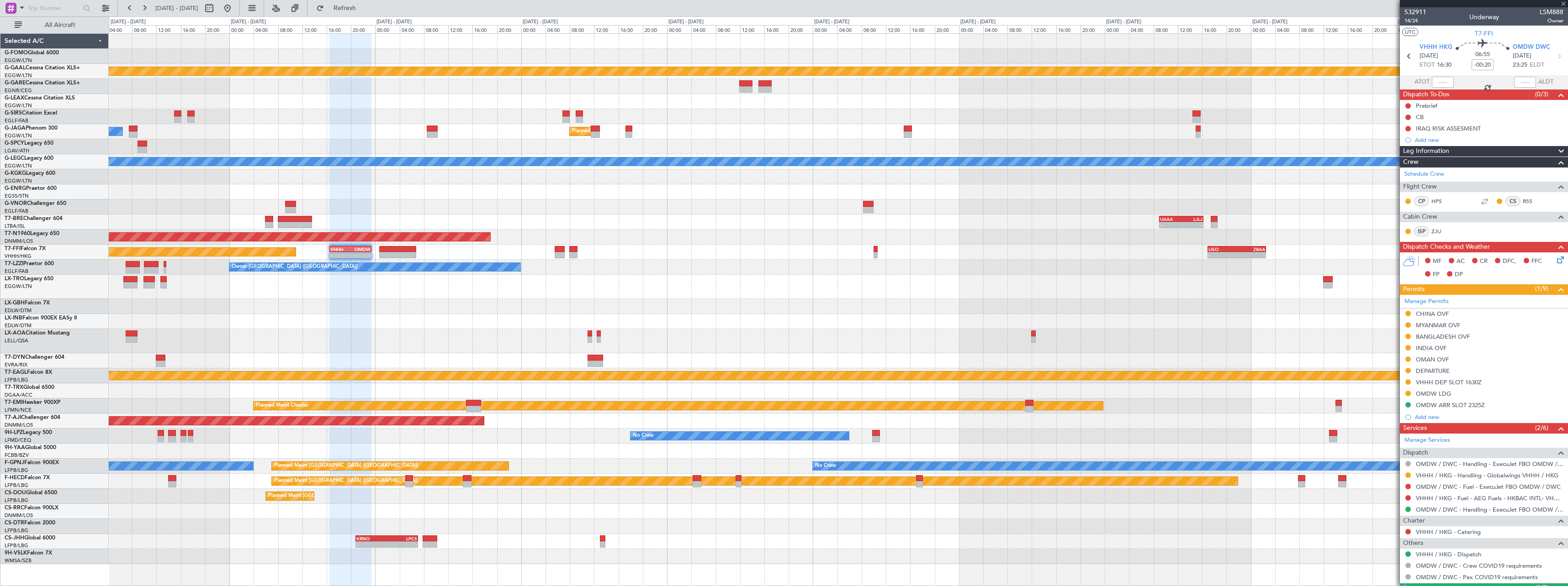
type input "+00:05"
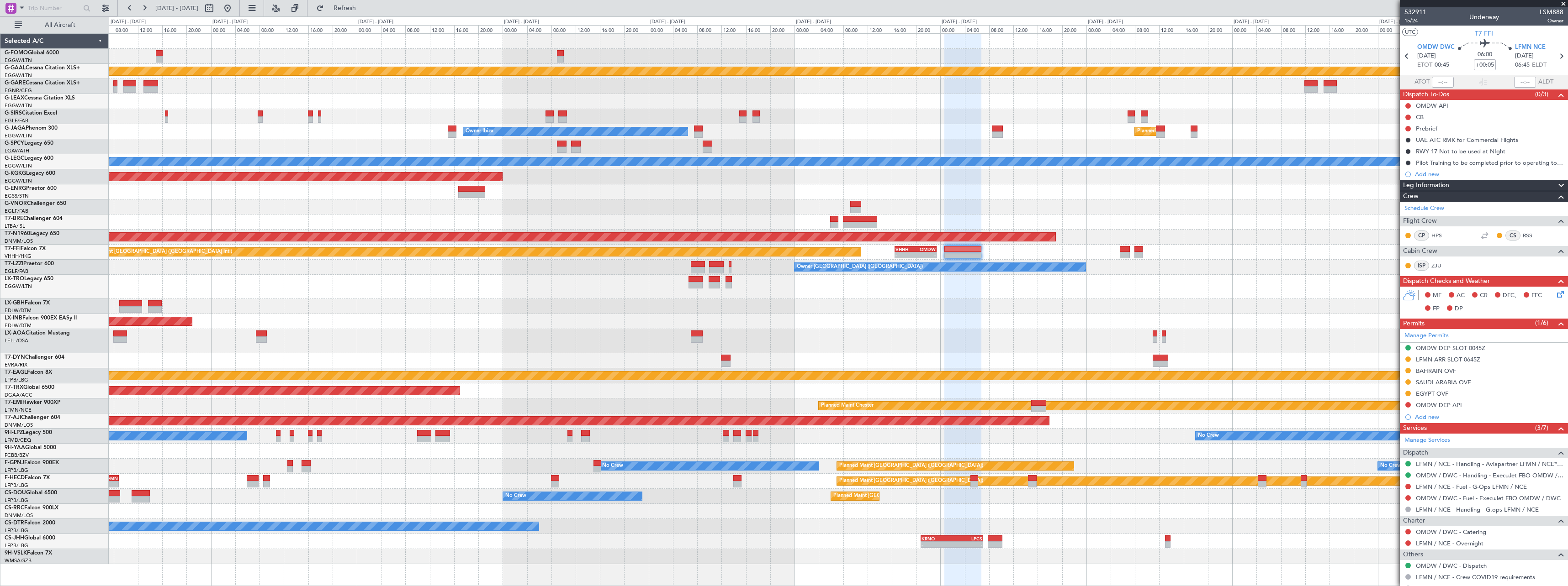
click at [1011, 276] on div "Planned Maint Dusseldorf Owner Unplanned Maint Oxford (Kidlington) Owner Ibiza …" at bounding box center [838, 299] width 1459 height 531
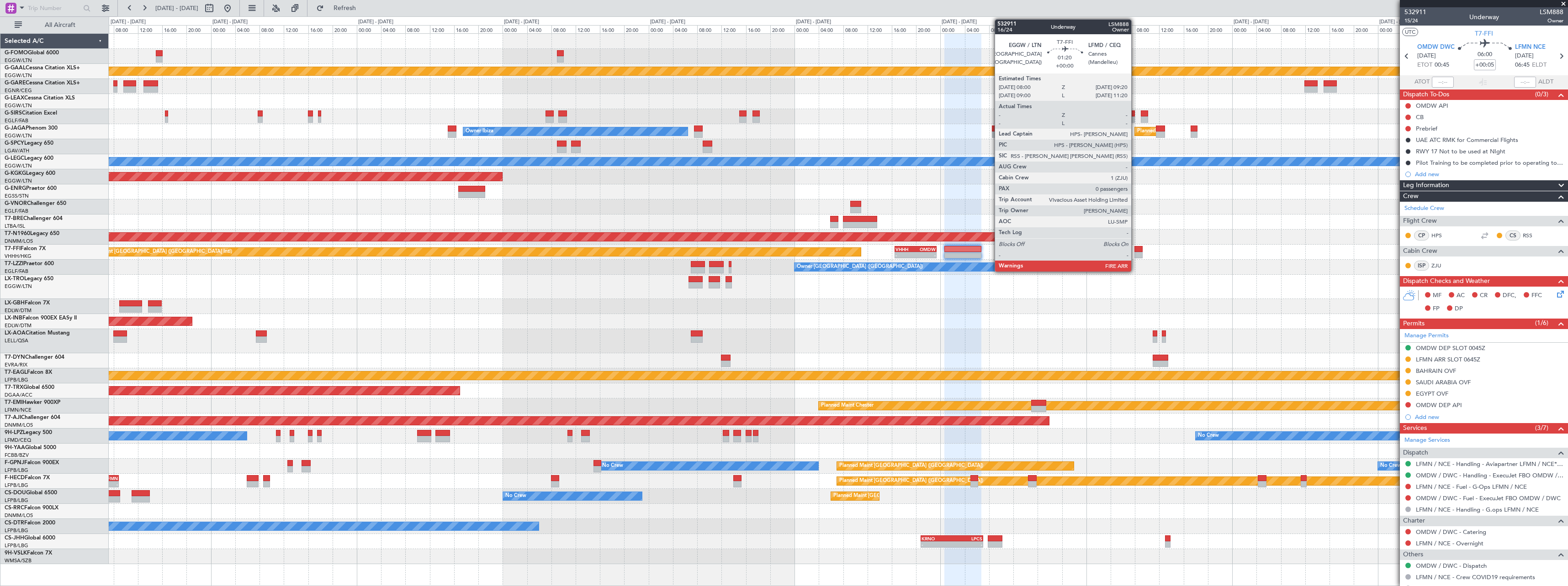
click at [1135, 252] on div at bounding box center [1138, 255] width 8 height 6
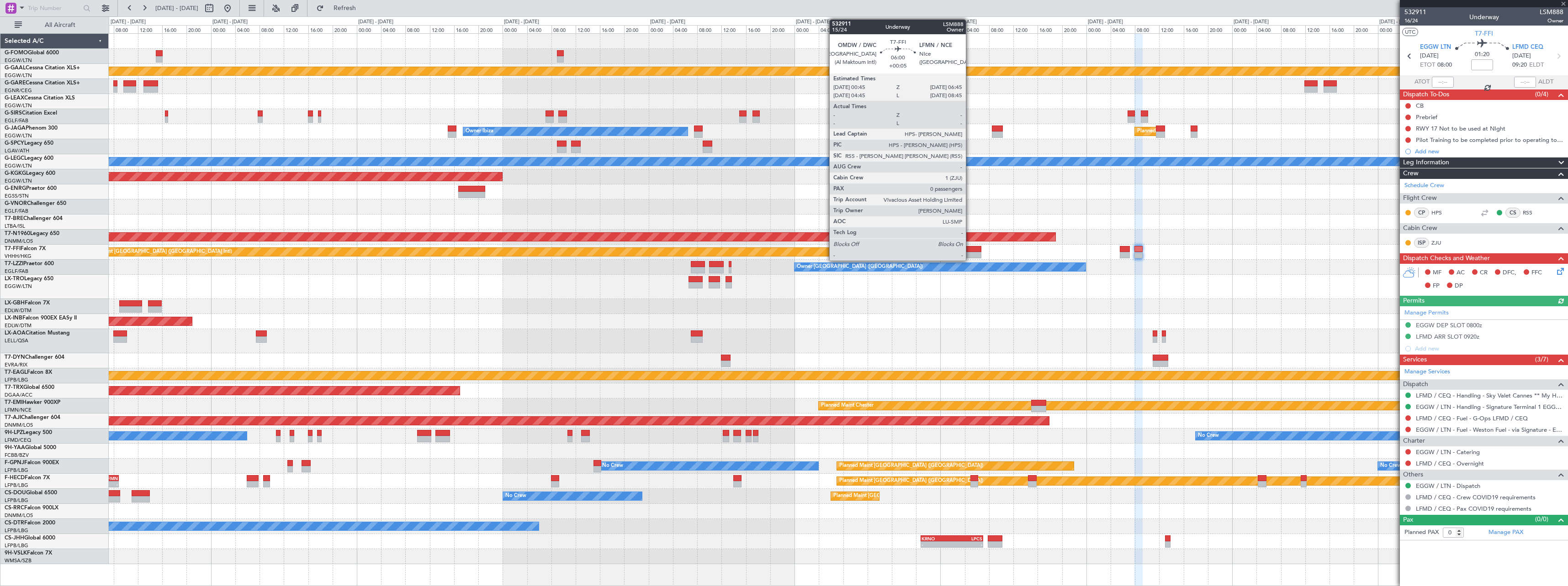
click at [970, 252] on div at bounding box center [962, 249] width 37 height 6
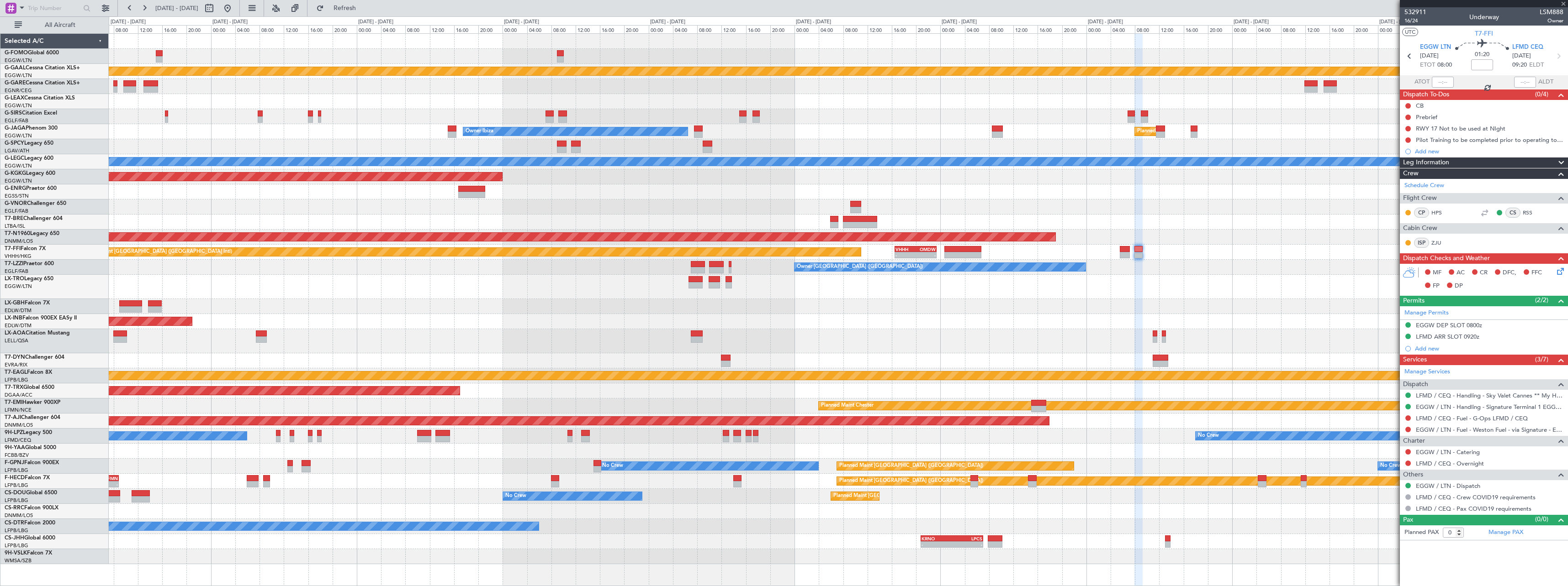
type input "+00:05"
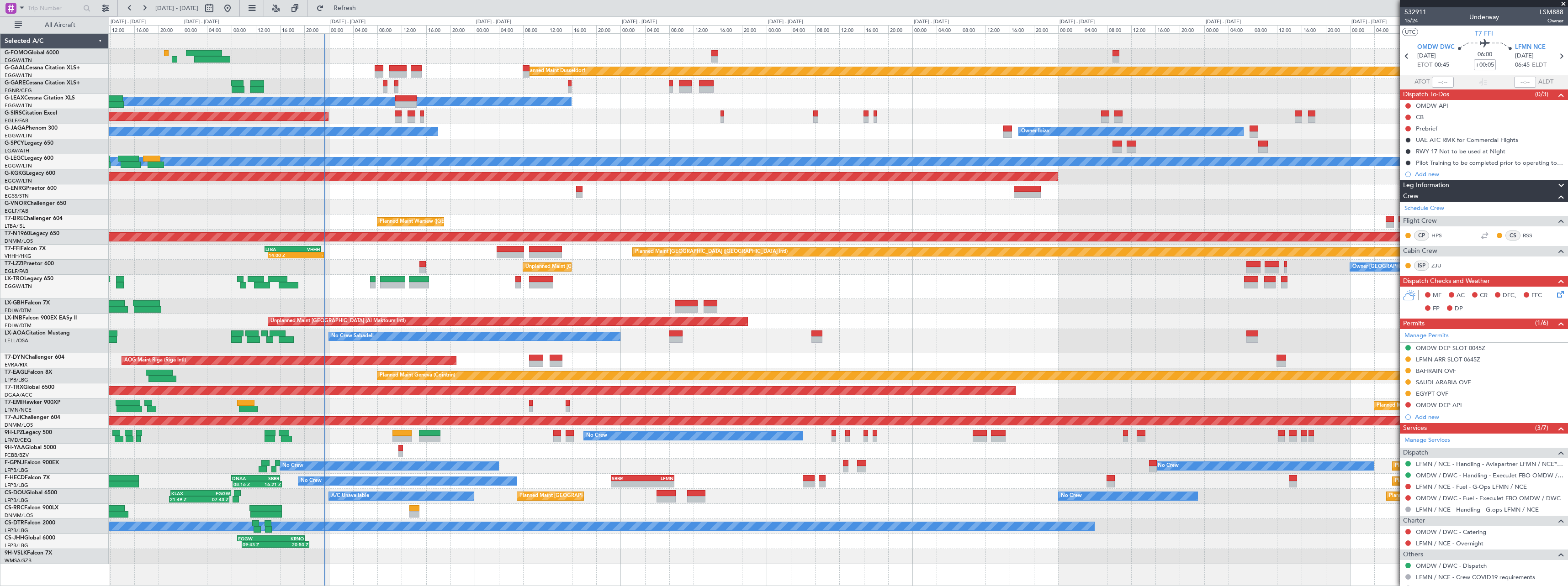
click at [1061, 304] on div "Planned Maint Nice ([GEOGRAPHIC_DATA])" at bounding box center [838, 306] width 1459 height 15
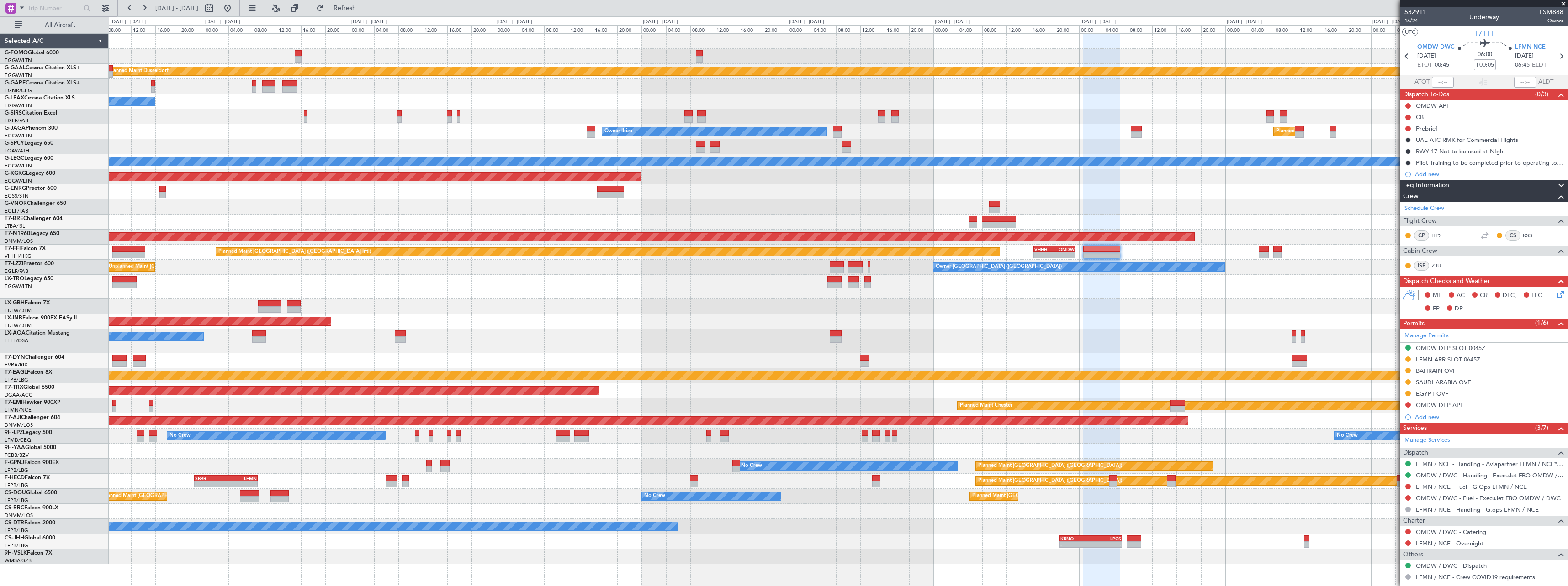
click at [892, 335] on div "No Crew Sabadell" at bounding box center [838, 341] width 1459 height 24
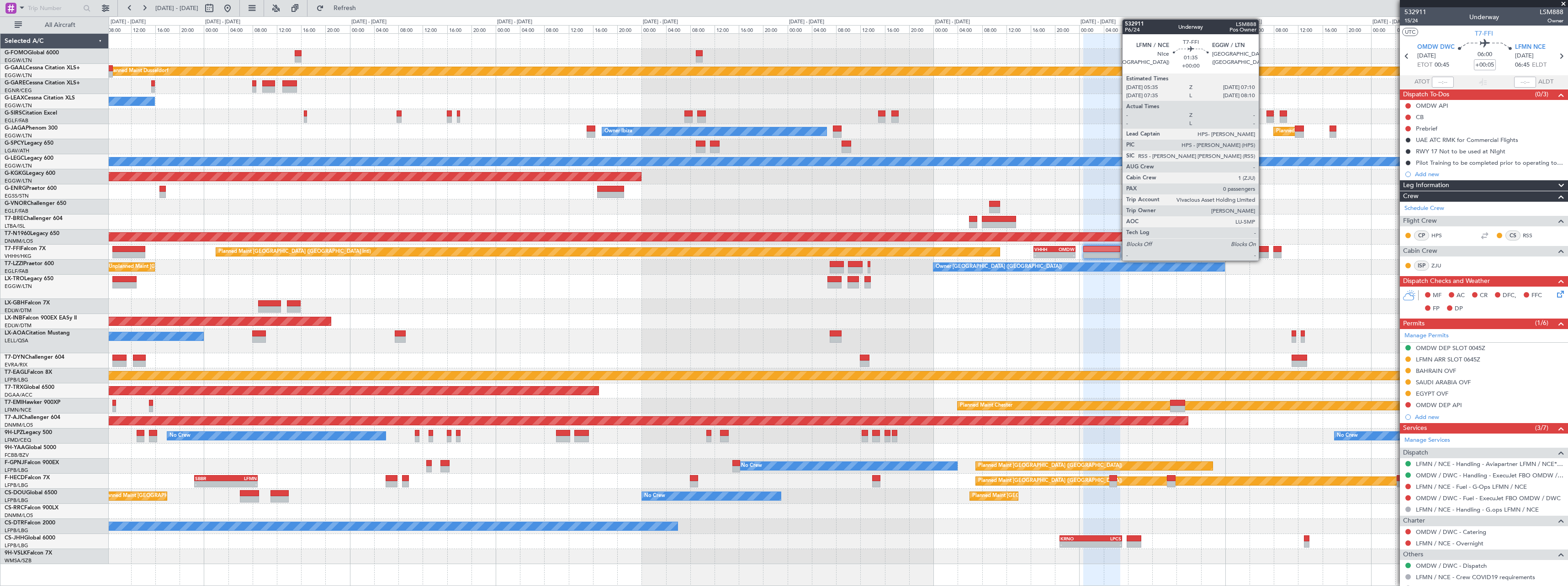
click at [1263, 254] on div at bounding box center [1264, 255] width 10 height 6
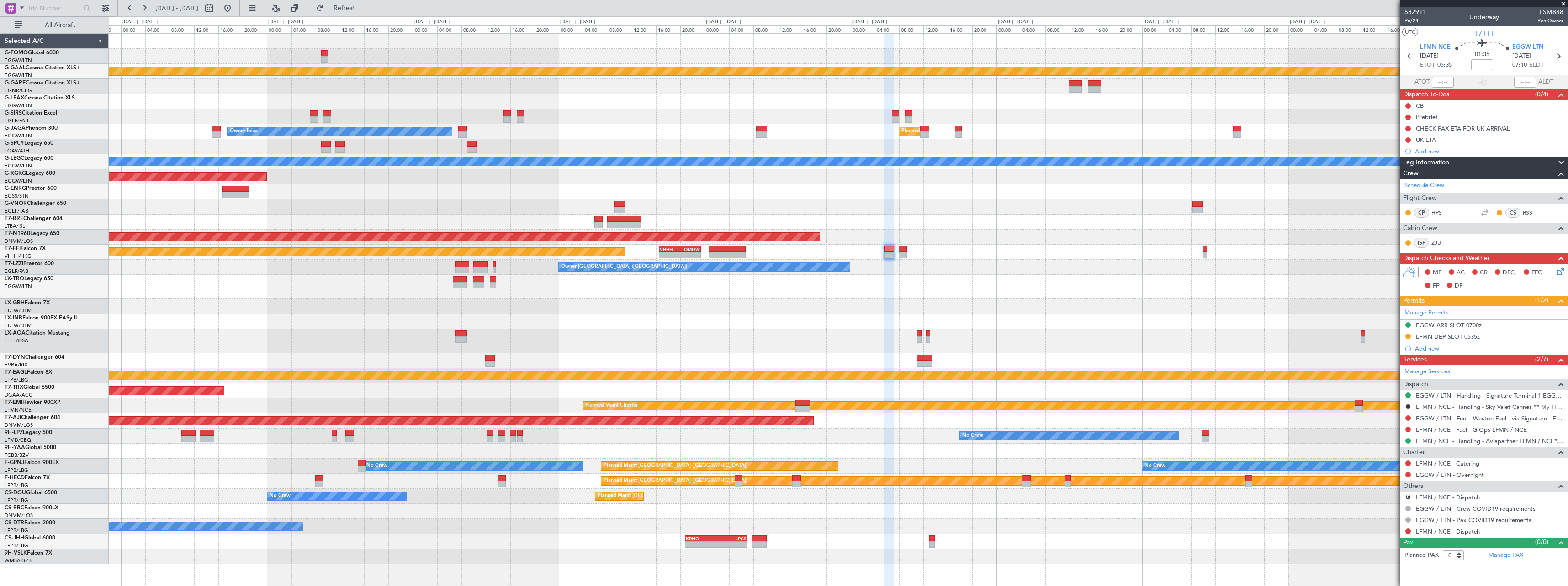
click at [940, 290] on div "Planned Maint Dusseldorf Owner Owner Ibiza Planned Maint [GEOGRAPHIC_DATA] ([GE…" at bounding box center [838, 299] width 1459 height 531
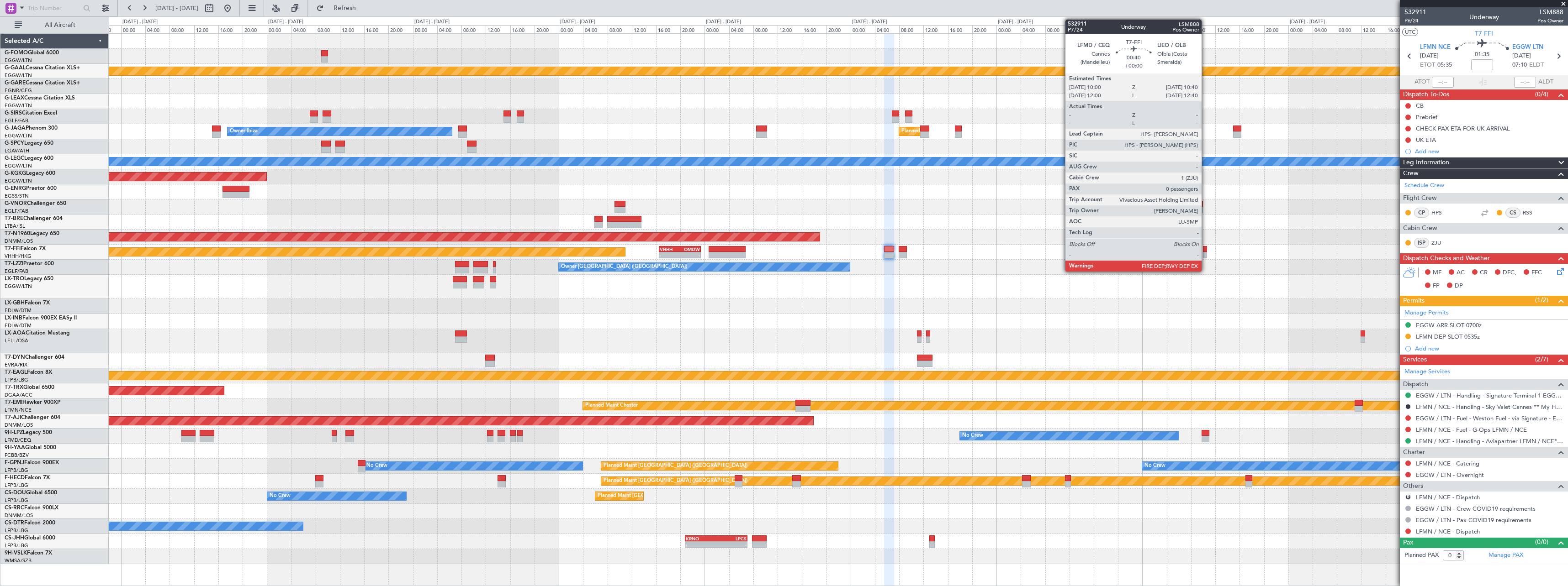
click at [1206, 256] on div at bounding box center [1205, 255] width 4 height 6
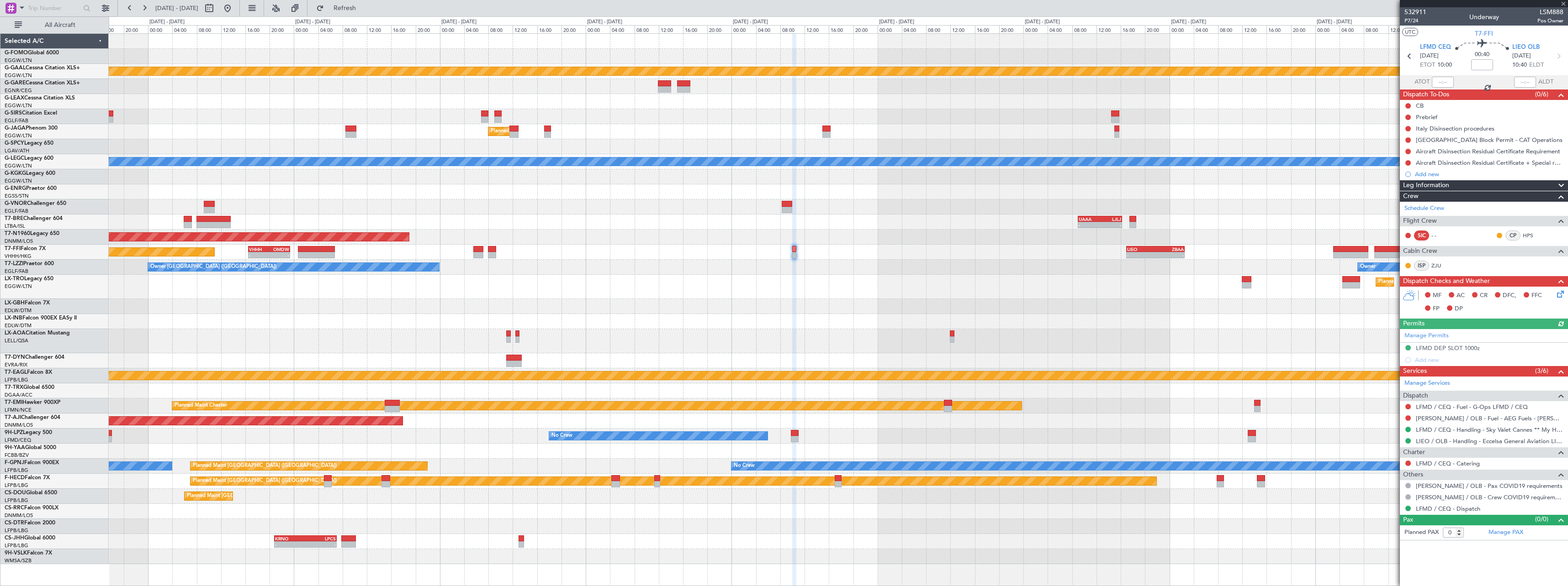
click at [705, 276] on div "Planned Maint Dusseldorf Planned Maint [GEOGRAPHIC_DATA] ([GEOGRAPHIC_DATA]) Ow…" at bounding box center [838, 299] width 1459 height 531
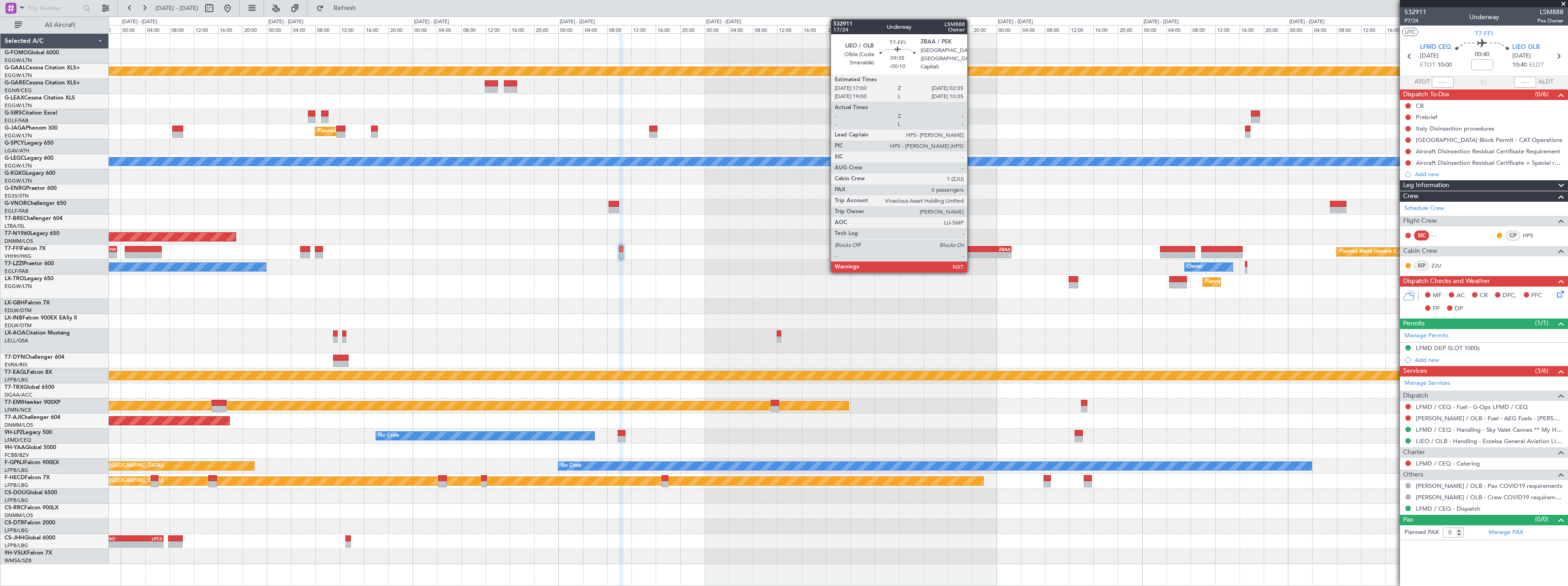
click at [972, 254] on div "-" at bounding box center [968, 255] width 29 height 5
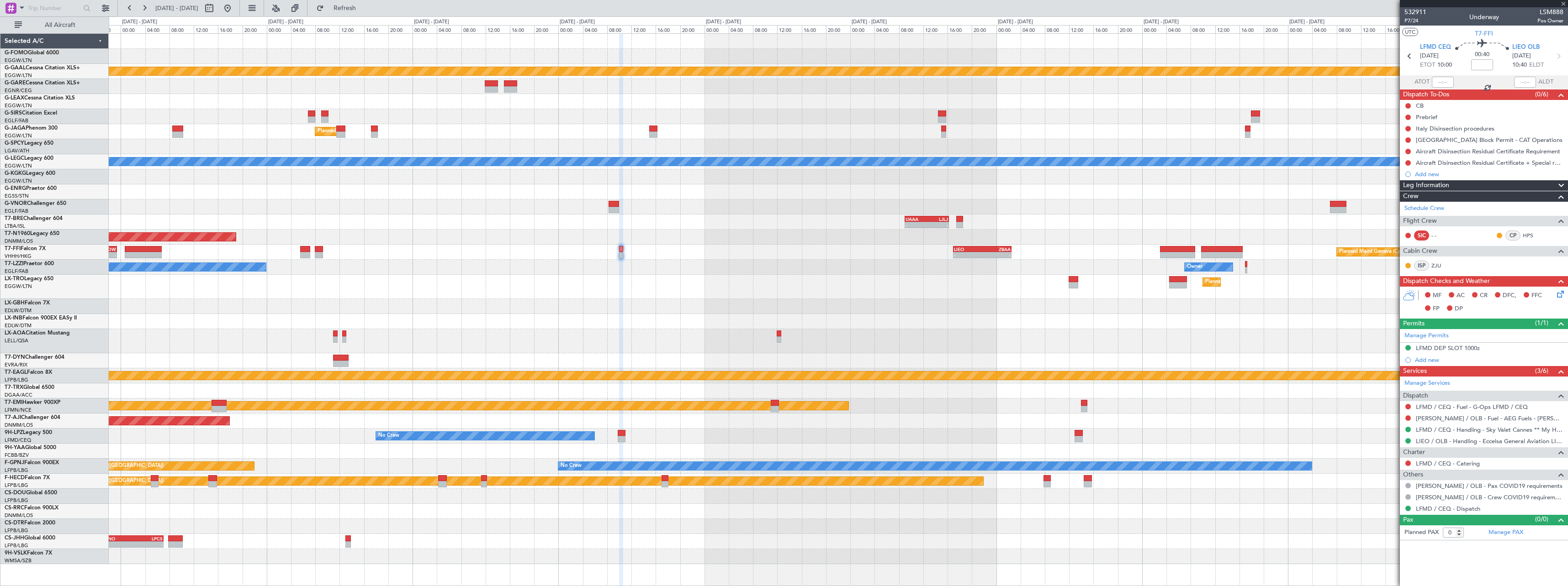
type input "-00:10"
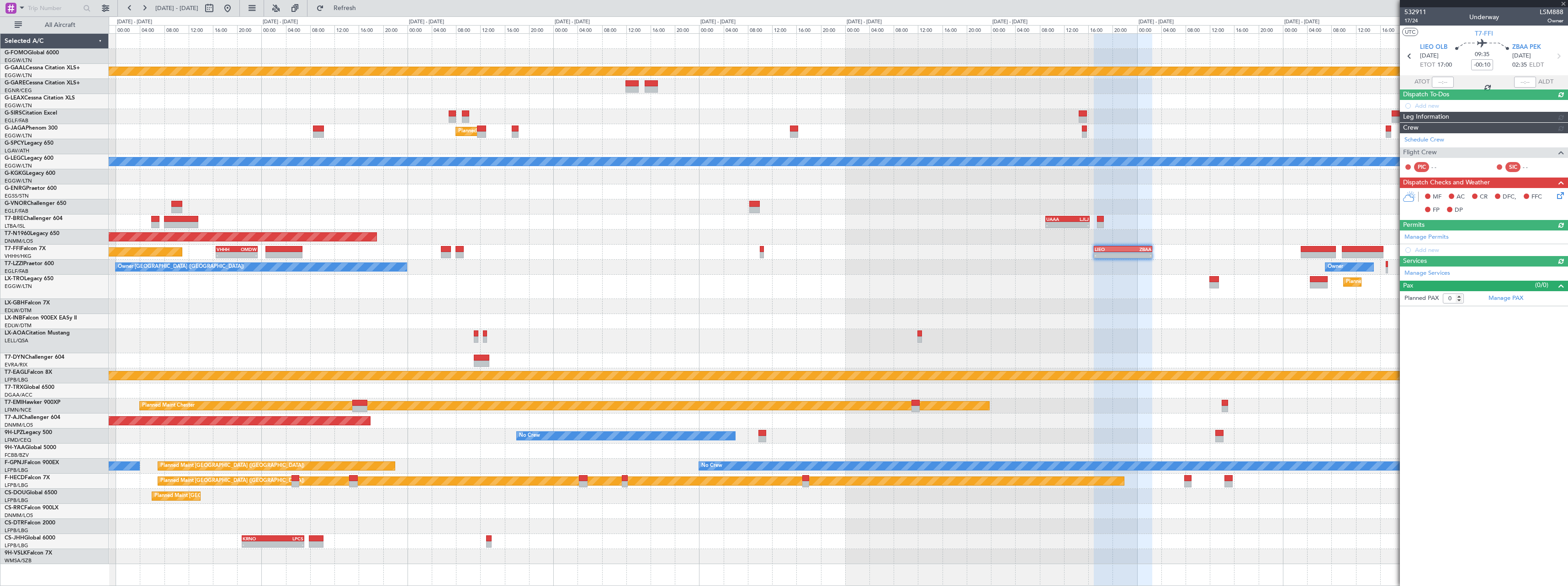
click at [453, 276] on div "Planned Maint Dusseldorf" at bounding box center [838, 286] width 1459 height 24
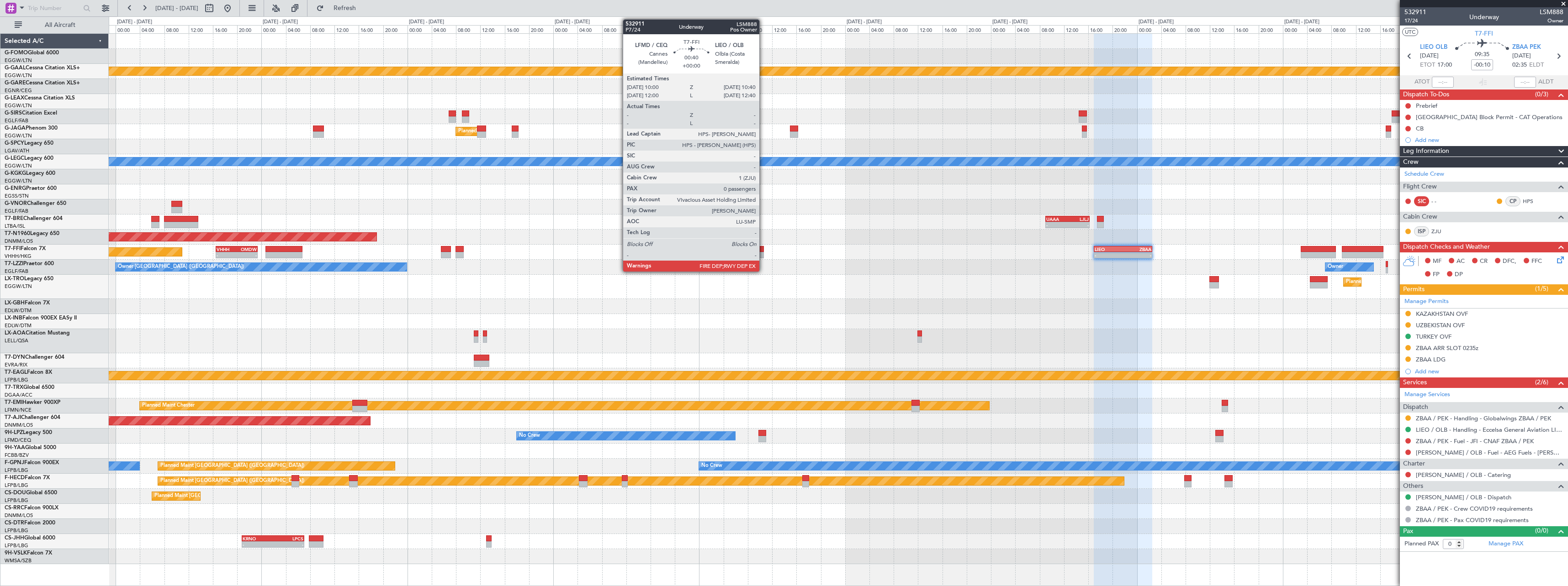
click at [764, 255] on div at bounding box center [762, 255] width 4 height 6
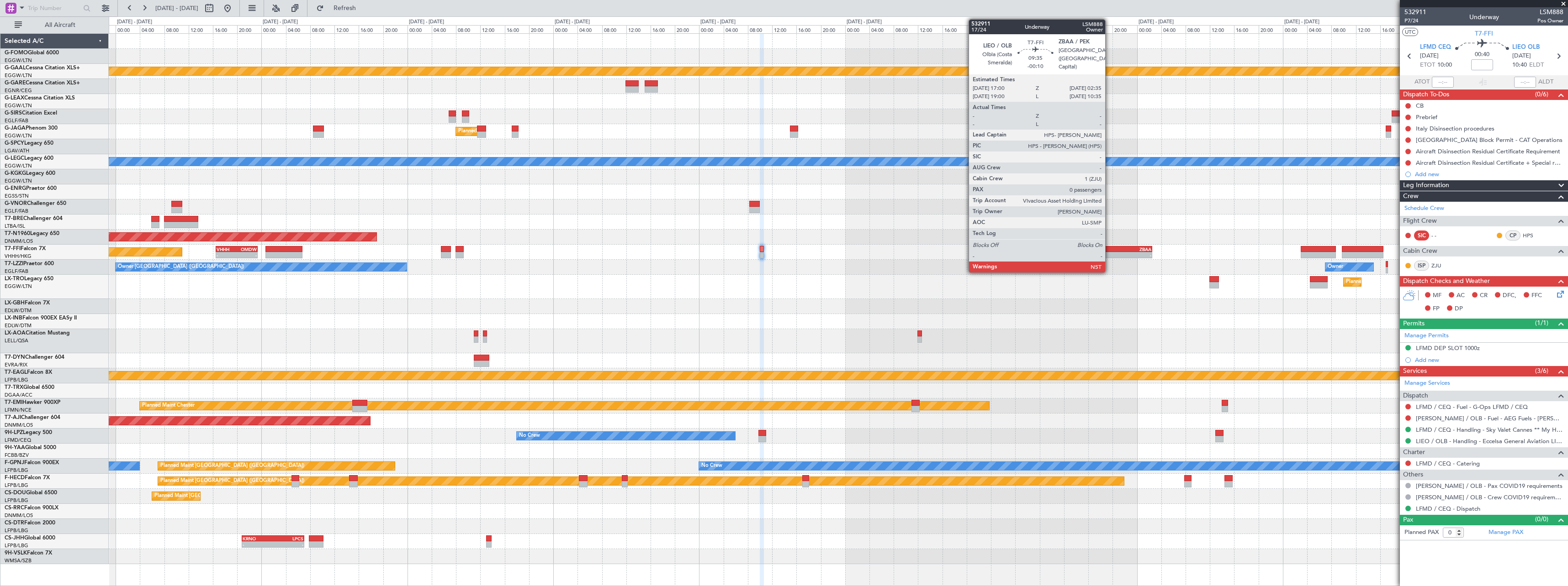
click at [1110, 254] on div "-" at bounding box center [1109, 255] width 29 height 5
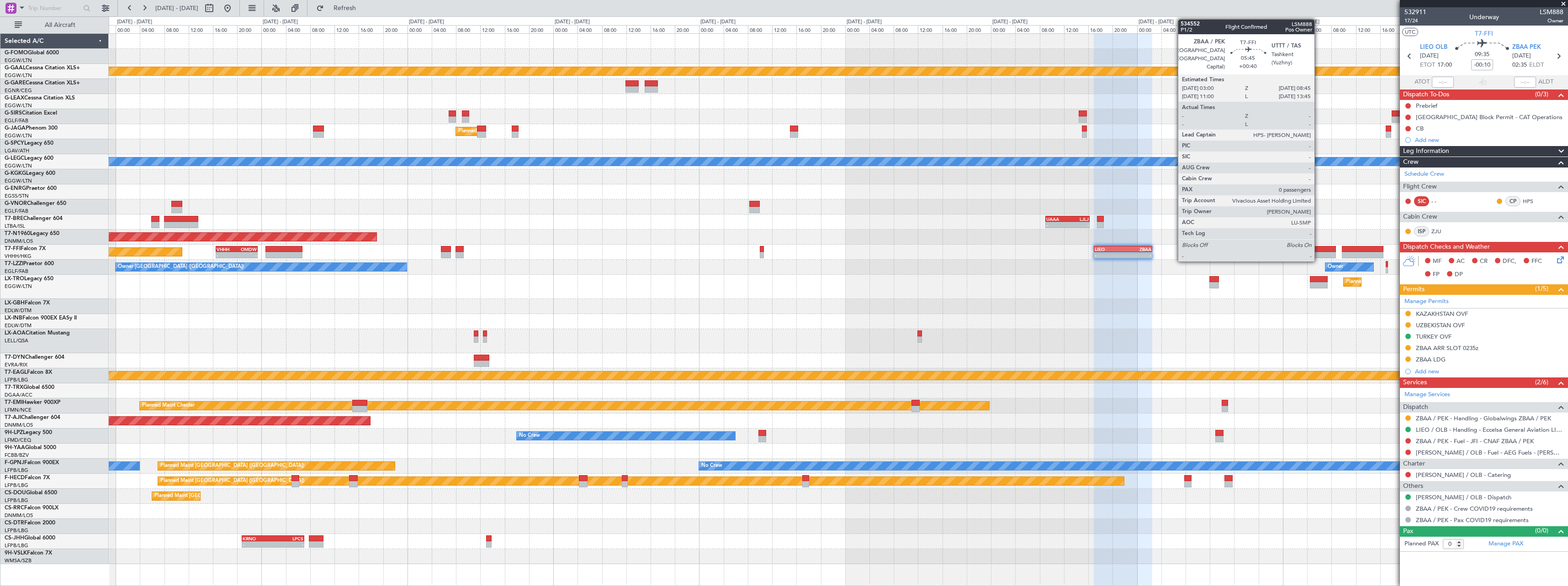
click at [1319, 252] on div at bounding box center [1318, 255] width 35 height 6
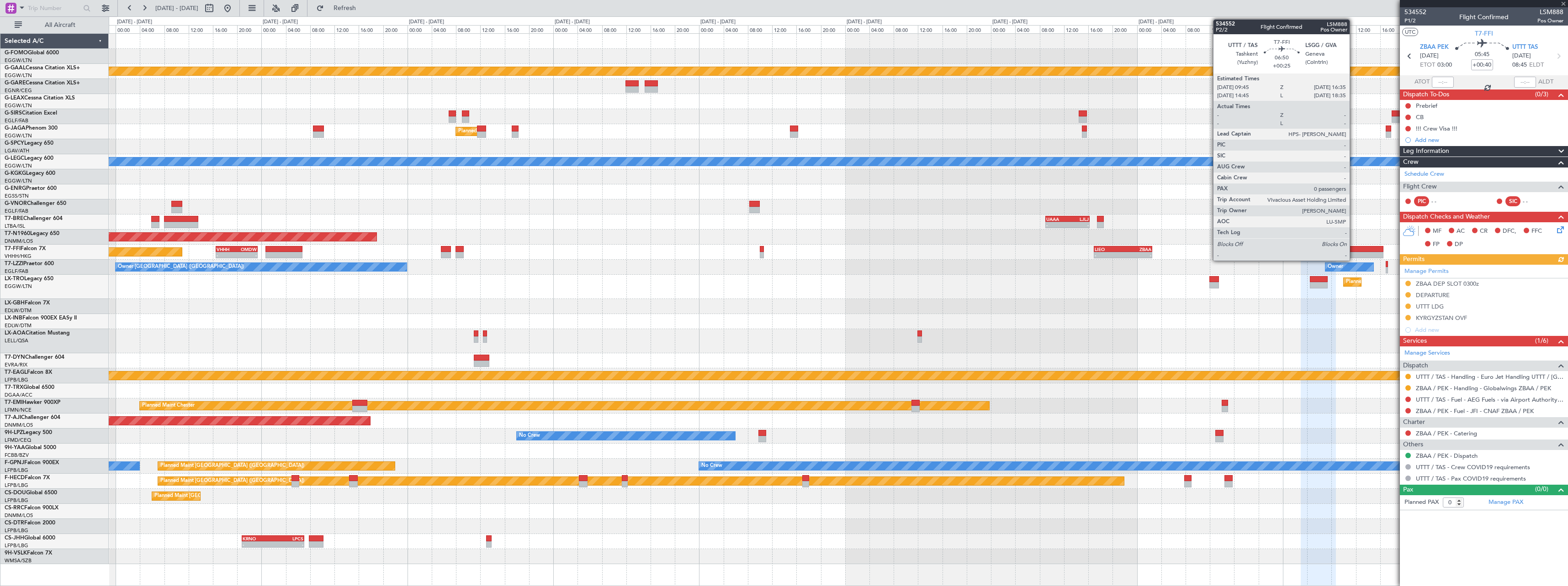
click at [1354, 253] on div at bounding box center [1363, 255] width 42 height 6
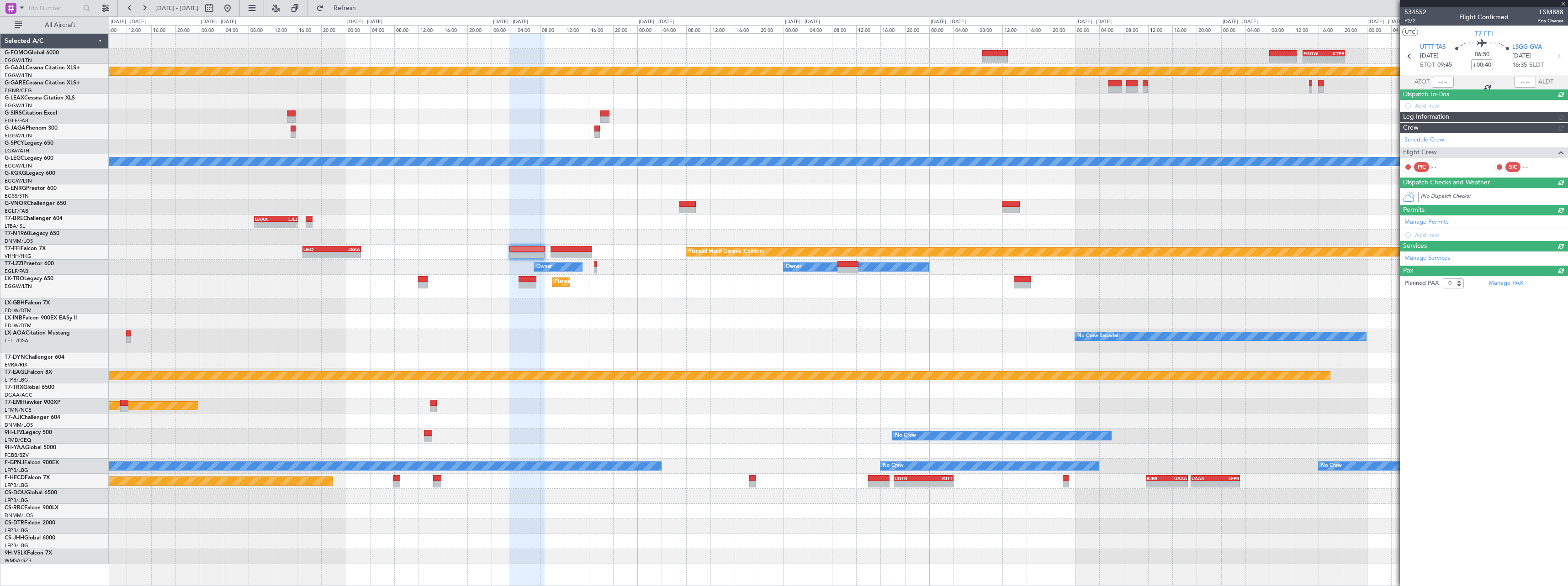
click at [456, 341] on div "- - EGGW 13:30 Z KTEB 20:25 Z Planned Maint Dusseldorf A/C Unavailable London (…" at bounding box center [838, 299] width 1459 height 531
type input "+00:25"
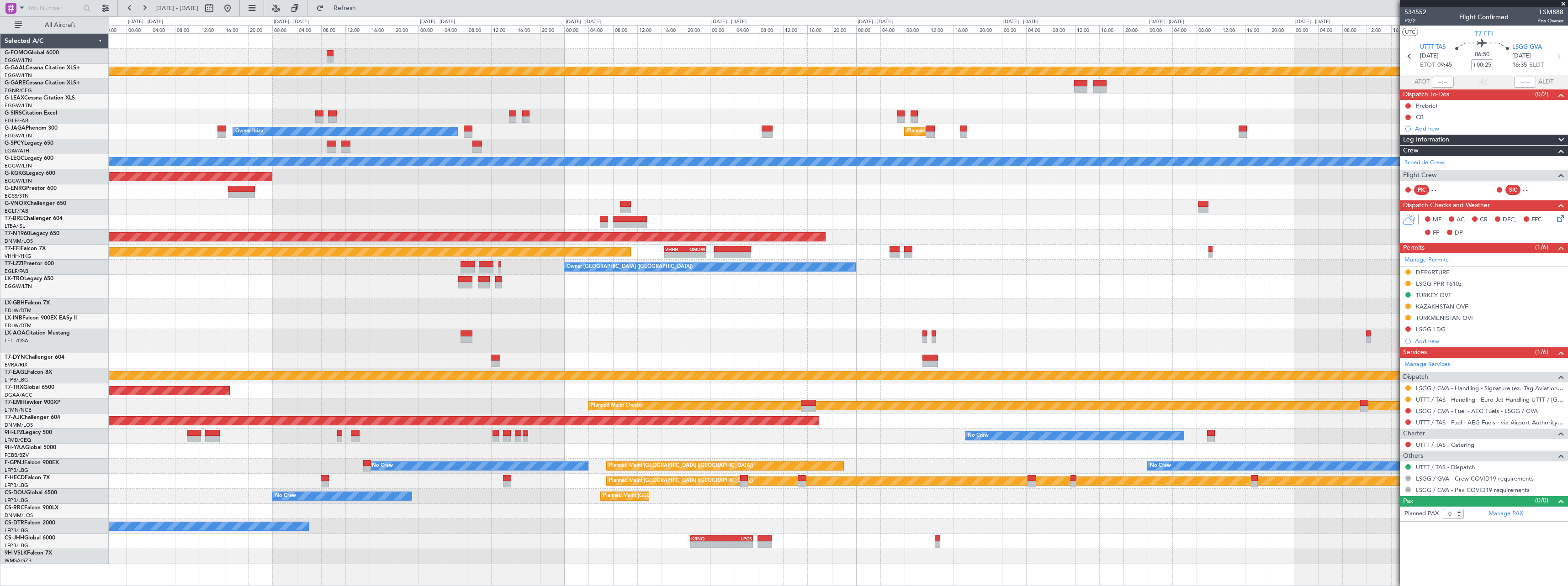
click at [883, 264] on div "Owner London (Farnborough) Owner Unplanned Maint London (Farnborough)" at bounding box center [838, 267] width 1459 height 15
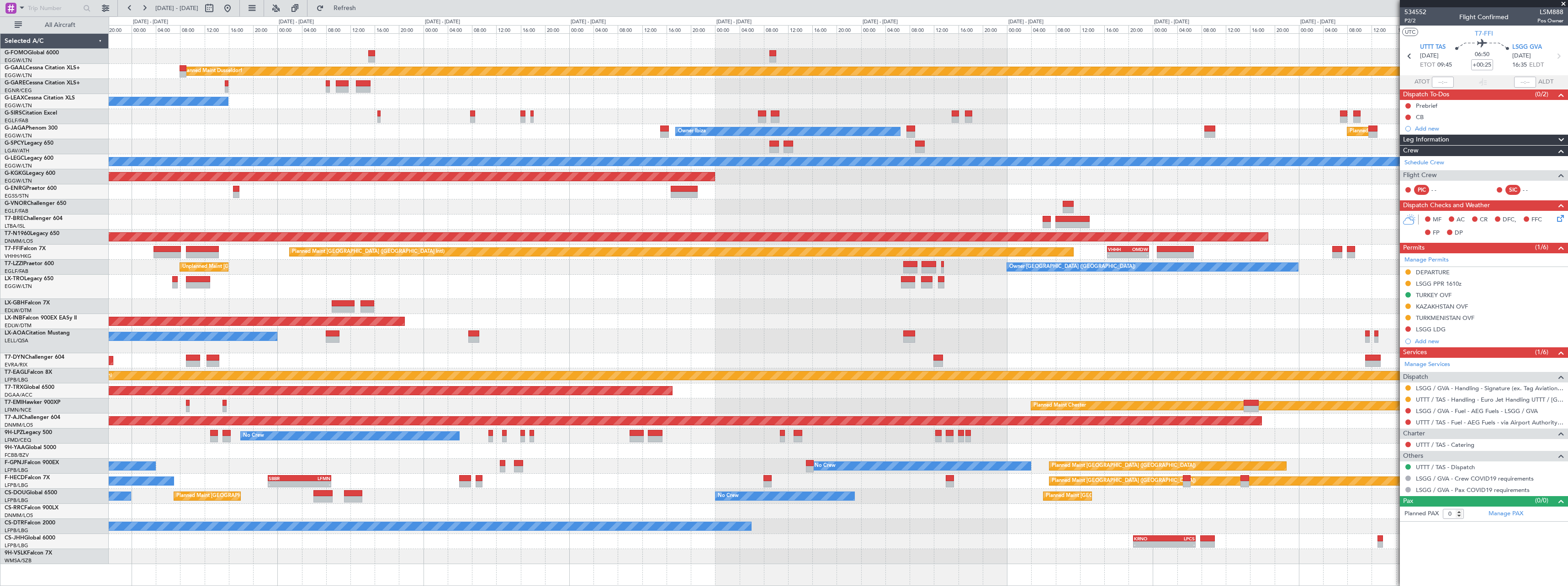
click at [1089, 294] on div at bounding box center [838, 286] width 1459 height 24
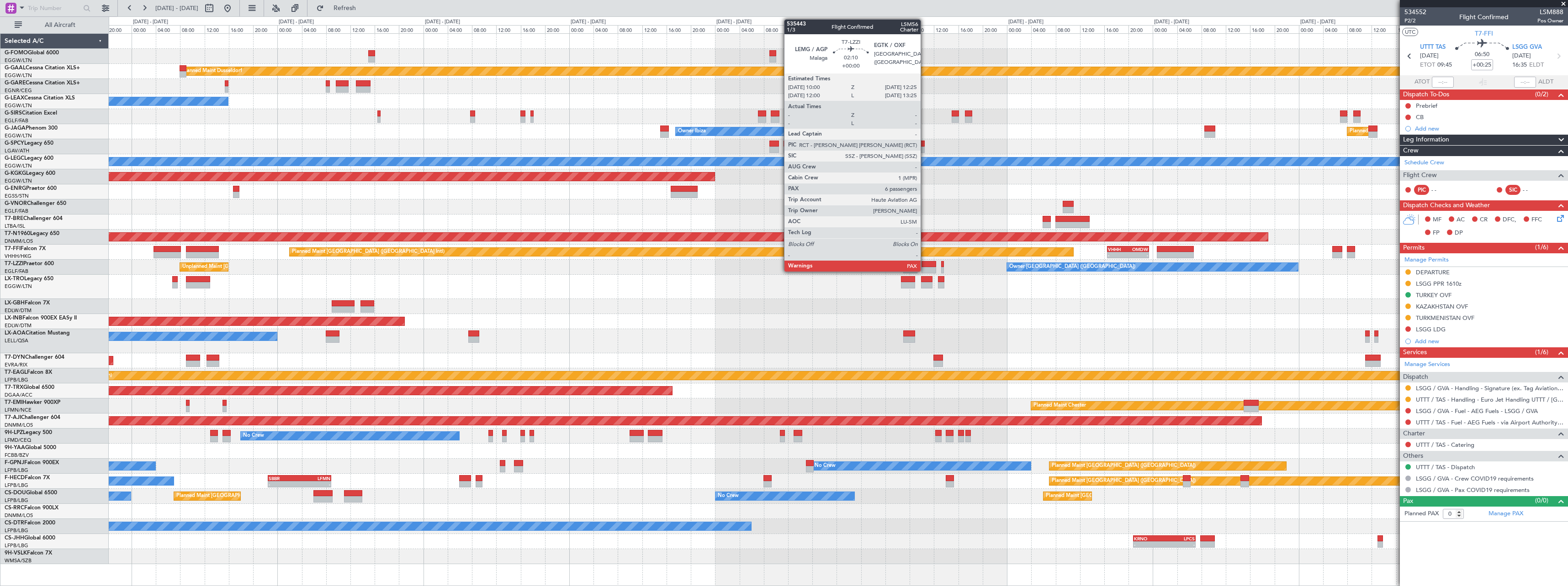
click at [925, 263] on div at bounding box center [929, 264] width 15 height 6
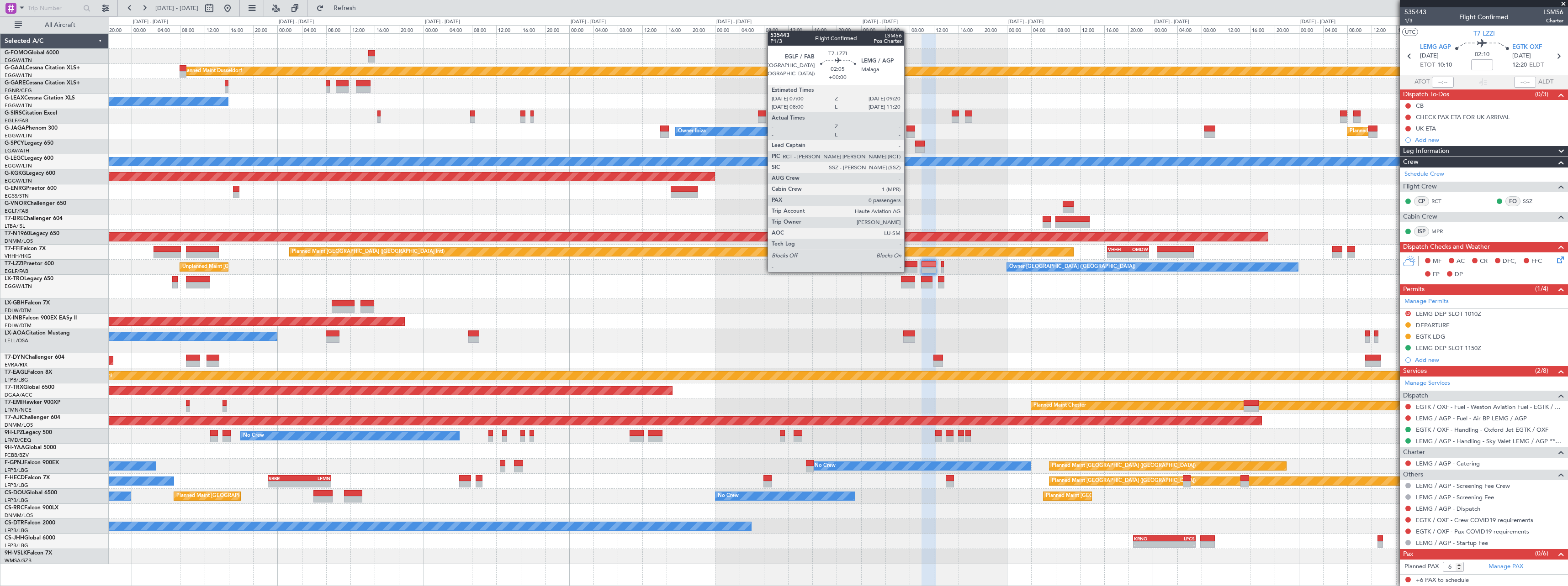
click at [908, 271] on div at bounding box center [910, 270] width 14 height 6
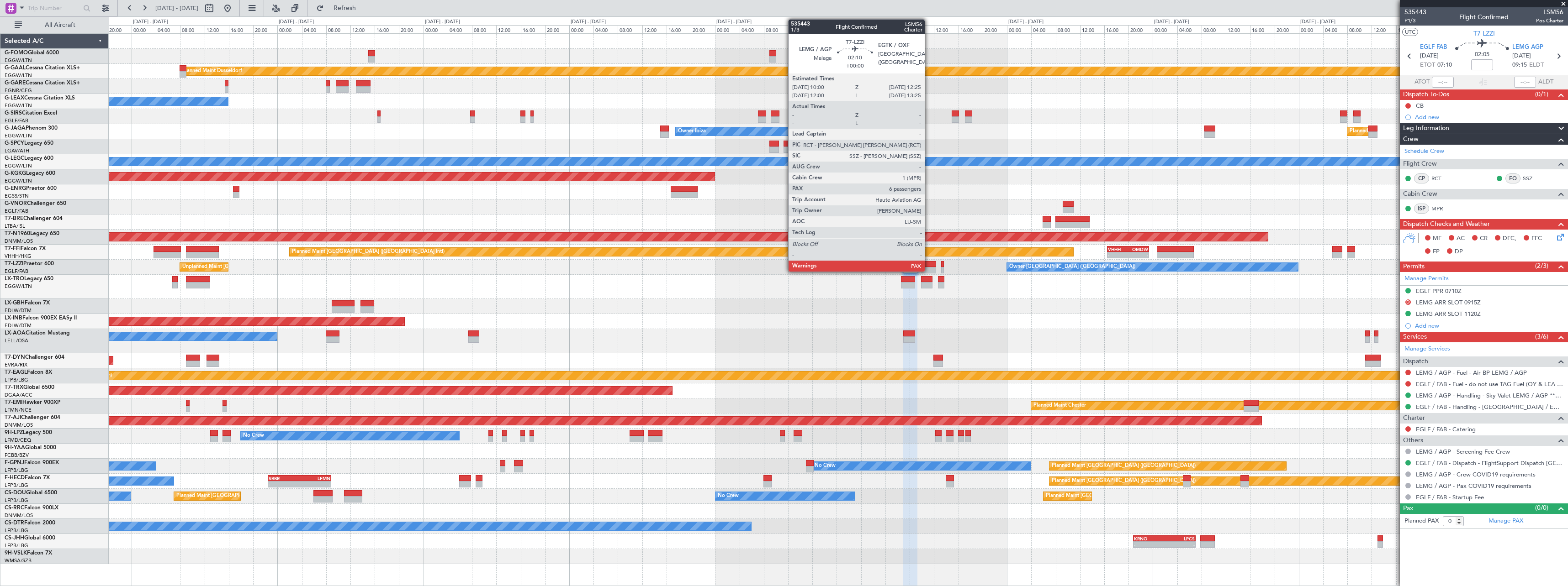
click at [929, 270] on div at bounding box center [929, 270] width 15 height 6
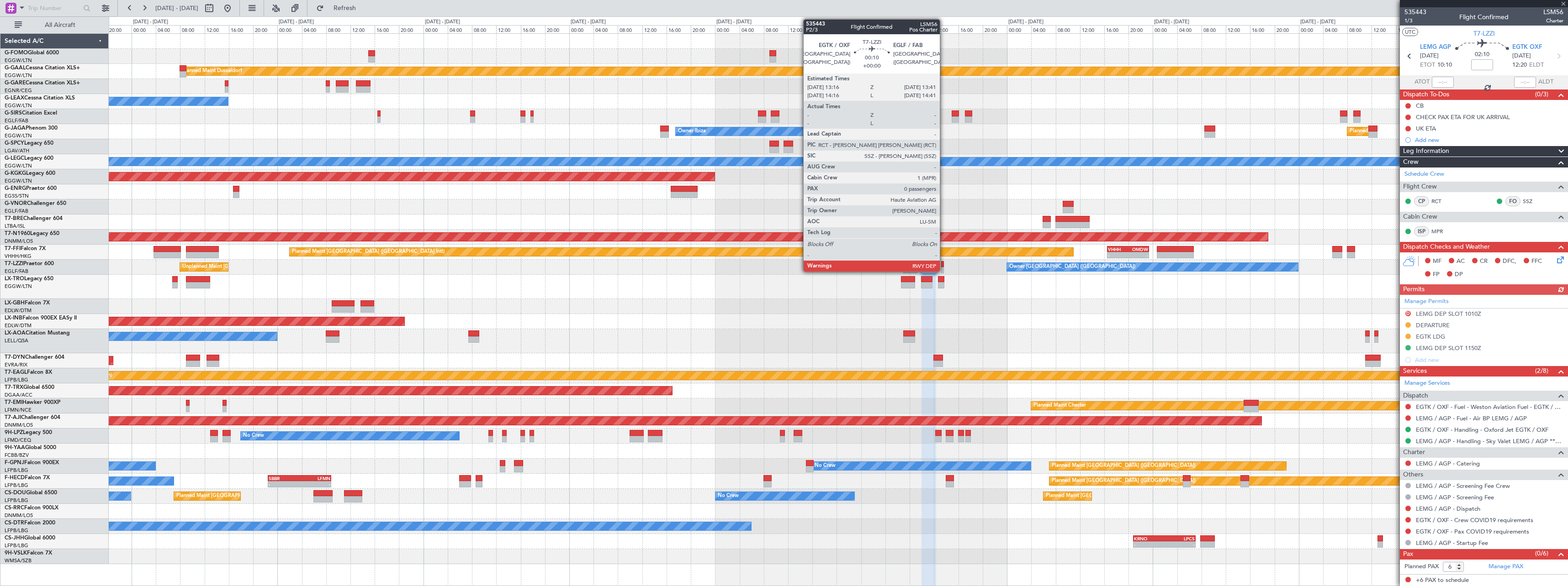
click at [944, 268] on div at bounding box center [942, 270] width 3 height 6
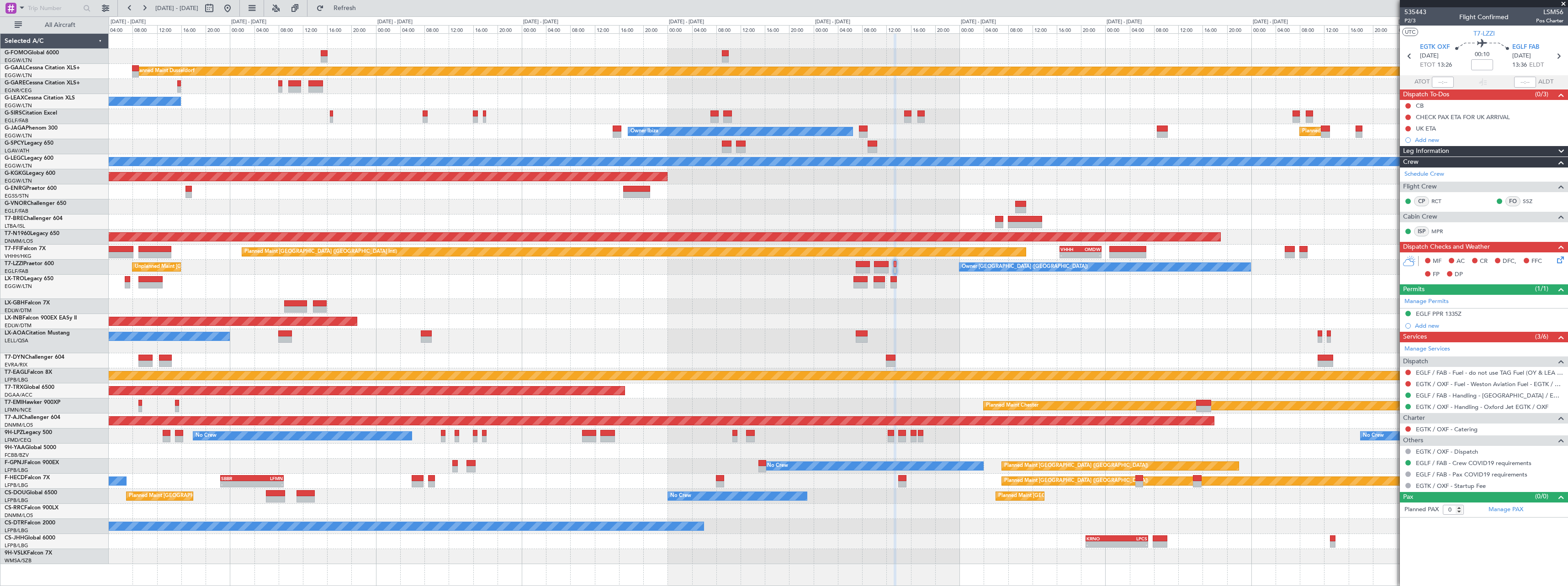
click at [296, 319] on div "Planned Maint Dusseldorf Owner Unplanned Maint Oxford (Kidlington) Owner Ibiza …" at bounding box center [838, 299] width 1459 height 531
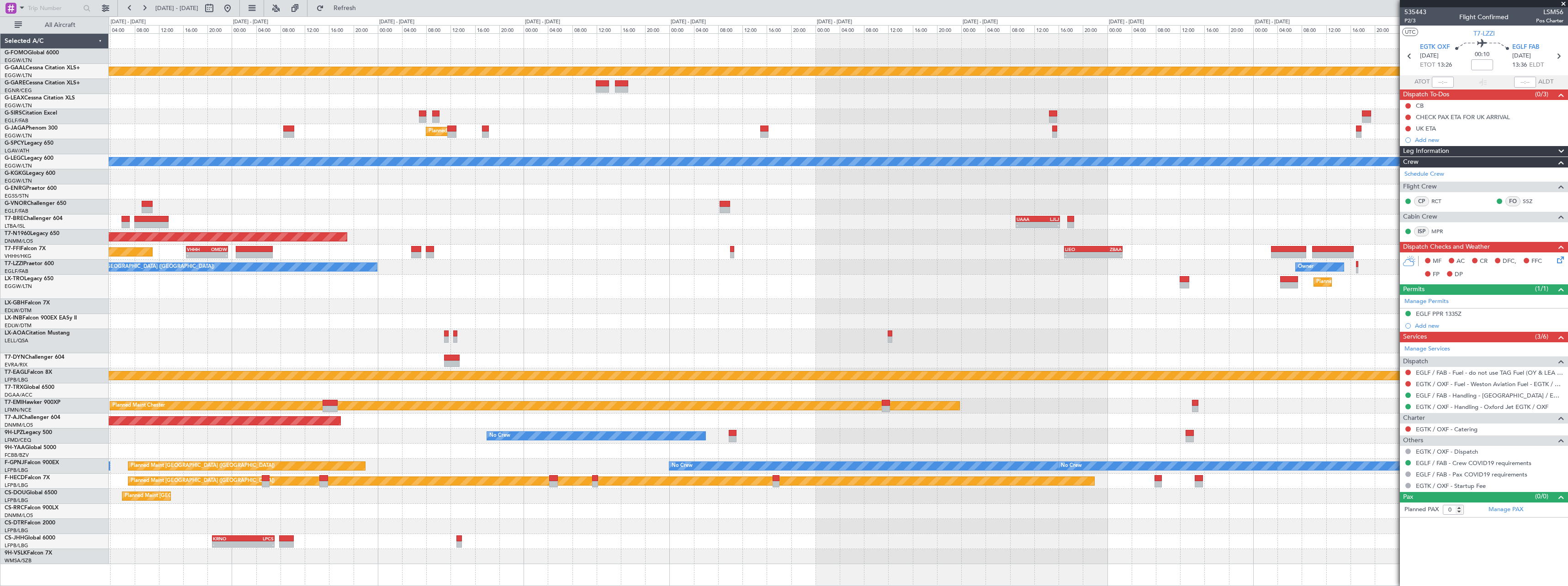
click at [388, 292] on div "Planned Maint Dusseldorf" at bounding box center [838, 286] width 1459 height 24
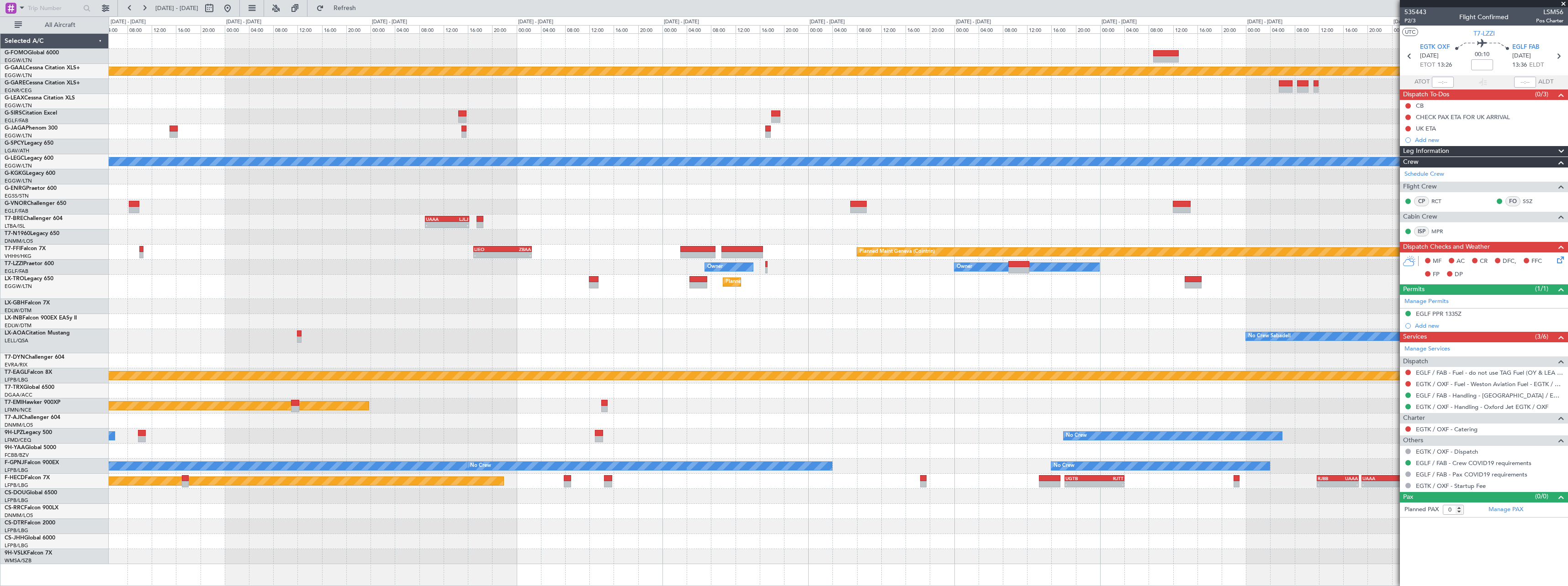
click at [505, 290] on div "Planned Maint Dusseldorf" at bounding box center [838, 286] width 1459 height 24
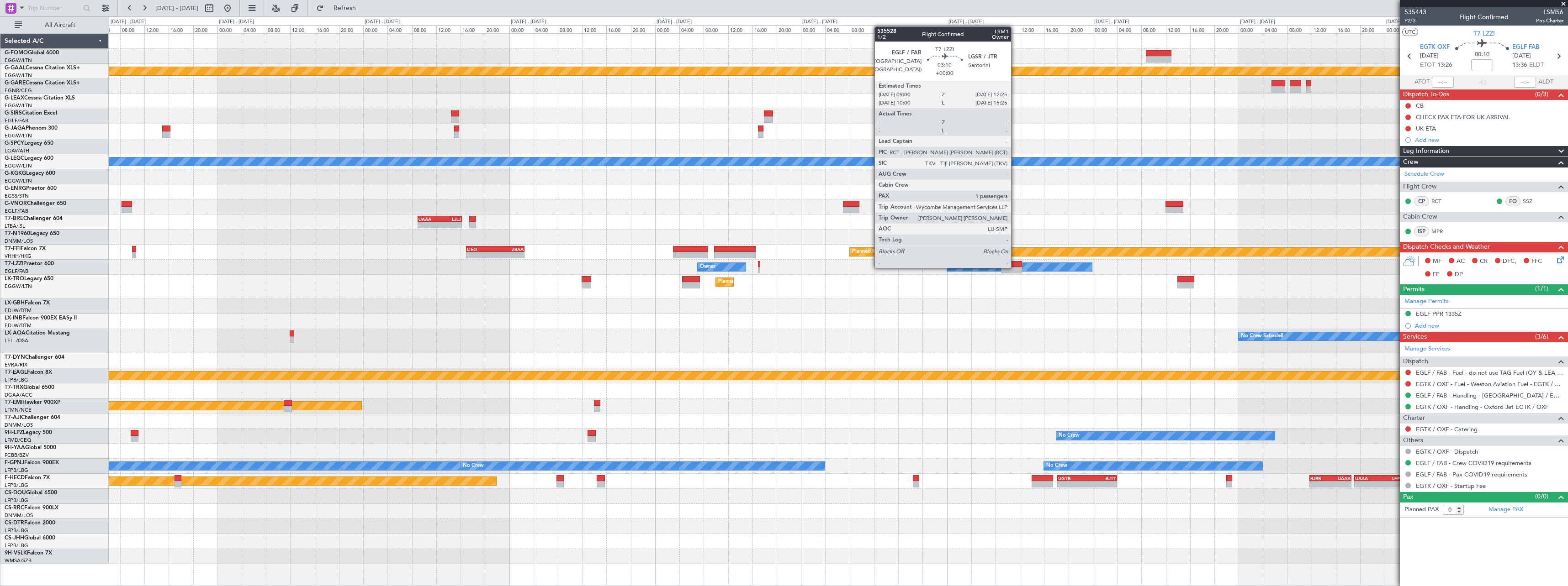
click at [1016, 268] on div at bounding box center [1012, 270] width 21 height 6
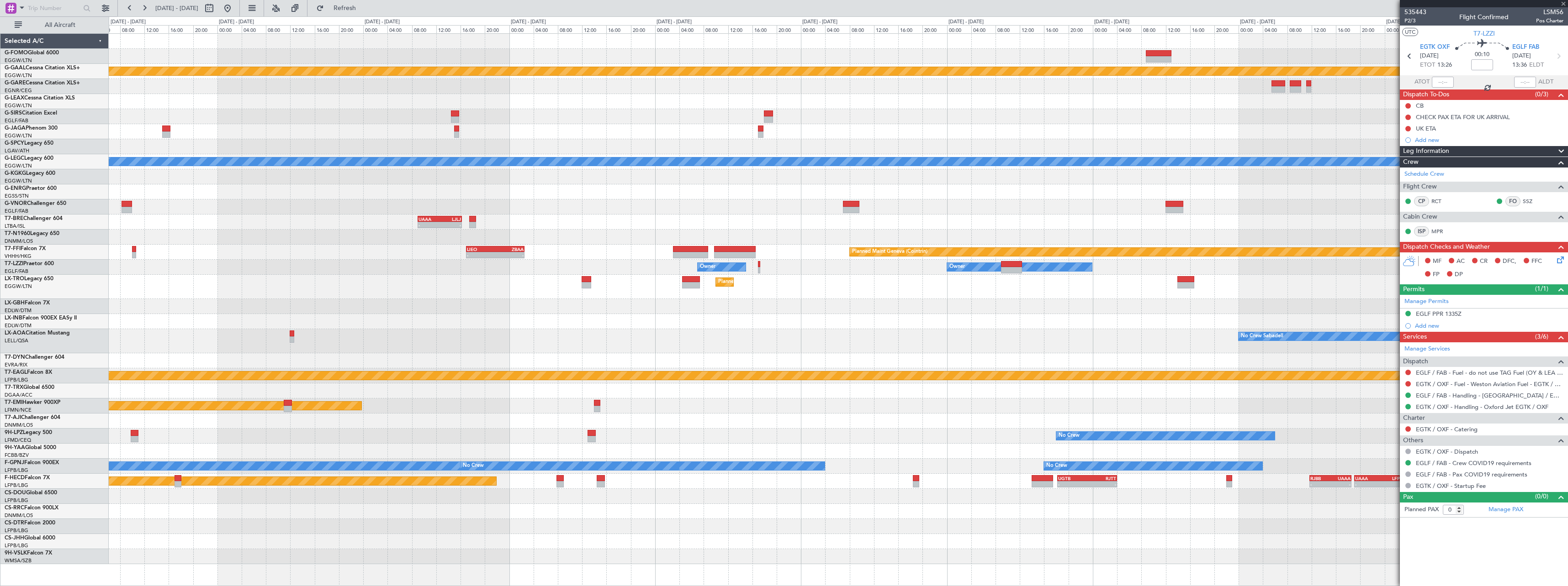
type input "1"
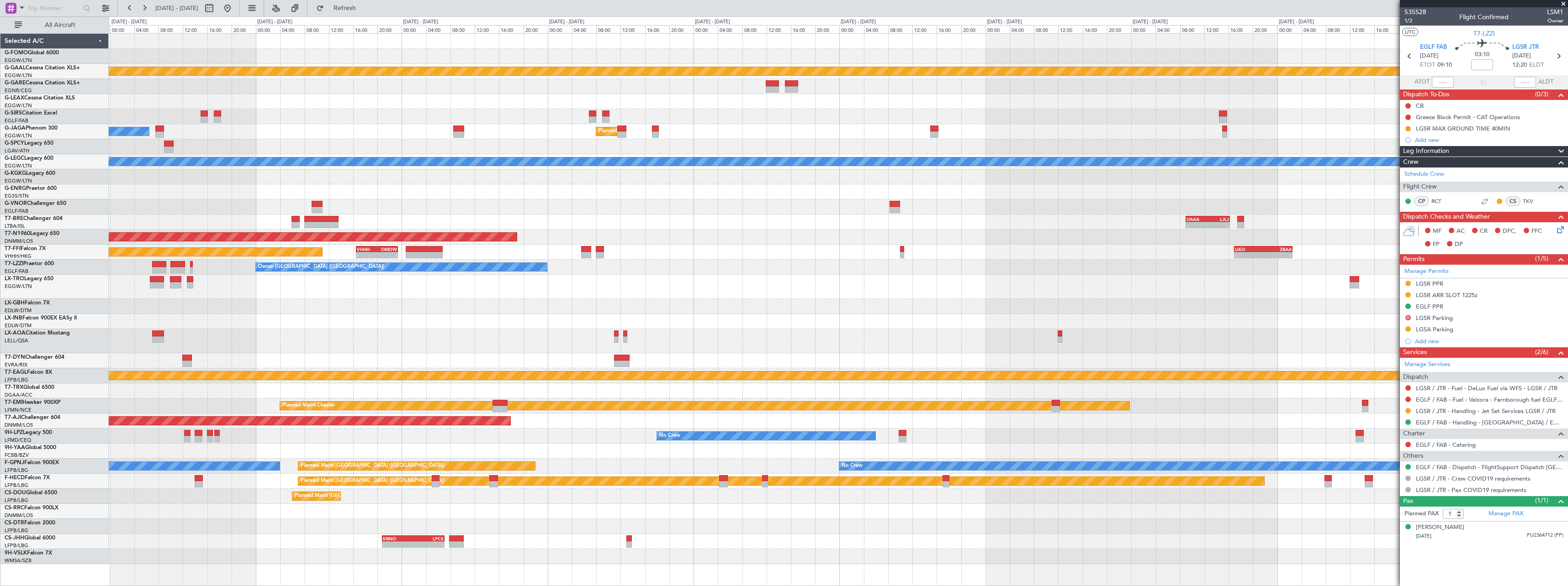
click at [1161, 279] on div "Planned Maint Dusseldorf" at bounding box center [838, 286] width 1459 height 24
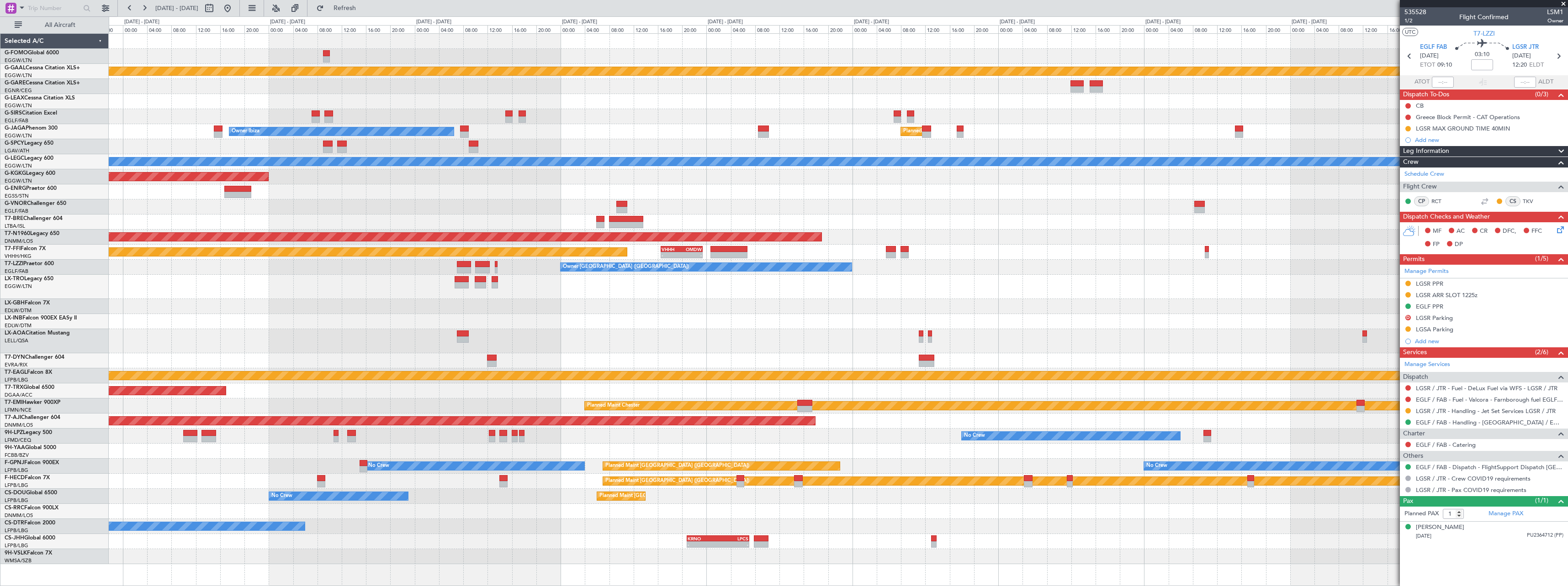
click at [516, 300] on div "Planned Maint Dusseldorf Owner Planned Maint London (Luton) Owner Ibiza A/C Una…" at bounding box center [838, 299] width 1459 height 531
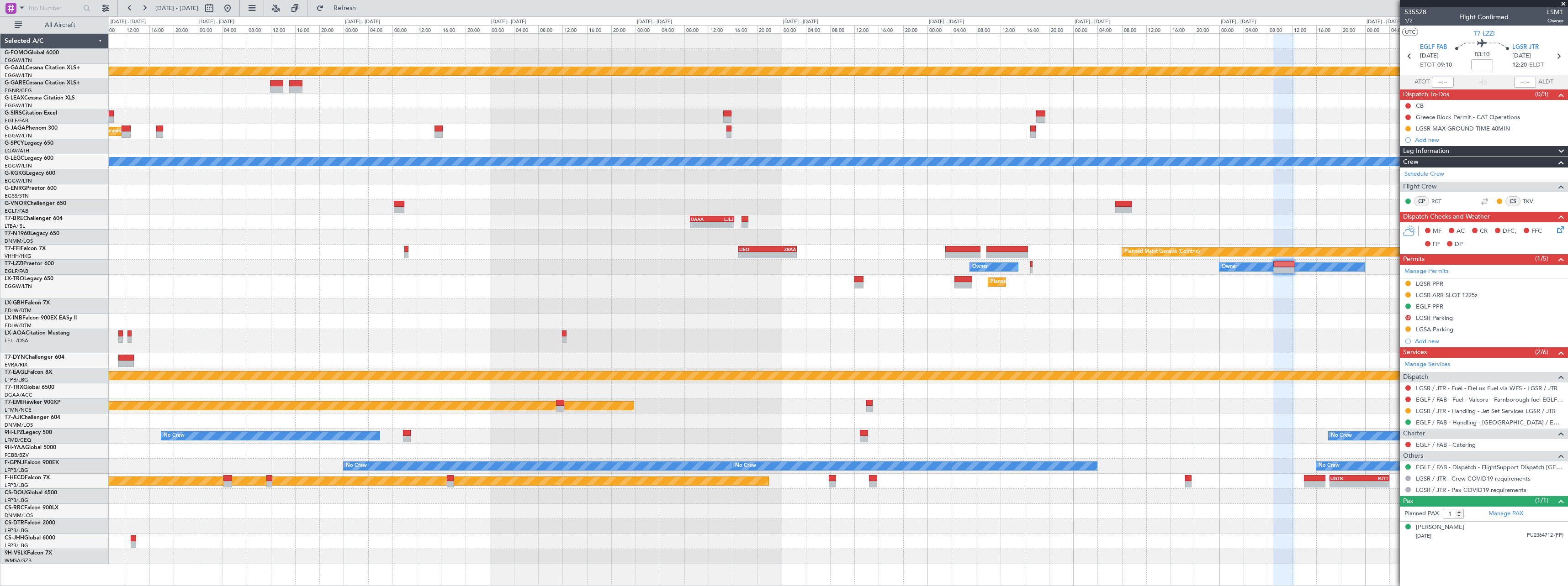
click at [517, 287] on div "Planned Maint Dusseldorf" at bounding box center [838, 286] width 1459 height 24
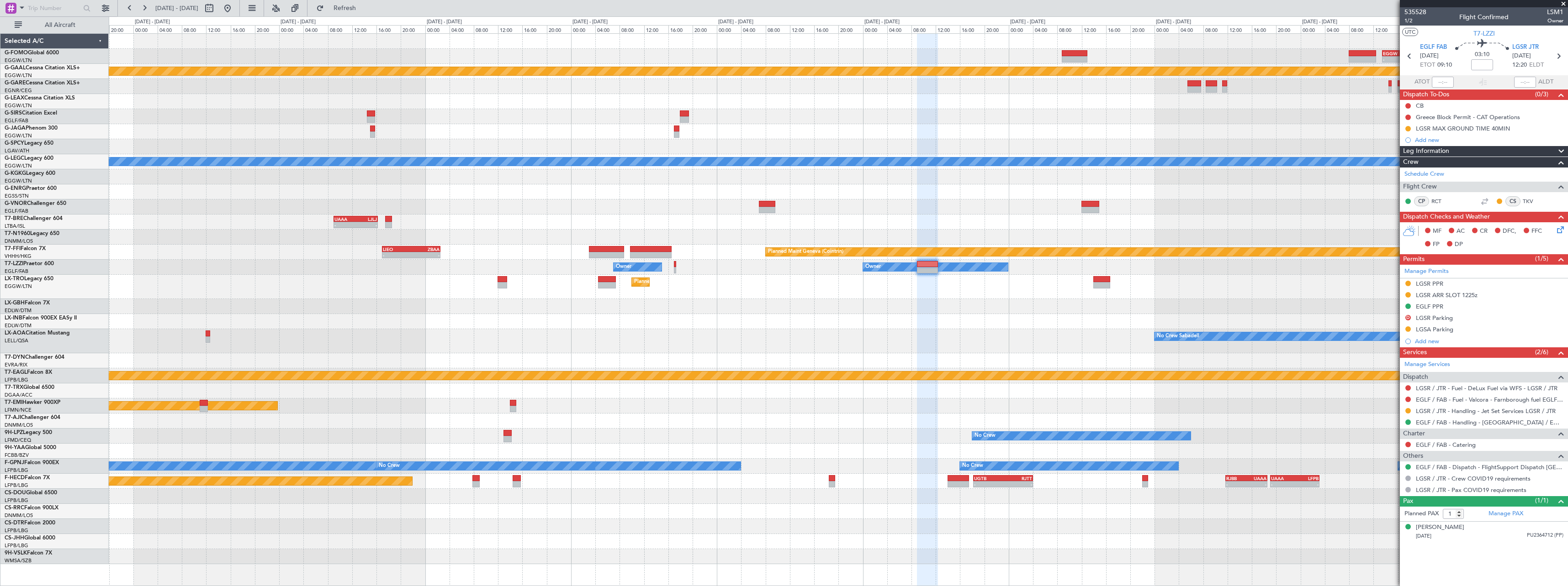
click at [887, 299] on div "- - EGGW 13:30 Z KTEB 20:25 Z Planned Maint Dusseldorf Planned Maint London (Lu…" at bounding box center [838, 299] width 1459 height 531
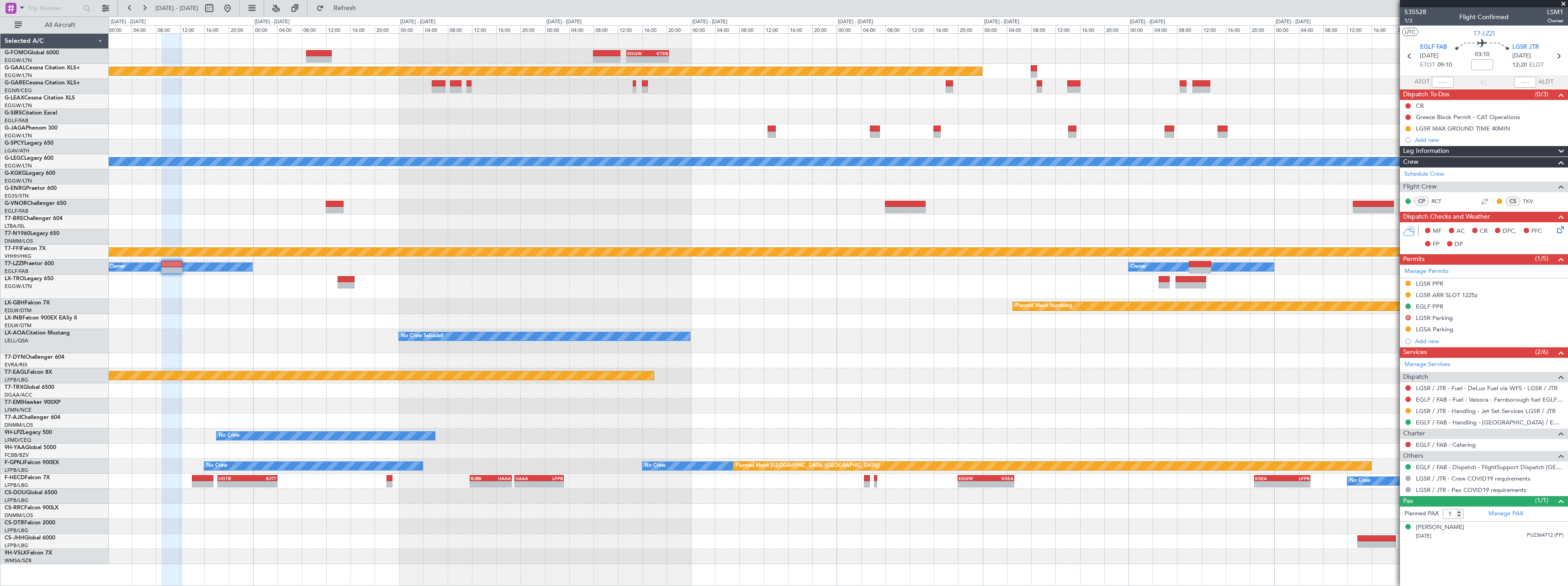
click at [219, 224] on div "- - EGGW 13:30 Z KTEB 20:25 Z Planned Maint Dusseldorf A/C Unavailable London (…" at bounding box center [838, 299] width 1459 height 531
click at [1166, 351] on div "- - EGGW 13:30 Z KTEB 20:25 Z Planned Maint Dusseldorf A/C Unavailable London (…" at bounding box center [838, 299] width 1459 height 531
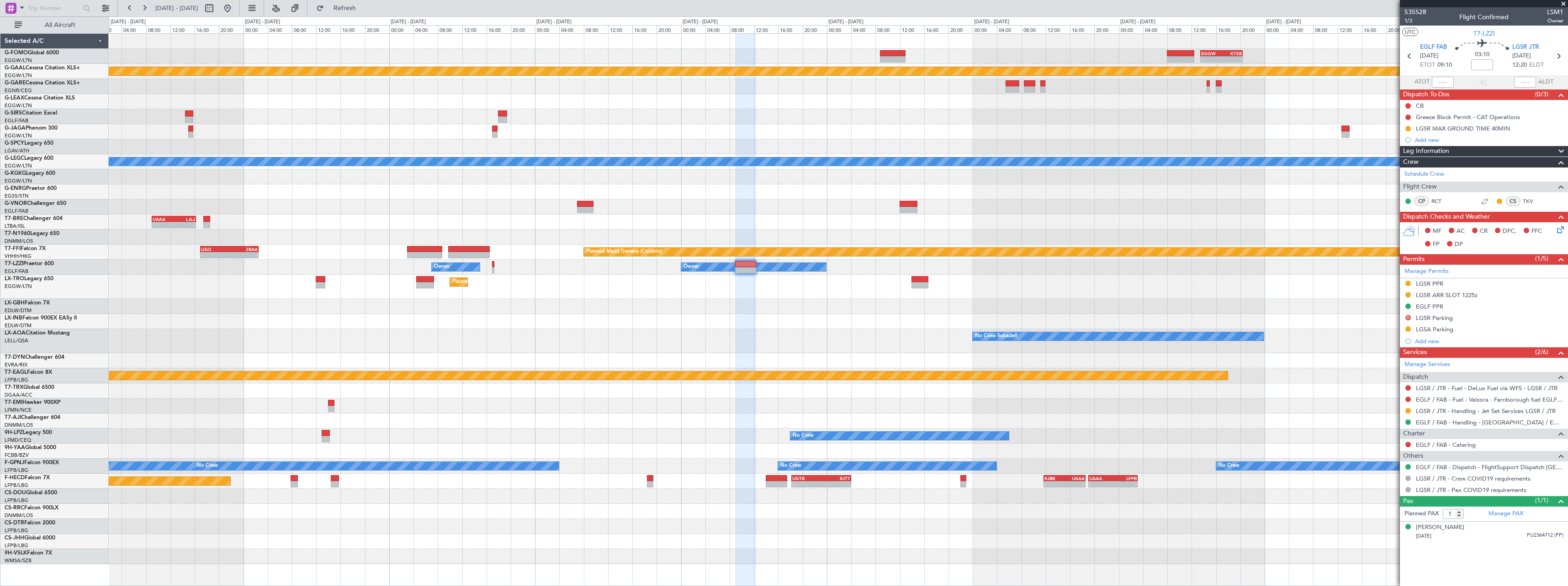
click at [949, 340] on div "- - EGGW 13:30 Z KTEB 20:25 Z Planned Maint Dusseldorf A/C Unavailable London (…" at bounding box center [838, 299] width 1459 height 531
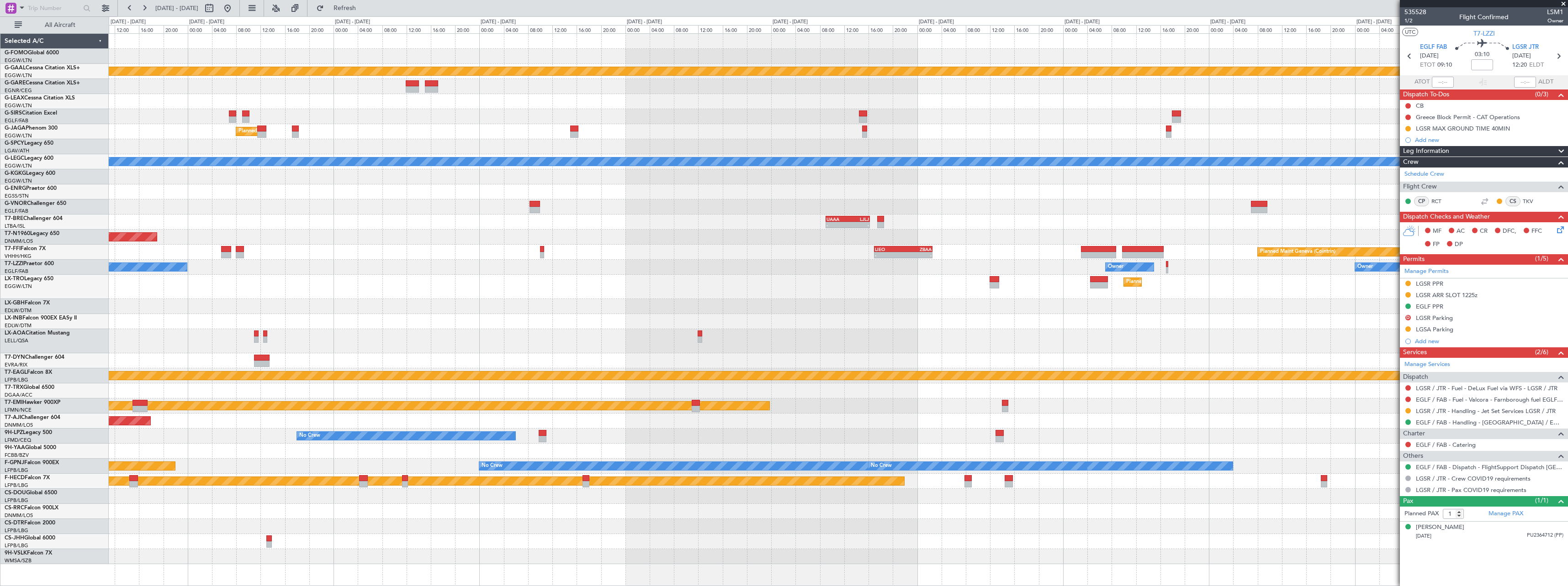
click at [1506, 349] on fb-app "11 Sep 2025 - 21 Sep 2025 Refresh Quick Links All Aircraft - - EGGW 13:30 Z KTE…" at bounding box center [784, 297] width 1568 height 580
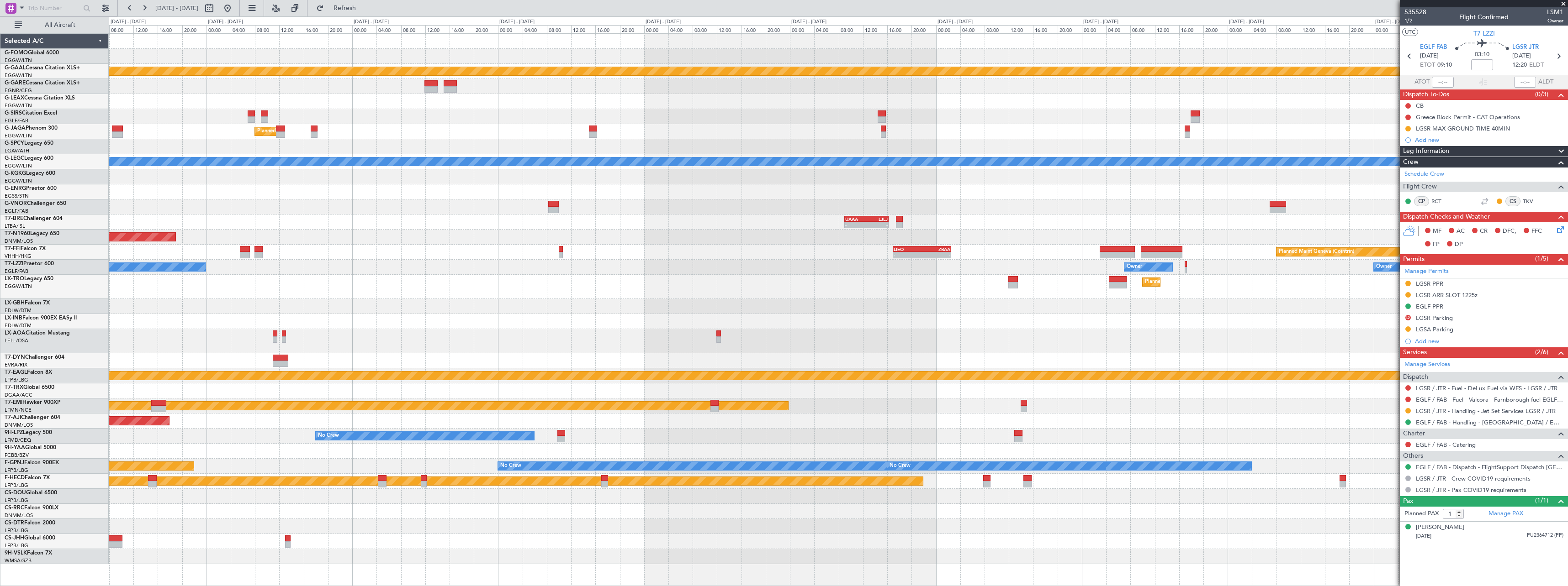
click at [1450, 349] on fb-app "11 Sep 2025 - 21 Sep 2025 Refresh Quick Links All Aircraft - - EGGW 13:30 Z KTE…" at bounding box center [784, 297] width 1568 height 580
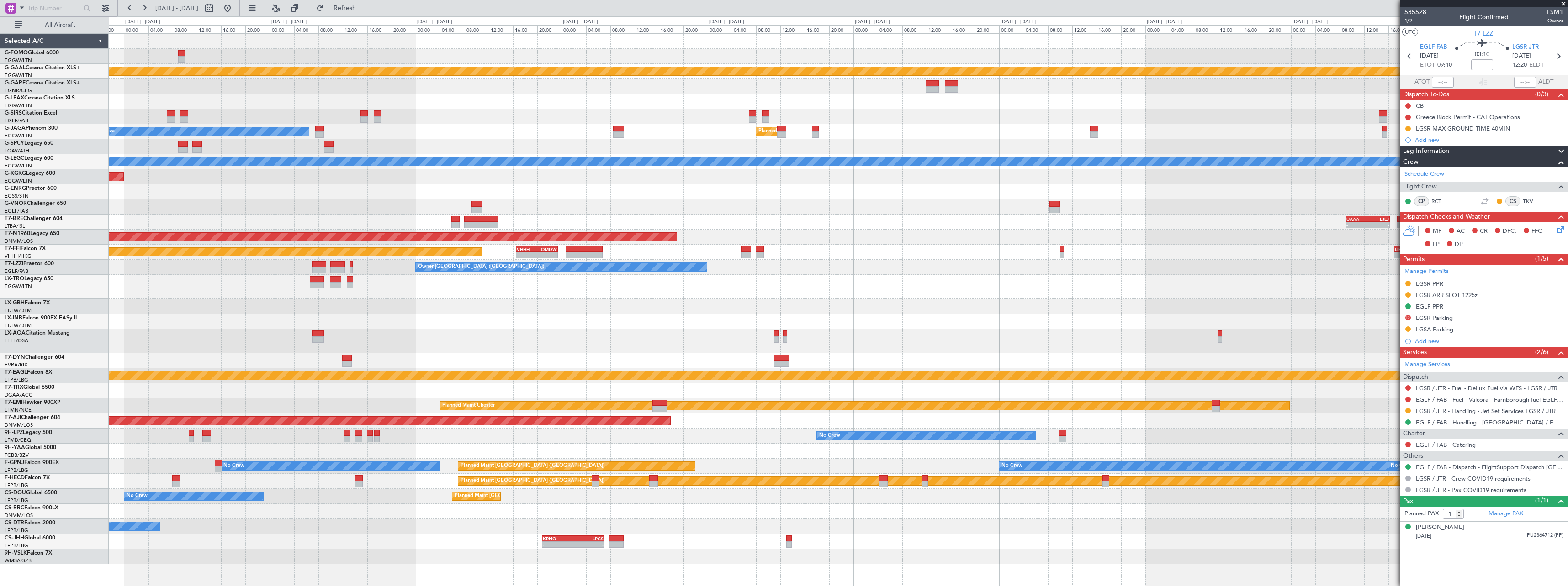
click at [1408, 351] on fb-app "11 Sep 2025 - 21 Sep 2025 Refresh Quick Links All Aircraft Planned Maint Dussel…" at bounding box center [784, 297] width 1568 height 580
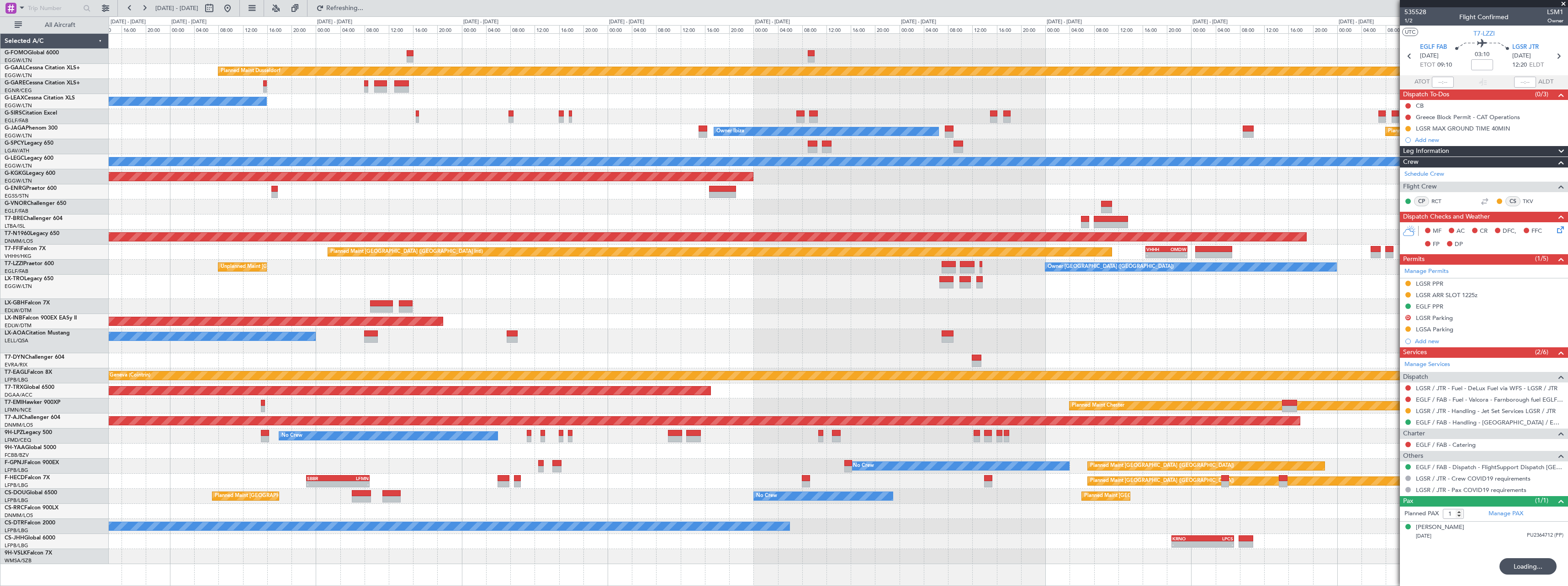
click at [1457, 322] on fb-app "25 Aug 2025 - 04 Sep 2025 Refreshing... Quick Links All Aircraft Planned Maint …" at bounding box center [784, 297] width 1568 height 580
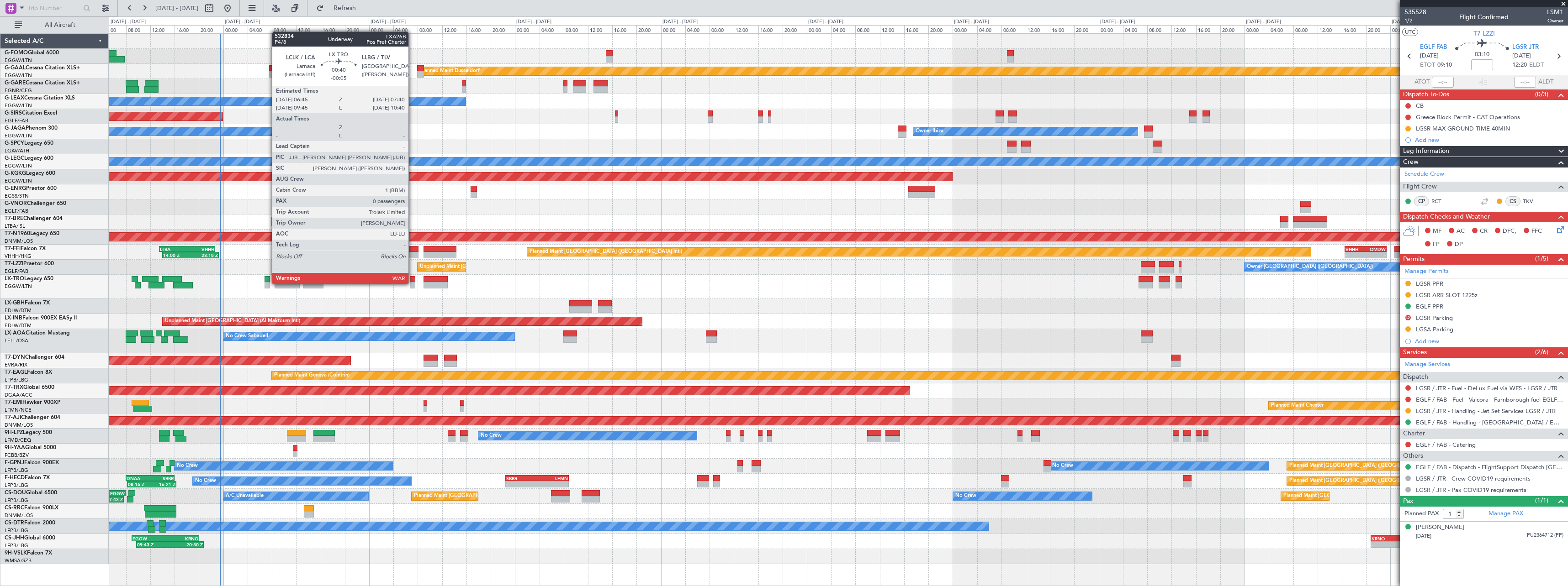
click at [412, 283] on div at bounding box center [412, 285] width 6 height 6
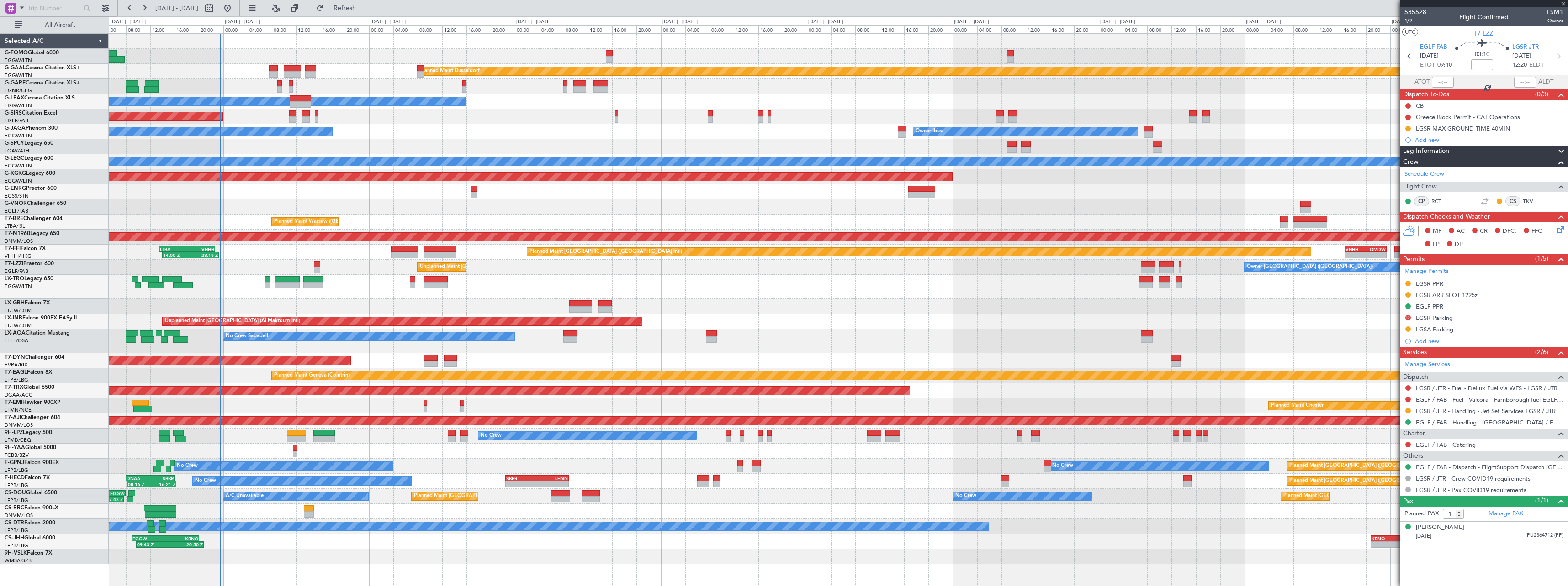
type input "-00:05"
type input "0"
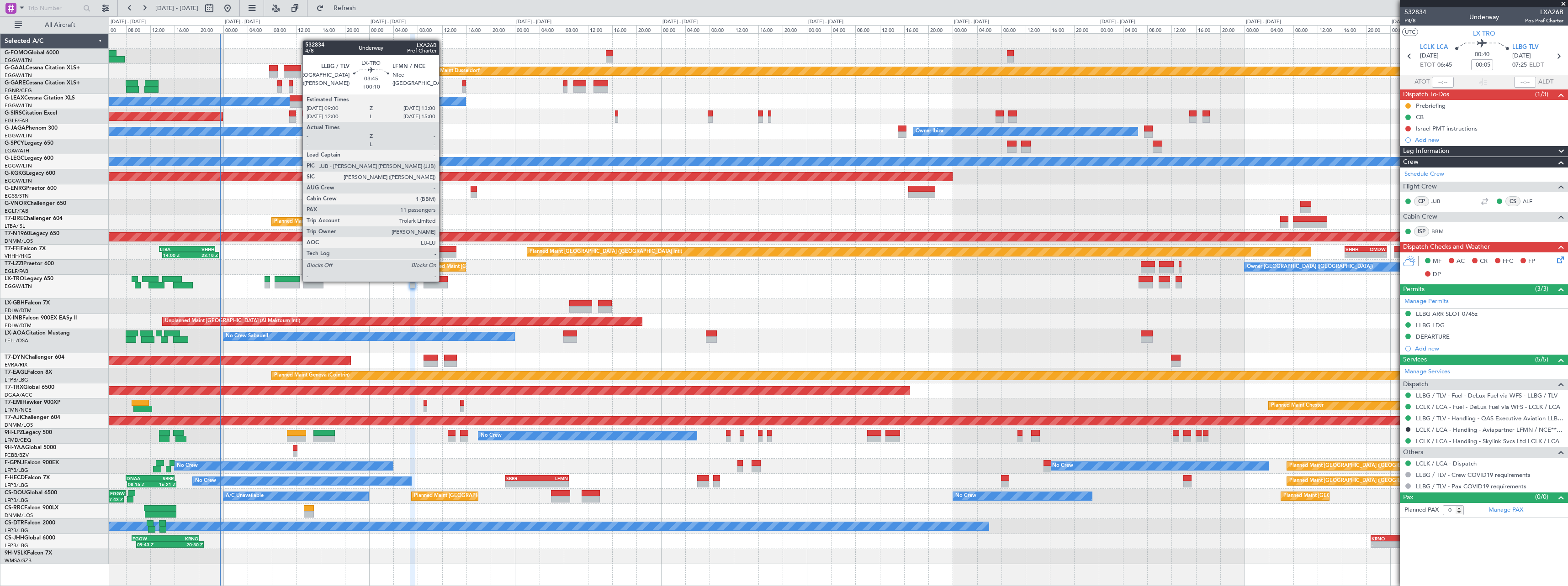
click at [444, 281] on div at bounding box center [436, 279] width 25 height 6
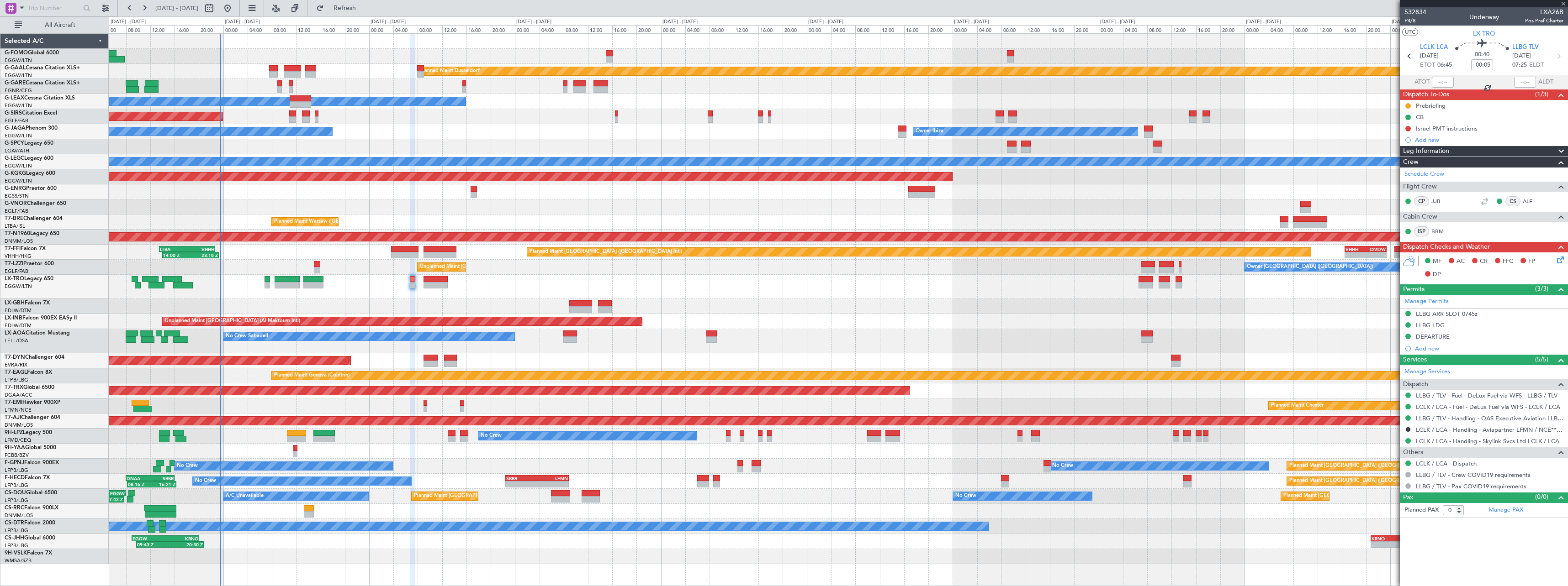
type input "+00:10"
type input "11"
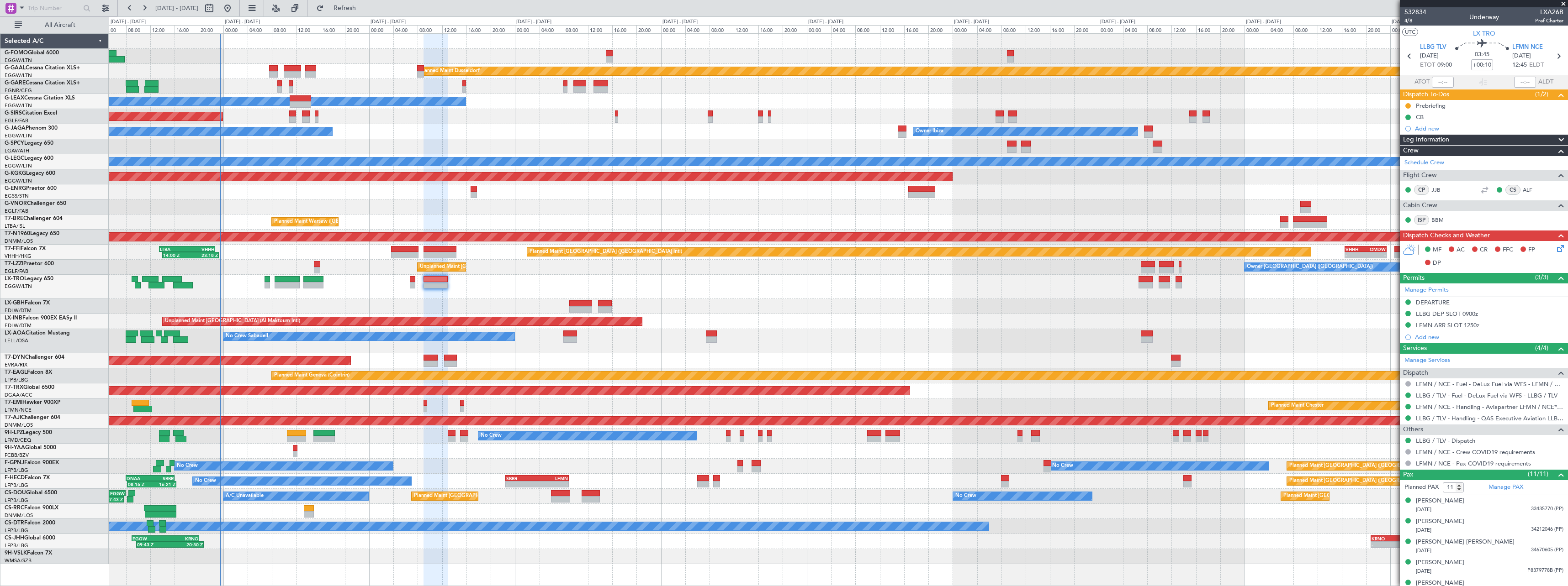
click at [799, 319] on div "Planned Maint Dusseldorf Owner Unplanned Maint Oxford (Kidlington) Owner Ibiza …" at bounding box center [838, 299] width 1459 height 531
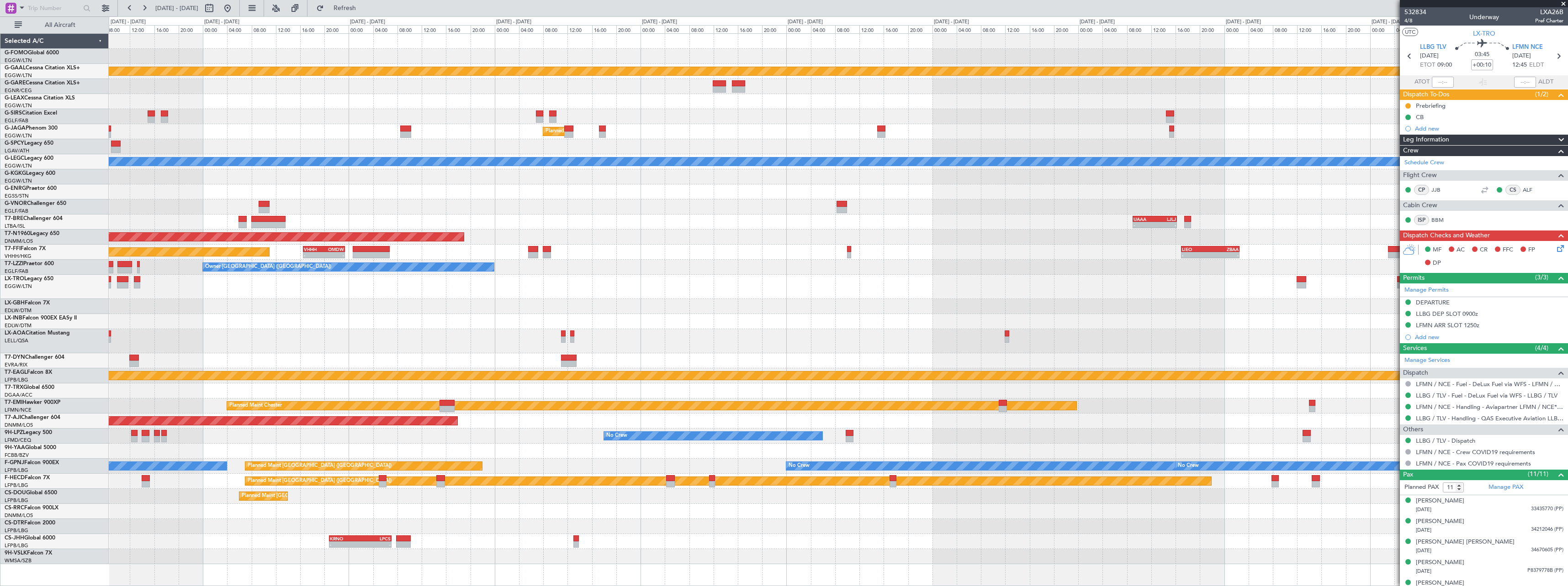
click at [706, 344] on div "Planned Maint Dusseldorf Planned Maint [GEOGRAPHIC_DATA] ([GEOGRAPHIC_DATA]) Ow…" at bounding box center [838, 299] width 1459 height 531
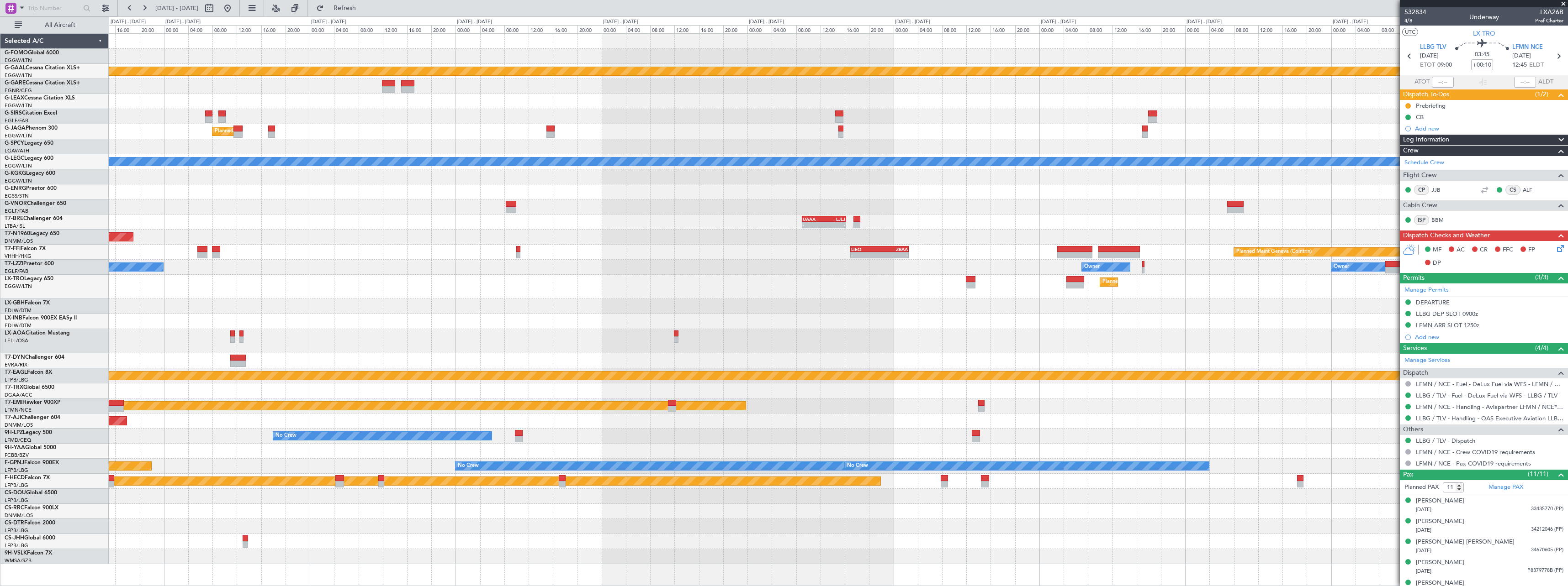
click at [824, 321] on div "- - EGGW 13:30 Z KTEB 20:25 Z Planned [GEOGRAPHIC_DATA] Planned Maint [GEOGRAPH…" at bounding box center [838, 299] width 1459 height 531
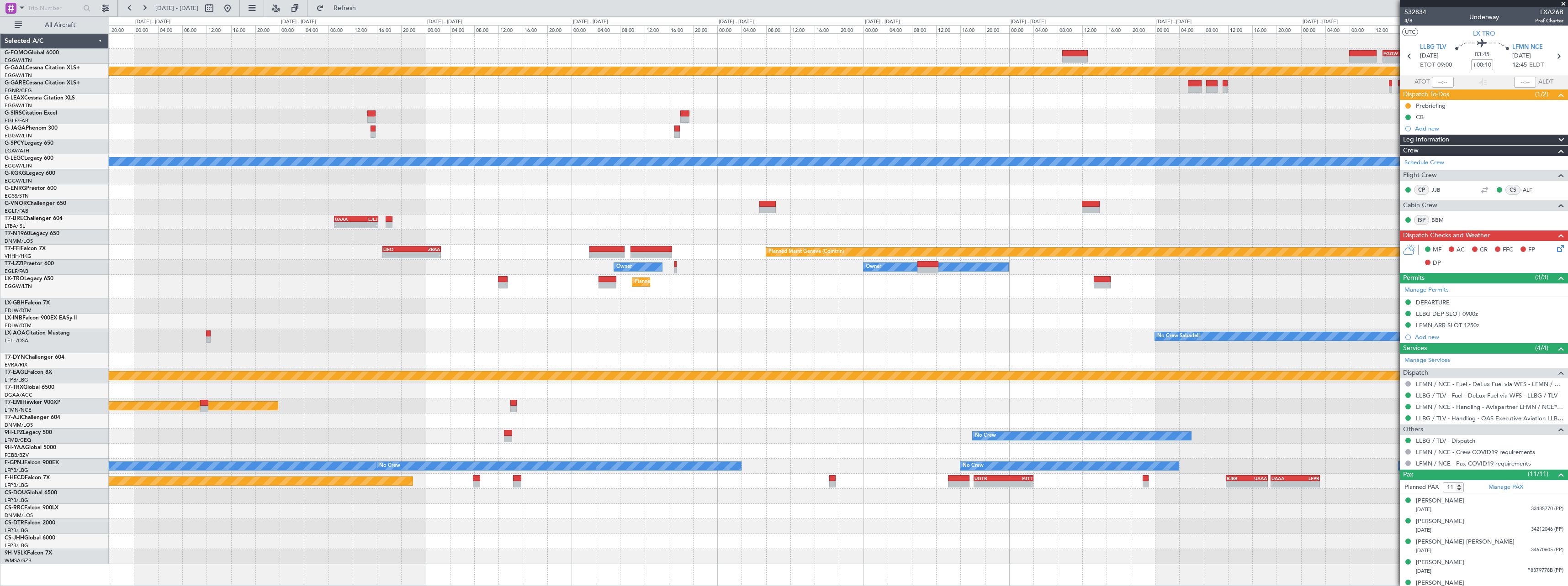
click at [675, 293] on div "Planned Maint Dusseldorf" at bounding box center [838, 286] width 1459 height 24
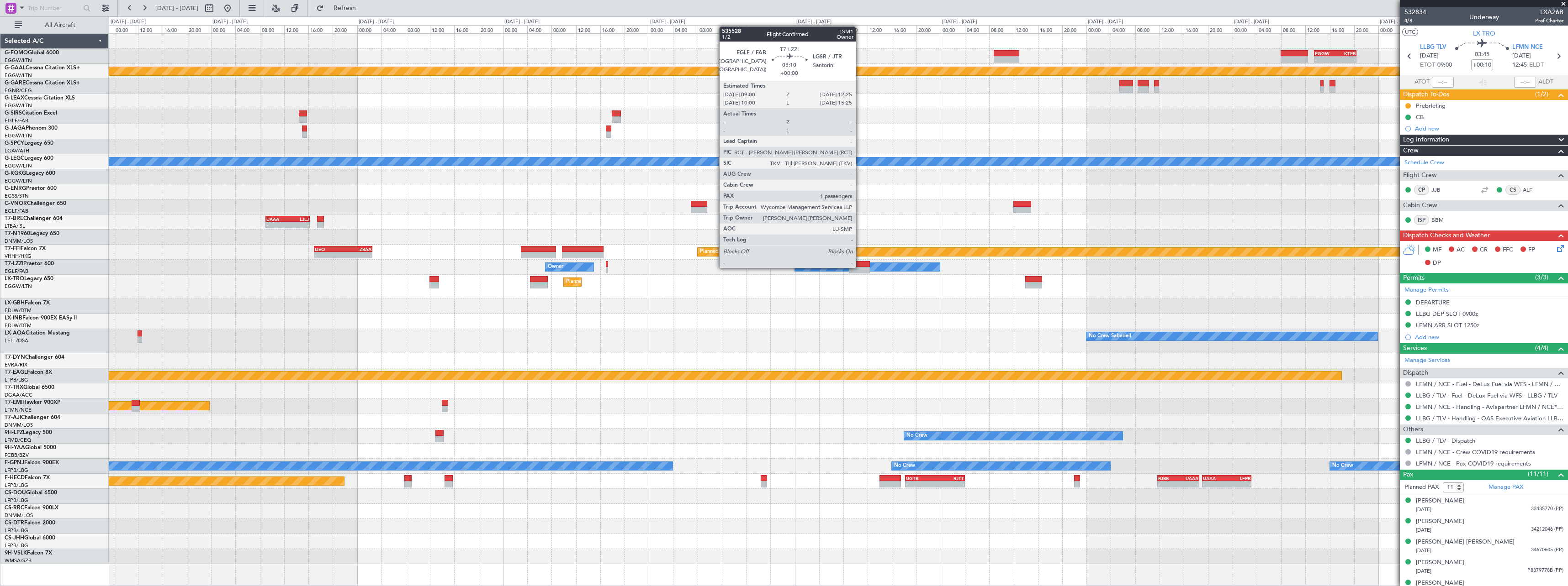
click at [860, 268] on div at bounding box center [859, 270] width 21 height 6
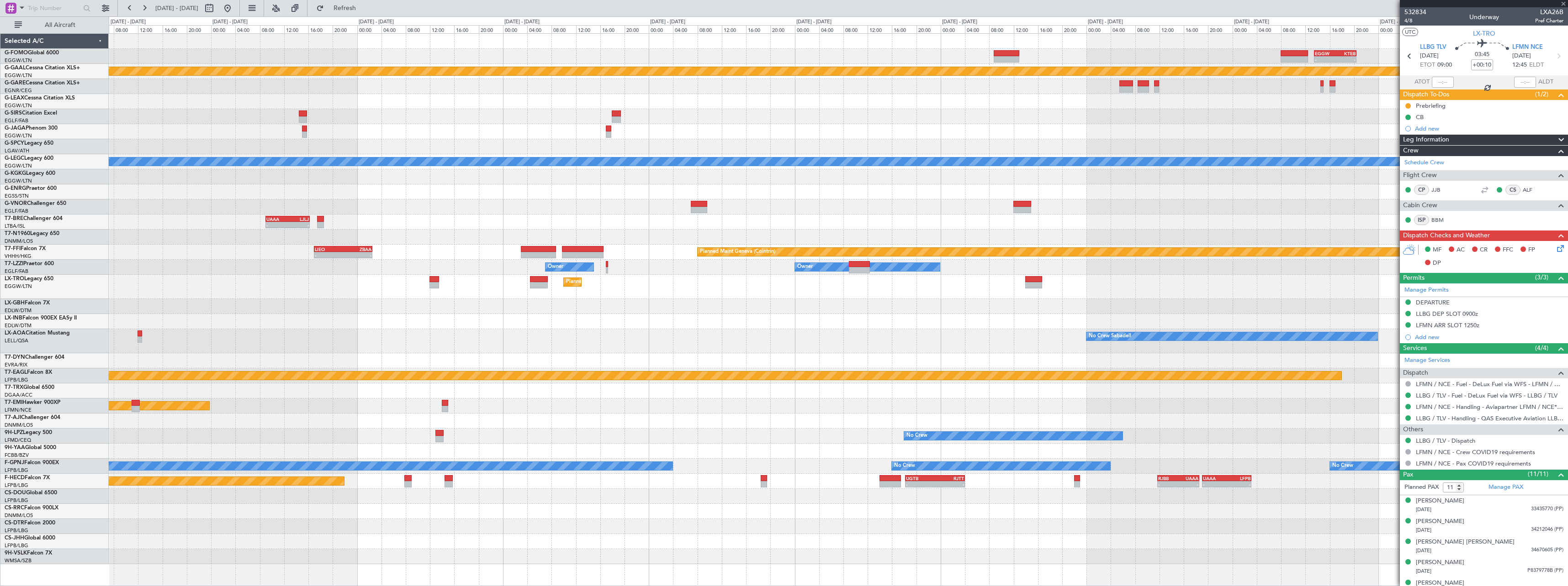
type input "1"
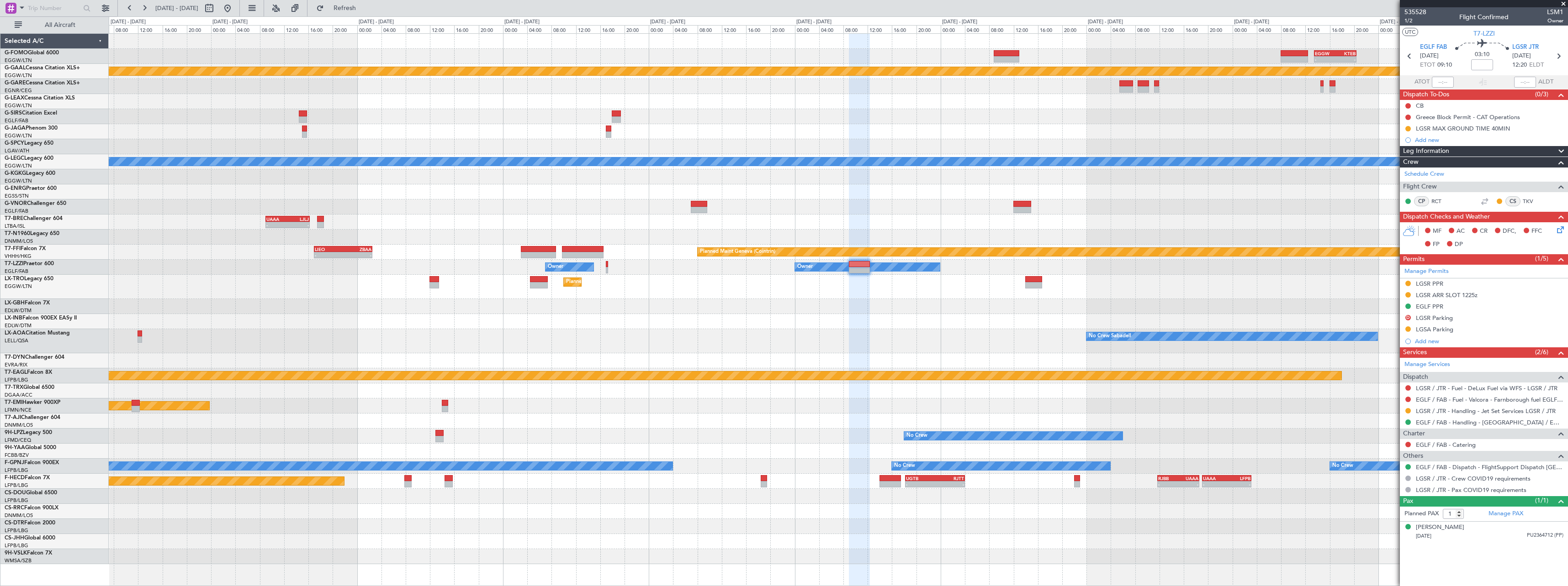
click at [1204, 287] on div "Planned Maint Dusseldorf" at bounding box center [838, 286] width 1459 height 24
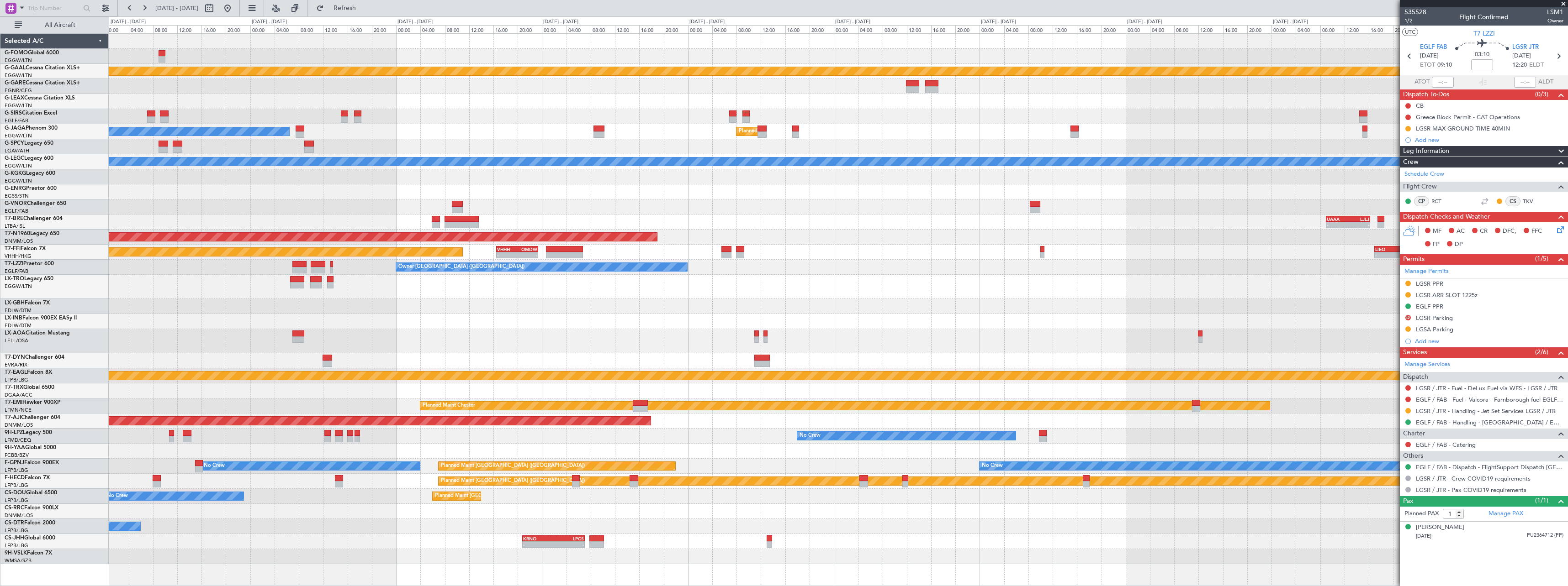
click at [1471, 315] on fb-app "03 Sep 2025 - 13 Sep 2025 Refresh Quick Links All Aircraft Planned Maint Dussel…" at bounding box center [784, 297] width 1568 height 580
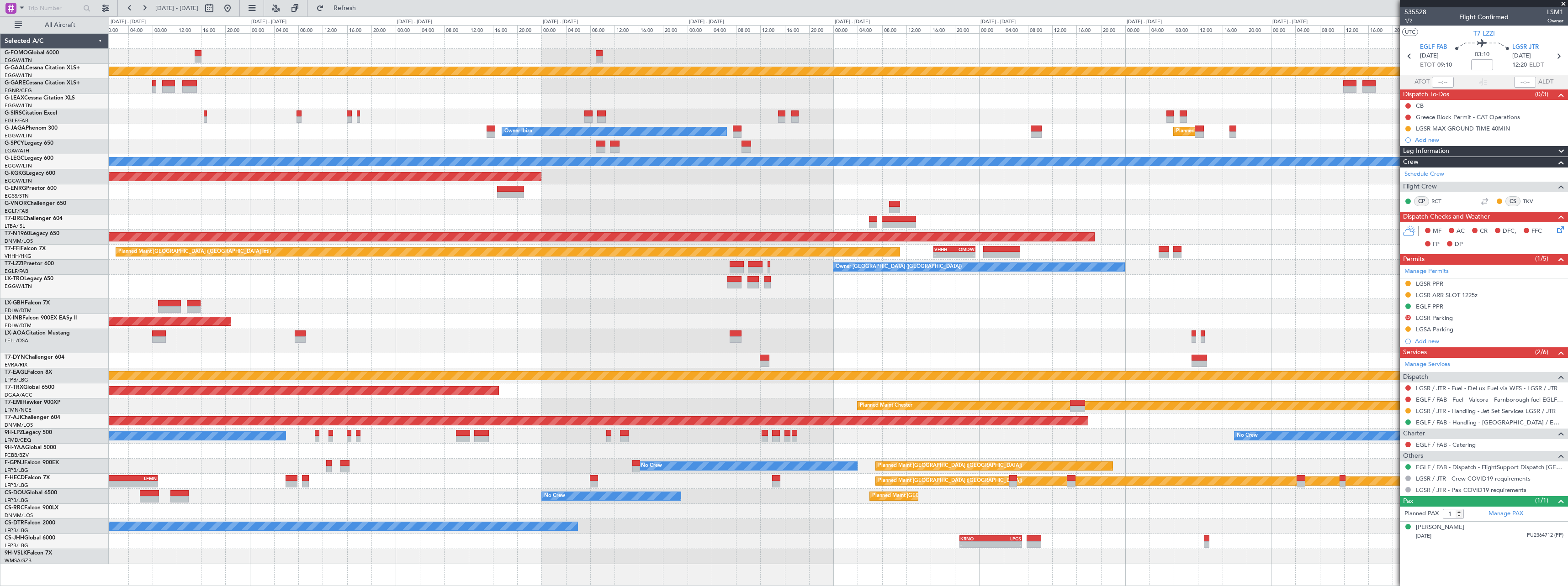
click at [957, 297] on div at bounding box center [838, 286] width 1459 height 24
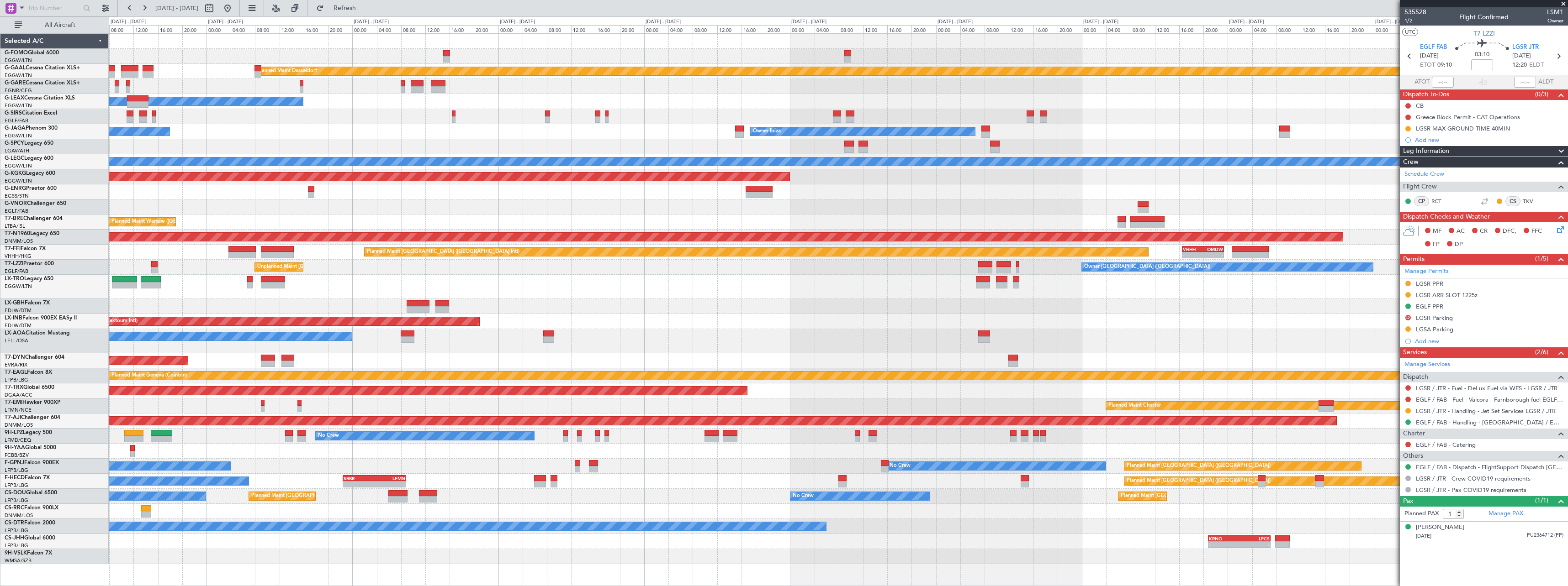
click at [1117, 338] on div "No Crew Sabadell" at bounding box center [838, 341] width 1459 height 24
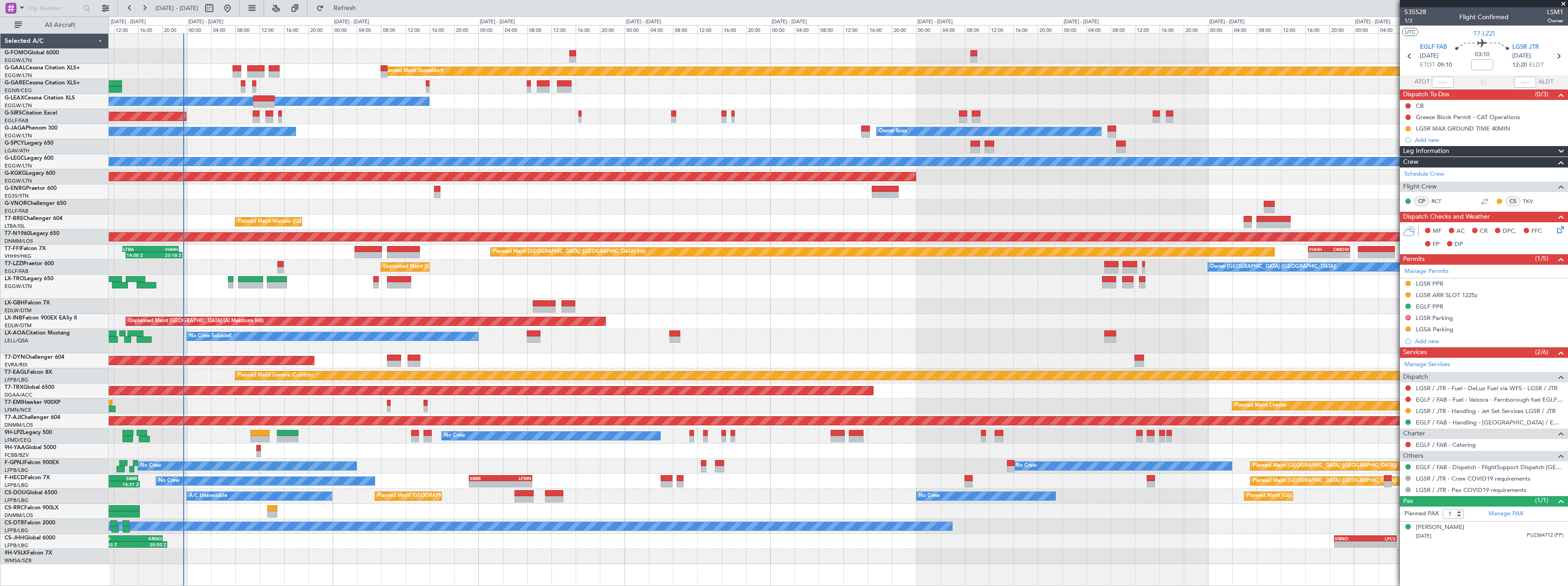
click at [1267, 330] on div "No Crew Sabadell No Crew Sabadell" at bounding box center [838, 341] width 1459 height 24
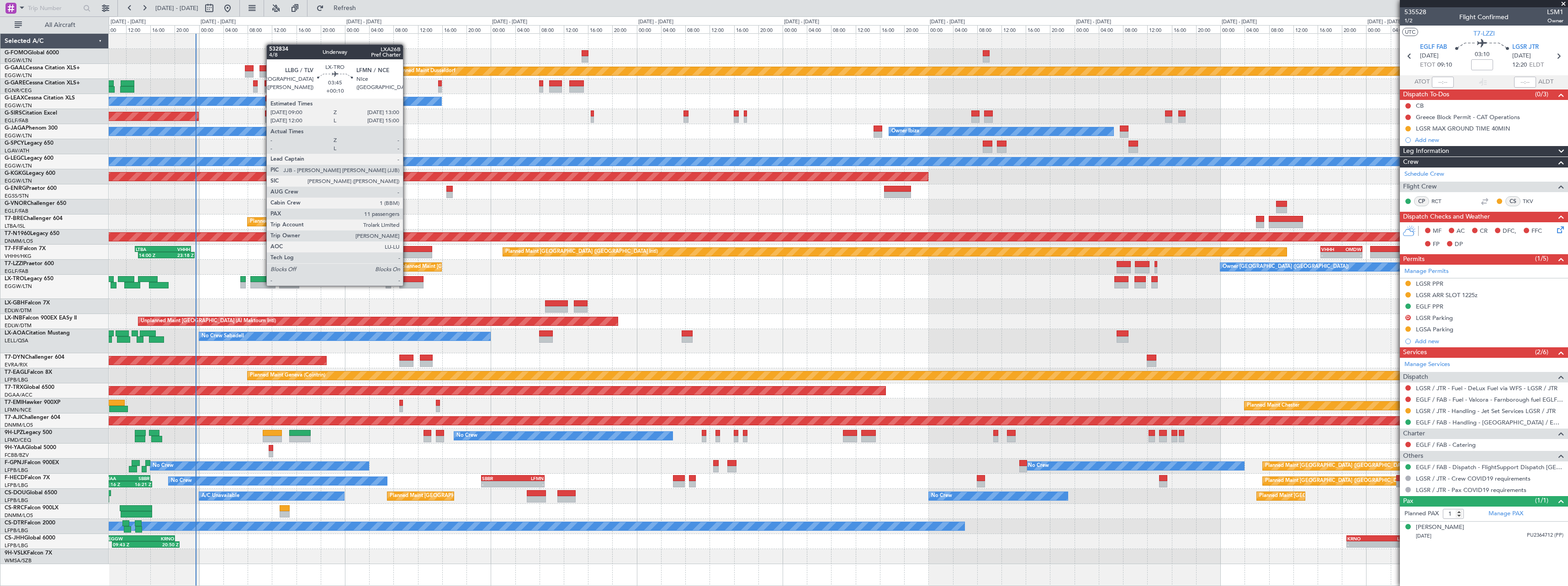
click at [407, 285] on div at bounding box center [412, 285] width 25 height 6
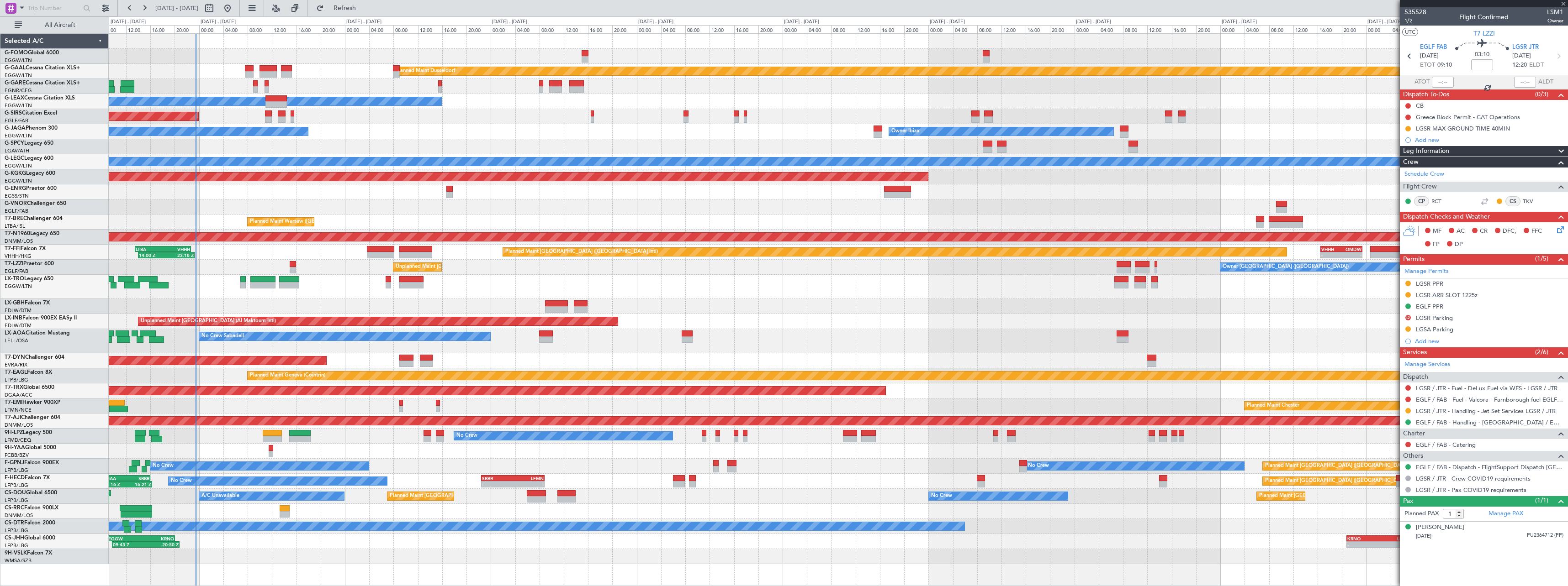
type input "+00:10"
type input "11"
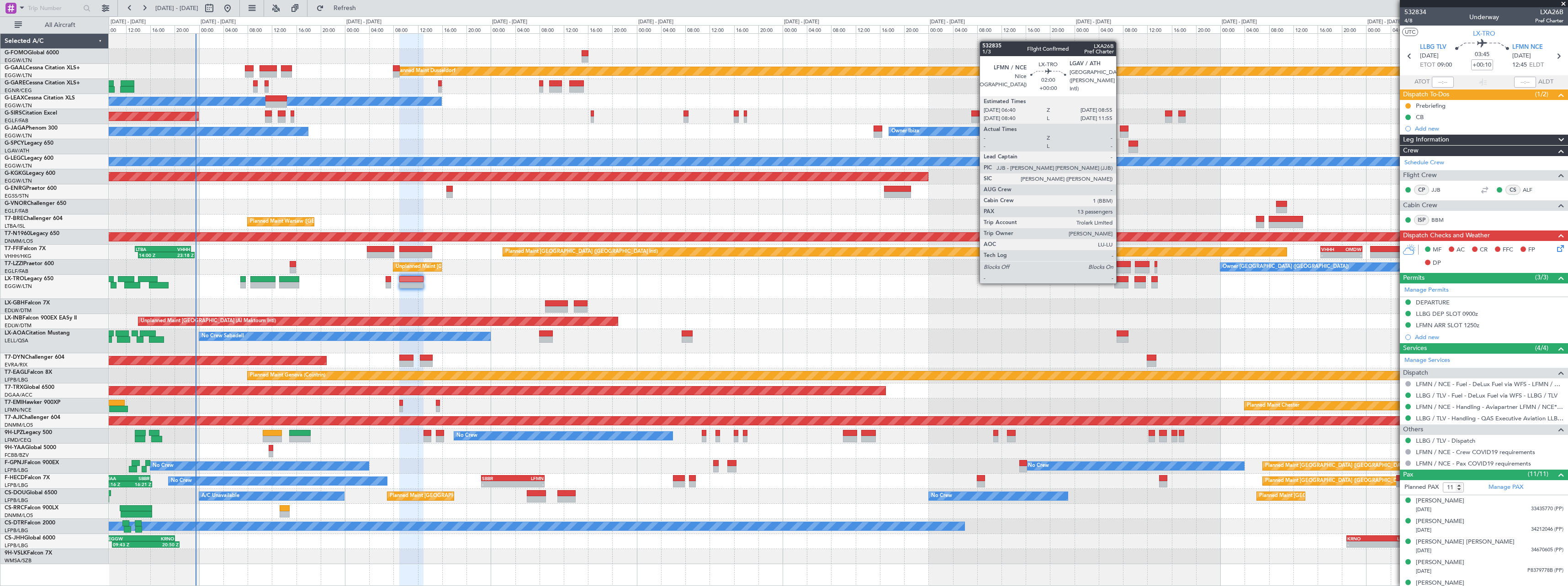
click at [1121, 283] on div at bounding box center [1121, 285] width 13 height 6
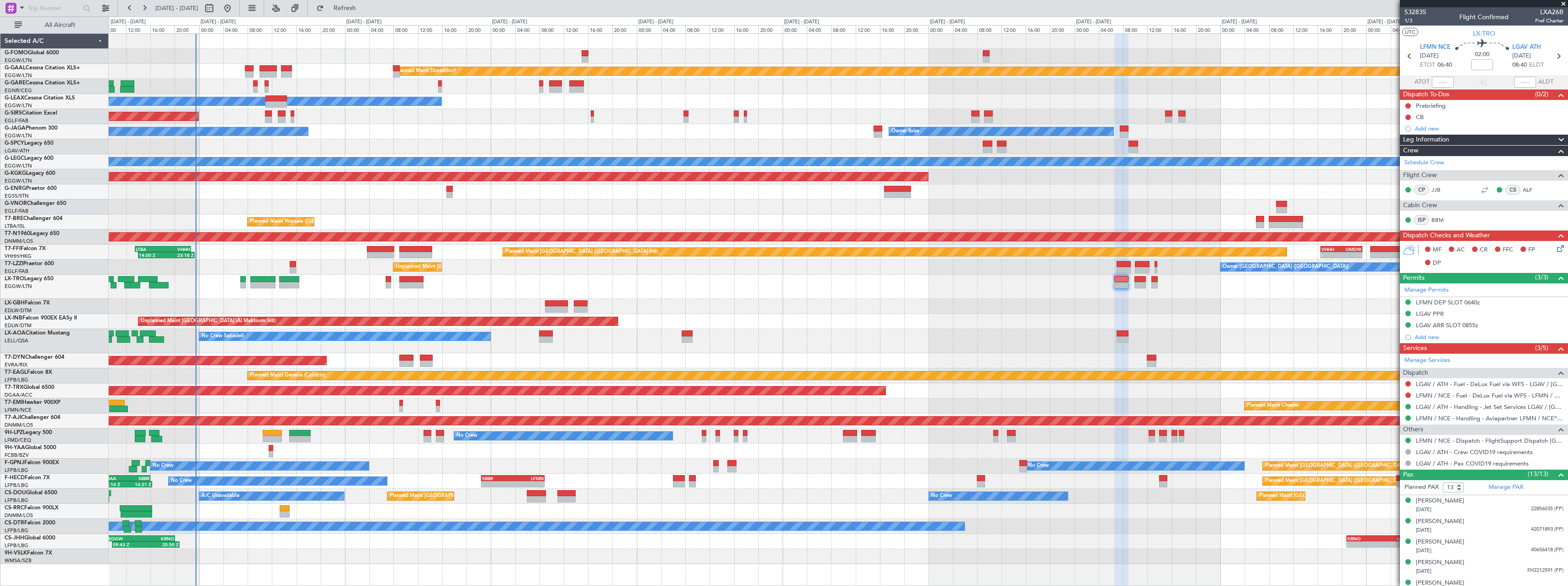
click at [1148, 279] on div "Planned Maint [GEOGRAPHIC_DATA] ([GEOGRAPHIC_DATA])" at bounding box center [838, 286] width 1459 height 24
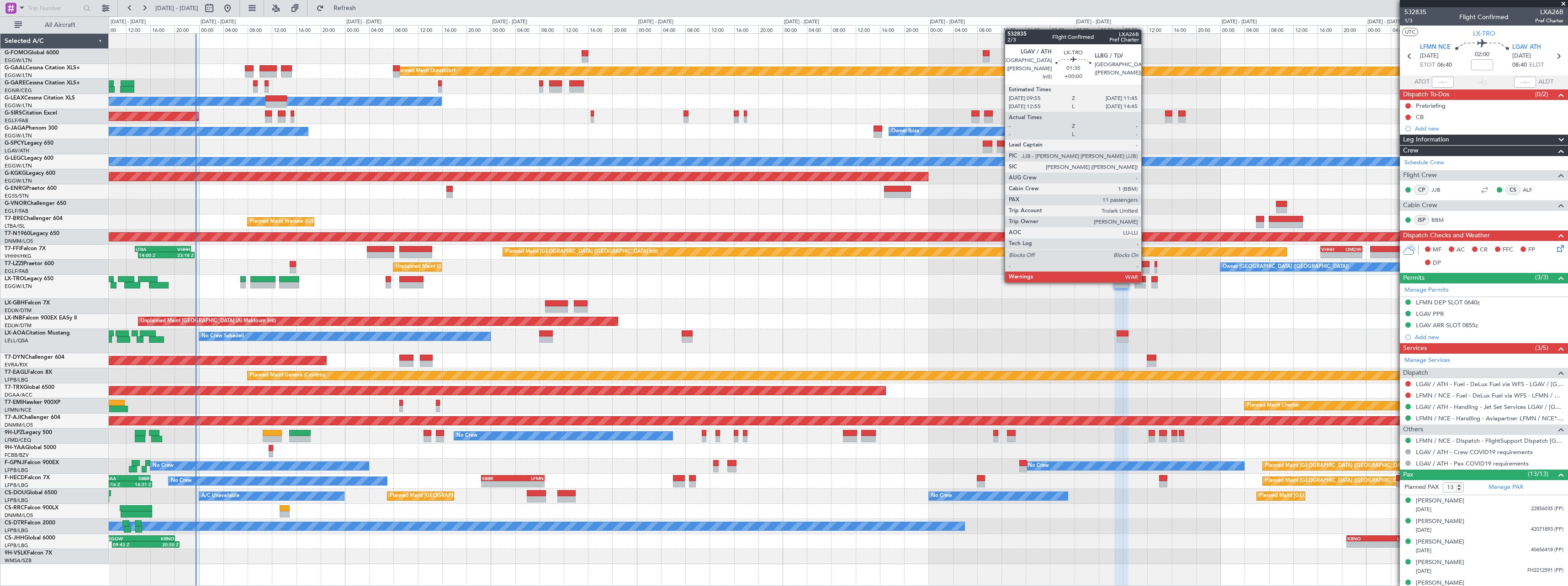
click at [1146, 282] on div at bounding box center [1140, 279] width 12 height 6
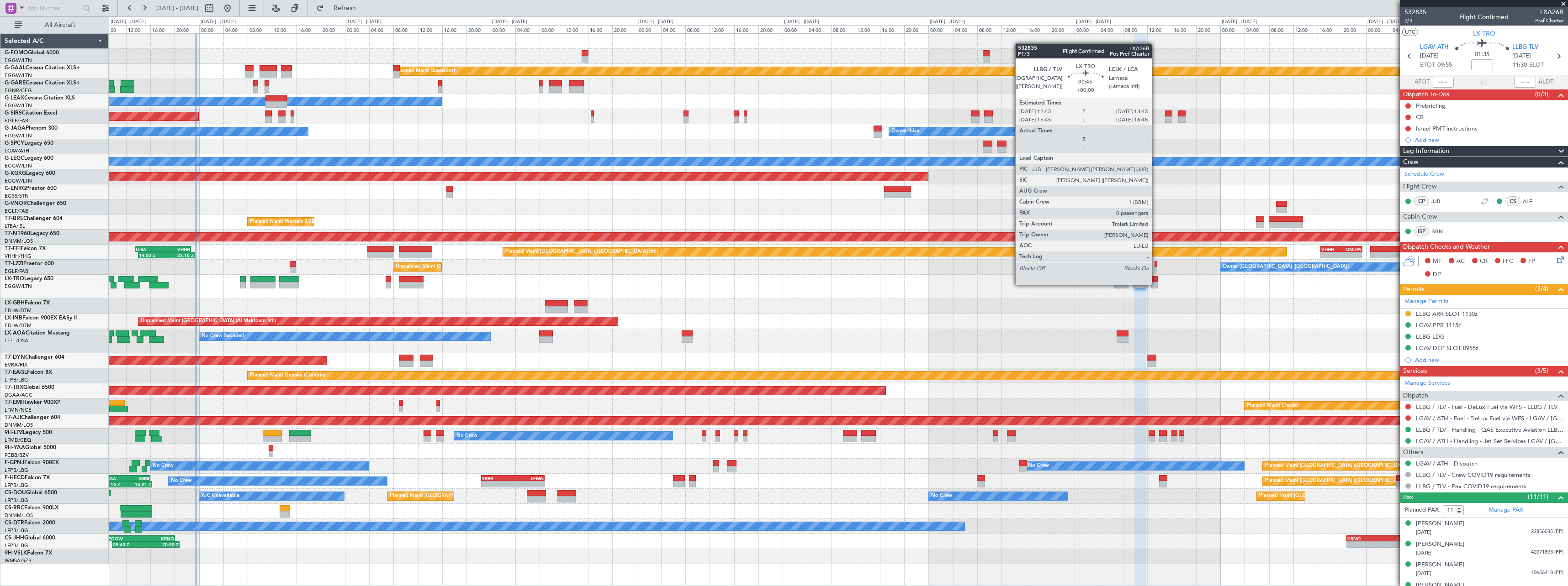
click at [1156, 284] on div at bounding box center [1154, 285] width 6 height 6
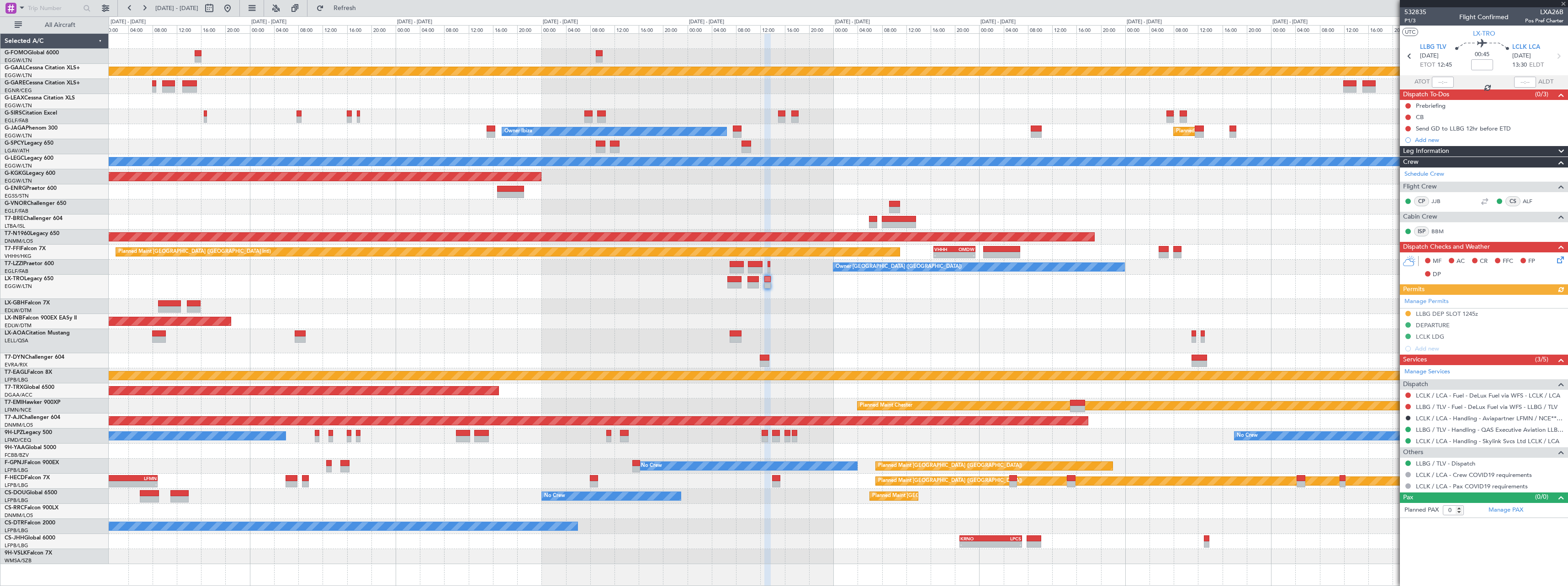
click at [933, 336] on div "Planned Maint Dusseldorf Owner Unplanned Maint Oxford (Kidlington) Owner Ibiza …" at bounding box center [838, 299] width 1459 height 531
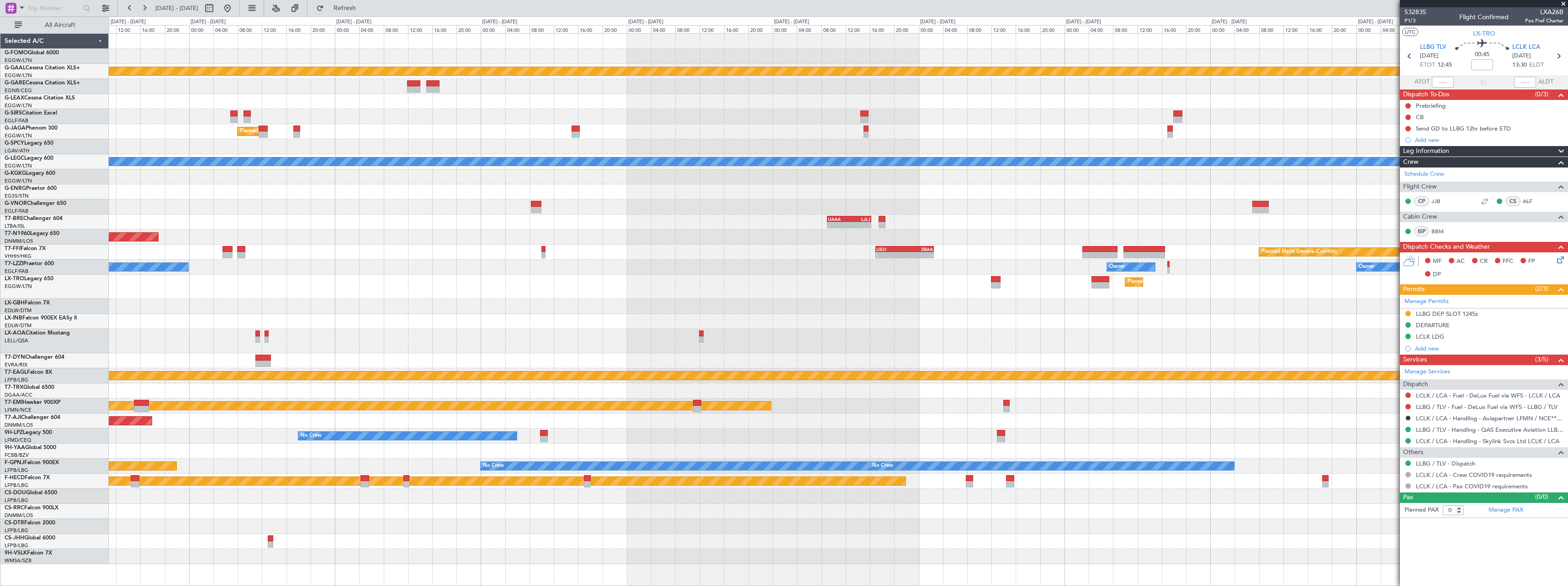
click at [641, 319] on div at bounding box center [838, 321] width 1459 height 15
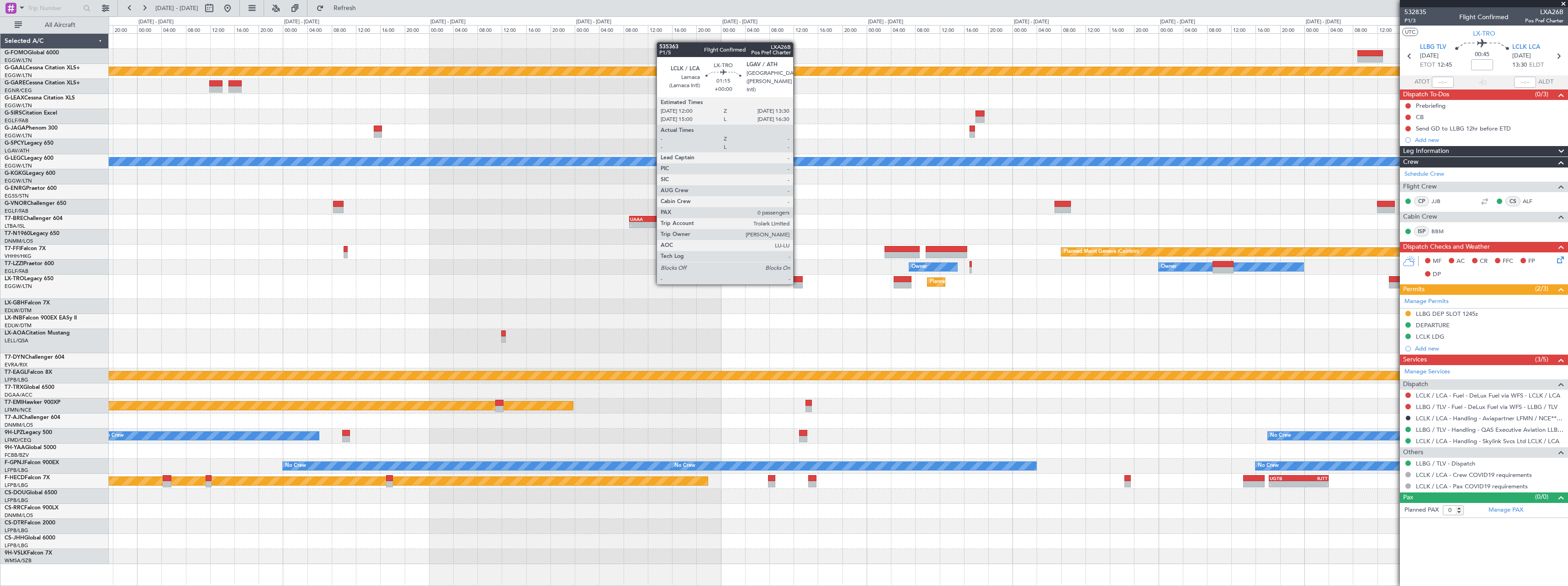
click at [797, 284] on div at bounding box center [798, 285] width 9 height 6
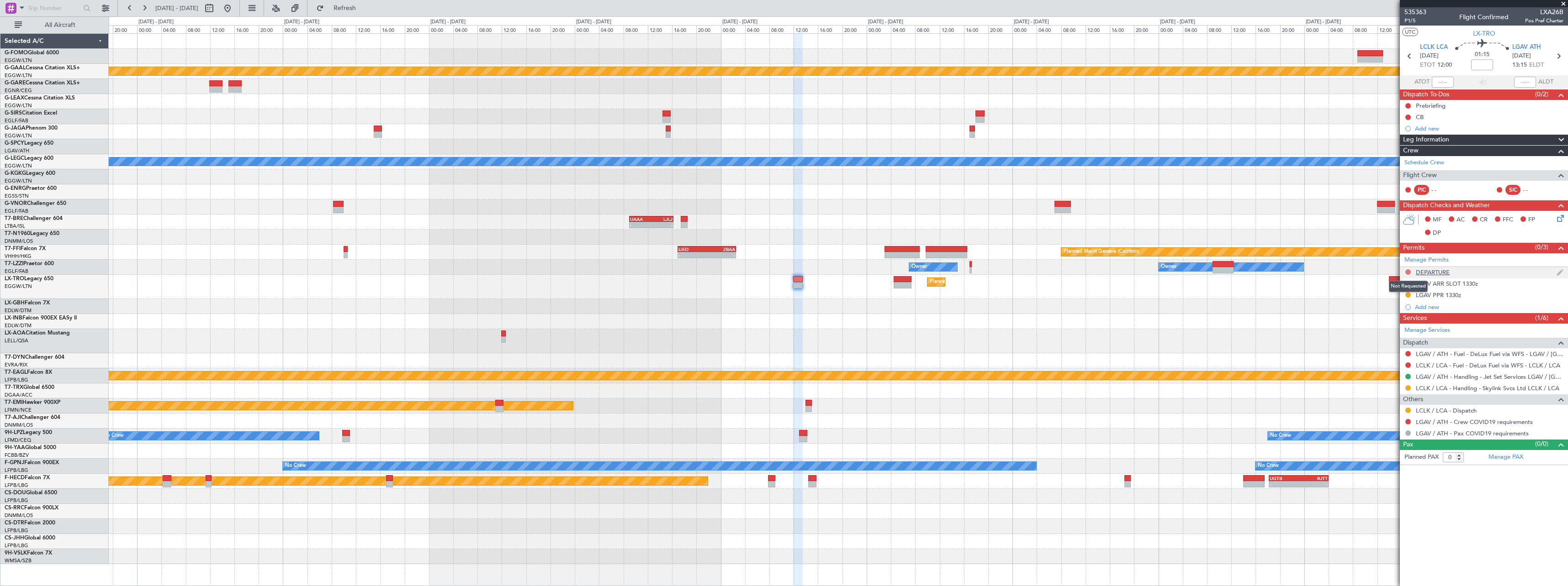
click at [1407, 271] on button at bounding box center [1408, 272] width 5 height 5
click at [1391, 310] on span "Requested" at bounding box center [1382, 312] width 29 height 9
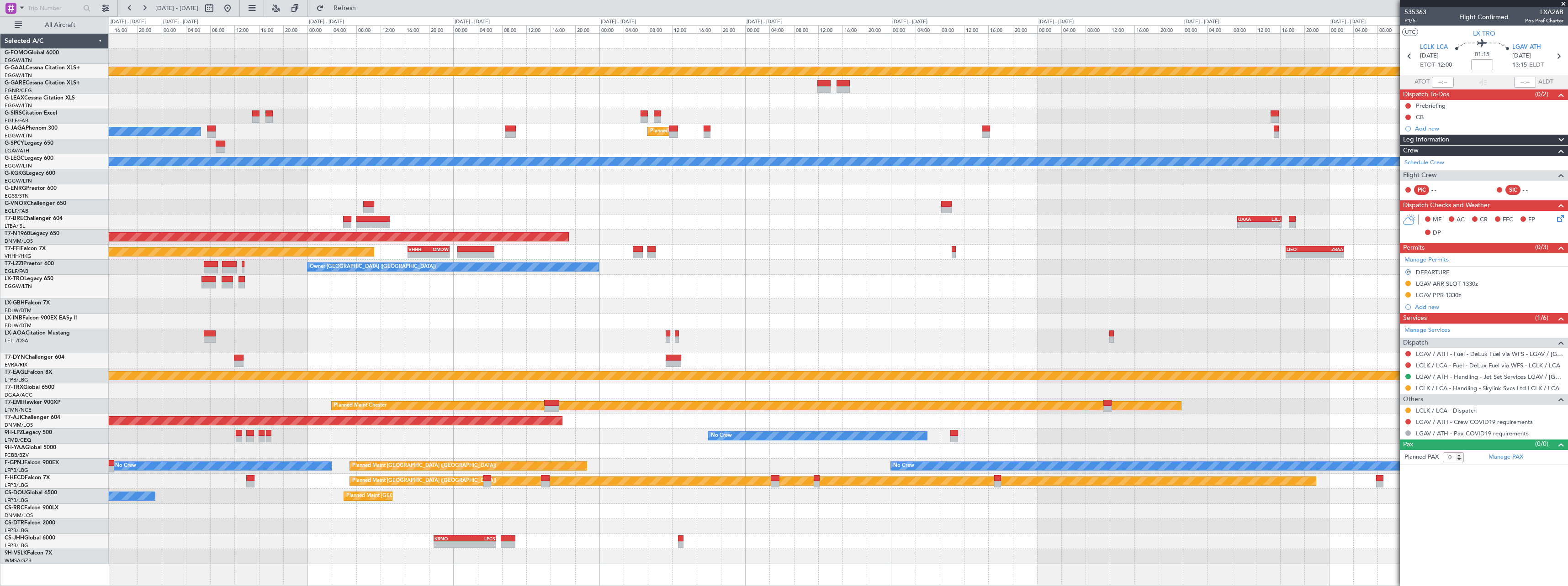
click at [1464, 334] on fb-app "03 Sep 2025 - 13 Sep 2025 Refresh Quick Links All Aircraft Planned Maint Dussel…" at bounding box center [784, 297] width 1568 height 580
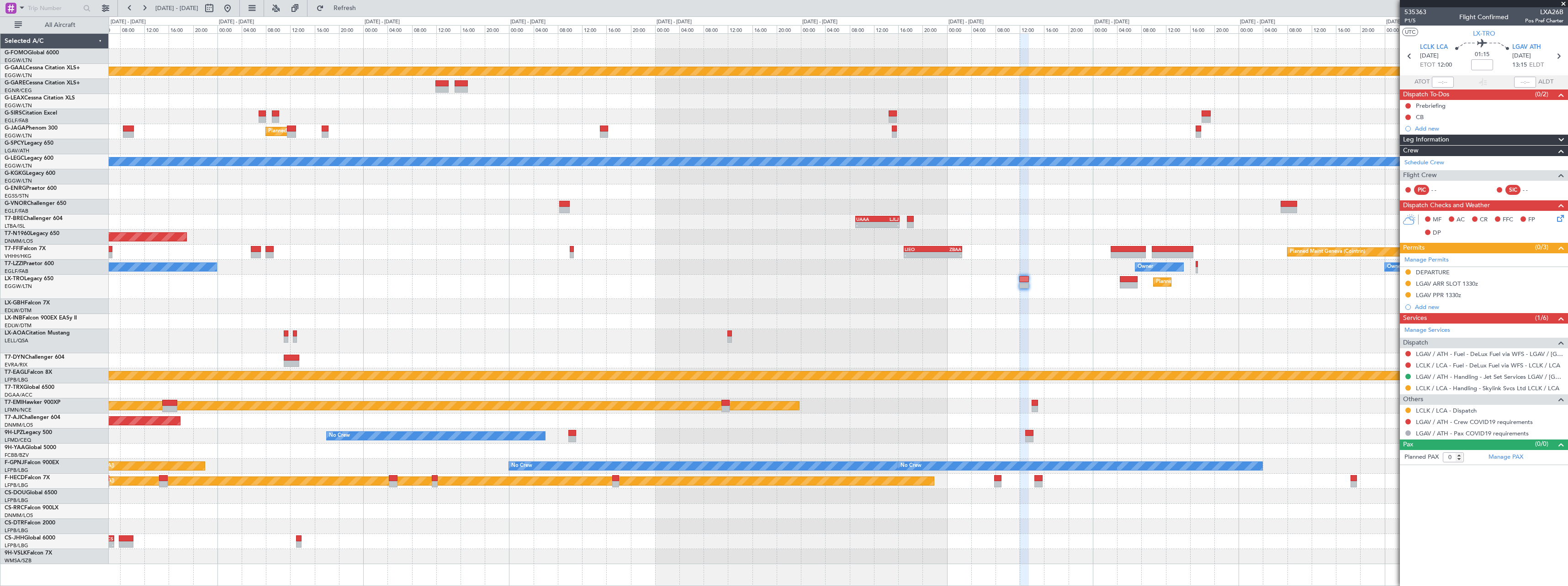
click at [352, 292] on div "- - EGGW 13:30 Z KTEB 20:25 Z Planned [GEOGRAPHIC_DATA] Planned Maint [GEOGRAPH…" at bounding box center [838, 299] width 1459 height 531
click at [1409, 409] on button at bounding box center [1408, 410] width 5 height 5
click at [1390, 524] on span "Confirmed" at bounding box center [1382, 519] width 29 height 9
click at [1407, 423] on button at bounding box center [1408, 422] width 5 height 5
drag, startPoint x: 1386, startPoint y: 434, endPoint x: 1302, endPoint y: 424, distance: 84.6
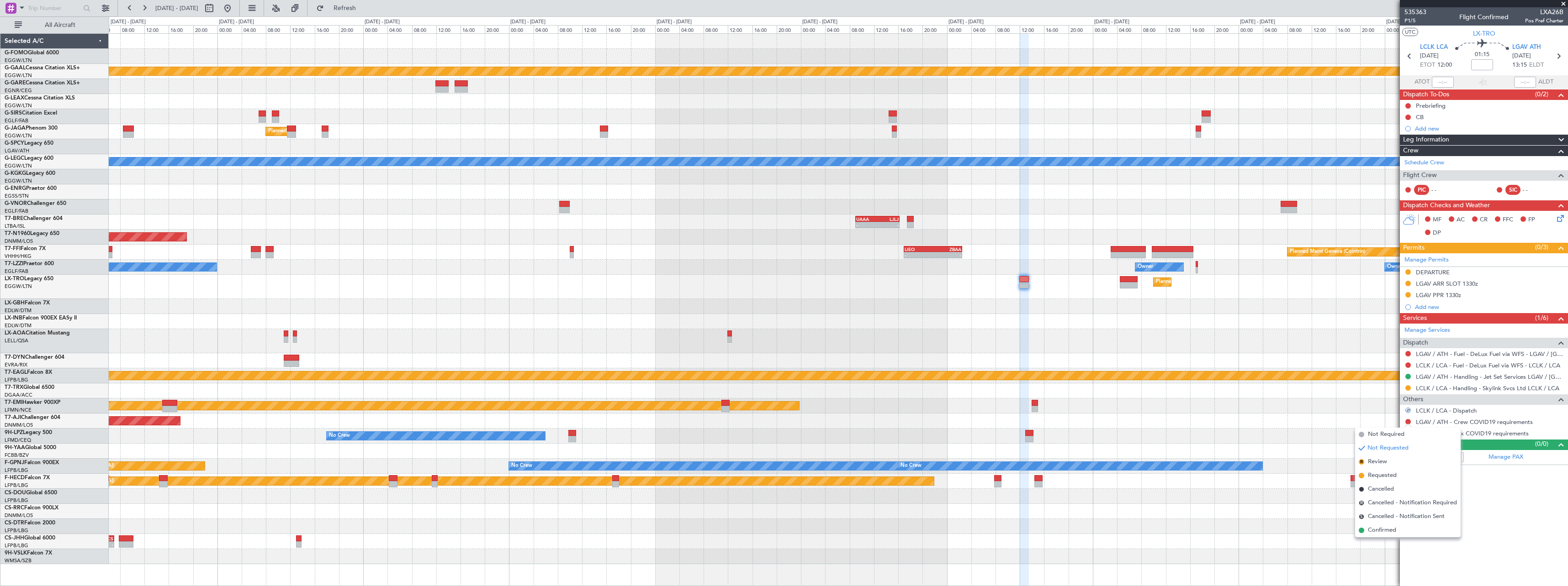
click at [1380, 438] on span "Not Required" at bounding box center [1386, 434] width 37 height 9
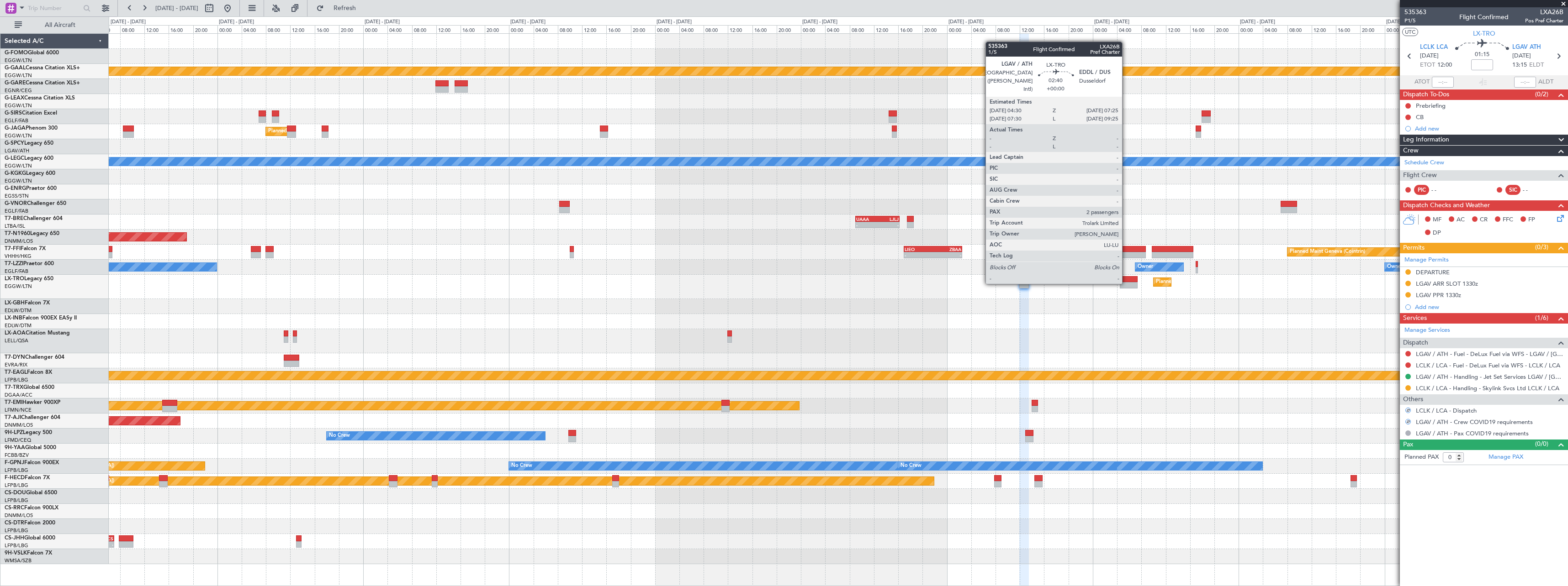
click at [1127, 283] on div at bounding box center [1129, 285] width 18 height 6
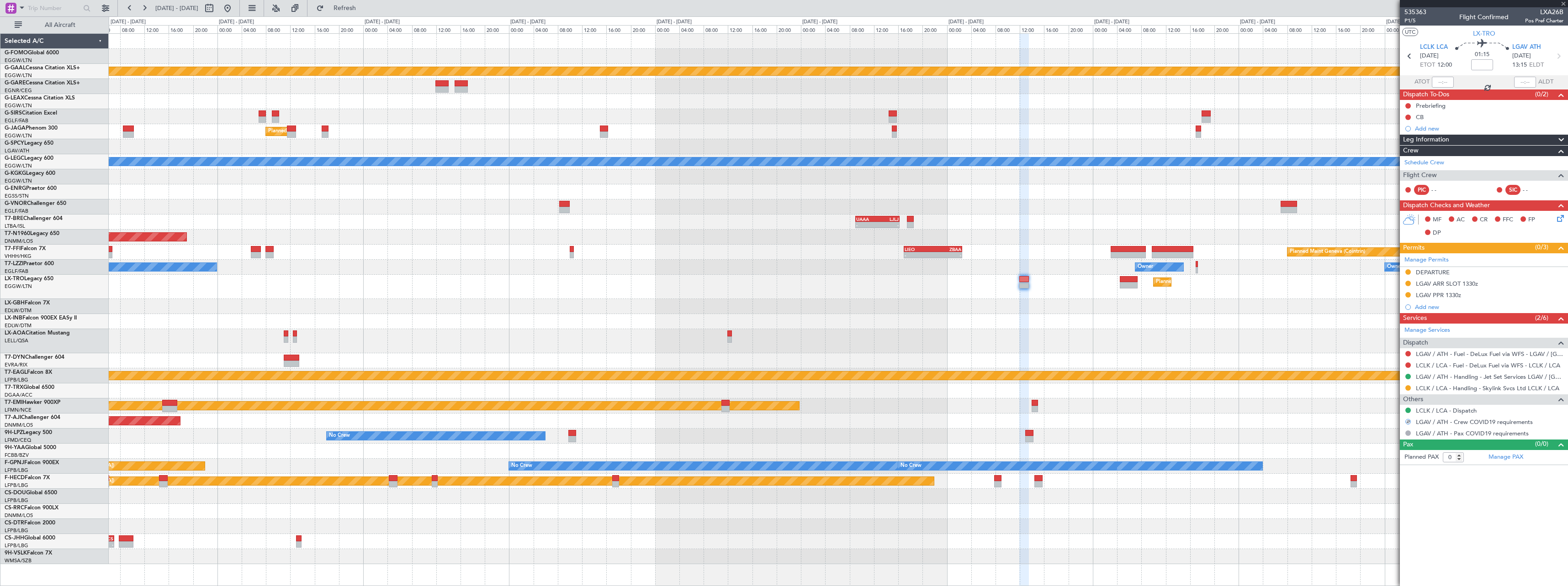
type input "2"
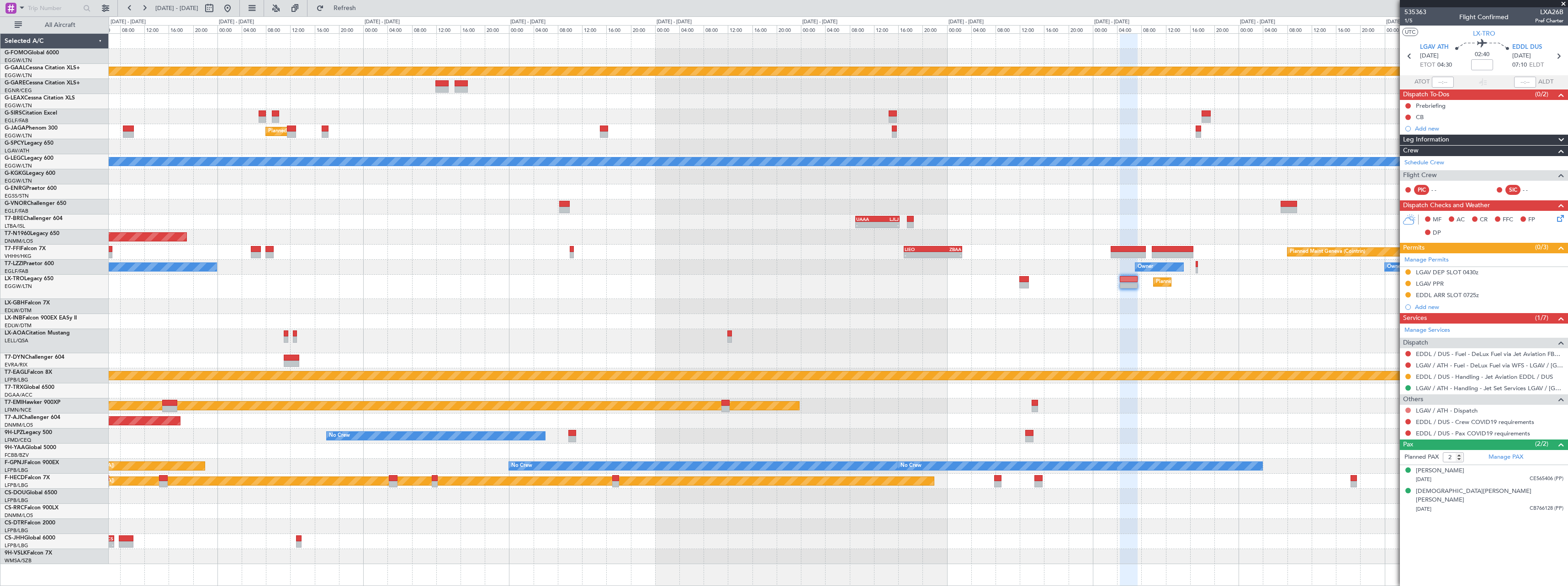
click at [1409, 410] on button at bounding box center [1408, 410] width 5 height 5
drag, startPoint x: 1386, startPoint y: 516, endPoint x: 1393, endPoint y: 481, distance: 35.7
click at [1386, 516] on span "Confirmed" at bounding box center [1382, 519] width 29 height 9
click at [1409, 424] on button at bounding box center [1408, 422] width 5 height 5
click at [1390, 434] on span "Not Required" at bounding box center [1386, 434] width 37 height 9
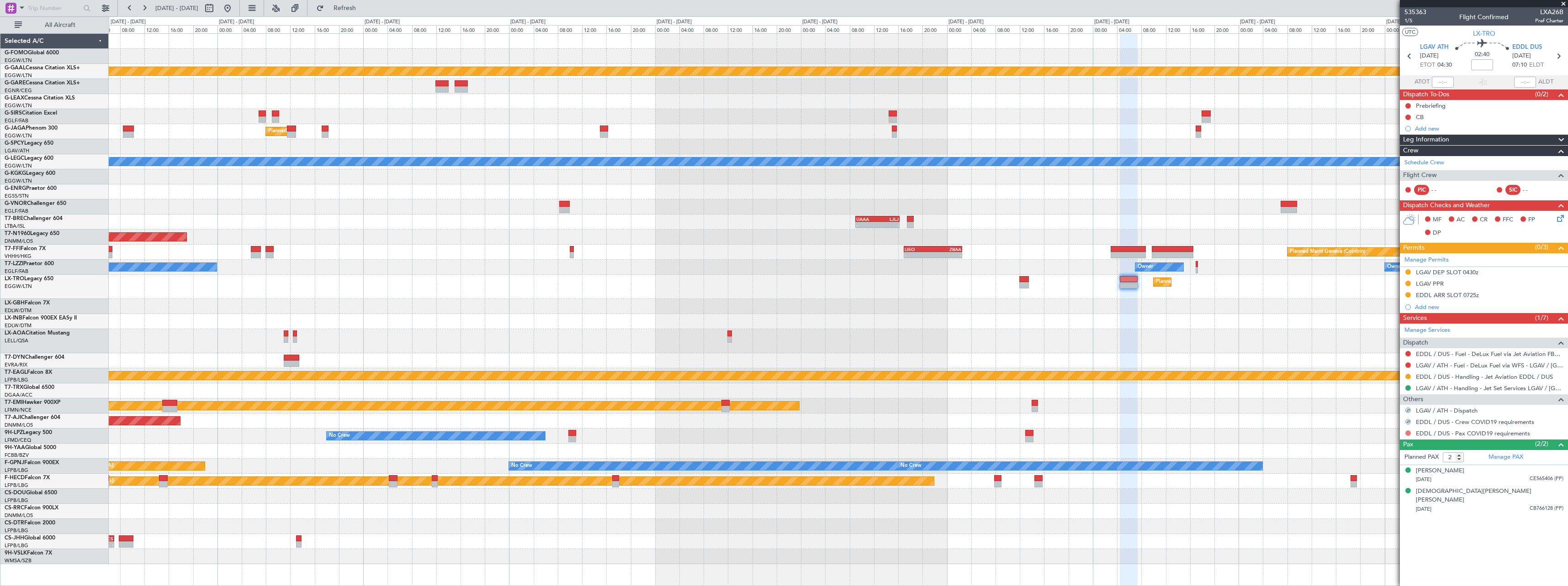
click at [1409, 432] on button at bounding box center [1408, 433] width 5 height 5
drag, startPoint x: 1397, startPoint y: 447, endPoint x: 1389, endPoint y: 442, distance: 9.4
click at [1396, 447] on span "Not Required" at bounding box center [1386, 446] width 37 height 9
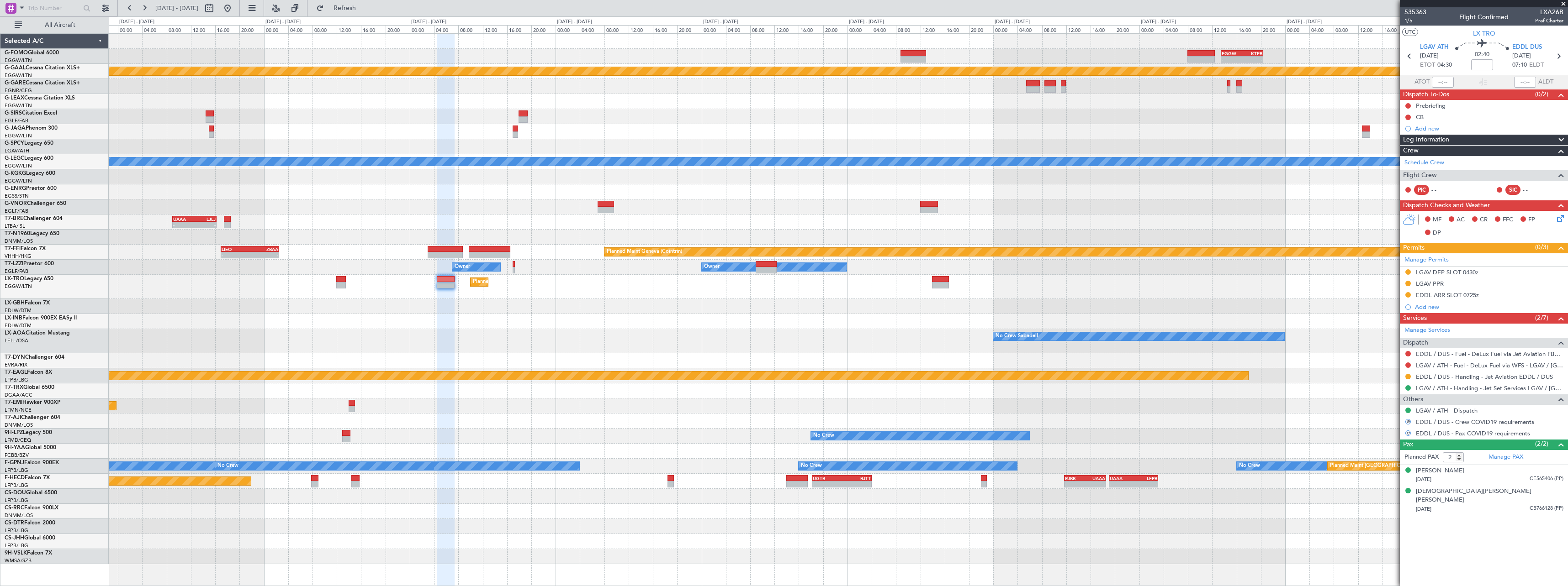
click at [529, 335] on div "- - EGGW 13:30 Z KTEB 20:25 Z Planned Maint Dusseldorf A/C Unavailable London (…" at bounding box center [838, 299] width 1459 height 531
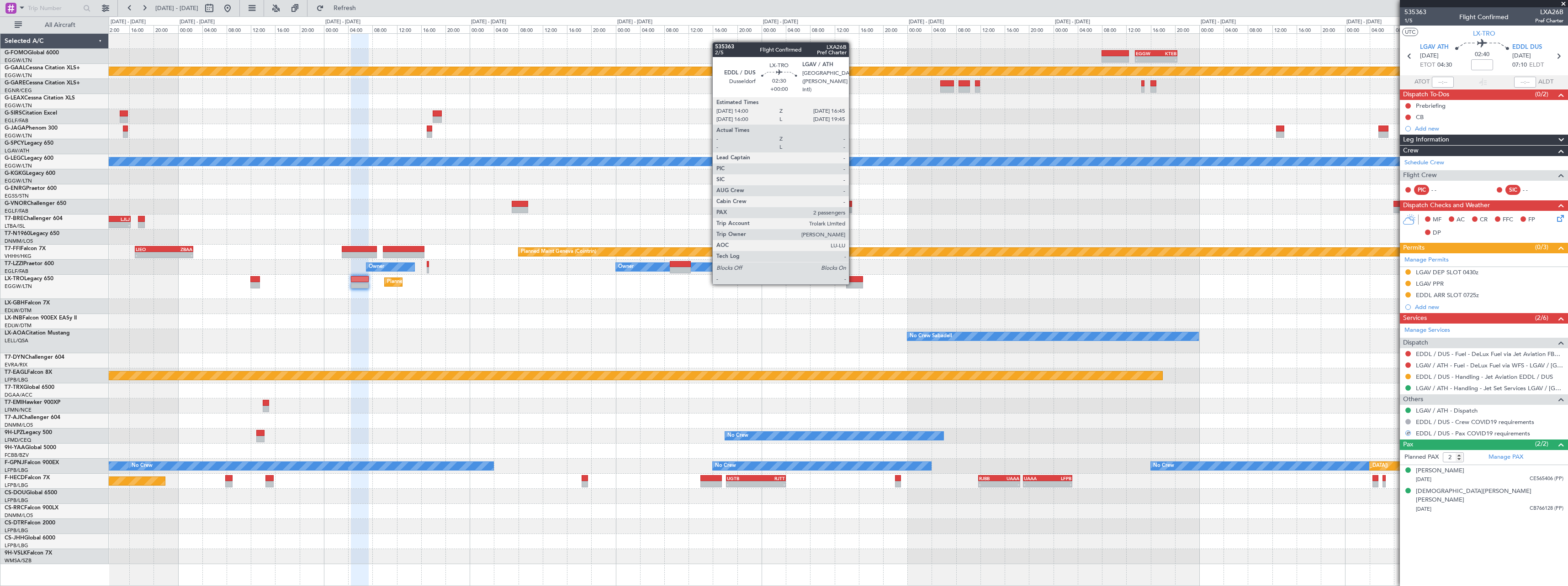
click at [851, 284] on div at bounding box center [854, 285] width 17 height 6
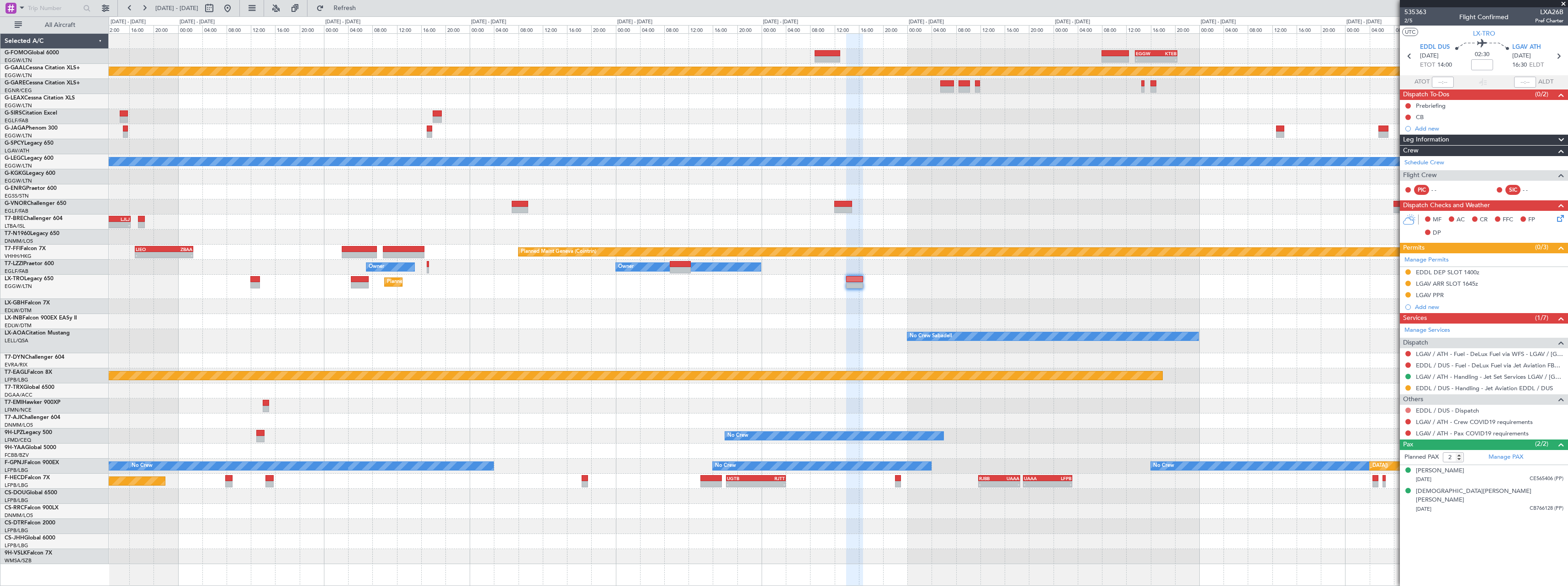
click at [1410, 410] on button at bounding box center [1408, 410] width 5 height 5
click at [1386, 523] on span "Confirmed" at bounding box center [1382, 519] width 29 height 9
click at [1409, 424] on button at bounding box center [1408, 422] width 5 height 5
drag, startPoint x: 1381, startPoint y: 433, endPoint x: 1392, endPoint y: 433, distance: 11.0
click at [1381, 433] on span "Not Required" at bounding box center [1386, 434] width 37 height 9
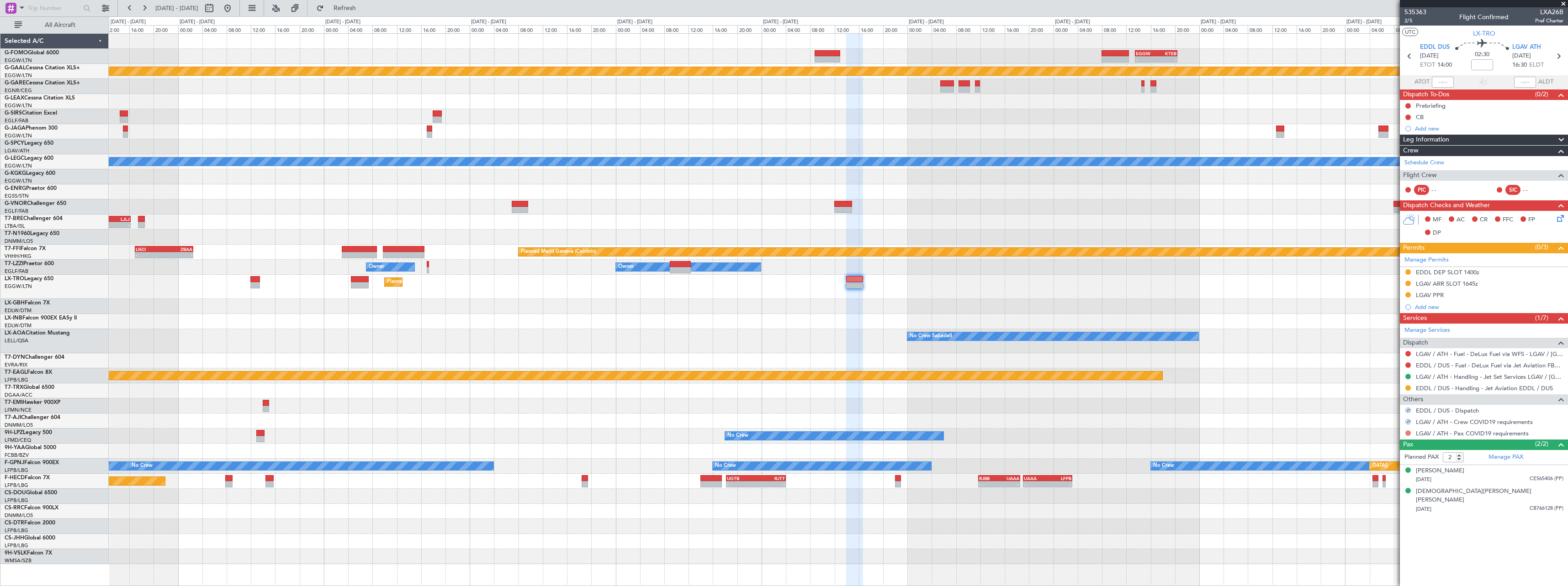
drag, startPoint x: 1415, startPoint y: 432, endPoint x: 1408, endPoint y: 433, distance: 7.1
click at [1414, 433] on div "LGAV / ATH - Pax COVID19 requirements" at bounding box center [1484, 433] width 168 height 12
click at [1408, 433] on button at bounding box center [1408, 433] width 5 height 5
click at [1399, 445] on div "Not Requested" at bounding box center [1409, 448] width 39 height 12
click at [1407, 432] on button at bounding box center [1408, 433] width 5 height 5
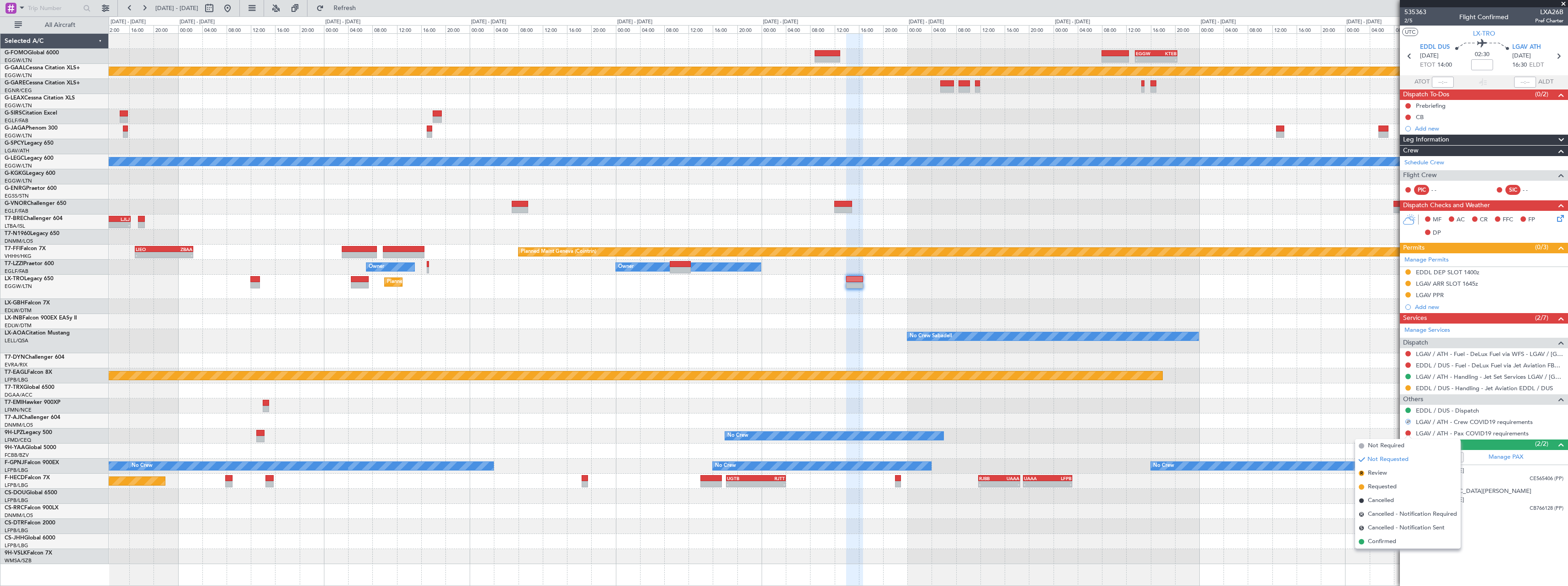
drag, startPoint x: 1380, startPoint y: 446, endPoint x: 1384, endPoint y: 445, distance: 4.1
click at [1380, 446] on span "Not Required" at bounding box center [1386, 446] width 37 height 9
drag, startPoint x: 1448, startPoint y: 347, endPoint x: 1420, endPoint y: 346, distance: 28.0
click at [1420, 348] on div "Dispatch LGAV / ATH - Fuel - DeLux Fuel via WFS - LGAV / ATH EDDL / DUS - Fuel …" at bounding box center [1484, 365] width 168 height 56
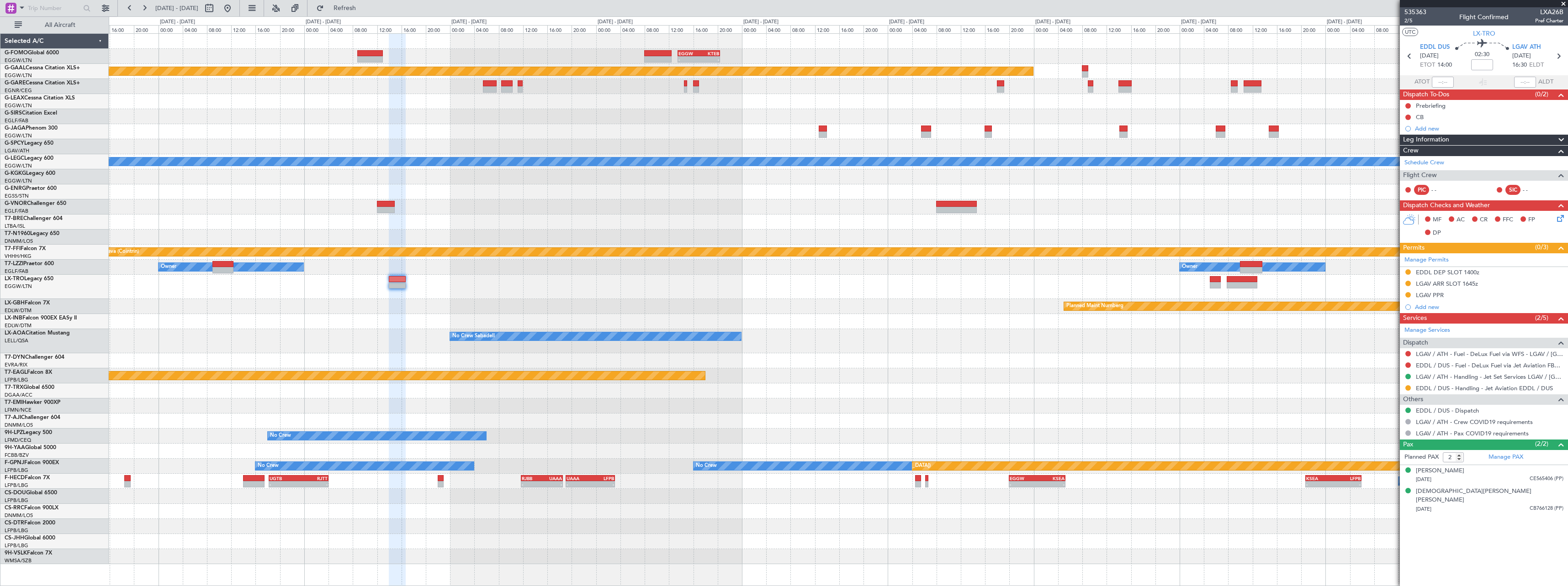
click at [605, 268] on div "- - EGGW 13:30 Z KTEB 20:25 Z Planned Maint Dusseldorf A/C Unavailable London (…" at bounding box center [838, 299] width 1459 height 531
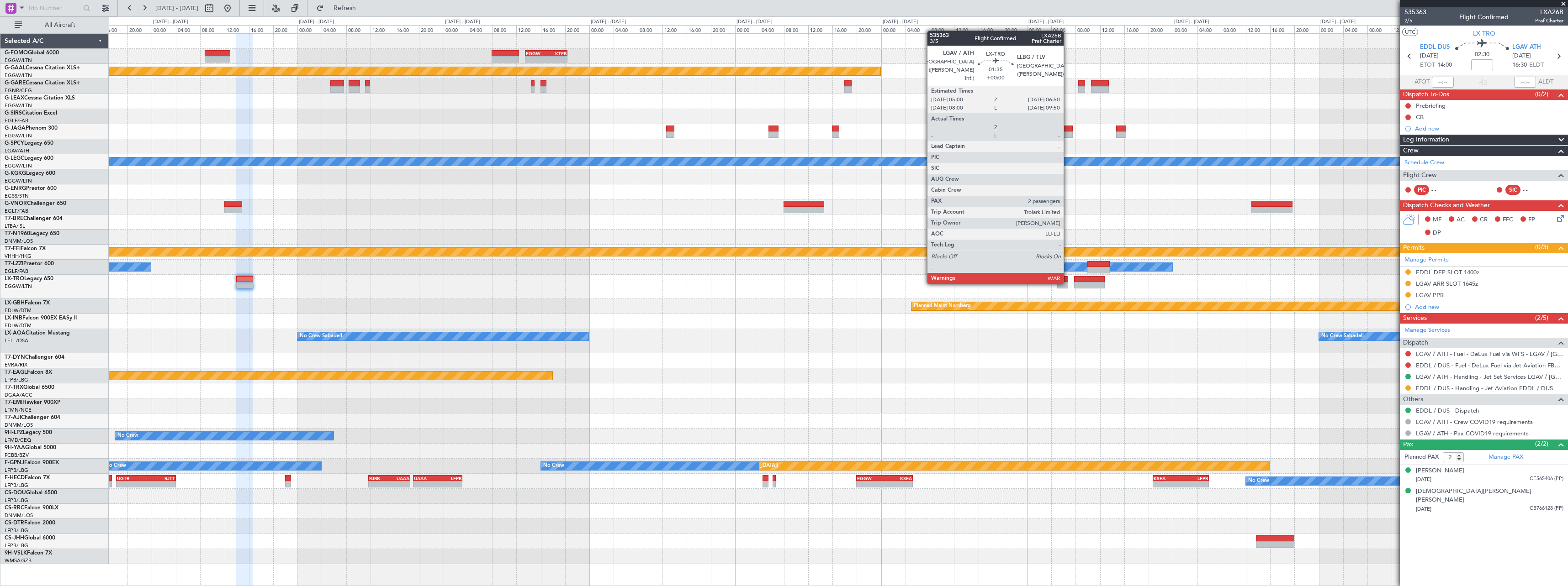
click at [1068, 283] on div at bounding box center [1063, 285] width 12 height 6
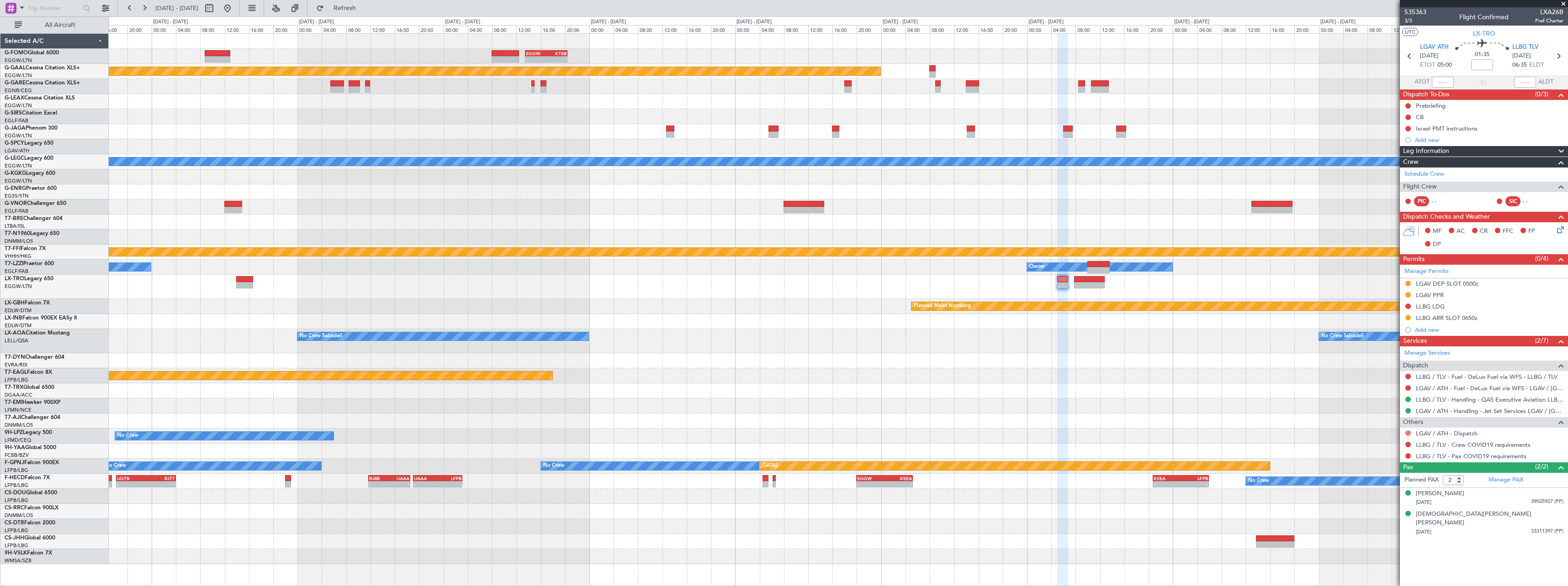
click at [1407, 433] on button at bounding box center [1408, 433] width 5 height 5
click at [1369, 544] on span "Confirmed" at bounding box center [1382, 542] width 29 height 9
click at [1408, 444] on button at bounding box center [1408, 445] width 5 height 5
click at [1389, 454] on span "Not Required" at bounding box center [1386, 458] width 37 height 9
click at [1409, 456] on button at bounding box center [1408, 456] width 5 height 5
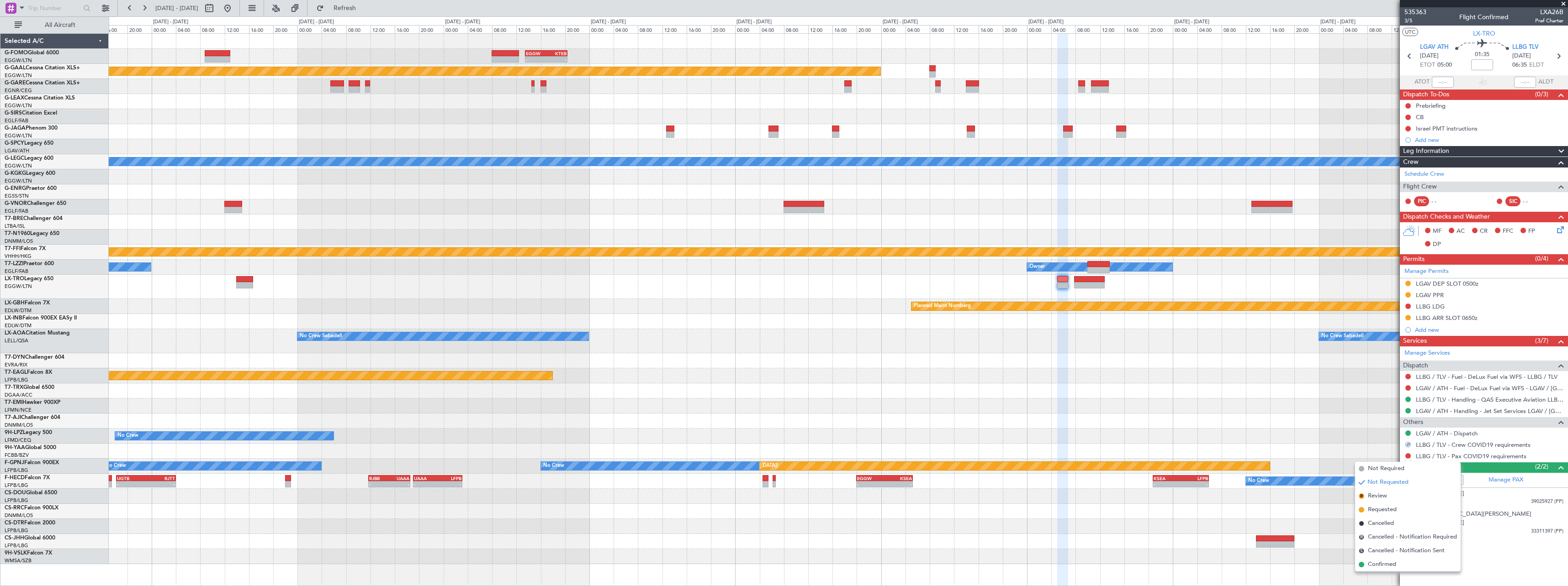
drag, startPoint x: 1398, startPoint y: 468, endPoint x: 1383, endPoint y: 459, distance: 17.5
click at [1398, 468] on span "Not Required" at bounding box center [1386, 469] width 37 height 9
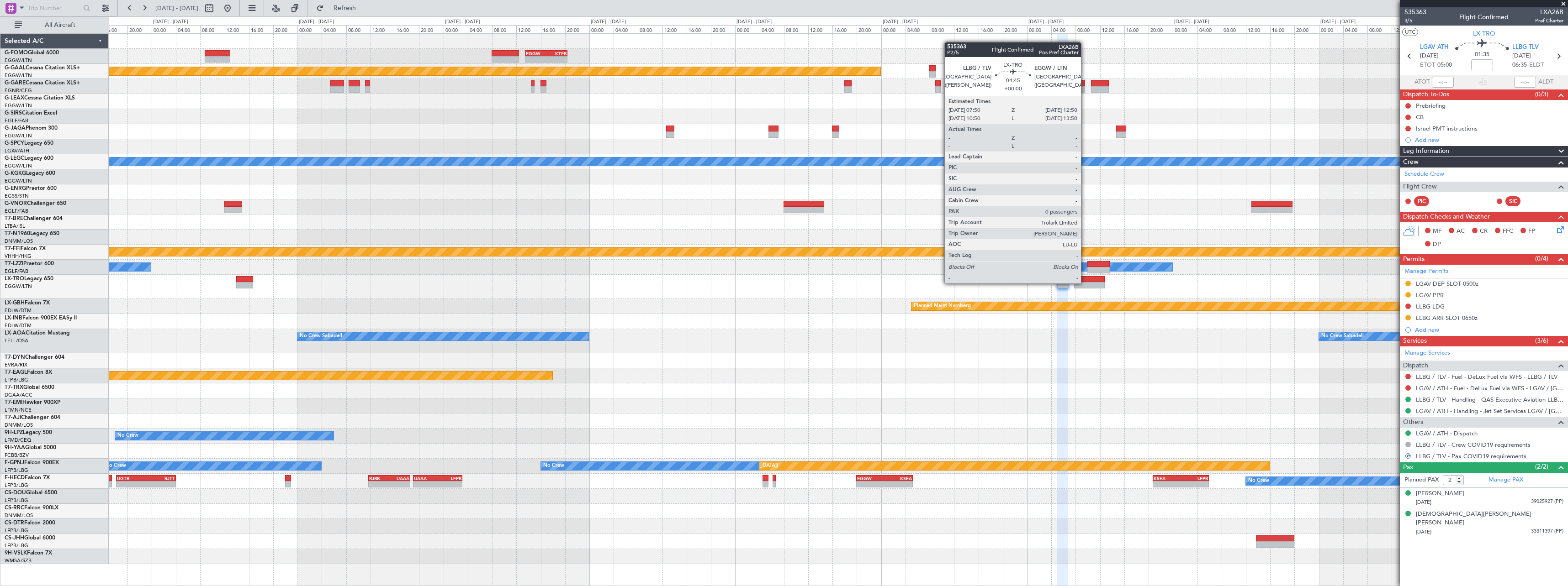
click at [1085, 283] on div at bounding box center [1090, 285] width 30 height 6
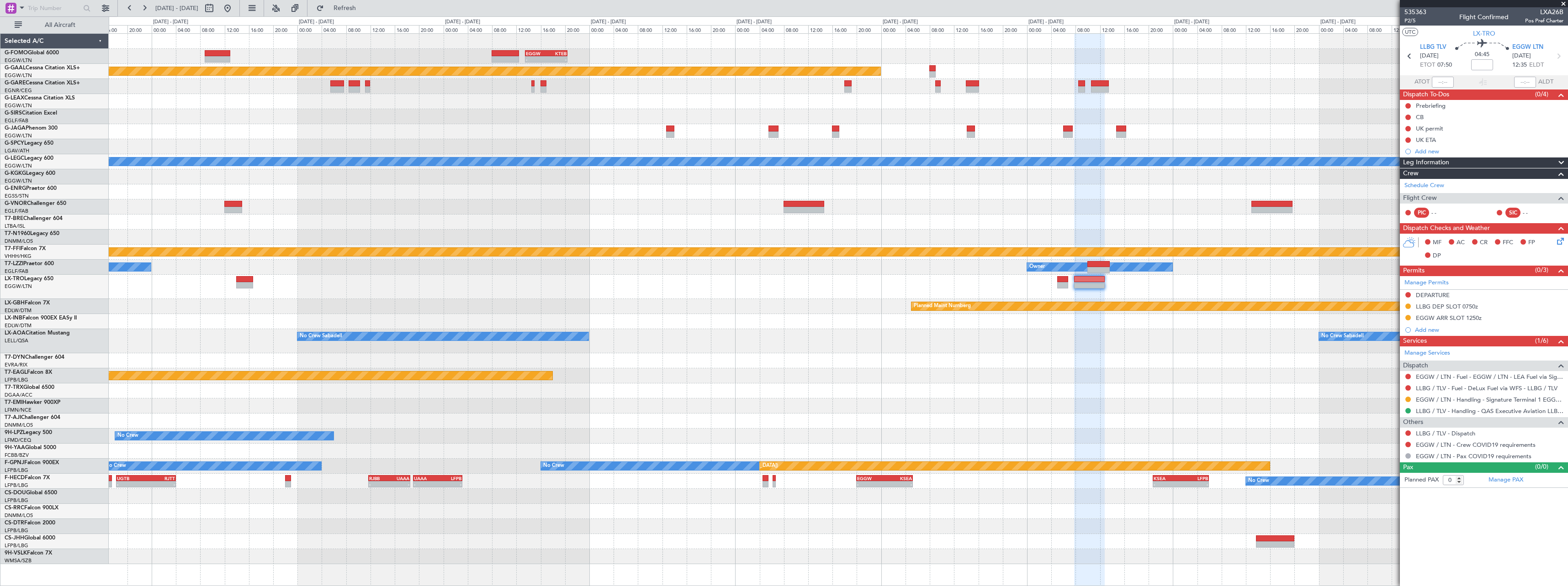
click at [1408, 435] on div at bounding box center [1408, 433] width 7 height 7
click at [1408, 433] on button at bounding box center [1408, 433] width 5 height 5
click at [1393, 544] on span "Confirmed" at bounding box center [1382, 542] width 29 height 9
click at [1409, 443] on button at bounding box center [1408, 445] width 5 height 5
click at [1376, 455] on span "Not Required" at bounding box center [1386, 458] width 37 height 9
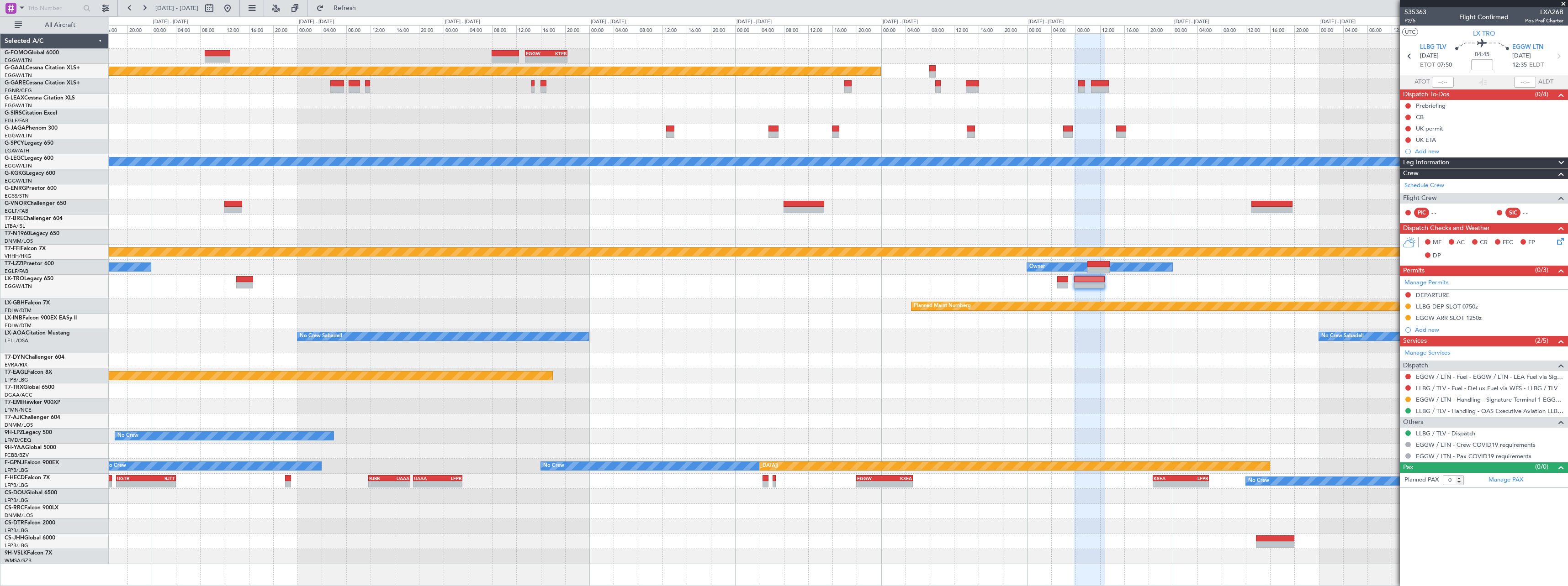
click at [794, 284] on div "Planned Maint Dusseldorf" at bounding box center [838, 286] width 1459 height 24
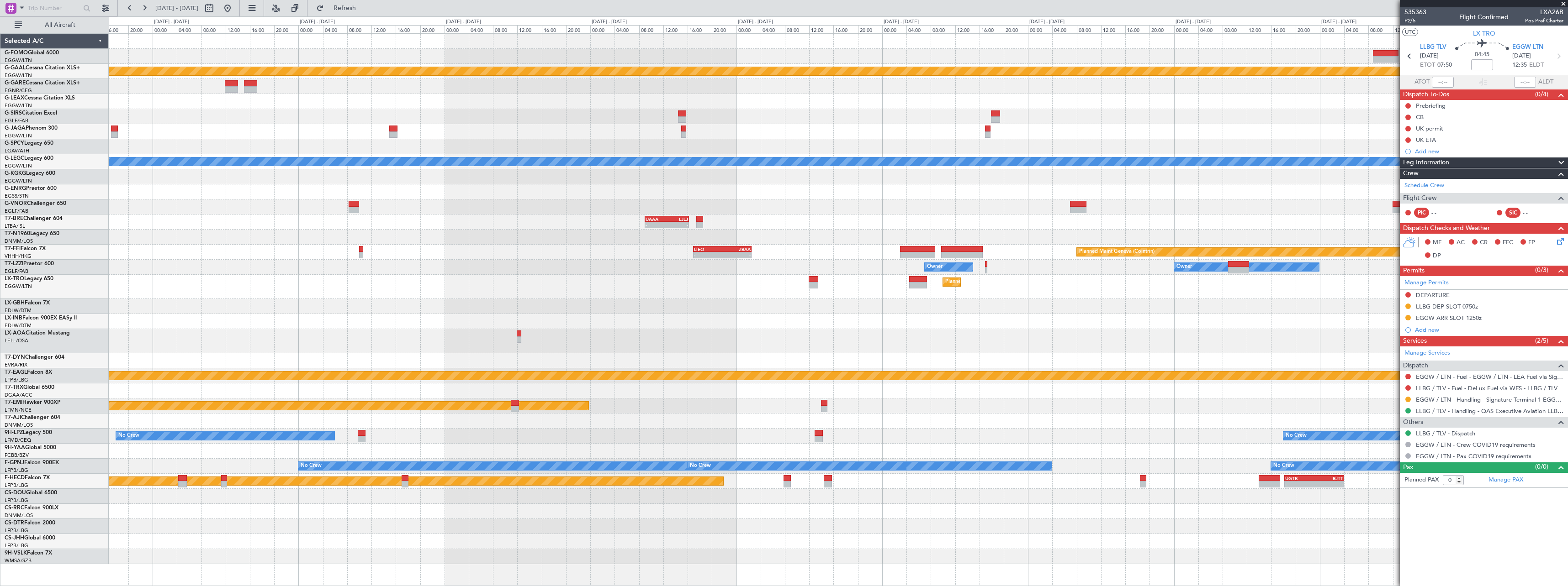
click at [1022, 303] on div at bounding box center [838, 306] width 1459 height 15
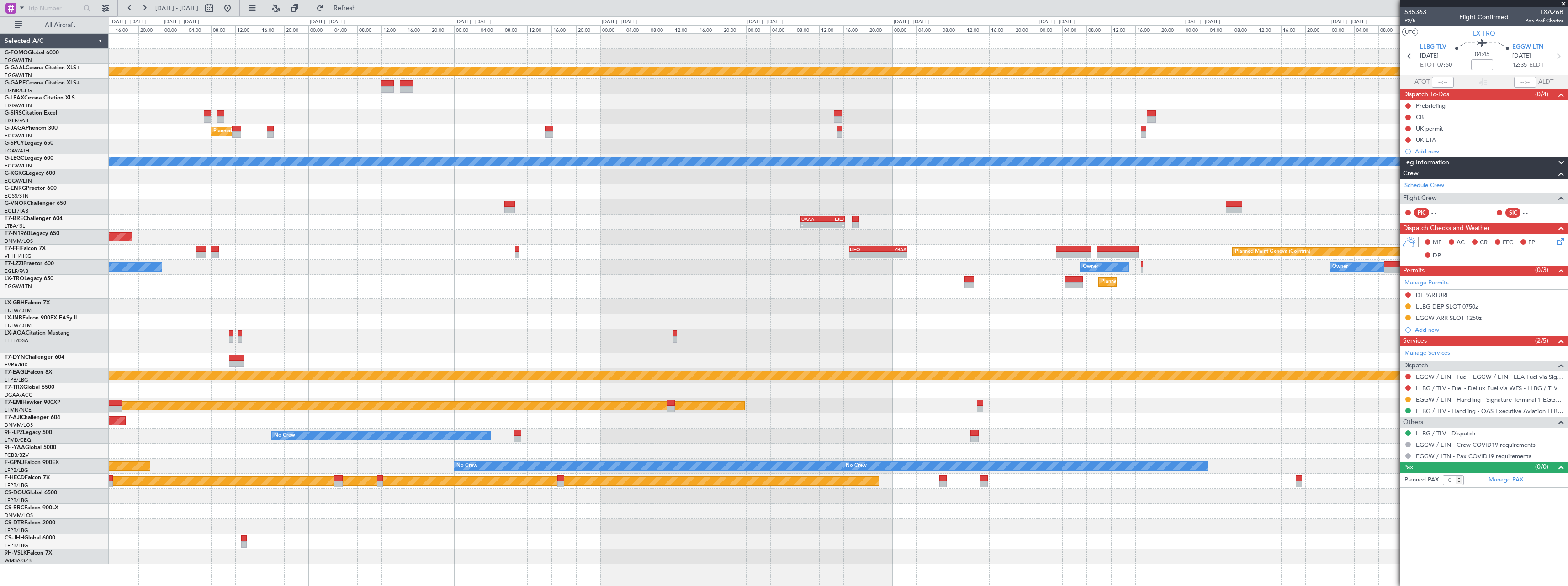
click at [970, 311] on div at bounding box center [838, 306] width 1459 height 15
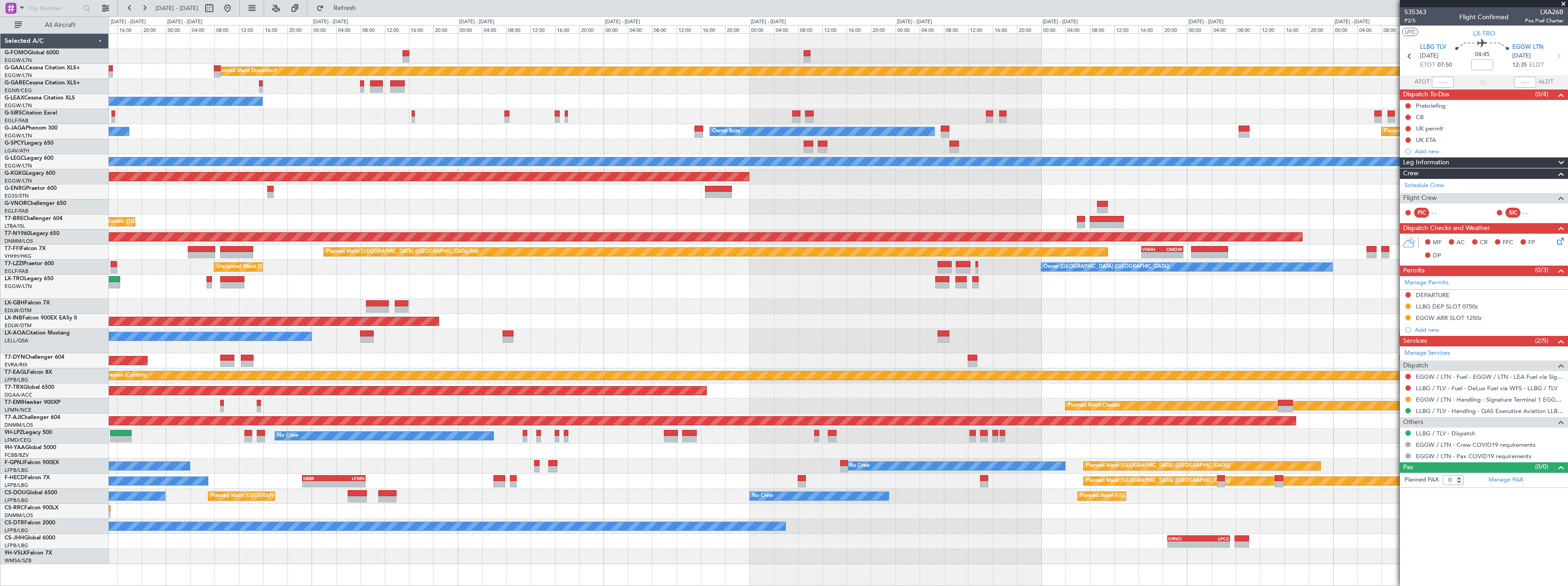
click at [995, 302] on div at bounding box center [838, 306] width 1459 height 15
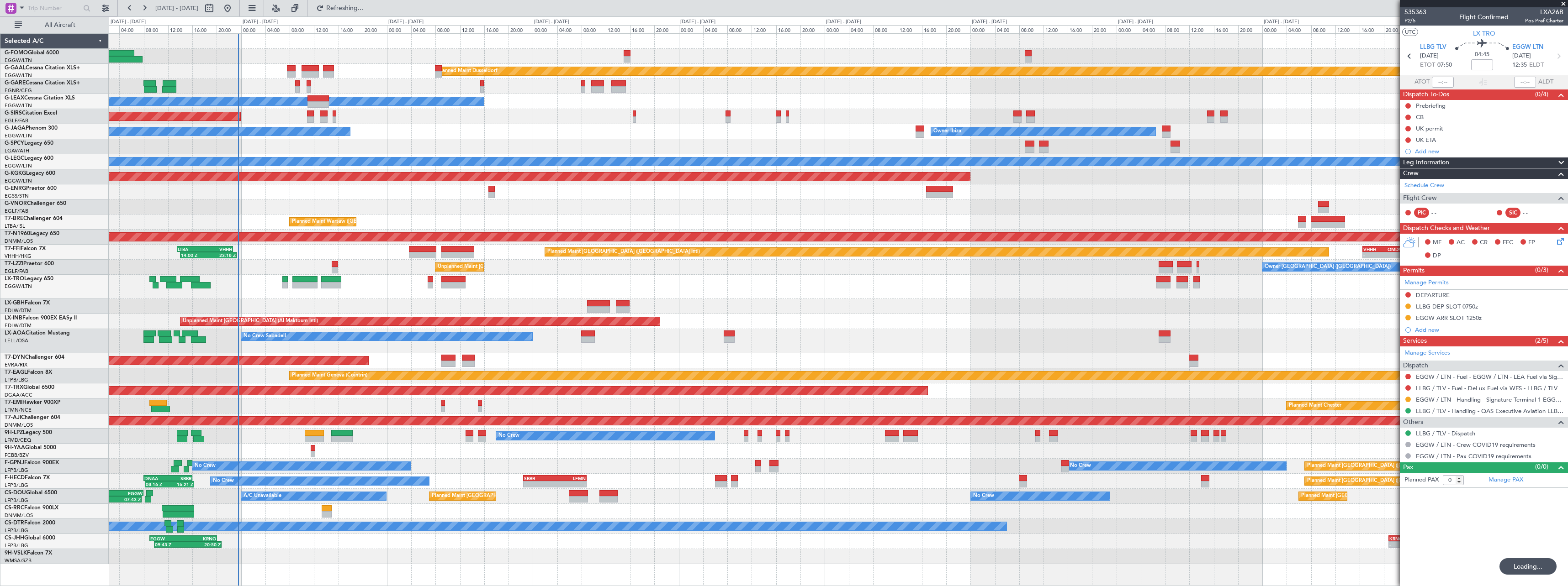
click at [684, 260] on div "VHHH 16:30 Z OMDW 23:25 Z - - Planned Maint Hong Kong (Hong Kong Intl) 14:00 Z …" at bounding box center [838, 252] width 1459 height 15
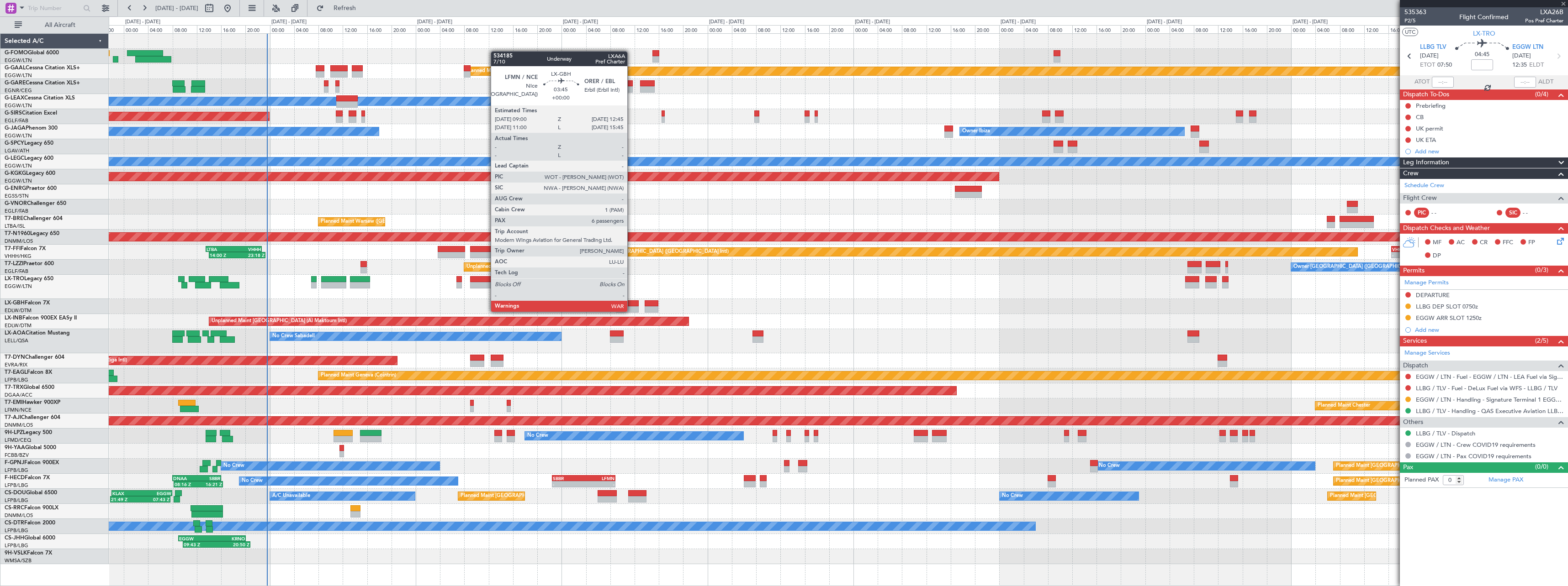
click at [632, 311] on div at bounding box center [627, 310] width 23 height 6
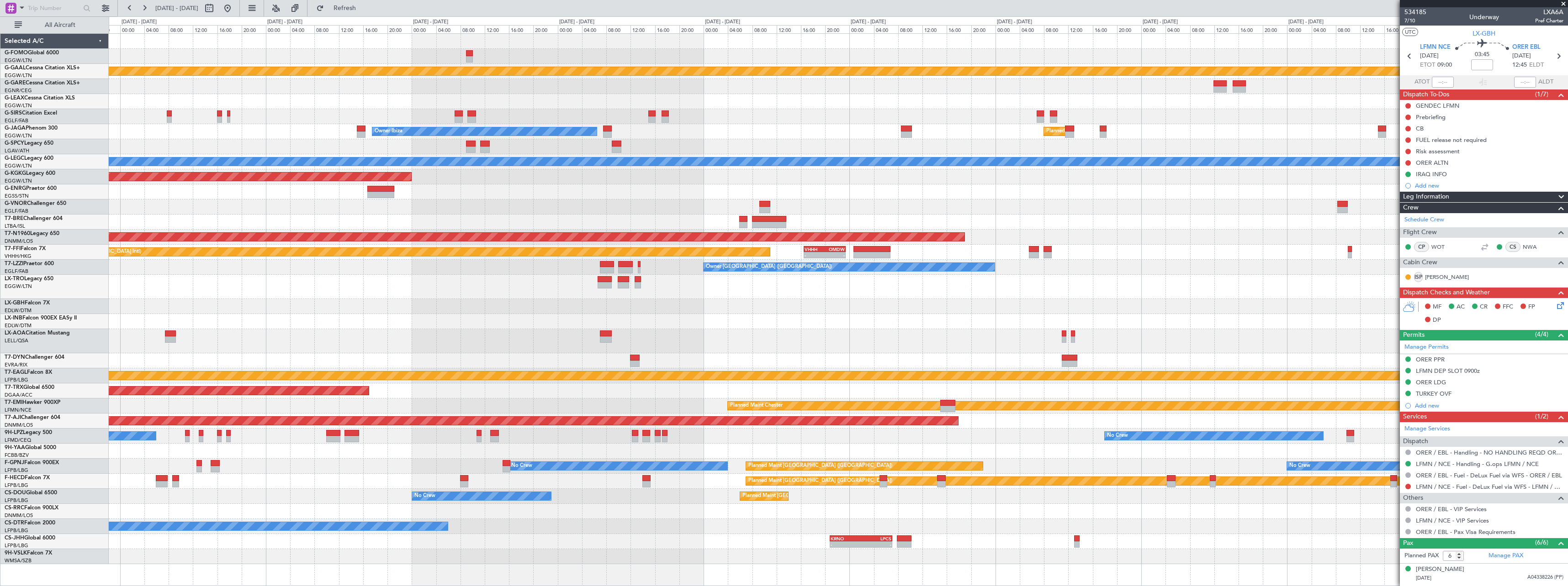
click at [1, 292] on div "Planned Maint Dusseldorf Owner Owner Ibiza Planned Maint London (Luton) No Crew…" at bounding box center [784, 301] width 1568 height 570
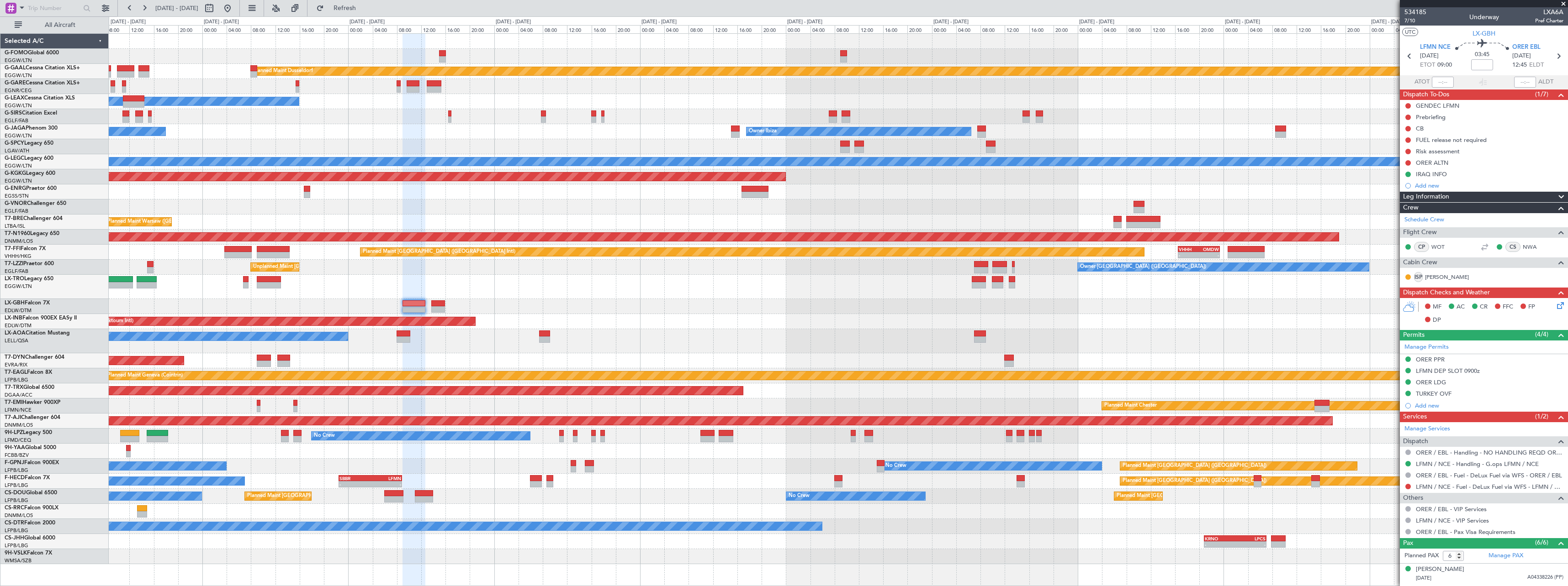
click at [1400, 314] on fb-app "23 Aug 2025 - 02 Sep 2025 Refresh Quick Links All Aircraft Planned Maint Dussel…" at bounding box center [784, 297] width 1568 height 580
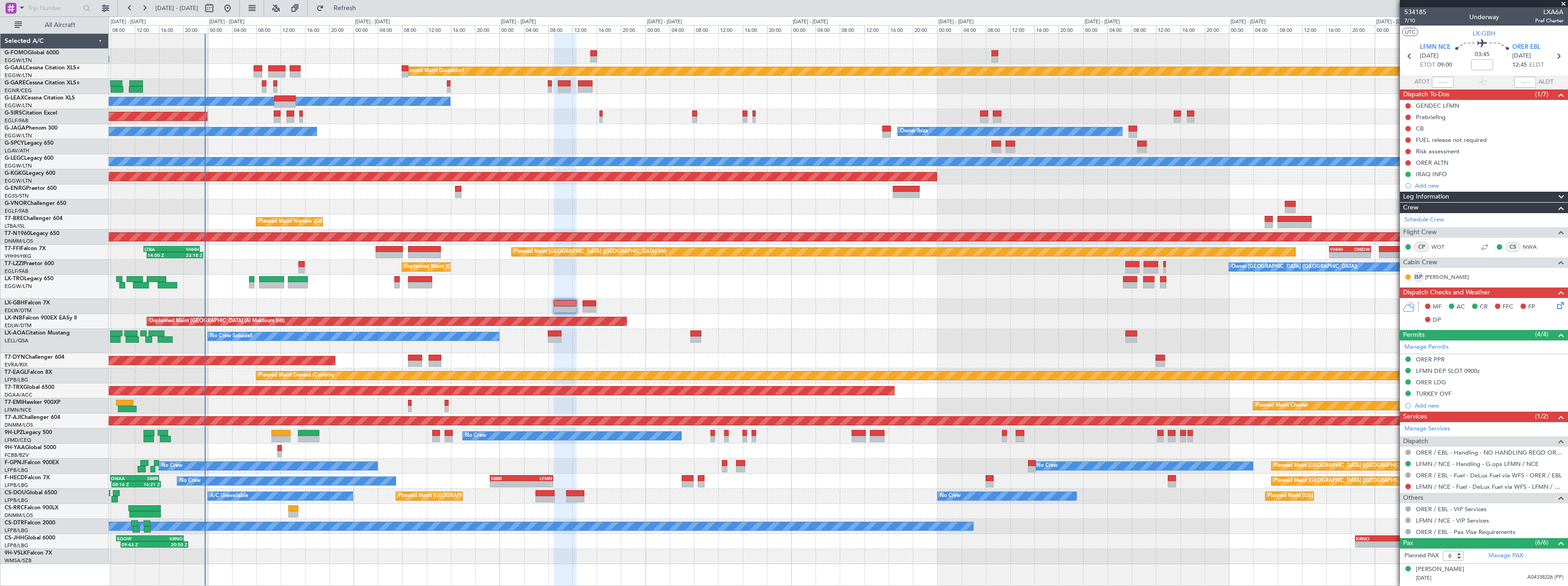
click at [724, 330] on div "No Crew Sabadell No Crew Sabadell" at bounding box center [838, 341] width 1459 height 24
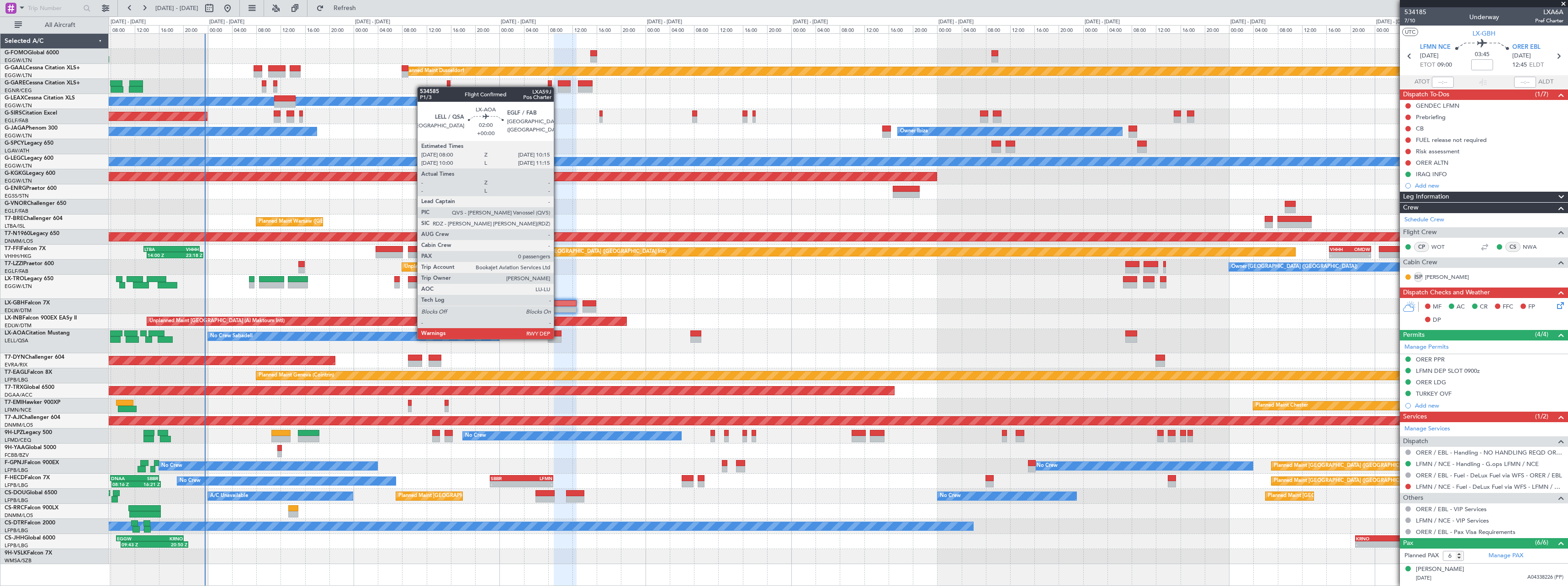
click at [558, 338] on div at bounding box center [554, 339] width 13 height 6
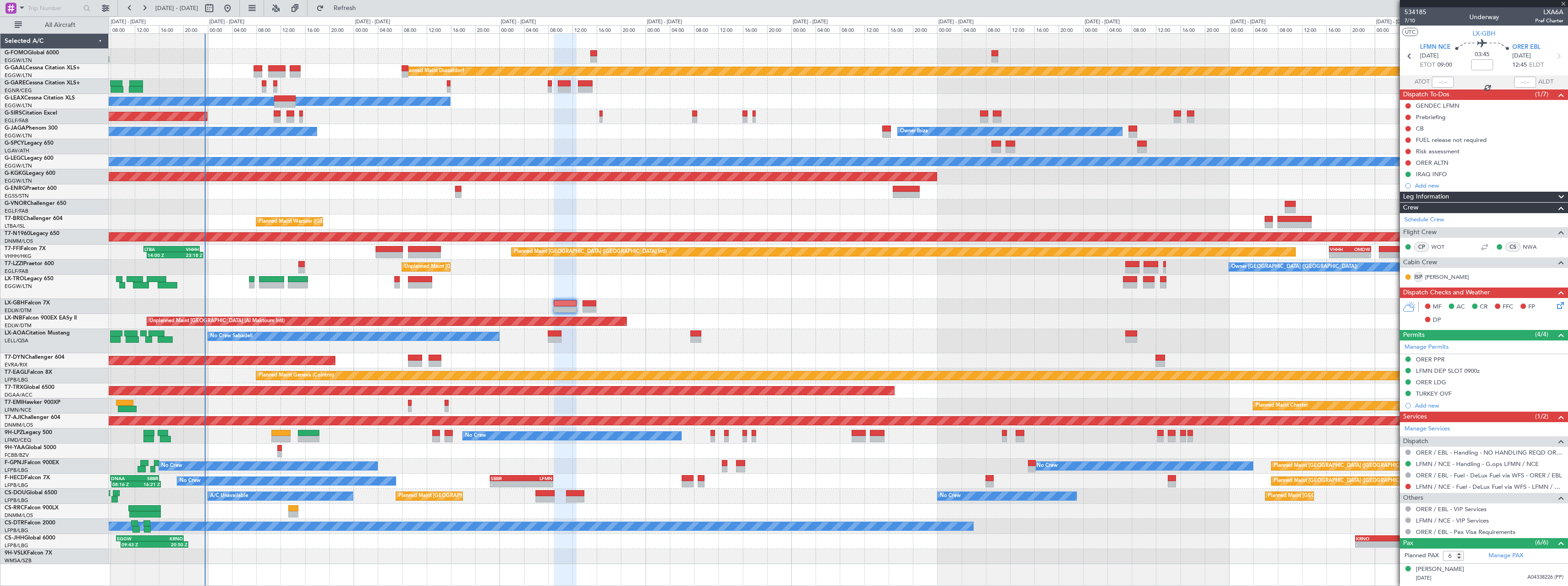
type input "0"
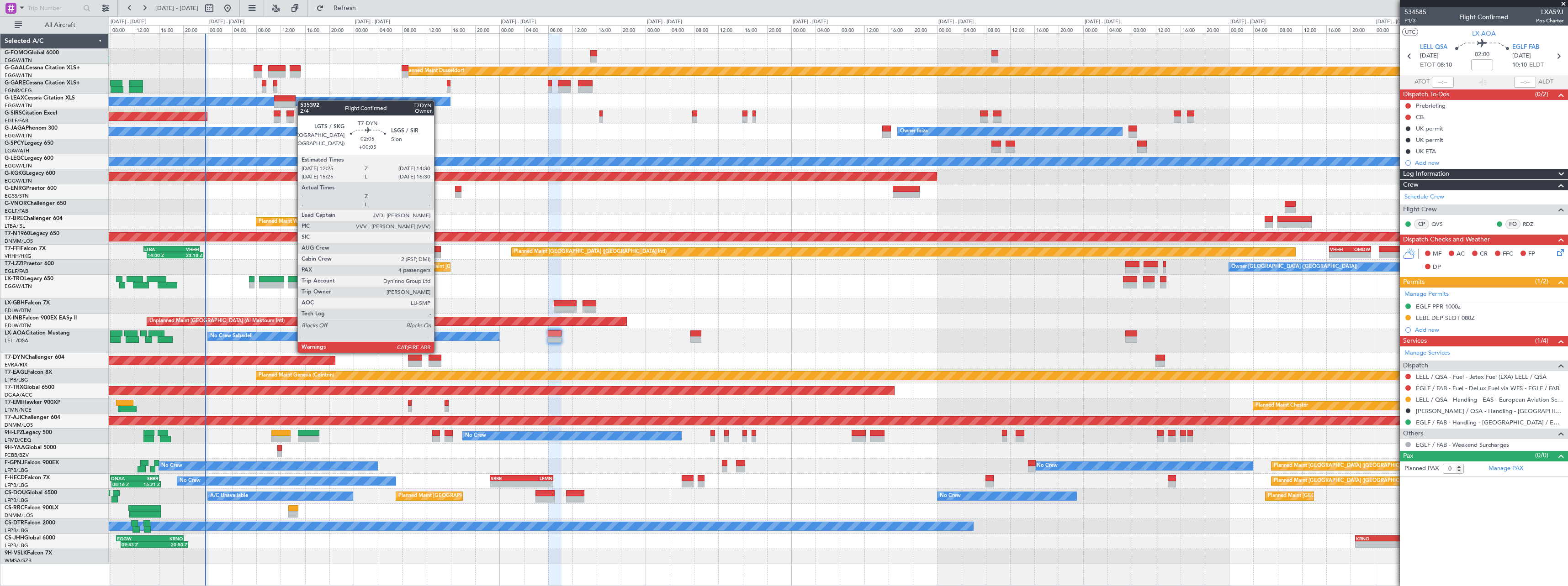
click at [439, 360] on div at bounding box center [435, 358] width 12 height 6
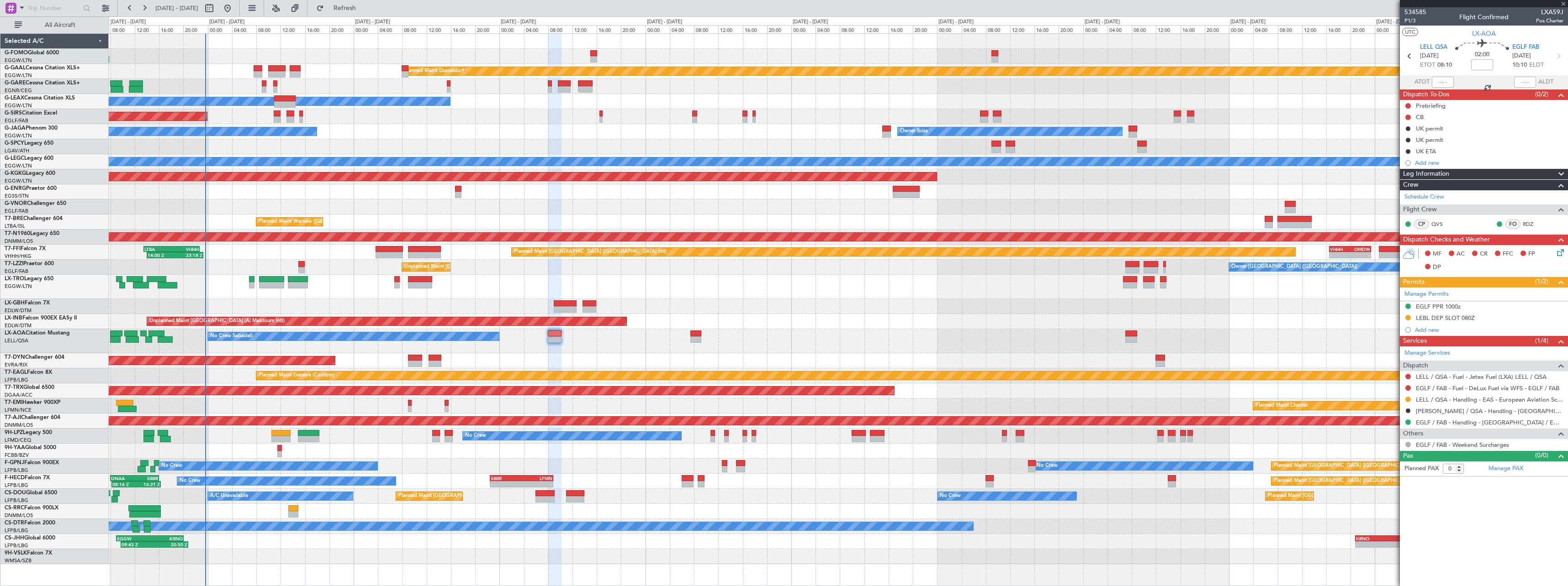
type input "+00:05"
type input "4"
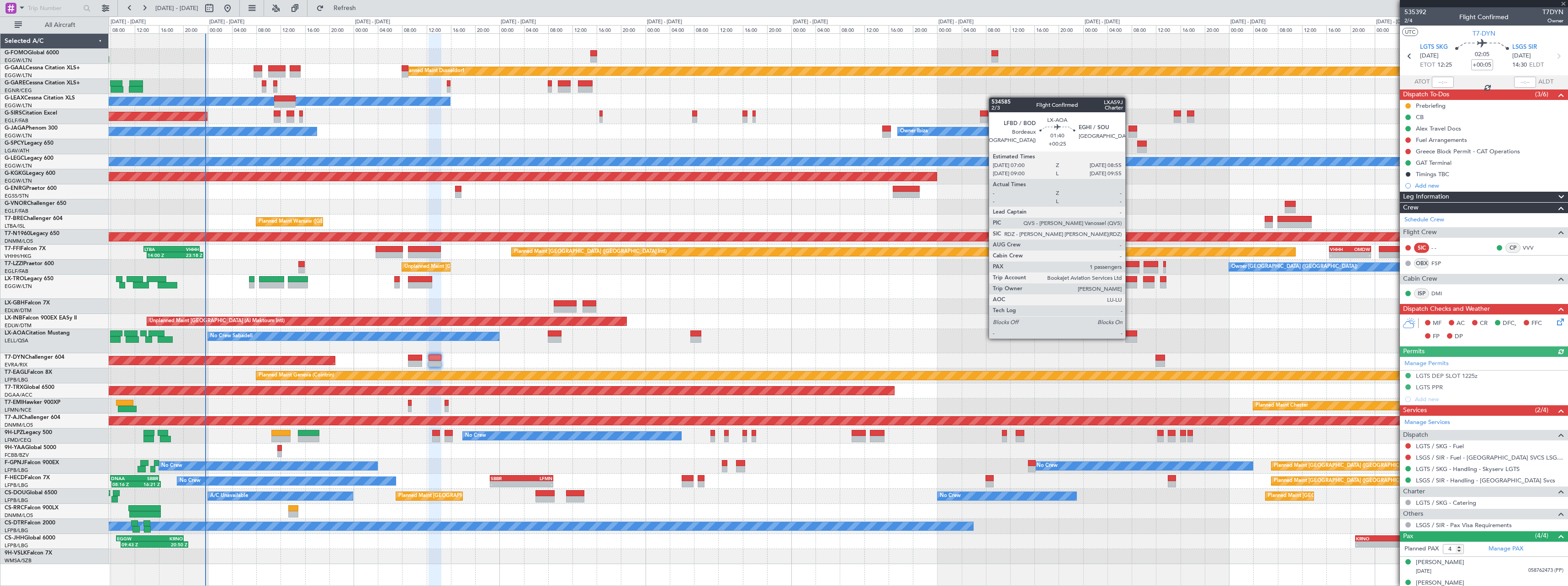
click at [1129, 338] on div at bounding box center [1131, 339] width 12 height 6
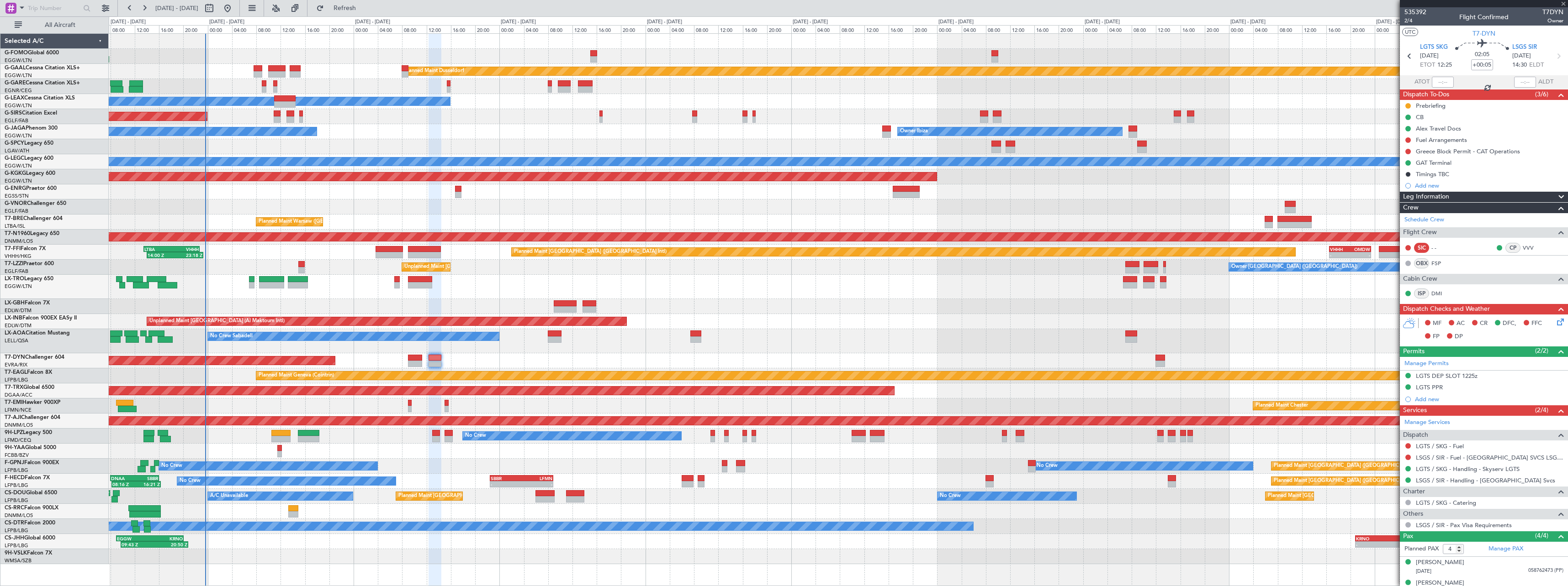
type input "+00:25"
type input "1"
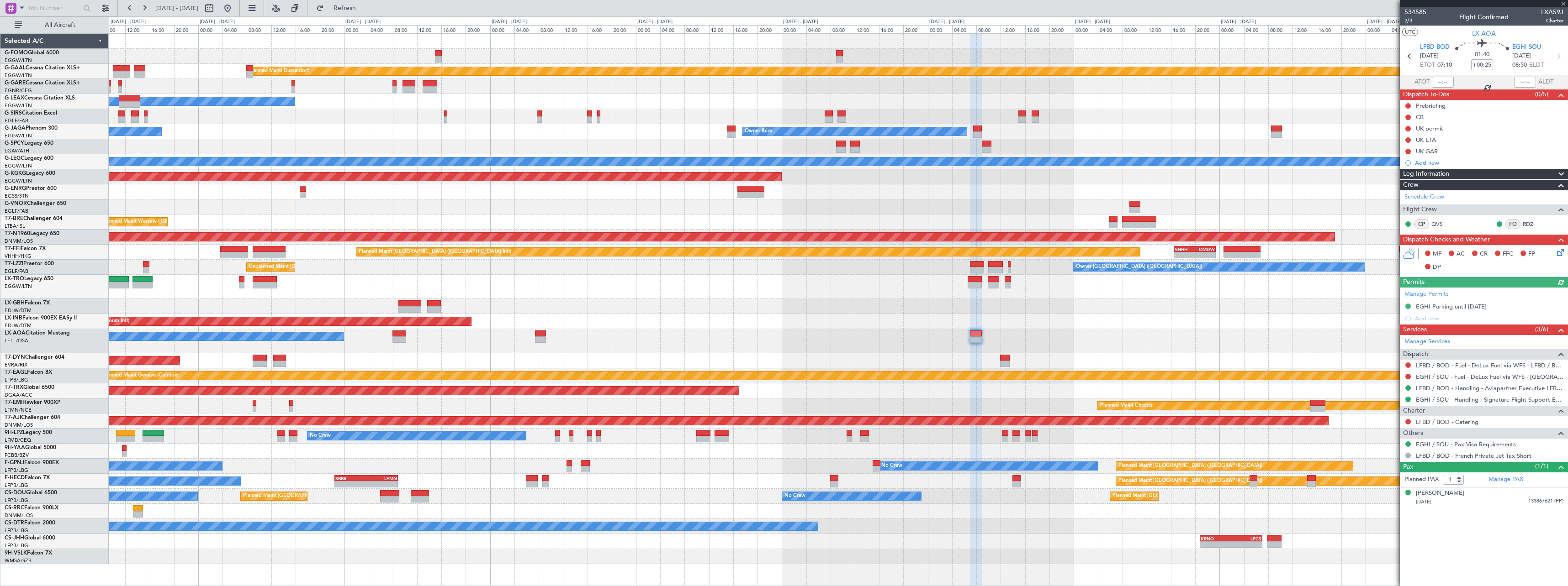
click at [1240, 326] on div "Planned Maint Dusseldorf Owner Unplanned Maint Oxford (Kidlington) Owner Ibiza …" at bounding box center [838, 299] width 1459 height 531
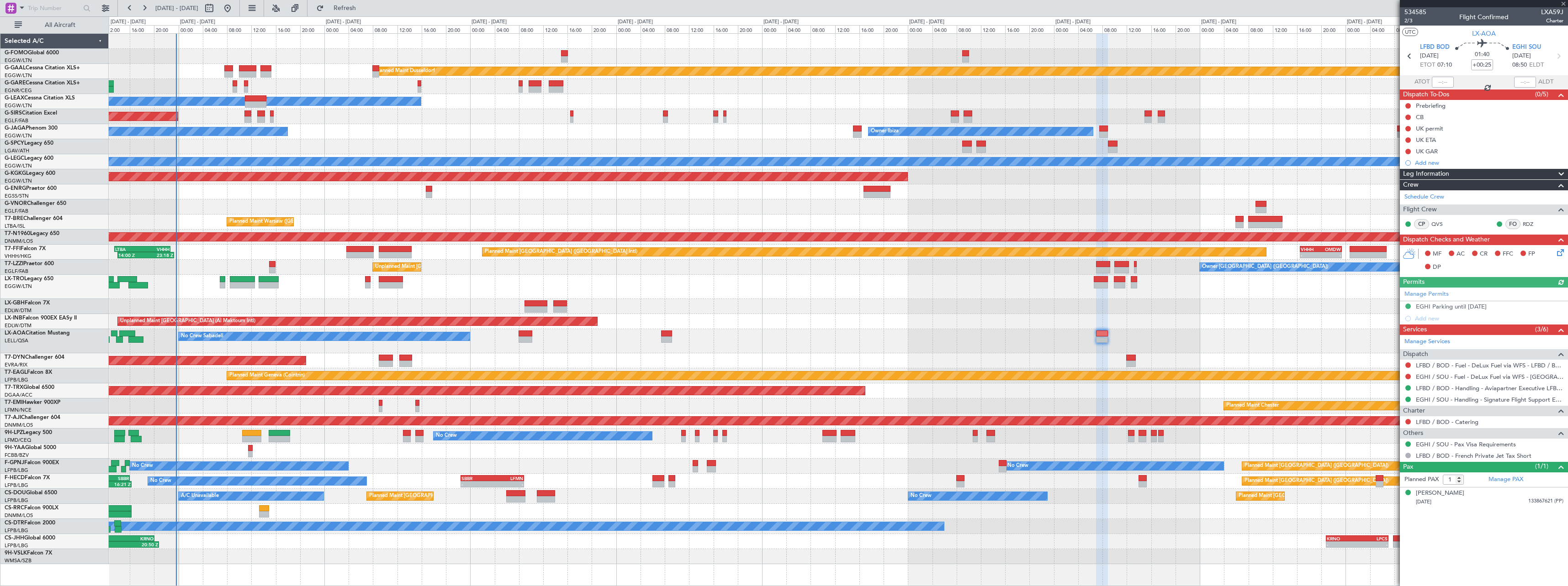
click at [748, 348] on div "No Crew Sabadell" at bounding box center [838, 341] width 1459 height 24
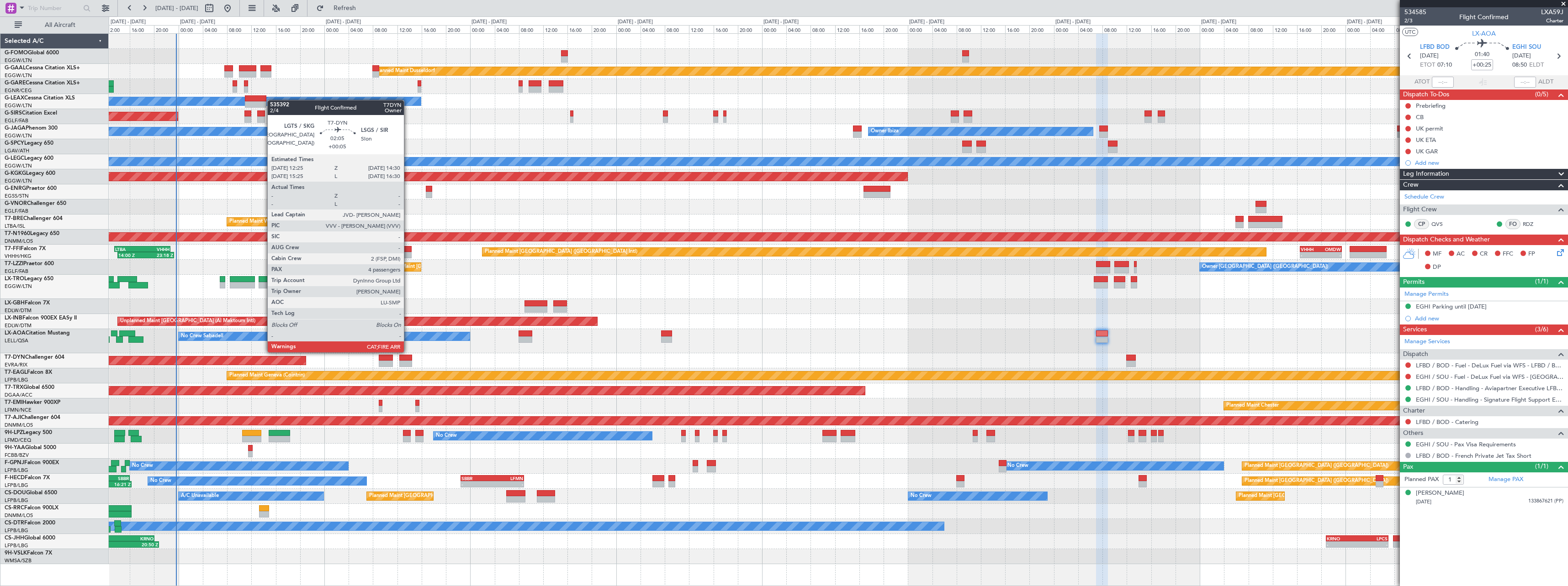
click at [408, 359] on div at bounding box center [406, 358] width 12 height 6
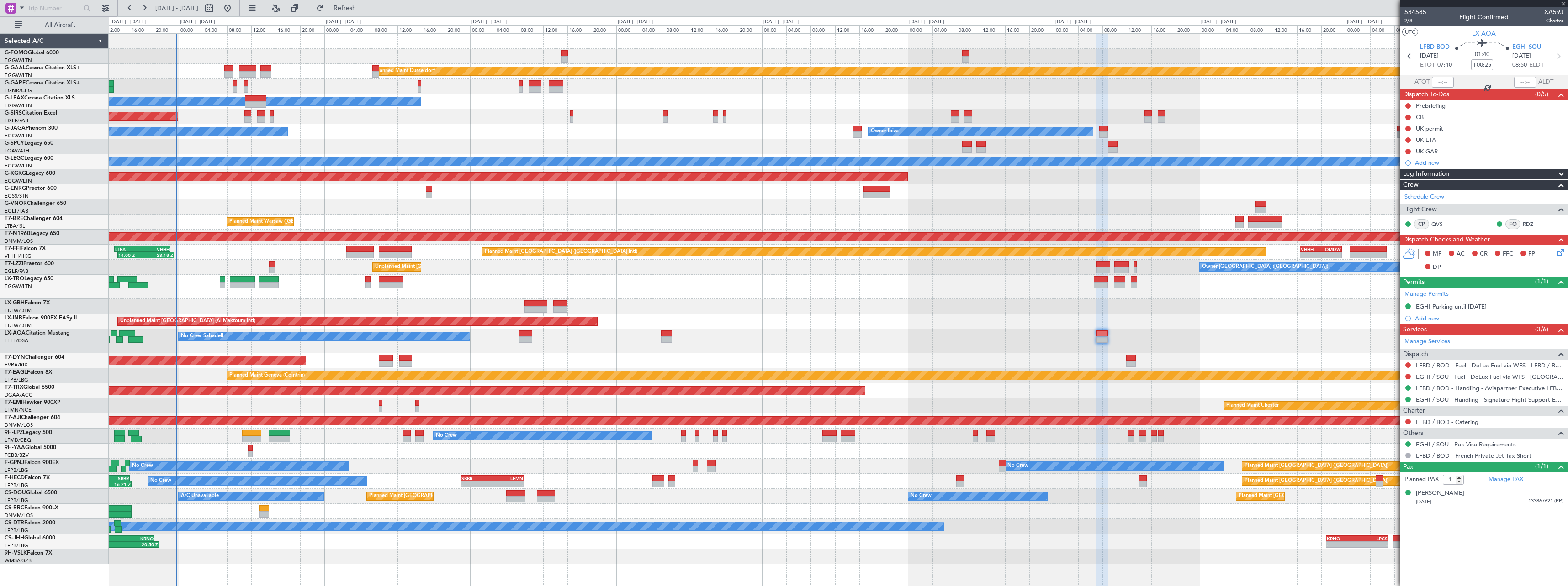
type input "+00:05"
type input "4"
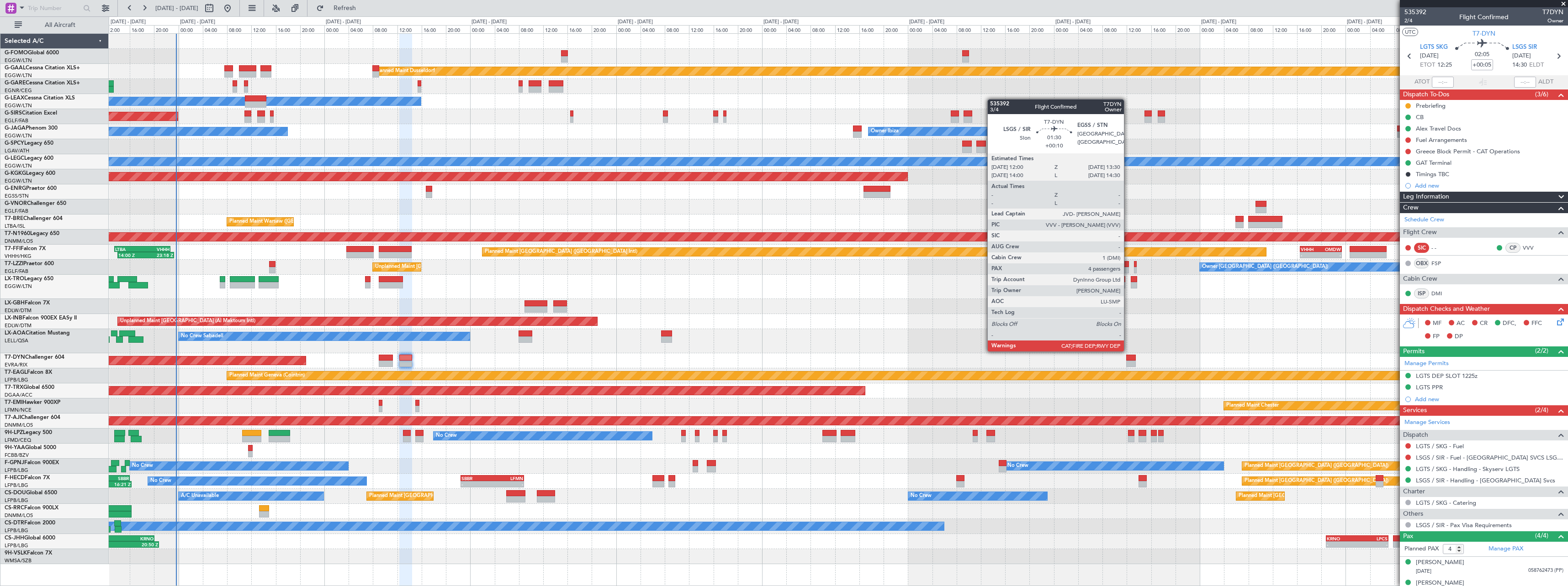
click at [1129, 359] on div at bounding box center [1131, 358] width 9 height 6
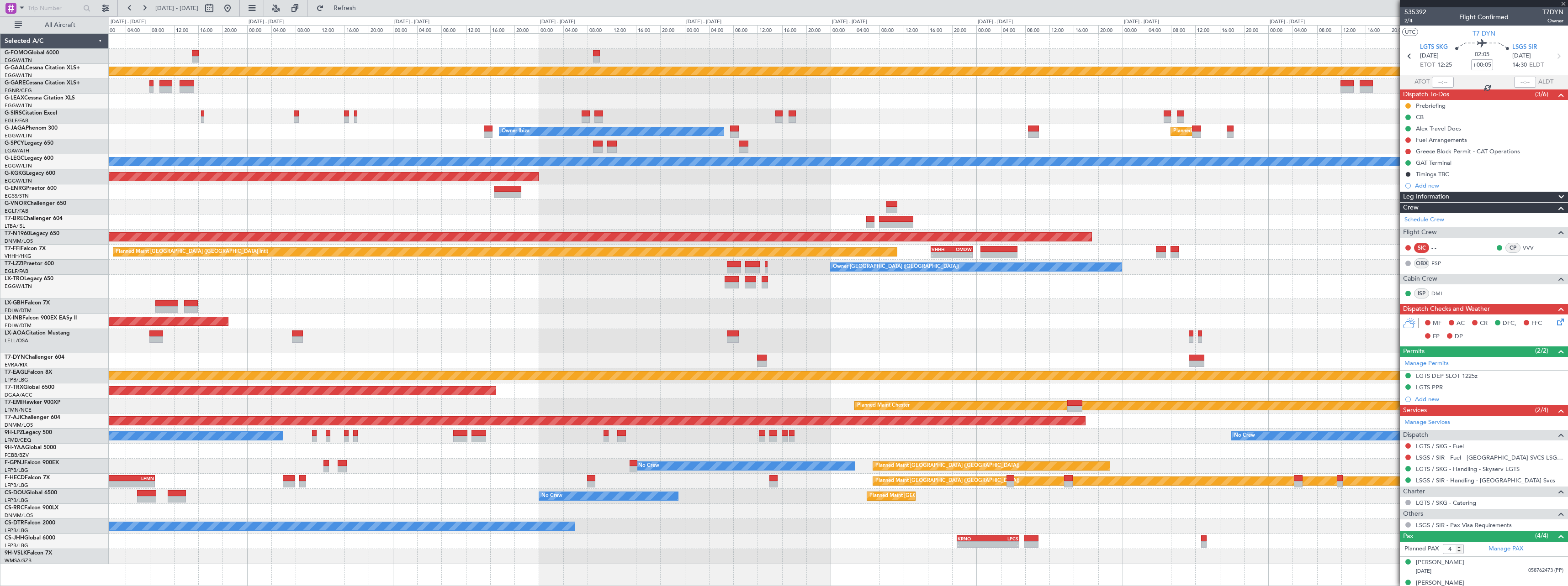
click at [607, 345] on div "No Crew Sabadell" at bounding box center [838, 341] width 1459 height 24
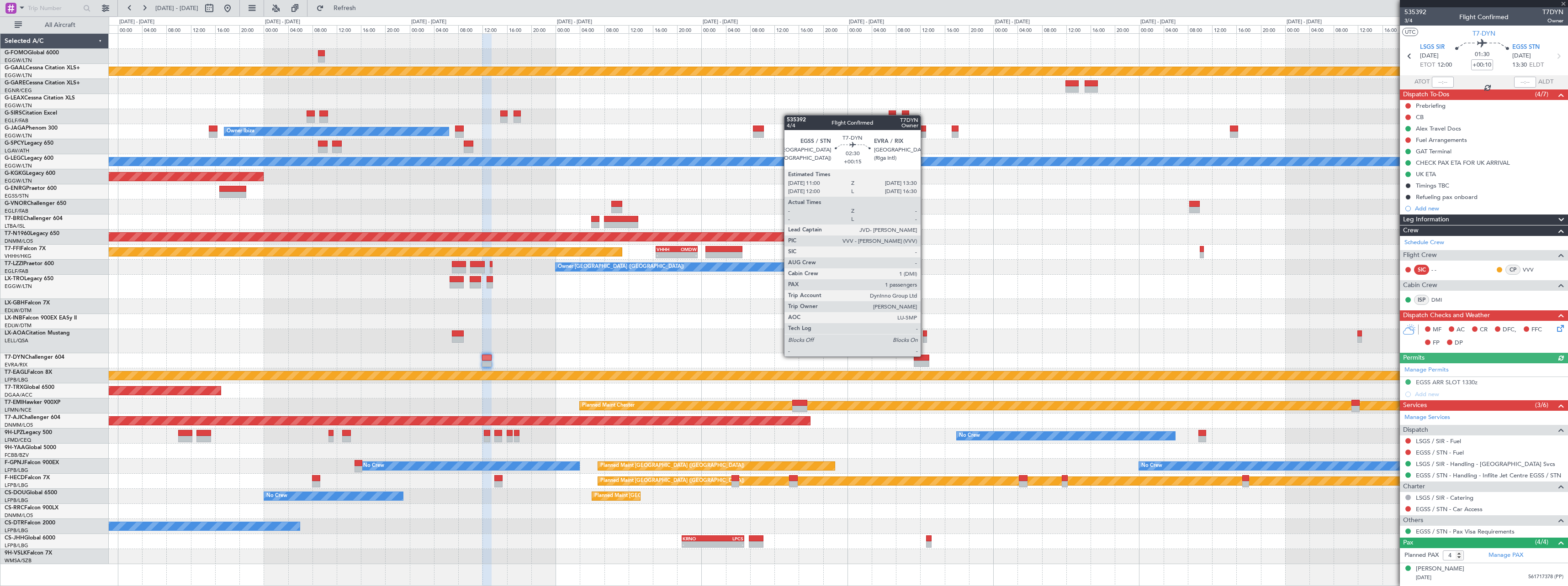
click at [925, 364] on div at bounding box center [921, 364] width 15 height 6
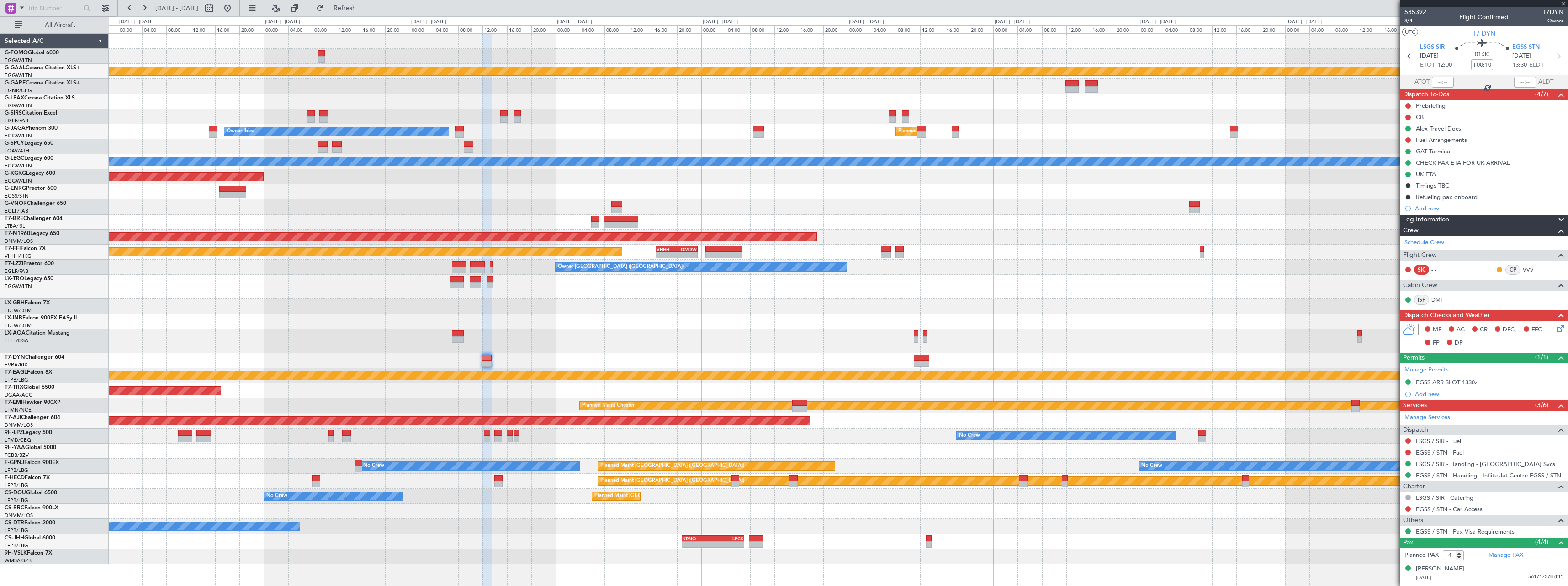
type input "+00:15"
type input "1"
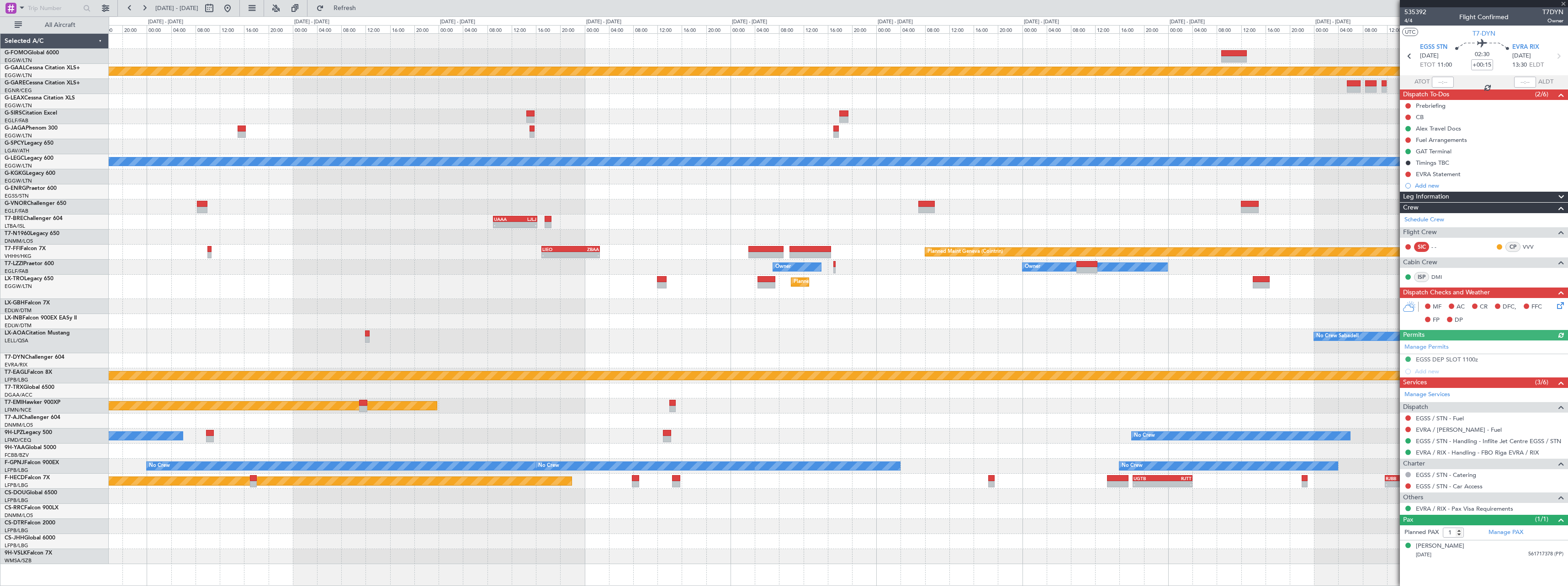
click at [258, 350] on div "No Crew Sabadell" at bounding box center [838, 341] width 1459 height 24
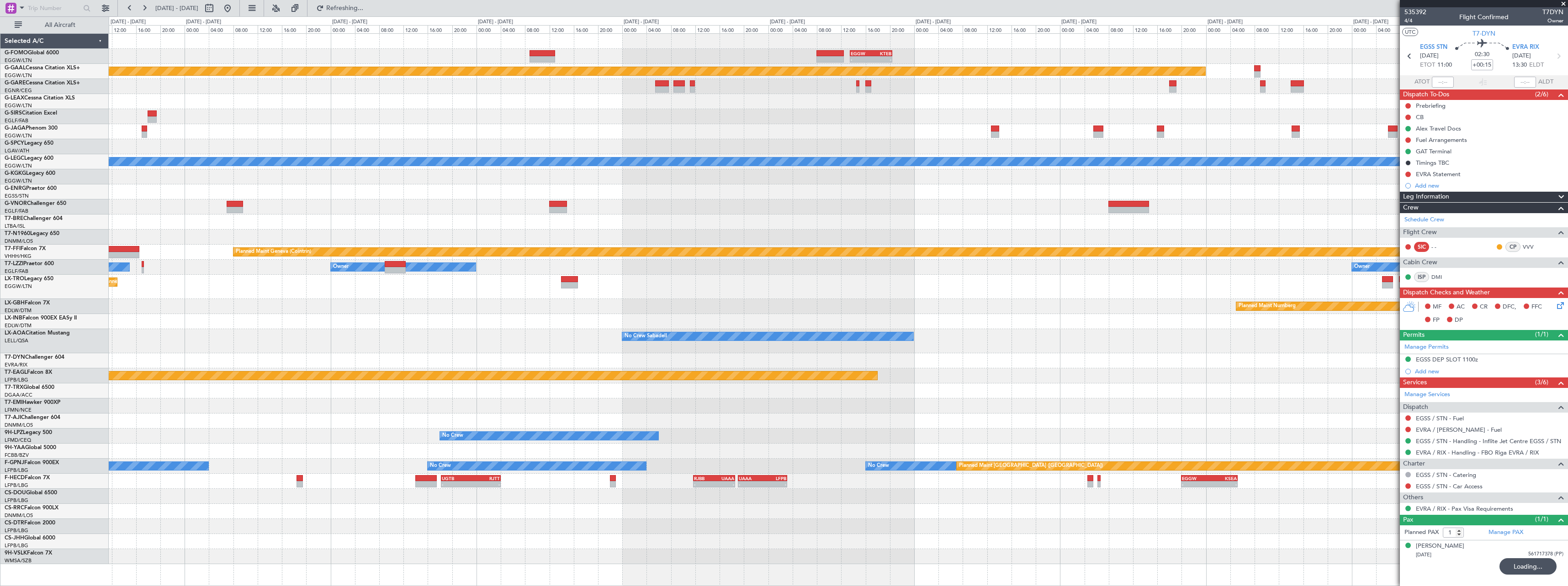
click at [379, 359] on div "- - EGGW 13:30 Z KTEB 20:25 Z Planned Maint Dusseldorf A/C Unavailable London (…" at bounding box center [838, 299] width 1459 height 531
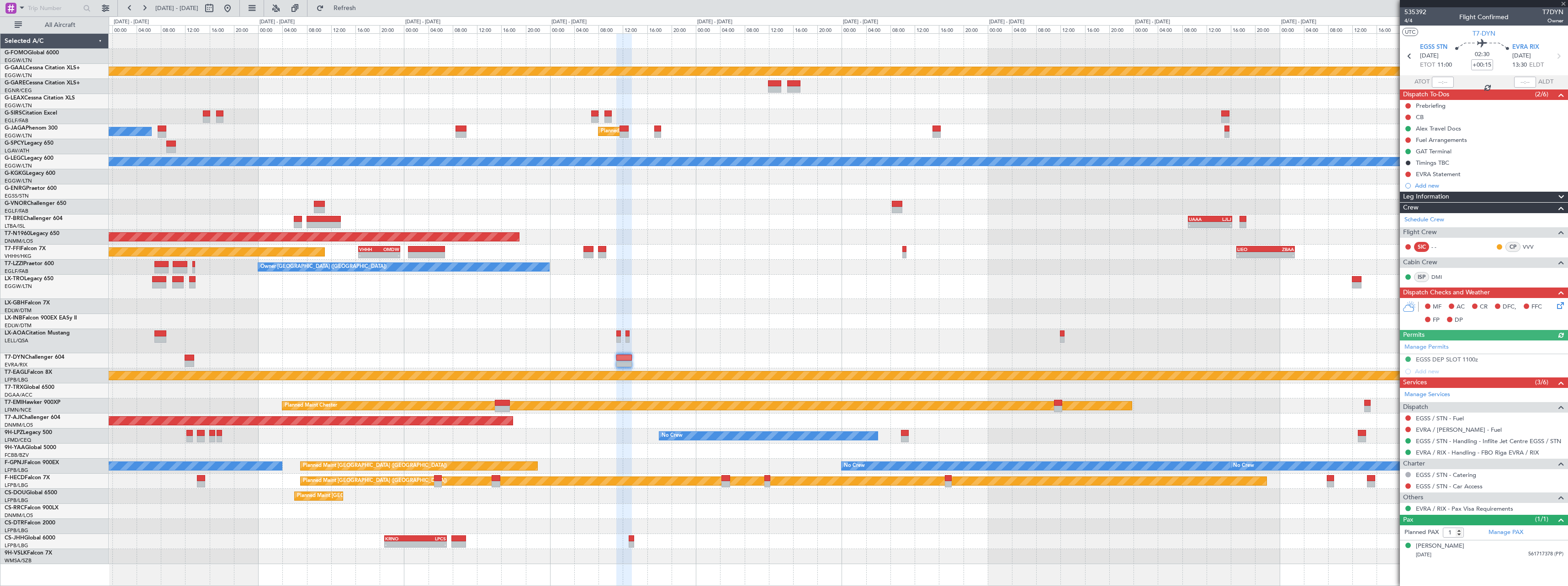
click at [1397, 309] on div at bounding box center [838, 306] width 1459 height 15
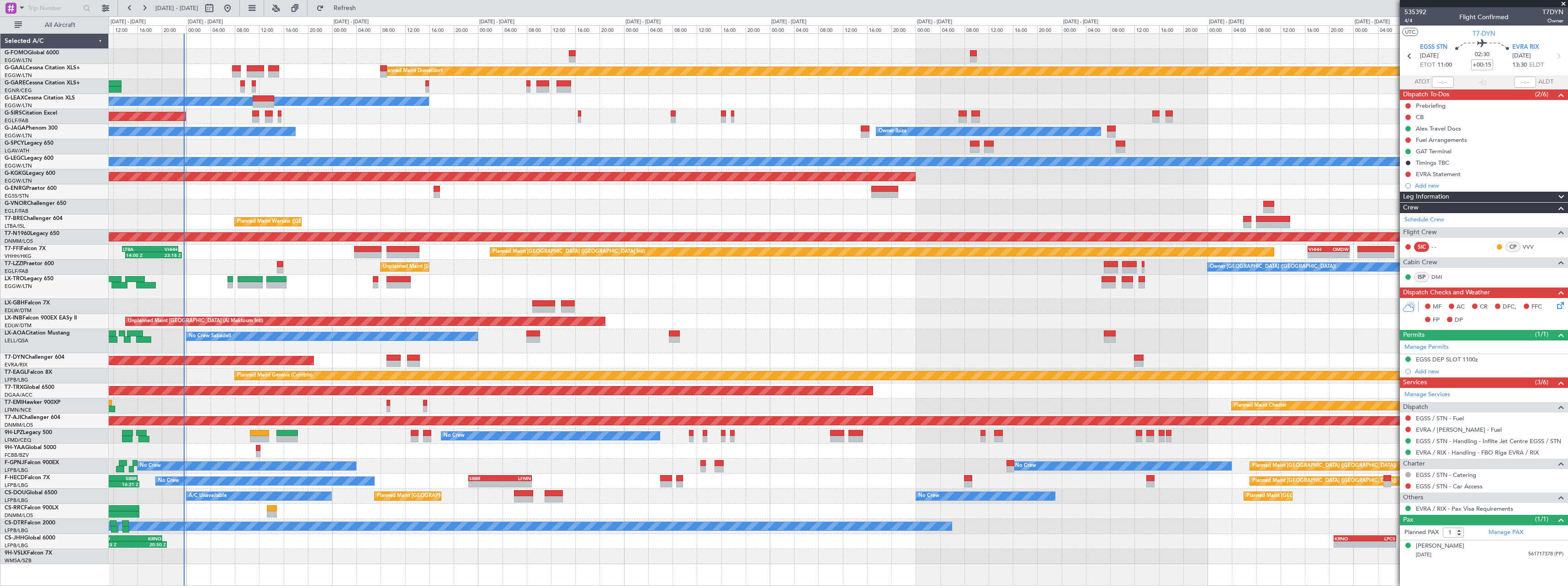
click at [1126, 328] on div "Planned Maint Dusseldorf Owner Unplanned Maint Oxford (Kidlington) Owner Ibiza …" at bounding box center [838, 299] width 1459 height 531
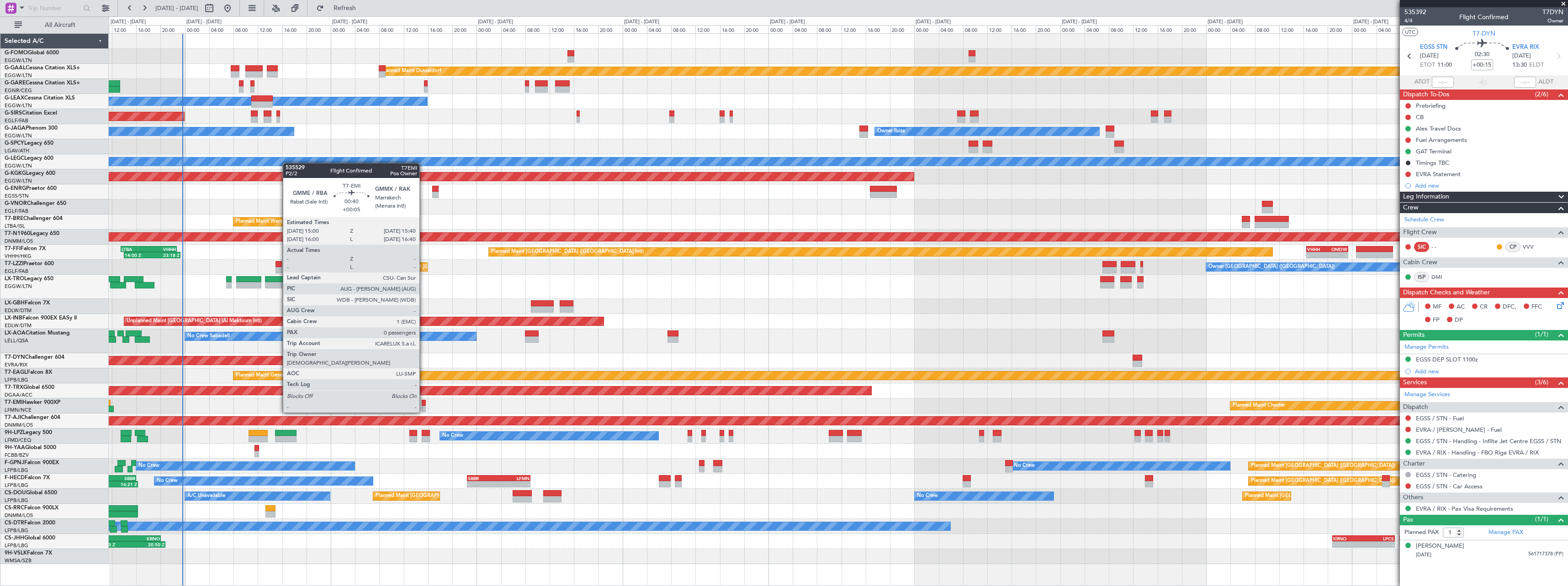
click at [424, 404] on div at bounding box center [424, 403] width 4 height 6
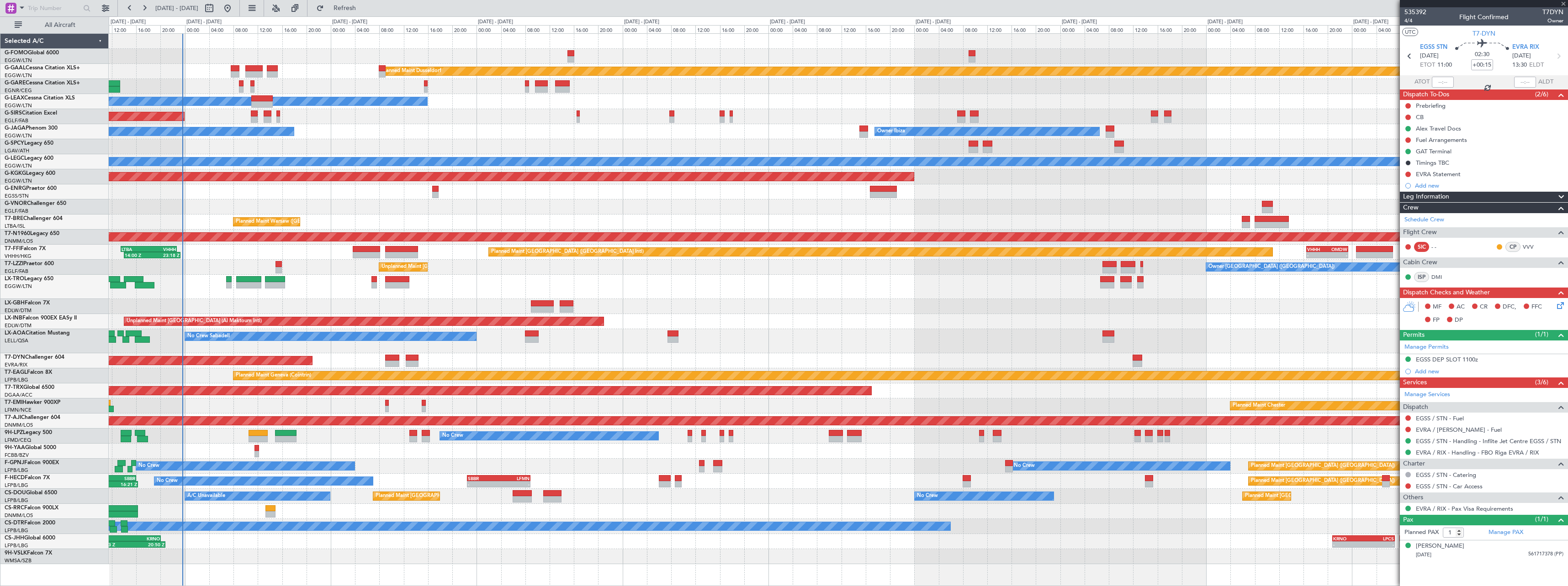
type input "+00:05"
type input "0"
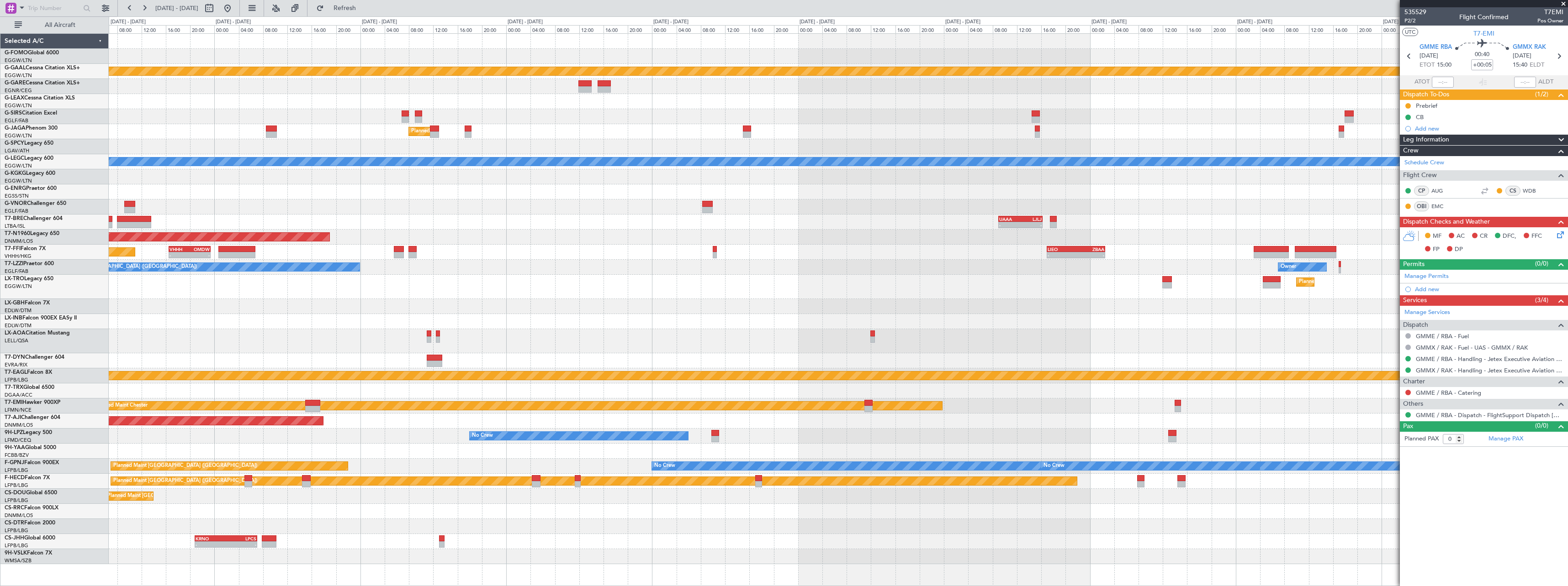
click at [3, 380] on div "Planned Maint Dusseldorf Planned Maint London (Luton) Owner Ibiza A/C Unavailab…" at bounding box center [784, 301] width 1568 height 570
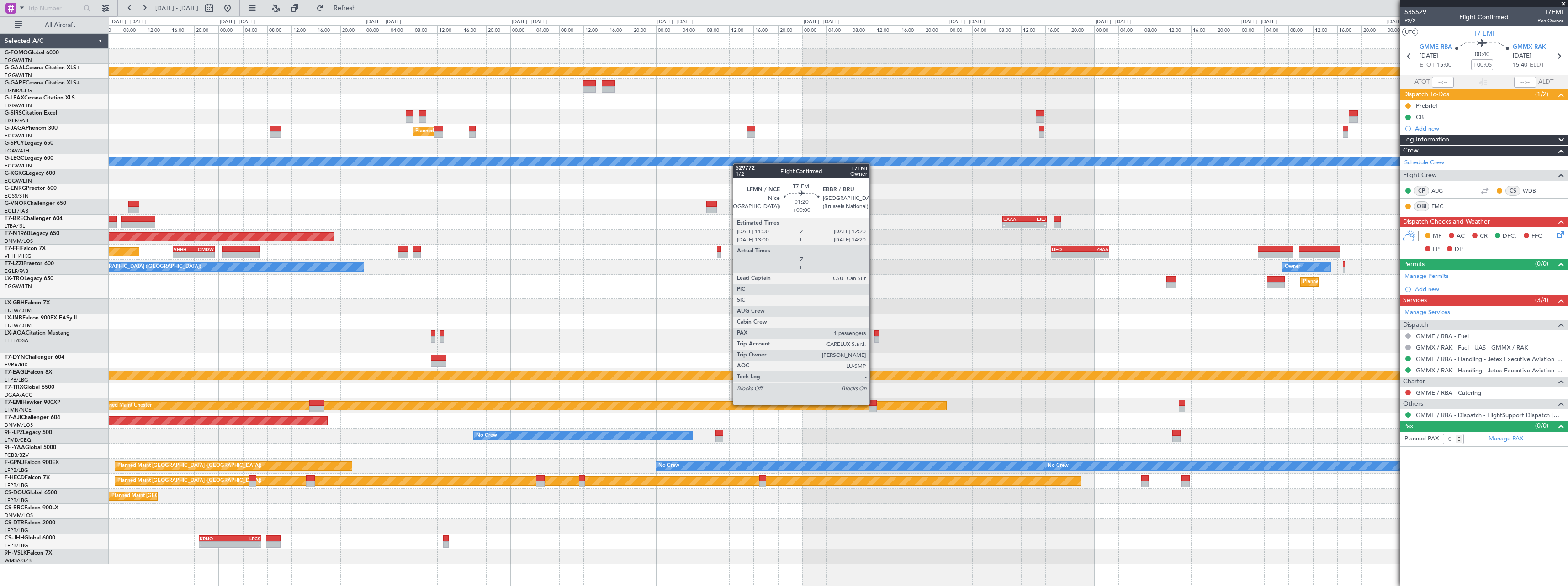
click at [874, 405] on div at bounding box center [872, 403] width 8 height 6
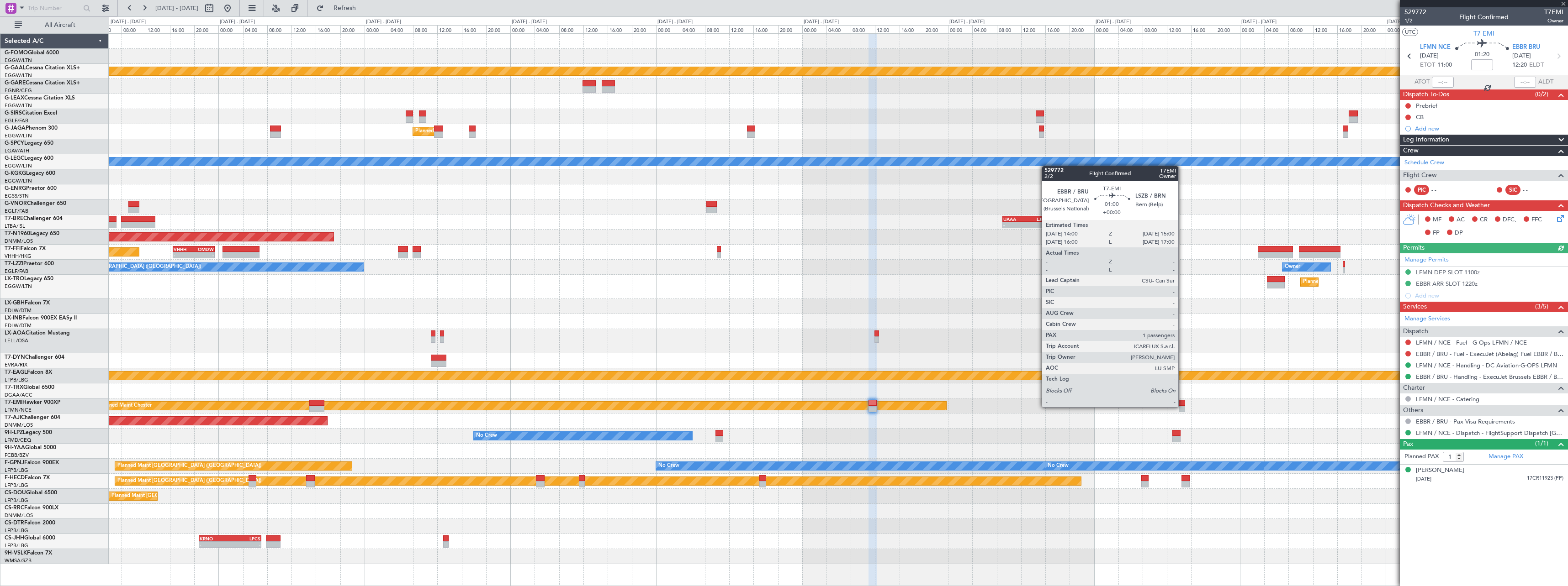
click at [1182, 408] on div at bounding box center [1182, 409] width 6 height 6
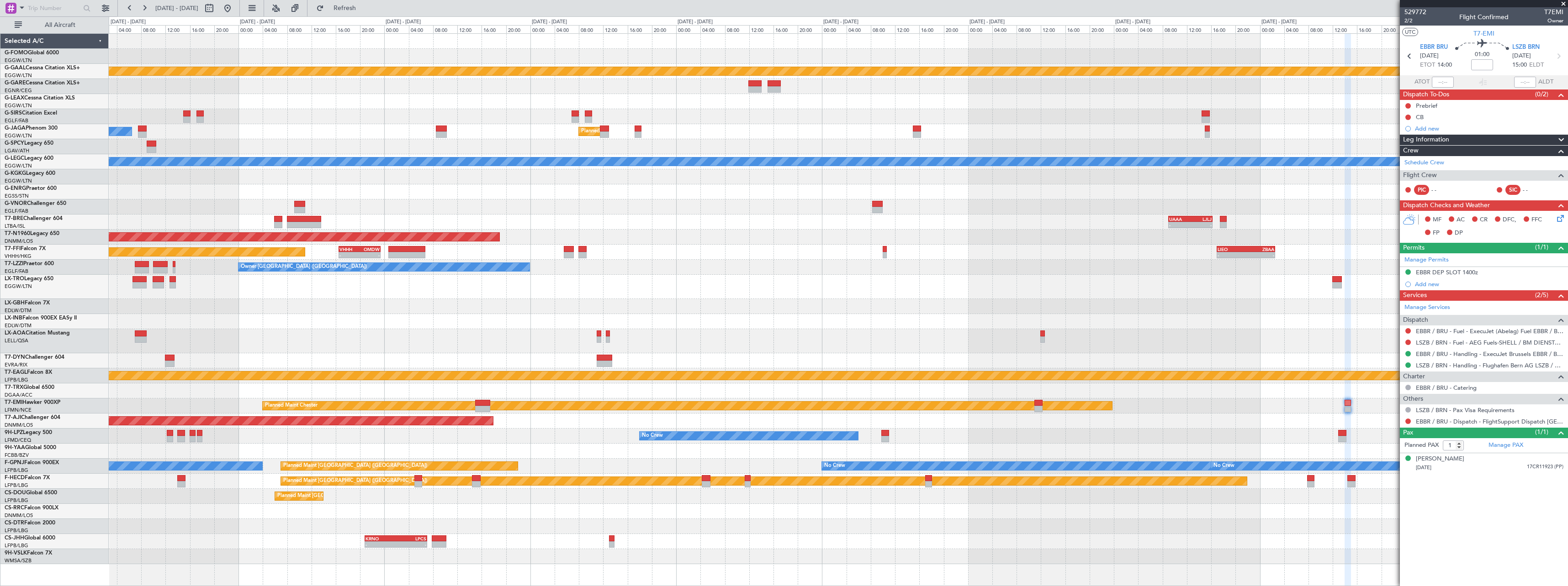
click at [991, 436] on div "Planned Maint Dusseldorf Planned Maint London (Luton) Owner Ibiza A/C Unavailab…" at bounding box center [838, 299] width 1459 height 531
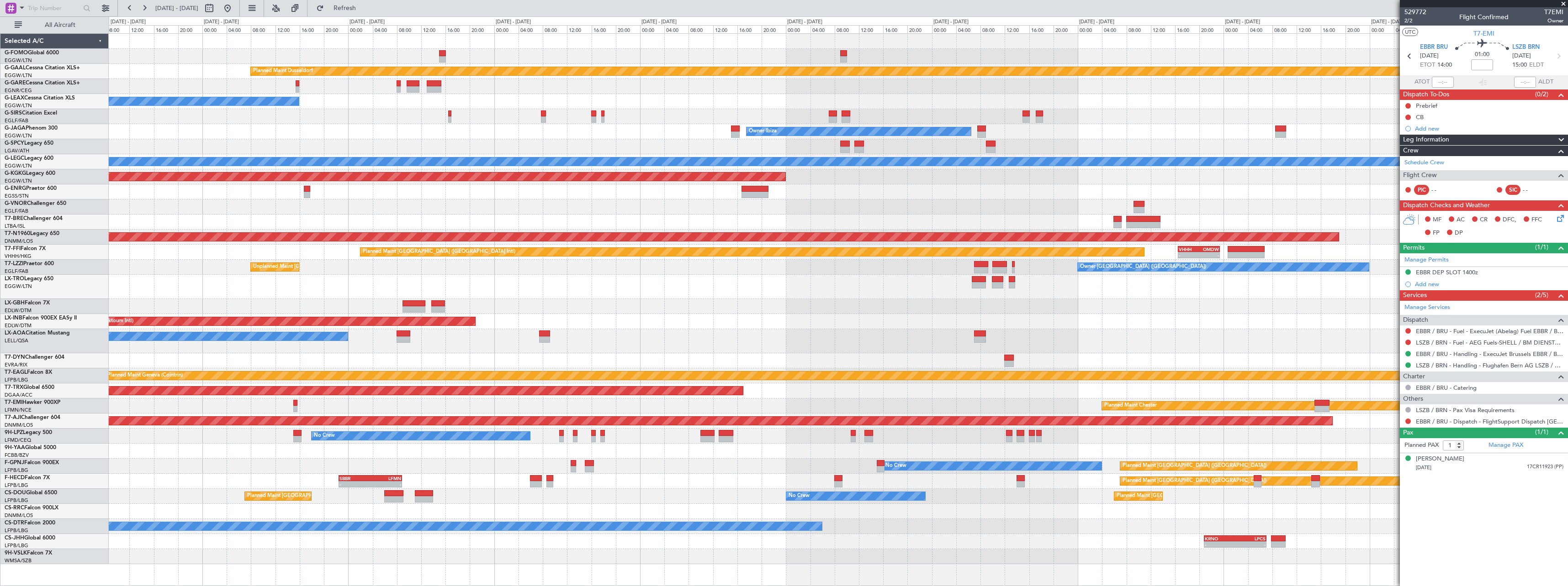
click at [1284, 424] on div "Planned Maint Dusseldorf Owner Unplanned Maint Oxford (Kidlington) Planned Main…" at bounding box center [838, 299] width 1459 height 531
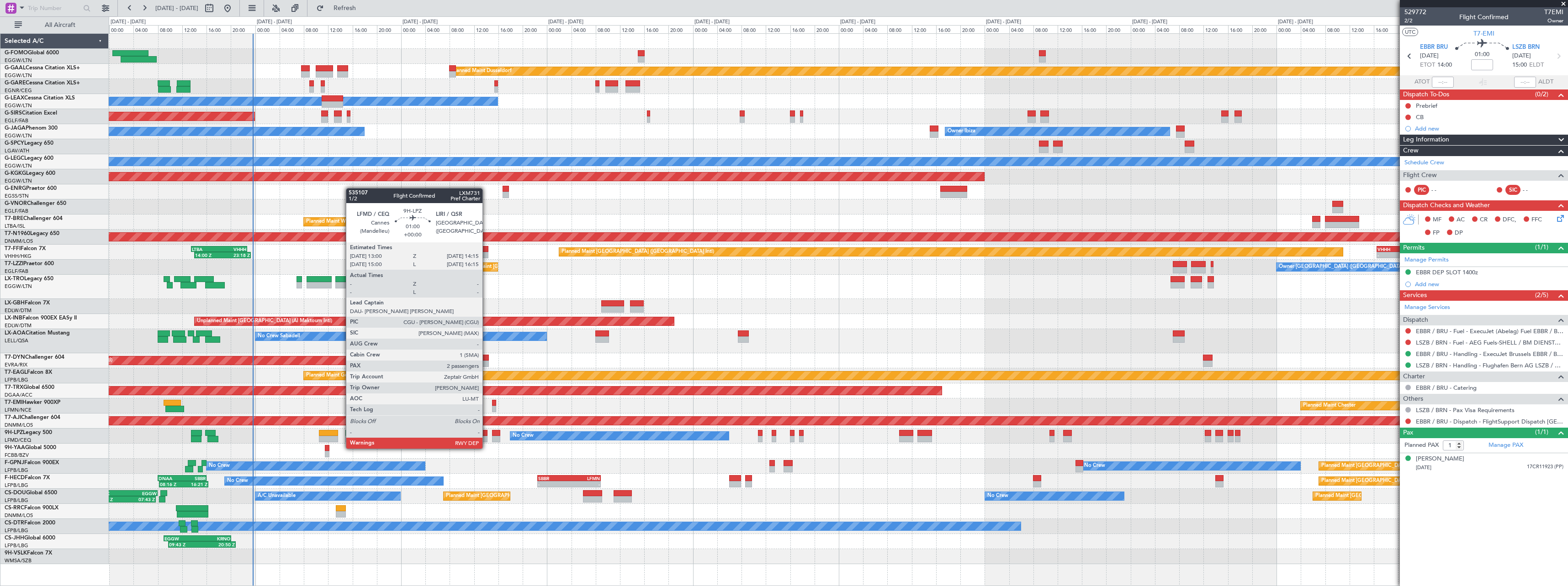
click at [487, 440] on div at bounding box center [484, 439] width 8 height 6
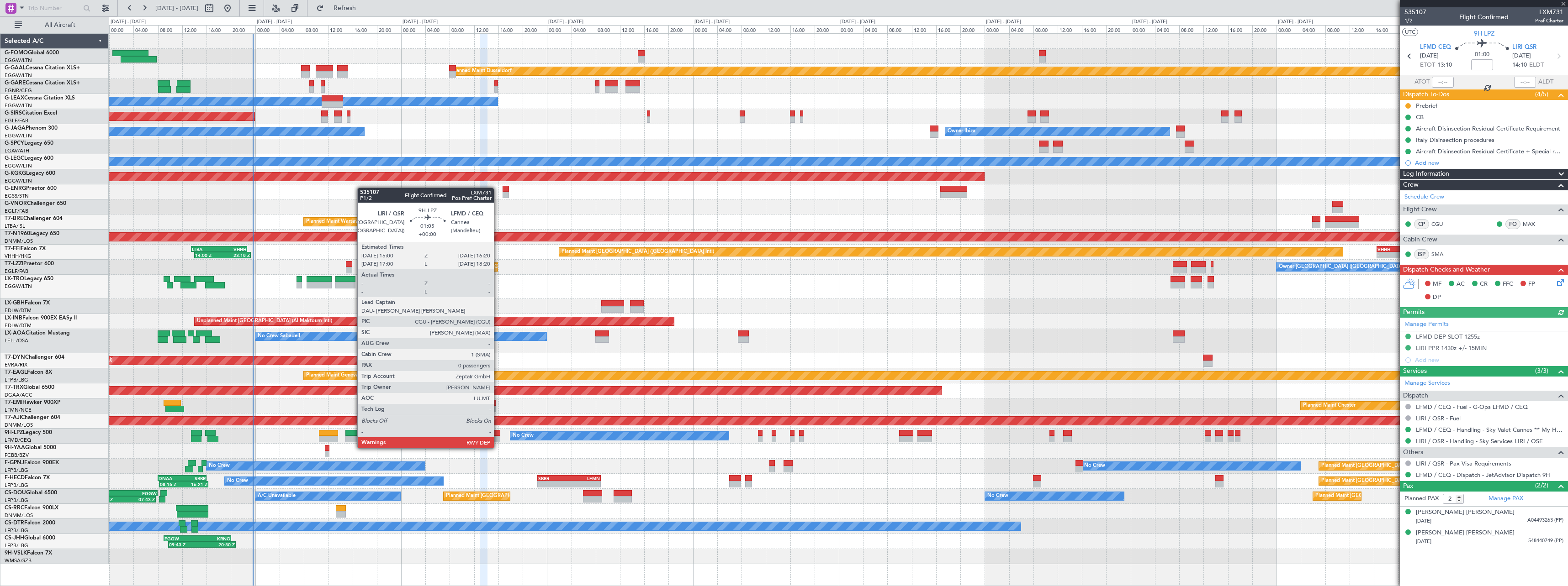
click at [499, 440] on div at bounding box center [495, 439] width 8 height 6
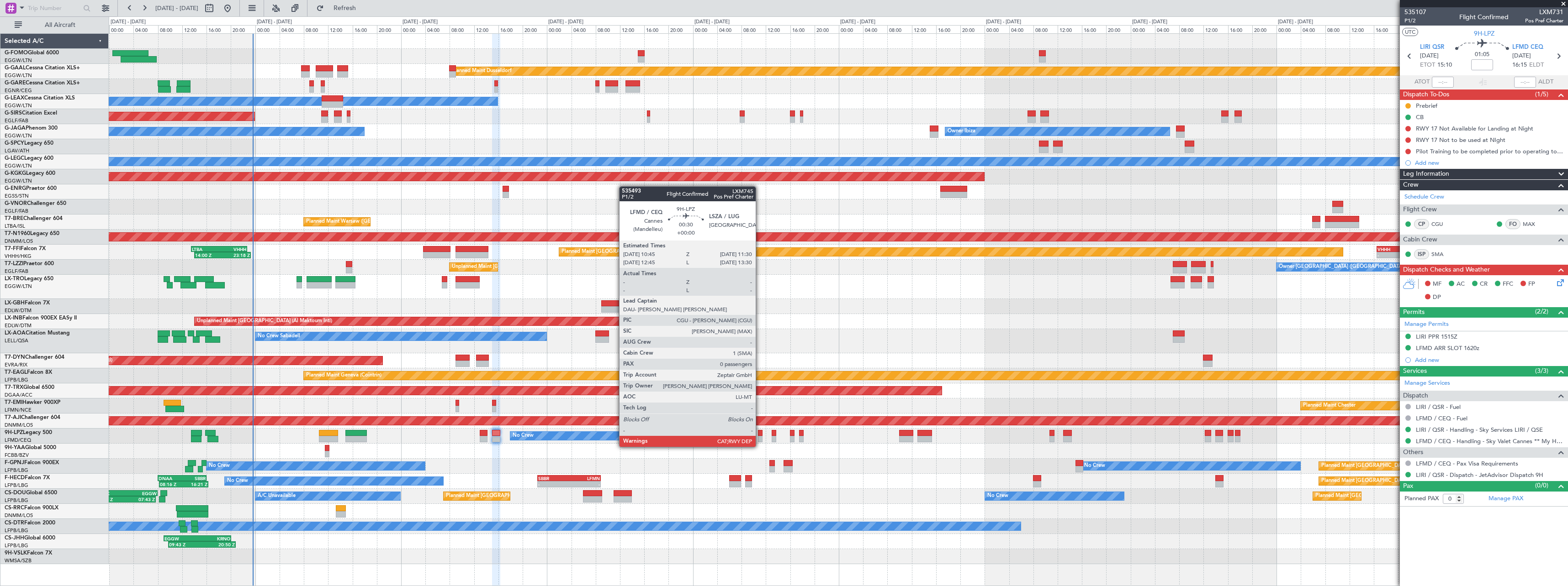
click at [760, 438] on div at bounding box center [759, 439] width 4 height 6
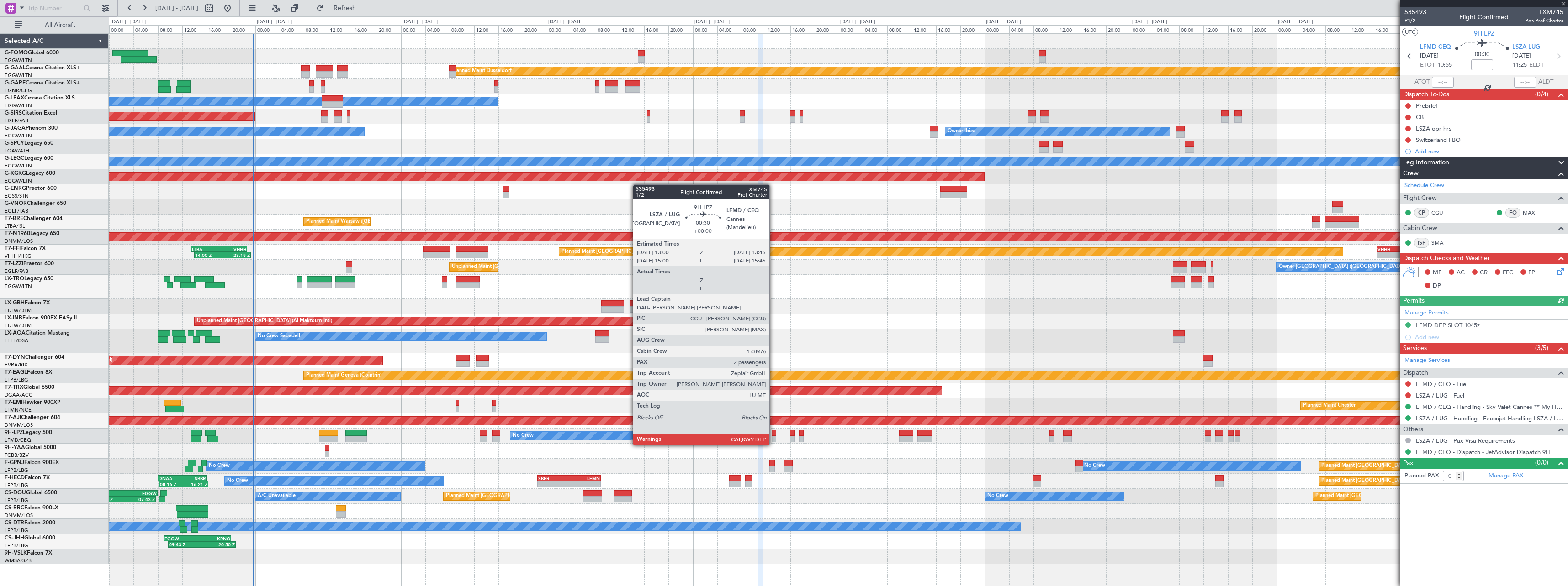
click at [774, 436] on div at bounding box center [774, 439] width 4 height 6
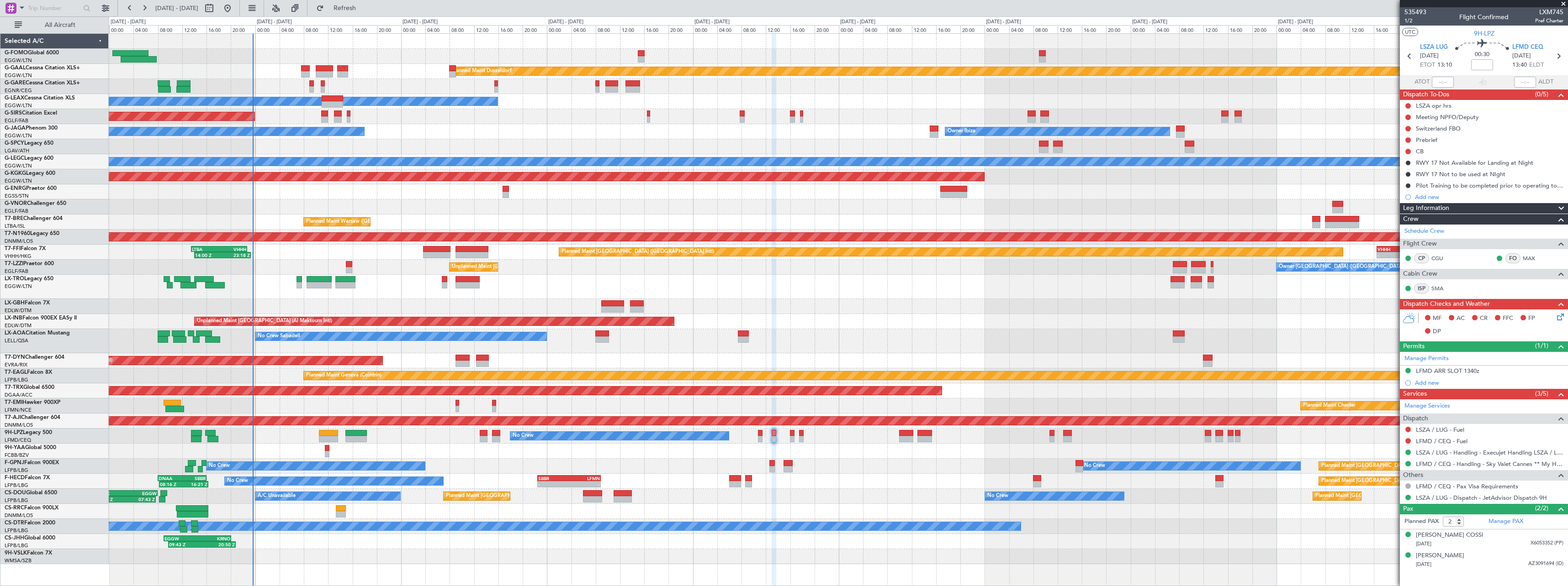
click at [795, 436] on div "No Crew No Crew" at bounding box center [838, 436] width 1459 height 15
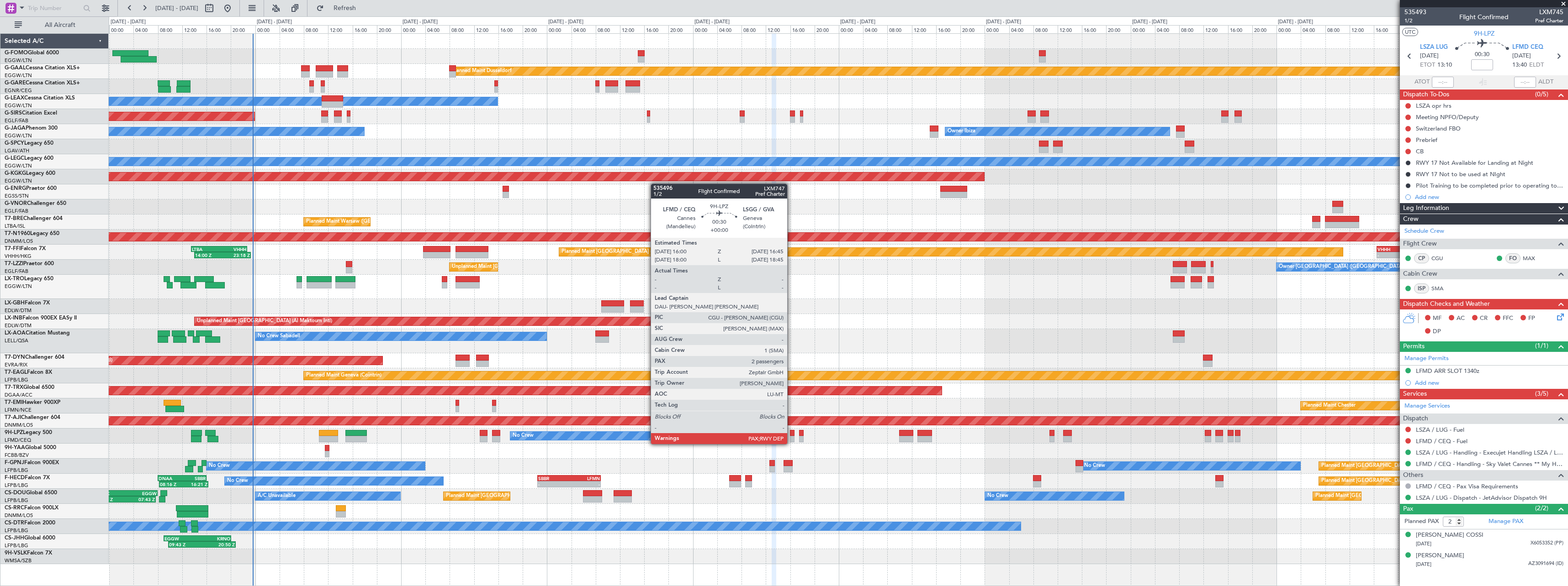
click at [792, 435] on div at bounding box center [792, 433] width 4 height 6
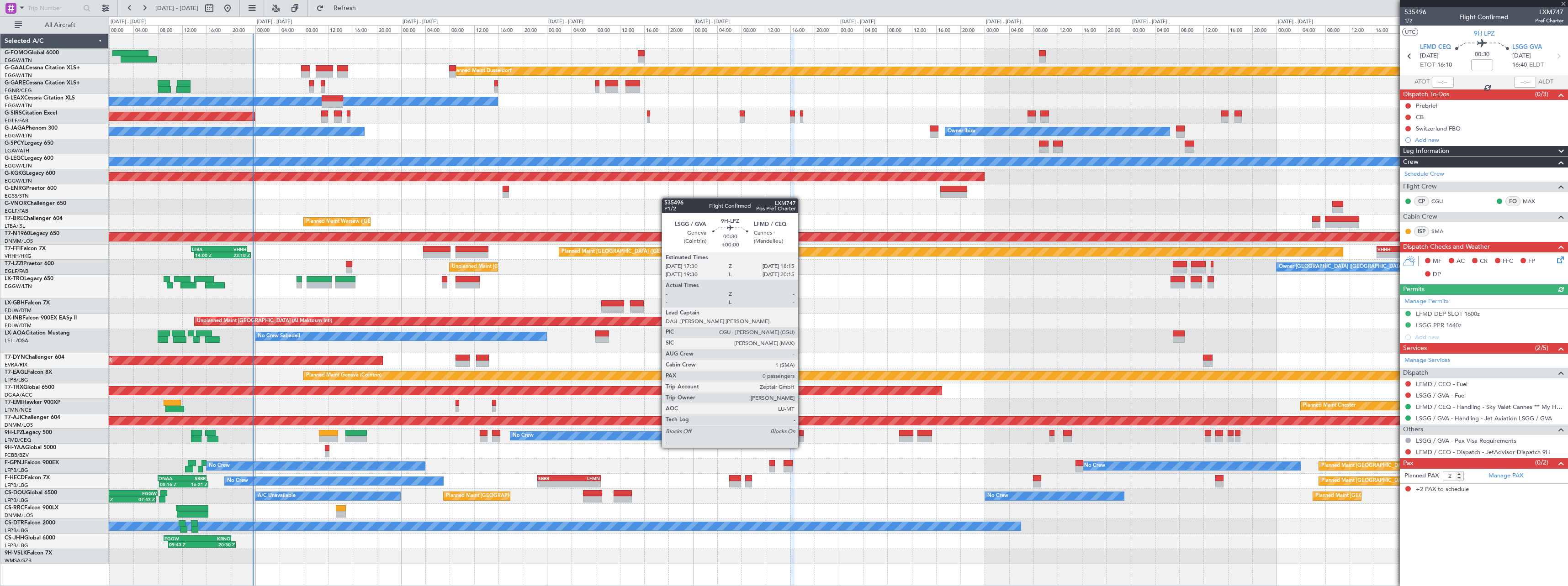
click at [802, 439] on div at bounding box center [801, 439] width 4 height 6
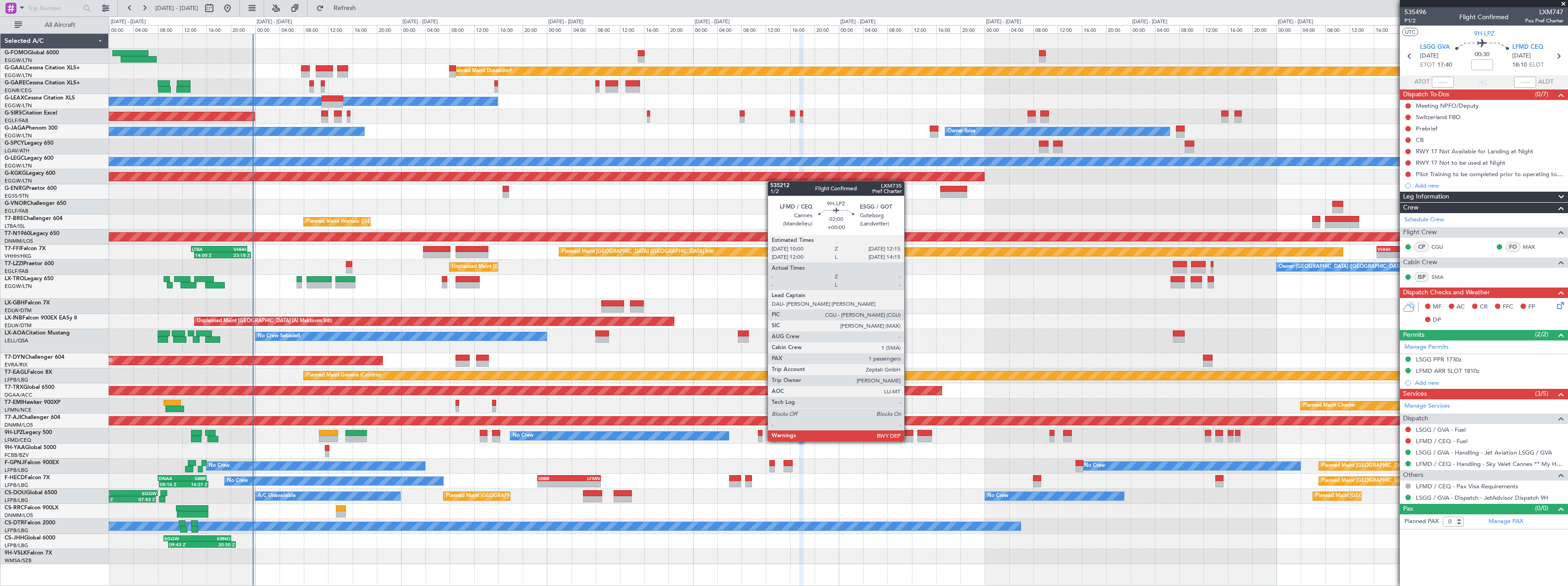
click at [908, 433] on div at bounding box center [906, 433] width 13 height 6
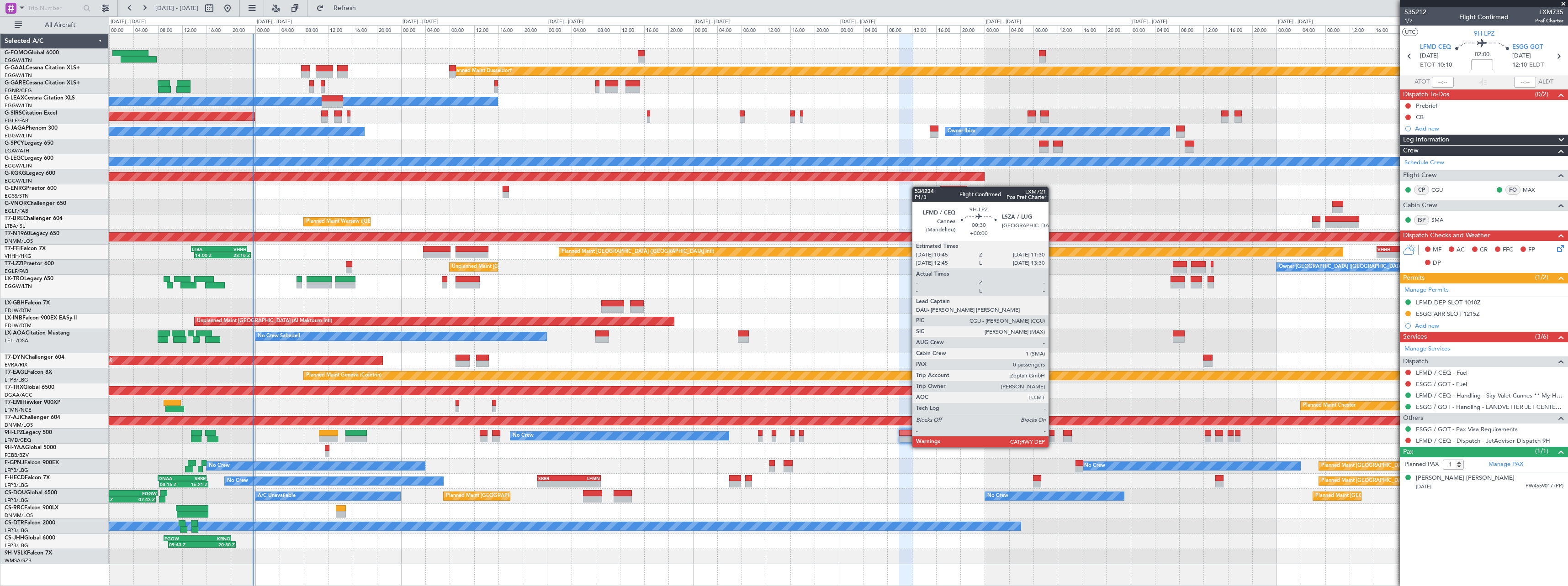
click at [1053, 439] on div at bounding box center [1051, 439] width 4 height 6
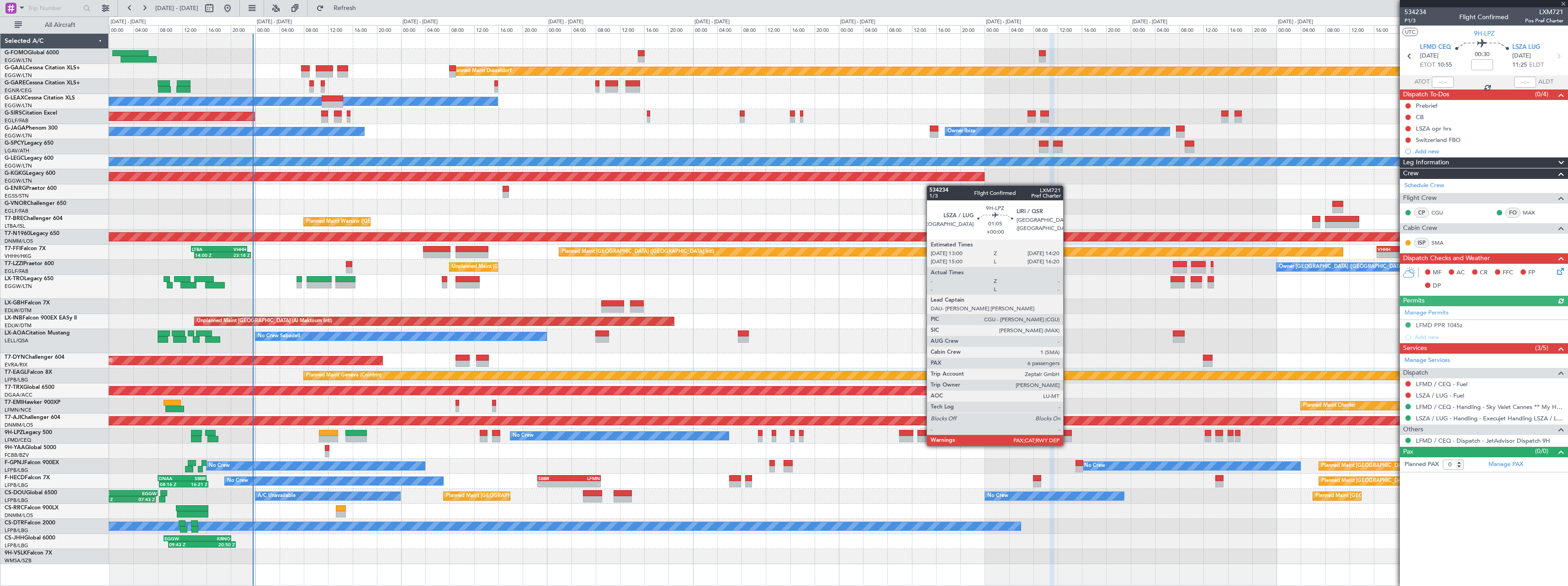
click at [1068, 437] on div at bounding box center [1066, 439] width 8 height 6
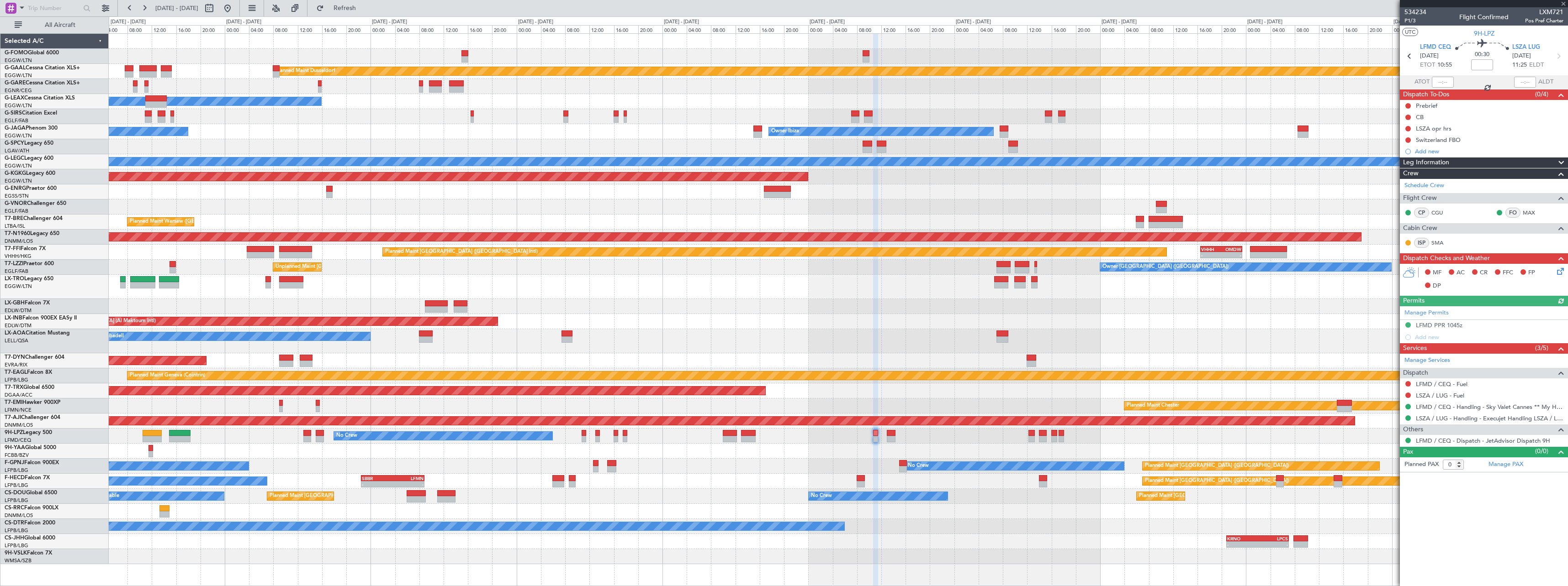
click at [858, 429] on div "No Crew No Crew" at bounding box center [838, 436] width 1459 height 15
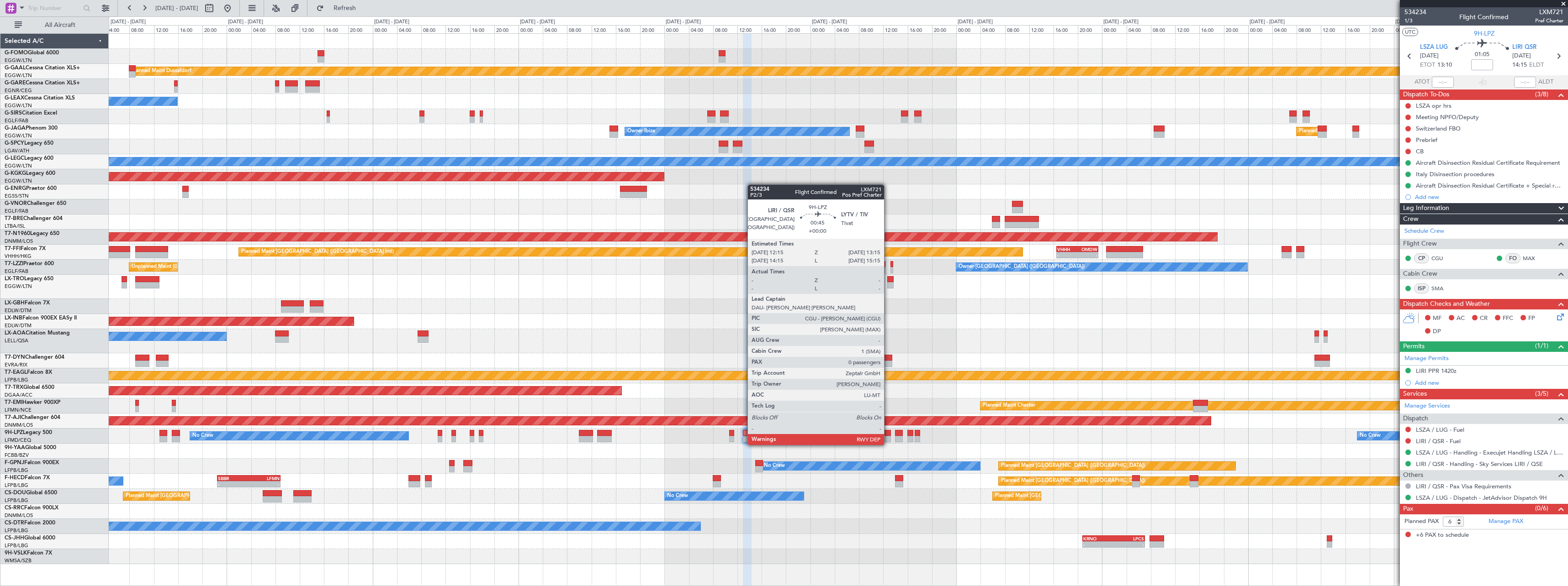
click at [888, 436] on div at bounding box center [887, 439] width 6 height 6
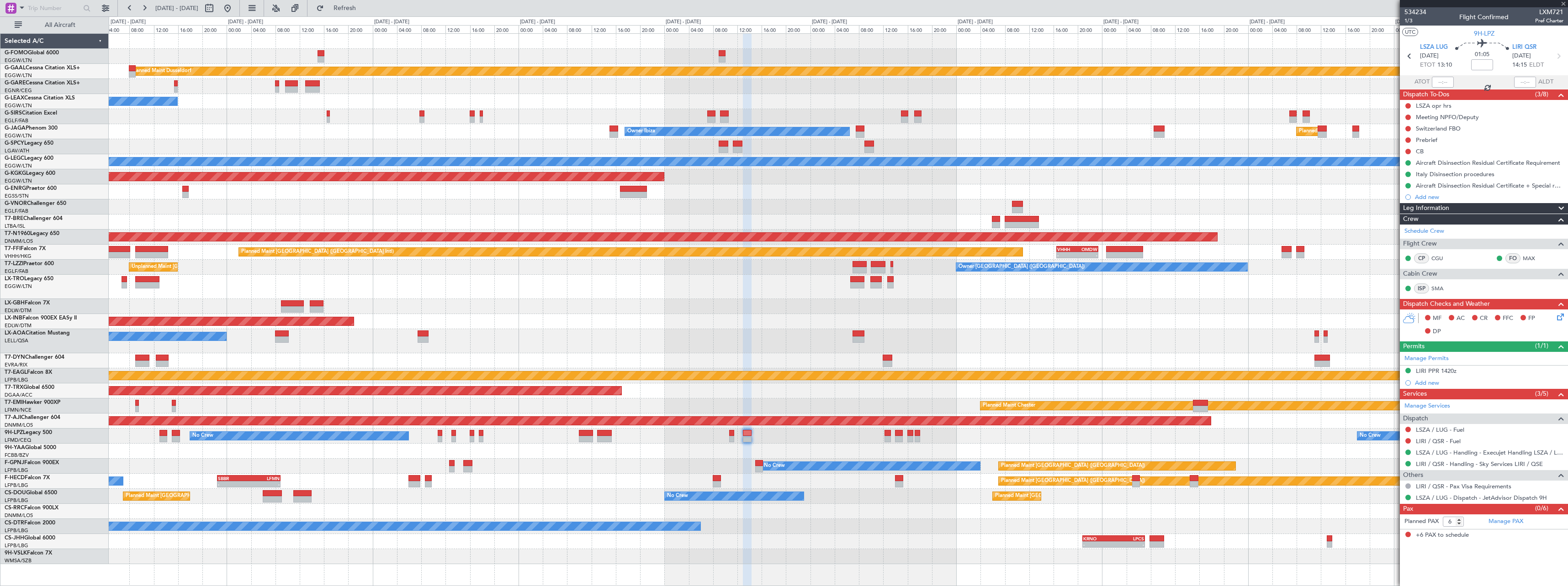
type input "0"
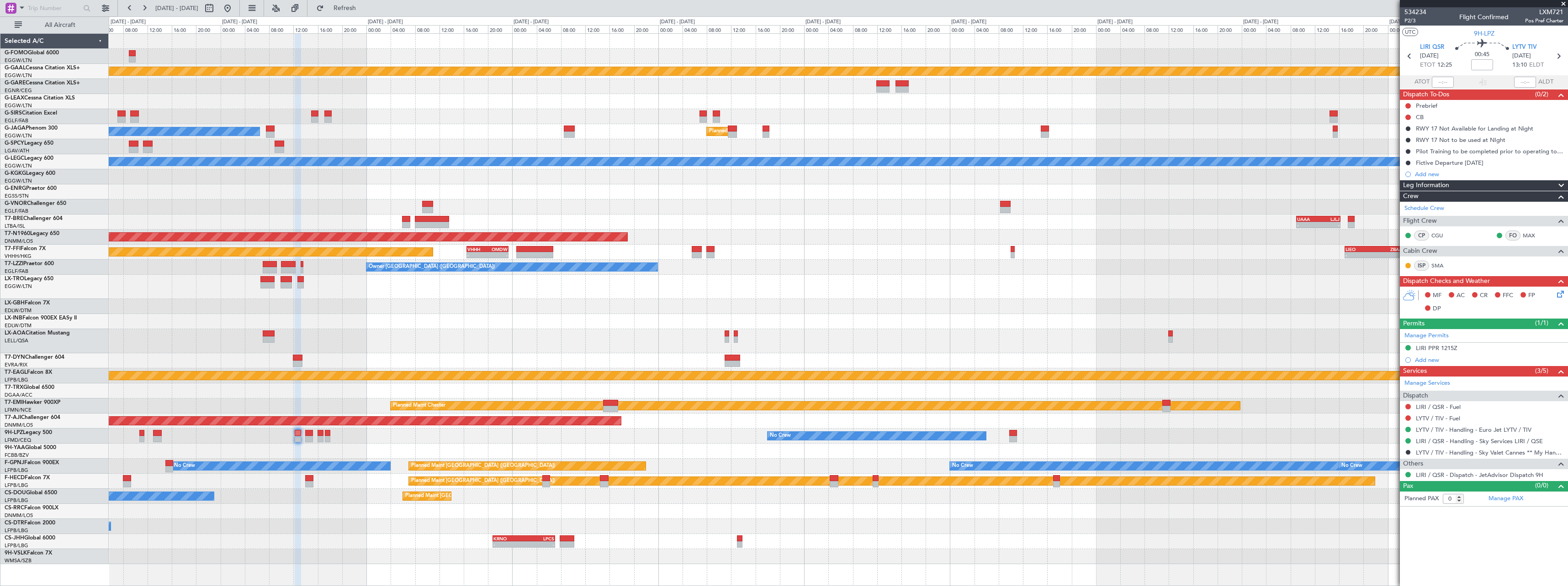
click at [390, 440] on div "Planned Maint Dusseldorf Planned Maint [GEOGRAPHIC_DATA] ([GEOGRAPHIC_DATA]) Ow…" at bounding box center [838, 299] width 1459 height 531
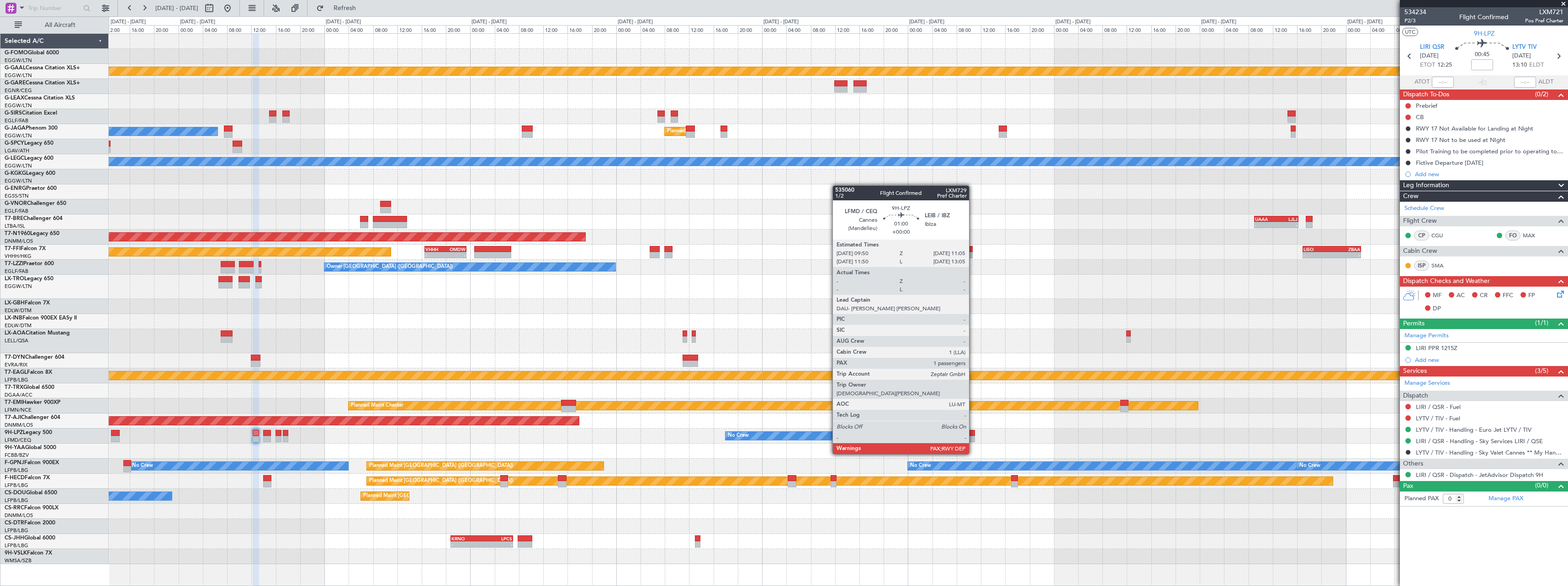
click at [974, 437] on div at bounding box center [971, 439] width 8 height 6
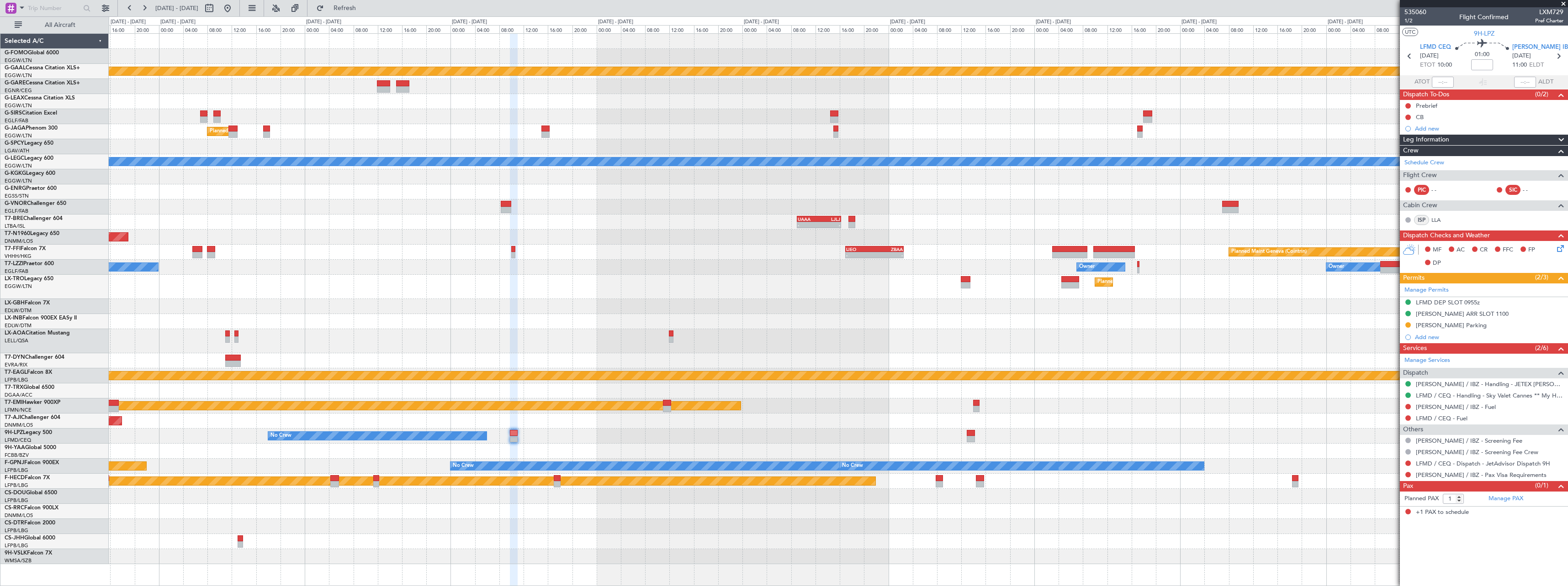
click at [781, 431] on div "- - EGGW 13:30 Z KTEB 20:25 Z Planned [GEOGRAPHIC_DATA] Planned Maint [GEOGRAPH…" at bounding box center [838, 299] width 1459 height 531
click at [1409, 326] on button at bounding box center [1408, 325] width 5 height 5
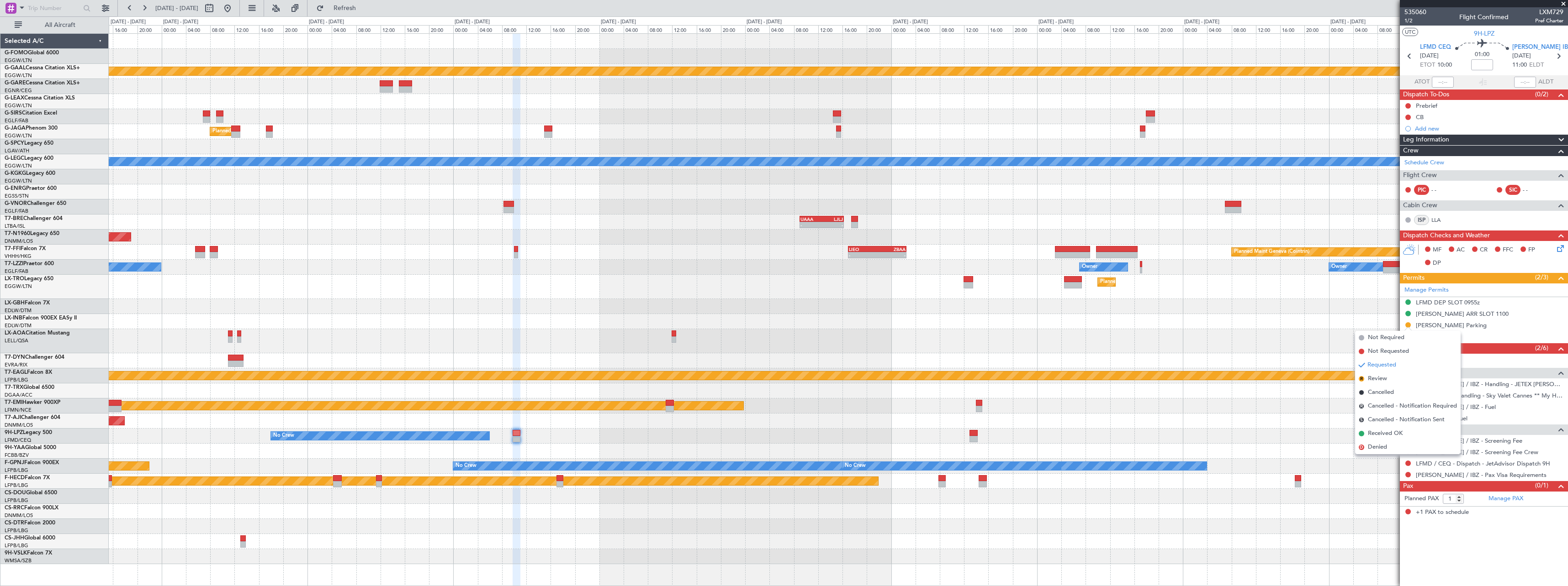
click at [1398, 438] on span "Received OK" at bounding box center [1385, 433] width 35 height 9
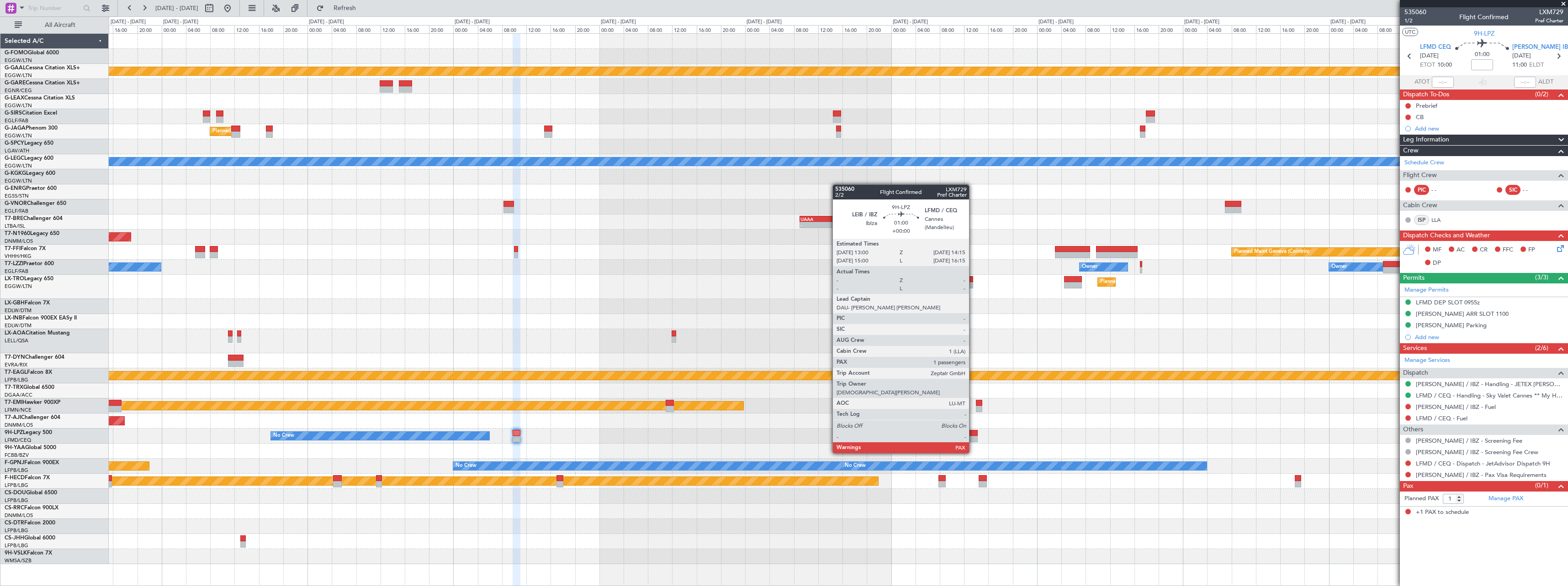
click at [974, 436] on div at bounding box center [974, 439] width 8 height 6
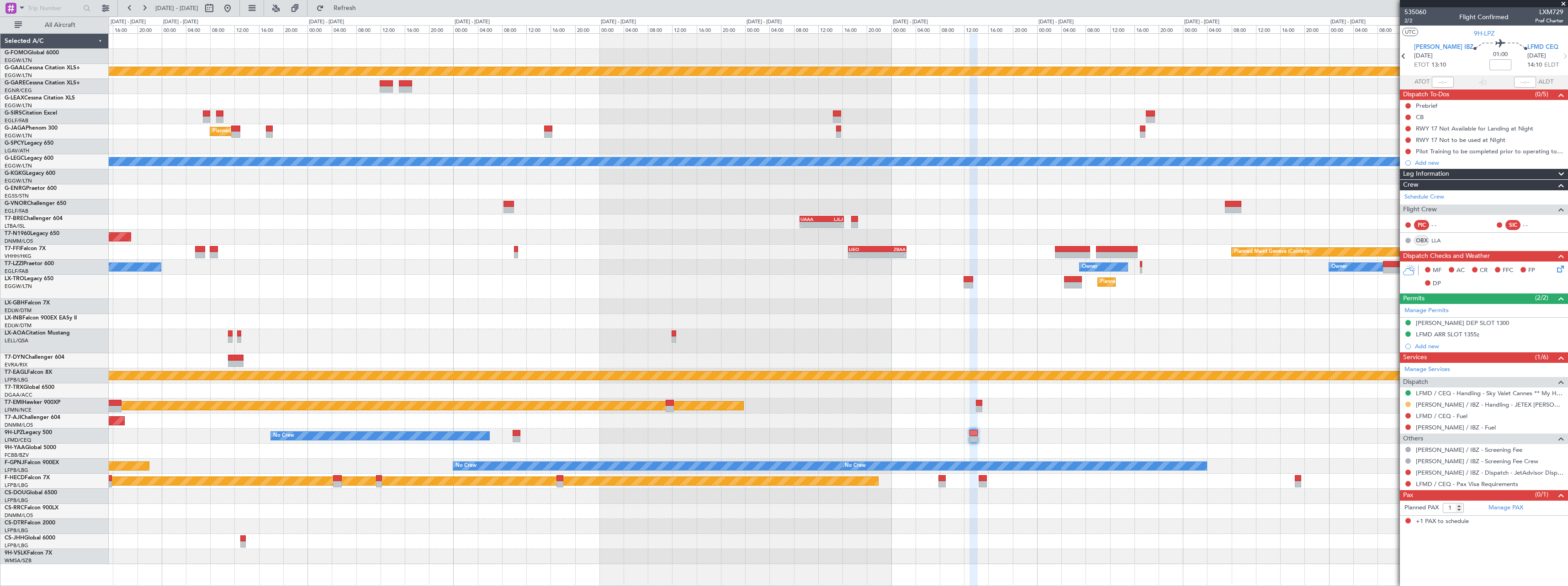
click at [1409, 405] on button at bounding box center [1408, 405] width 5 height 5
drag, startPoint x: 1389, startPoint y: 515, endPoint x: 1237, endPoint y: 497, distance: 153.1
click at [1385, 514] on span "Confirmed" at bounding box center [1382, 513] width 29 height 9
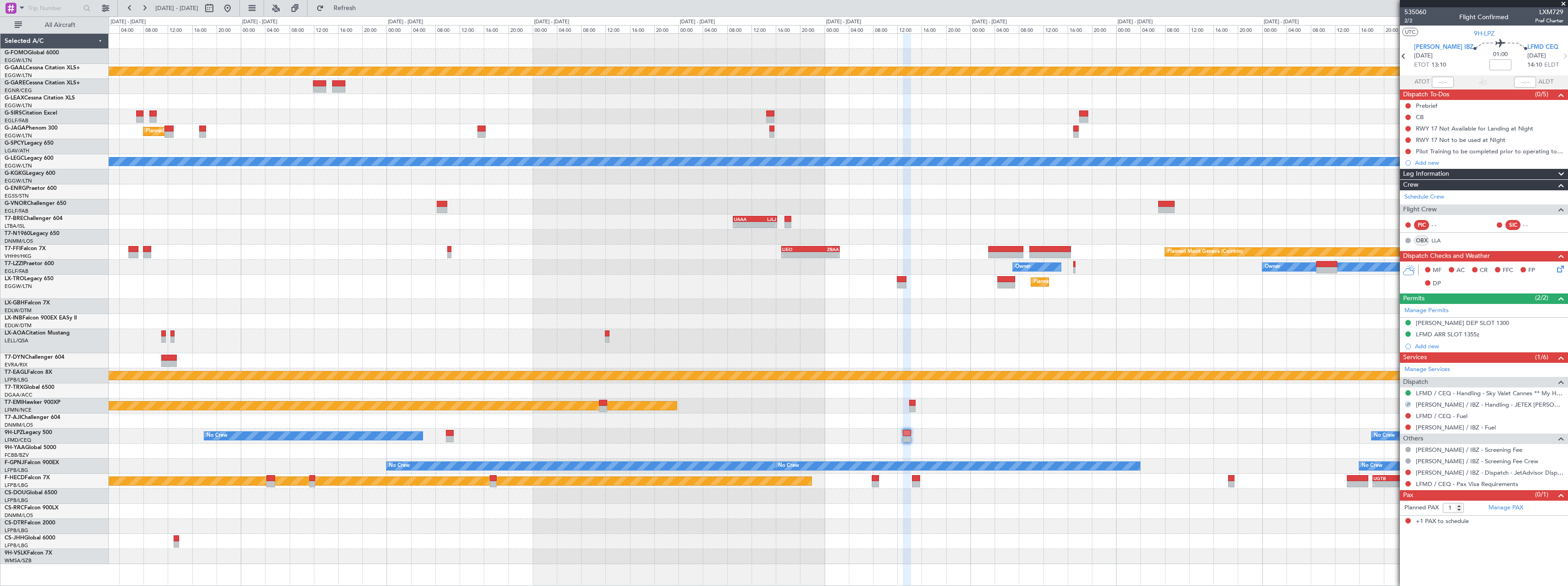
click at [1074, 450] on div at bounding box center [838, 451] width 1459 height 15
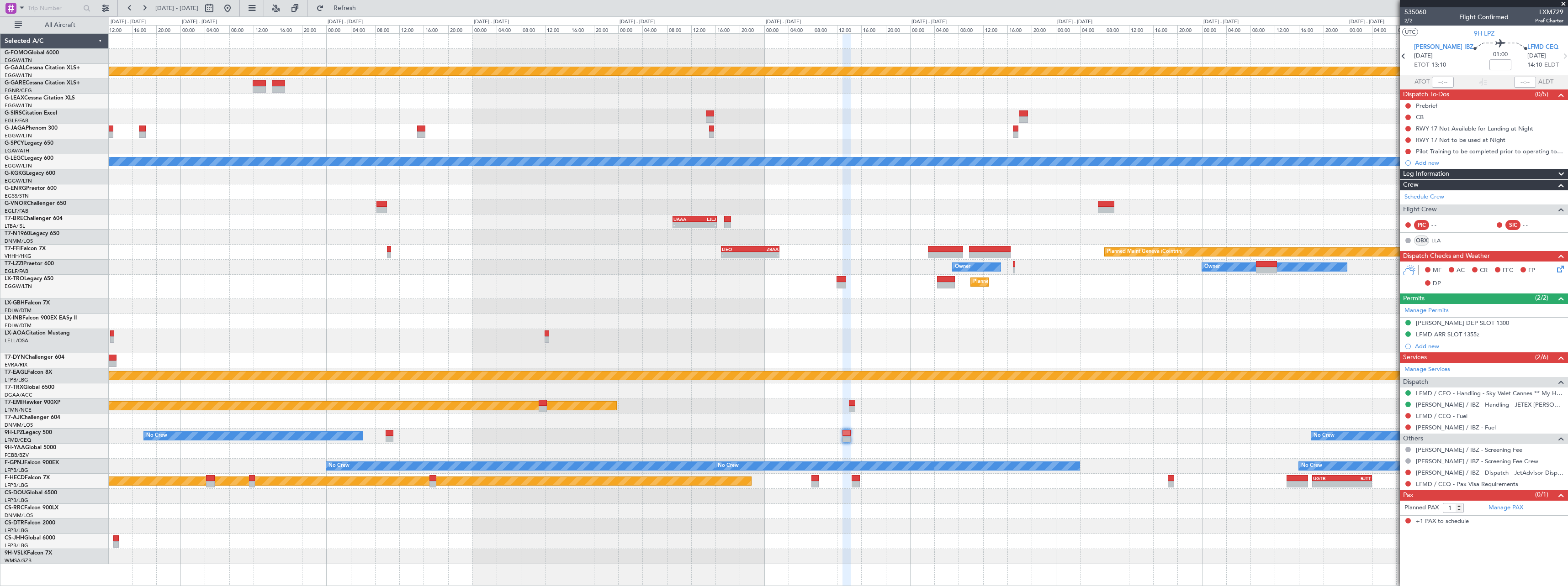
click at [1286, 486] on div "- - EGGW 13:30 Z KTEB 20:25 Z Planned [GEOGRAPHIC_DATA] Planned Maint [GEOGRAPH…" at bounding box center [838, 299] width 1459 height 531
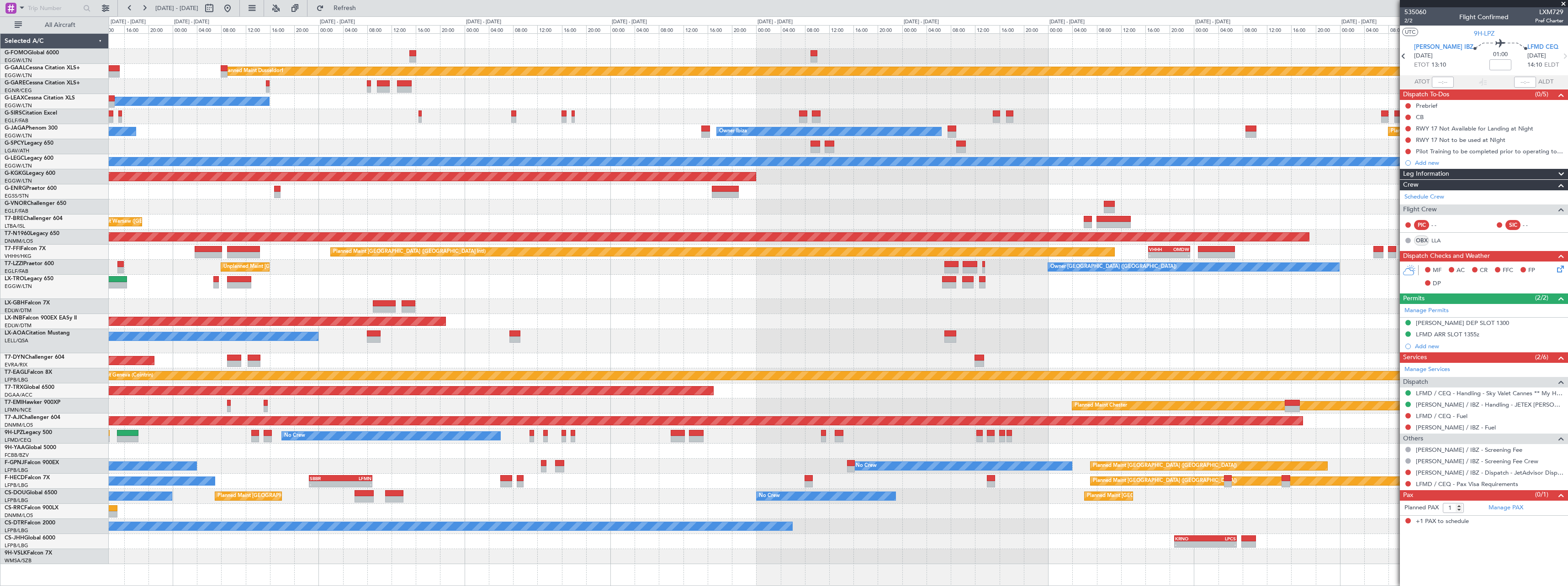
click at [1490, 502] on fb-app "[DATE] - [DATE] Refresh Quick Links All Aircraft Planned [GEOGRAPHIC_DATA] Owne…" at bounding box center [784, 297] width 1568 height 580
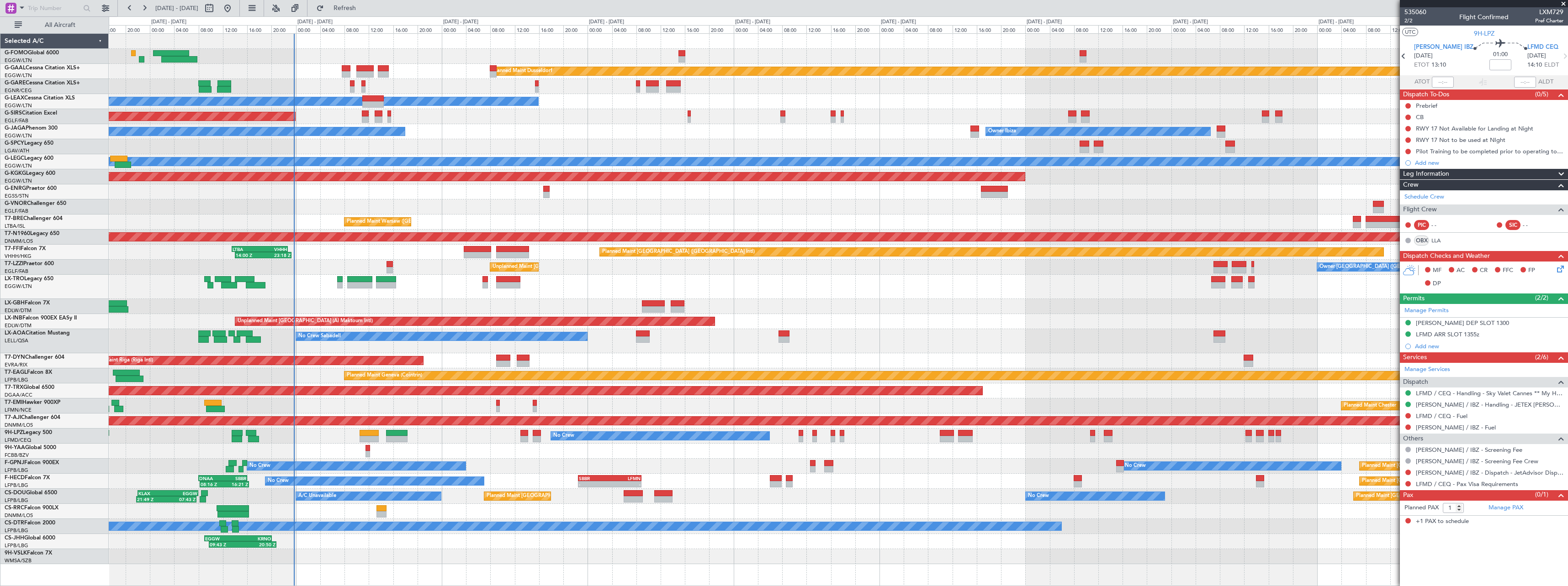
click at [1035, 516] on div "Planned Maint [GEOGRAPHIC_DATA] ([GEOGRAPHIC_DATA])" at bounding box center [838, 511] width 1459 height 15
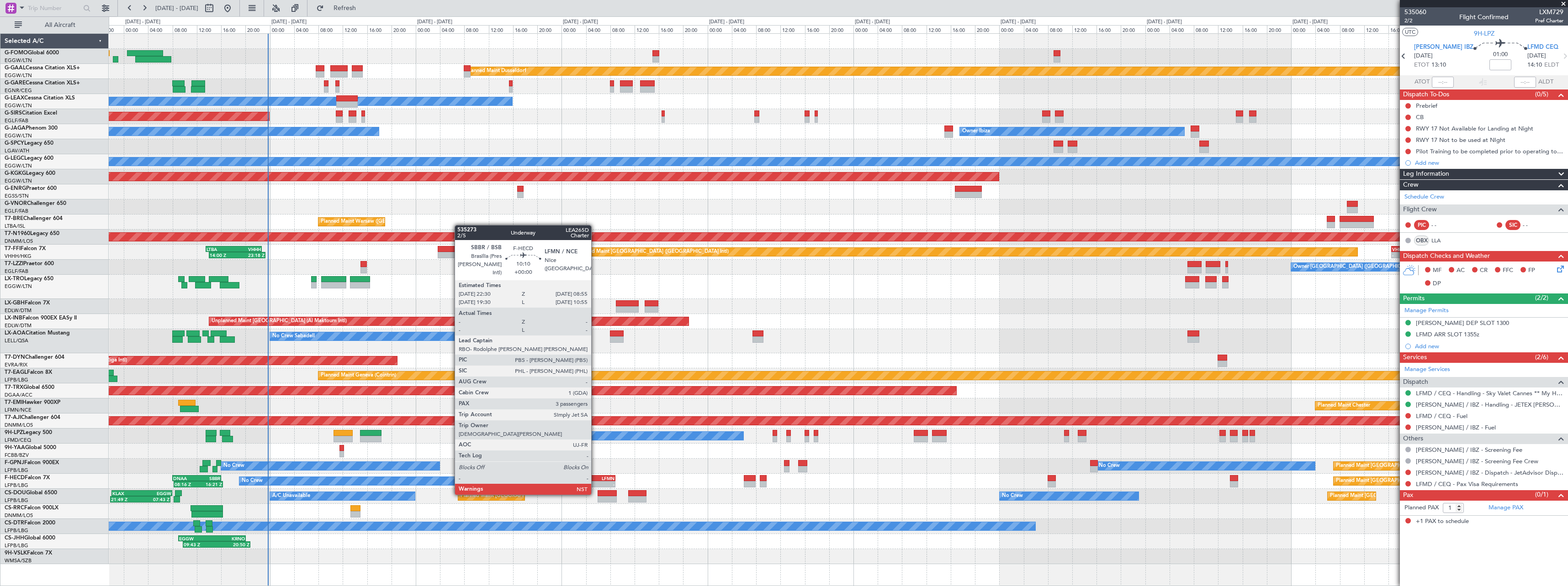
click at [595, 478] on div "LFMN" at bounding box center [599, 479] width 31 height 5
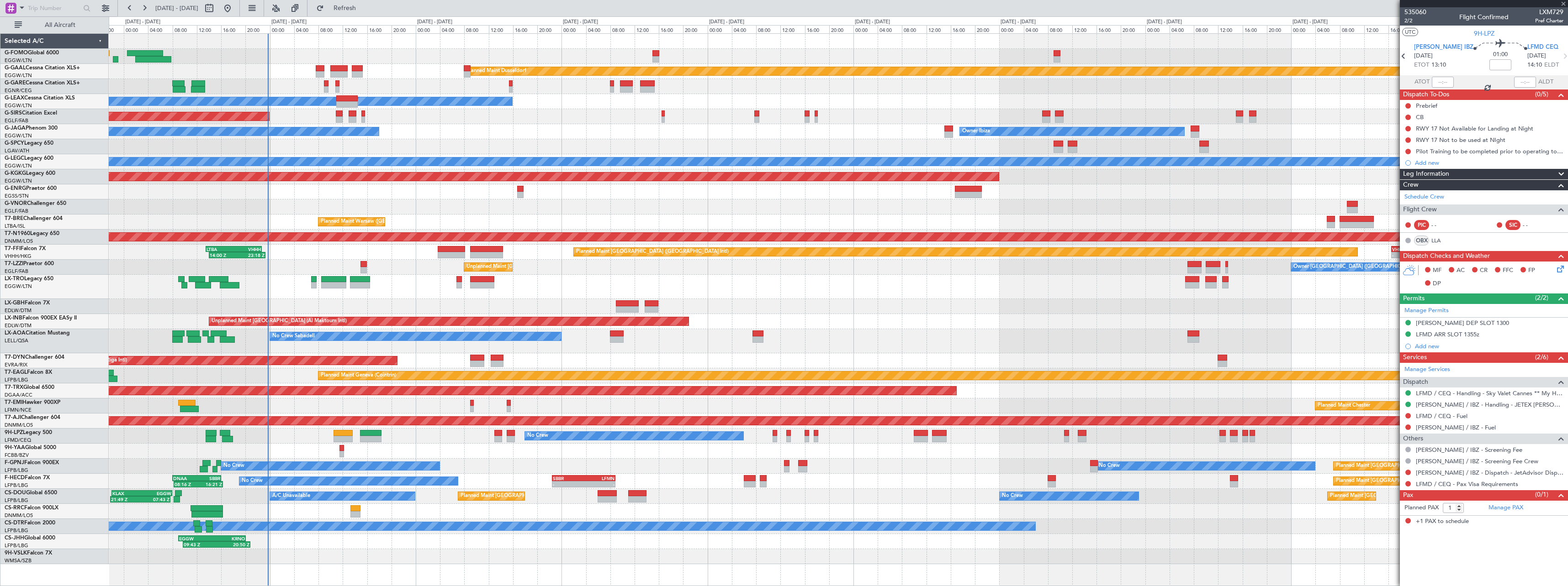
type input "3"
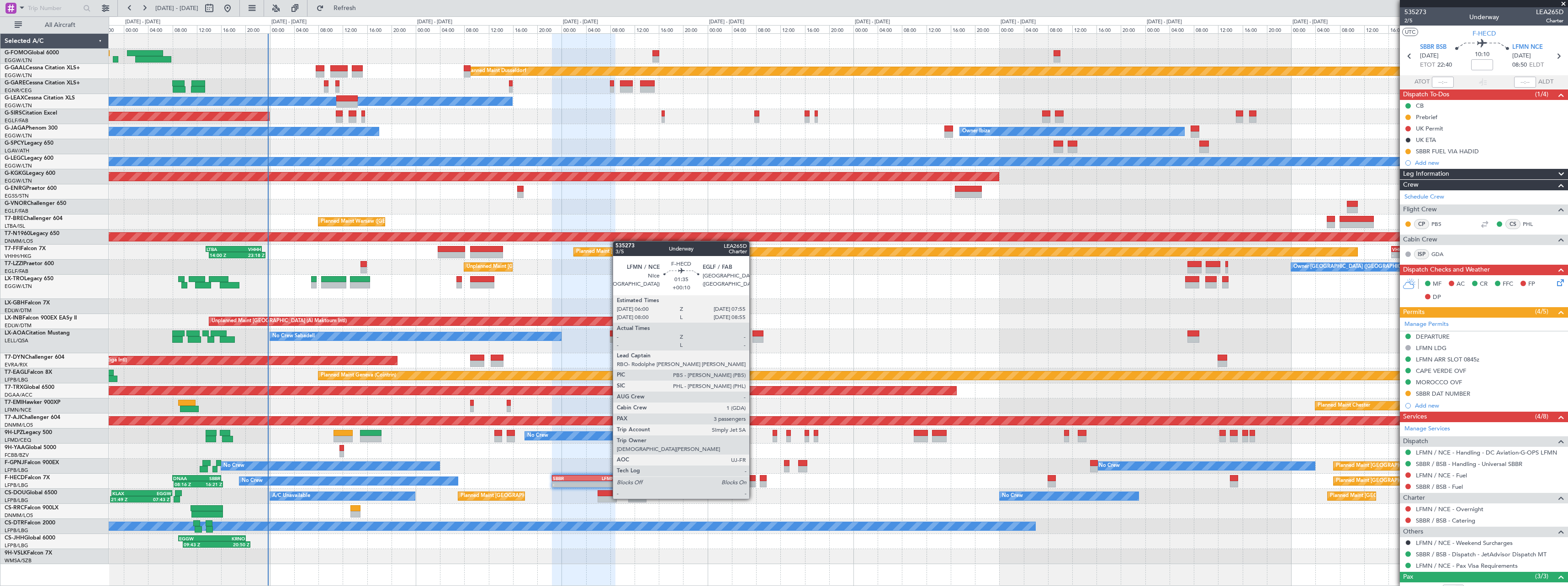
click at [753, 482] on div at bounding box center [750, 484] width 12 height 6
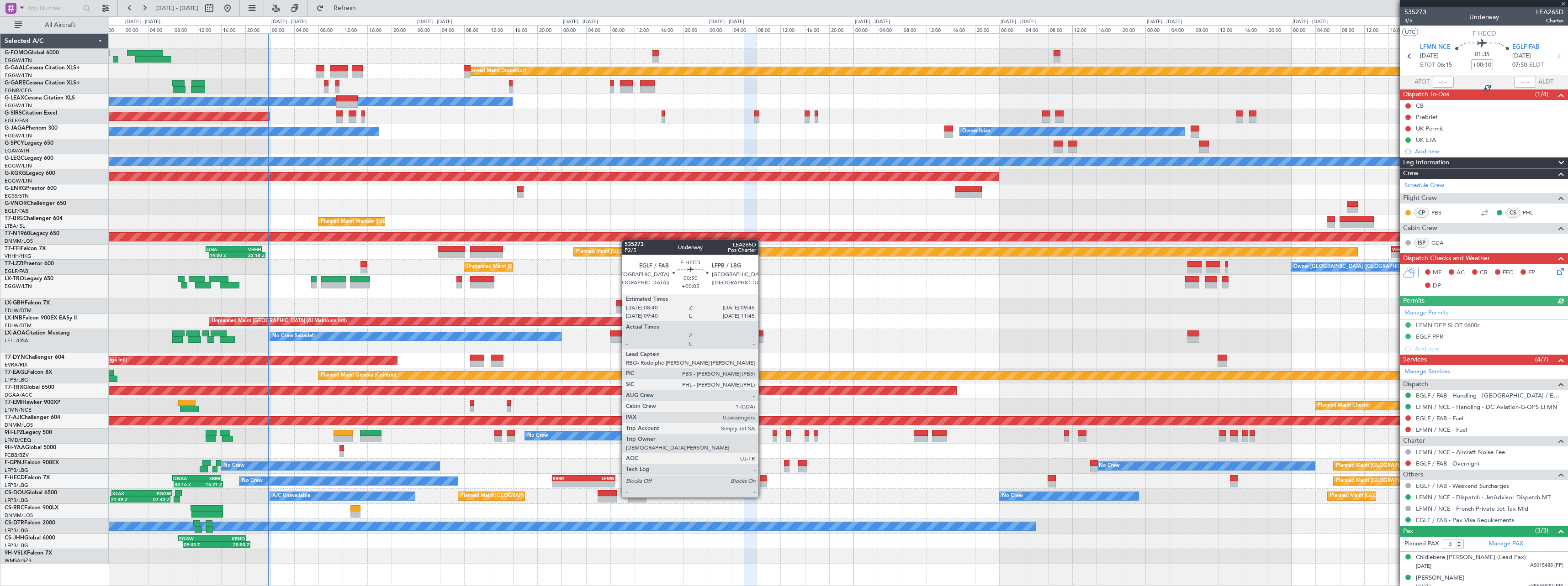
click at [763, 481] on div at bounding box center [764, 478] width 7 height 6
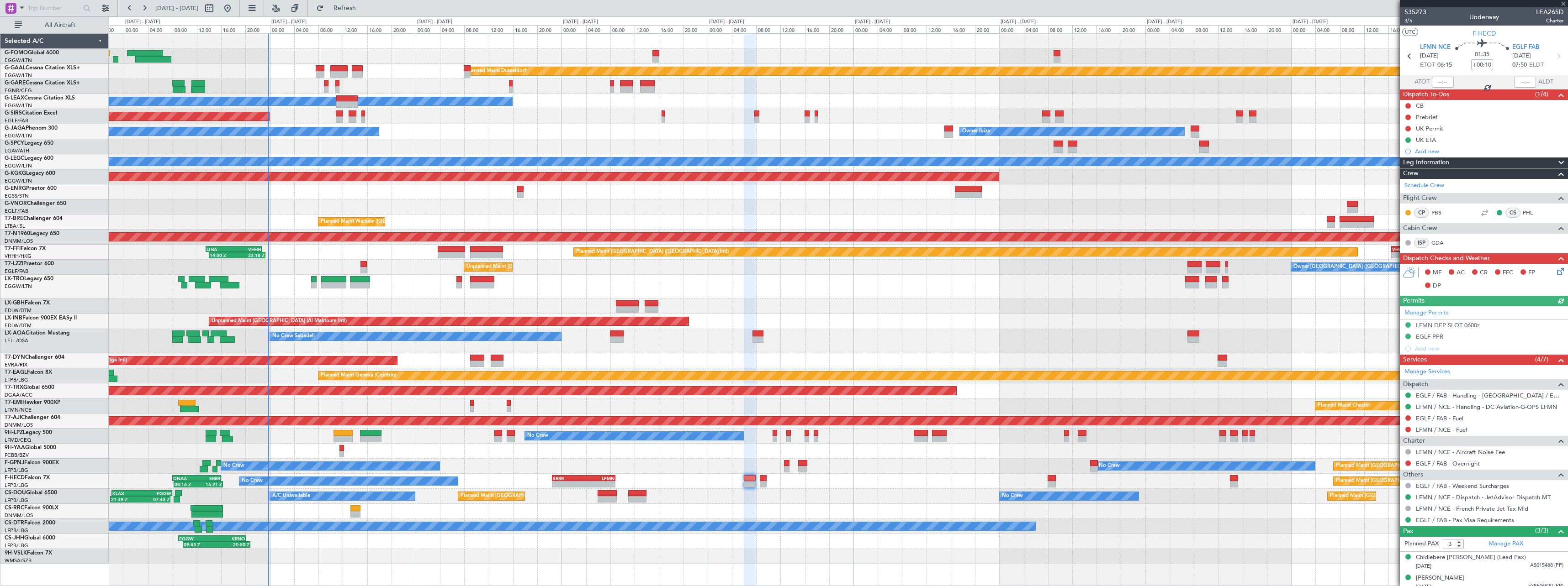
type input "+00:05"
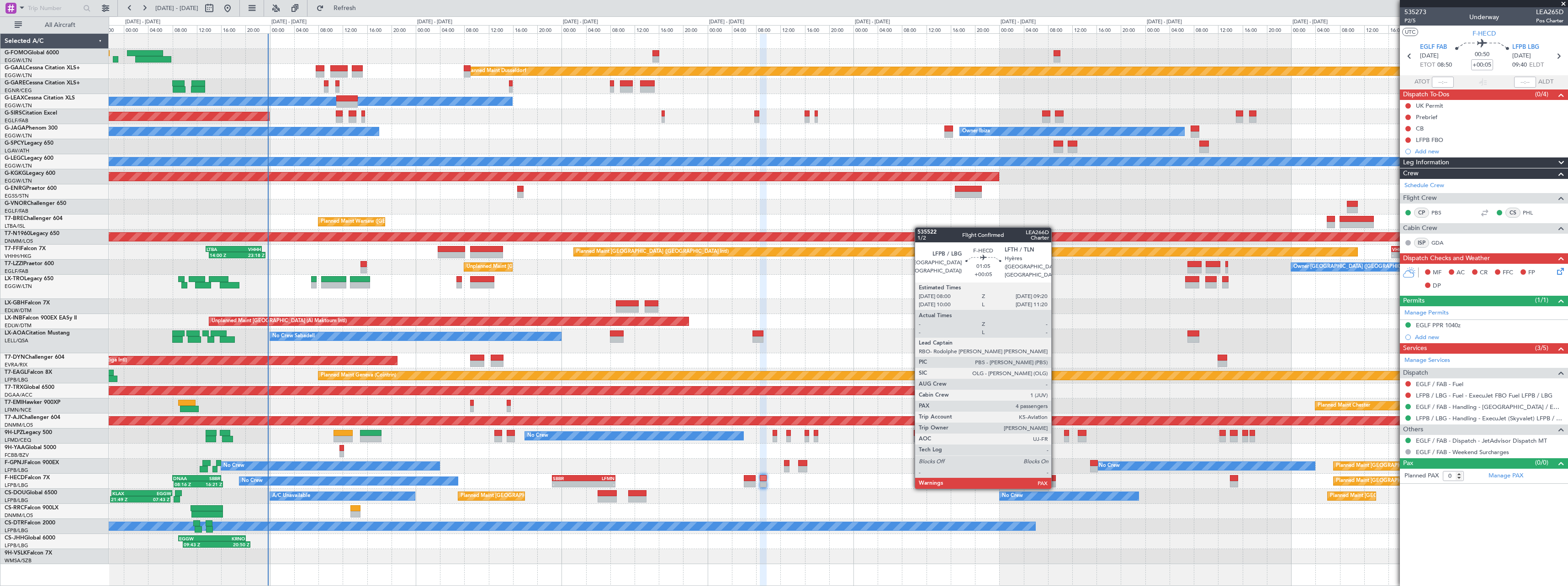
click at [1056, 479] on div at bounding box center [1051, 478] width 8 height 6
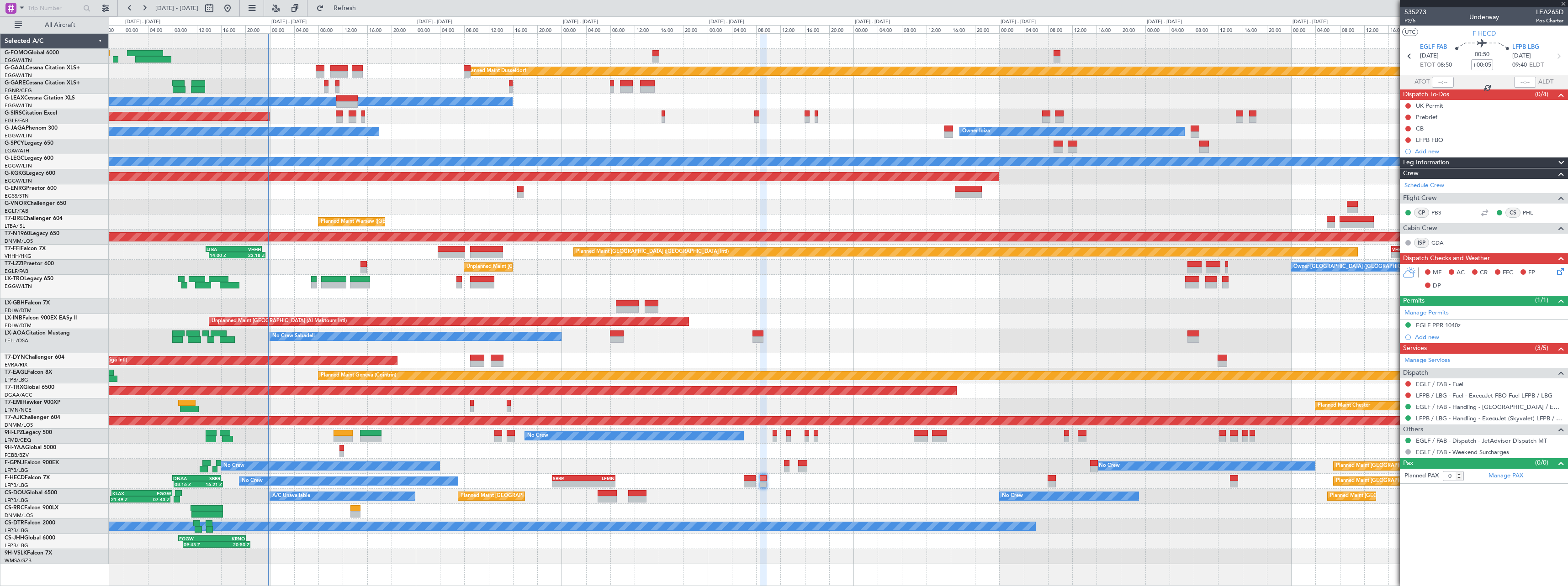
type input "5"
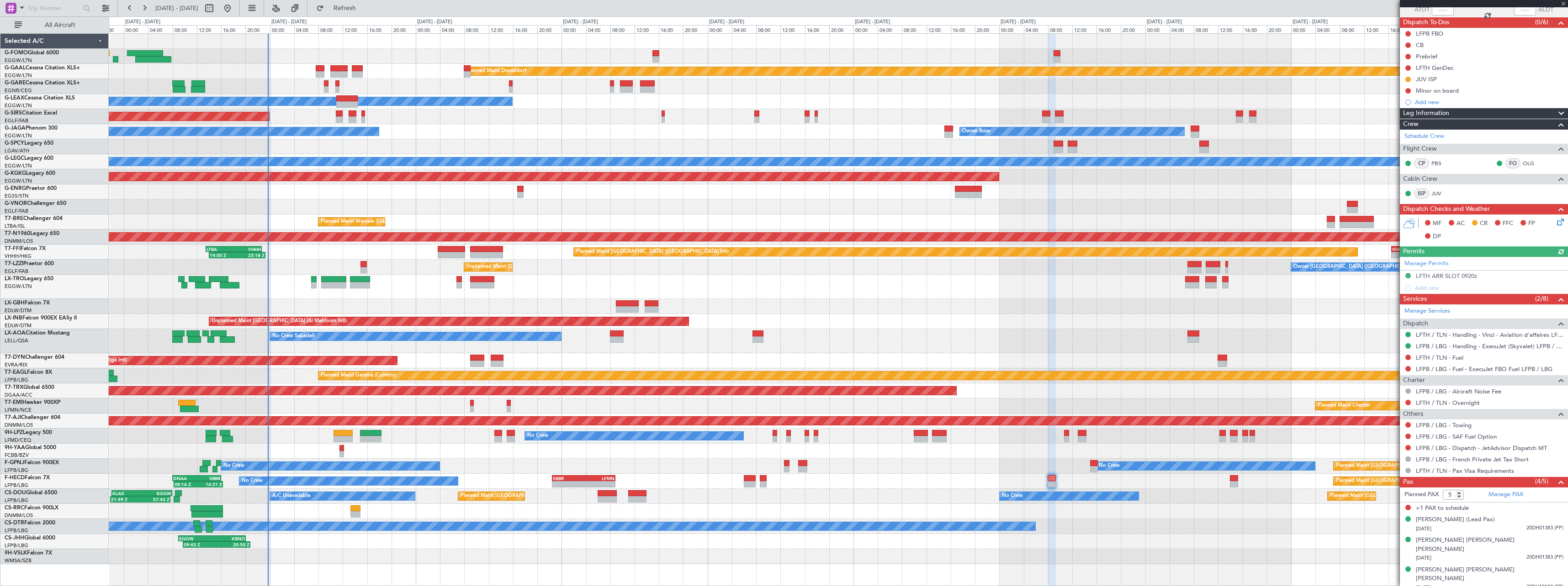
scroll to position [82, 0]
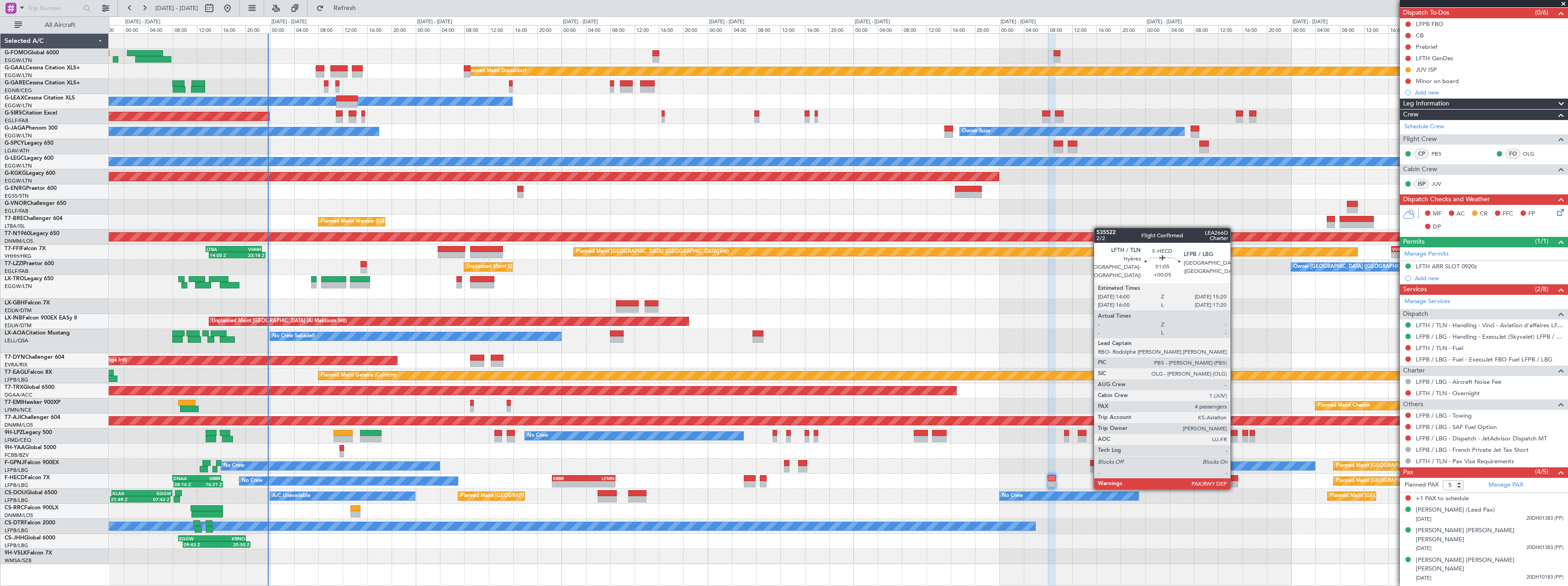
click at [1235, 480] on div at bounding box center [1233, 478] width 8 height 6
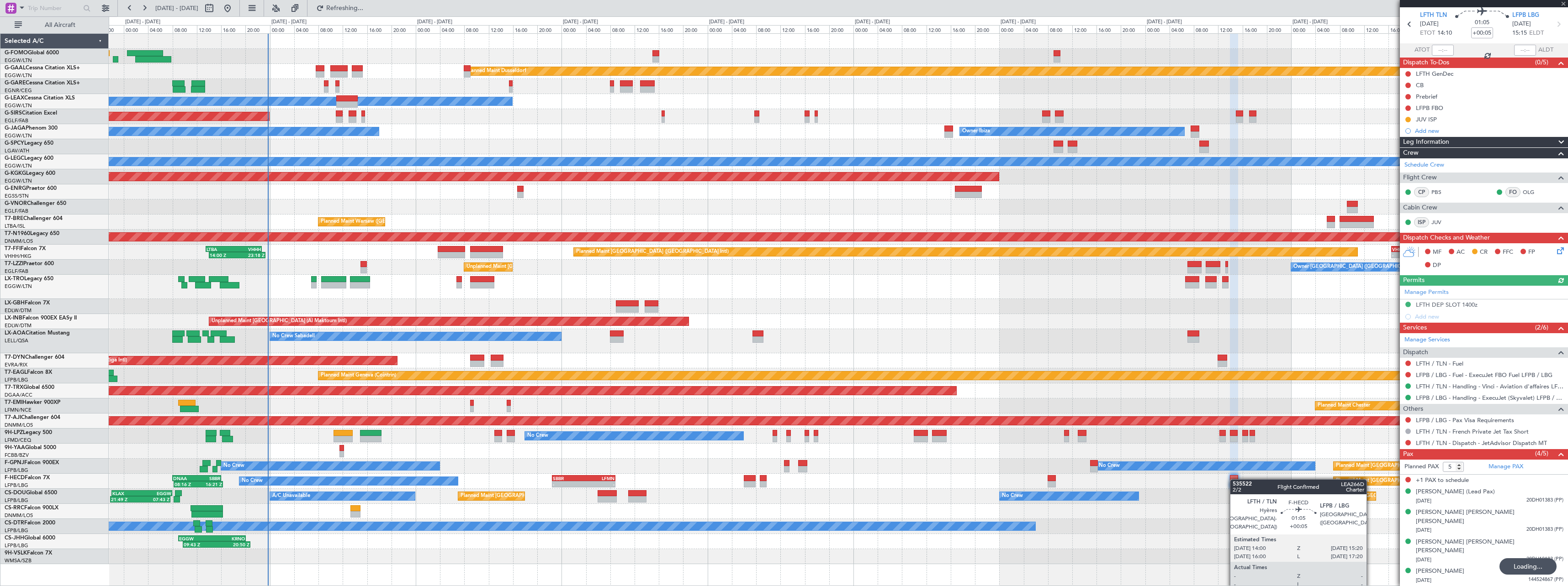
scroll to position [0, 0]
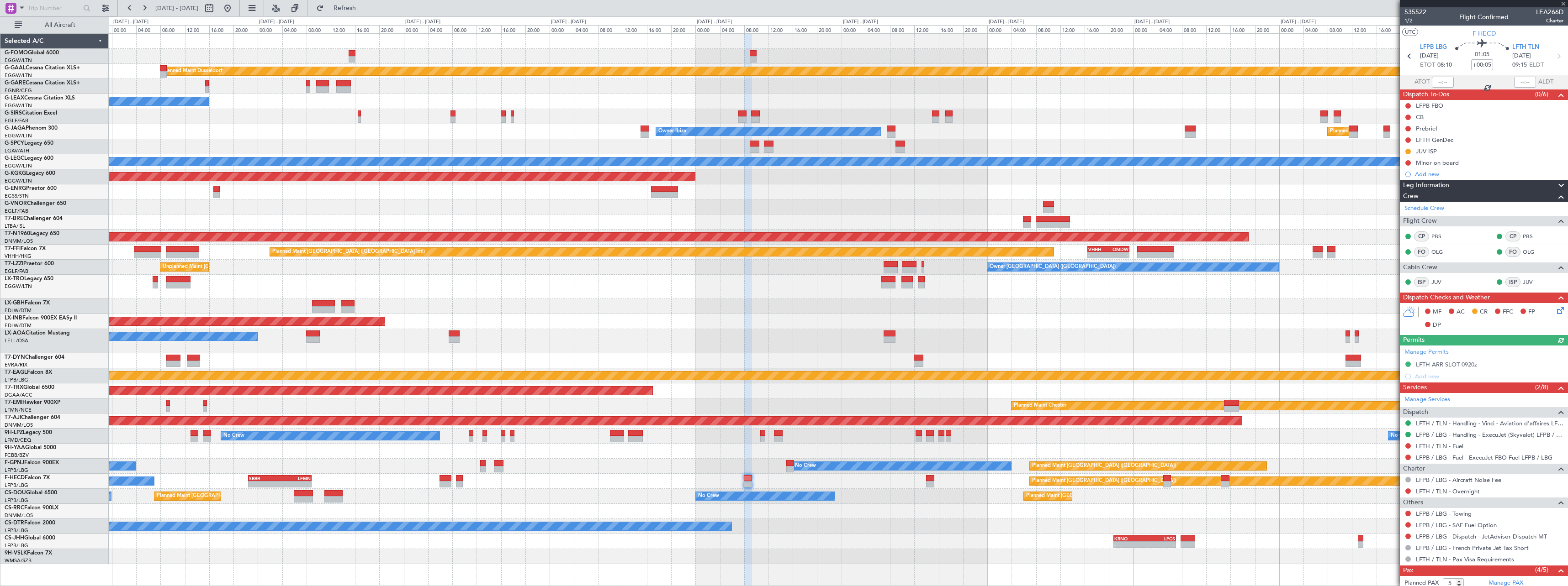
click at [899, 500] on div "Planned Maint Dusseldorf Owner Unplanned Maint [GEOGRAPHIC_DATA] ([GEOGRAPHIC_D…" at bounding box center [838, 299] width 1459 height 531
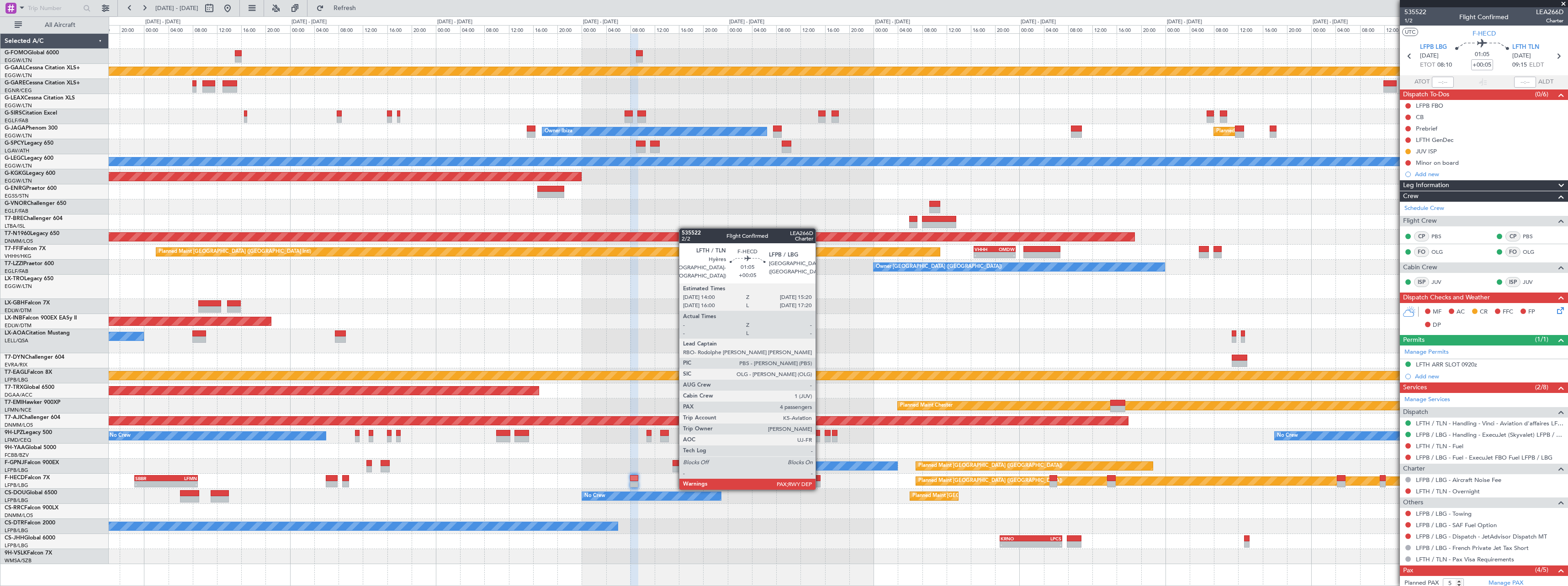
click at [820, 480] on div at bounding box center [816, 478] width 8 height 6
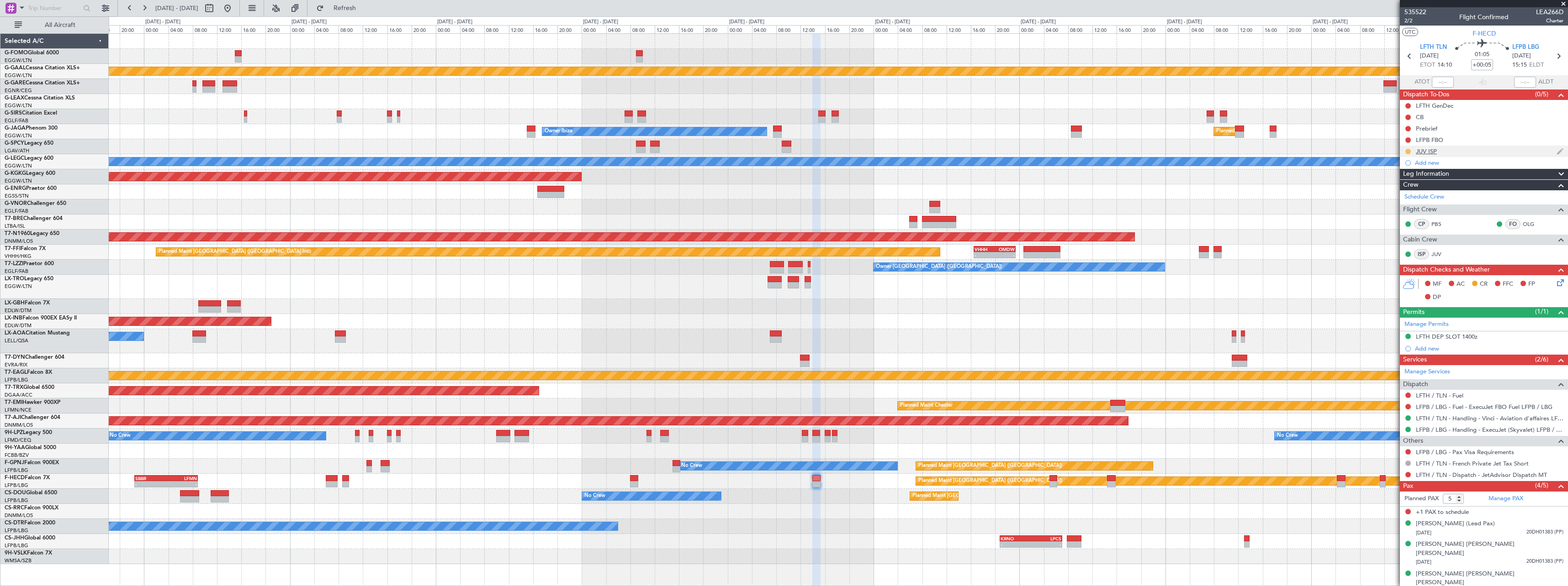
click at [1407, 153] on button at bounding box center [1408, 152] width 5 height 5
drag, startPoint x: 1409, startPoint y: 192, endPoint x: 1397, endPoint y: 204, distance: 17.0
click at [1408, 192] on span "Completed" at bounding box center [1412, 192] width 30 height 9
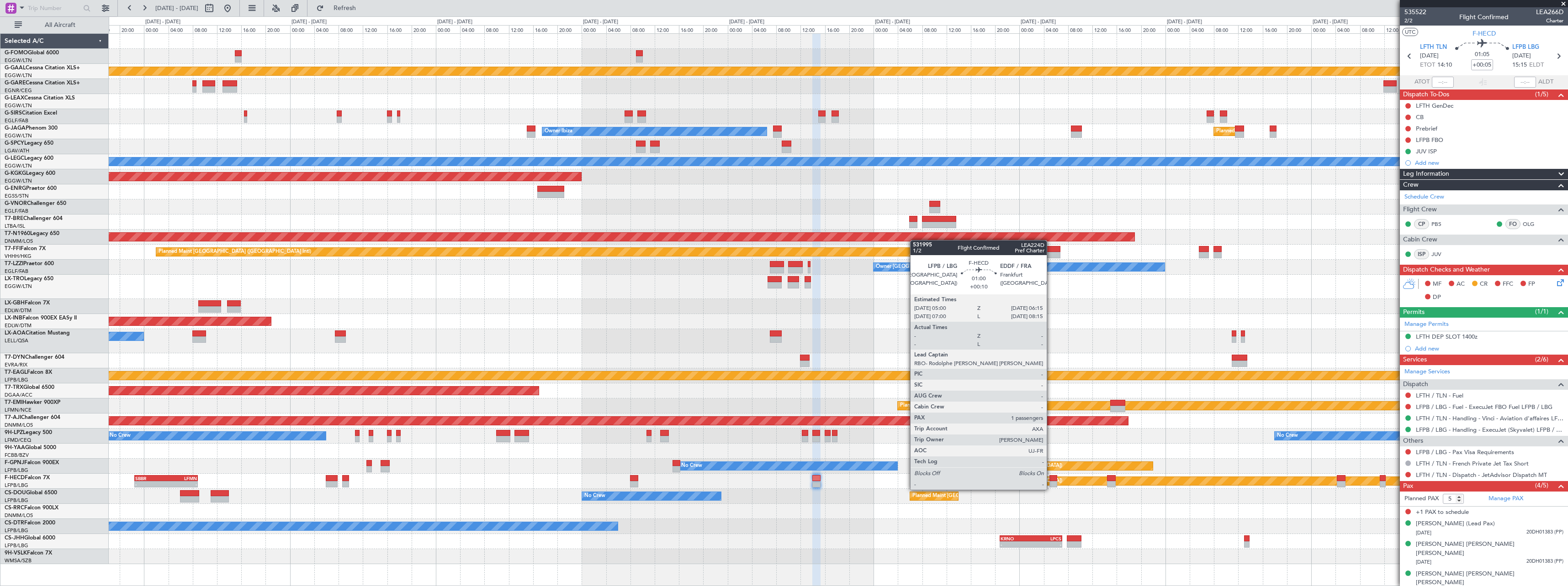
click at [1051, 481] on div at bounding box center [1053, 478] width 8 height 6
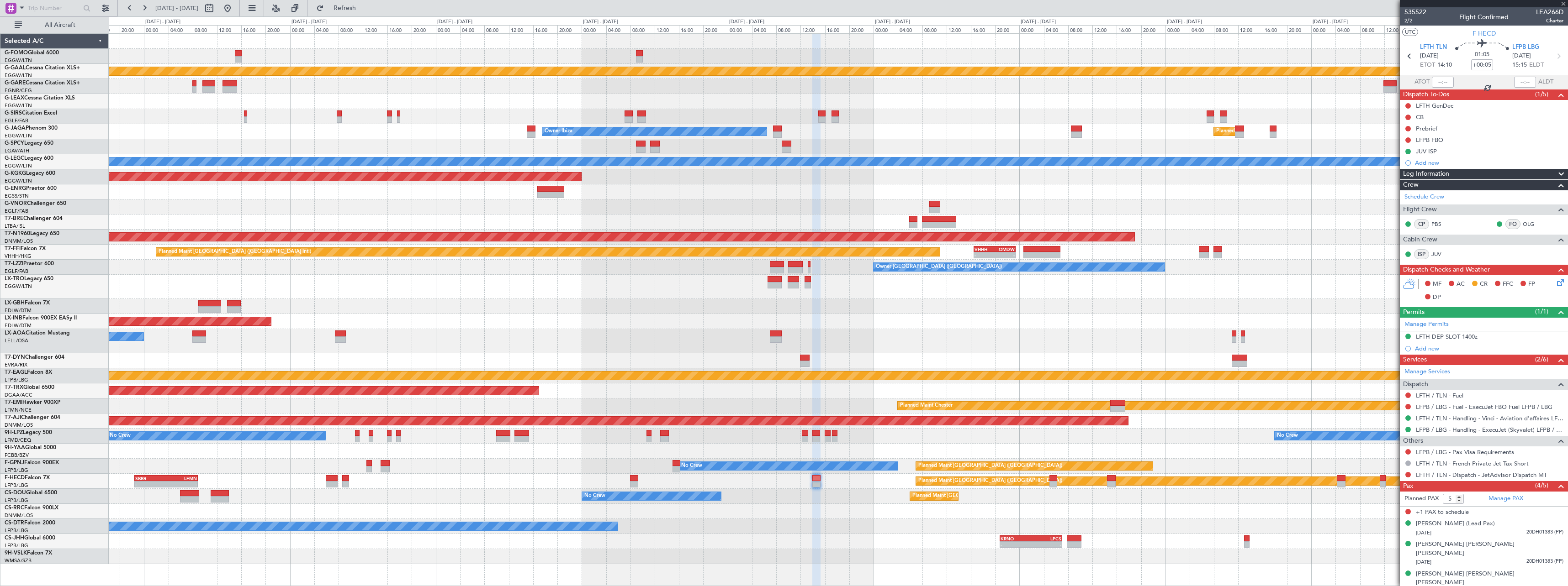
type input "+00:10"
type input "1"
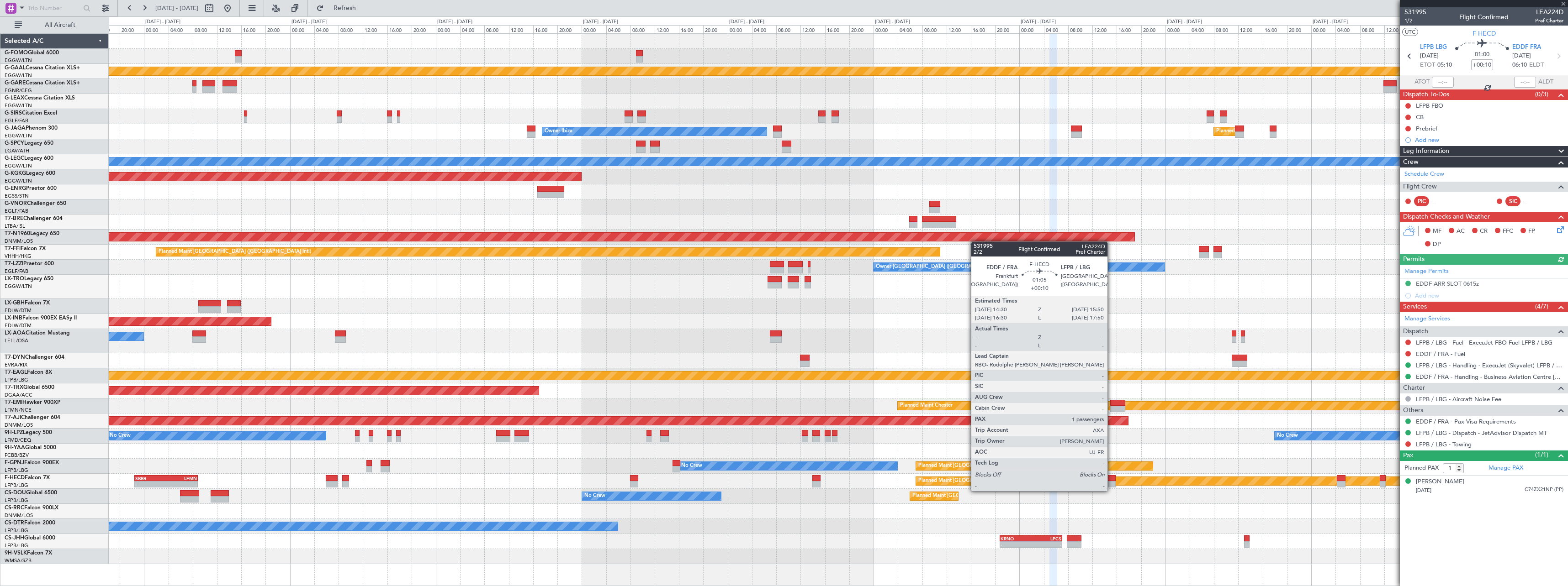
click at [1112, 483] on div at bounding box center [1111, 484] width 8 height 6
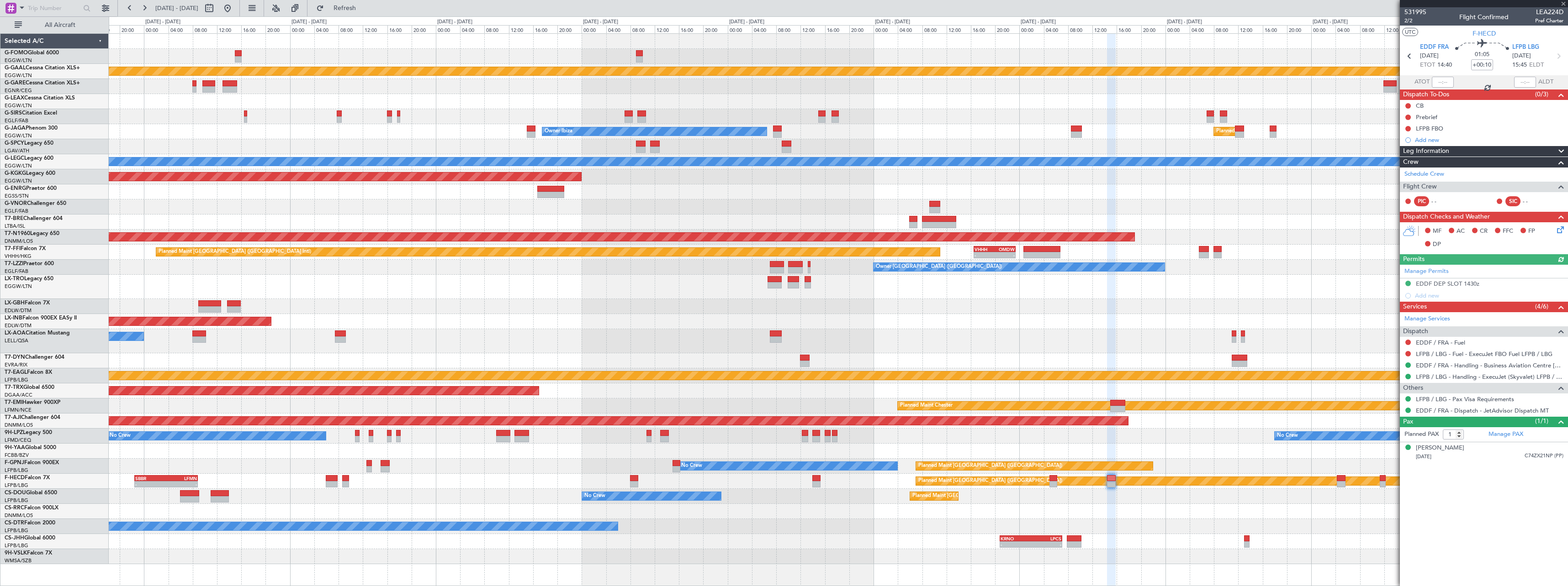
click at [820, 496] on div "Planned Maint [GEOGRAPHIC_DATA] ([GEOGRAPHIC_DATA]) No Crew A/C Unavailable Pla…" at bounding box center [838, 496] width 1459 height 15
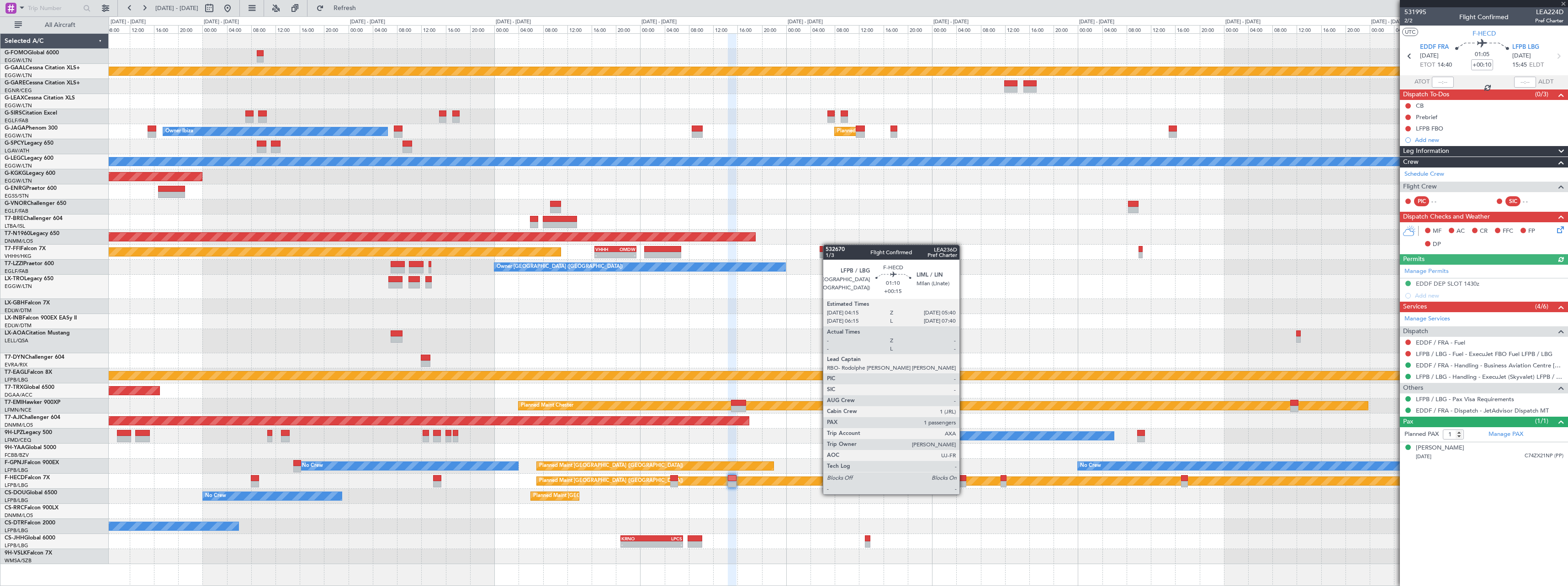
click at [963, 485] on div at bounding box center [962, 484] width 9 height 6
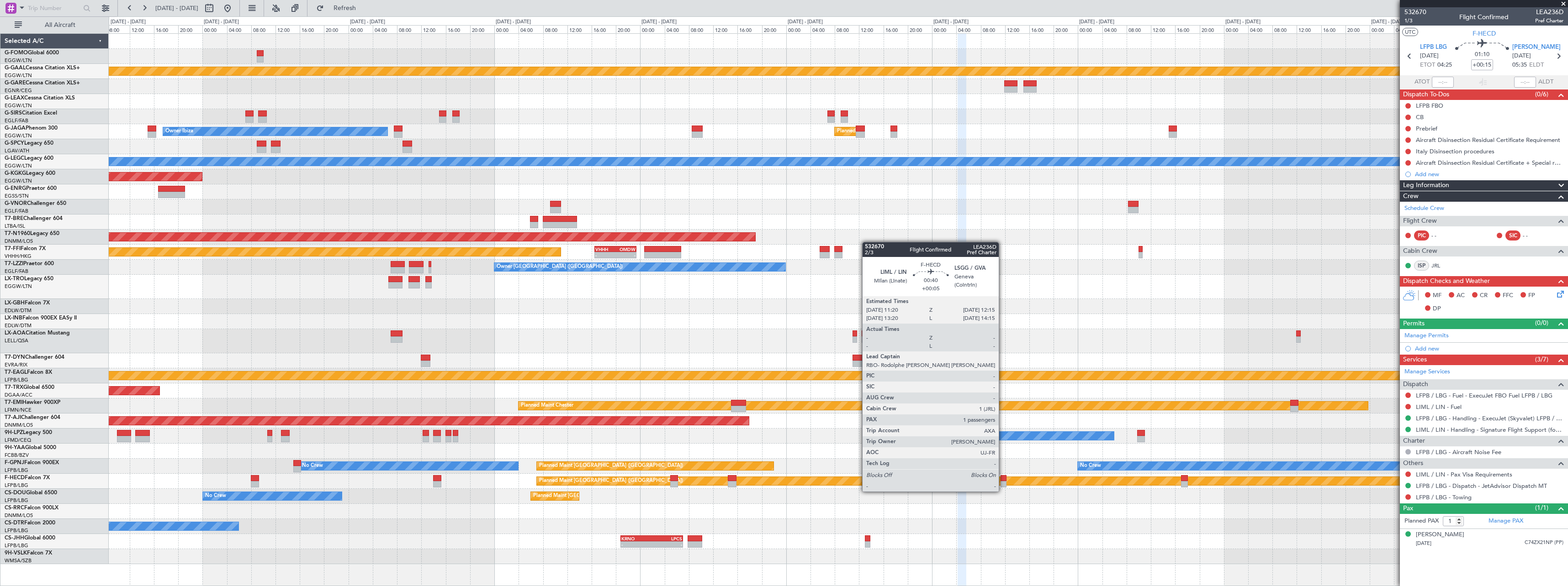
click at [1003, 483] on div at bounding box center [1003, 484] width 6 height 6
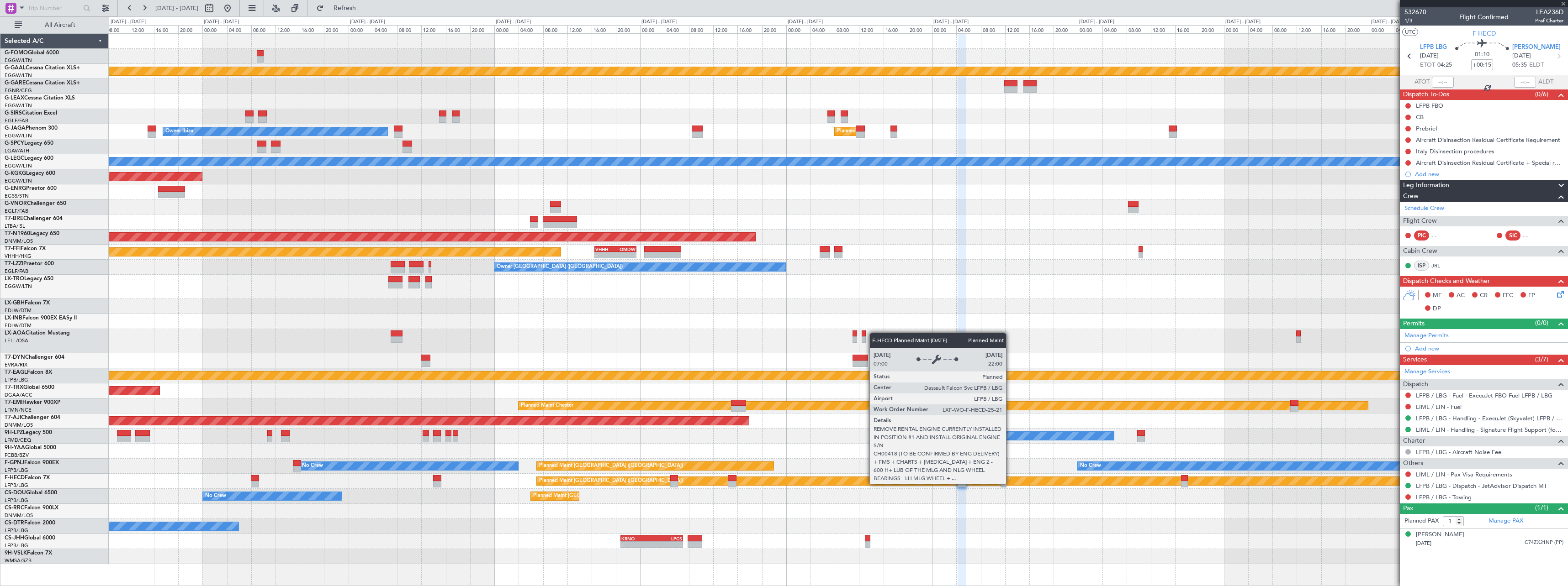
type input "+00:05"
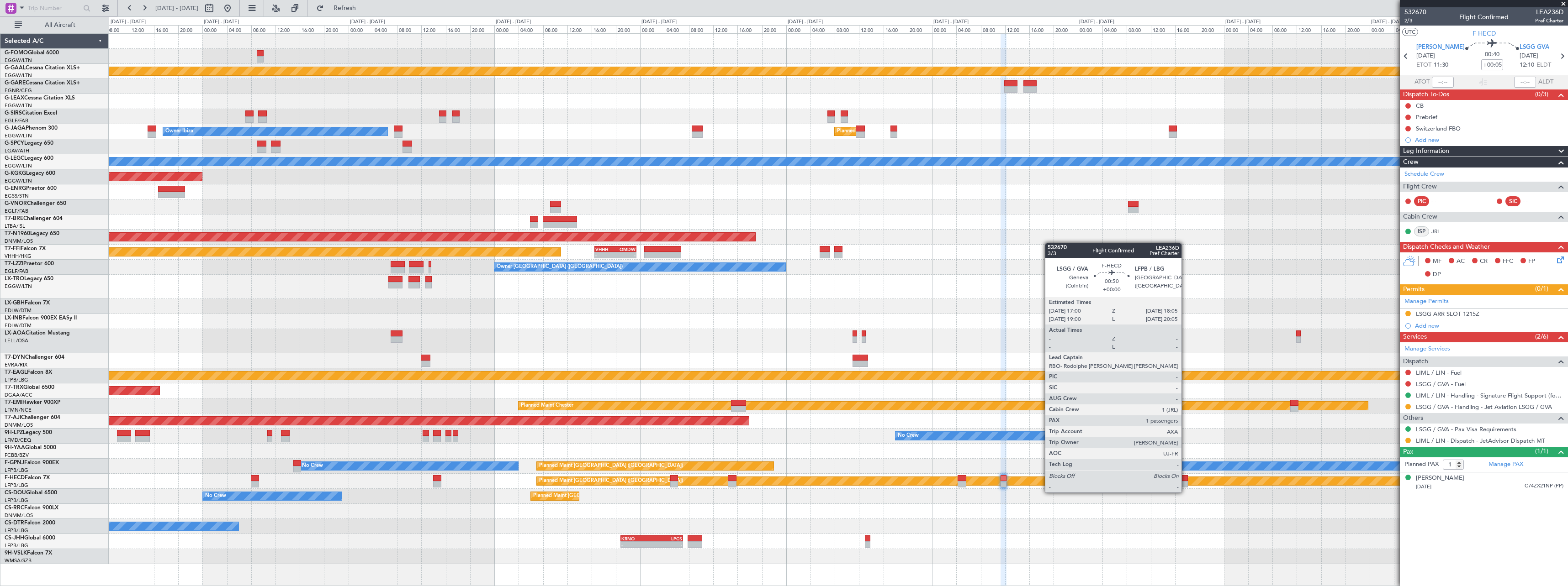
click at [1186, 483] on div at bounding box center [1185, 484] width 7 height 6
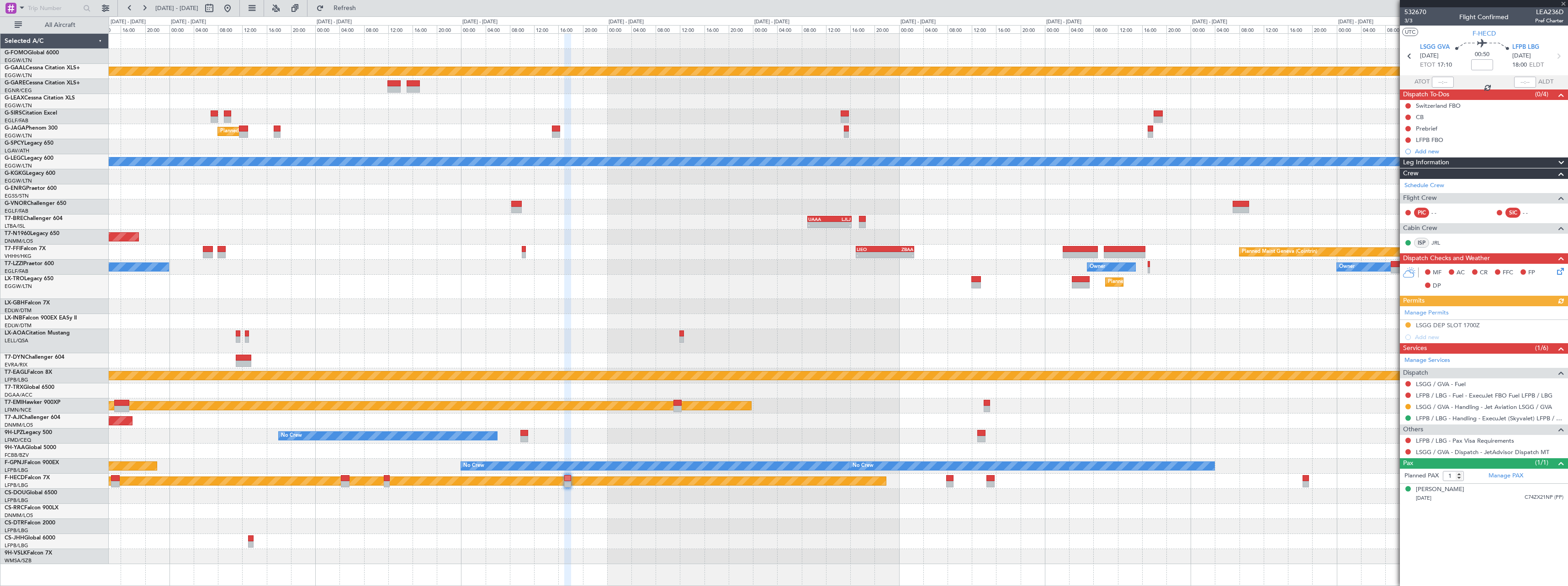
click at [695, 506] on div "- - EGGW 13:30 Z KTEB 20:25 Z Planned [GEOGRAPHIC_DATA] Planned Maint [GEOGRAPH…" at bounding box center [838, 299] width 1459 height 531
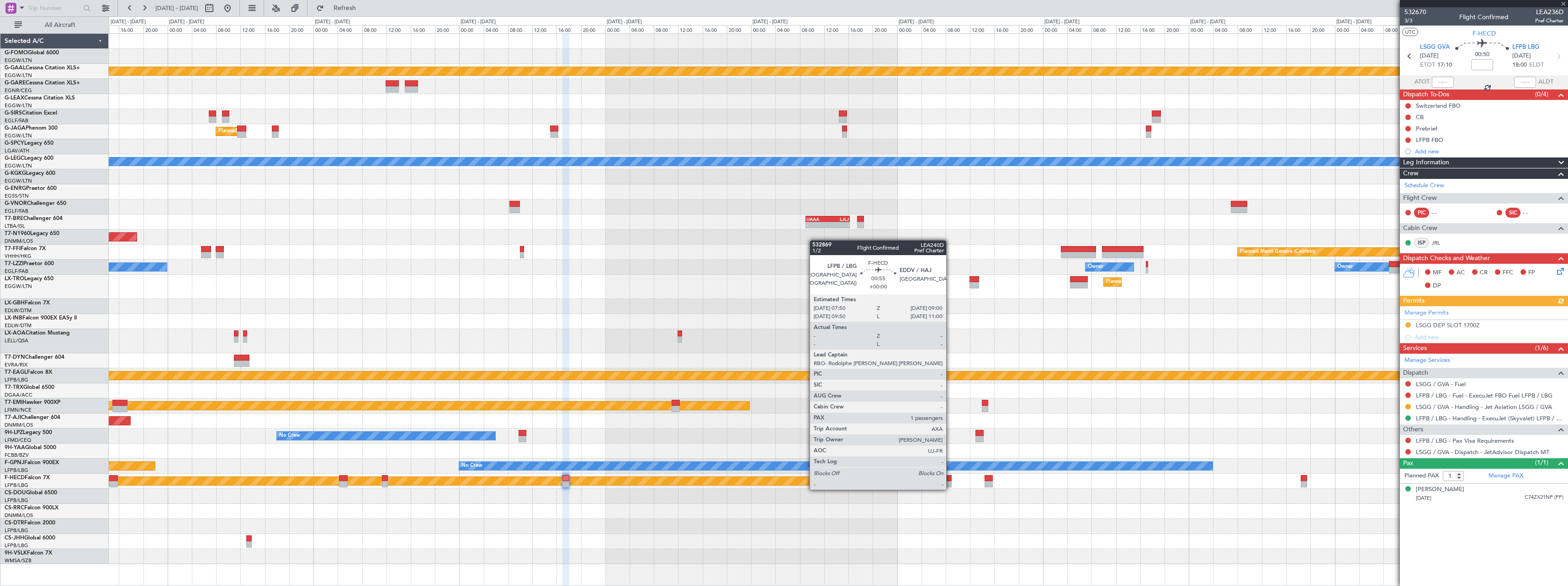
click at [950, 481] on div at bounding box center [948, 478] width 7 height 6
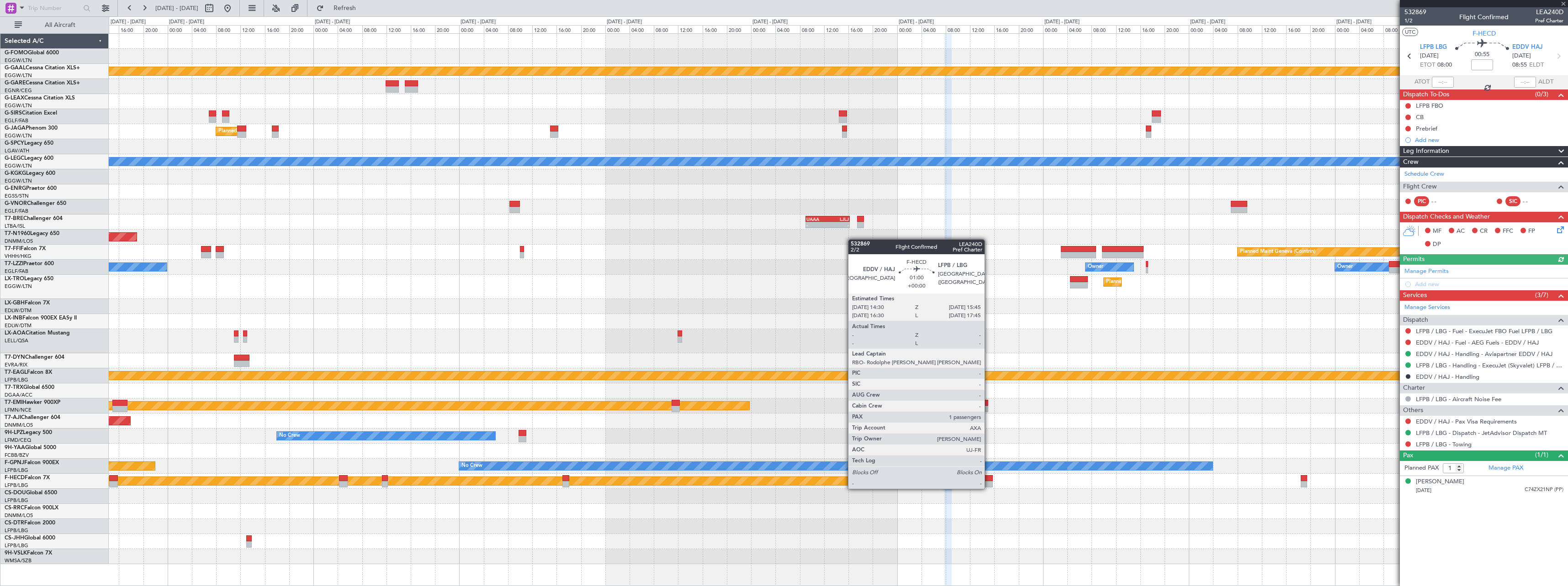
click at [990, 480] on div at bounding box center [988, 478] width 8 height 6
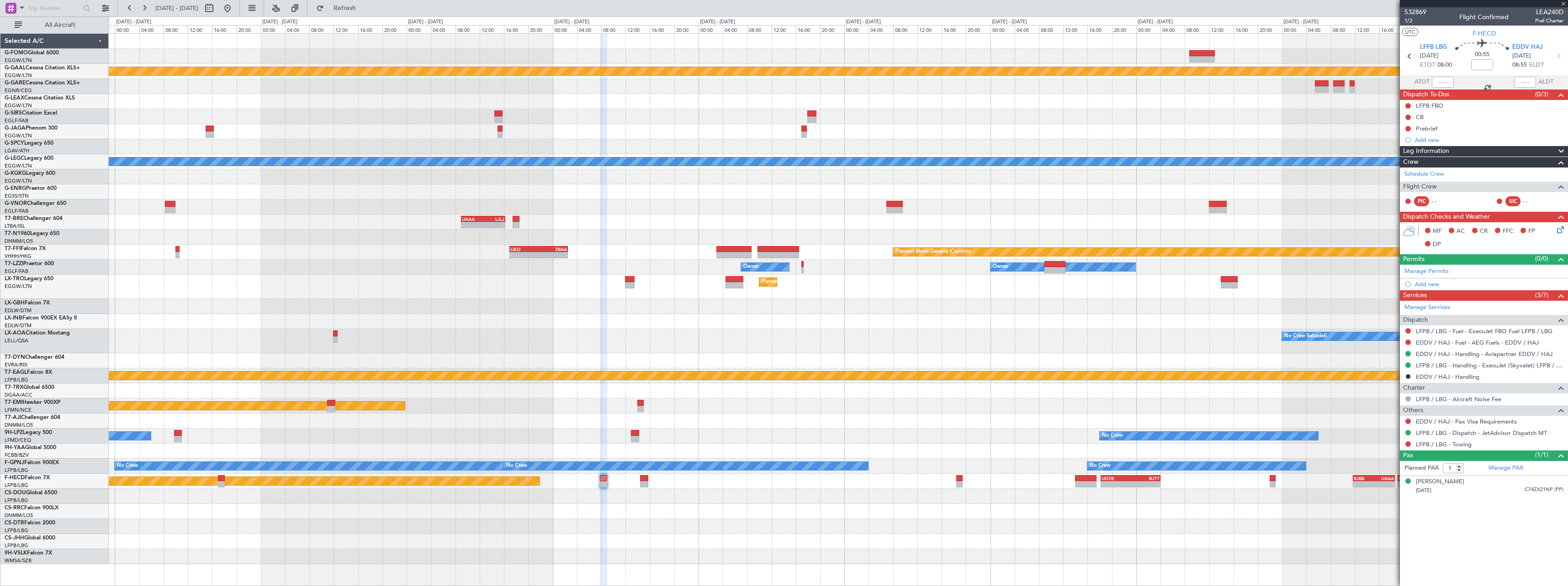
click at [900, 484] on div "- - EGGW 13:30 Z KTEB 20:25 Z Planned [GEOGRAPHIC_DATA] Planned Maint [GEOGRAPH…" at bounding box center [838, 299] width 1459 height 531
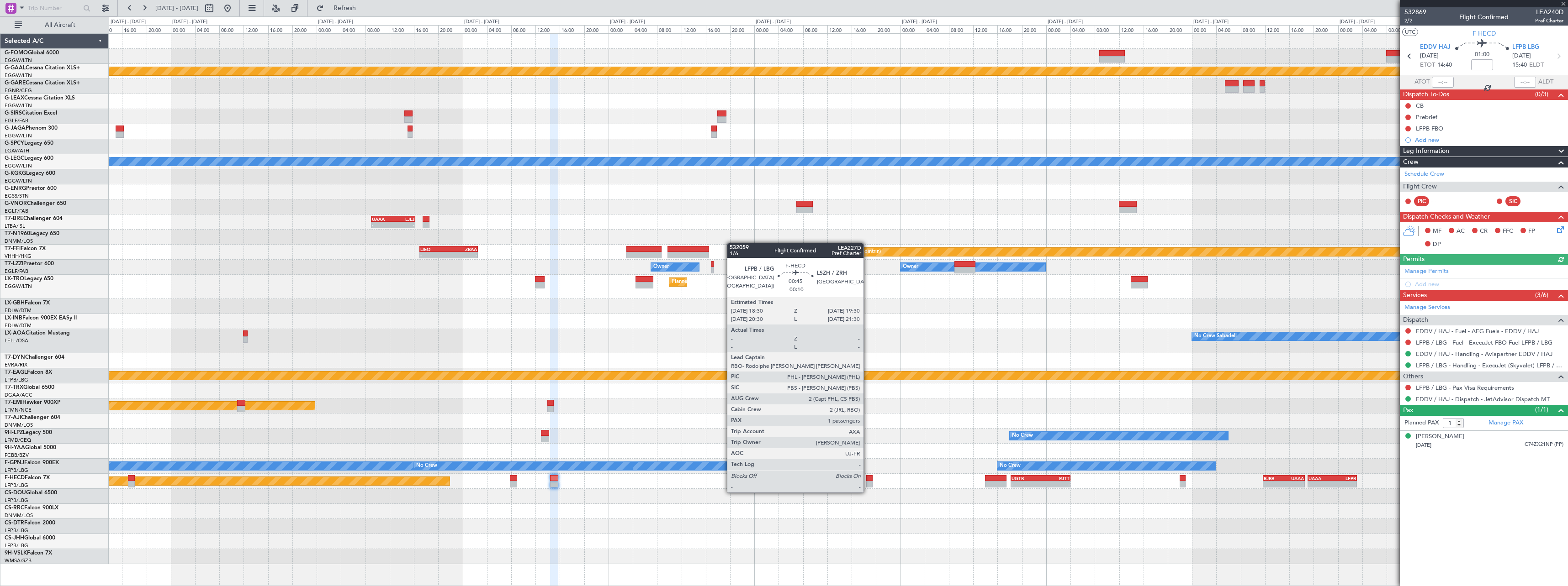
click at [867, 483] on div at bounding box center [869, 484] width 6 height 6
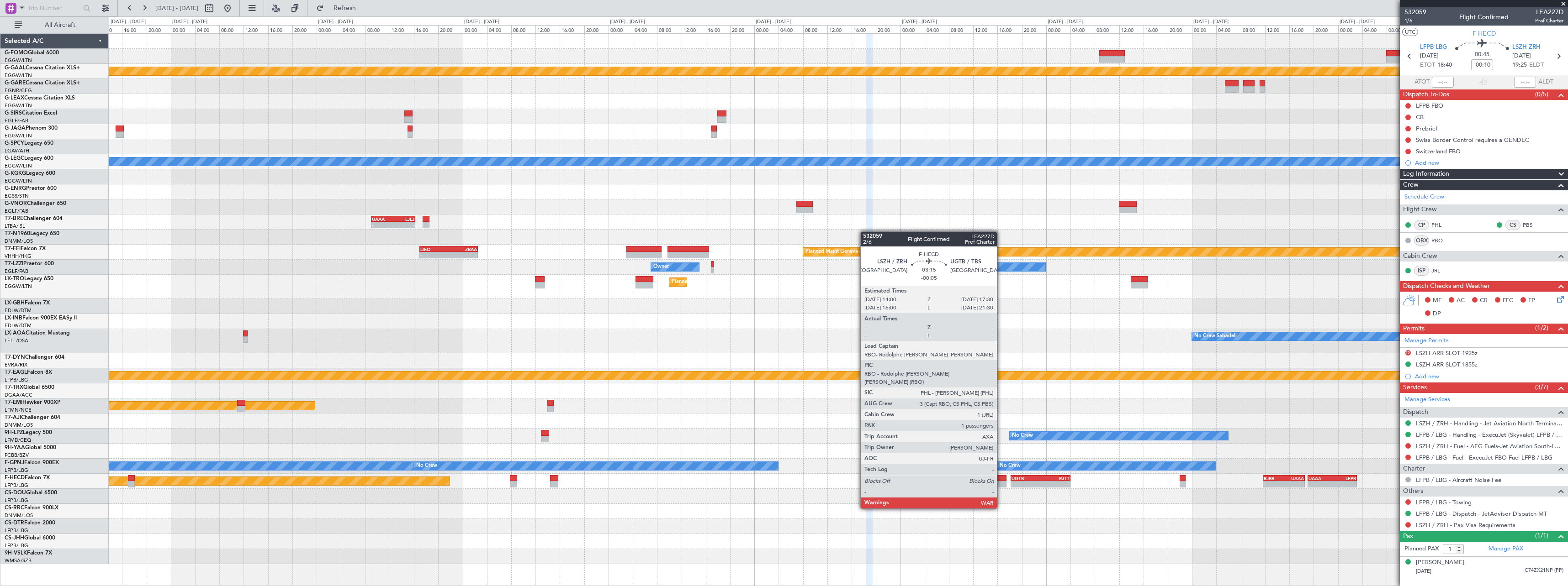
click at [1001, 483] on div at bounding box center [996, 484] width 21 height 6
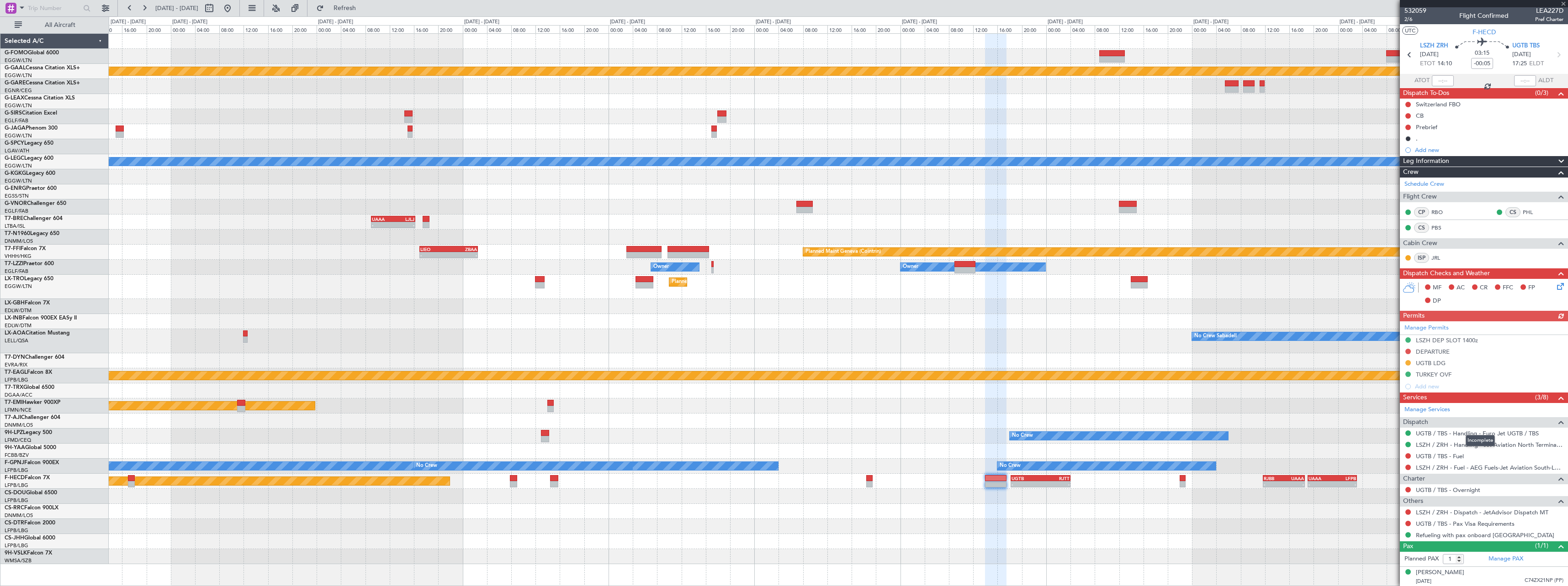
scroll to position [3, 0]
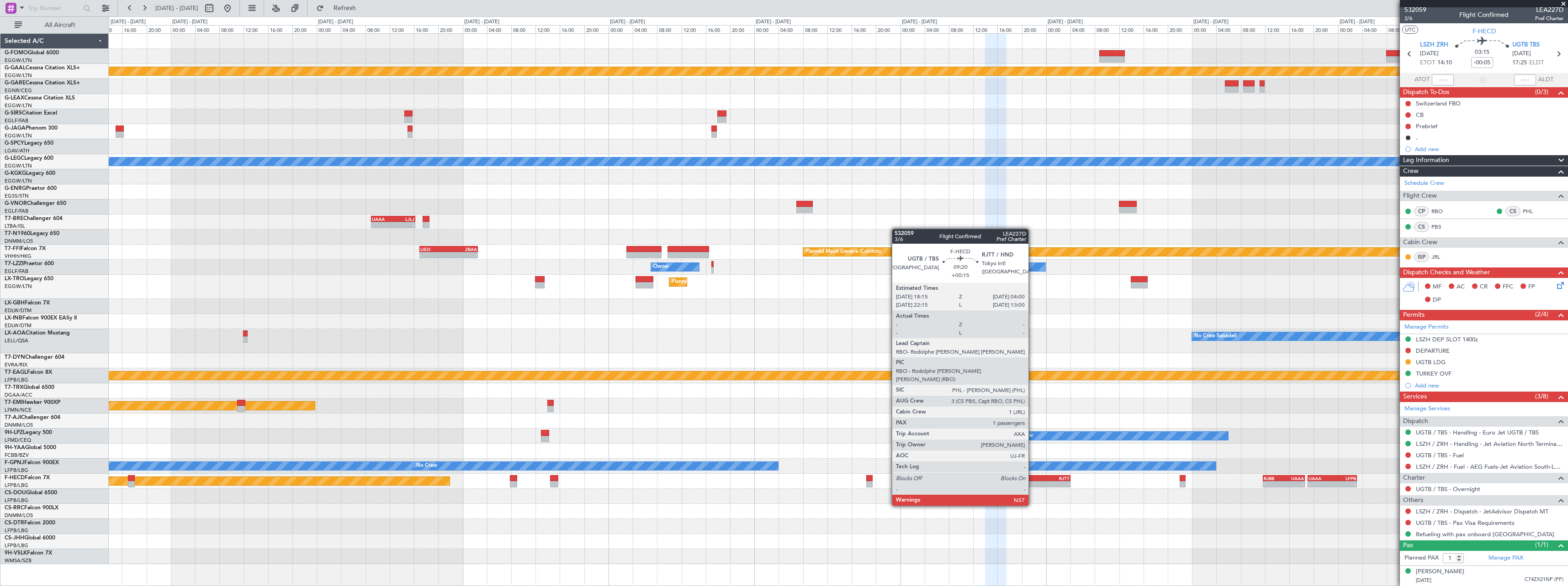
click at [1033, 481] on div "UGTB" at bounding box center [1026, 479] width 29 height 5
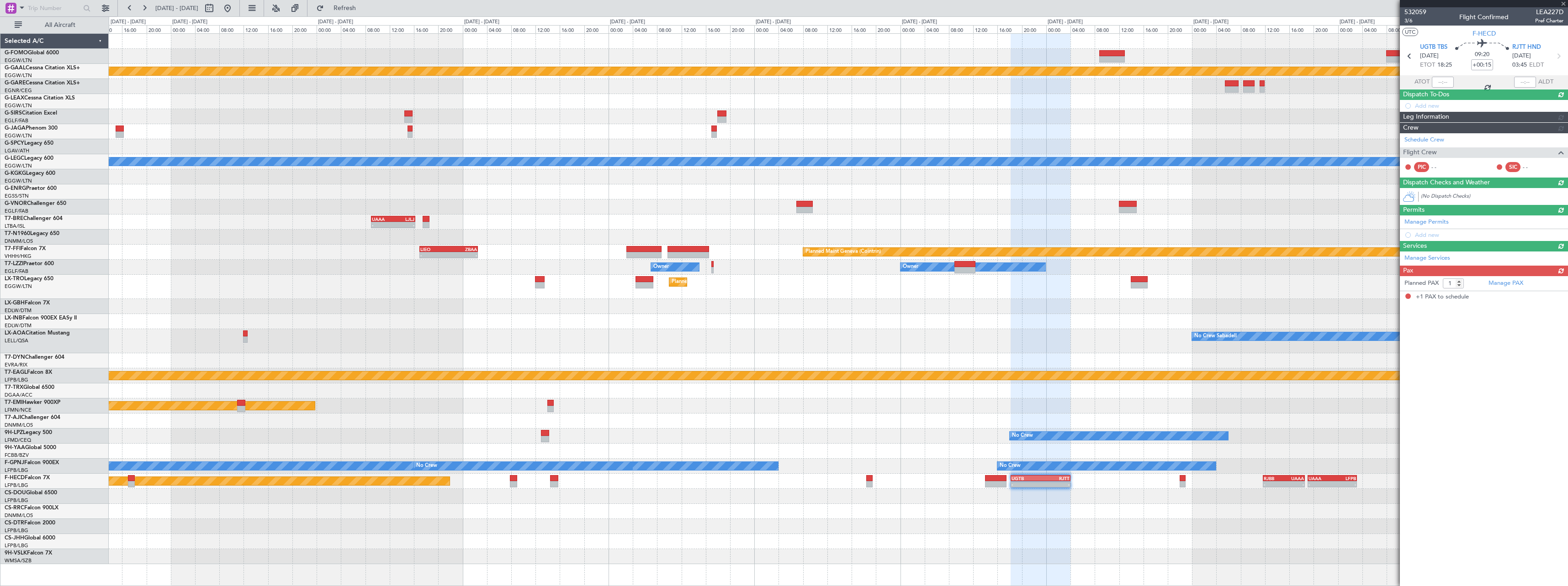
scroll to position [0, 0]
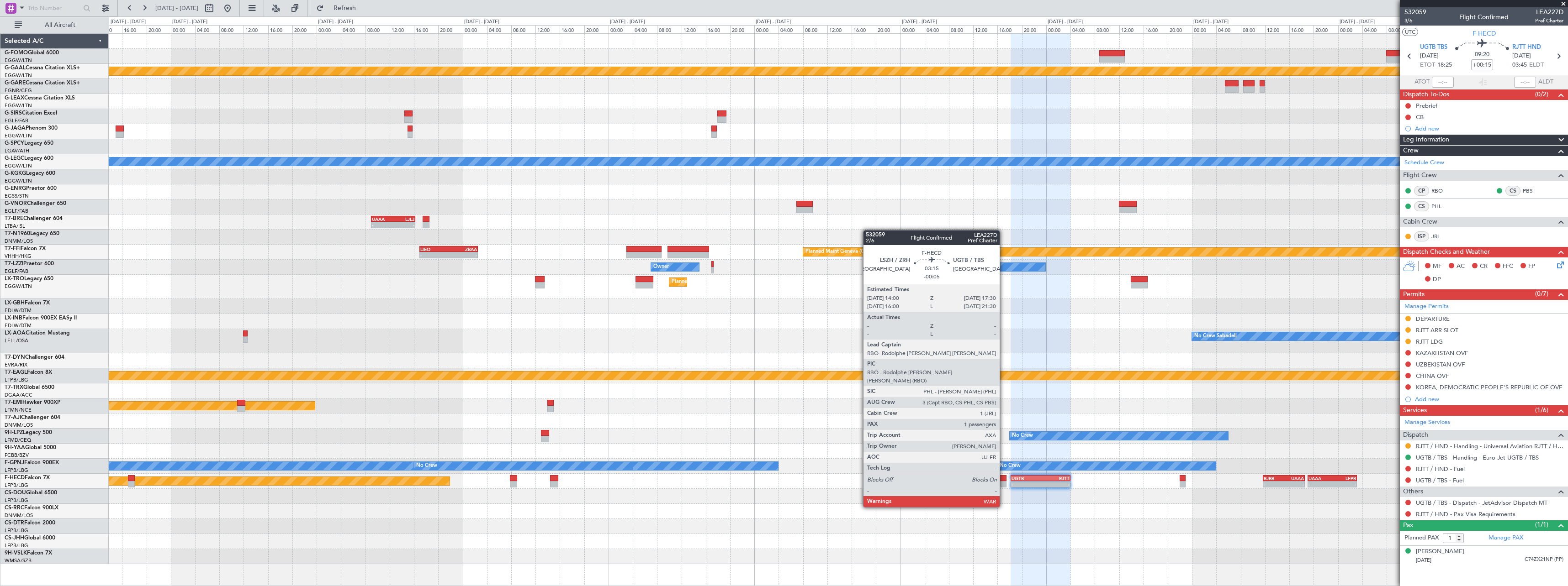
click at [1004, 482] on div at bounding box center [996, 484] width 21 height 6
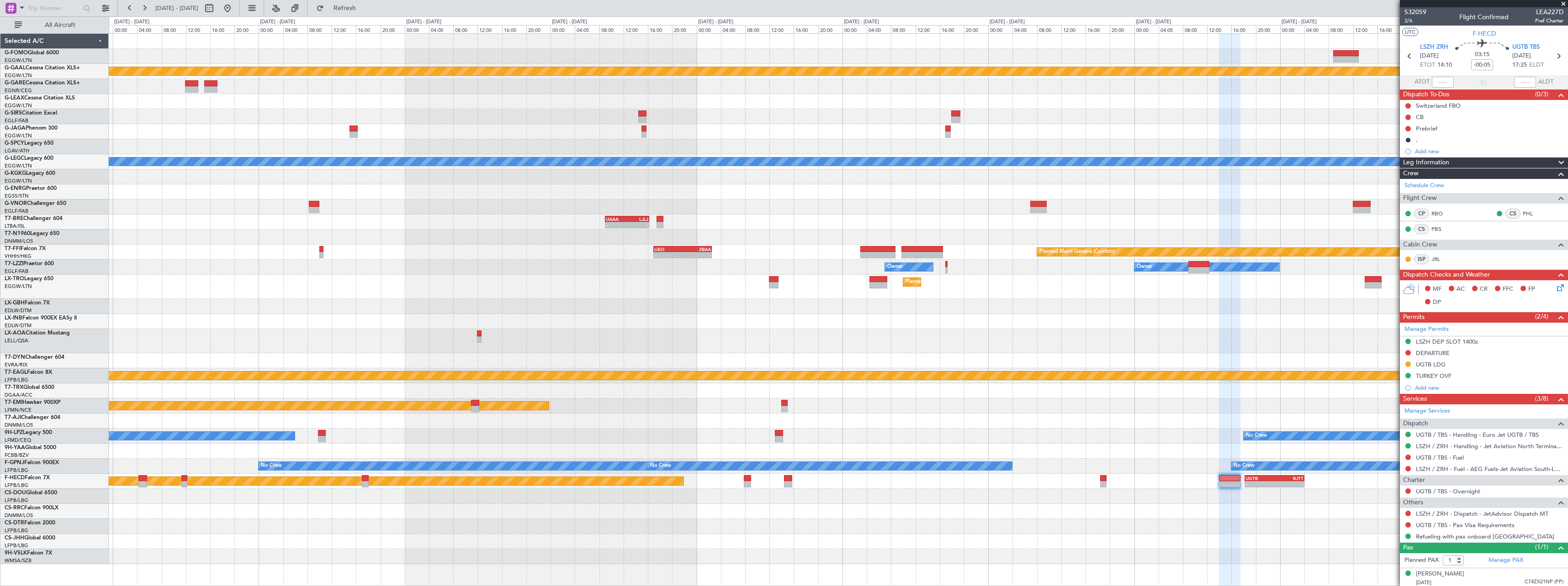
click at [1289, 506] on div "- - EGGW 13:30 Z KTEB 20:25 Z Planned [GEOGRAPHIC_DATA] Planned Maint [GEOGRAPH…" at bounding box center [838, 299] width 1459 height 531
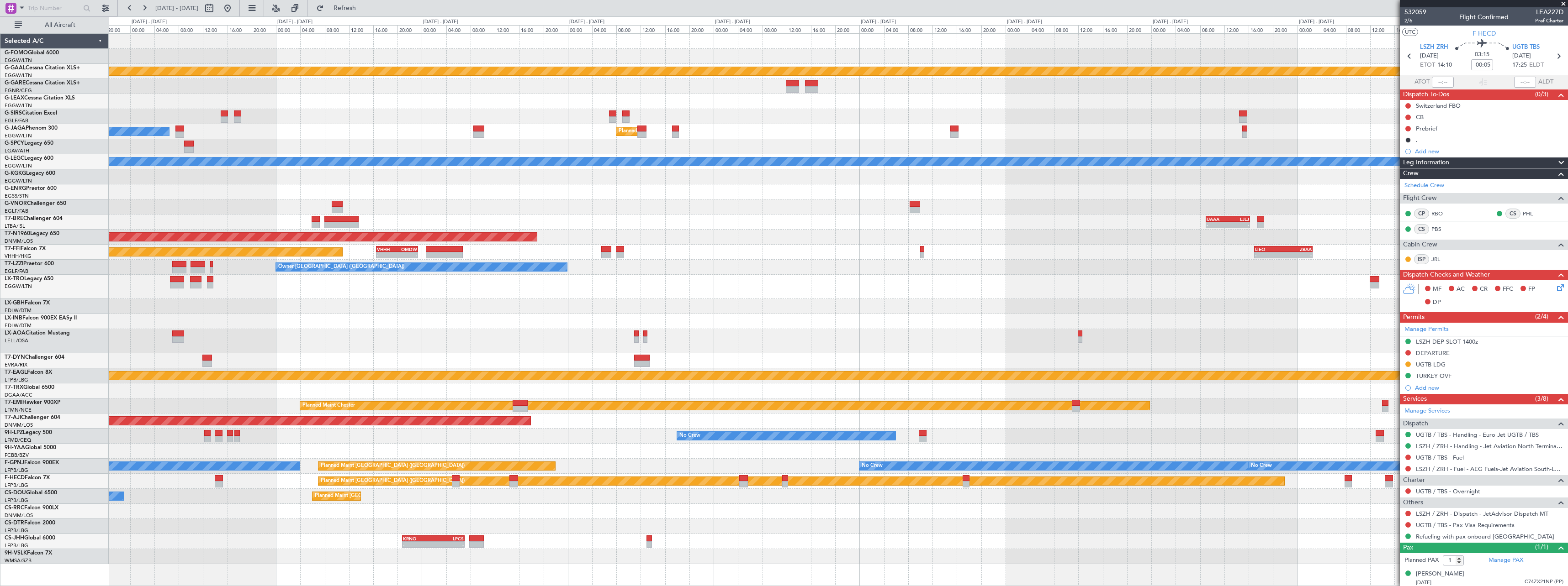
click at [1139, 301] on div "Planned Maint Dusseldorf Planned Maint [GEOGRAPHIC_DATA] ([GEOGRAPHIC_DATA]) Ow…" at bounding box center [838, 299] width 1459 height 531
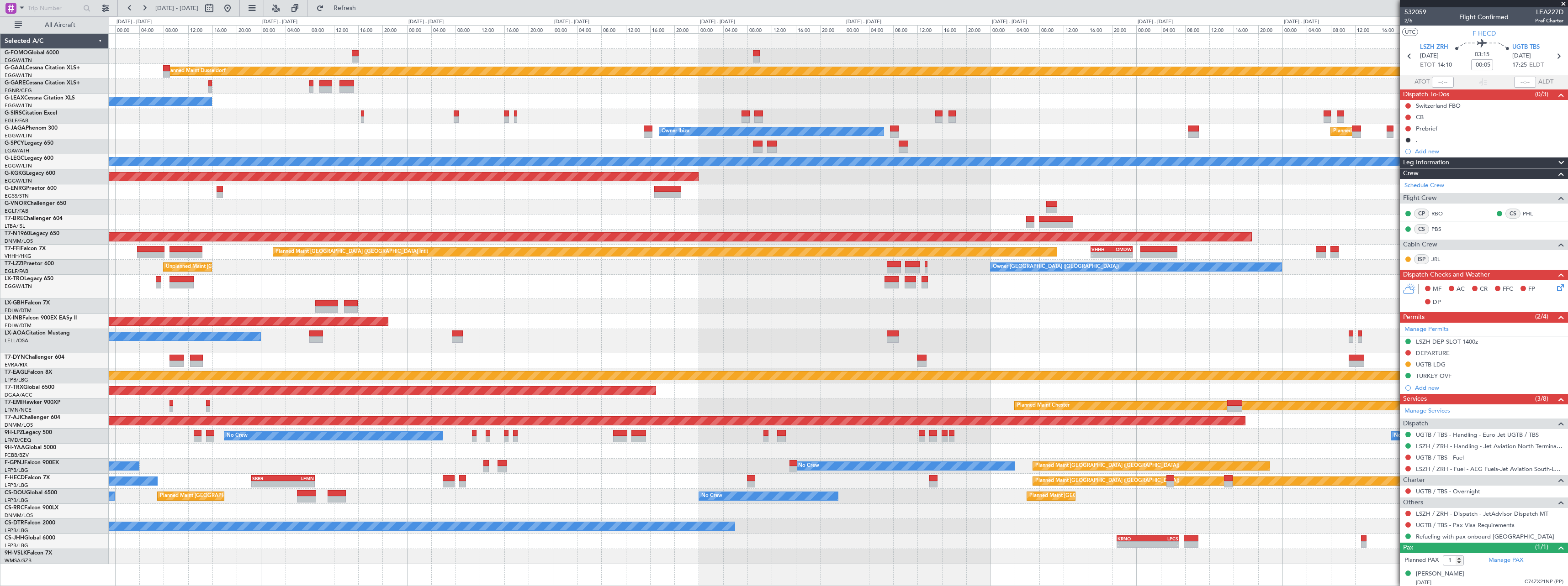
click at [935, 317] on div "Planned Maint Dusseldorf Owner Unplanned Maint [GEOGRAPHIC_DATA] ([GEOGRAPHIC_D…" at bounding box center [838, 299] width 1459 height 531
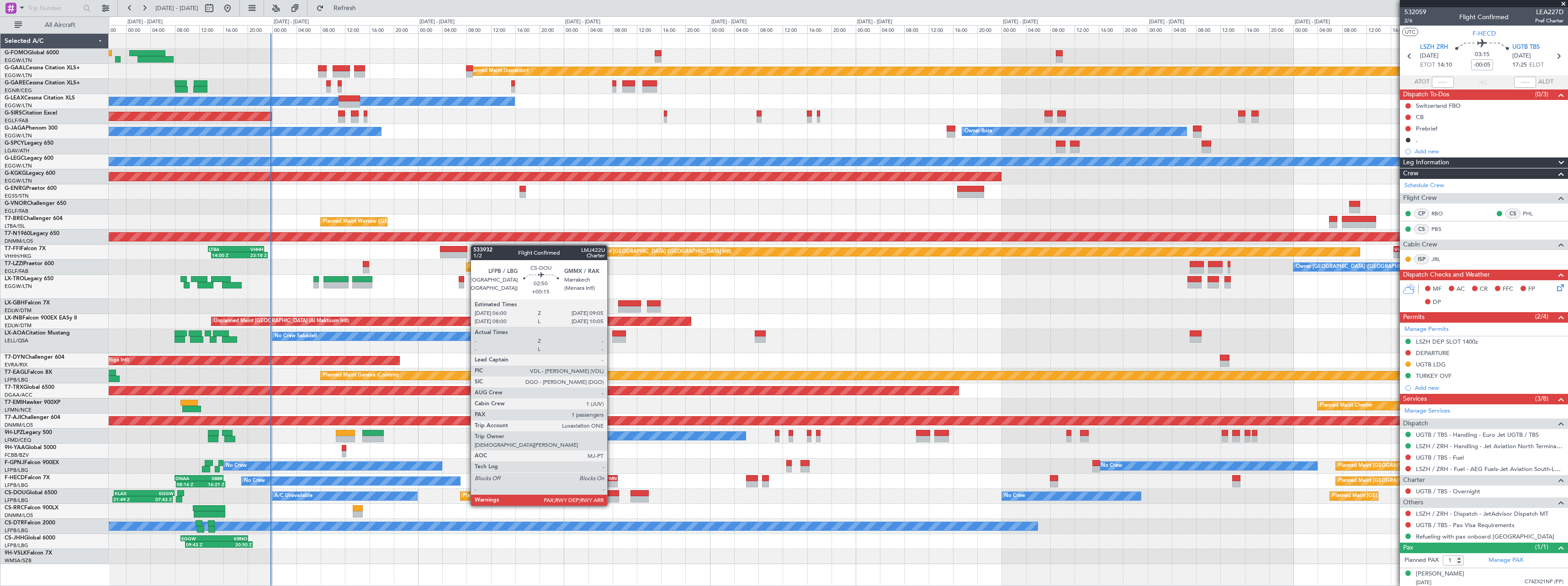
click at [611, 497] on div at bounding box center [610, 499] width 20 height 6
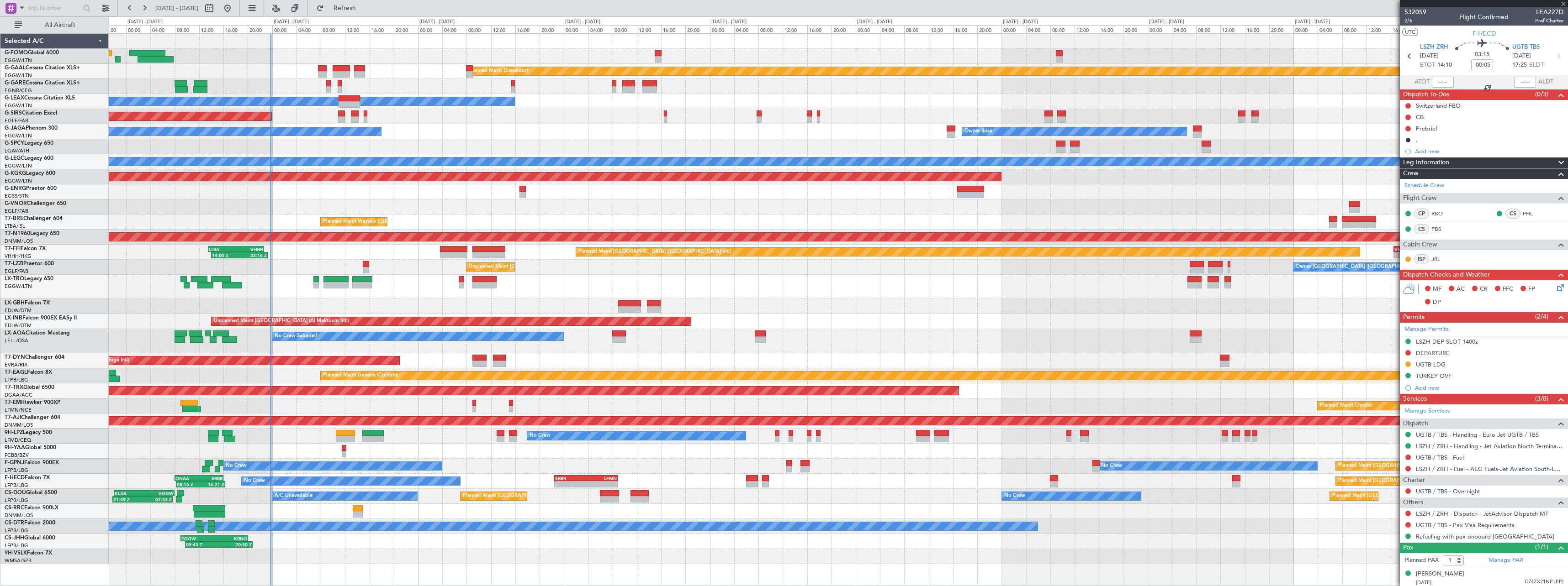
type input "+00:15"
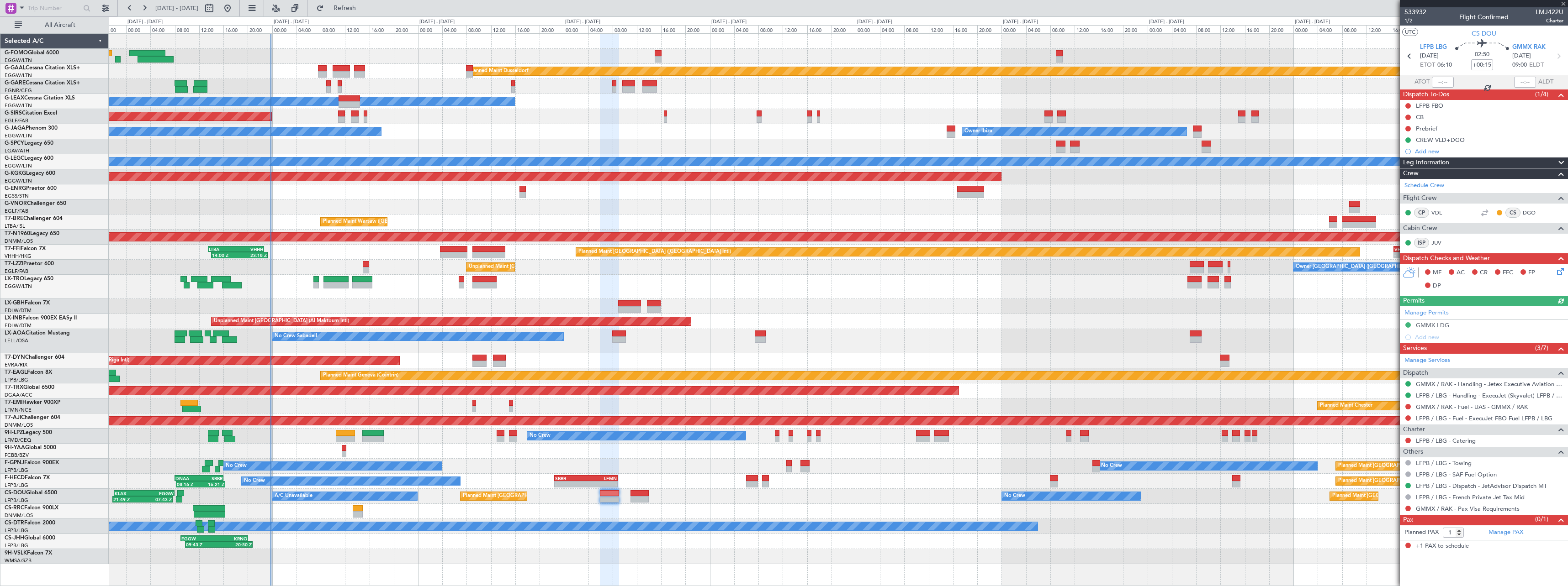
click at [1439, 329] on div "GMMX LDG" at bounding box center [1484, 326] width 168 height 12
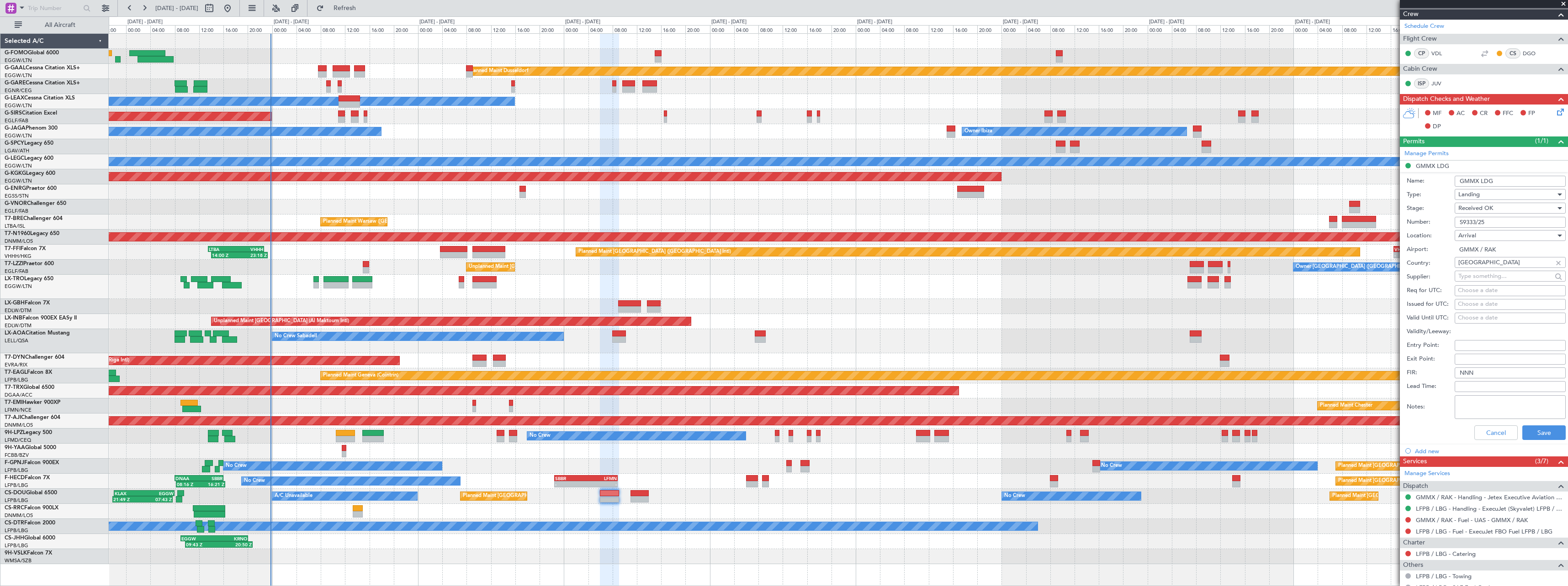
scroll to position [228, 0]
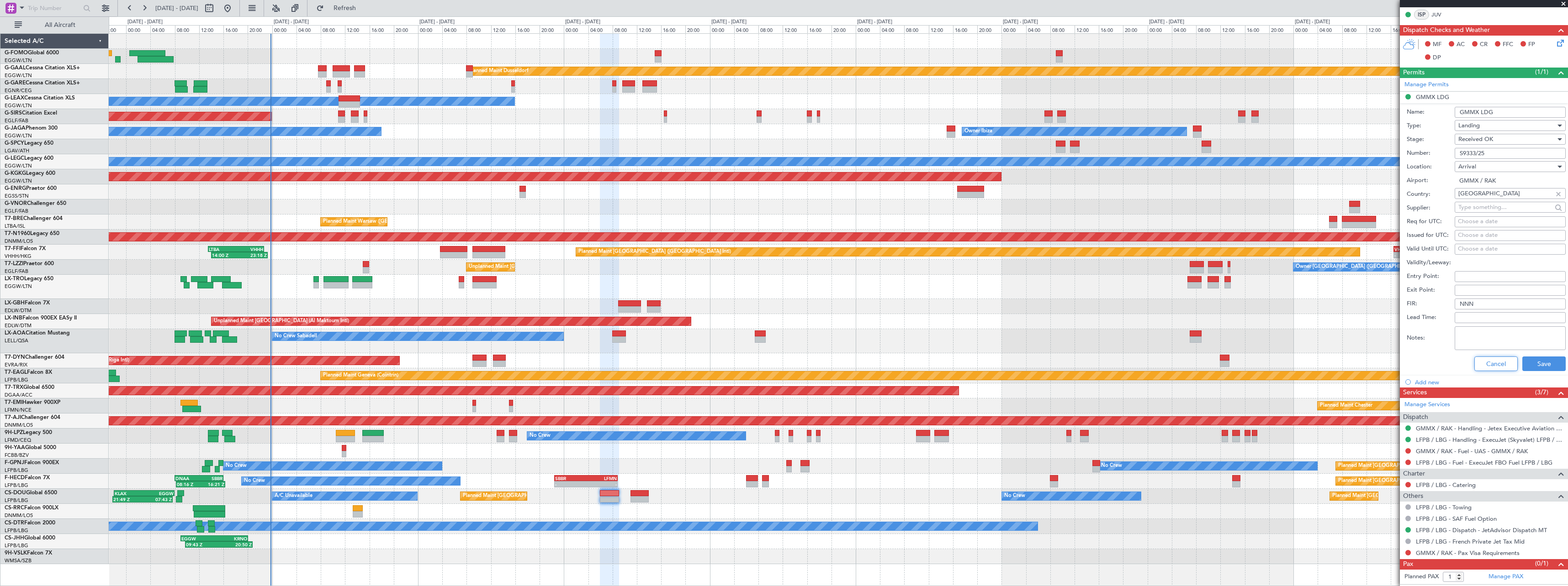
drag, startPoint x: 1492, startPoint y: 359, endPoint x: 1206, endPoint y: 405, distance: 289.7
click at [1491, 359] on button "Cancel" at bounding box center [1496, 364] width 44 height 14
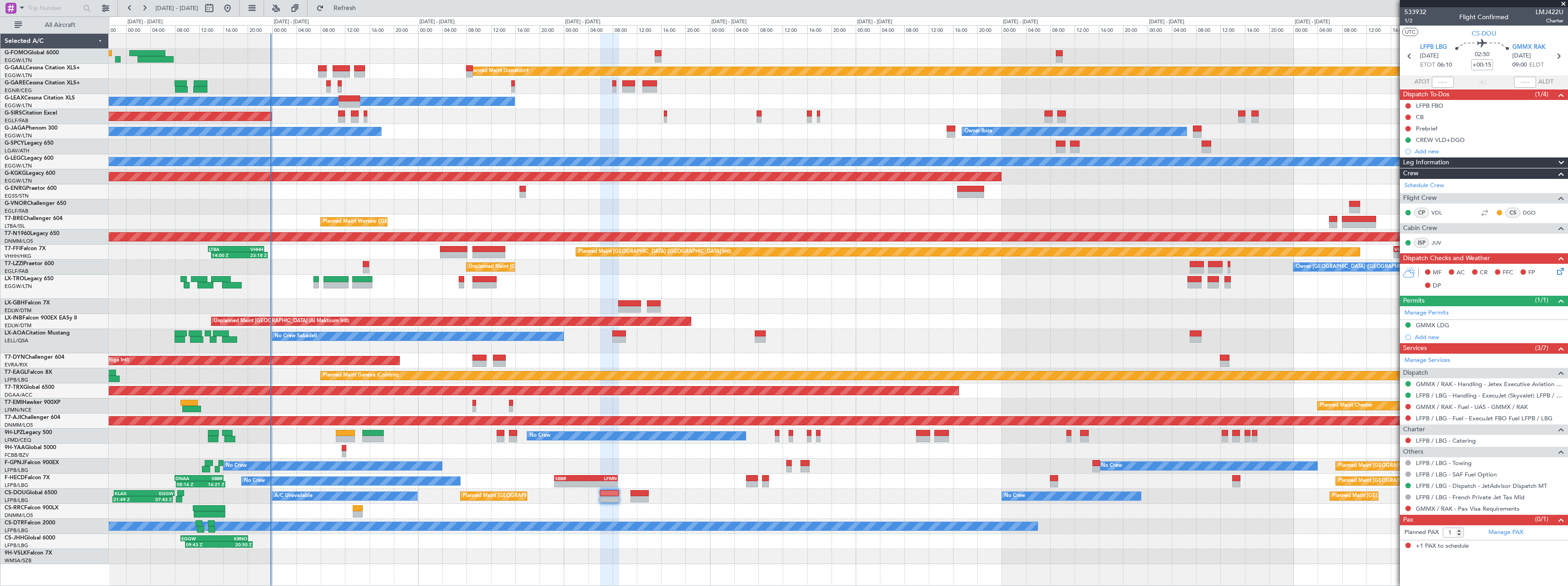
click at [1097, 506] on div "Planned Maint Dusseldorf Owner Unplanned Maint [GEOGRAPHIC_DATA] ([GEOGRAPHIC_D…" at bounding box center [838, 299] width 1459 height 531
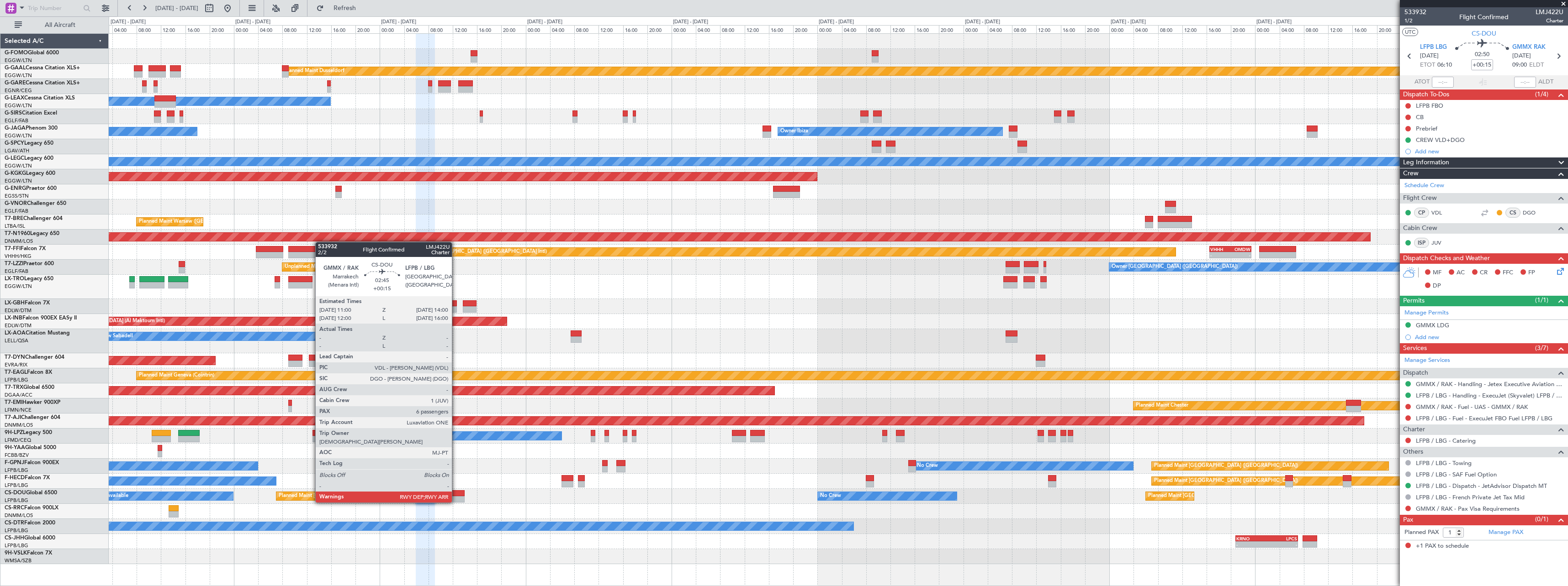
click at [453, 495] on div at bounding box center [455, 493] width 18 height 6
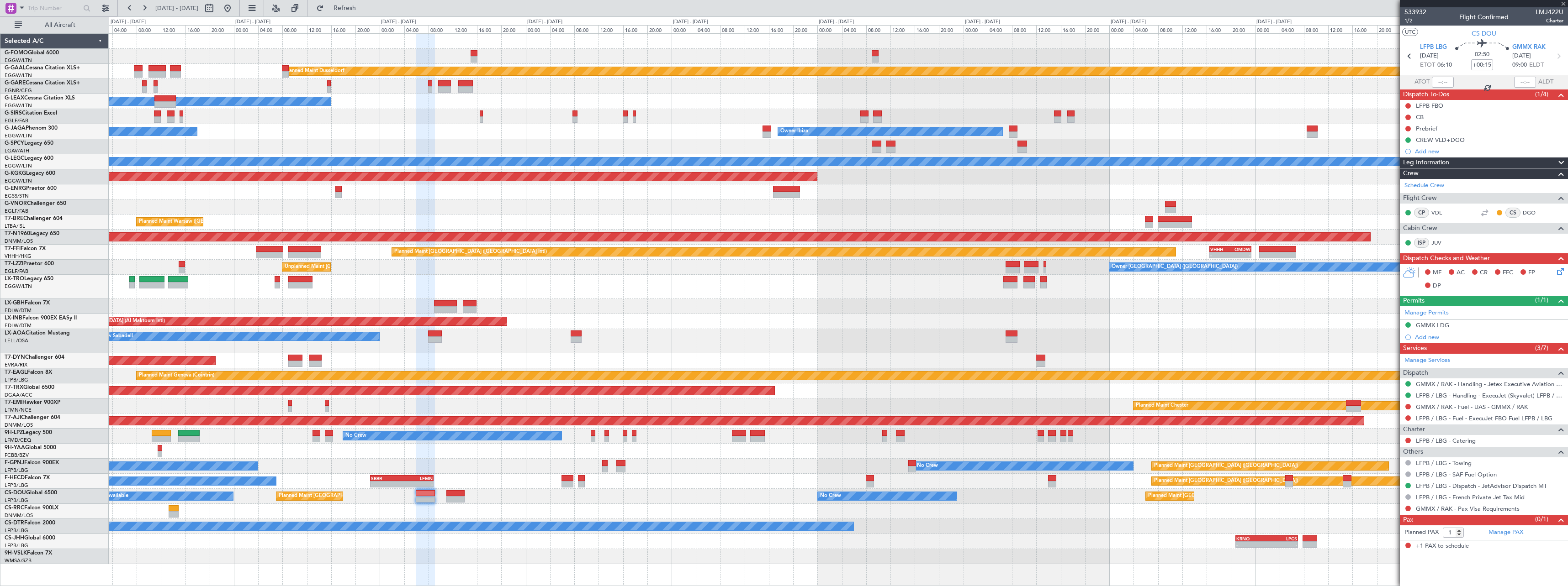
type input "6"
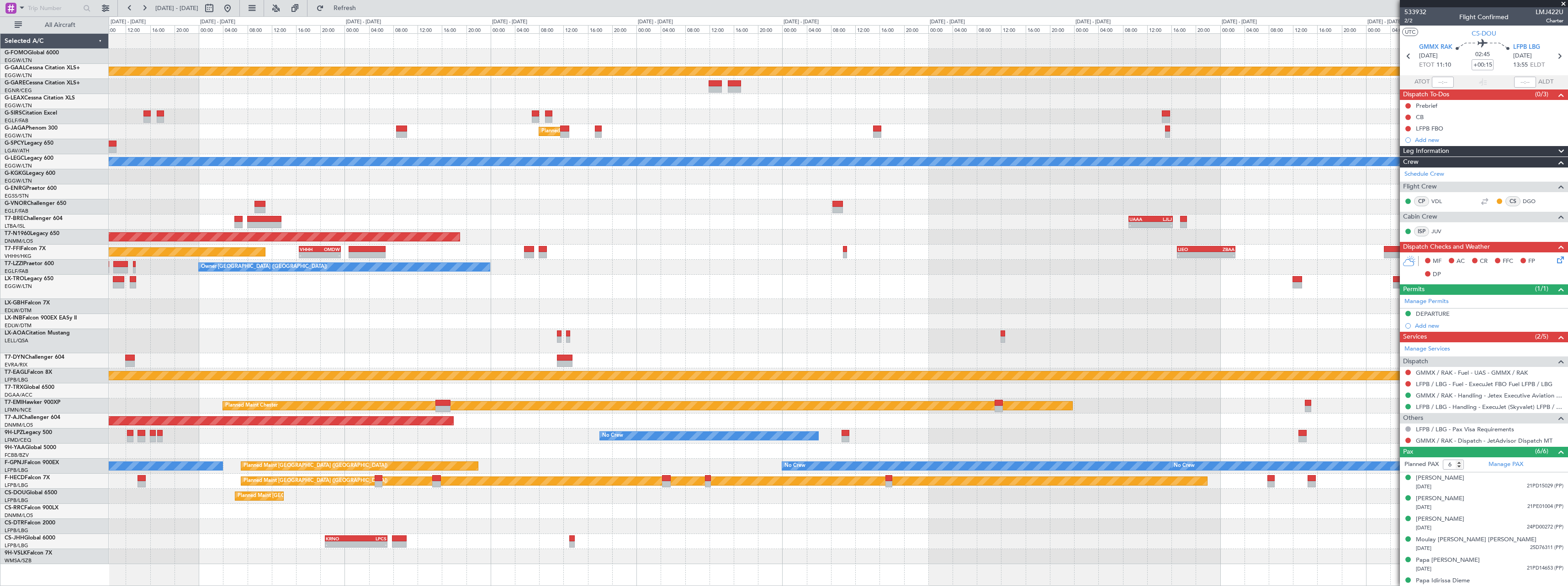
click at [224, 553] on div "Planned Maint Dusseldorf Planned Maint [GEOGRAPHIC_DATA] ([GEOGRAPHIC_DATA]) Ow…" at bounding box center [838, 299] width 1459 height 531
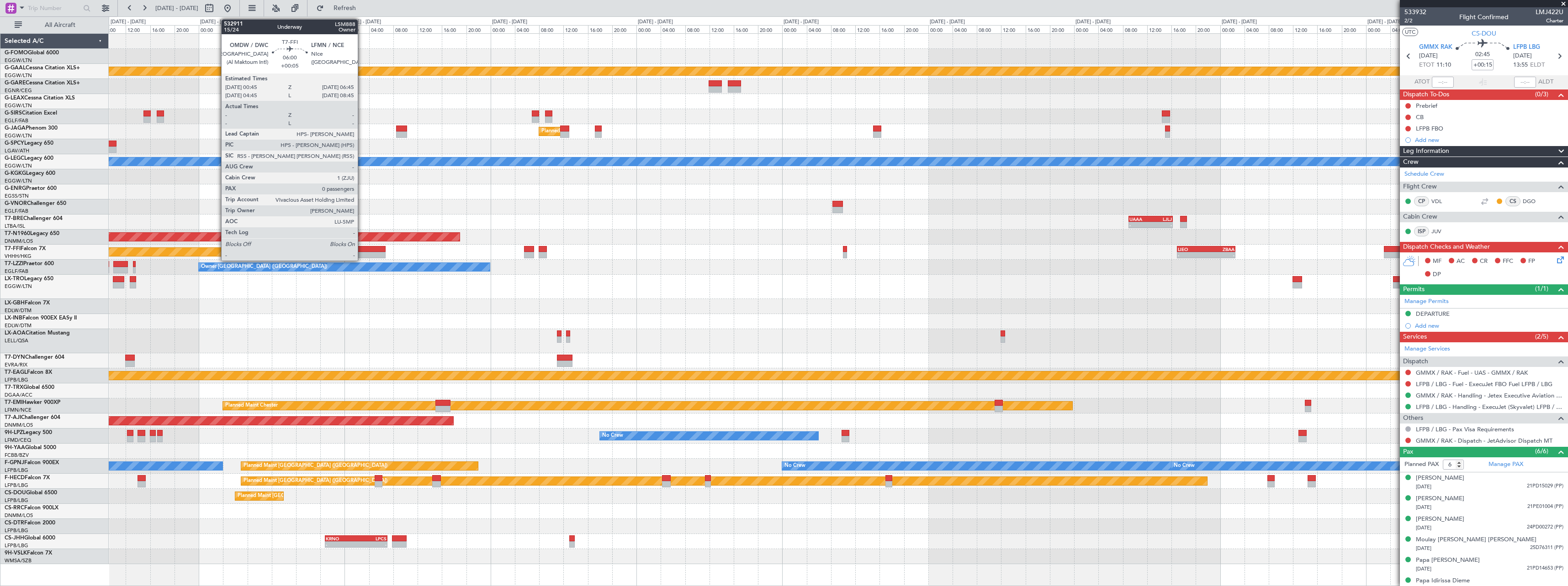
click at [362, 249] on div at bounding box center [367, 249] width 37 height 6
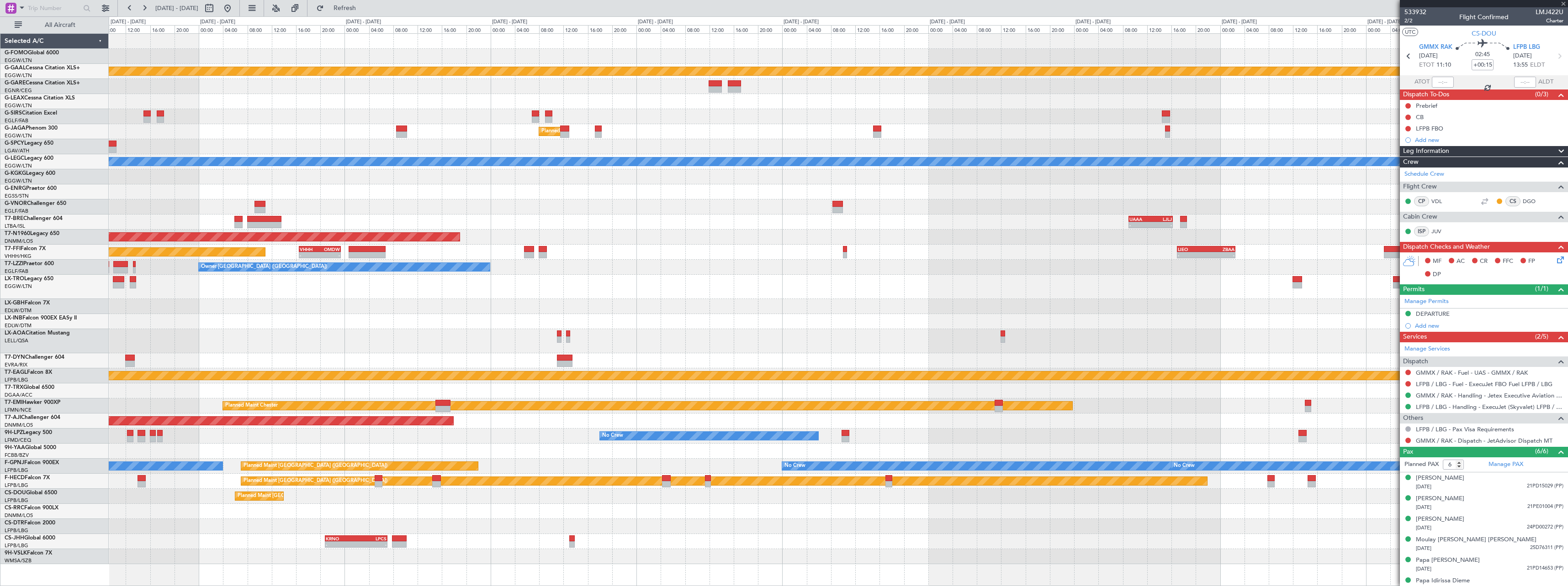
type input "+00:05"
type input "0"
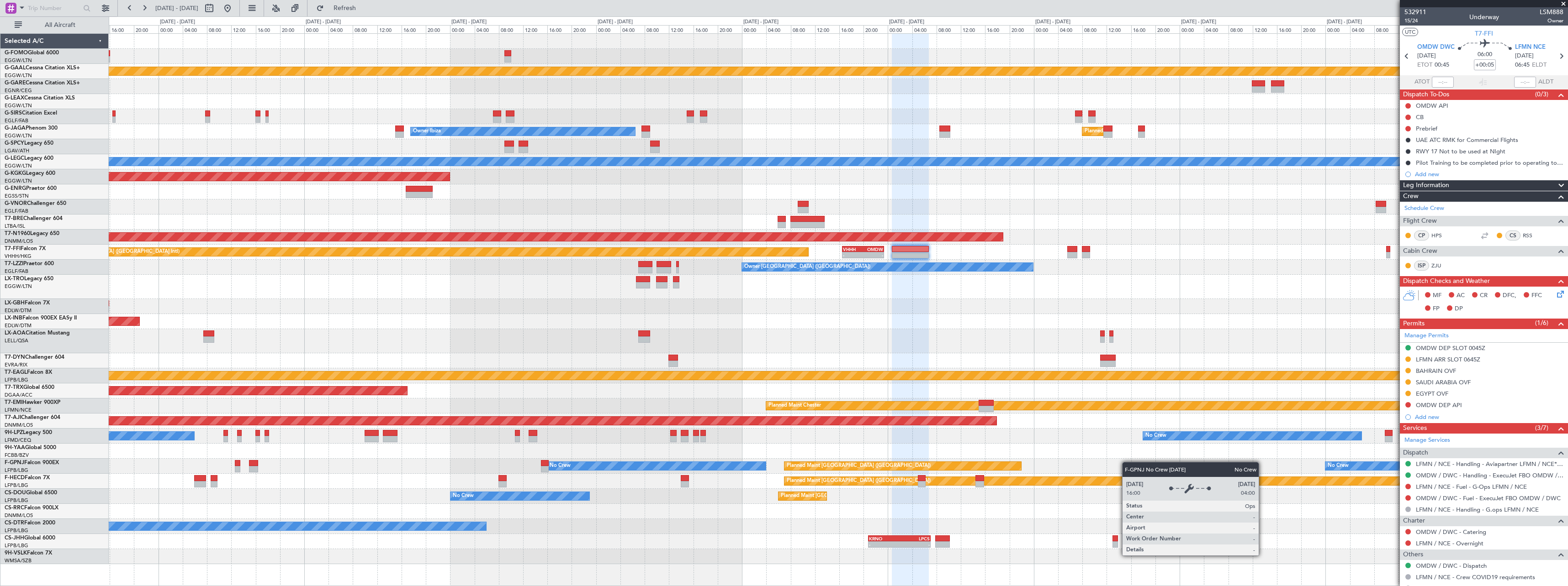
click at [723, 465] on div "Planned Maint Dusseldorf Owner Planned Maint [GEOGRAPHIC_DATA] ([GEOGRAPHIC_DAT…" at bounding box center [838, 299] width 1459 height 531
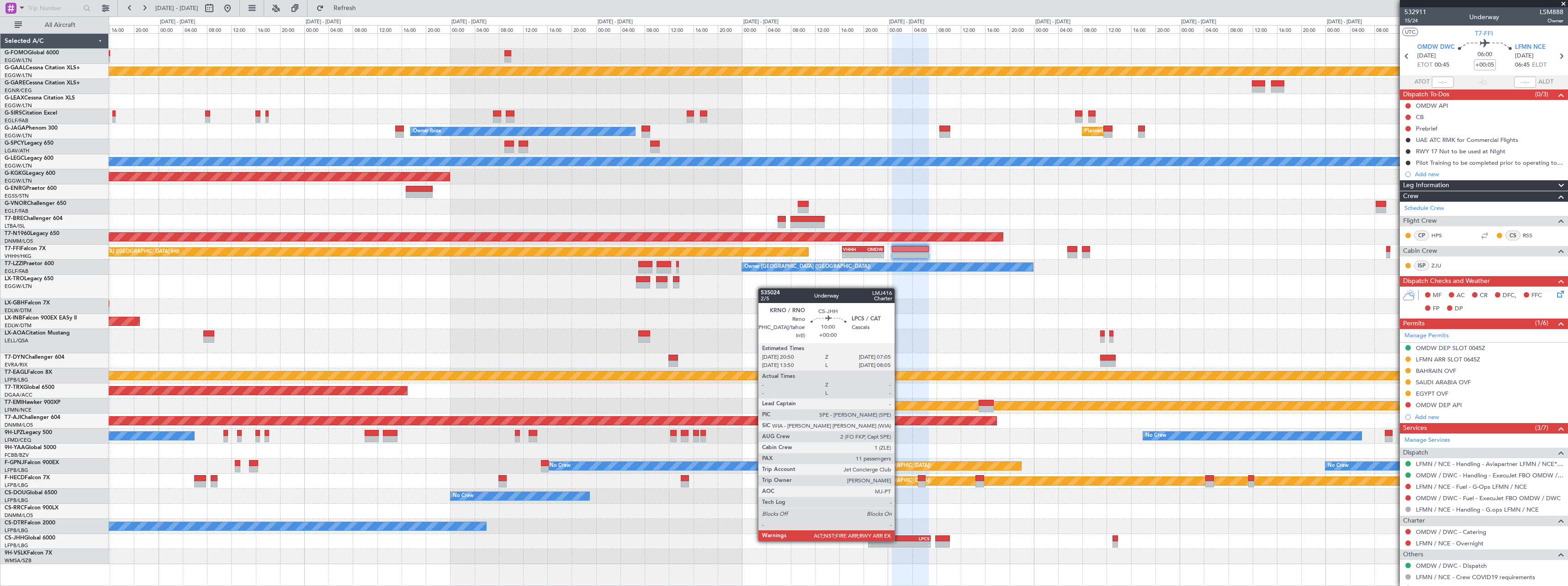
click at [899, 541] on div "KRNO" at bounding box center [884, 539] width 30 height 5
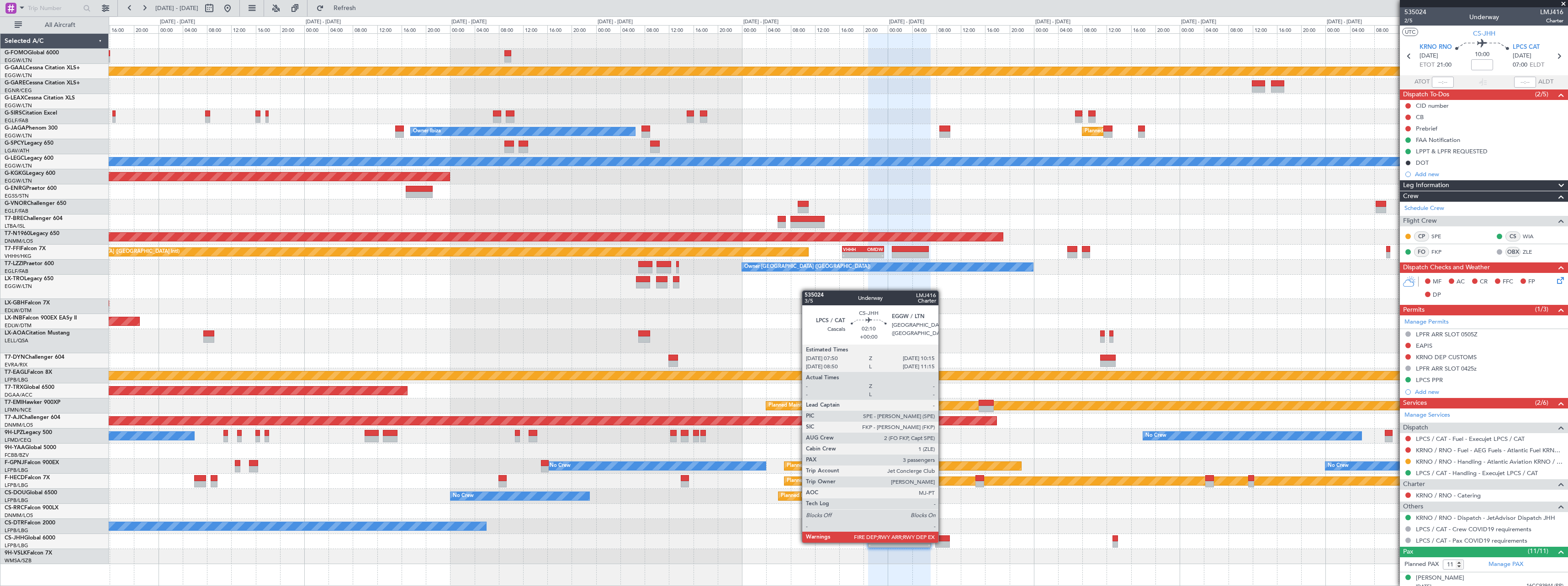
click at [942, 542] on div at bounding box center [942, 544] width 15 height 6
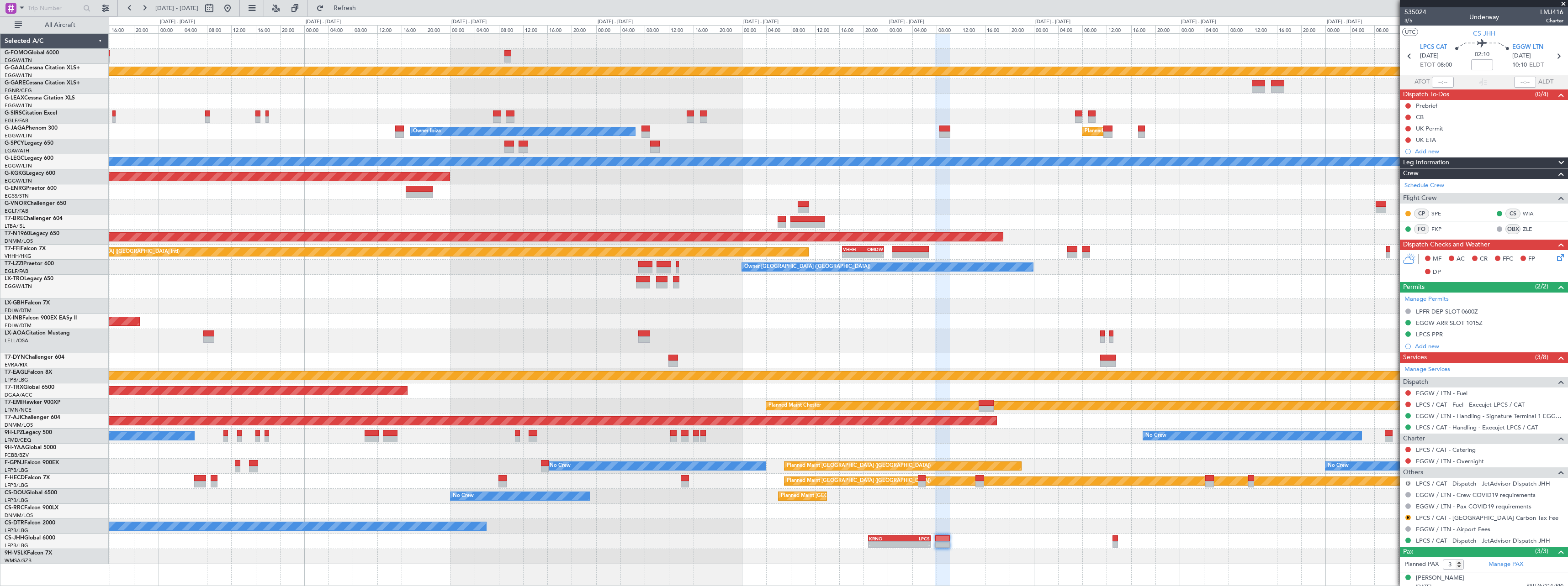
click at [1408, 484] on button "R" at bounding box center [1408, 483] width 5 height 5
click at [1393, 369] on li "Not Required" at bounding box center [1408, 374] width 105 height 13
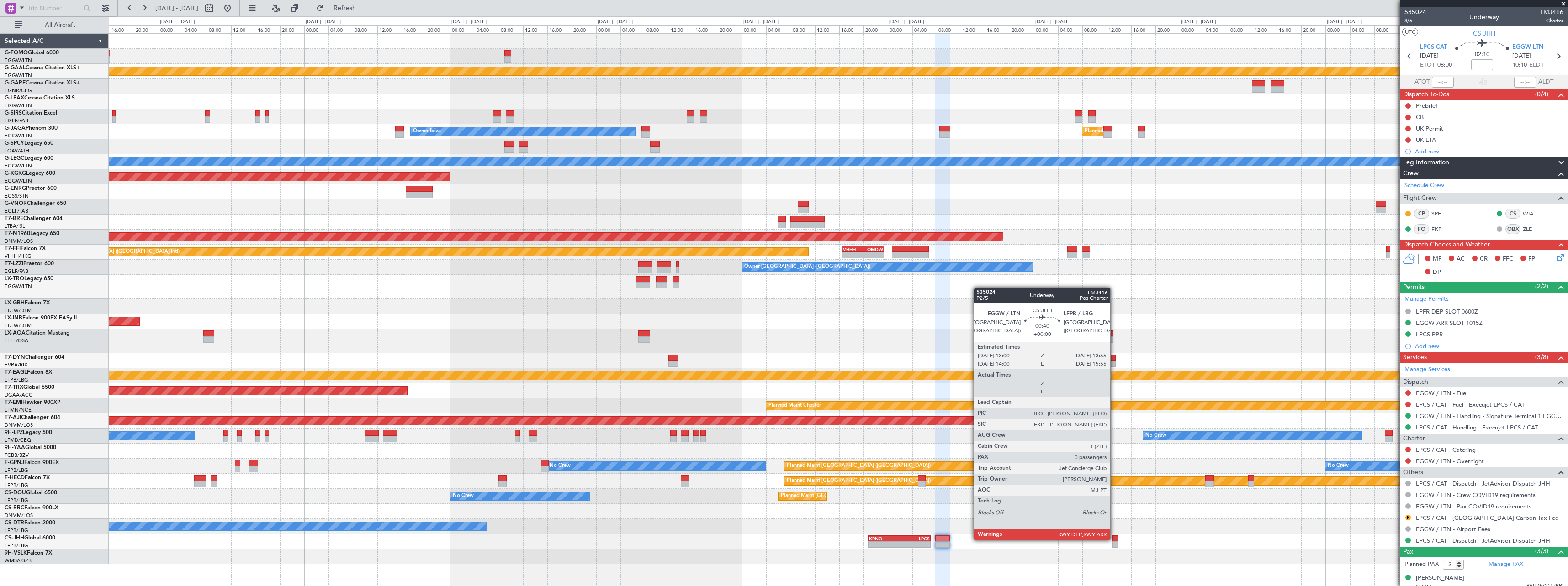
click at [1115, 540] on div at bounding box center [1116, 539] width 6 height 6
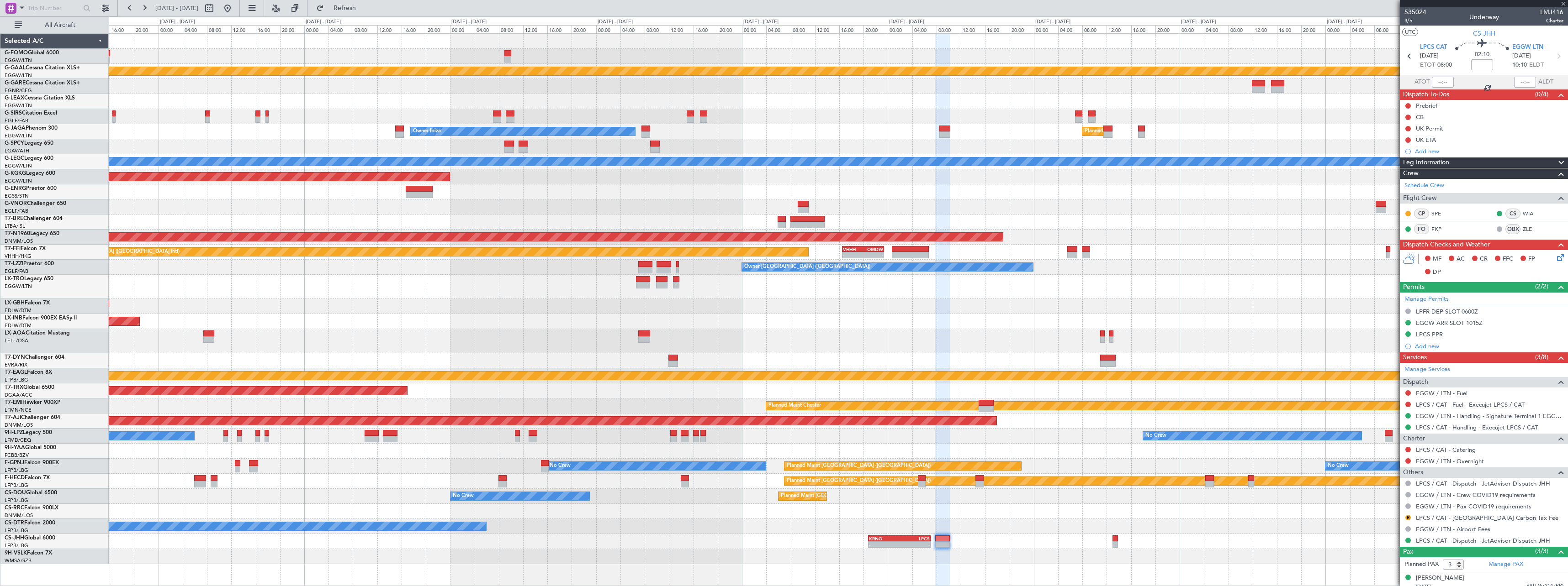
type input "0"
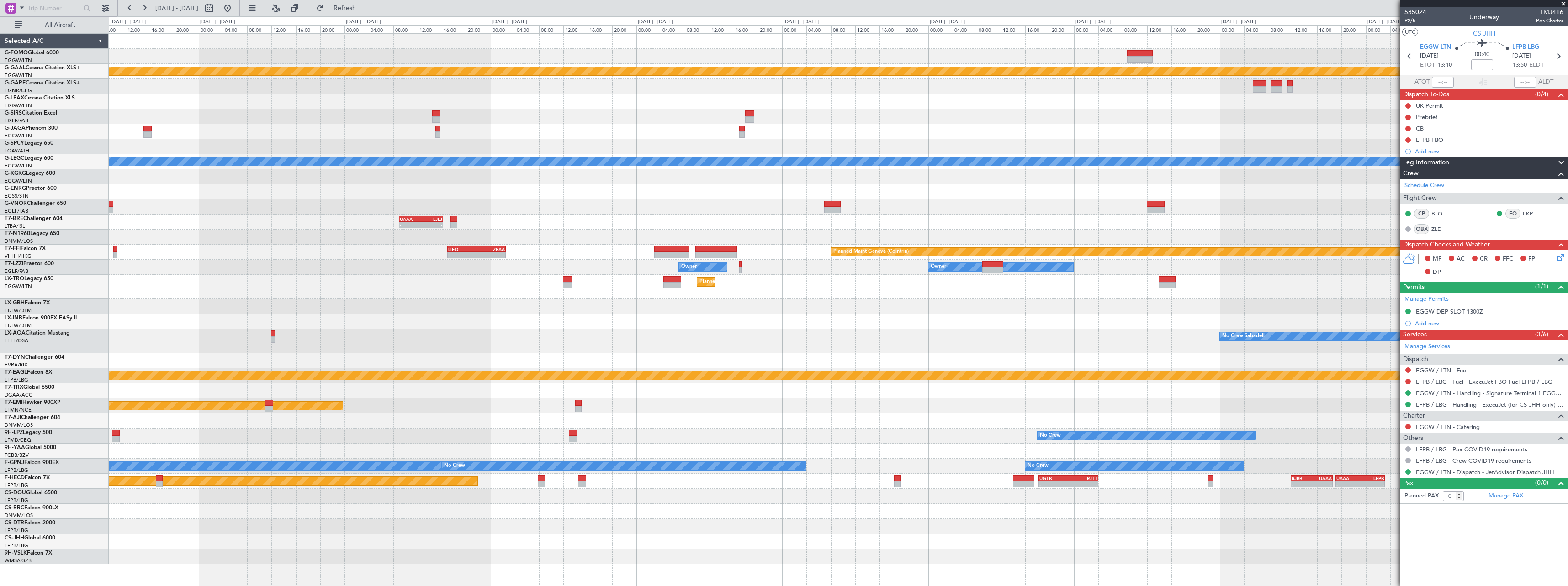
click at [0, 487] on html "[DATE] - [DATE] Refresh Quick Links All Aircraft - - EGGW 13:30 Z KTEB 20:25 Z …" at bounding box center [784, 293] width 1568 height 586
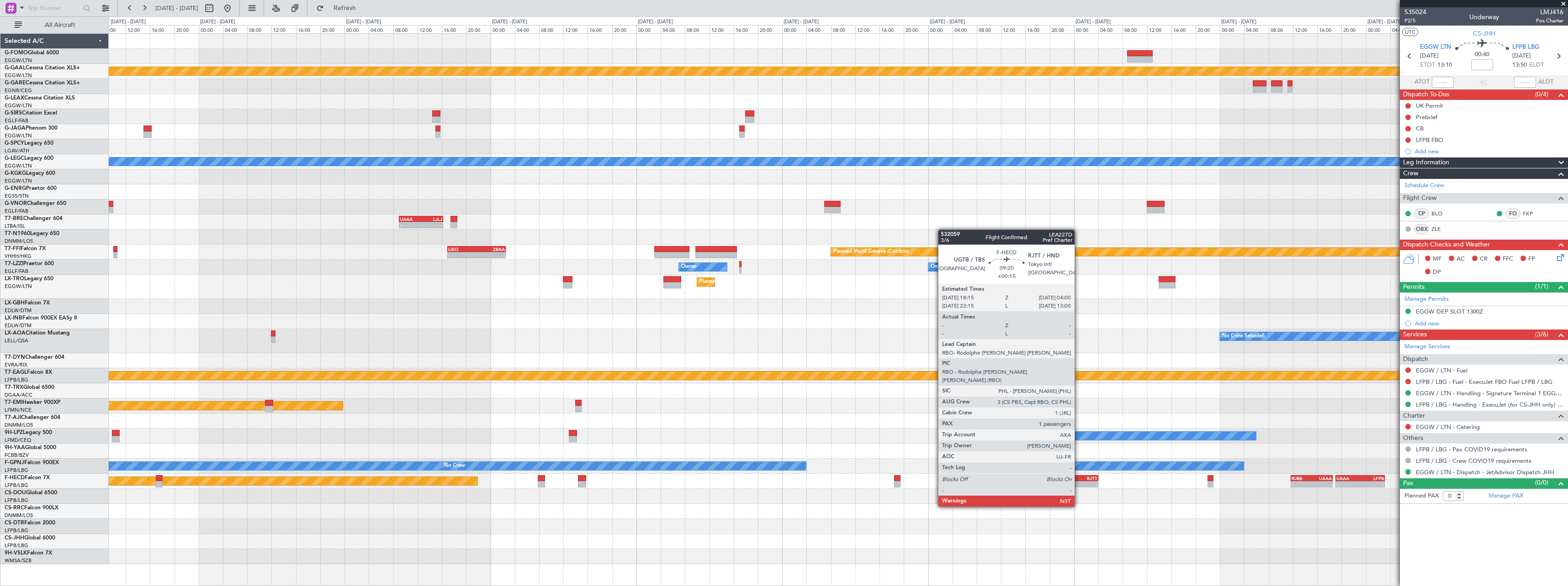
click at [1079, 482] on div "- -" at bounding box center [1068, 484] width 60 height 6
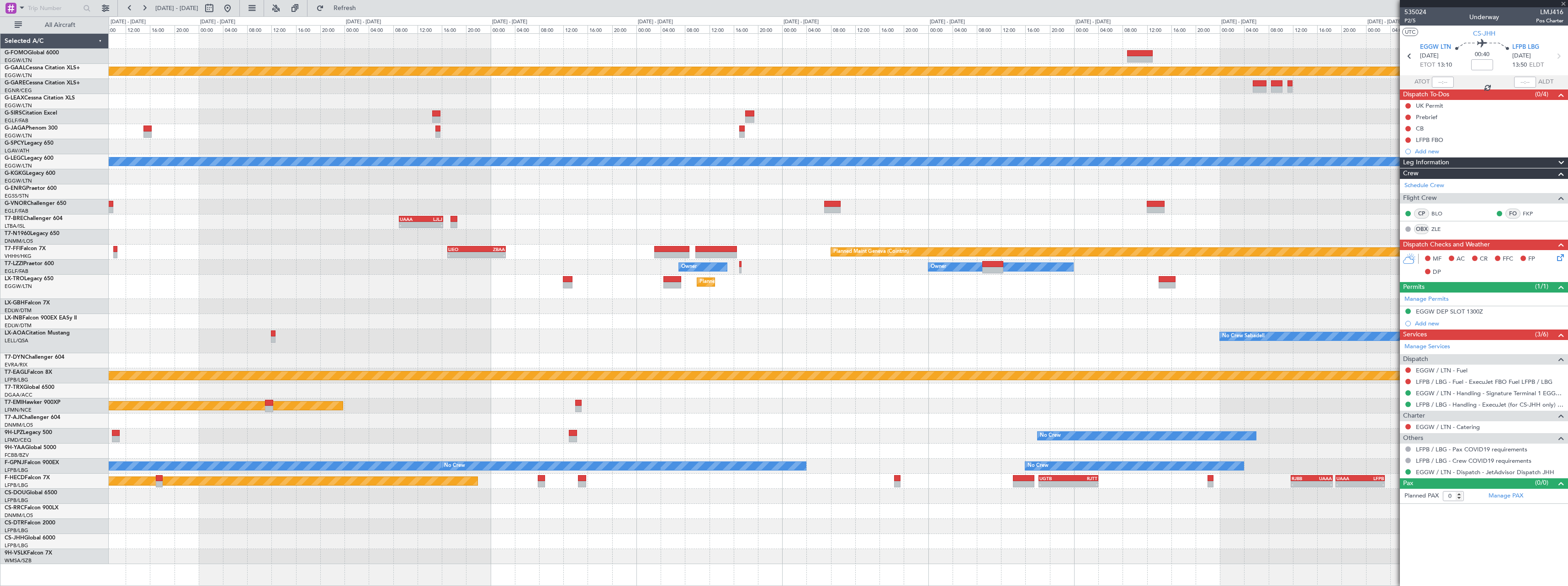
type input "+00:15"
type input "1"
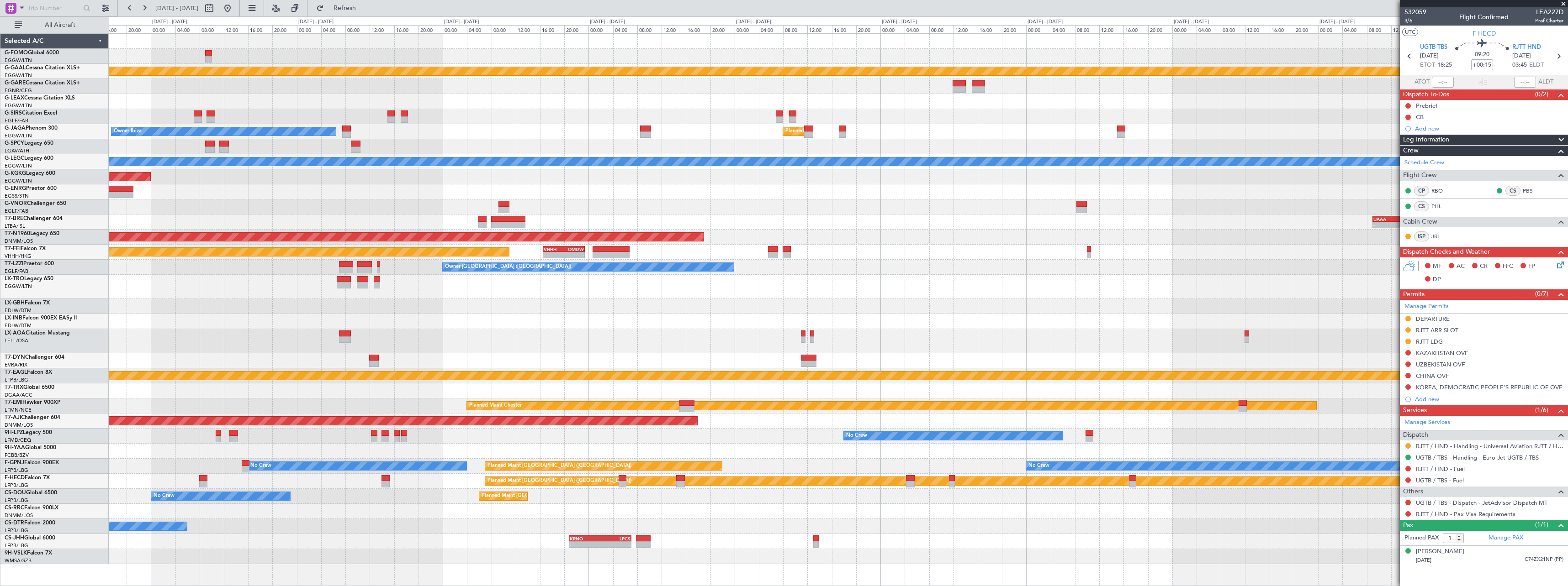
click at [1329, 486] on div "Planned Maint Dusseldorf Planned Maint [GEOGRAPHIC_DATA] ([GEOGRAPHIC_DATA]) Ow…" at bounding box center [838, 299] width 1459 height 531
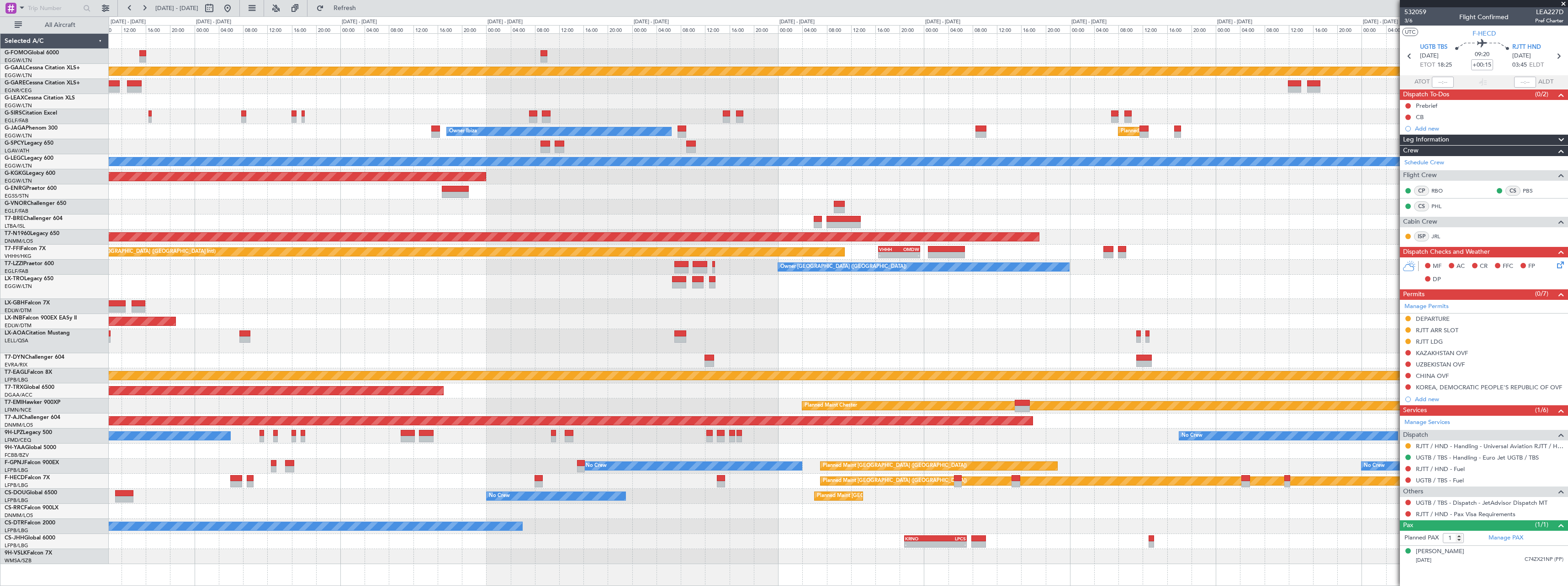
click at [787, 343] on div "Planned Maint Dusseldorf Owner Unplanned Maint Oxford (Kidlington) Owner Ibiza …" at bounding box center [838, 299] width 1459 height 531
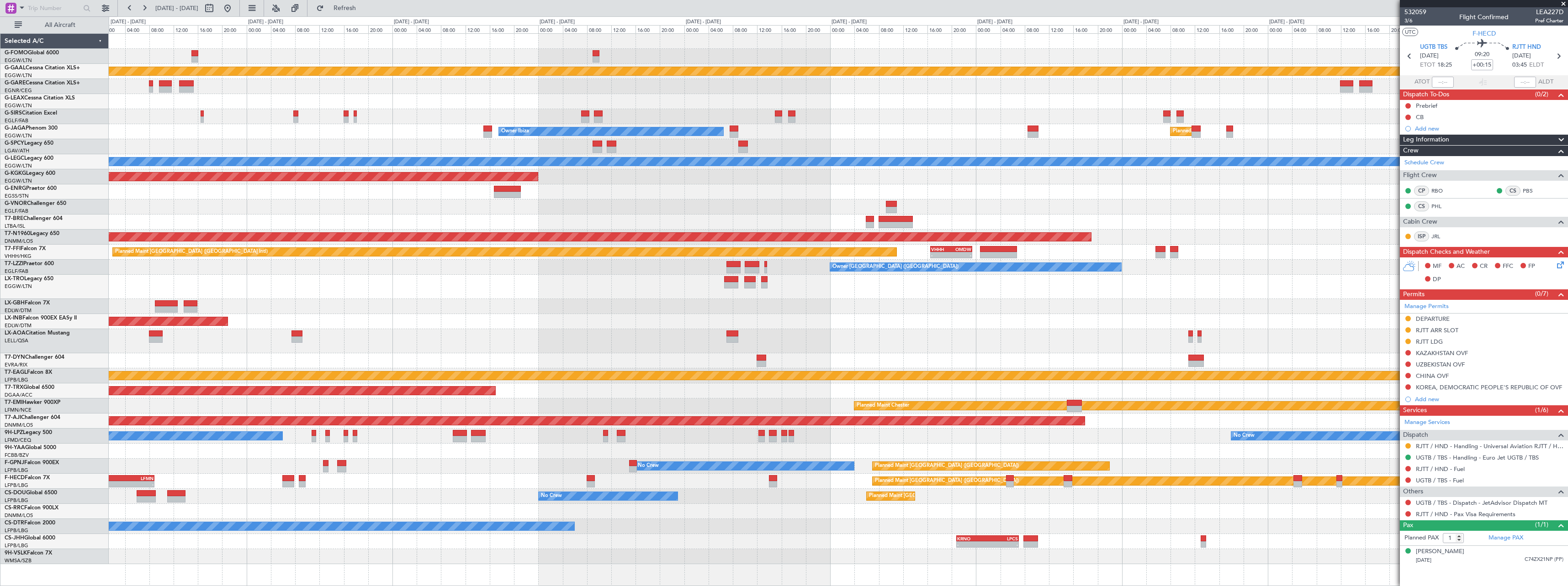
click at [1329, 511] on div "Planned Maint Dusseldorf Owner Unplanned Maint Oxford (Kidlington) Owner Ibiza …" at bounding box center [838, 299] width 1459 height 531
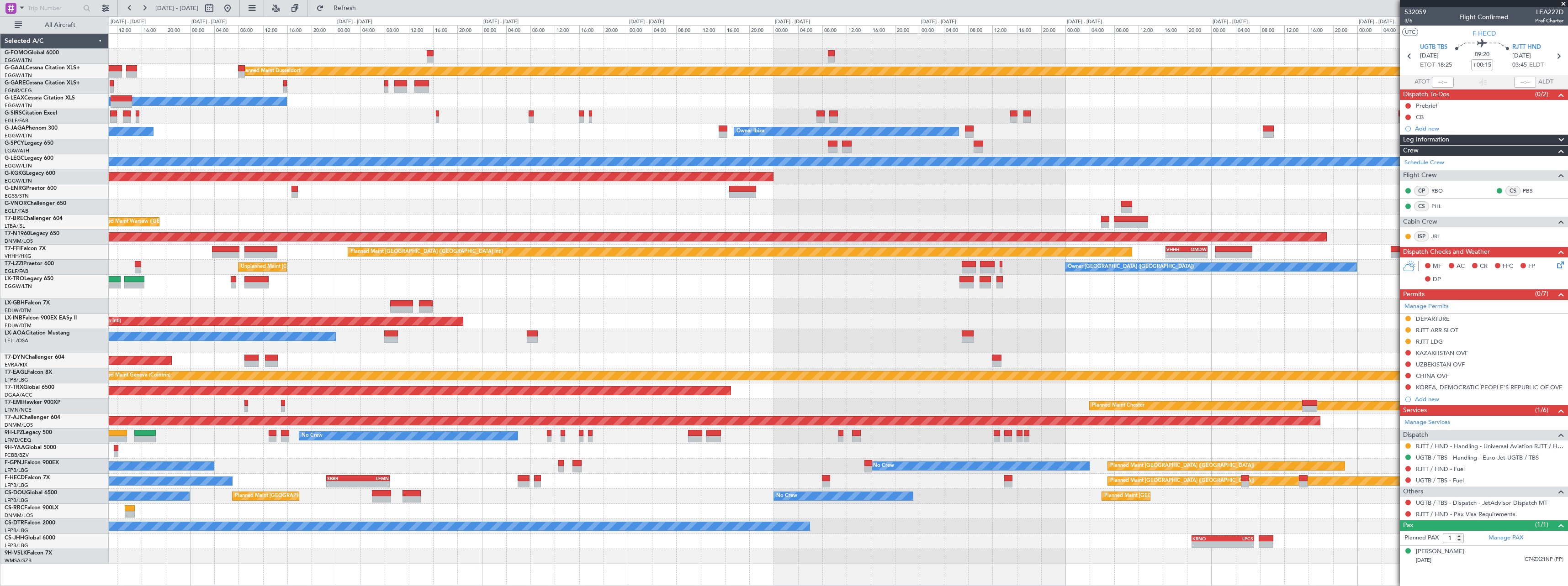
click at [861, 523] on div "Planned Maint Dusseldorf Owner Unplanned Maint Oxford (Kidlington) Planned Main…" at bounding box center [838, 299] width 1459 height 531
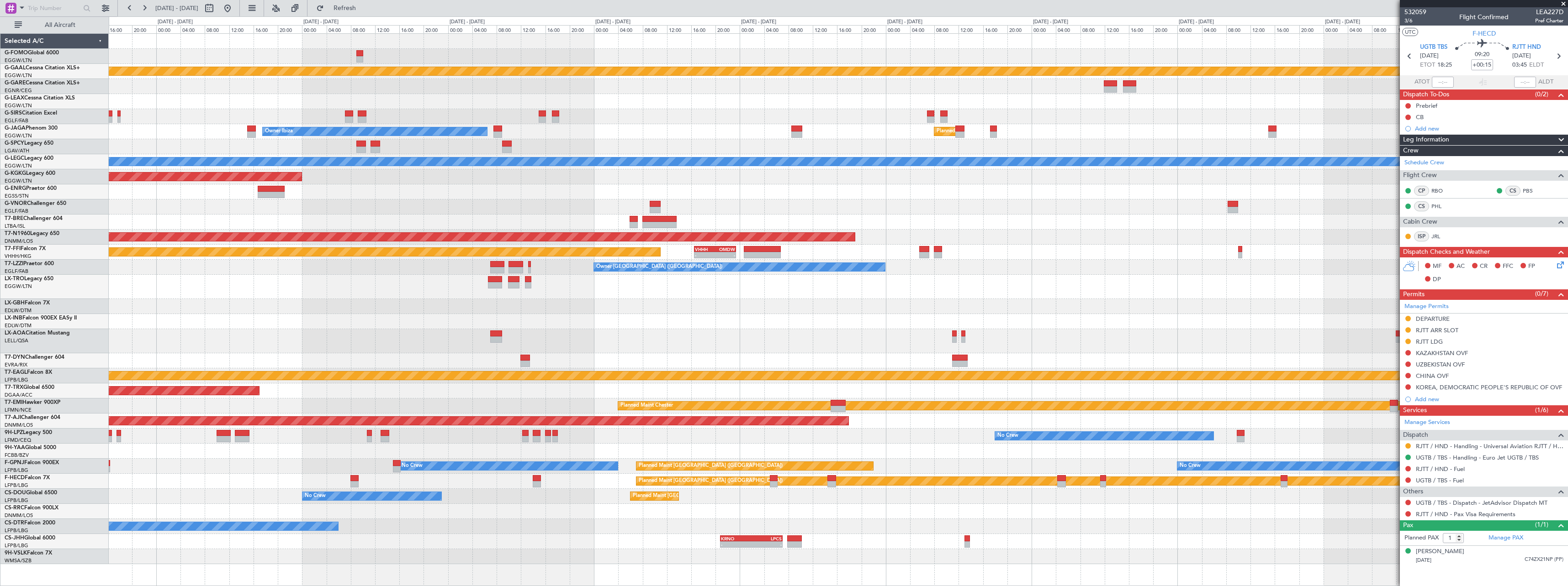
click at [535, 504] on div "Planned Maint Dusseldorf Owner Planned Maint London (Luton) Owner Ibiza A/C Una…" at bounding box center [838, 299] width 1459 height 531
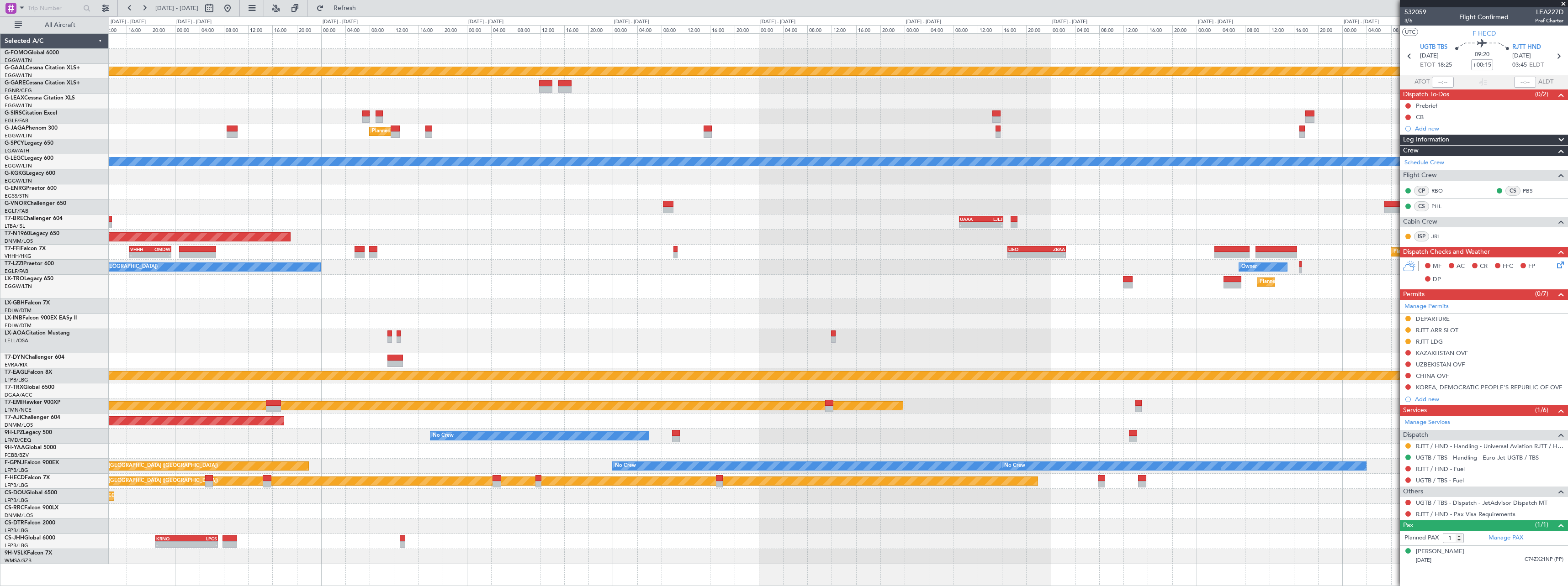
drag, startPoint x: 1459, startPoint y: 523, endPoint x: 751, endPoint y: 504, distance: 708.3
click at [692, 492] on div "Planned Maint Dusseldorf Planned Maint London (Luton) Owner Ibiza A/C Unavailab…" at bounding box center [838, 299] width 1459 height 531
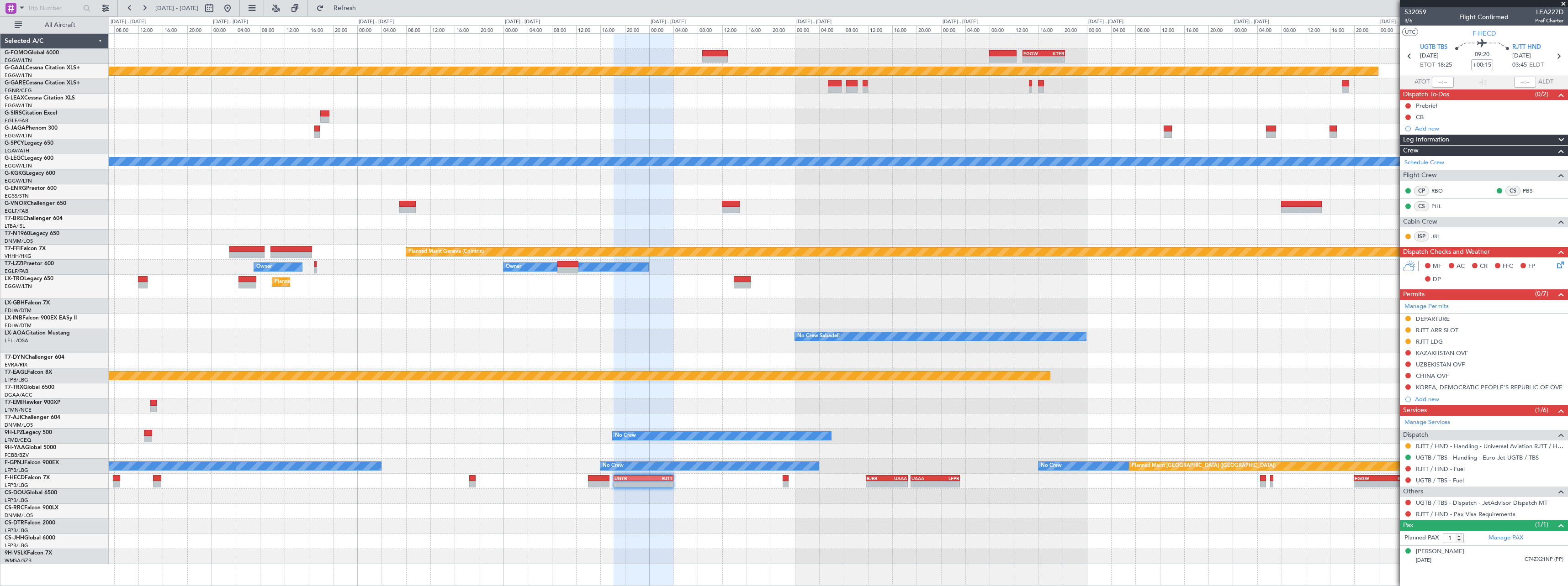
click at [612, 499] on div "- - EGGW 13:30 Z KTEB 20:25 Z Planned Maint Dusseldorf A/C Unavailable London (…" at bounding box center [838, 299] width 1459 height 531
click at [986, 526] on div at bounding box center [838, 526] width 1459 height 15
click at [1204, 387] on div at bounding box center [838, 391] width 1459 height 15
click at [1477, 235] on div "ISP JRL" at bounding box center [1484, 236] width 164 height 15
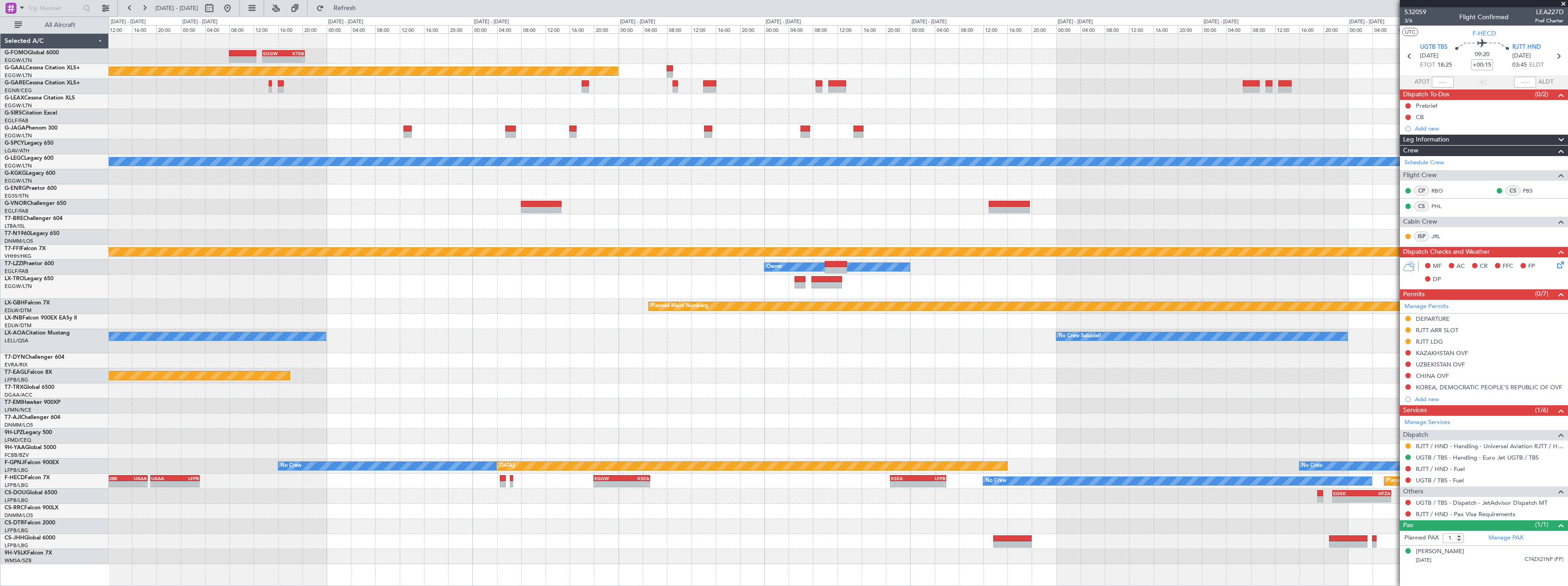
click at [372, 468] on div "- - EGGW 13:30 Z KTEB 20:25 Z Planned Maint Dusseldorf A/C Unavailable London (…" at bounding box center [838, 299] width 1459 height 531
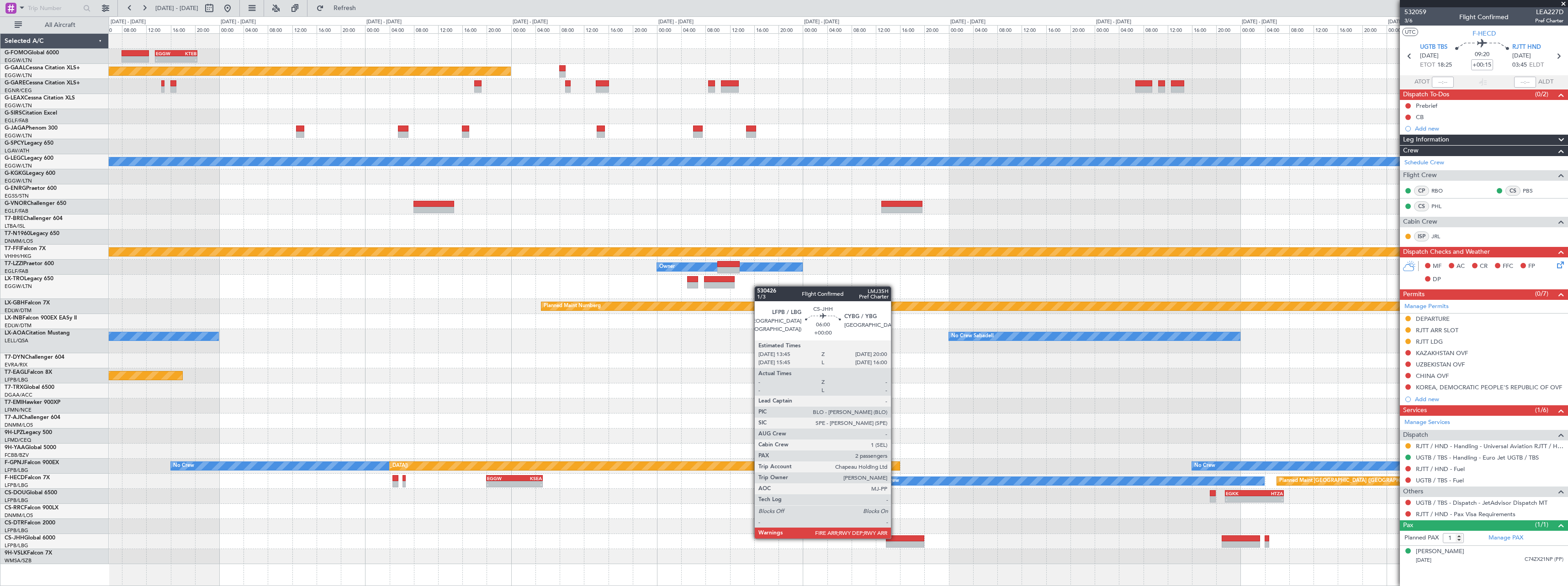
click at [895, 538] on div at bounding box center [905, 539] width 38 height 6
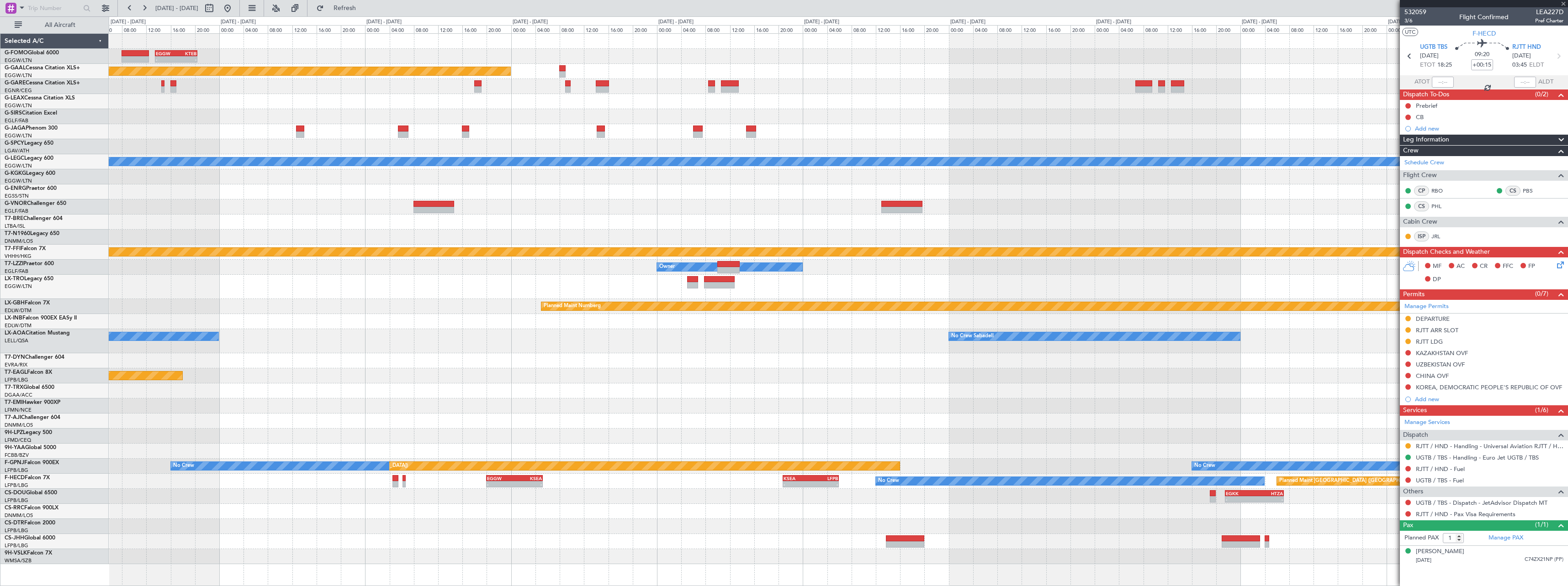
type input "2"
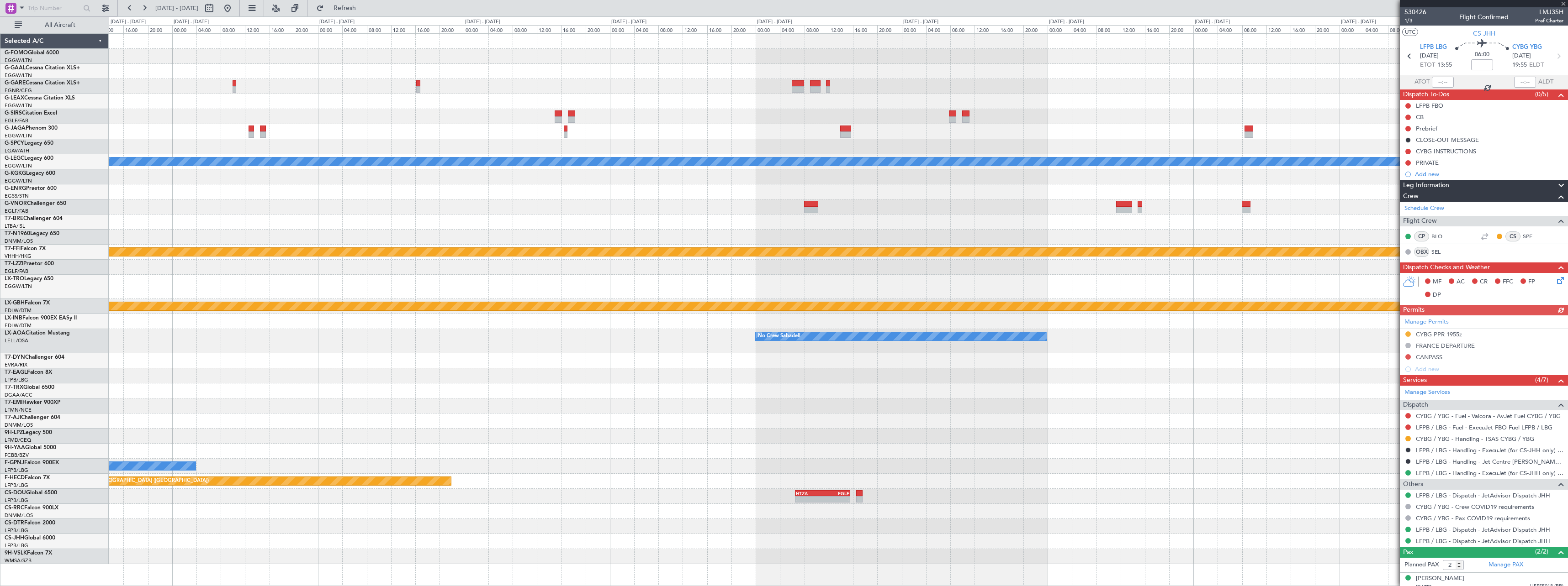
click at [43, 521] on div "A/C Unavailable London (Luton) Planned Maint Geneva (Cointrin) Planned Maint Nu…" at bounding box center [784, 301] width 1568 height 570
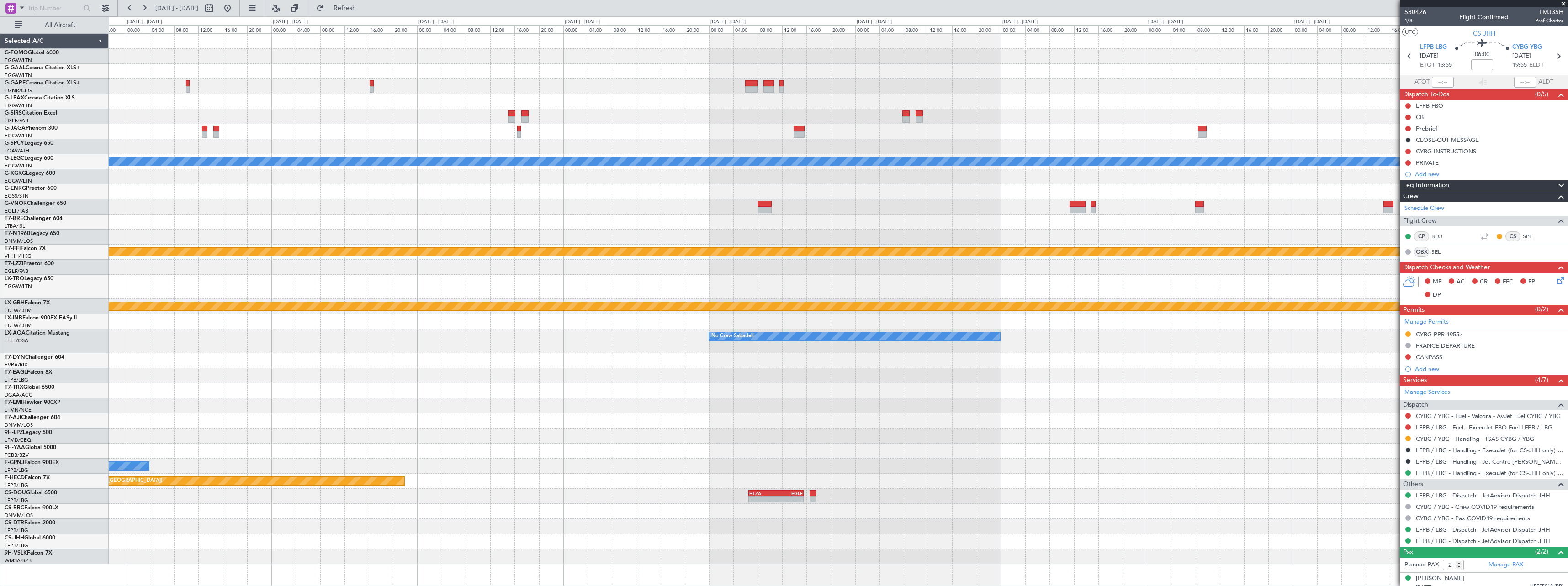
click at [950, 508] on div "A/C Unavailable [GEOGRAPHIC_DATA] ([GEOGRAPHIC_DATA]) Planned Maint Geneva ([GE…" at bounding box center [838, 299] width 1459 height 531
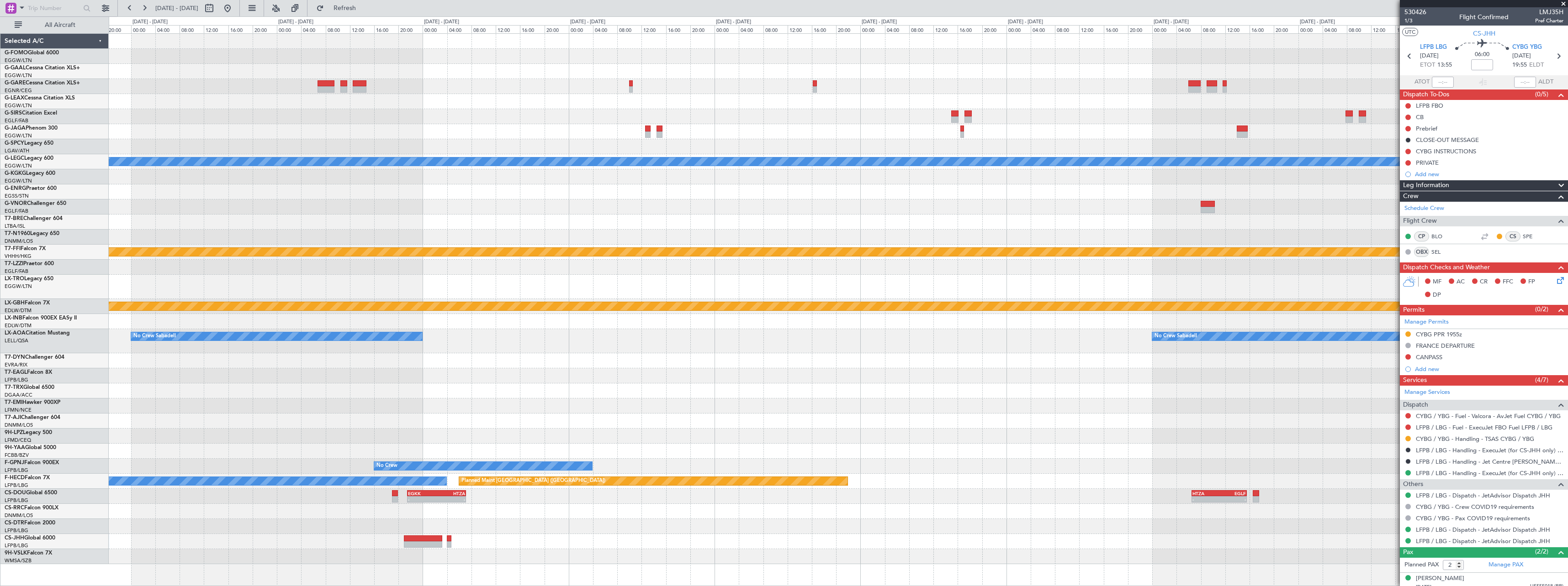
click at [555, 503] on div "- - HTZA 06:30 Z EGLF 15:35 Z - - EGKK 21:30 Z HTZA 07:10 Z" at bounding box center [838, 496] width 1459 height 15
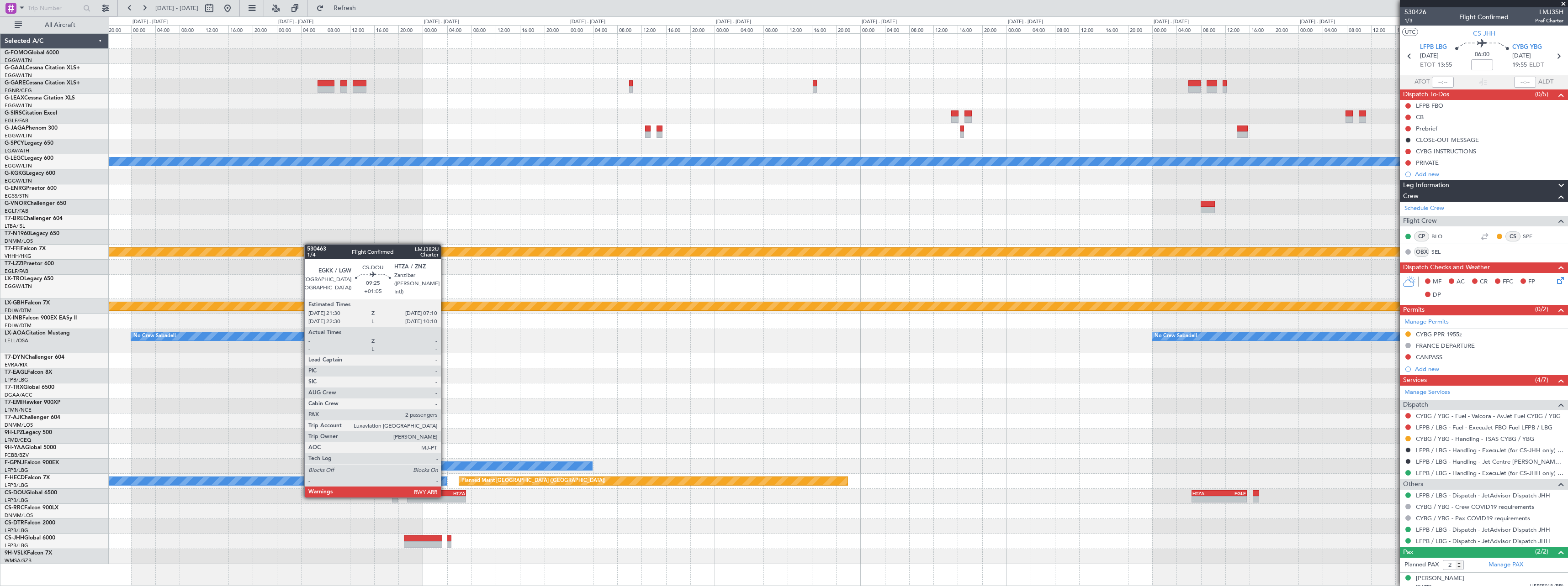
click at [444, 497] on div "-" at bounding box center [451, 499] width 29 height 5
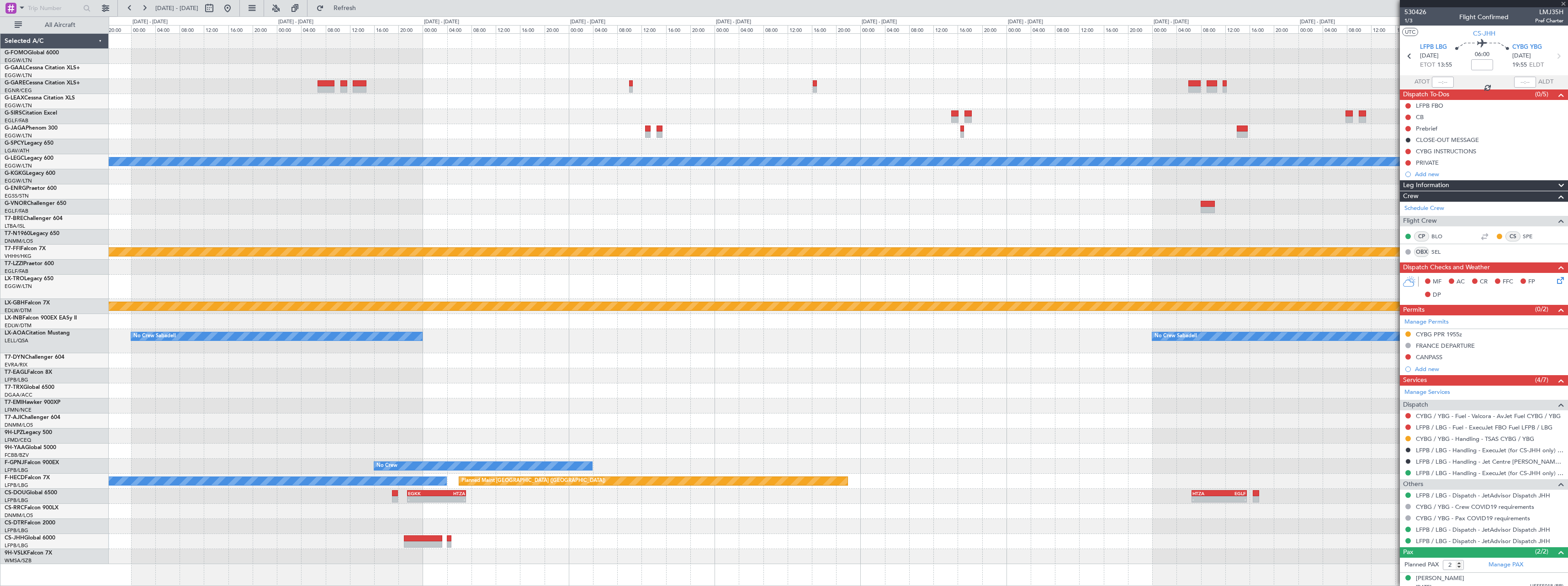
type input "+01:05"
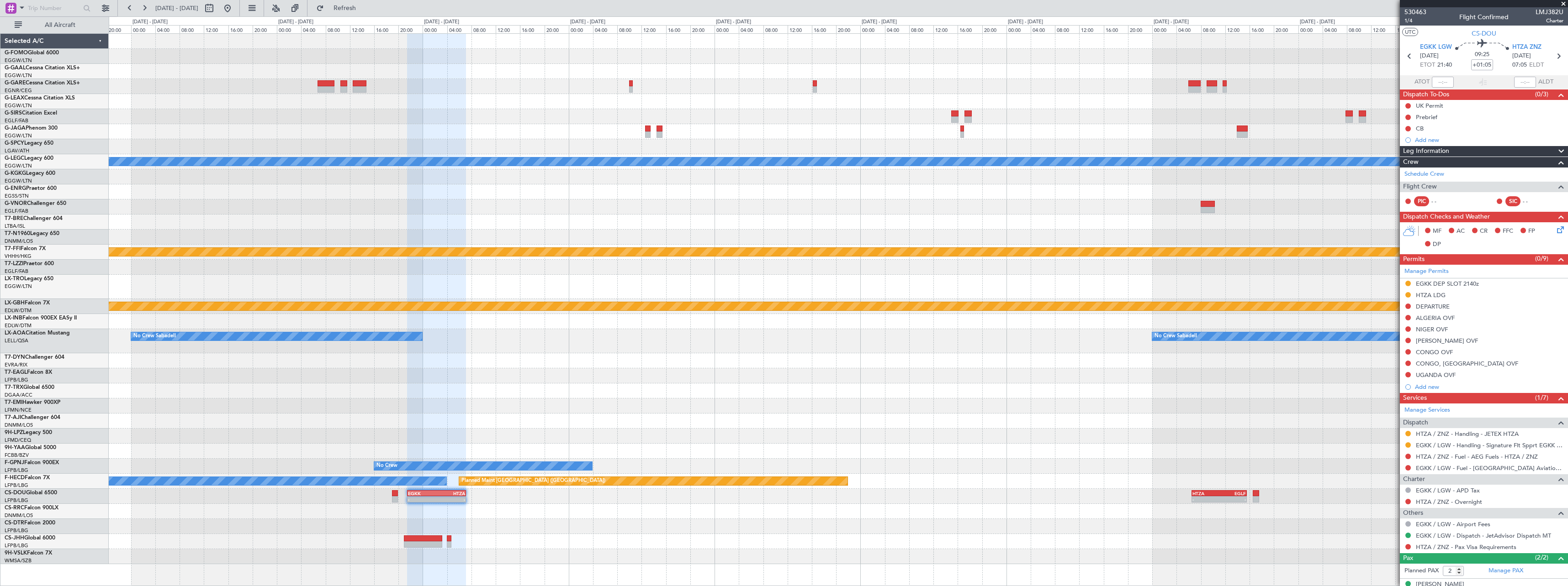
click at [1106, 514] on div "A/C Unavailable [GEOGRAPHIC_DATA] ([GEOGRAPHIC_DATA]) Planned Maint Geneva ([GE…" at bounding box center [838, 299] width 1459 height 531
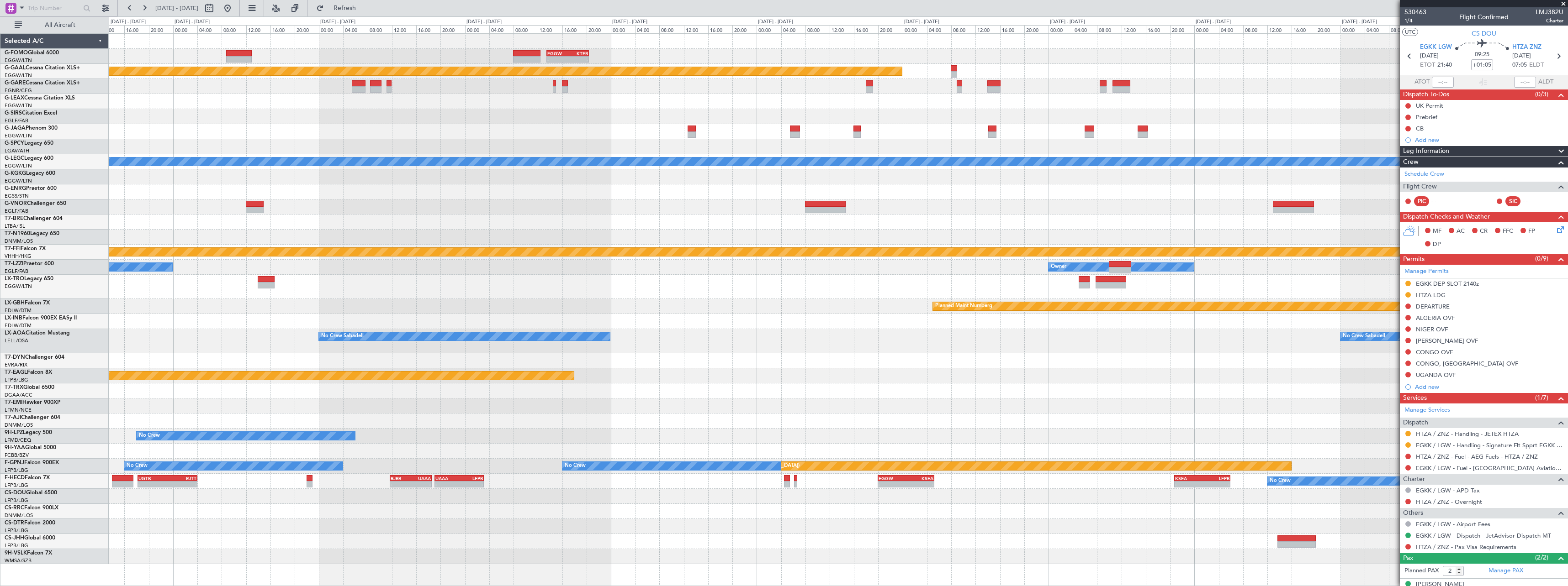
click at [1088, 529] on div at bounding box center [838, 526] width 1459 height 15
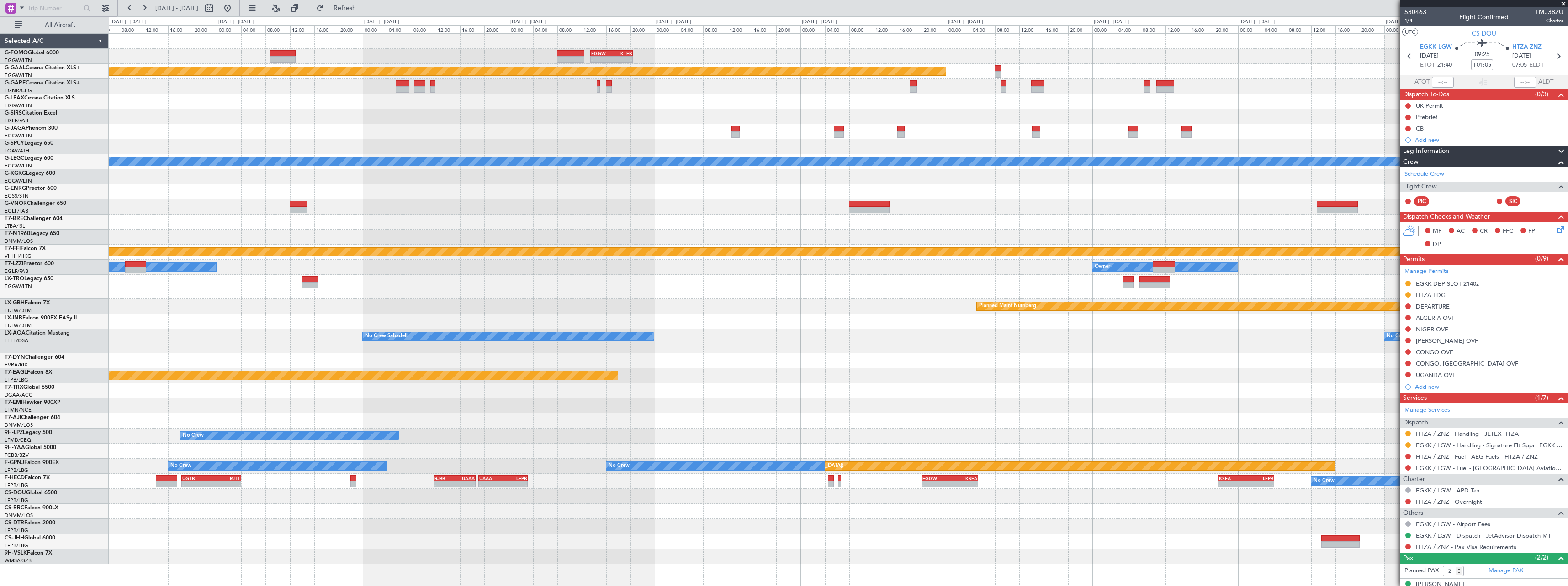
click at [1091, 526] on div "- - EGGW 13:30 Z KTEB 20:25 Z Planned [GEOGRAPHIC_DATA] A/C Unavailable [GEOGRA…" at bounding box center [838, 299] width 1459 height 531
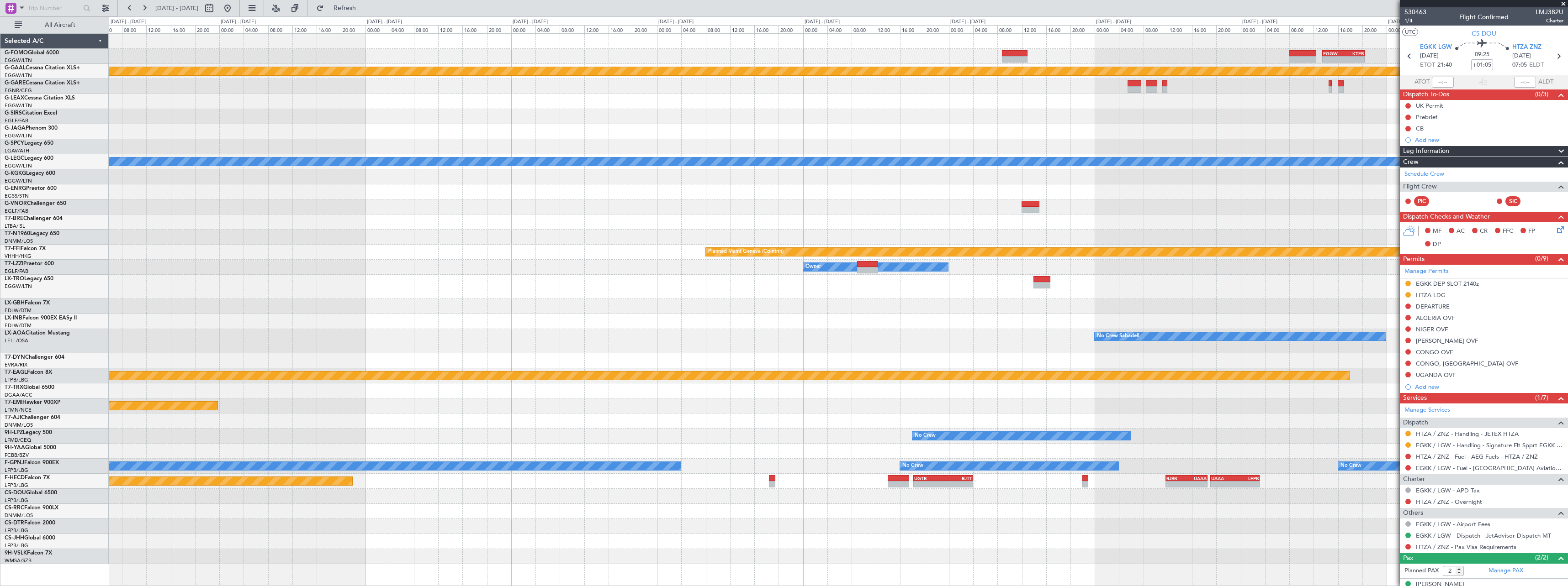
click at [1236, 525] on div at bounding box center [838, 526] width 1459 height 15
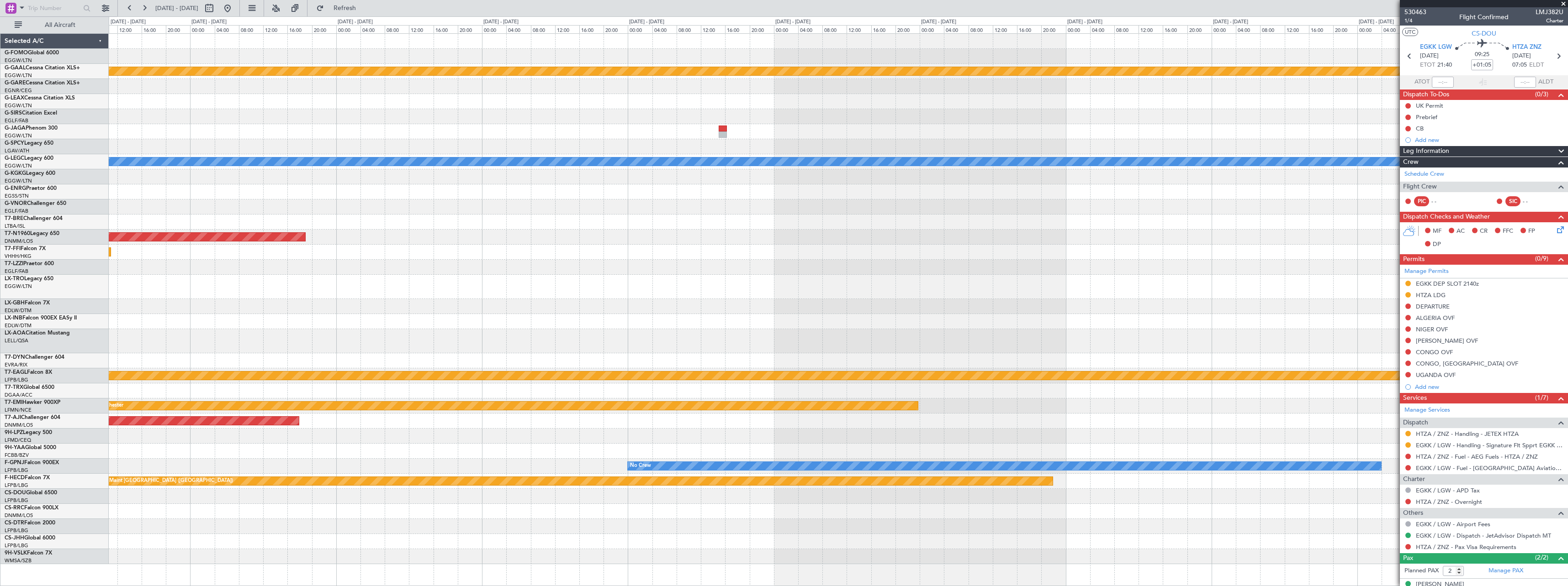
click at [1174, 513] on div "Planned Maint Dusseldorf A/C Unavailable [GEOGRAPHIC_DATA] ([GEOGRAPHIC_DATA]) …" at bounding box center [838, 299] width 1459 height 531
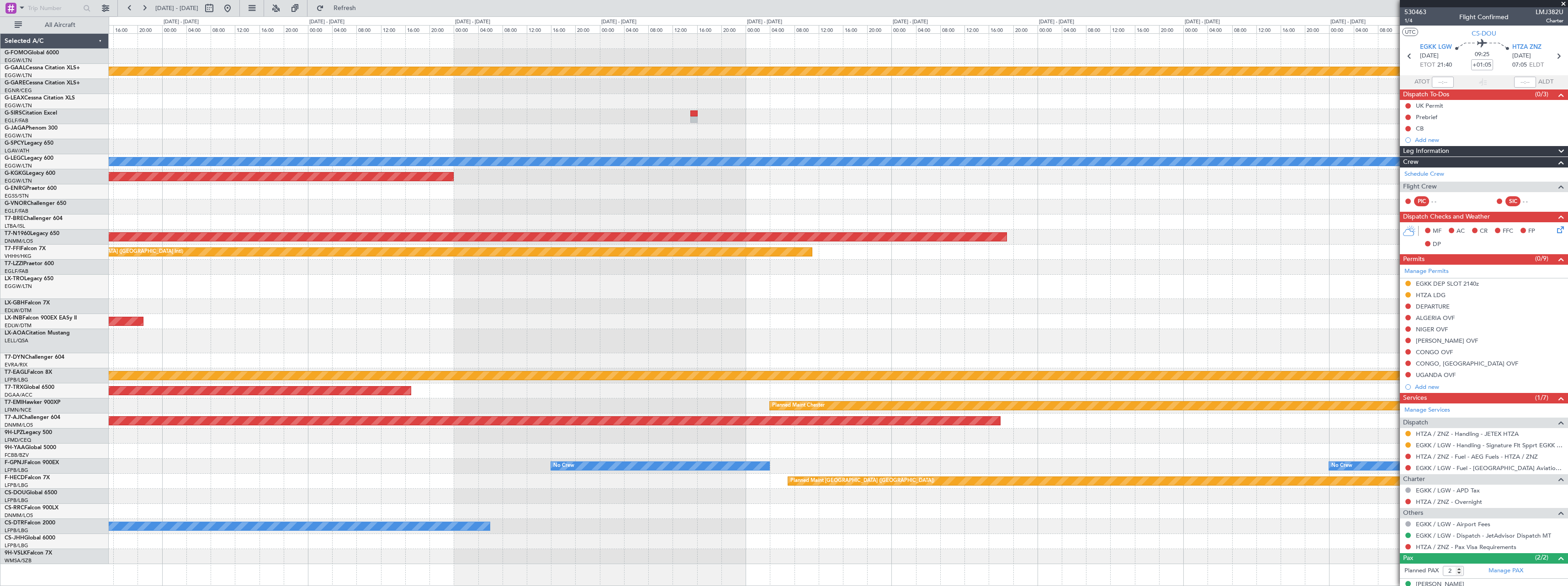
click at [1240, 516] on div "Planned Maint Dusseldorf Owner A/C Unavailable [GEOGRAPHIC_DATA] ([GEOGRAPHIC_D…" at bounding box center [838, 299] width 1459 height 531
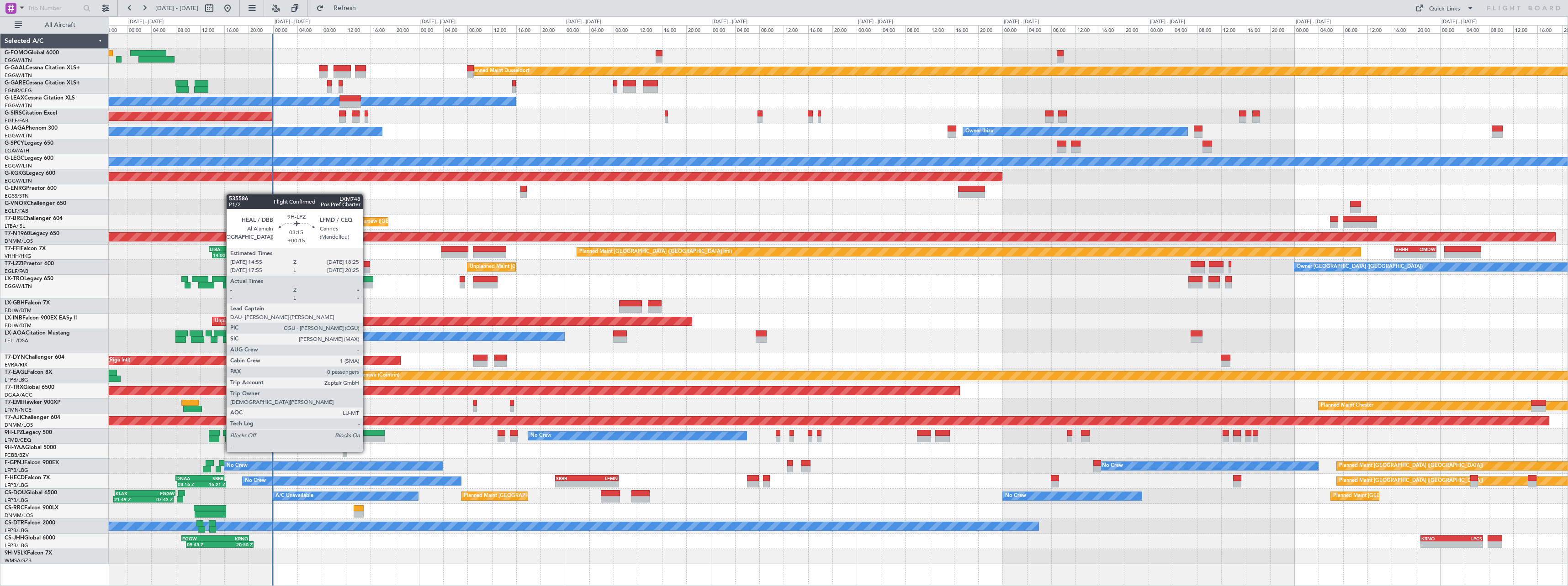
click at [368, 434] on div at bounding box center [374, 433] width 21 height 6
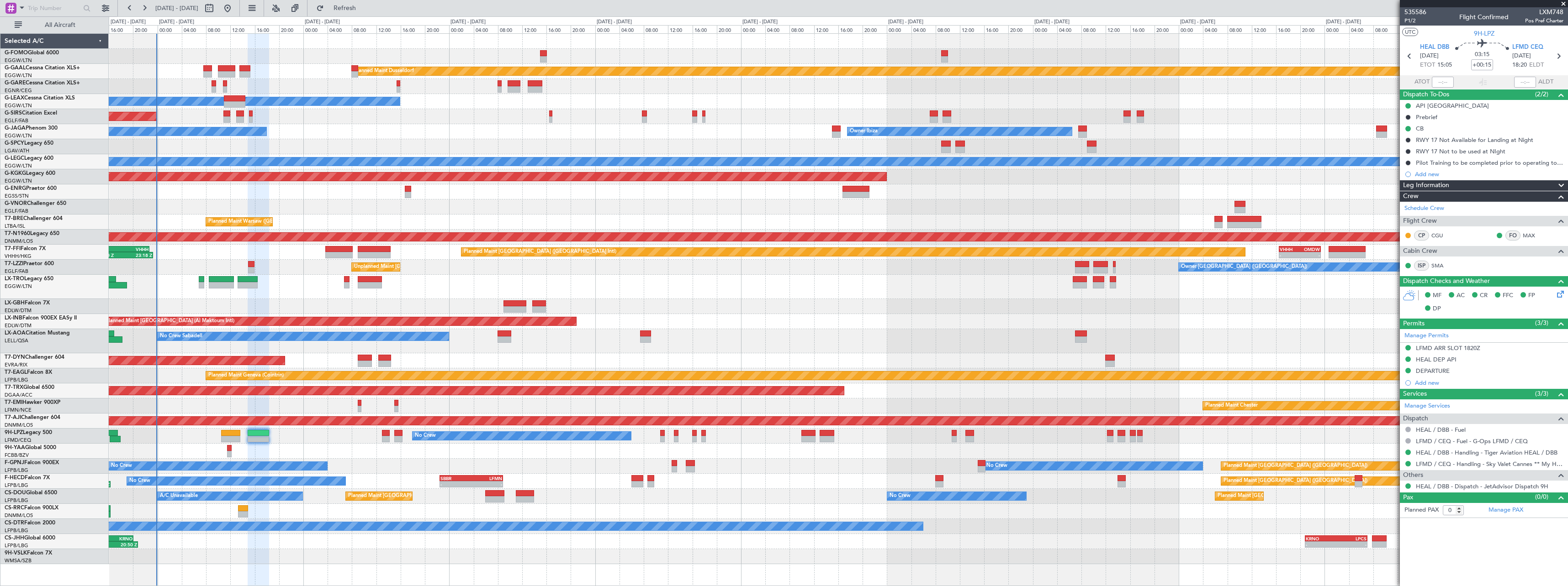
click at [368, 442] on div "Planned Maint Dusseldorf Owner Unplanned Maint [GEOGRAPHIC_DATA] ([GEOGRAPHIC_D…" at bounding box center [838, 299] width 1459 height 531
click at [1102, 317] on div "Planned Maint Dusseldorf Owner Unplanned Maint [GEOGRAPHIC_DATA] ([GEOGRAPHIC_D…" at bounding box center [838, 299] width 1459 height 531
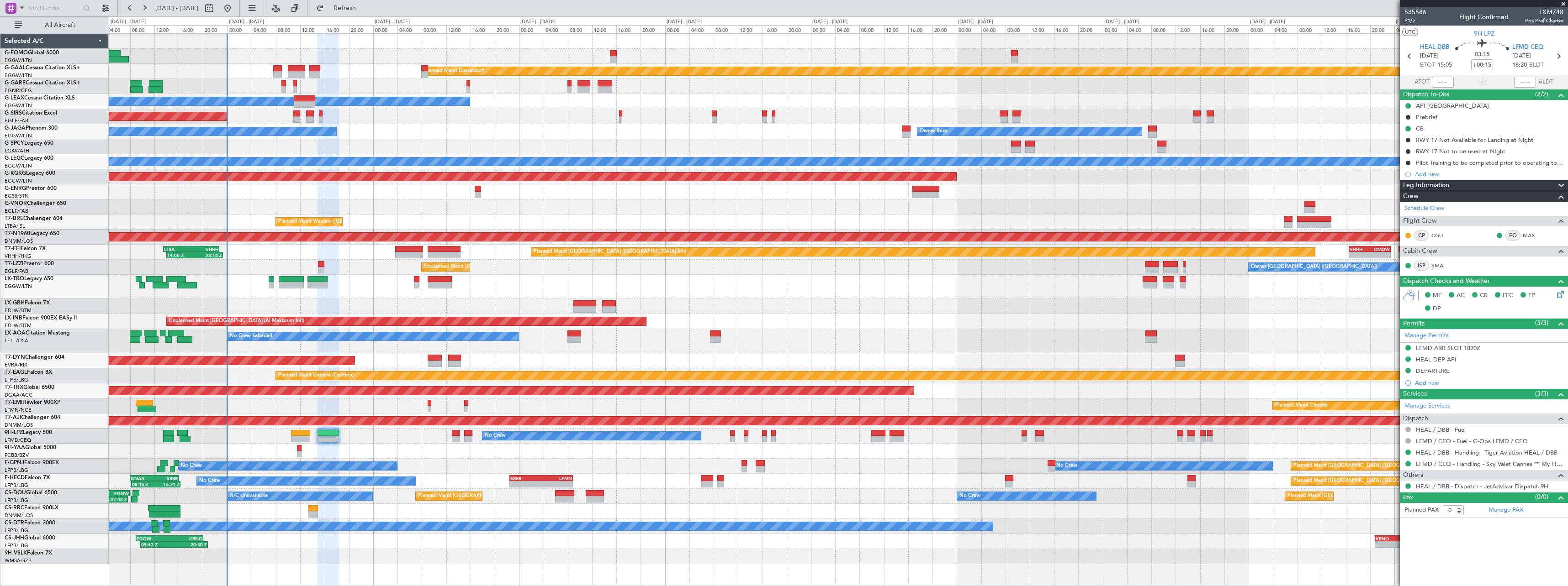
click at [472, 516] on div "Planned Maint Dusseldorf Owner Unplanned Maint [GEOGRAPHIC_DATA] ([GEOGRAPHIC_D…" at bounding box center [838, 299] width 1459 height 531
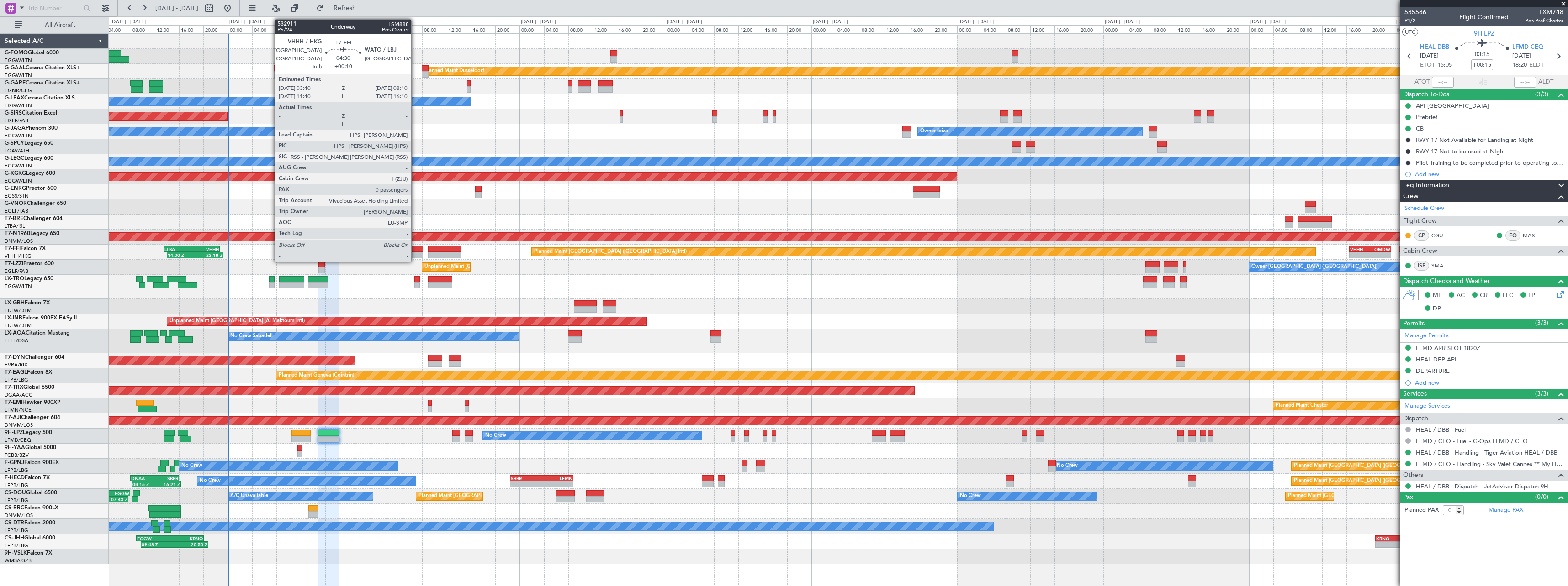
click at [415, 249] on div at bounding box center [409, 249] width 28 height 6
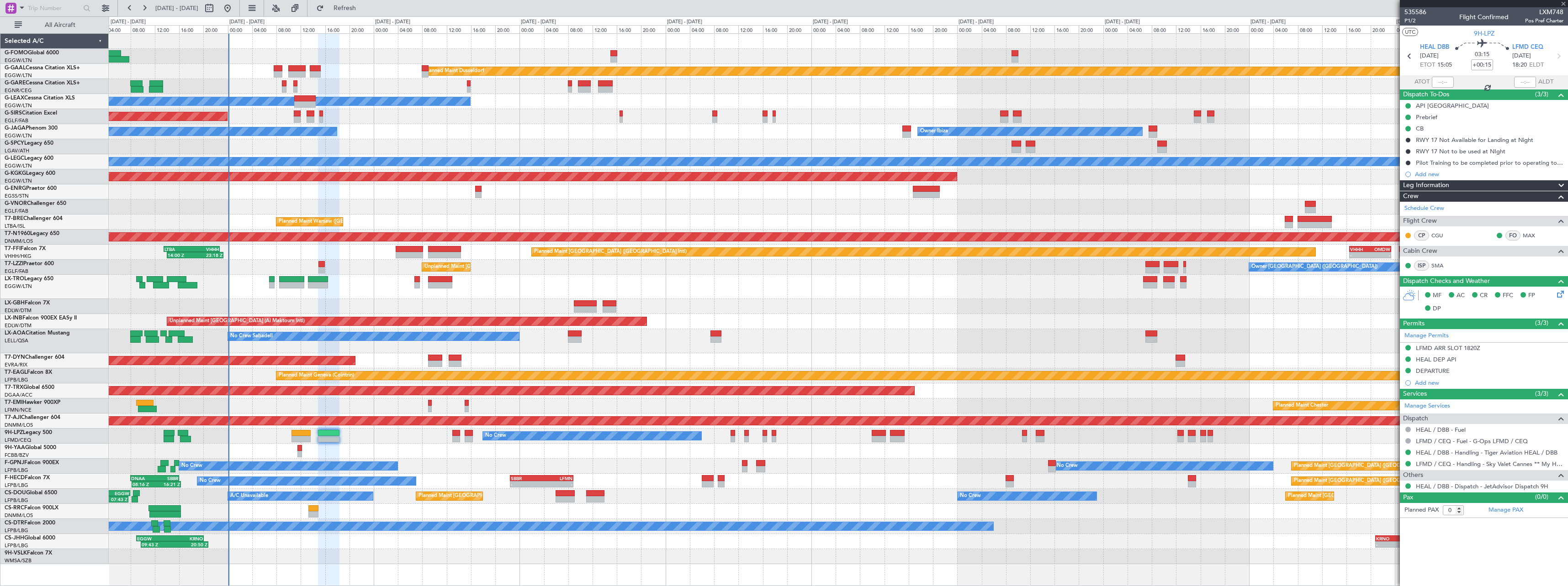
type input "+00:10"
